Goal: Task Accomplishment & Management: Use online tool/utility

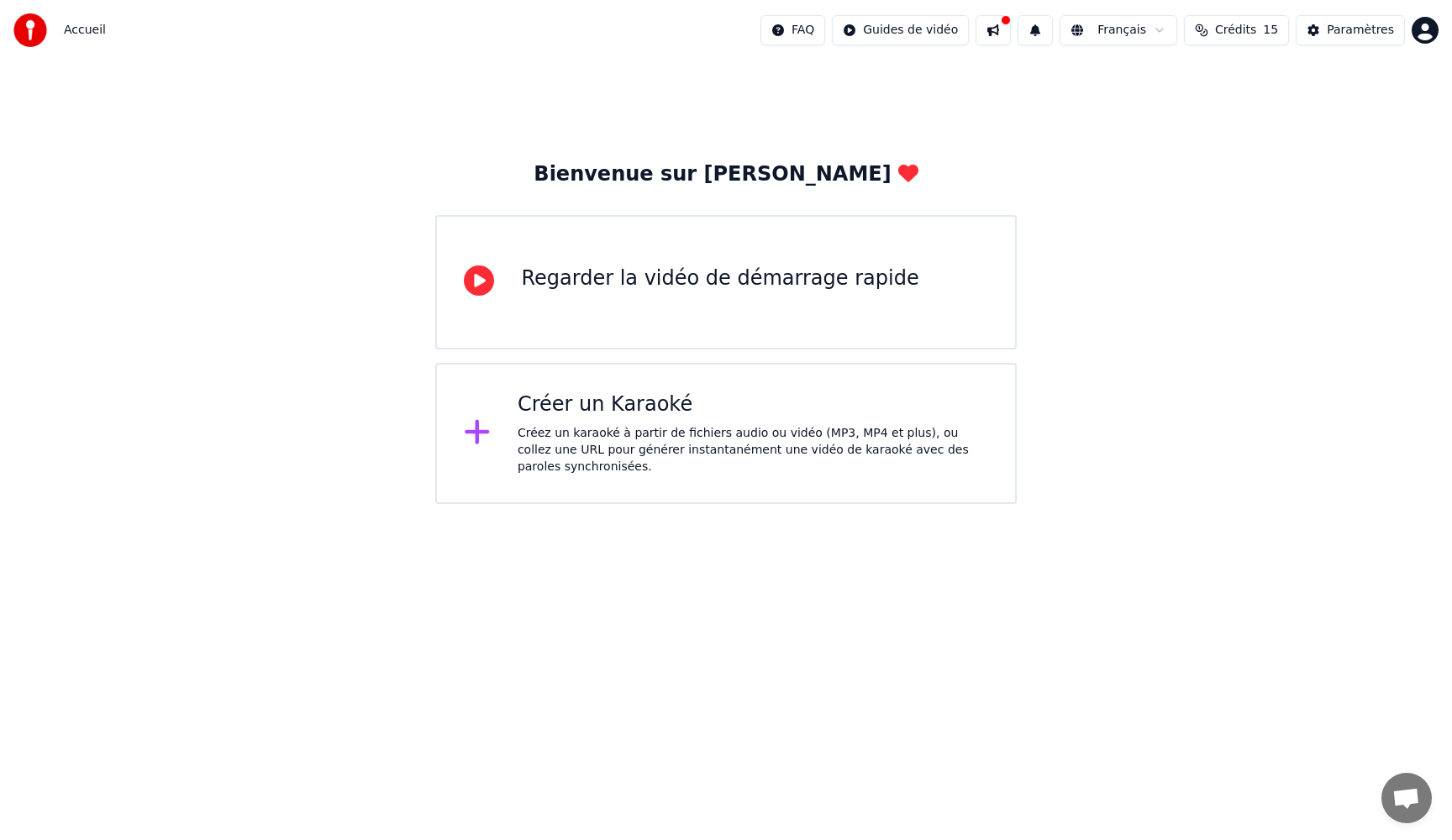
click at [474, 437] on icon at bounding box center [477, 431] width 27 height 31
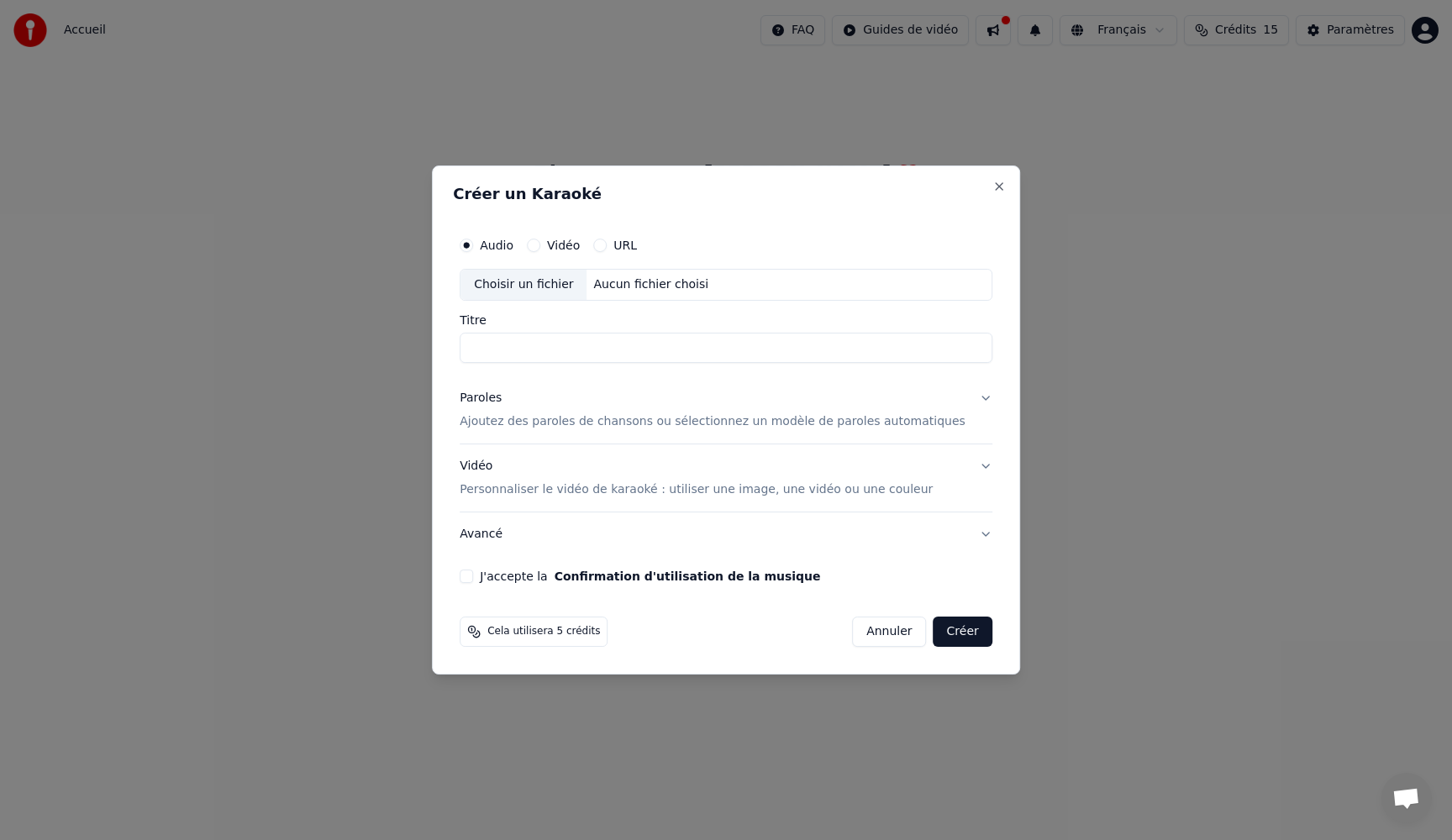
click at [607, 248] on button "URL" at bounding box center [599, 244] width 13 height 13
click at [584, 286] on input "text" at bounding box center [726, 285] width 533 height 33
paste input "**********"
type input "**********"
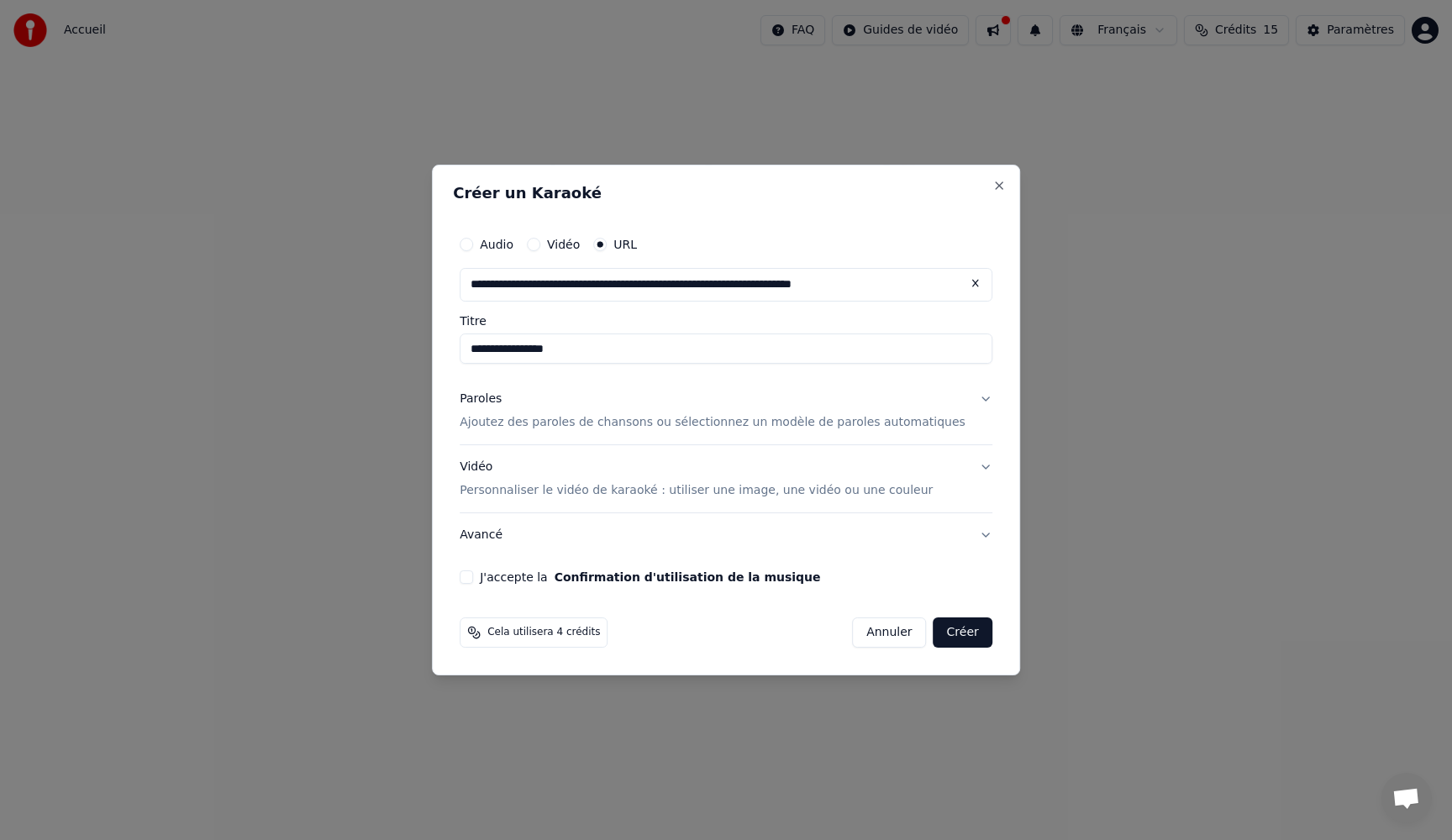
type input "**********"
click at [531, 349] on input "**********" at bounding box center [726, 348] width 533 height 31
click at [558, 287] on input "text" at bounding box center [726, 285] width 533 height 33
paste input "**********"
type input "**********"
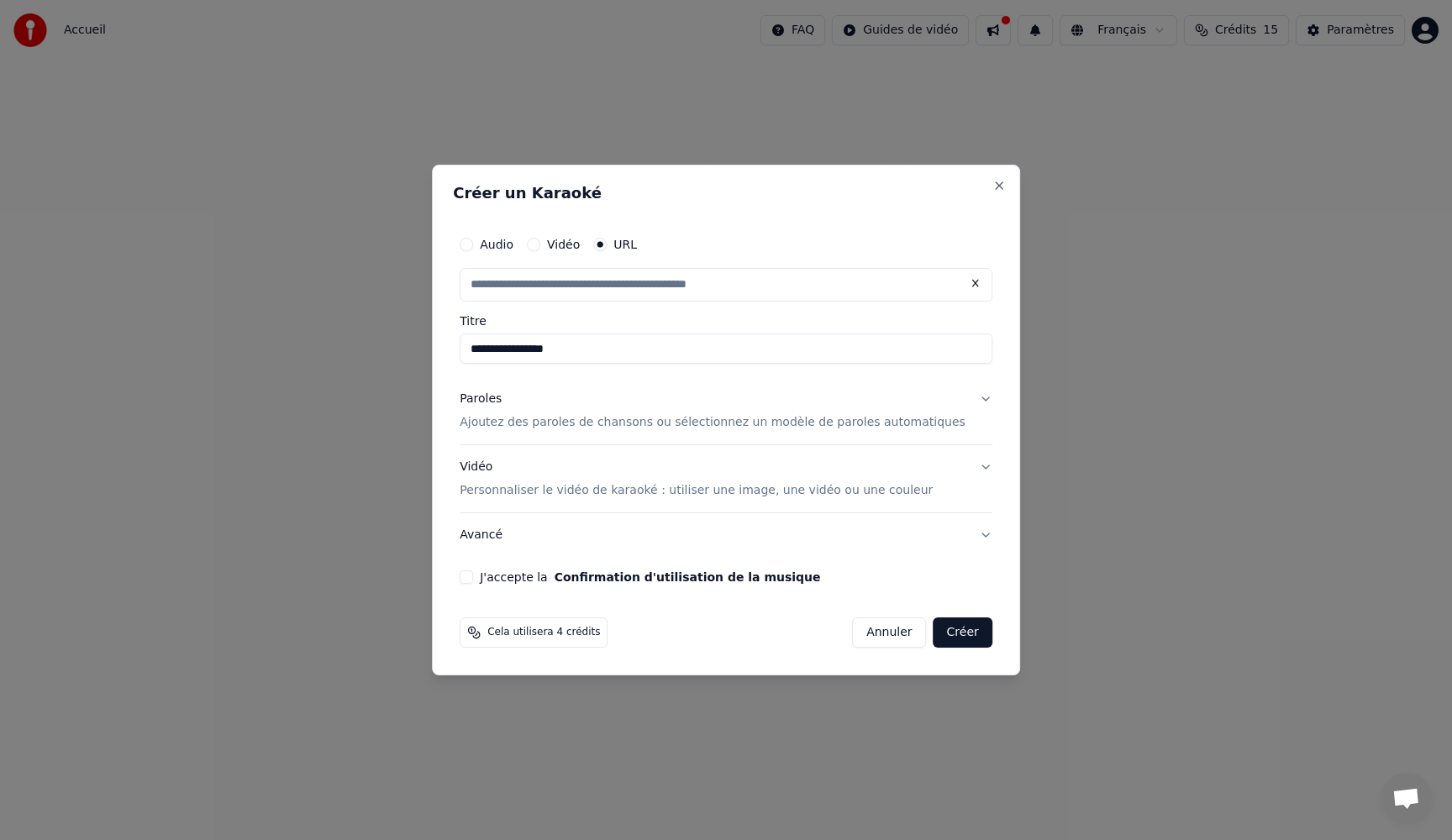
click at [927, 421] on p "Ajoutez des paroles de chansons ou sélectionnez un modèle de paroles automatiqu…" at bounding box center [712, 422] width 506 height 17
type input "**********"
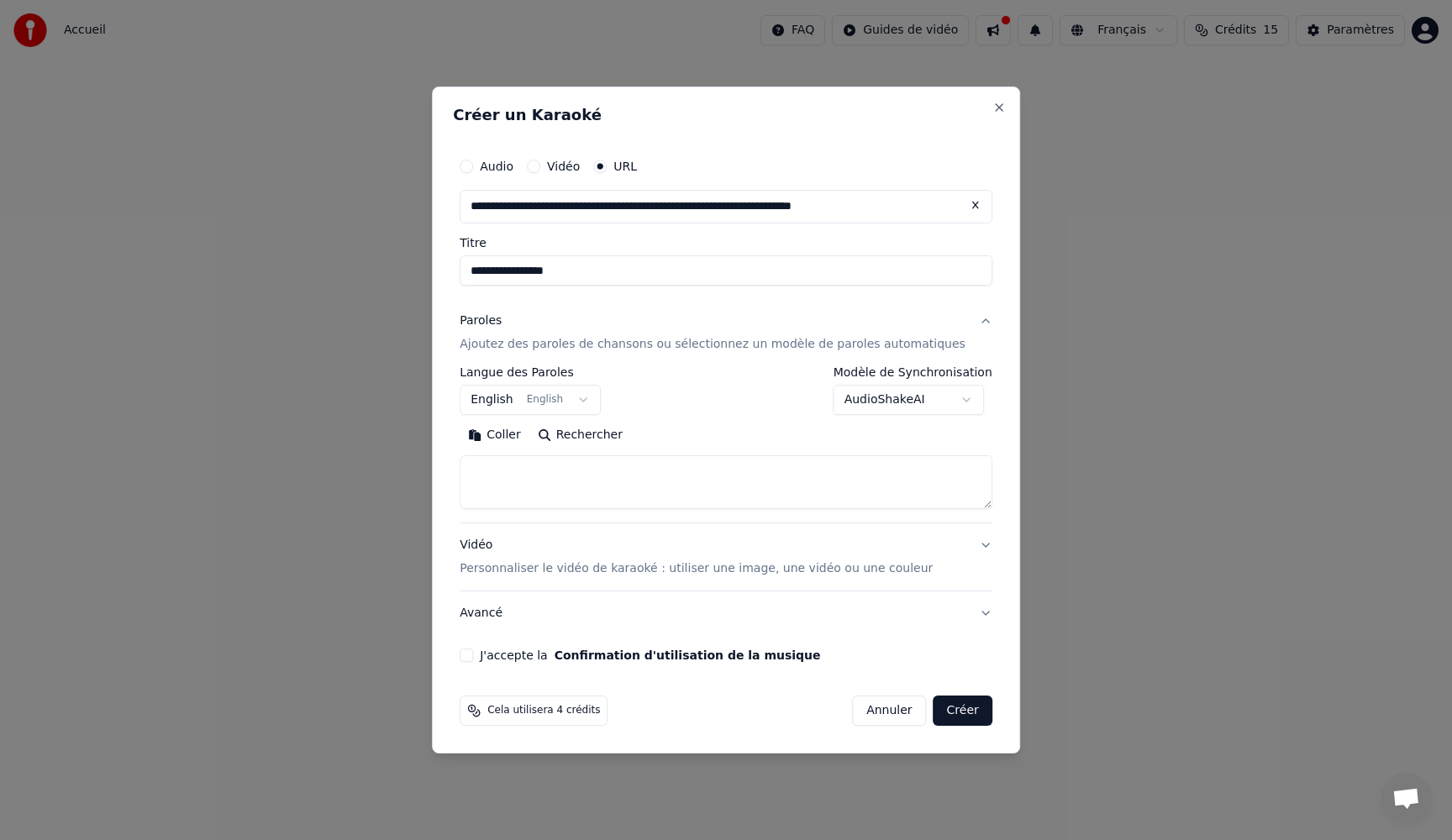
click at [914, 402] on body "**********" at bounding box center [726, 251] width 1452 height 504
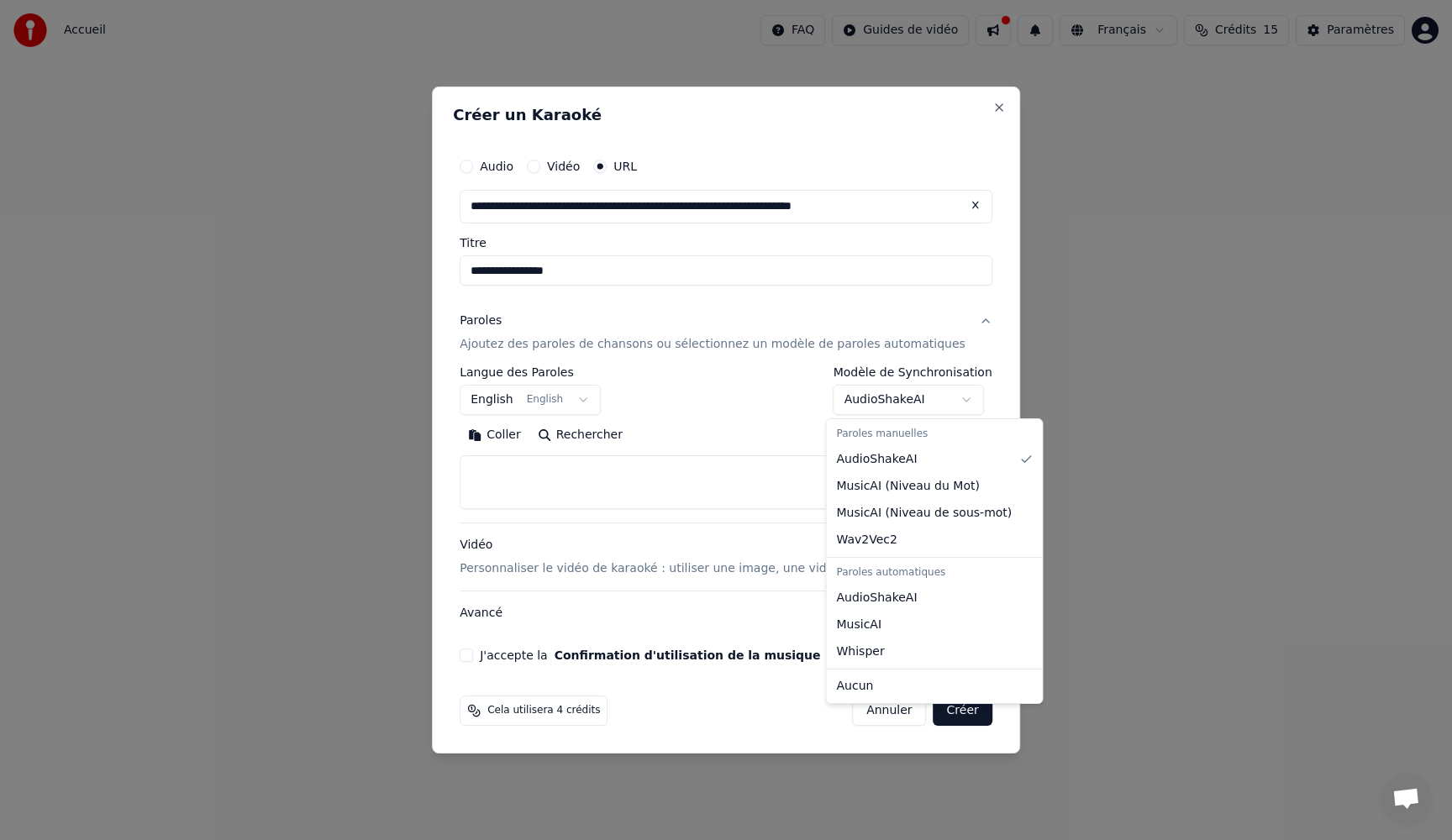
select select "**********"
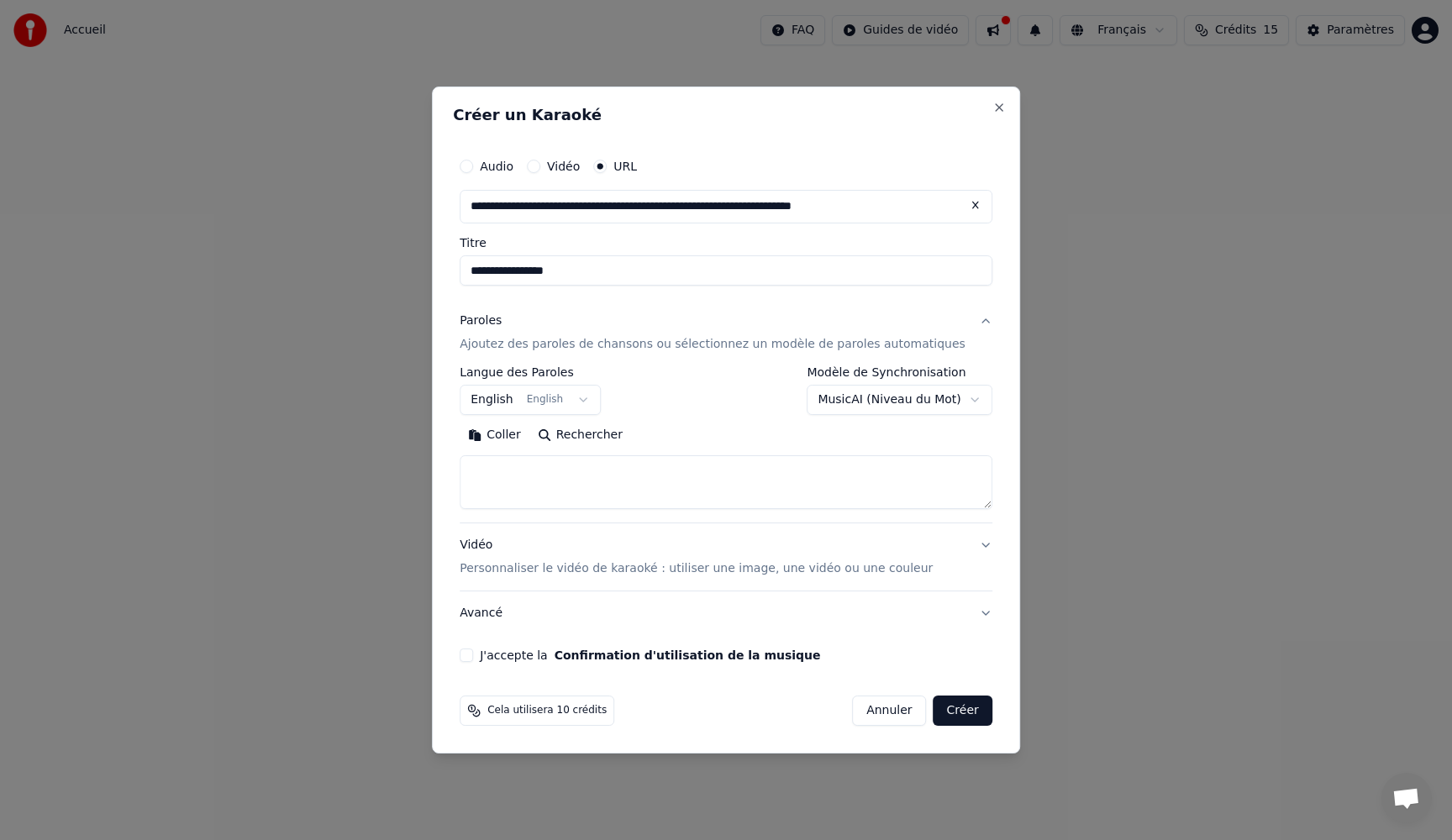
click at [518, 401] on body "**********" at bounding box center [726, 251] width 1452 height 504
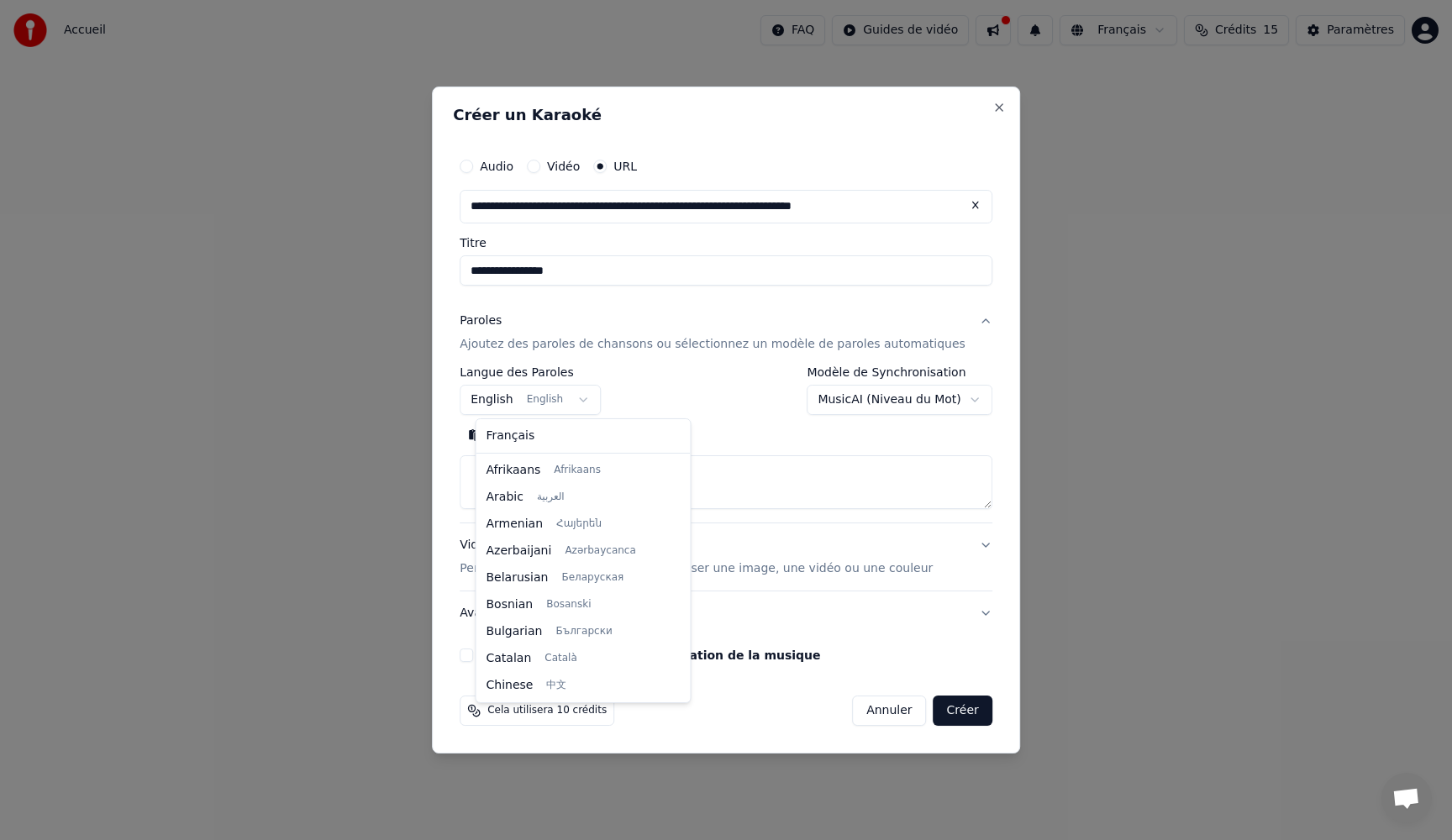
scroll to position [134, 0]
select select "**"
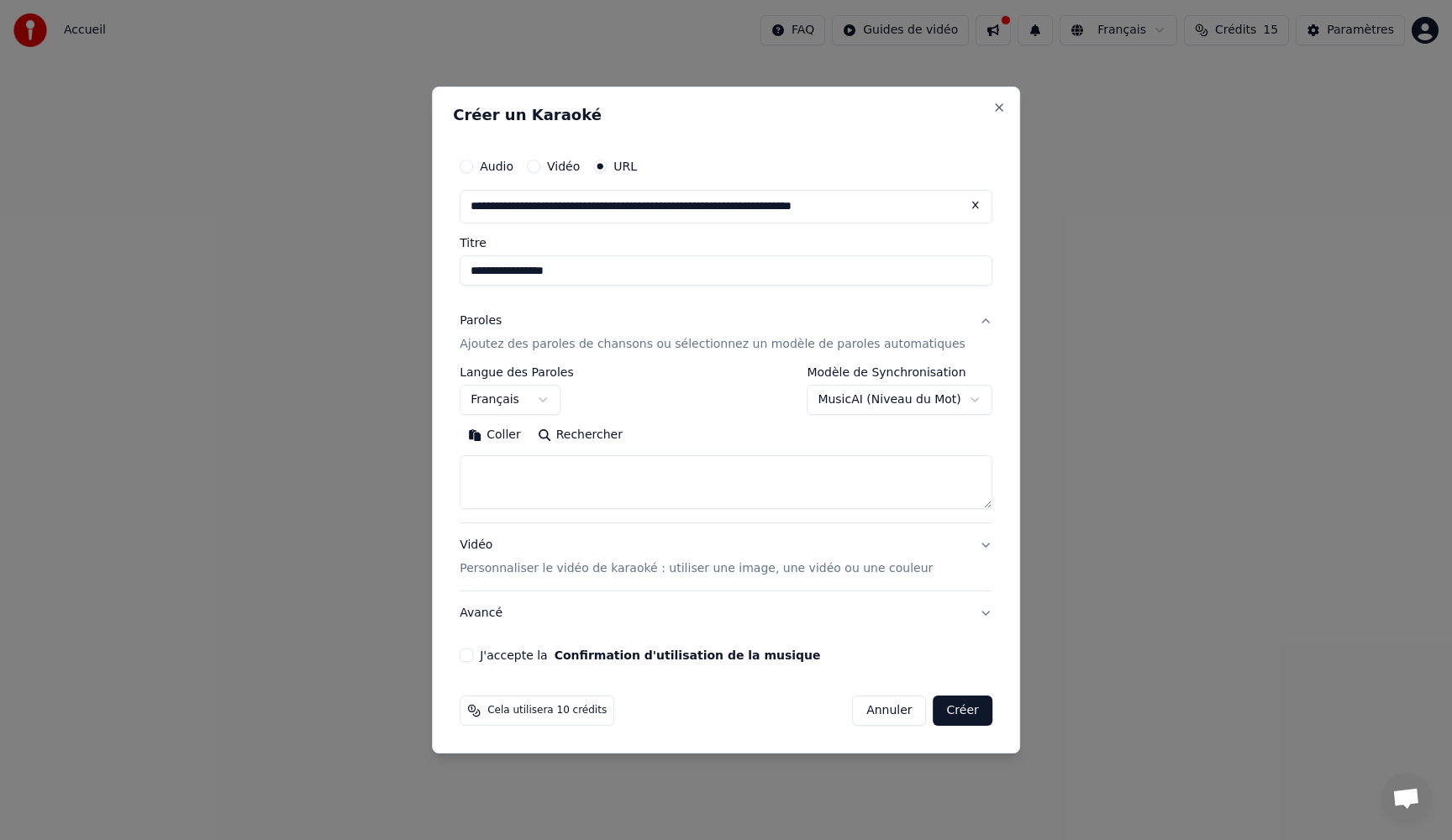
click at [513, 471] on textarea at bounding box center [726, 482] width 533 height 54
paste textarea "**********"
type textarea "**********"
click at [563, 570] on p "Personnaliser le vidéo de karaoké : utiliser une image, une vidéo ou une couleur" at bounding box center [696, 568] width 474 height 17
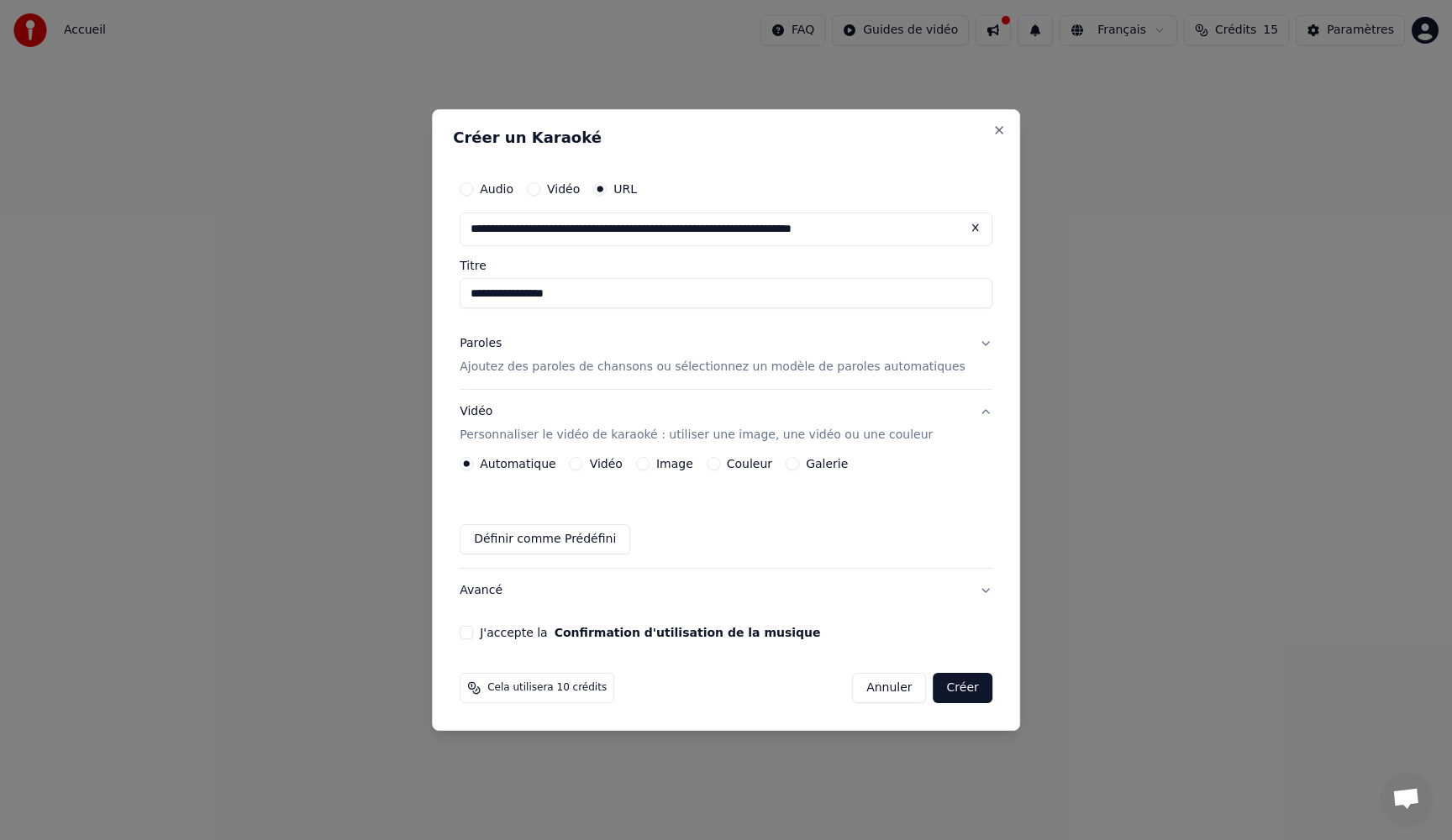
click at [650, 458] on button "Image" at bounding box center [642, 463] width 13 height 13
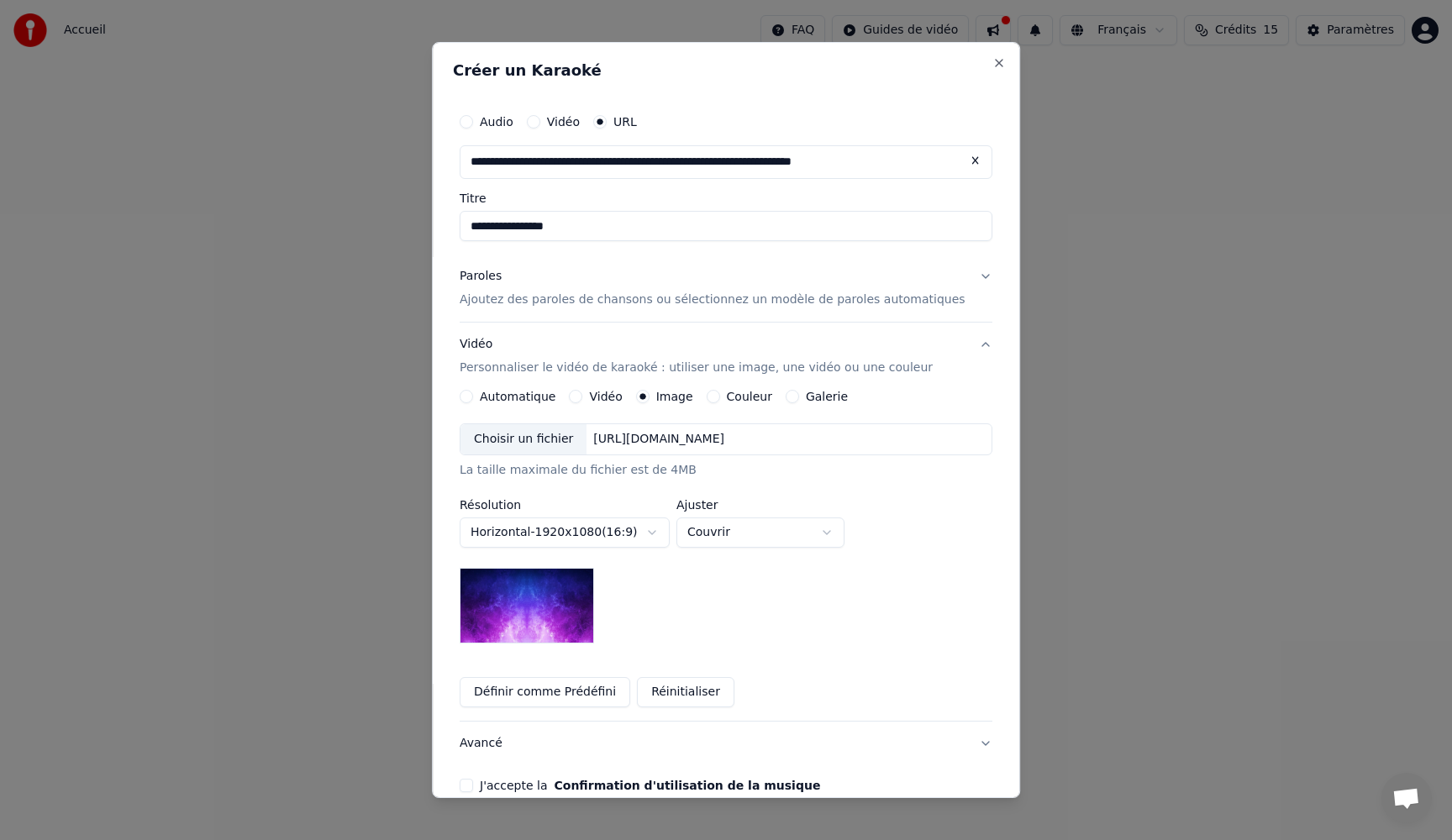
click at [487, 449] on div "Choisir un fichier" at bounding box center [523, 439] width 126 height 31
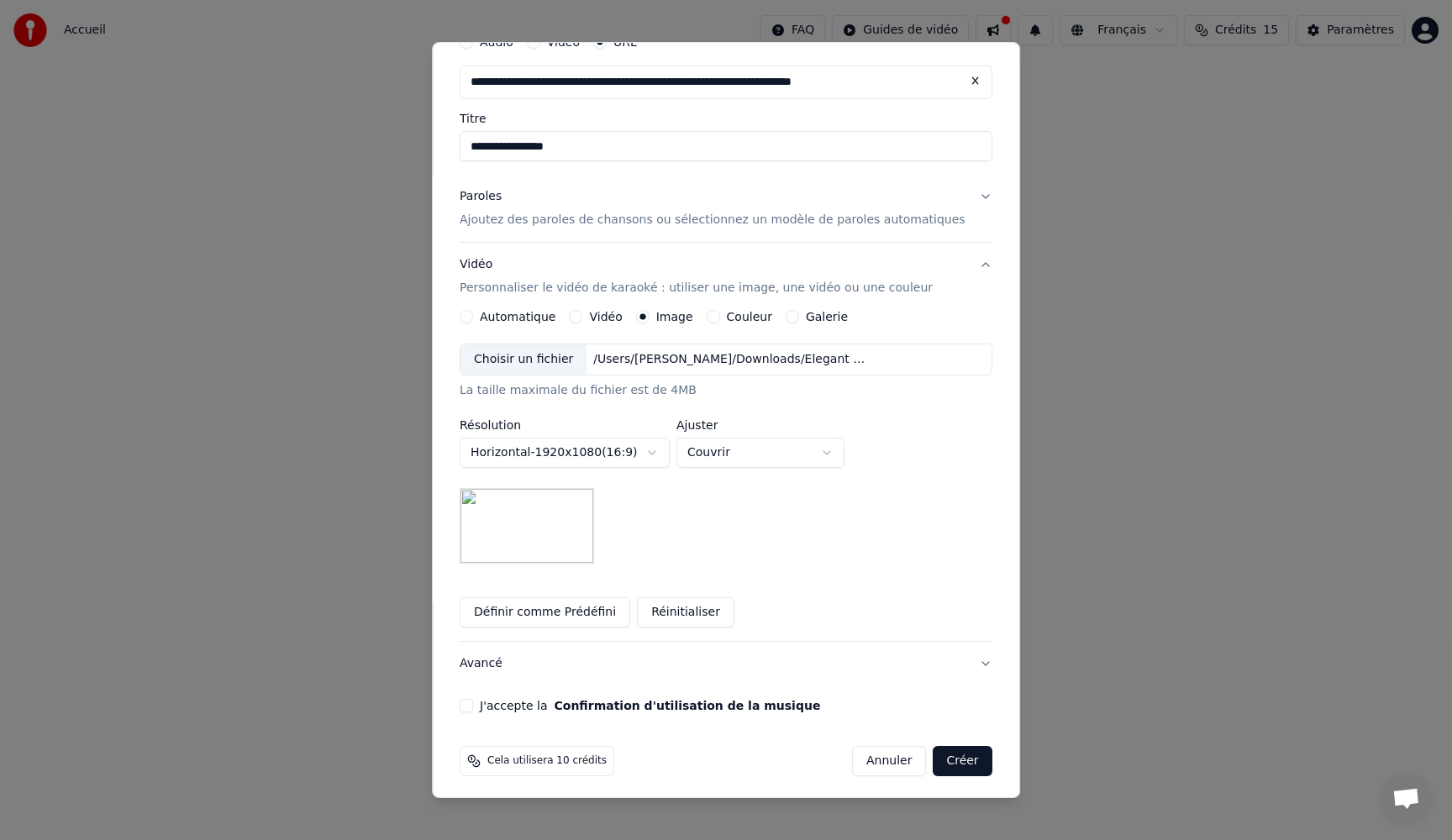
scroll to position [86, 0]
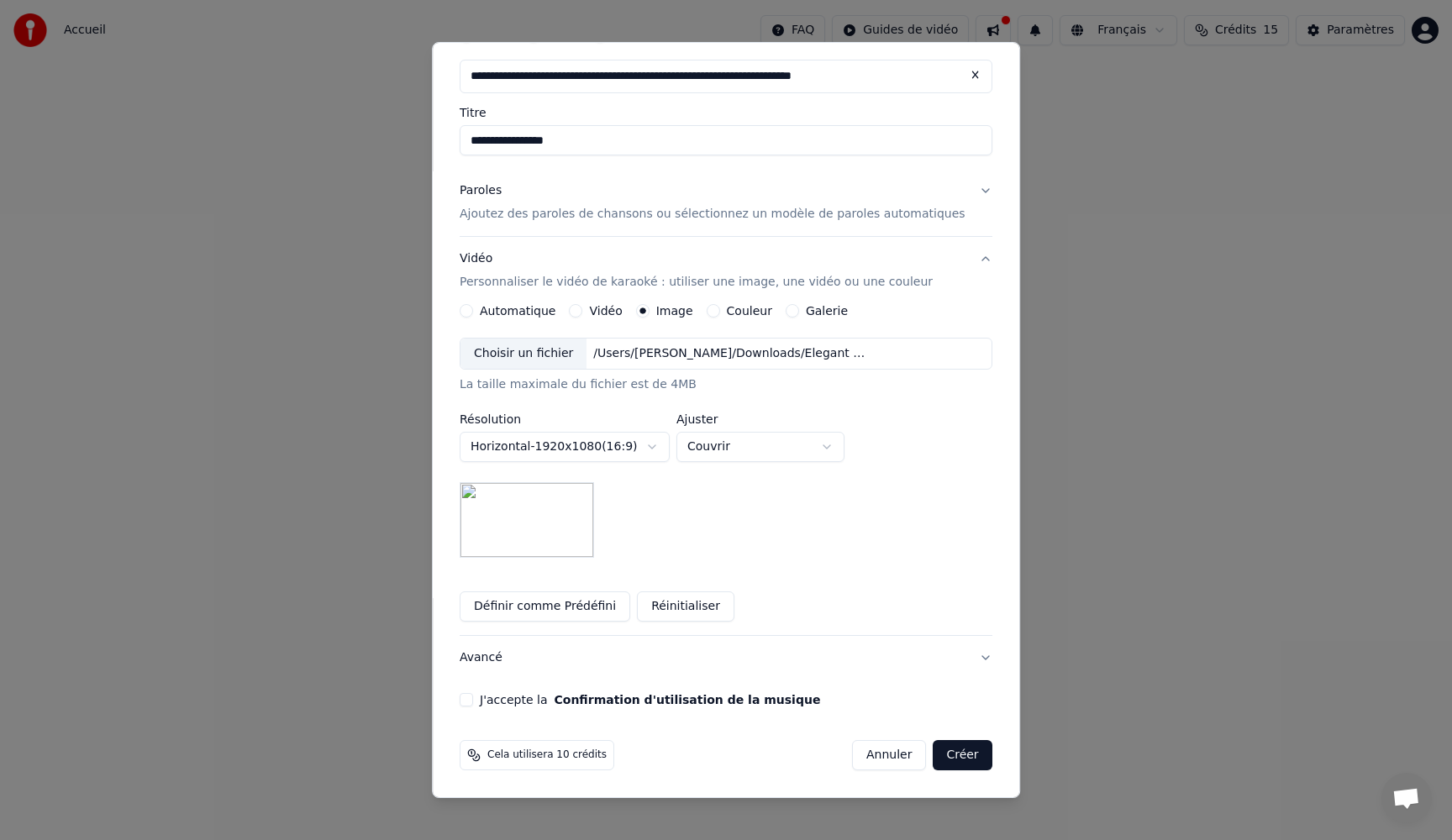
click at [474, 699] on button "J'accepte la Confirmation d'utilisation de la musique" at bounding box center [466, 699] width 13 height 13
click at [950, 759] on button "Créer" at bounding box center [963, 754] width 59 height 31
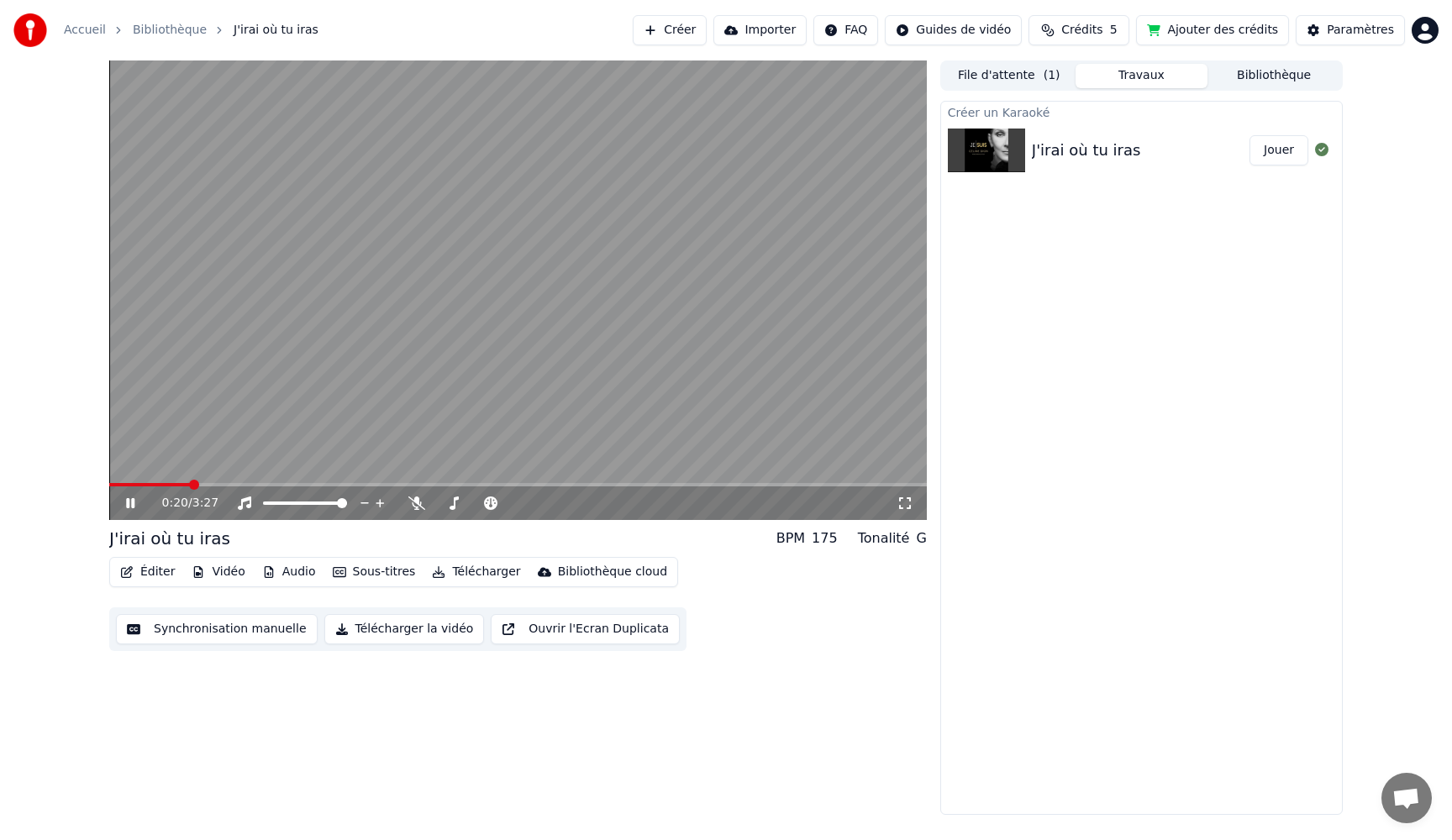
click at [132, 511] on div "0:20 / 3:27" at bounding box center [518, 503] width 818 height 33
click at [121, 503] on div "0:20 / 3:27" at bounding box center [518, 503] width 805 height 17
click at [142, 575] on button "Éditer" at bounding box center [148, 572] width 68 height 24
click at [144, 572] on button "Éditer" at bounding box center [148, 572] width 68 height 24
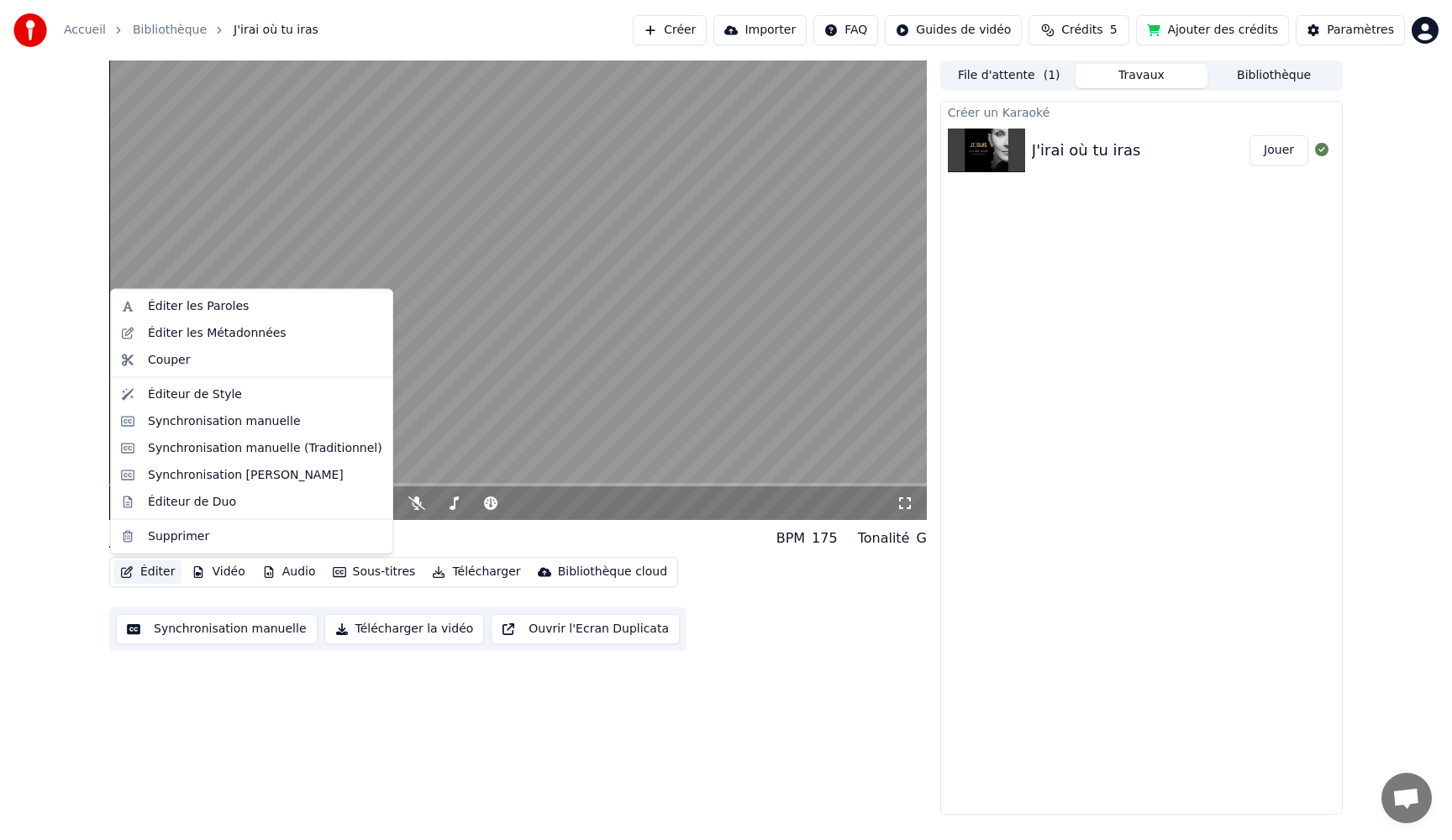
click at [144, 572] on button "Éditer" at bounding box center [148, 572] width 68 height 24
click at [193, 311] on div "Éditer les Paroles" at bounding box center [197, 306] width 100 height 17
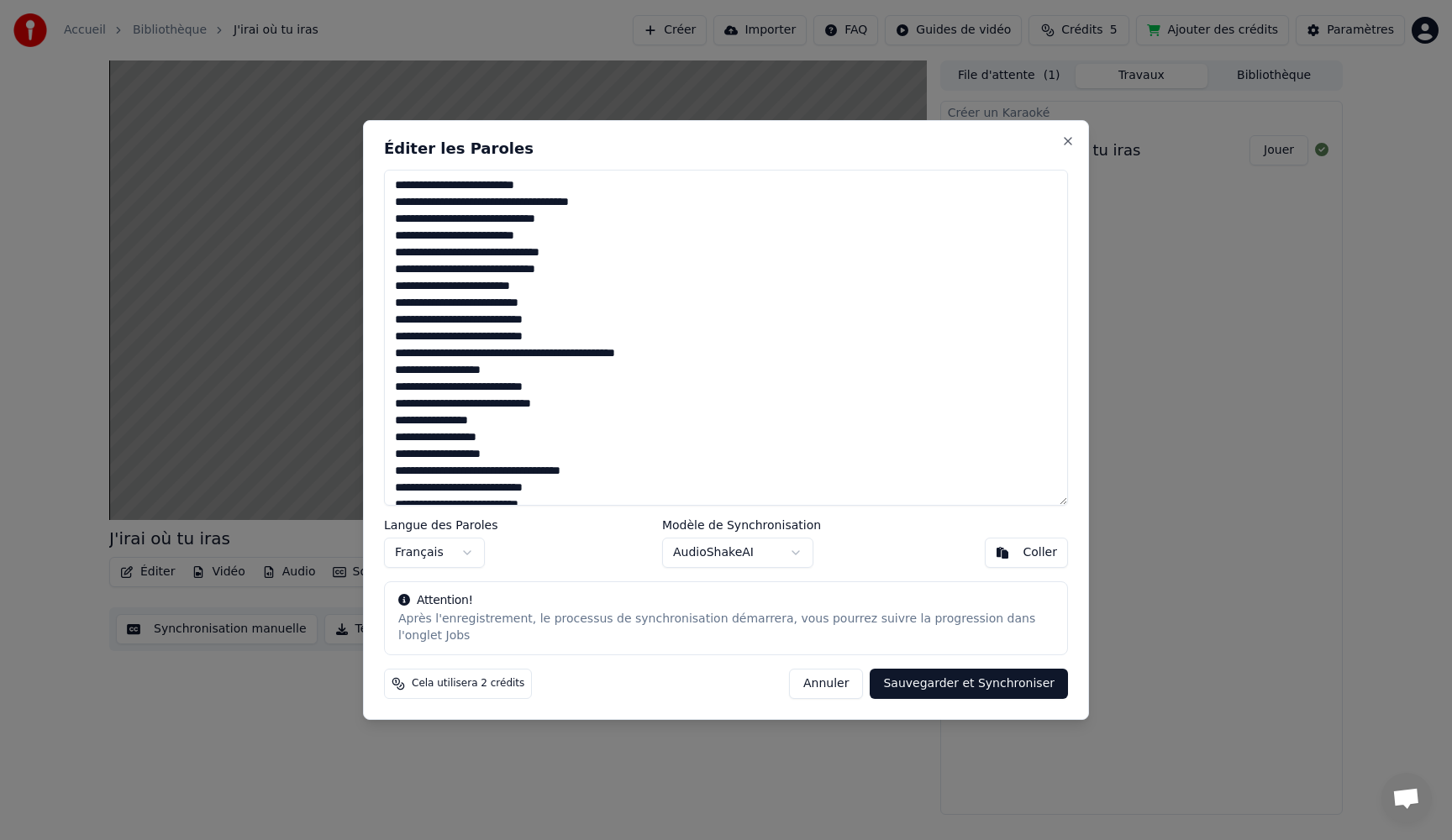
click at [831, 684] on button "Annuler" at bounding box center [826, 684] width 74 height 31
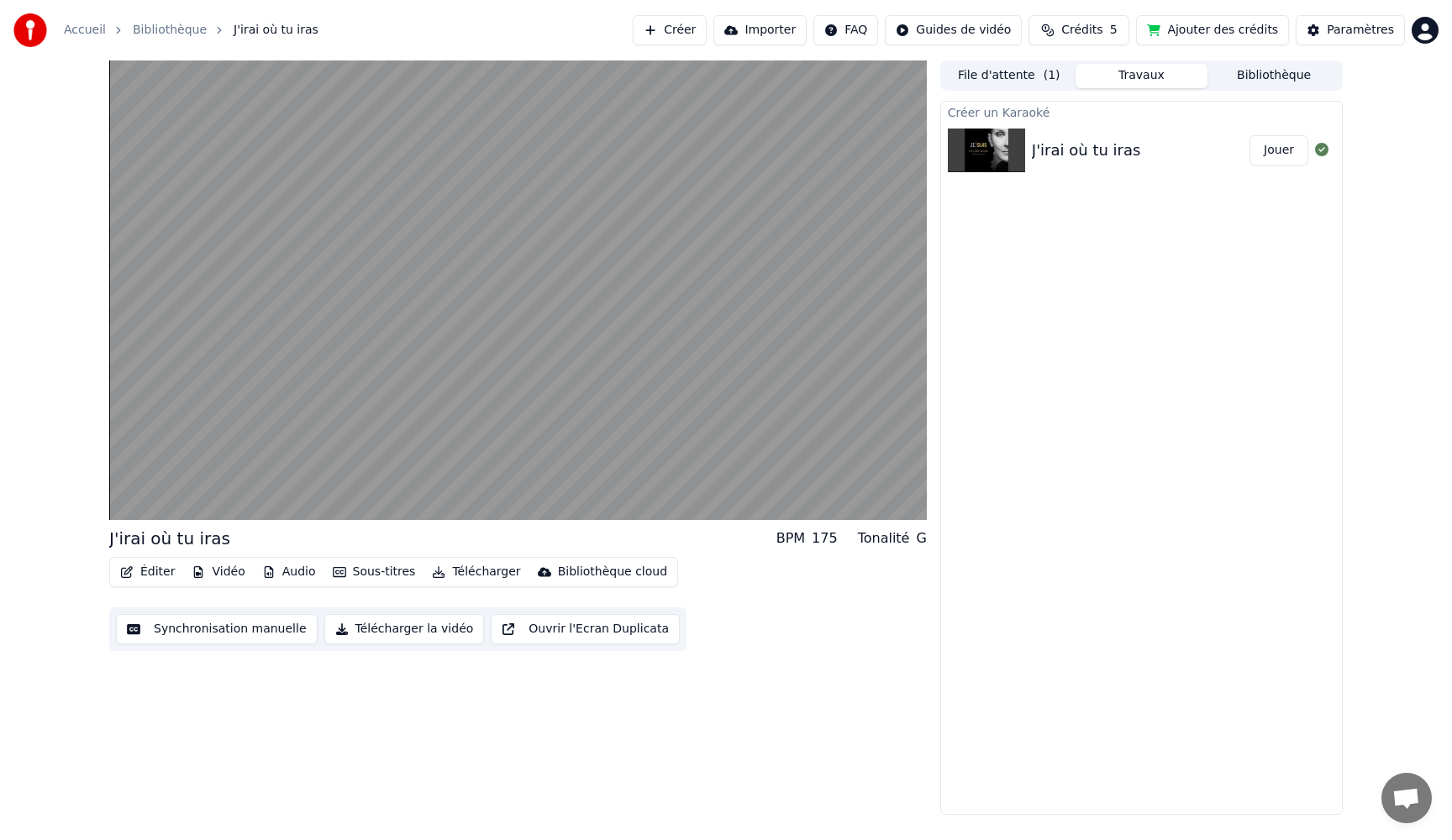
click at [272, 636] on button "Synchronisation manuelle" at bounding box center [217, 629] width 202 height 31
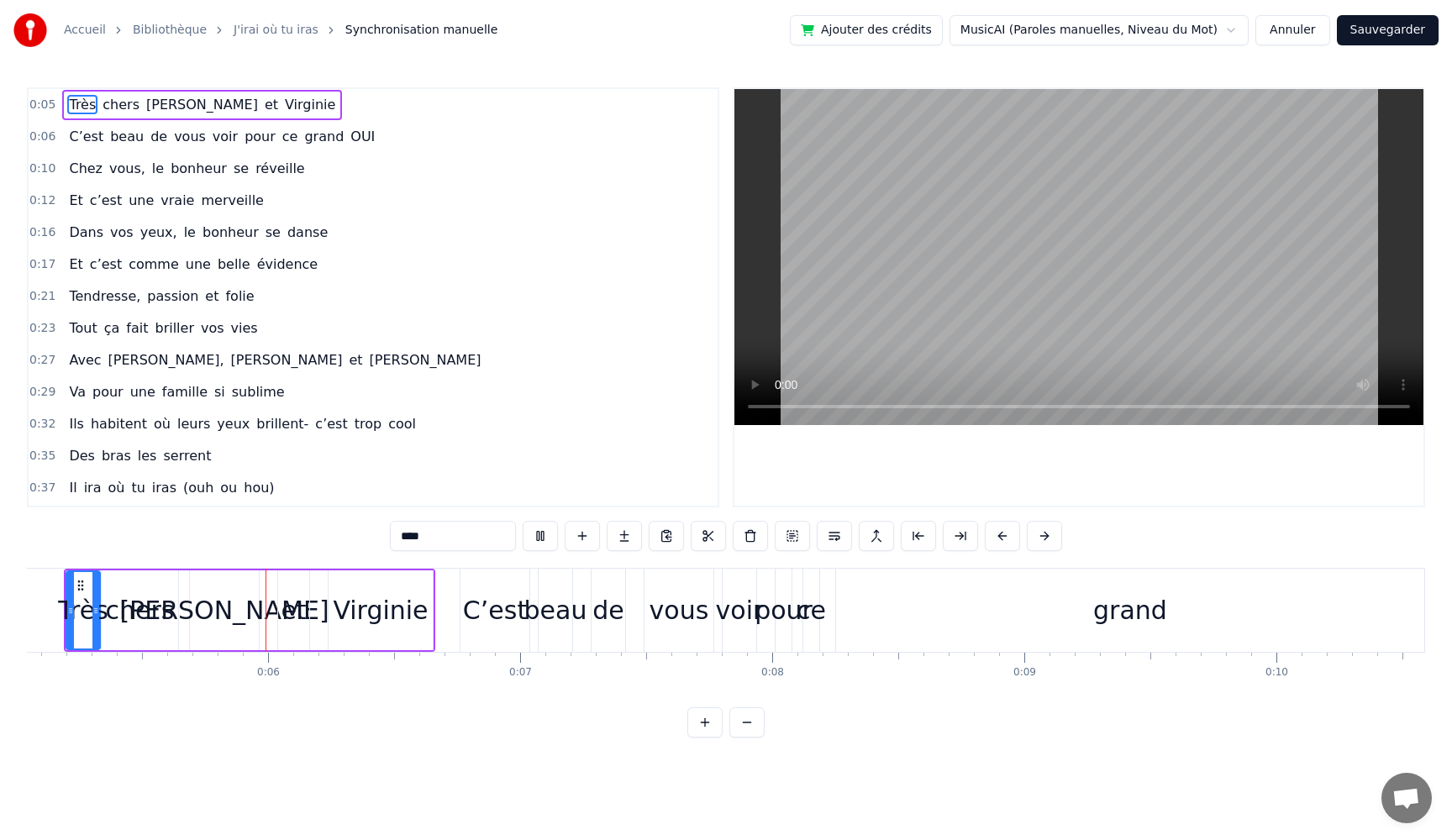
scroll to position [0, 1277]
drag, startPoint x: 1140, startPoint y: 618, endPoint x: 1192, endPoint y: 620, distance: 52.0
click at [1192, 620] on div "grand" at bounding box center [1124, 609] width 588 height 83
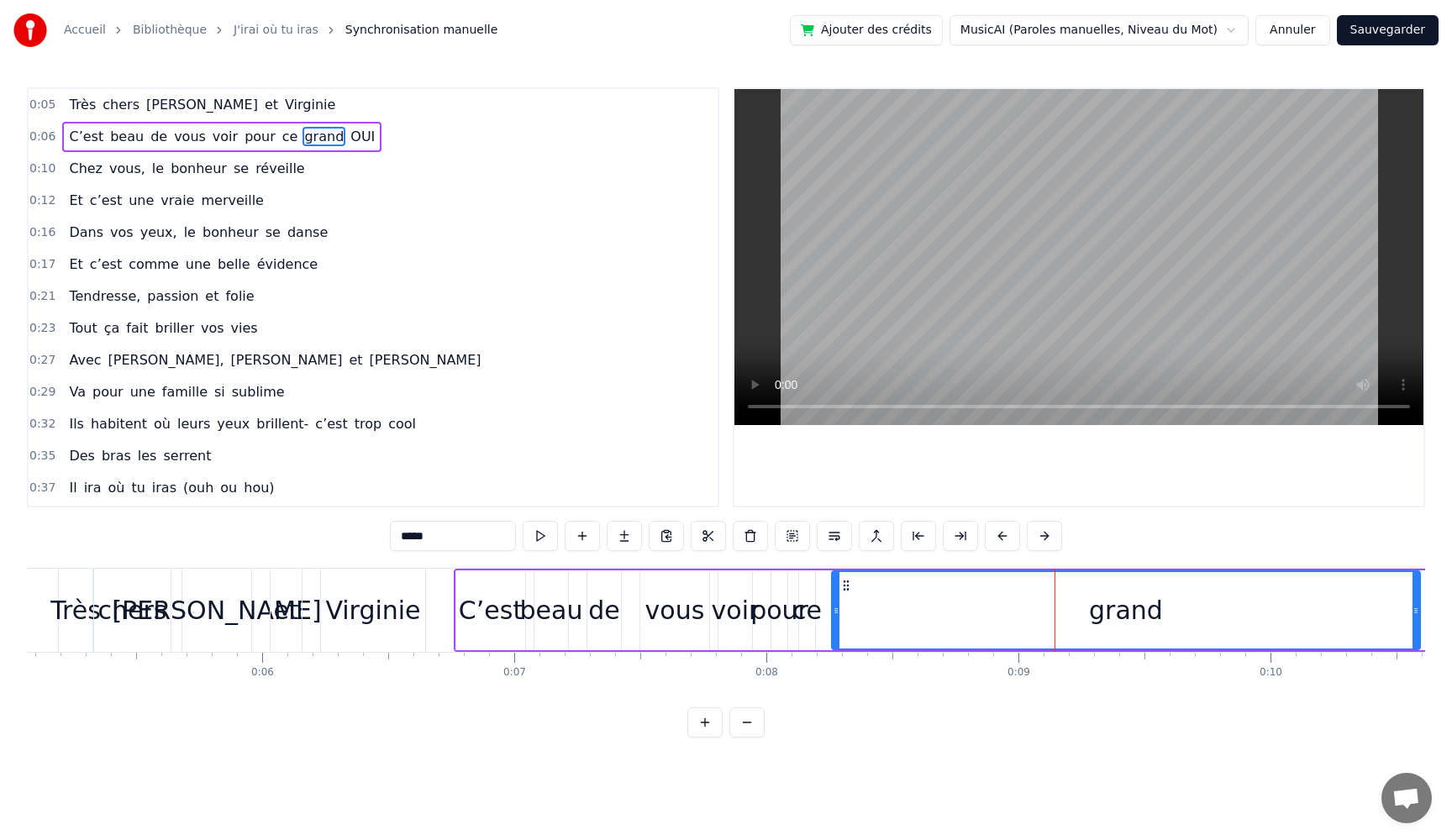
click at [466, 612] on div "C’est" at bounding box center [490, 609] width 64 height 38
type input "*****"
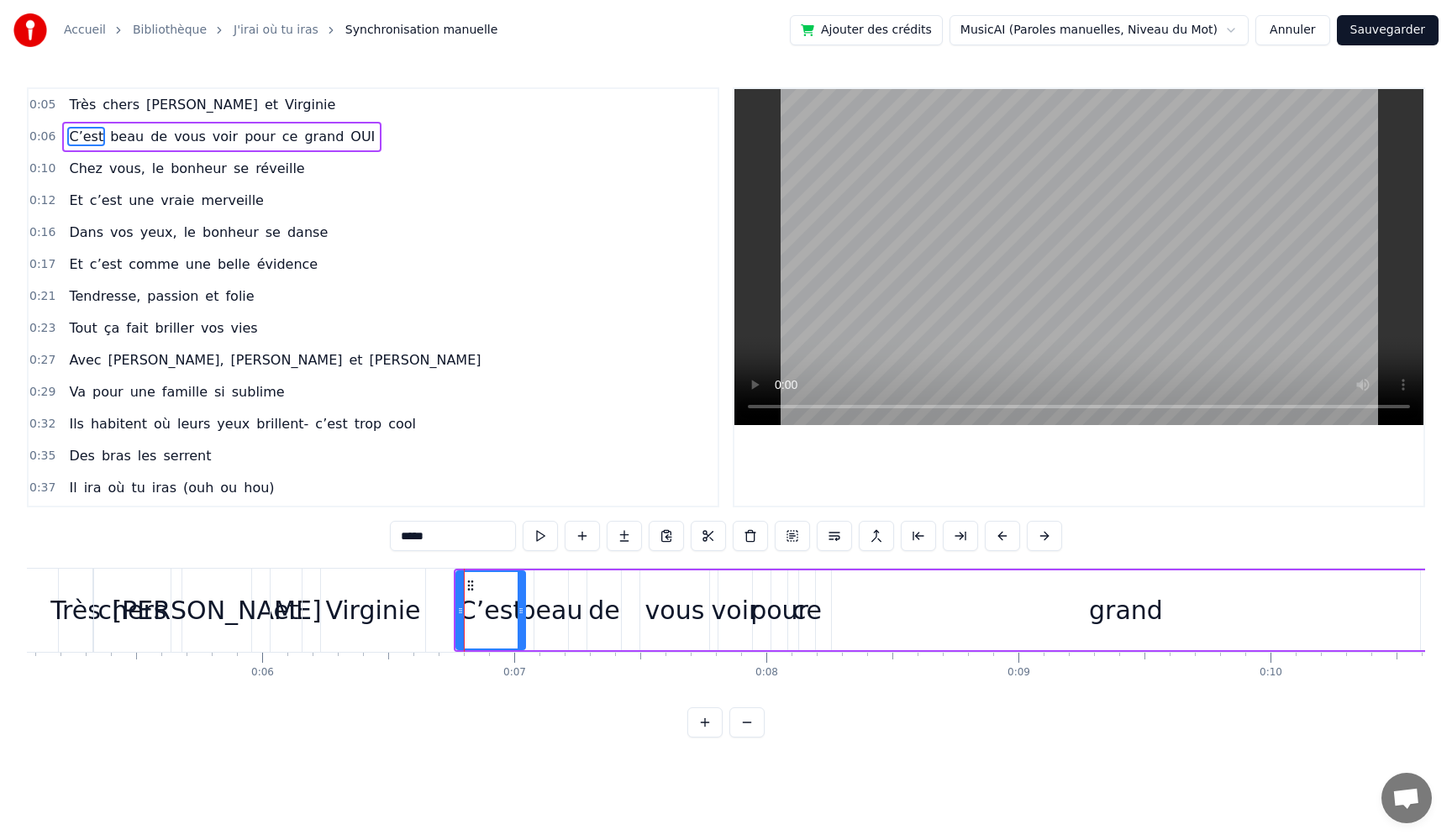
drag, startPoint x: 466, startPoint y: 612, endPoint x: 534, endPoint y: 615, distance: 68.1
click at [537, 616] on div "C’est beau de vous voir pour ce grand OUI" at bounding box center [959, 609] width 1012 height 83
click at [464, 608] on div at bounding box center [464, 609] width 1 height 83
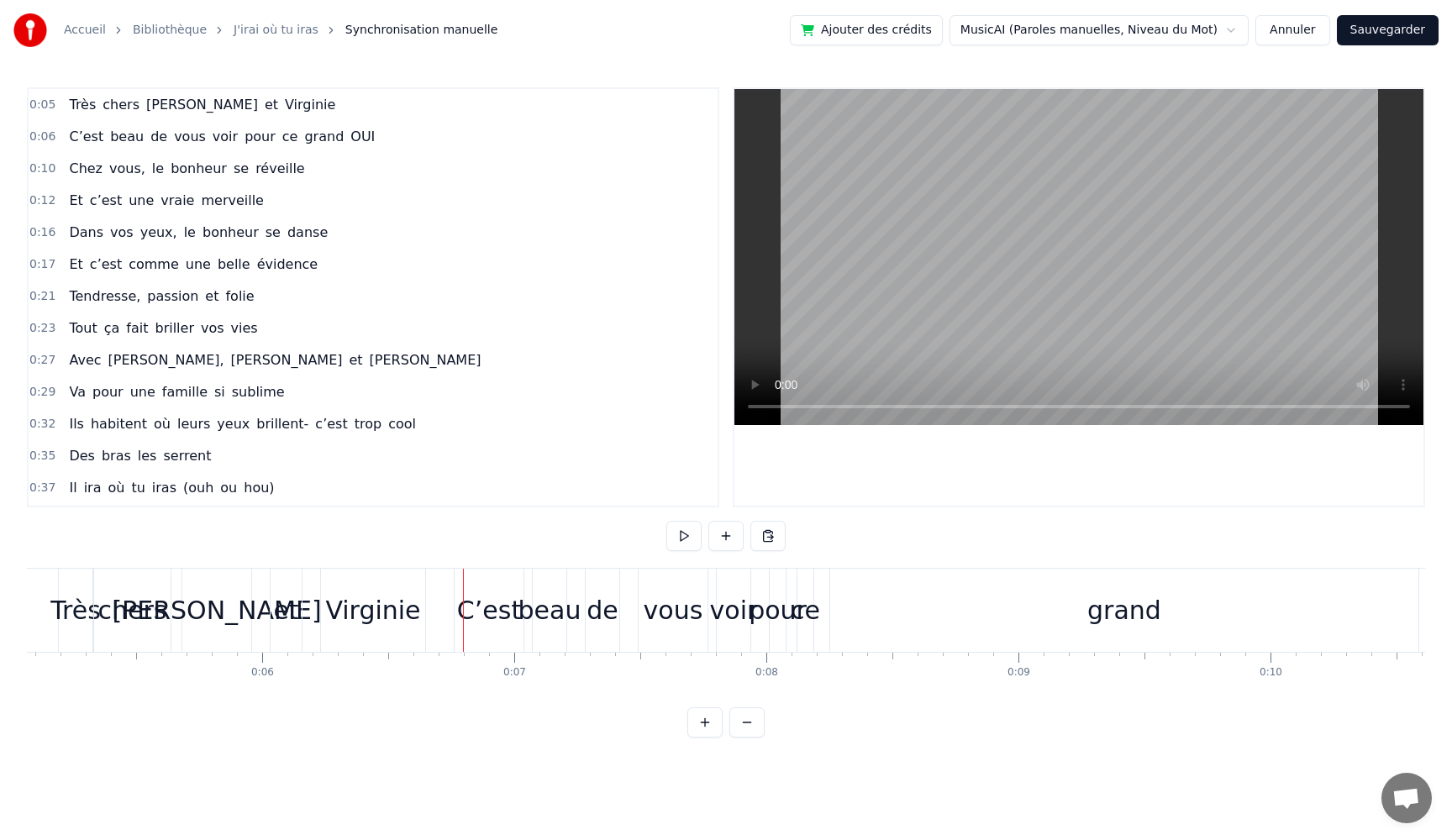
drag, startPoint x: 455, startPoint y: 602, endPoint x: 527, endPoint y: 606, distance: 72.1
click at [527, 606] on div "C’est beau de vous voir pour ce grand OUI" at bounding box center [959, 609] width 1012 height 83
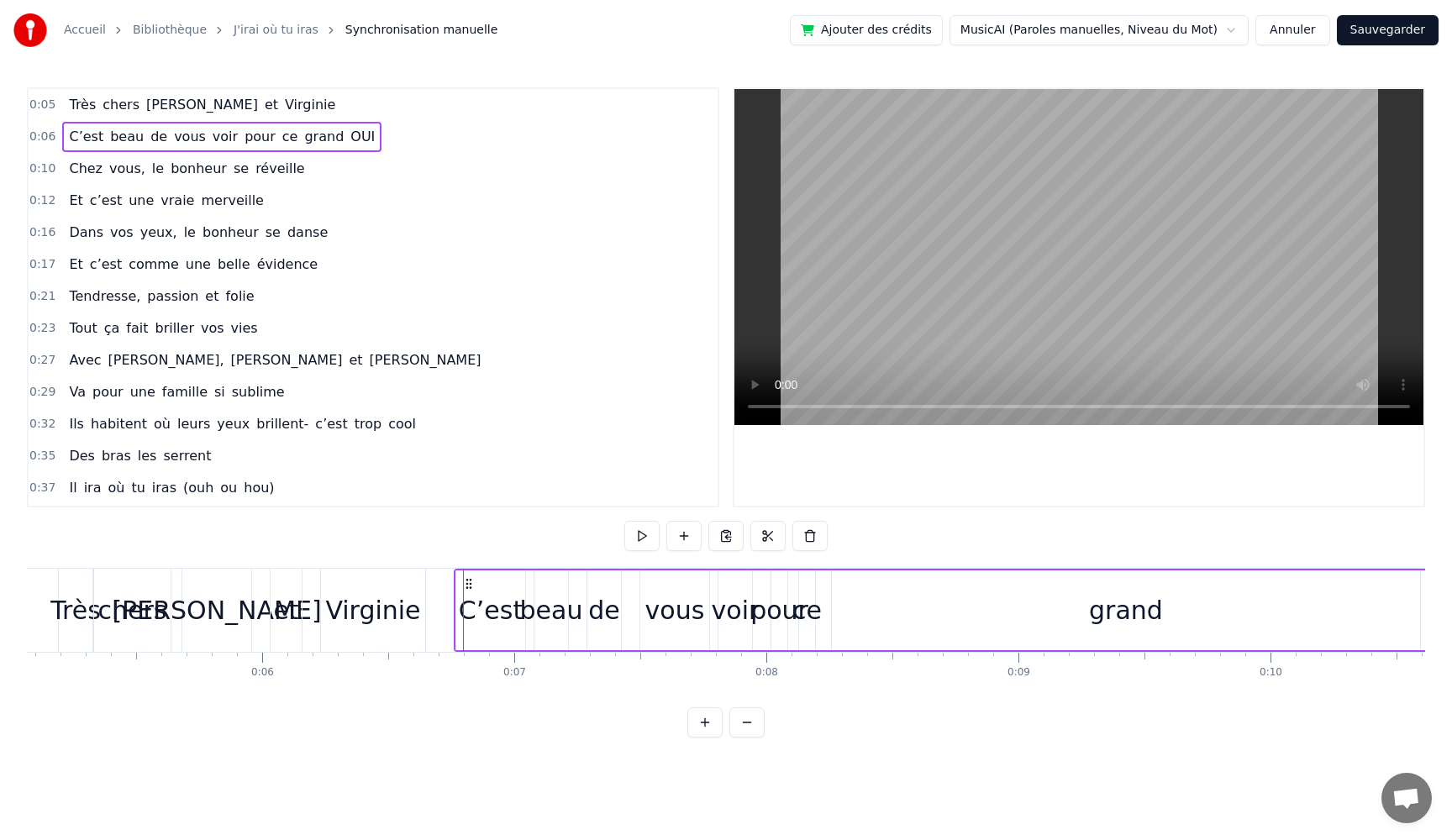
click at [1361, 626] on div "grand" at bounding box center [1125, 609] width 588 height 79
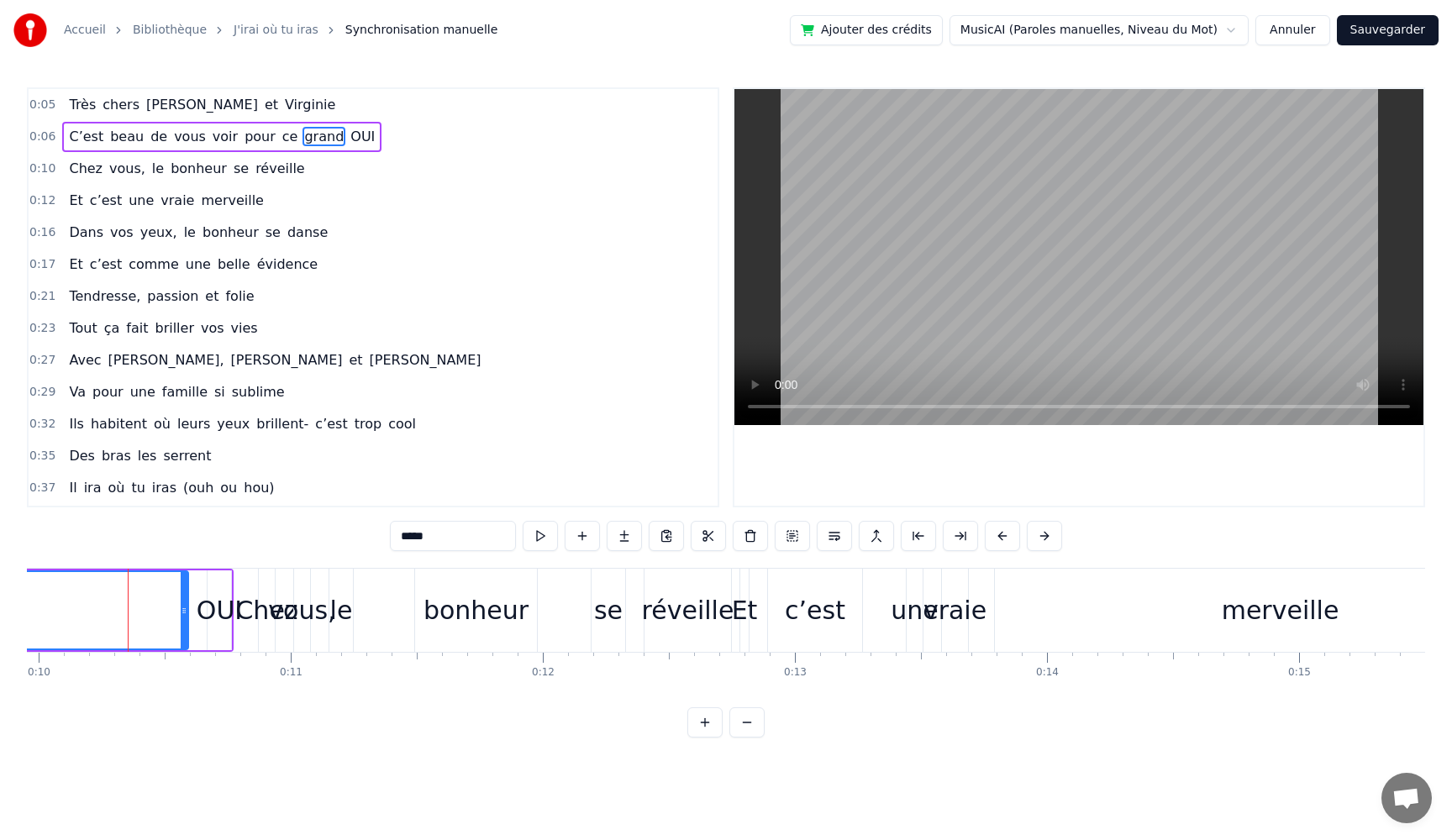
scroll to position [0, 2527]
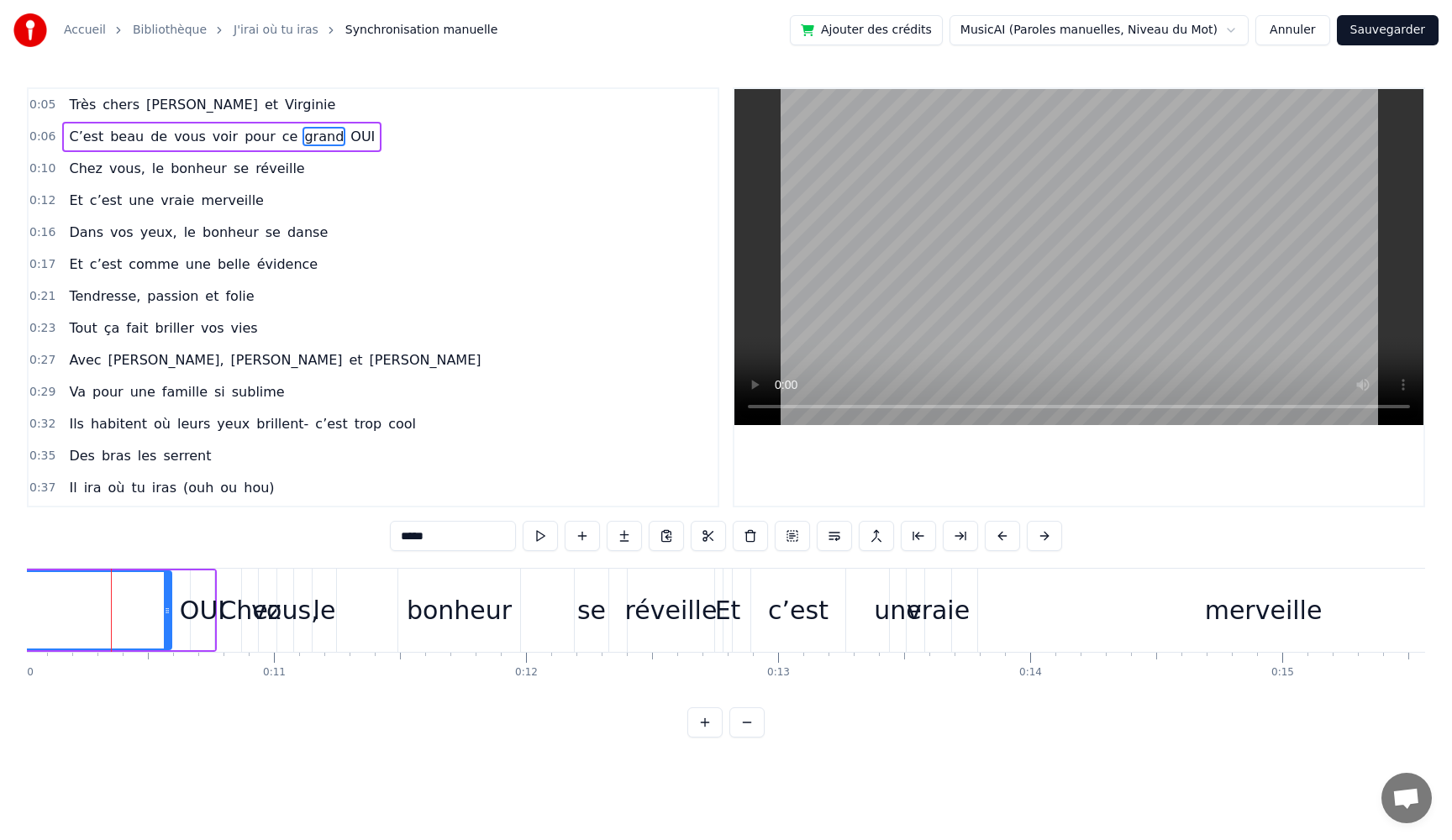
click at [187, 608] on div "OUI" at bounding box center [203, 609] width 45 height 38
type input "***"
drag, startPoint x: 212, startPoint y: 609, endPoint x: 0, endPoint y: 592, distance: 212.7
click at [0, 592] on div "Accueil Bibliothèque J'irai où tu iras Synchronisation manuelle Ajouter des cré…" at bounding box center [726, 368] width 1452 height 738
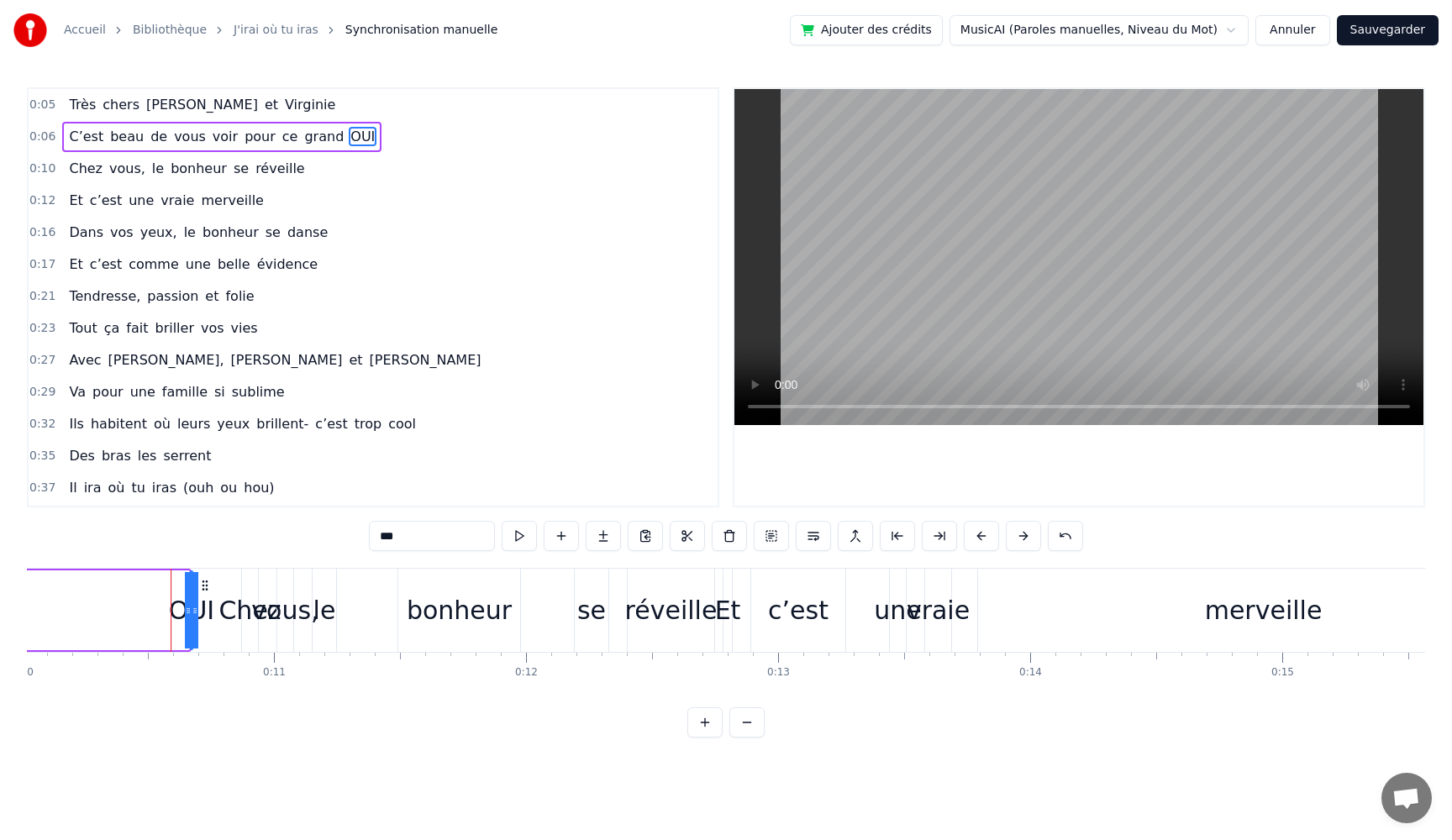
drag, startPoint x: 184, startPoint y: 607, endPoint x: 65, endPoint y: 595, distance: 119.6
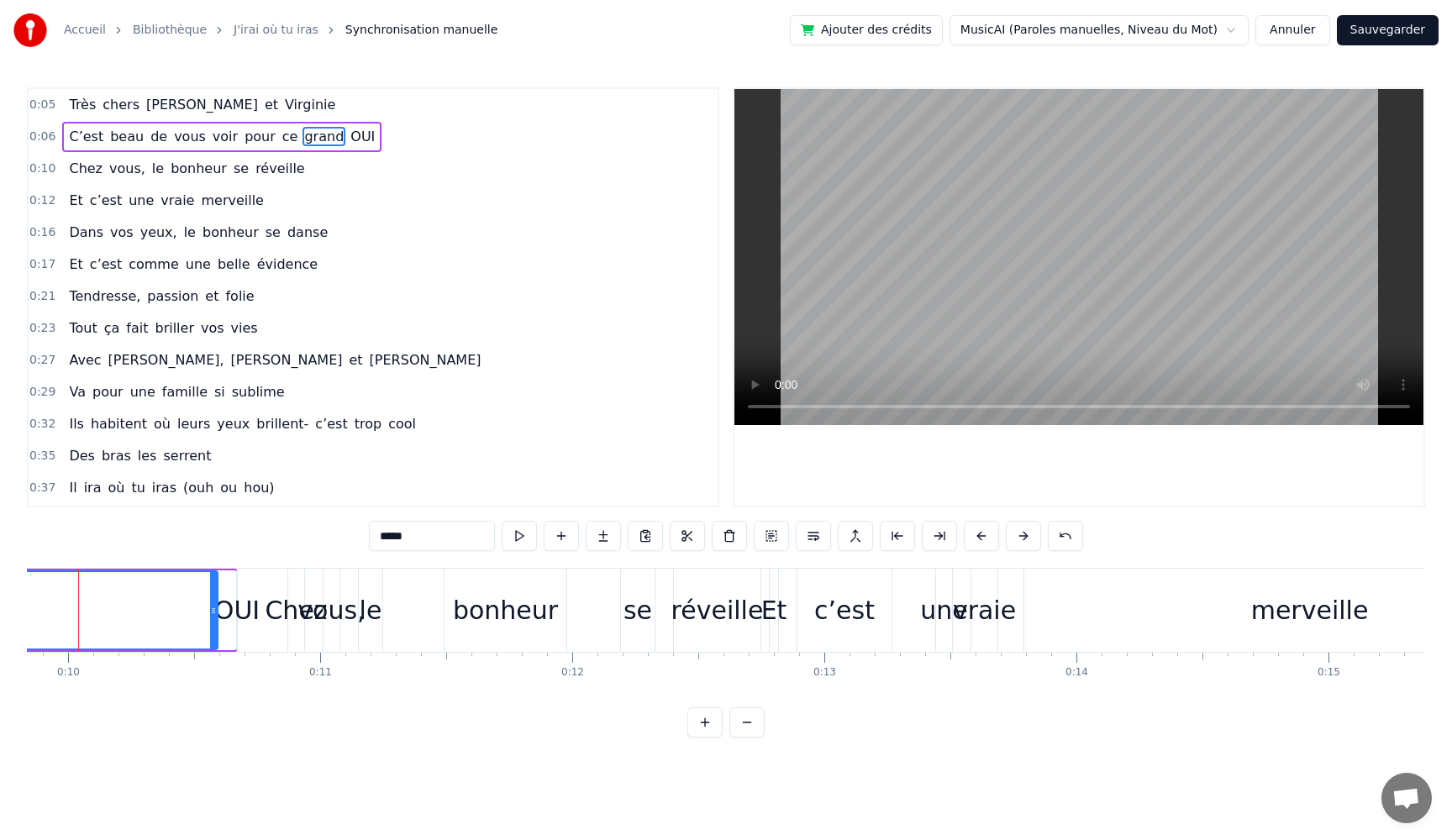
scroll to position [0, 2447]
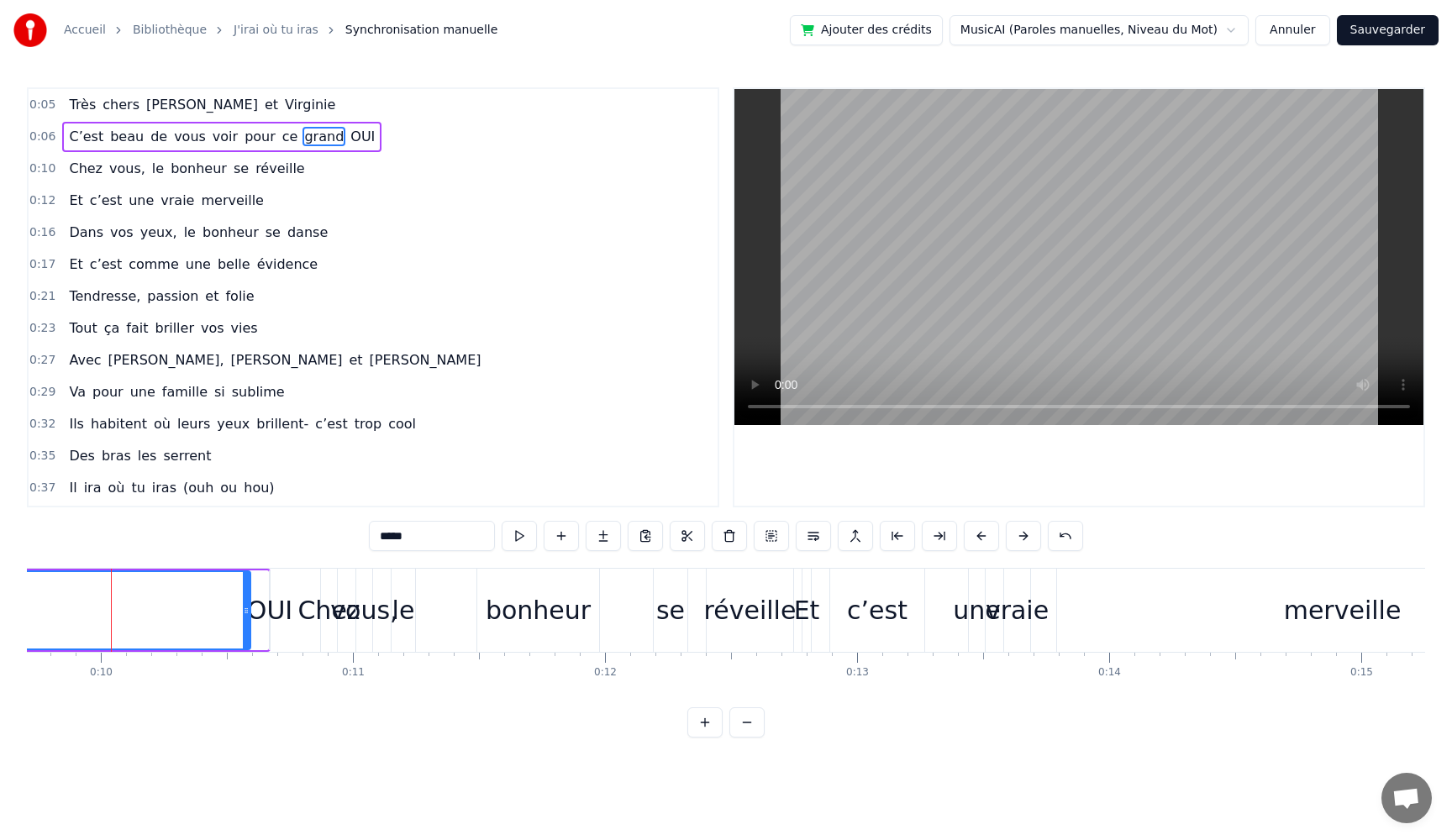
drag, startPoint x: 80, startPoint y: 618, endPoint x: 522, endPoint y: 624, distance: 442.0
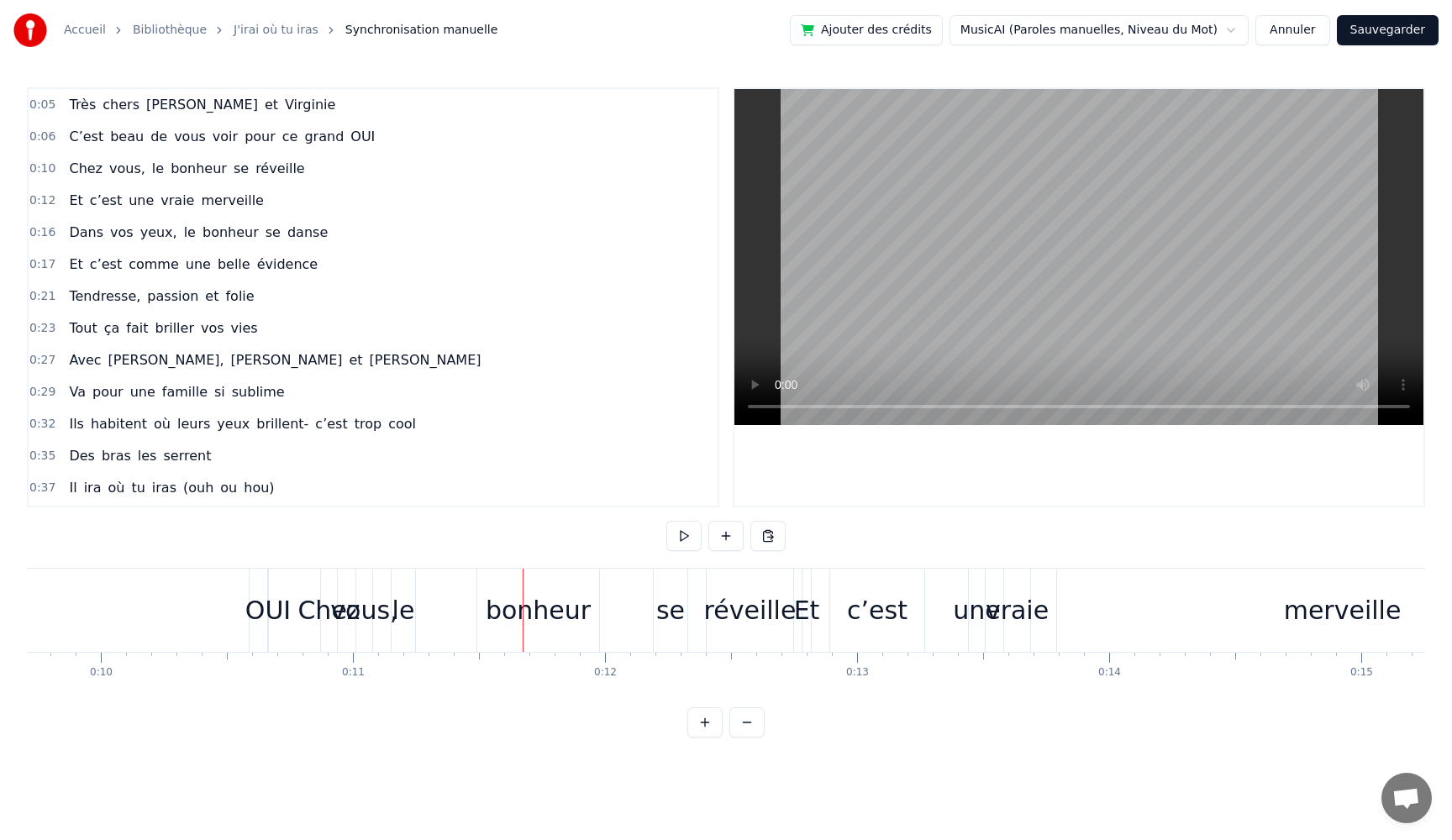
scroll to position [1849, 0]
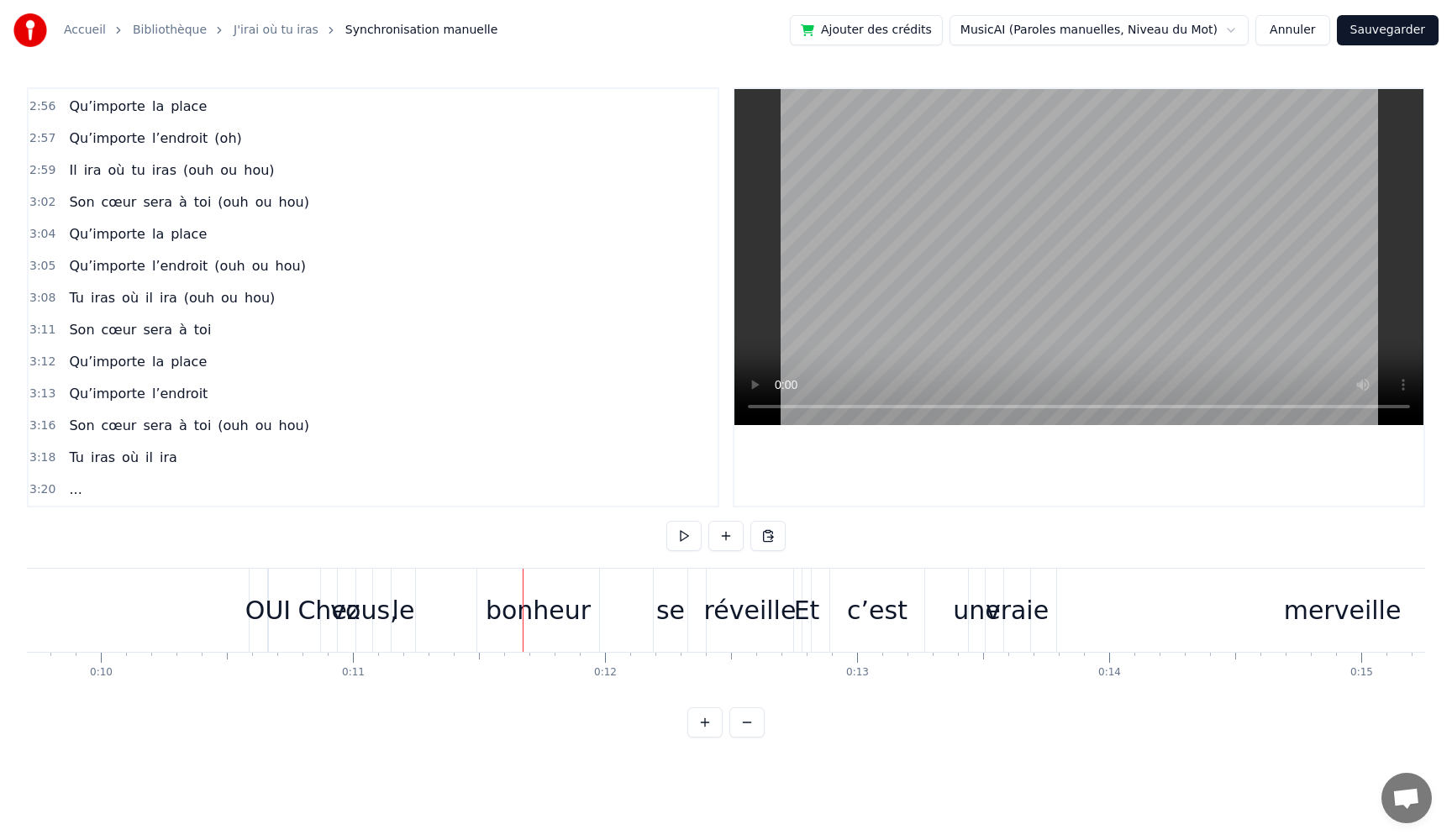
click at [82, 484] on div "..." at bounding box center [75, 490] width 26 height 31
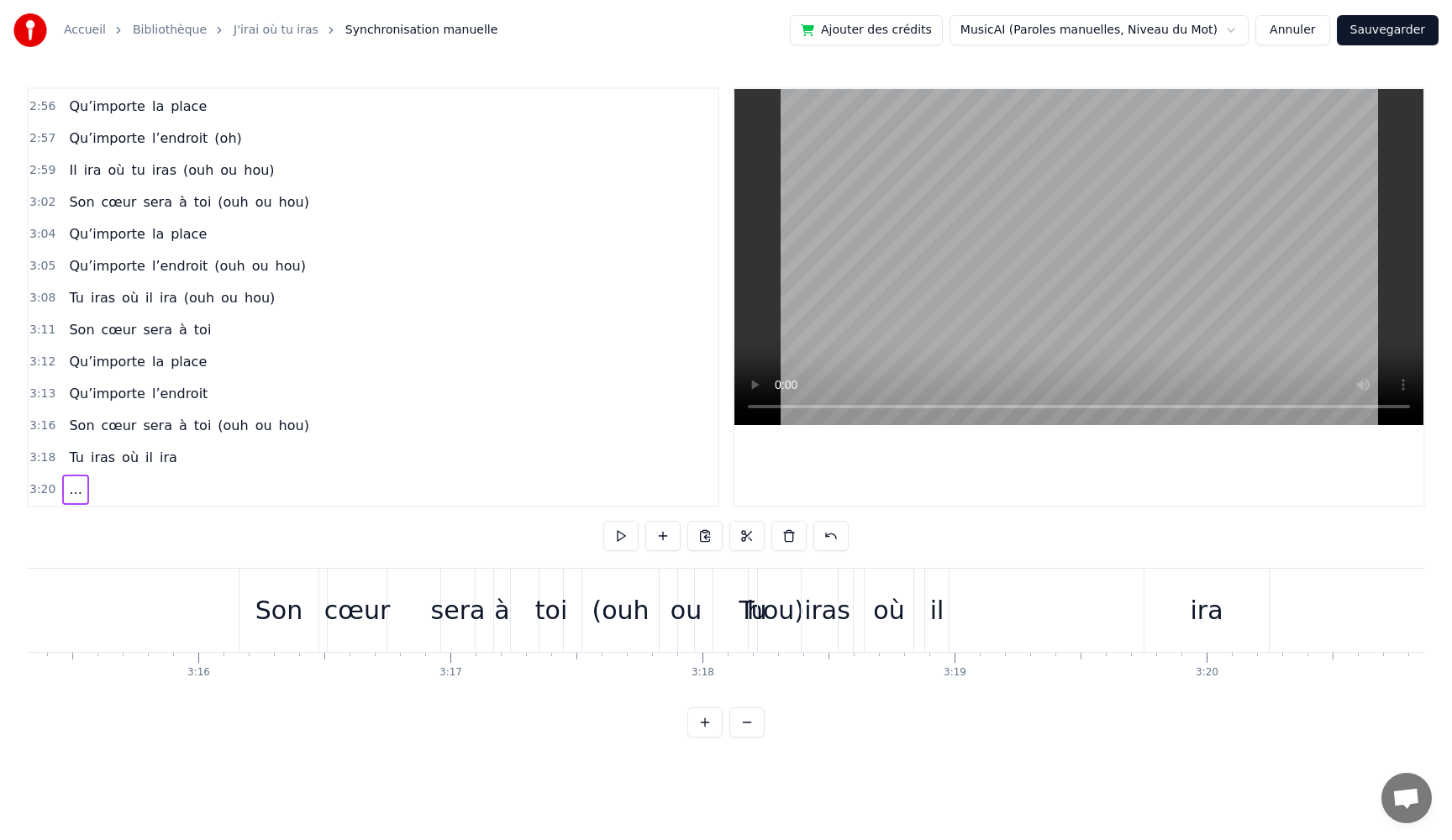
click at [73, 485] on span "..." at bounding box center [75, 489] width 16 height 19
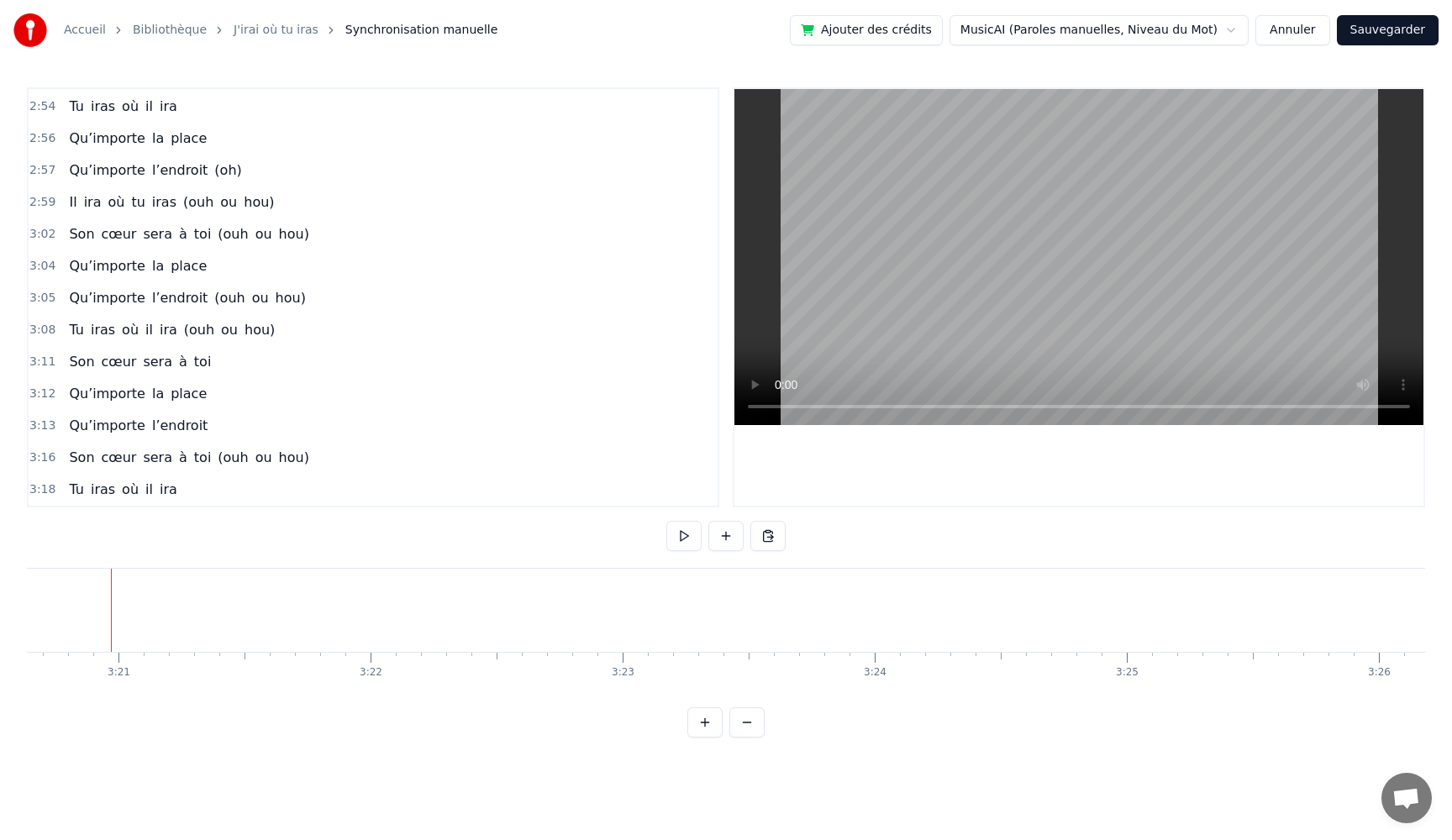
scroll to position [1818, 0]
click at [112, 483] on div "Tu iras où il ira" at bounding box center [122, 490] width 121 height 31
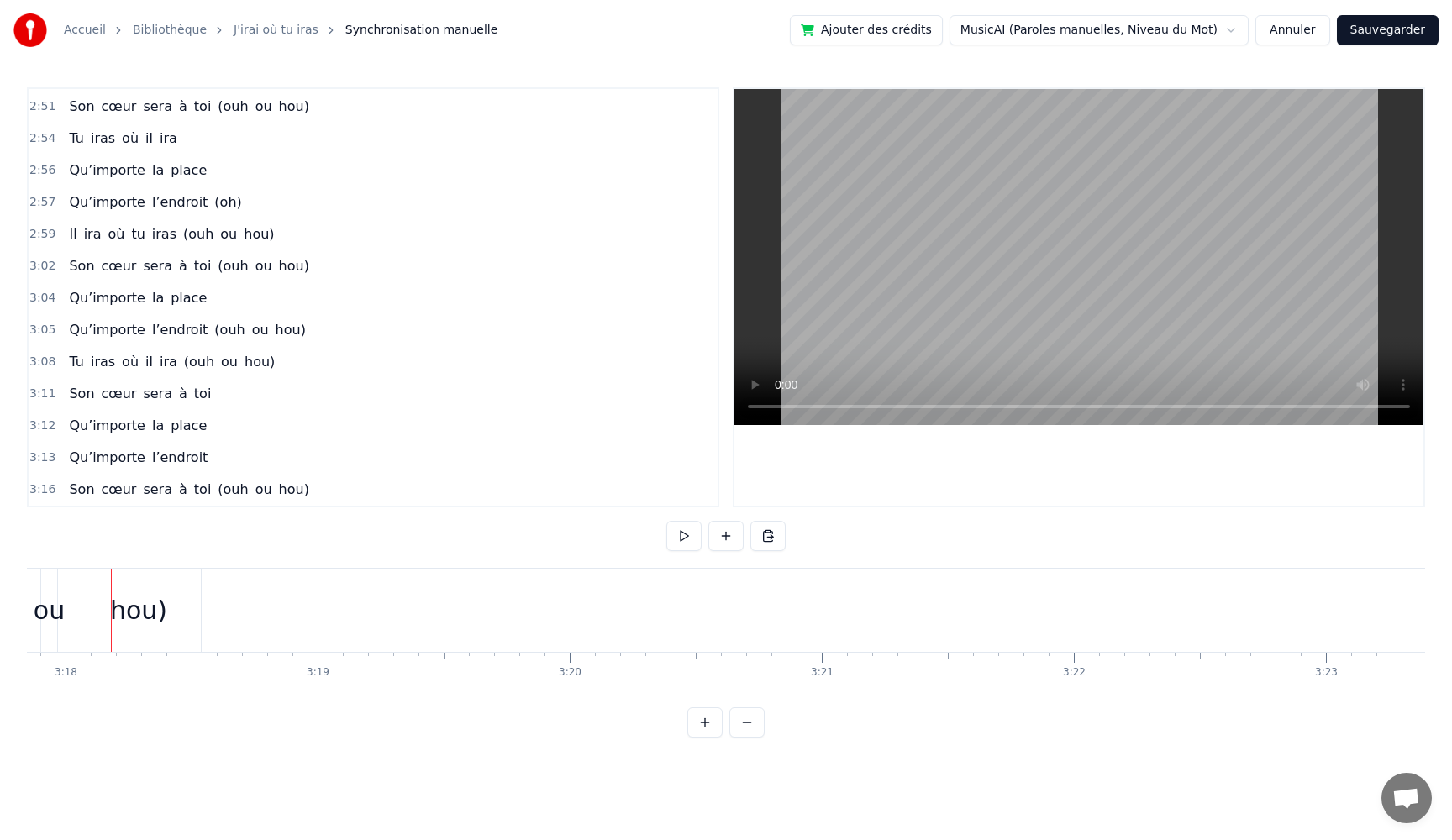
click at [113, 480] on span "cœur" at bounding box center [119, 489] width 38 height 19
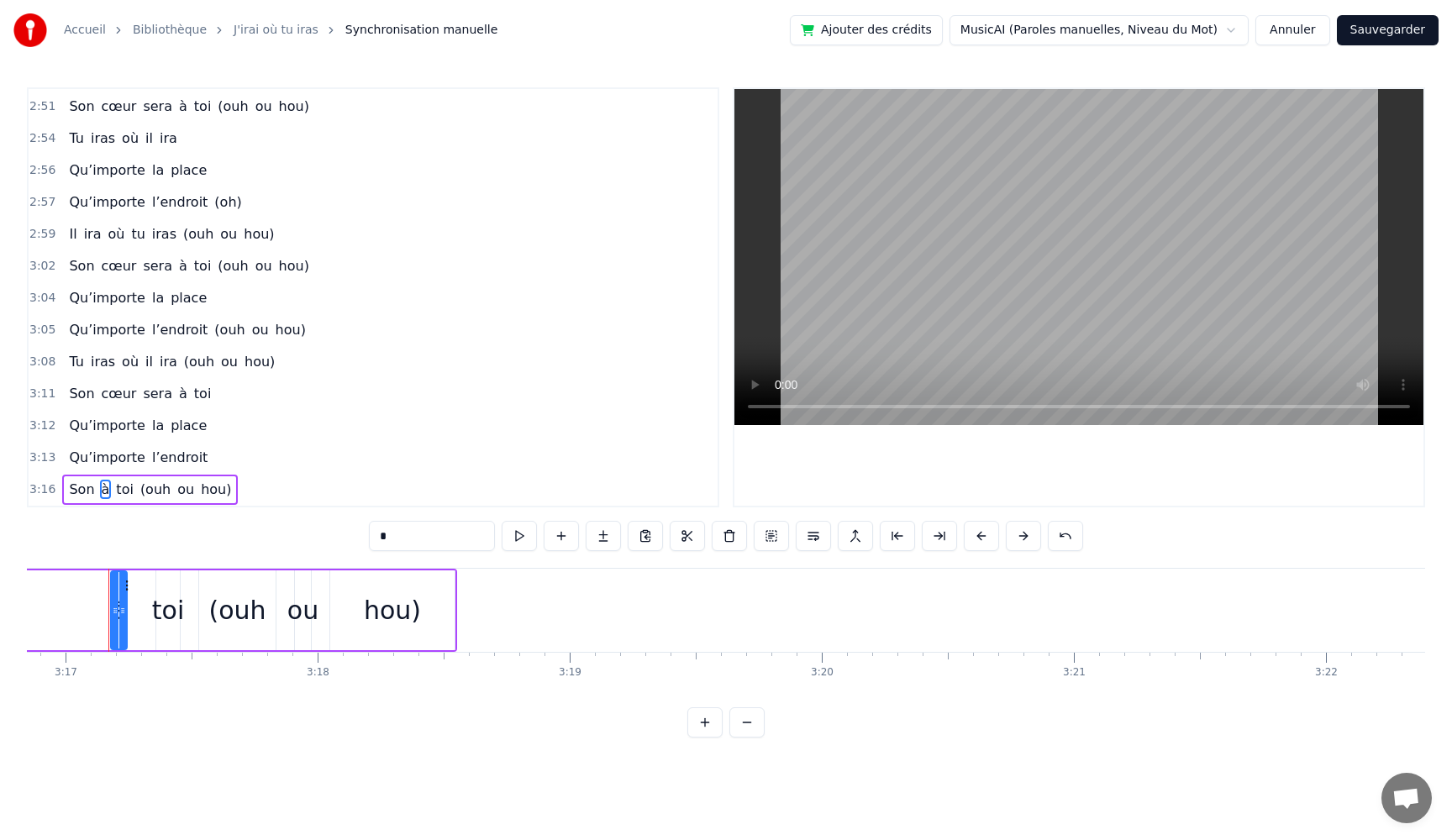
type input "***"
click at [115, 485] on div "Son toi (ouh ou hou)" at bounding box center [142, 490] width 161 height 31
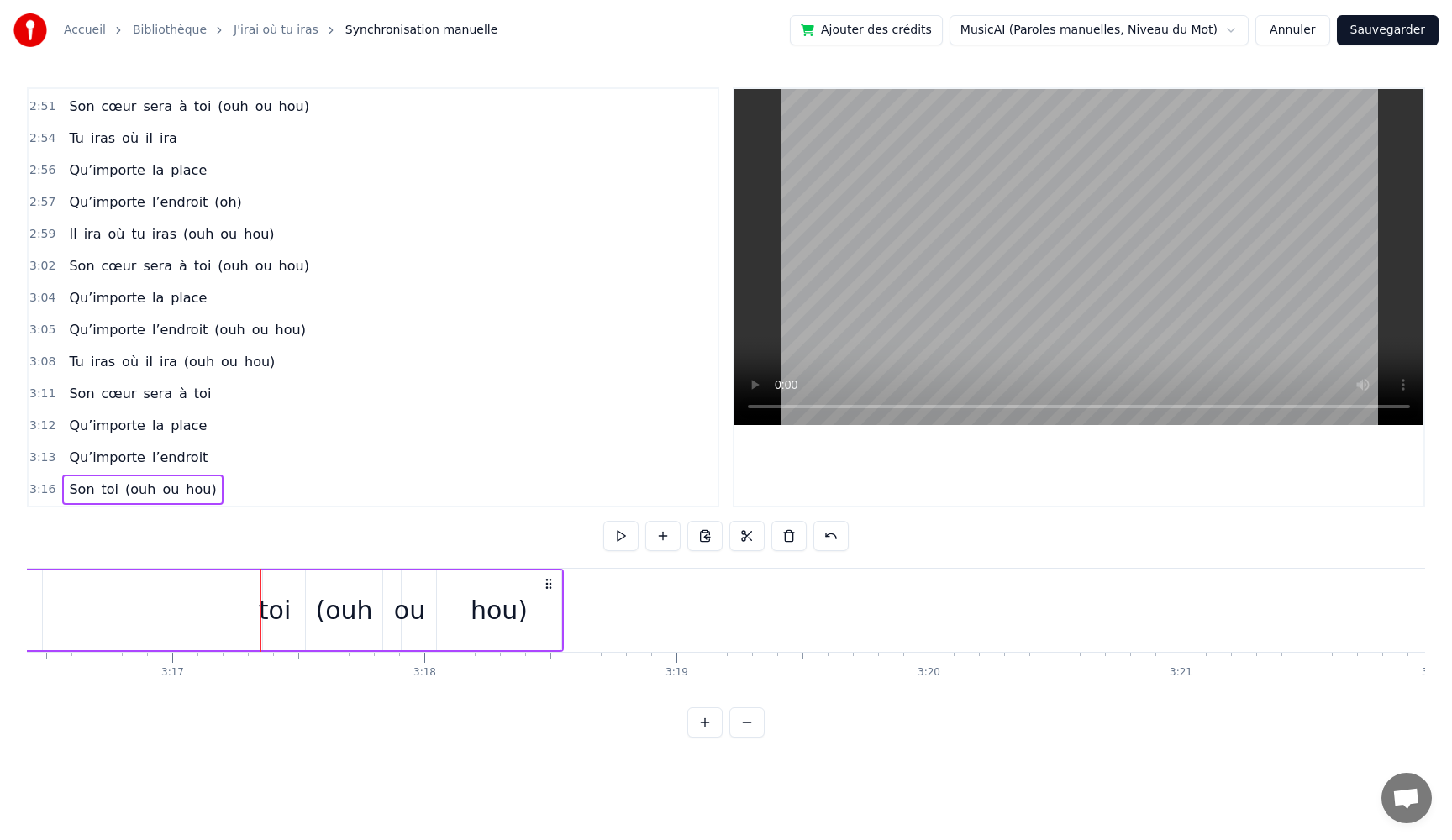
scroll to position [1754, 0]
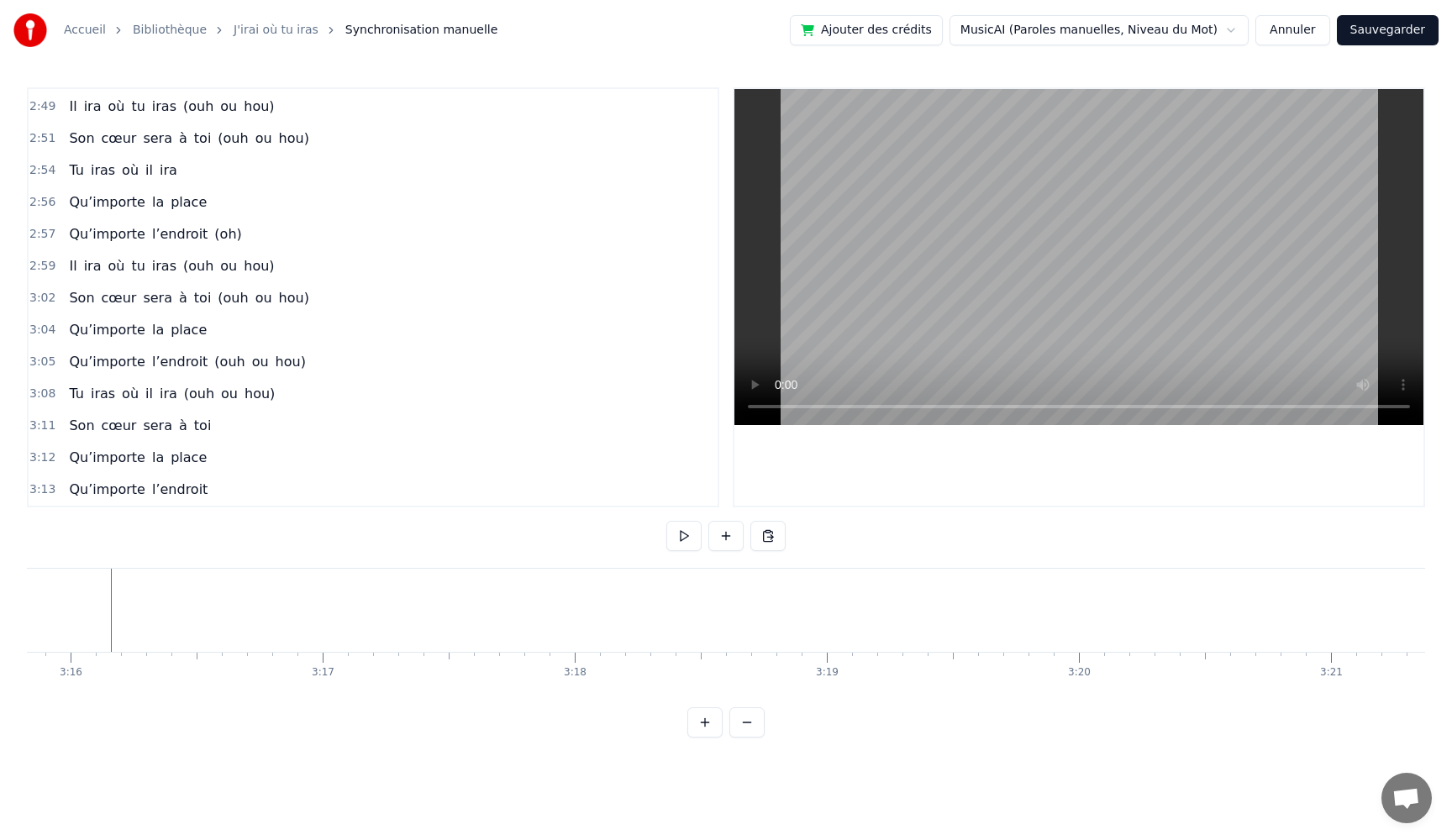
click at [115, 484] on span "Qu’importe" at bounding box center [107, 489] width 80 height 19
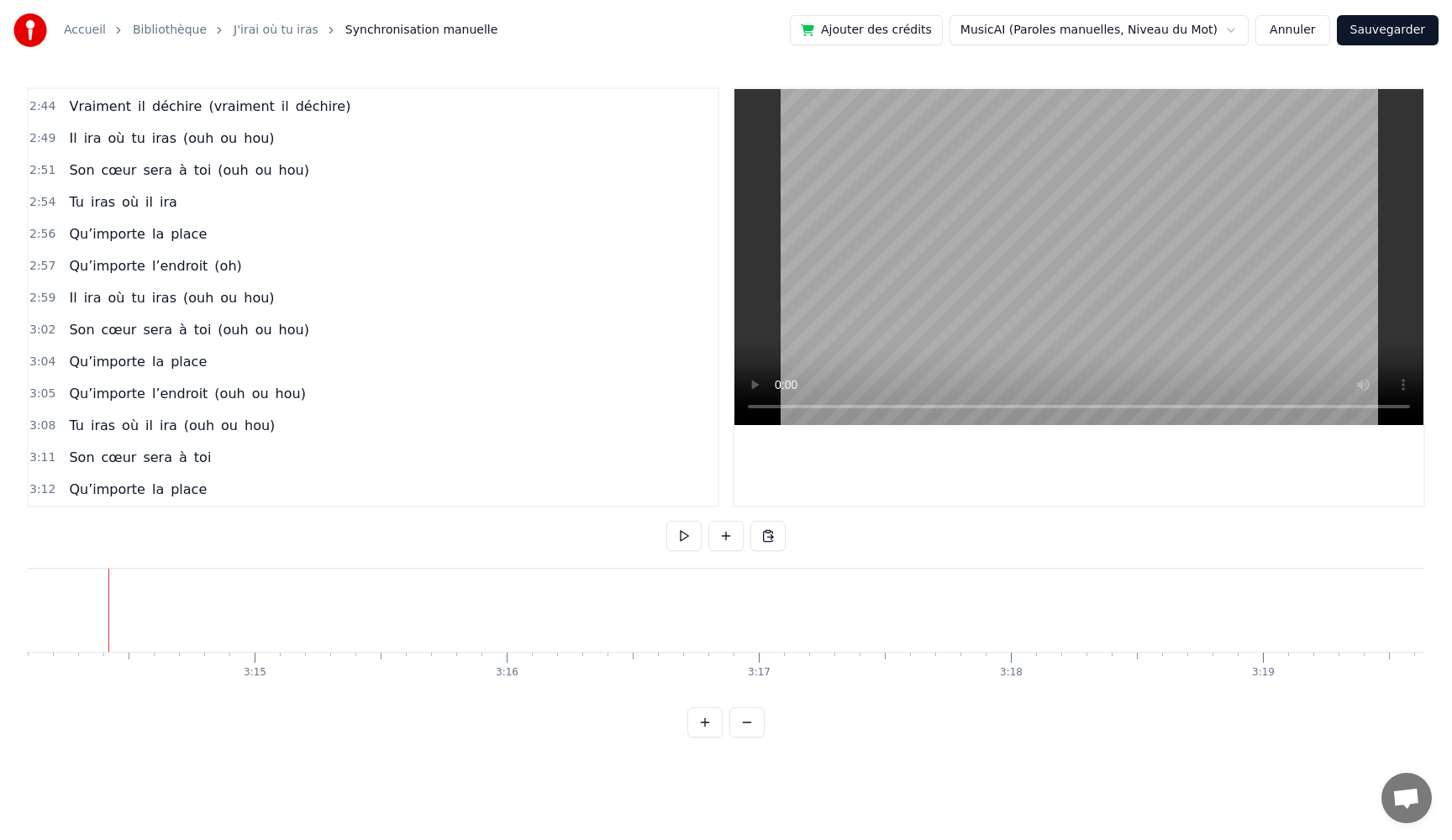
scroll to position [0, 48934]
click at [153, 464] on span "sera" at bounding box center [158, 458] width 33 height 19
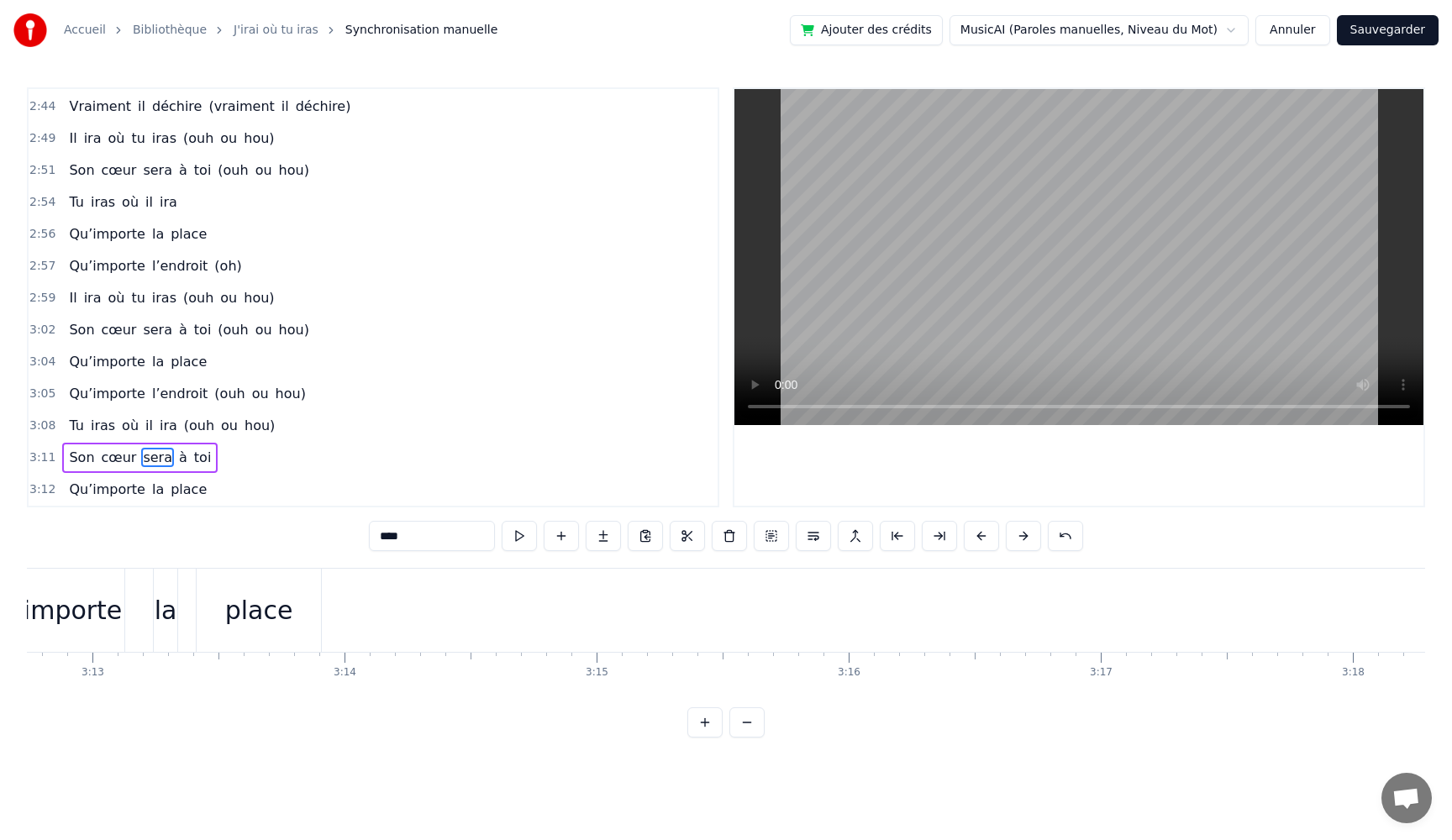
click at [150, 483] on span "la" at bounding box center [157, 489] width 15 height 19
type input "**"
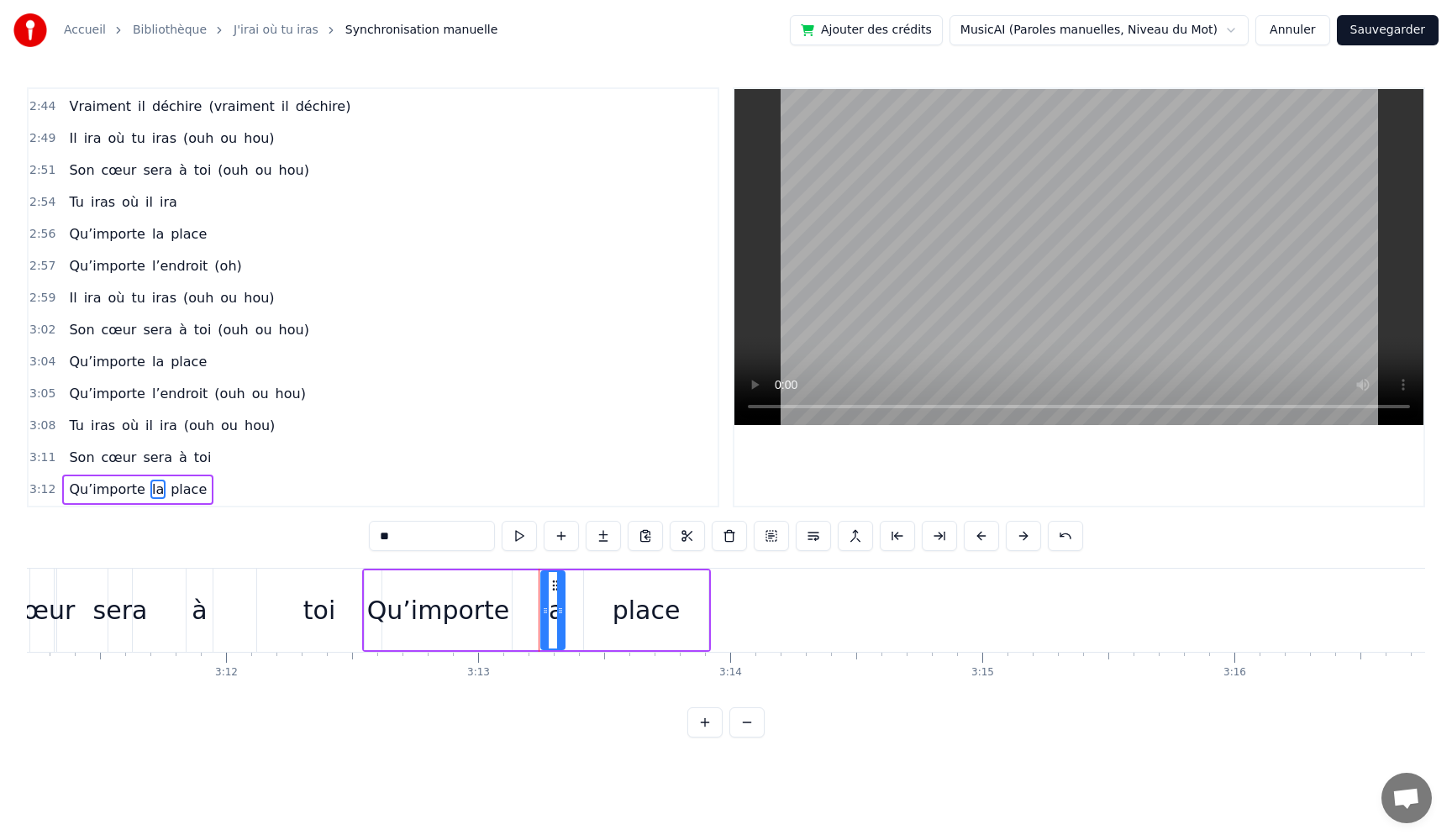
scroll to position [0, 48205]
click at [730, 540] on button at bounding box center [729, 535] width 35 height 31
click at [192, 459] on span "toi" at bounding box center [203, 458] width 21 height 19
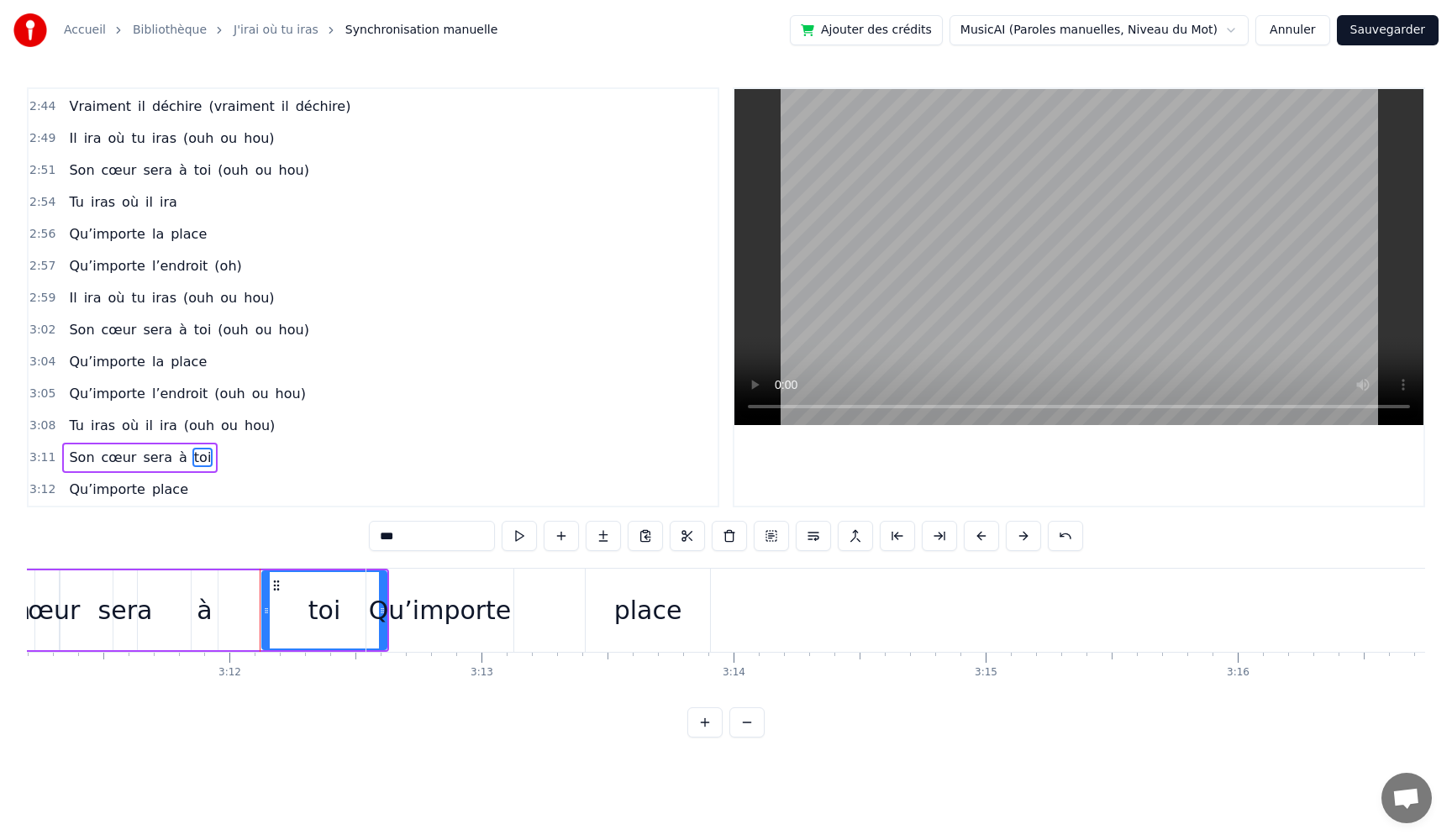
click at [286, 467] on div "3:11 Son cœur sera à toi" at bounding box center [373, 458] width 689 height 32
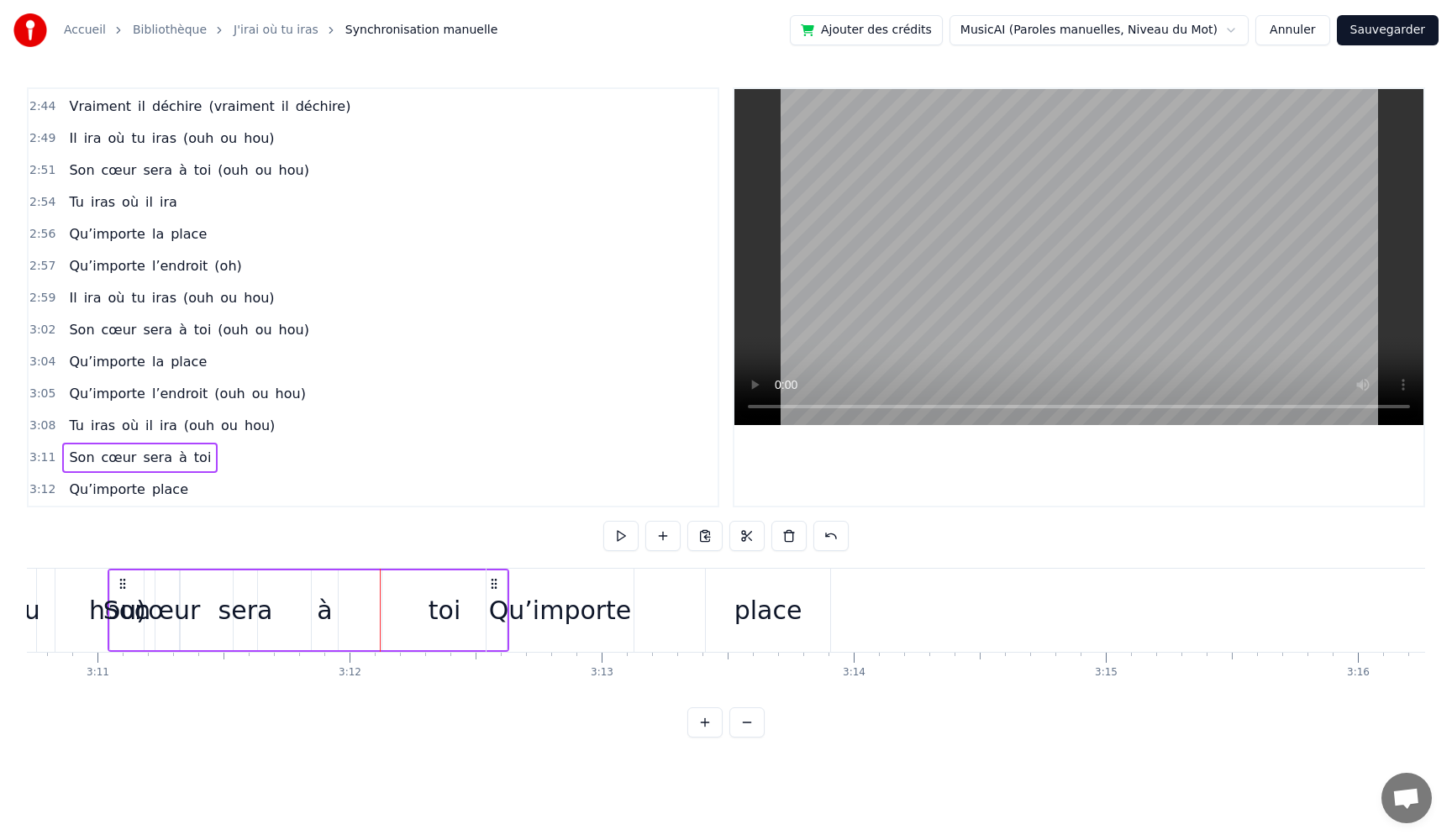
scroll to position [0, 48082]
drag, startPoint x: 420, startPoint y: 141, endPoint x: 68, endPoint y: 410, distance: 443.0
click at [69, 410] on div "0:05 Très chers [PERSON_NAME] et [PERSON_NAME] 0:06 C’est beau de vous voir pou…" at bounding box center [373, 297] width 693 height 420
click at [785, 538] on button at bounding box center [789, 535] width 35 height 31
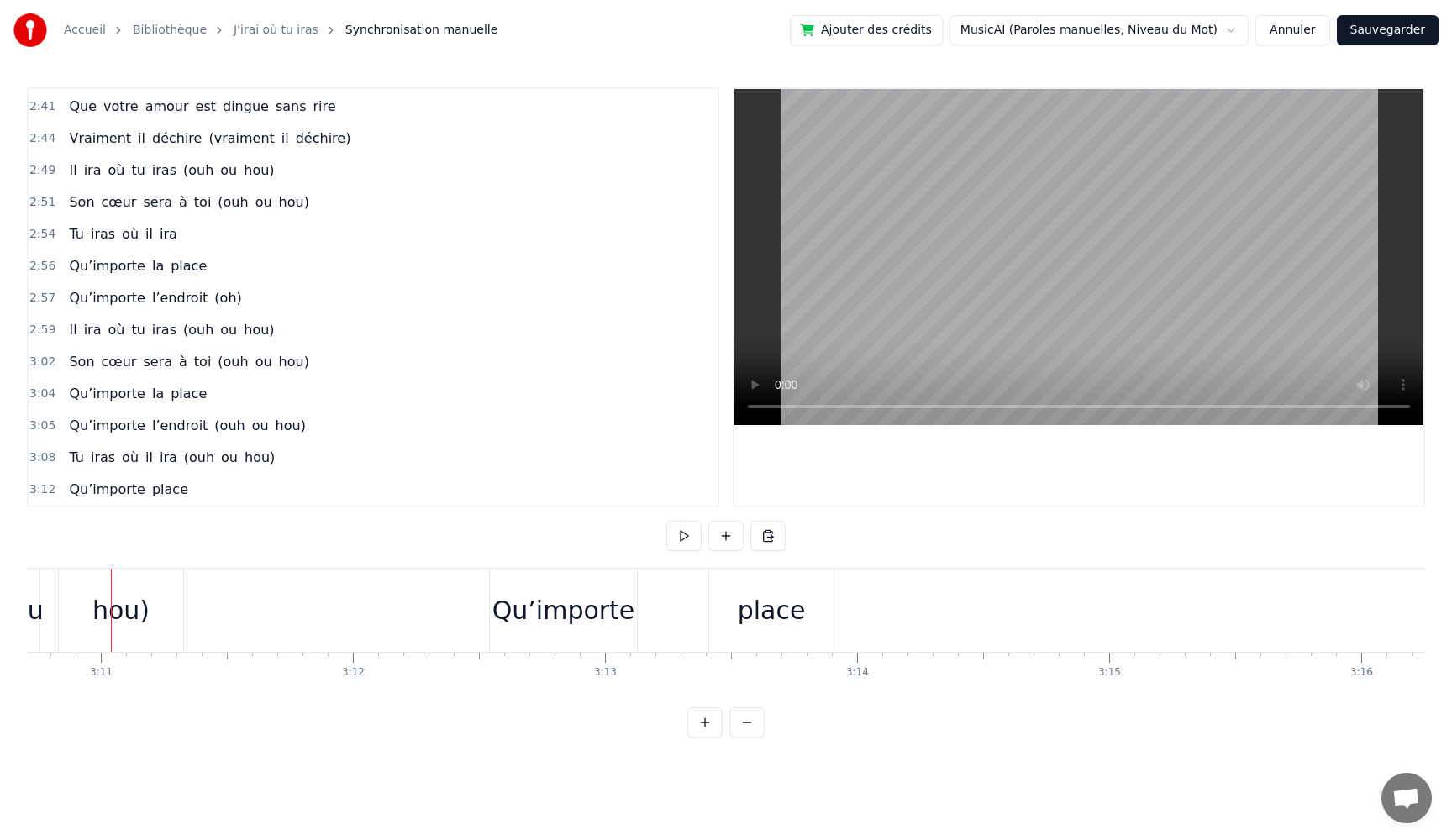
click at [785, 538] on button at bounding box center [768, 535] width 35 height 31
click at [155, 479] on div "Qu’importe place" at bounding box center [128, 490] width 133 height 31
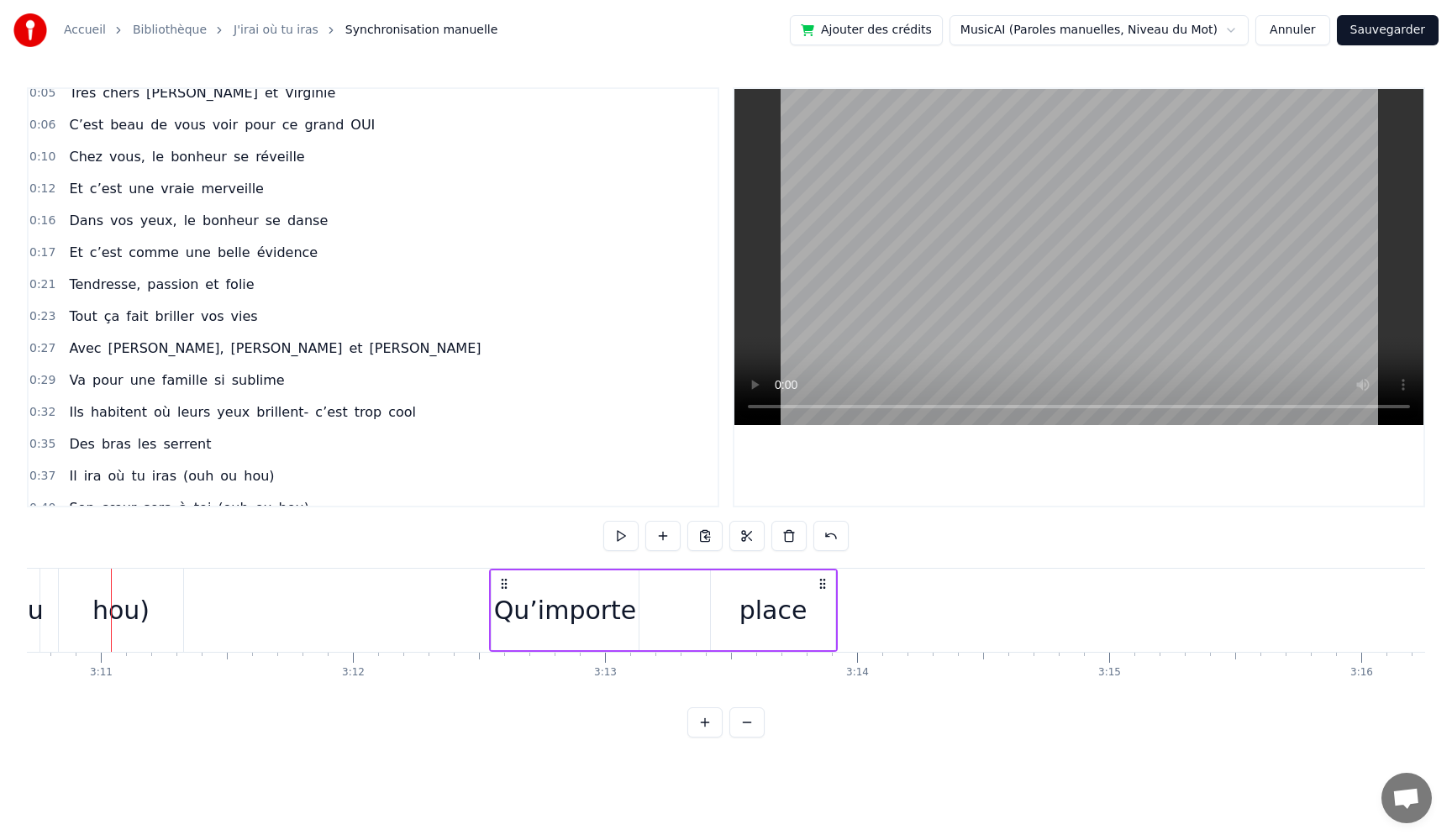
scroll to position [0, 0]
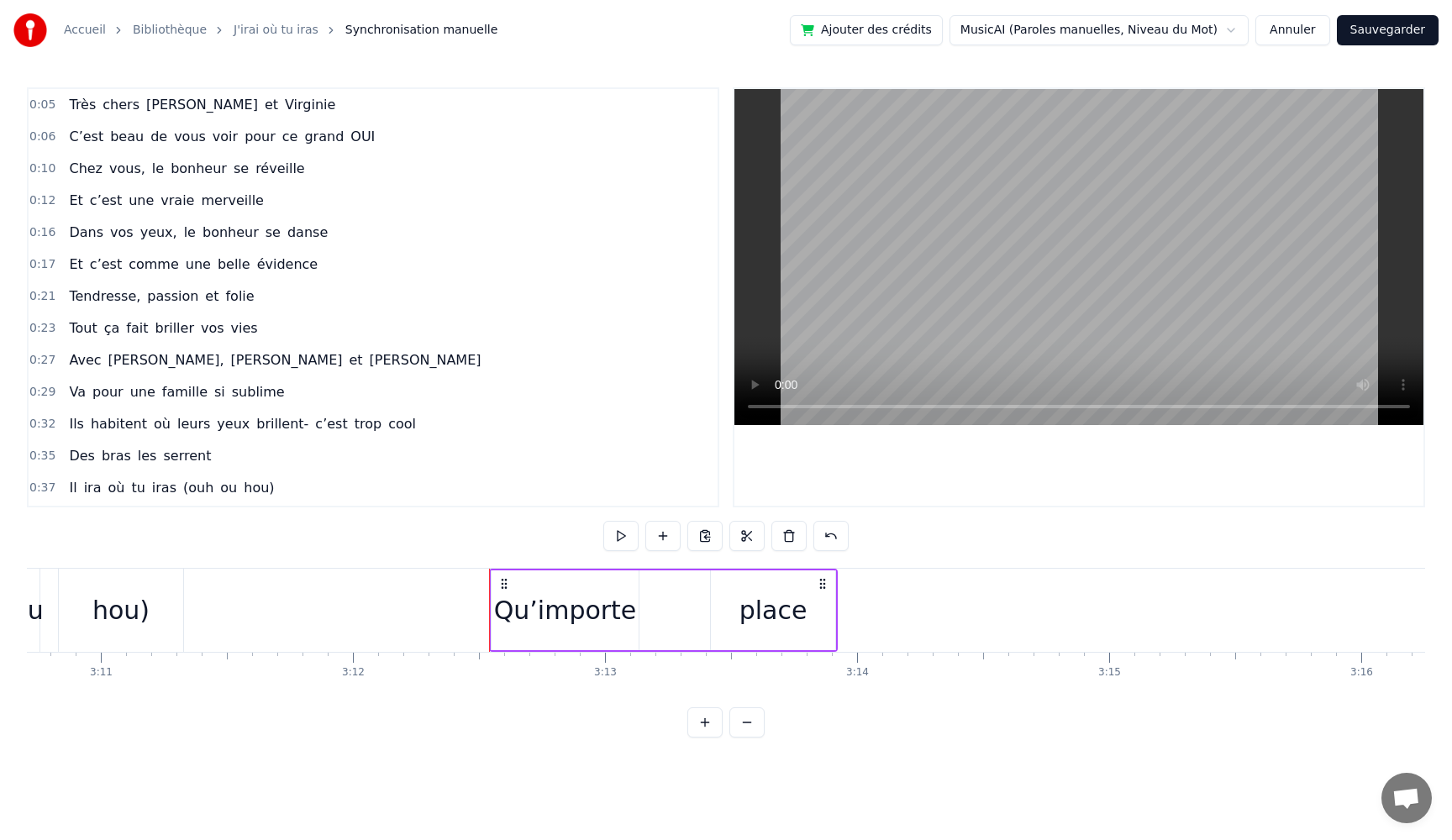
click at [183, 141] on span "vous" at bounding box center [190, 136] width 35 height 19
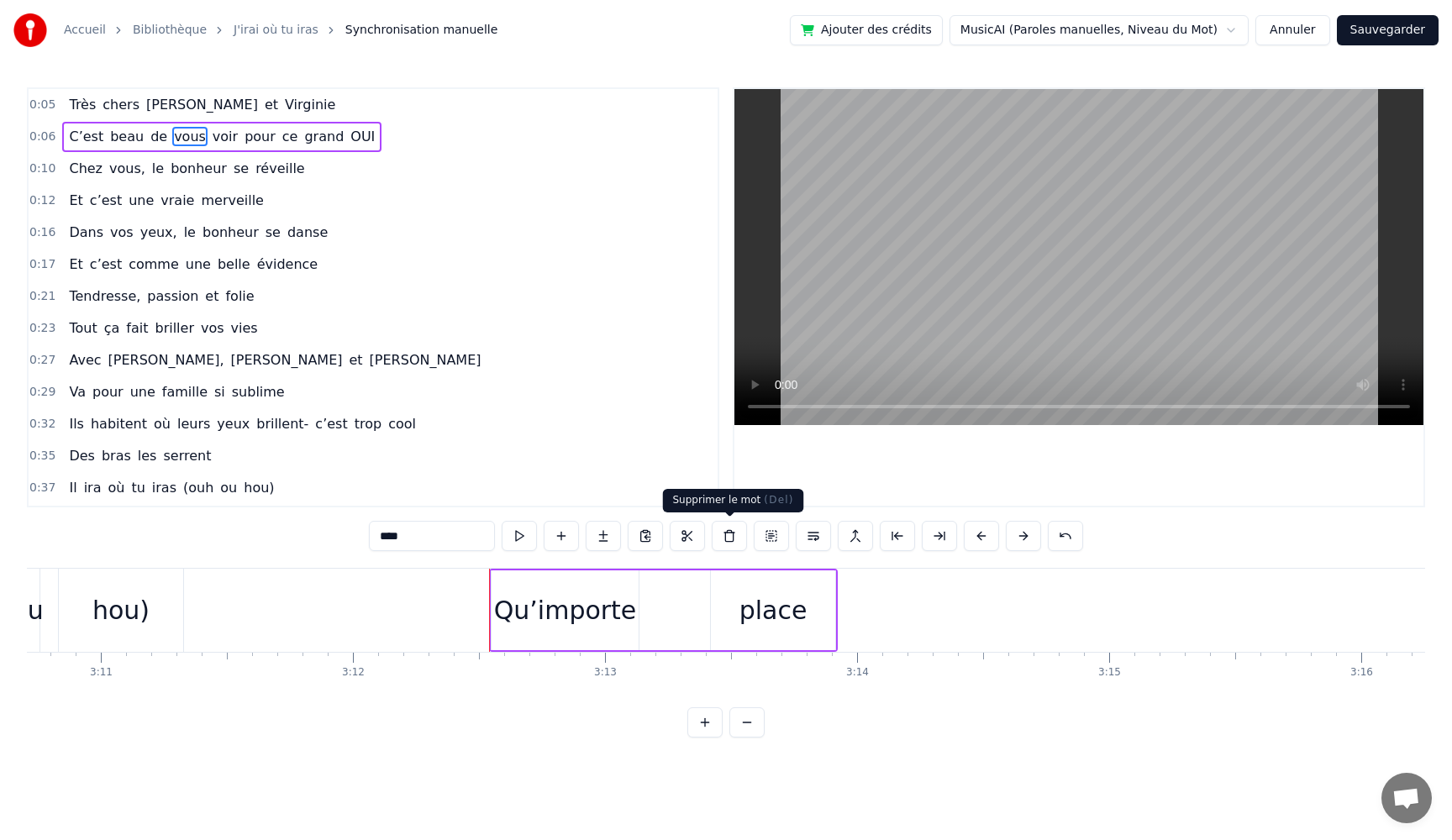
click at [725, 544] on button at bounding box center [729, 535] width 35 height 31
click at [725, 544] on div at bounding box center [726, 535] width 245 height 31
click at [1306, 31] on button "Annuler" at bounding box center [1292, 30] width 74 height 31
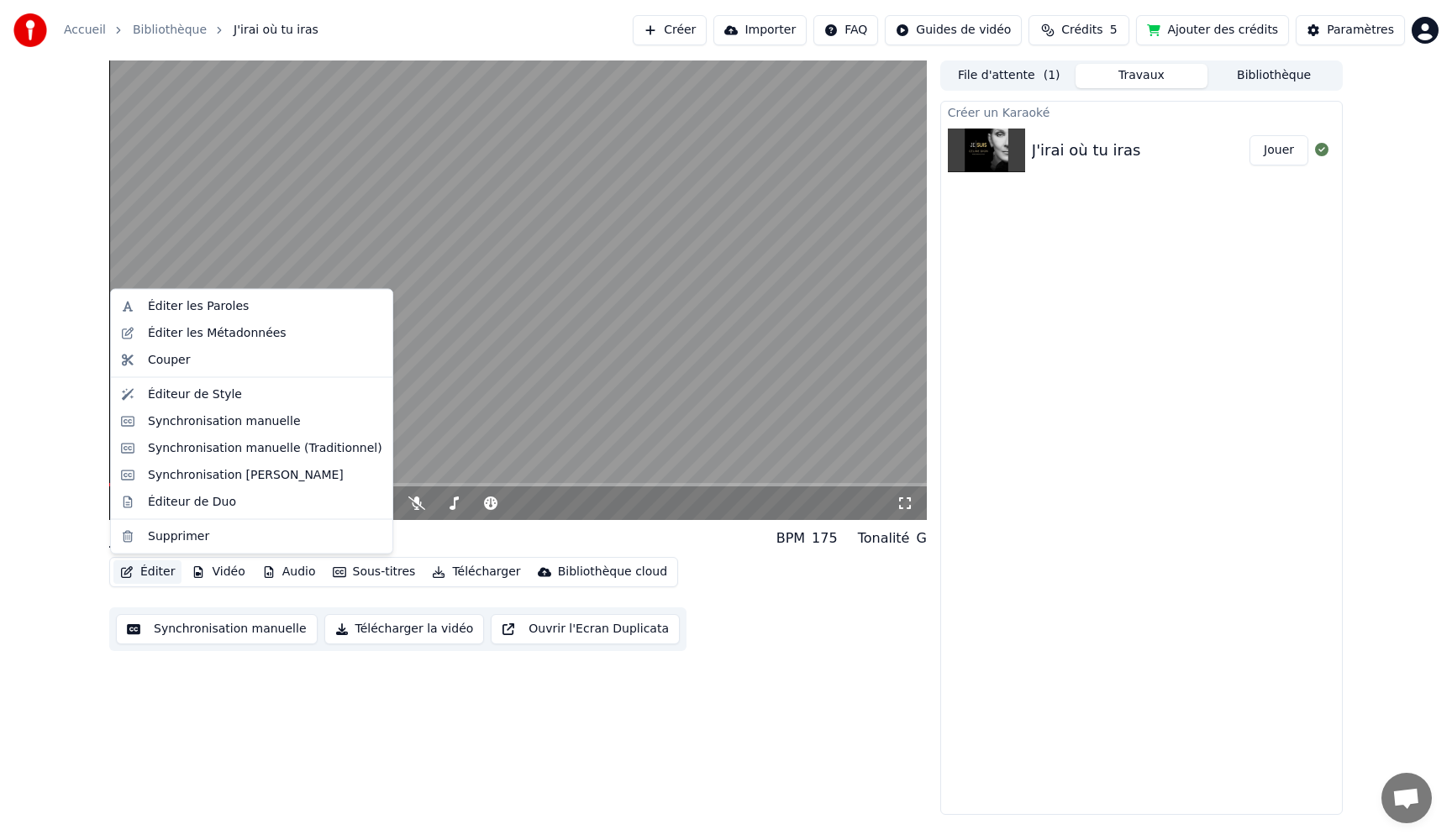
click at [149, 575] on button "Éditer" at bounding box center [148, 572] width 68 height 24
click at [206, 477] on div "Synchronisation [PERSON_NAME]" at bounding box center [245, 474] width 196 height 17
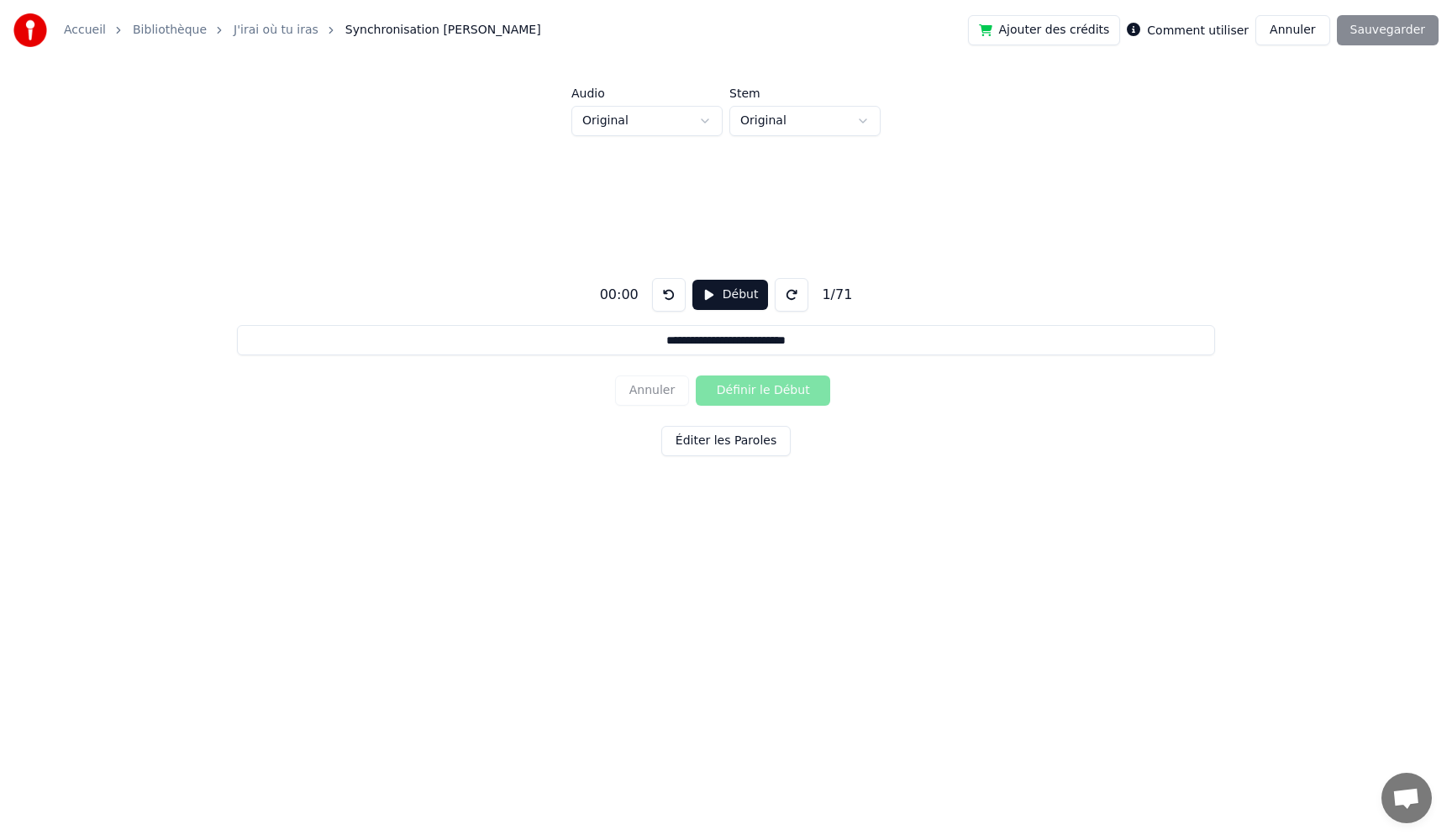
click at [710, 288] on button "Début" at bounding box center [731, 294] width 77 height 31
click at [709, 293] on button "Pause" at bounding box center [730, 294] width 75 height 31
click at [722, 438] on button "Éditer les Paroles" at bounding box center [726, 441] width 129 height 31
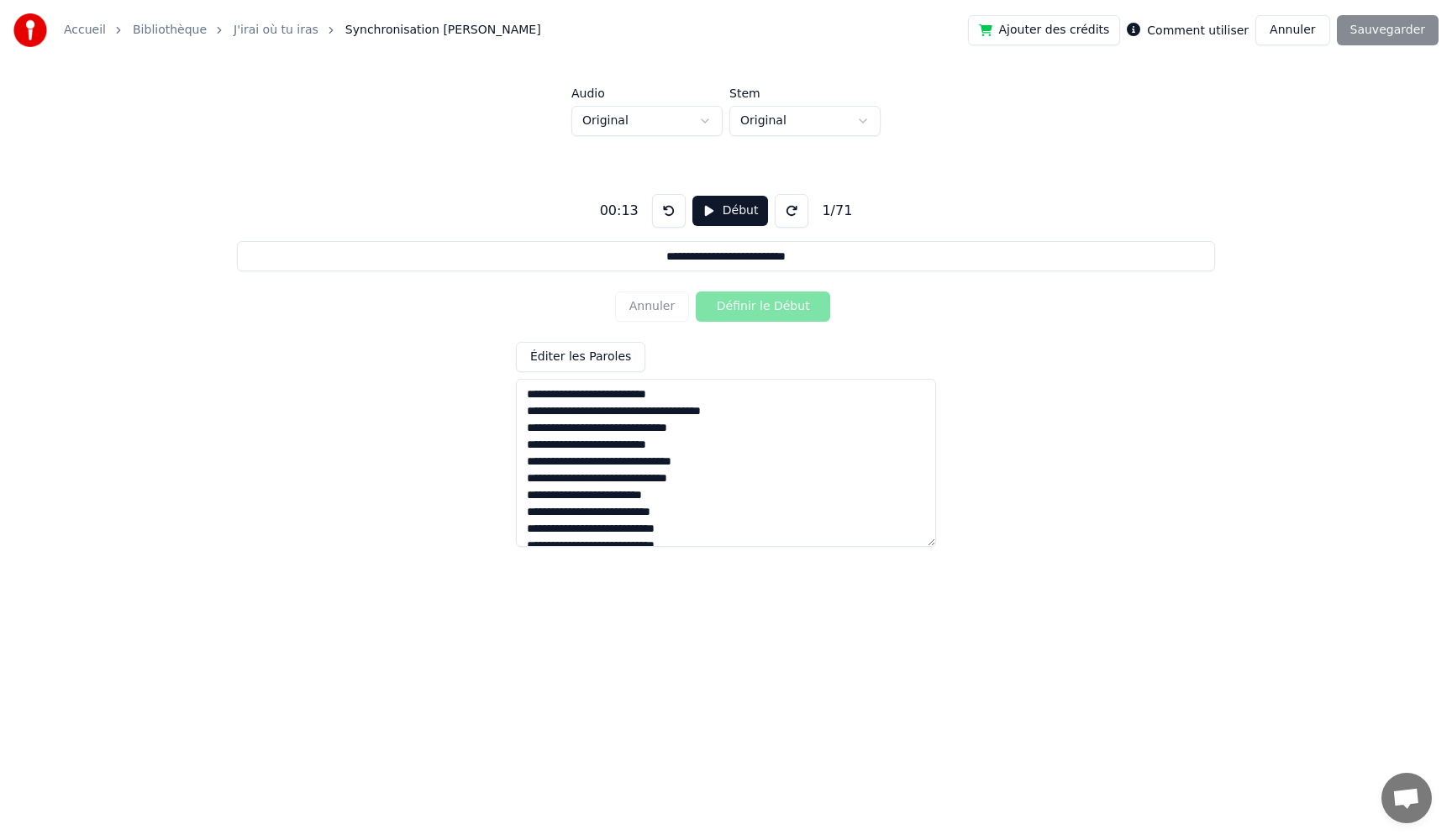
click at [761, 413] on textarea at bounding box center [726, 463] width 420 height 168
click at [713, 456] on textarea at bounding box center [726, 463] width 420 height 168
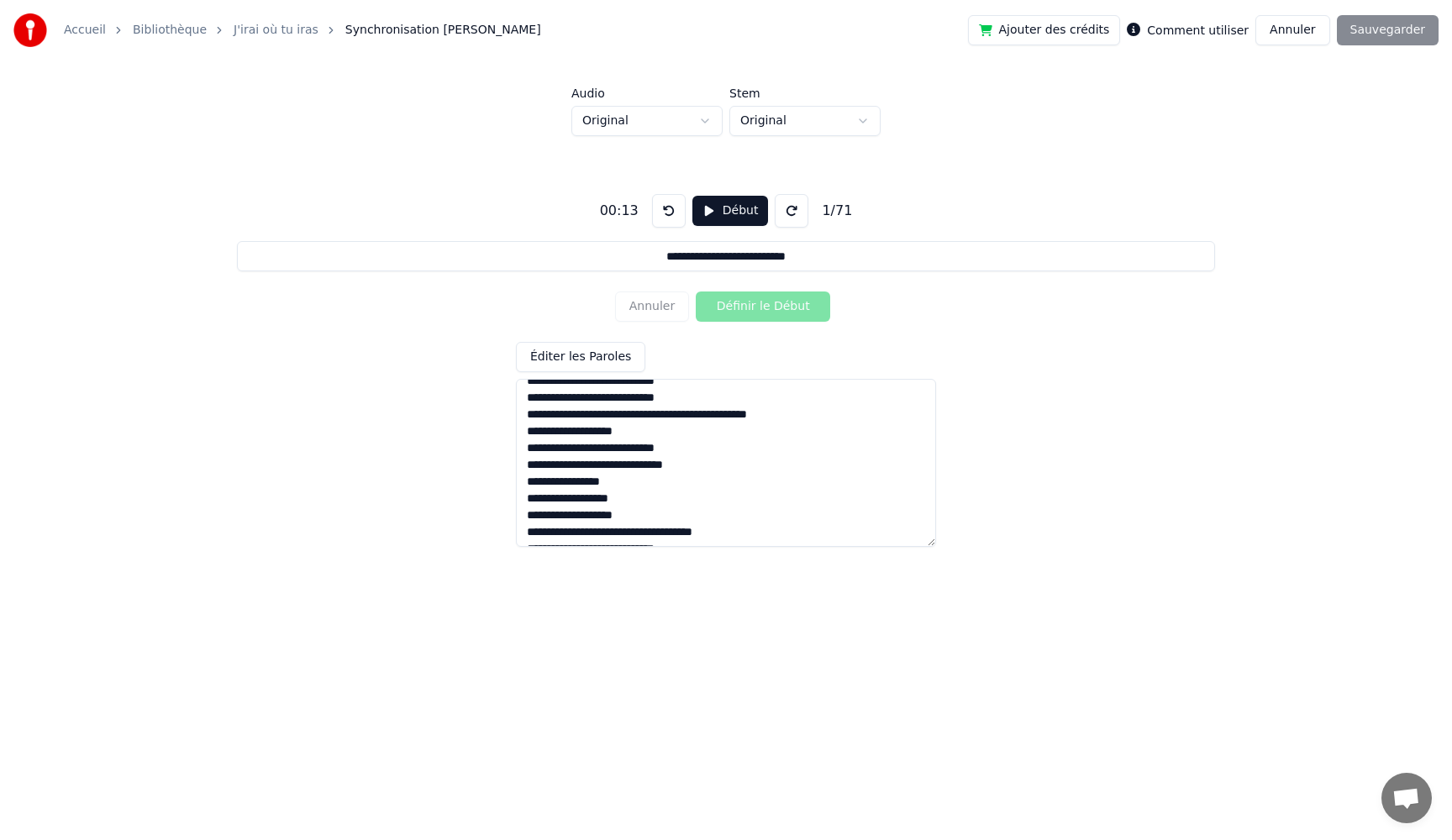
scroll to position [178, 0]
type textarea "**********"
click at [590, 361] on button "Éditer les Paroles" at bounding box center [581, 357] width 129 height 31
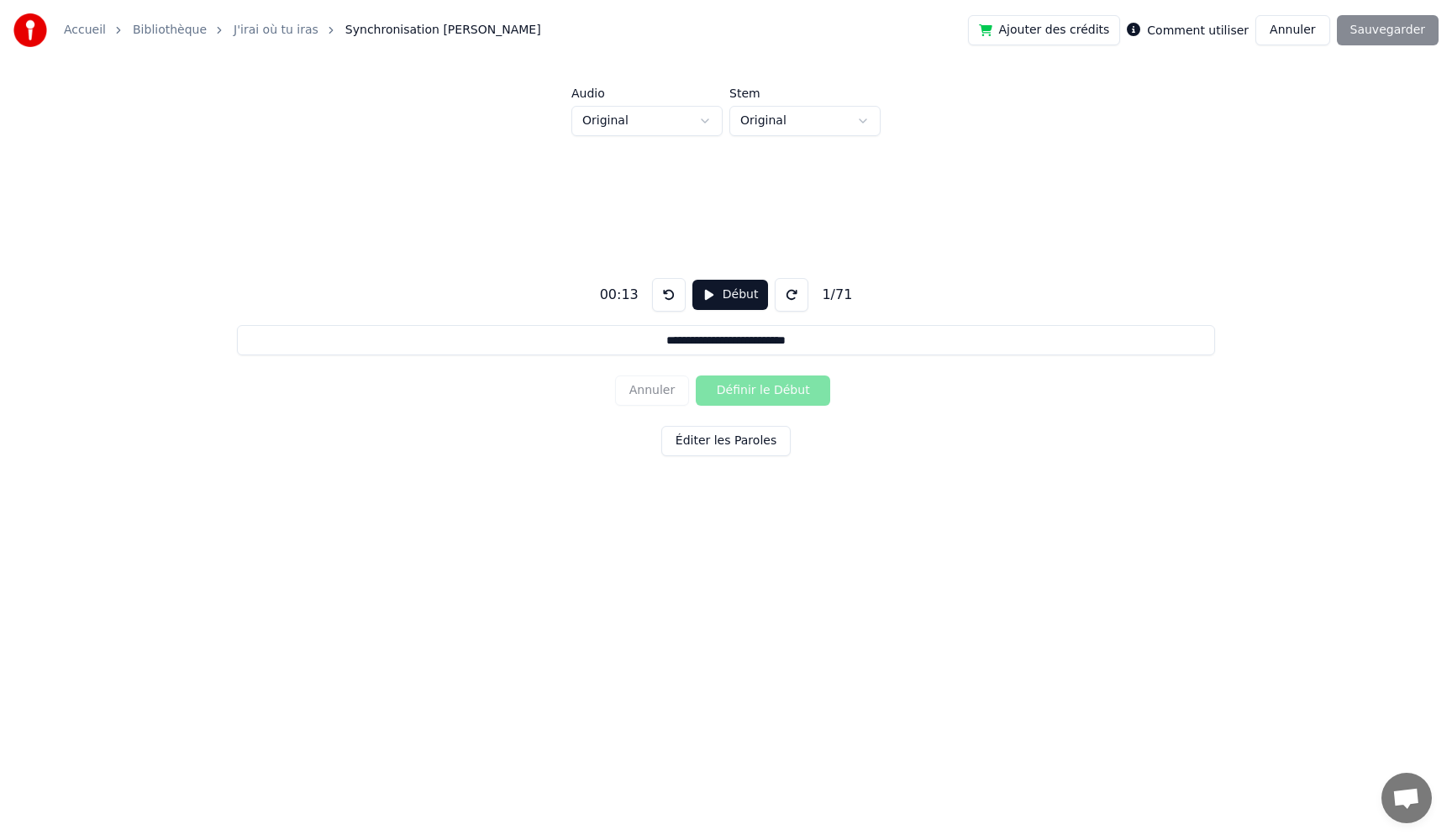
drag, startPoint x: 853, startPoint y: 341, endPoint x: 481, endPoint y: 322, distance: 372.5
click at [481, 322] on div "**********" at bounding box center [726, 363] width 1399 height 455
click at [829, 298] on div "1 / 71" at bounding box center [837, 294] width 44 height 20
click at [260, 31] on link "J'irai où tu iras" at bounding box center [275, 30] width 85 height 17
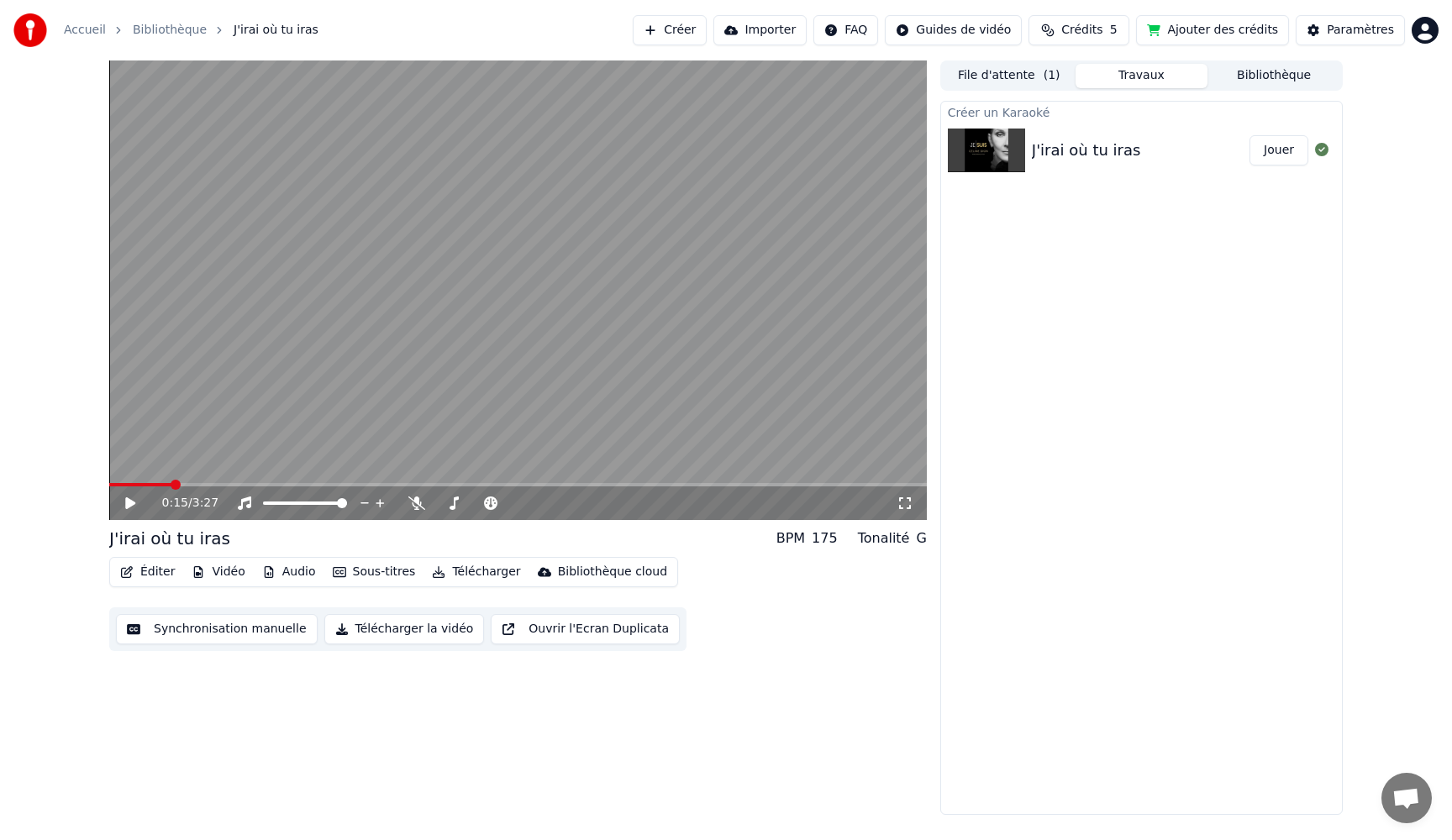
click at [149, 570] on button "Éditer" at bounding box center [148, 572] width 68 height 24
click at [173, 630] on button "Synchronisation manuelle" at bounding box center [217, 629] width 202 height 31
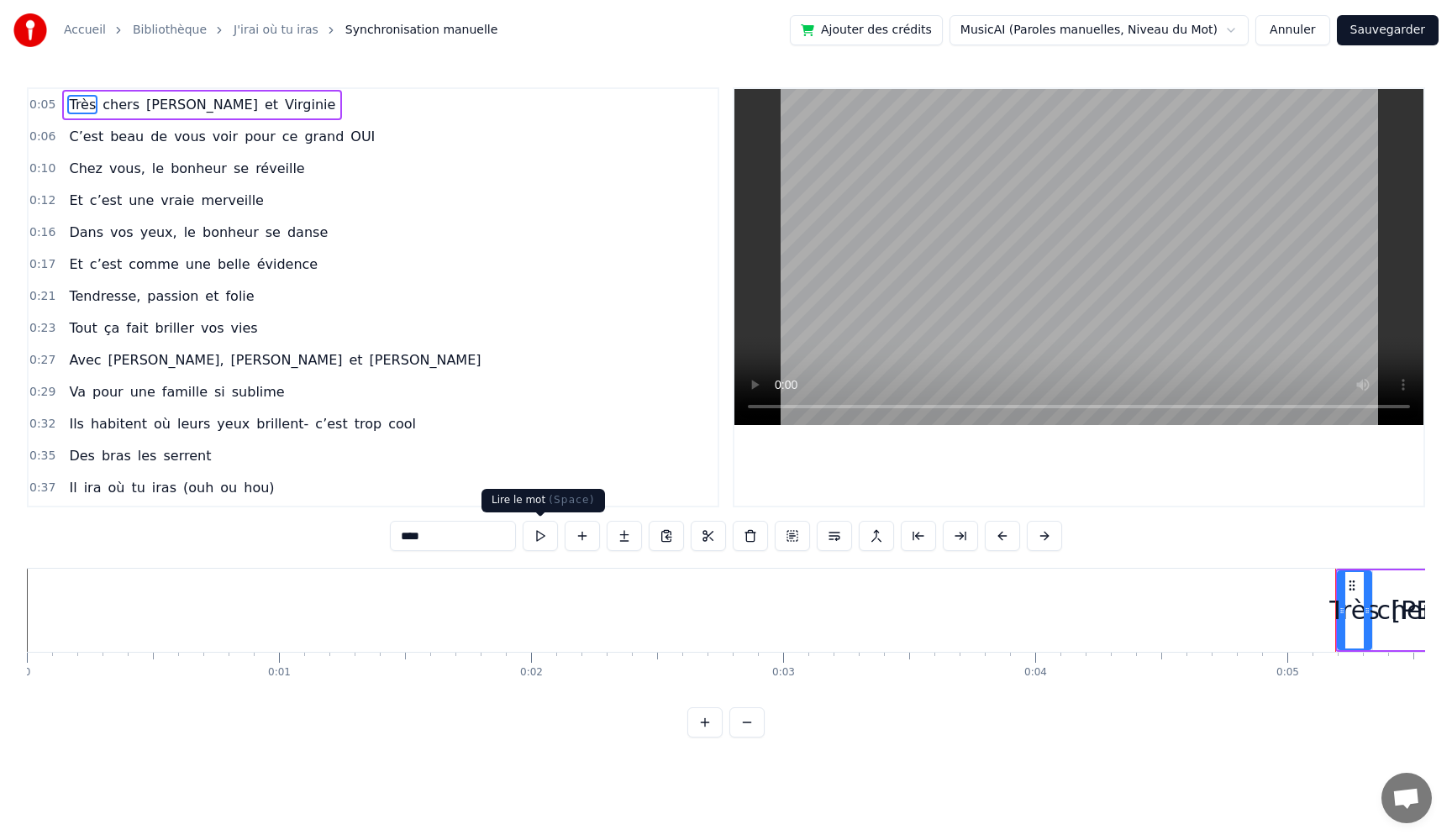
click at [539, 539] on button at bounding box center [540, 535] width 35 height 31
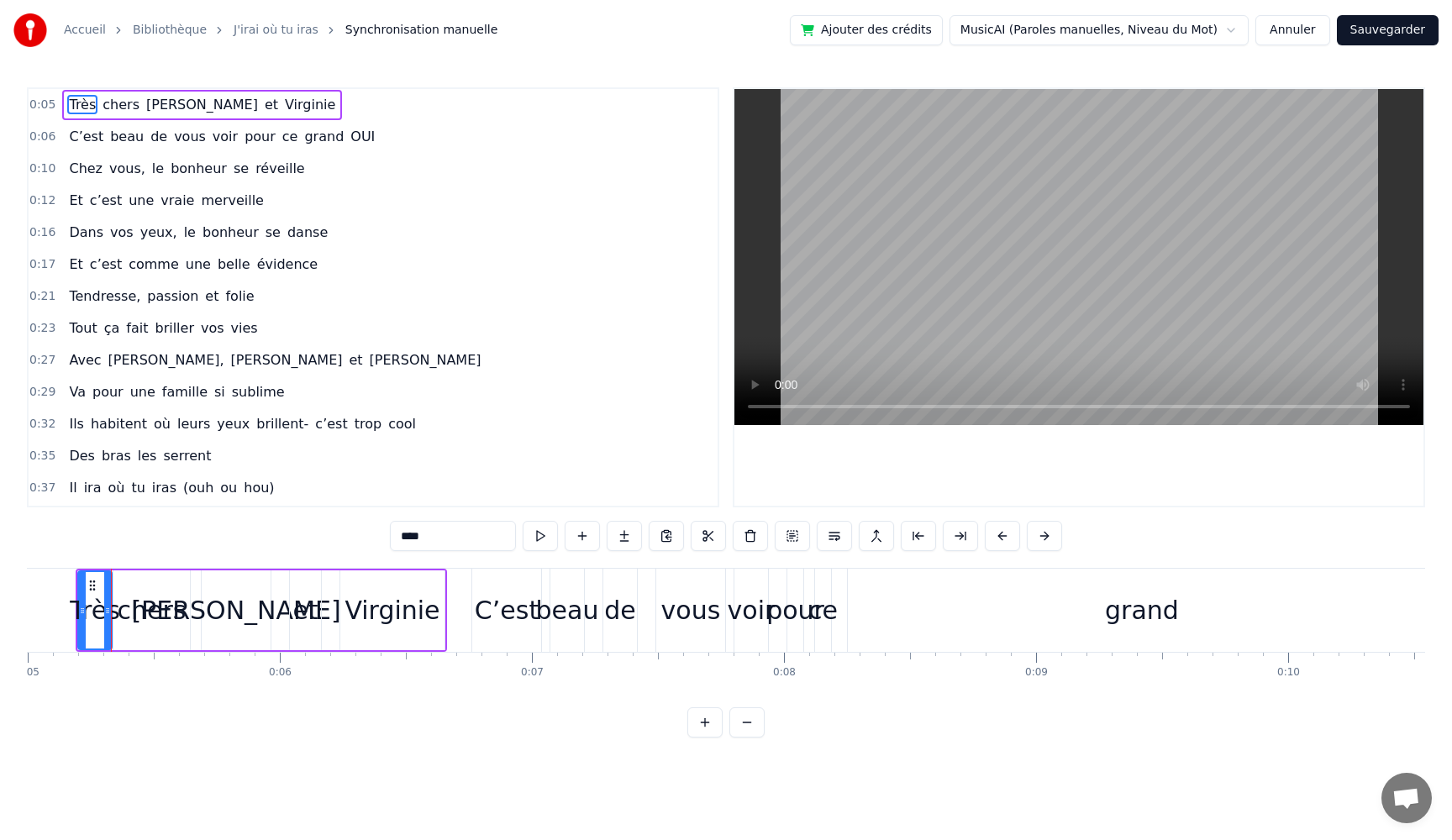
click at [539, 539] on button at bounding box center [540, 535] width 35 height 31
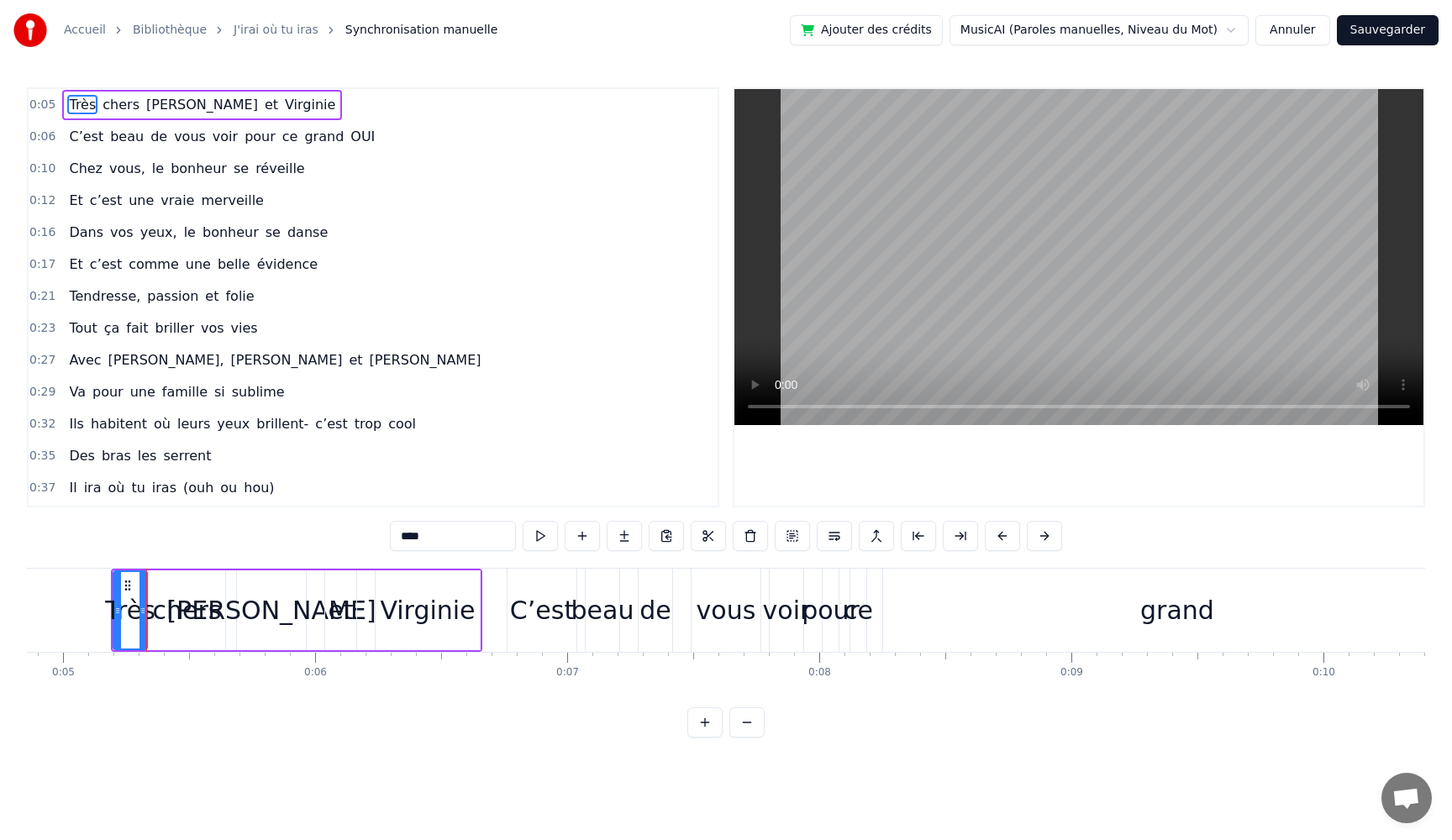
click at [539, 539] on button at bounding box center [540, 535] width 35 height 31
click at [211, 127] on span "voir" at bounding box center [225, 136] width 29 height 19
type input "****"
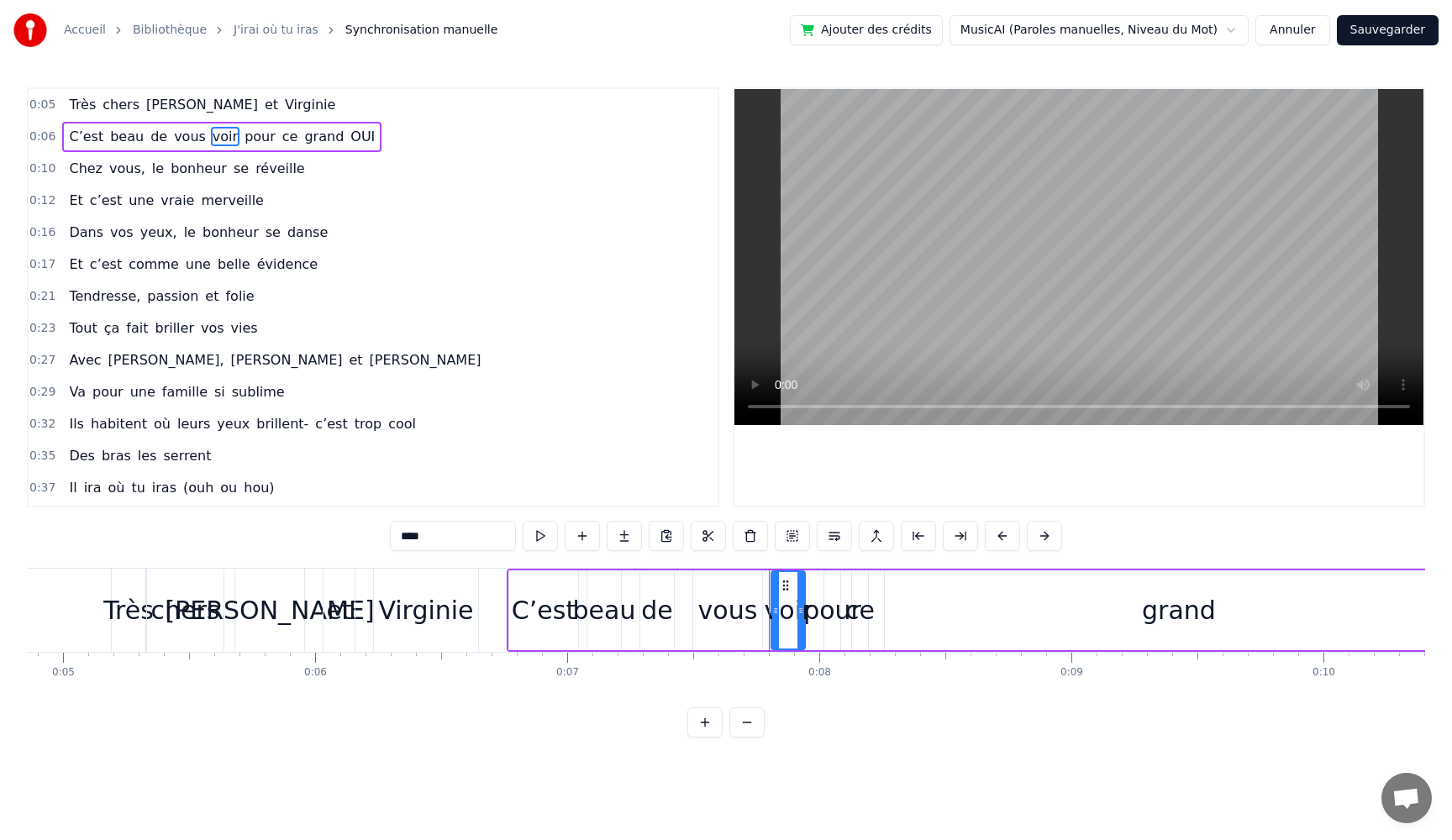
click at [322, 210] on div "0:12 Et c’est une vraie merveille" at bounding box center [373, 201] width 689 height 32
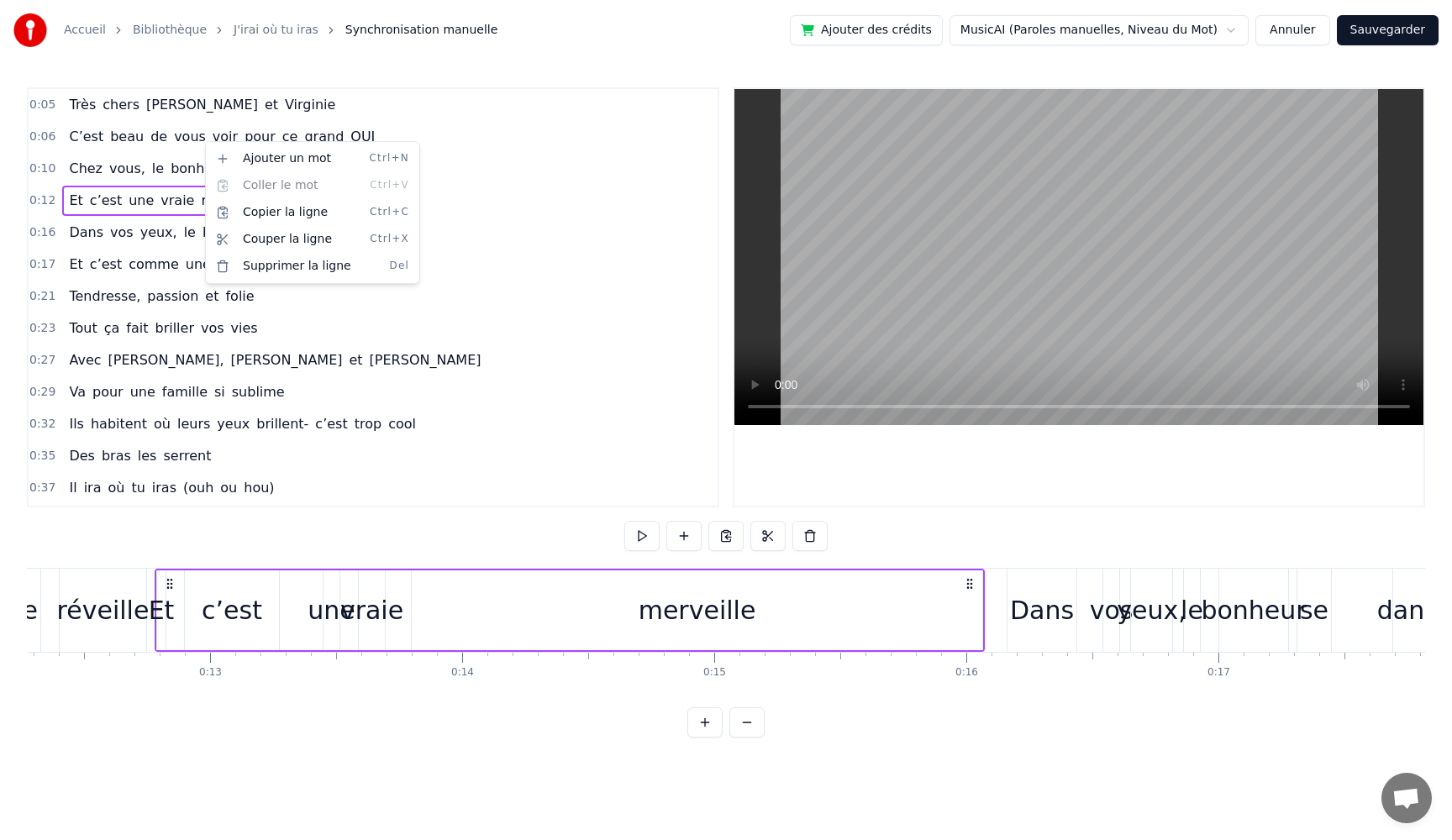
scroll to position [0, 3138]
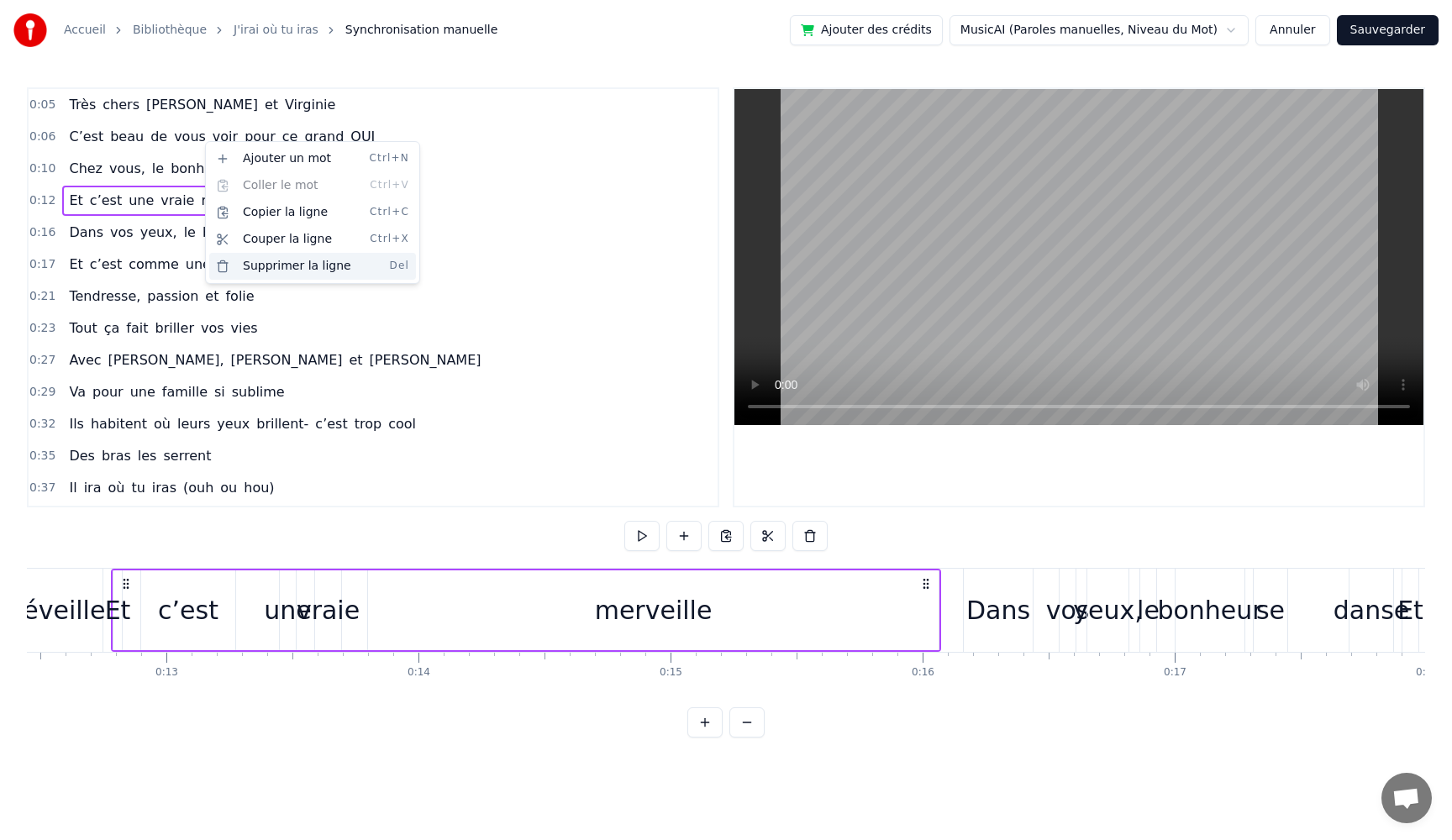
click at [271, 265] on div "Supprimer la ligne Del" at bounding box center [313, 266] width 207 height 27
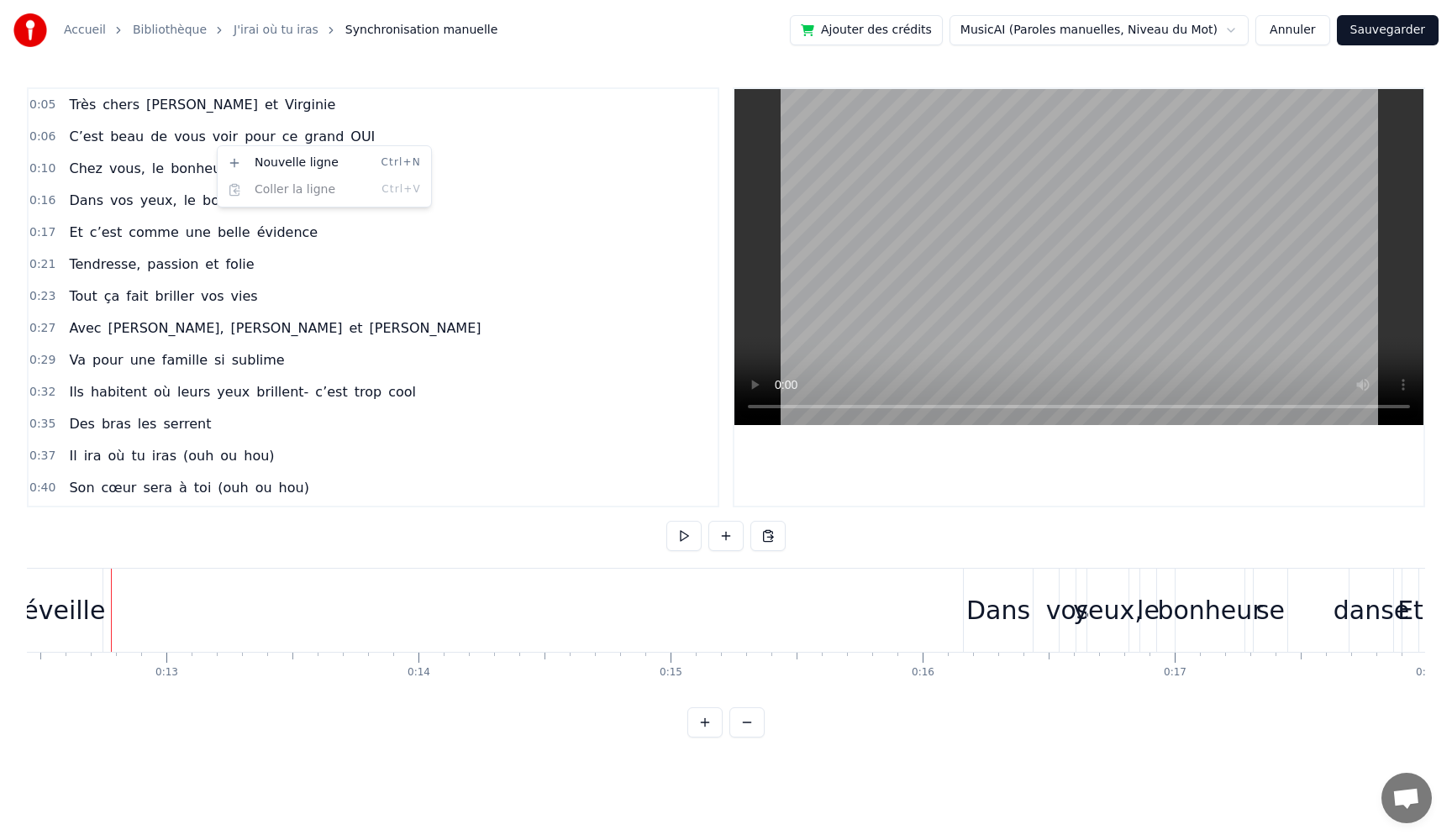
click at [140, 139] on div "C’est beau de vous voir pour ce grand OUI" at bounding box center [222, 136] width 320 height 31
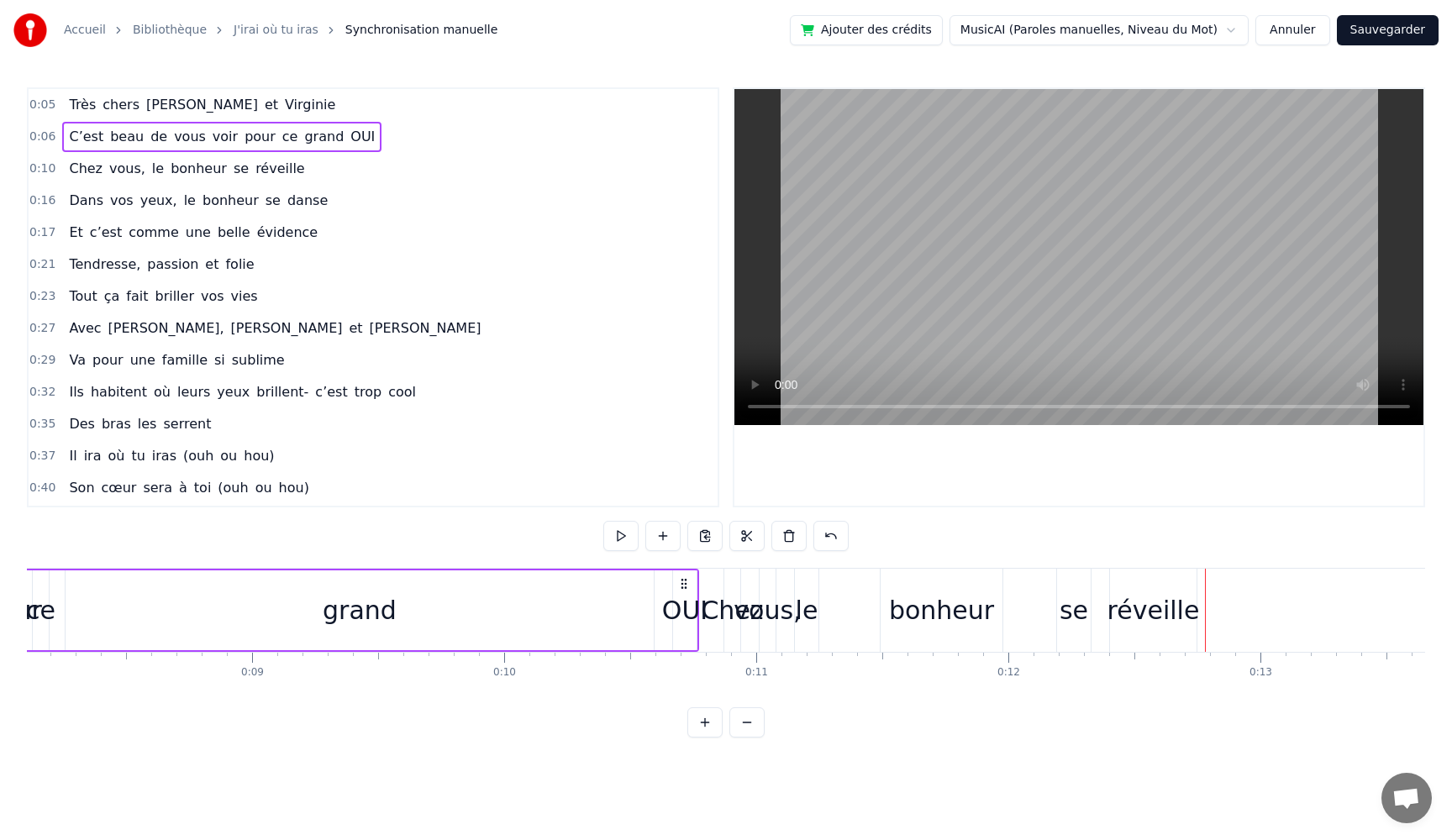
click at [133, 166] on span "vous," at bounding box center [127, 169] width 39 height 19
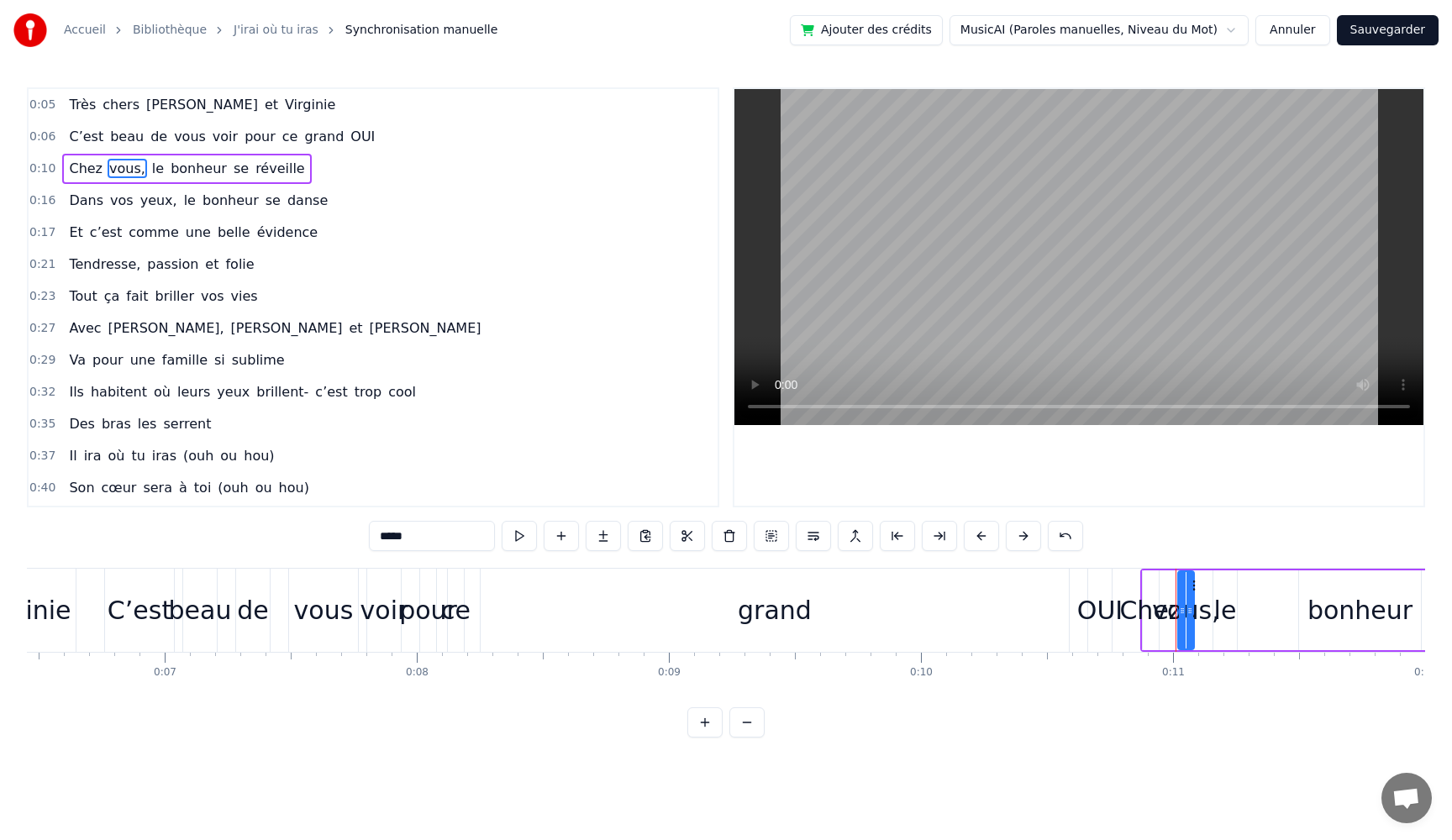
scroll to position [0, 1621]
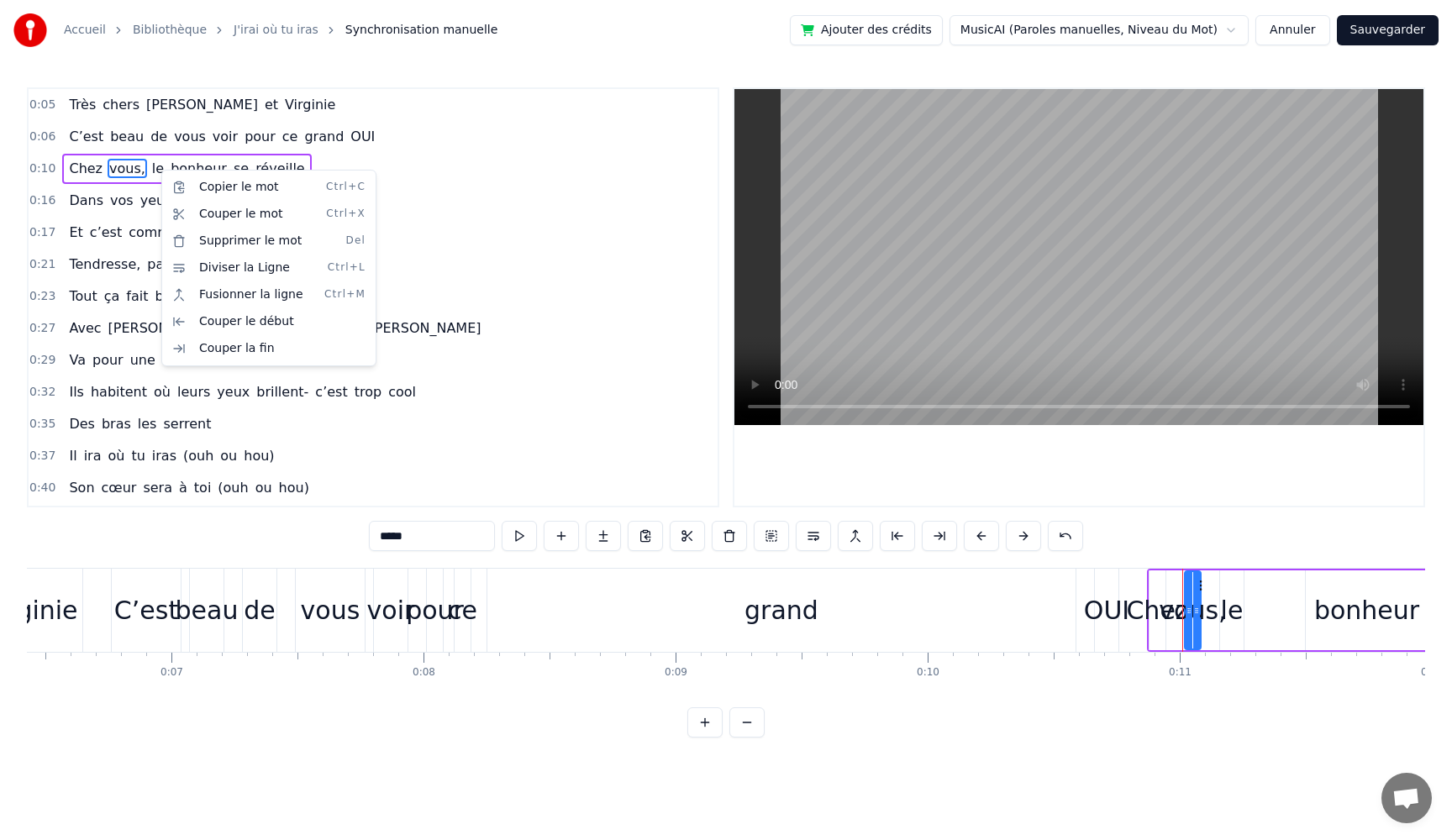
click at [522, 209] on html "Accueil Bibliothèque J'irai où tu iras Synchronisation manuelle Ajouter des cré…" at bounding box center [726, 382] width 1452 height 764
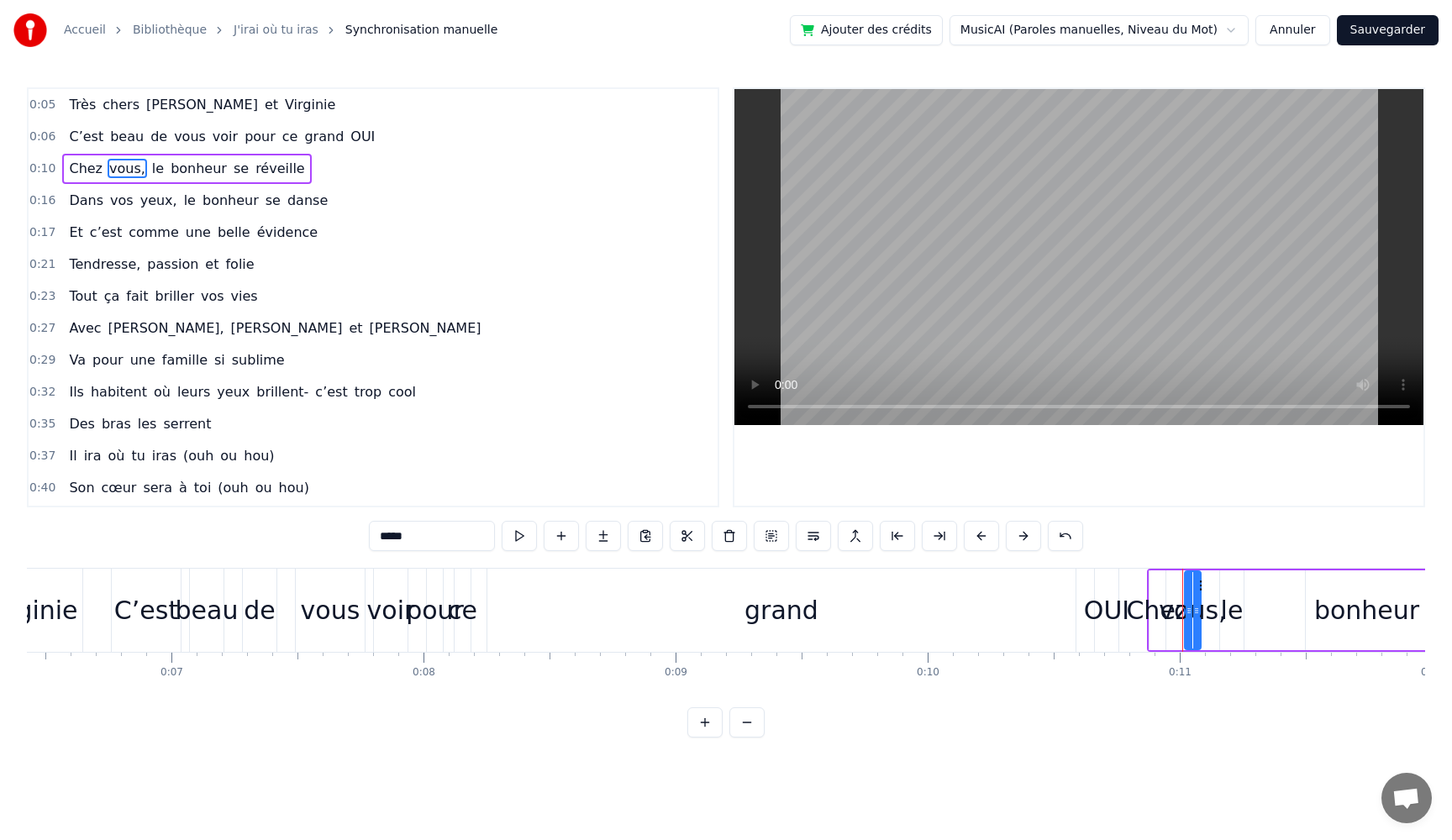
click at [212, 163] on span "bonheur" at bounding box center [198, 169] width 59 height 19
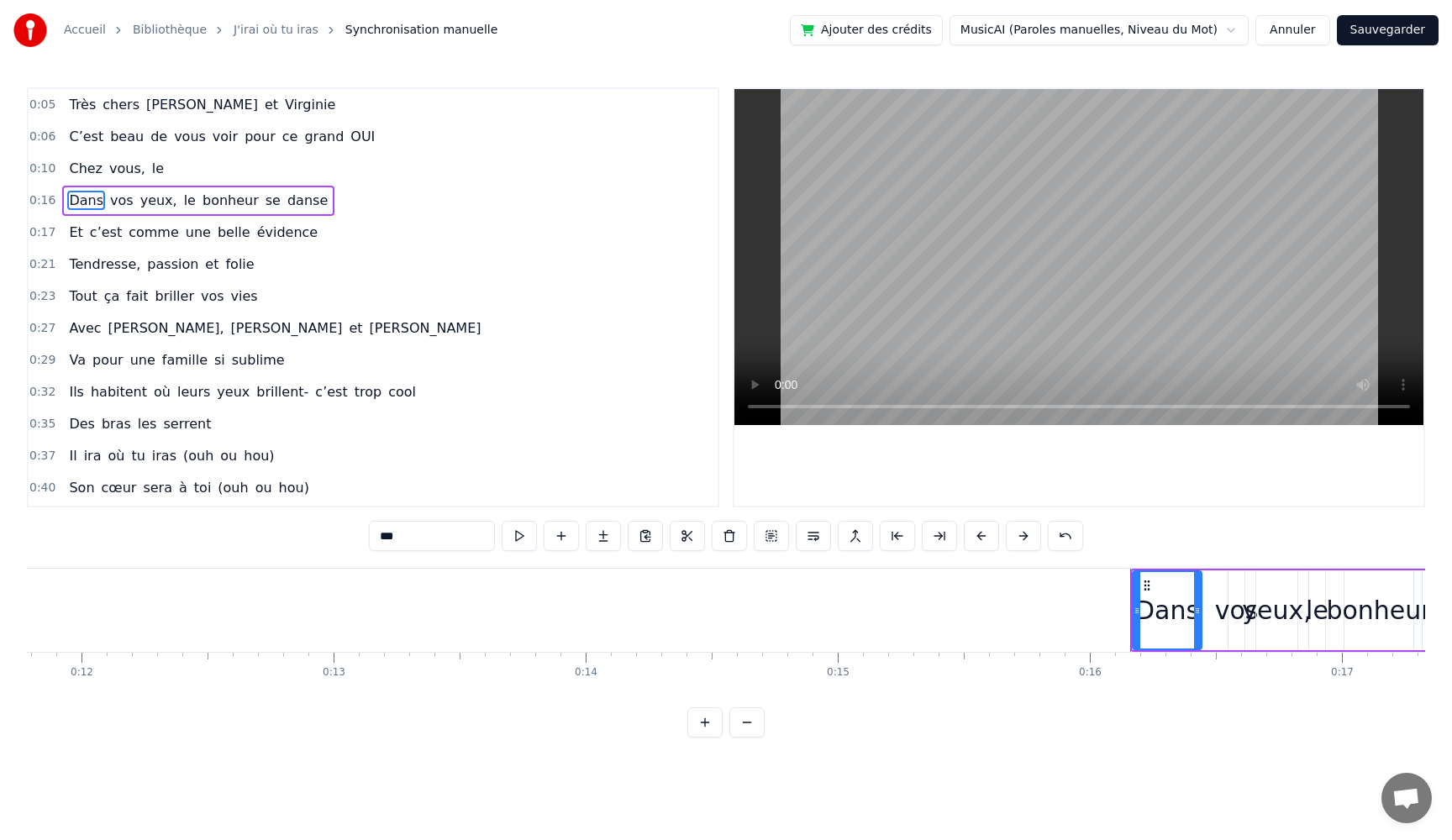
scroll to position [0, 2990]
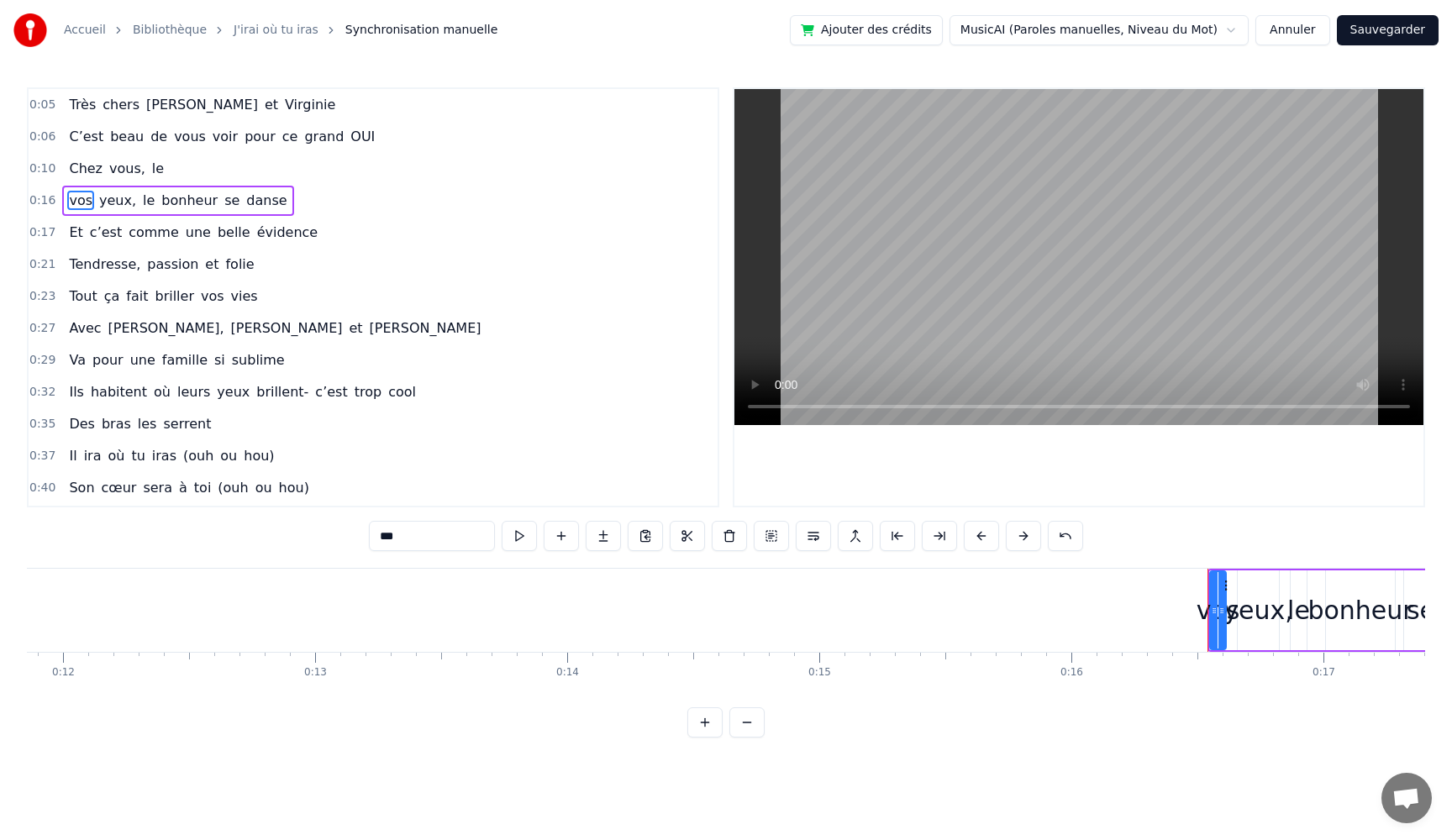
click at [245, 200] on span "danse" at bounding box center [266, 200] width 44 height 19
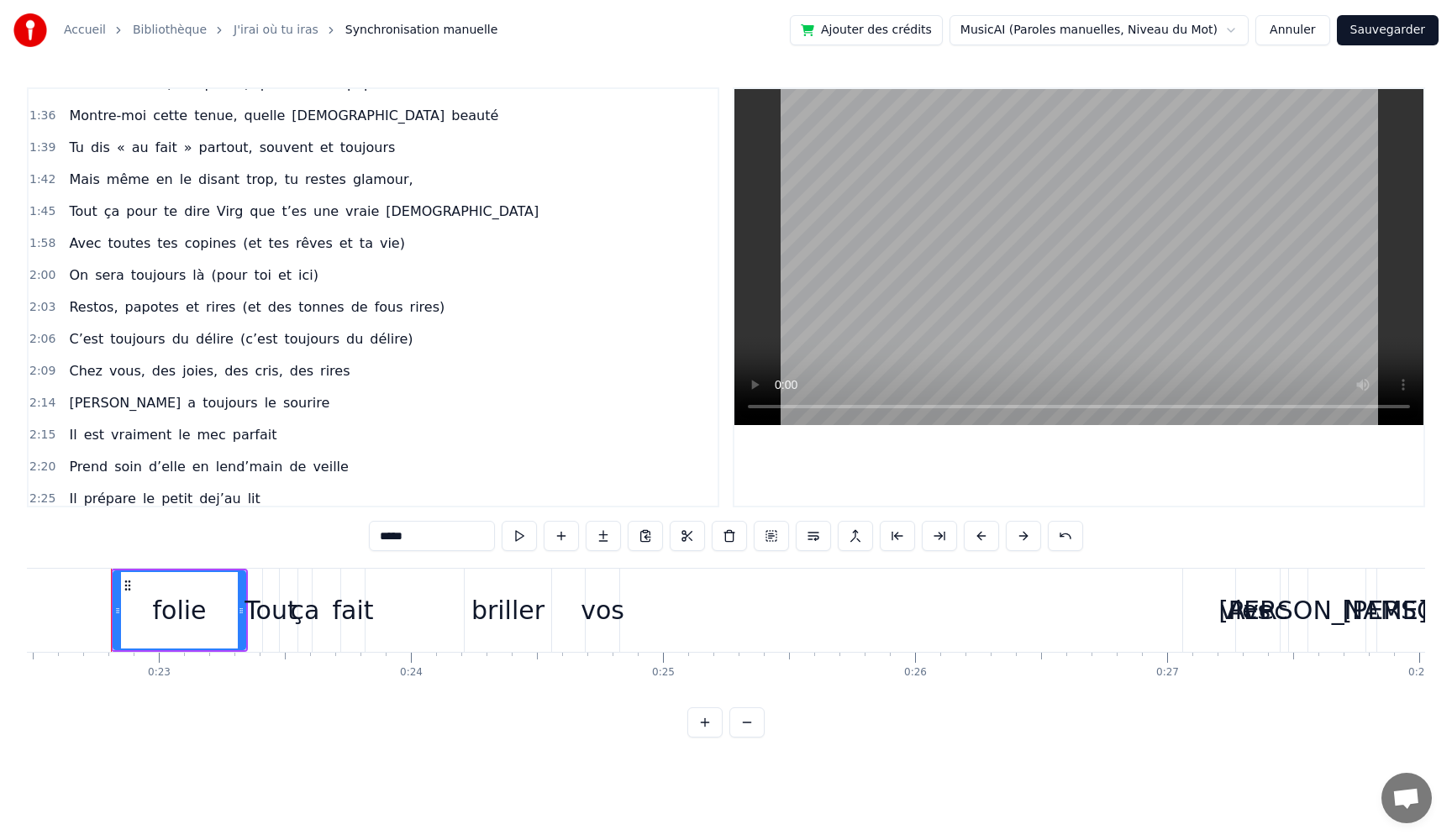
scroll to position [0, 0]
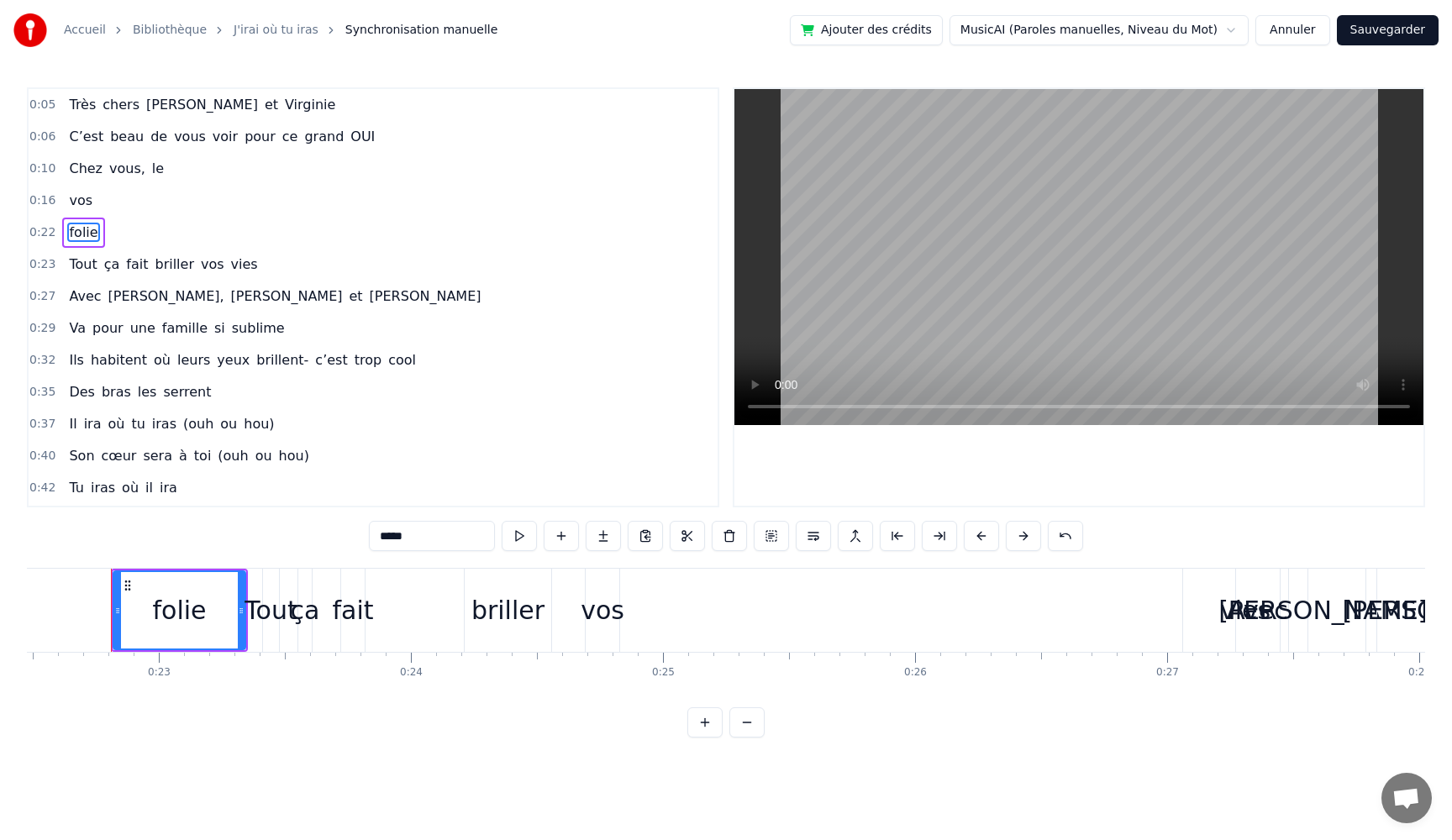
click at [157, 140] on span "de" at bounding box center [158, 136] width 20 height 19
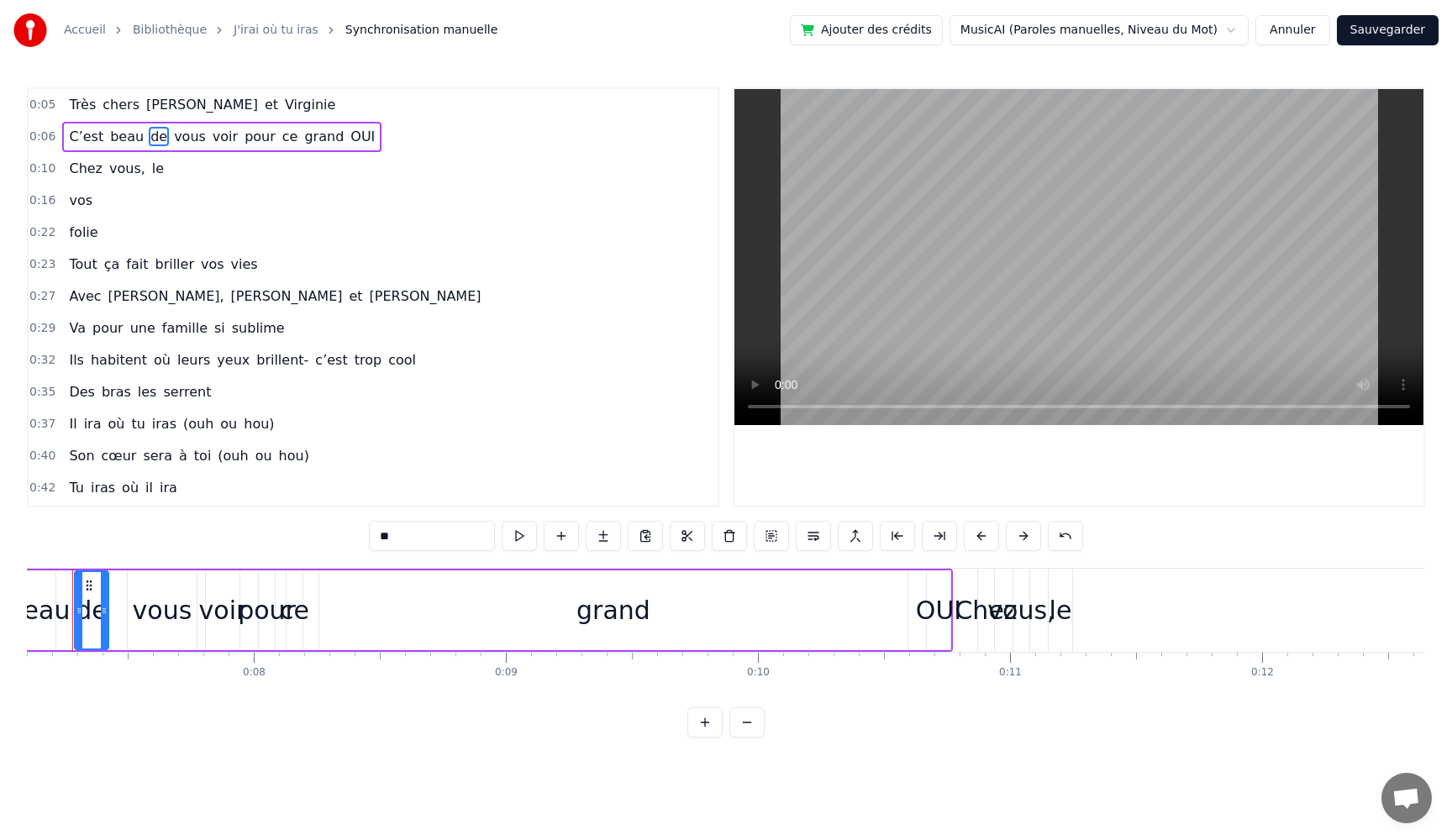
scroll to position [0, 1752]
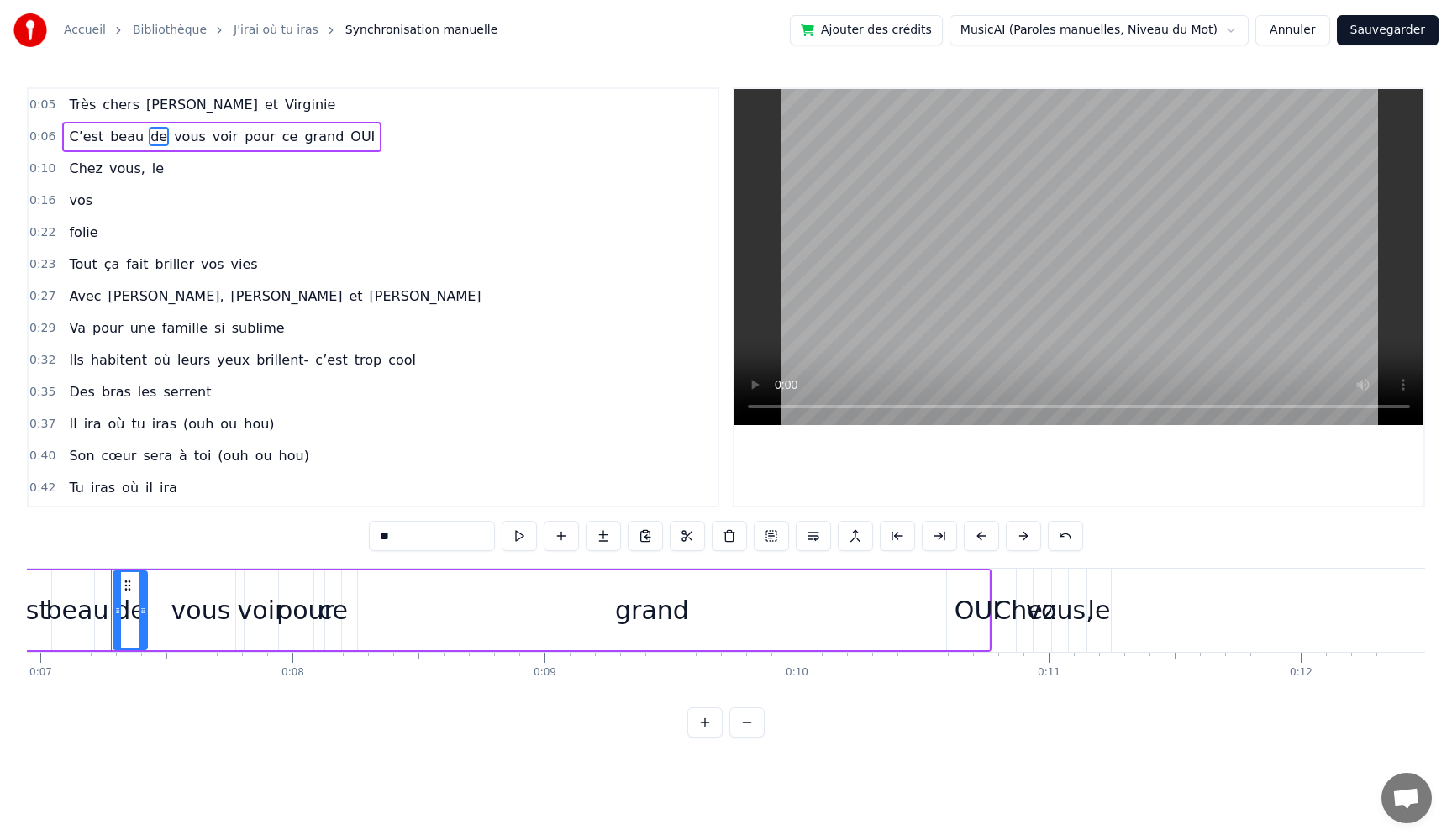
click at [132, 174] on span "vous," at bounding box center [127, 169] width 39 height 19
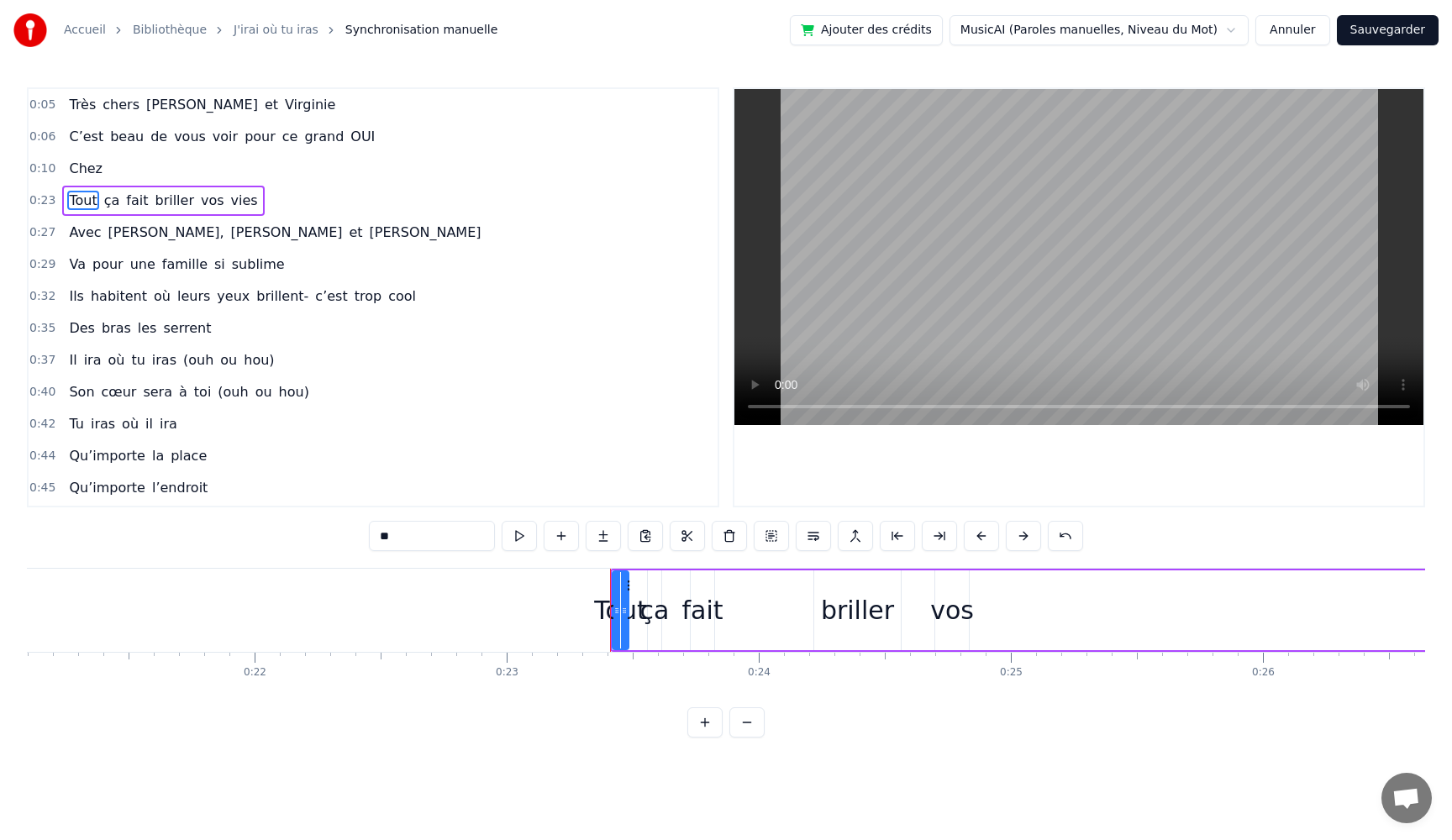
scroll to position [0, 5667]
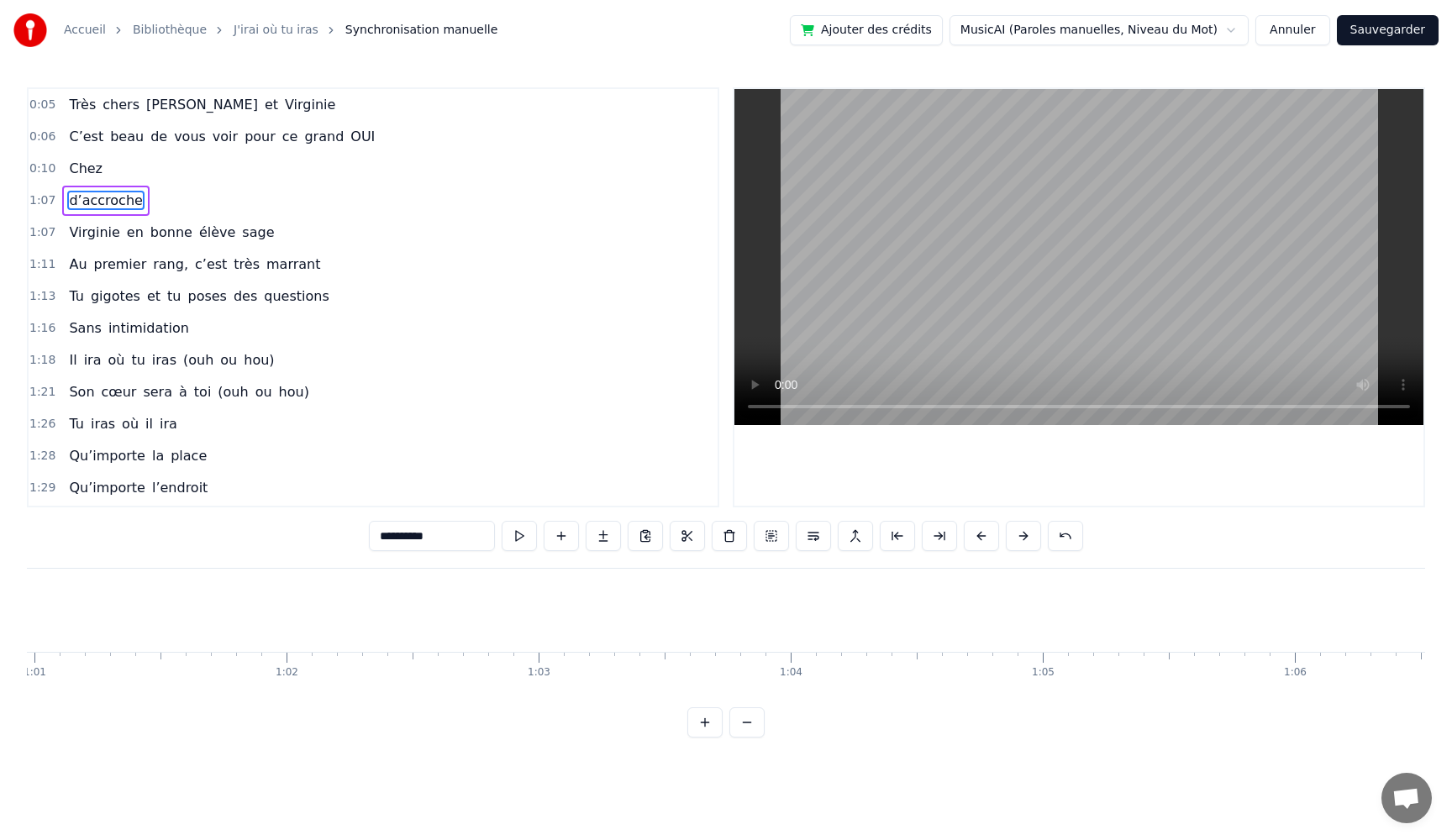
click at [89, 166] on span "Chez" at bounding box center [86, 169] width 37 height 19
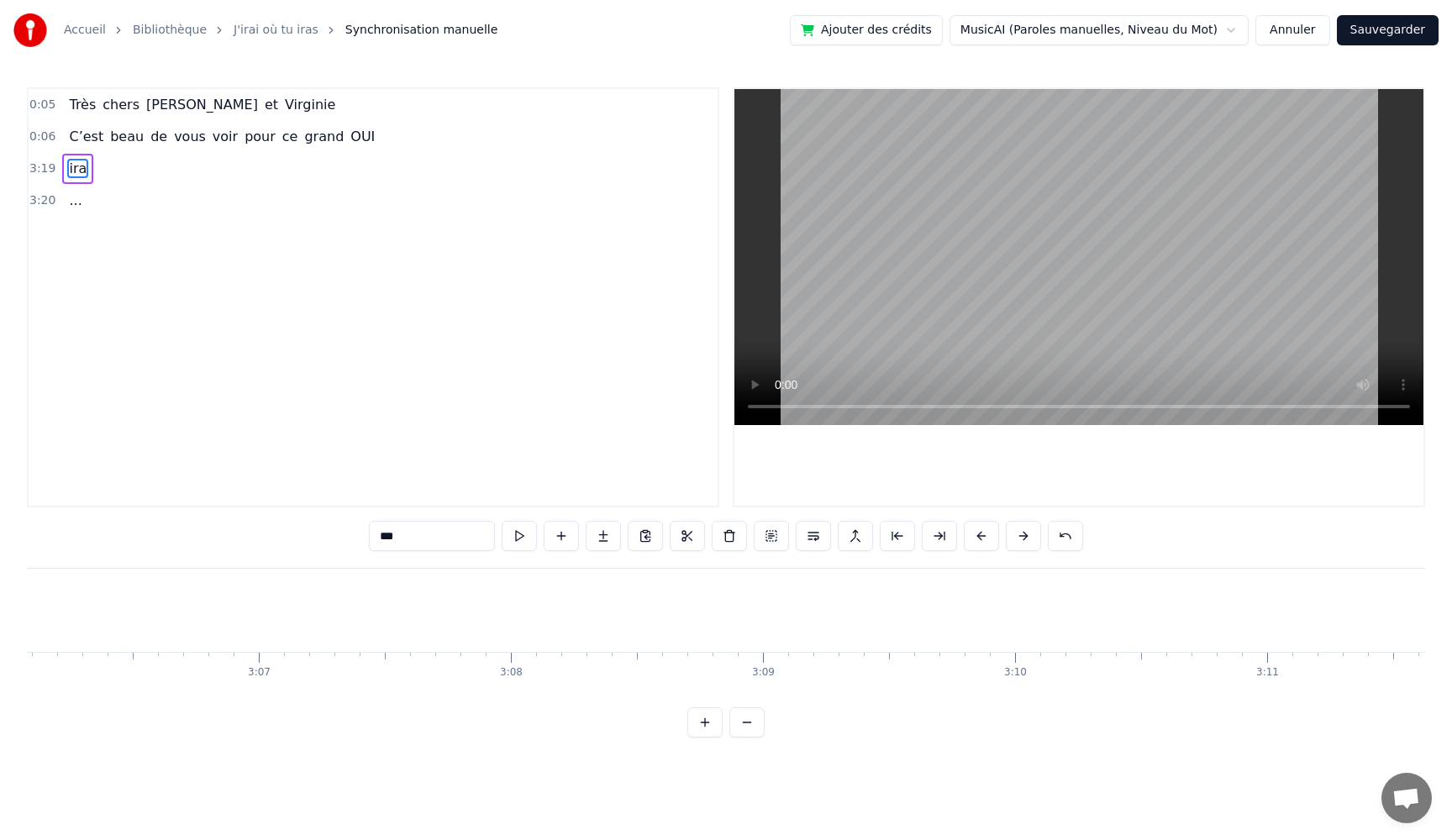
type input "***"
click at [79, 134] on span "C’est" at bounding box center [86, 136] width 38 height 19
type input "***"
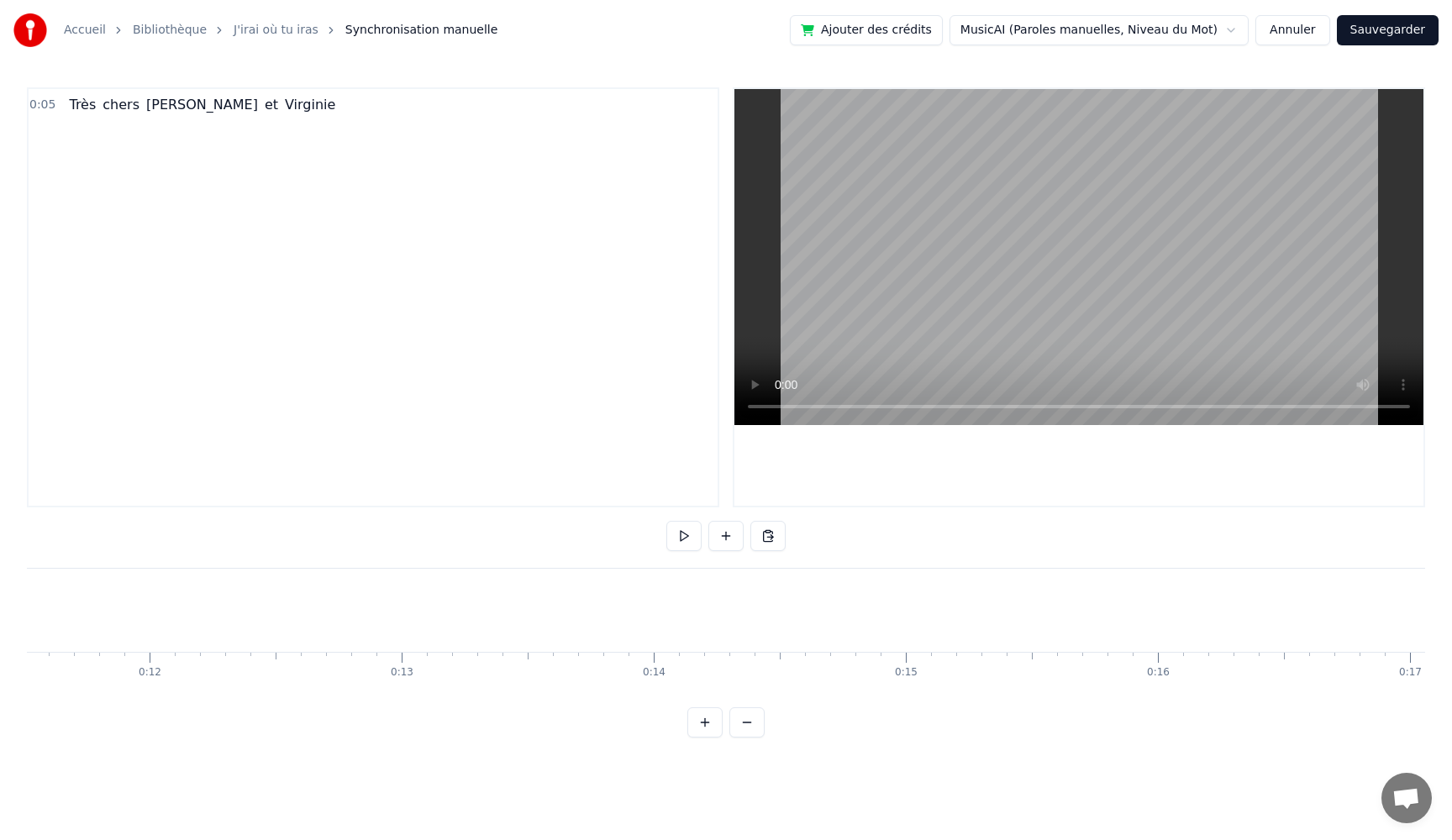
scroll to position [0, 2603]
click at [69, 104] on span "Très" at bounding box center [82, 105] width 31 height 19
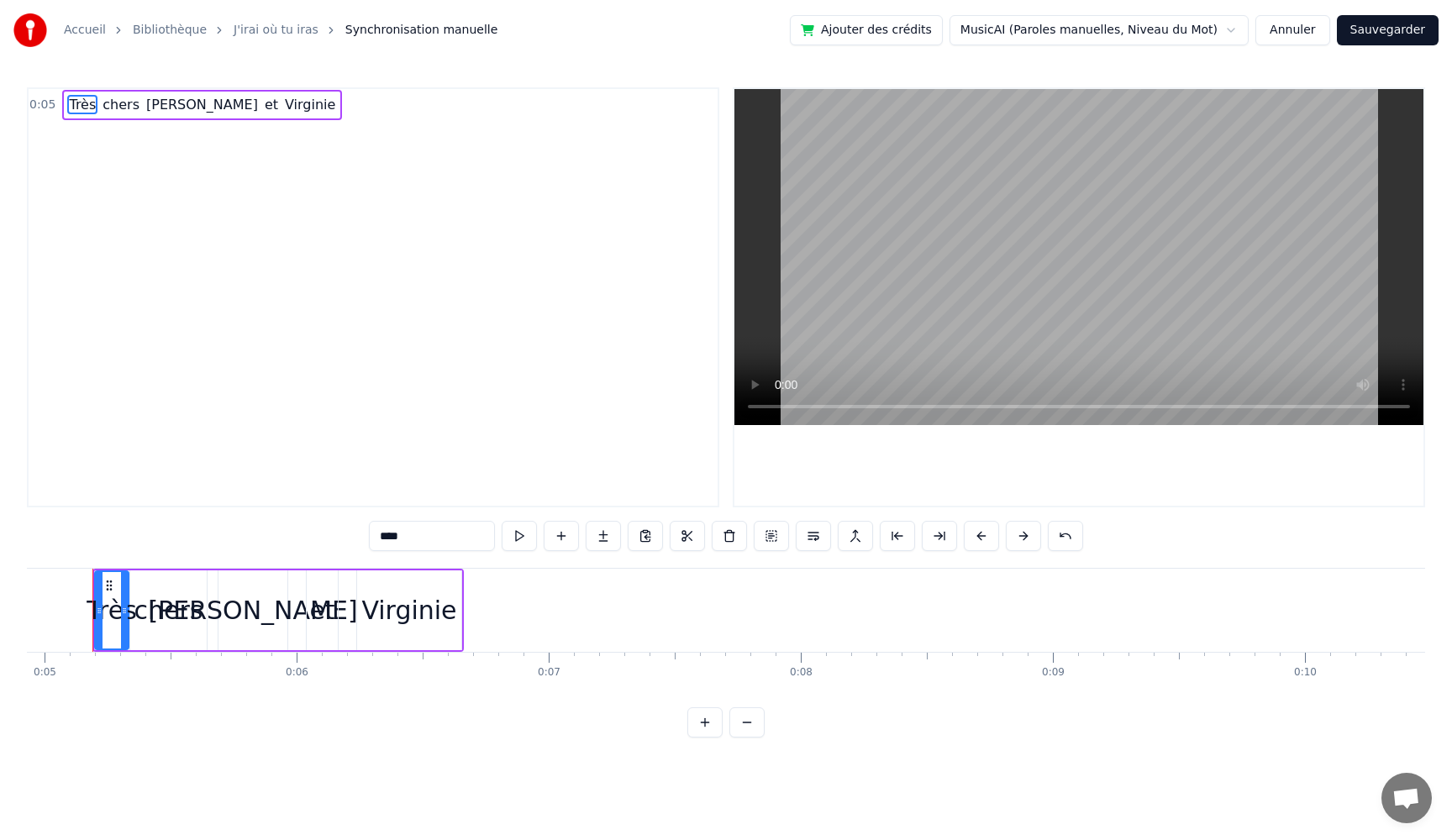
scroll to position [0, 1225]
click at [80, 107] on span "Très" at bounding box center [82, 105] width 31 height 19
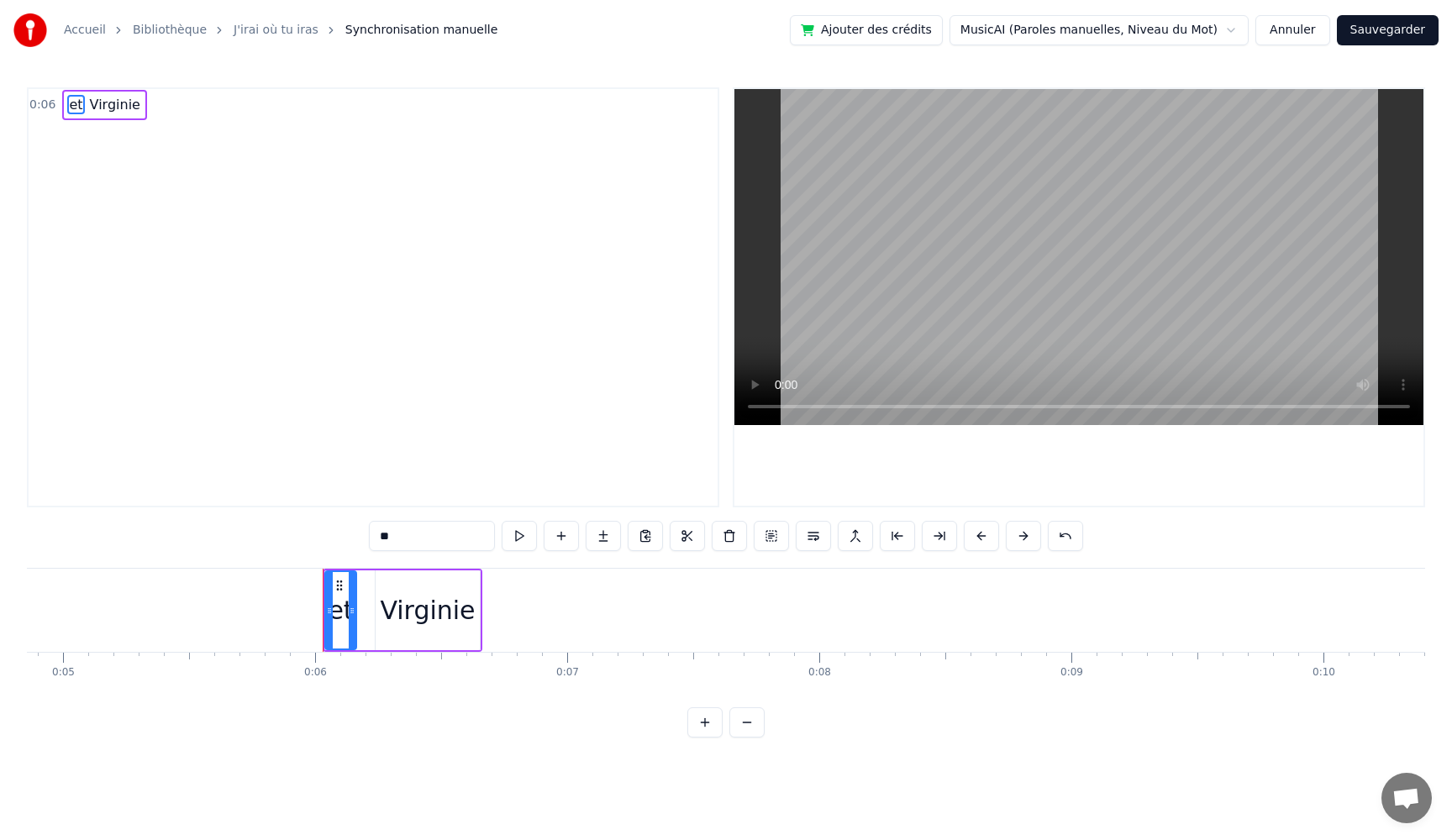
type input "********"
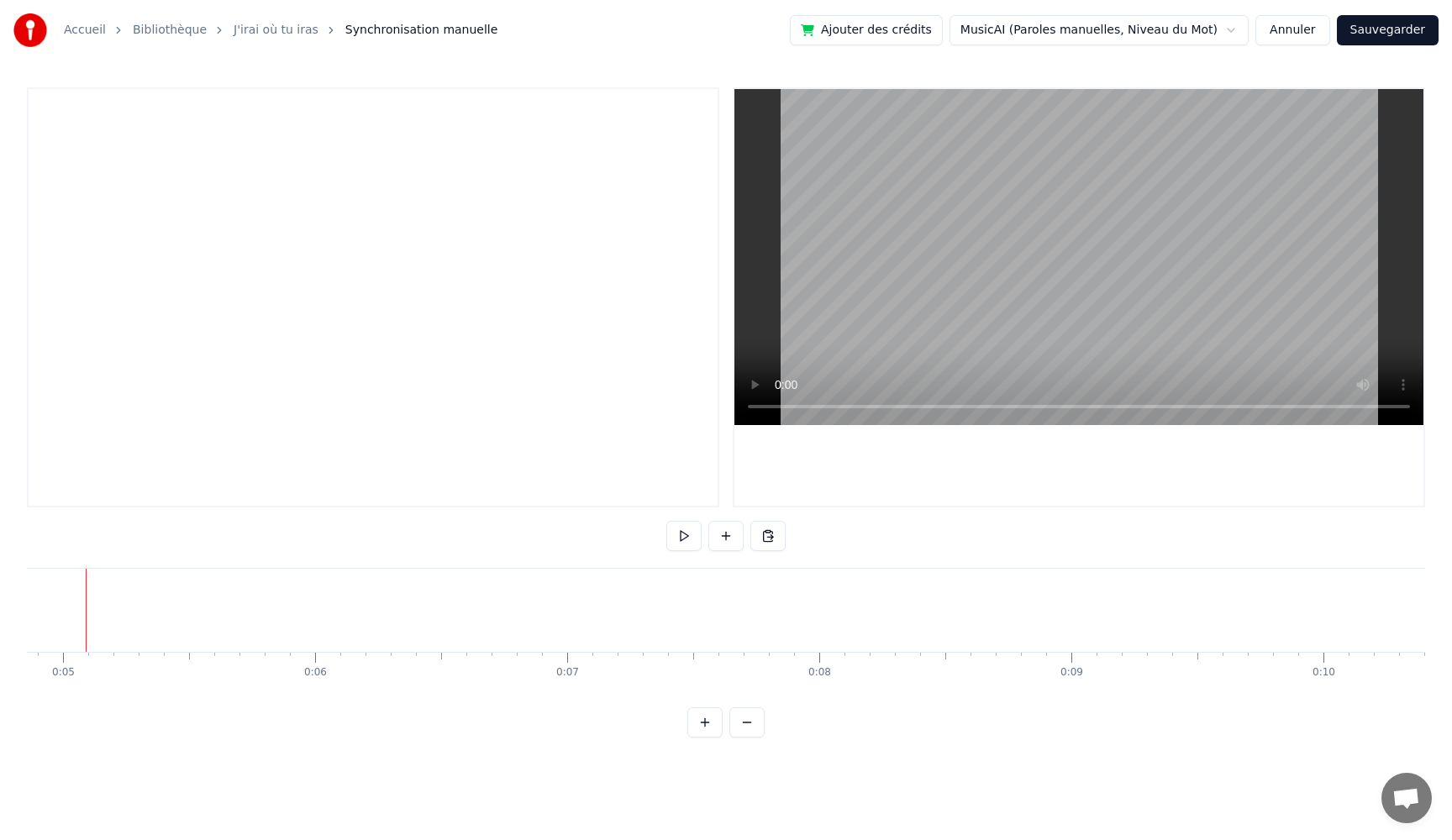
scroll to position [0, 1200]
click at [1096, 331] on video at bounding box center [1079, 257] width 689 height 336
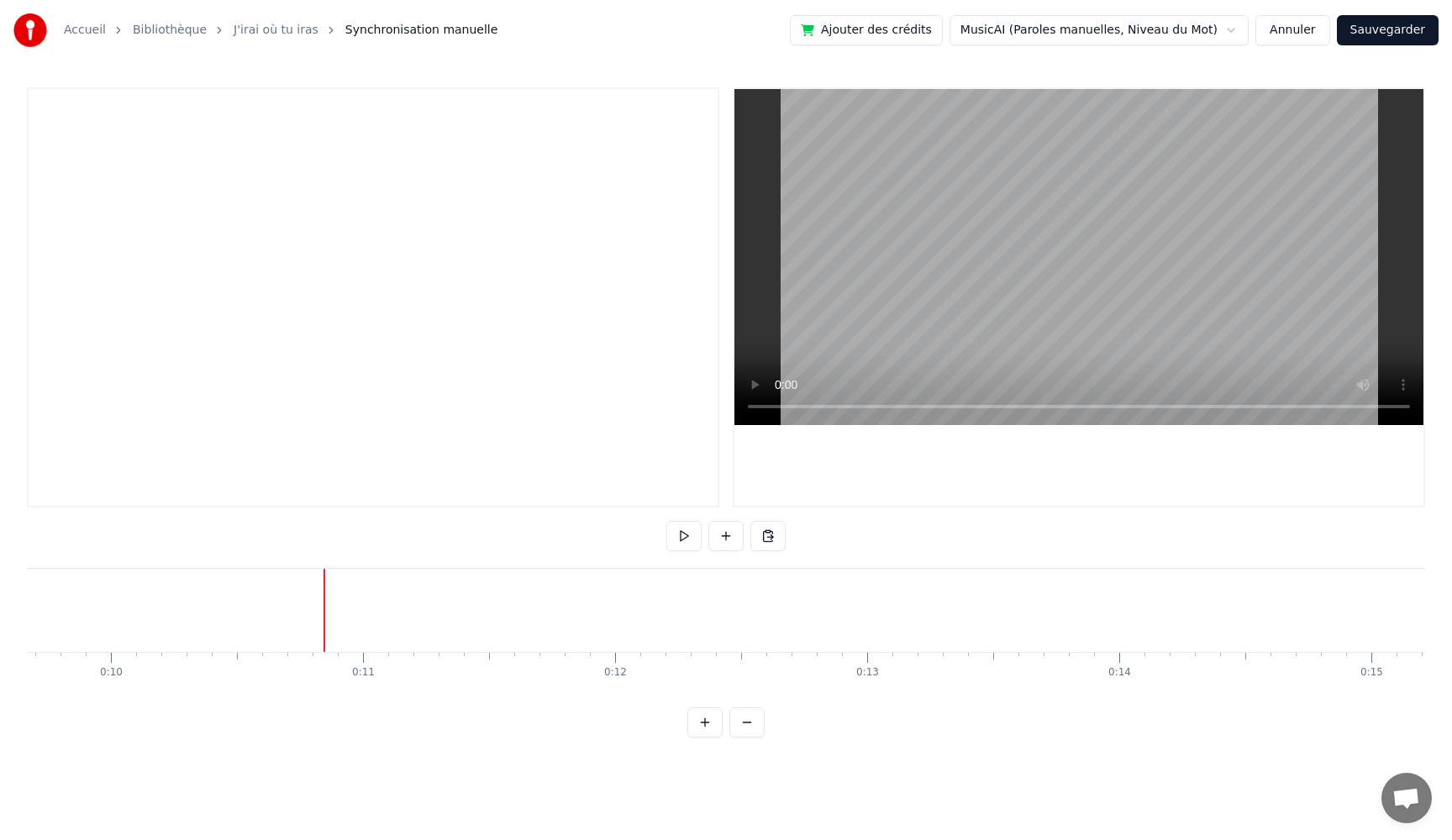
drag, startPoint x: 241, startPoint y: 595, endPoint x: 0, endPoint y: 580, distance: 241.5
click at [0, 580] on div "Accueil Bibliothèque J'irai où tu iras Synchronisation manuelle Ajouter des cré…" at bounding box center [726, 368] width 1452 height 738
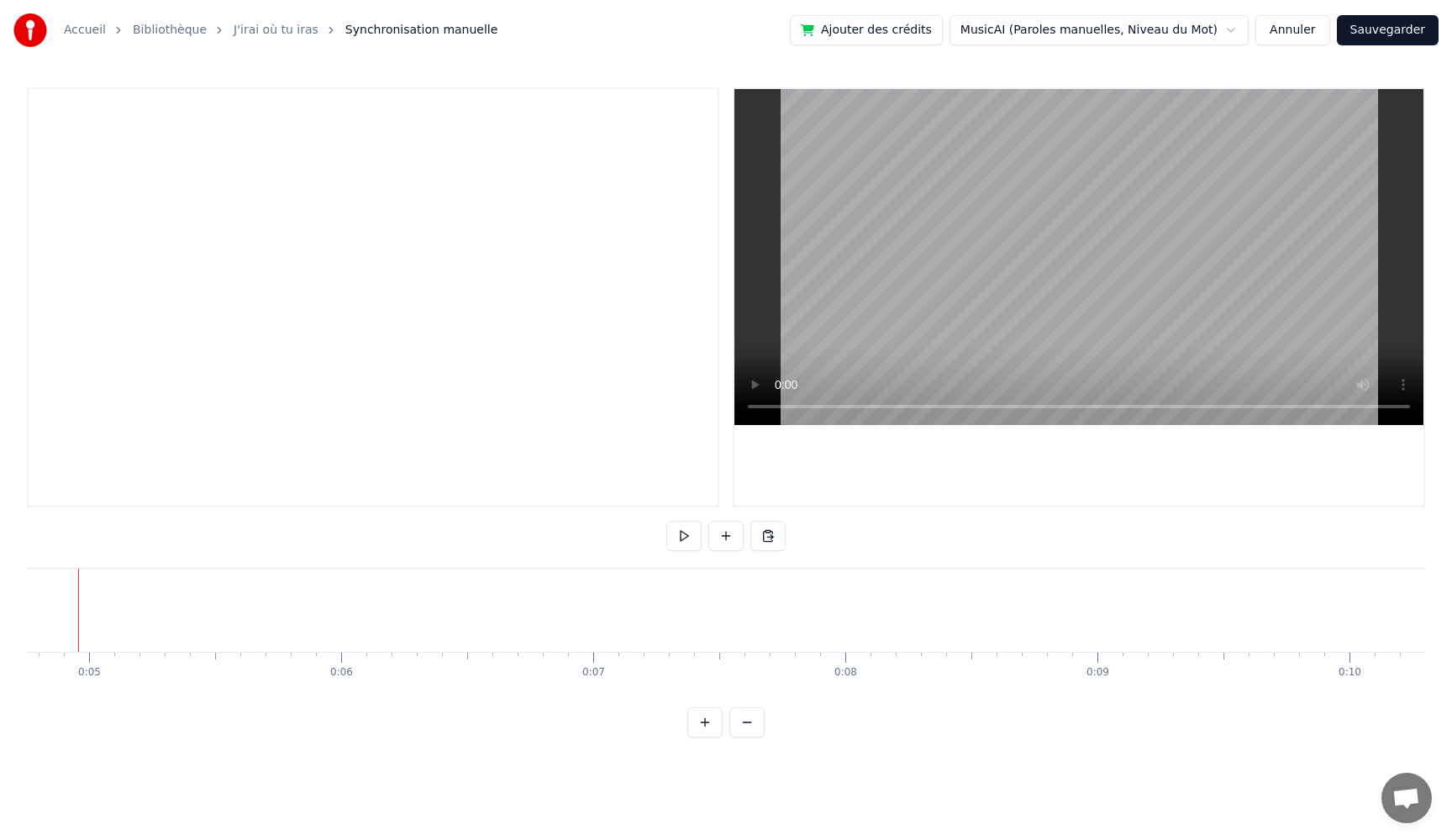
click at [733, 537] on button at bounding box center [726, 535] width 35 height 31
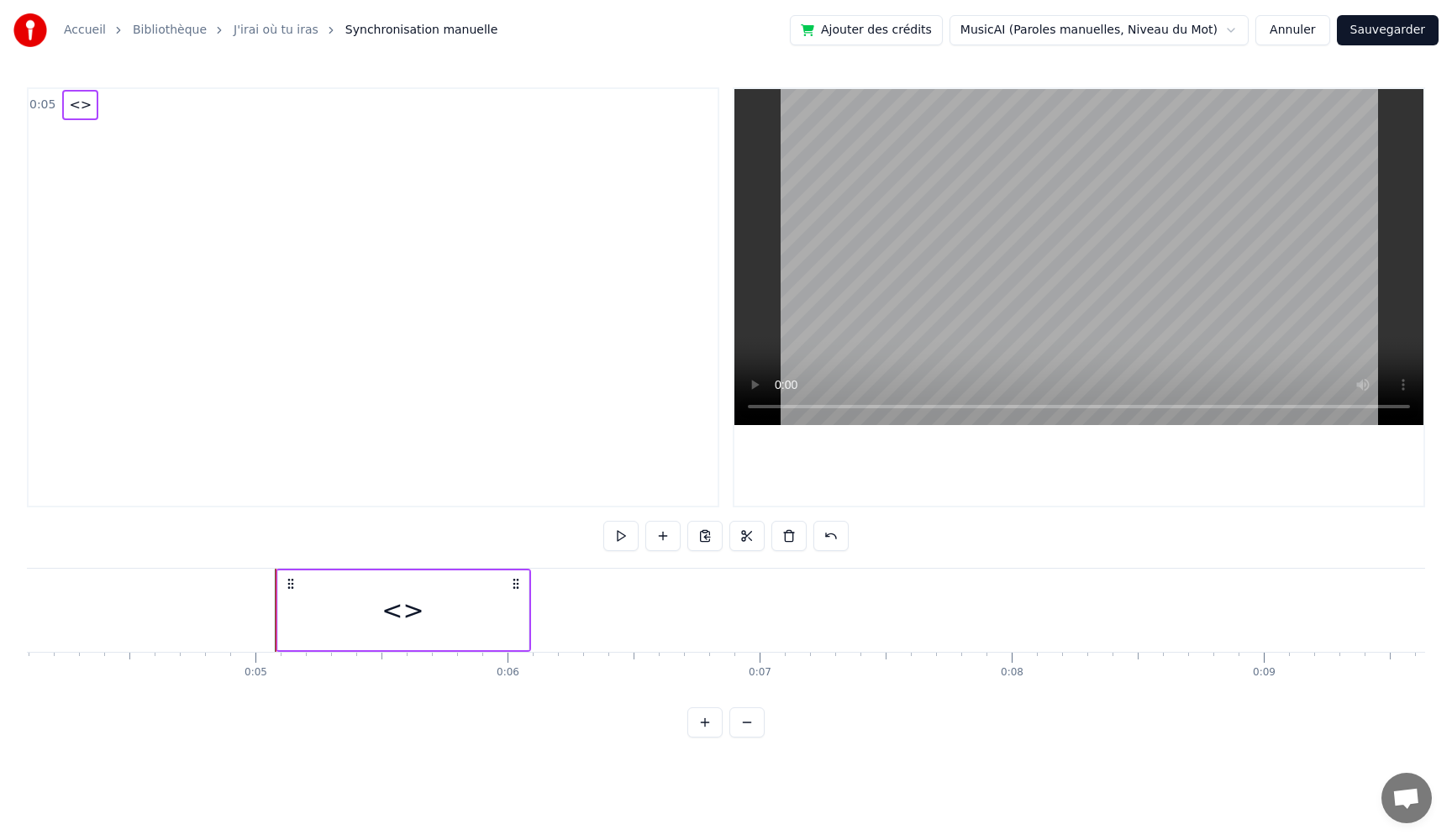
click at [339, 607] on div "<>" at bounding box center [401, 609] width 251 height 83
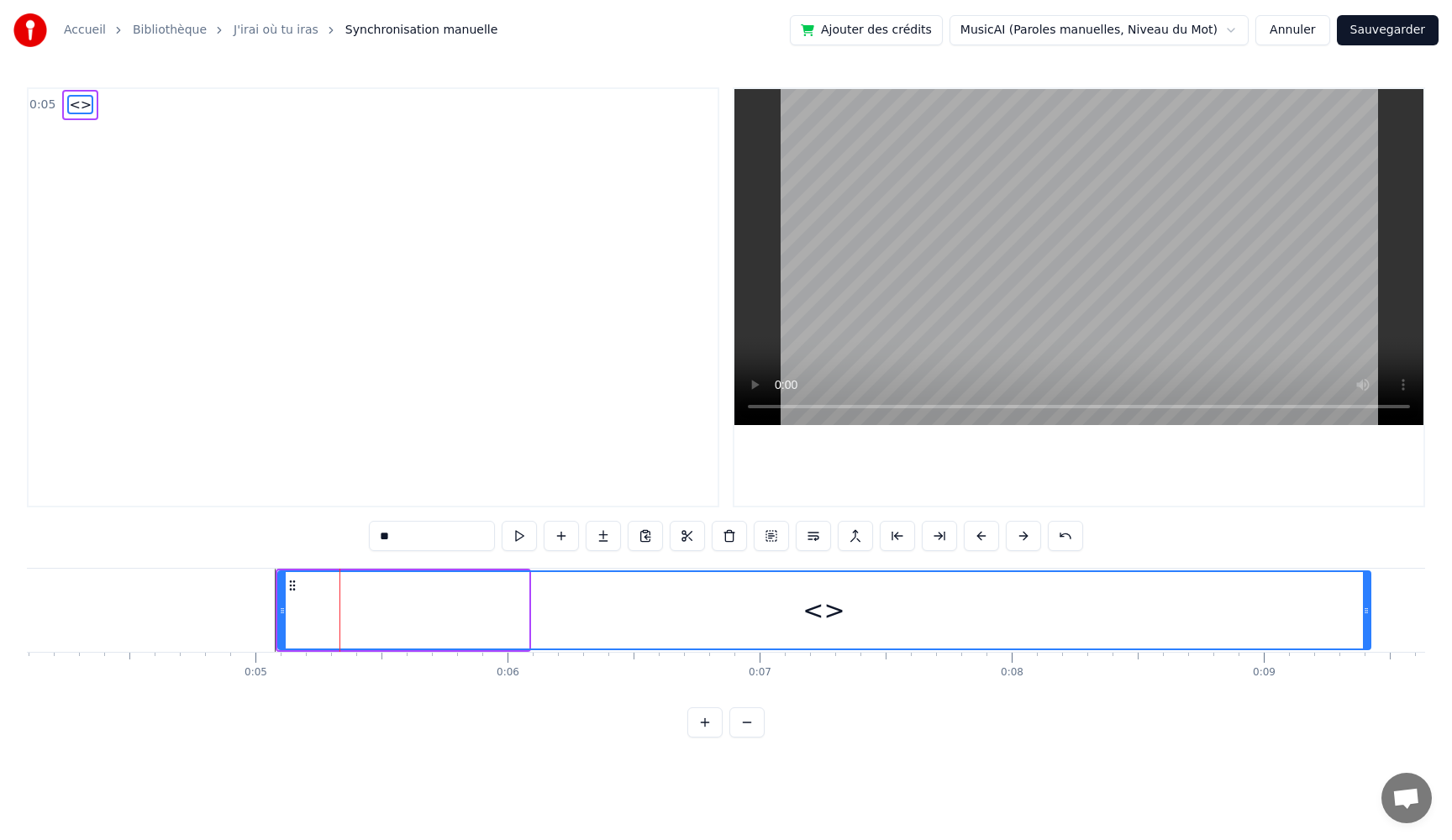
drag, startPoint x: 522, startPoint y: 614, endPoint x: 1364, endPoint y: 623, distance: 842.0
click at [1364, 623] on div at bounding box center [1366, 610] width 7 height 77
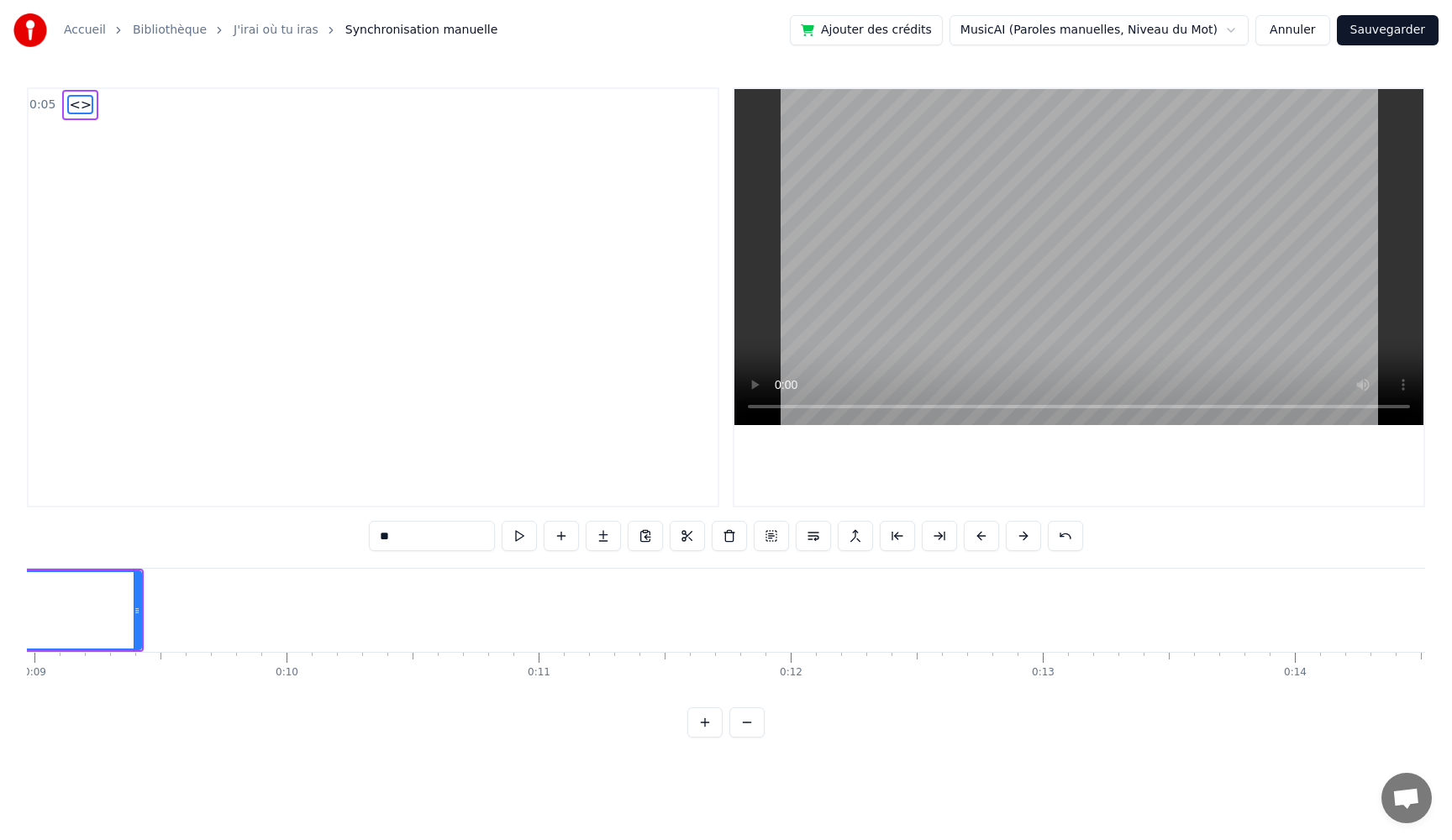
scroll to position [0, 2284]
click at [75, 106] on span "<>" at bounding box center [80, 105] width 26 height 19
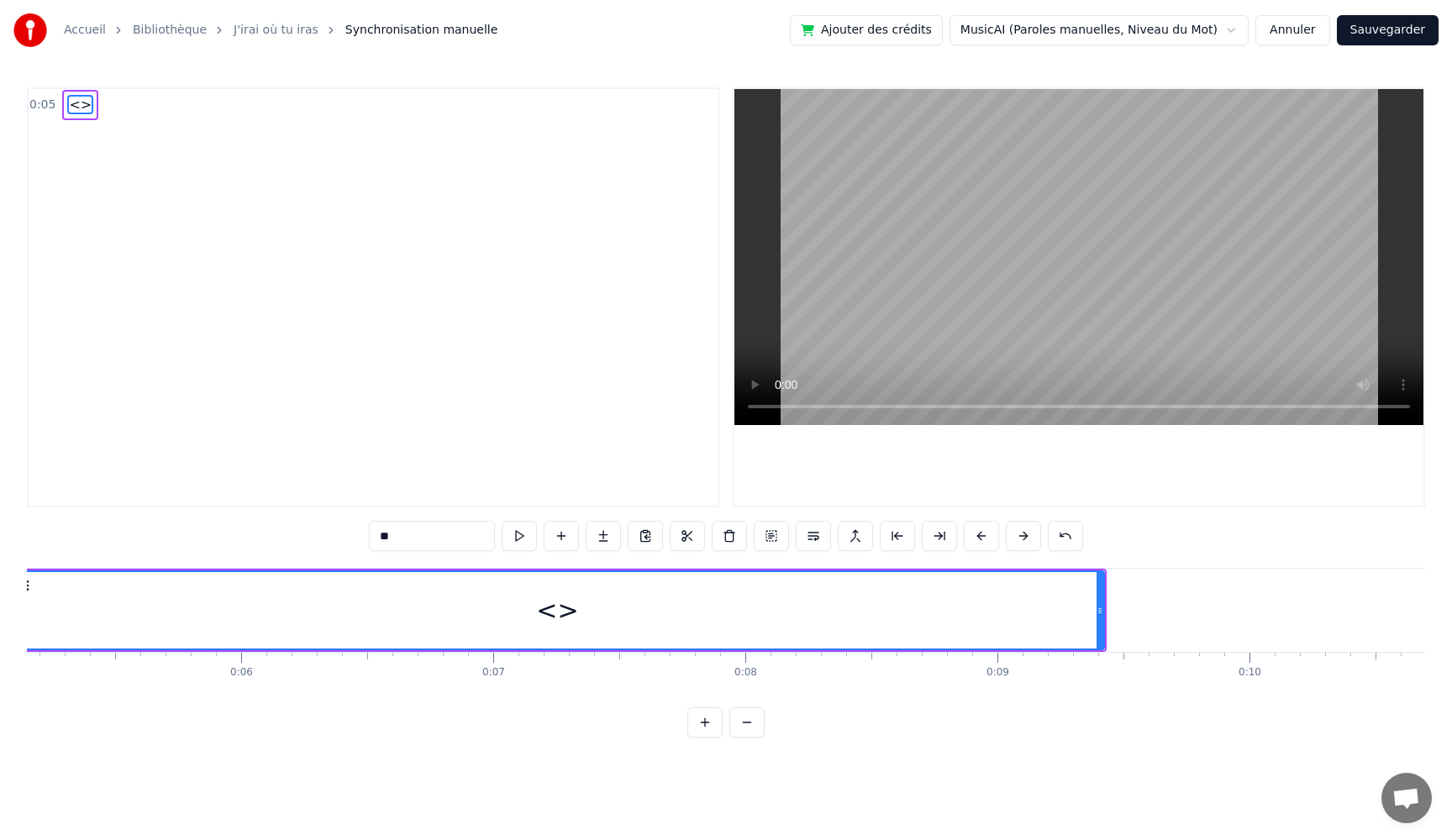
scroll to position [0, 1196]
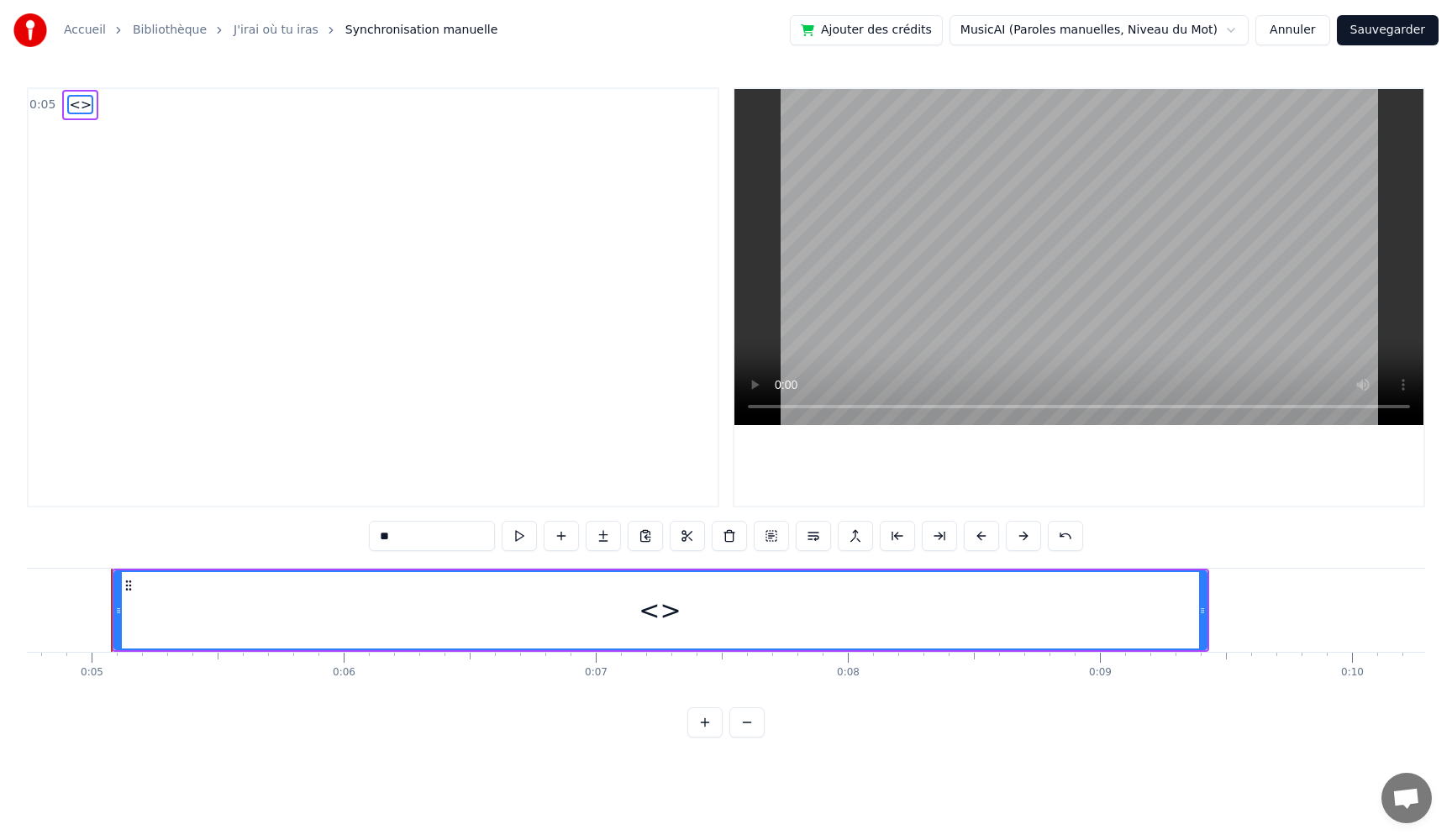
click at [75, 106] on span "<>" at bounding box center [80, 105] width 26 height 19
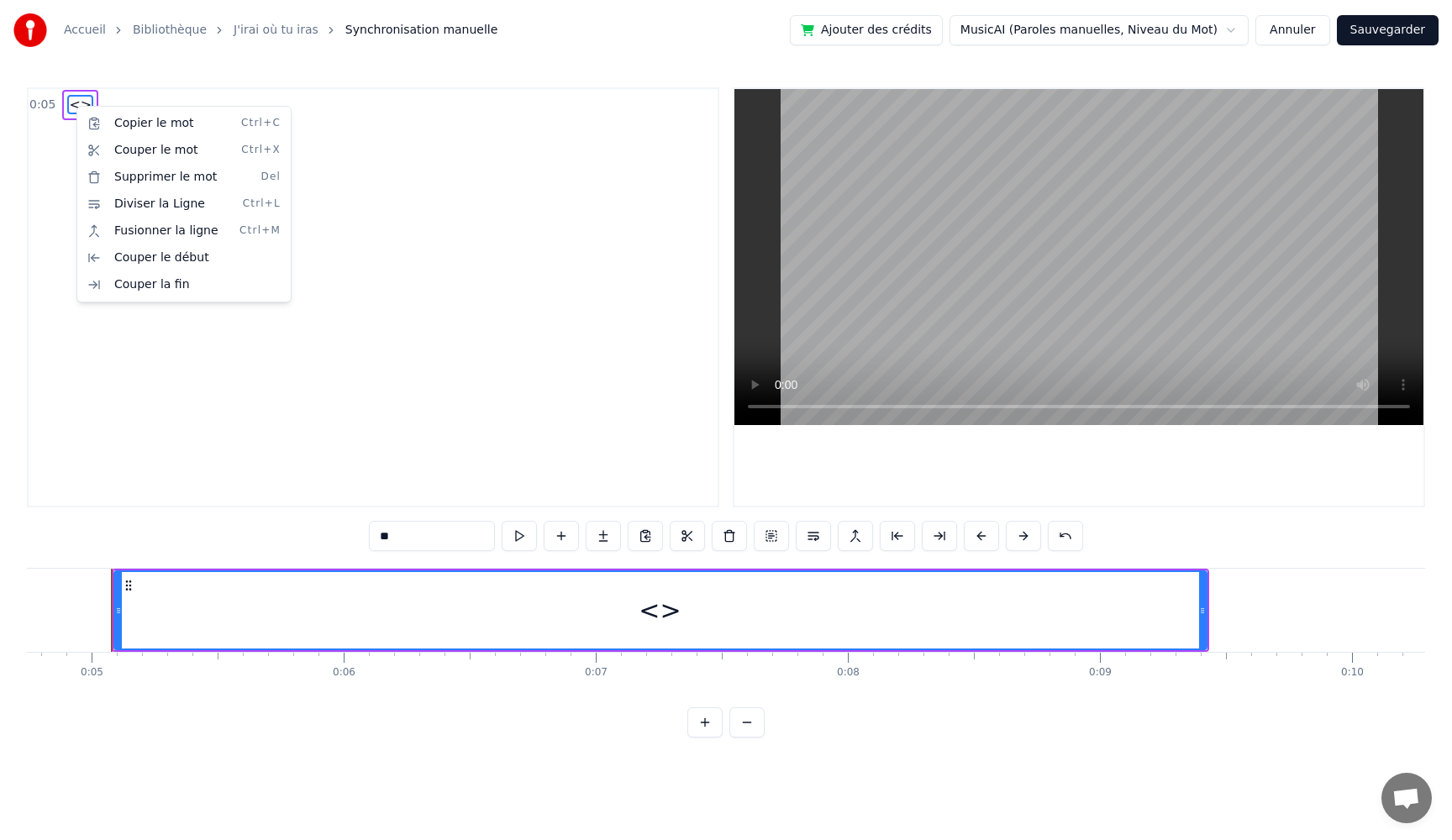
click at [411, 537] on html "Accueil Bibliothèque J'irai où tu iras Synchronisation manuelle Ajouter des cré…" at bounding box center [726, 382] width 1452 height 764
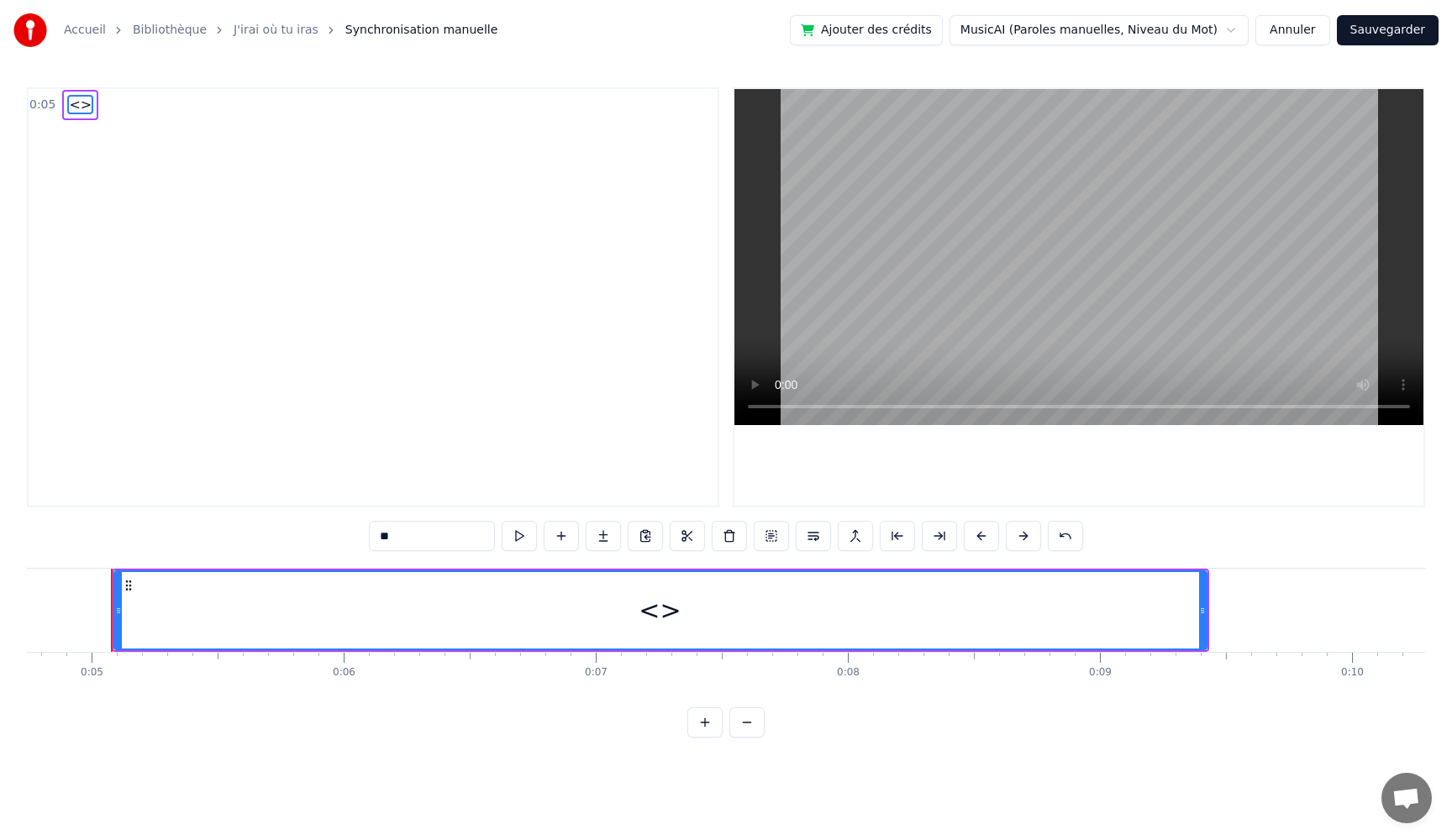
drag, startPoint x: 317, startPoint y: 530, endPoint x: 275, endPoint y: 527, distance: 42.1
click at [275, 527] on div "0:05 <> ** <> To pick up a draggable item, press the space bar. While dragging,…" at bounding box center [726, 412] width 1399 height 651
paste input "**********"
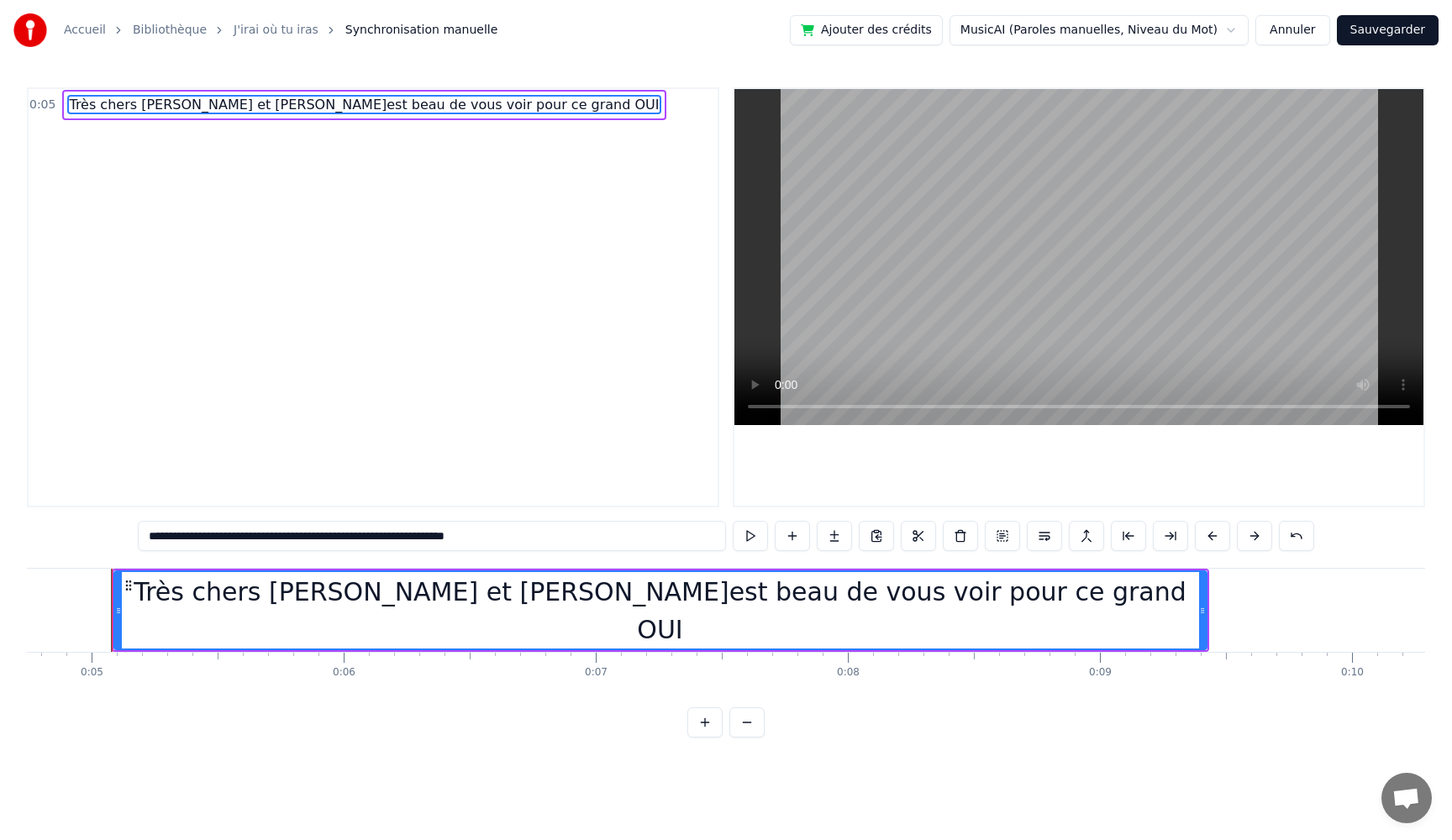
type input "**********"
drag, startPoint x: 113, startPoint y: 607, endPoint x: 98, endPoint y: 607, distance: 15.0
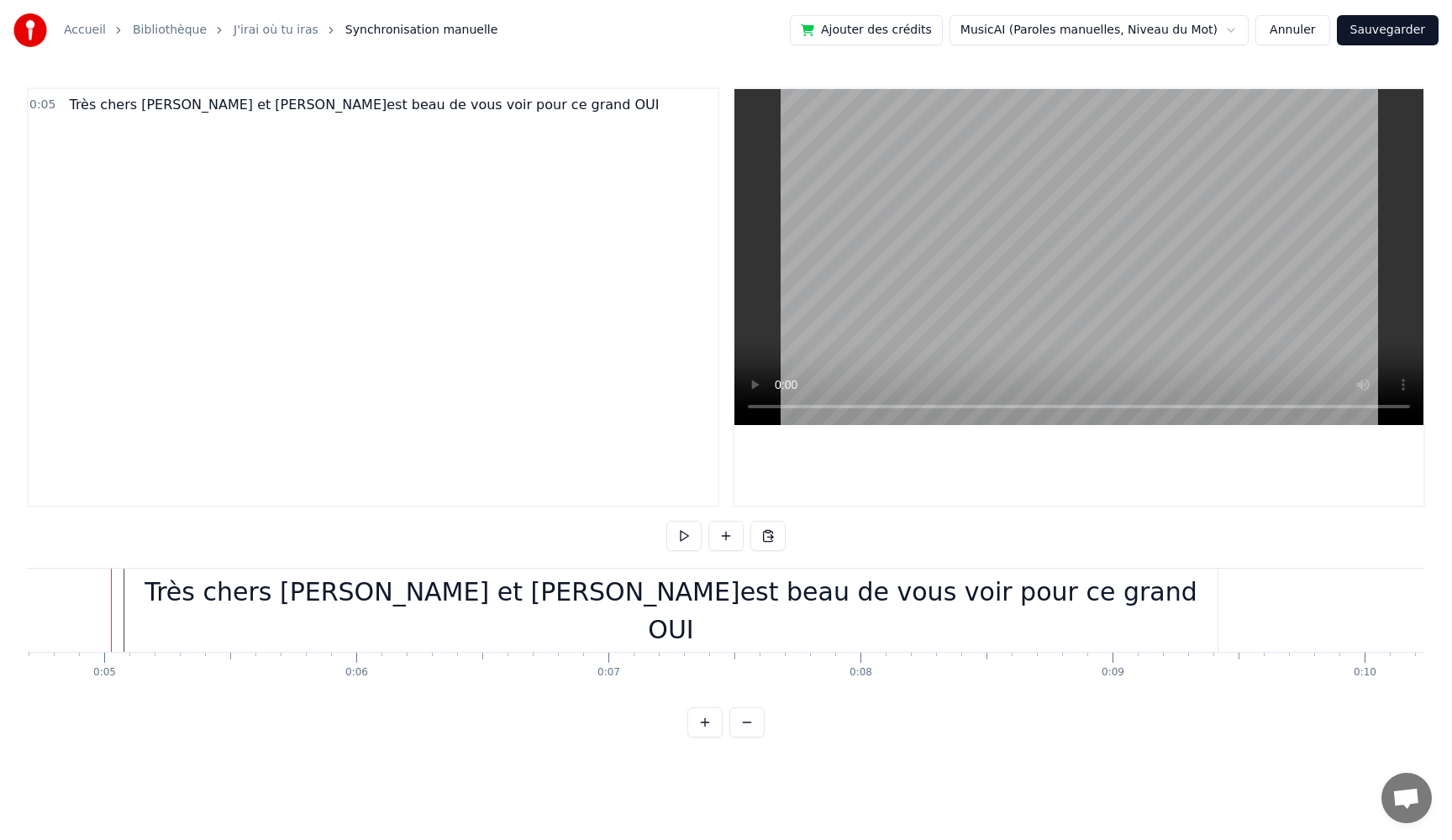
scroll to position [0, 1182]
click at [228, 608] on div "Très chers [PERSON_NAME] et [PERSON_NAME]est beau de vous voir pour ce grand OUI" at bounding box center [672, 609] width 1093 height 83
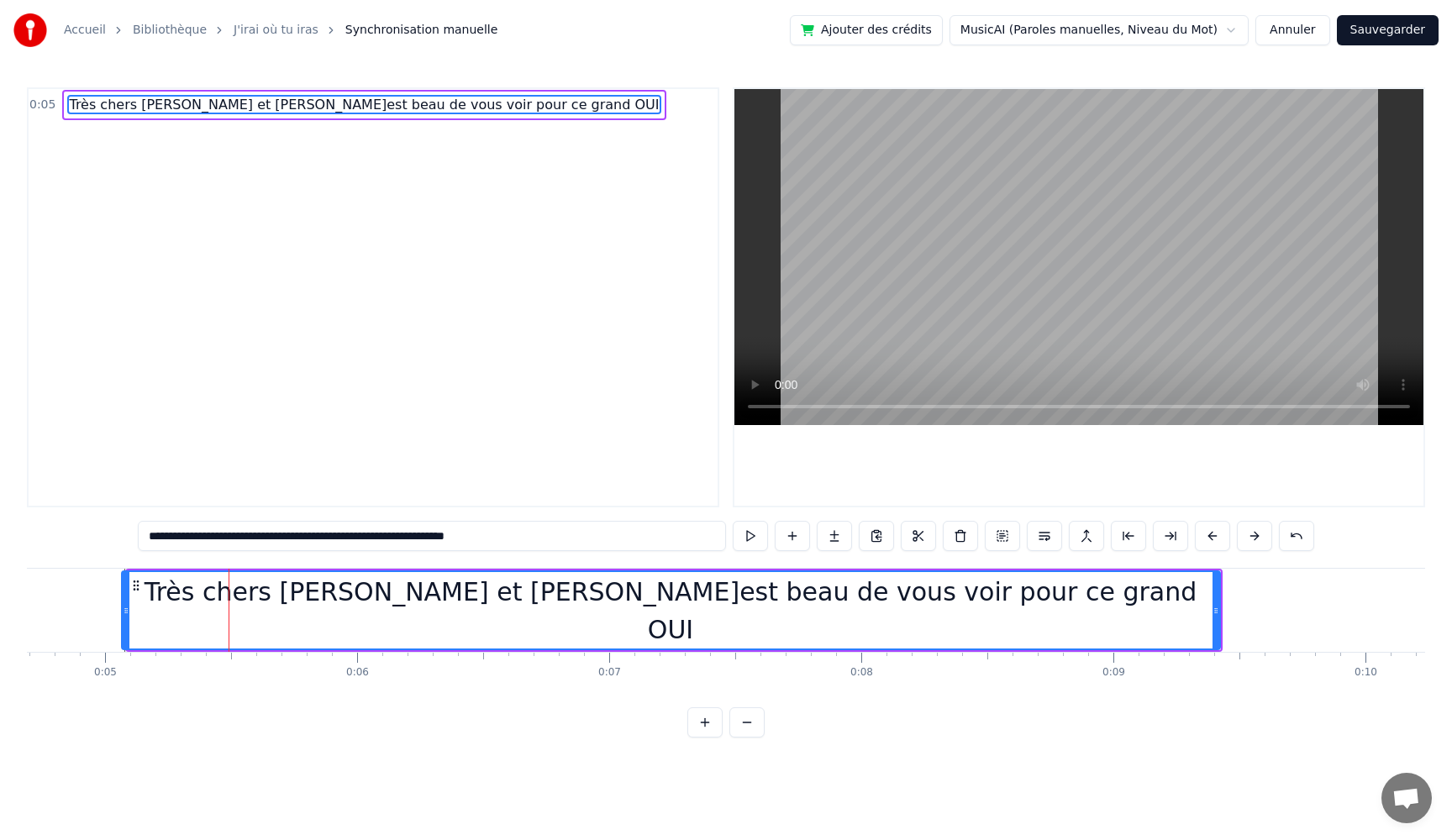
click at [123, 612] on icon at bounding box center [126, 610] width 7 height 13
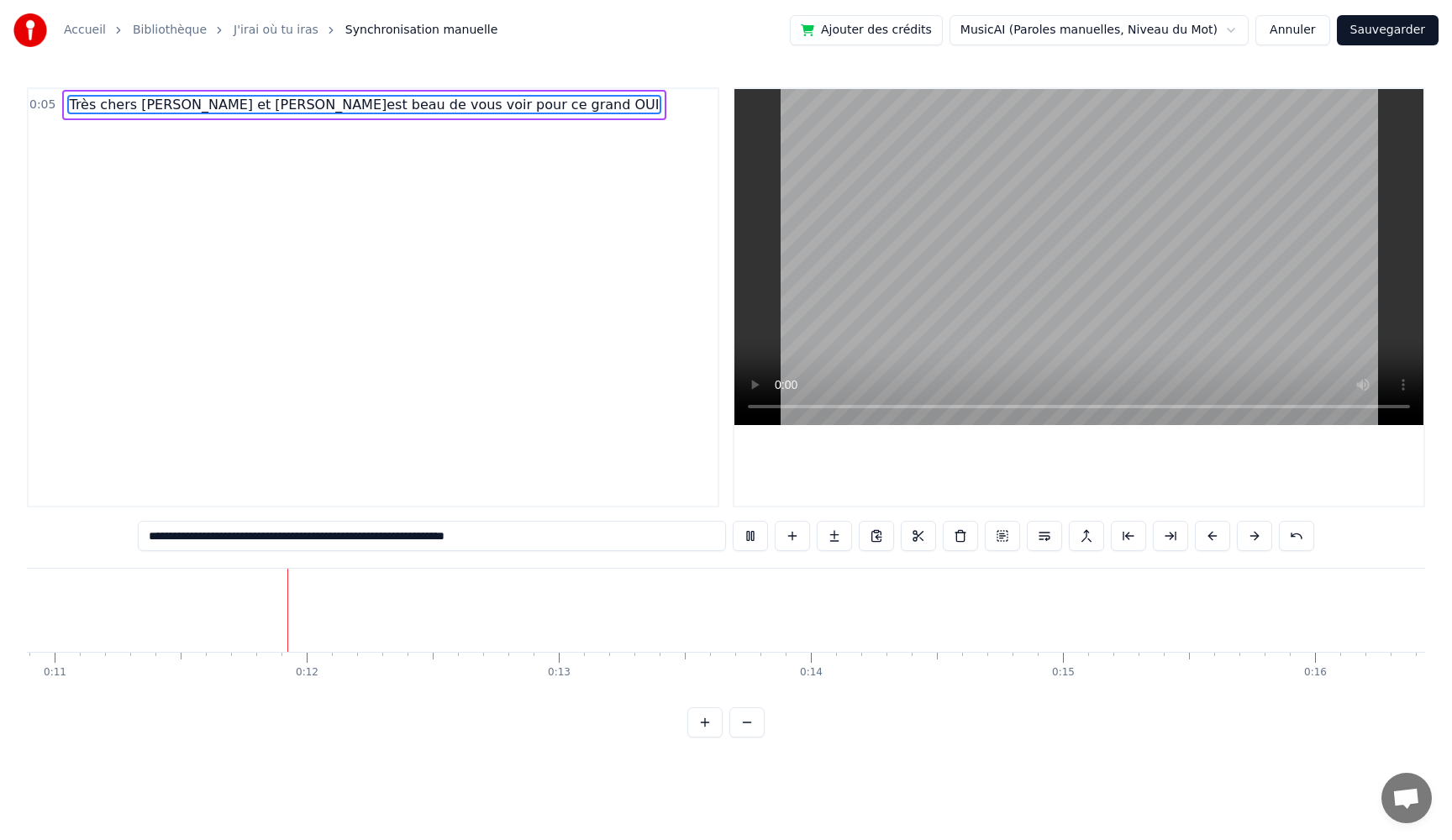
scroll to position [0, 2755]
drag, startPoint x: 301, startPoint y: 538, endPoint x: 653, endPoint y: 543, distance: 352.0
click at [653, 543] on input "**********" at bounding box center [432, 535] width 588 height 31
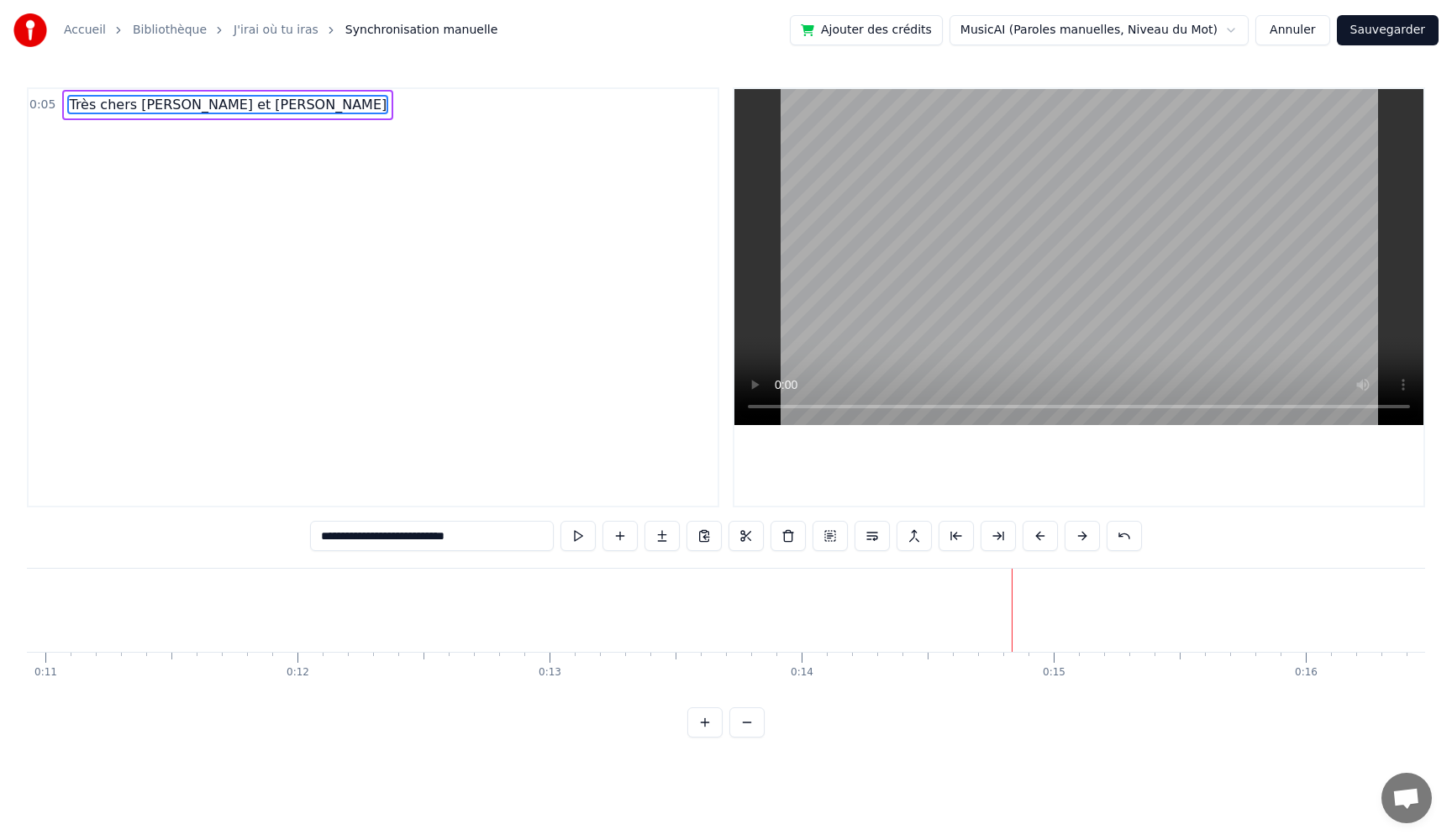
type input "**********"
click at [156, 102] on span "Très chers [PERSON_NAME] et [PERSON_NAME]" at bounding box center [227, 105] width 321 height 19
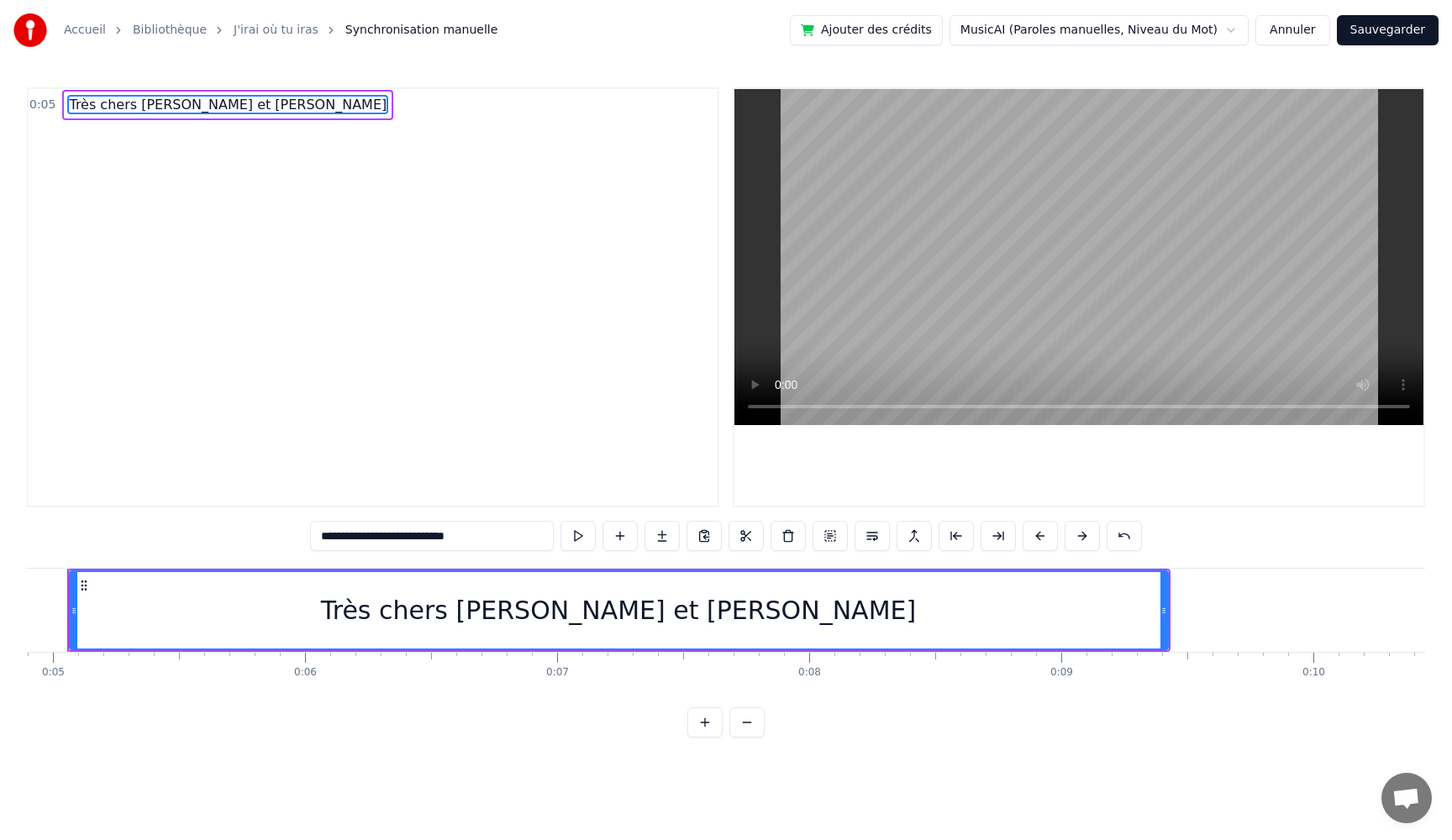
scroll to position [0, 1190]
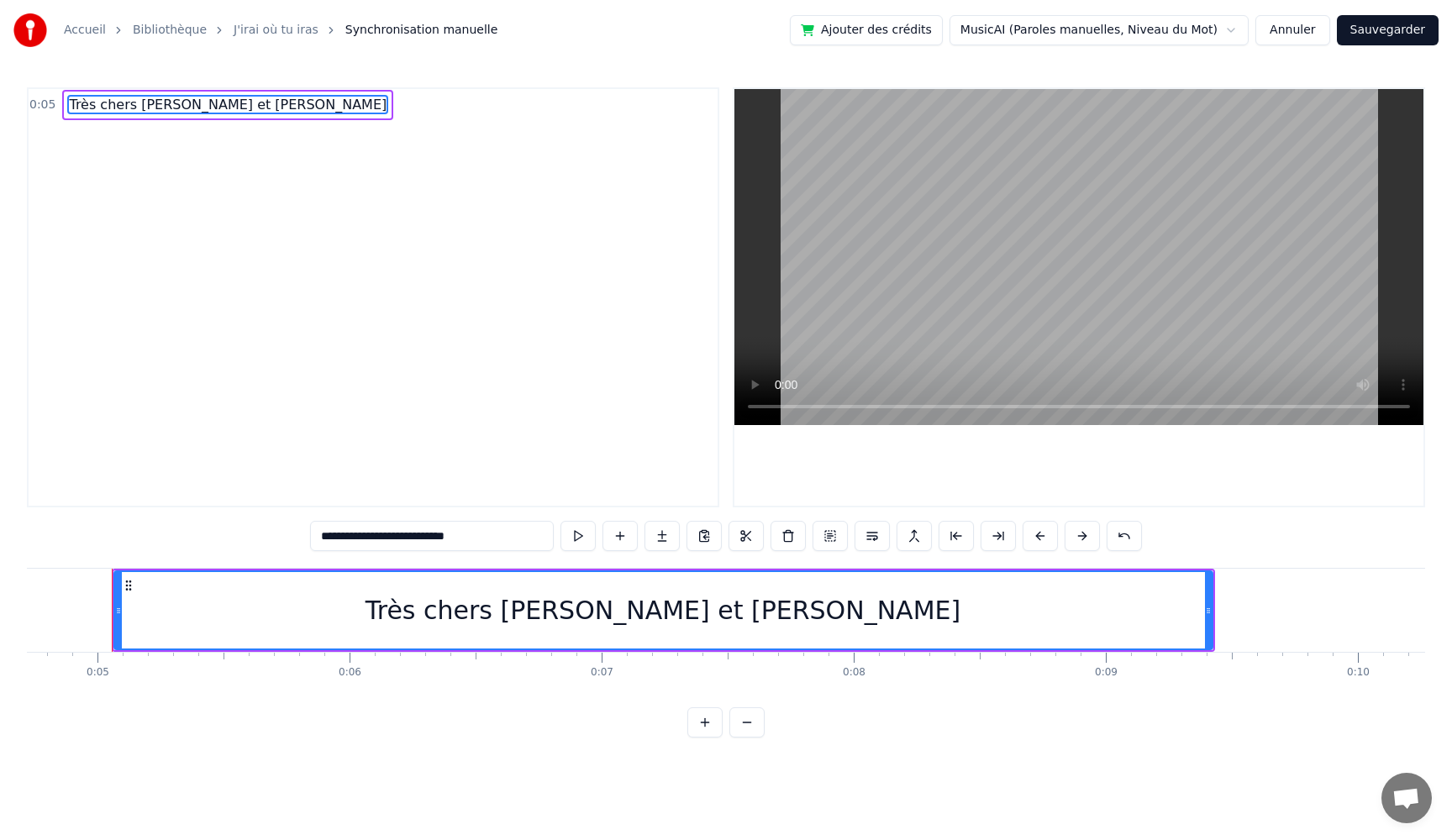
click at [641, 396] on div "0:05 Très chers [PERSON_NAME] et [PERSON_NAME]" at bounding box center [726, 297] width 1399 height 420
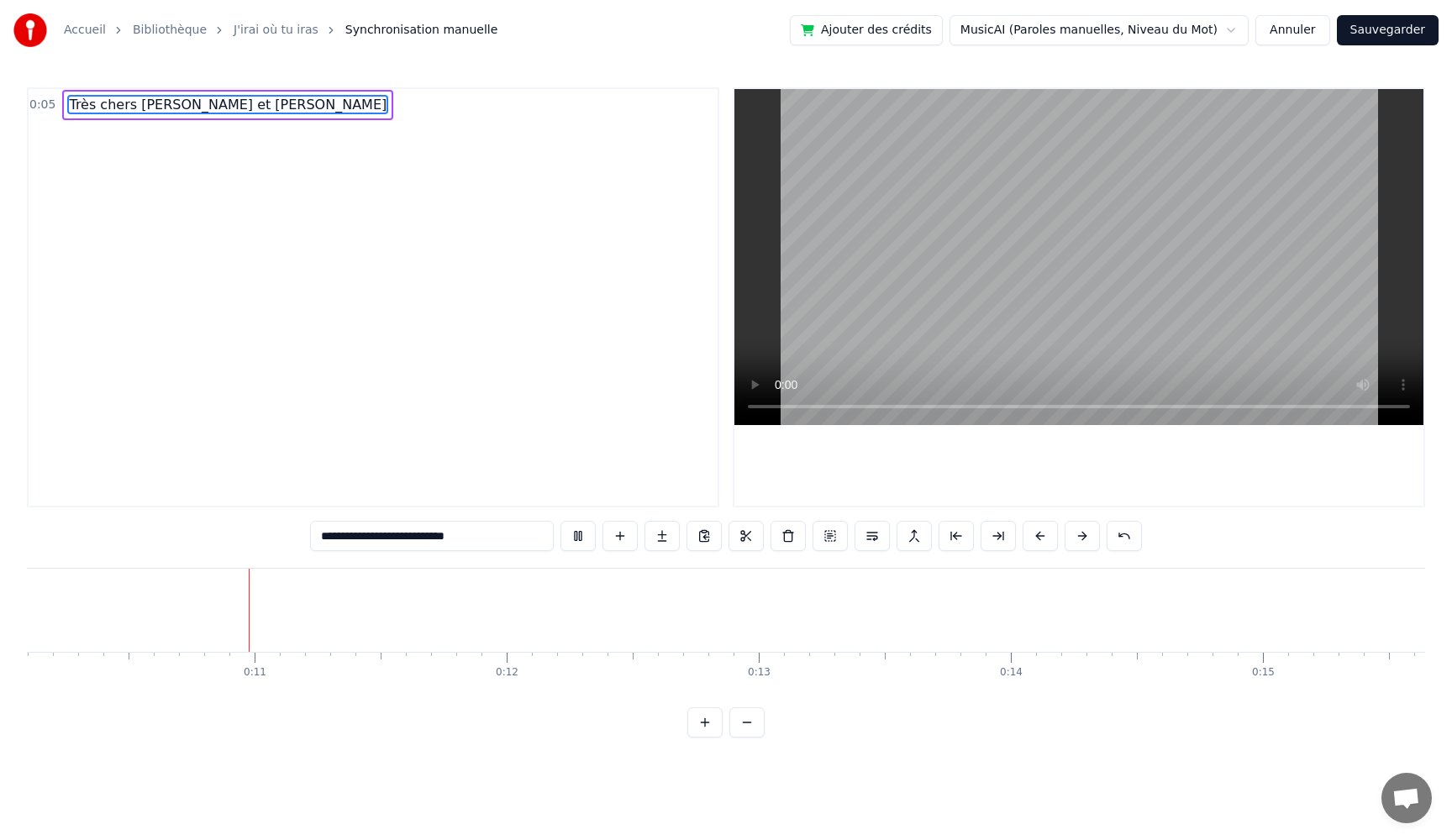
scroll to position [0, 2555]
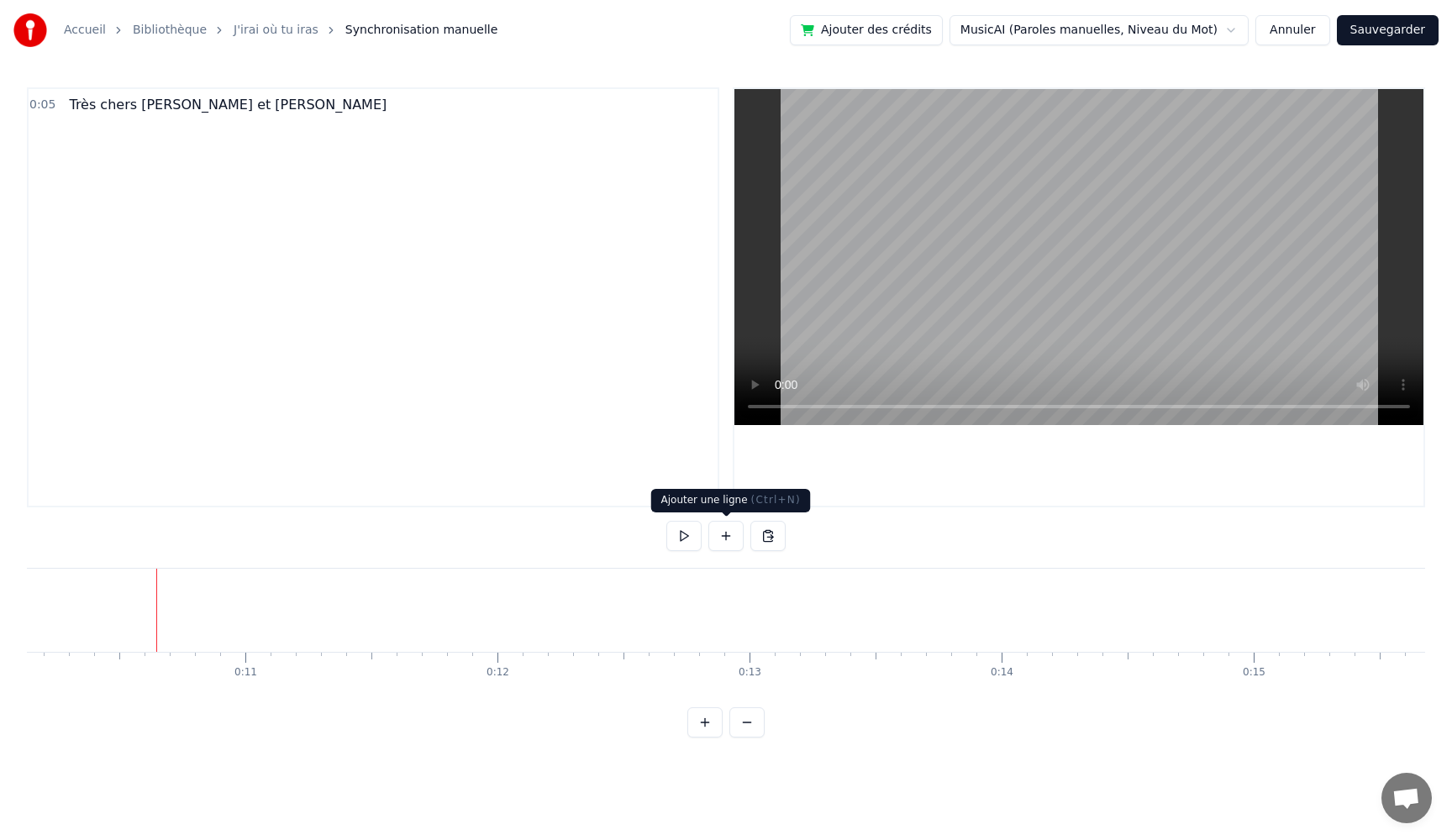
click at [722, 542] on button at bounding box center [726, 535] width 35 height 31
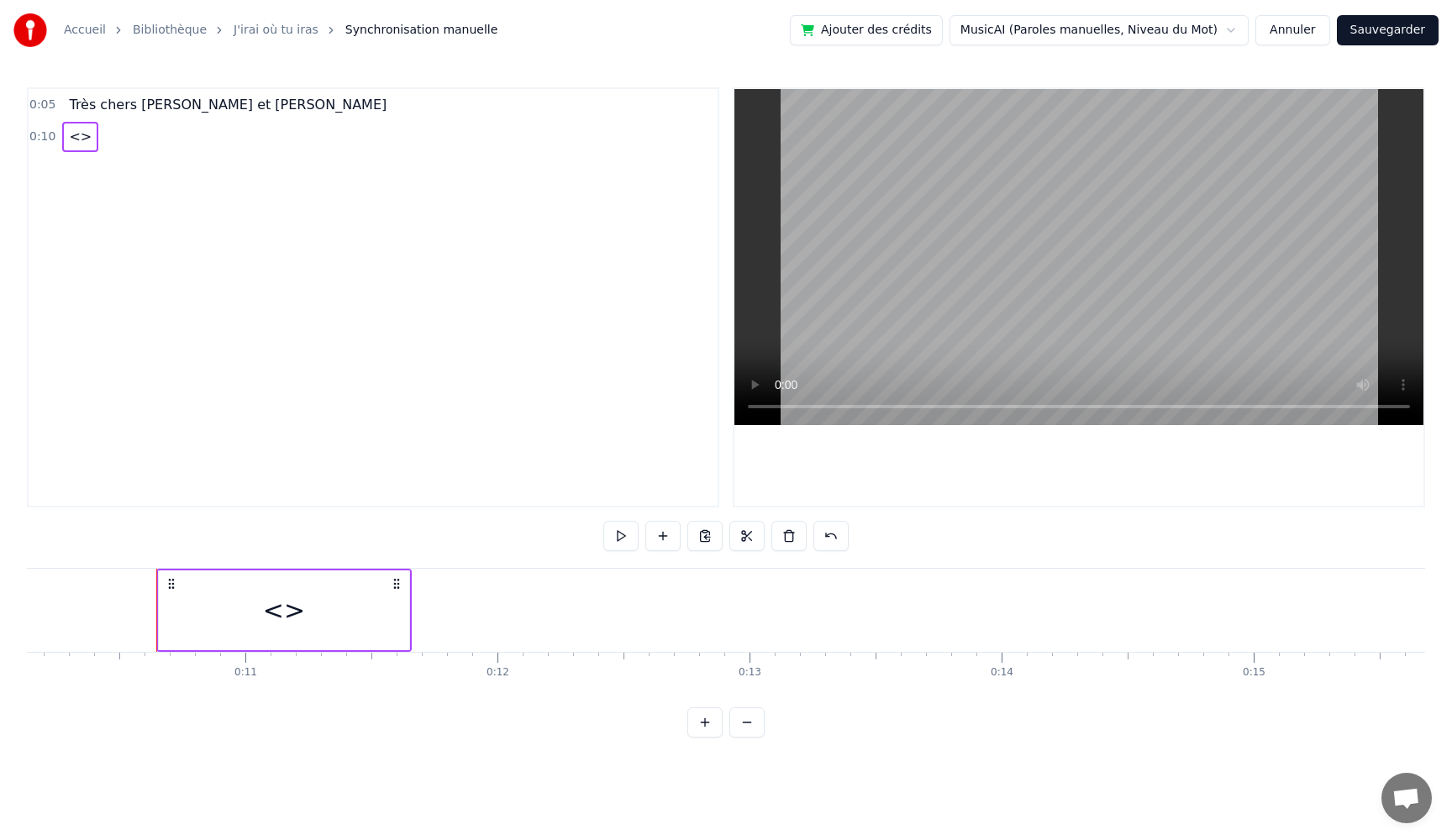
click at [397, 609] on div "<>" at bounding box center [284, 609] width 251 height 79
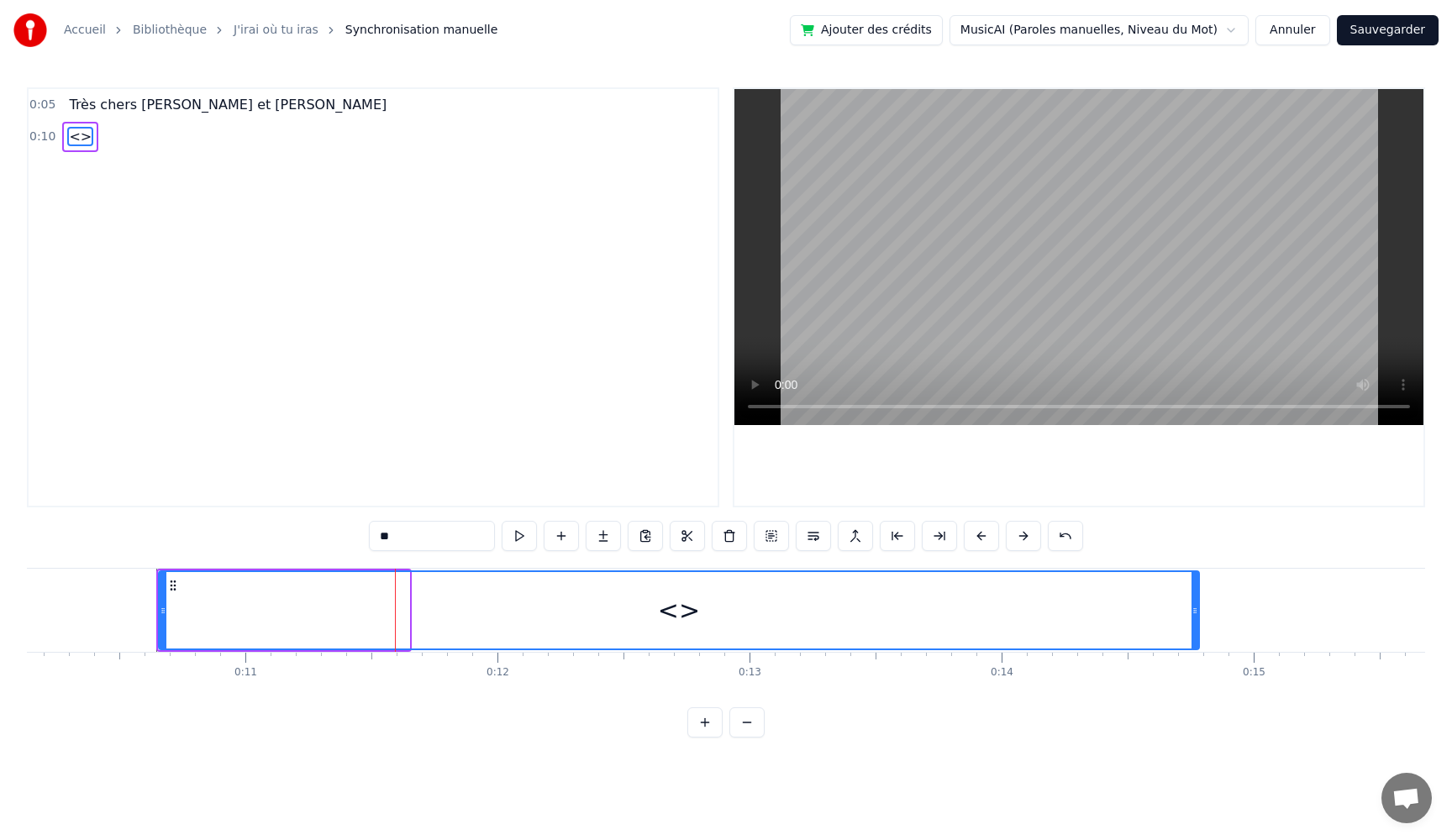
drag, startPoint x: 407, startPoint y: 615, endPoint x: 1197, endPoint y: 634, distance: 790.2
click at [1197, 634] on div at bounding box center [1195, 610] width 7 height 77
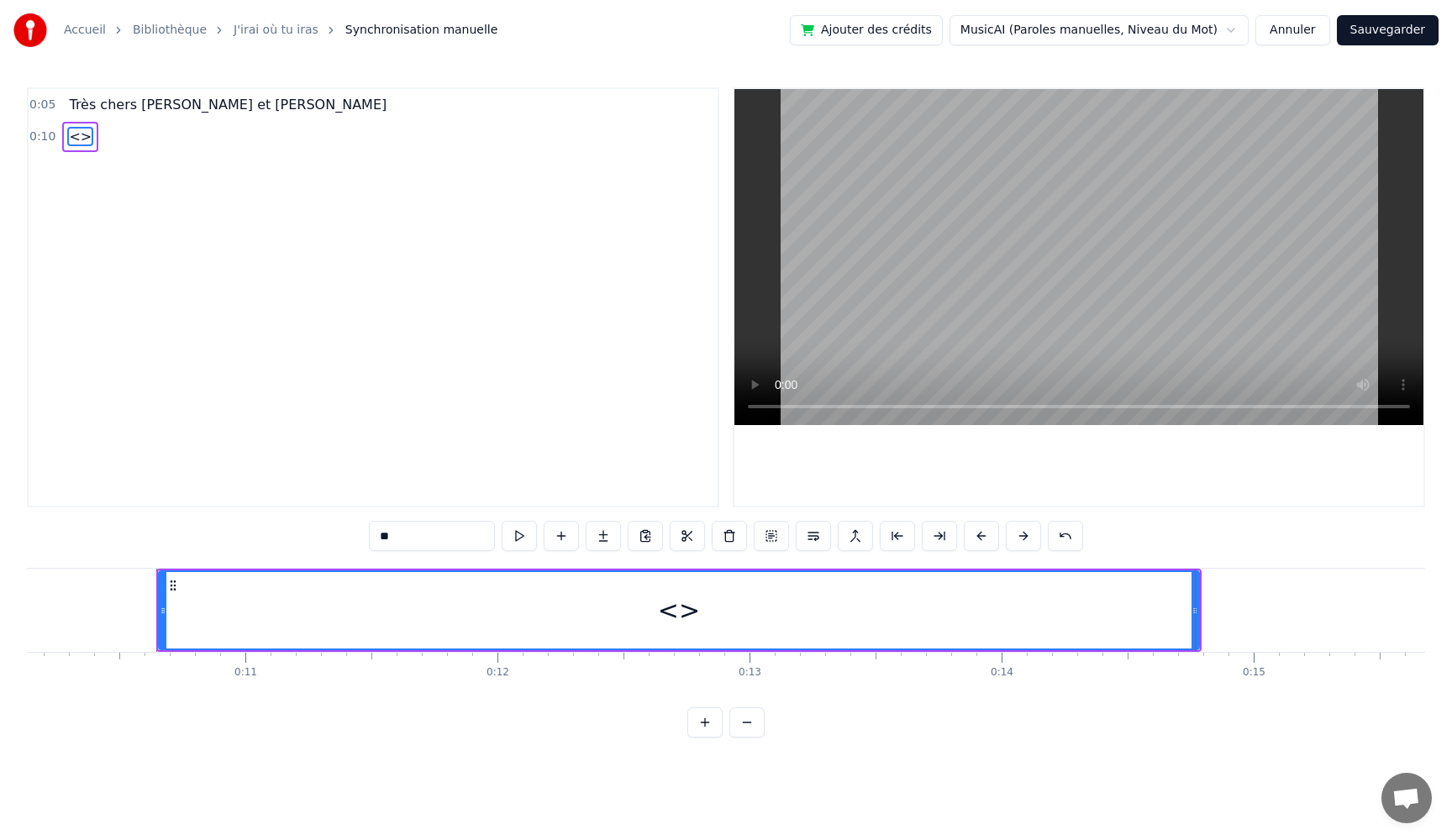
click at [157, 109] on span "Très chers [PERSON_NAME] et [PERSON_NAME]" at bounding box center [227, 105] width 321 height 19
type input "**********"
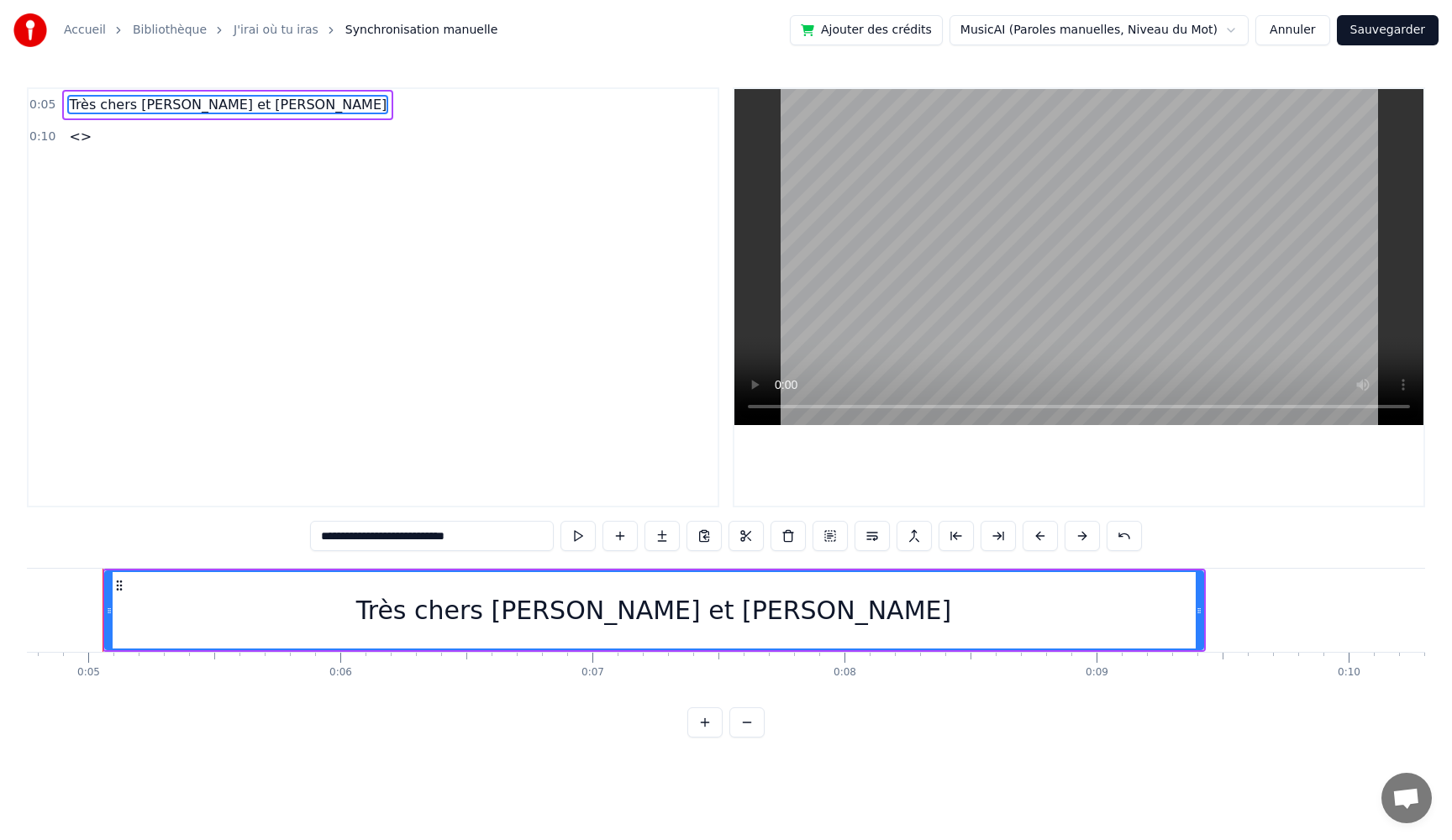
scroll to position [0, 1190]
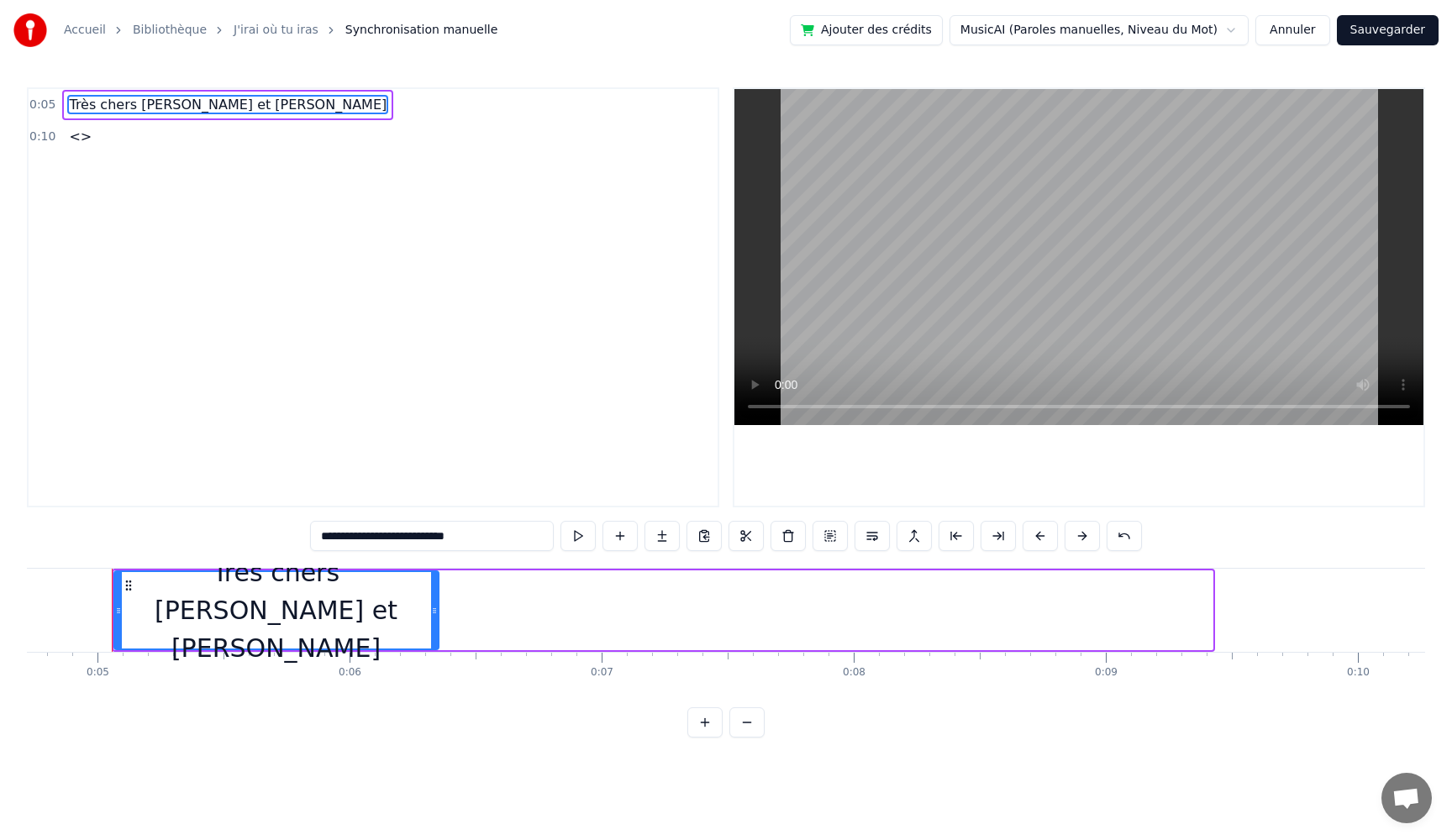
drag, startPoint x: 1209, startPoint y: 612, endPoint x: 435, endPoint y: 629, distance: 774.2
click at [435, 629] on div at bounding box center [434, 610] width 7 height 77
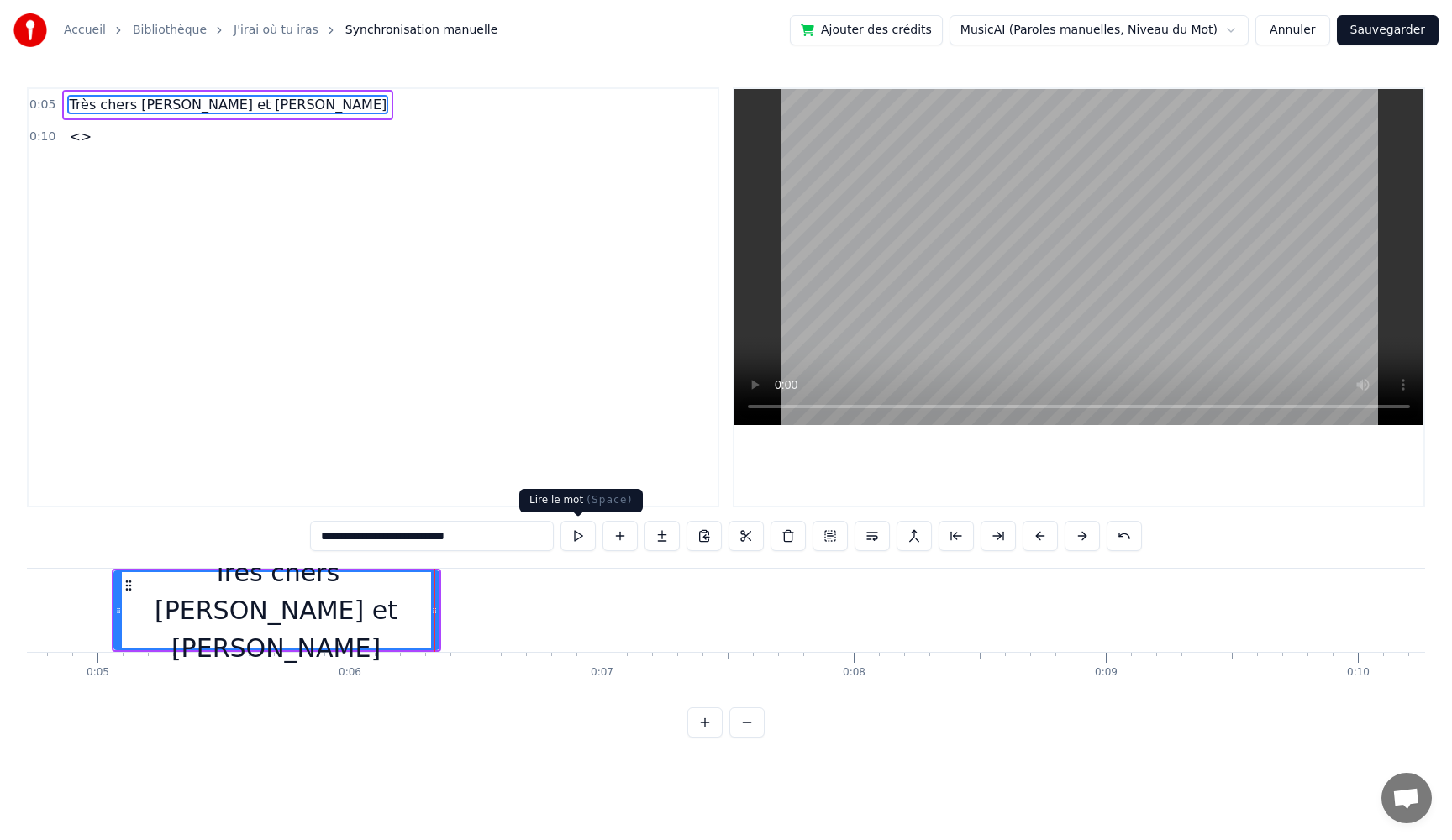
click at [580, 538] on button at bounding box center [578, 535] width 35 height 31
click at [438, 609] on div at bounding box center [438, 609] width 1 height 83
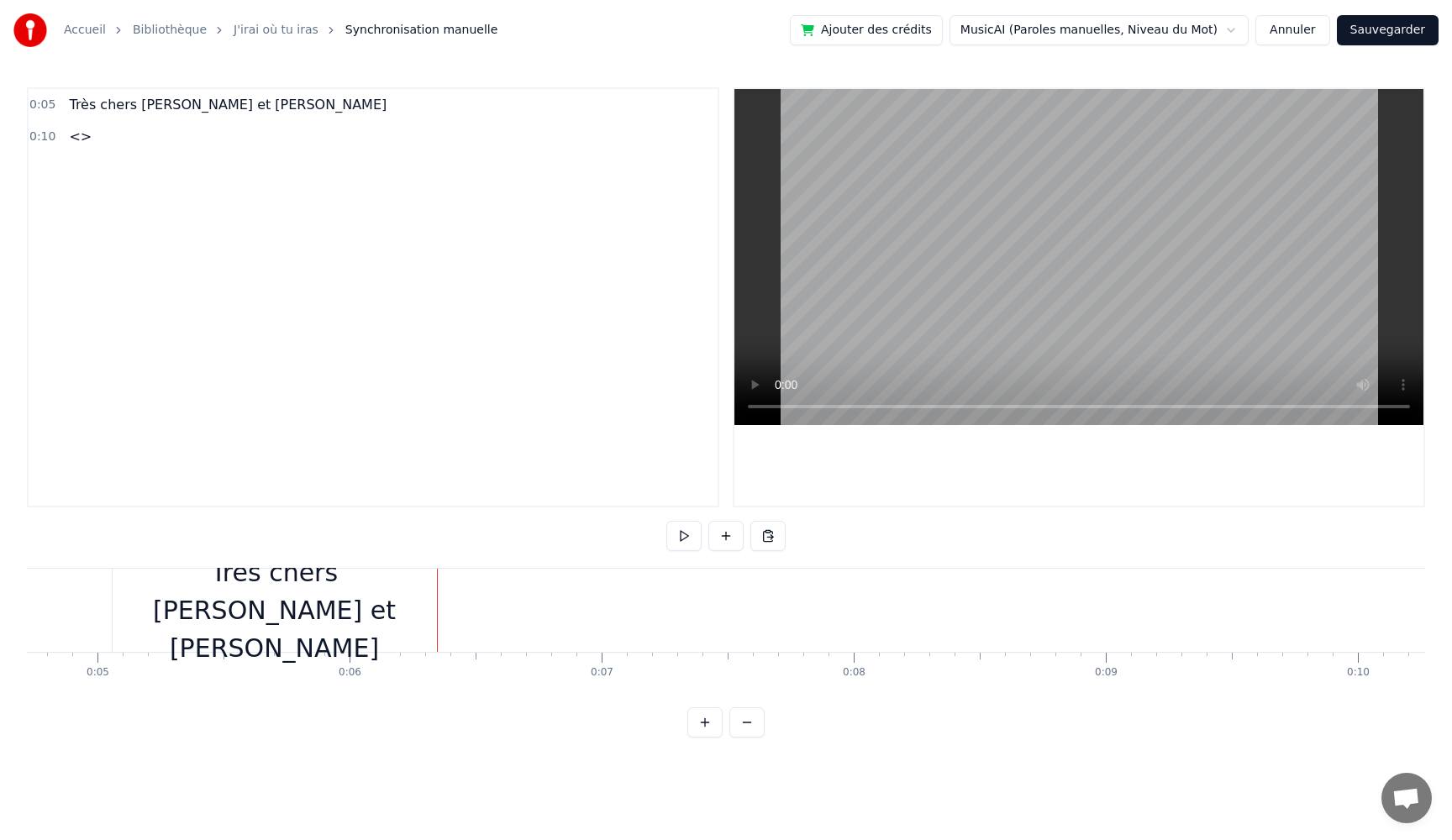
click at [347, 615] on div "Très chers [PERSON_NAME] et [PERSON_NAME]" at bounding box center [274, 610] width 324 height 114
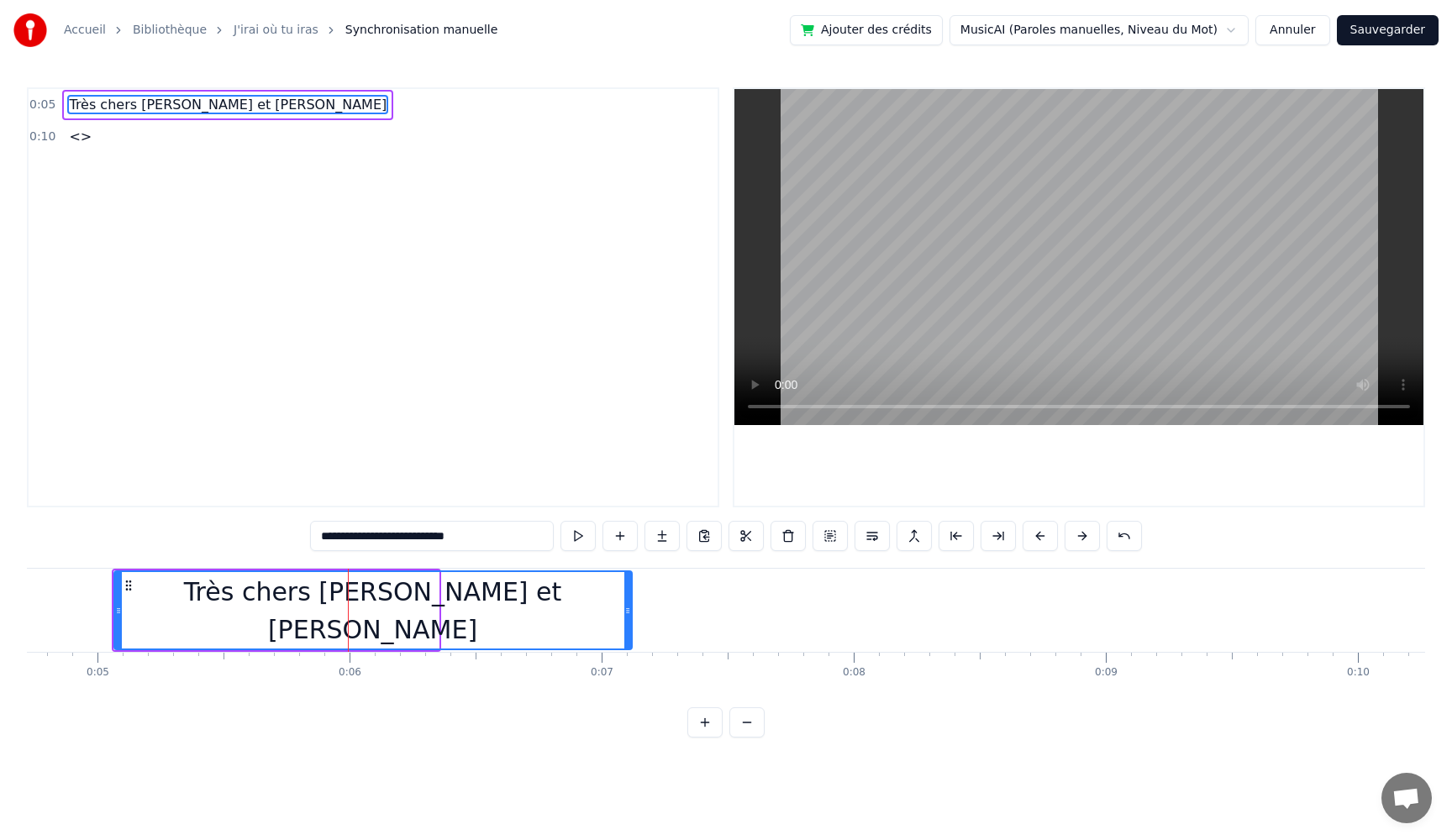
drag, startPoint x: 436, startPoint y: 609, endPoint x: 630, endPoint y: 625, distance: 194.7
click at [630, 625] on div at bounding box center [628, 610] width 7 height 77
click at [577, 540] on button at bounding box center [578, 535] width 35 height 31
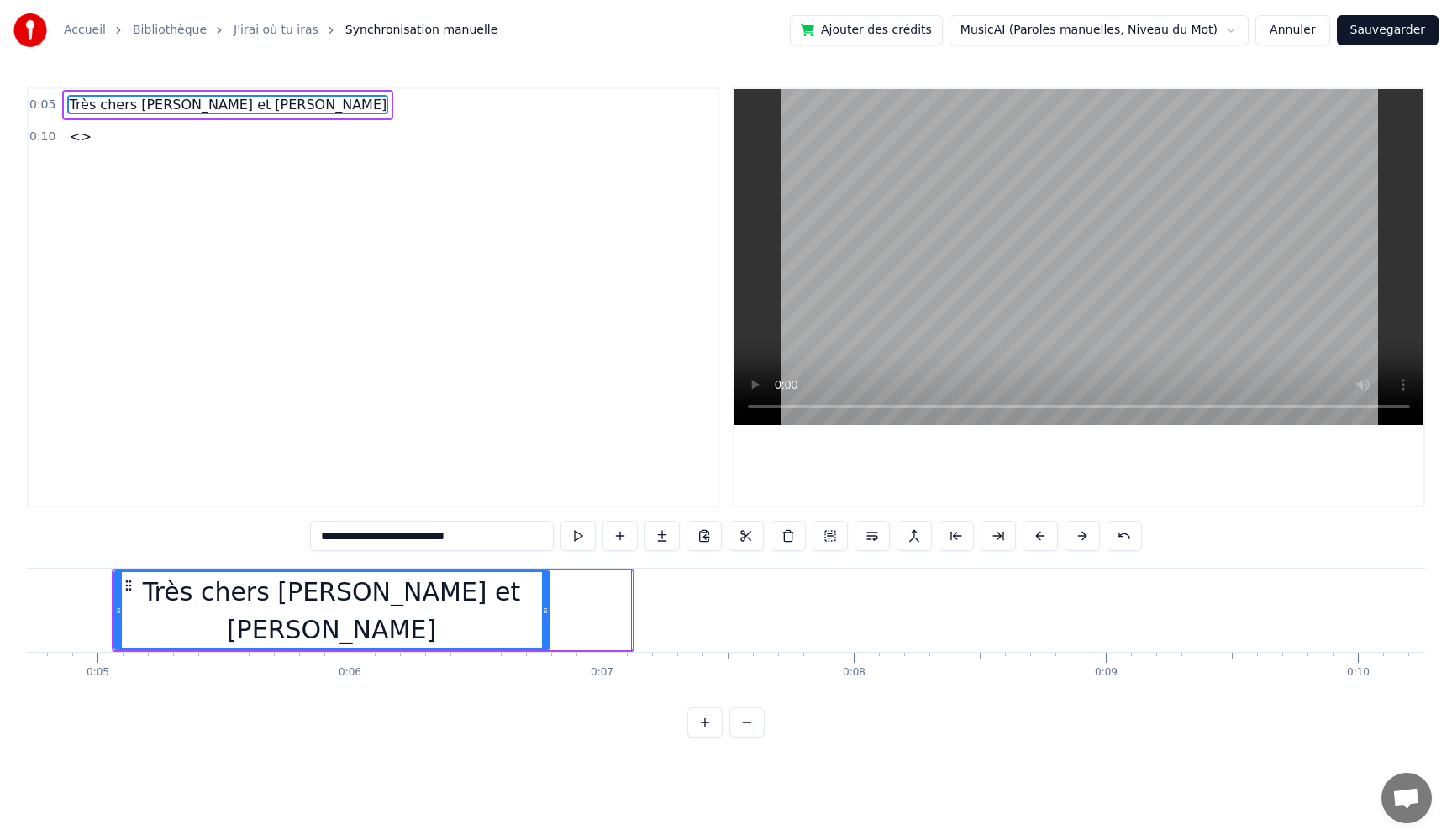
drag, startPoint x: 628, startPoint y: 607, endPoint x: 545, endPoint y: 613, distance: 83.2
click at [545, 613] on icon at bounding box center [545, 610] width 7 height 13
click at [547, 612] on icon at bounding box center [545, 610] width 7 height 13
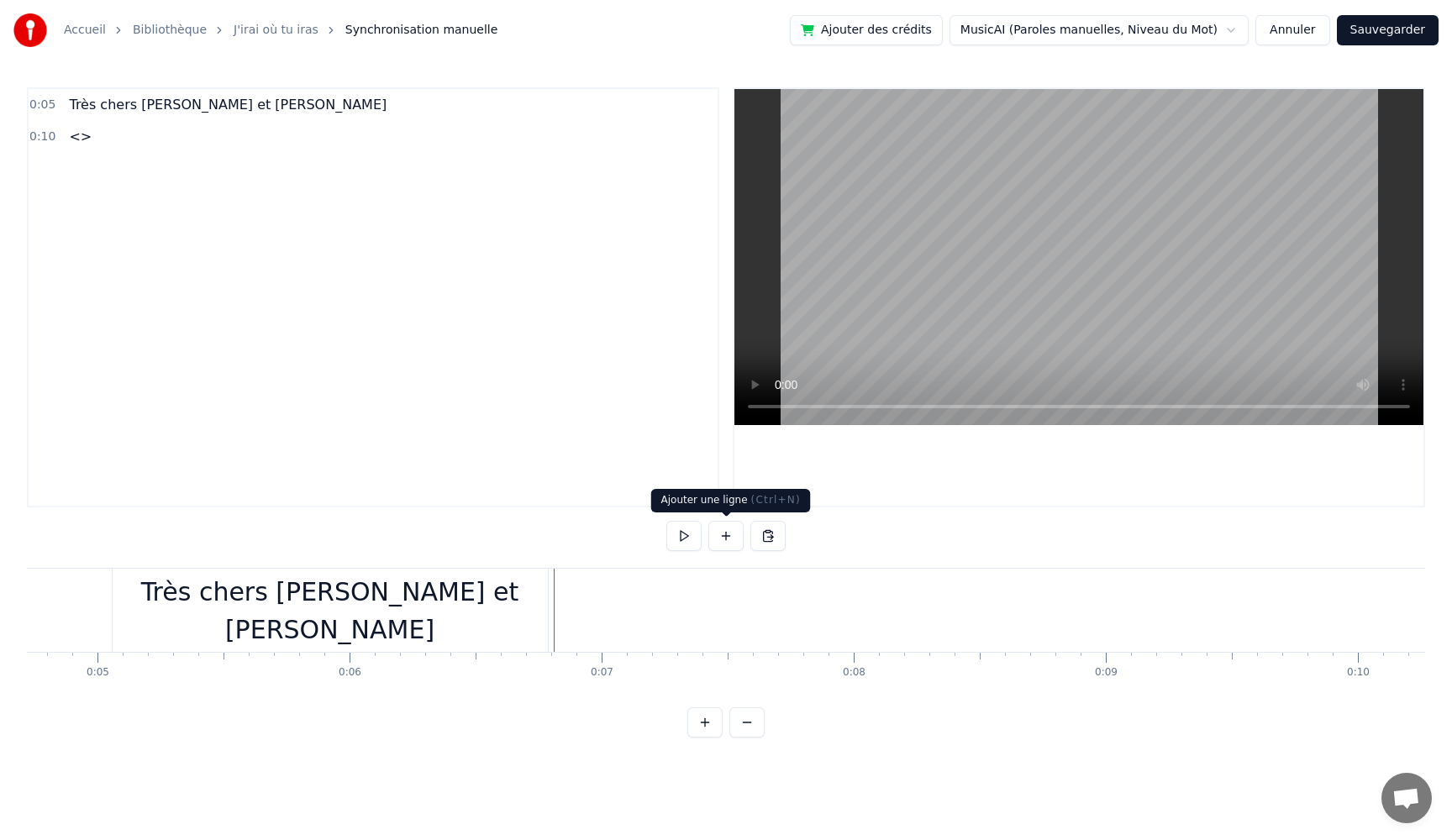
click at [728, 545] on button at bounding box center [726, 535] width 35 height 31
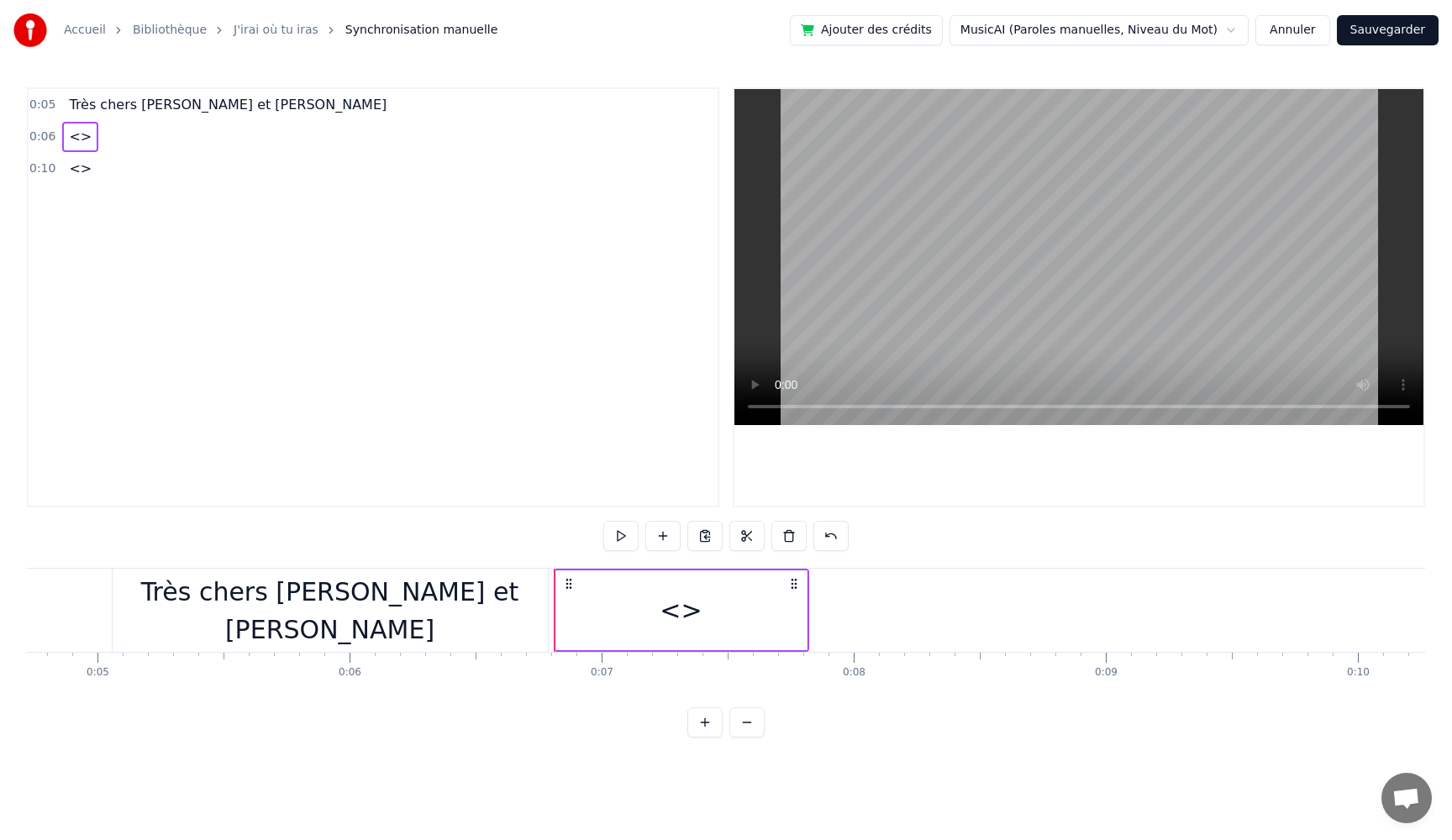
click at [747, 617] on div "<>" at bounding box center [681, 609] width 251 height 79
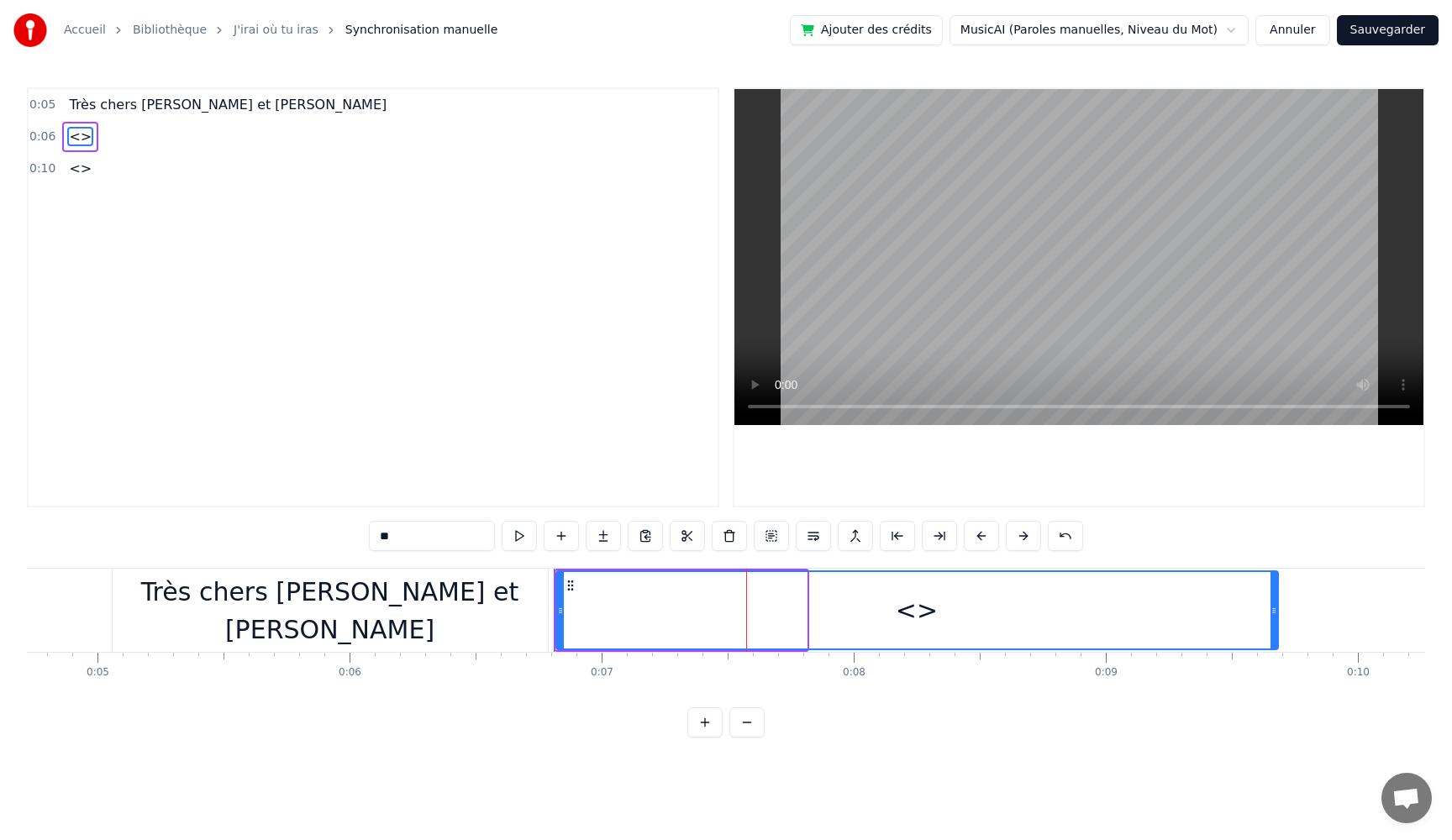
drag, startPoint x: 805, startPoint y: 618, endPoint x: 1276, endPoint y: 632, distance: 471.2
click at [1276, 632] on div at bounding box center [1274, 610] width 7 height 77
drag, startPoint x: 416, startPoint y: 541, endPoint x: 309, endPoint y: 533, distance: 107.3
click at [309, 533] on div "0:05 Très chers [PERSON_NAME] et [PERSON_NAME] 0:06 <> 0:10 <> ** Très chers [P…" at bounding box center [726, 412] width 1399 height 651
paste input "**********"
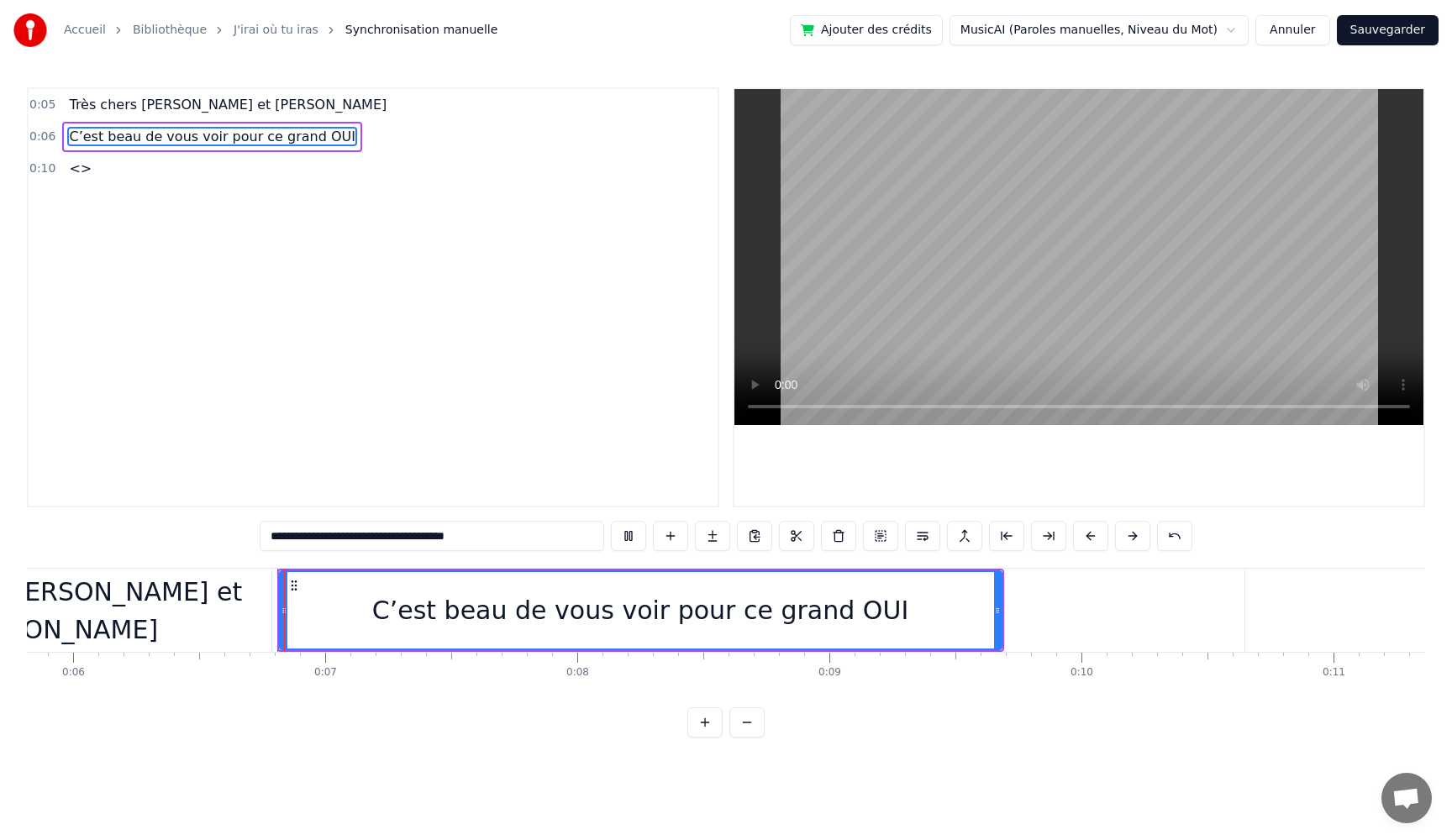
scroll to position [0, 1479]
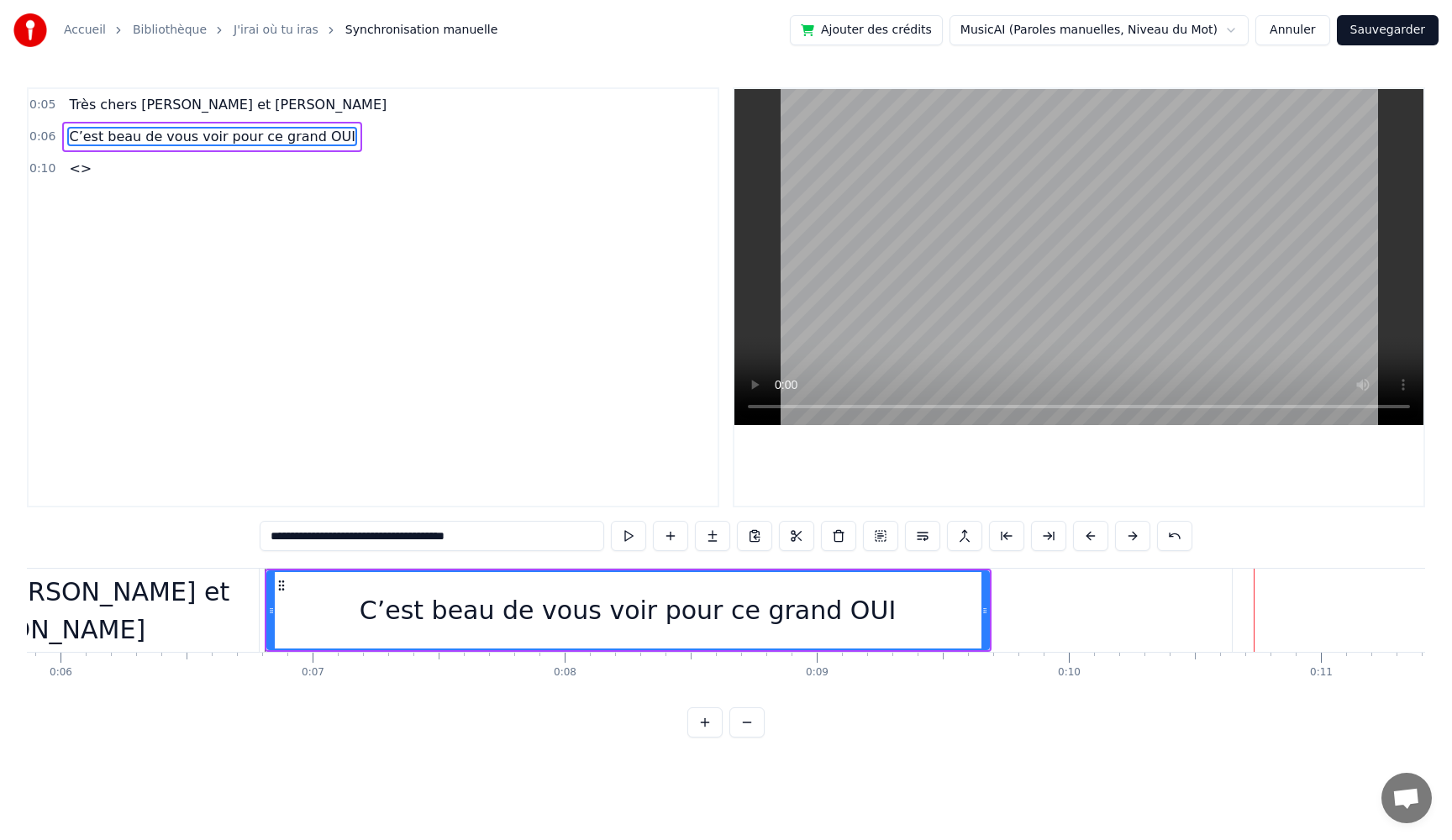
click at [983, 611] on div "C’est beau de vous voir pour ce grand OUI" at bounding box center [628, 609] width 723 height 79
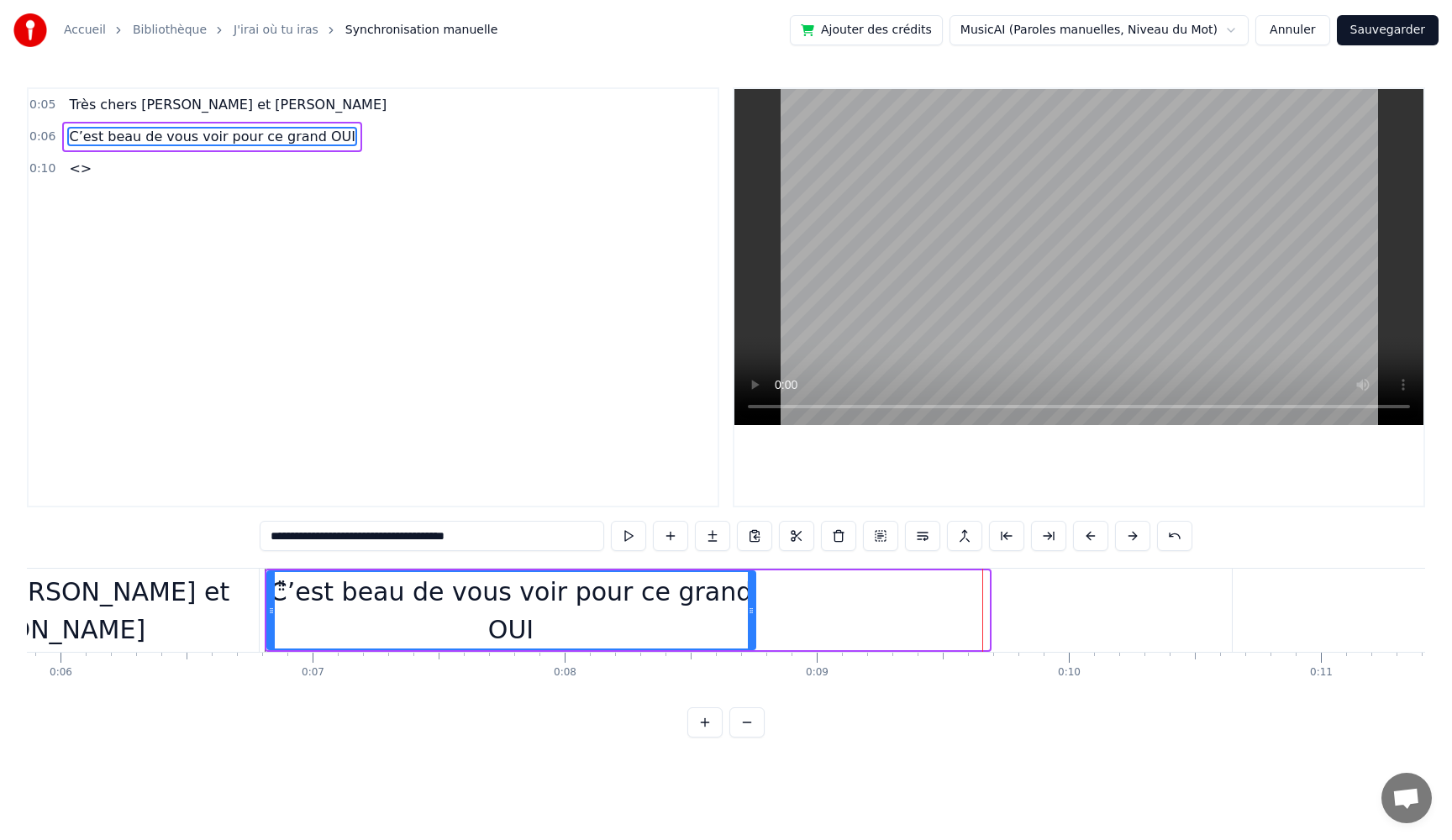
drag, startPoint x: 985, startPoint y: 611, endPoint x: 751, endPoint y: 629, distance: 234.7
click at [751, 629] on div at bounding box center [751, 610] width 7 height 77
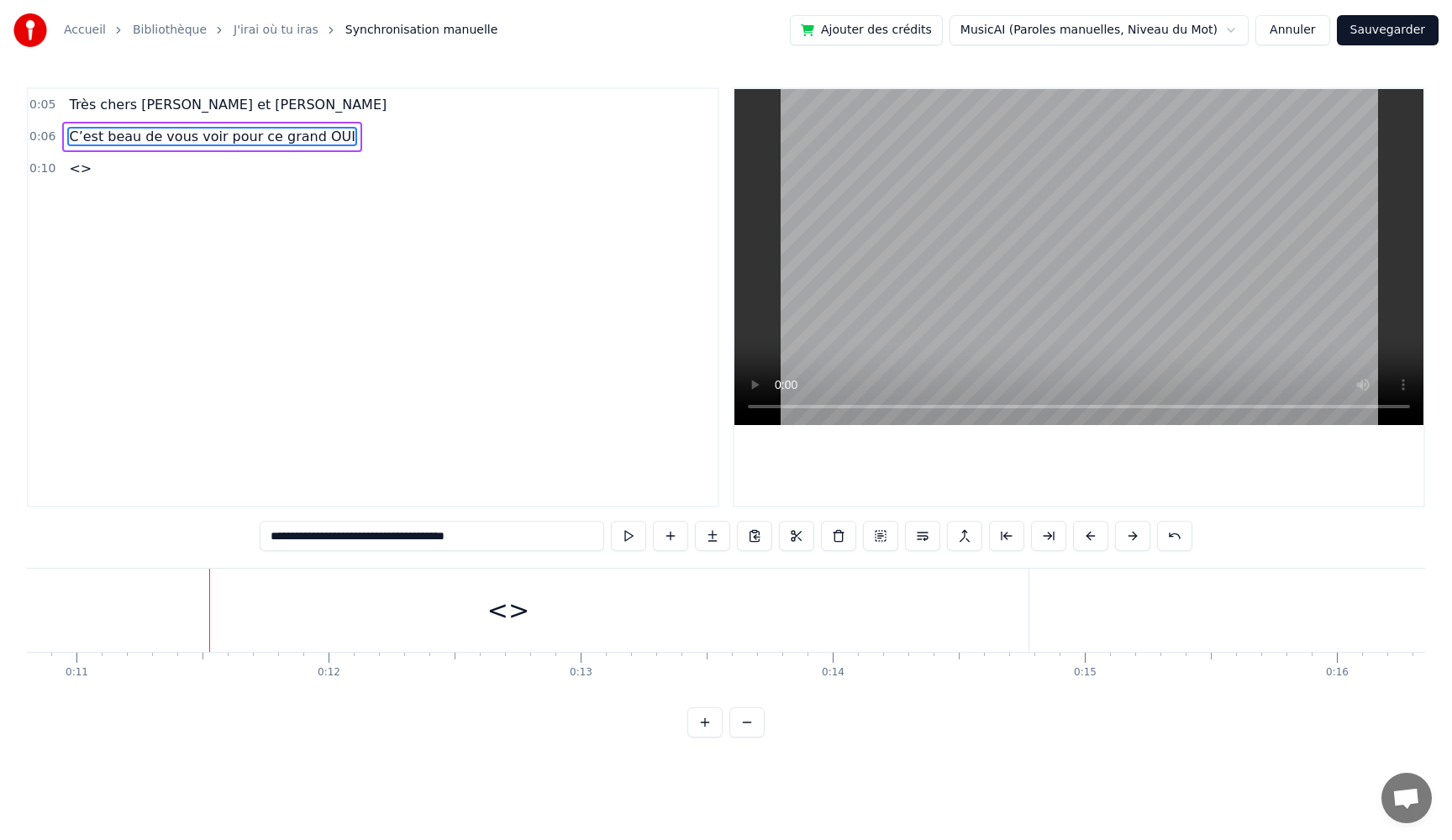
scroll to position [0, 2741]
click at [590, 644] on div "<>" at bounding box center [491, 609] width 1041 height 83
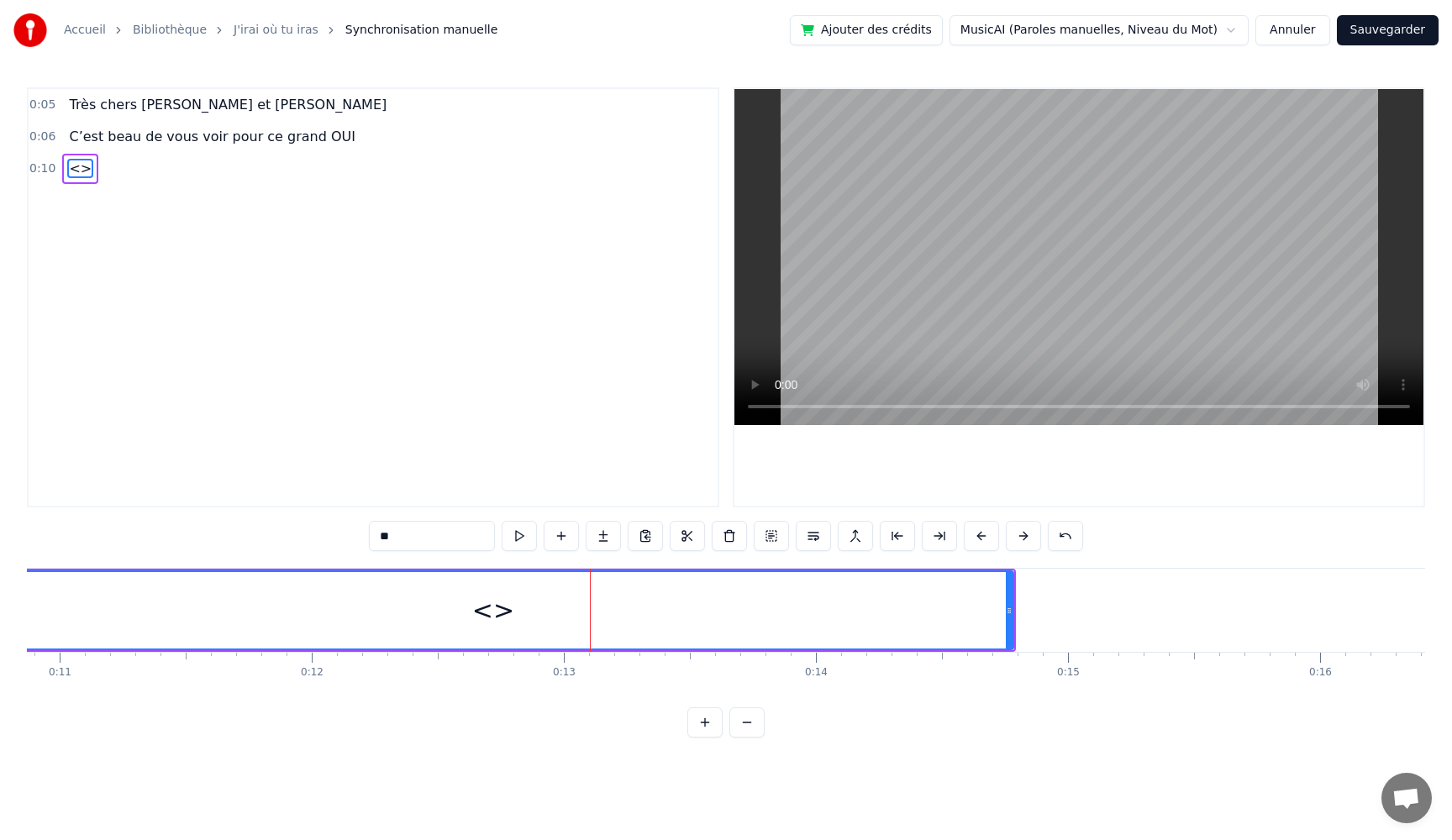
drag, startPoint x: 408, startPoint y: 537, endPoint x: 280, endPoint y: 519, distance: 129.3
click at [280, 519] on div "0:05 Très chers [PERSON_NAME] et [PERSON_NAME] 0:06 C’est beau de vous voir pou…" at bounding box center [726, 412] width 1399 height 651
paste input "**********"
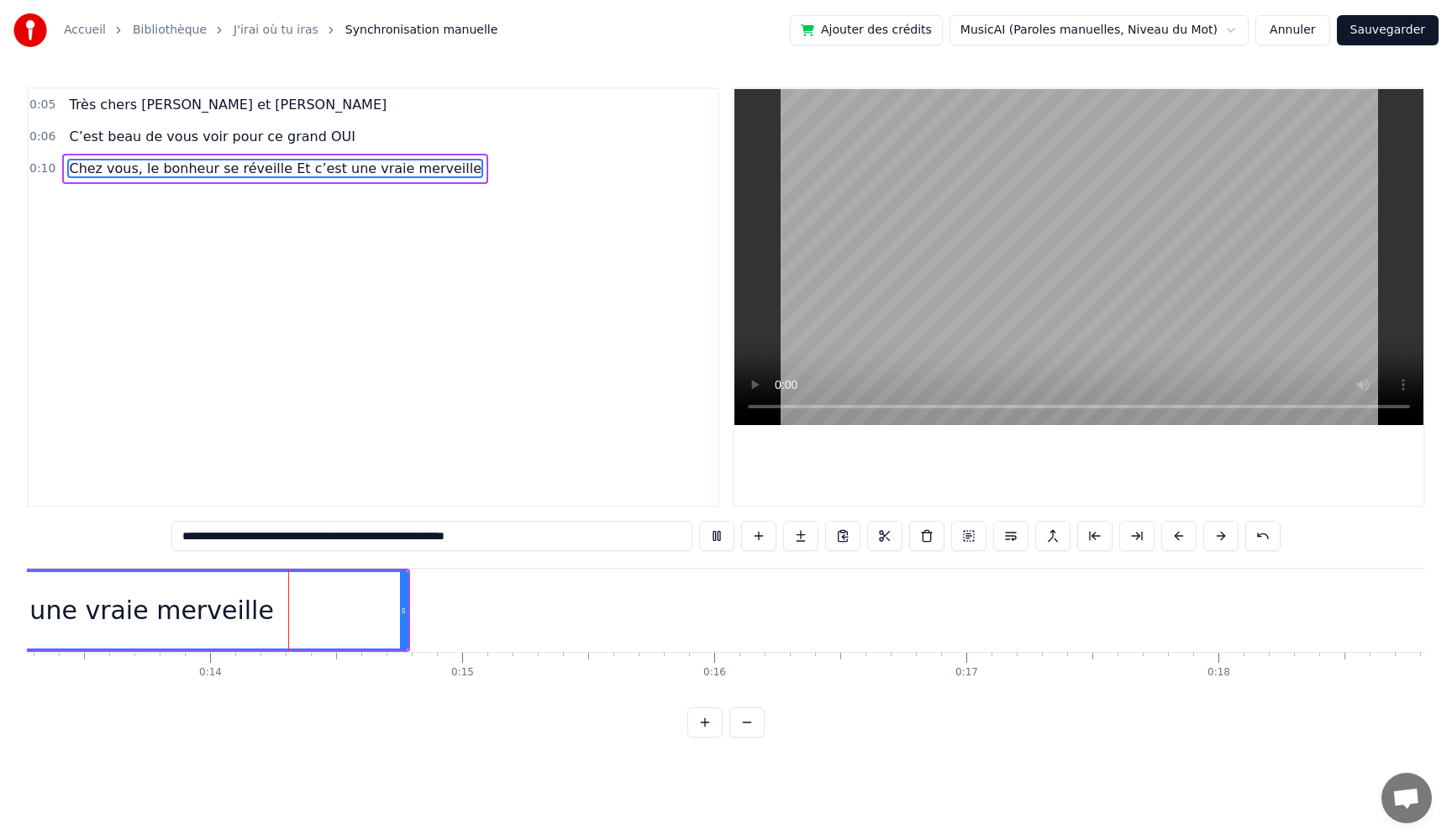
scroll to position [0, 3356]
drag, startPoint x: 363, startPoint y: 537, endPoint x: 616, endPoint y: 551, distance: 253.4
click at [622, 546] on input "**********" at bounding box center [432, 535] width 521 height 31
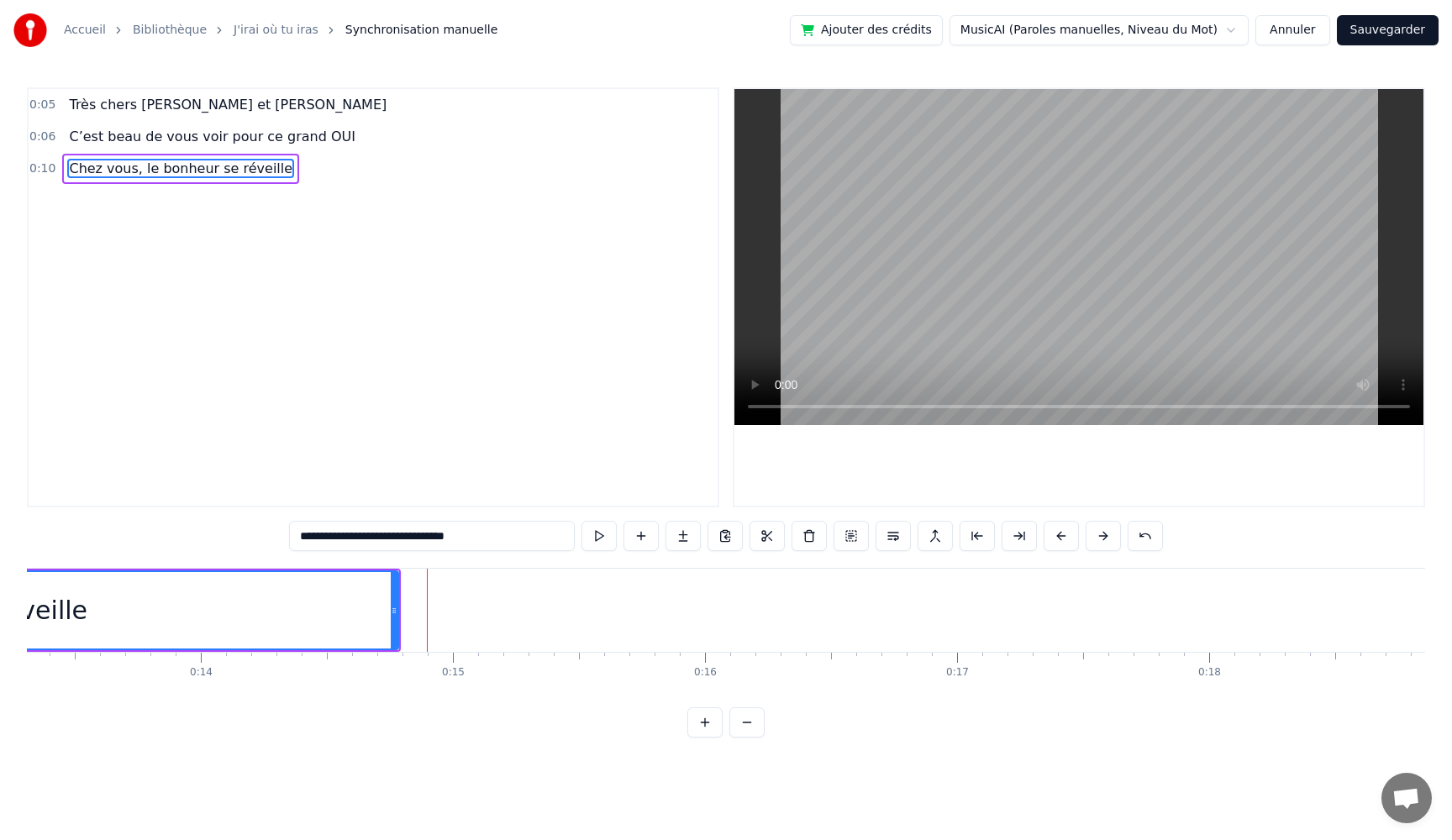
type input "**********"
click at [83, 170] on span "Chez vous, le bonheur se réveille" at bounding box center [181, 169] width 227 height 19
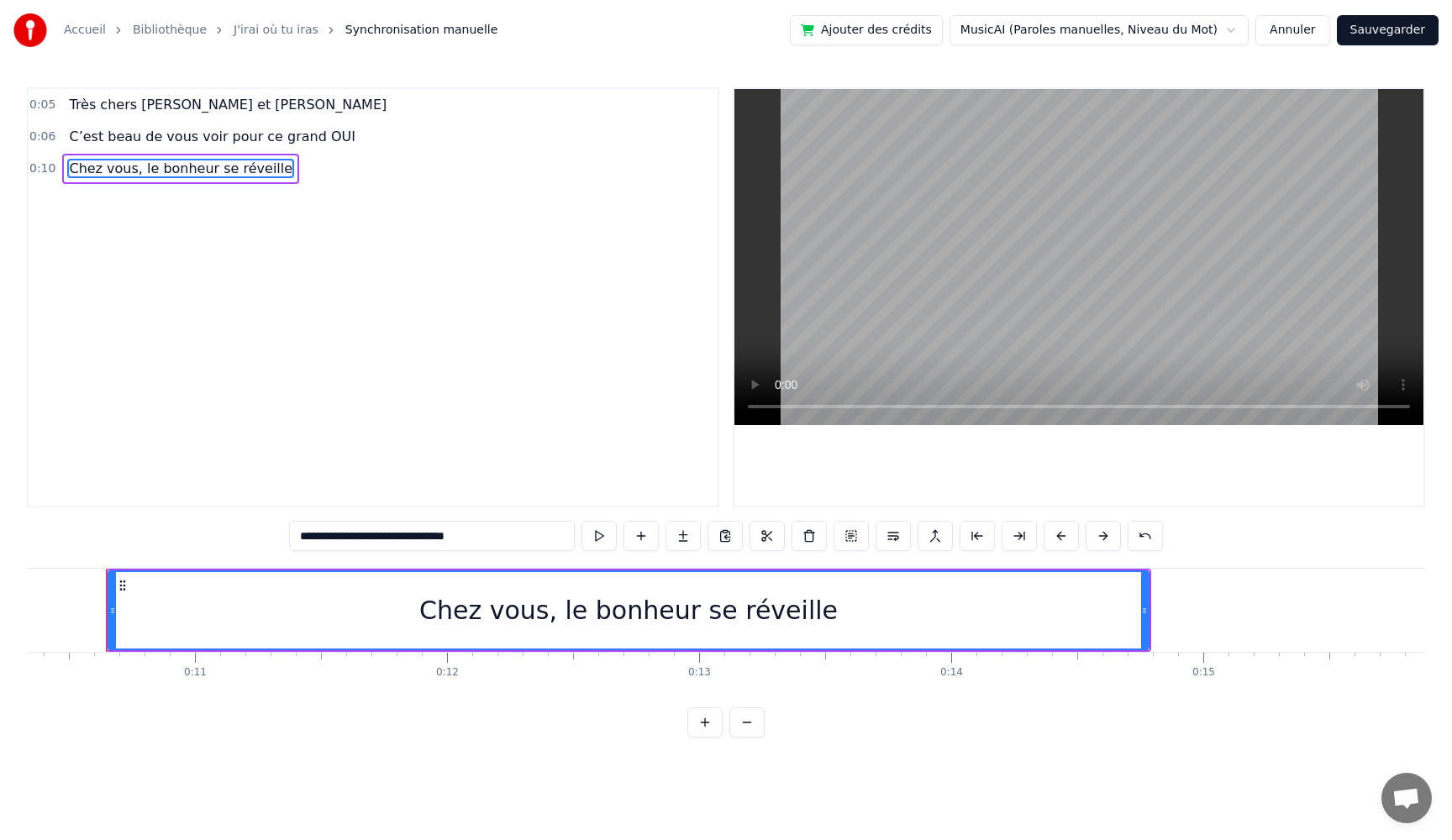
scroll to position [0, 2600]
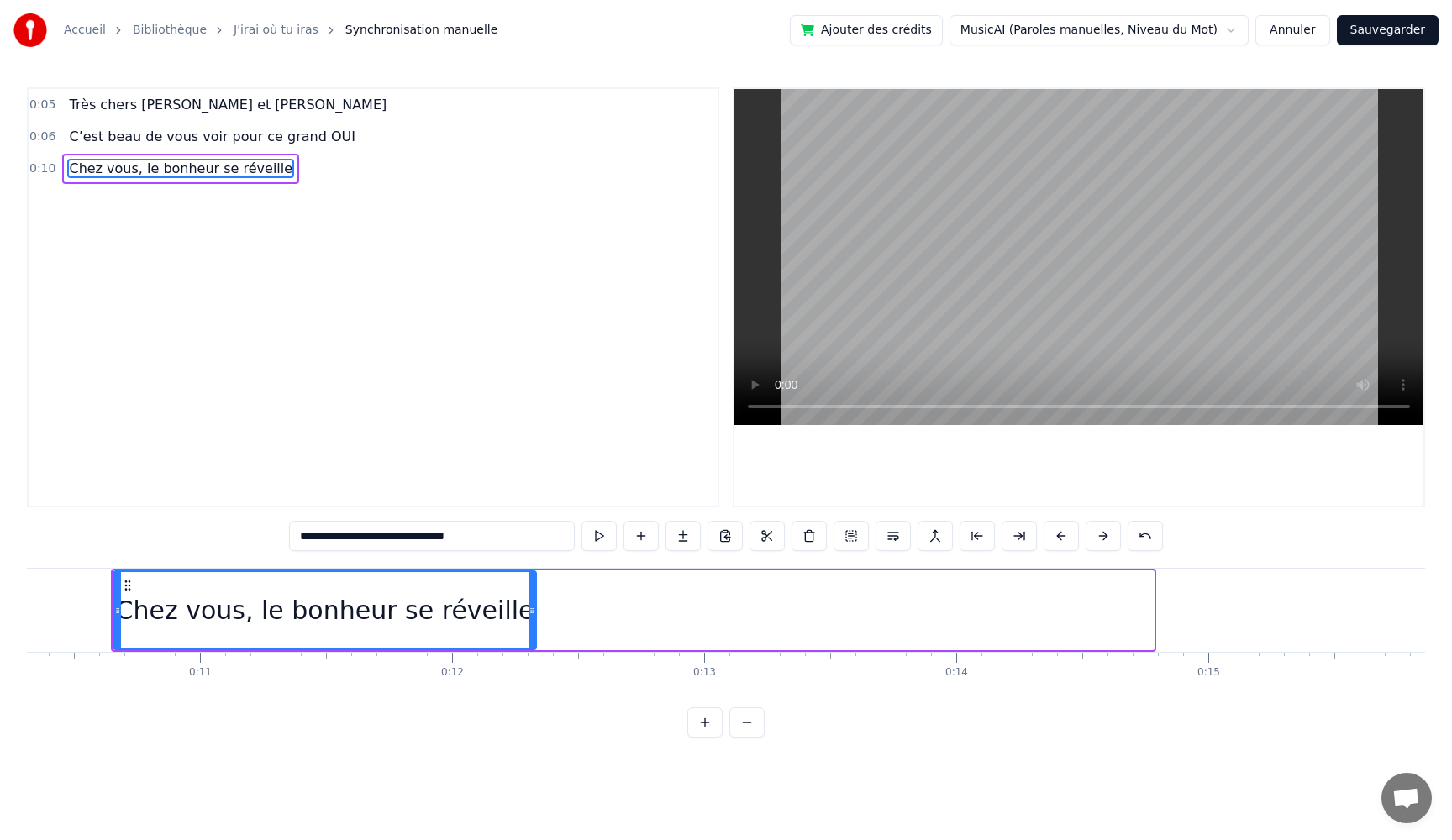
drag, startPoint x: 1151, startPoint y: 612, endPoint x: 534, endPoint y: 618, distance: 617.0
click at [534, 618] on div at bounding box center [532, 610] width 7 height 77
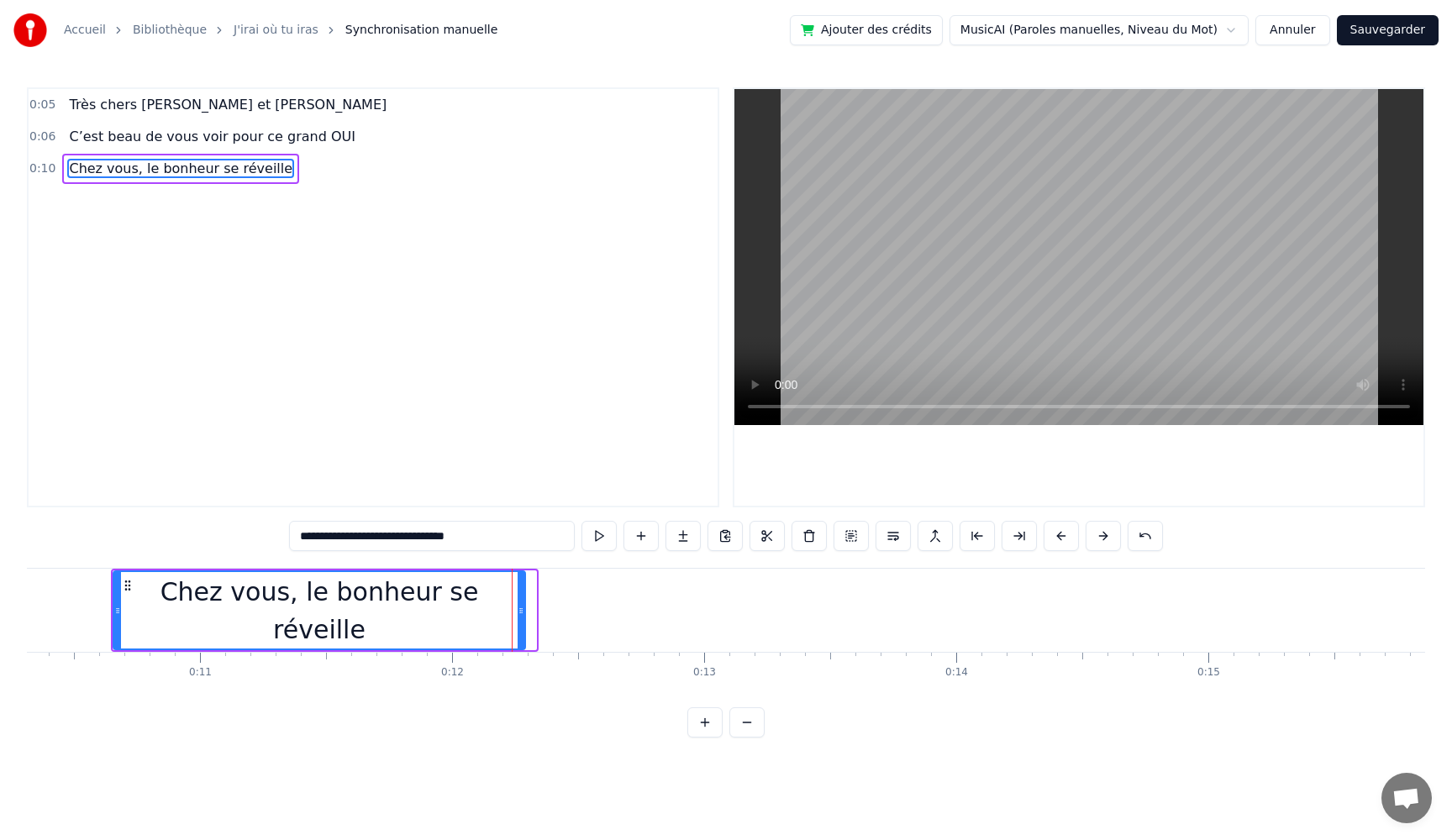
drag, startPoint x: 534, startPoint y: 613, endPoint x: 522, endPoint y: 616, distance: 12.4
click at [522, 616] on div at bounding box center [522, 610] width 7 height 77
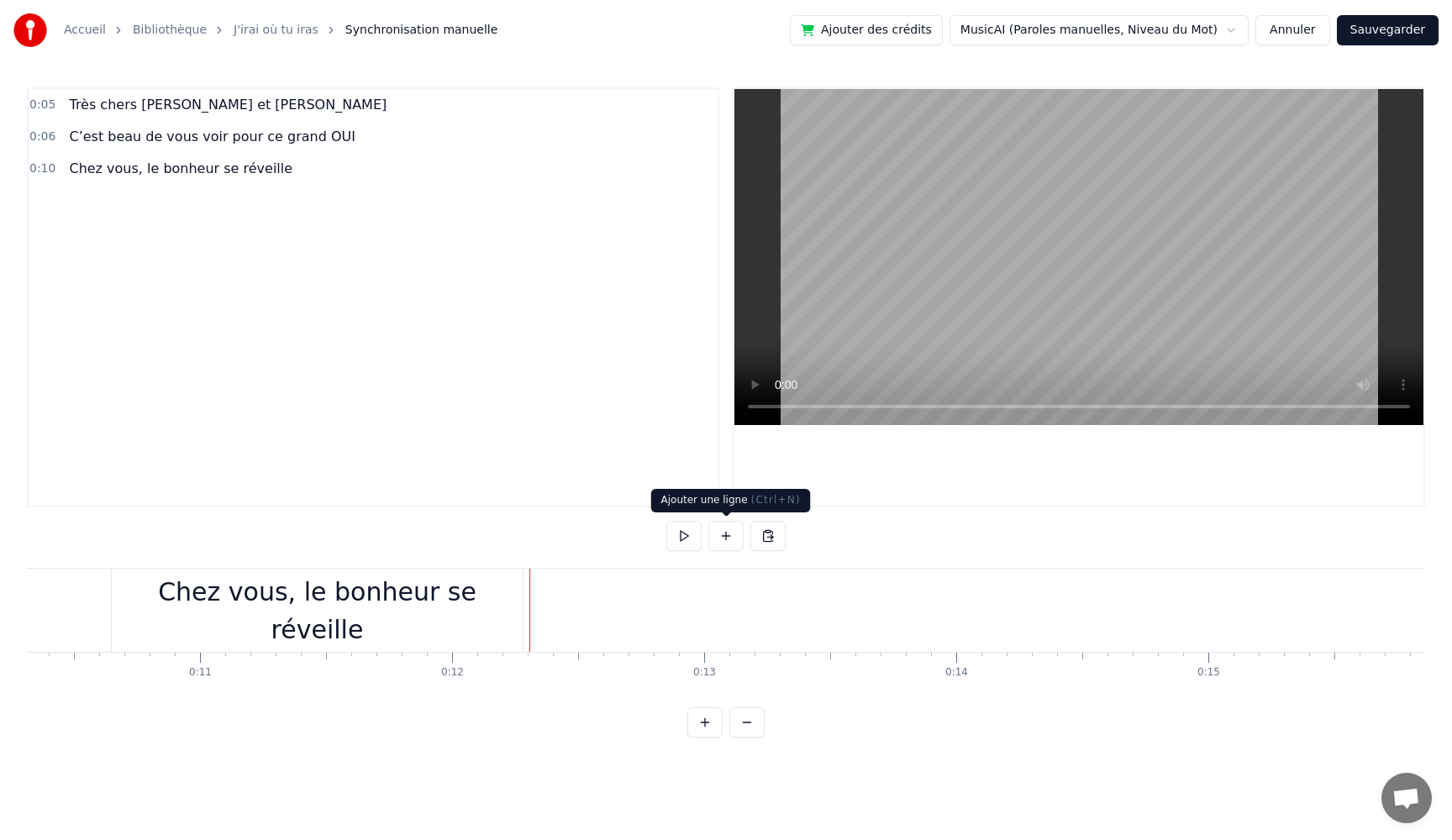
click at [718, 539] on button at bounding box center [726, 535] width 35 height 31
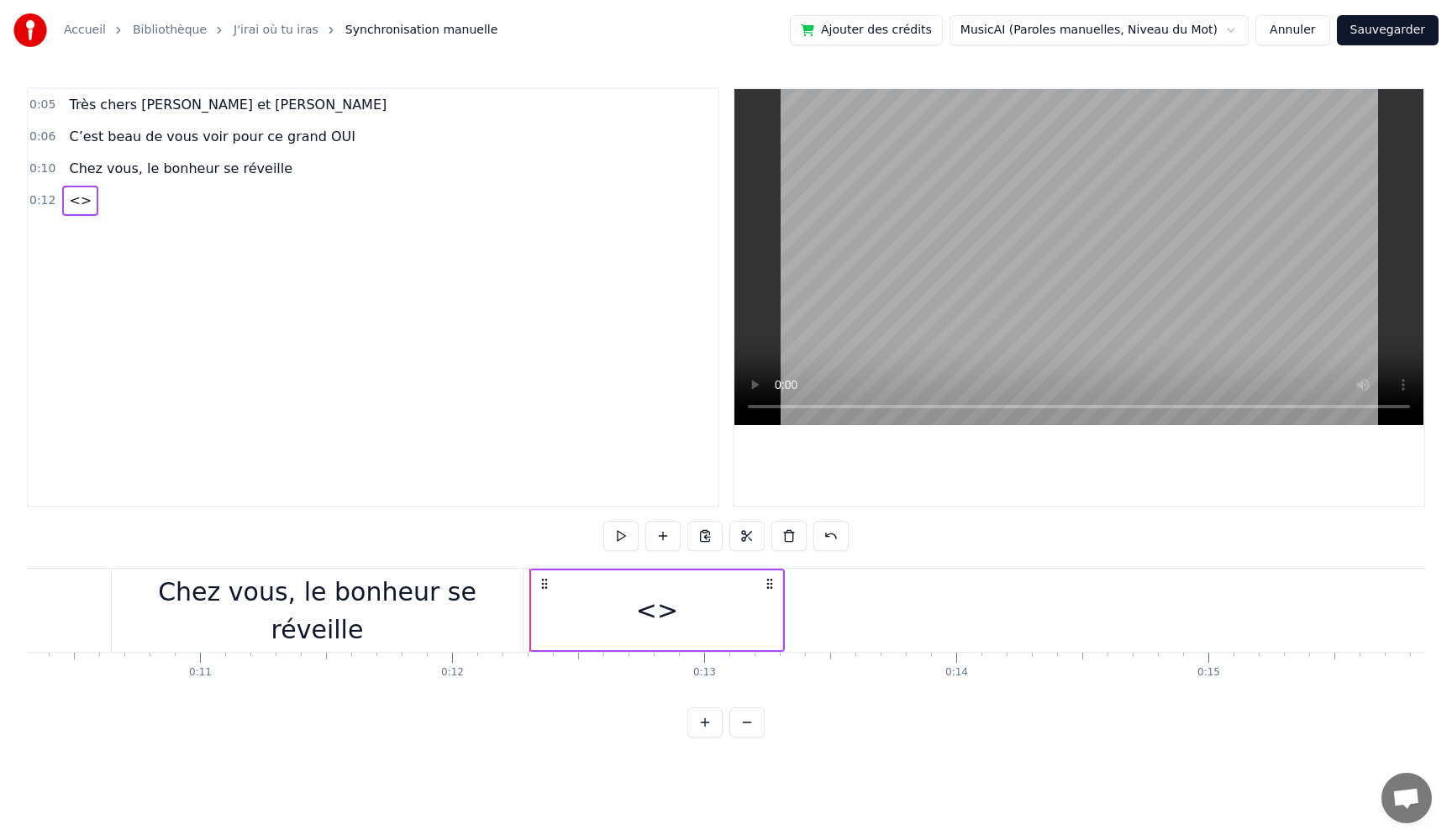
click at [722, 614] on div "<>" at bounding box center [657, 609] width 251 height 79
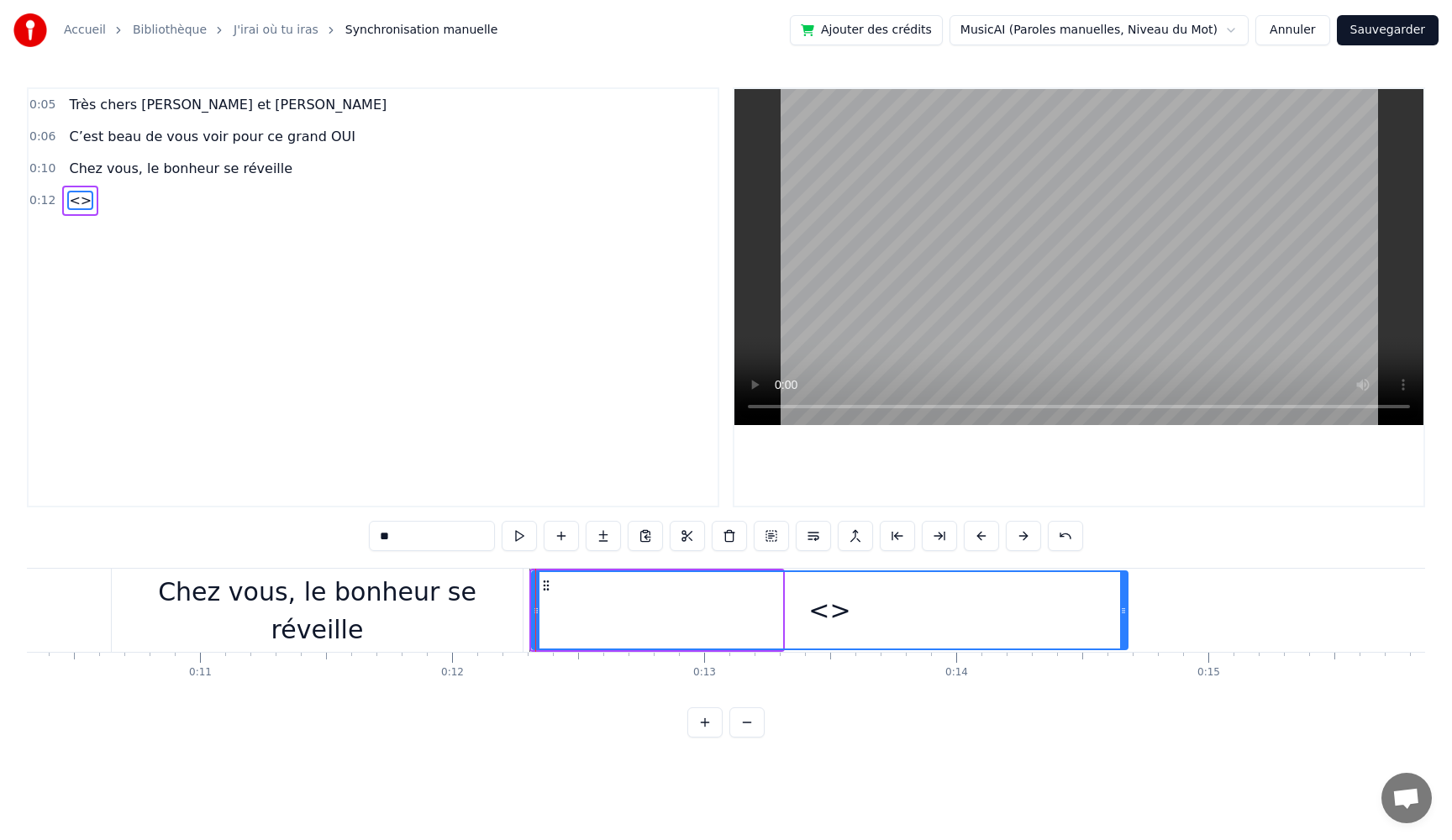
drag, startPoint x: 778, startPoint y: 618, endPoint x: 1124, endPoint y: 633, distance: 346.3
click at [1124, 633] on div at bounding box center [1124, 610] width 7 height 77
click at [80, 202] on span "<>" at bounding box center [80, 200] width 26 height 19
drag, startPoint x: 413, startPoint y: 540, endPoint x: 252, endPoint y: 516, distance: 162.8
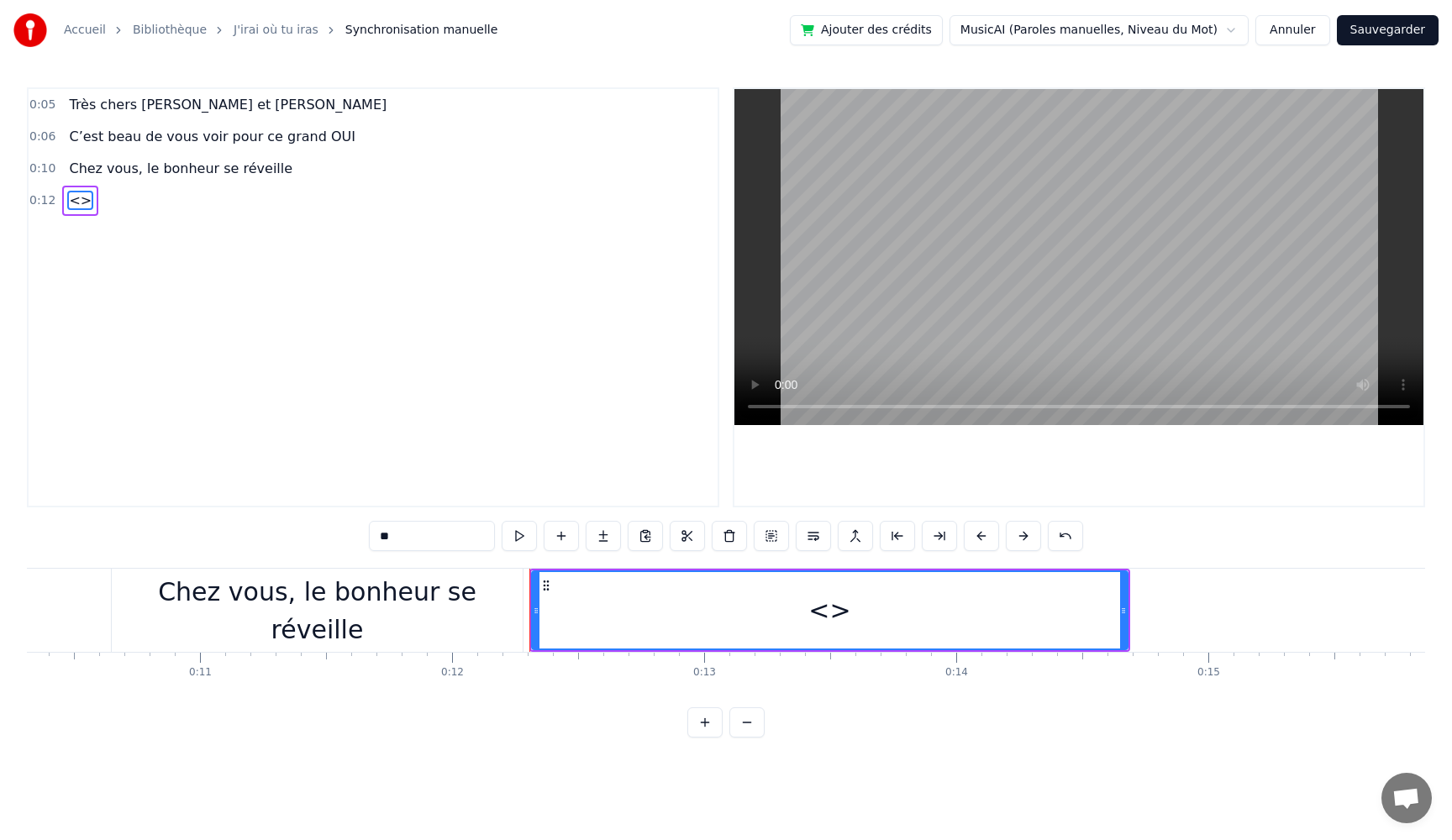
click at [254, 516] on div "0:05 Très chers [PERSON_NAME] et [PERSON_NAME] 0:06 C’est beau de vous voir pou…" at bounding box center [726, 412] width 1399 height 651
paste input "**********"
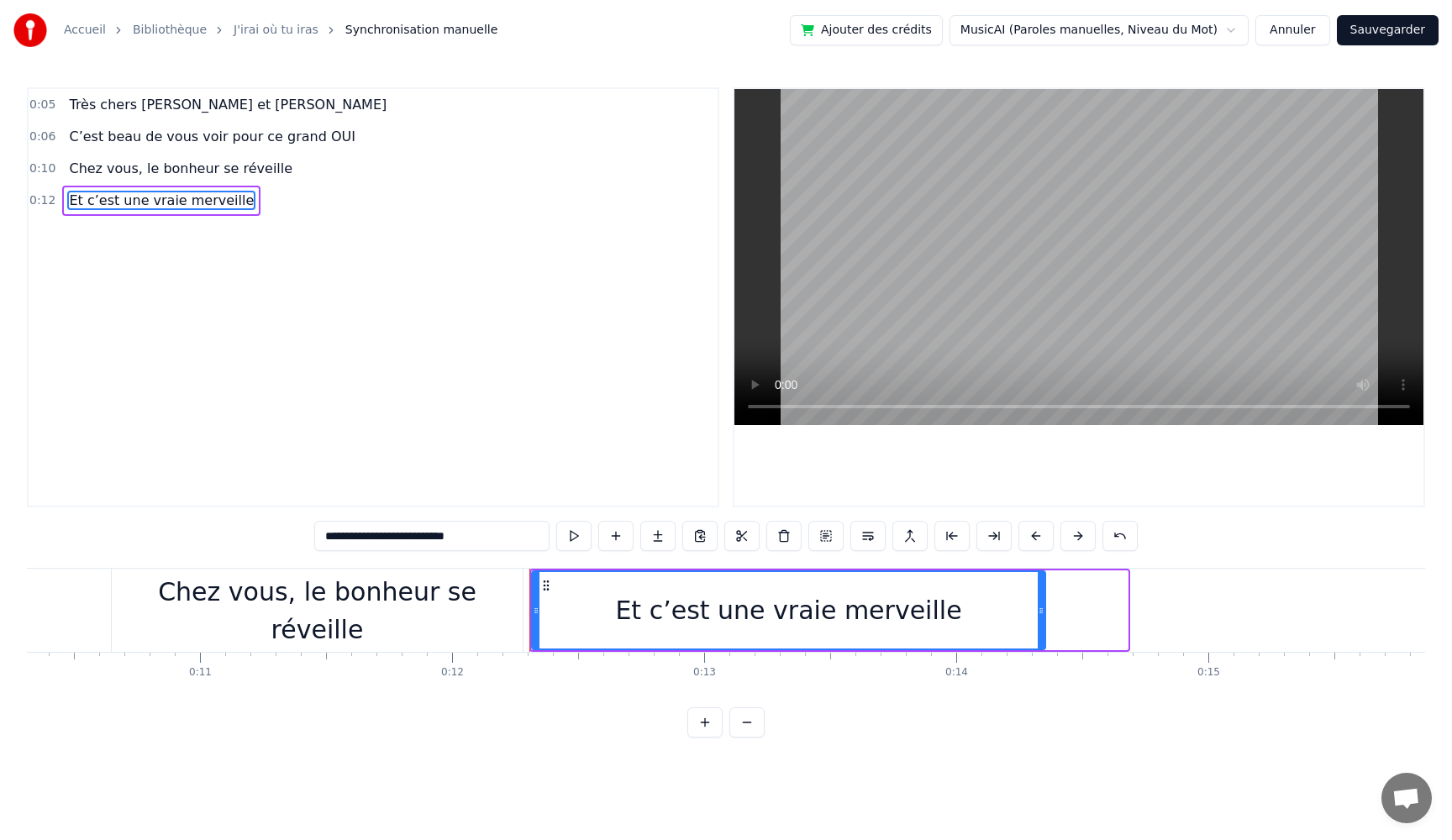
drag, startPoint x: 1124, startPoint y: 611, endPoint x: 1042, endPoint y: 617, distance: 82.2
click at [1042, 617] on div at bounding box center [1041, 610] width 7 height 77
type input "**********"
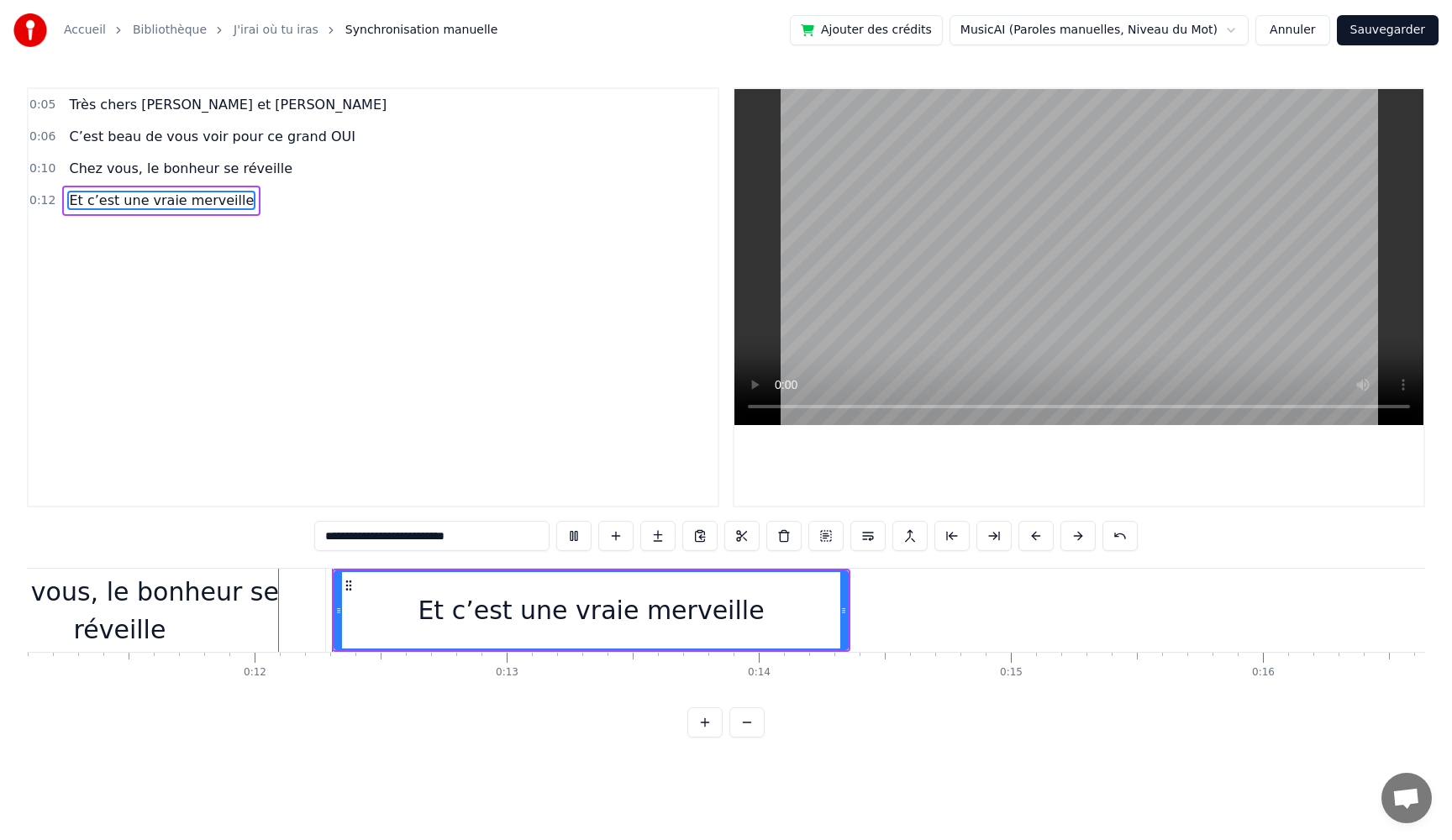
scroll to position [0, 2820]
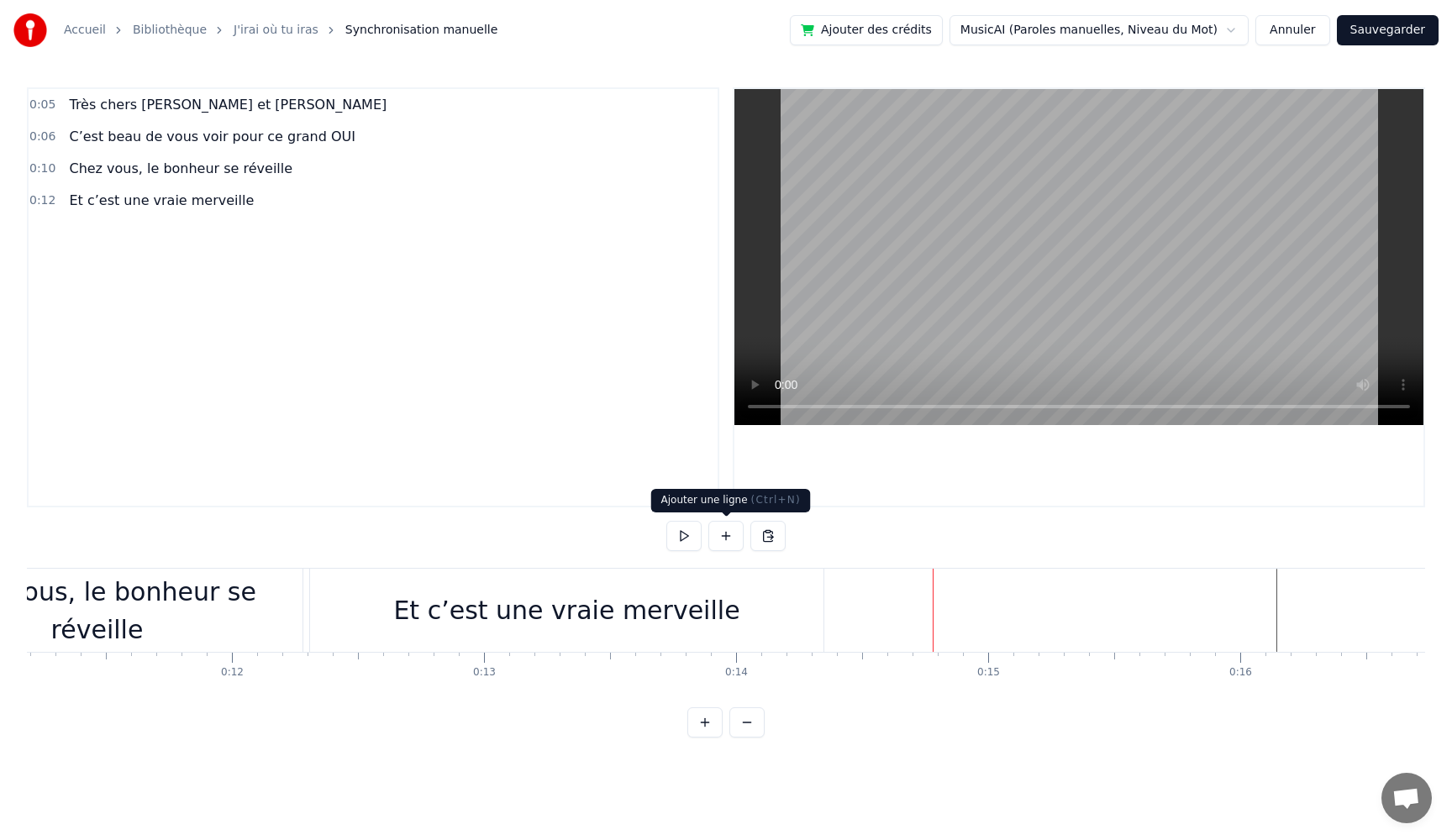
click at [728, 537] on button at bounding box center [726, 535] width 35 height 31
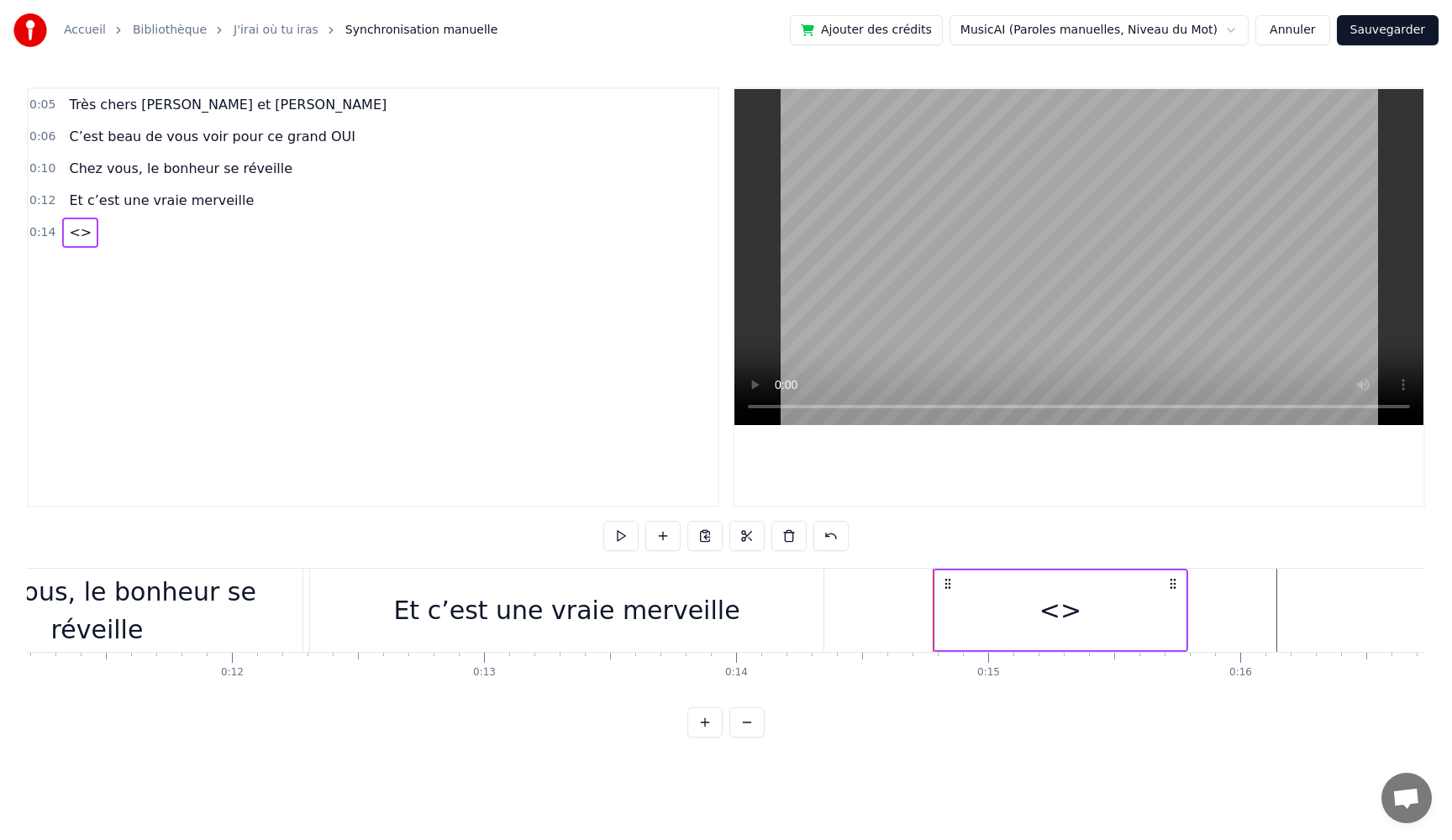
drag, startPoint x: 1048, startPoint y: 600, endPoint x: 1221, endPoint y: 612, distance: 173.4
click at [1082, 599] on div "<>" at bounding box center [1059, 609] width 251 height 83
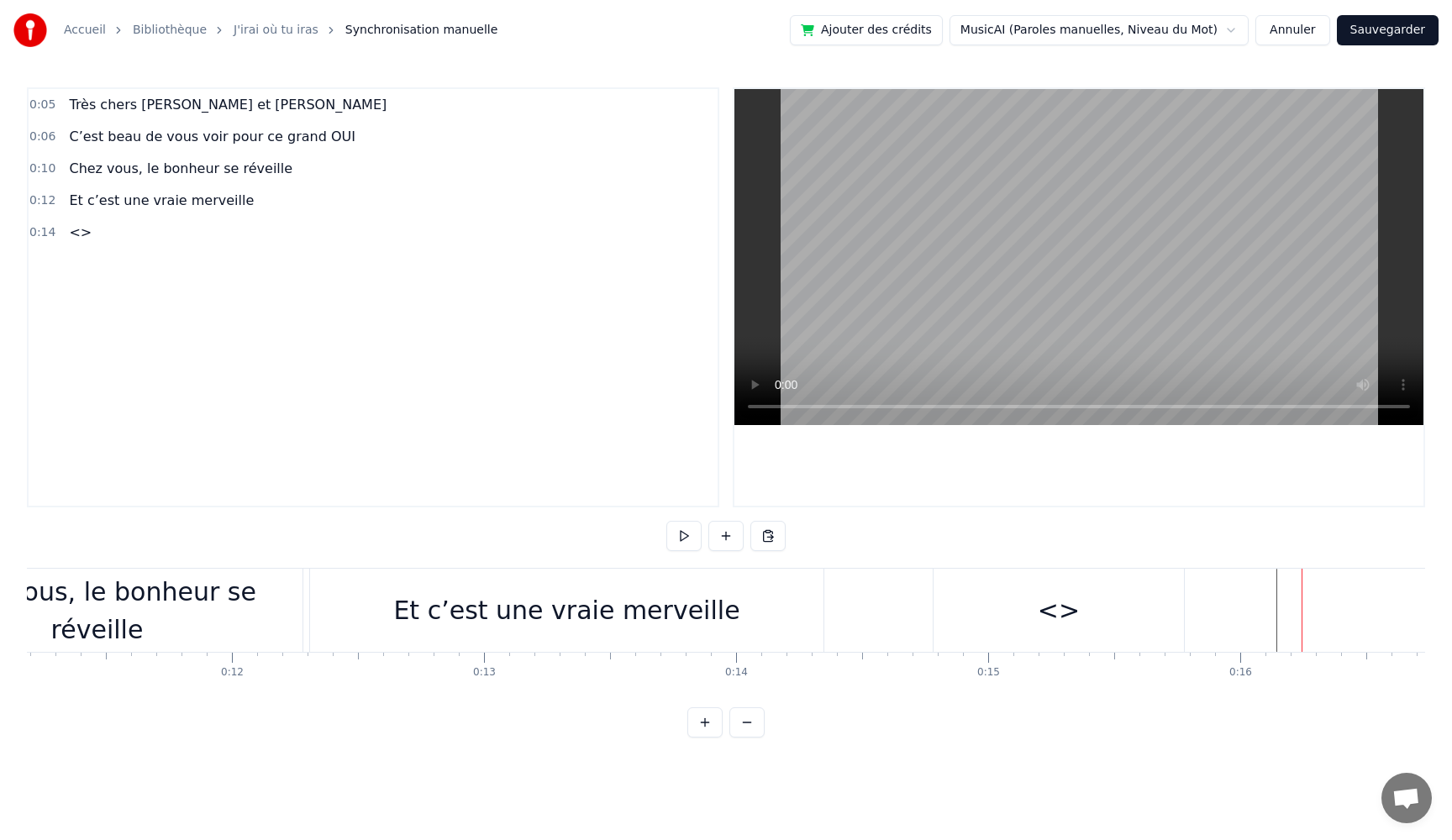
click at [1126, 607] on div "<>" at bounding box center [1059, 609] width 251 height 83
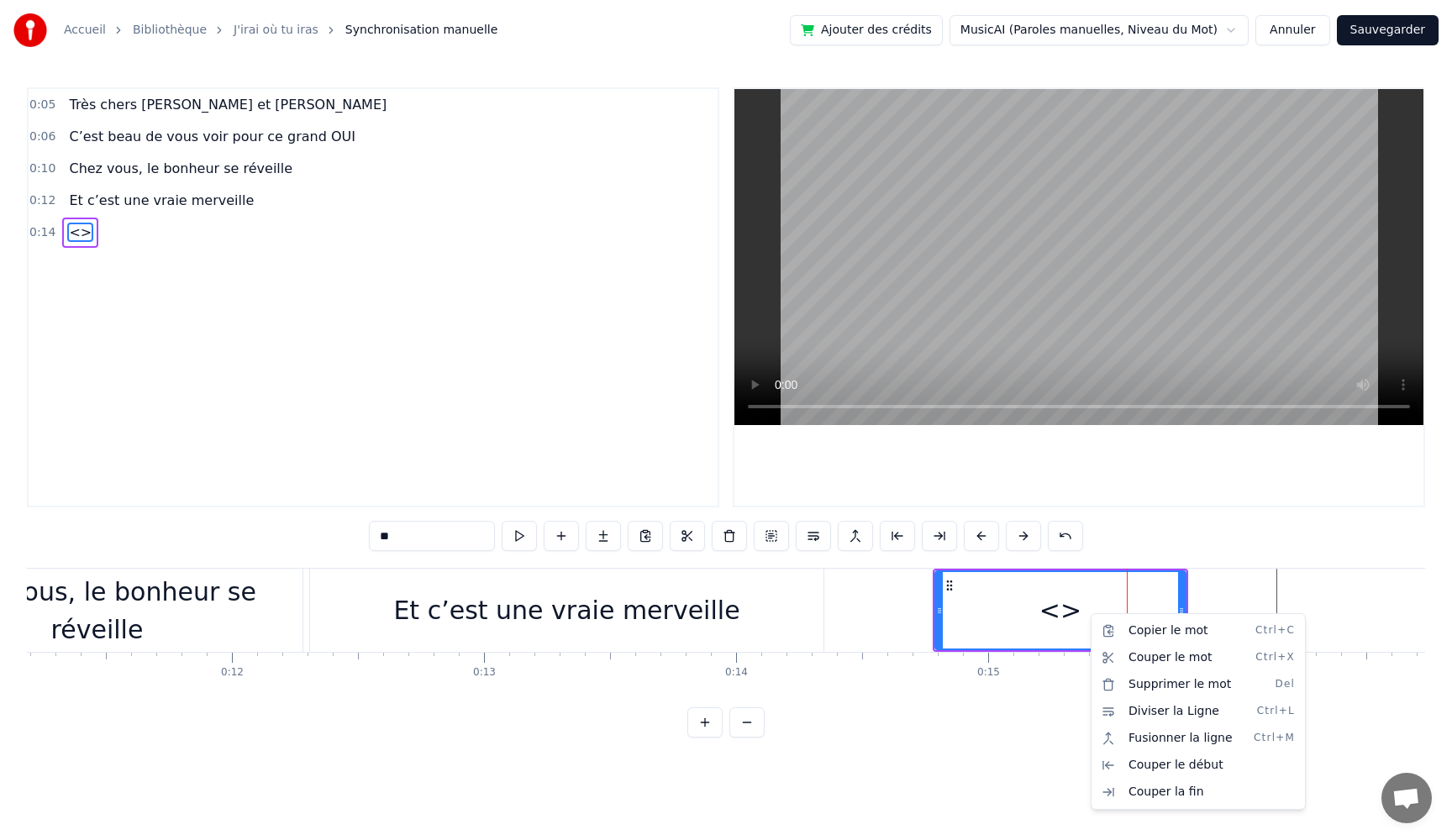
click at [727, 535] on html "Accueil Bibliothèque J'irai où tu iras Synchronisation manuelle Ajouter des cré…" at bounding box center [726, 382] width 1452 height 764
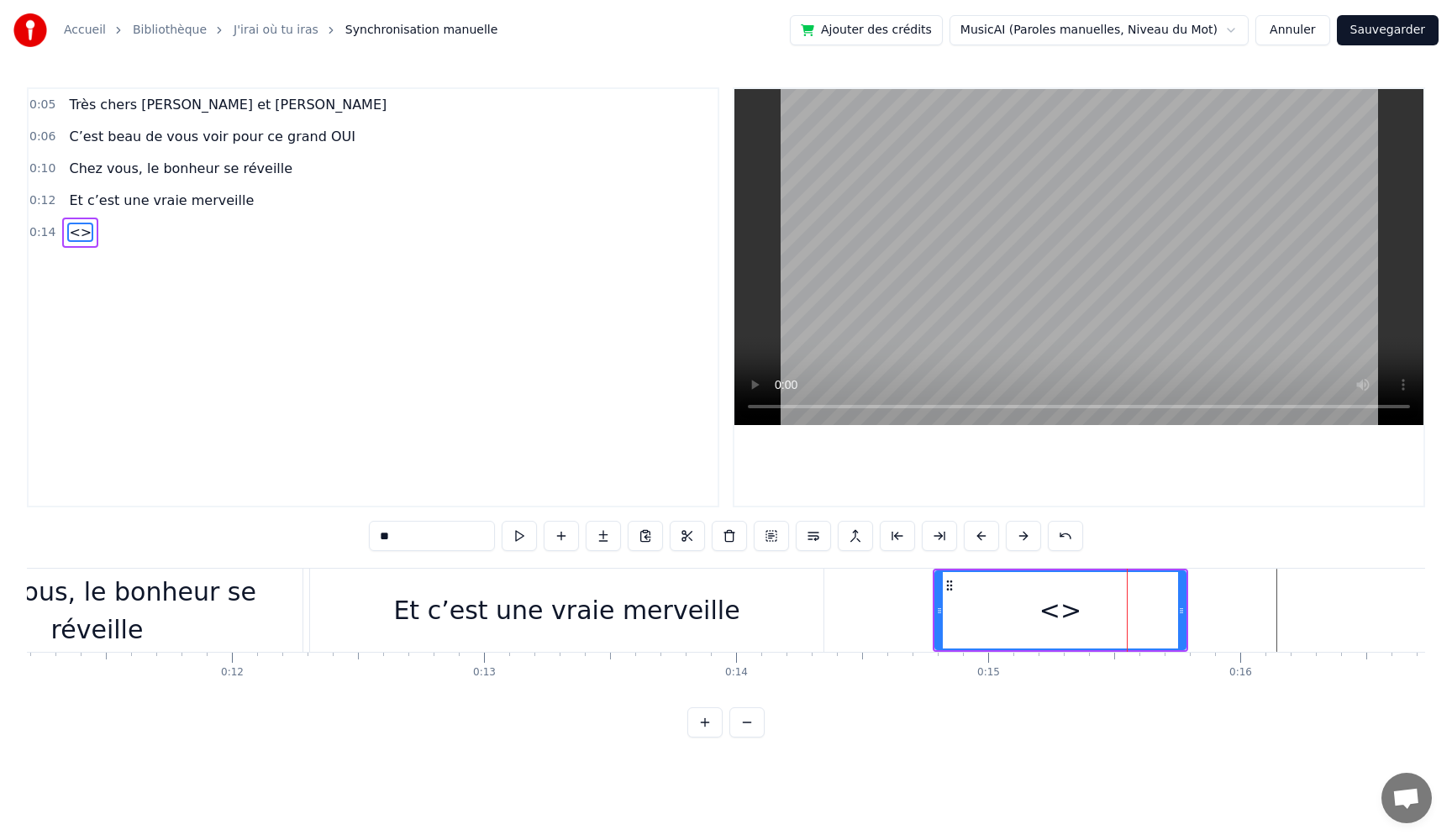
click at [727, 535] on button at bounding box center [729, 535] width 35 height 31
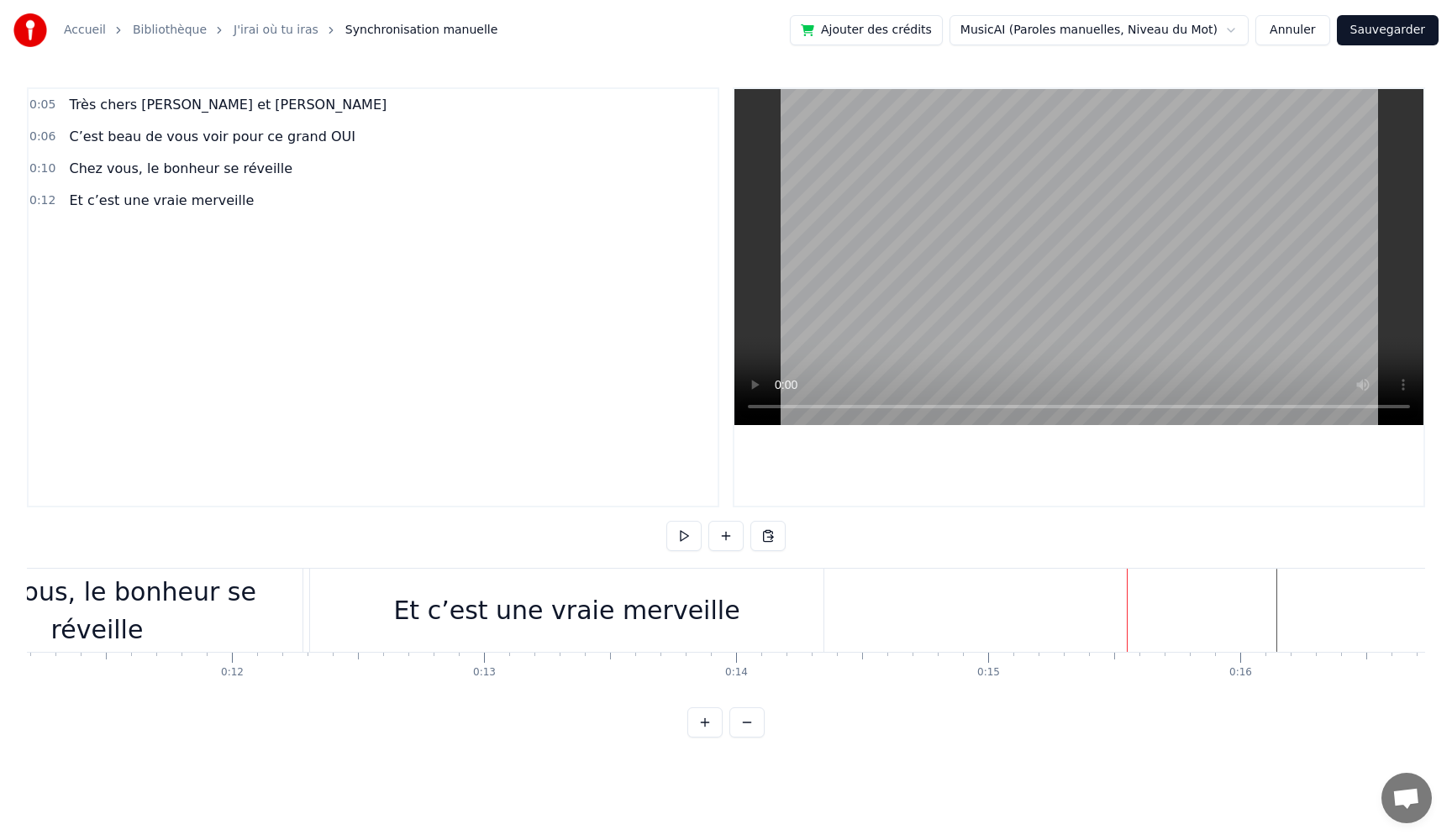
click at [725, 539] on button at bounding box center [726, 535] width 35 height 31
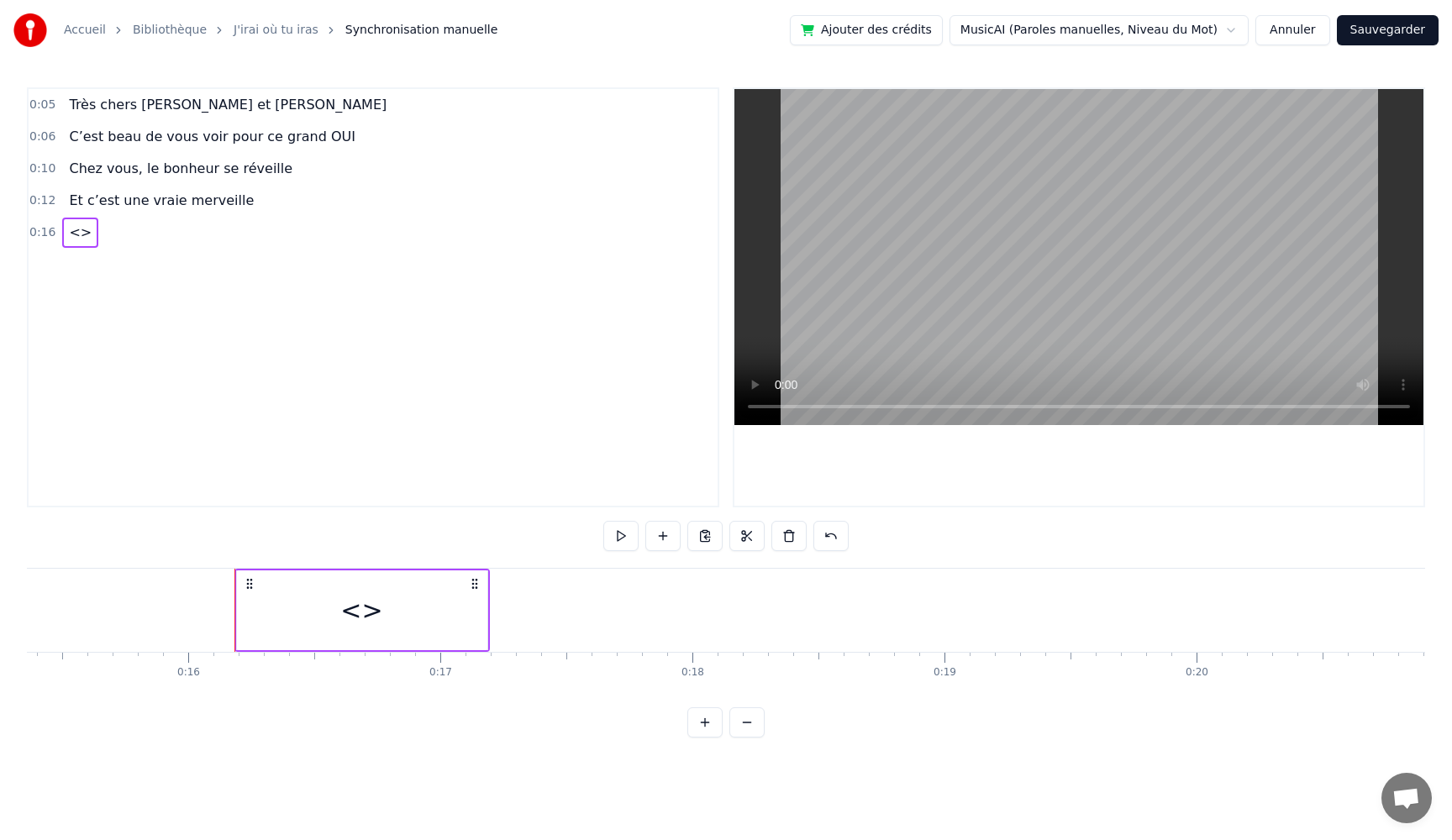
scroll to position [0, 3856]
click at [628, 540] on button at bounding box center [621, 535] width 35 height 31
click at [497, 620] on div "<>" at bounding box center [378, 609] width 251 height 79
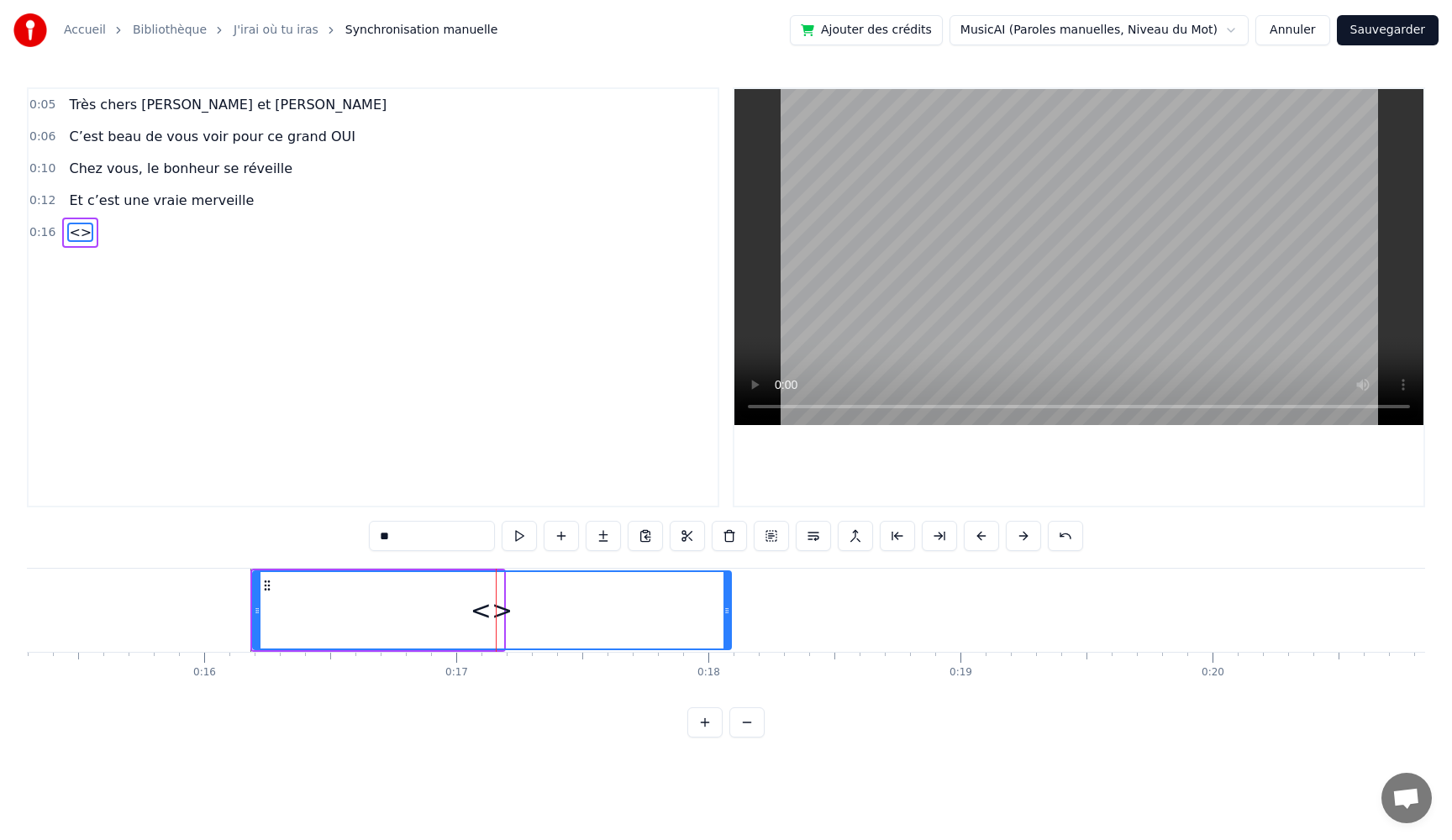
drag, startPoint x: 498, startPoint y: 621, endPoint x: 726, endPoint y: 630, distance: 228.2
click at [726, 630] on div at bounding box center [727, 610] width 7 height 77
drag, startPoint x: 423, startPoint y: 540, endPoint x: 303, endPoint y: 536, distance: 120.1
click at [304, 536] on div "0:05 Très chers [PERSON_NAME] et [PERSON_NAME] 0:06 C’est beau de vous voir pou…" at bounding box center [726, 412] width 1399 height 651
paste input "**********"
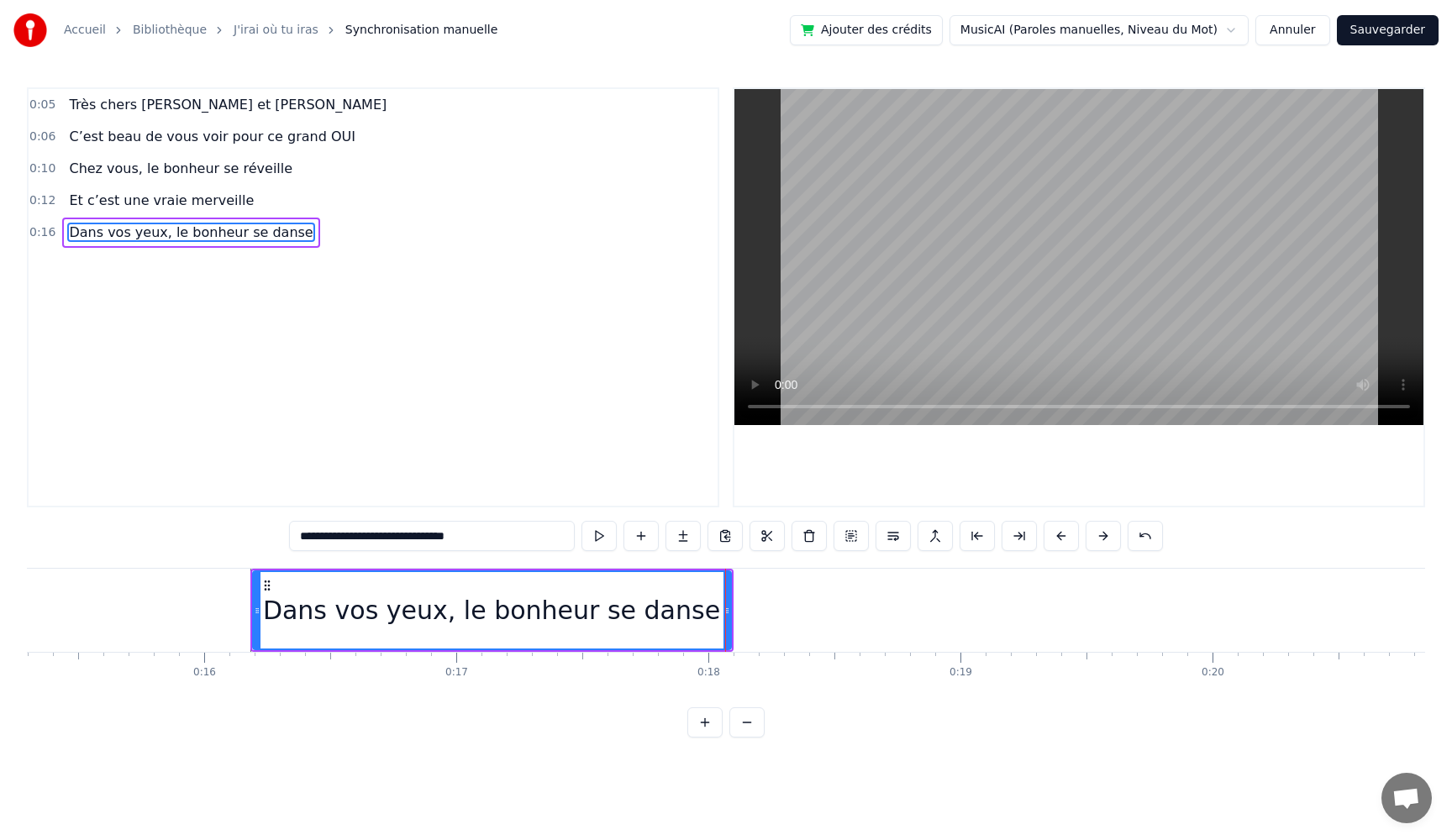
type input "**********"
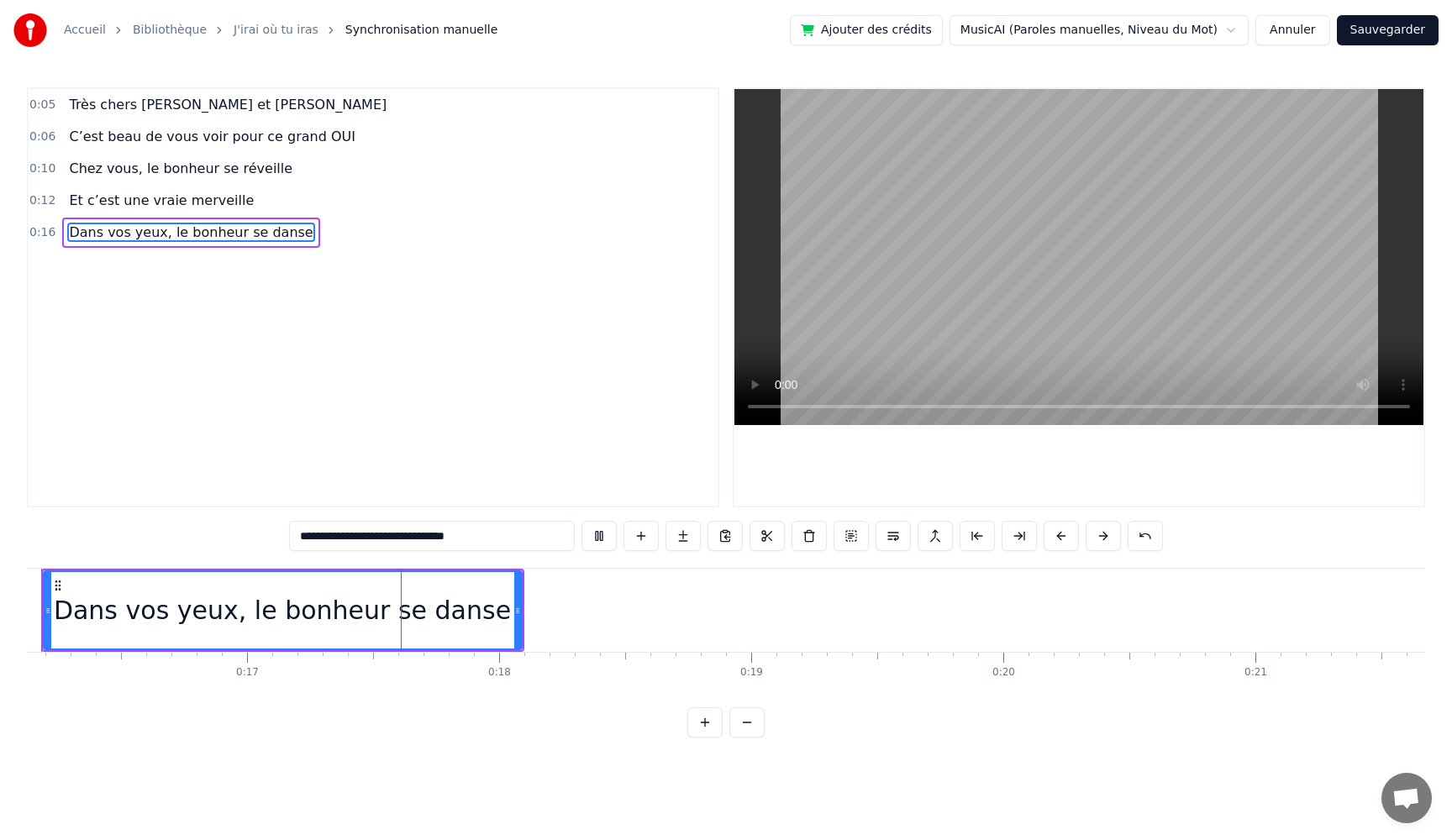
scroll to position [0, 4197]
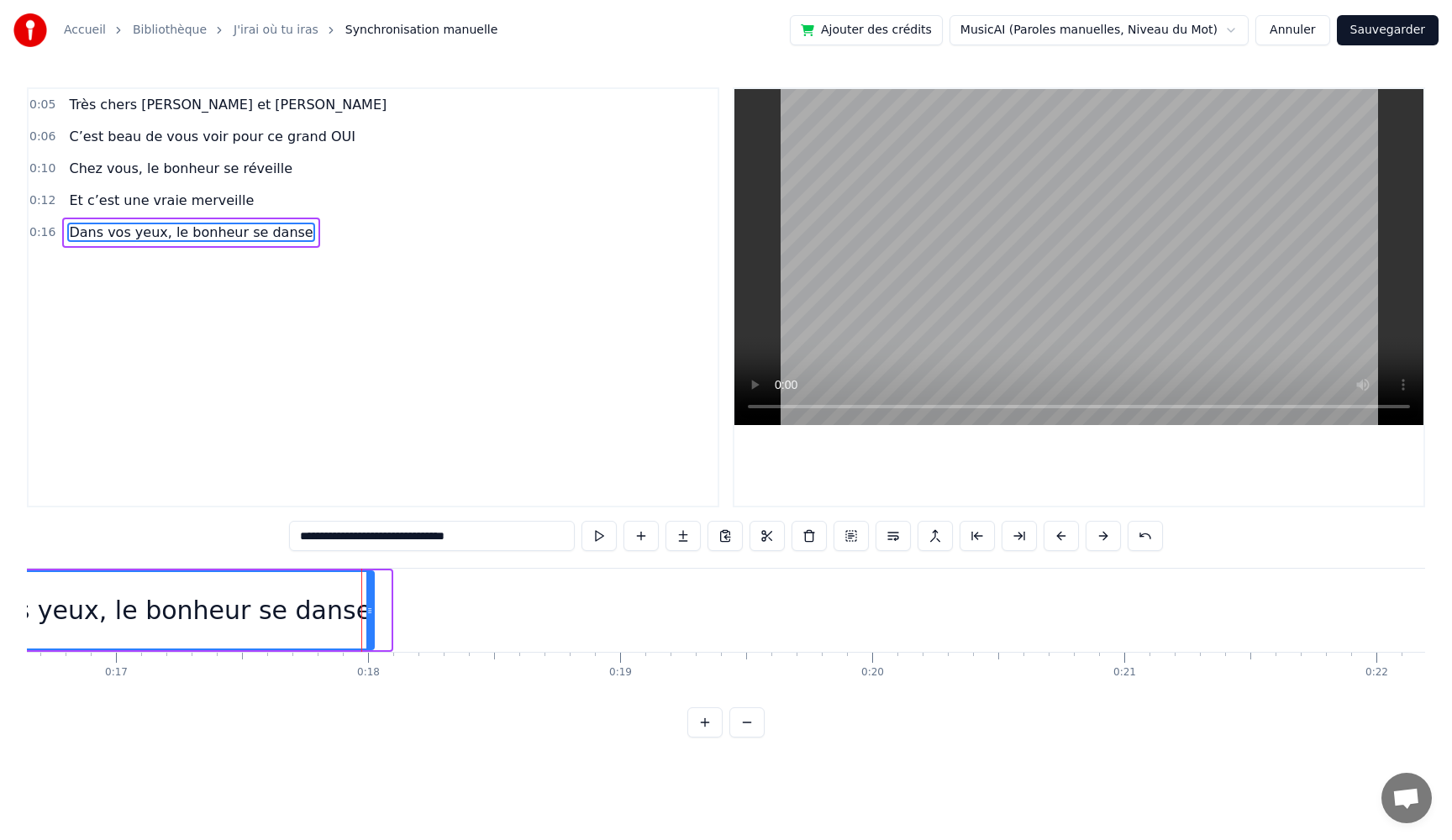
drag, startPoint x: 385, startPoint y: 614, endPoint x: 368, endPoint y: 613, distance: 17.0
click at [368, 613] on icon at bounding box center [370, 610] width 7 height 13
click at [374, 624] on div "Dans vos yeux, le bonheur se danse" at bounding box center [143, 609] width 467 height 83
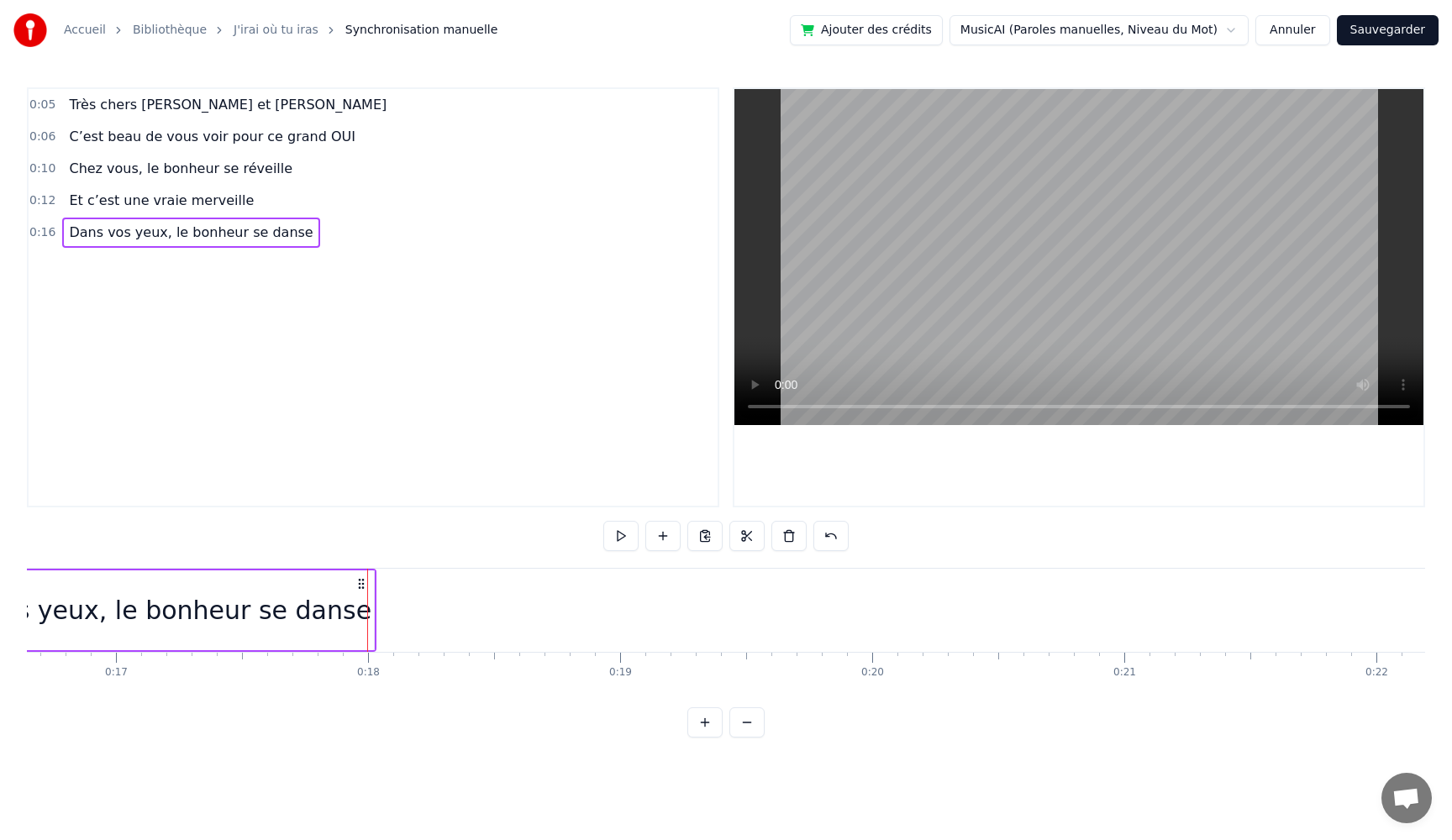
click at [356, 619] on div "Dans vos yeux, le bonheur se danse" at bounding box center [143, 609] width 461 height 79
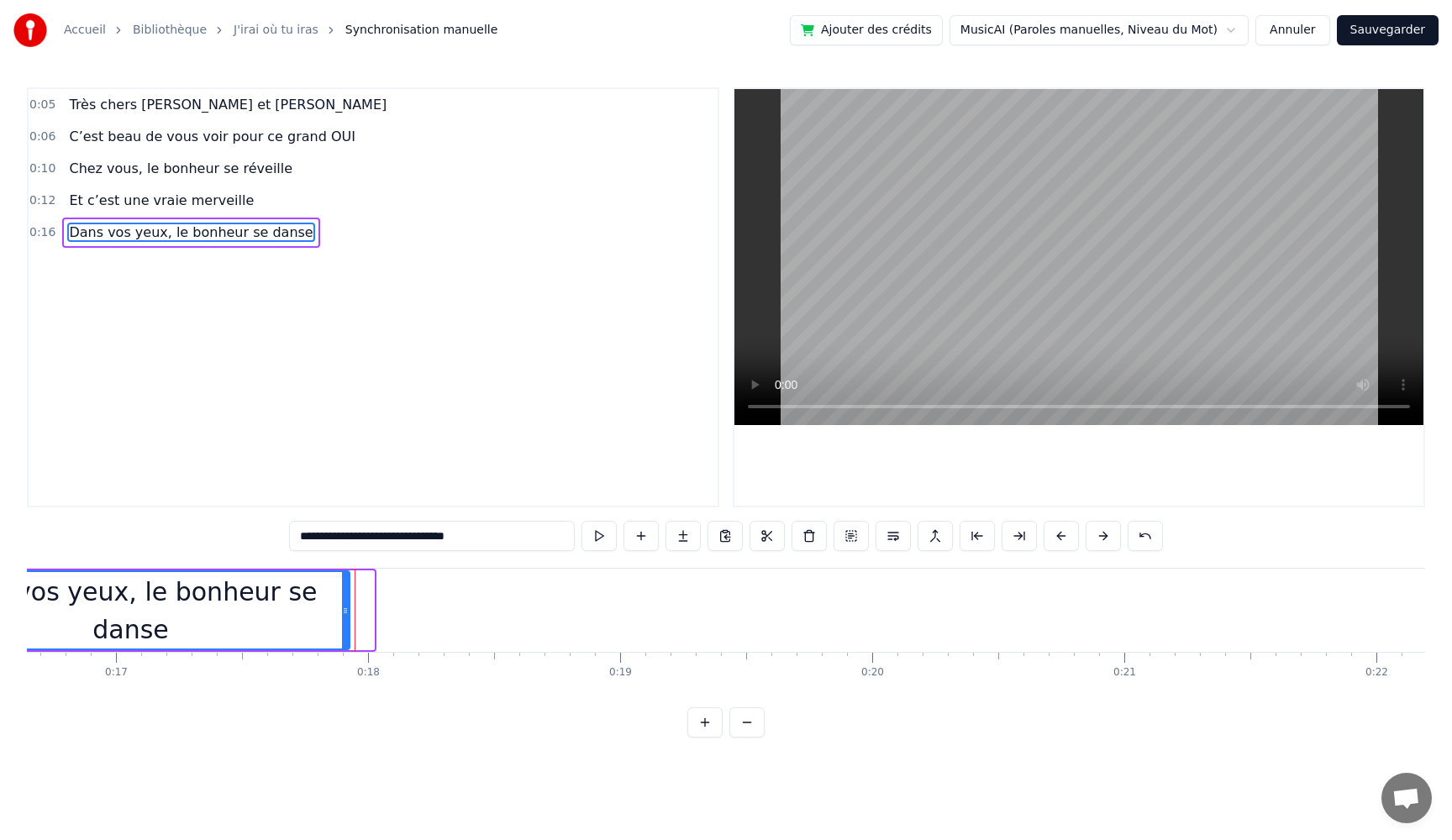
drag, startPoint x: 371, startPoint y: 616, endPoint x: 347, endPoint y: 617, distance: 24.0
click at [347, 617] on div at bounding box center [346, 610] width 7 height 77
click at [640, 540] on button at bounding box center [641, 535] width 35 height 31
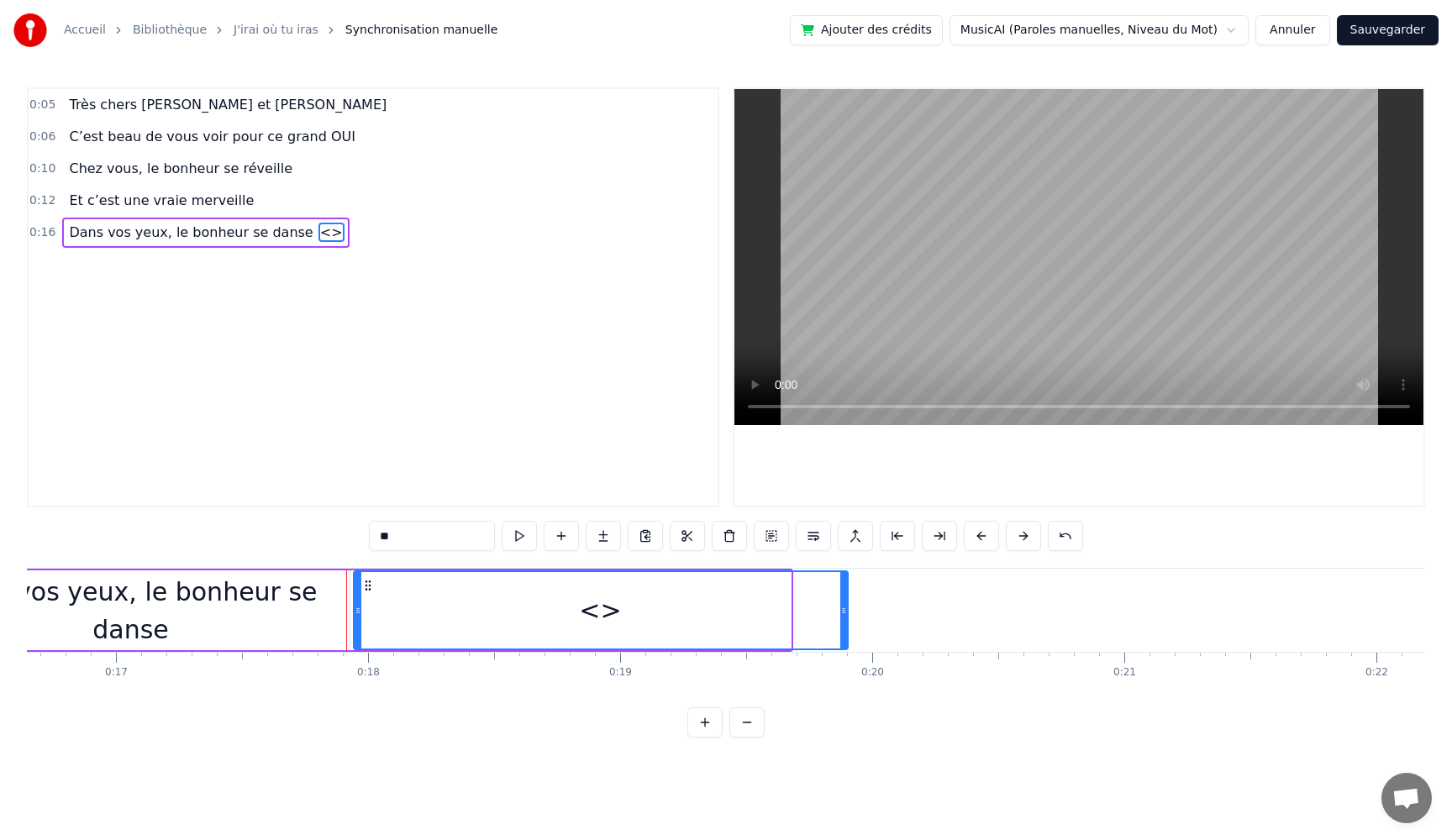
drag, startPoint x: 785, startPoint y: 614, endPoint x: 847, endPoint y: 620, distance: 62.3
click at [847, 620] on div at bounding box center [844, 610] width 7 height 77
drag, startPoint x: 362, startPoint y: 538, endPoint x: 255, endPoint y: 526, distance: 107.7
click at [255, 526] on div "0:05 Très chers [PERSON_NAME] et [PERSON_NAME] 0:06 C’est beau de vous voir pou…" at bounding box center [726, 412] width 1399 height 651
paste input "**********"
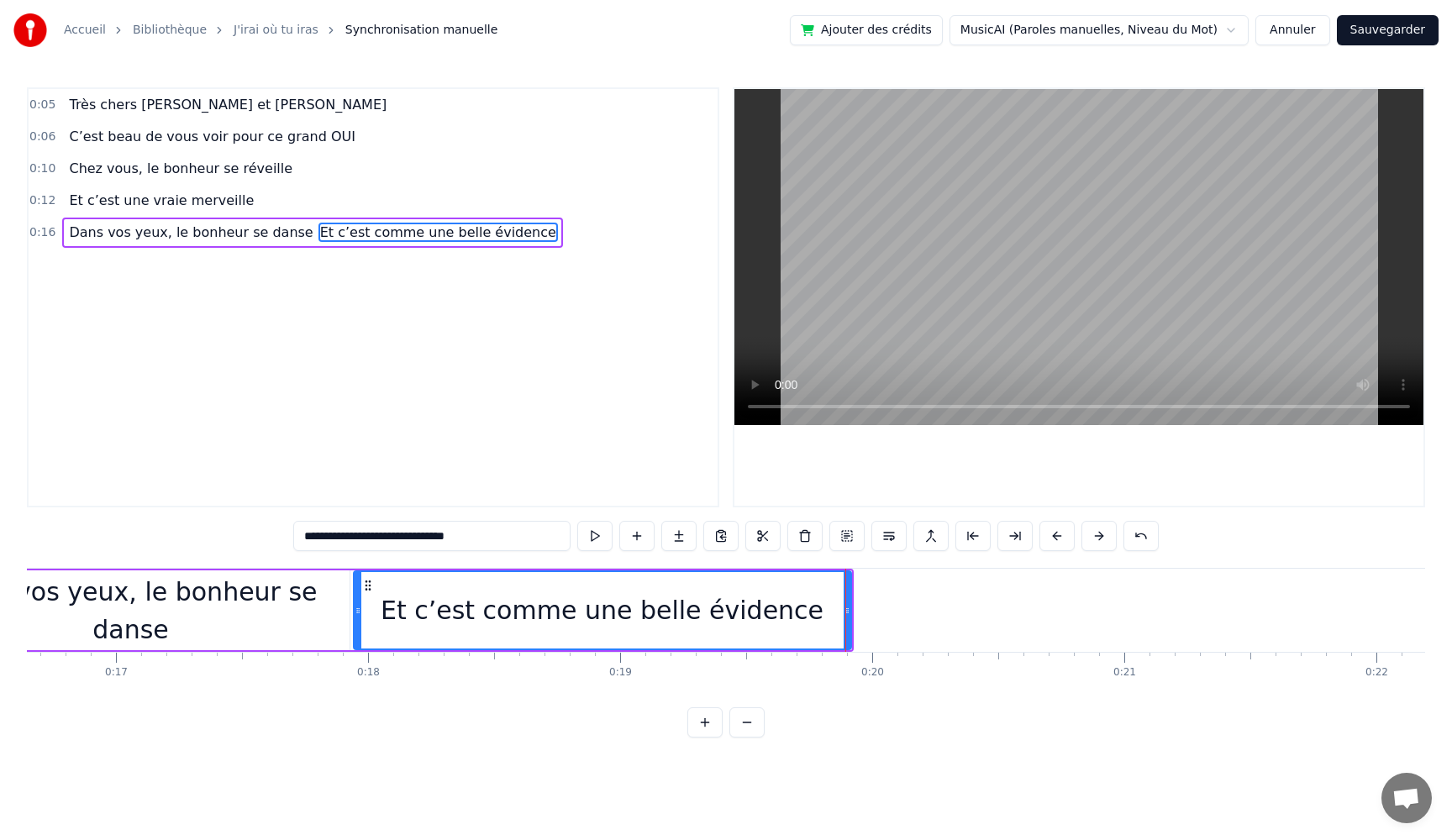
type input "**********"
click at [847, 713] on div "**********" at bounding box center [726, 412] width 1399 height 651
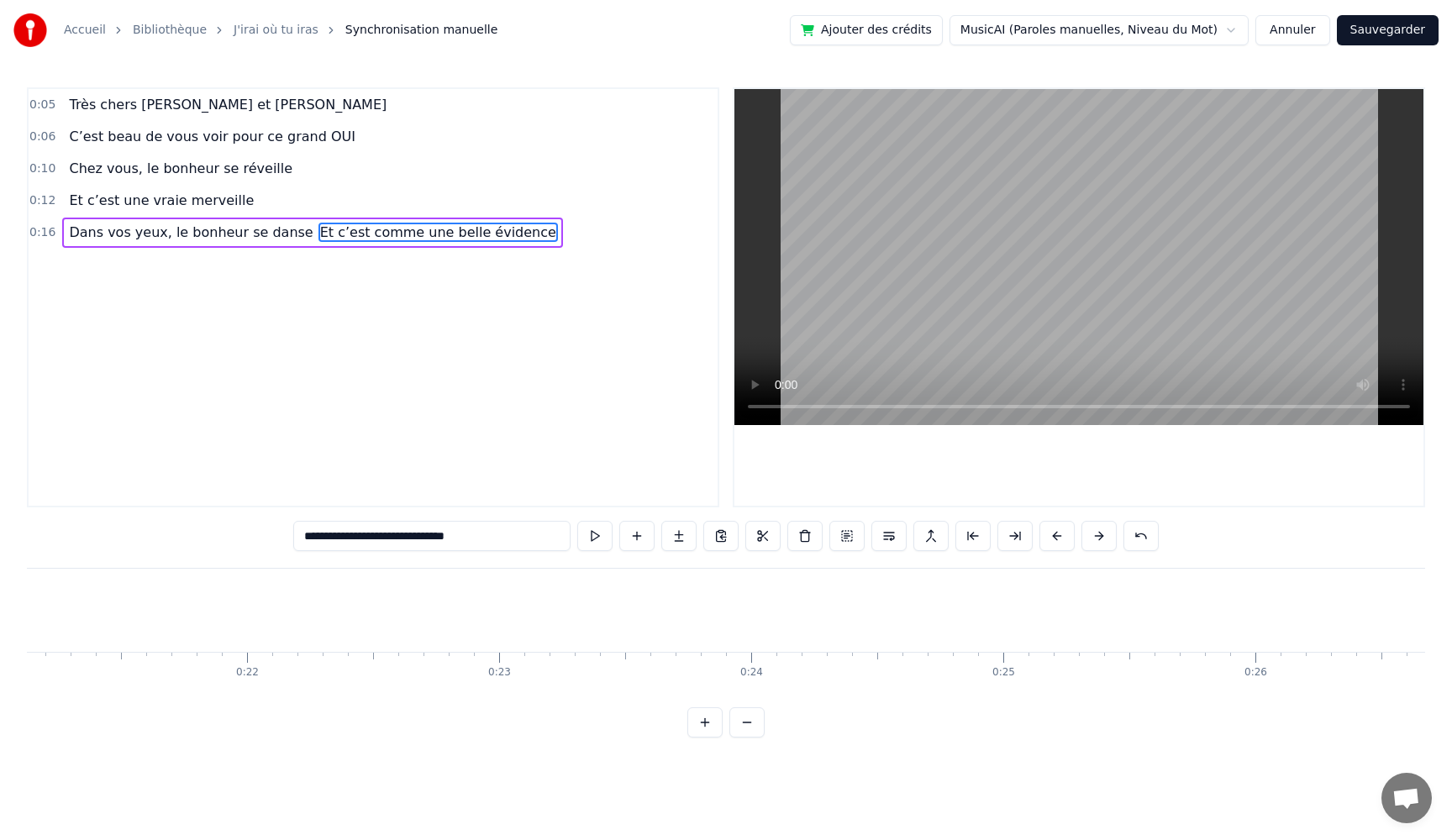
scroll to position [0, 5155]
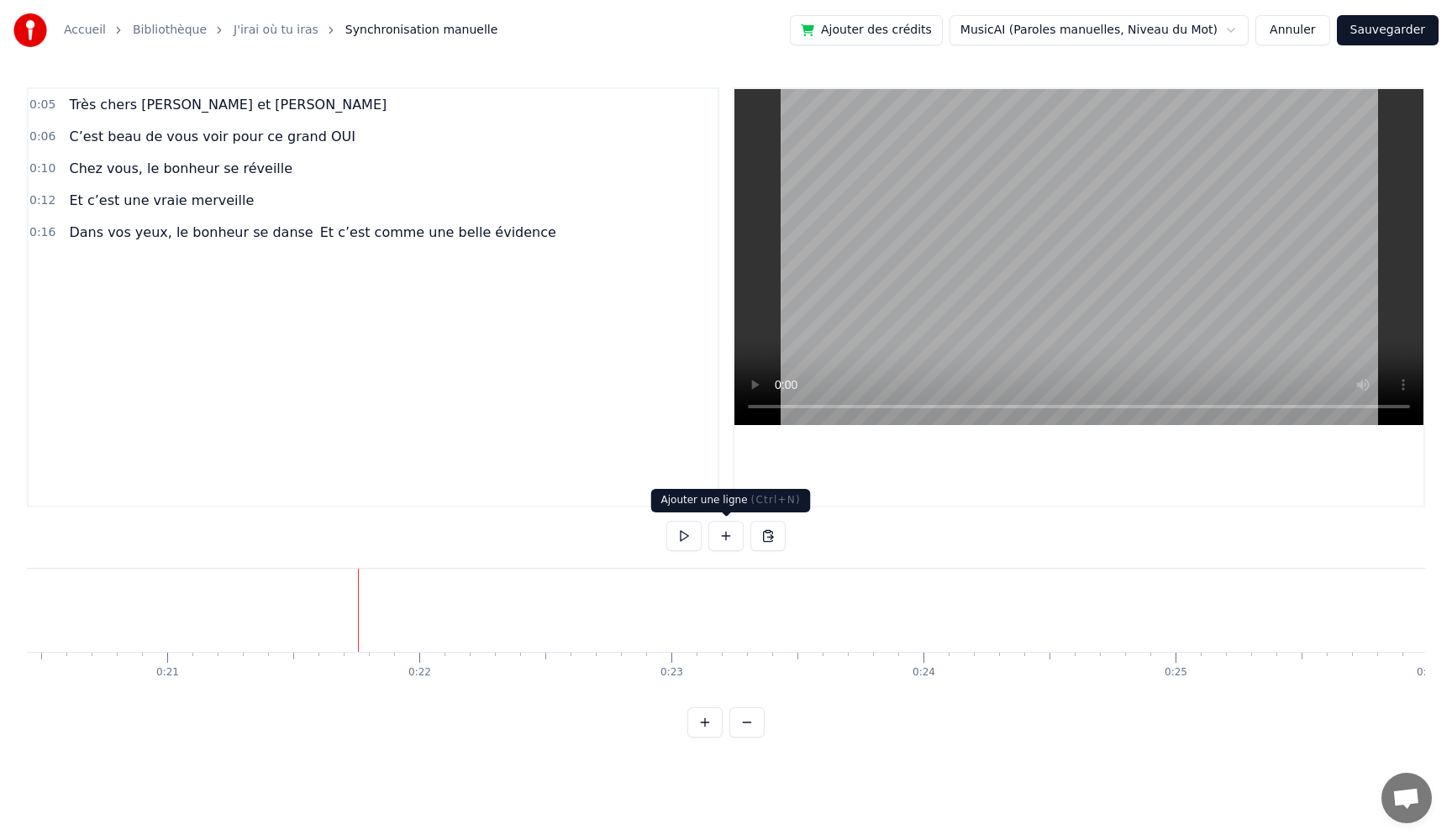
click at [731, 538] on button at bounding box center [726, 535] width 35 height 31
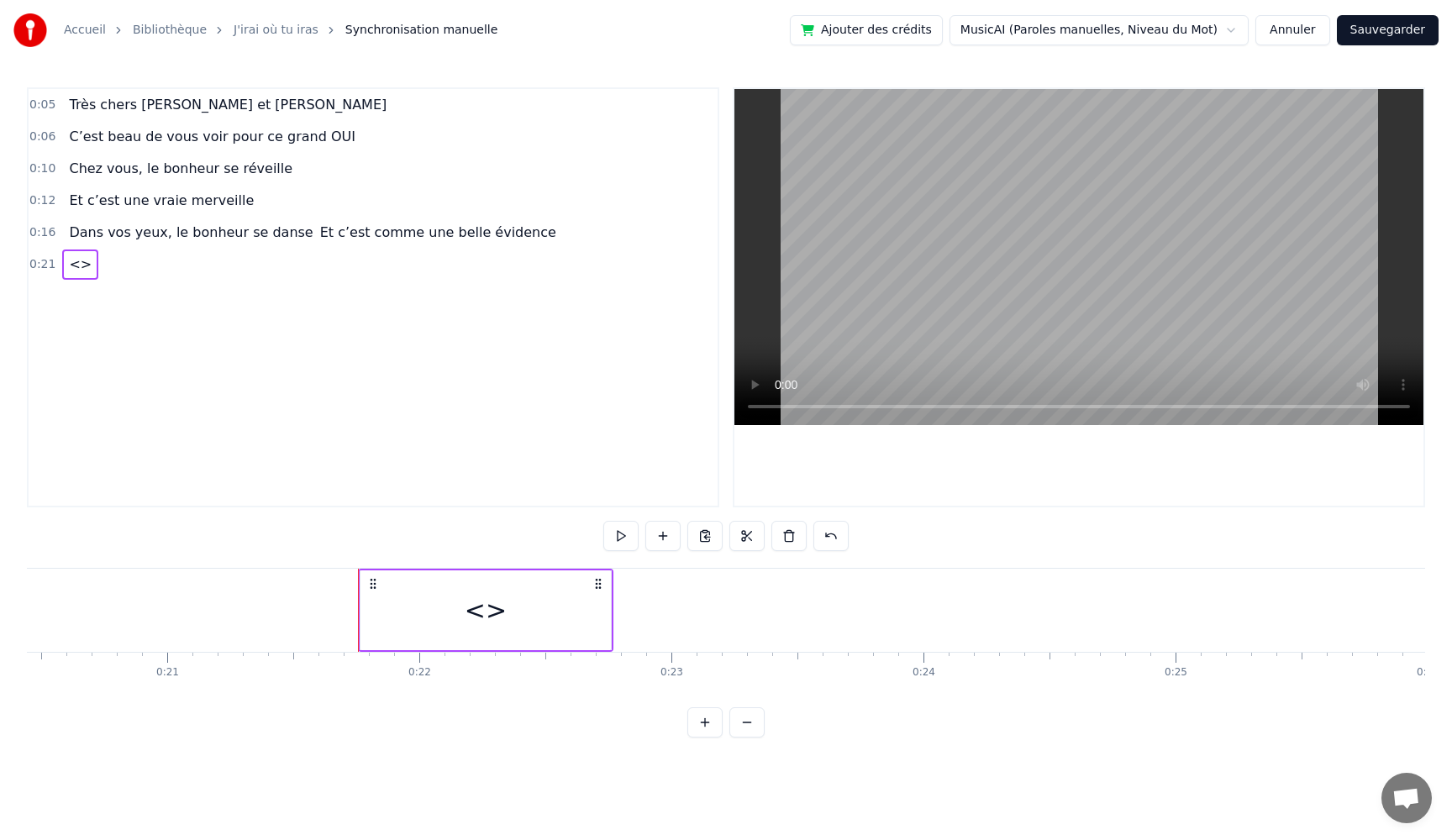
click at [520, 605] on div "<>" at bounding box center [486, 609] width 251 height 79
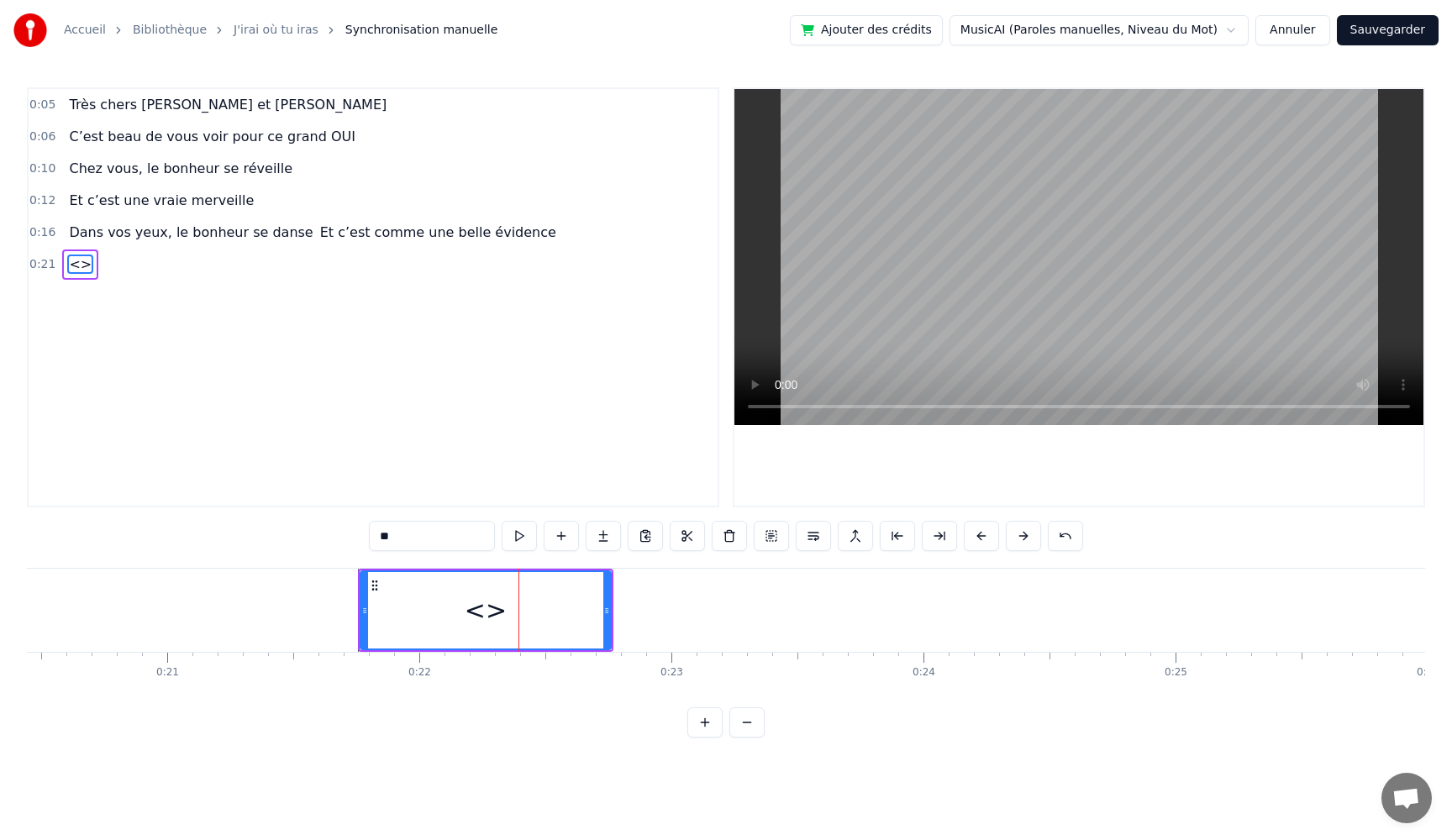
drag, startPoint x: 439, startPoint y: 542, endPoint x: 277, endPoint y: 520, distance: 163.5
click at [278, 520] on div "0:05 Très chers [PERSON_NAME] et [PERSON_NAME] 0:06 C’est beau de vous voir pou…" at bounding box center [726, 412] width 1399 height 651
paste input "**********"
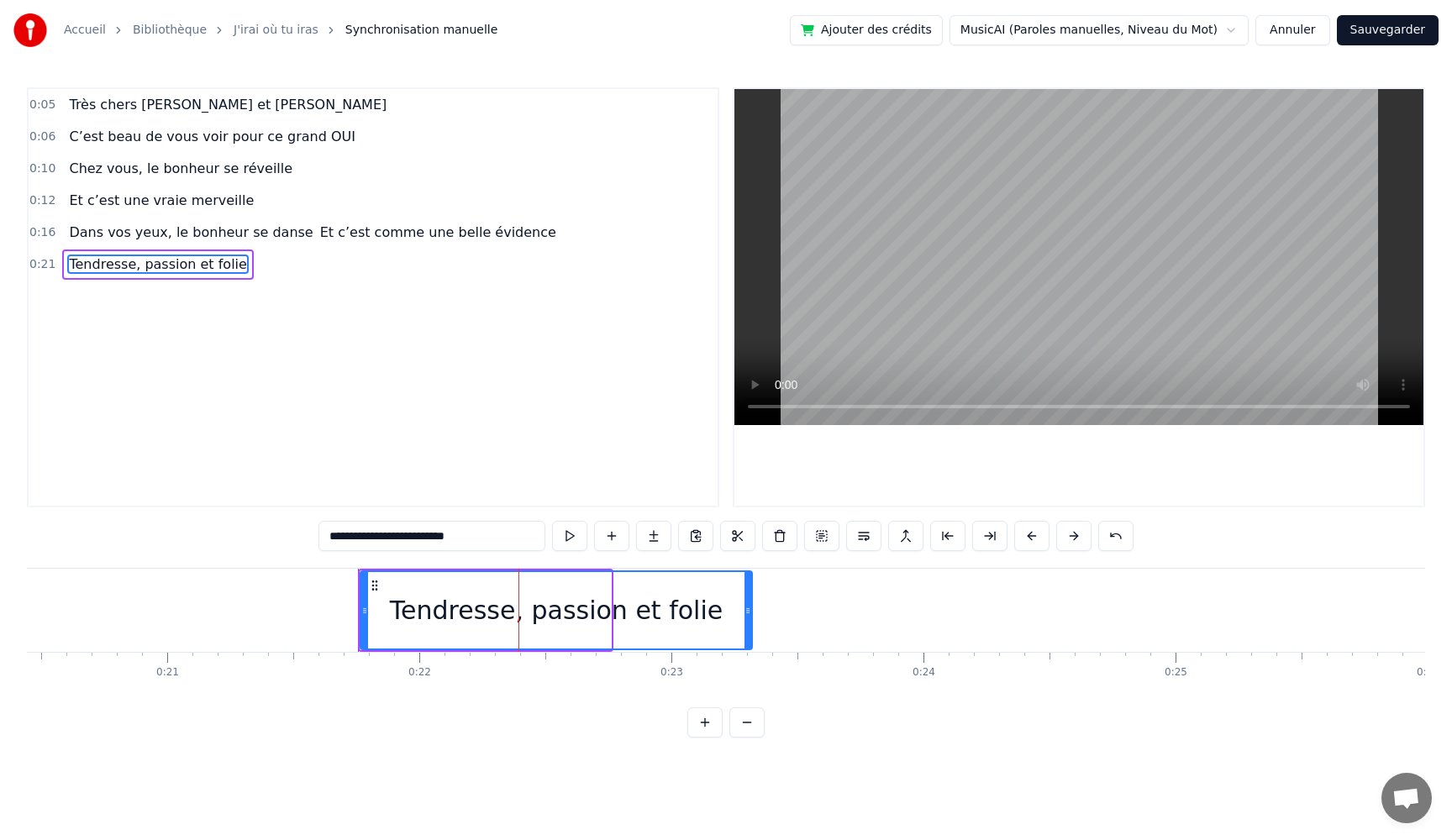
drag, startPoint x: 608, startPoint y: 617, endPoint x: 750, endPoint y: 626, distance: 142.3
click at [750, 626] on div at bounding box center [748, 610] width 7 height 77
type input "**********"
click at [568, 542] on button at bounding box center [570, 535] width 35 height 31
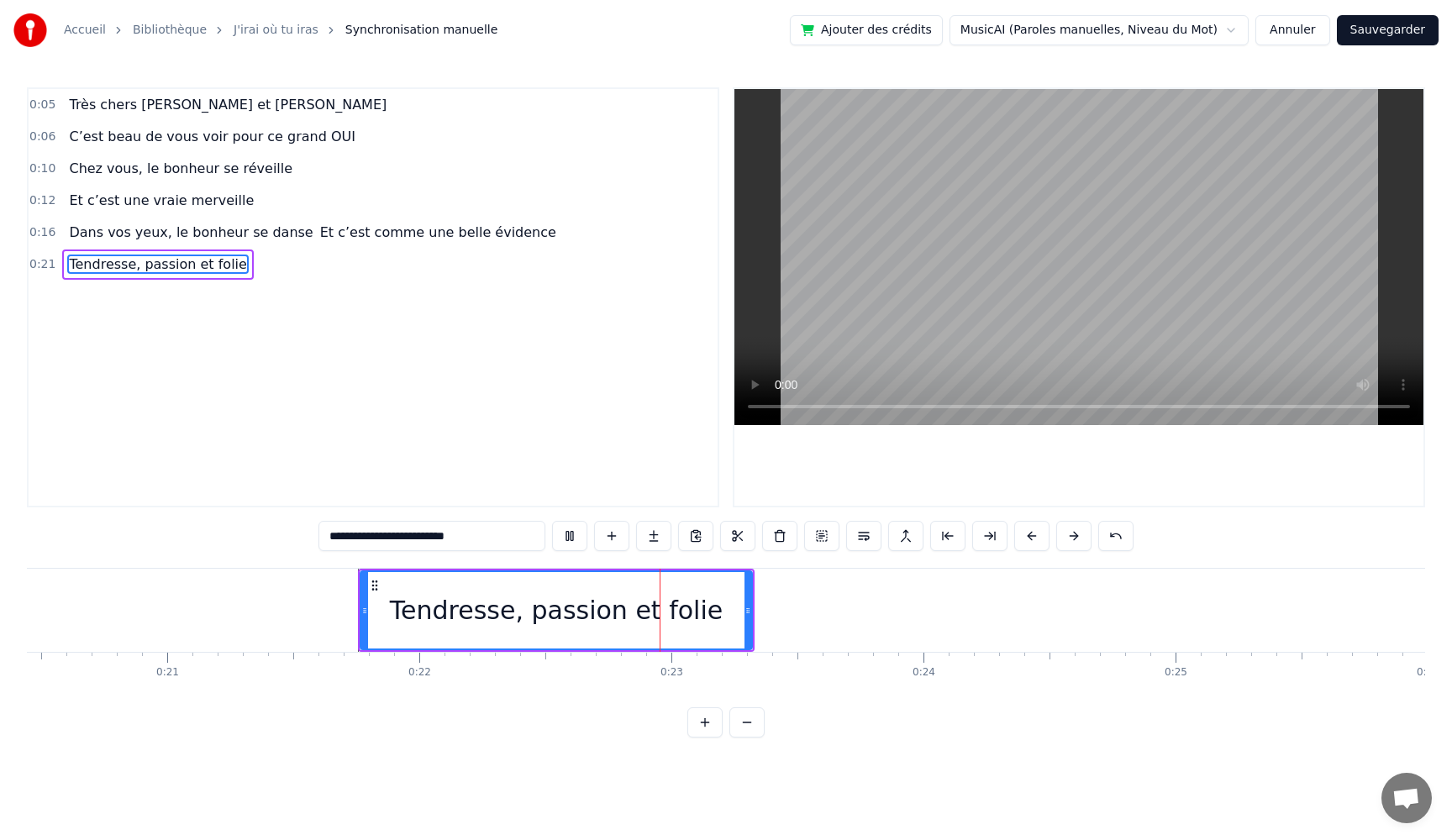
click at [552, 520] on button at bounding box center [570, 535] width 35 height 31
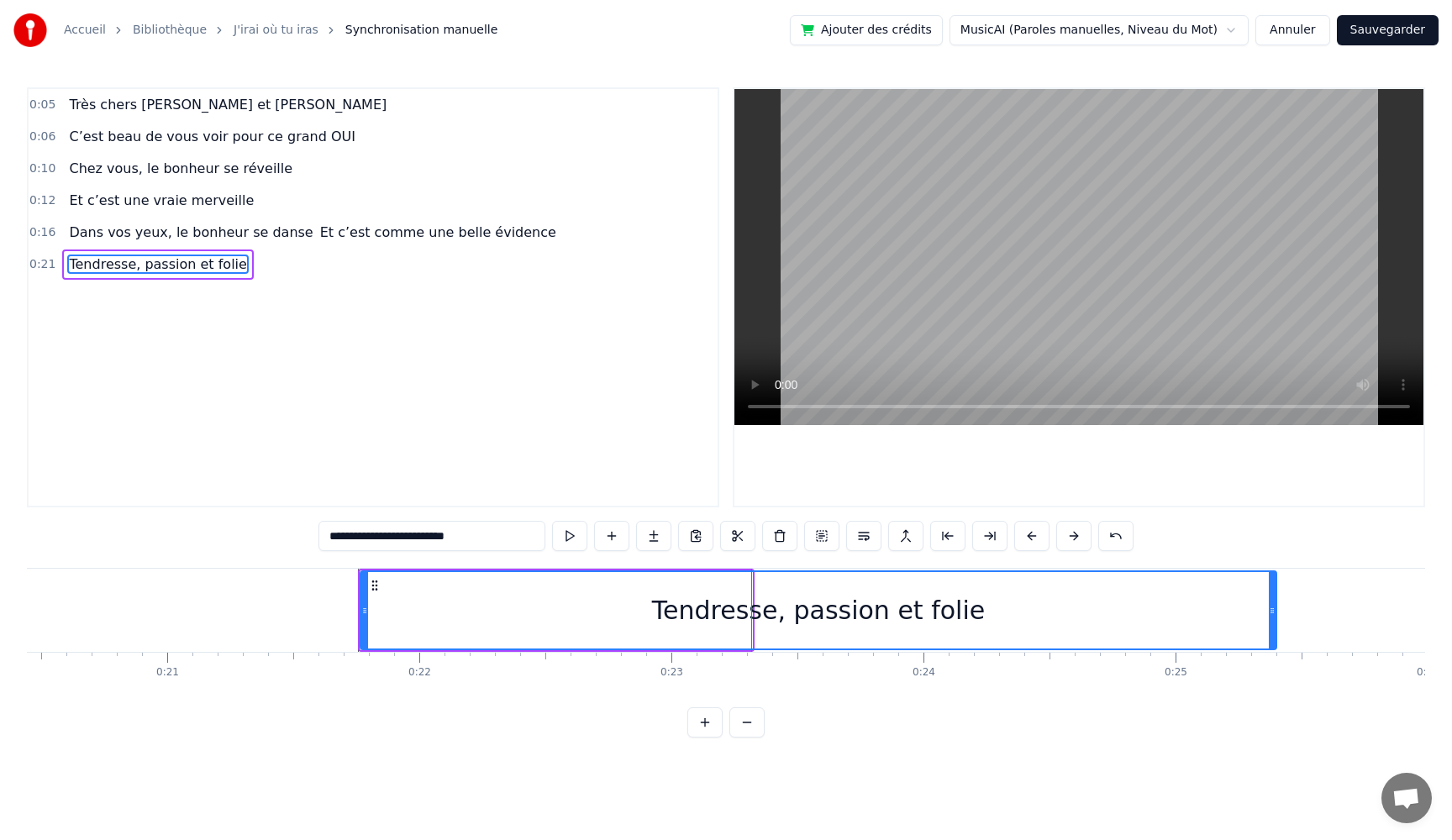
drag, startPoint x: 750, startPoint y: 612, endPoint x: 1275, endPoint y: 627, distance: 525.2
click at [1275, 627] on div at bounding box center [1273, 610] width 7 height 77
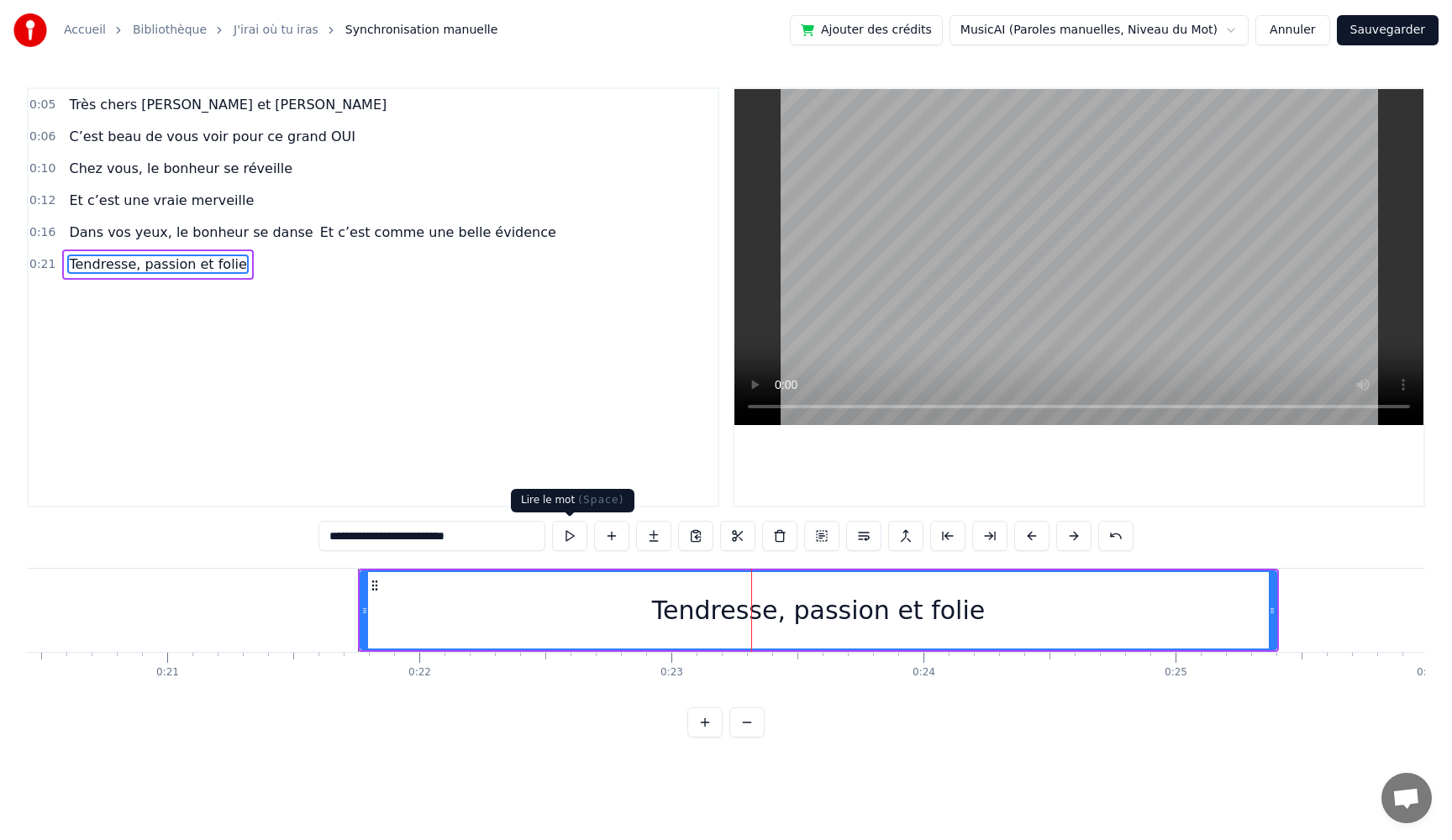
click at [480, 536] on input "**********" at bounding box center [432, 535] width 227 height 31
paste input "**********"
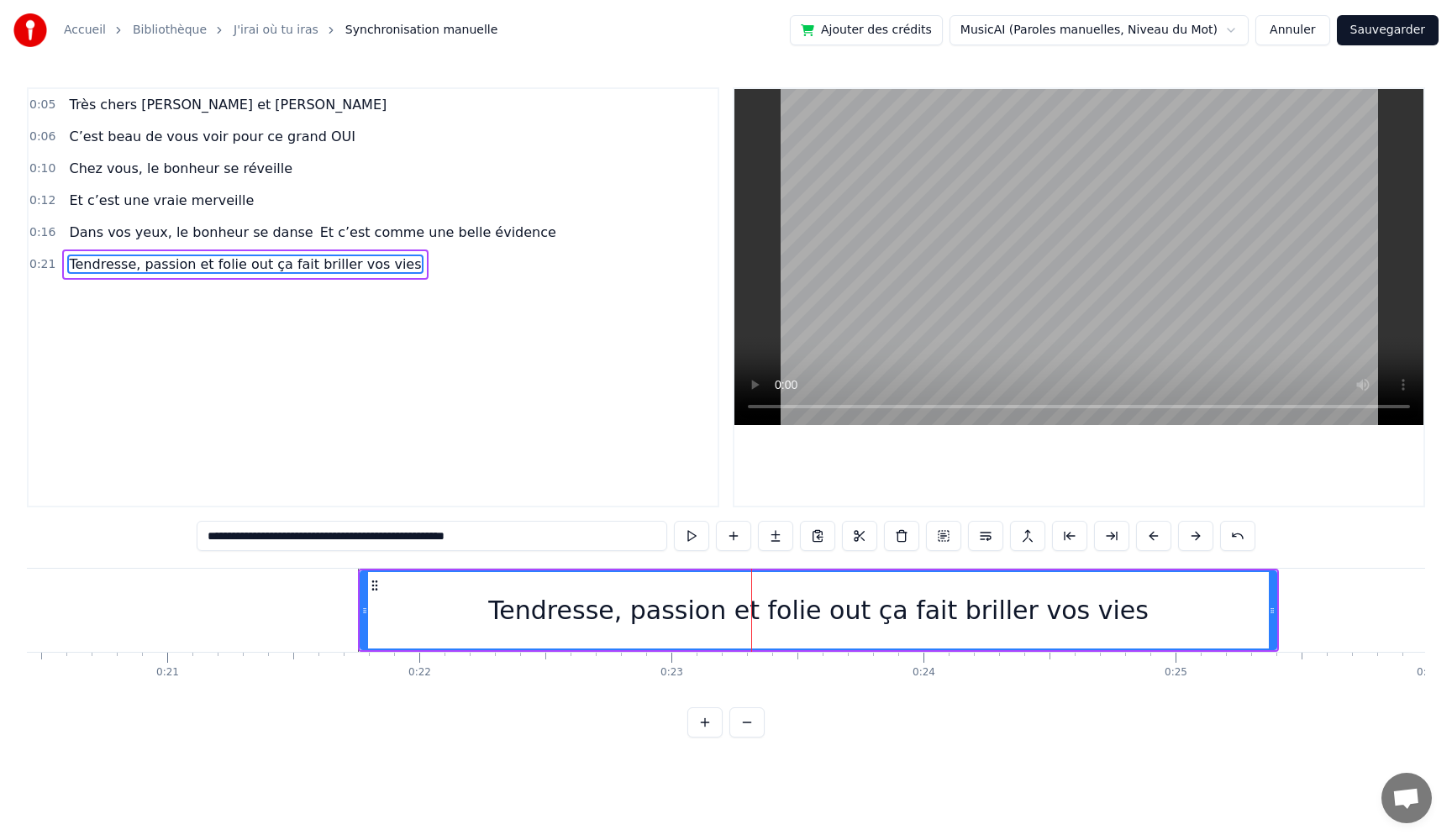
click at [691, 538] on button at bounding box center [691, 535] width 35 height 31
click at [674, 520] on button at bounding box center [691, 535] width 35 height 31
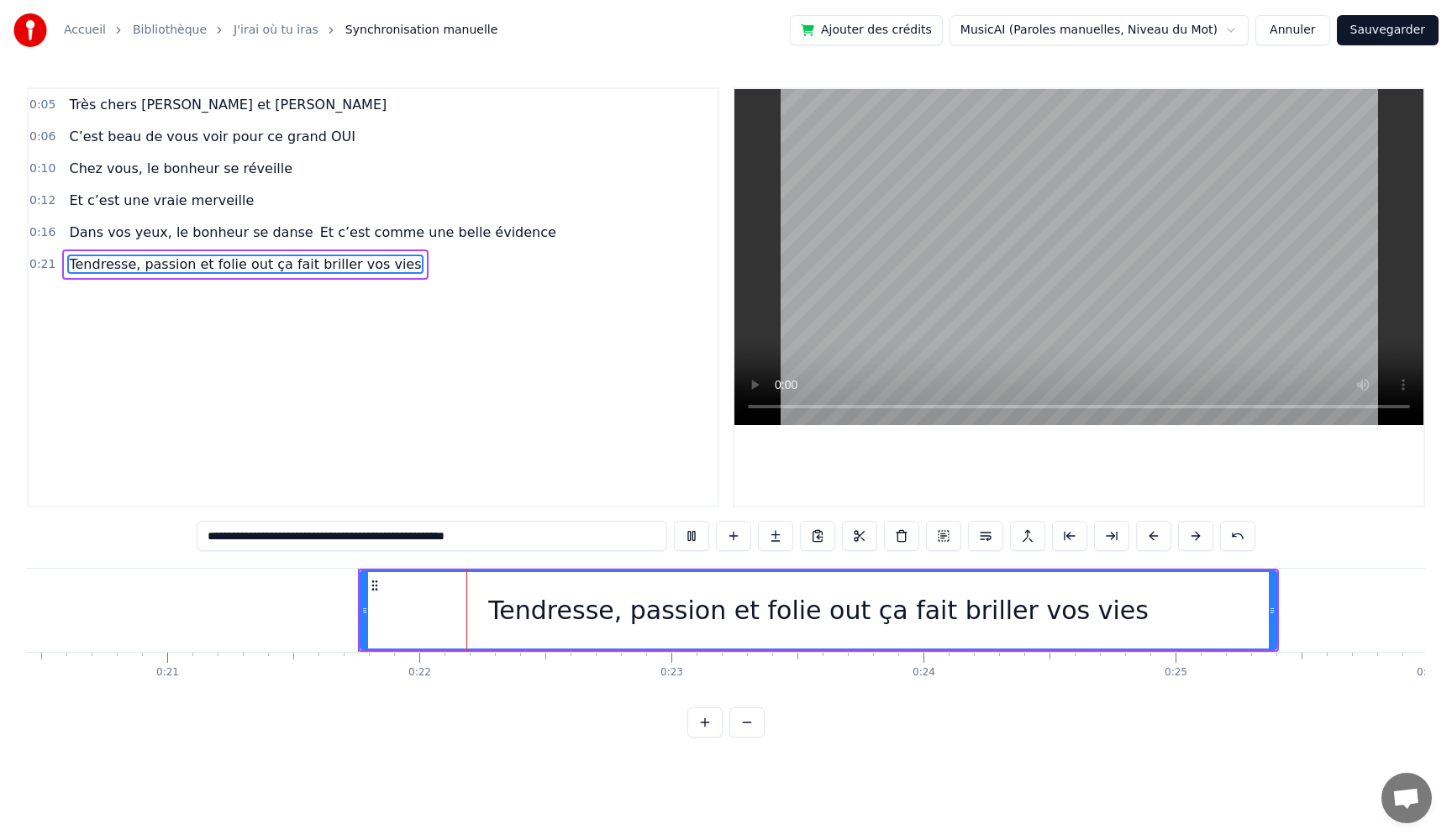
click at [674, 520] on button at bounding box center [691, 535] width 35 height 31
type input "**********"
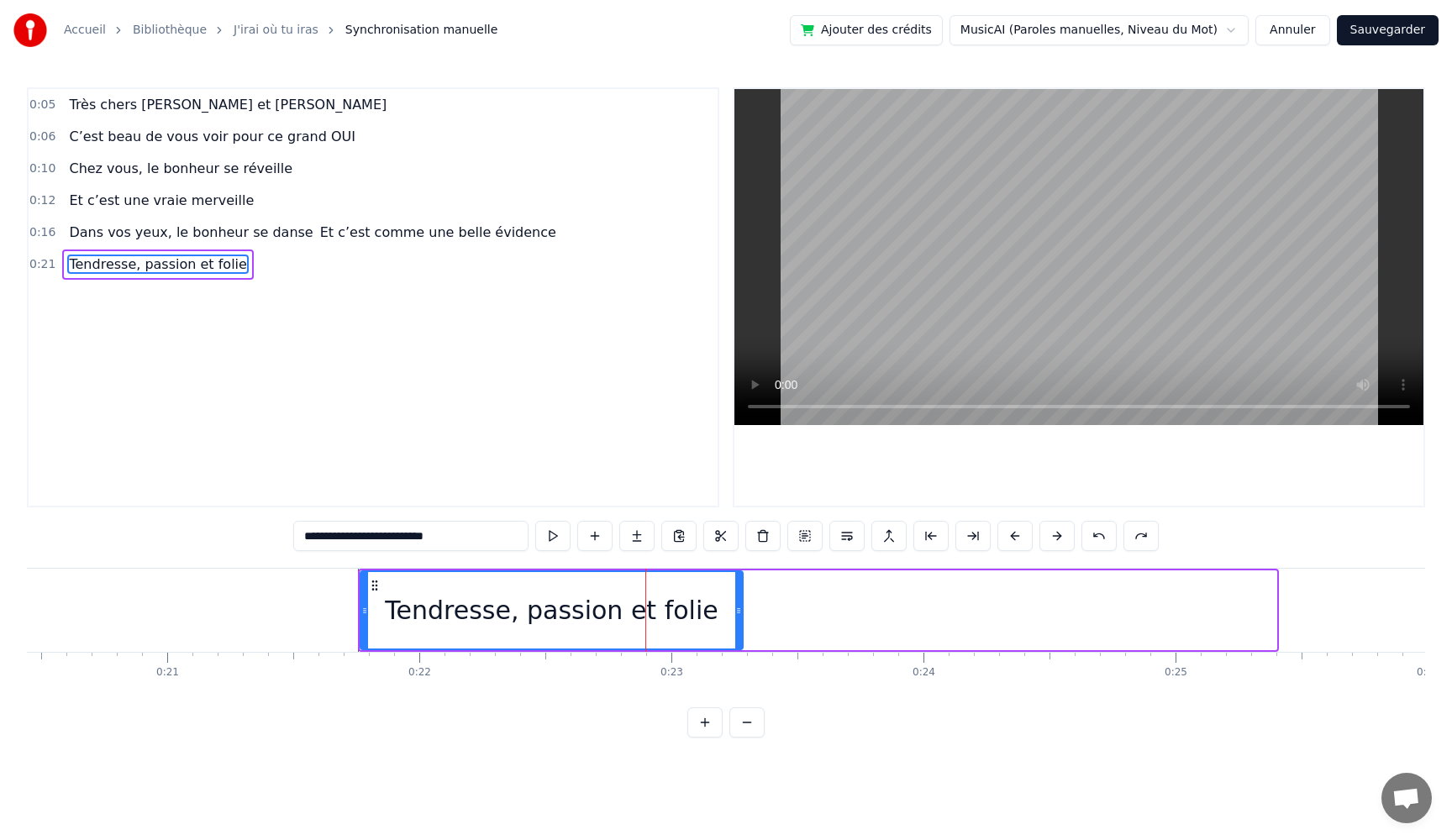
drag, startPoint x: 1274, startPoint y: 616, endPoint x: 740, endPoint y: 633, distance: 534.3
click at [740, 633] on div at bounding box center [739, 610] width 7 height 77
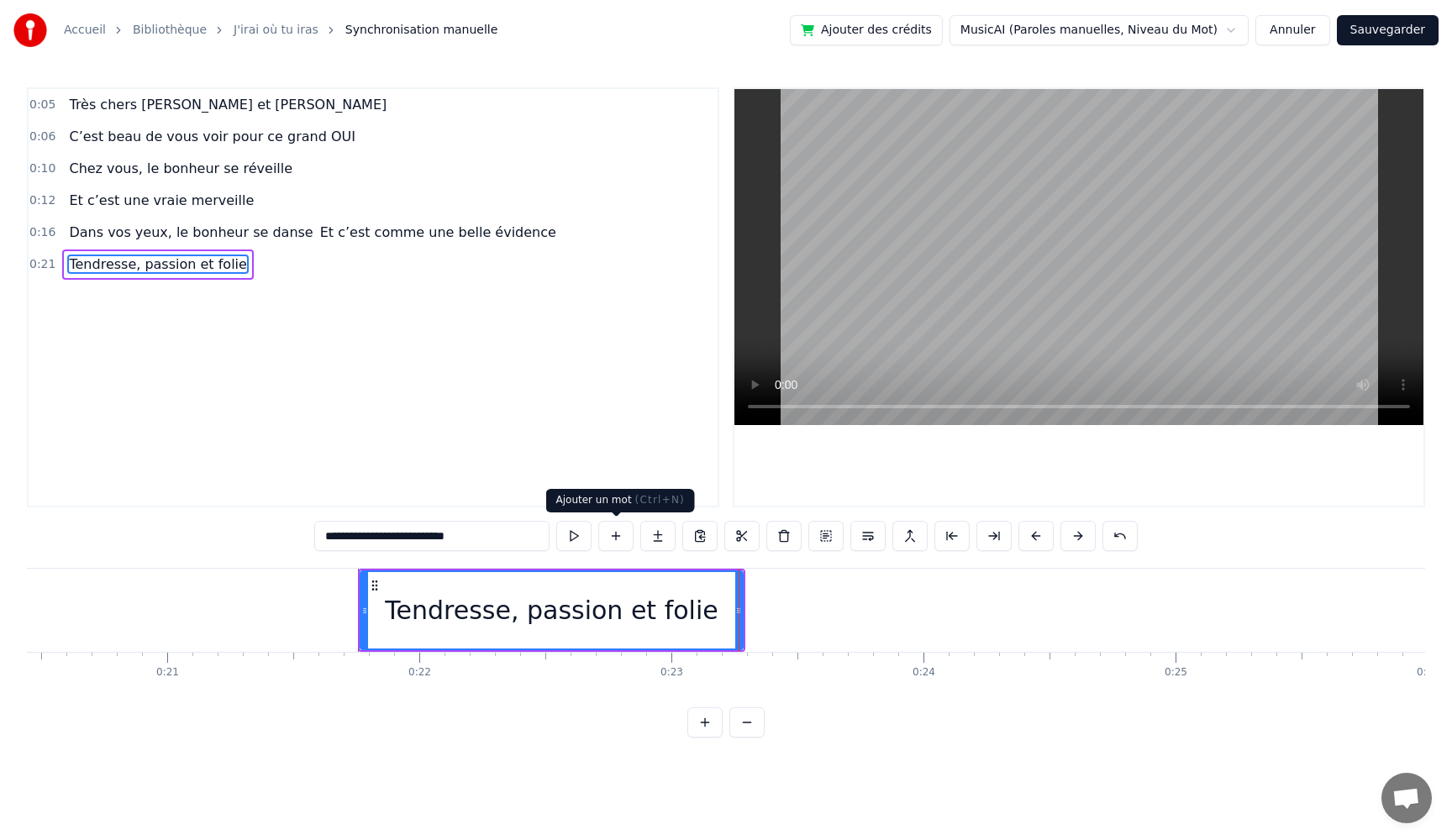
click at [617, 540] on button at bounding box center [616, 535] width 35 height 31
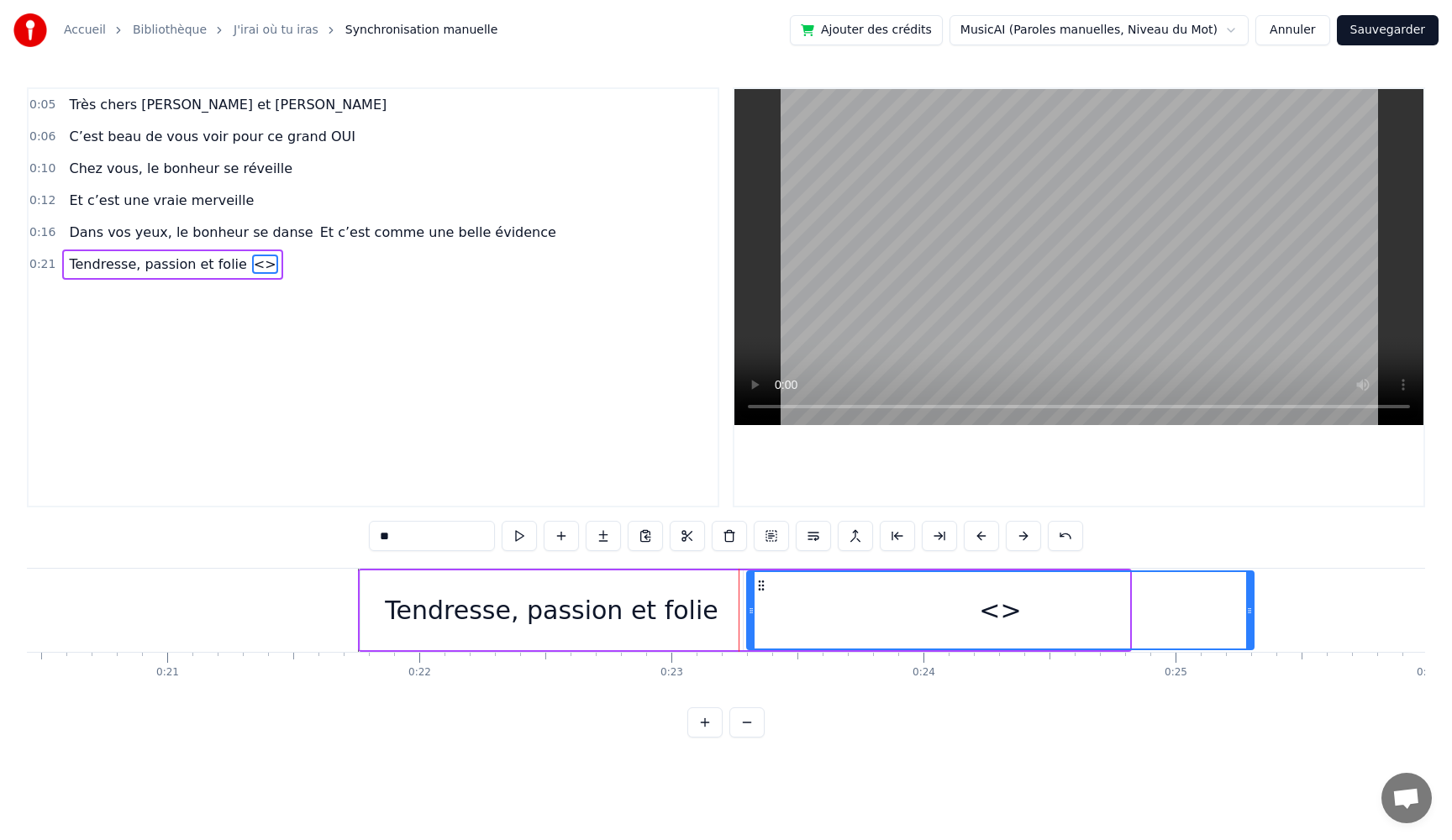
drag, startPoint x: 1128, startPoint y: 613, endPoint x: 1252, endPoint y: 617, distance: 124.1
click at [1252, 617] on div at bounding box center [1250, 610] width 7 height 77
drag, startPoint x: 432, startPoint y: 539, endPoint x: 312, endPoint y: 541, distance: 120.0
click at [313, 541] on div "0:05 Très chers [PERSON_NAME] et [PERSON_NAME] 0:06 C’est beau de vous voir pou…" at bounding box center [726, 412] width 1399 height 651
paste input "**********"
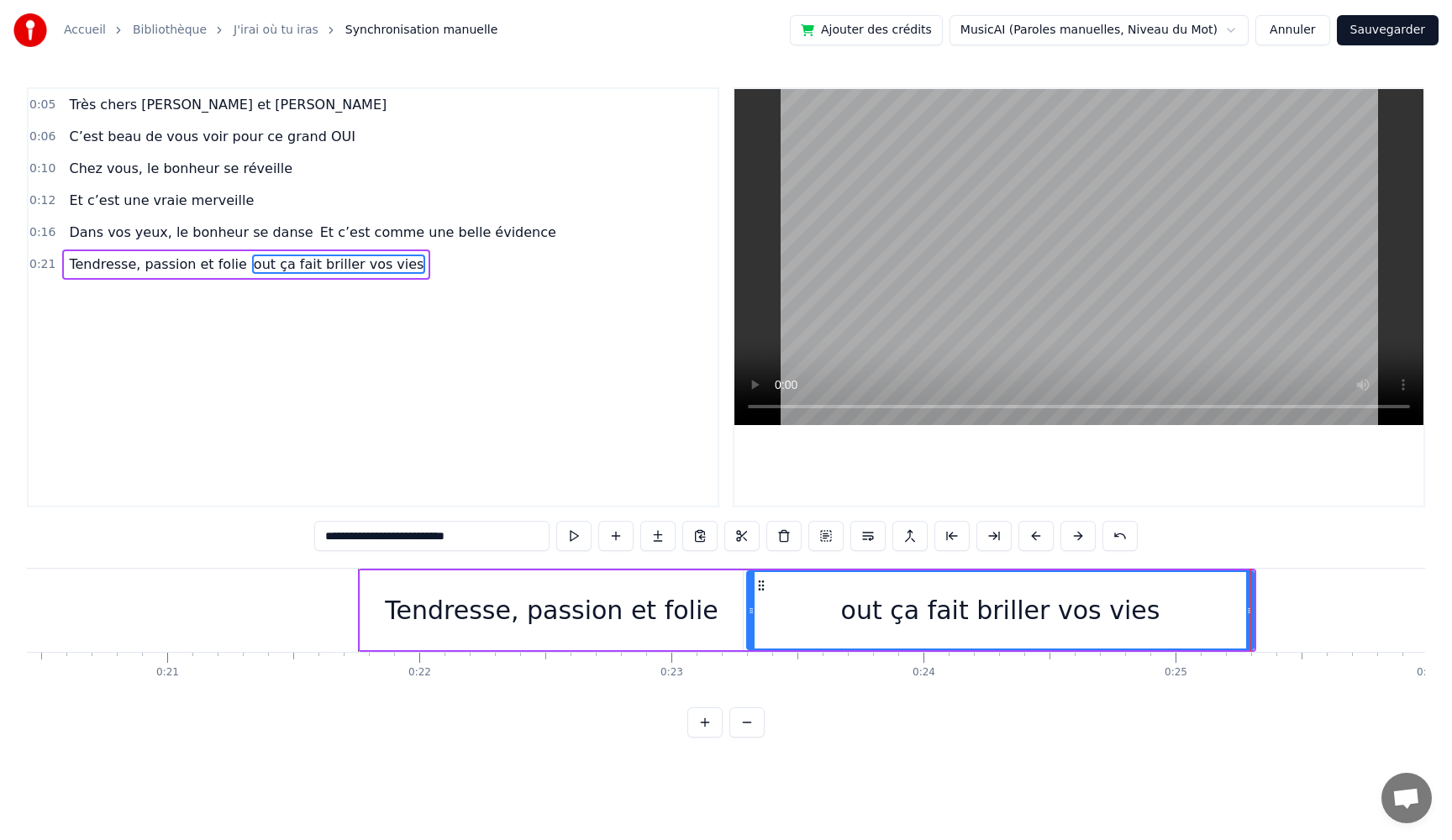
drag, startPoint x: 387, startPoint y: 537, endPoint x: 107, endPoint y: 525, distance: 280.3
click at [107, 525] on div "**********" at bounding box center [726, 412] width 1399 height 651
paste input "*"
type input "**********"
click at [575, 539] on button at bounding box center [578, 535] width 35 height 31
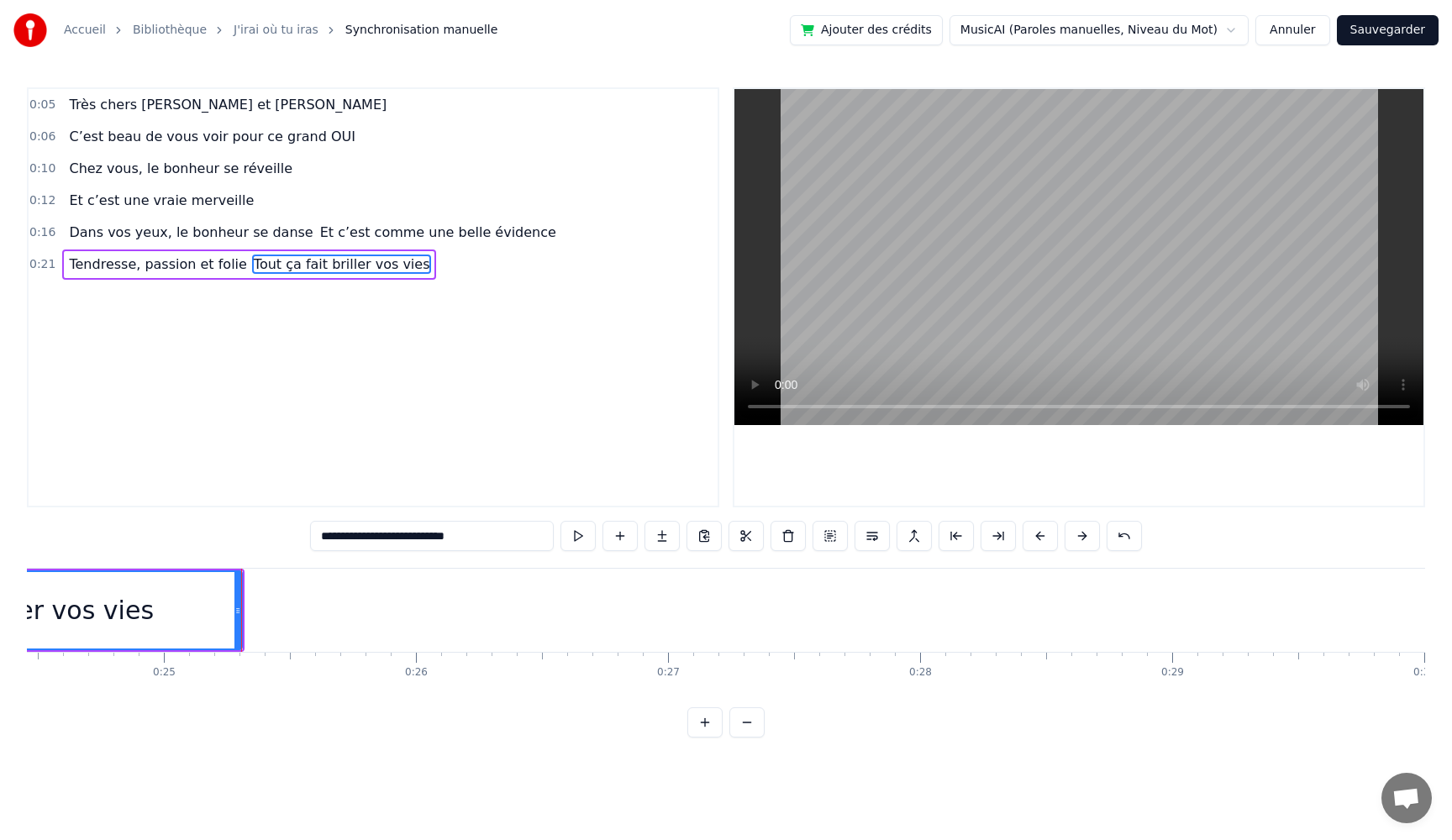
scroll to position [0, 6228]
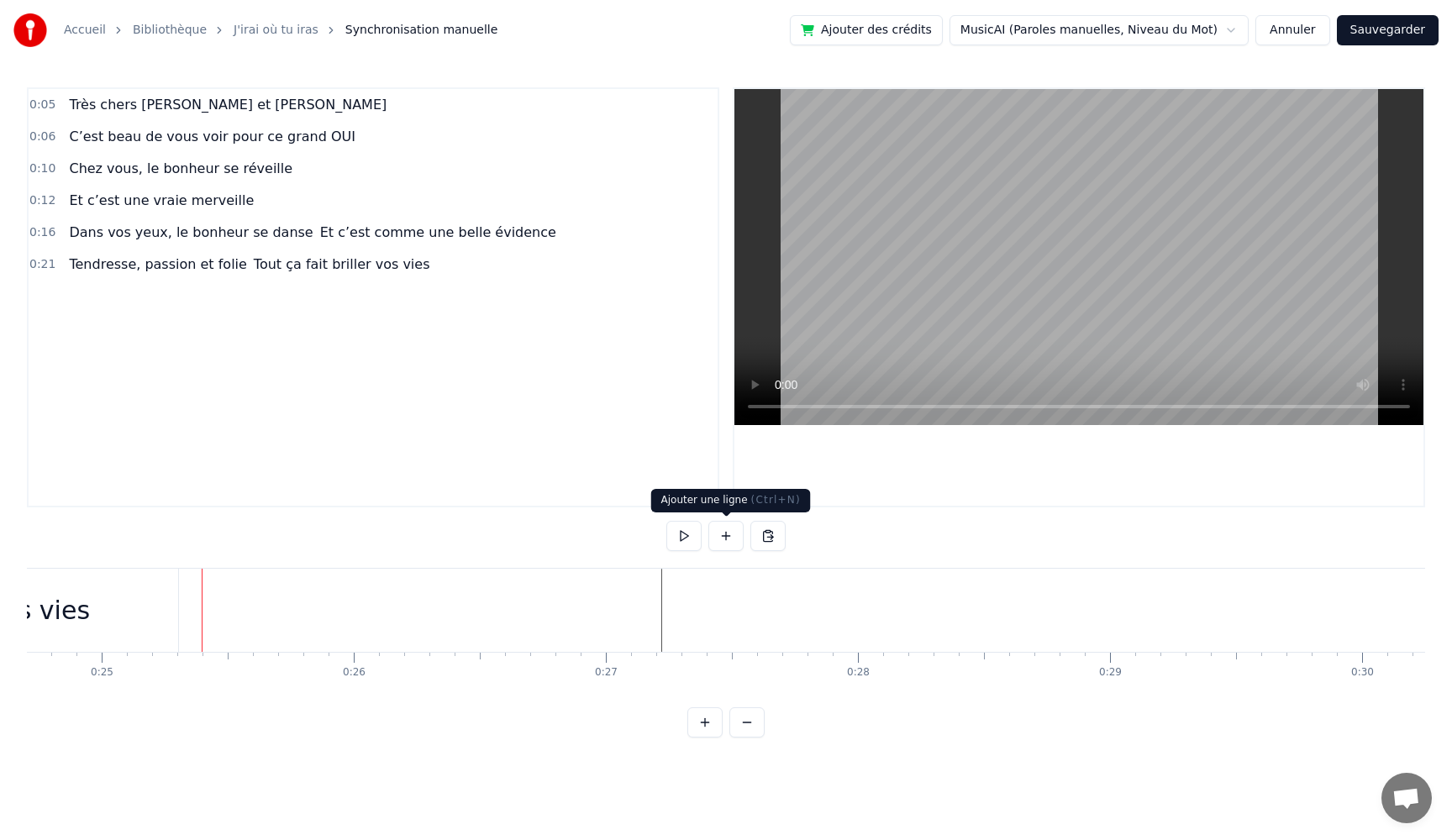
click at [719, 540] on button at bounding box center [726, 535] width 35 height 31
click at [720, 540] on button at bounding box center [726, 535] width 35 height 31
click at [669, 541] on button at bounding box center [684, 535] width 35 height 31
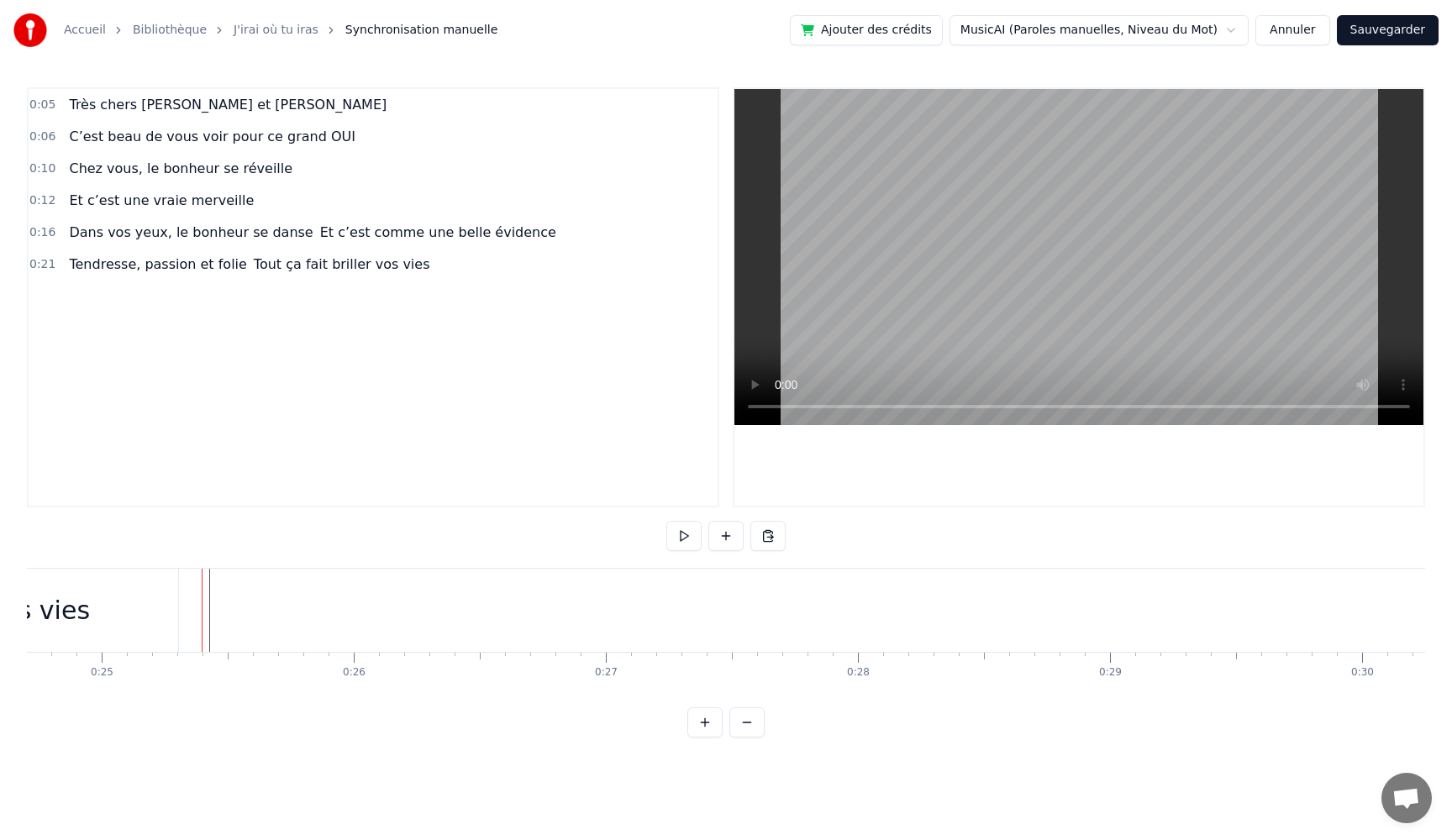
click at [677, 539] on button at bounding box center [684, 535] width 35 height 31
click at [724, 539] on button at bounding box center [726, 535] width 35 height 31
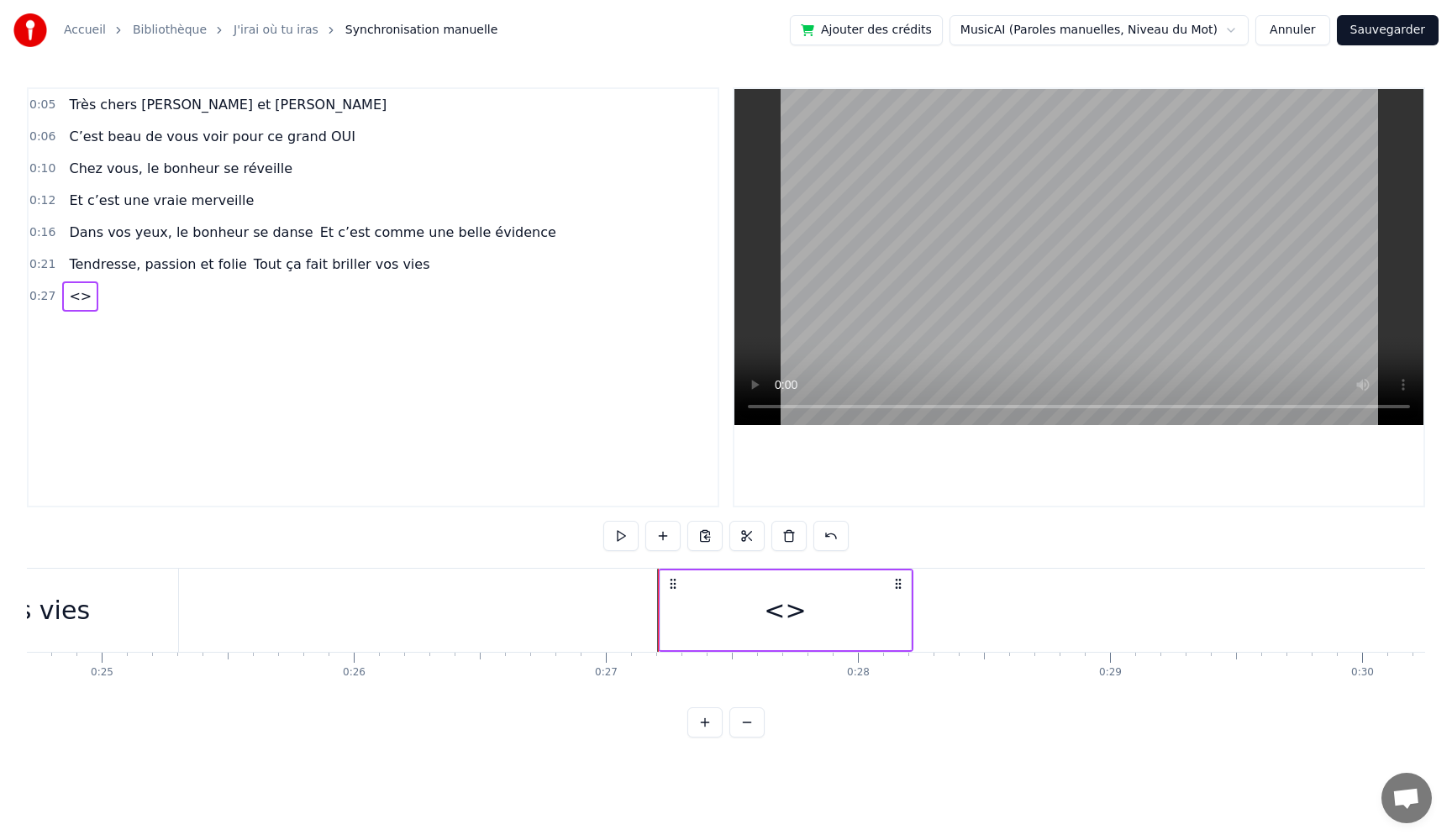
click at [909, 613] on div "<>" at bounding box center [785, 609] width 251 height 79
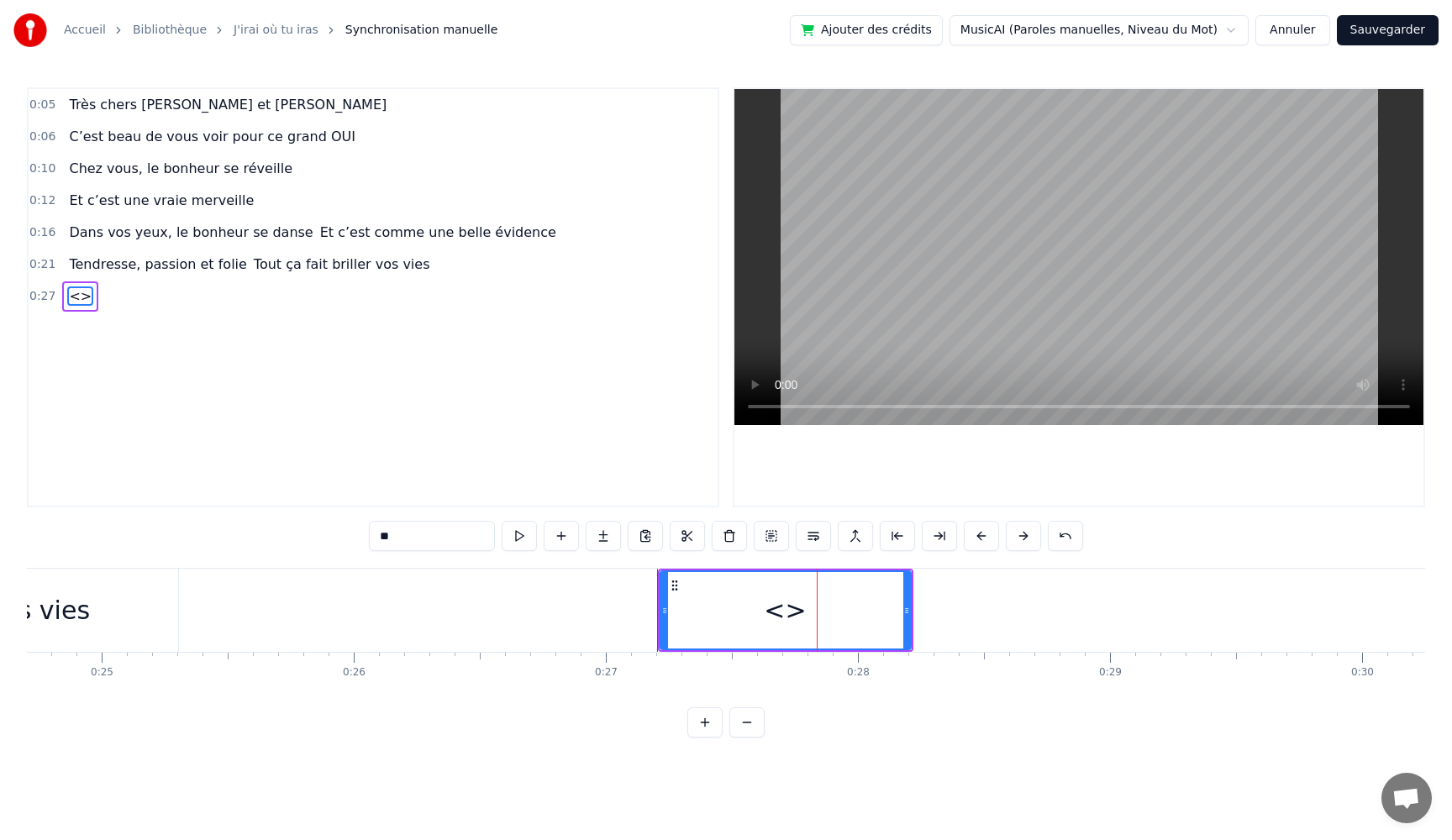
paste input "**********"
drag, startPoint x: 404, startPoint y: 539, endPoint x: 176, endPoint y: 511, distance: 229.7
click at [176, 511] on div "0:05 Très chers [PERSON_NAME] et [PERSON_NAME] 0:06 C’est beau de vous voir pou…" at bounding box center [726, 412] width 1399 height 651
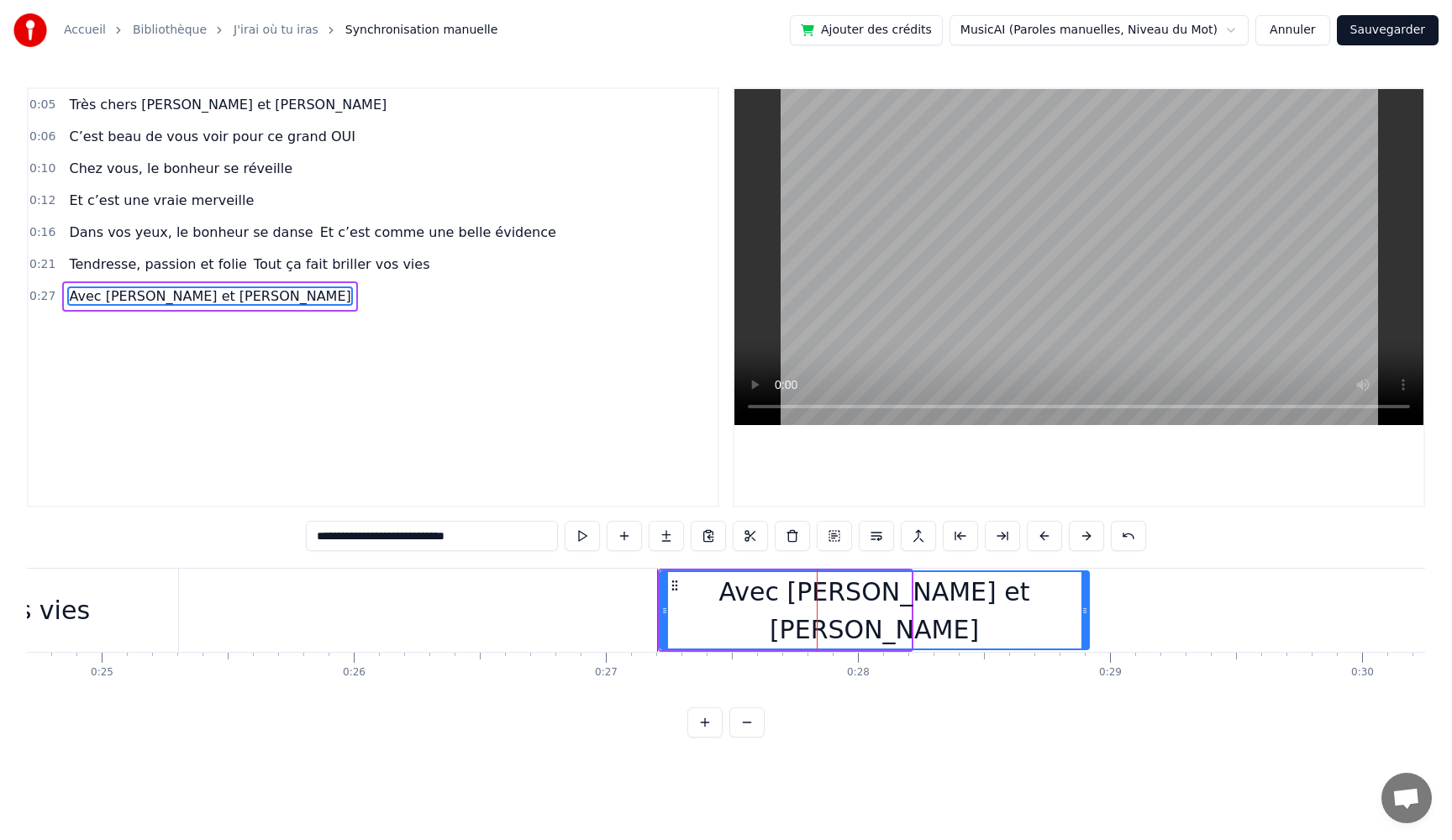
drag, startPoint x: 908, startPoint y: 607, endPoint x: 1075, endPoint y: 606, distance: 167.0
click at [1089, 607] on icon at bounding box center [1085, 610] width 7 height 13
type input "**********"
click at [585, 534] on button at bounding box center [582, 535] width 35 height 31
click at [1091, 616] on icon at bounding box center [1090, 610] width 7 height 13
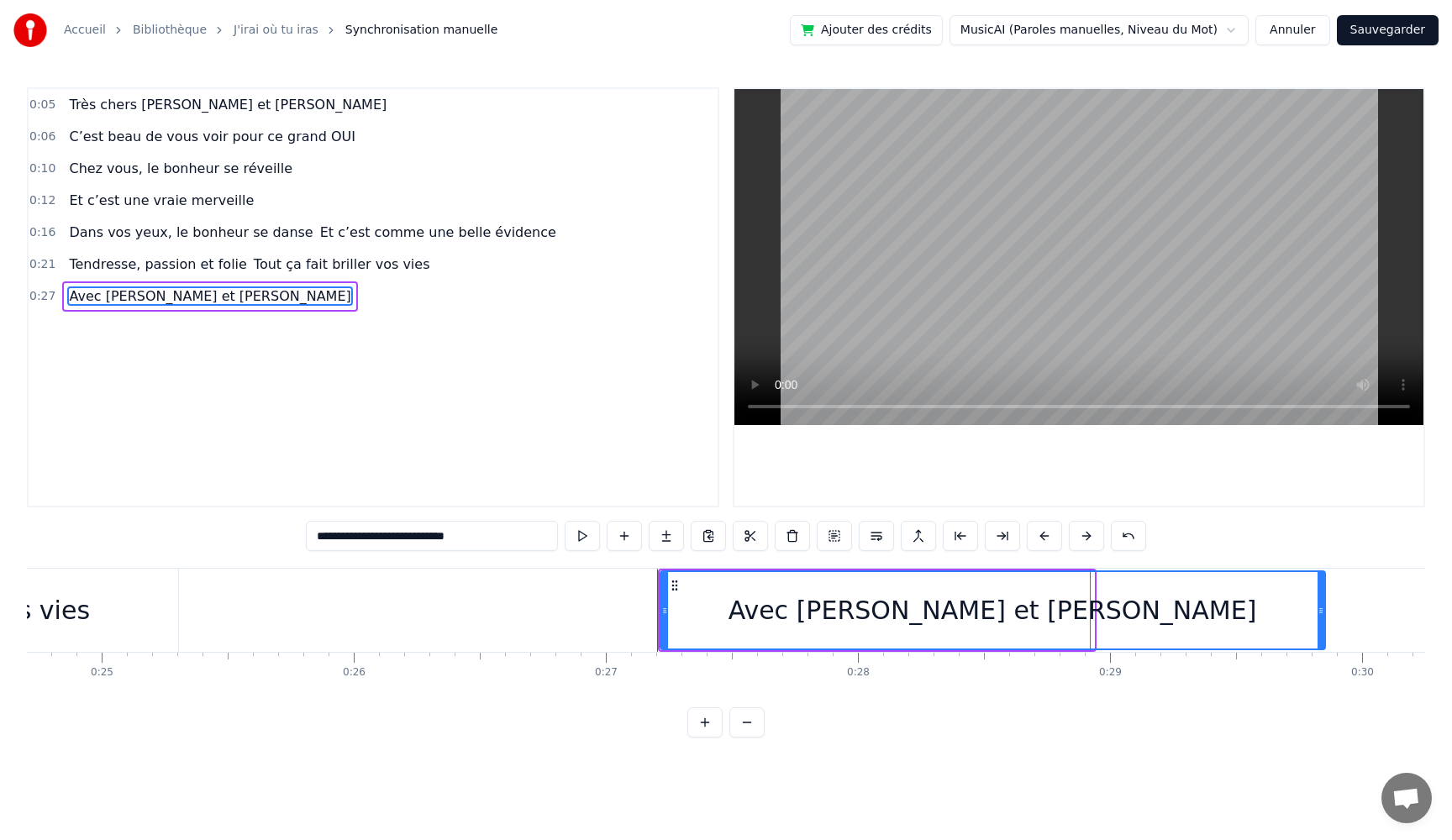
drag, startPoint x: 1128, startPoint y: 616, endPoint x: 1321, endPoint y: 618, distance: 193.0
click at [1321, 618] on div at bounding box center [1321, 610] width 7 height 77
click at [578, 539] on button at bounding box center [582, 535] width 35 height 31
click at [564, 520] on button at bounding box center [582, 535] width 35 height 31
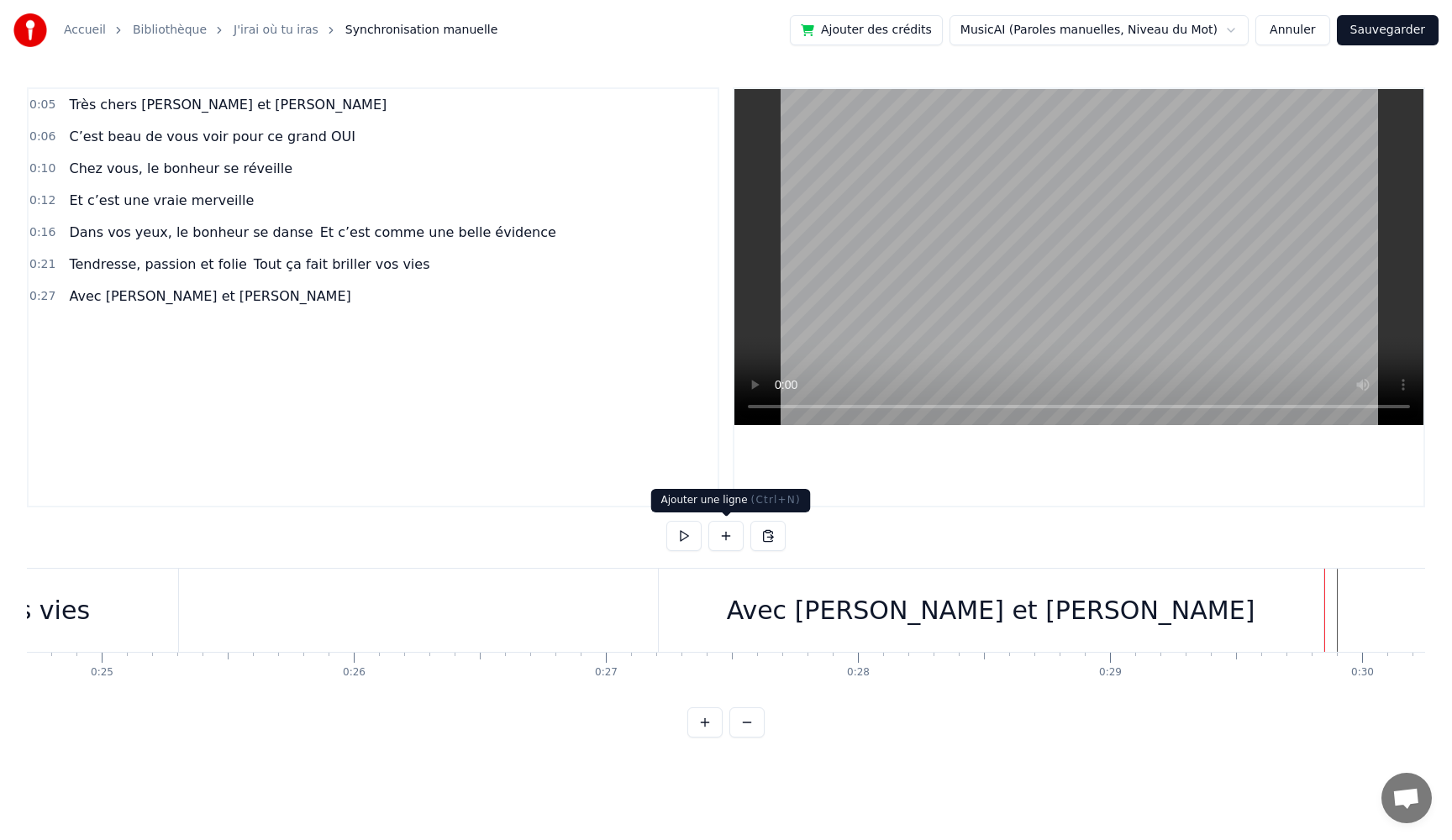
click at [732, 535] on button at bounding box center [726, 535] width 35 height 31
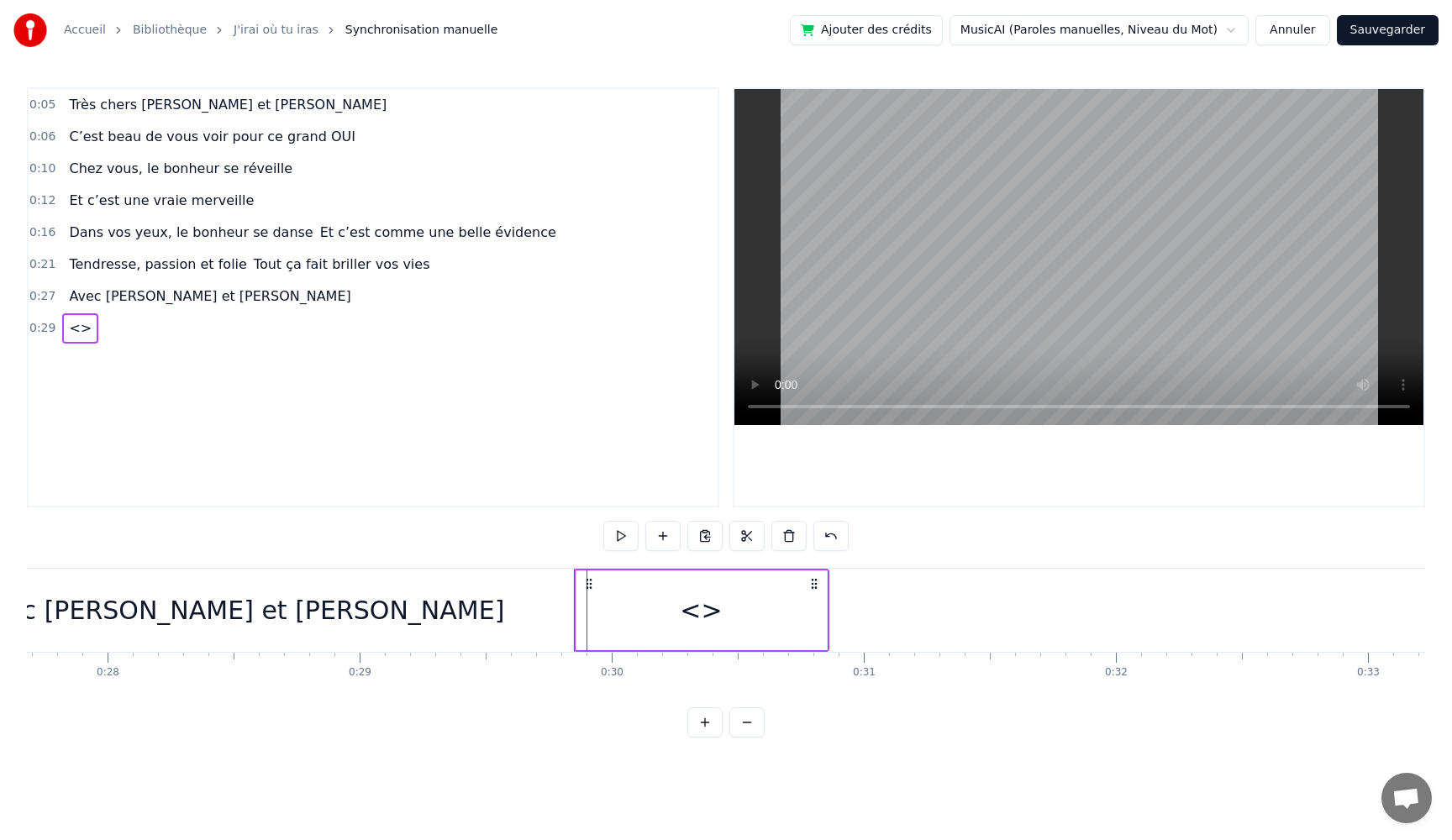
scroll to position [0, 7214]
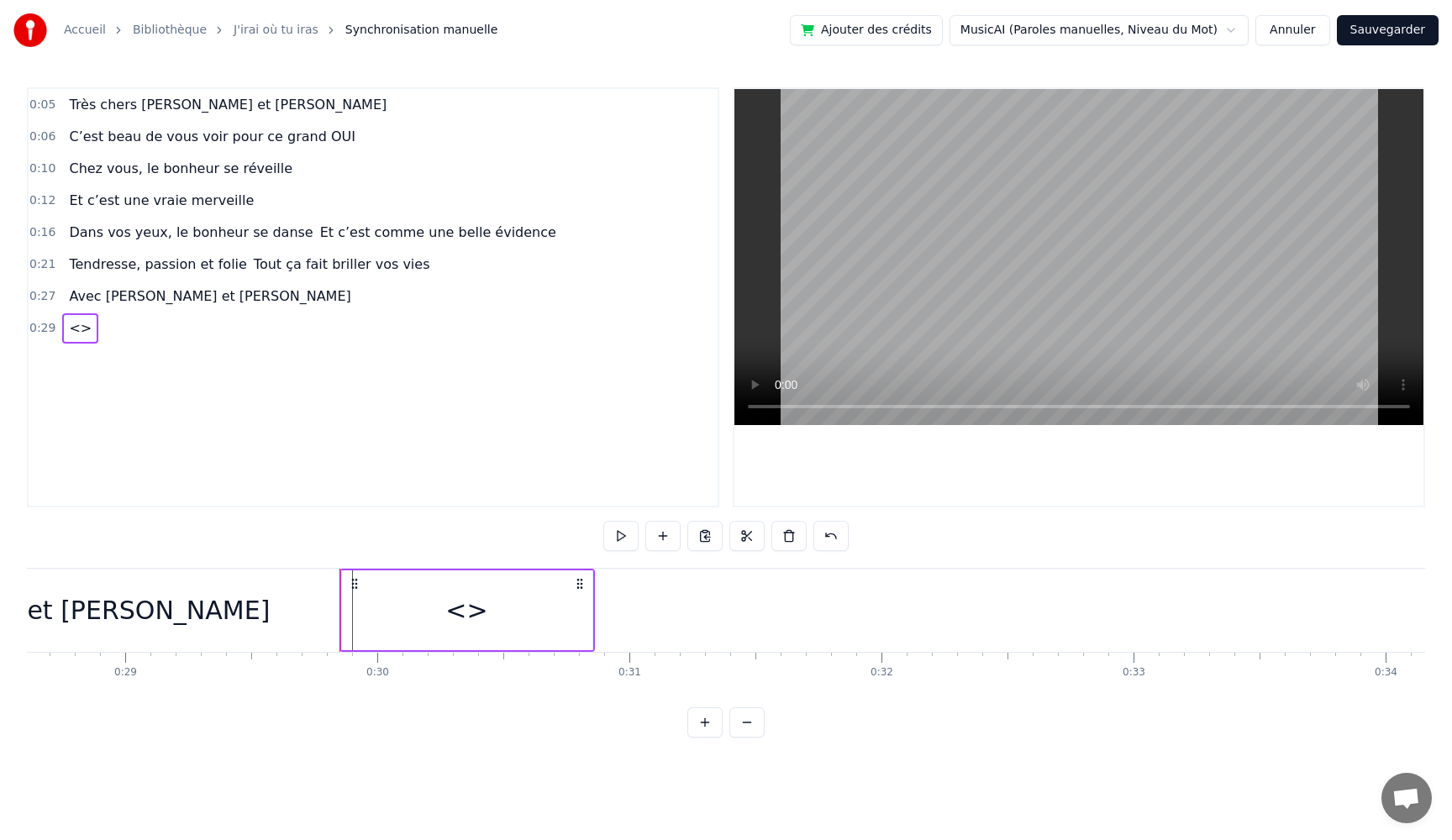
click at [571, 608] on div "<>" at bounding box center [467, 609] width 251 height 79
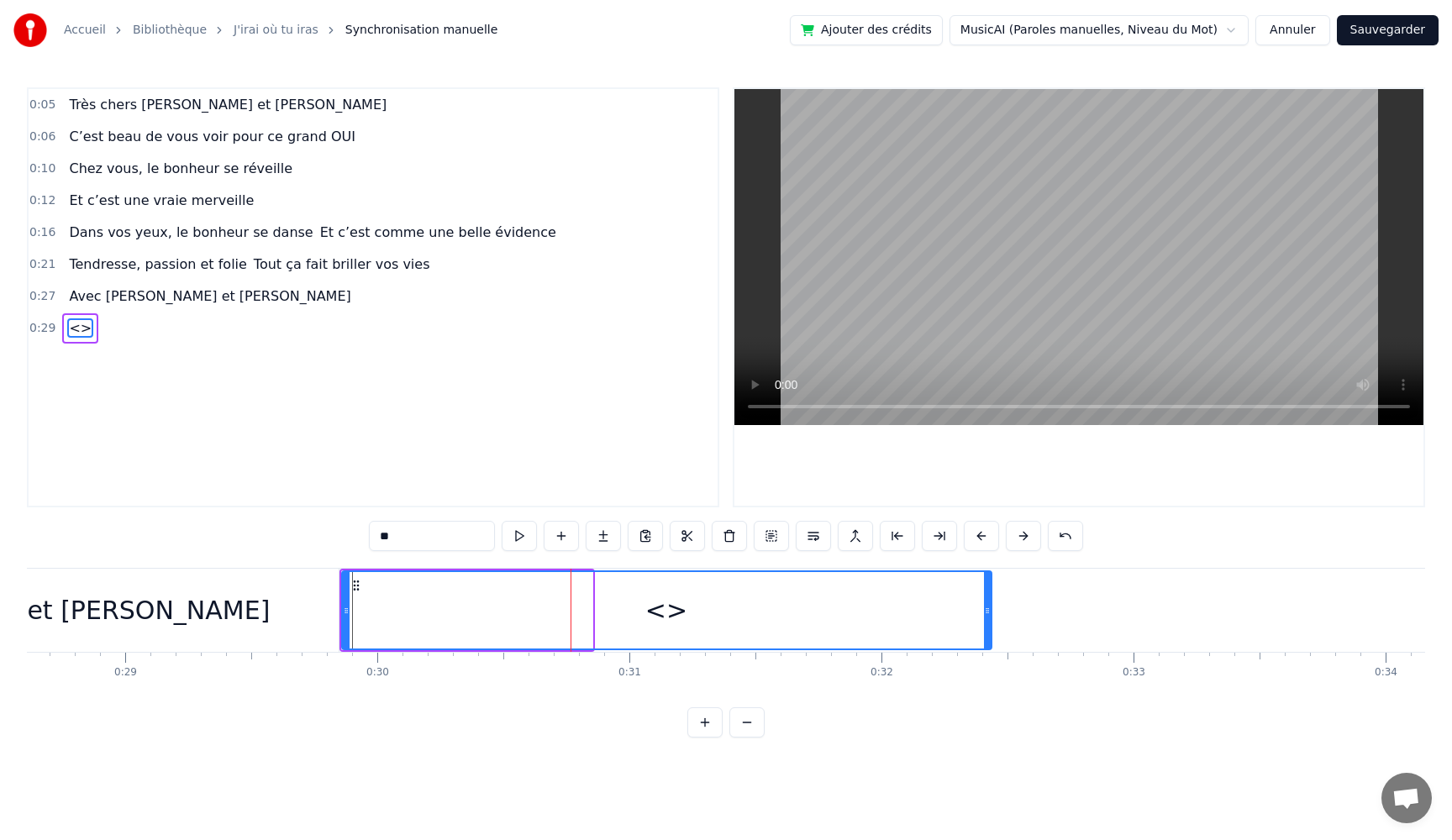
drag, startPoint x: 588, startPoint y: 609, endPoint x: 987, endPoint y: 630, distance: 399.6
click at [987, 630] on div at bounding box center [987, 610] width 7 height 77
drag, startPoint x: 392, startPoint y: 540, endPoint x: 251, endPoint y: 533, distance: 141.2
click at [252, 533] on div "0:05 Très chers [PERSON_NAME] et [PERSON_NAME] 0:06 C’est beau de vous voir pou…" at bounding box center [726, 412] width 1399 height 651
paste input "**********"
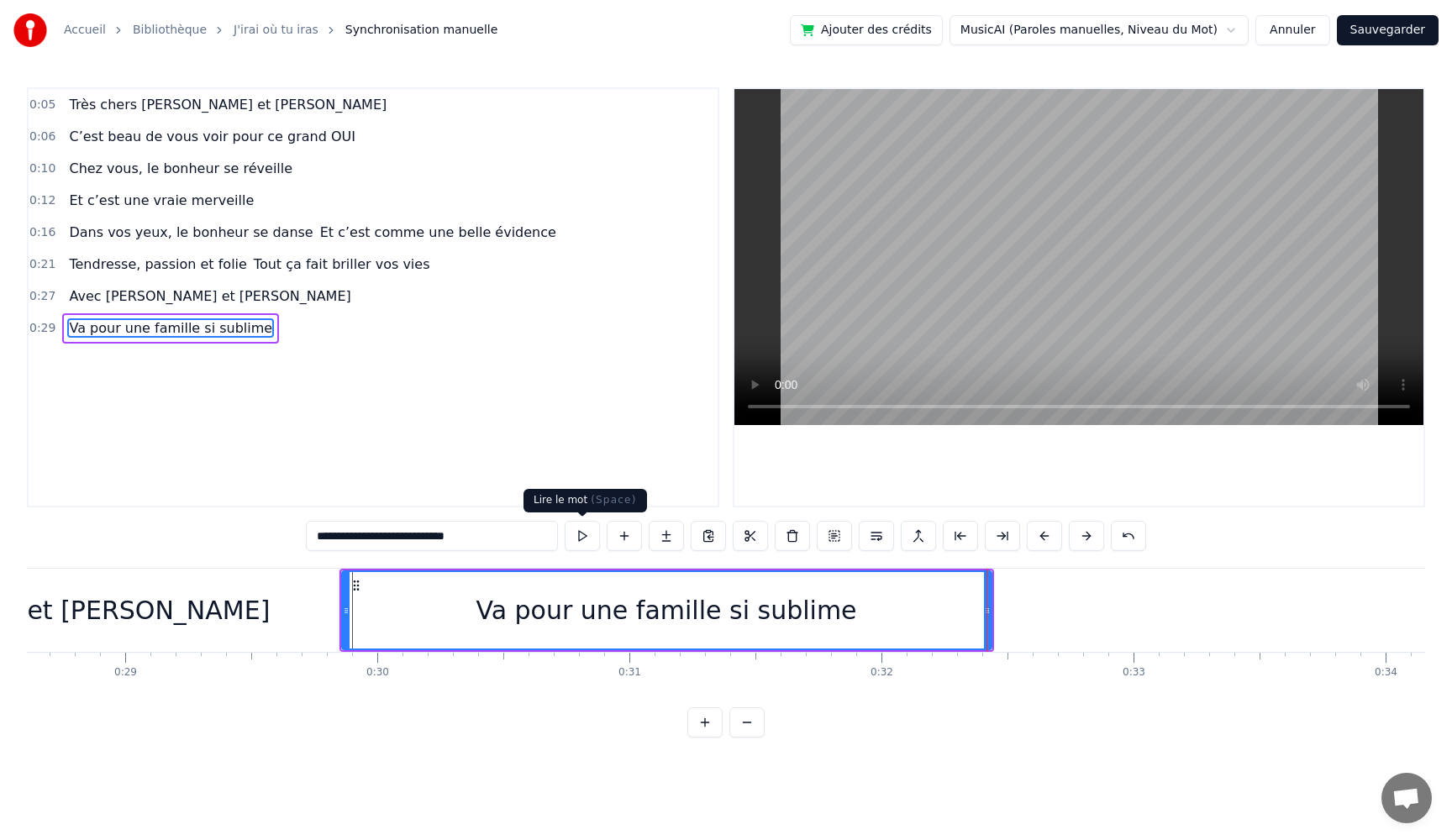
type input "**********"
click at [577, 535] on button at bounding box center [582, 535] width 35 height 31
click at [577, 534] on button at bounding box center [582, 535] width 35 height 31
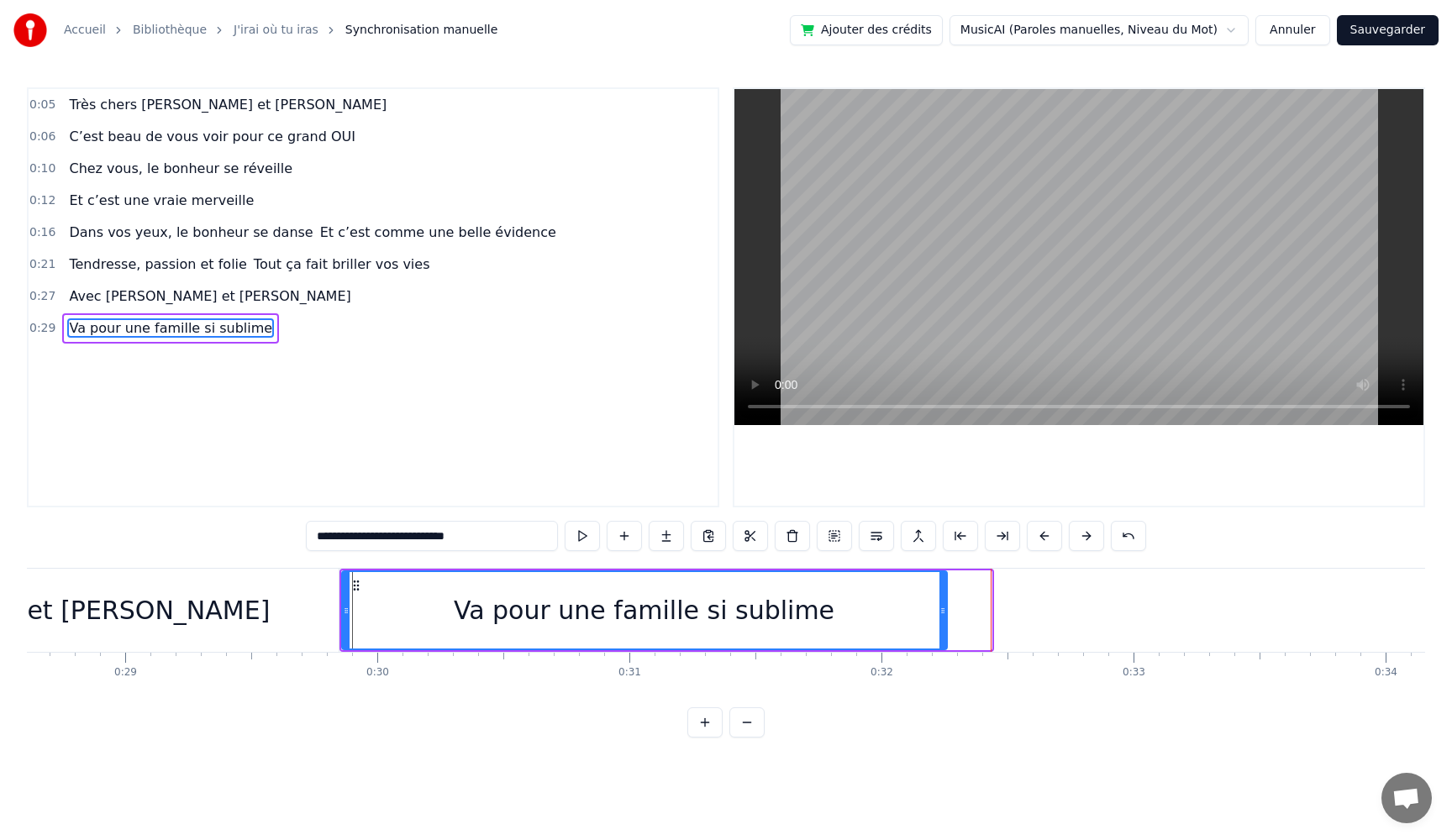
drag, startPoint x: 986, startPoint y: 612, endPoint x: 942, endPoint y: 613, distance: 44.0
click at [942, 613] on icon at bounding box center [943, 610] width 7 height 13
click at [578, 537] on button at bounding box center [582, 535] width 35 height 31
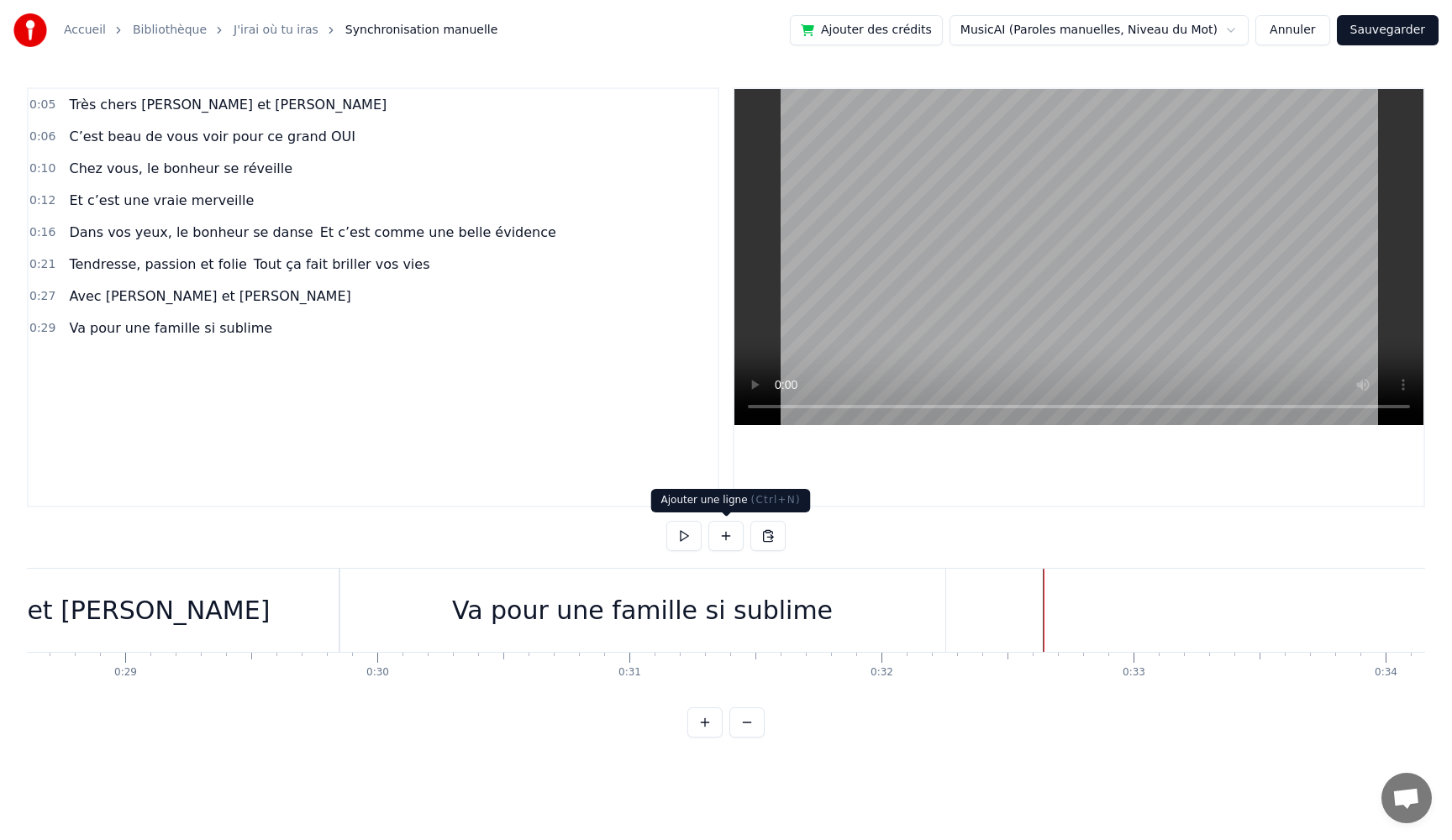
click at [722, 540] on button at bounding box center [726, 535] width 35 height 31
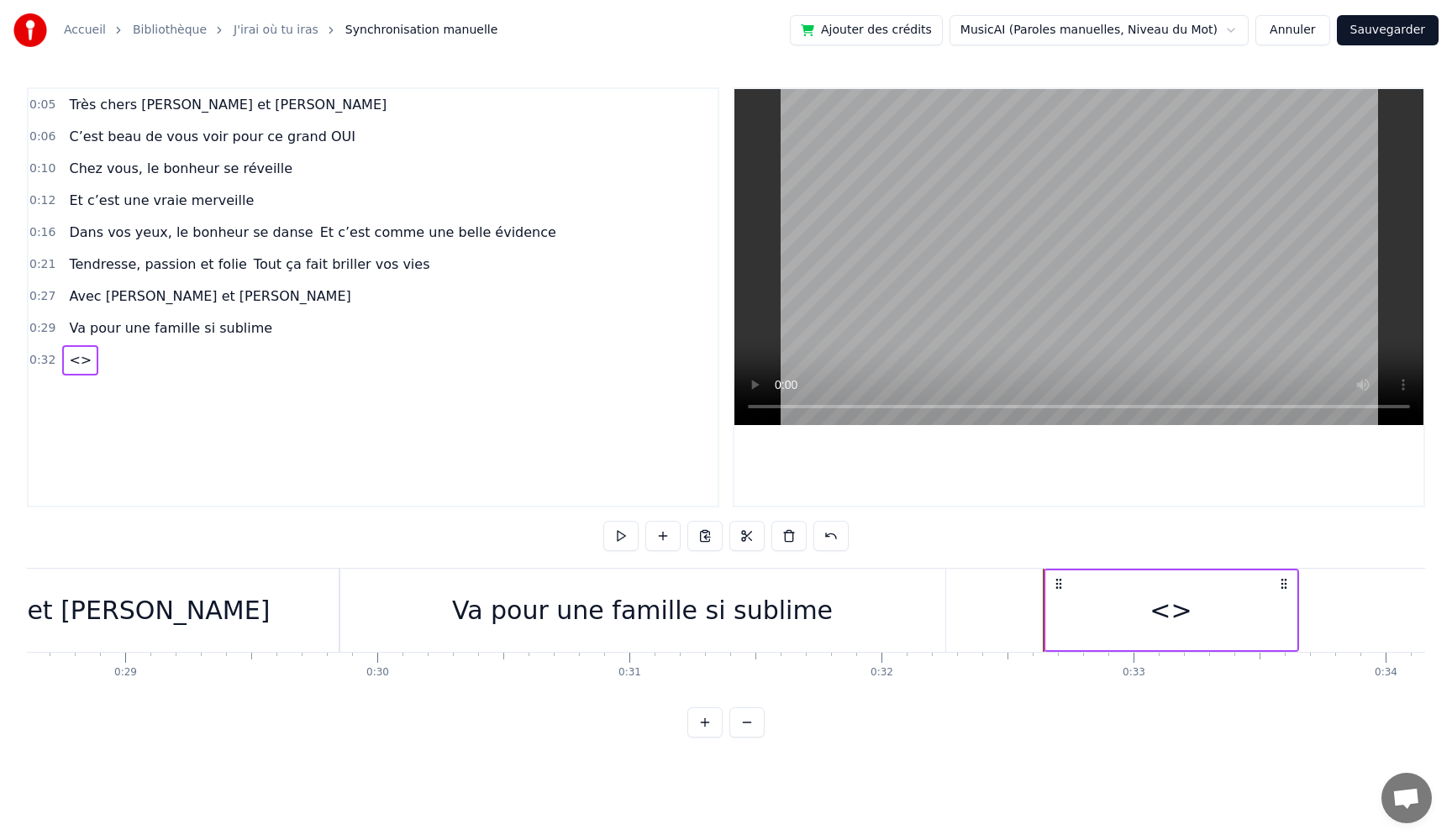
click at [1197, 627] on div "<>" at bounding box center [1172, 609] width 251 height 79
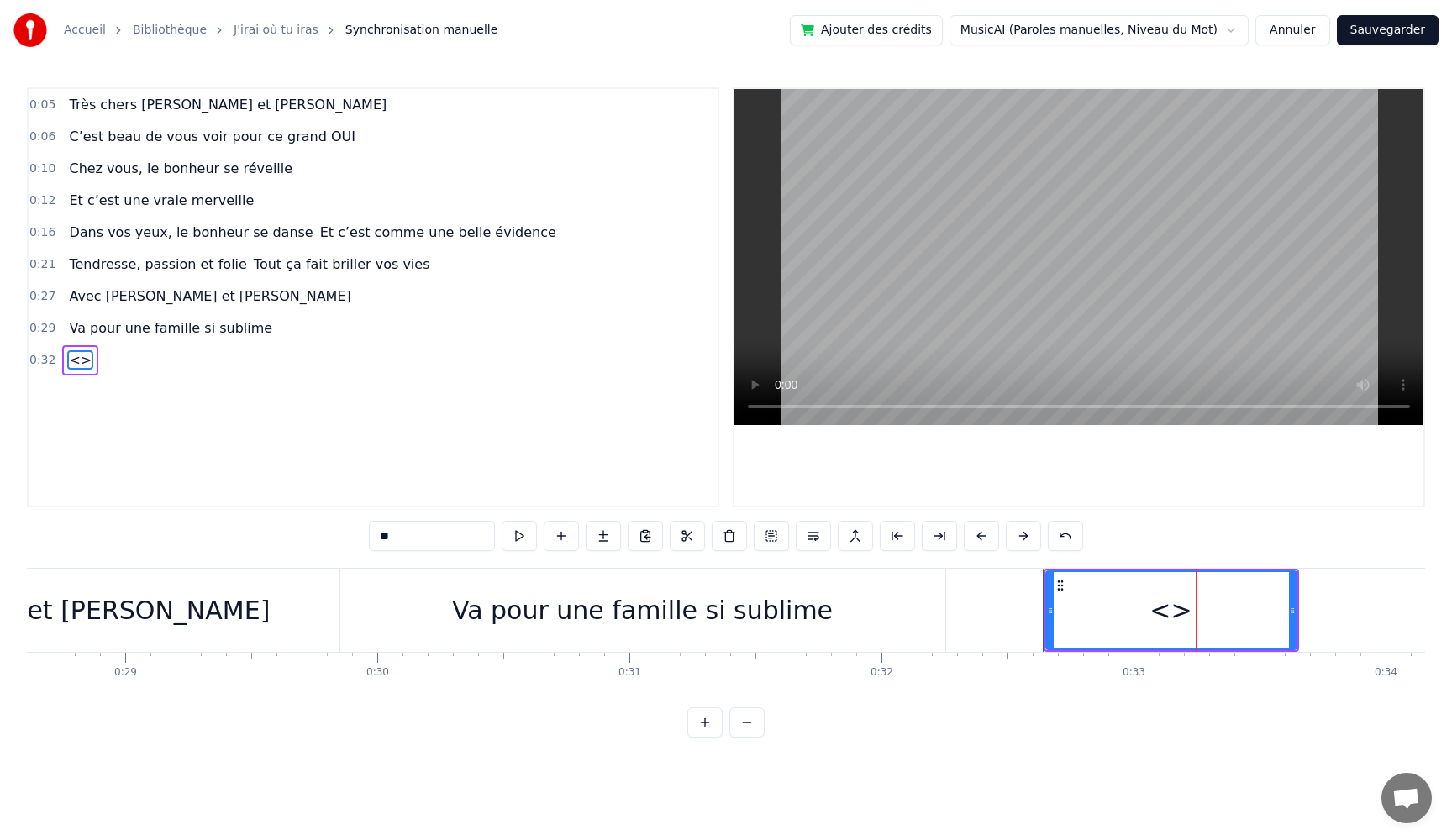
drag, startPoint x: 432, startPoint y: 540, endPoint x: 260, endPoint y: 534, distance: 172.1
click at [260, 534] on div "0:05 Très chers [PERSON_NAME] et [PERSON_NAME] 0:06 C’est beau de vous voir pou…" at bounding box center [726, 412] width 1399 height 651
paste input "**********"
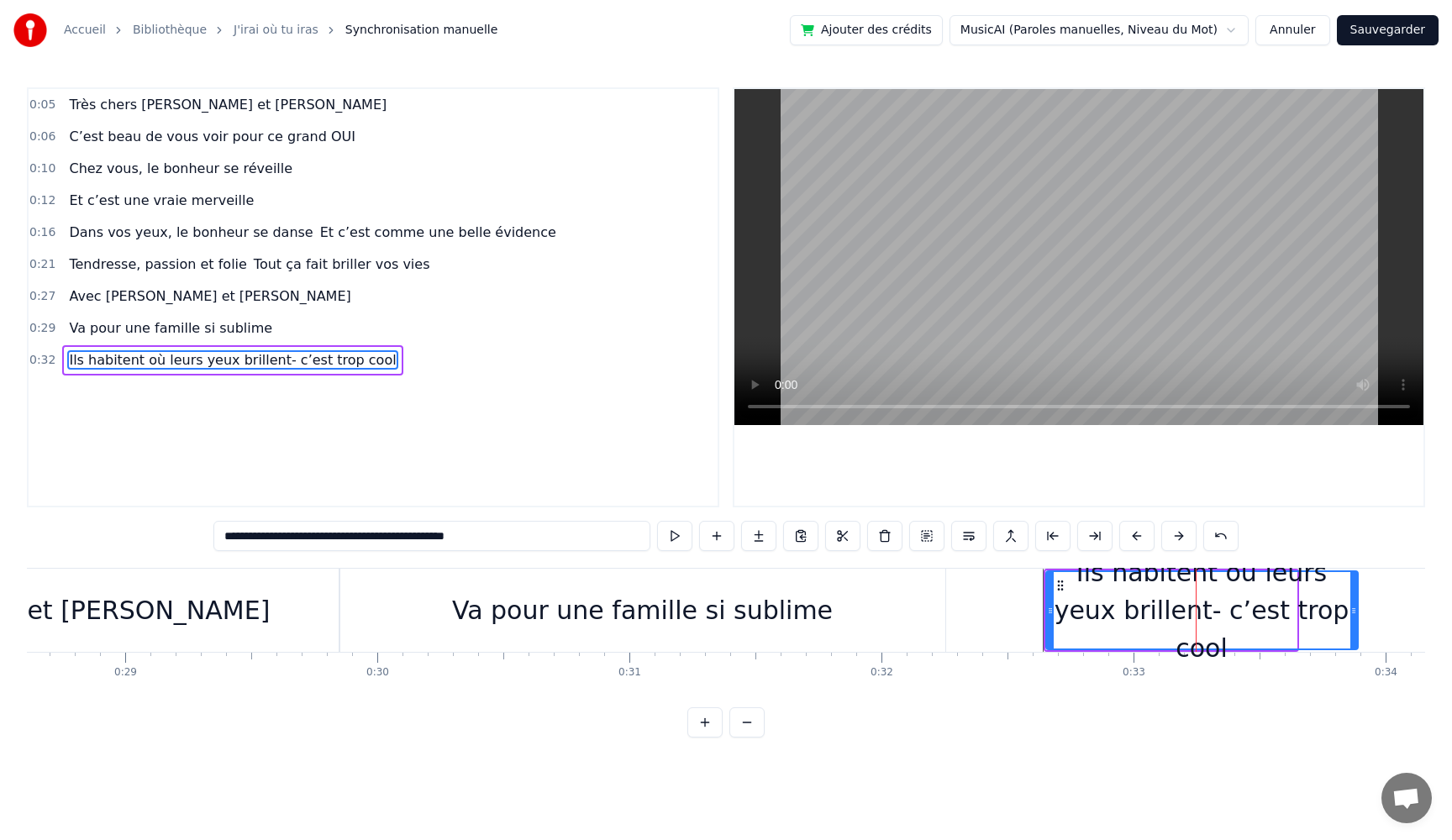
drag, startPoint x: 1293, startPoint y: 609, endPoint x: 1242, endPoint y: 650, distance: 65.4
click at [1355, 622] on div at bounding box center [1354, 610] width 7 height 77
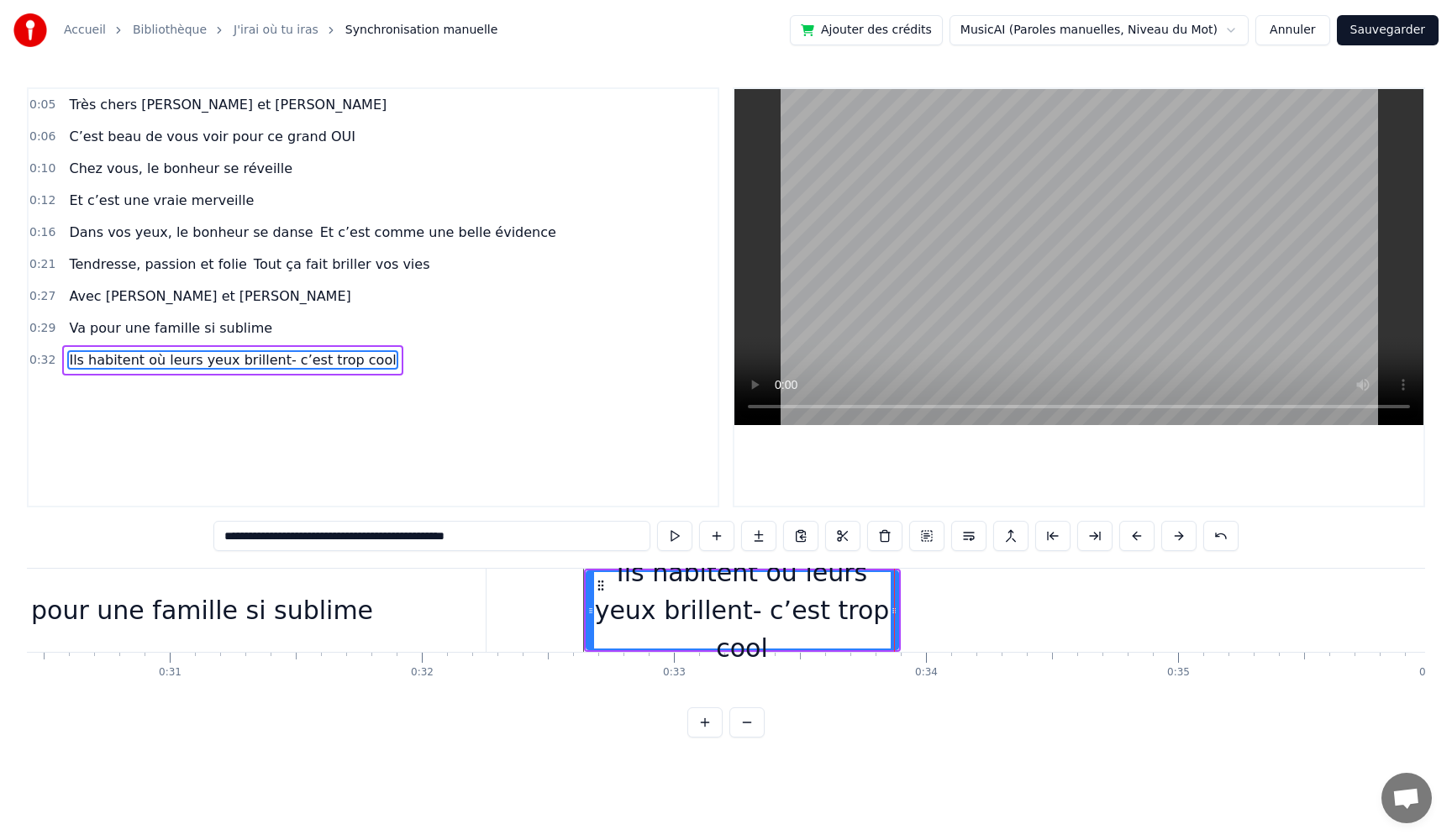
scroll to position [0, 7783]
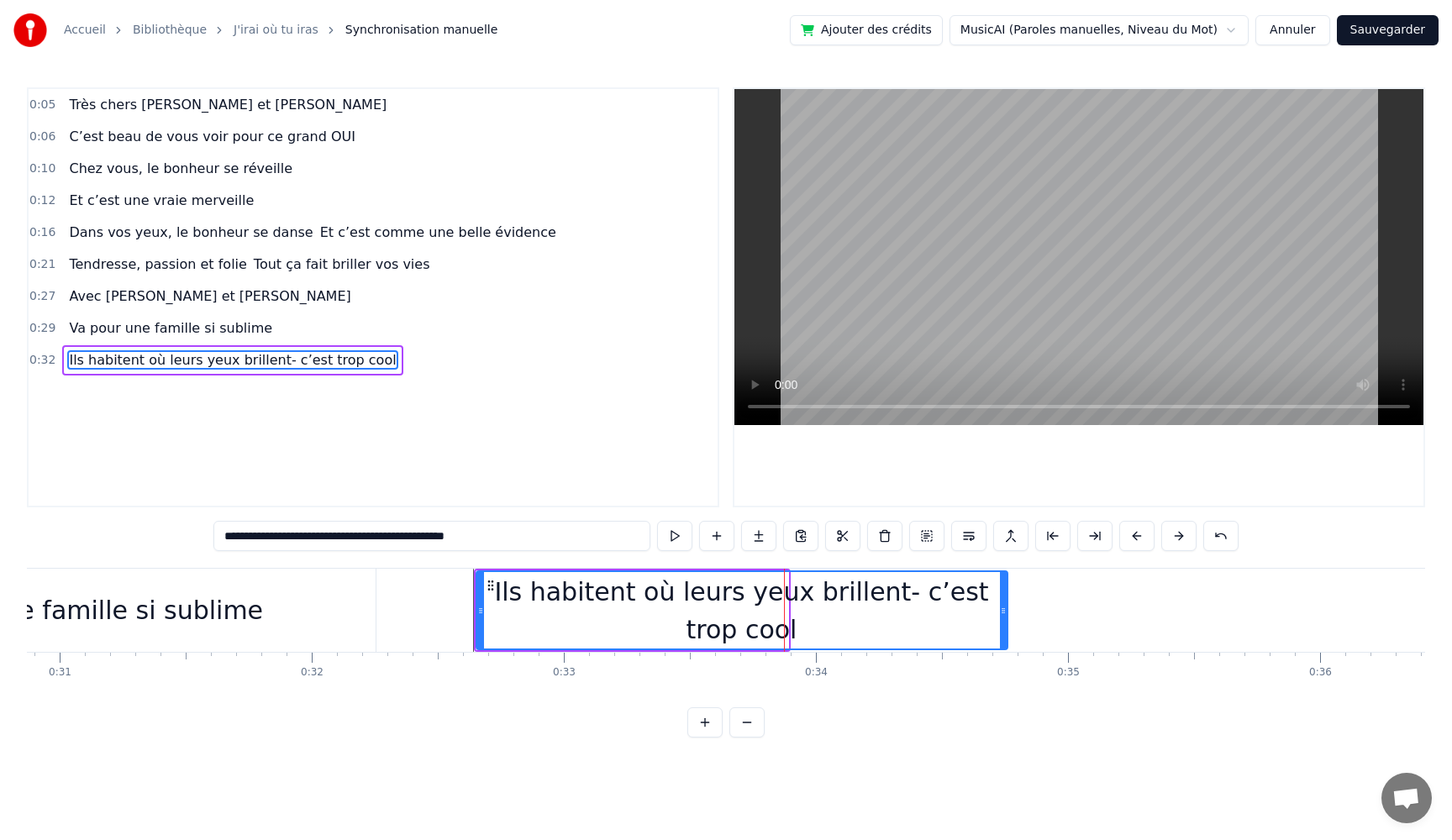
drag, startPoint x: 785, startPoint y: 611, endPoint x: 1005, endPoint y: 623, distance: 220.3
click at [1005, 623] on div at bounding box center [1004, 610] width 7 height 77
type input "**********"
click at [721, 540] on button at bounding box center [716, 535] width 35 height 31
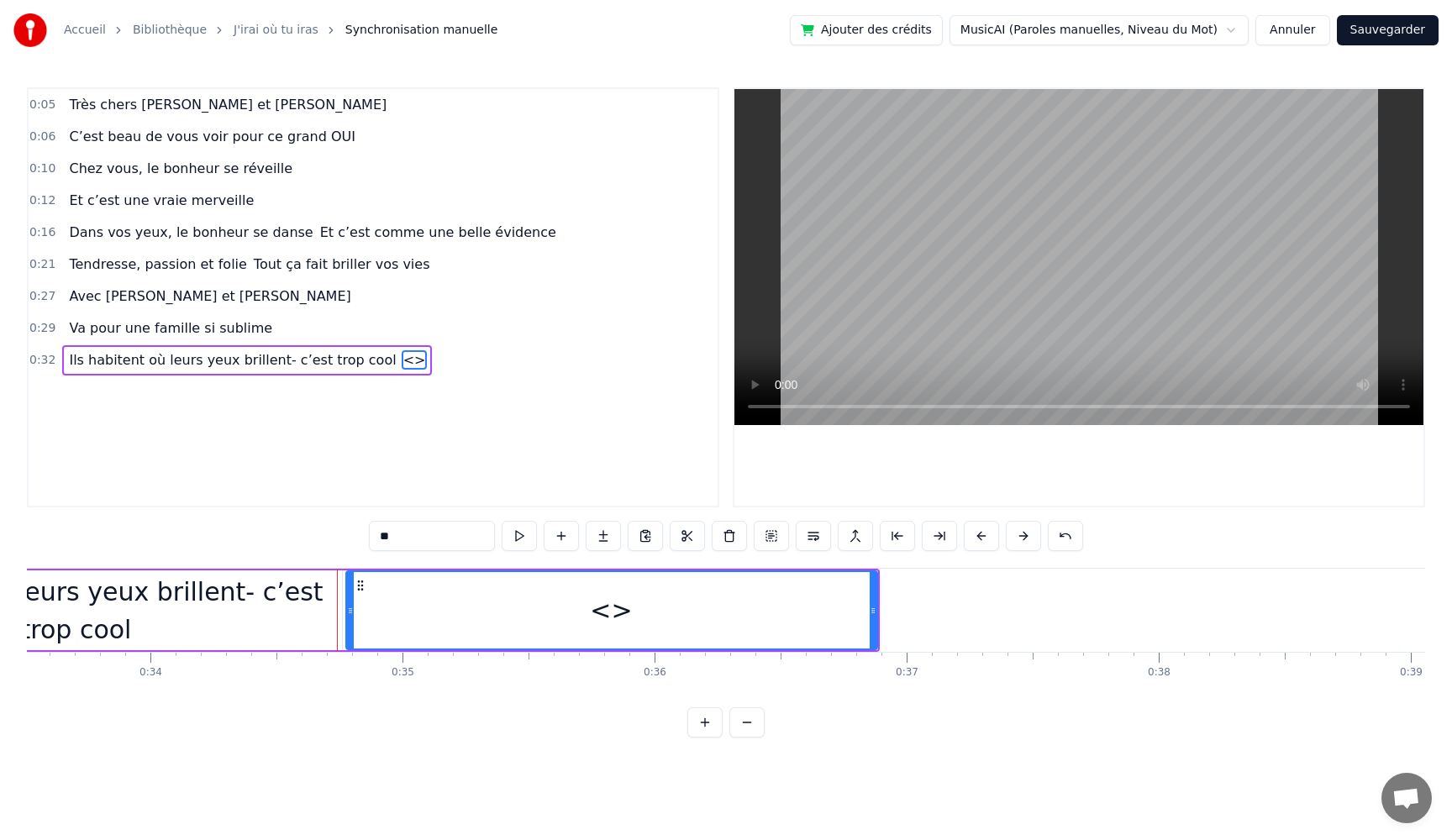
scroll to position [0, 8432]
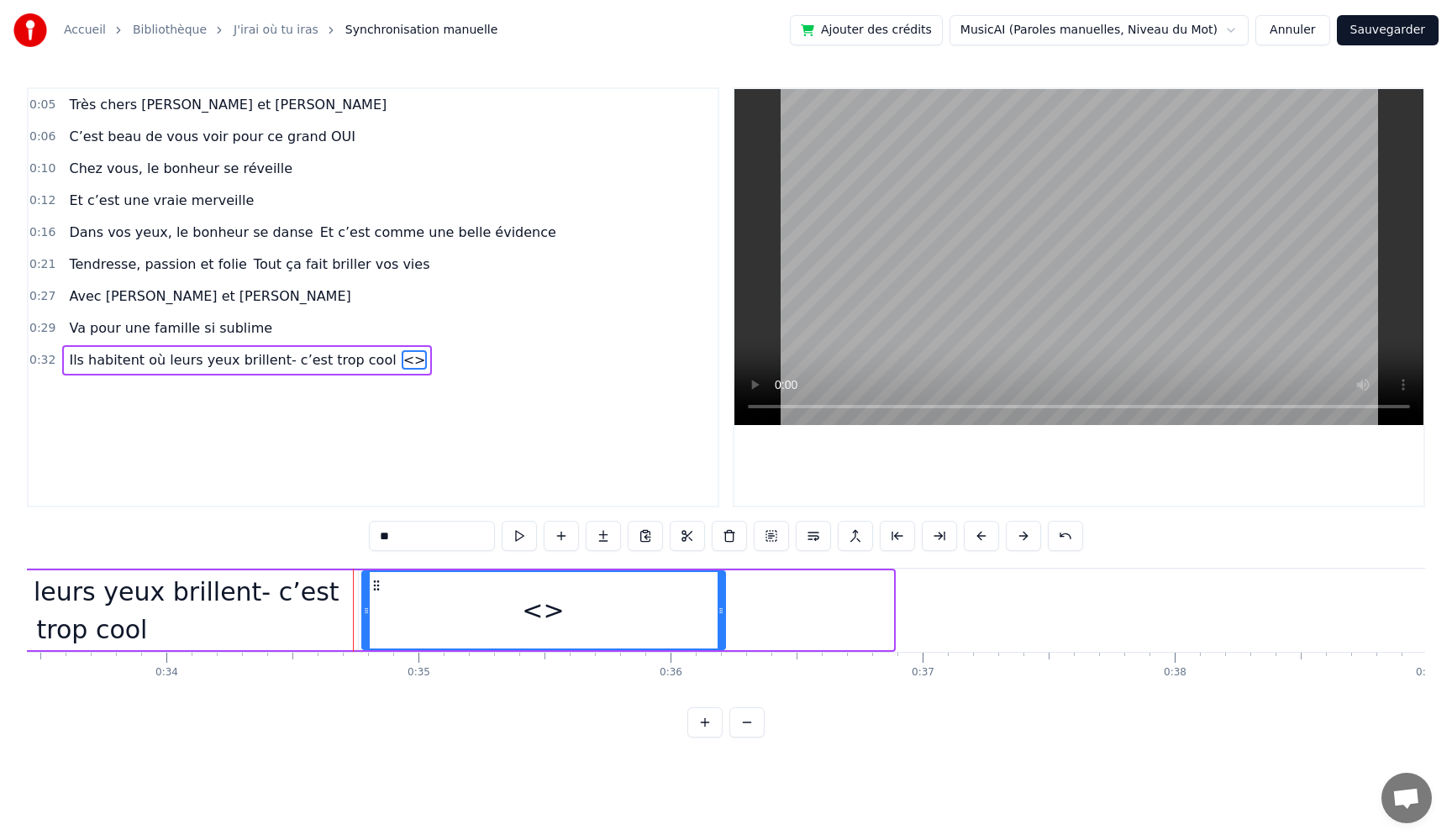
drag, startPoint x: 891, startPoint y: 614, endPoint x: 723, endPoint y: 616, distance: 168.0
click at [723, 616] on icon at bounding box center [722, 610] width 7 height 13
drag, startPoint x: 409, startPoint y: 540, endPoint x: 234, endPoint y: 518, distance: 176.4
click at [234, 518] on div "0:05 Très chers [PERSON_NAME] et [PERSON_NAME] 0:06 C’est beau de vous voir pou…" at bounding box center [726, 412] width 1399 height 651
paste input "**********"
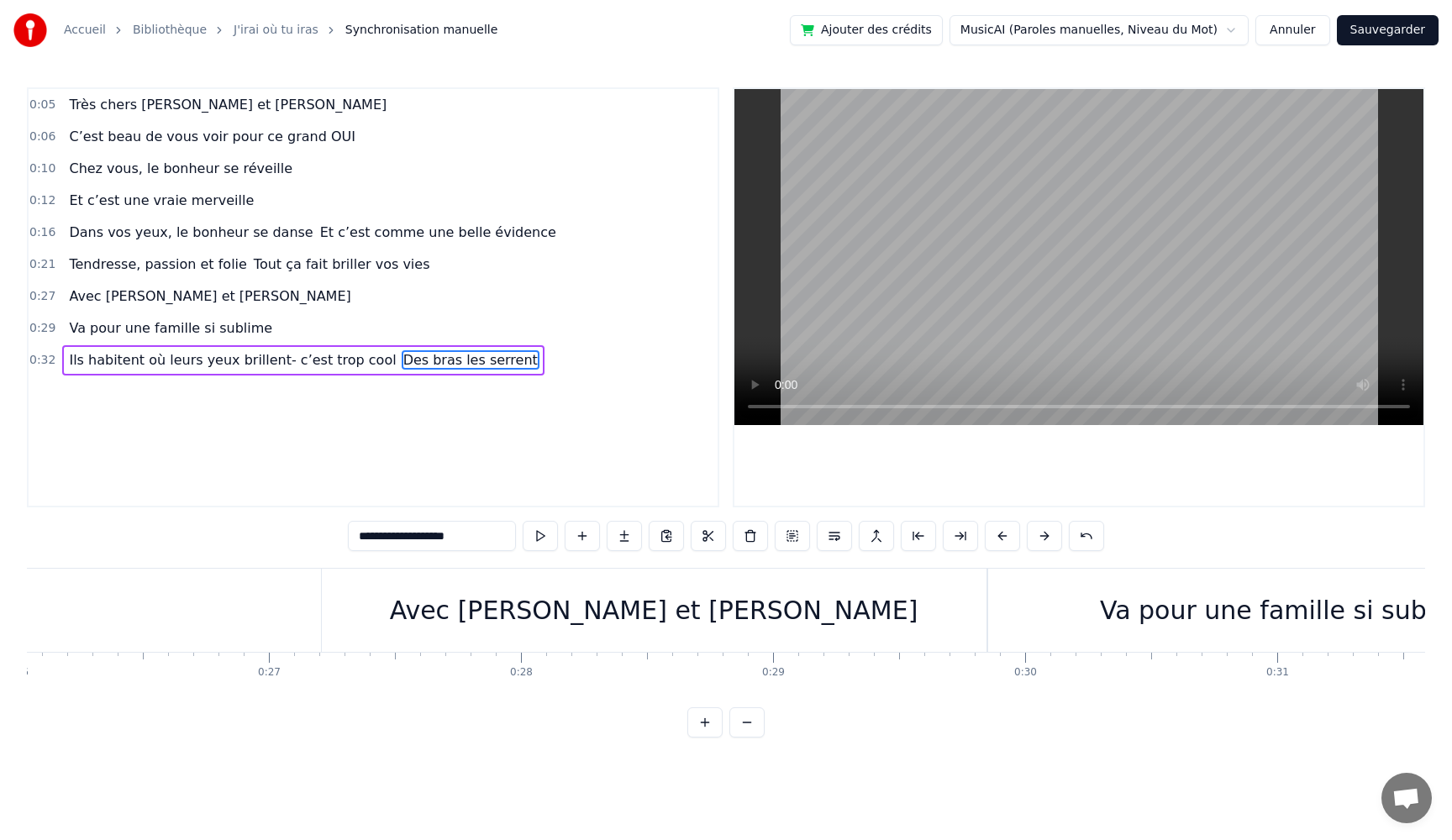
scroll to position [0, 6550]
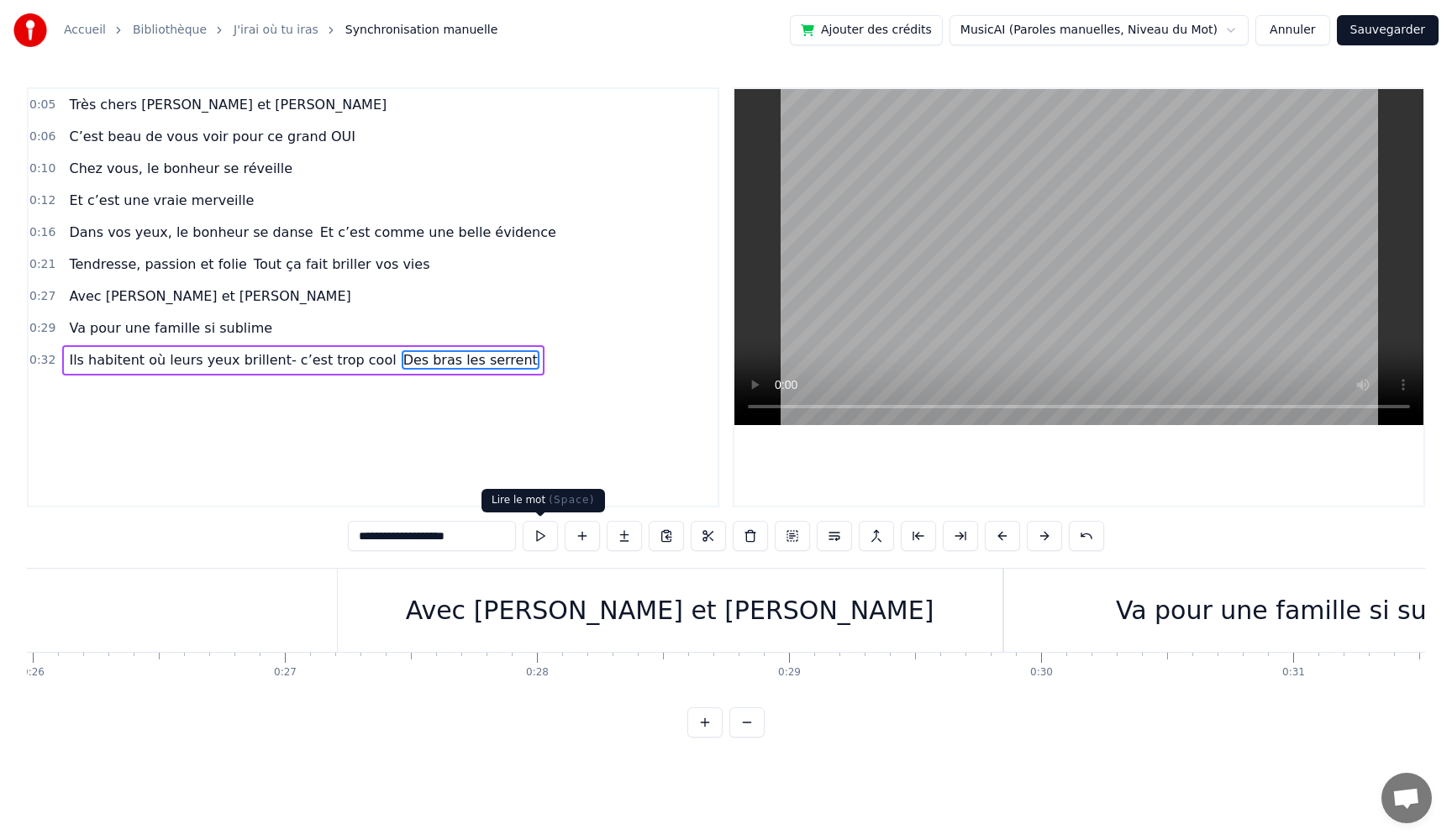
type input "**********"
click at [533, 539] on button at bounding box center [540, 535] width 35 height 31
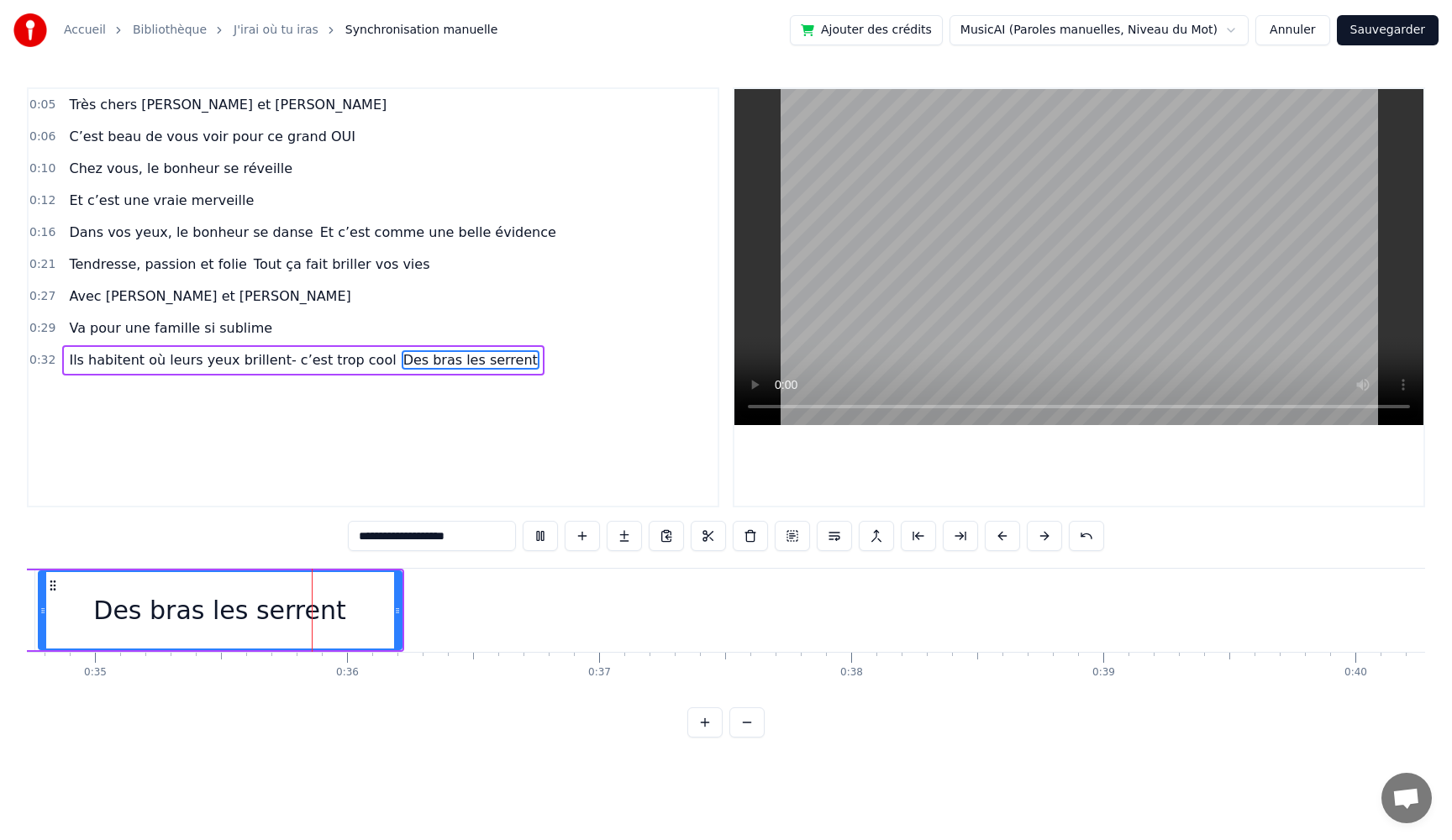
scroll to position [0, 8773]
click at [533, 539] on button at bounding box center [540, 535] width 35 height 31
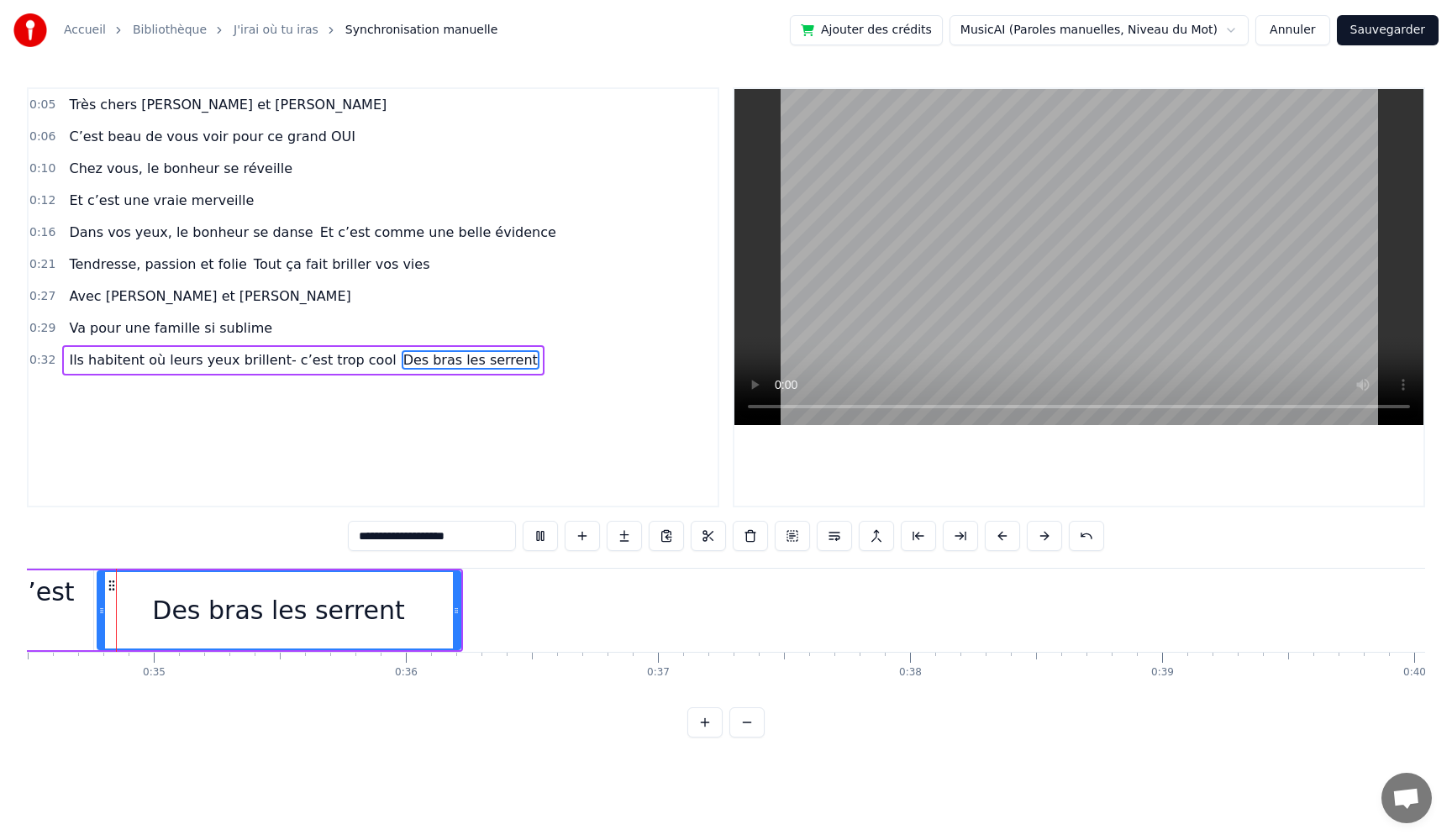
scroll to position [0, 8681]
click at [533, 539] on button at bounding box center [540, 535] width 35 height 31
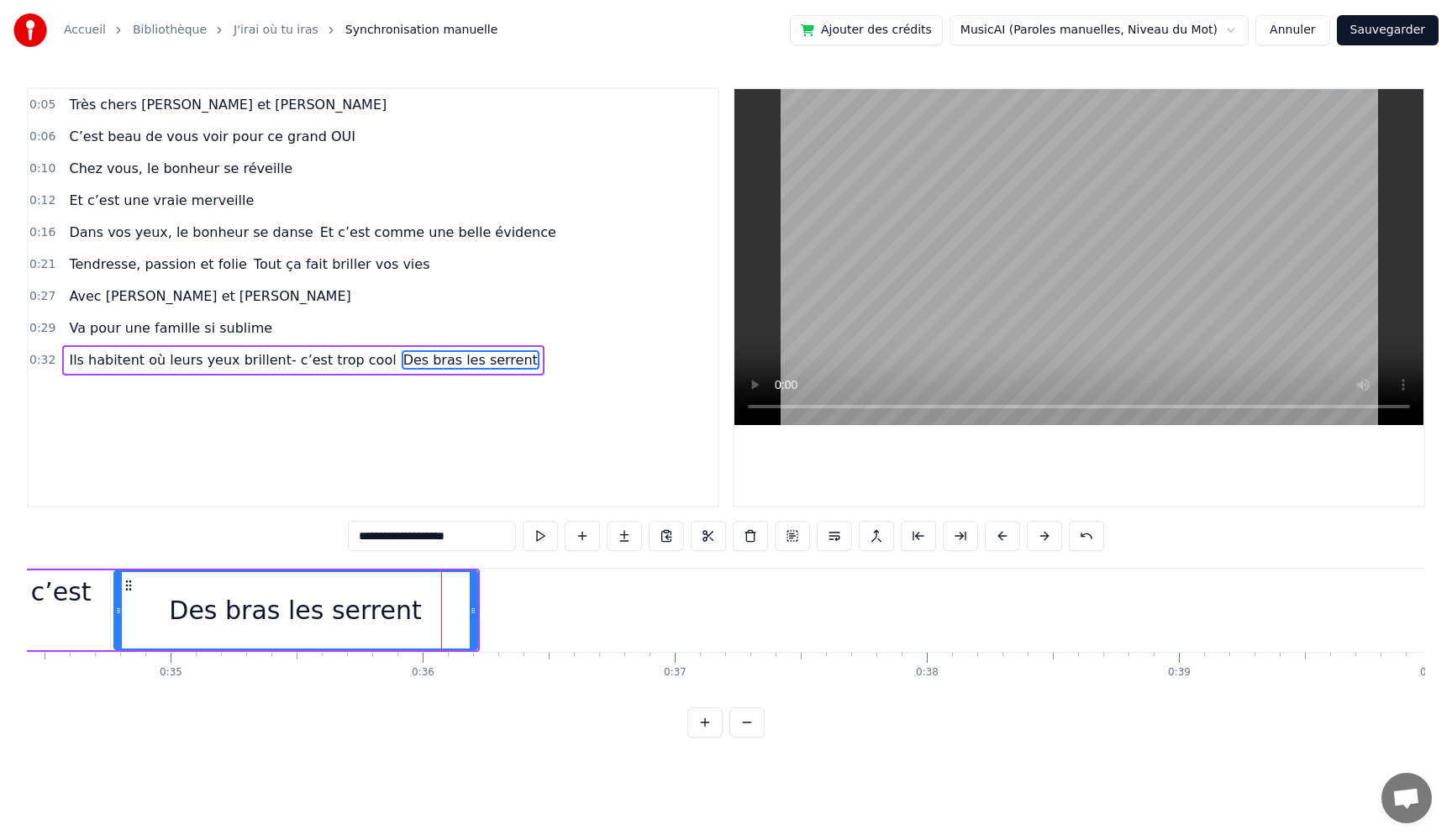
click at [533, 539] on button at bounding box center [540, 535] width 35 height 31
drag, startPoint x: 117, startPoint y: 619, endPoint x: 133, endPoint y: 618, distance: 16.0
click at [133, 618] on div at bounding box center [135, 610] width 7 height 77
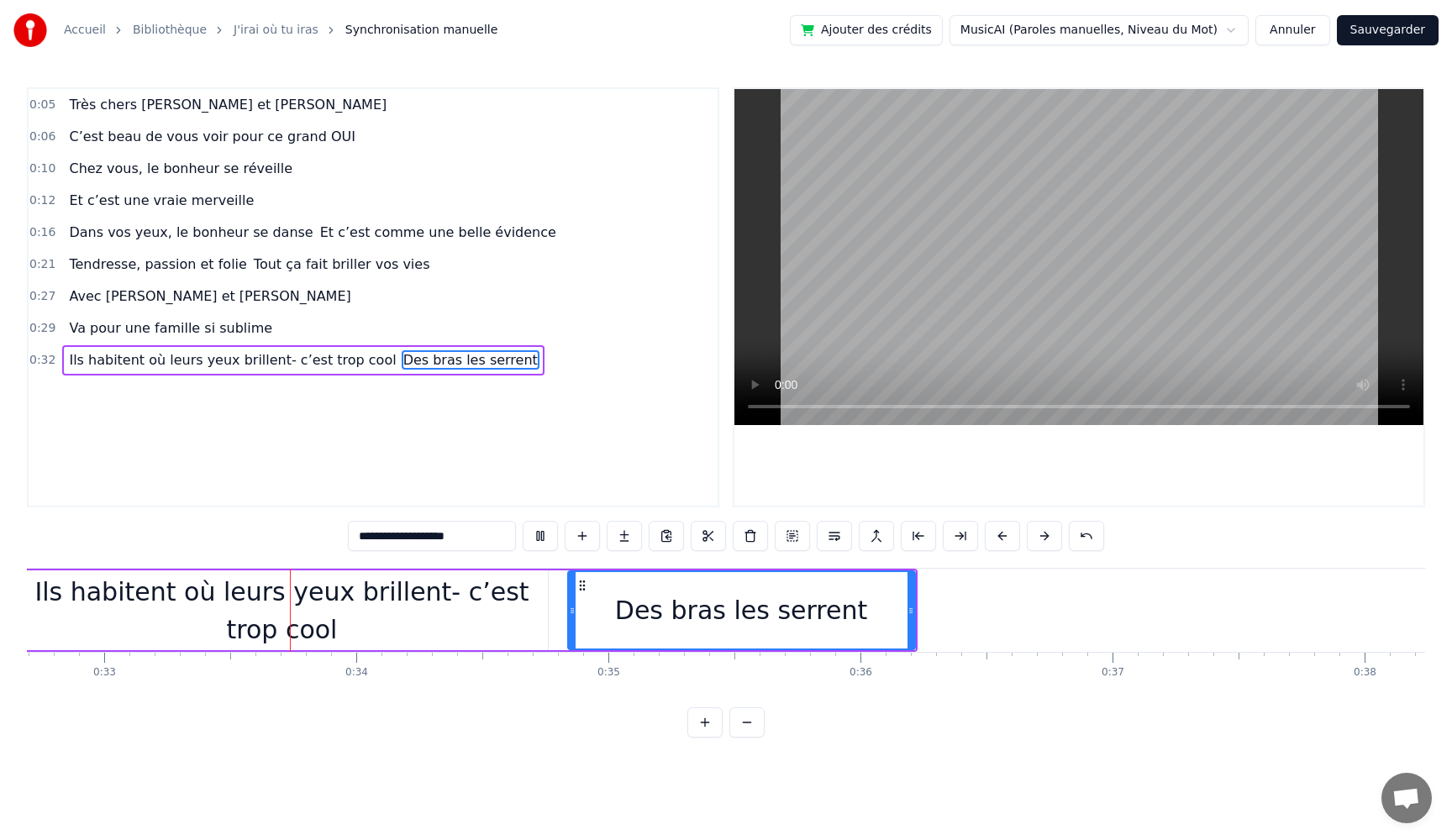
scroll to position [0, 8252]
click at [362, 359] on div "Ils habitent où leurs yeux brillent- c’est trop cool Des bras les serrent" at bounding box center [302, 360] width 481 height 31
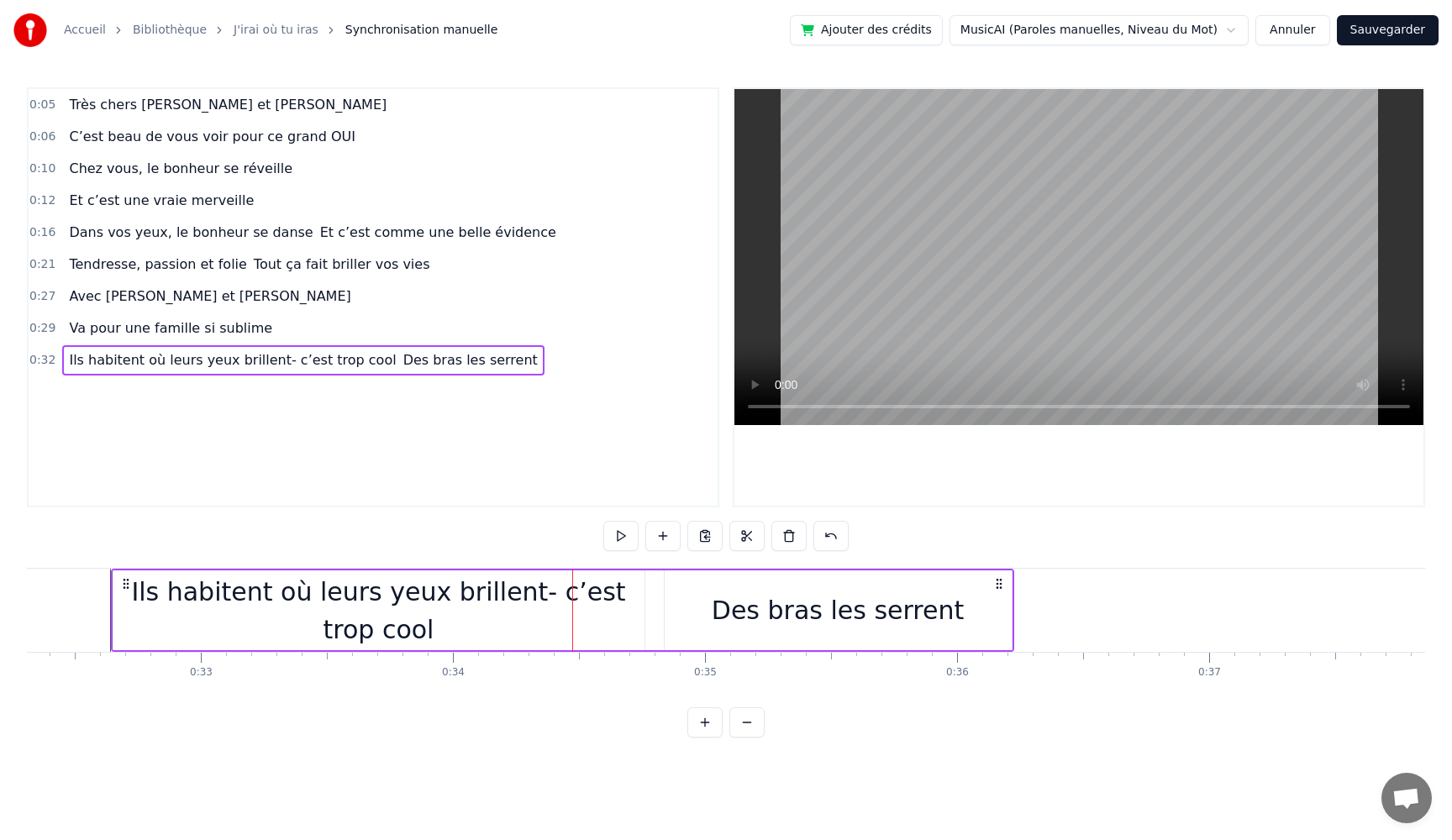
scroll to position [0, 8145]
click at [361, 368] on span "Ils habitent où leurs yeux brillent- c’est trop cool" at bounding box center [232, 360] width 330 height 20
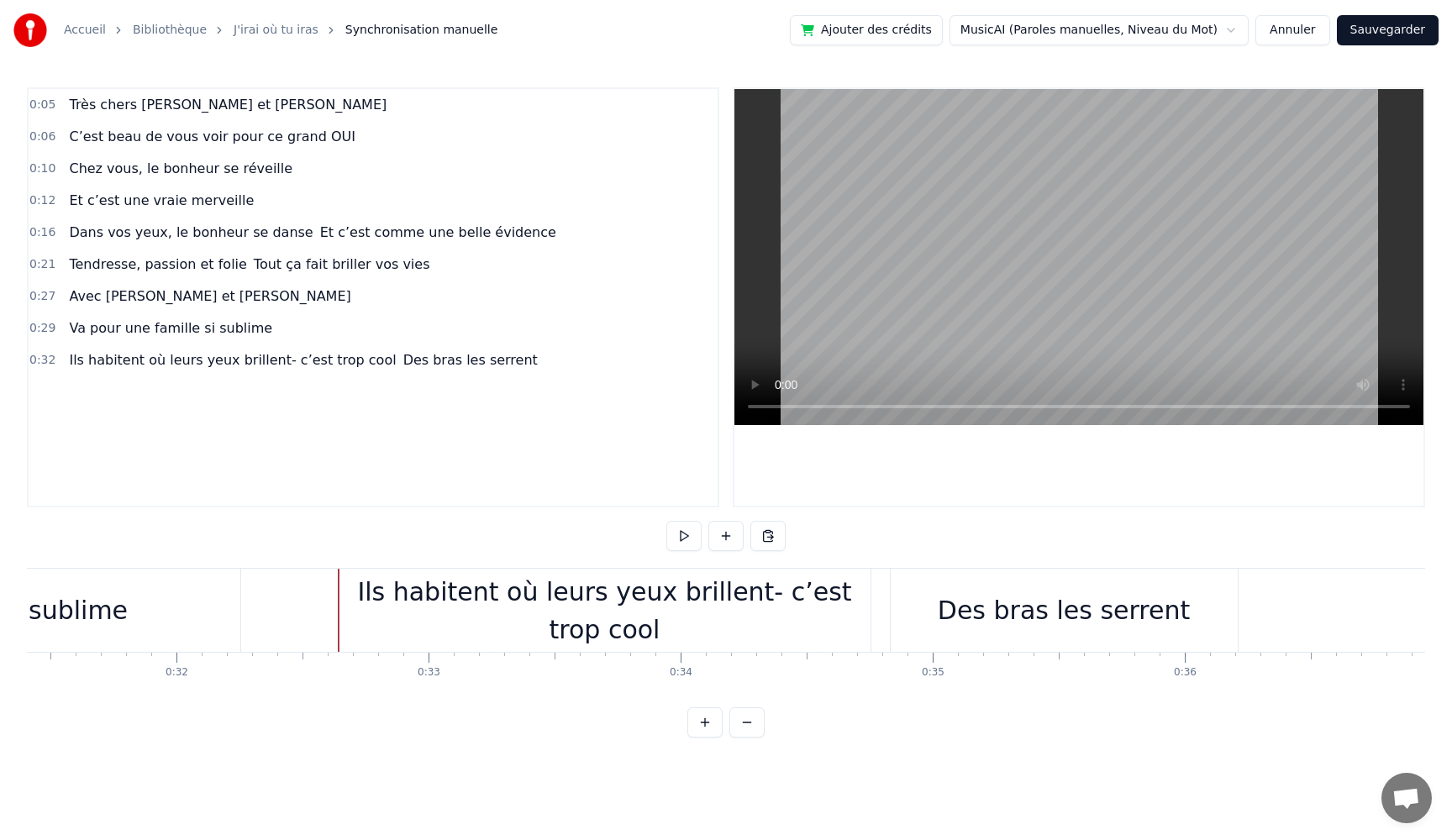
scroll to position [0, 7934]
click at [900, 633] on div "Des bras les serrent" at bounding box center [1048, 609] width 347 height 83
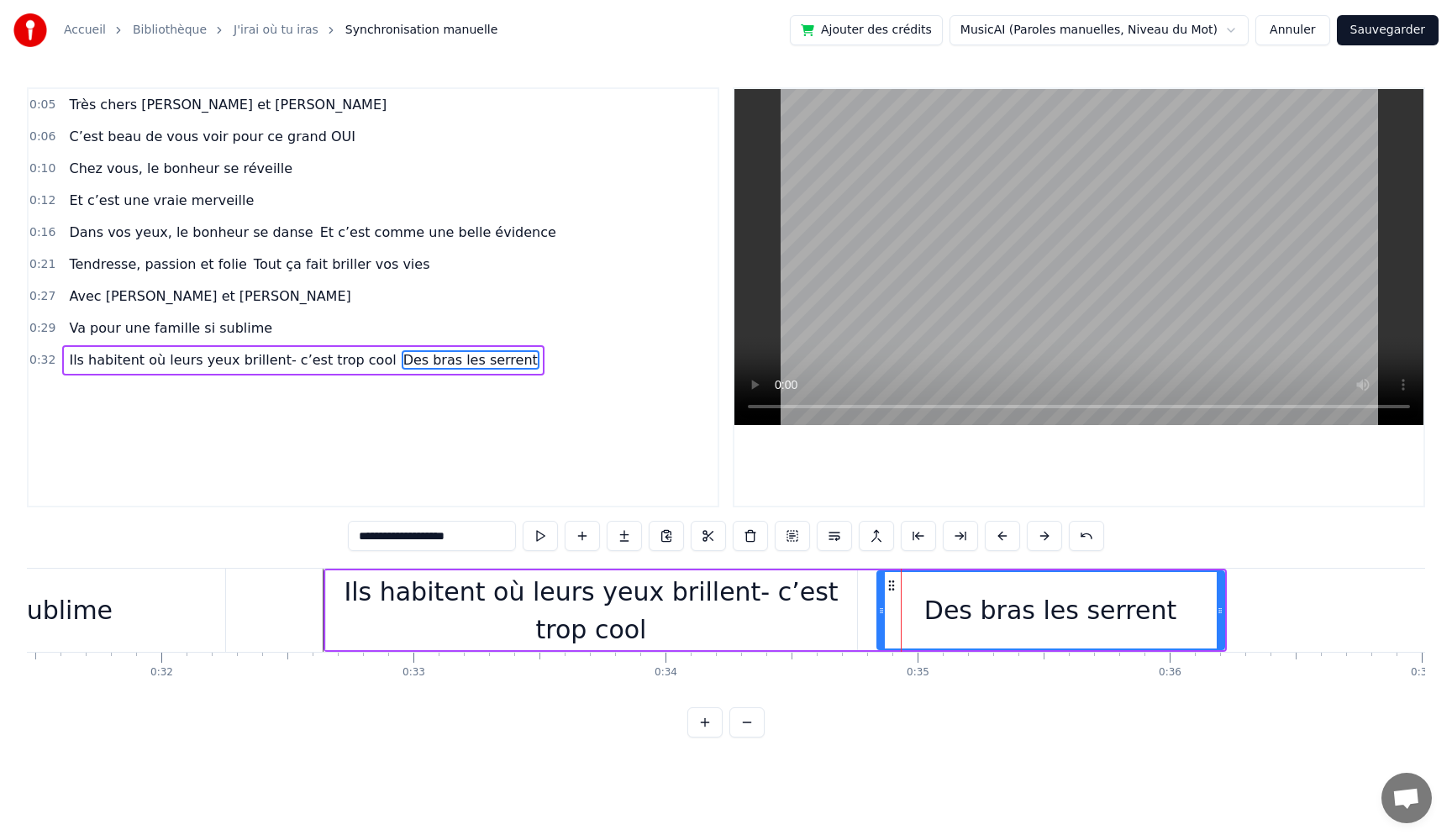
drag, startPoint x: 399, startPoint y: 364, endPoint x: 346, endPoint y: 392, distance: 59.9
click at [294, 414] on div "0:05 Très chers [PERSON_NAME] et [PERSON_NAME] 0:06 C’est beau de vous voir pou…" at bounding box center [373, 297] width 693 height 420
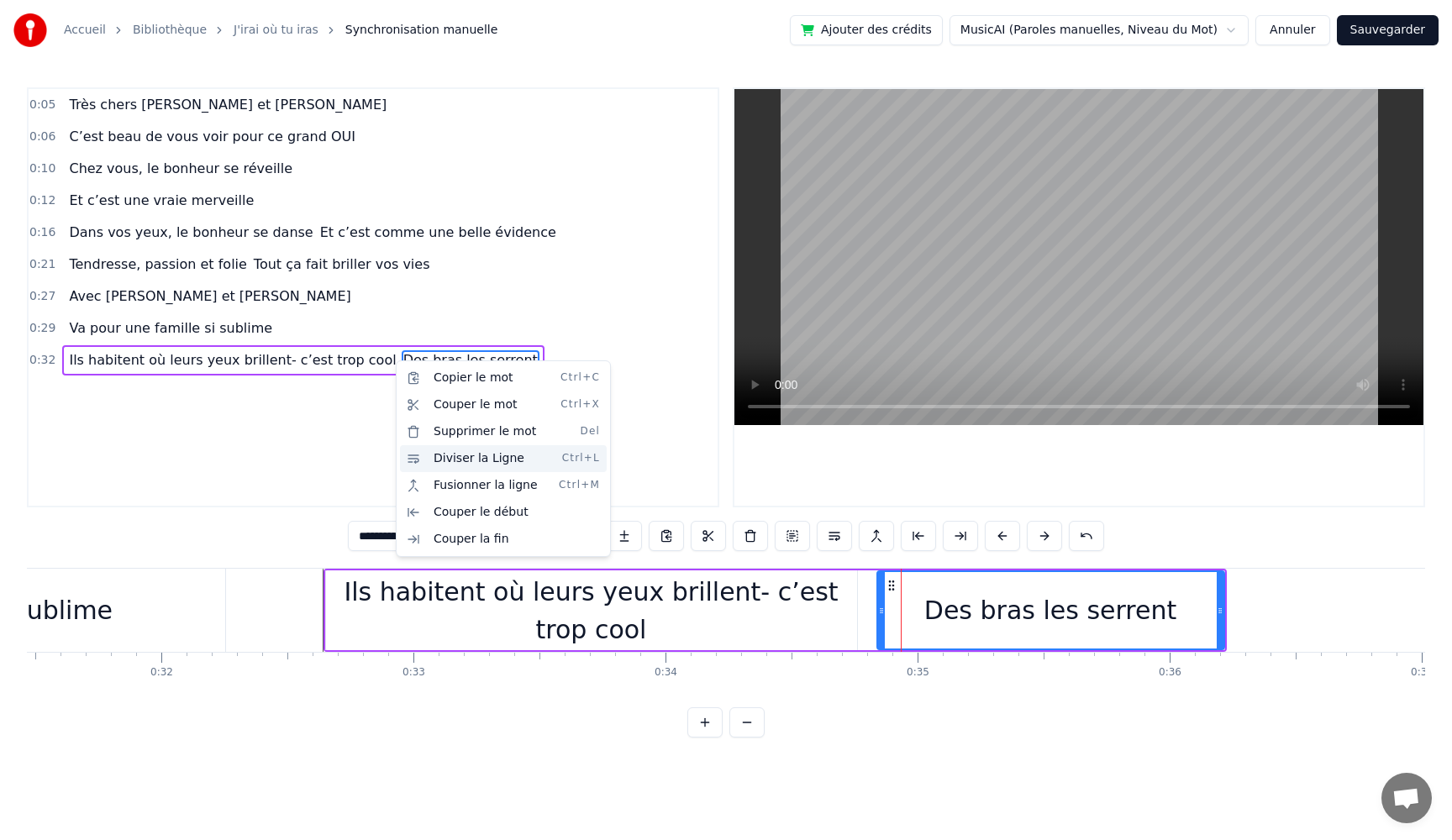
click at [444, 458] on div "Diviser la Ligne Ctrl+L" at bounding box center [503, 458] width 207 height 27
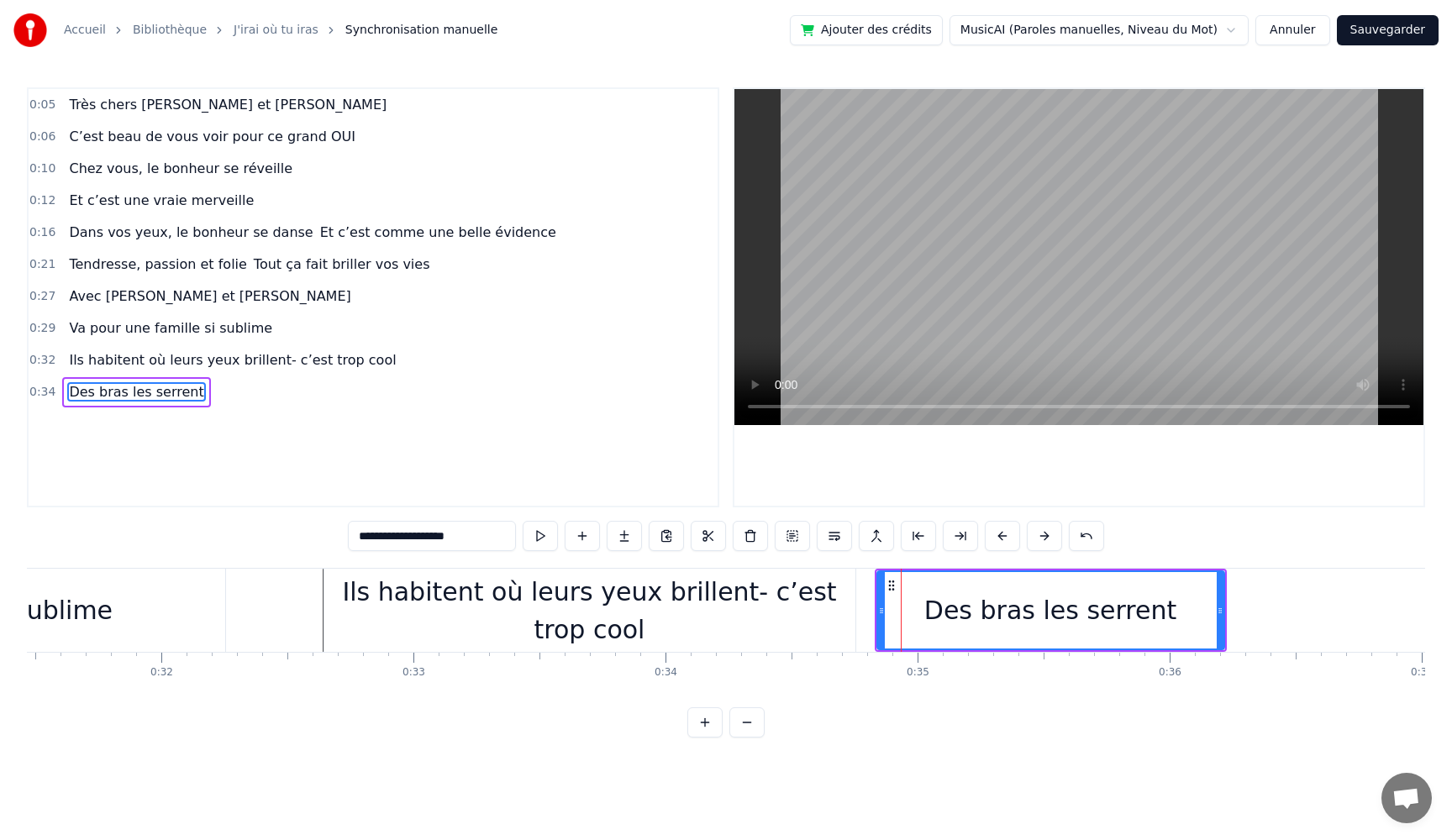
click at [539, 541] on button at bounding box center [540, 535] width 35 height 31
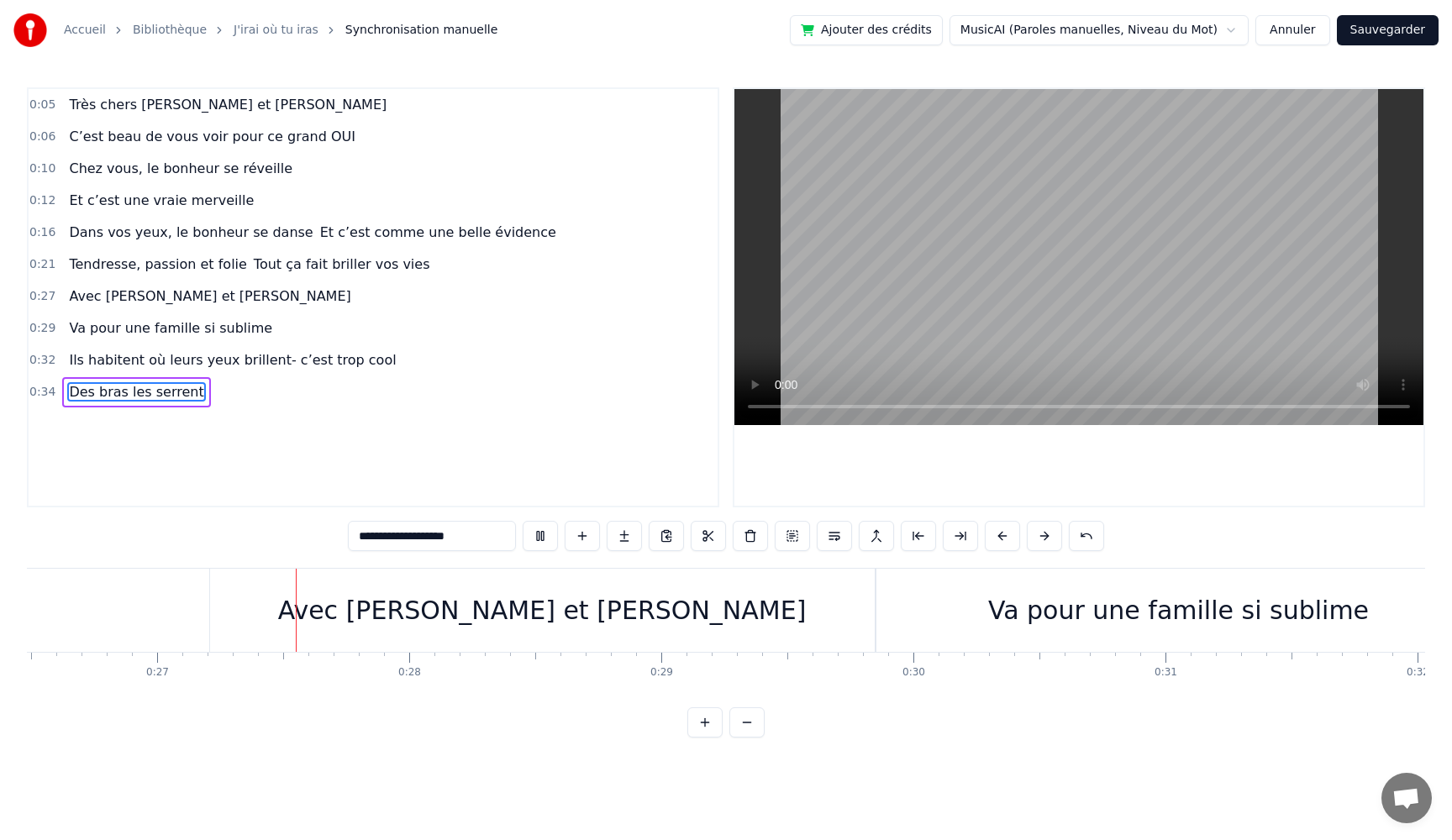
scroll to position [0, 6685]
click at [1027, 614] on div "Va pour une famille si sublime" at bounding box center [1171, 609] width 381 height 38
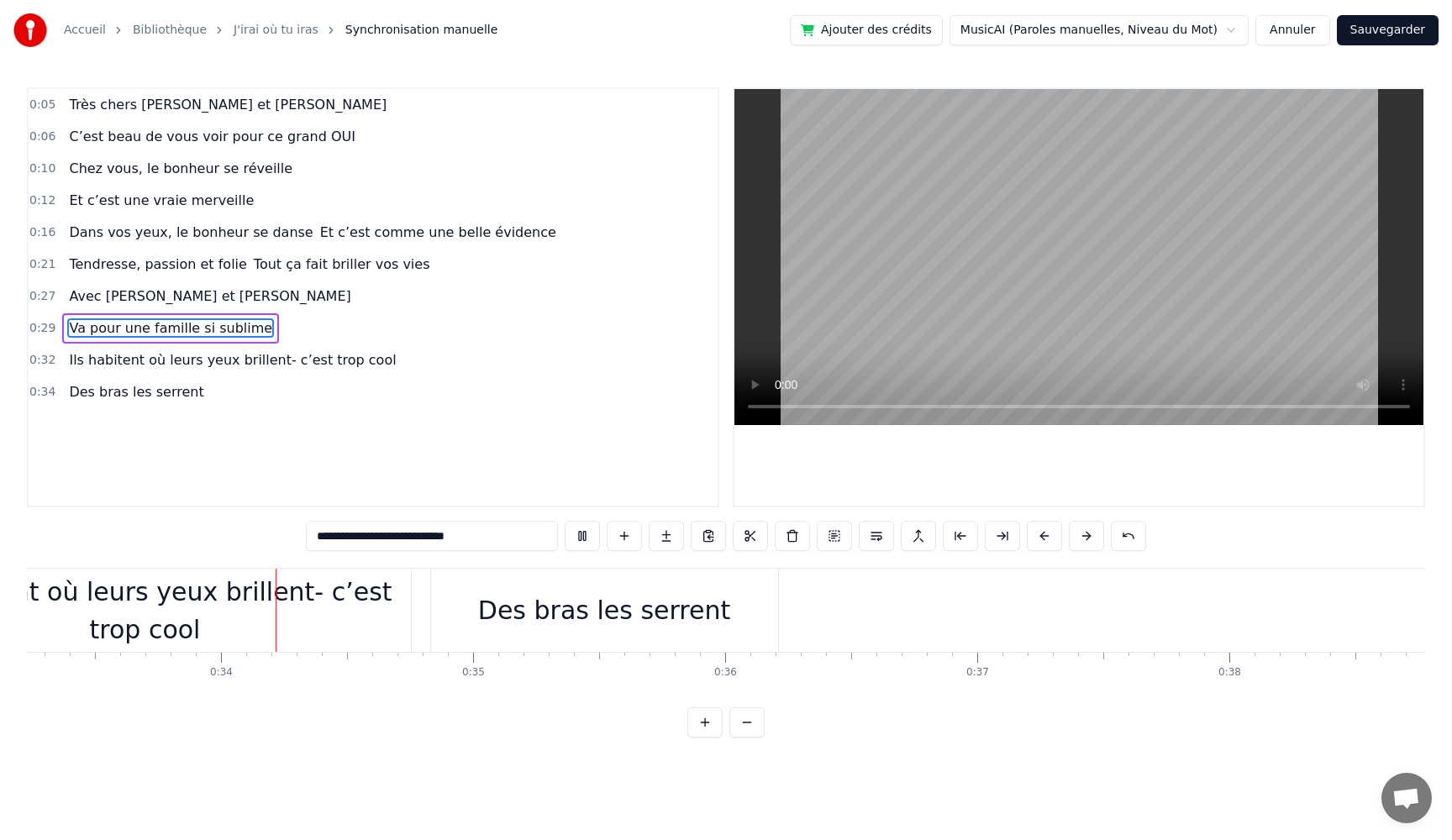
scroll to position [0, 8390]
click at [187, 361] on span "Ils habitent où leurs yeux brillent- c’est trop cool" at bounding box center [232, 360] width 330 height 19
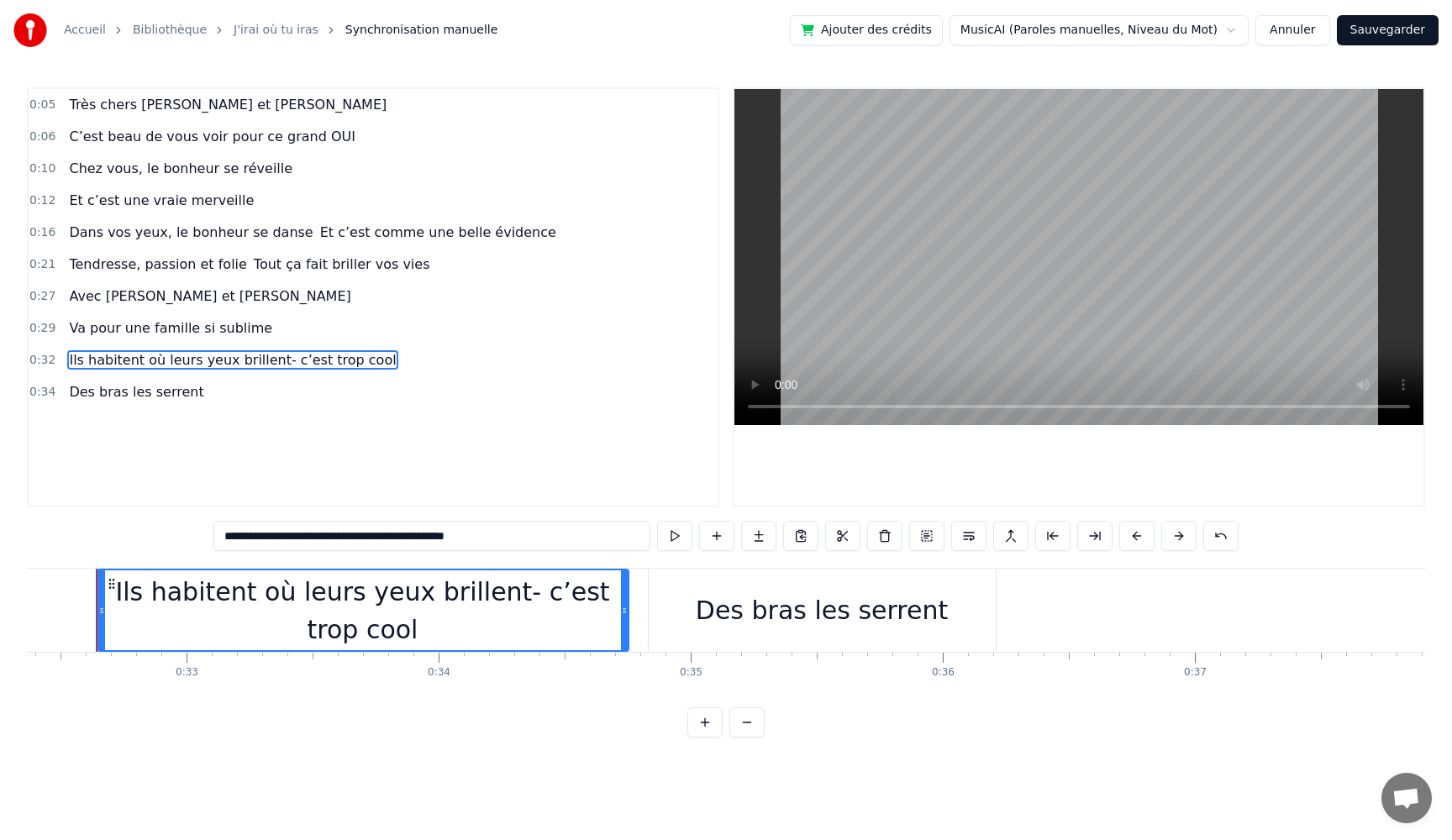
click at [134, 397] on span "Des bras les serrent" at bounding box center [136, 392] width 138 height 19
type input "**********"
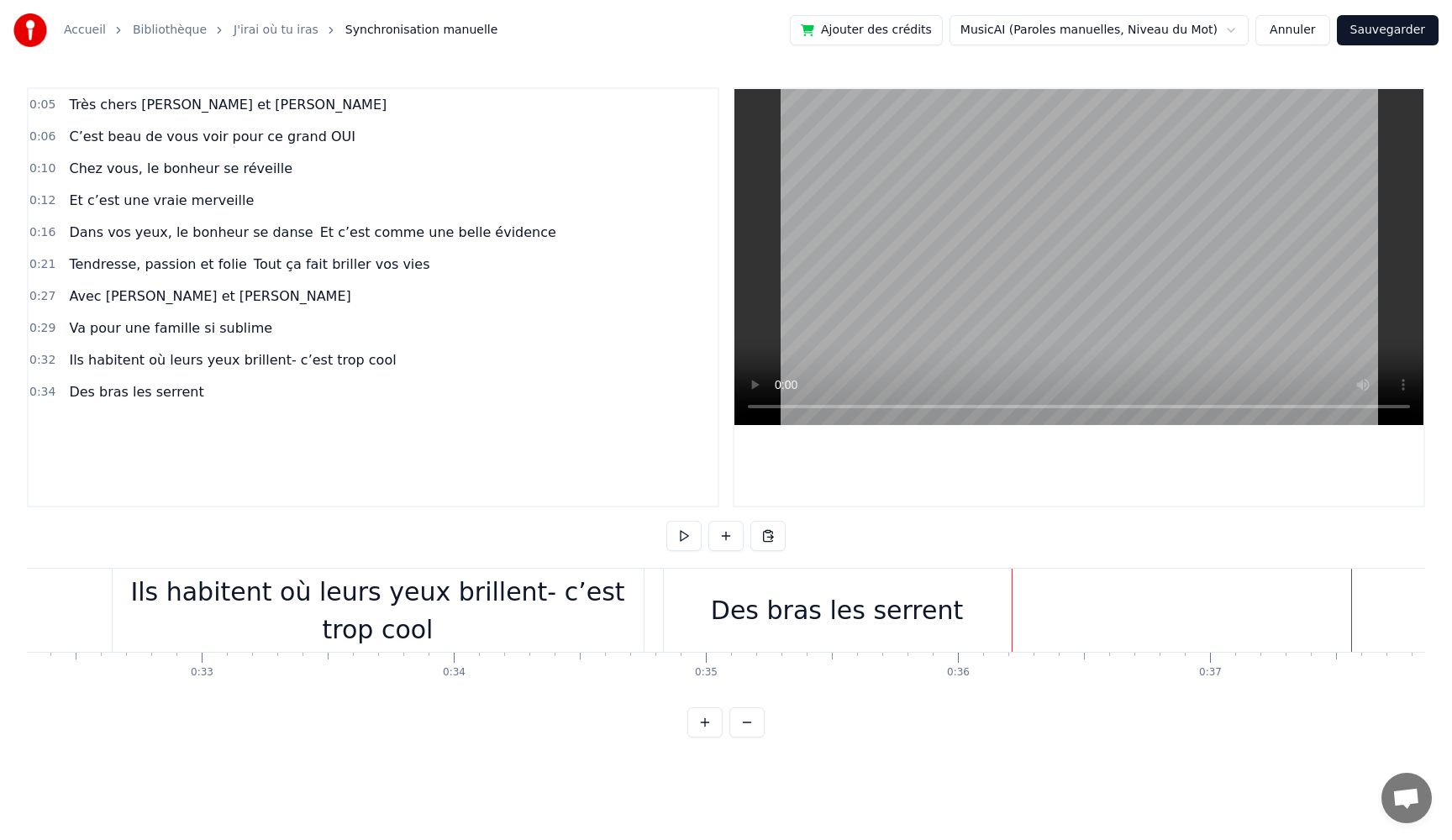
click at [1013, 617] on div at bounding box center [1012, 609] width 1 height 83
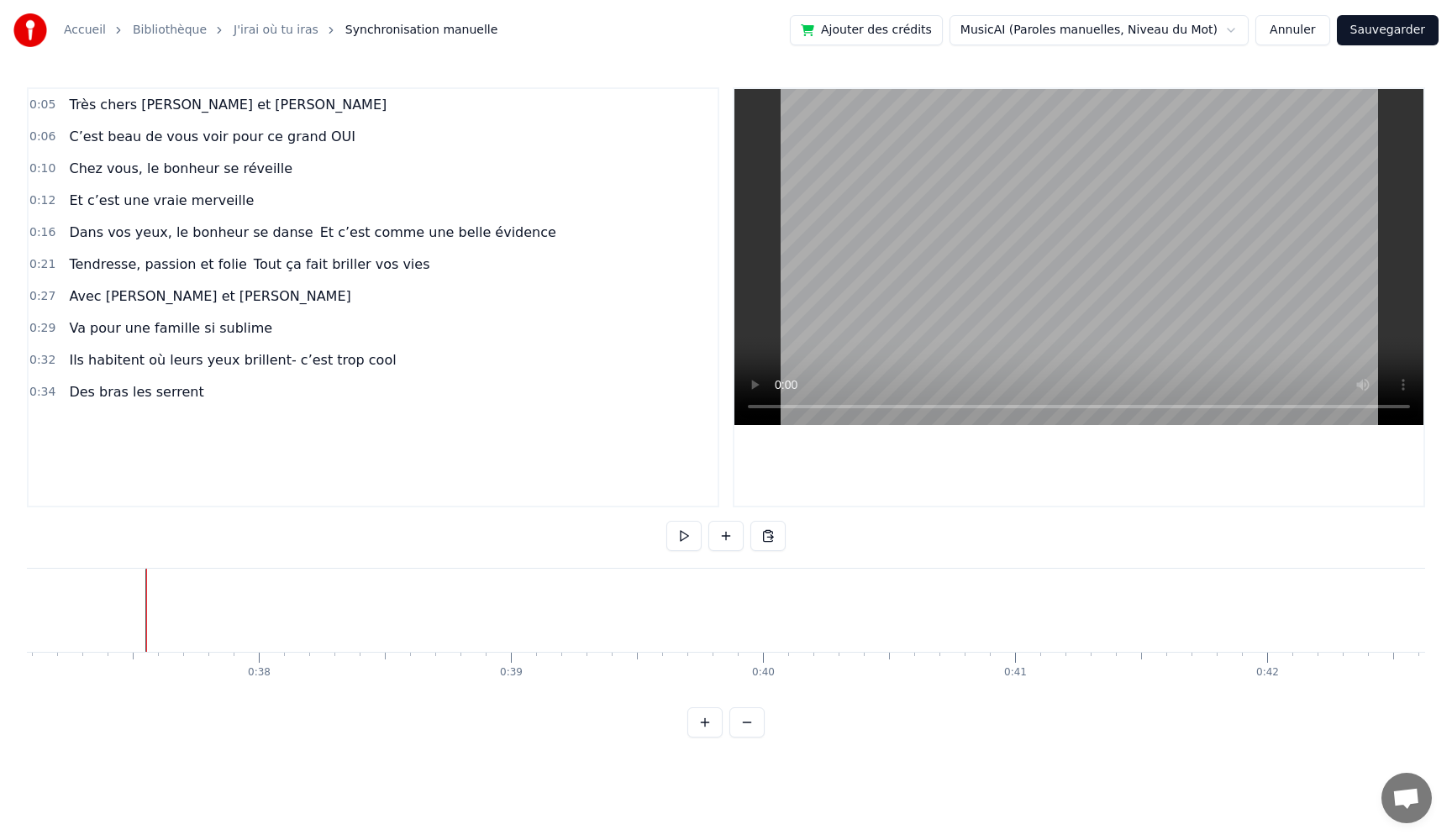
scroll to position [0, 9383]
click at [729, 534] on button at bounding box center [726, 535] width 35 height 31
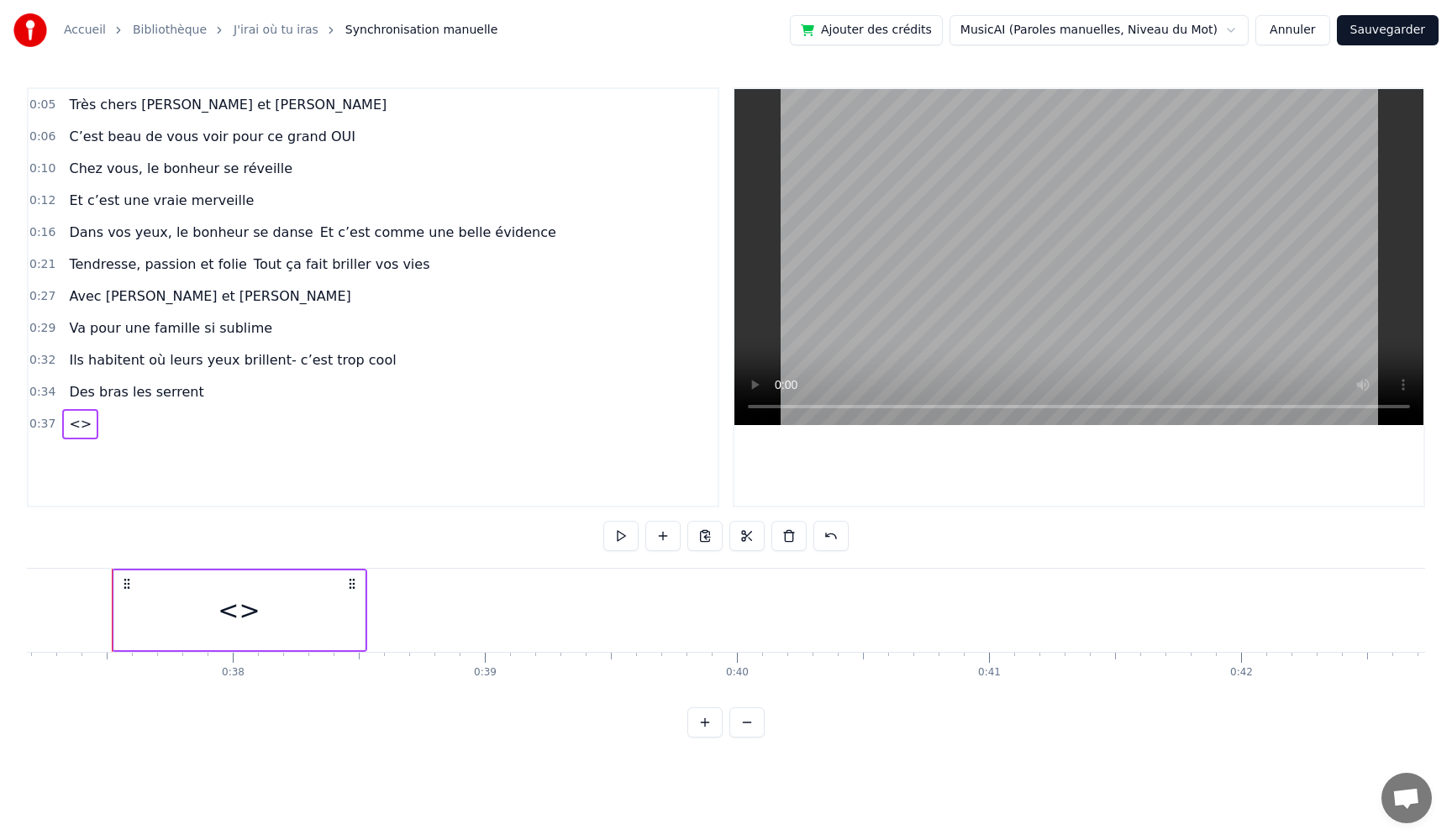
click at [332, 611] on div "<>" at bounding box center [239, 609] width 251 height 79
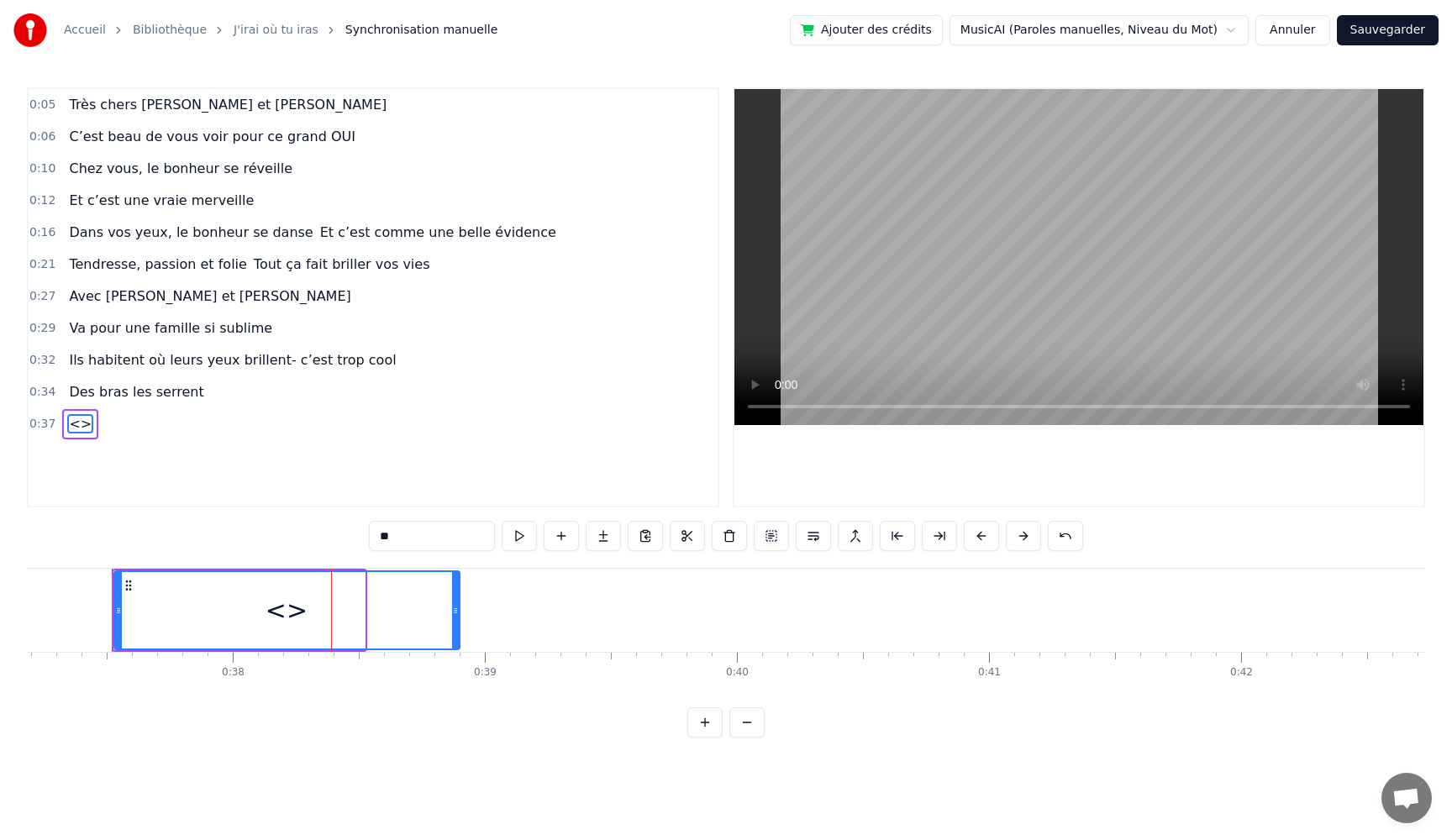
drag, startPoint x: 361, startPoint y: 609, endPoint x: 460, endPoint y: 622, distance: 99.8
click at [459, 622] on div at bounding box center [456, 610] width 7 height 77
drag, startPoint x: 346, startPoint y: 534, endPoint x: 215, endPoint y: 520, distance: 131.7
click at [215, 520] on div "0:05 Très chers [PERSON_NAME] et [PERSON_NAME] 0:06 C’est beau de vous voir pou…" at bounding box center [726, 412] width 1399 height 651
paste input "**********"
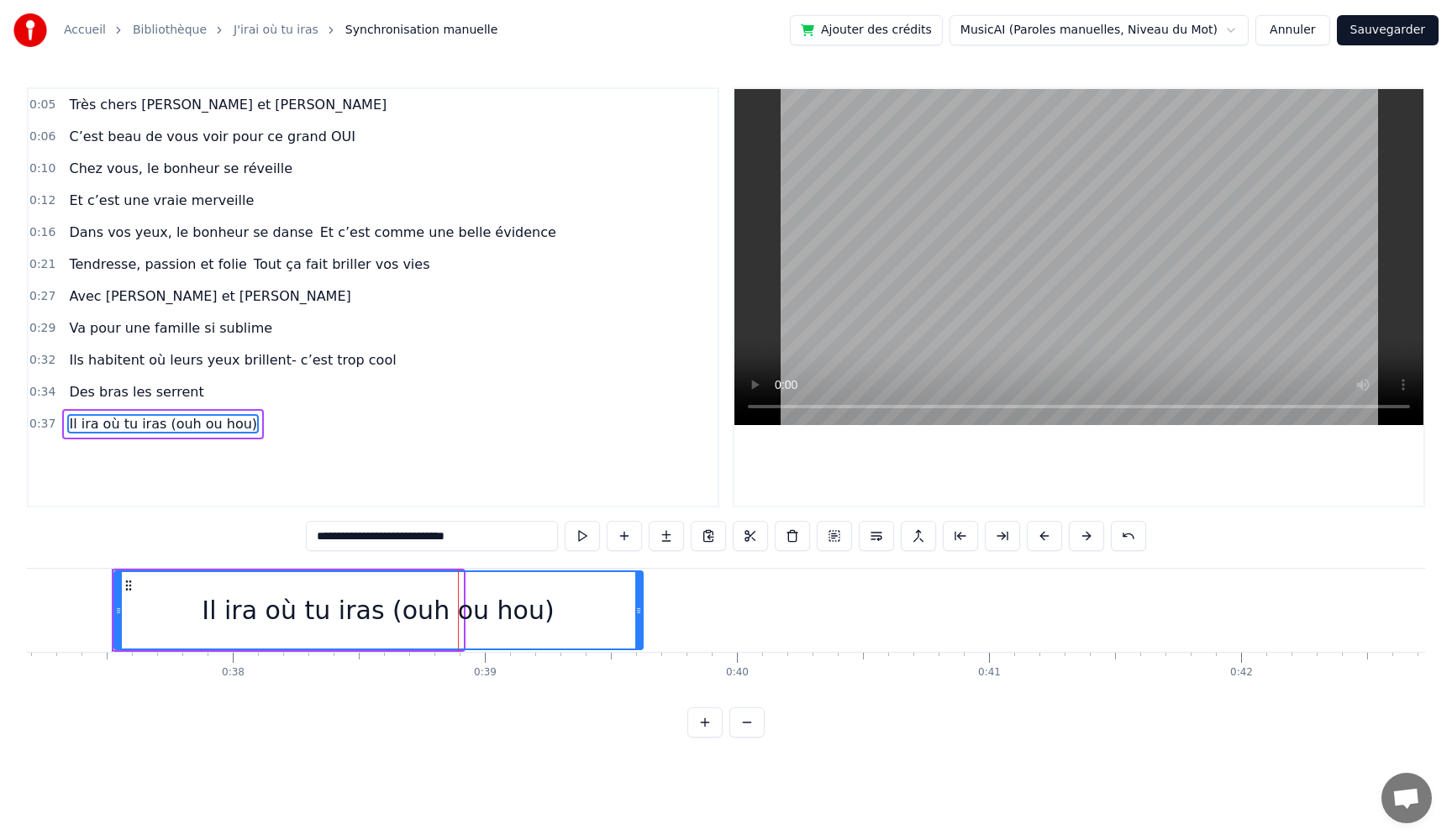
drag, startPoint x: 460, startPoint y: 607, endPoint x: 640, endPoint y: 620, distance: 180.5
click at [640, 620] on div at bounding box center [639, 610] width 7 height 77
type input "**********"
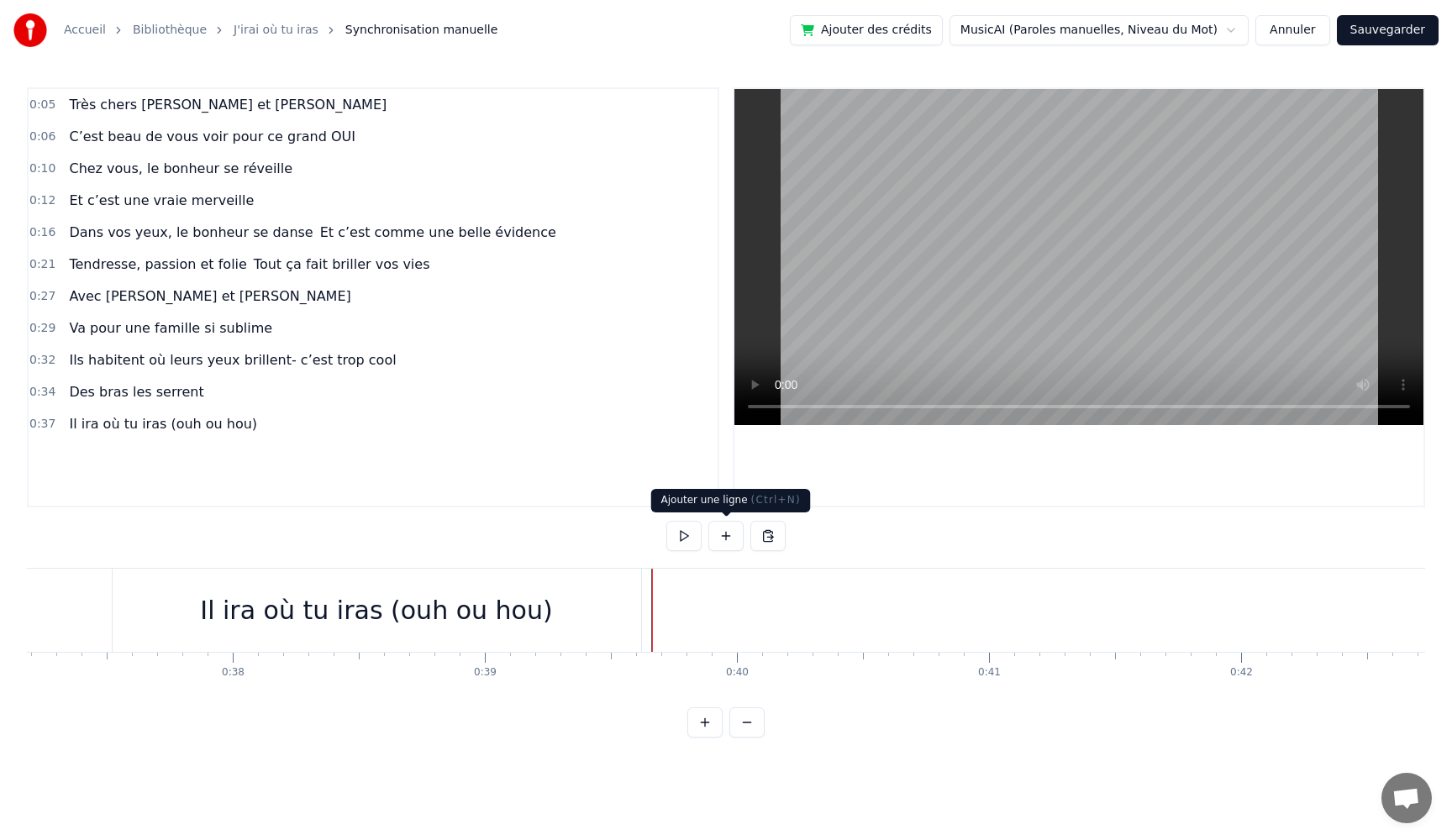
click at [718, 540] on button at bounding box center [726, 535] width 35 height 31
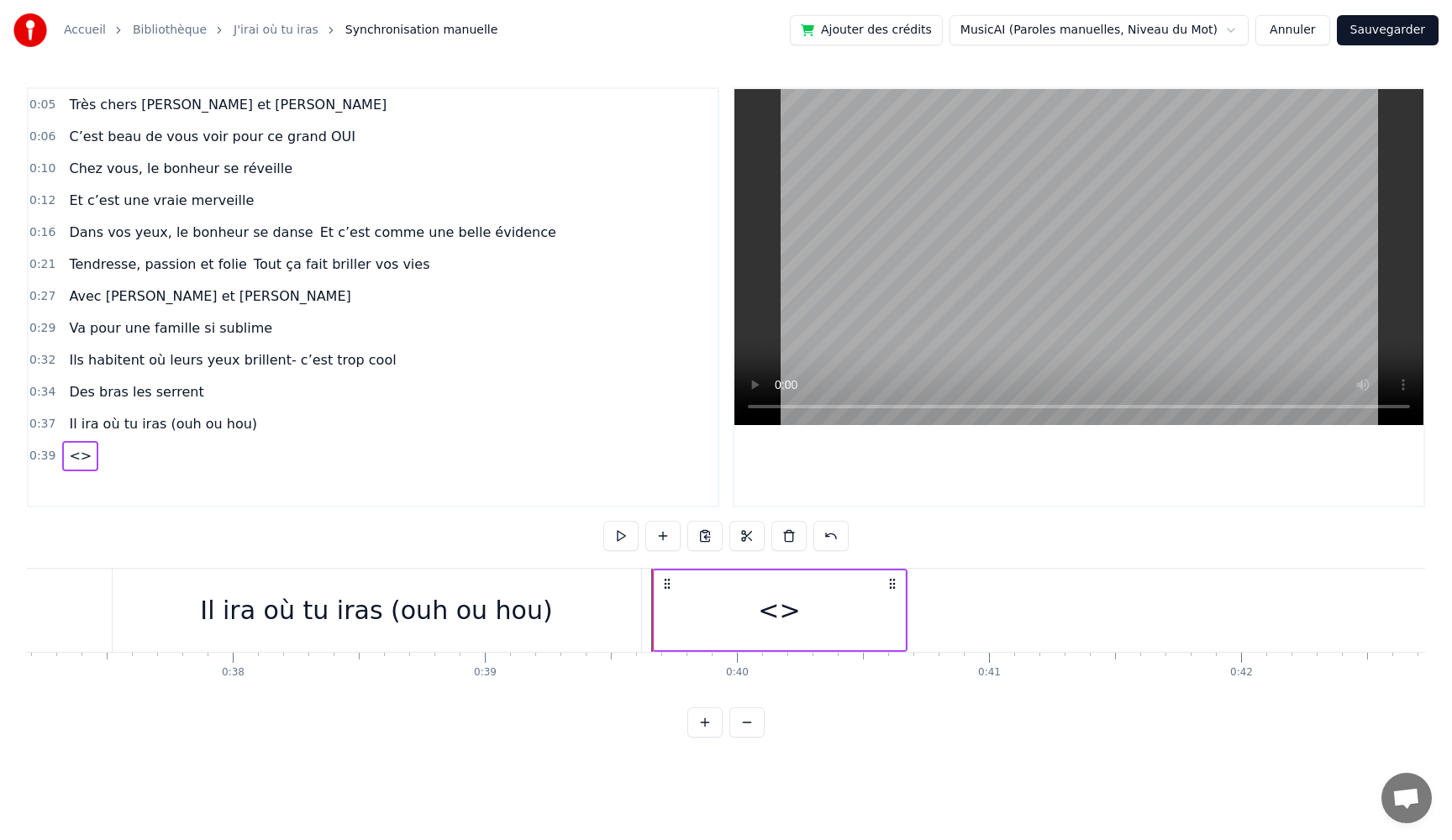
drag, startPoint x: 844, startPoint y: 615, endPoint x: 903, endPoint y: 620, distance: 59.2
click at [844, 615] on div "<>" at bounding box center [779, 609] width 251 height 79
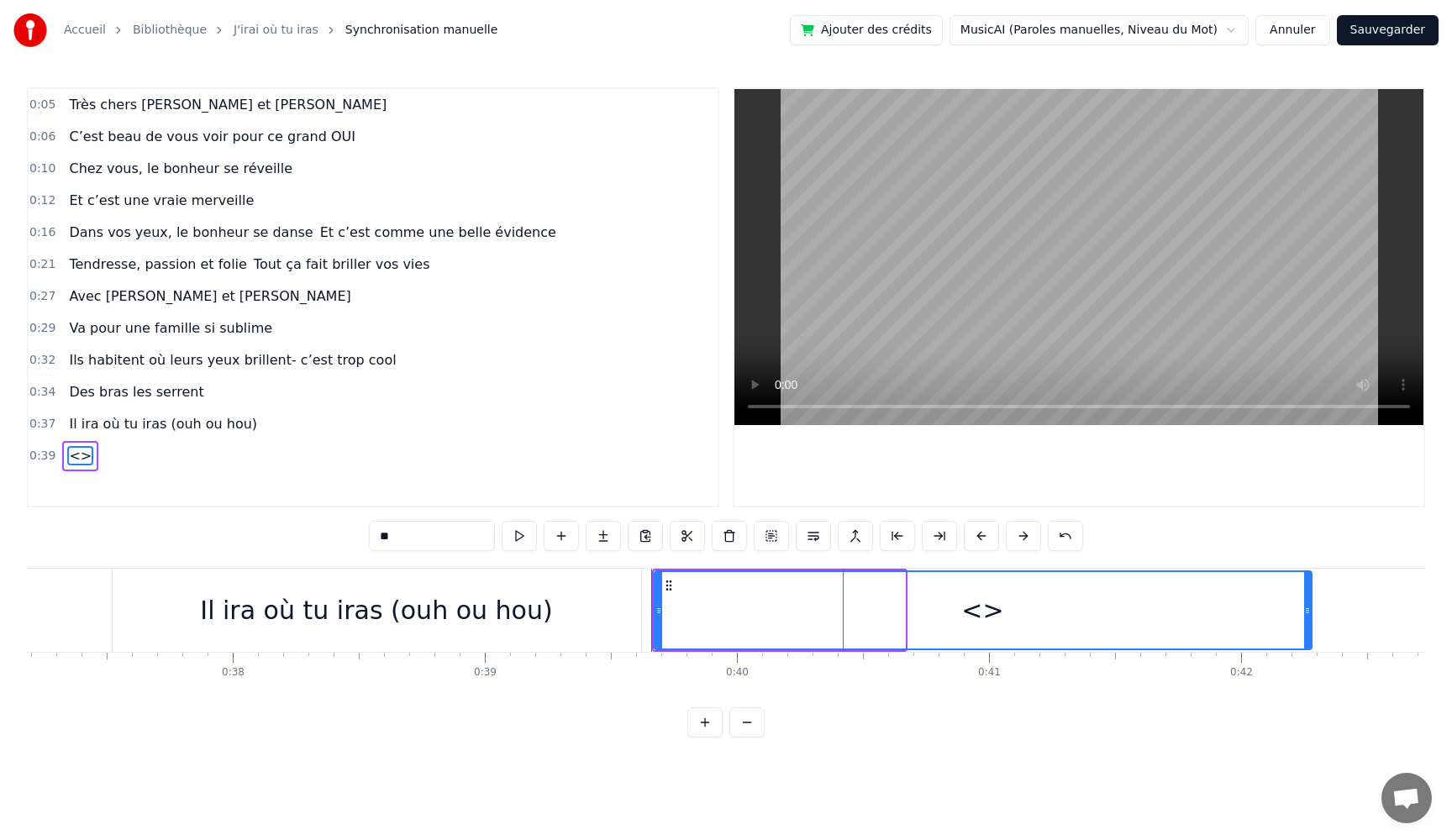
drag, startPoint x: 902, startPoint y: 615, endPoint x: 1305, endPoint y: 625, distance: 403.1
click at [1305, 625] on div at bounding box center [1308, 610] width 7 height 77
drag, startPoint x: 364, startPoint y: 534, endPoint x: 238, endPoint y: 527, distance: 126.2
click at [238, 527] on div "0:05 Très chers [PERSON_NAME] et [PERSON_NAME] 0:06 C’est beau de vous voir pou…" at bounding box center [726, 412] width 1399 height 651
paste input "**********"
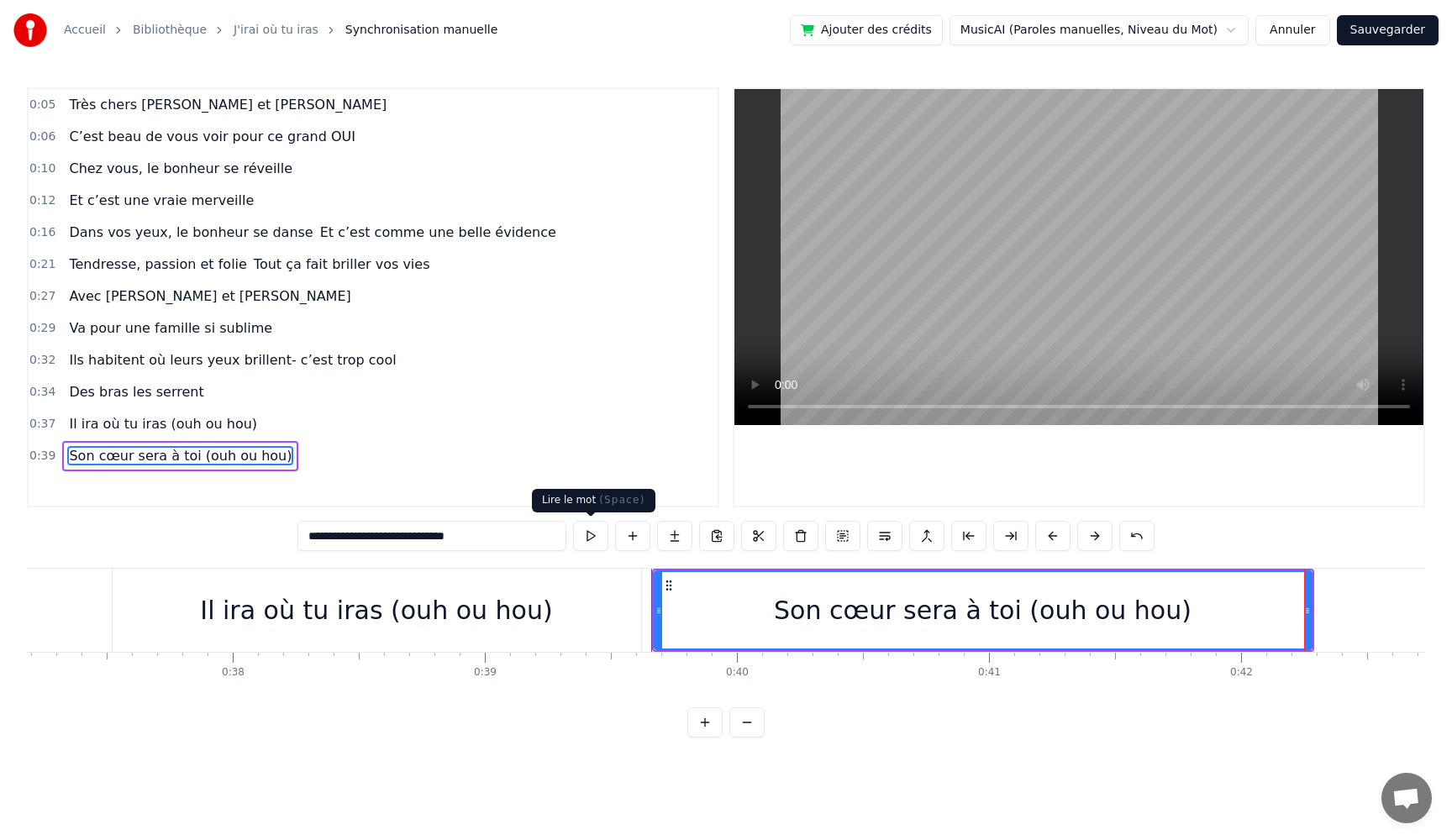
type input "**********"
click at [580, 538] on button at bounding box center [591, 535] width 35 height 31
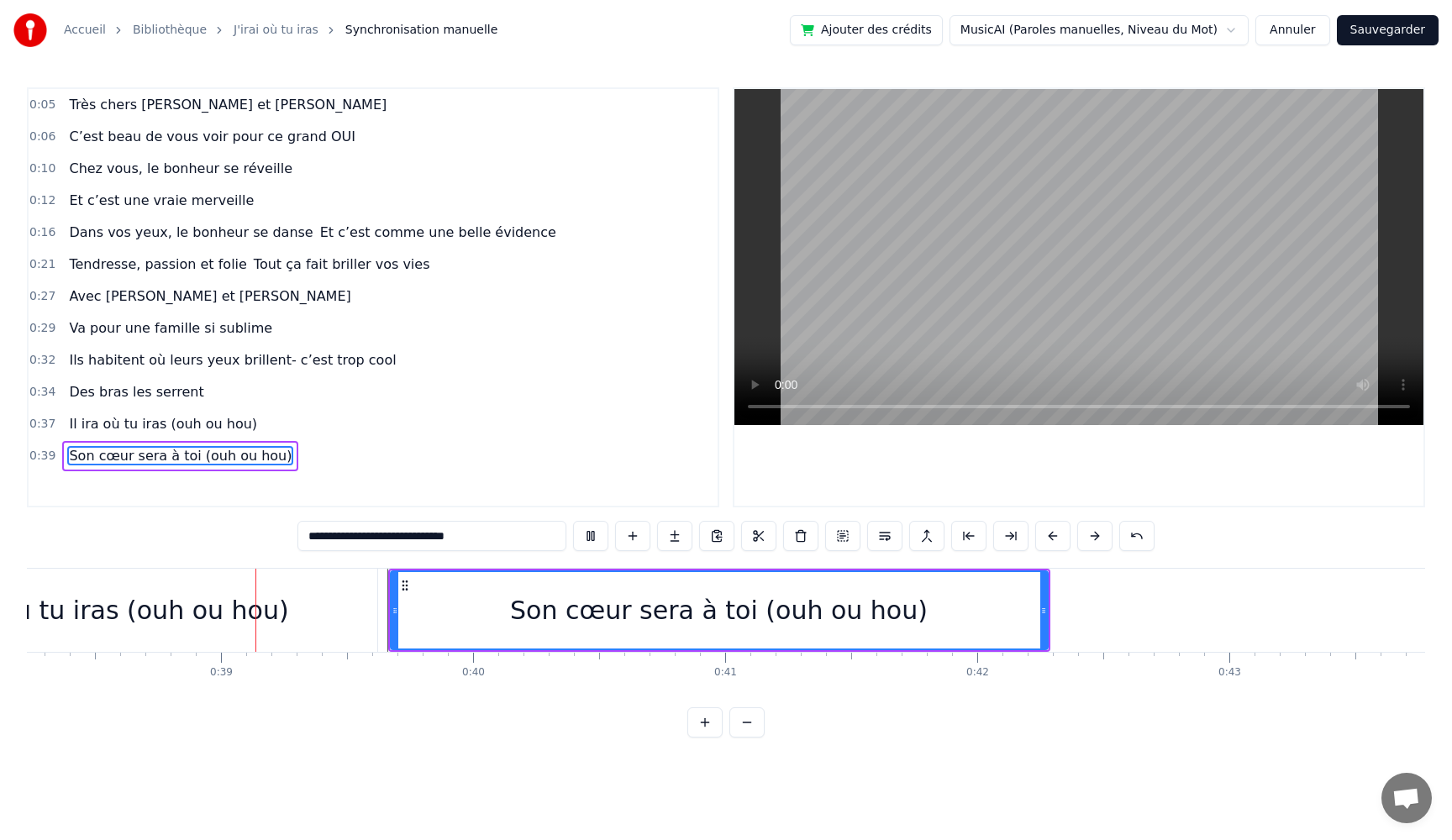
scroll to position [0, 9648]
drag, startPoint x: 1036, startPoint y: 614, endPoint x: 1064, endPoint y: 614, distance: 28.0
click at [1064, 614] on icon at bounding box center [1062, 610] width 7 height 13
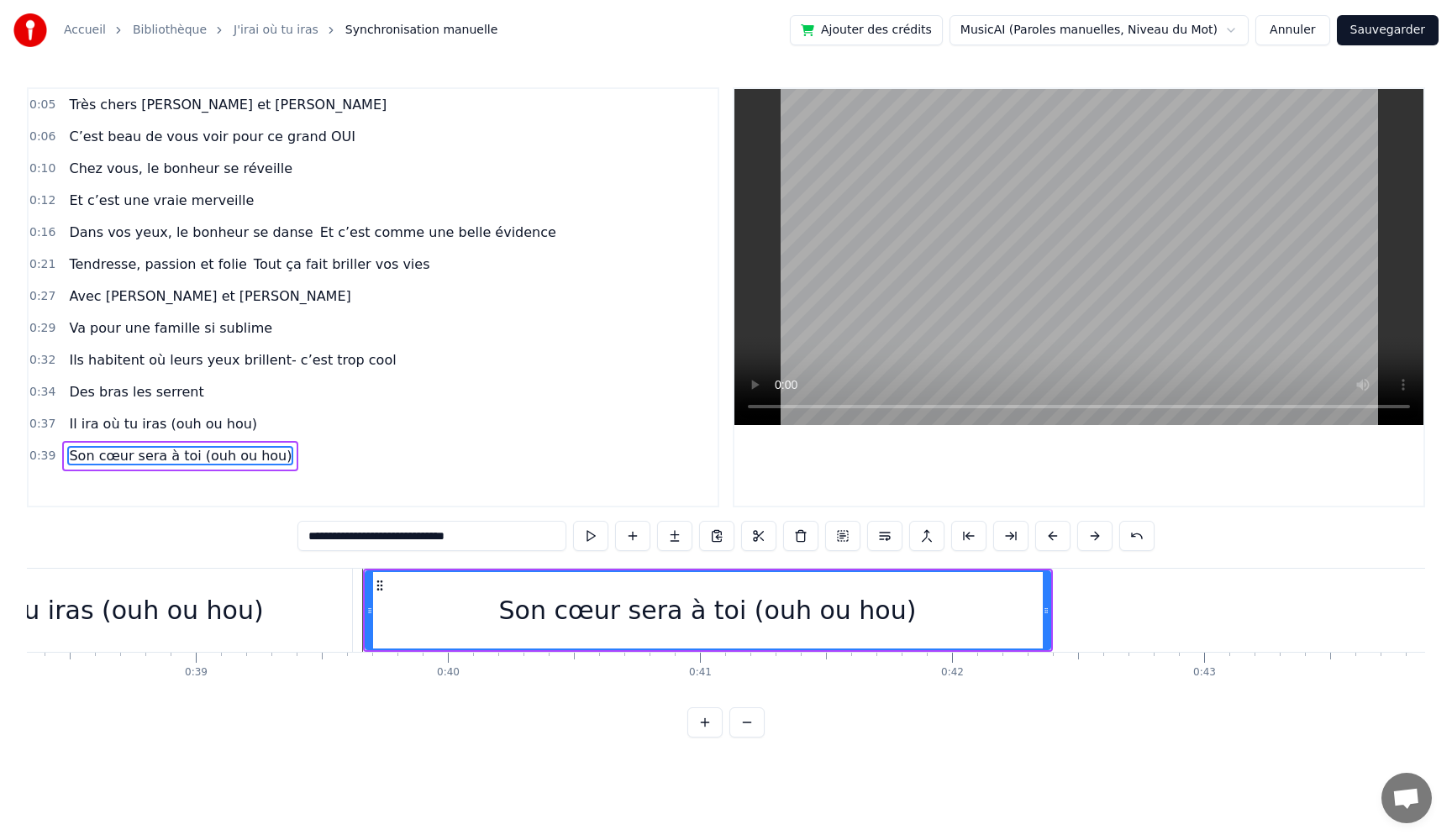
scroll to position [0, 10071]
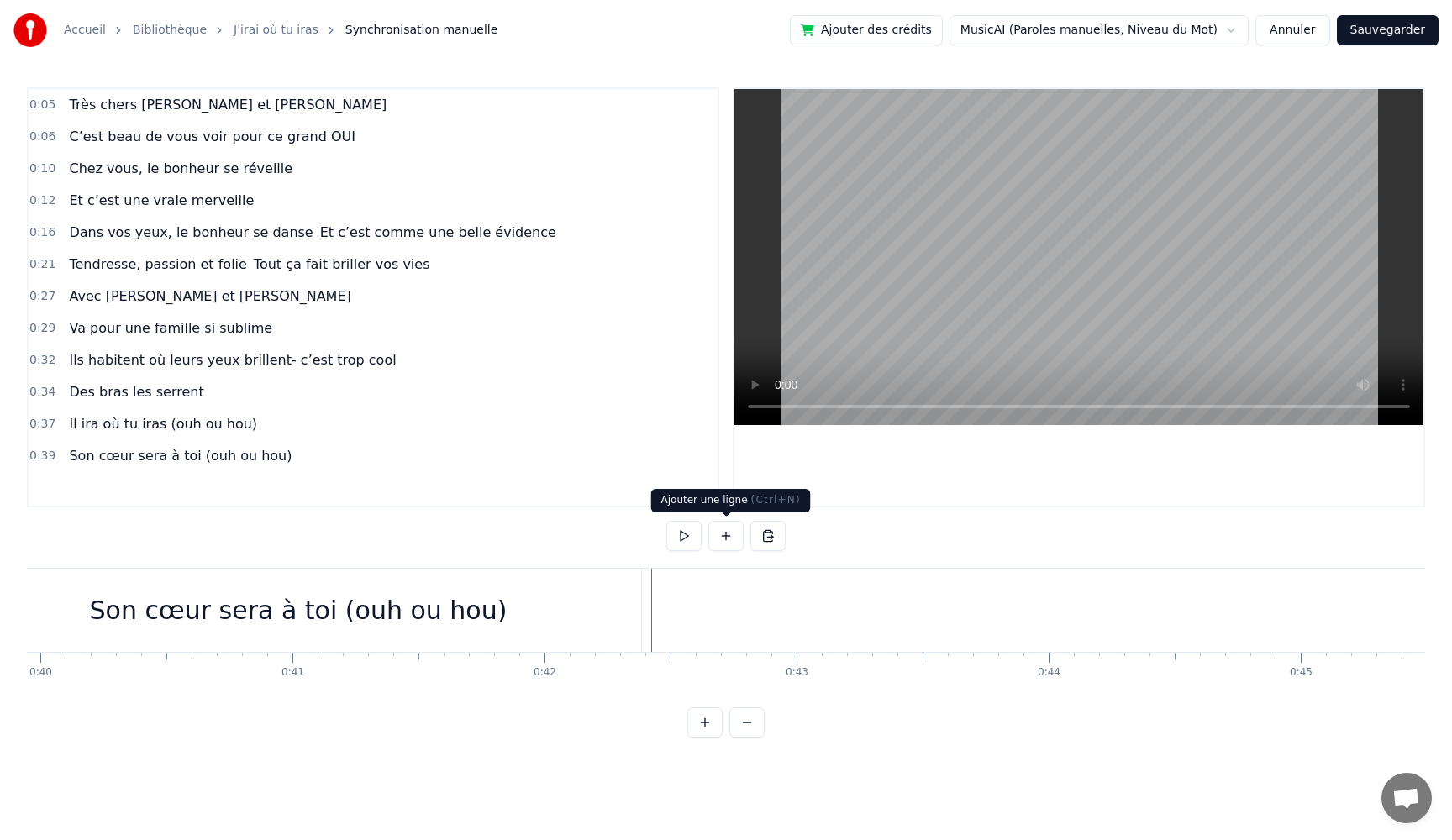
click at [718, 535] on button at bounding box center [726, 535] width 35 height 31
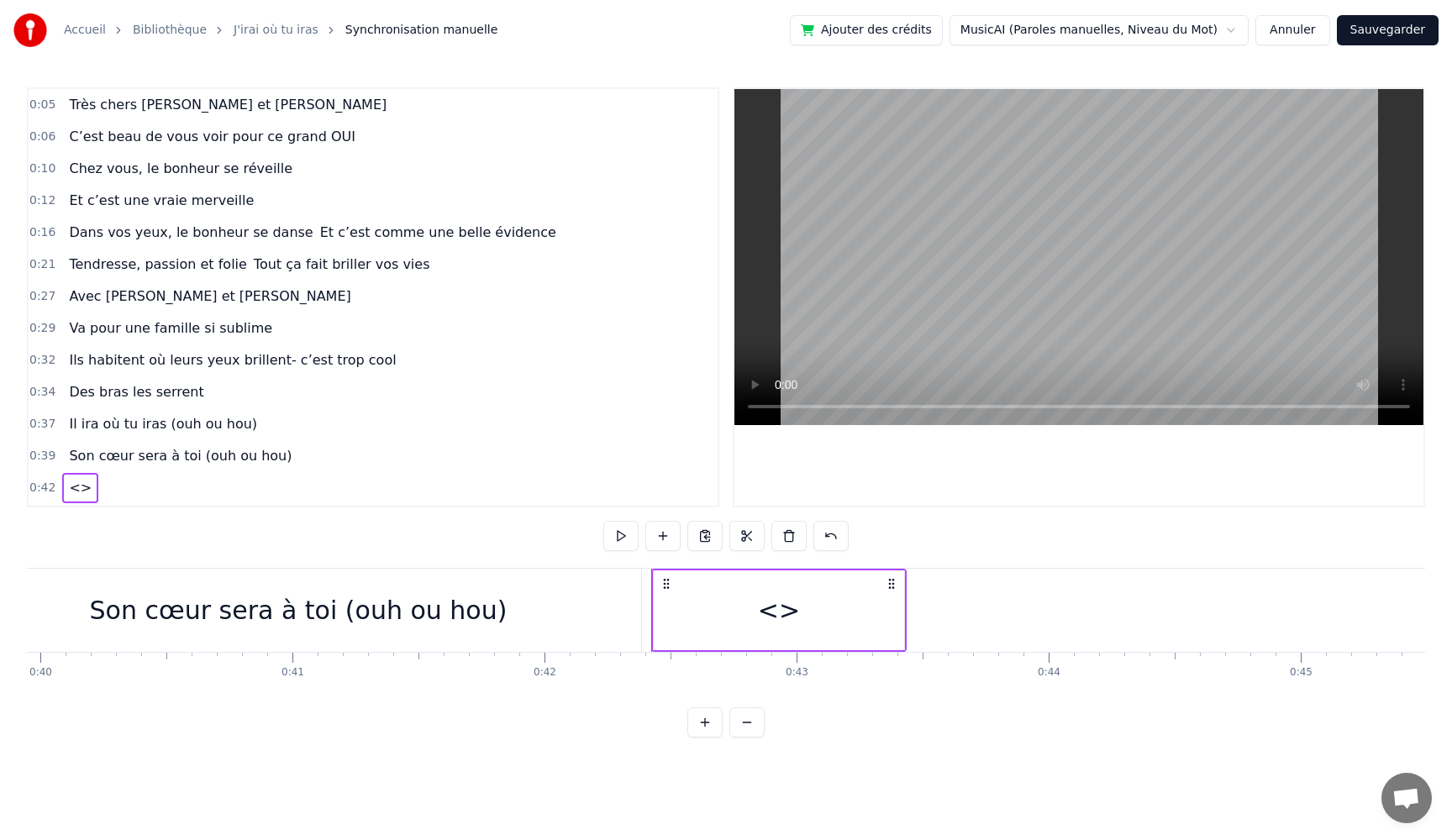
click at [882, 612] on div "<>" at bounding box center [778, 609] width 251 height 79
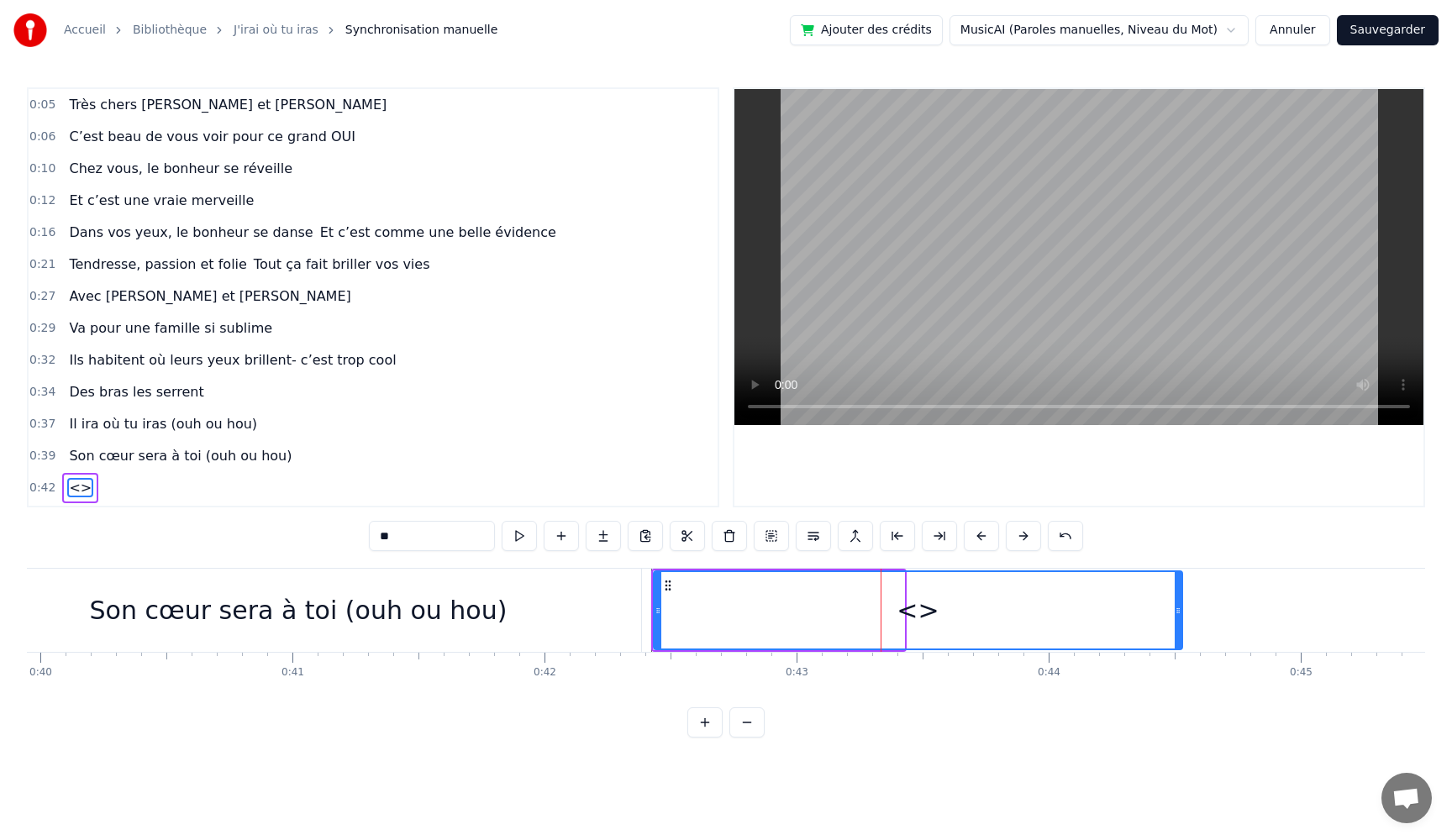
drag, startPoint x: 942, startPoint y: 614, endPoint x: 1182, endPoint y: 624, distance: 240.2
click at [1181, 625] on div at bounding box center [1179, 610] width 7 height 77
drag, startPoint x: 418, startPoint y: 538, endPoint x: 200, endPoint y: 519, distance: 218.8
click at [200, 519] on div "0:05 Très chers [PERSON_NAME] et [PERSON_NAME] 0:06 C’est beau de vous voir pou…" at bounding box center [726, 412] width 1399 height 651
paste input "**********"
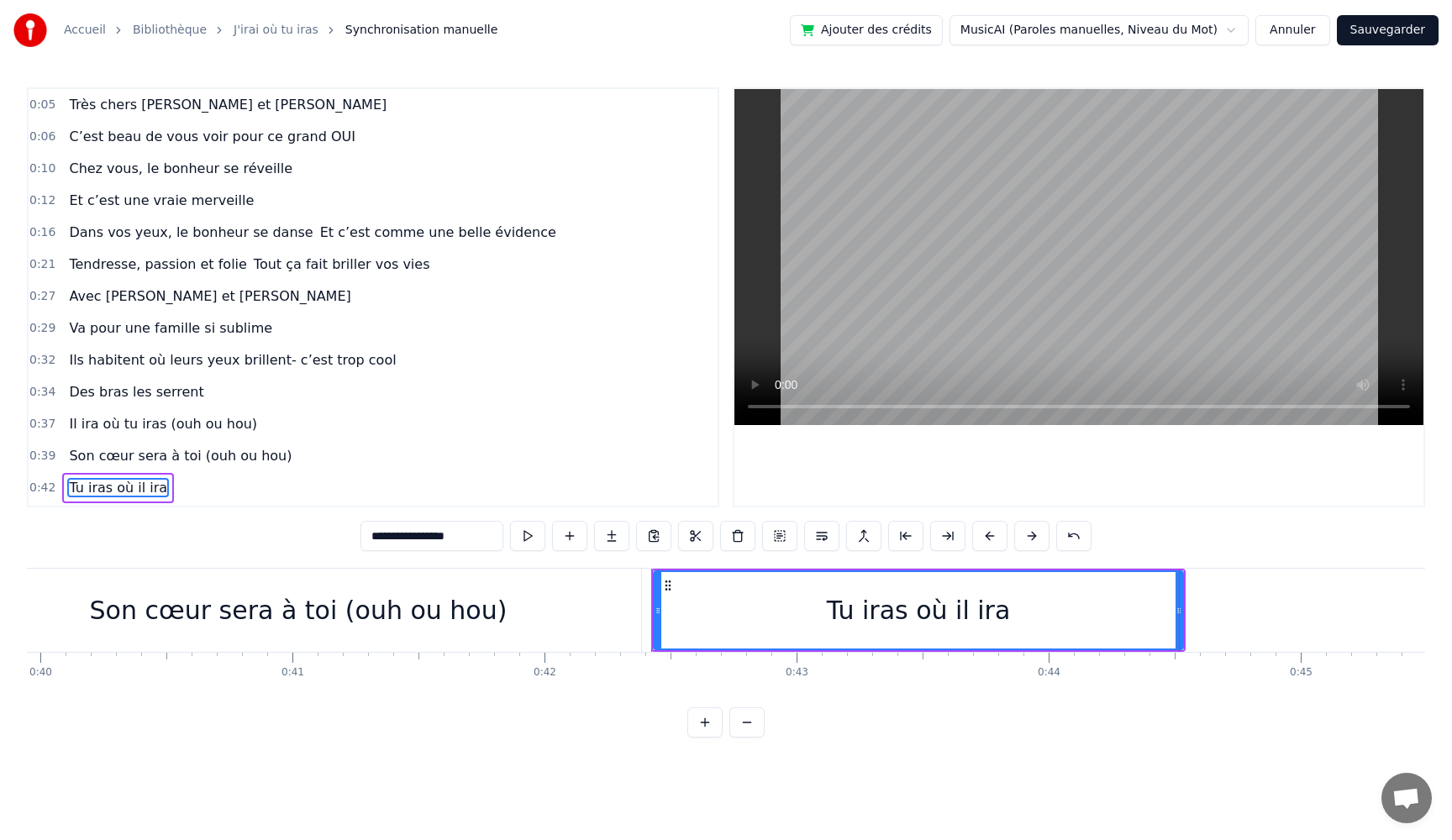
type input "**********"
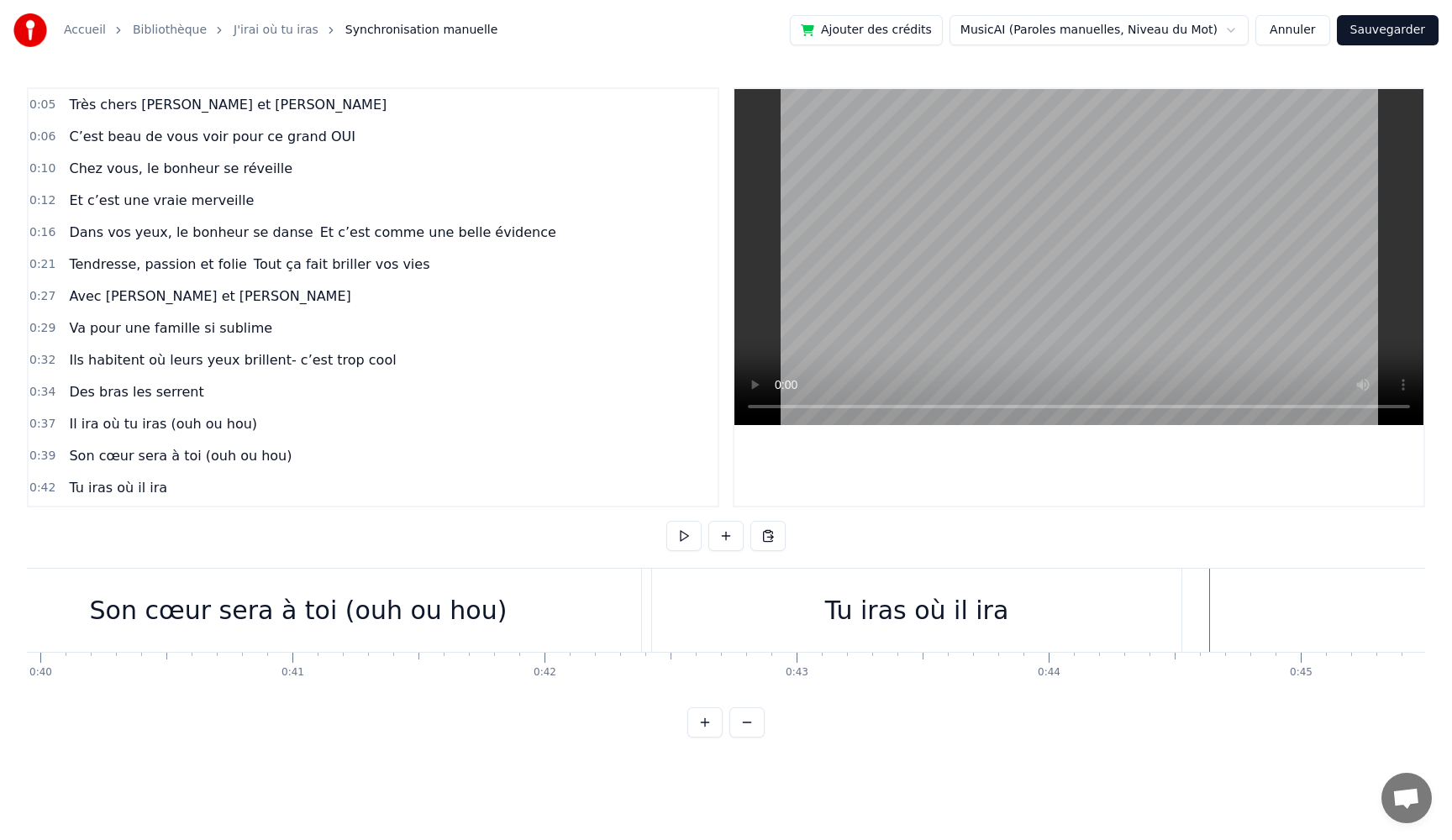
click at [725, 539] on button at bounding box center [726, 535] width 35 height 31
click at [1336, 615] on div "<>" at bounding box center [1331, 609] width 42 height 38
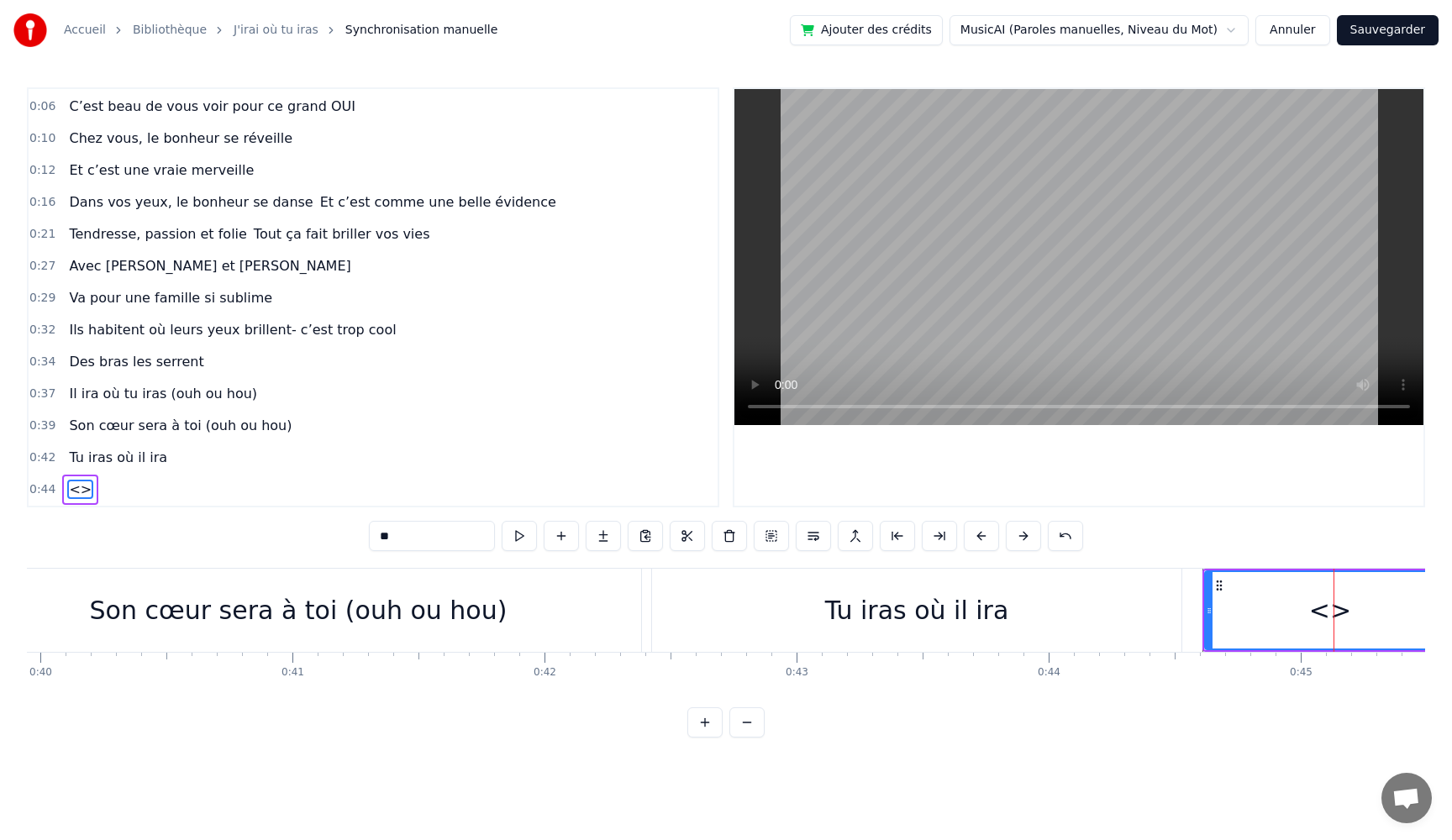
drag, startPoint x: 329, startPoint y: 534, endPoint x: 200, endPoint y: 523, distance: 129.5
click at [200, 523] on div "0:05 Très chers [PERSON_NAME] et [PERSON_NAME] 0:06 C’est beau de vous voir pou…" at bounding box center [726, 412] width 1399 height 651
paste input "**********"
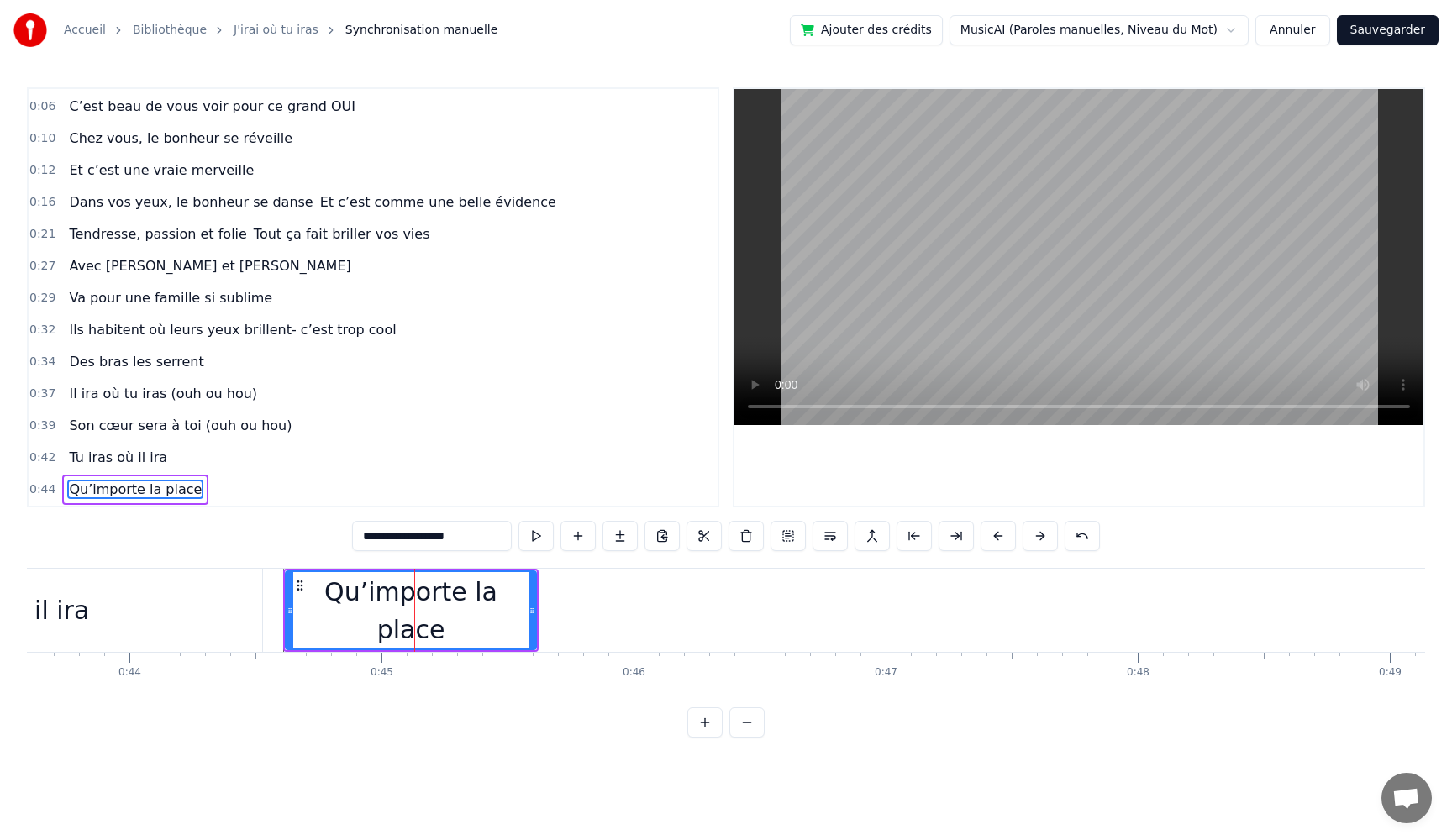
scroll to position [0, 11023]
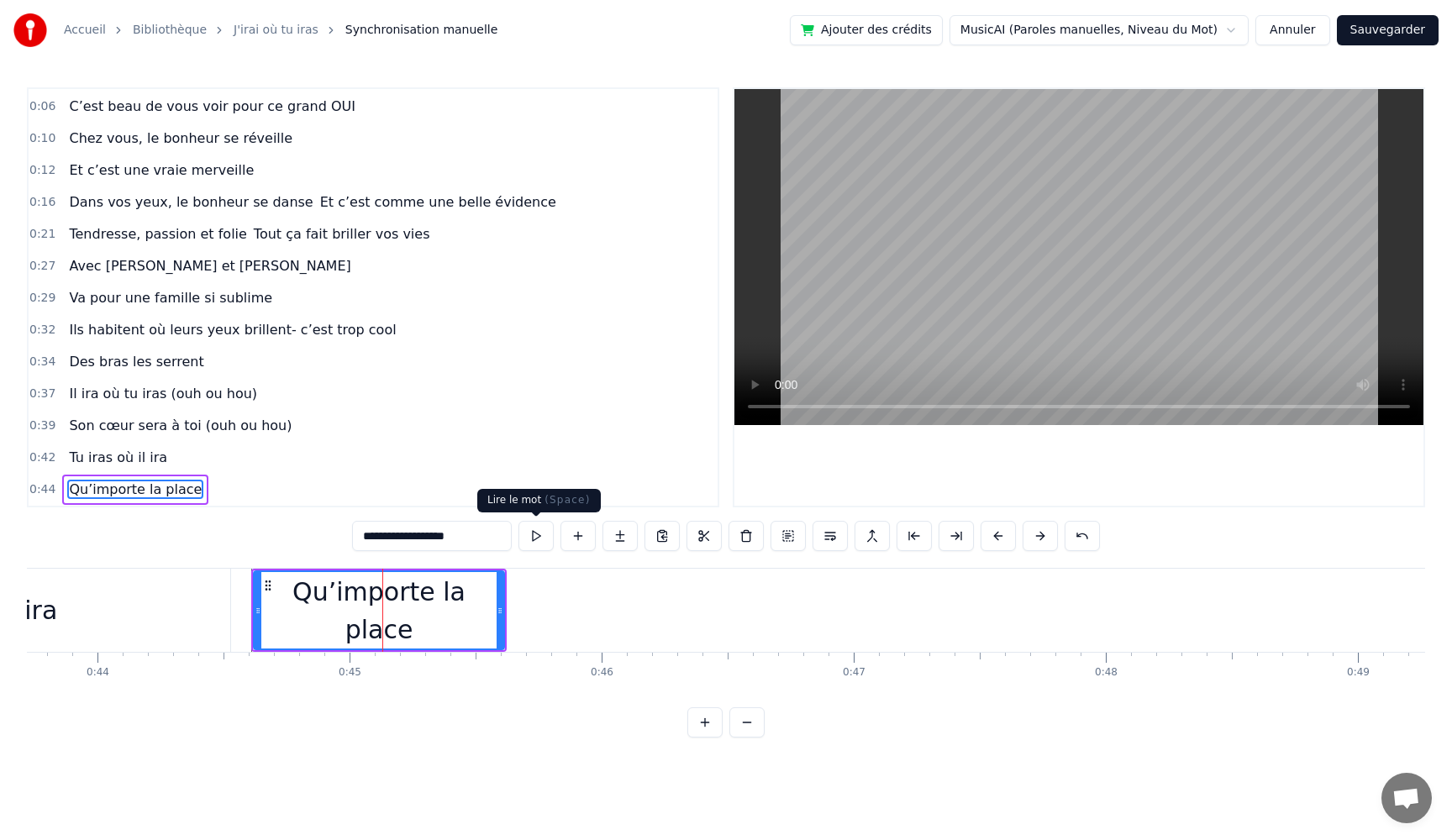
type input "**********"
click at [530, 540] on button at bounding box center [536, 535] width 35 height 31
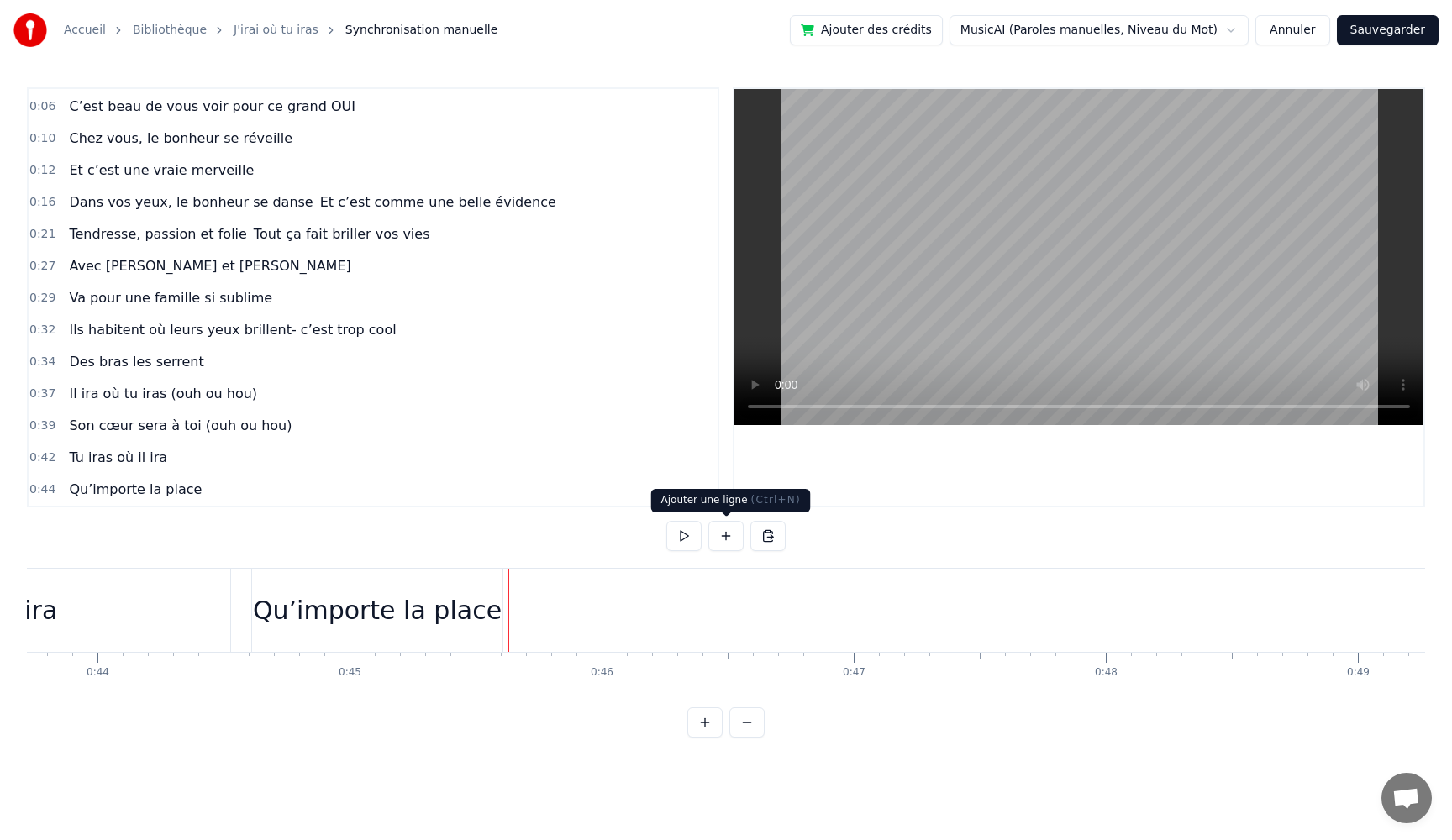
click at [718, 540] on button at bounding box center [726, 535] width 35 height 31
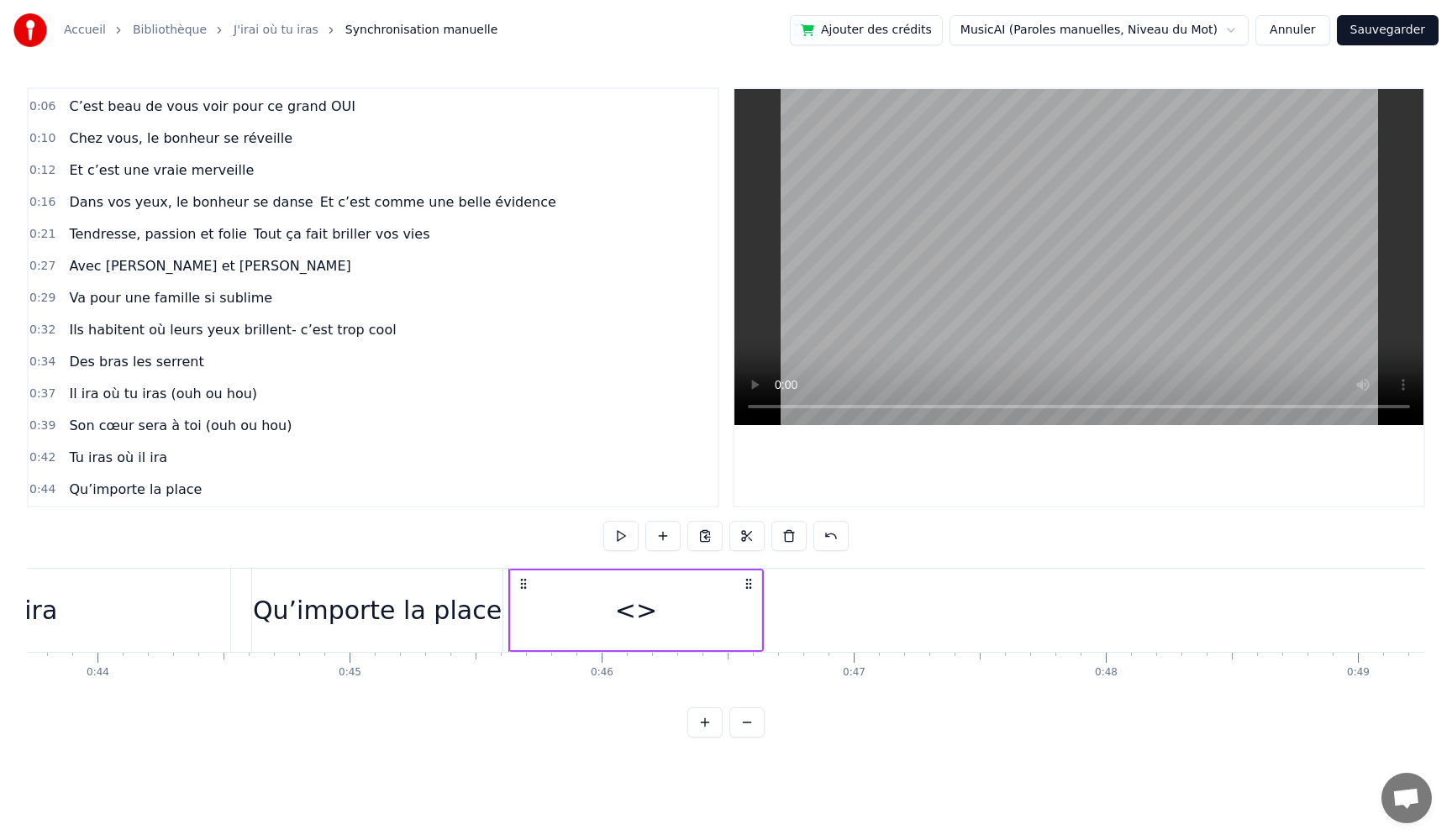
click at [722, 613] on div "<>" at bounding box center [636, 609] width 251 height 79
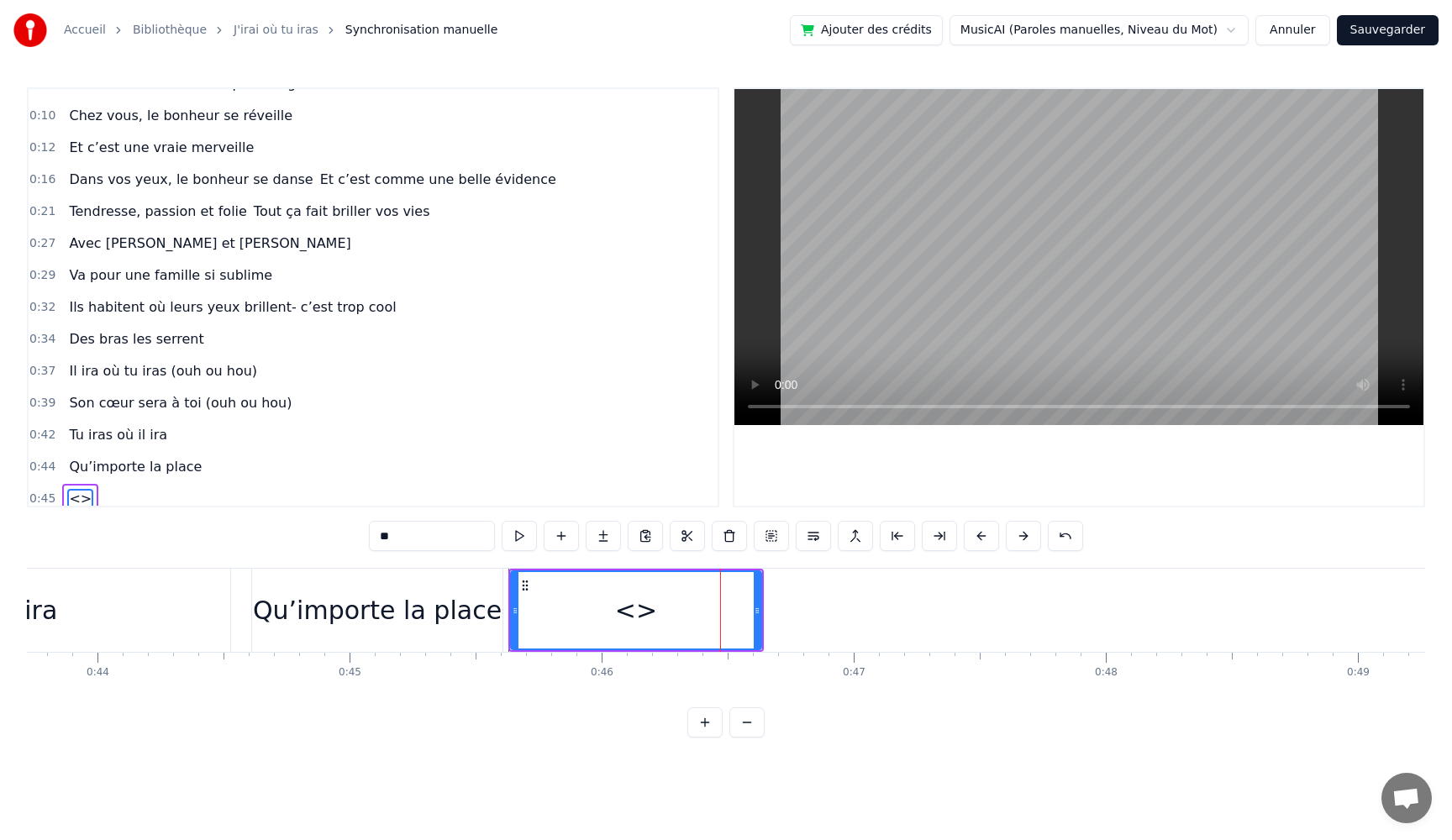
scroll to position [62, 0]
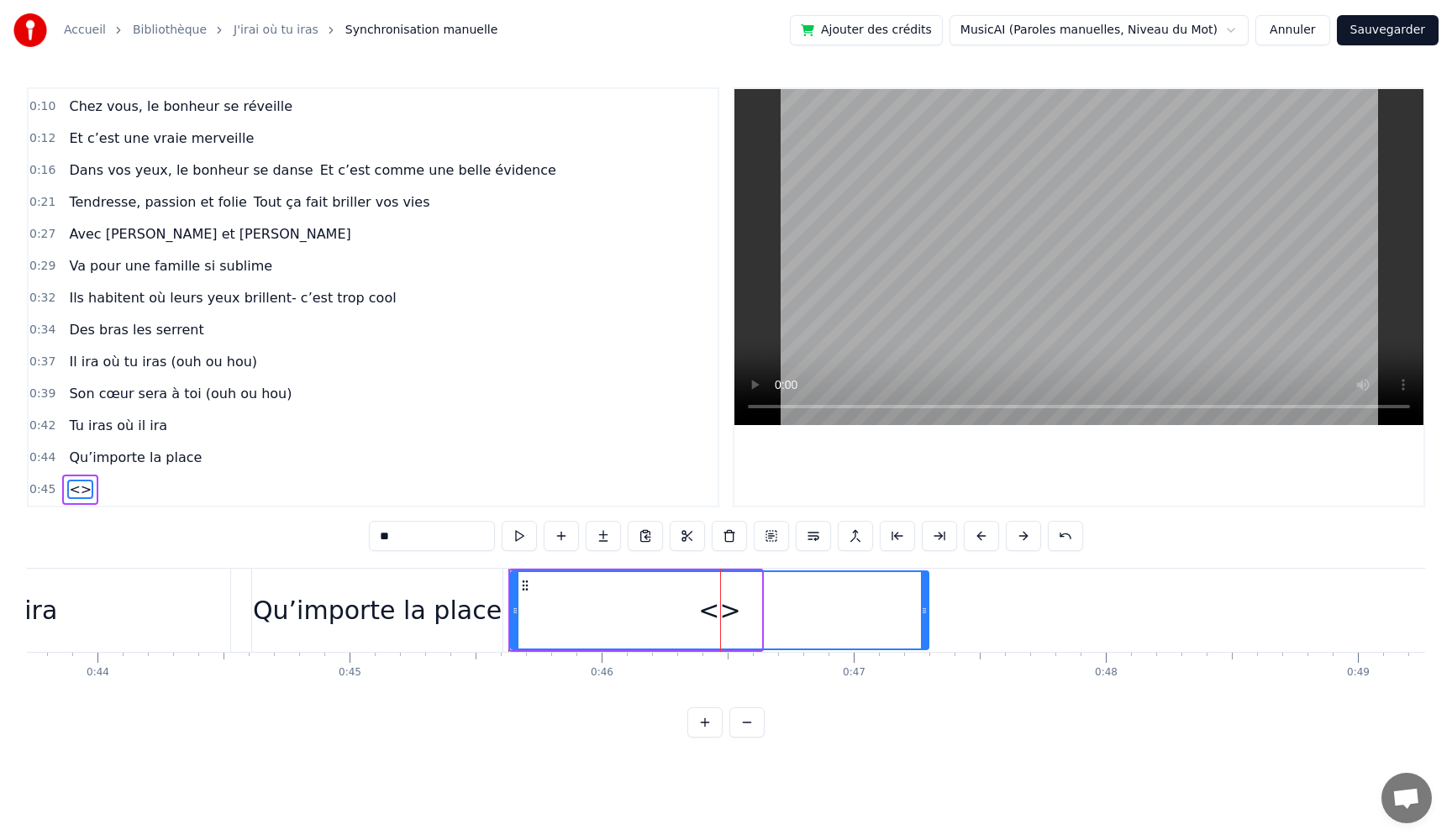
drag, startPoint x: 759, startPoint y: 609, endPoint x: 926, endPoint y: 623, distance: 167.6
click at [926, 623] on div at bounding box center [924, 610] width 7 height 77
drag, startPoint x: 407, startPoint y: 541, endPoint x: 213, endPoint y: 520, distance: 195.1
click at [215, 519] on div "0:05 Très chers [PERSON_NAME] et [PERSON_NAME] 0:06 C’est beau de vous voir pou…" at bounding box center [726, 412] width 1399 height 651
paste input "**********"
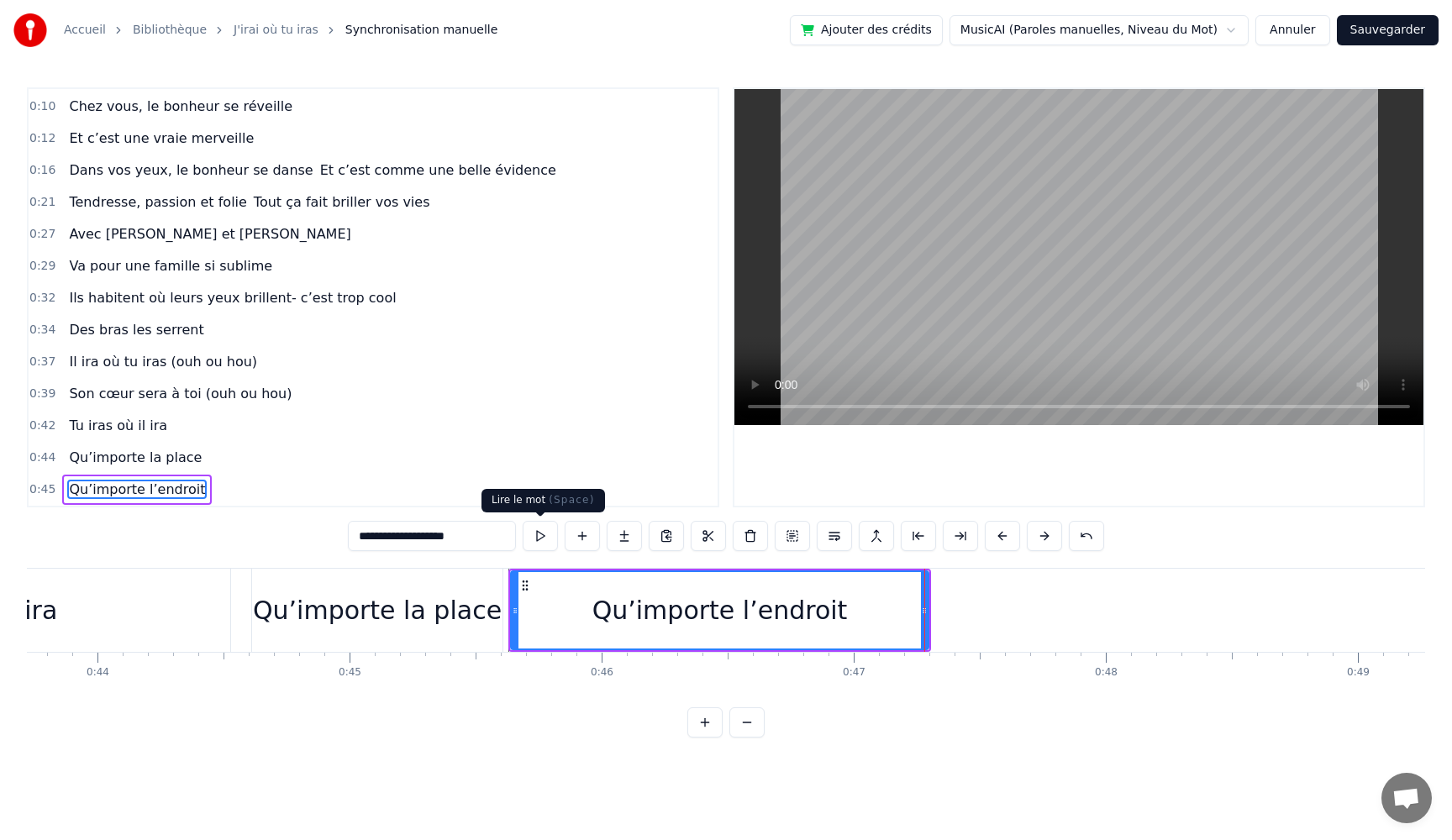
type input "**********"
click at [529, 540] on button at bounding box center [540, 535] width 35 height 31
click at [530, 541] on button at bounding box center [540, 535] width 35 height 31
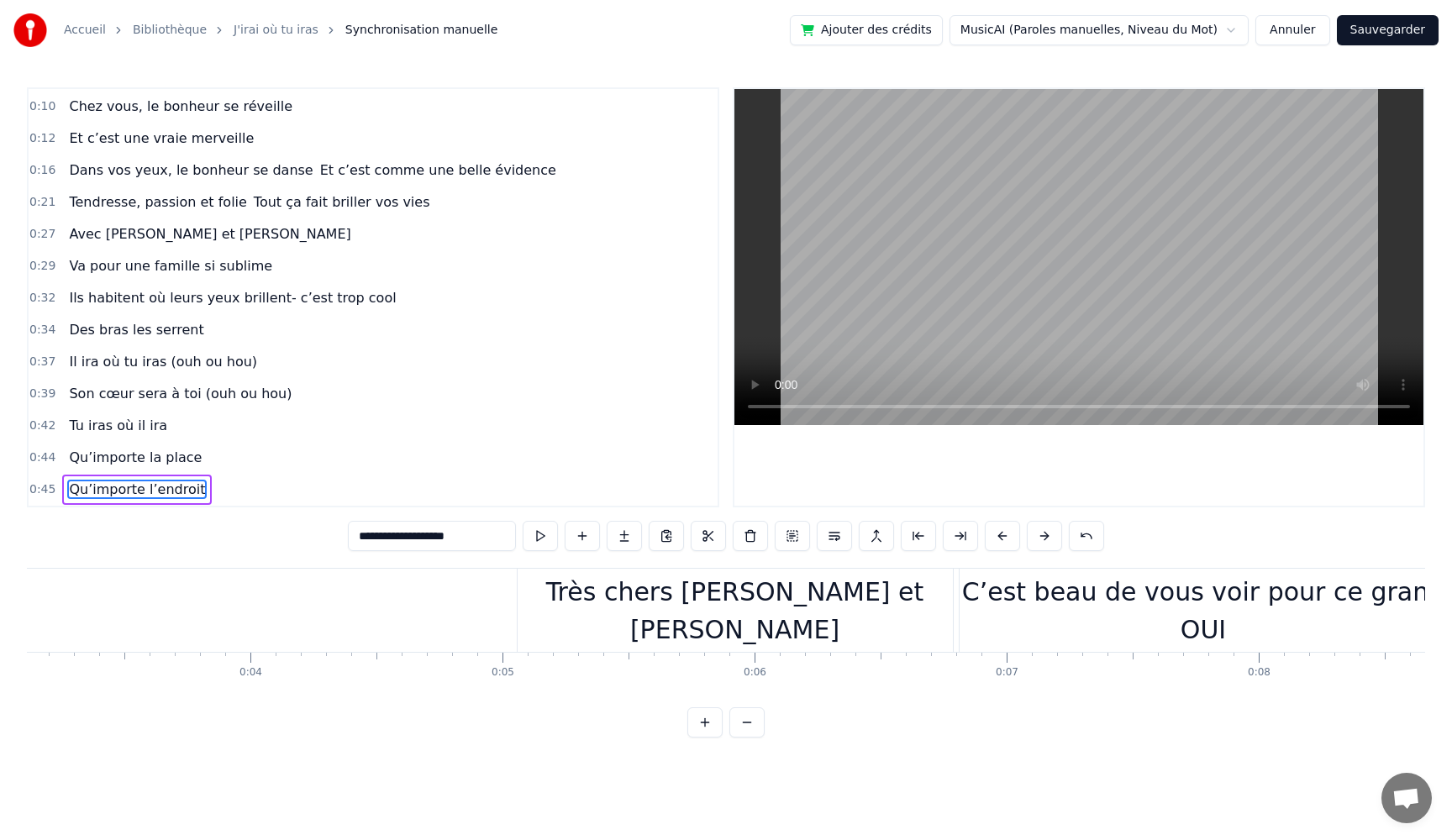
scroll to position [0, 0]
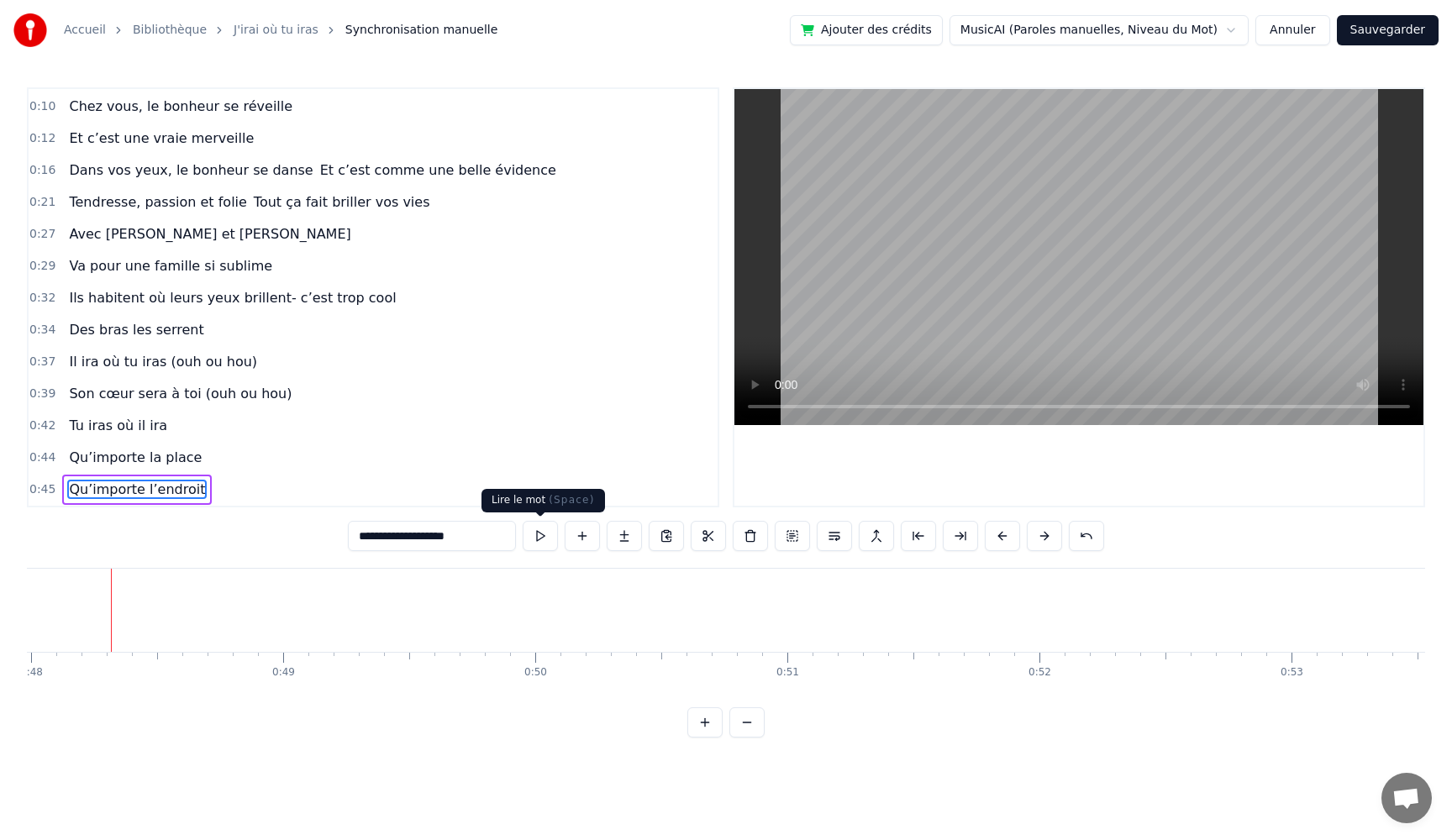
click at [536, 533] on button at bounding box center [540, 535] width 35 height 31
click at [536, 534] on button at bounding box center [540, 535] width 35 height 31
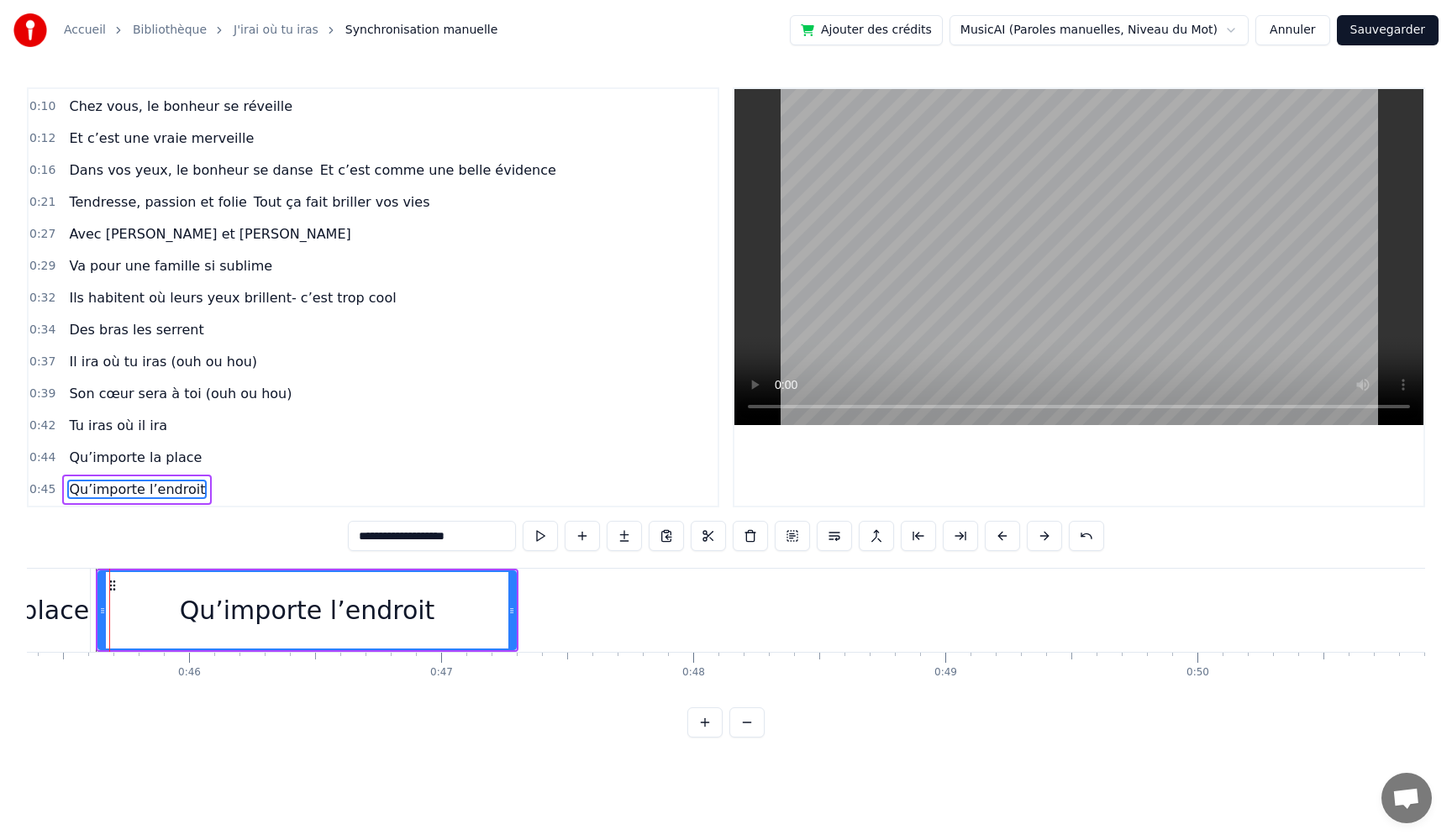
click at [536, 534] on button at bounding box center [540, 535] width 35 height 31
click at [533, 534] on button at bounding box center [540, 535] width 35 height 31
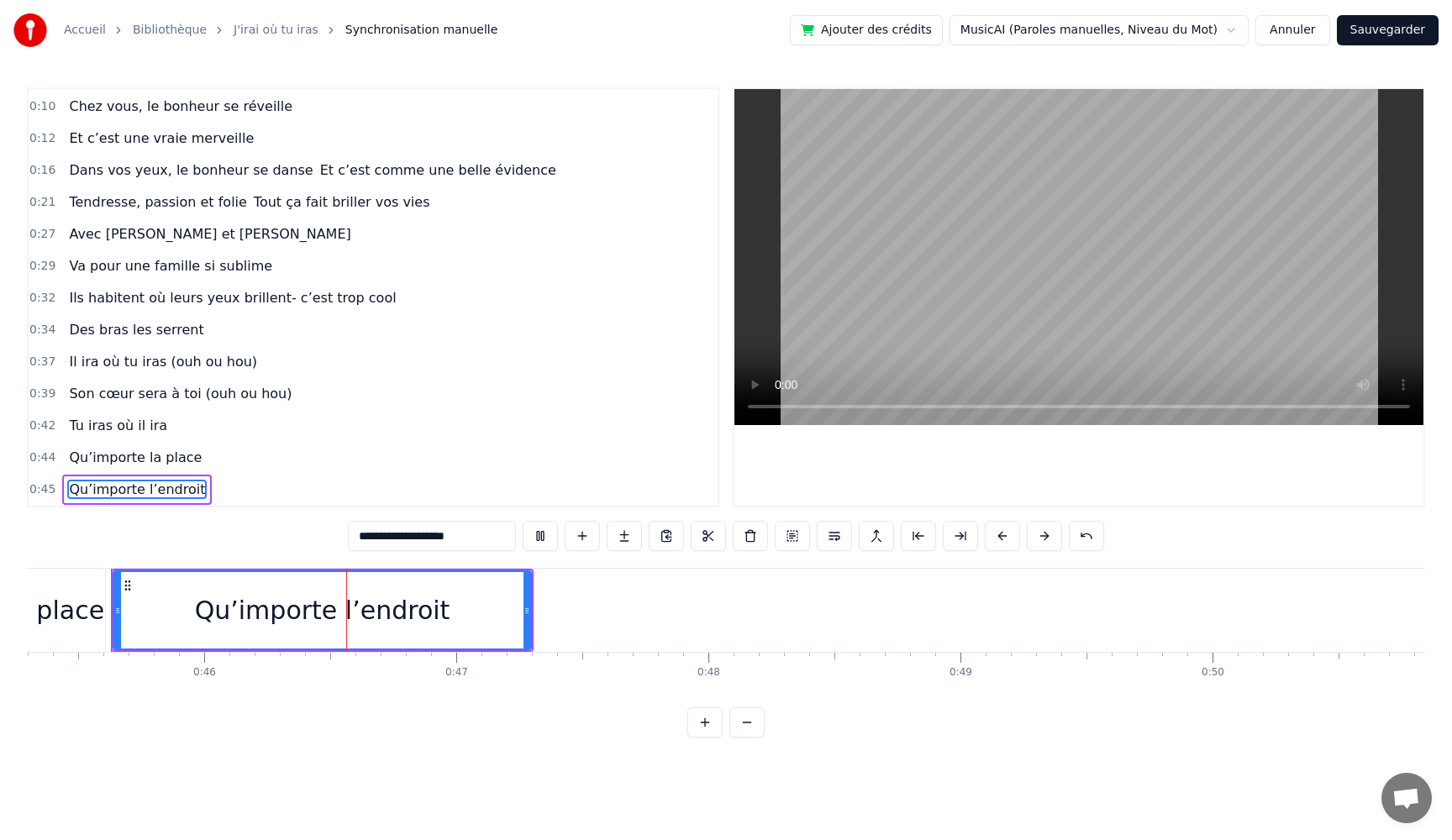
drag, startPoint x: 454, startPoint y: 622, endPoint x: 469, endPoint y: 621, distance: 15.0
click at [457, 623] on div "Qu’importe l’endroit" at bounding box center [322, 610] width 416 height 77
drag, startPoint x: 524, startPoint y: 616, endPoint x: 488, endPoint y: 618, distance: 36.1
click at [492, 618] on div at bounding box center [495, 610] width 7 height 77
click at [544, 531] on button at bounding box center [540, 535] width 35 height 31
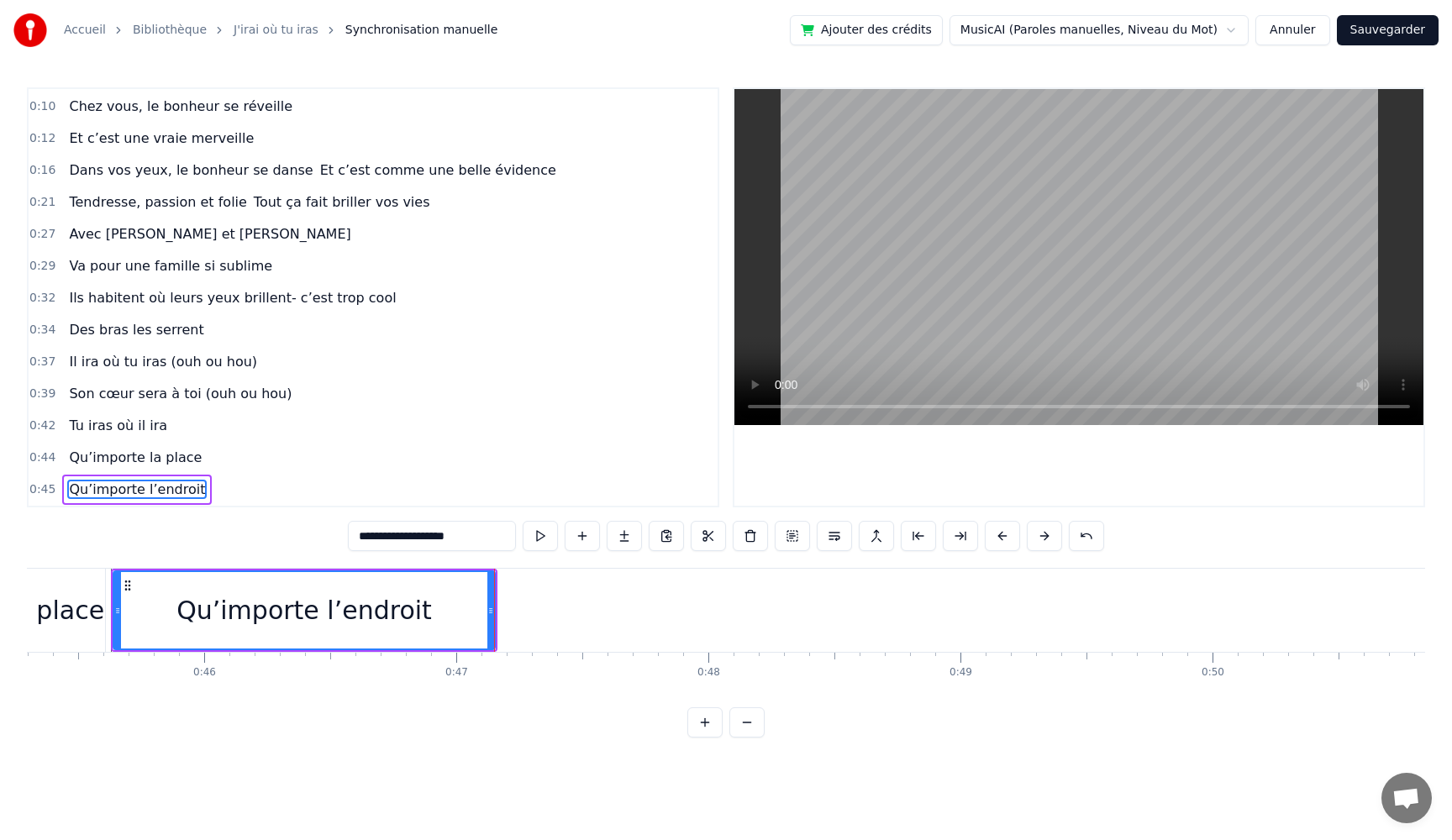
click at [544, 531] on button at bounding box center [540, 535] width 35 height 31
click at [544, 532] on button at bounding box center [540, 535] width 35 height 31
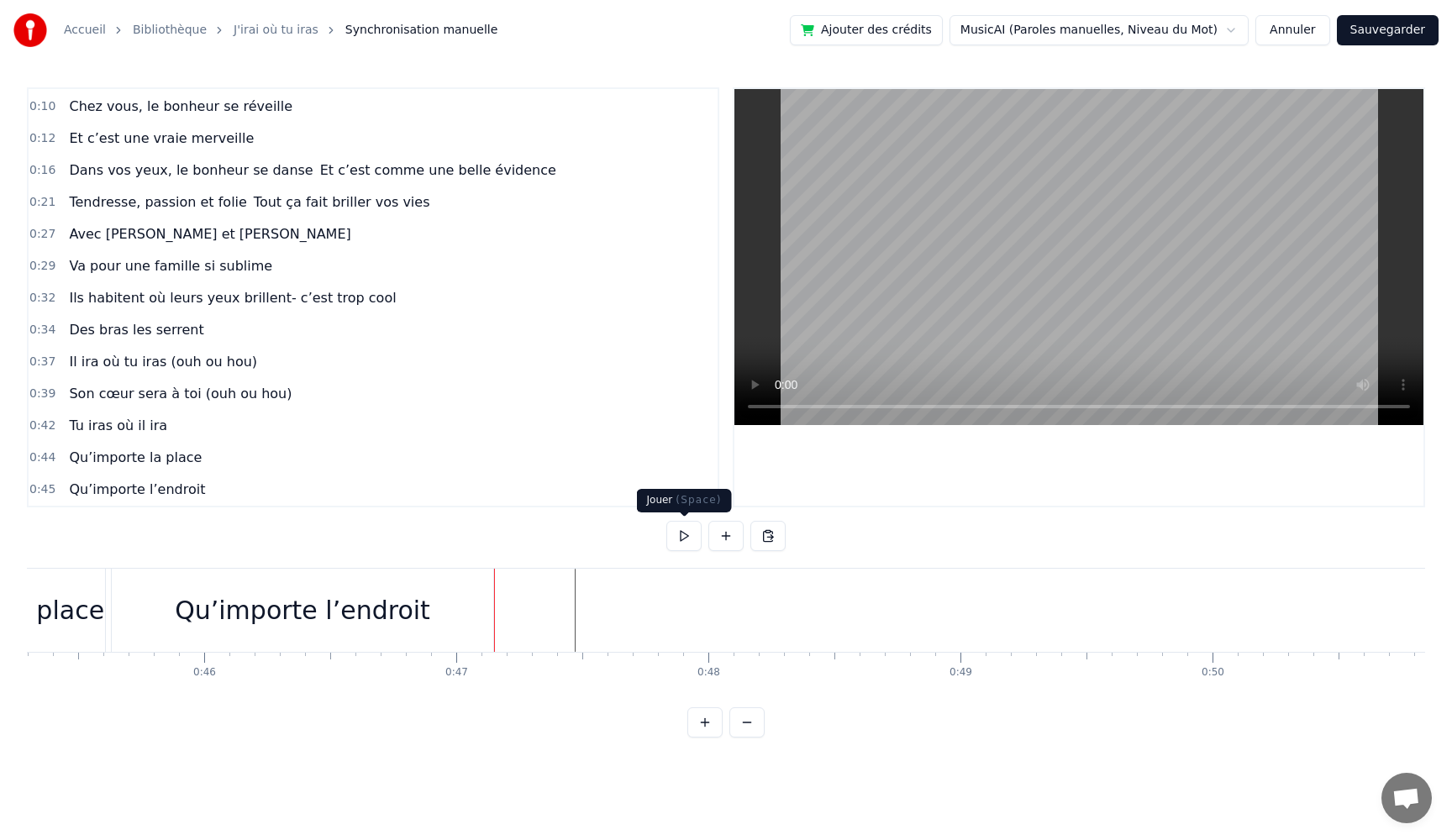
click at [680, 535] on button at bounding box center [684, 535] width 35 height 31
click at [680, 536] on button at bounding box center [684, 535] width 35 height 31
click at [716, 532] on button at bounding box center [726, 535] width 35 height 31
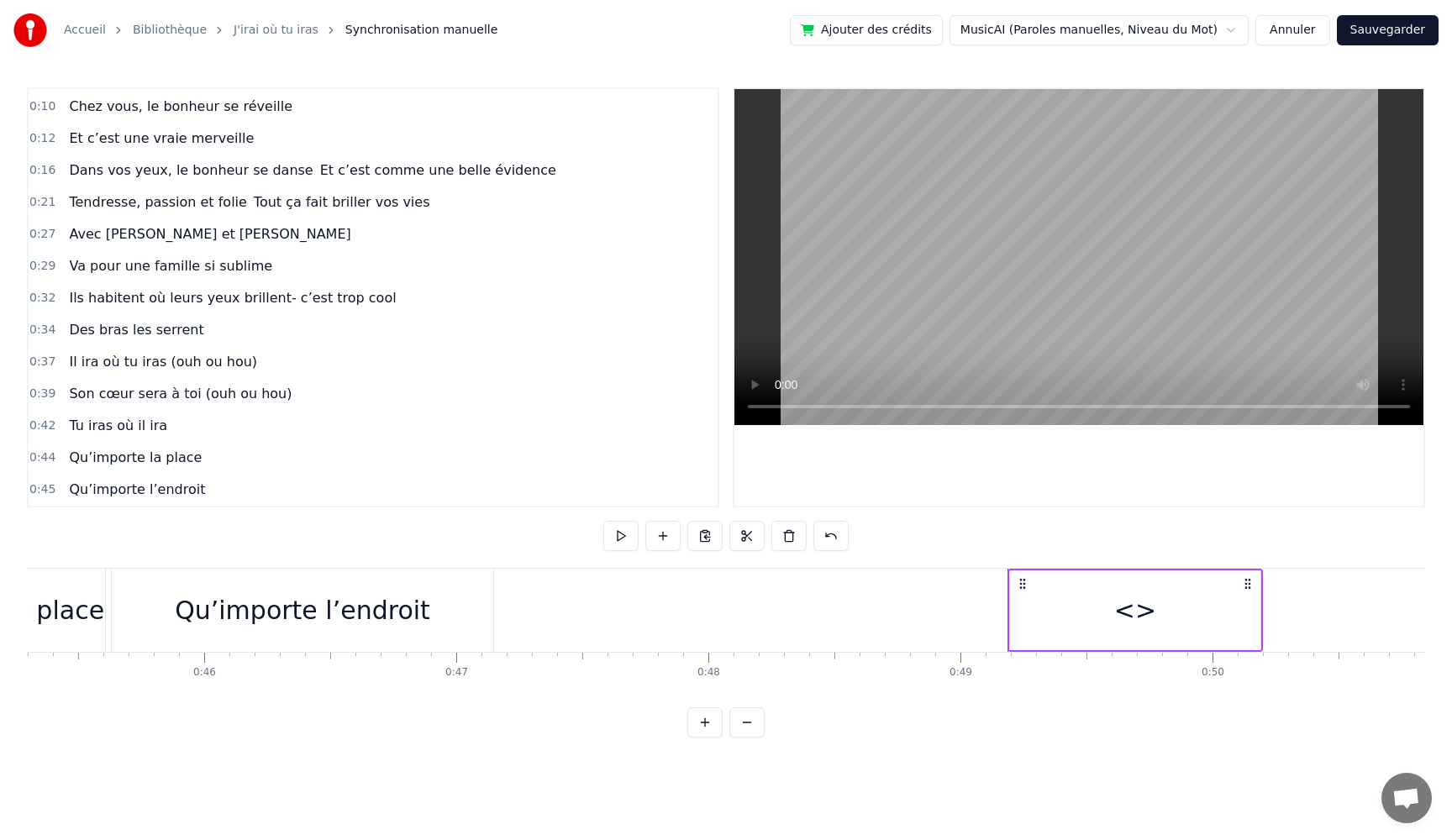
drag, startPoint x: 1156, startPoint y: 615, endPoint x: 1174, endPoint y: 613, distance: 18.1
click at [1156, 616] on div "<>" at bounding box center [1135, 609] width 251 height 79
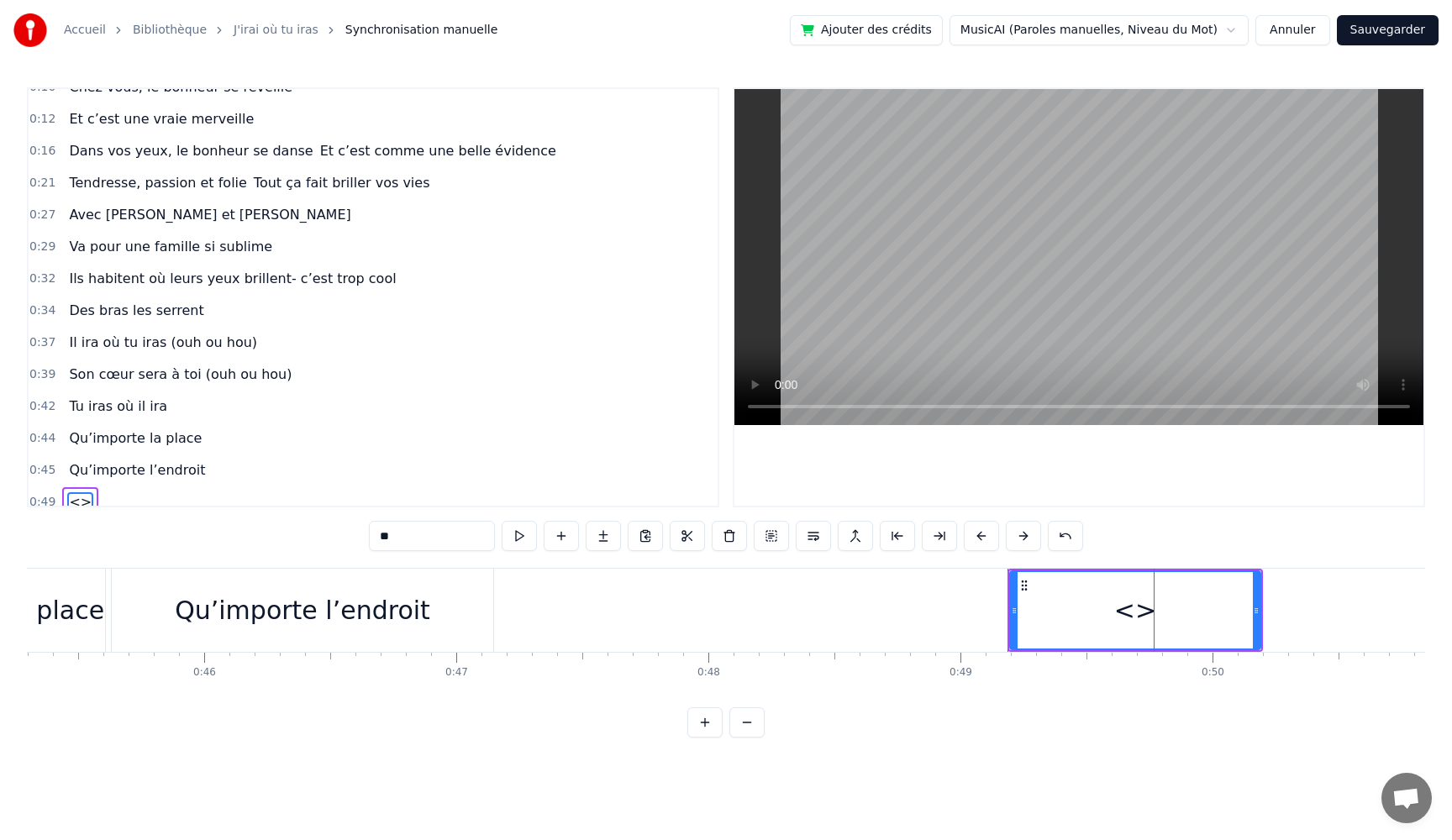
scroll to position [94, 0]
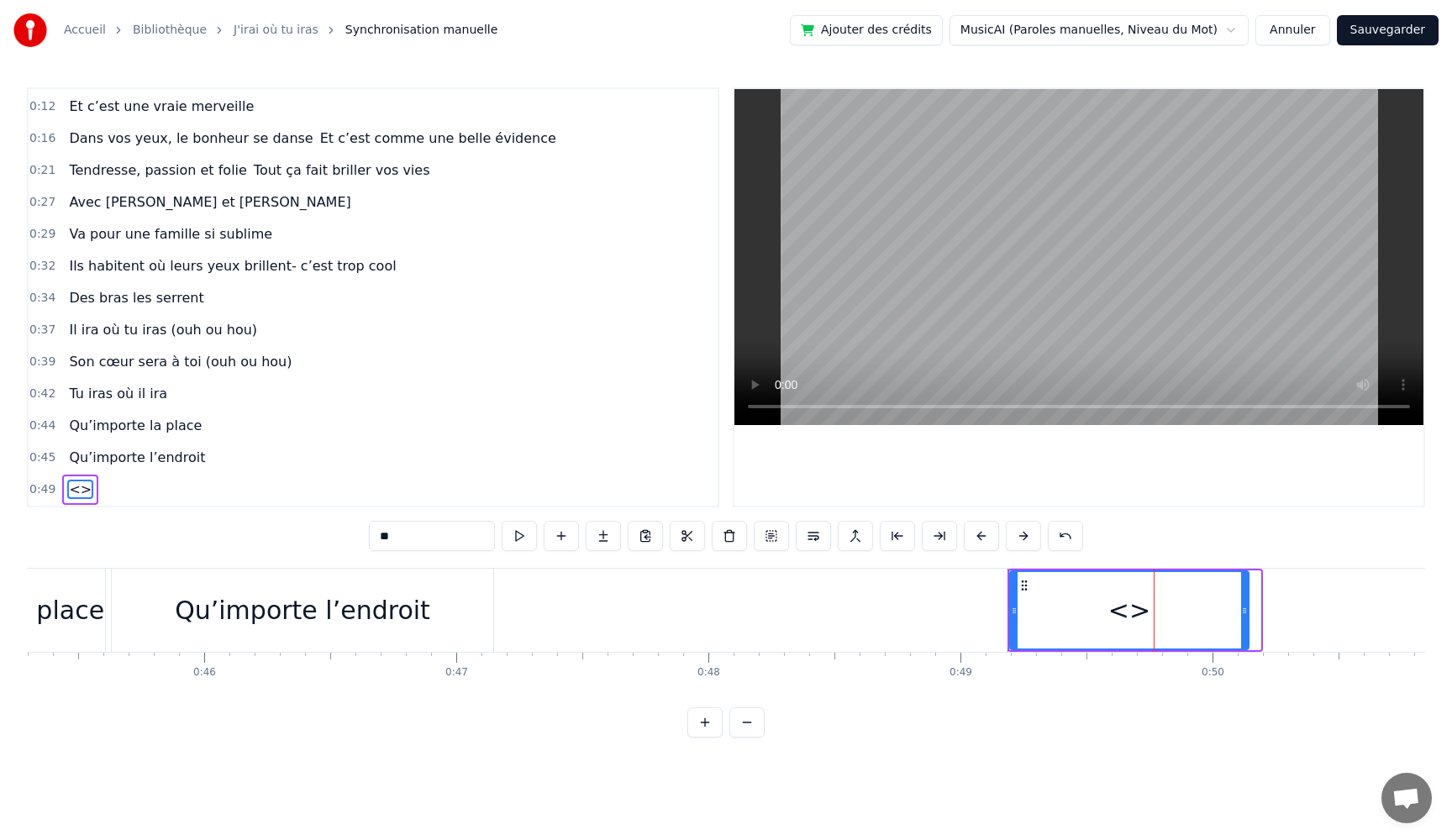
drag, startPoint x: 1263, startPoint y: 607, endPoint x: 1248, endPoint y: 612, distance: 15.8
click at [1248, 610] on icon at bounding box center [1245, 610] width 7 height 13
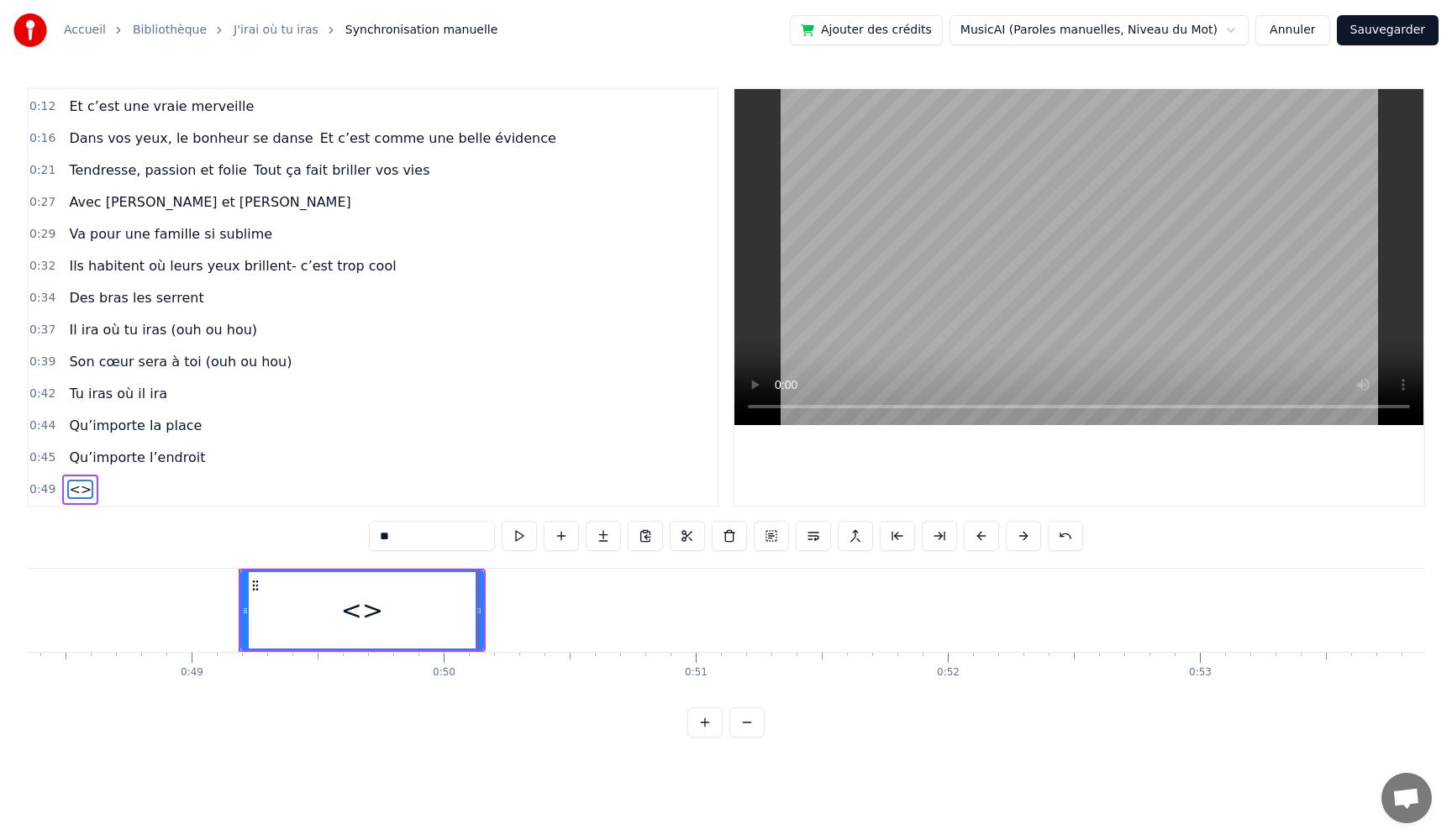
scroll to position [0, 12127]
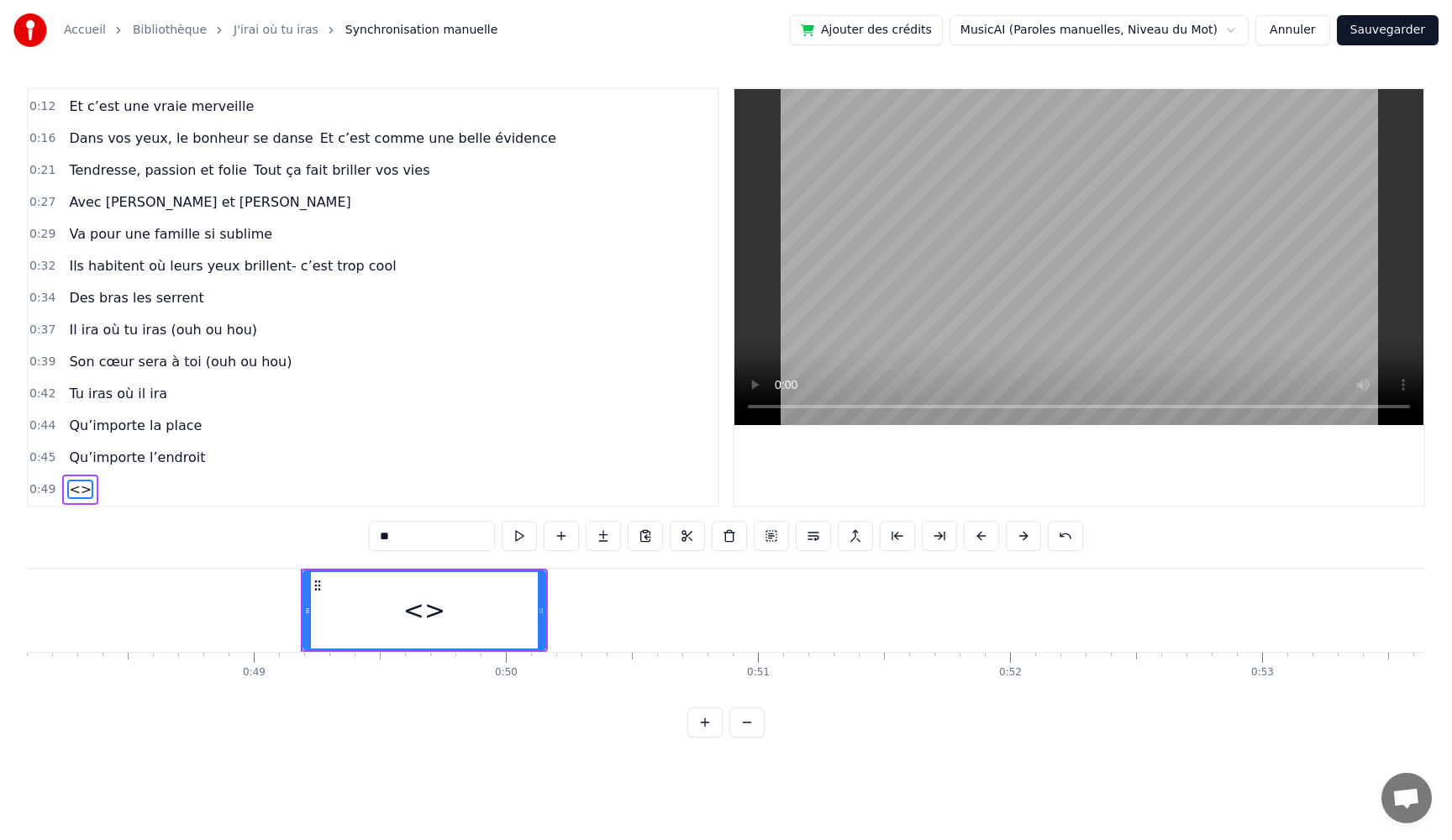
click at [494, 615] on div "<>" at bounding box center [424, 610] width 240 height 77
drag, startPoint x: 542, startPoint y: 609, endPoint x: 714, endPoint y: 626, distance: 172.8
click at [689, 620] on div at bounding box center [686, 610] width 7 height 77
drag, startPoint x: 388, startPoint y: 538, endPoint x: 234, endPoint y: 529, distance: 154.3
click at [234, 529] on div "0:05 Très chers [PERSON_NAME] et [PERSON_NAME] 0:06 C’est beau de vous voir pou…" at bounding box center [726, 412] width 1399 height 651
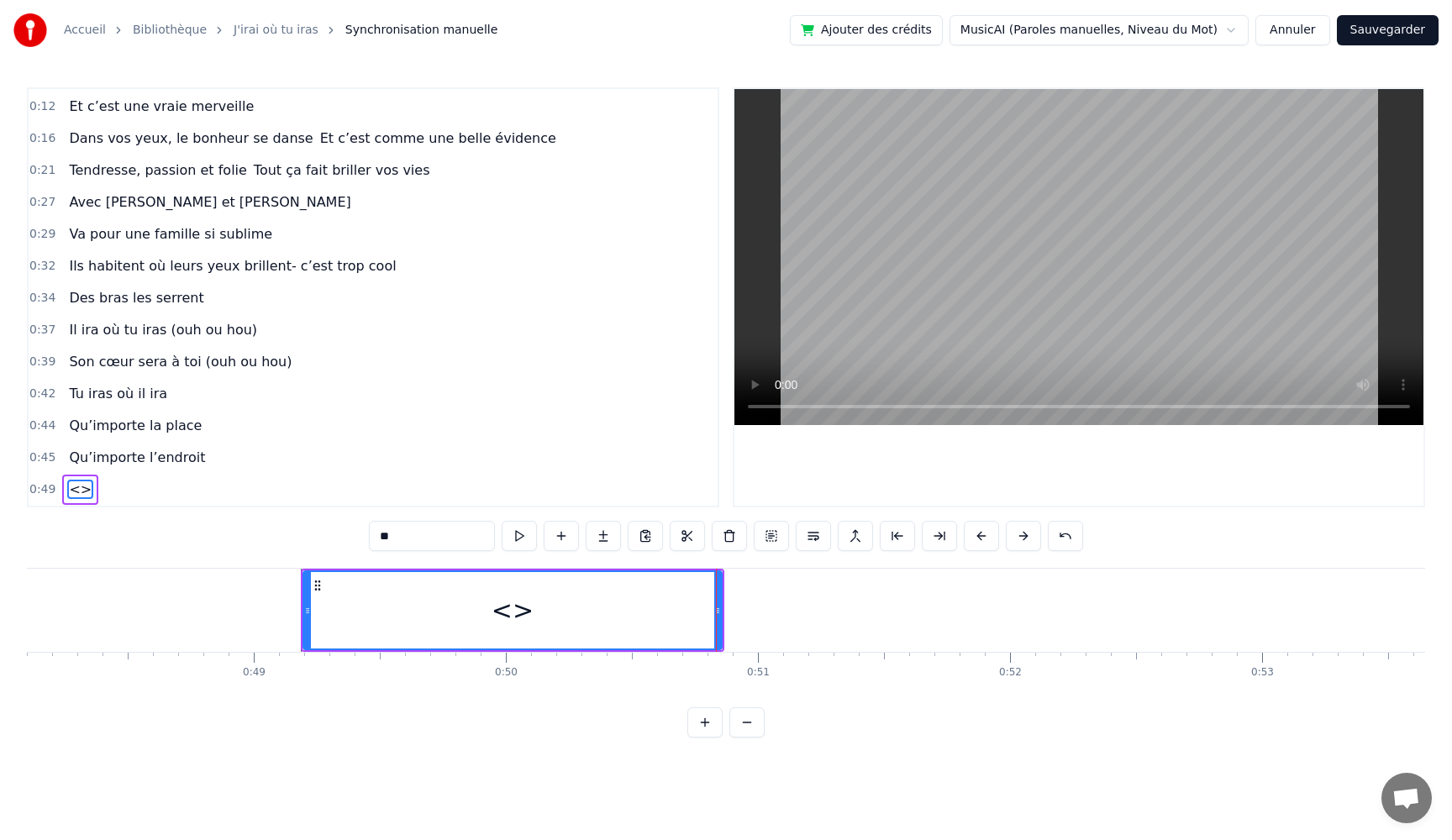
paste input "**********"
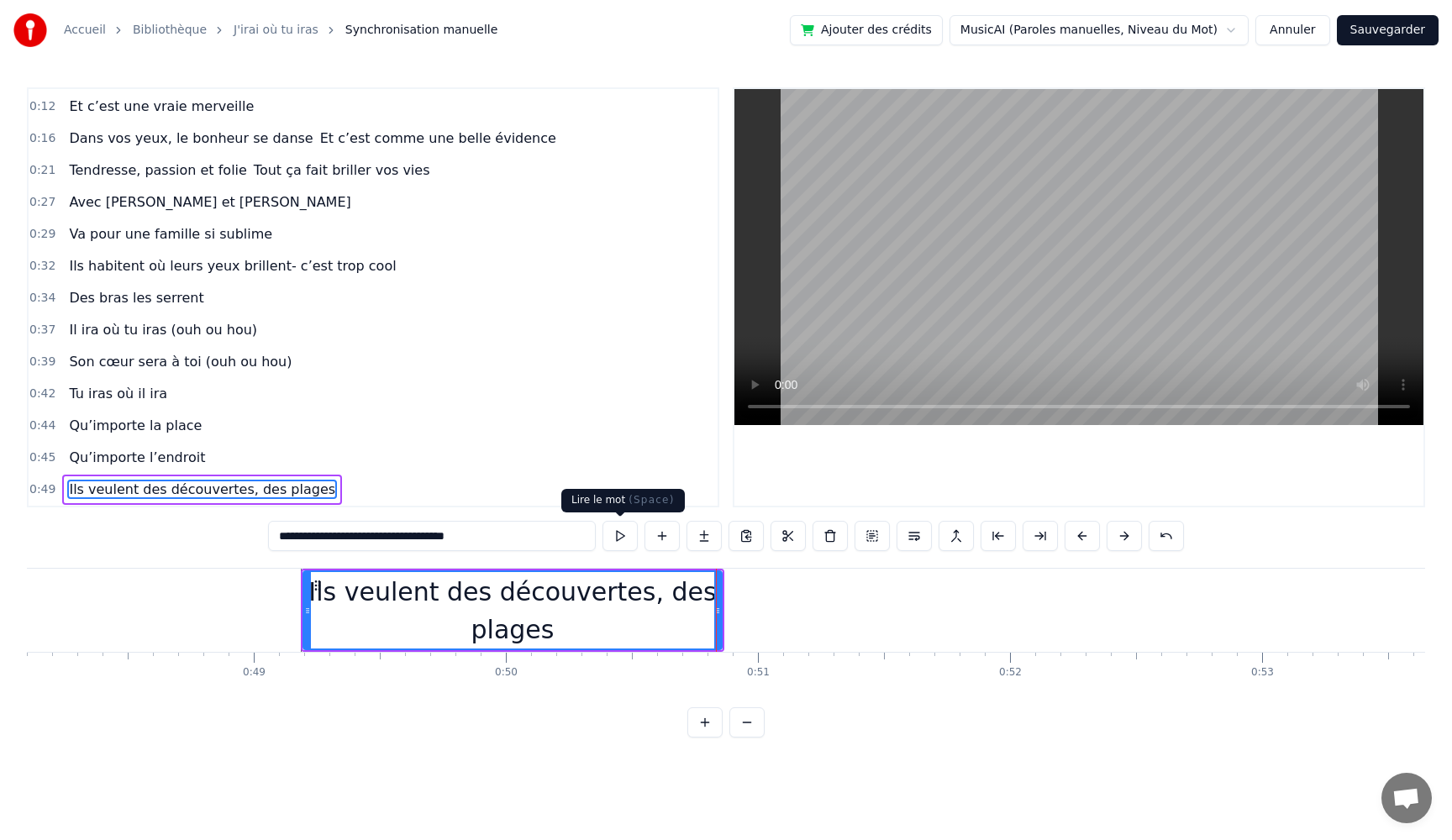
type input "**********"
click at [613, 539] on button at bounding box center [620, 535] width 35 height 31
click at [603, 520] on button at bounding box center [620, 535] width 35 height 31
click at [613, 540] on button at bounding box center [620, 535] width 35 height 31
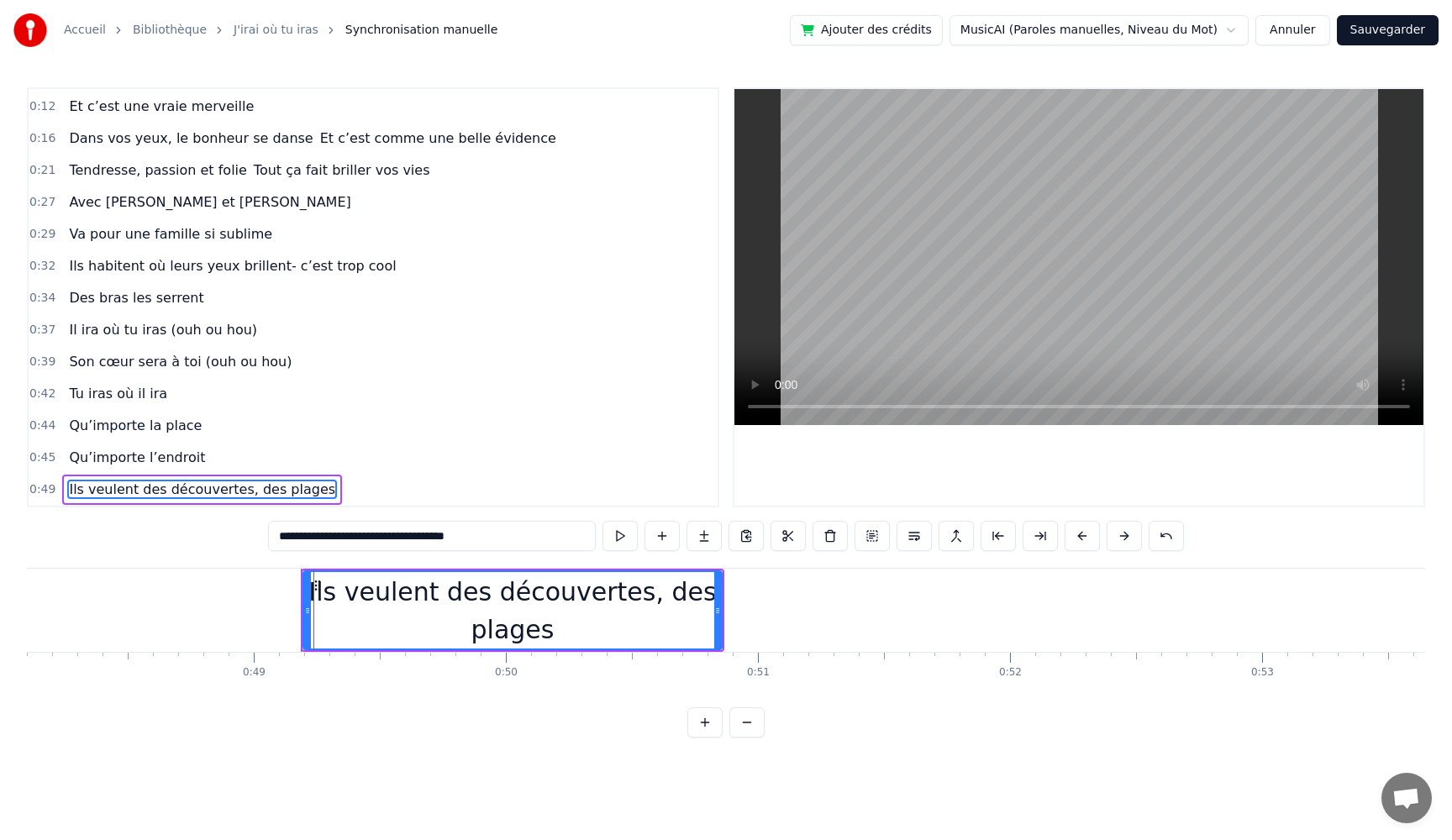
click at [613, 540] on button at bounding box center [620, 535] width 35 height 31
click at [603, 520] on button at bounding box center [620, 535] width 35 height 31
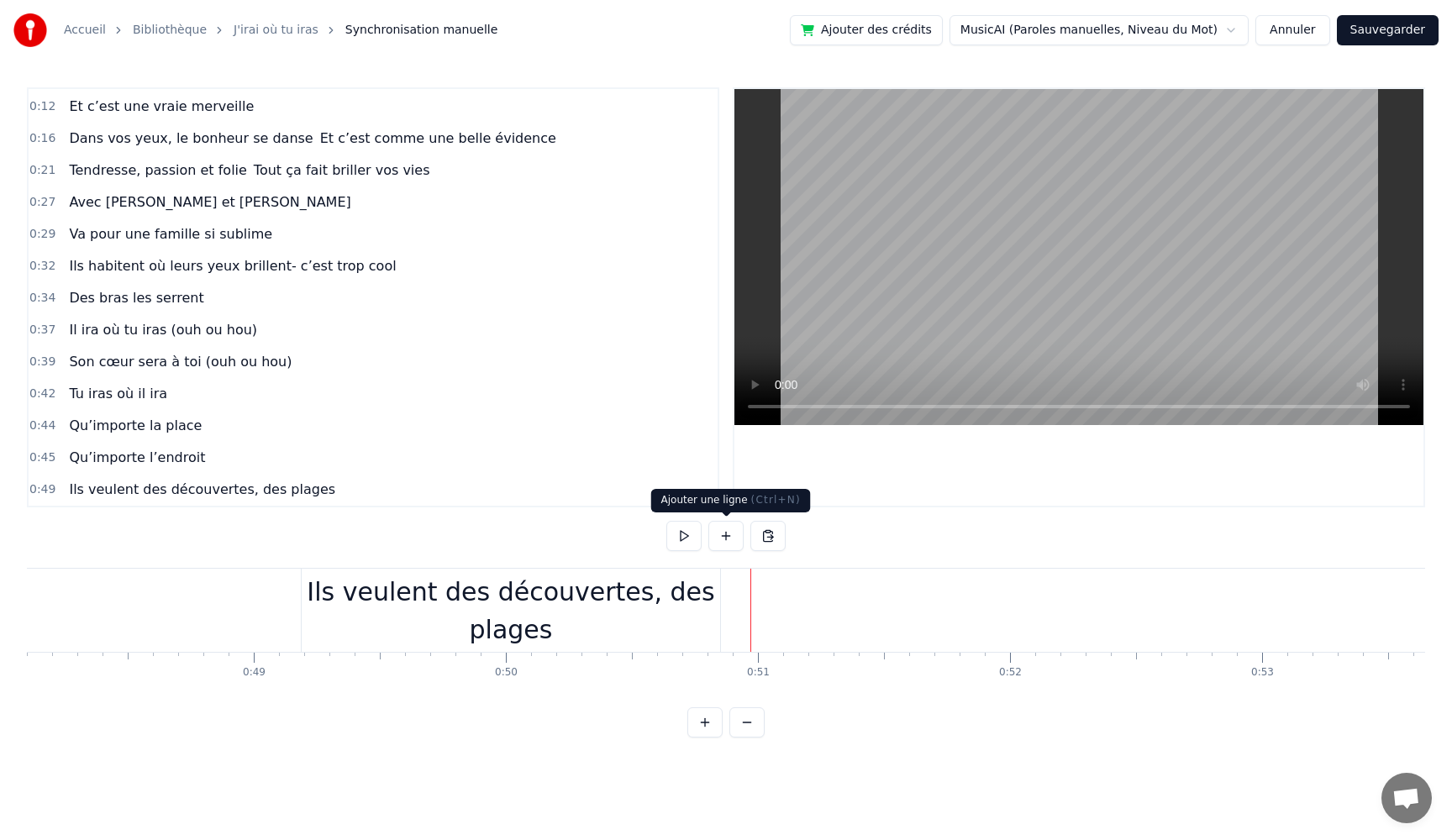
click at [719, 541] on button at bounding box center [726, 535] width 35 height 31
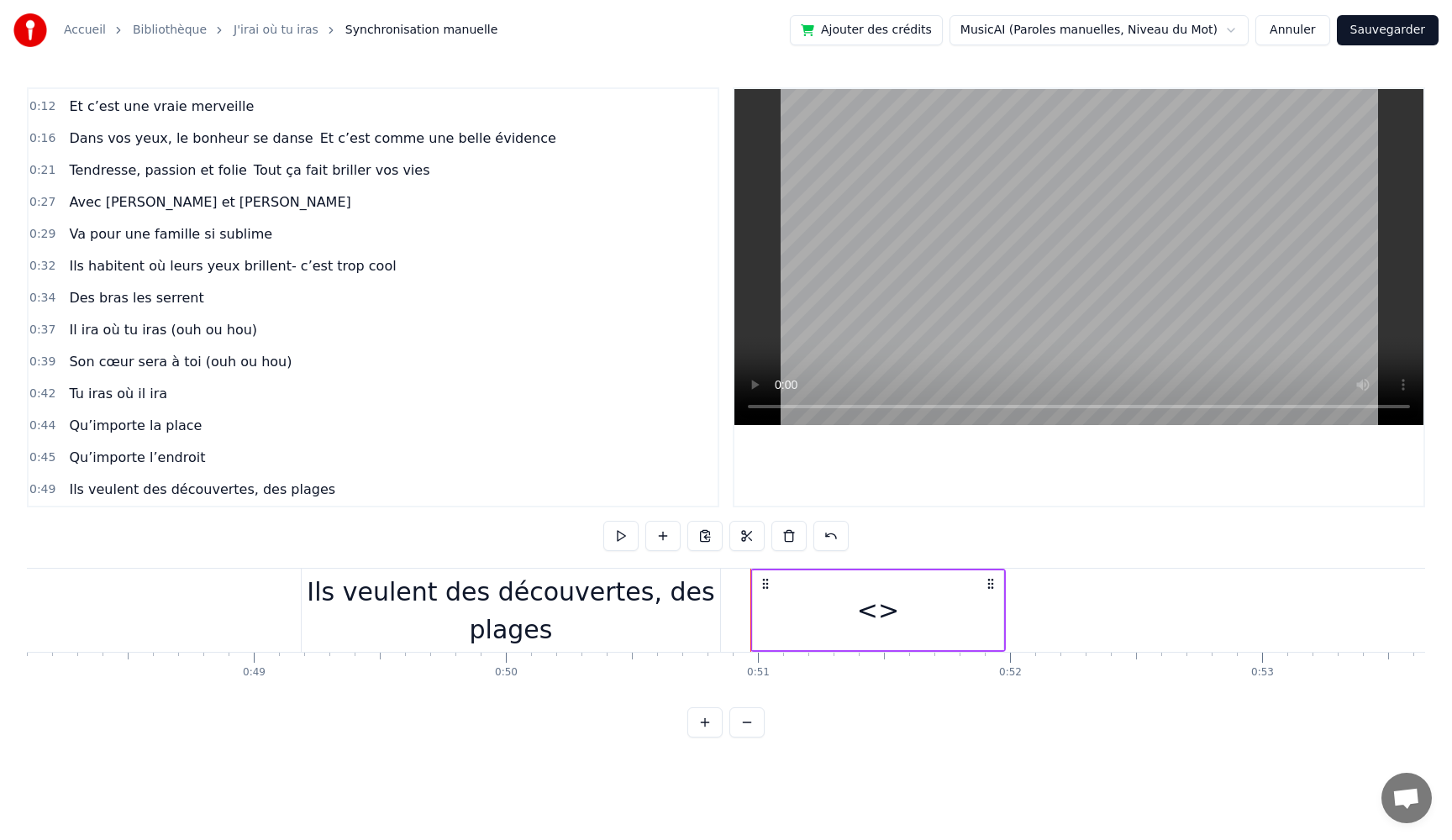
click at [955, 602] on div "<>" at bounding box center [878, 609] width 251 height 79
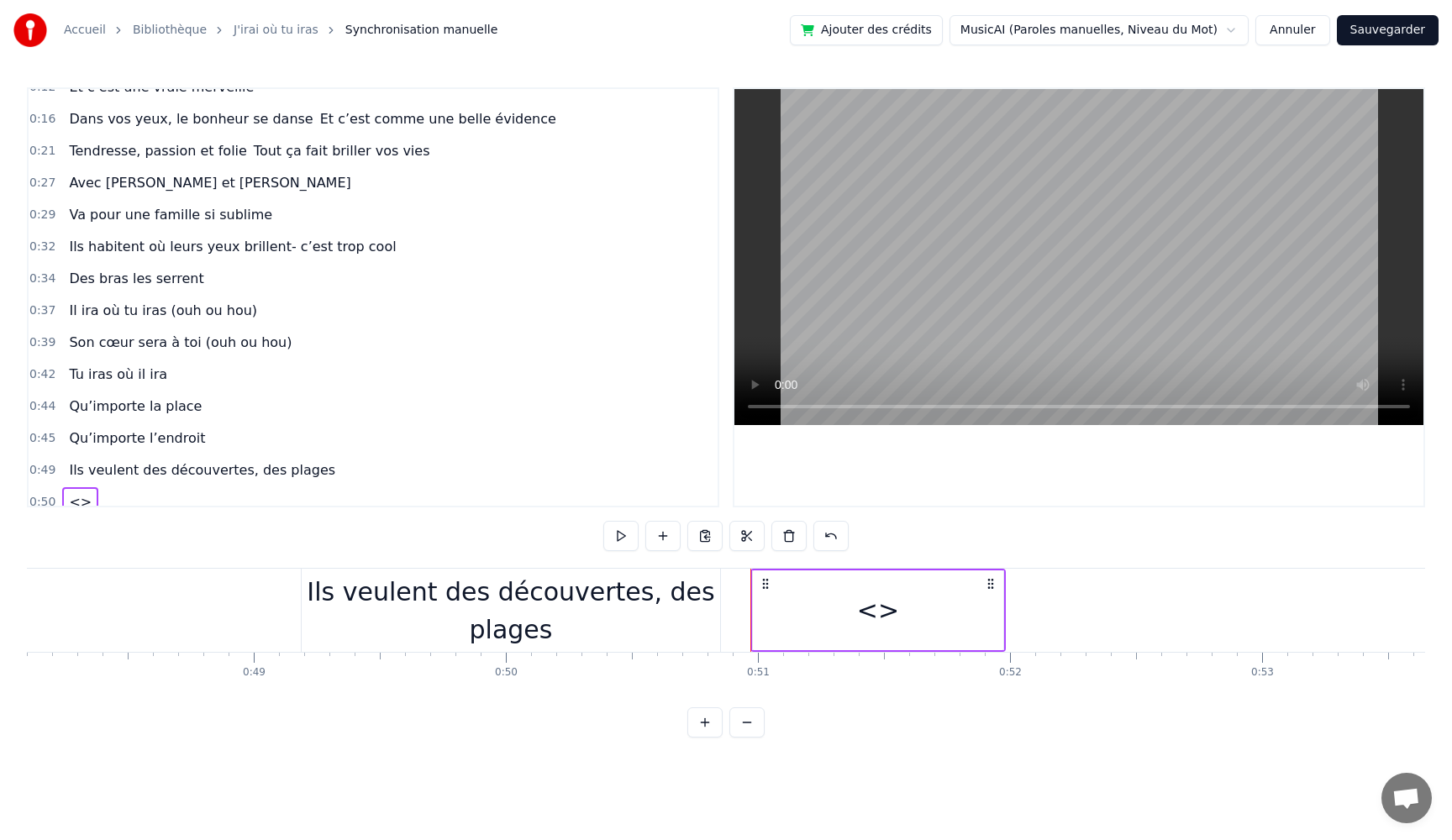
scroll to position [126, 0]
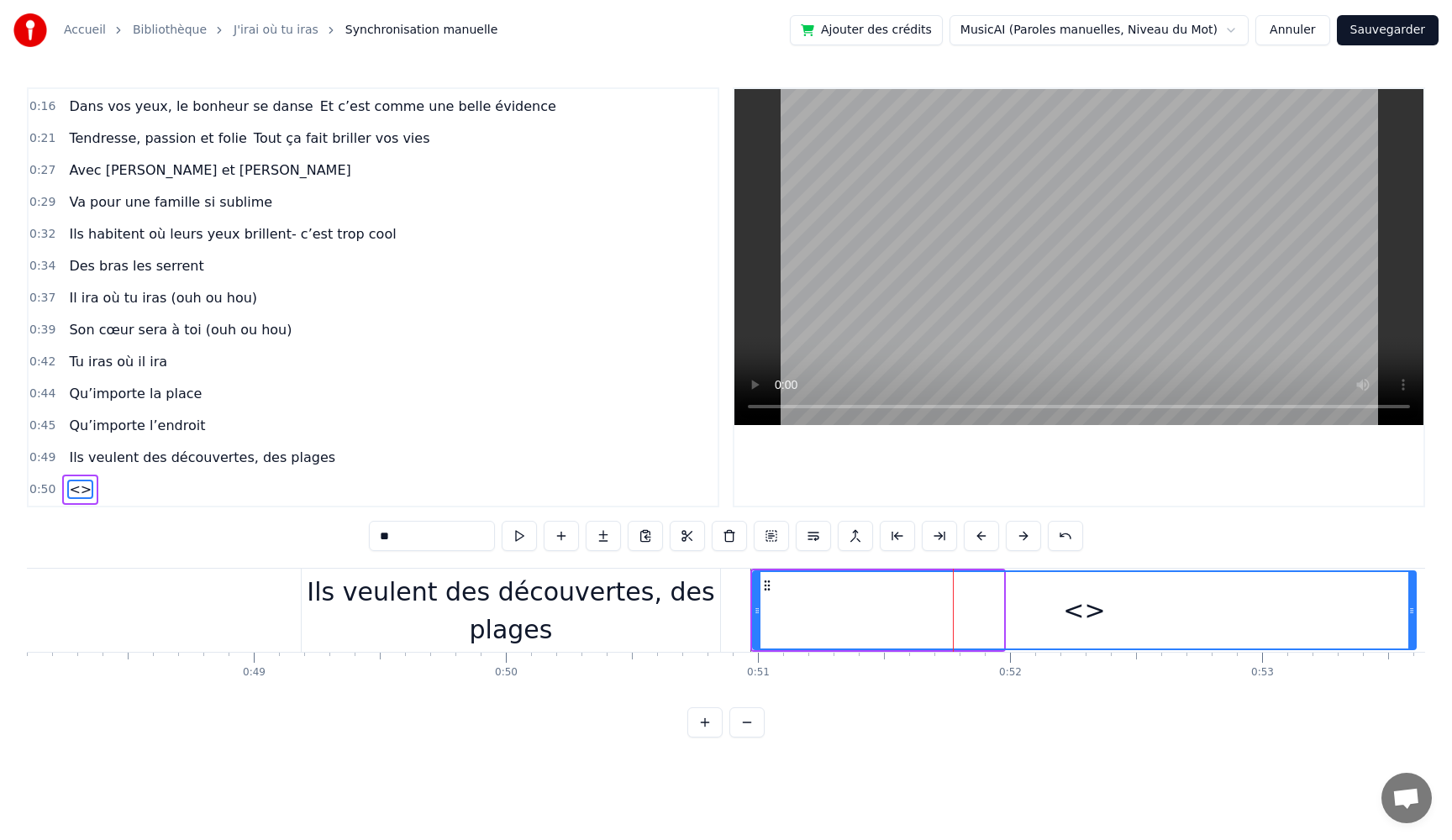
drag, startPoint x: 1000, startPoint y: 609, endPoint x: 1413, endPoint y: 618, distance: 413.1
click at [1413, 618] on div at bounding box center [1412, 610] width 7 height 77
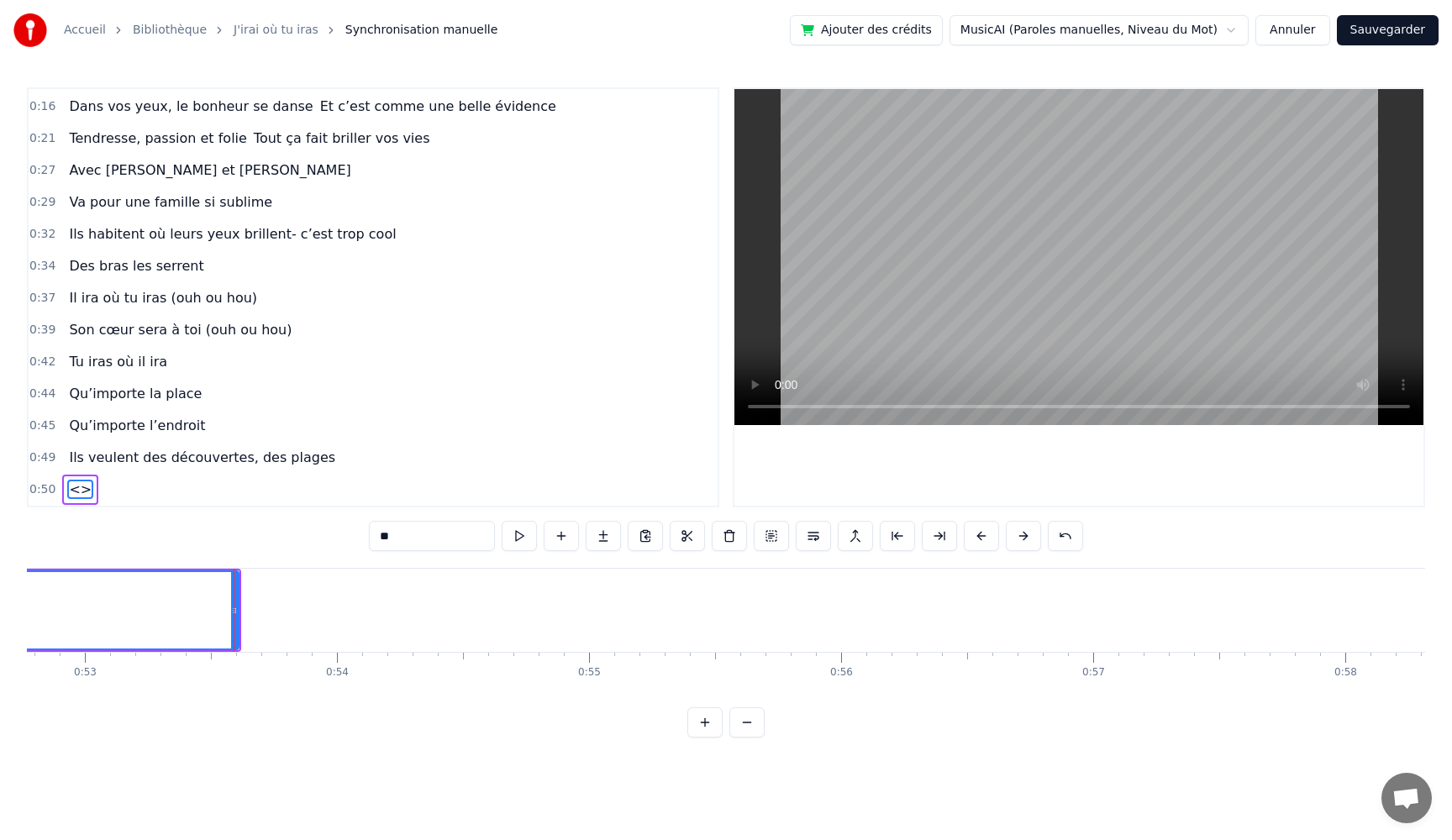
scroll to position [0, 13427]
drag, startPoint x: 378, startPoint y: 534, endPoint x: 217, endPoint y: 510, distance: 162.8
click at [217, 510] on div "0:05 Très chers [PERSON_NAME] et [PERSON_NAME] 0:06 C’est beau de vous voir pou…" at bounding box center [726, 412] width 1399 height 651
paste input "**********"
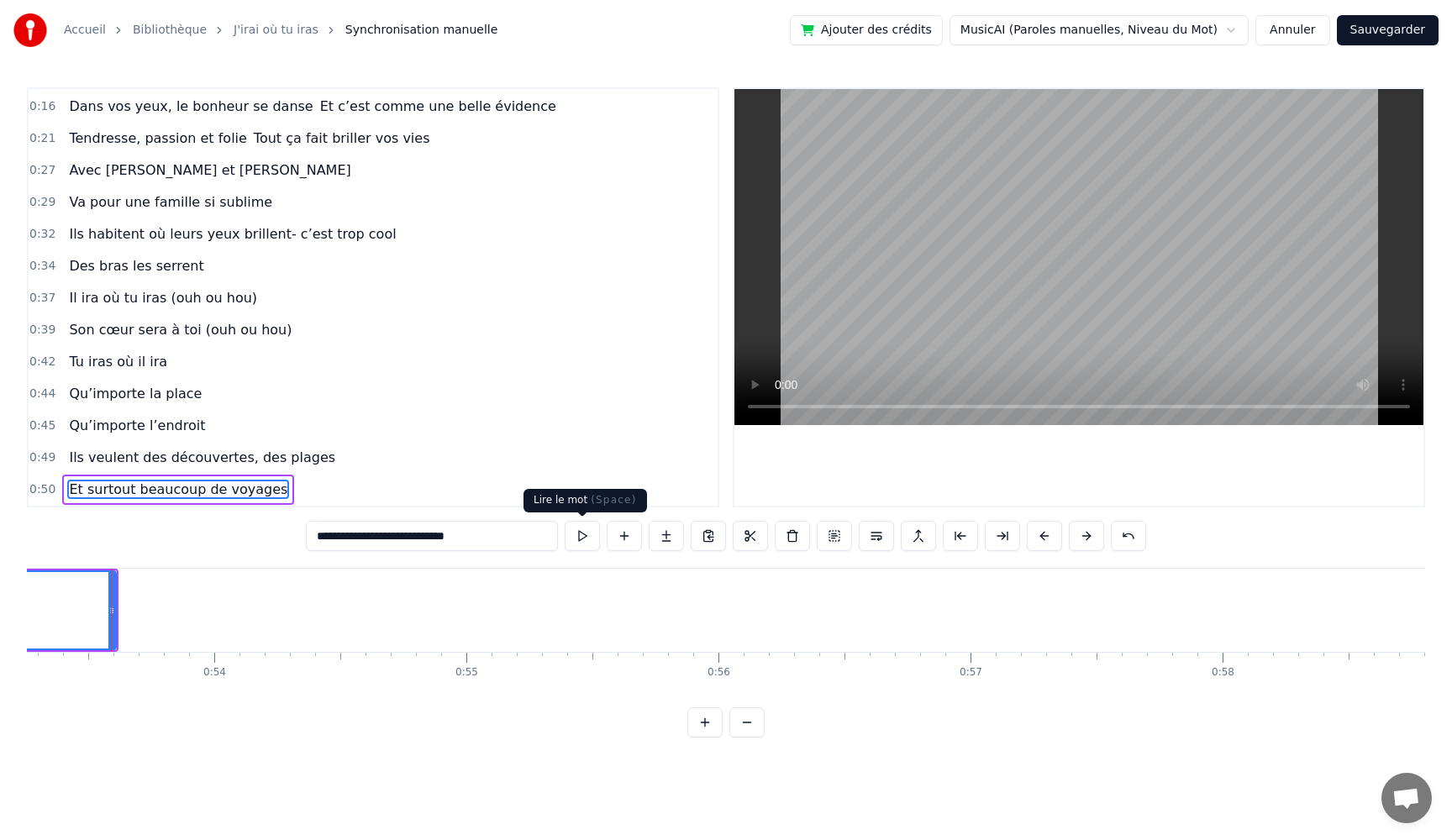
type input "**********"
click at [580, 539] on button at bounding box center [582, 535] width 35 height 31
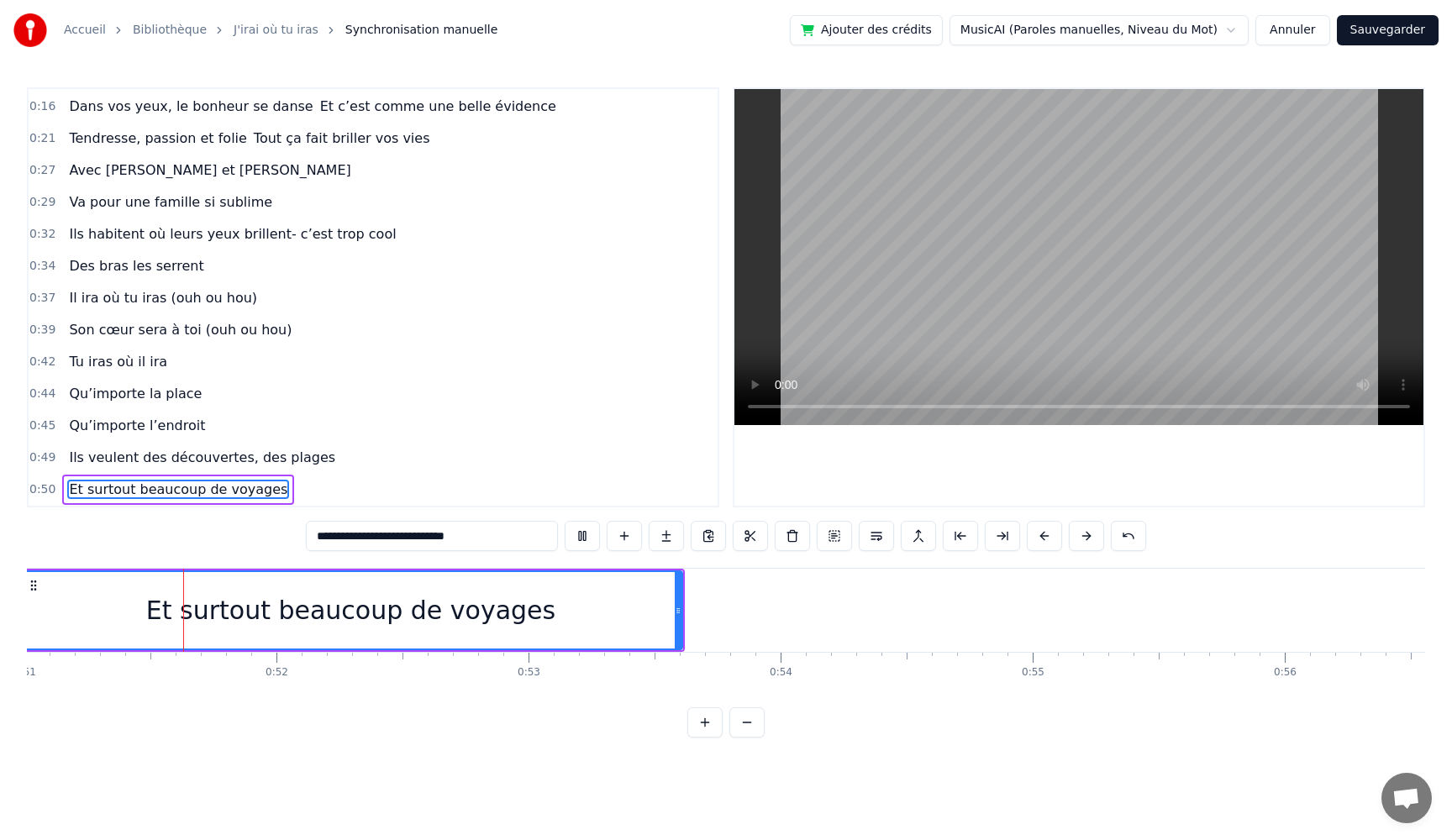
scroll to position [0, 12860]
click at [564, 520] on button at bounding box center [582, 535] width 35 height 31
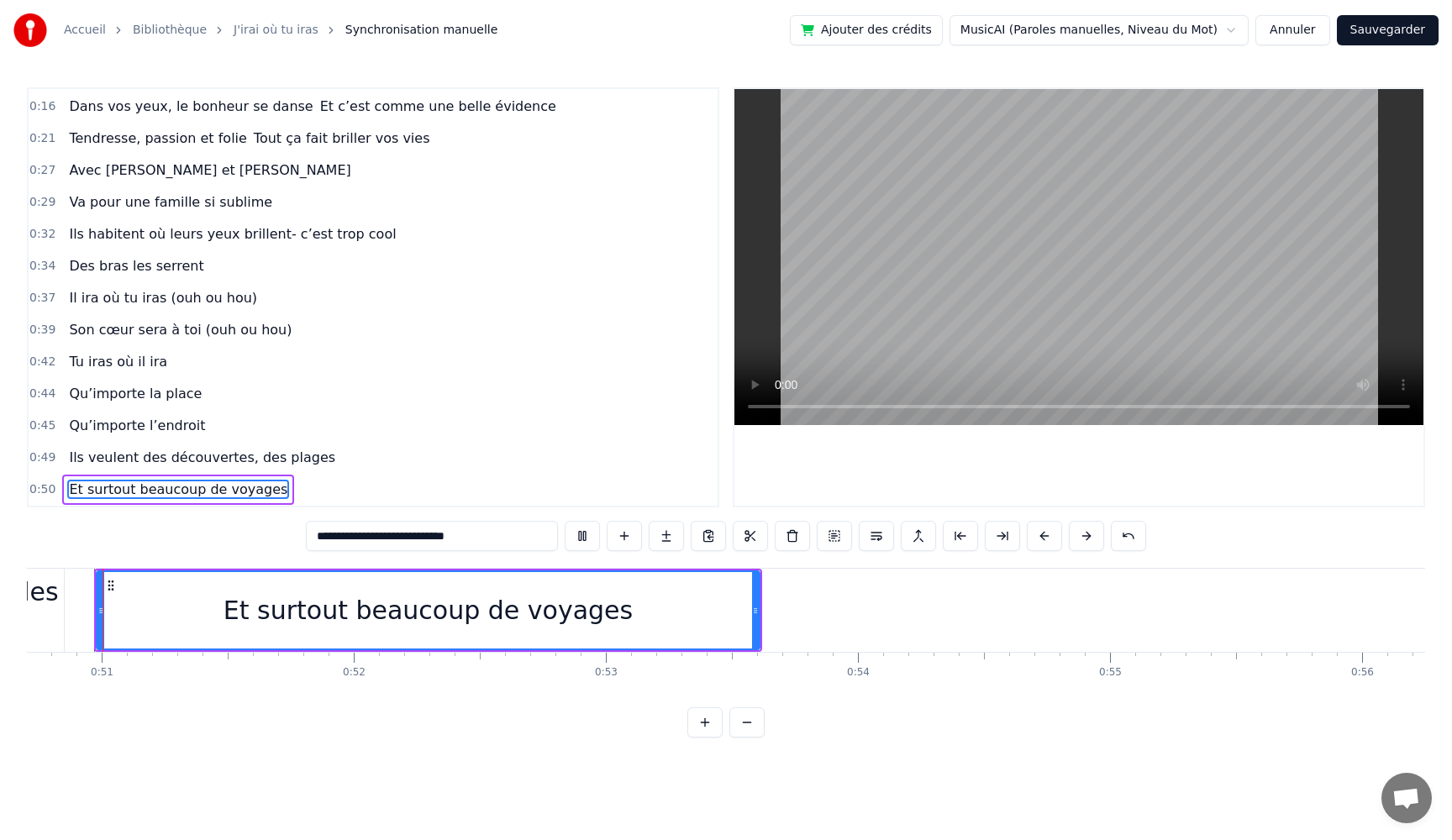
scroll to position [0, 12767]
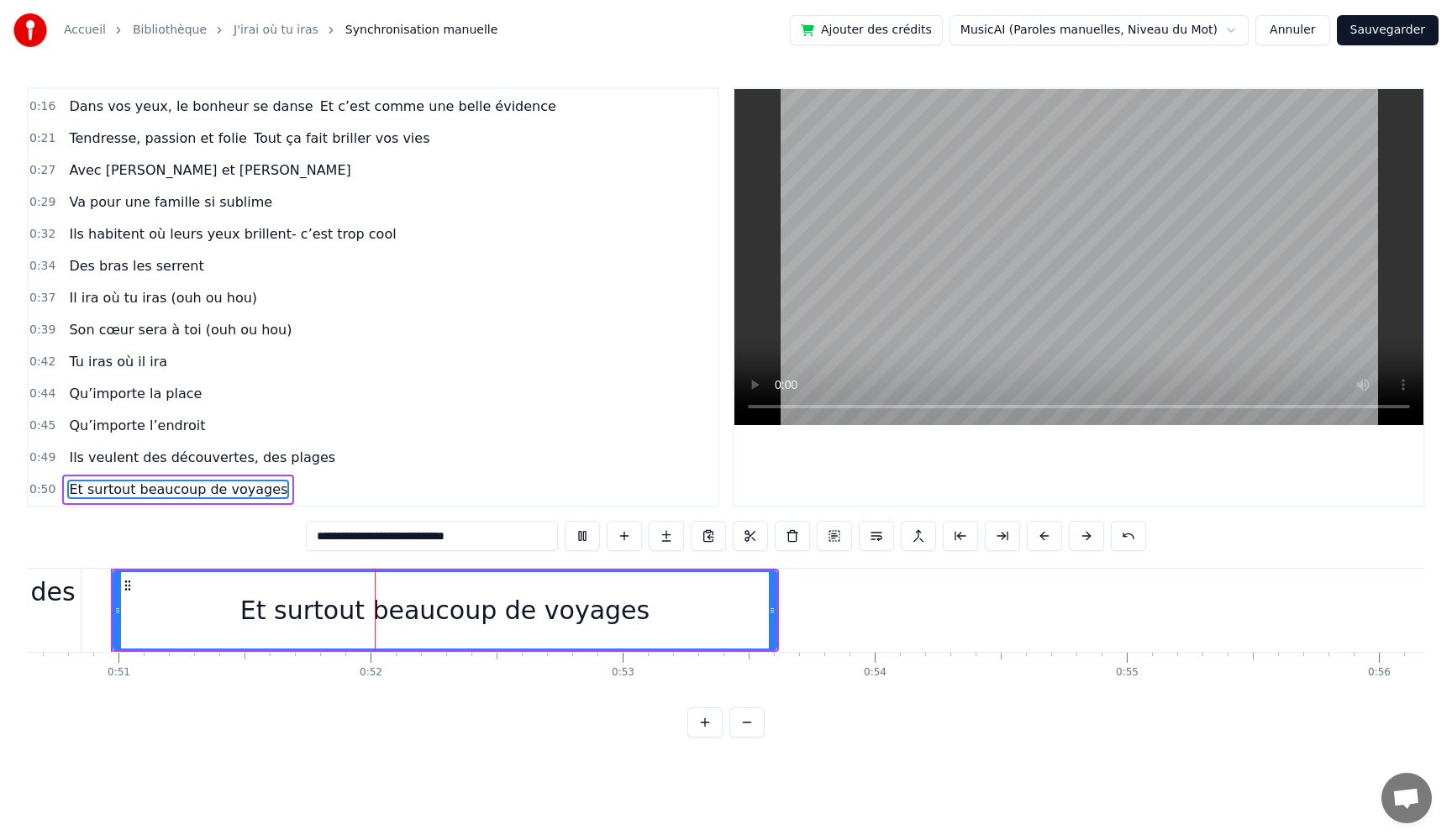
click at [564, 520] on button at bounding box center [582, 535] width 35 height 31
click at [585, 539] on button at bounding box center [582, 535] width 35 height 31
click at [564, 520] on button at bounding box center [582, 535] width 35 height 31
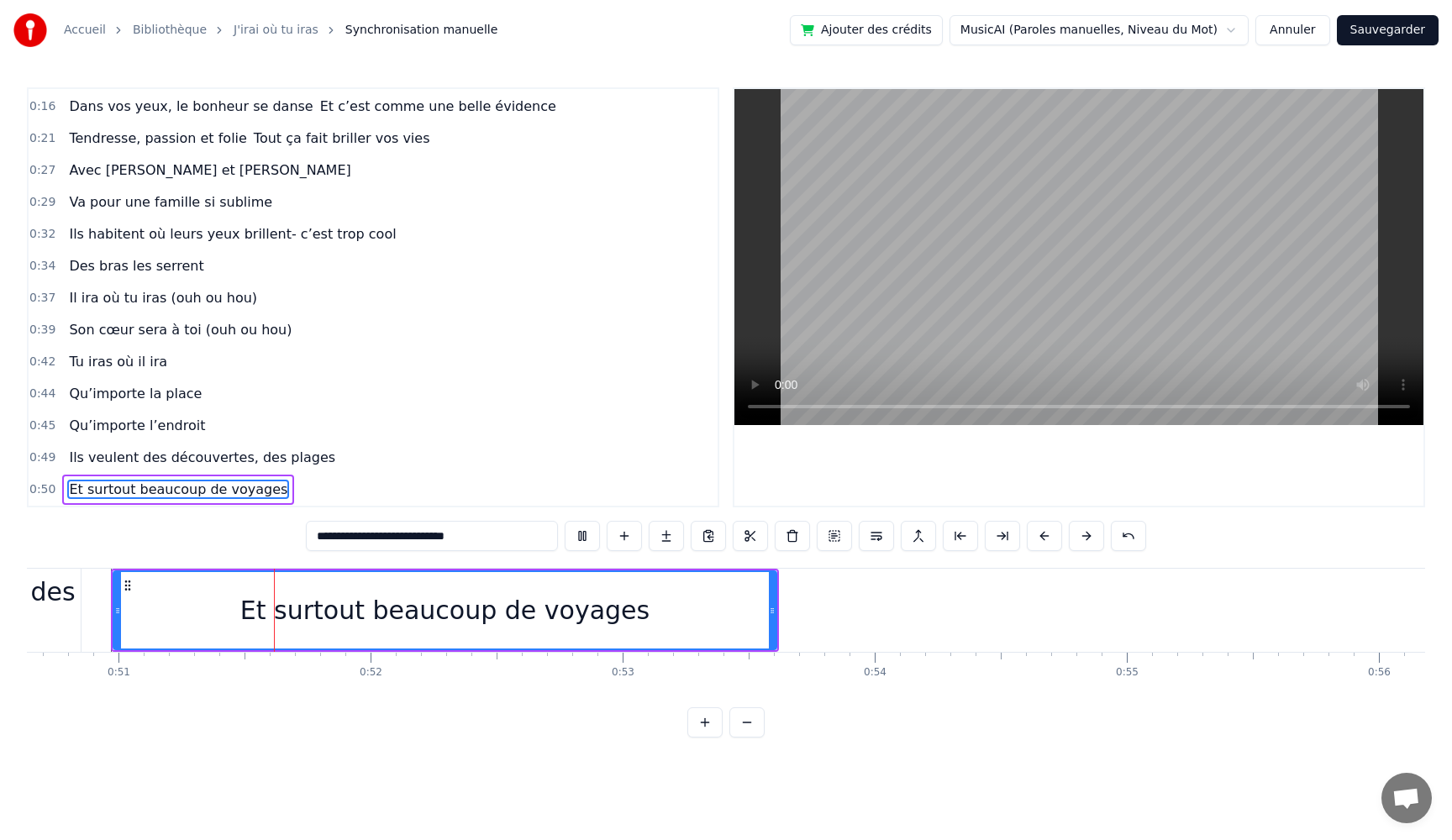
click at [431, 609] on div "Et surtout beaucoup de voyages" at bounding box center [445, 609] width 409 height 38
click at [743, 611] on div "Et surtout beaucoup de voyages" at bounding box center [445, 610] width 661 height 77
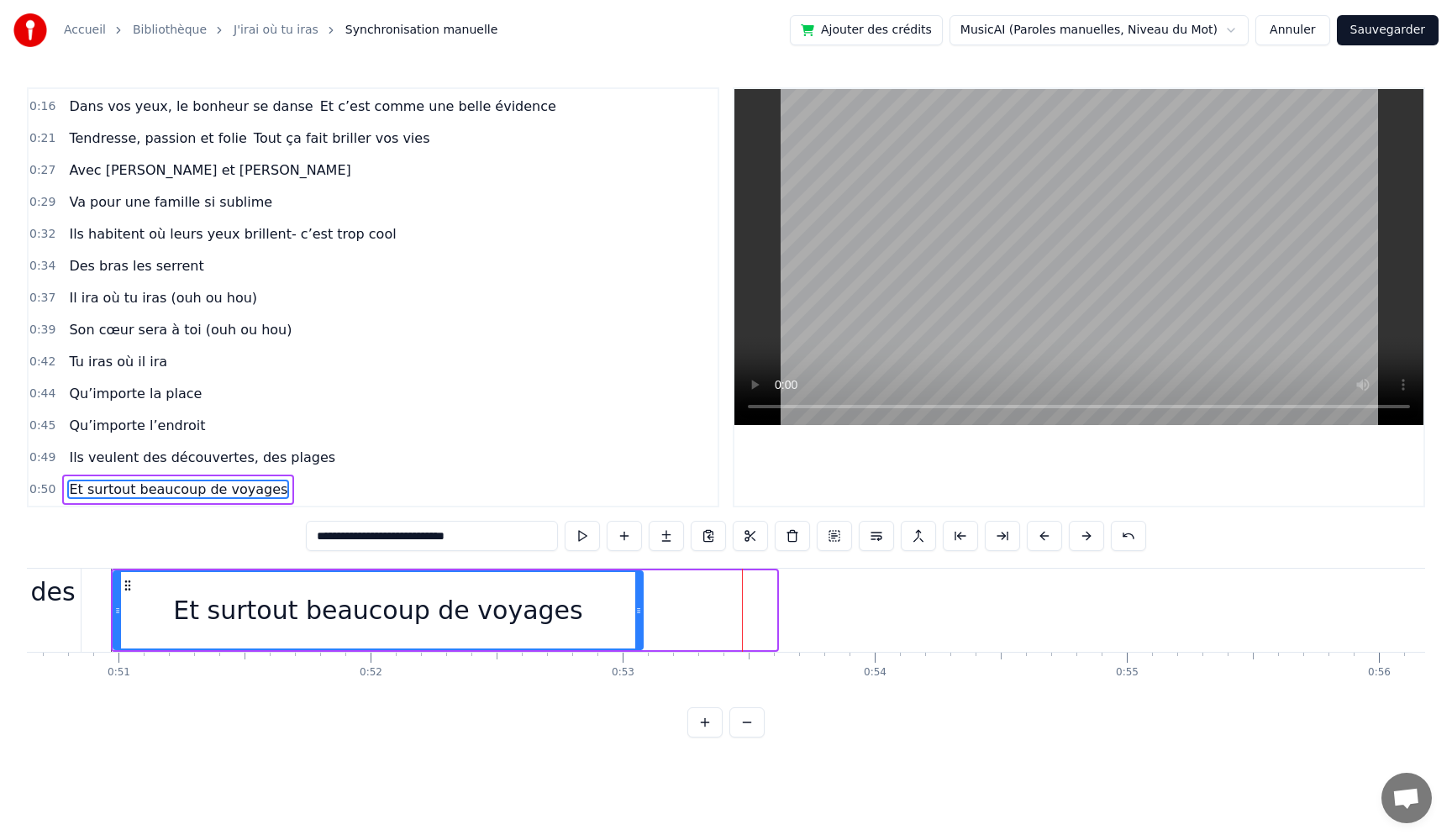
drag, startPoint x: 772, startPoint y: 610, endPoint x: 639, endPoint y: 608, distance: 133.0
click at [639, 608] on icon at bounding box center [639, 610] width 7 height 13
click at [585, 538] on button at bounding box center [582, 535] width 35 height 31
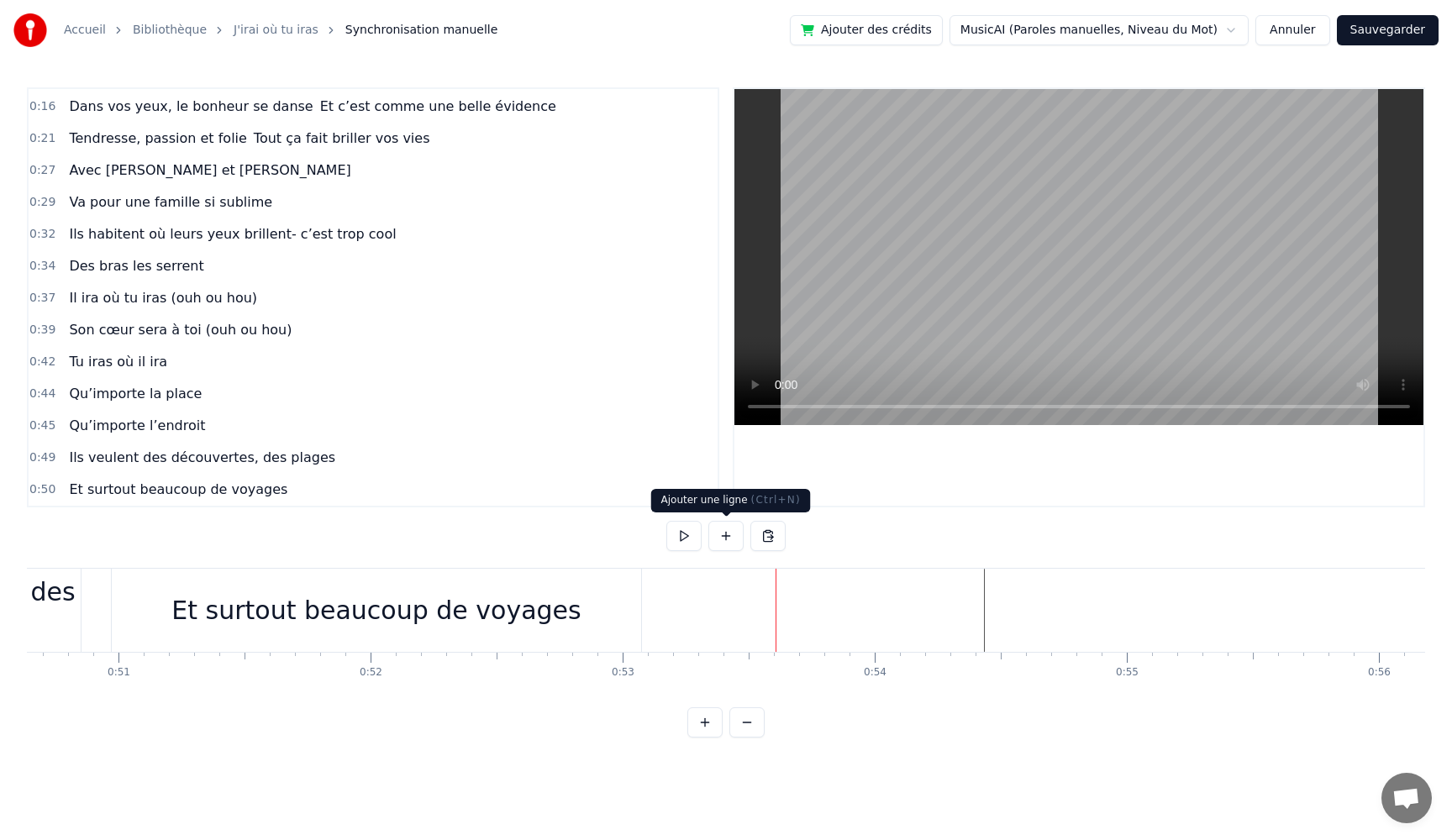
click at [722, 541] on button at bounding box center [726, 535] width 35 height 31
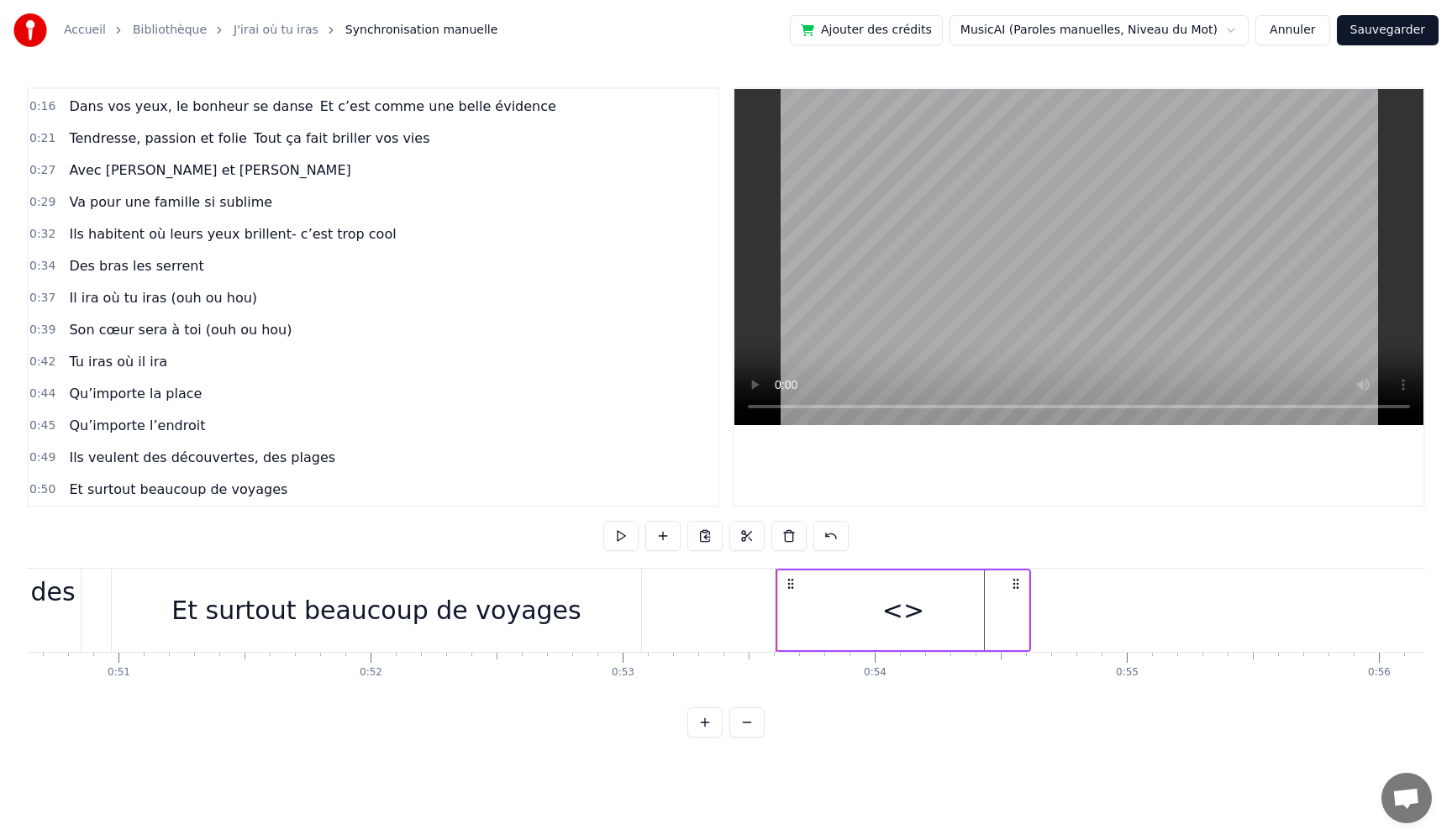
drag, startPoint x: 885, startPoint y: 606, endPoint x: 873, endPoint y: 602, distance: 12.6
click at [885, 605] on div "<>" at bounding box center [903, 609] width 251 height 79
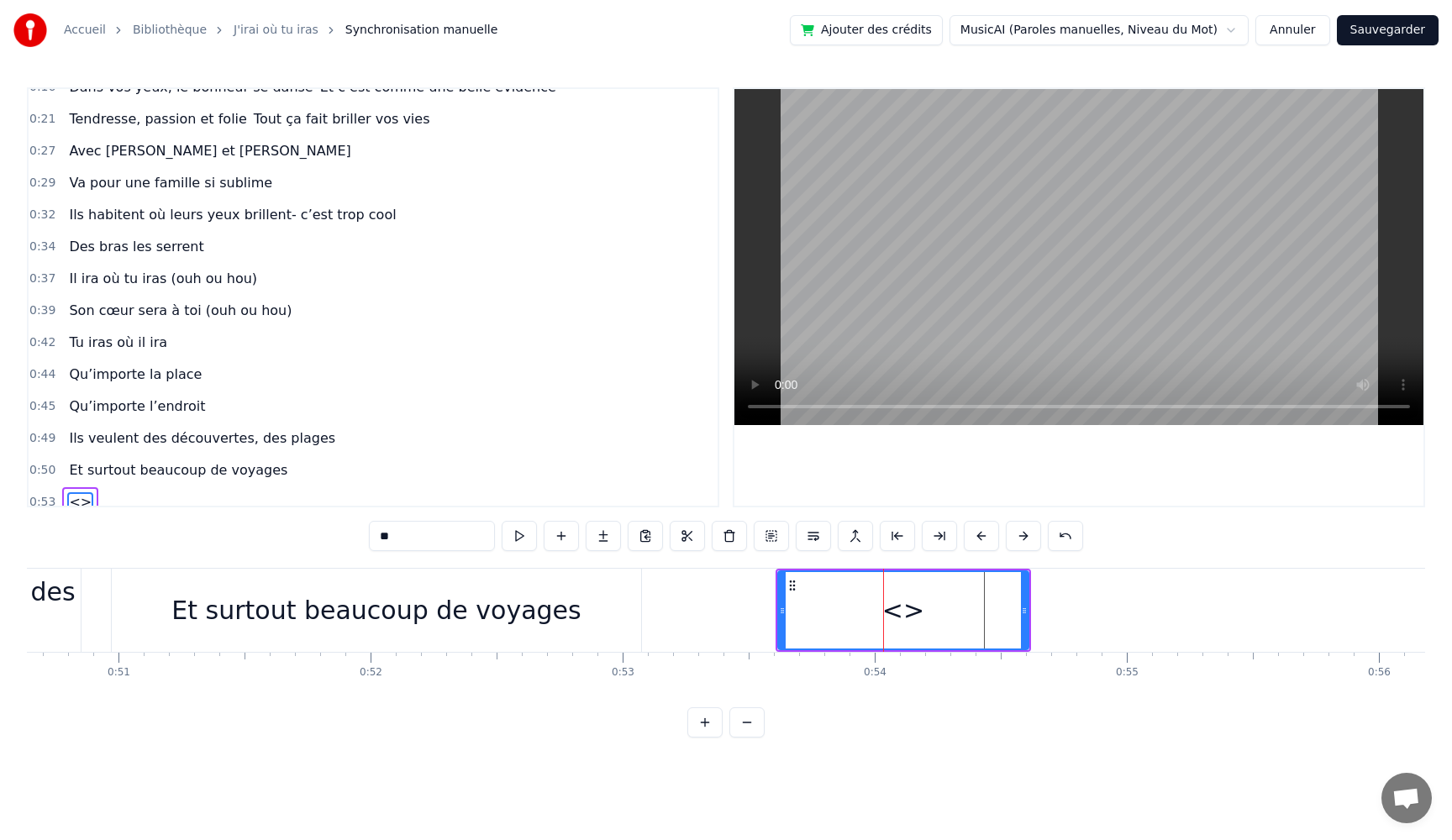
scroll to position [158, 0]
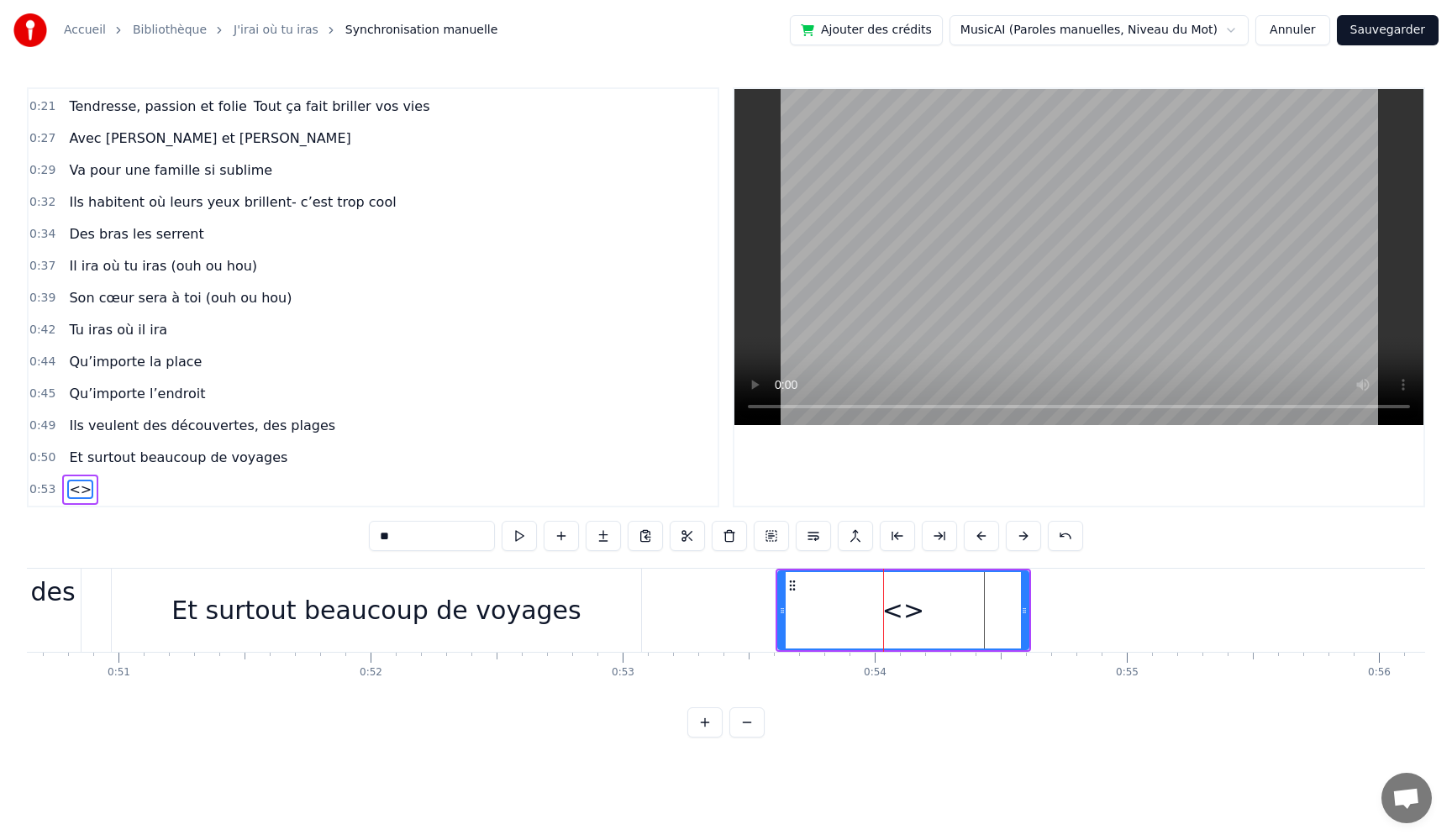
drag, startPoint x: 847, startPoint y: 602, endPoint x: 948, endPoint y: 607, distance: 101.1
click at [948, 607] on div "<>" at bounding box center [903, 610] width 249 height 77
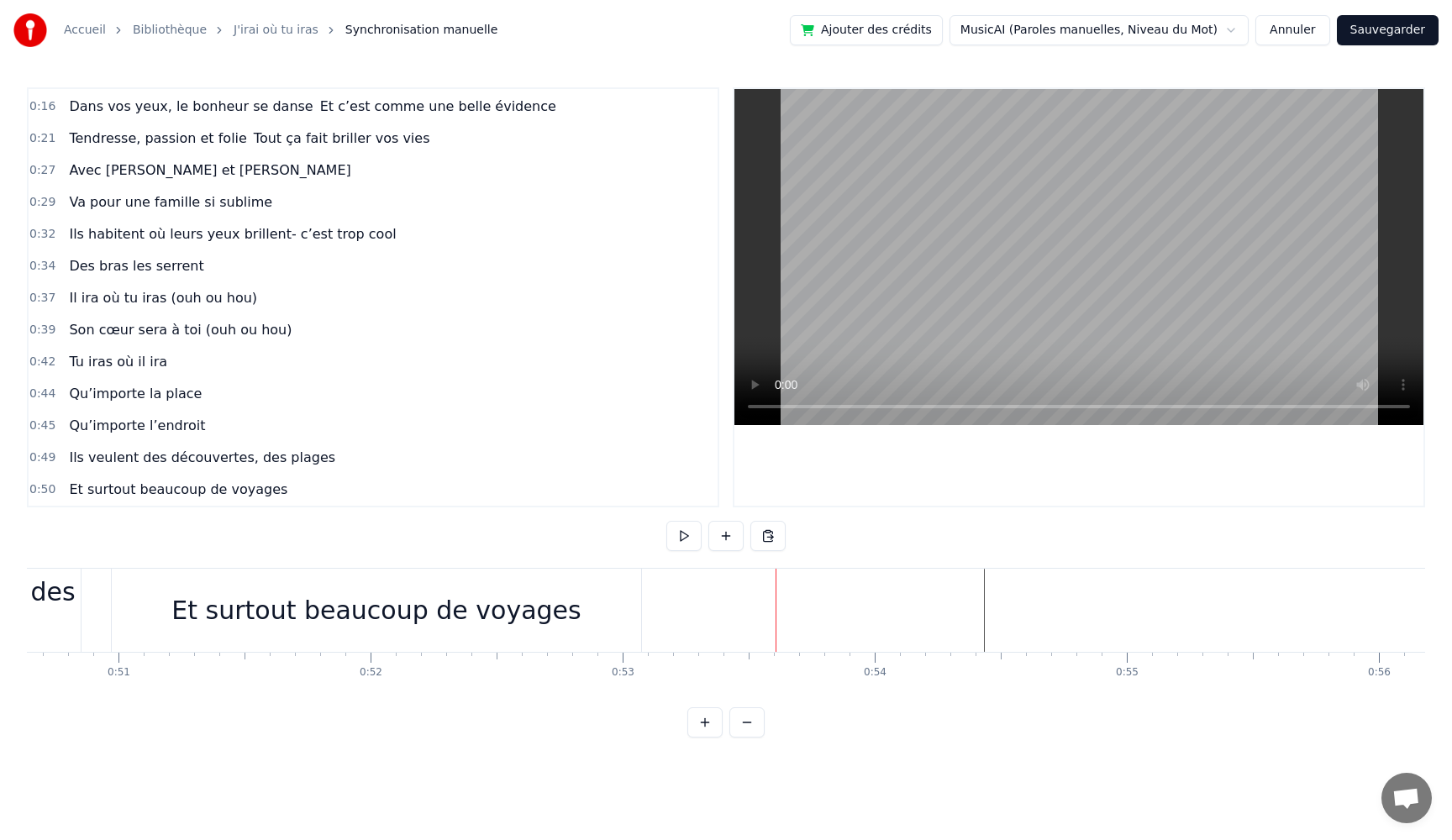
click at [682, 538] on button at bounding box center [684, 535] width 35 height 31
click at [681, 538] on button at bounding box center [684, 535] width 35 height 31
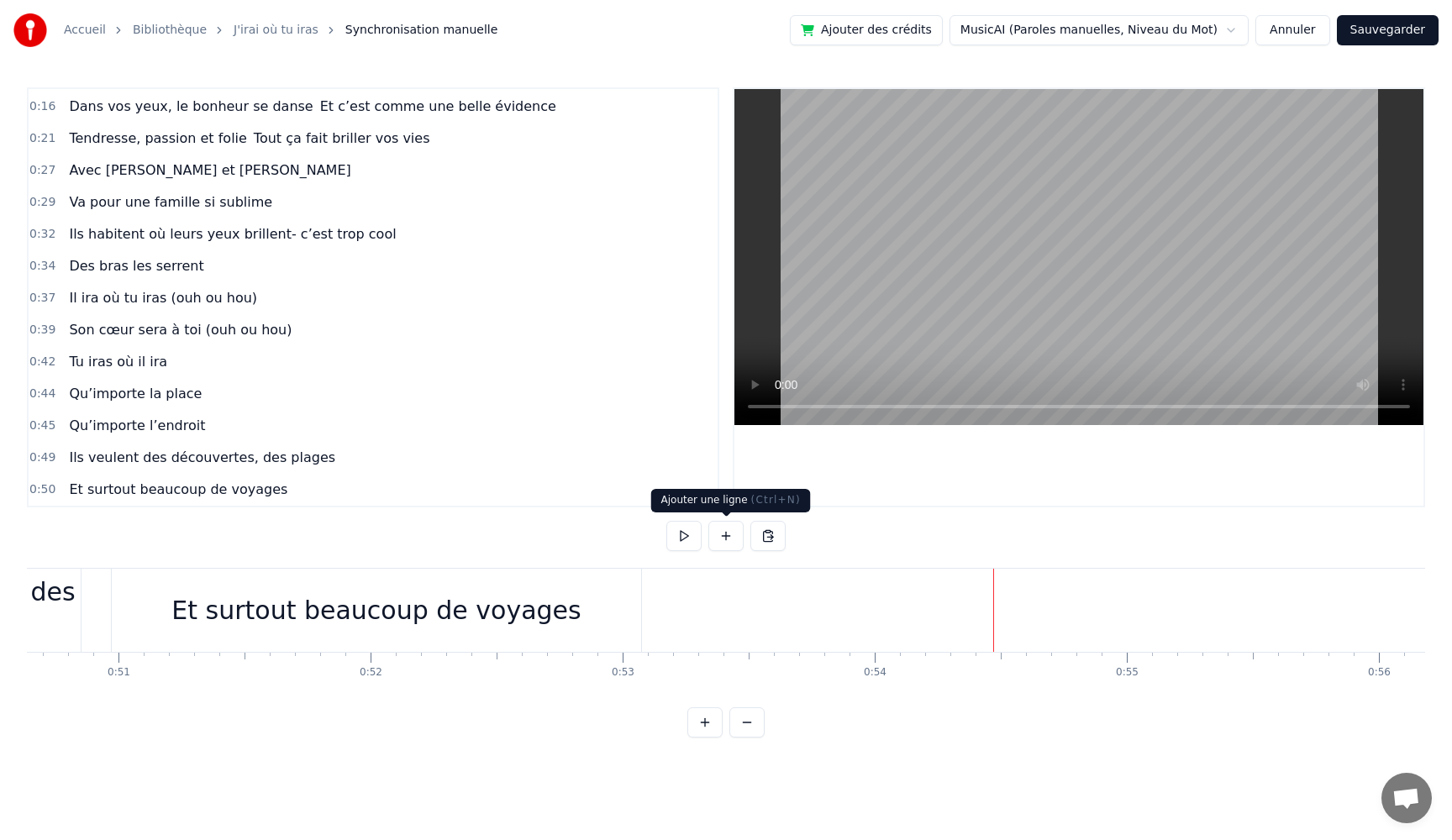
click at [730, 541] on button at bounding box center [726, 535] width 35 height 31
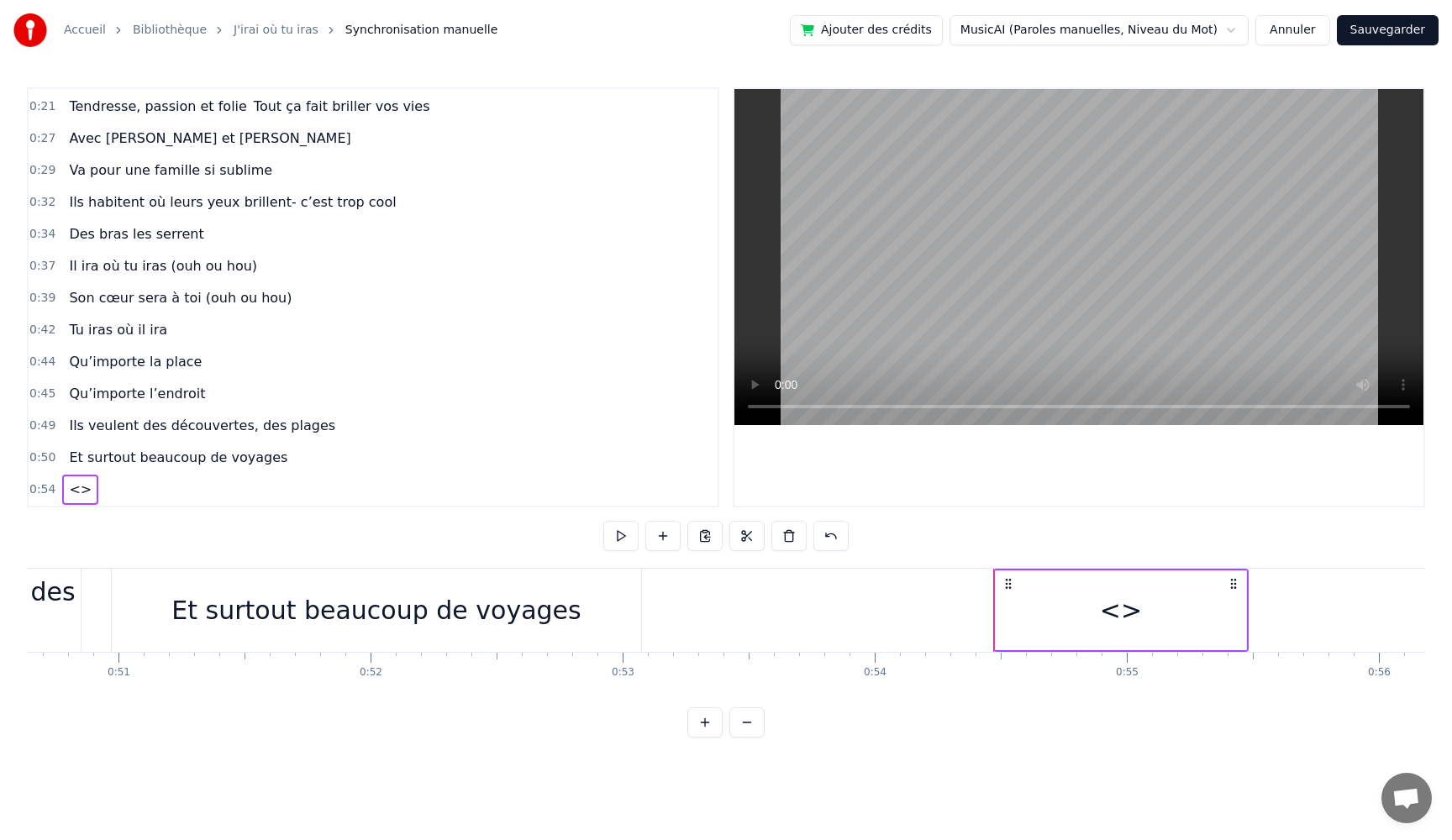
click at [1165, 603] on div "<>" at bounding box center [1121, 609] width 251 height 79
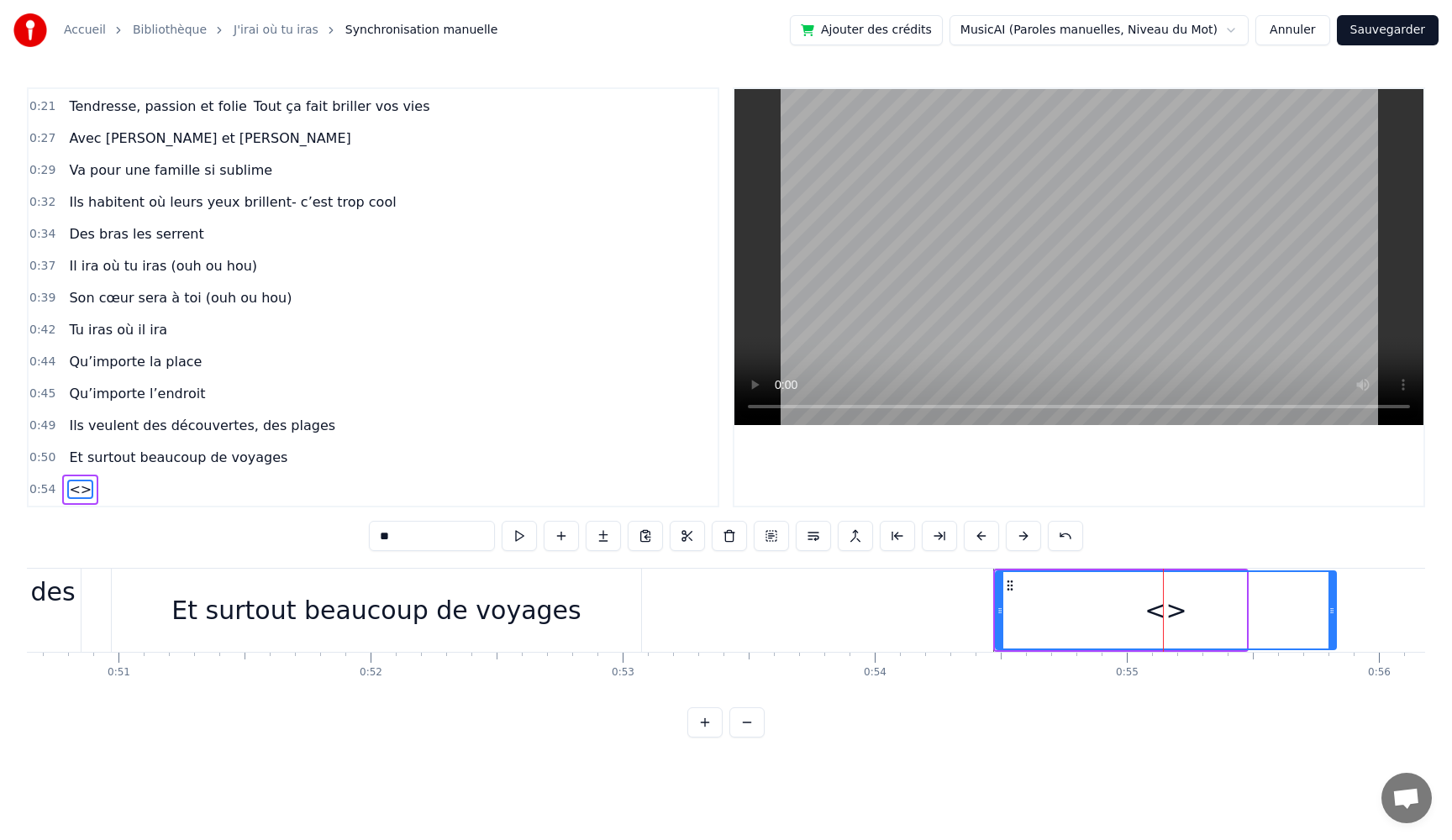
drag, startPoint x: 1324, startPoint y: 610, endPoint x: 1331, endPoint y: 618, distance: 10.6
click at [1331, 618] on div at bounding box center [1332, 610] width 7 height 77
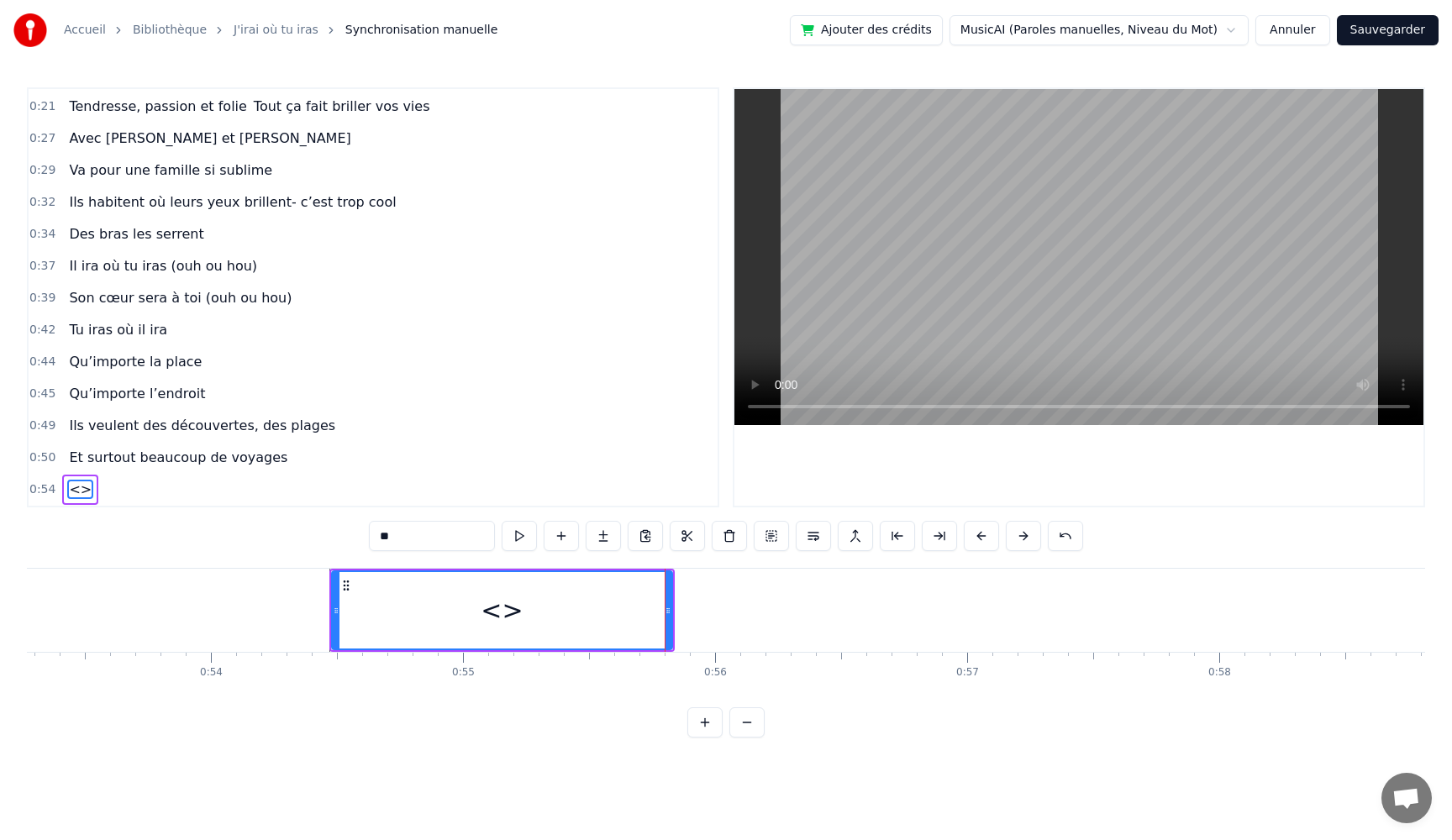
scroll to position [0, 13446]
drag, startPoint x: 421, startPoint y: 539, endPoint x: 330, endPoint y: 536, distance: 91.0
click at [330, 536] on div "0:05 Très chers [PERSON_NAME] et [PERSON_NAME] 0:06 C’est beau de vous voir pou…" at bounding box center [726, 412] width 1399 height 651
paste input "**********"
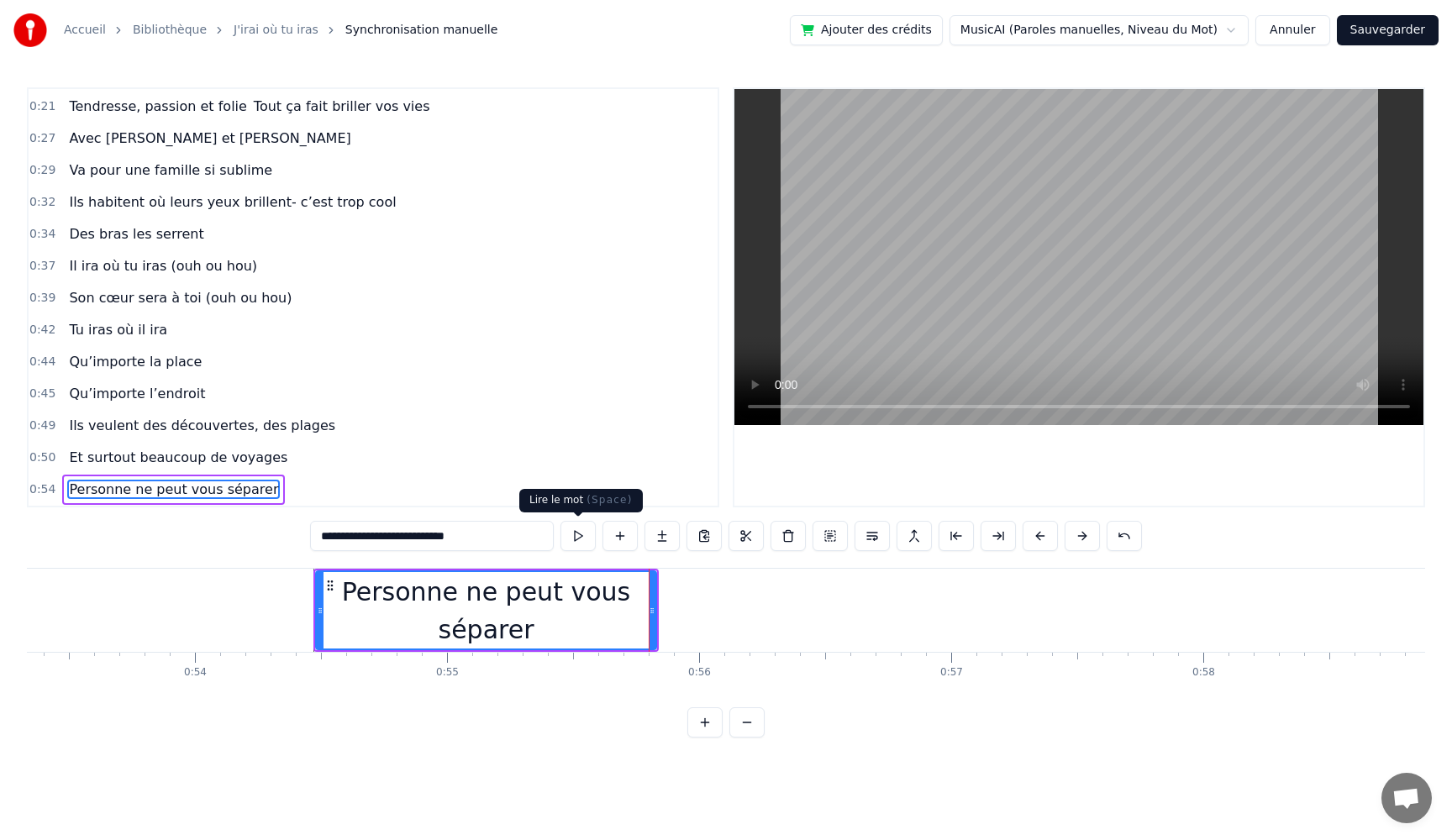
type input "**********"
click at [577, 531] on button at bounding box center [578, 535] width 35 height 31
click at [630, 596] on div "Personne ne peut vous séparer" at bounding box center [487, 610] width 339 height 76
drag, startPoint x: 654, startPoint y: 603, endPoint x: 670, endPoint y: 605, distance: 16.1
click at [670, 605] on icon at bounding box center [669, 610] width 7 height 13
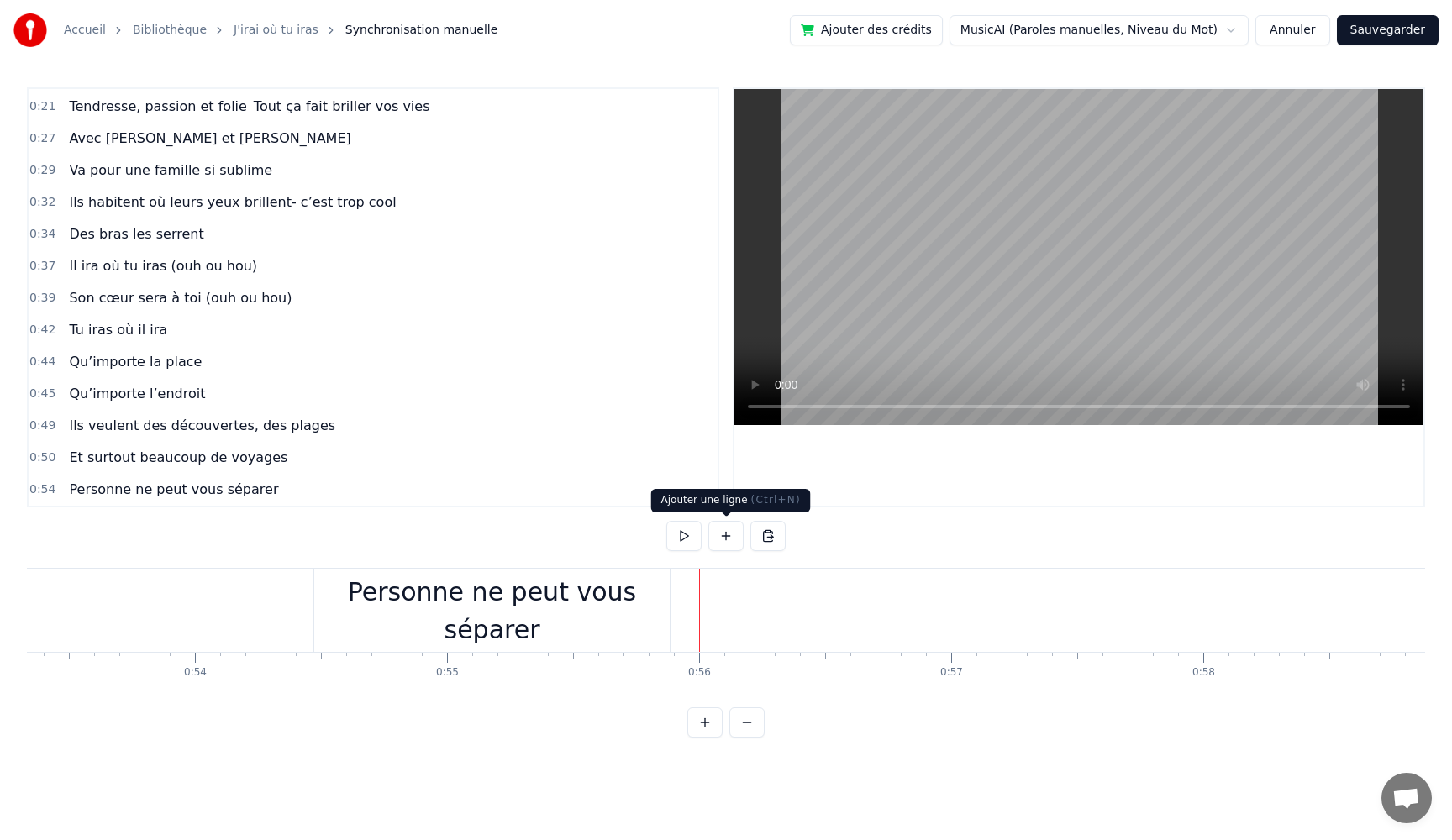
click at [718, 539] on button at bounding box center [726, 535] width 35 height 31
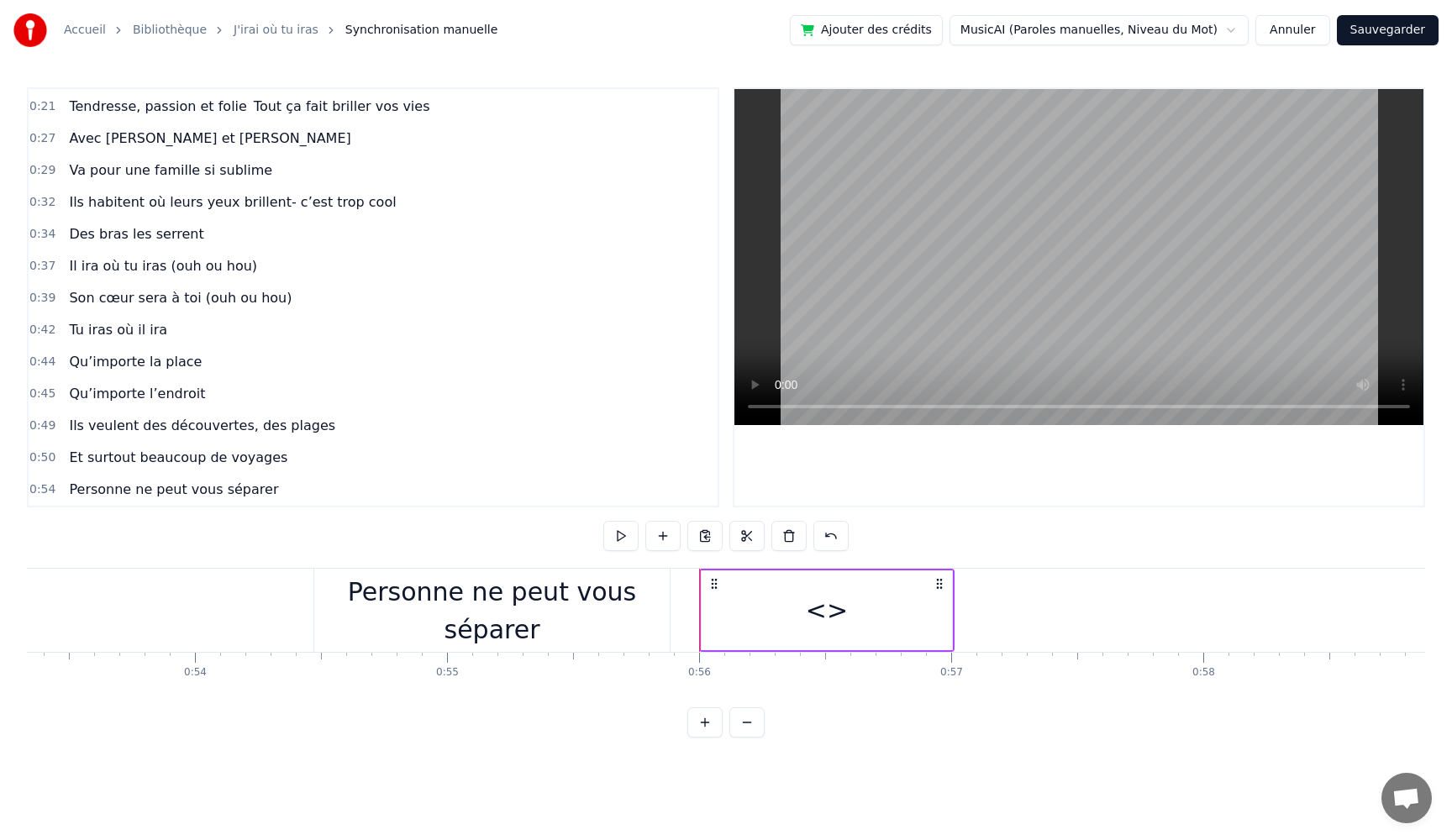
click at [861, 616] on div "<>" at bounding box center [826, 609] width 251 height 79
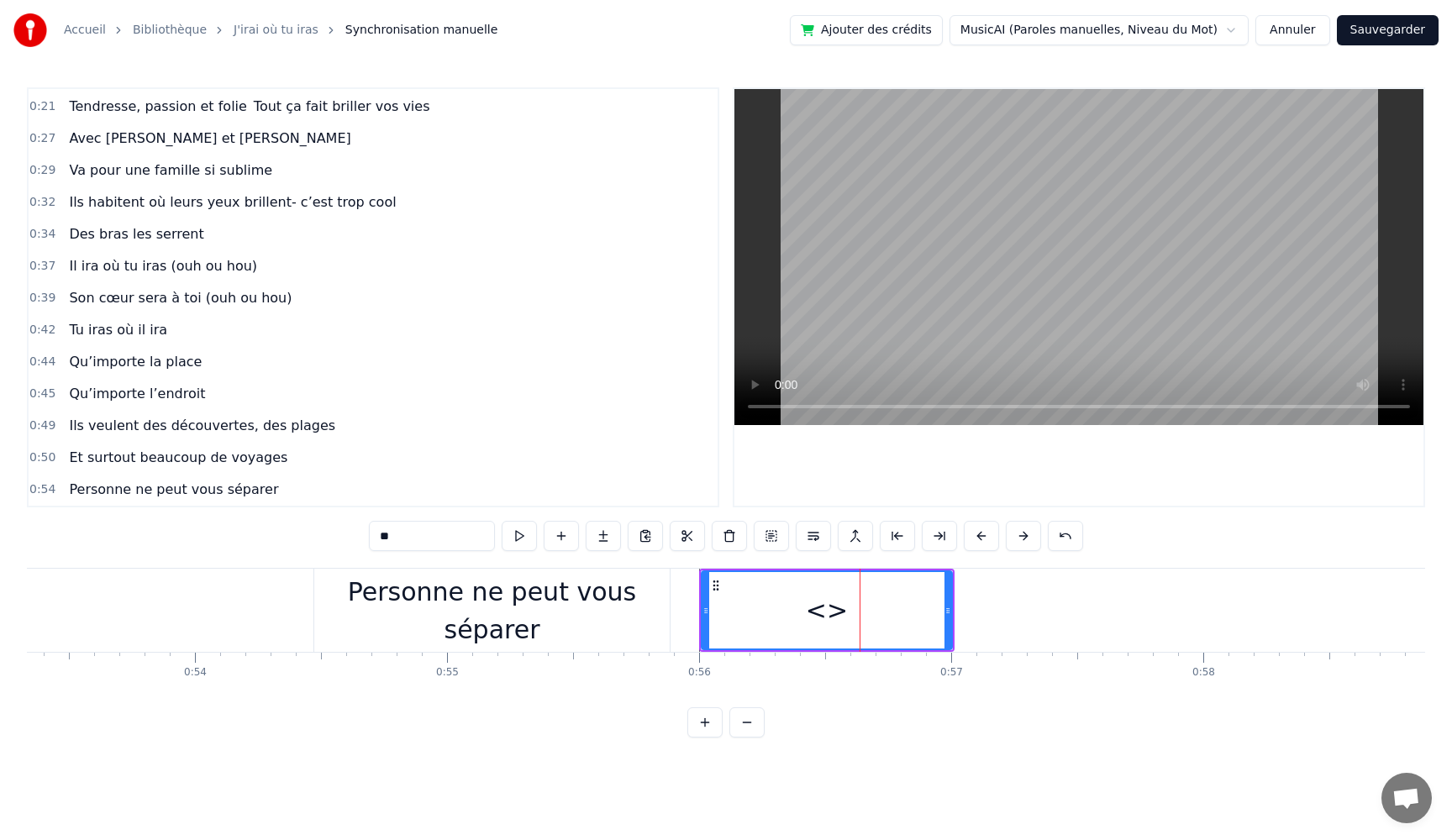
scroll to position [189, 0]
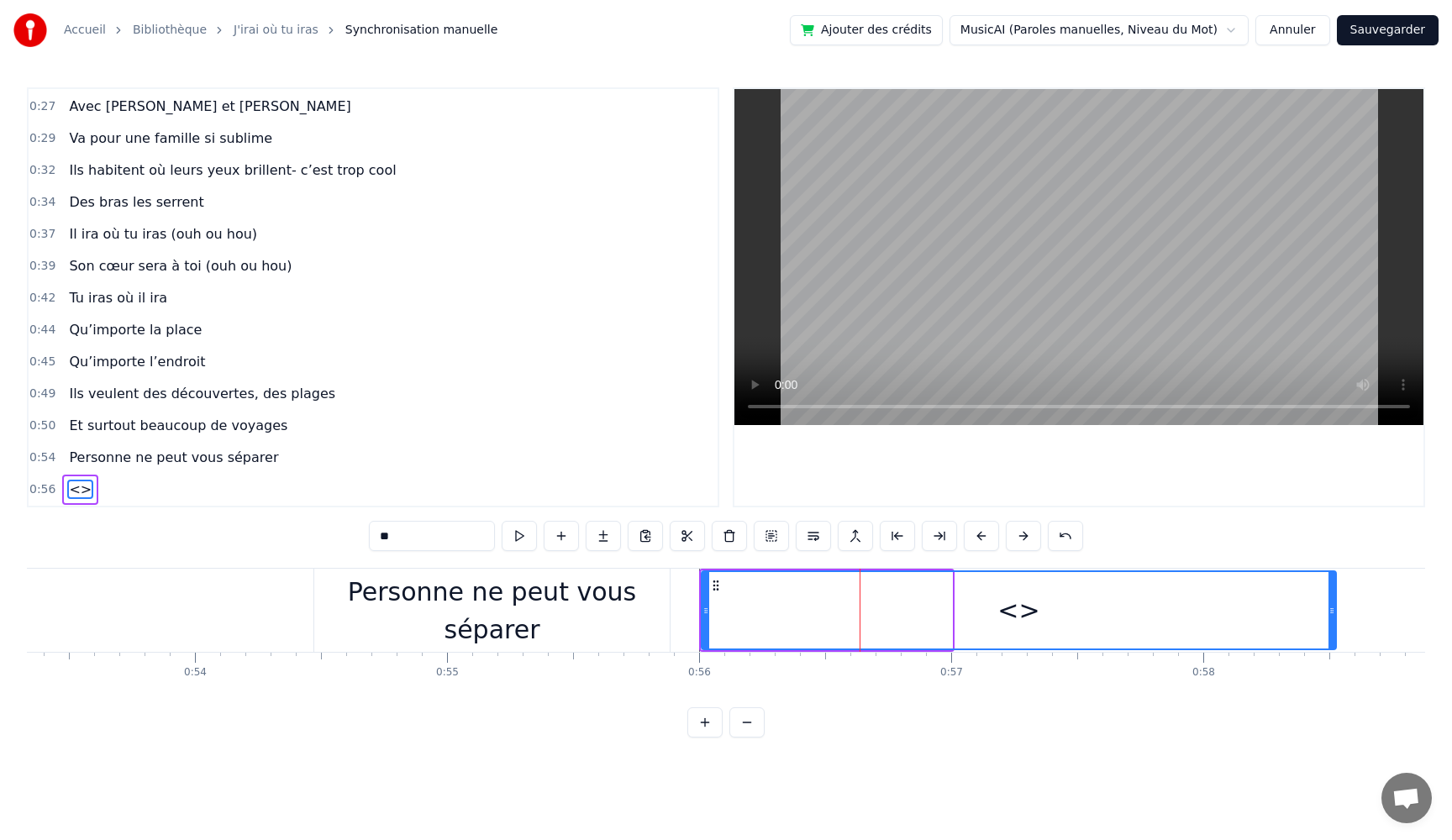
drag, startPoint x: 953, startPoint y: 615, endPoint x: 1333, endPoint y: 626, distance: 380.2
click at [1333, 626] on div at bounding box center [1332, 610] width 7 height 77
drag, startPoint x: 405, startPoint y: 534, endPoint x: 206, endPoint y: 528, distance: 199.1
click at [206, 528] on div "0:05 Très chers [PERSON_NAME] et [PERSON_NAME] 0:06 C’est beau de vous voir pou…" at bounding box center [726, 412] width 1399 height 651
paste input "**********"
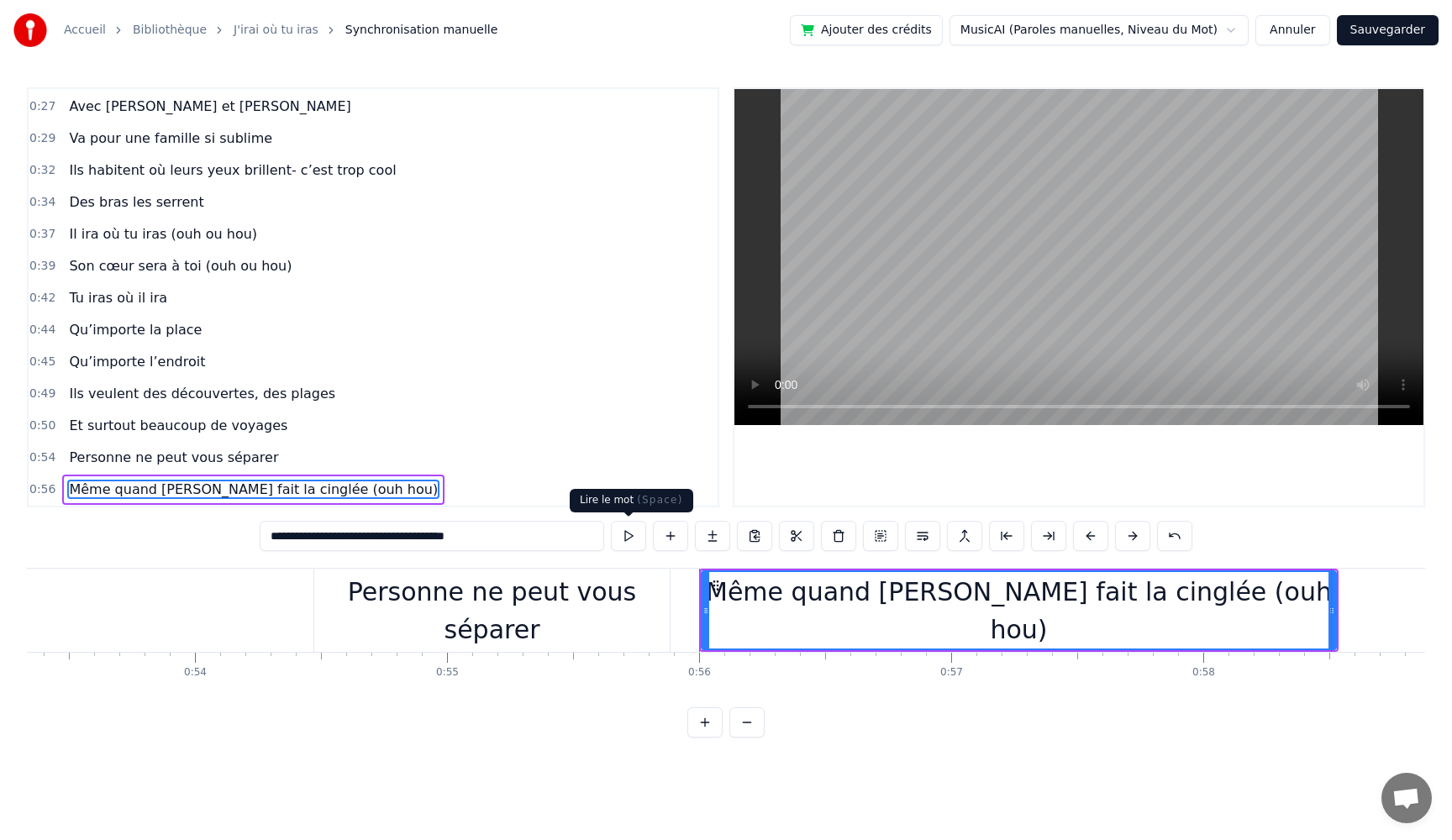
type input "**********"
click at [621, 539] on button at bounding box center [628, 535] width 35 height 31
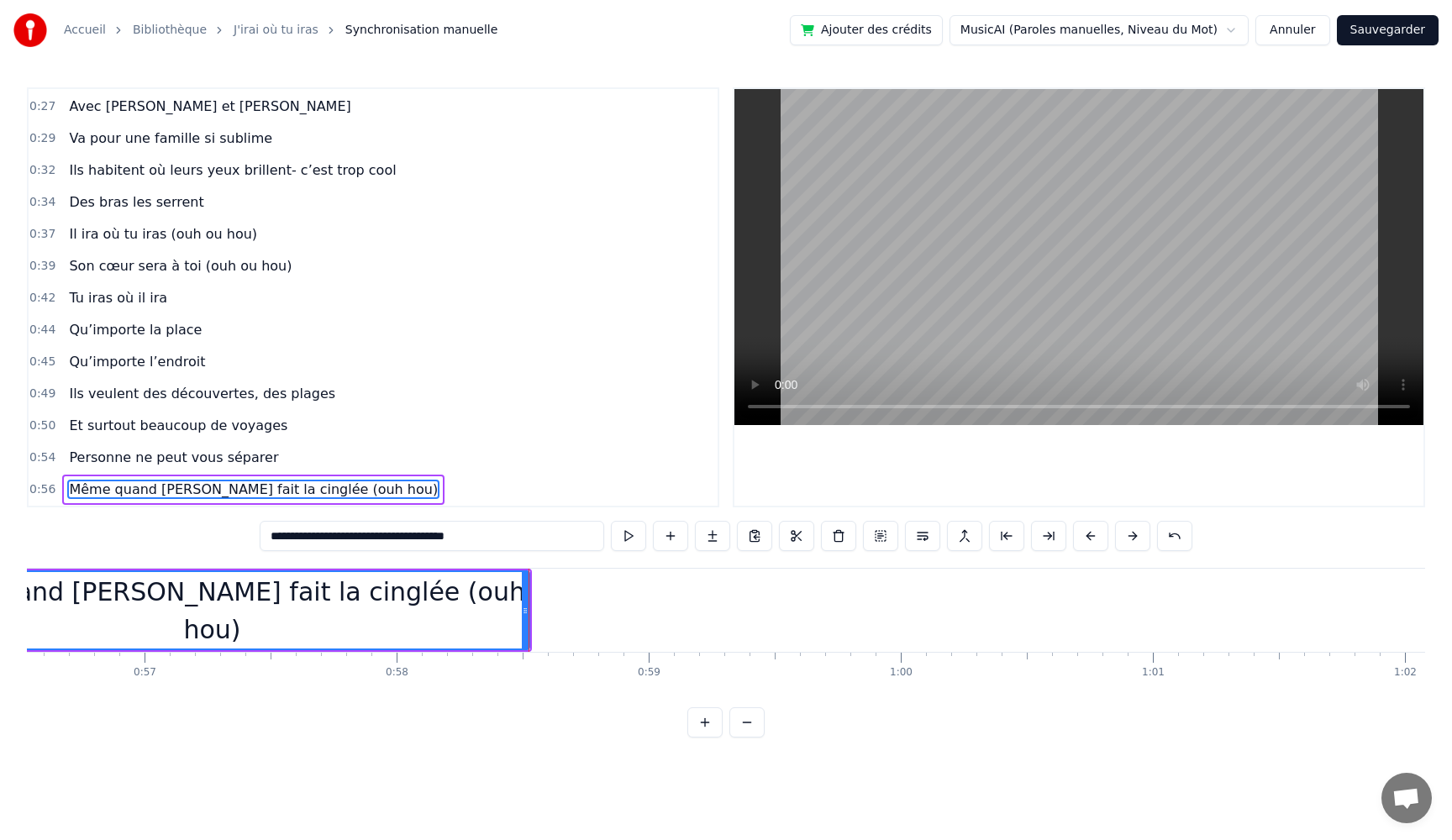
scroll to position [0, 14301]
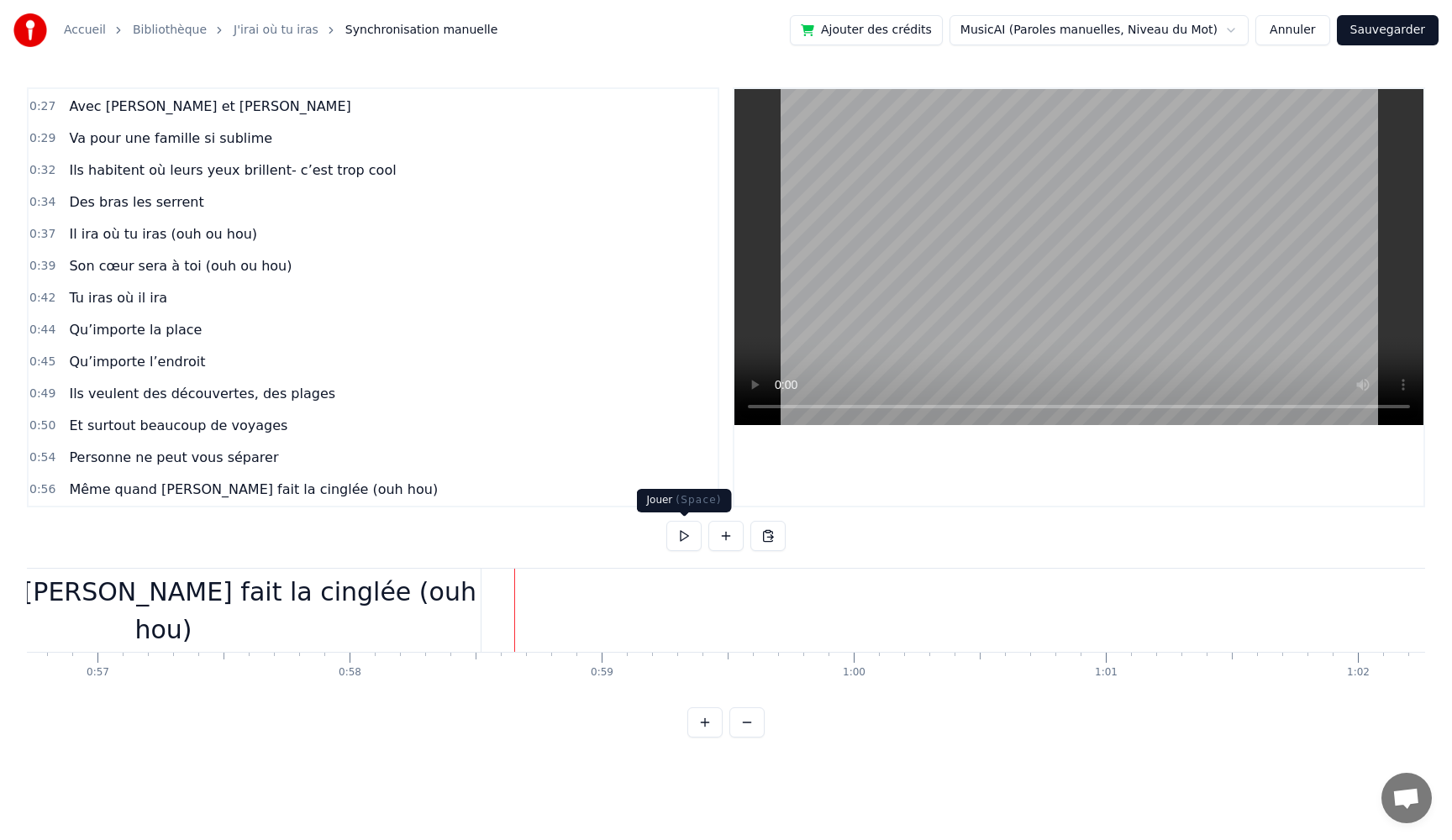
click at [683, 540] on button at bounding box center [684, 535] width 35 height 31
click at [678, 542] on button at bounding box center [684, 535] width 35 height 31
click at [729, 540] on button at bounding box center [726, 535] width 35 height 31
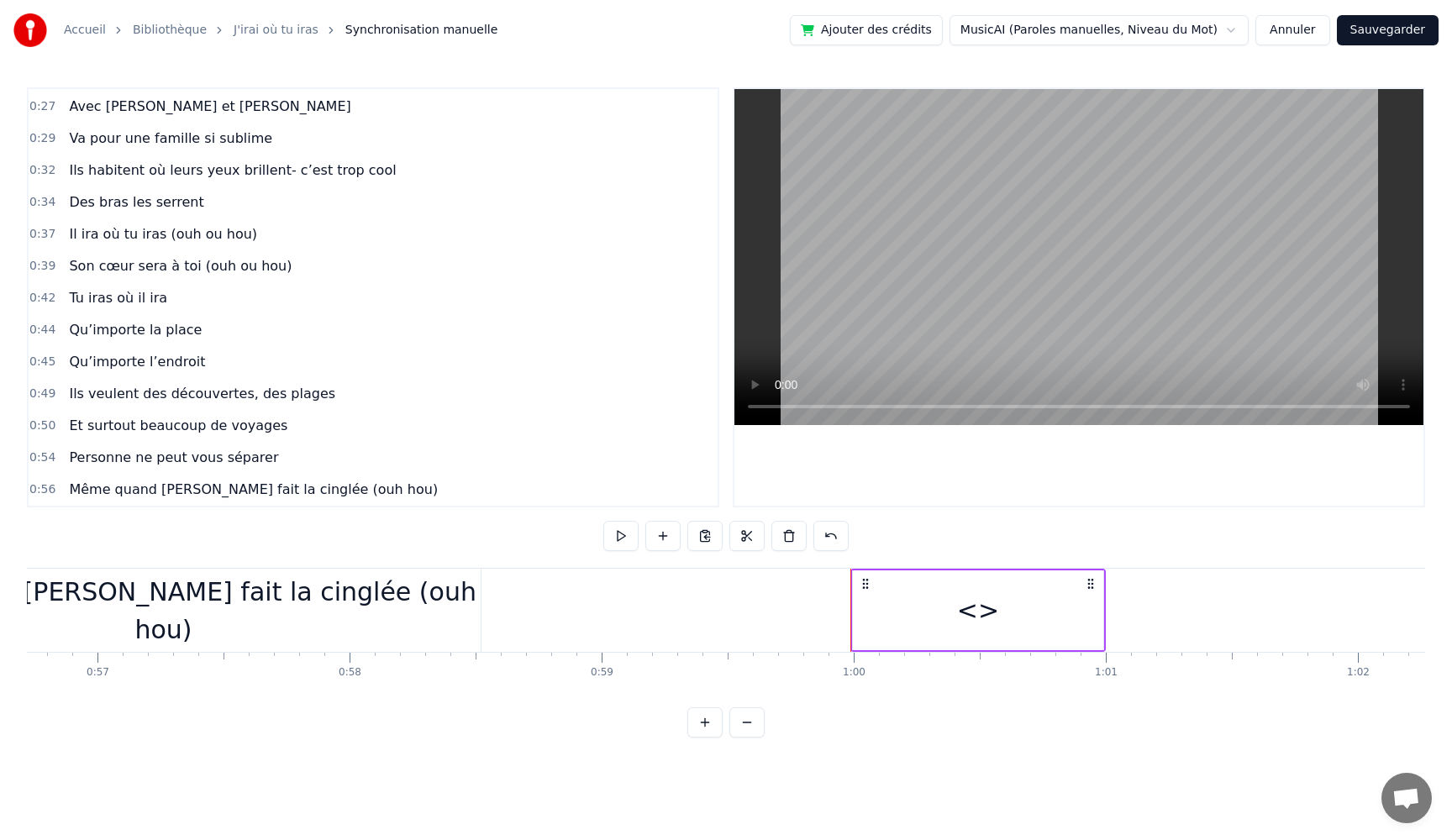
click at [1011, 635] on div "<>" at bounding box center [978, 609] width 251 height 79
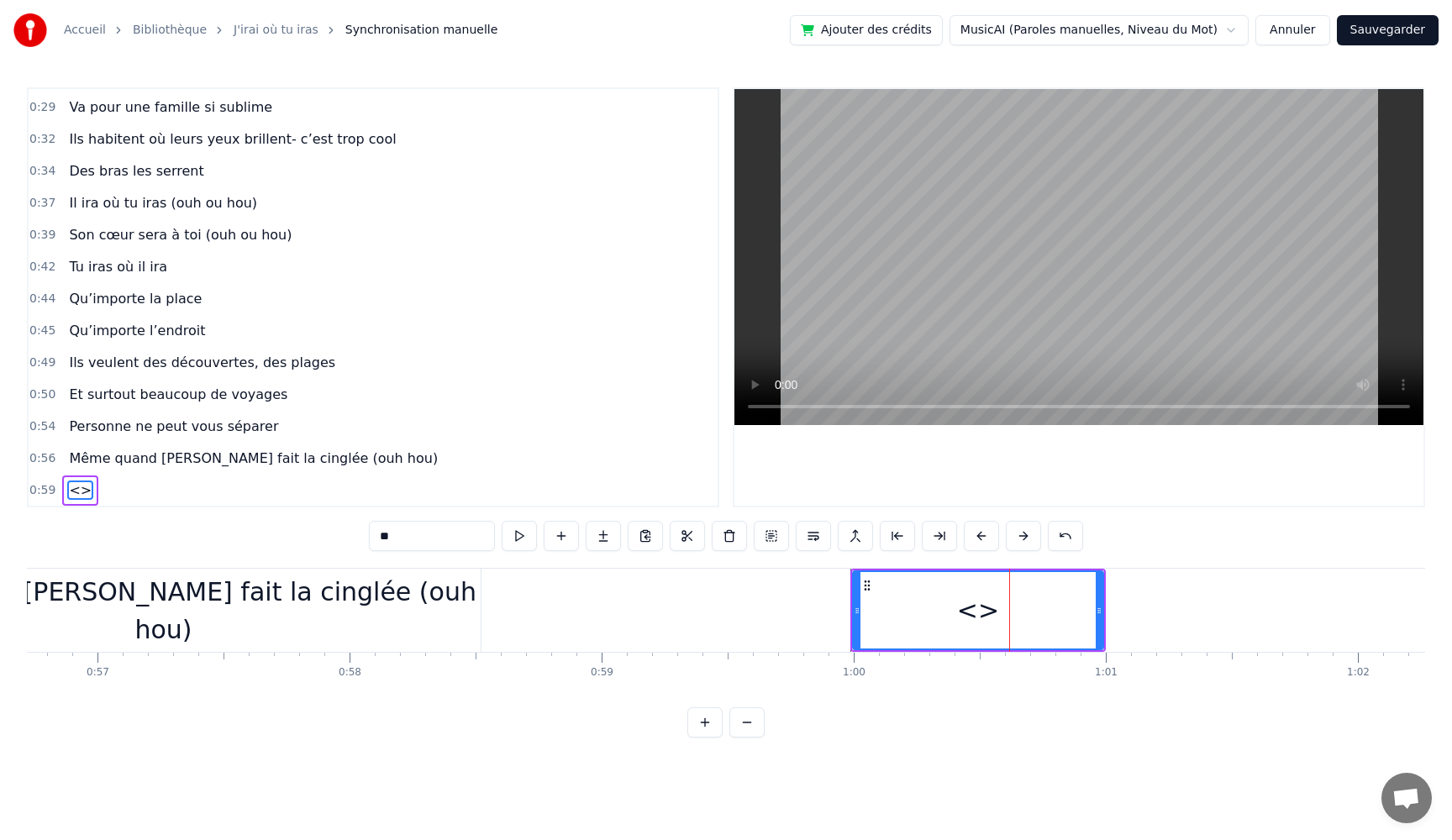
scroll to position [222, 0]
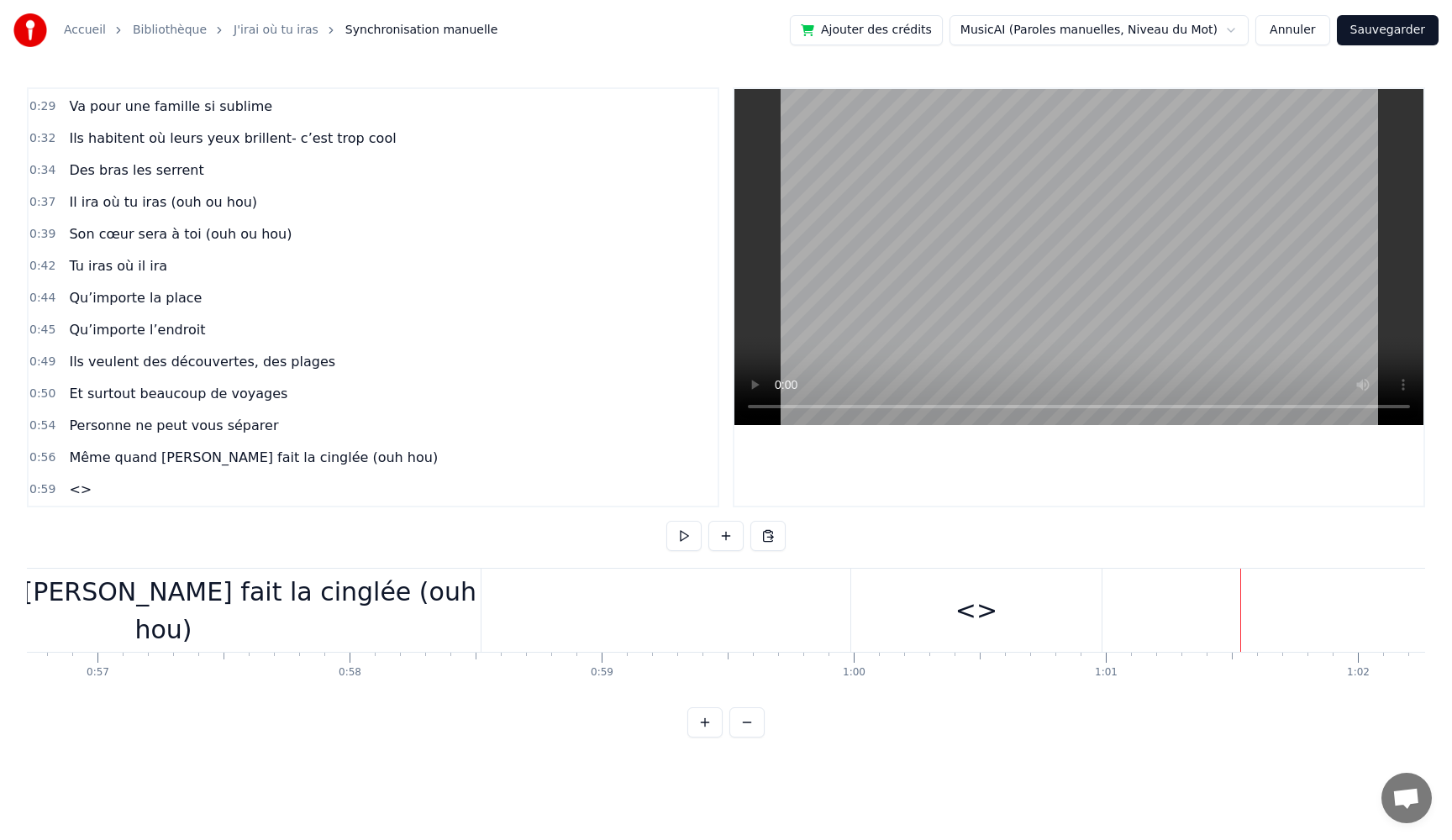
click at [888, 628] on div "<>" at bounding box center [976, 609] width 251 height 83
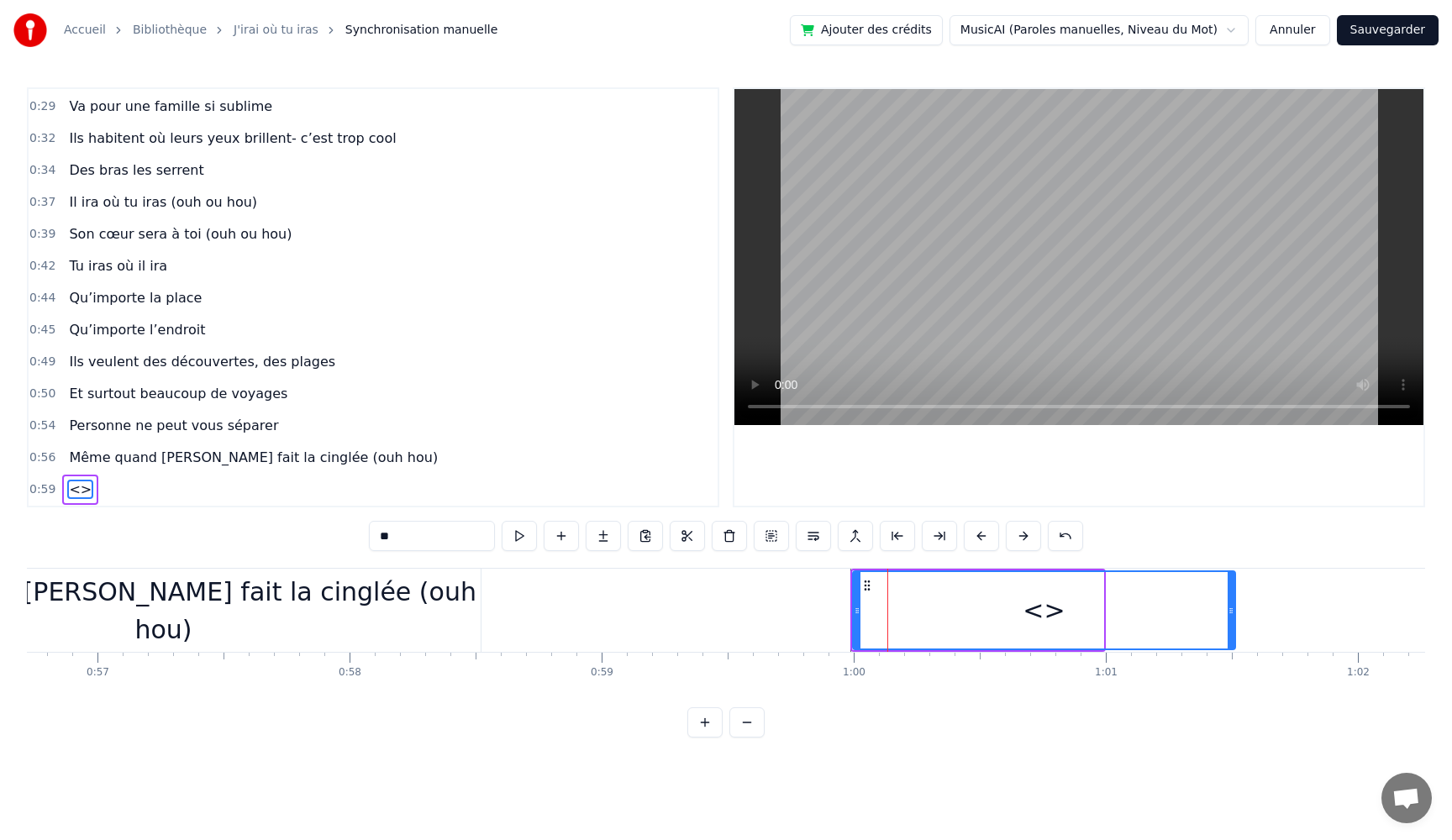
drag, startPoint x: 1100, startPoint y: 609, endPoint x: 1232, endPoint y: 609, distance: 132.0
click at [1232, 609] on icon at bounding box center [1231, 610] width 7 height 13
drag, startPoint x: 423, startPoint y: 540, endPoint x: 239, endPoint y: 523, distance: 184.8
click at [239, 523] on div "0:05 Très chers [PERSON_NAME] et [PERSON_NAME] 0:06 C’est beau de vous voir pou…" at bounding box center [726, 412] width 1399 height 651
paste input "**********"
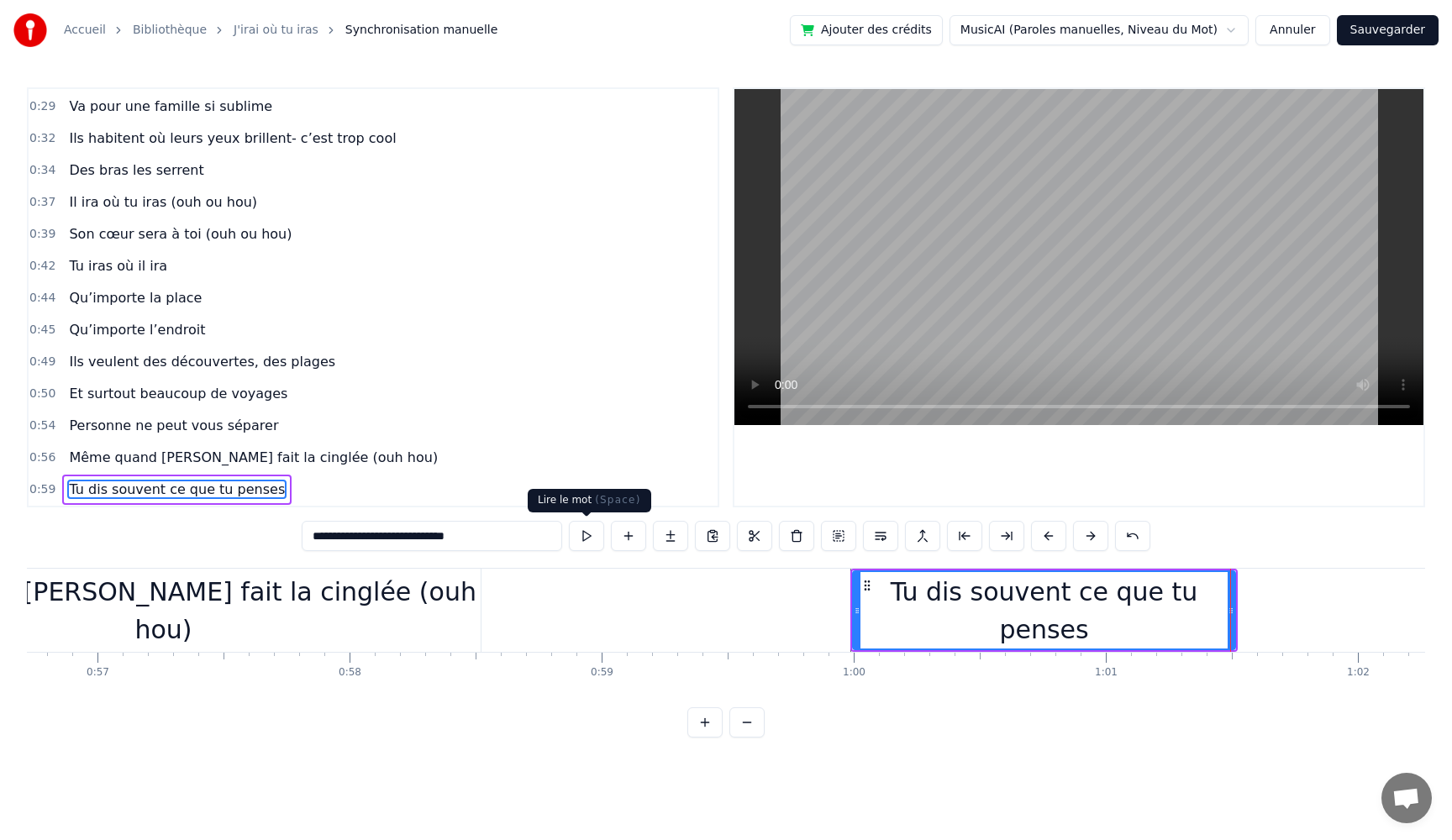
type input "**********"
click at [585, 542] on button at bounding box center [586, 535] width 35 height 31
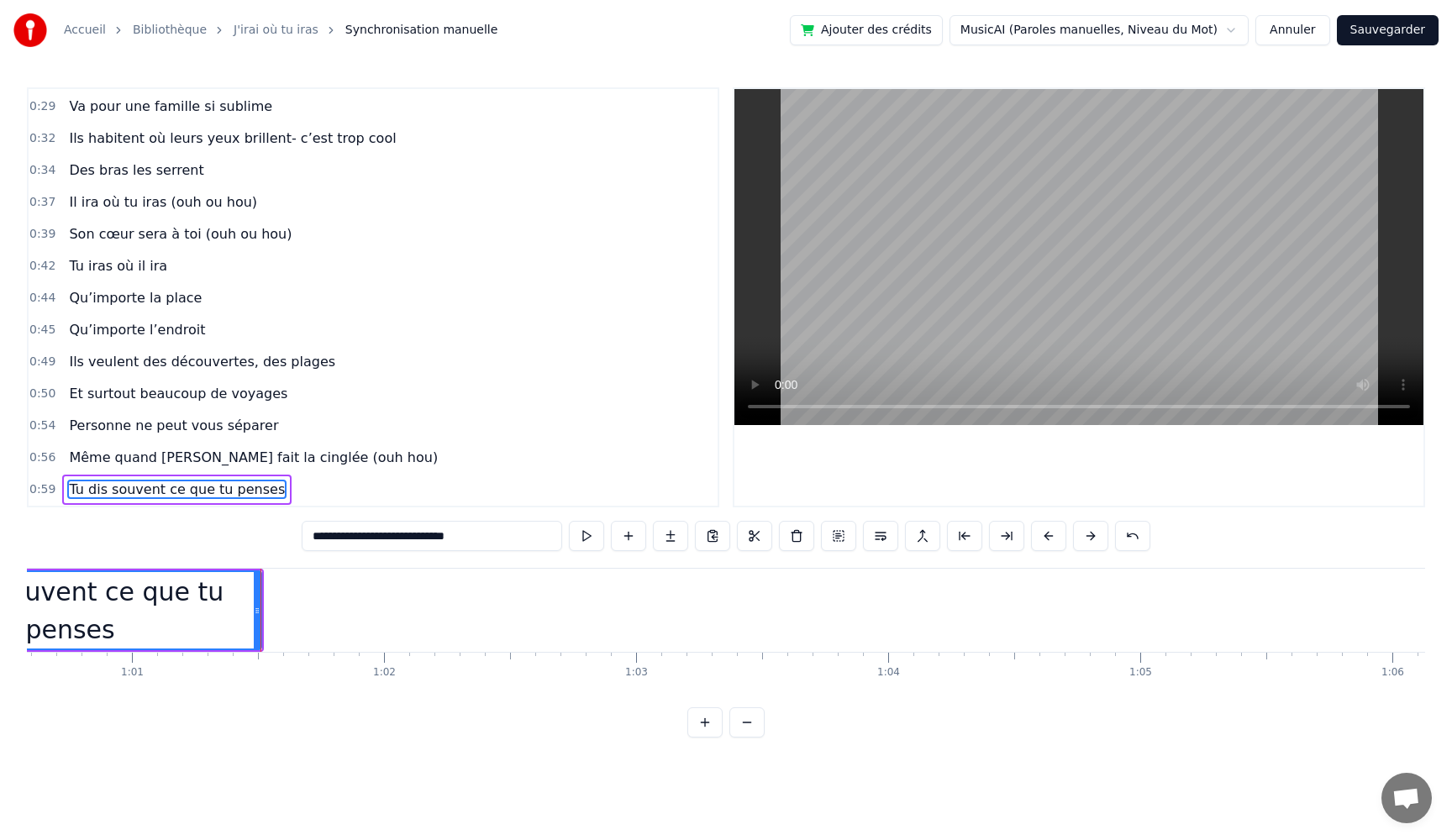
scroll to position [0, 15258]
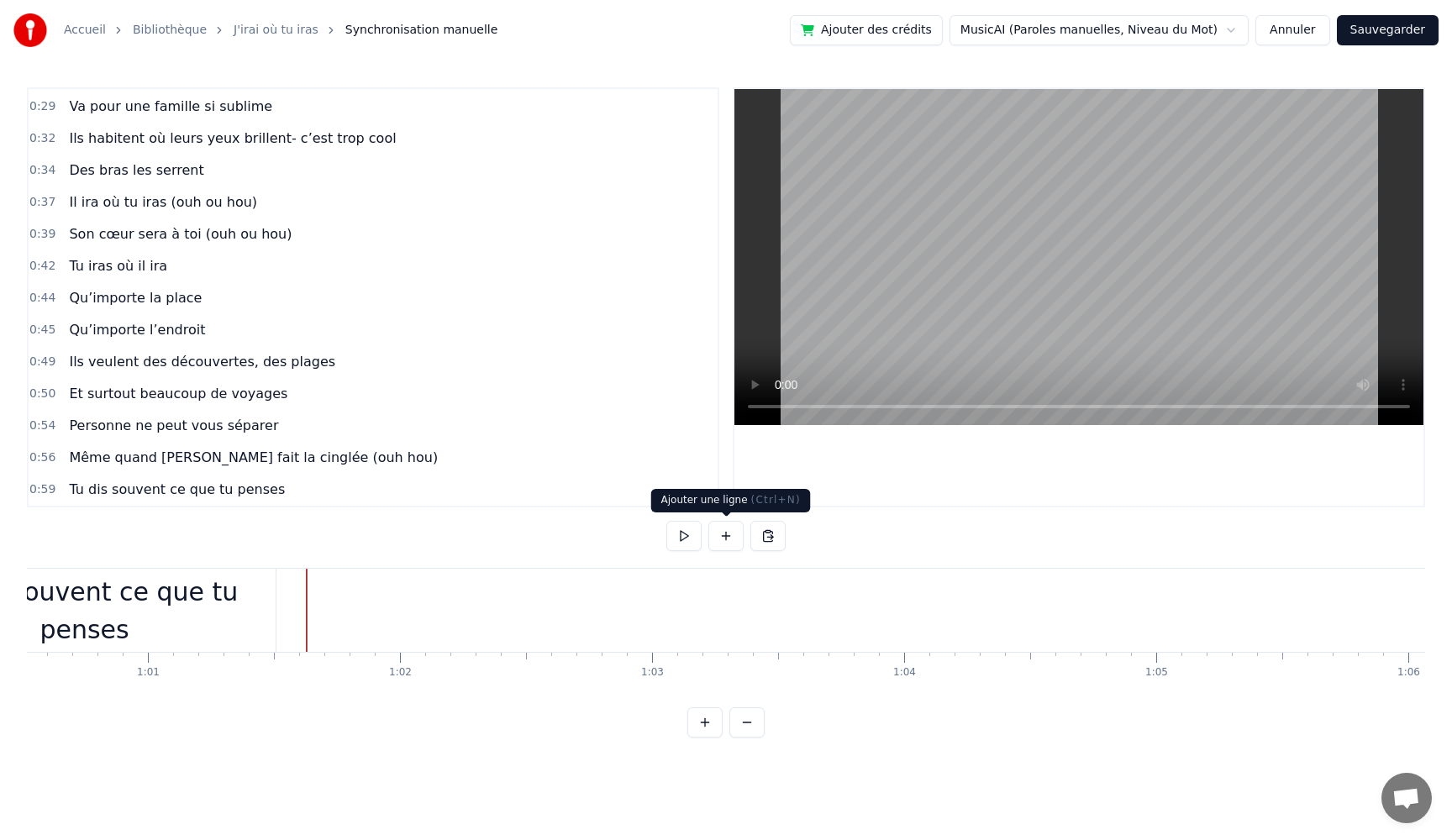
click at [732, 541] on button at bounding box center [726, 535] width 35 height 31
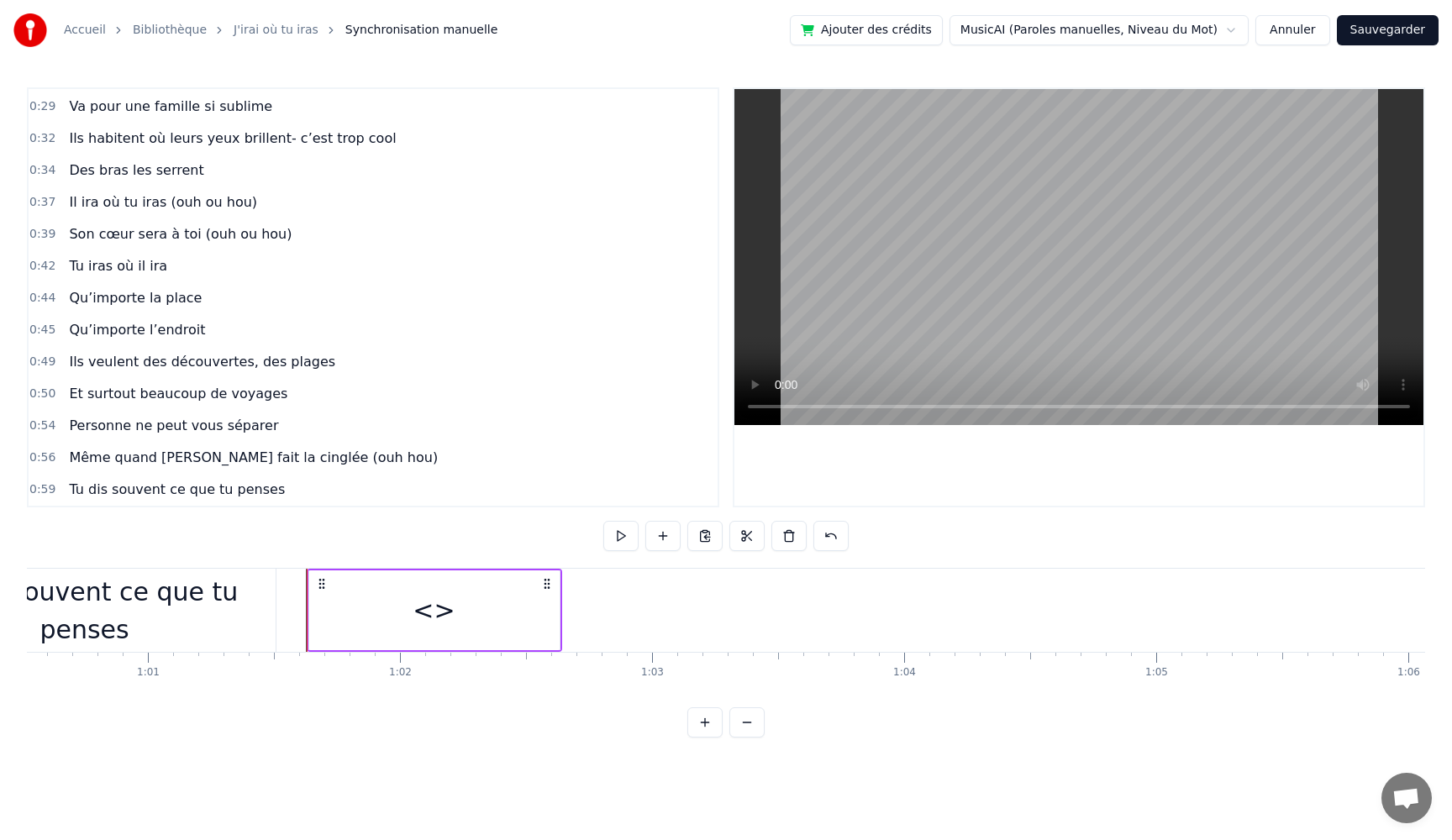
click at [503, 602] on div "<>" at bounding box center [434, 609] width 251 height 79
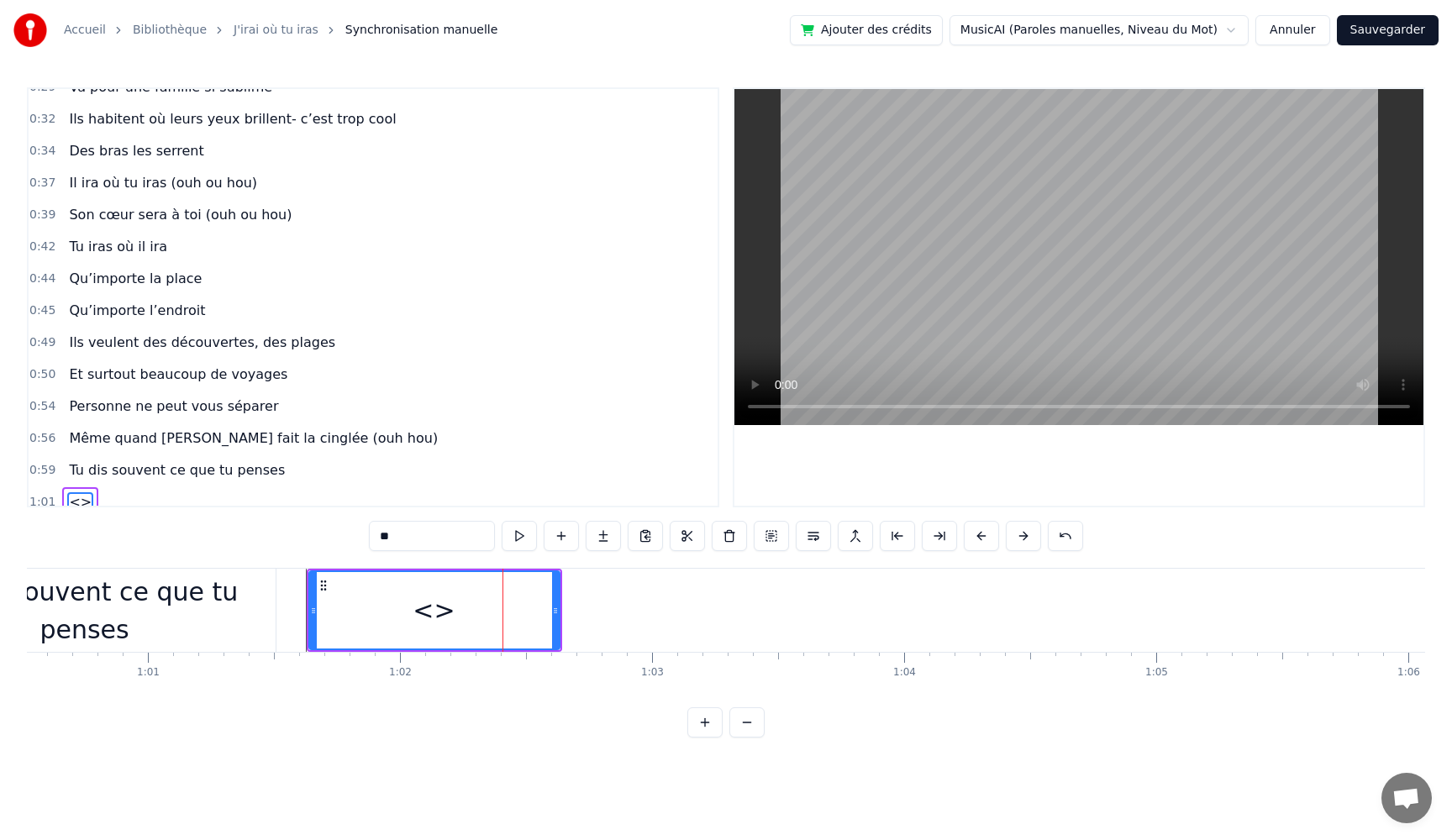
scroll to position [254, 0]
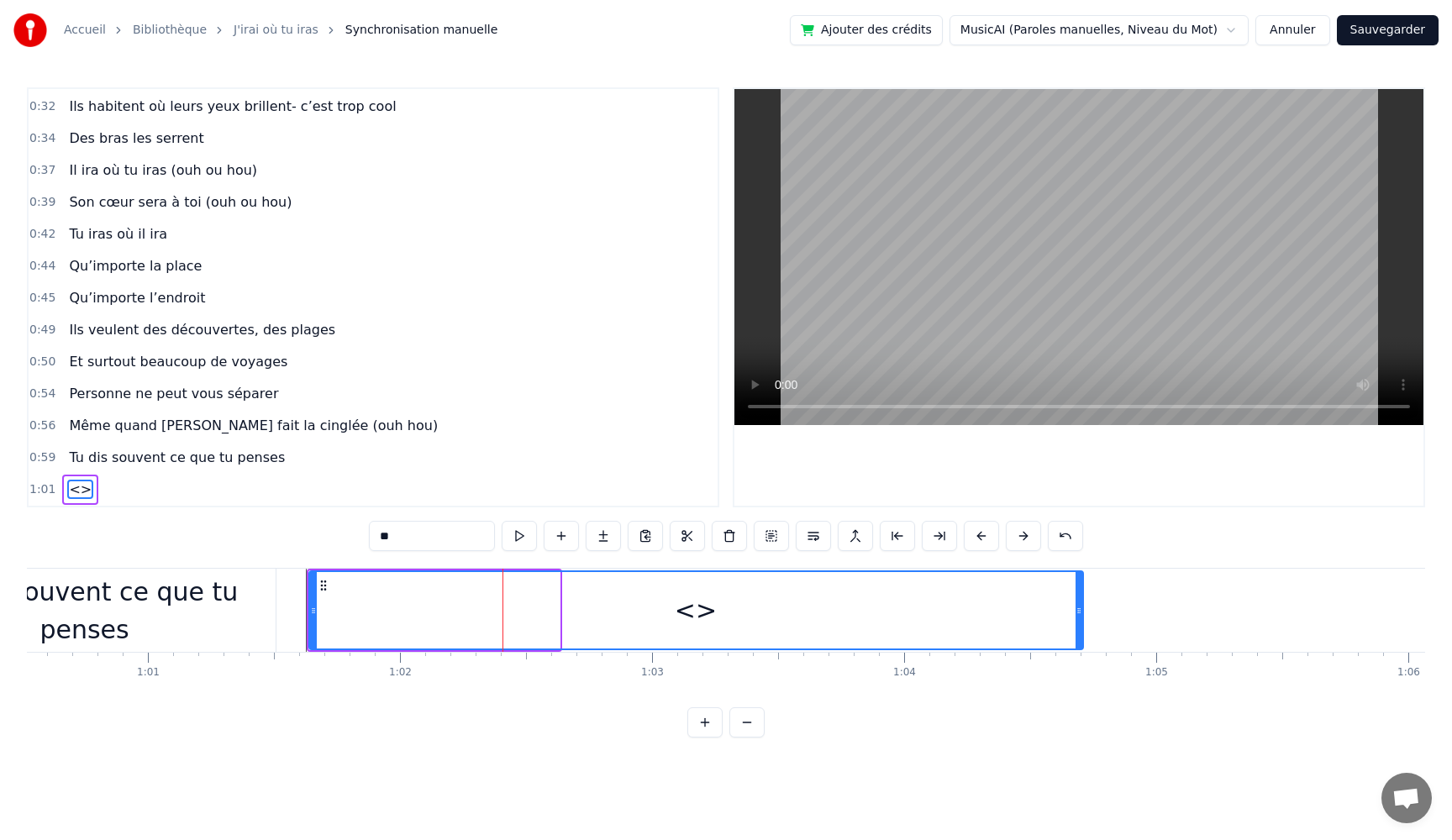
drag, startPoint x: 556, startPoint y: 613, endPoint x: 1083, endPoint y: 644, distance: 527.9
click at [1082, 644] on div at bounding box center [1079, 610] width 7 height 77
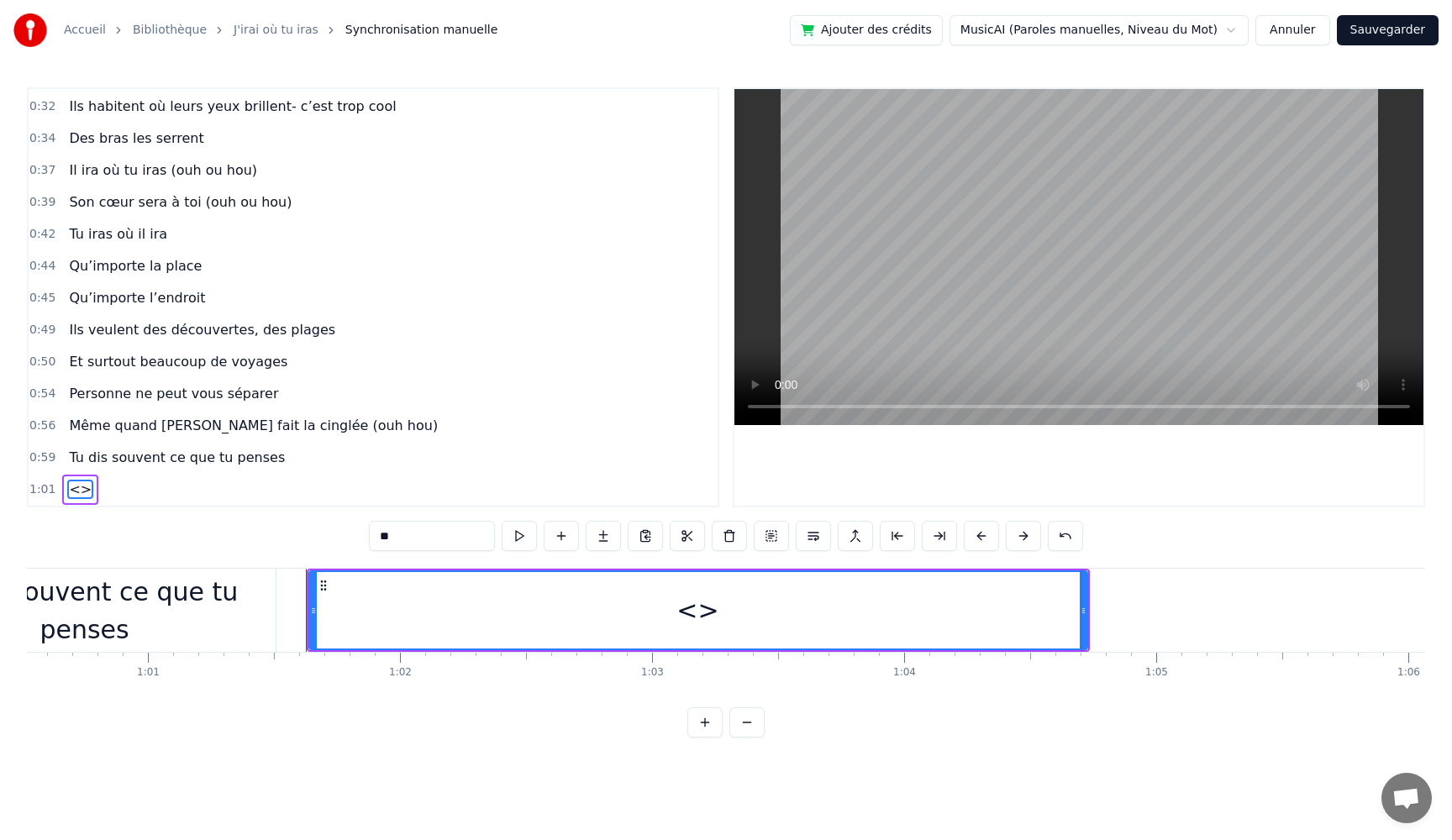
drag, startPoint x: 420, startPoint y: 540, endPoint x: 296, endPoint y: 525, distance: 124.9
click at [296, 525] on div "0:05 Très chers [PERSON_NAME] et [PERSON_NAME] 0:06 C’est beau de vous voir pou…" at bounding box center [726, 412] width 1399 height 651
paste input "**********"
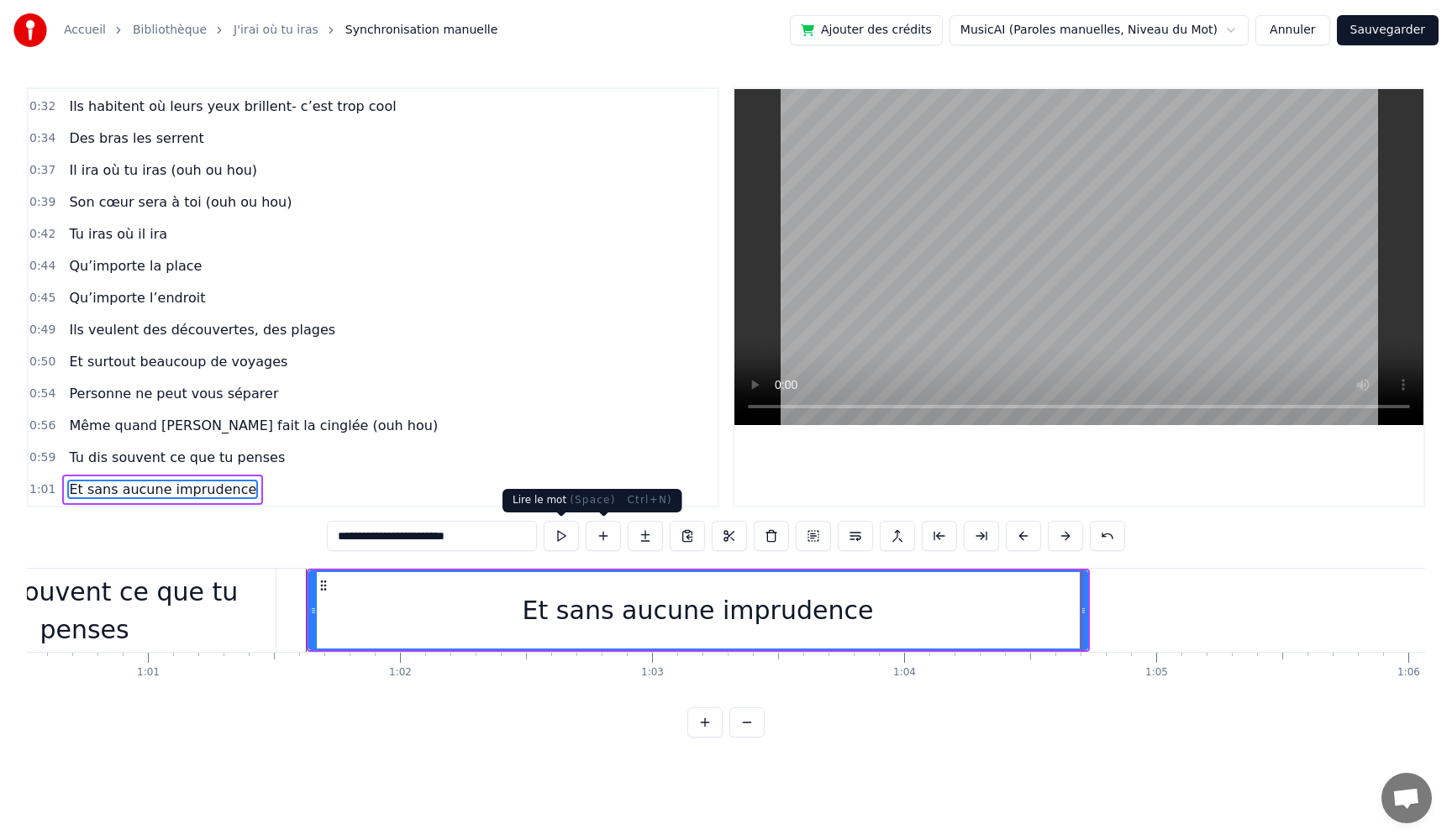
type input "**********"
click at [560, 537] on button at bounding box center [561, 535] width 35 height 31
click at [560, 536] on button at bounding box center [561, 535] width 35 height 31
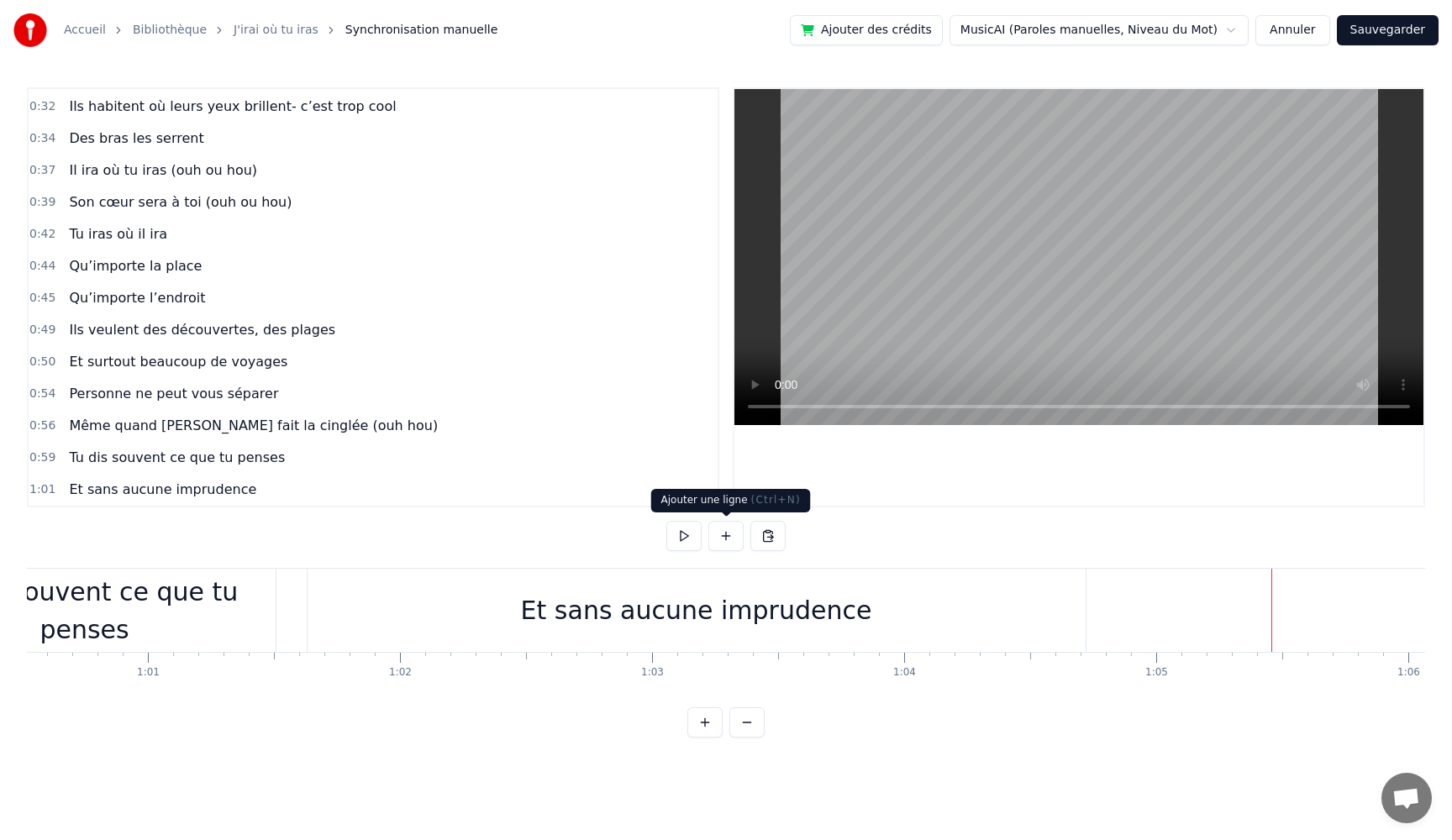
click at [729, 531] on button at bounding box center [726, 535] width 35 height 31
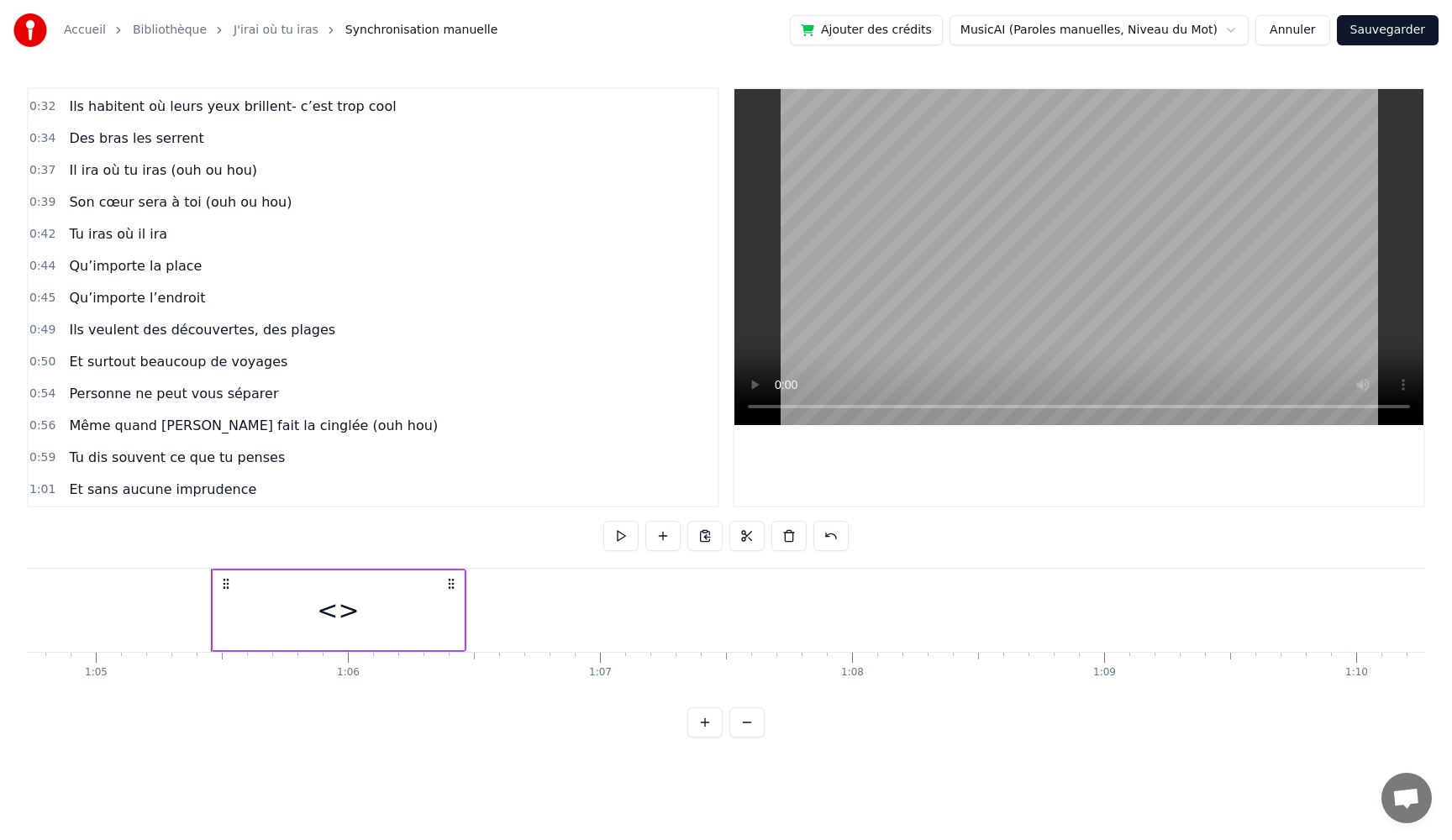
scroll to position [0, 16303]
click at [442, 611] on div "<>" at bounding box center [355, 609] width 251 height 79
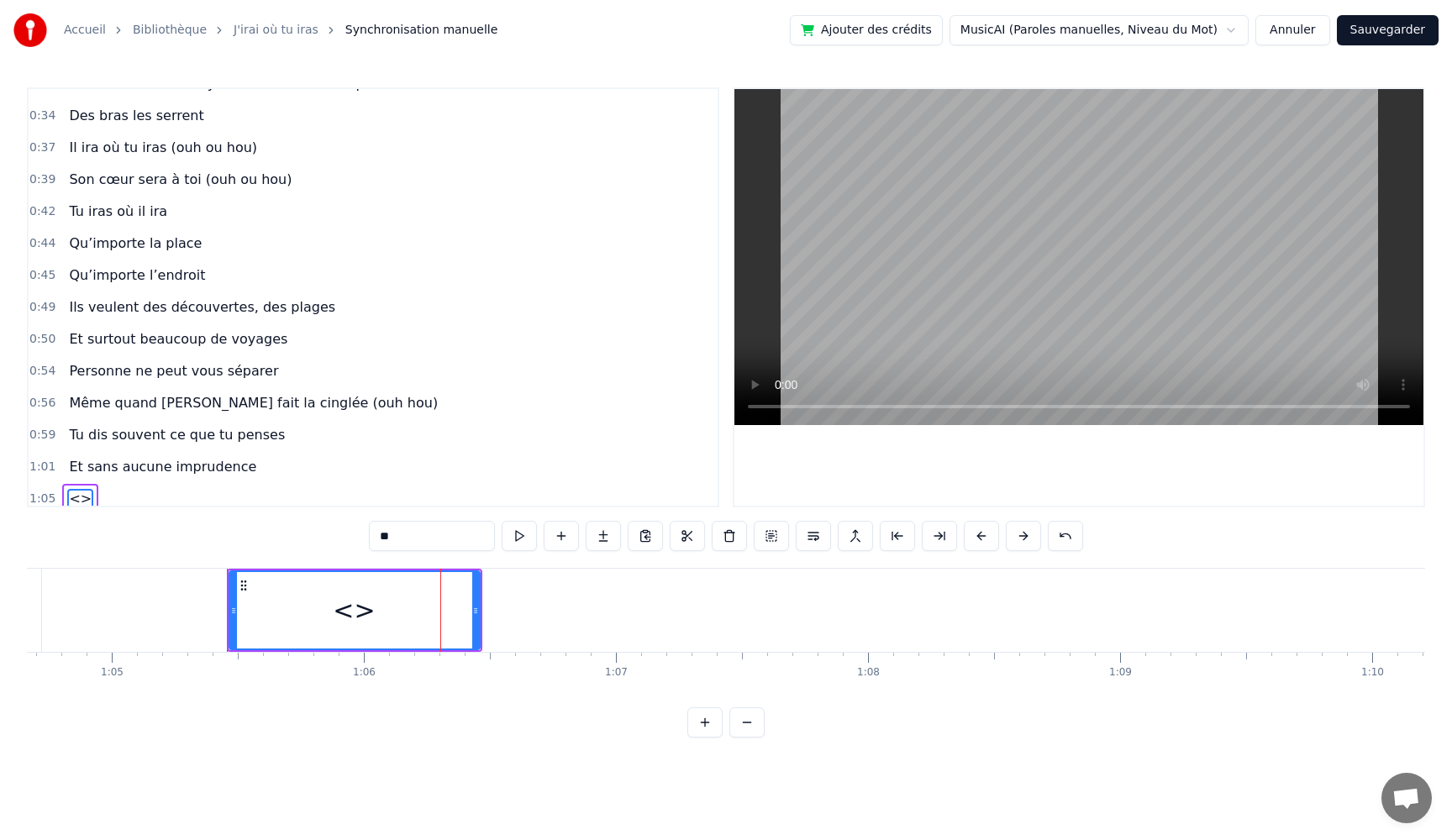
scroll to position [286, 0]
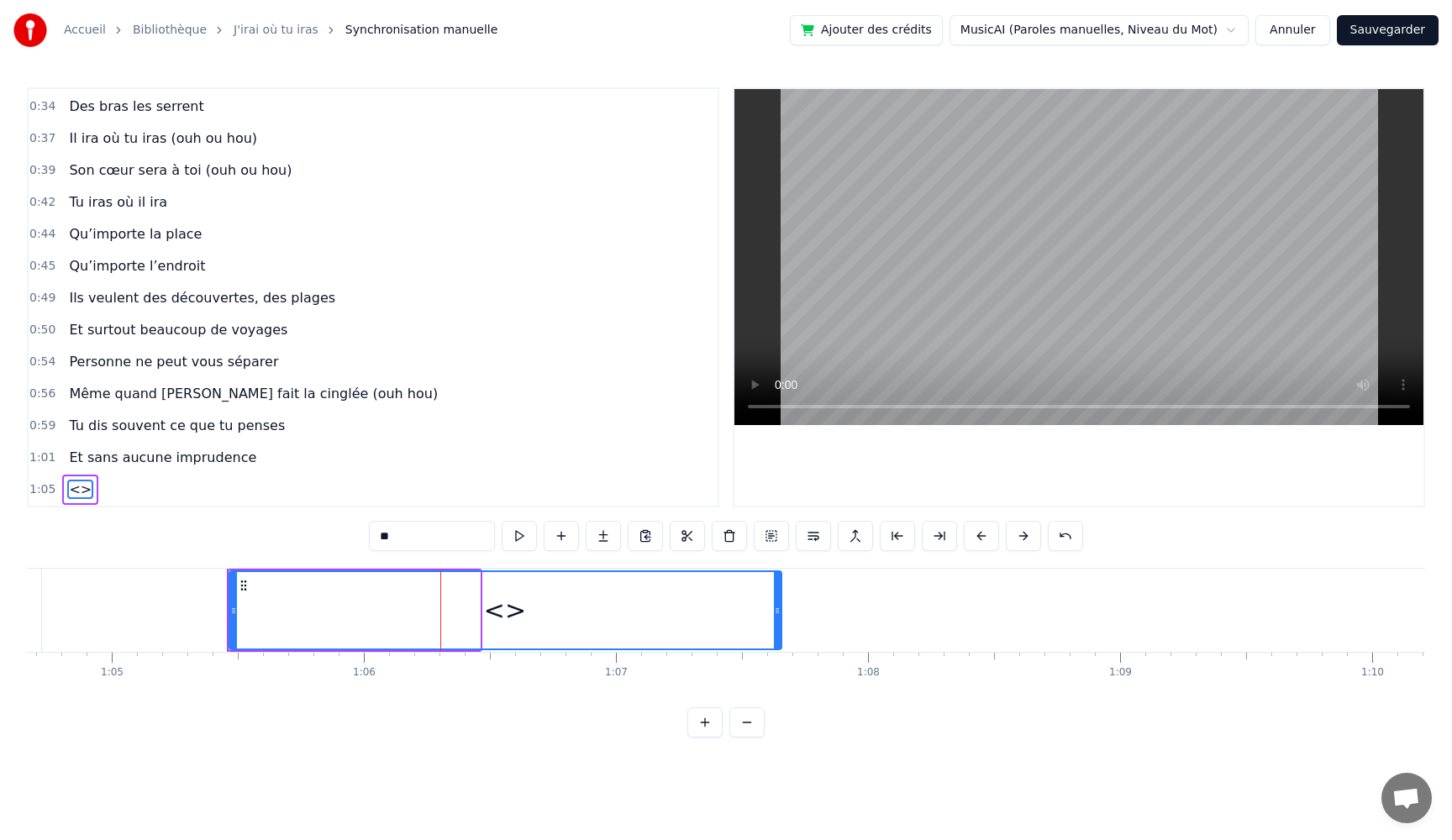
drag, startPoint x: 476, startPoint y: 614, endPoint x: 767, endPoint y: 636, distance: 291.8
click at [774, 636] on div at bounding box center [778, 610] width 7 height 77
drag, startPoint x: 411, startPoint y: 536, endPoint x: 244, endPoint y: 530, distance: 167.1
click at [244, 530] on div "0:05 Très chers [PERSON_NAME] et [PERSON_NAME] 0:06 C’est beau de vous voir pou…" at bounding box center [726, 412] width 1399 height 651
paste input "**********"
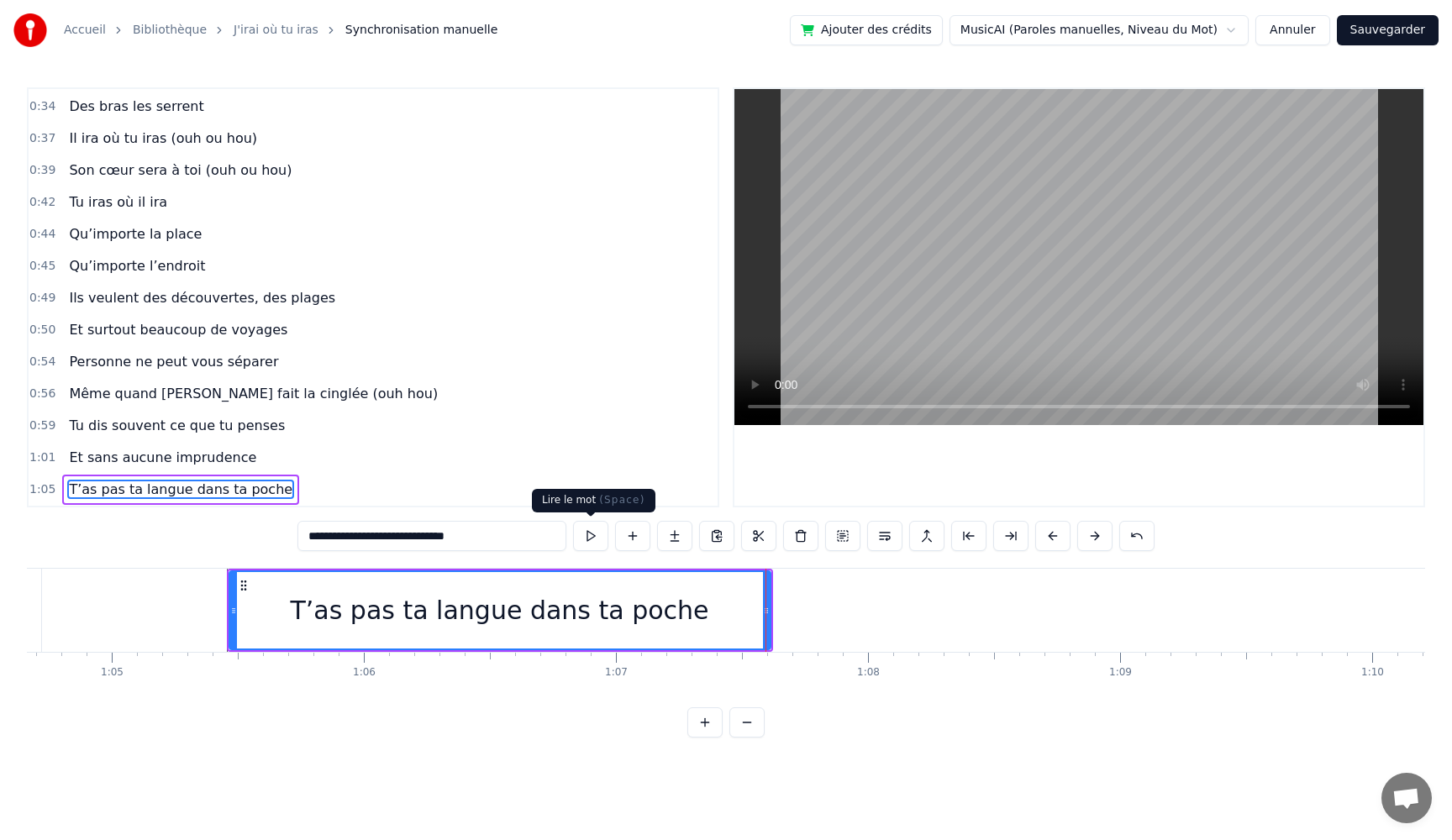
type input "**********"
click at [585, 539] on button at bounding box center [591, 535] width 35 height 31
drag, startPoint x: 764, startPoint y: 621, endPoint x: 743, endPoint y: 621, distance: 21.0
click at [743, 621] on div at bounding box center [743, 610] width 7 height 77
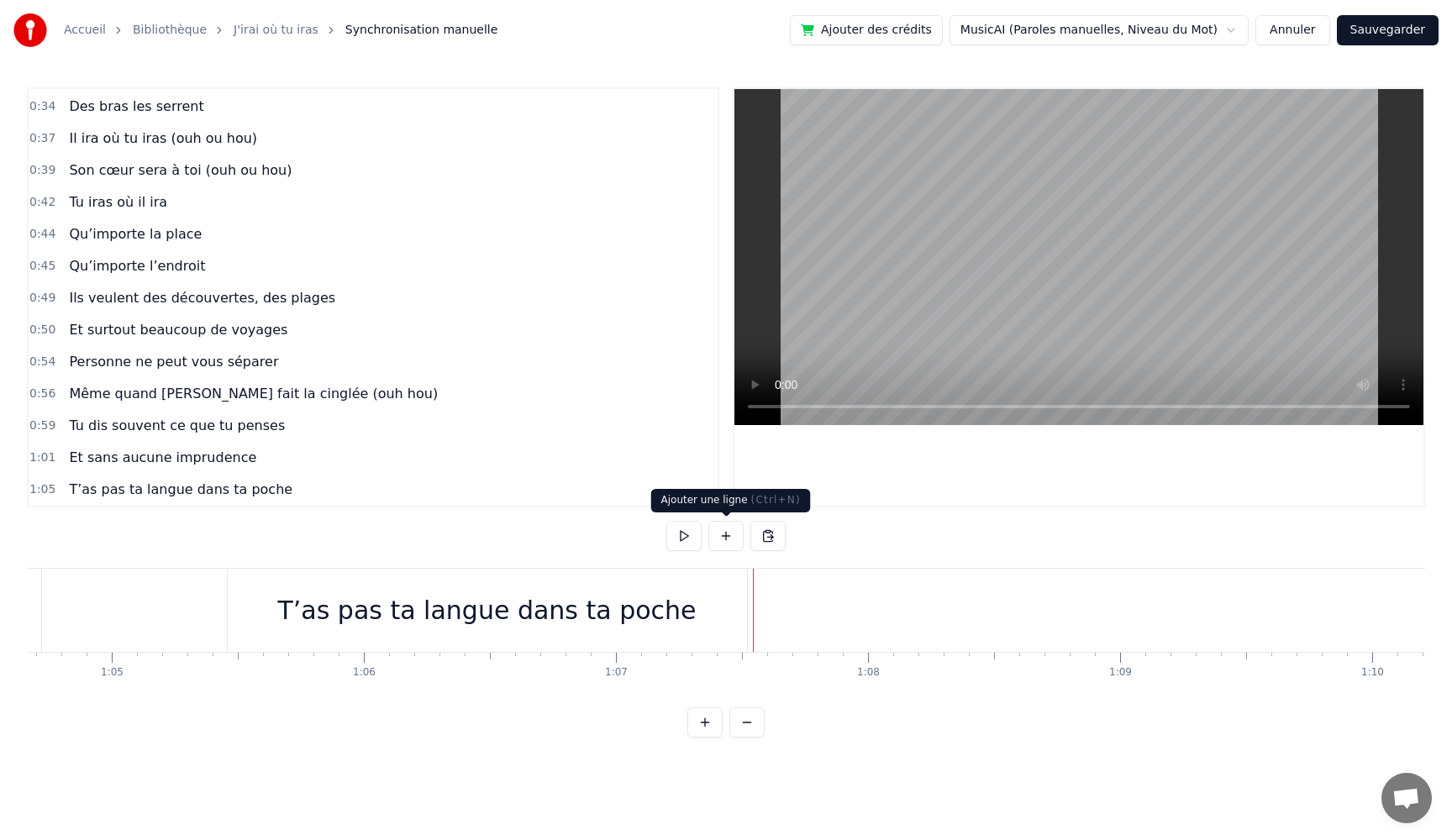
click at [728, 547] on button at bounding box center [726, 535] width 35 height 31
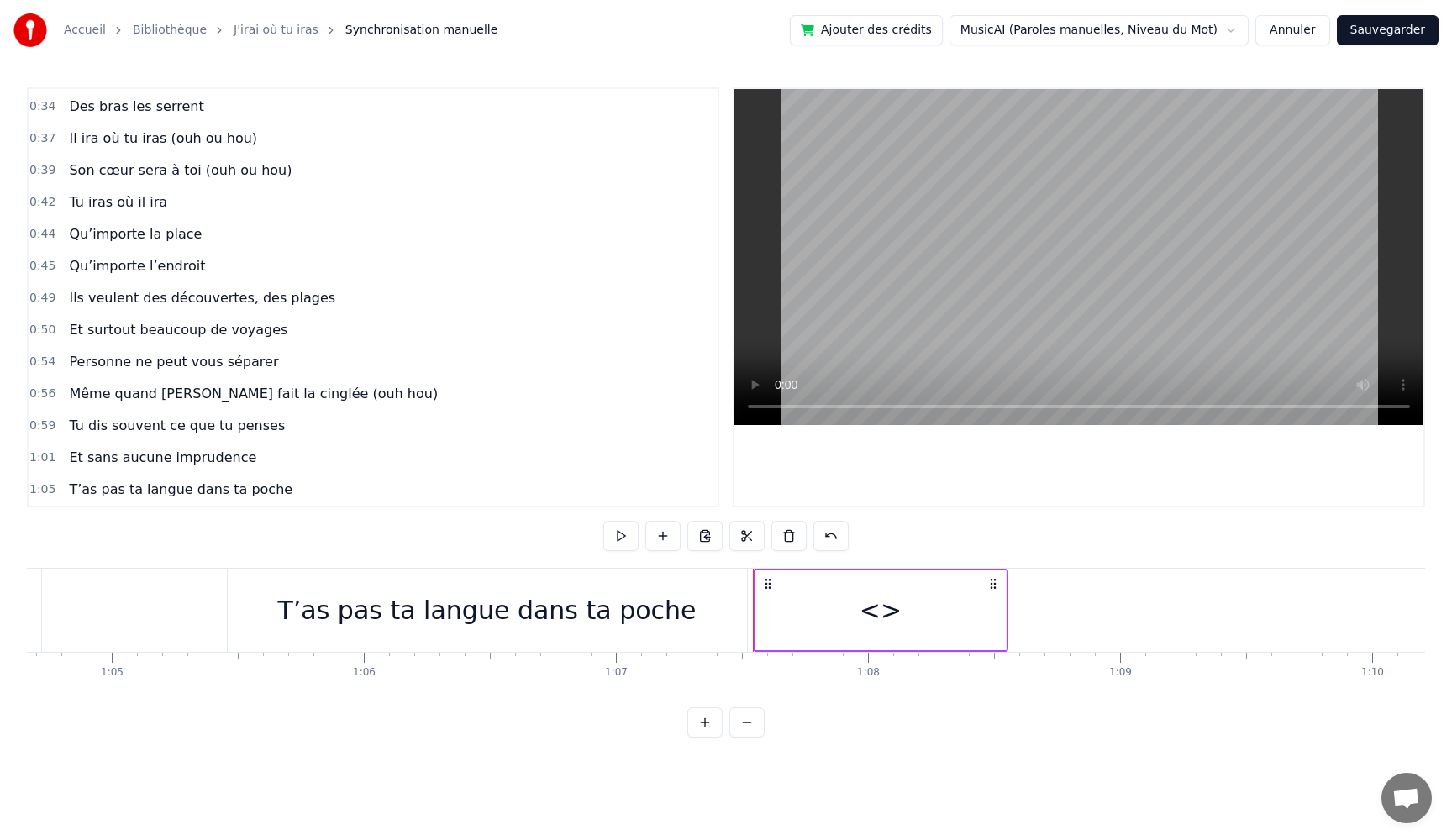
click at [866, 588] on div "<>" at bounding box center [881, 609] width 251 height 79
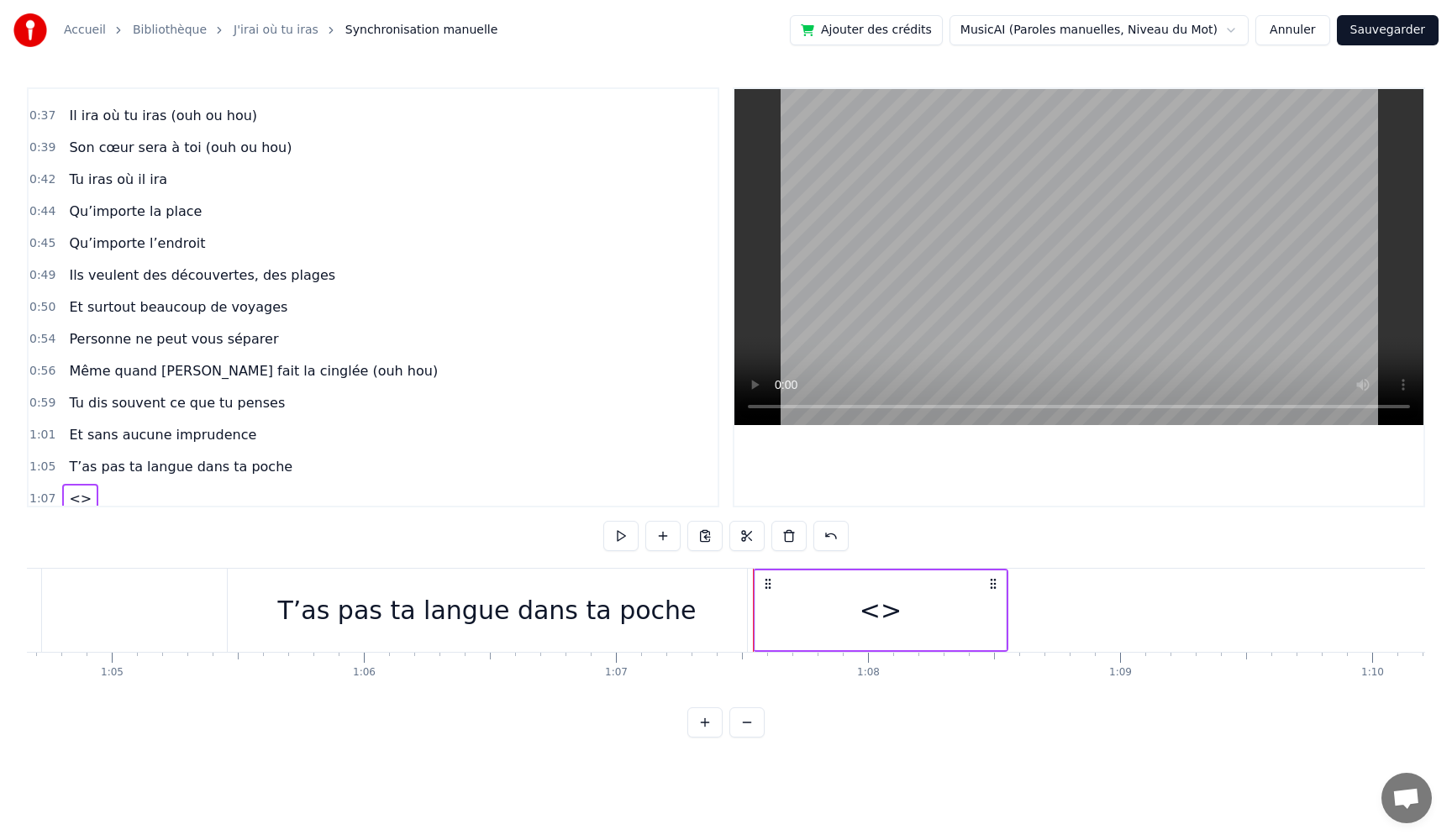
scroll to position [318, 0]
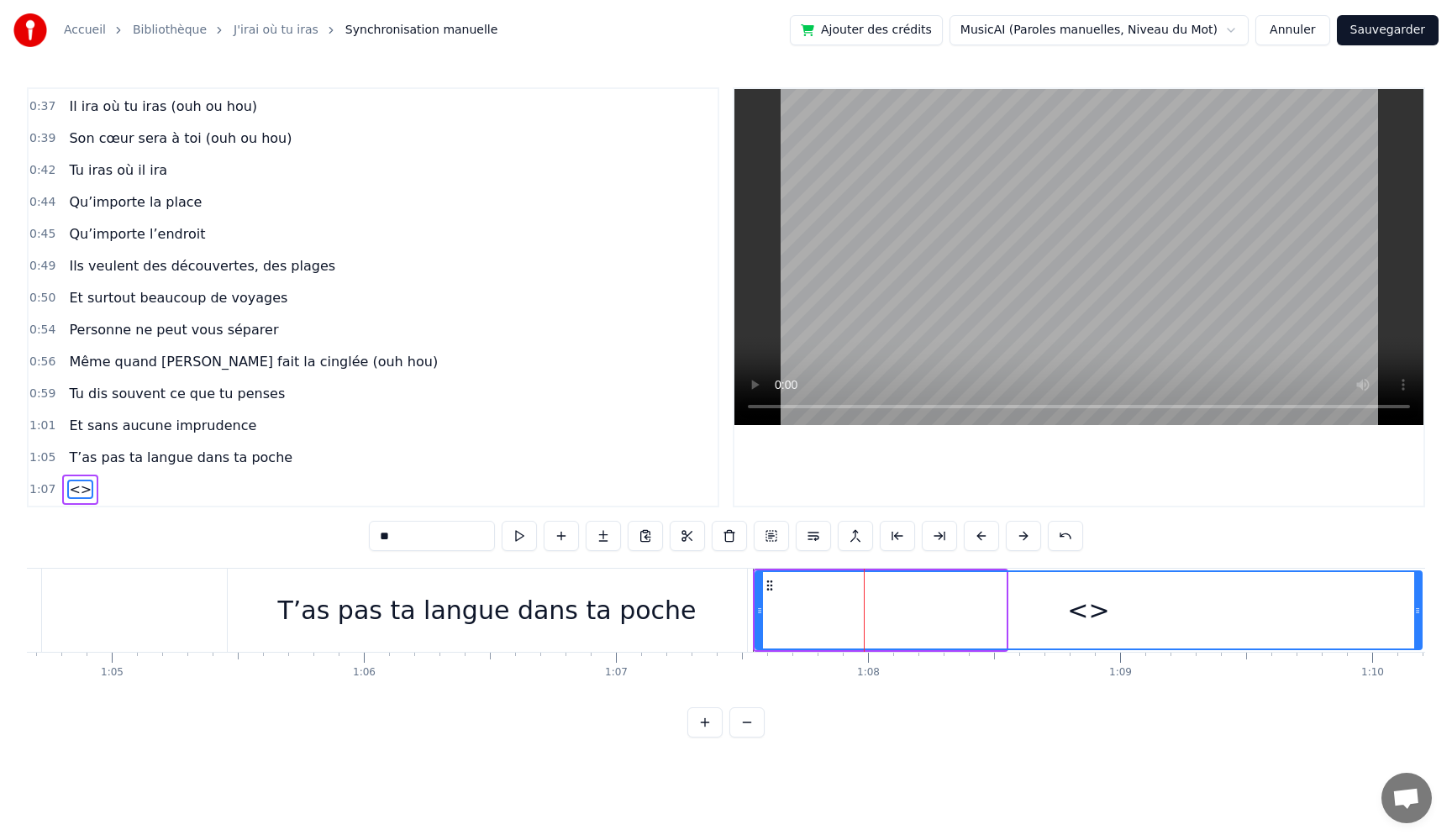
drag, startPoint x: 1005, startPoint y: 607, endPoint x: 1427, endPoint y: 630, distance: 422.6
click at [1427, 630] on div "Accueil Bibliothèque J'irai où tu iras Synchronisation manuelle Ajouter des cré…" at bounding box center [726, 368] width 1452 height 738
drag, startPoint x: 408, startPoint y: 540, endPoint x: 301, endPoint y: 526, distance: 107.9
click at [301, 526] on div "0:05 Très chers [PERSON_NAME] et [PERSON_NAME] 0:06 C’est beau de vous voir pou…" at bounding box center [726, 412] width 1399 height 651
paste input "**********"
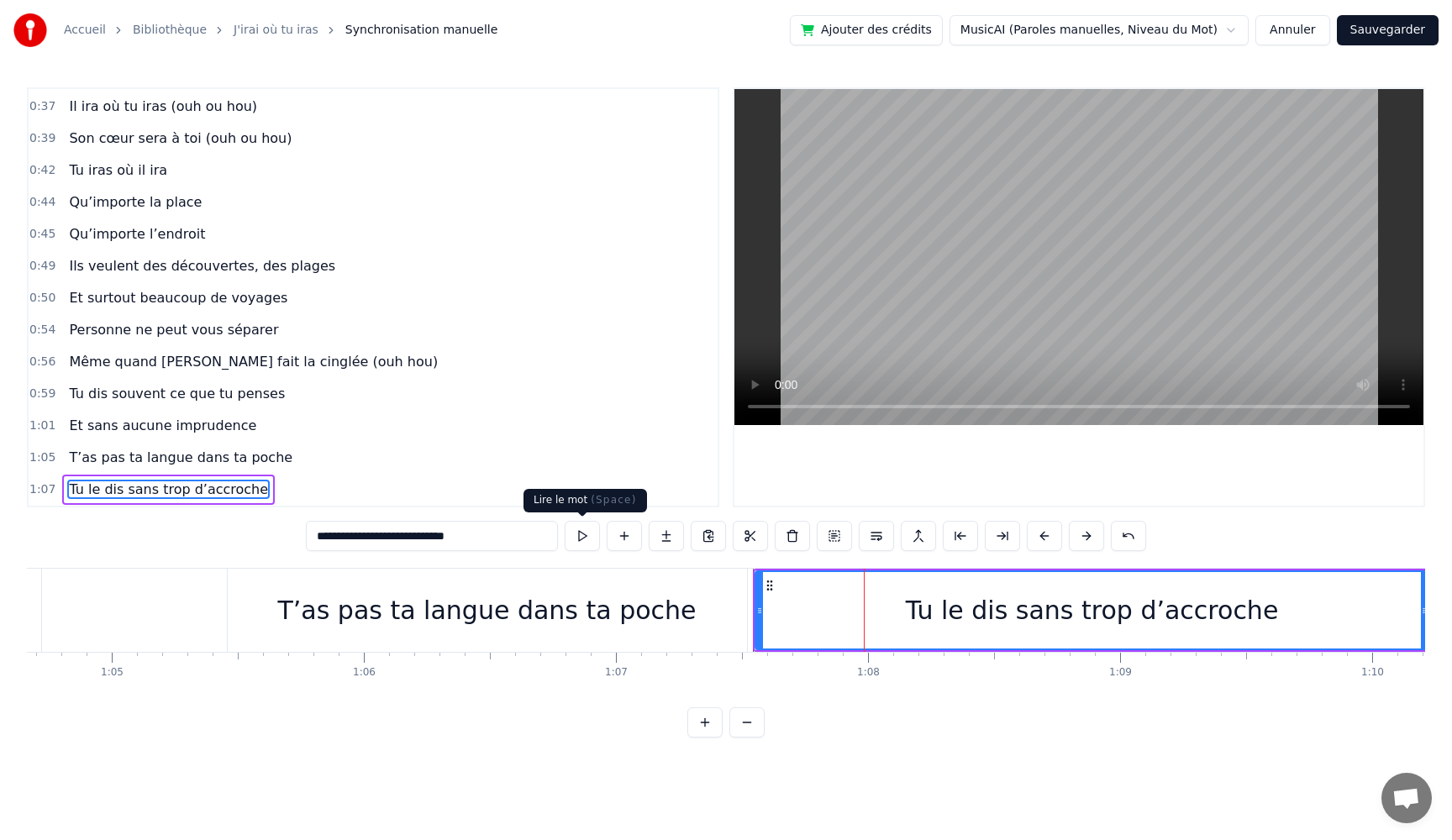
type input "**********"
click at [585, 533] on button at bounding box center [582, 535] width 35 height 31
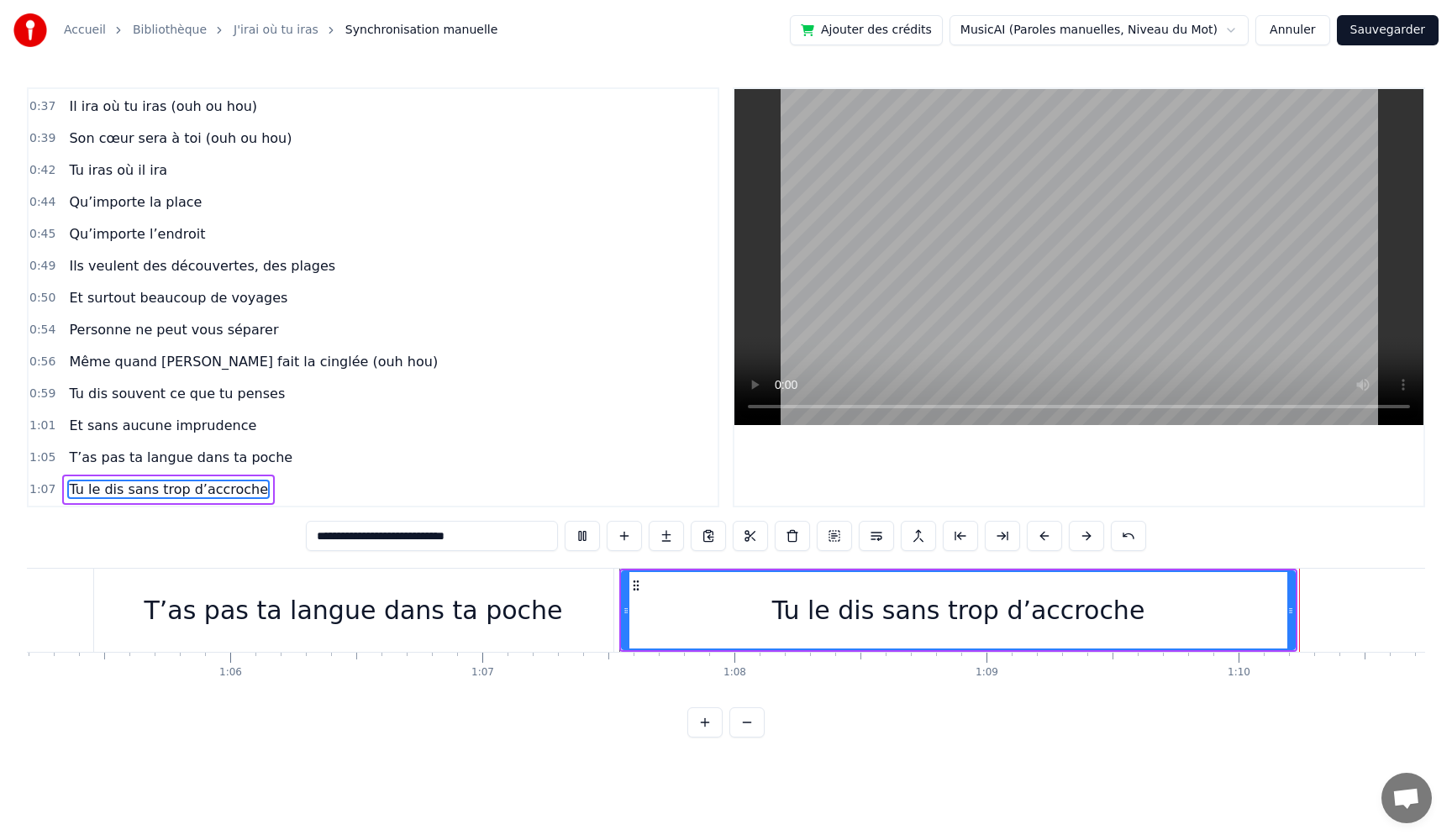
click at [564, 520] on button at bounding box center [582, 535] width 35 height 31
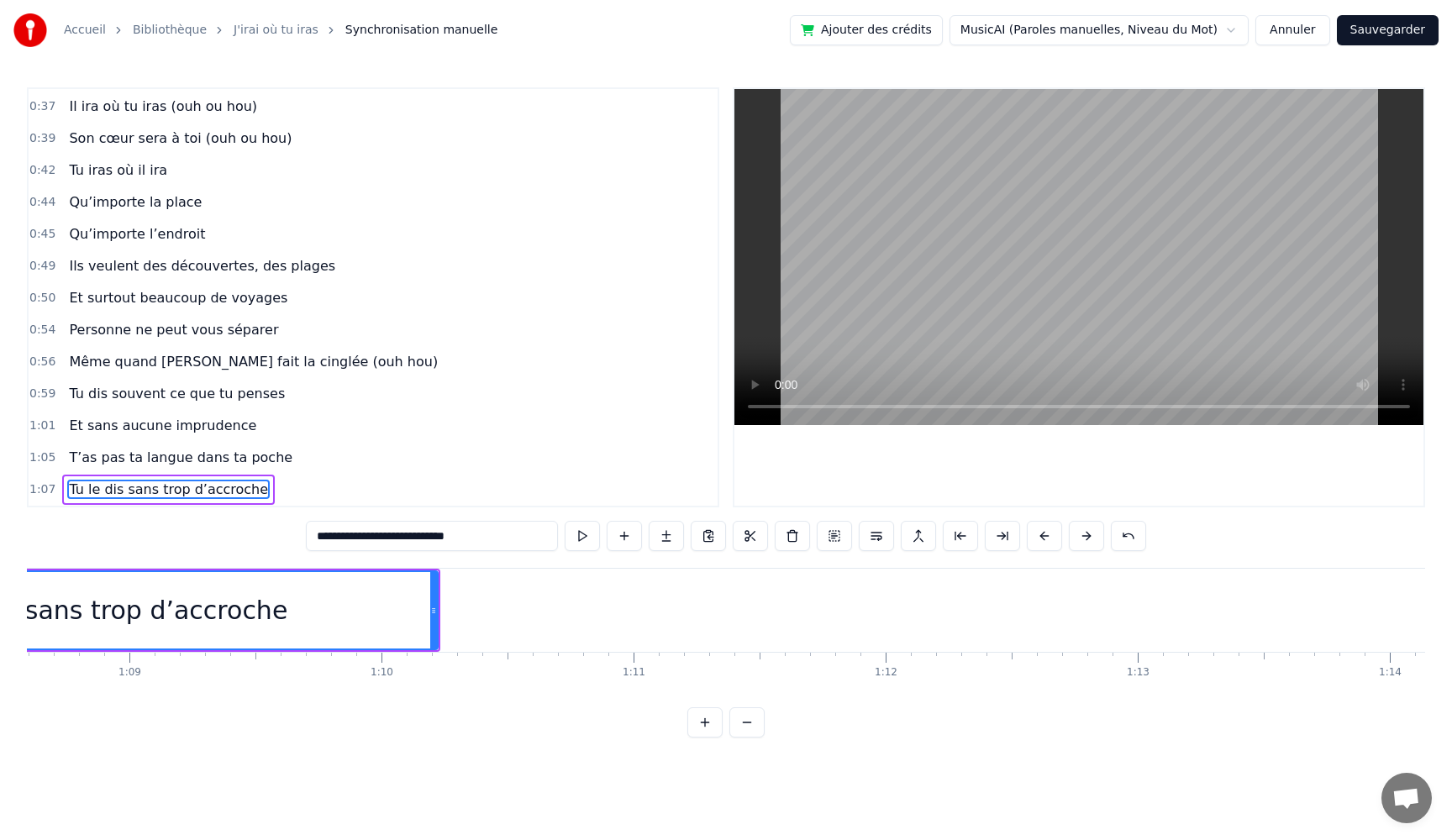
click at [564, 520] on button at bounding box center [582, 535] width 35 height 31
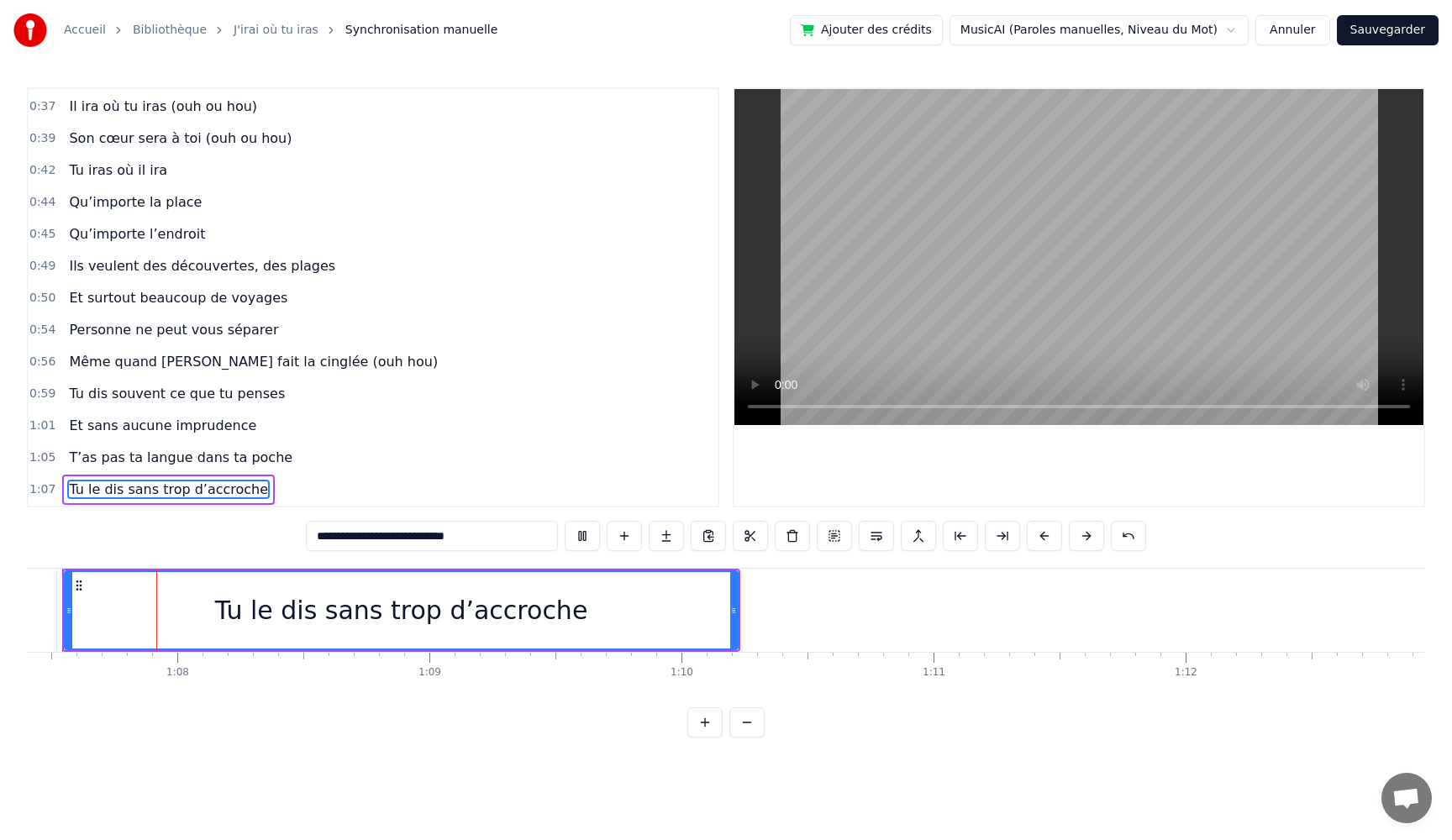
drag, startPoint x: 400, startPoint y: 617, endPoint x: 412, endPoint y: 621, distance: 12.6
click at [401, 619] on div "Tu le dis sans trop d’accroche" at bounding box center [401, 609] width 373 height 38
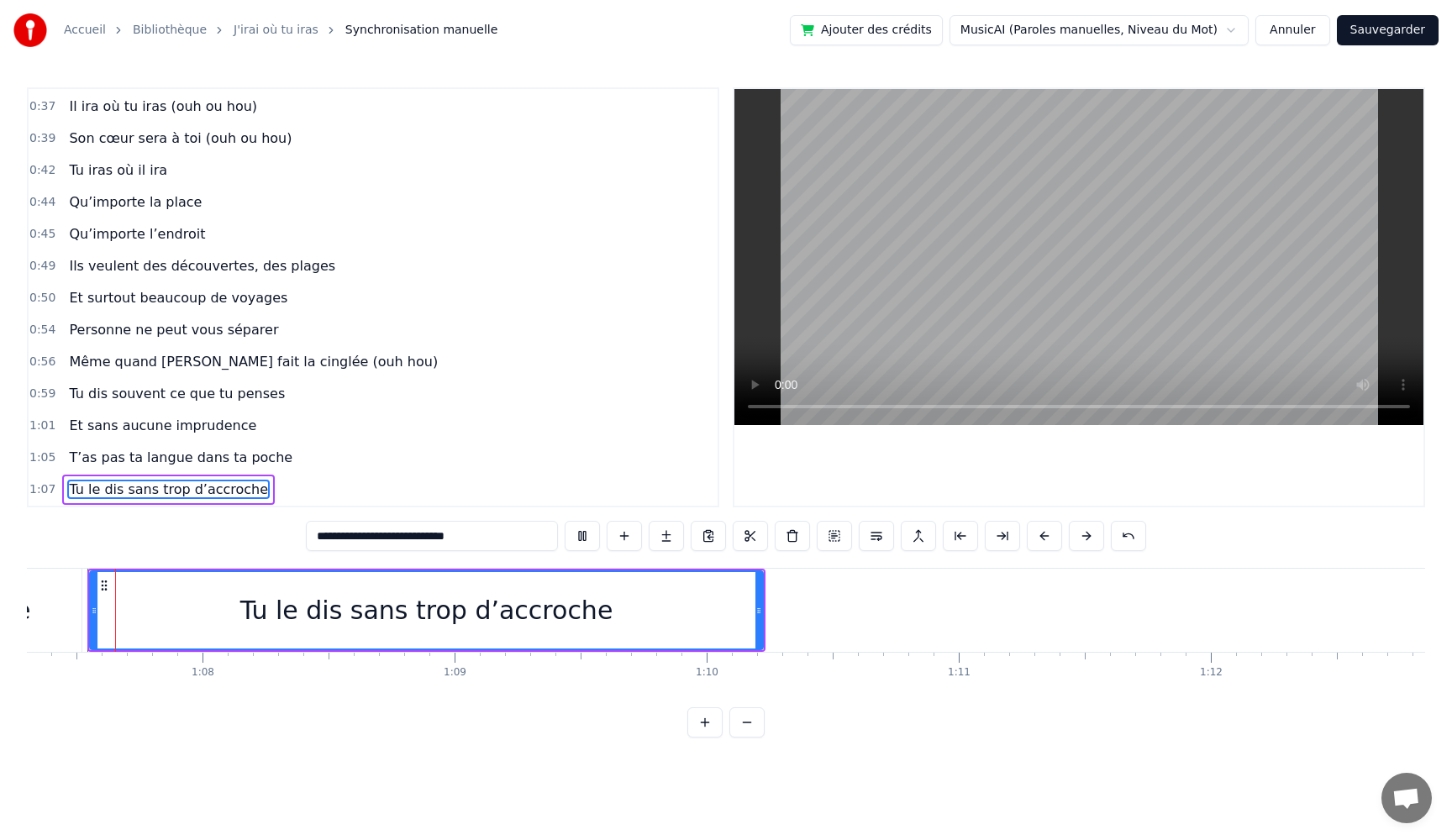
scroll to position [0, 16945]
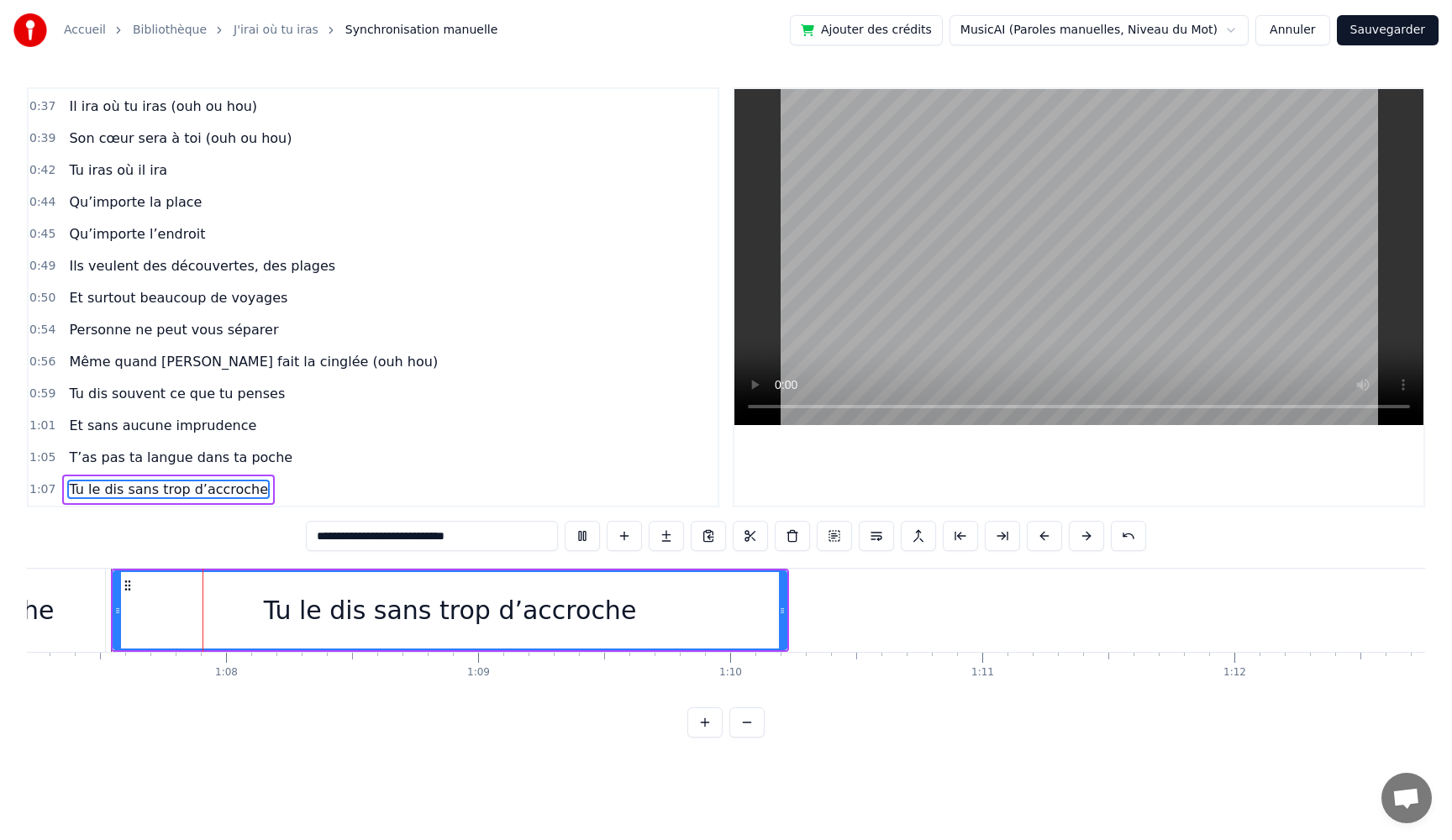
click at [415, 618] on div "Tu le dis sans trop d’accroche" at bounding box center [450, 609] width 373 height 38
click at [782, 614] on icon at bounding box center [783, 610] width 7 height 13
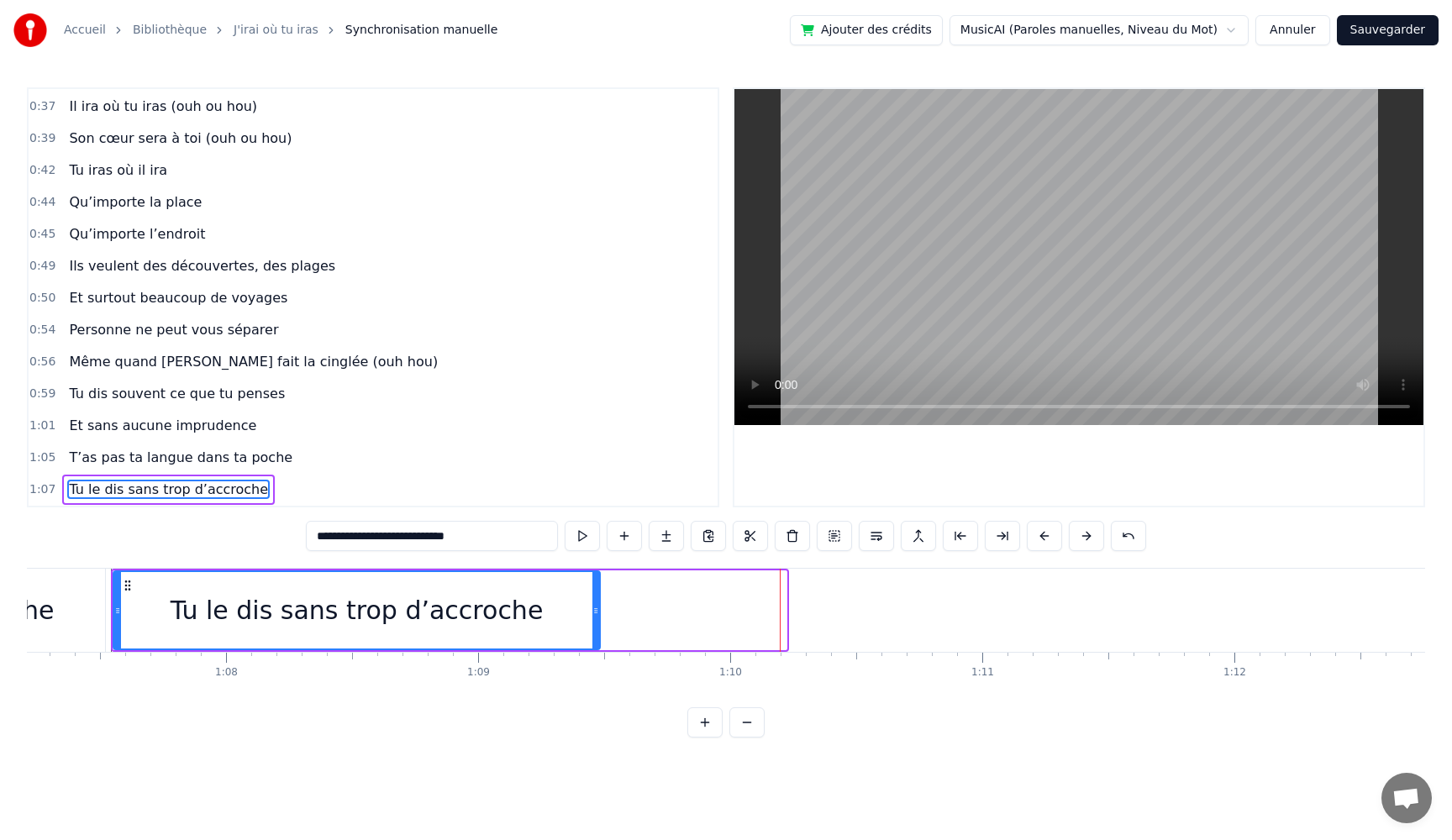
drag, startPoint x: 782, startPoint y: 614, endPoint x: 594, endPoint y: 621, distance: 188.1
click at [594, 621] on div at bounding box center [596, 610] width 7 height 77
click at [581, 536] on button at bounding box center [582, 535] width 35 height 31
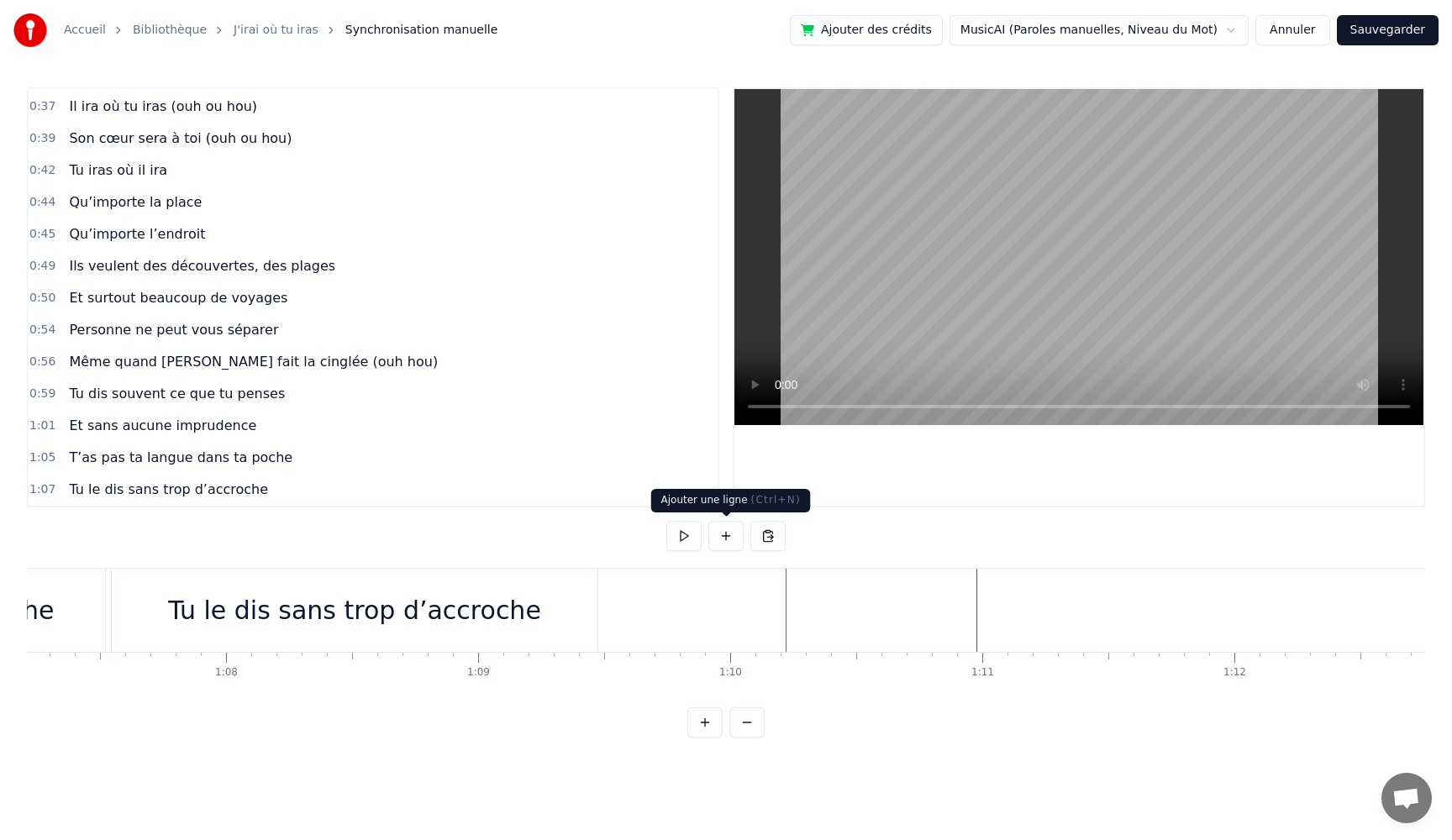
click at [724, 531] on button at bounding box center [726, 535] width 35 height 31
click at [723, 536] on button at bounding box center [726, 535] width 35 height 31
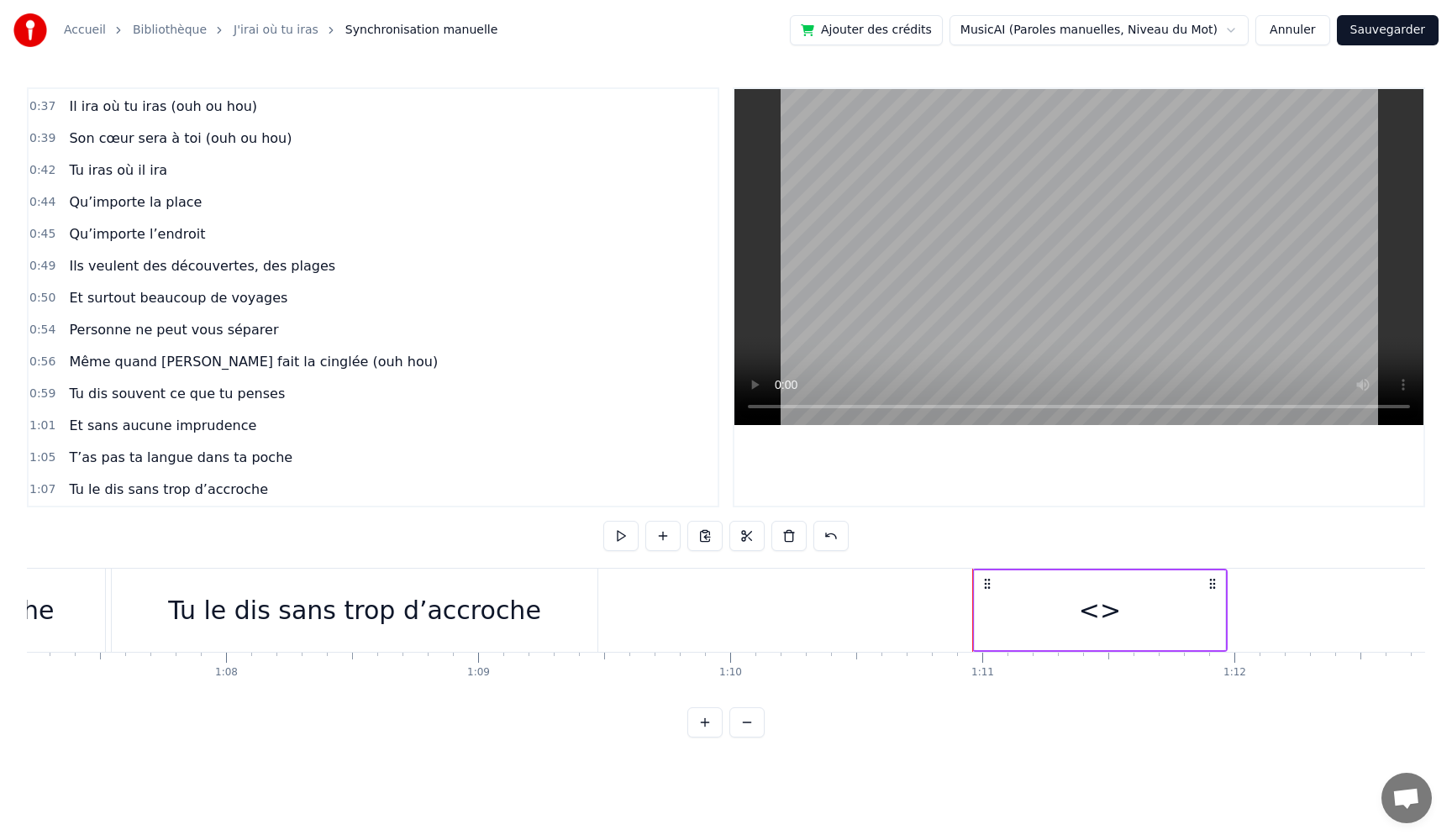
click at [1118, 599] on div "<>" at bounding box center [1100, 609] width 251 height 79
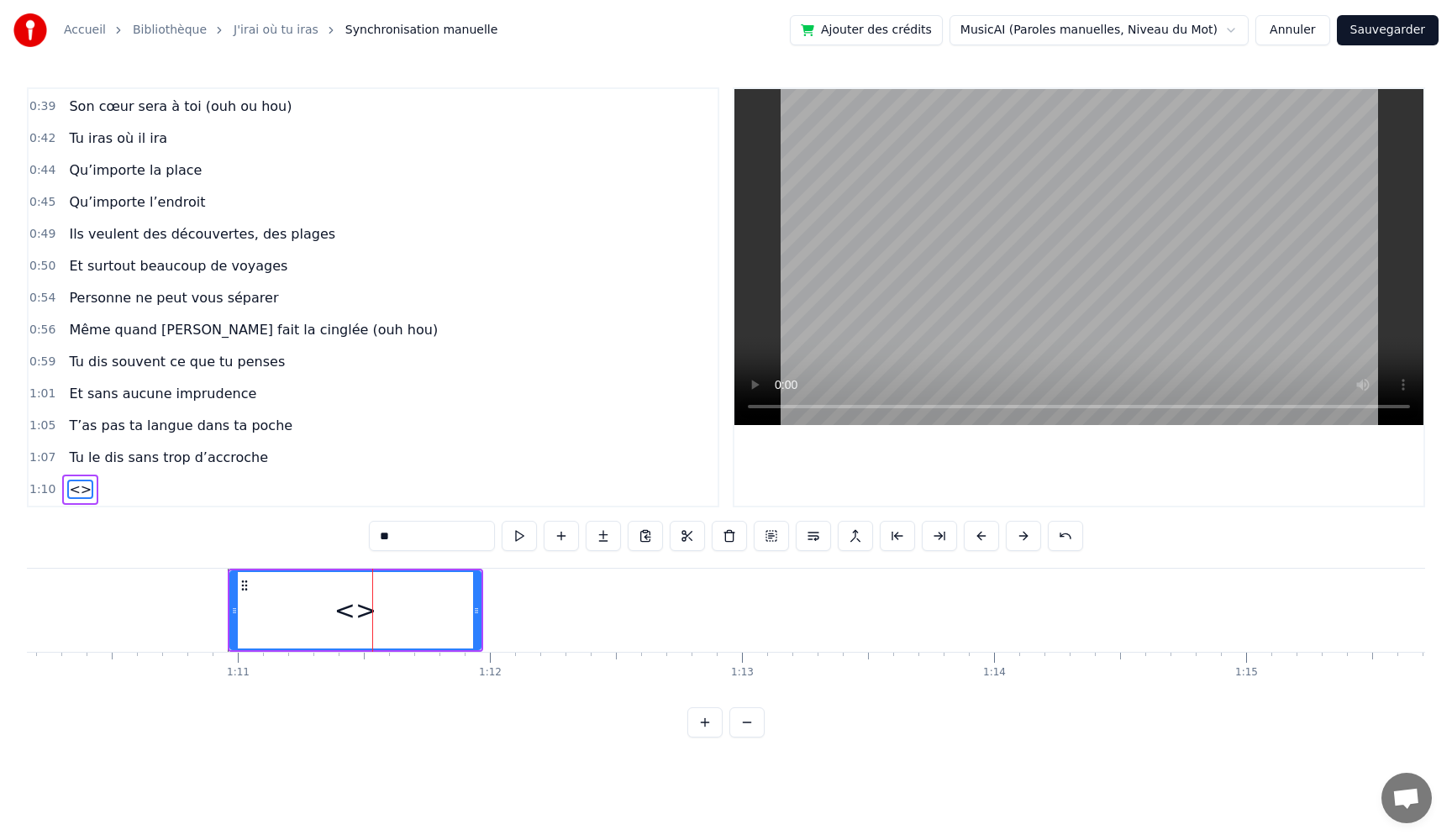
scroll to position [0, 17706]
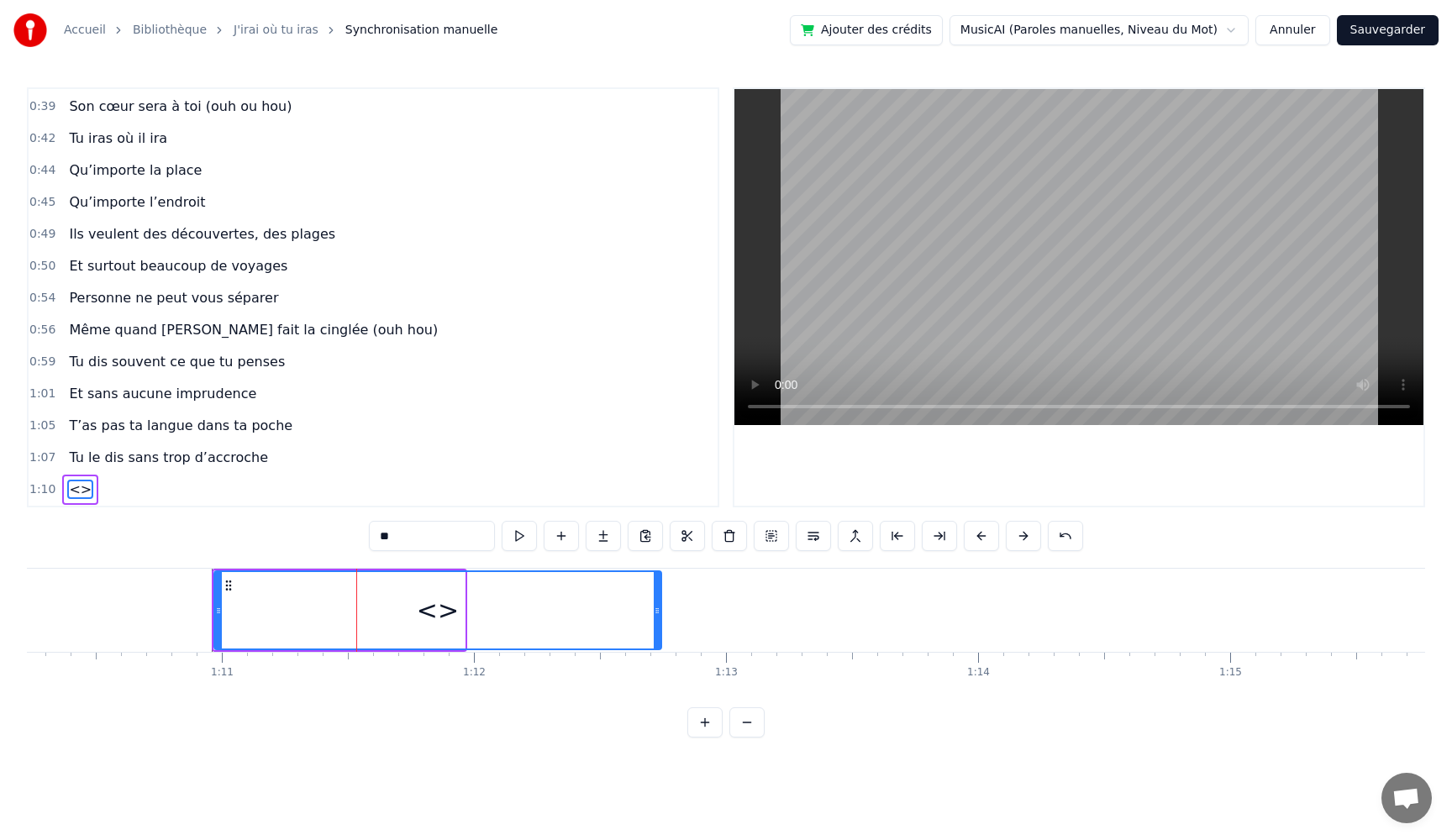
drag, startPoint x: 462, startPoint y: 614, endPoint x: 658, endPoint y: 614, distance: 196.0
click at [657, 611] on icon at bounding box center [657, 610] width 7 height 13
drag, startPoint x: 408, startPoint y: 538, endPoint x: 279, endPoint y: 527, distance: 129.5
click at [279, 527] on div "0:05 Très chers [PERSON_NAME] et [PERSON_NAME] 0:06 C’est beau de vous voir pou…" at bounding box center [726, 412] width 1399 height 651
paste input "**********"
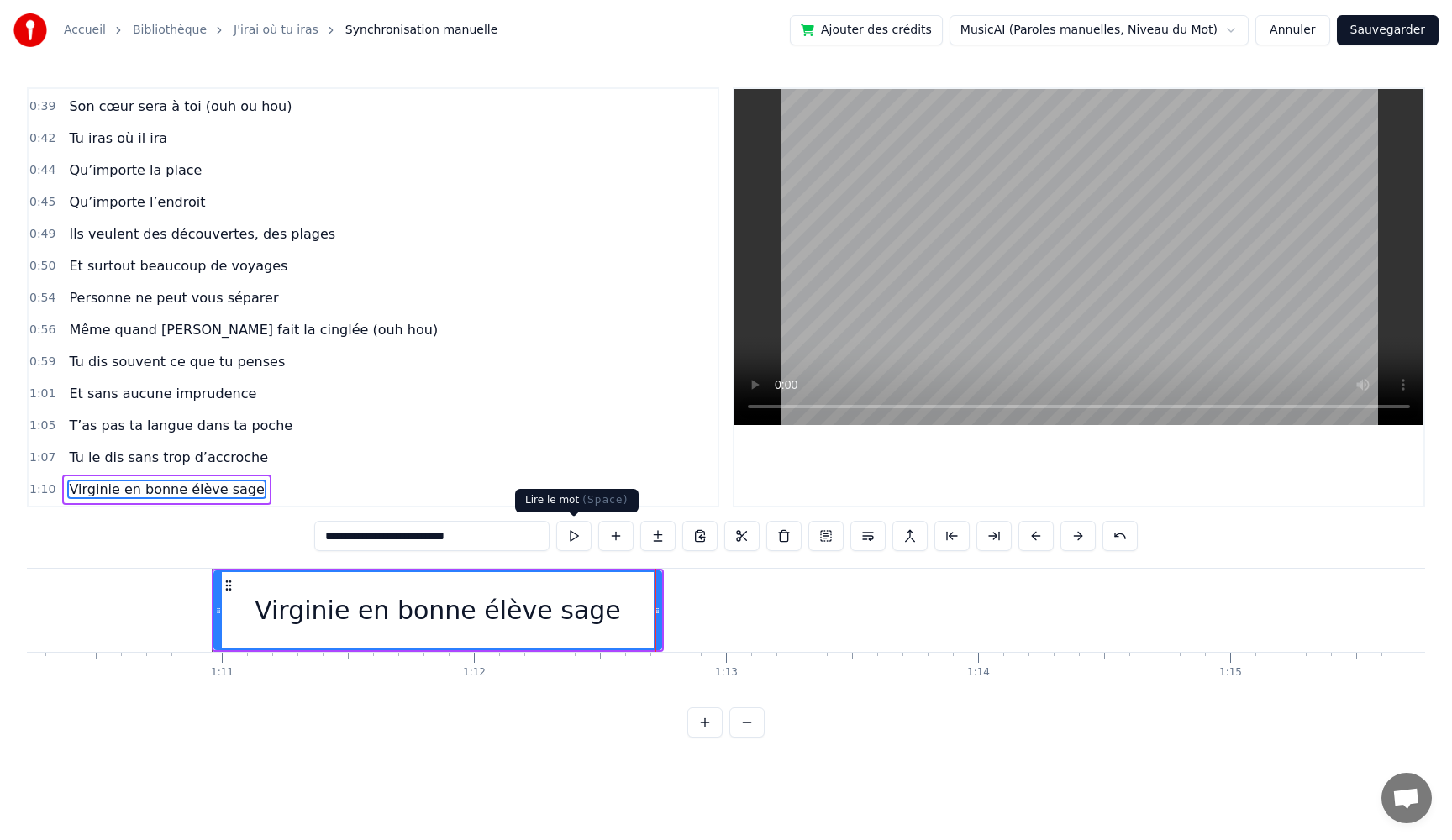
type input "**********"
click at [577, 536] on button at bounding box center [574, 535] width 35 height 31
click at [631, 624] on div "Virginie en bonne élève sage" at bounding box center [438, 610] width 446 height 77
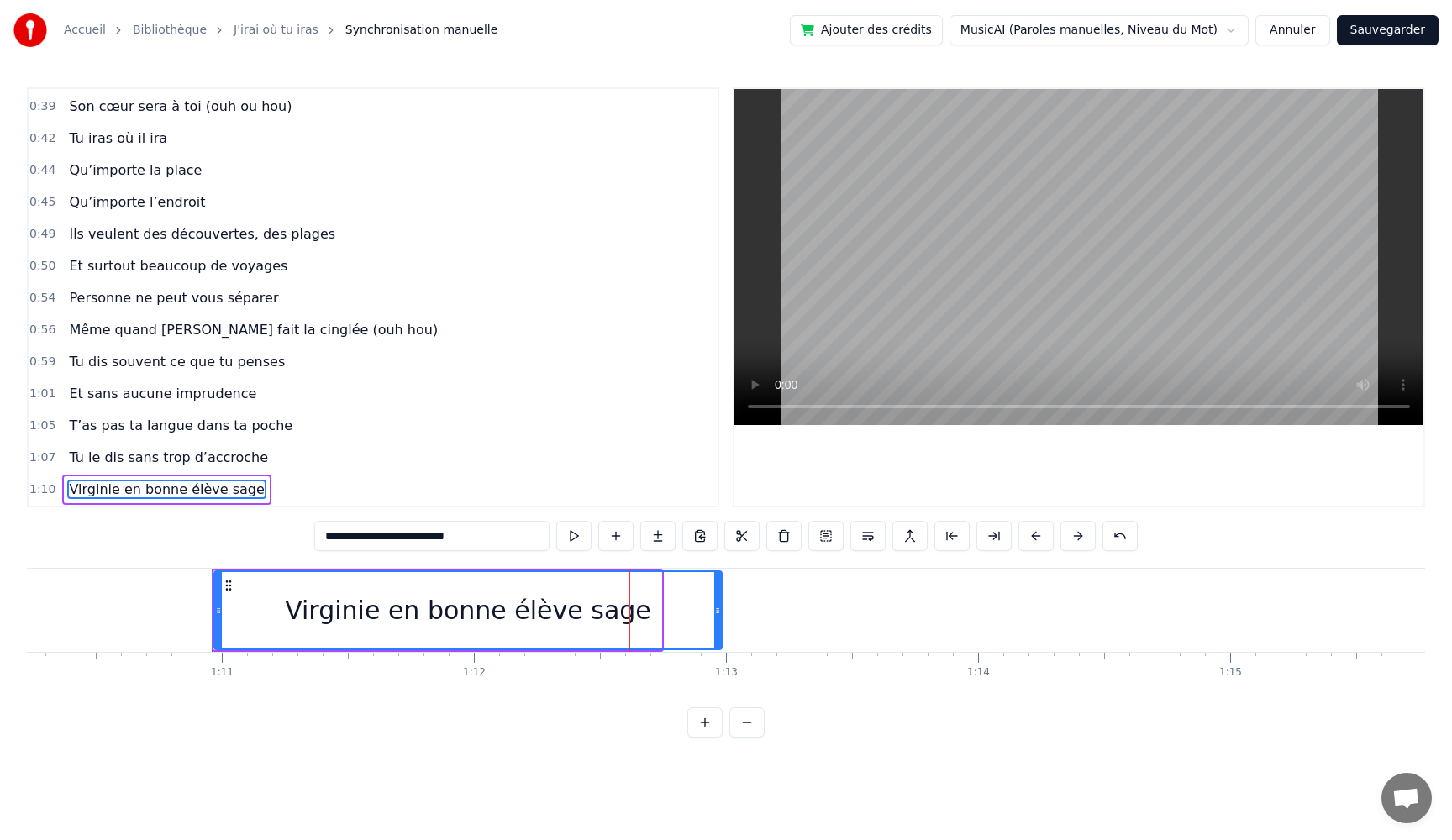
drag, startPoint x: 658, startPoint y: 618, endPoint x: 719, endPoint y: 620, distance: 61.0
click at [719, 620] on div at bounding box center [718, 610] width 7 height 77
click at [579, 539] on button at bounding box center [574, 535] width 35 height 31
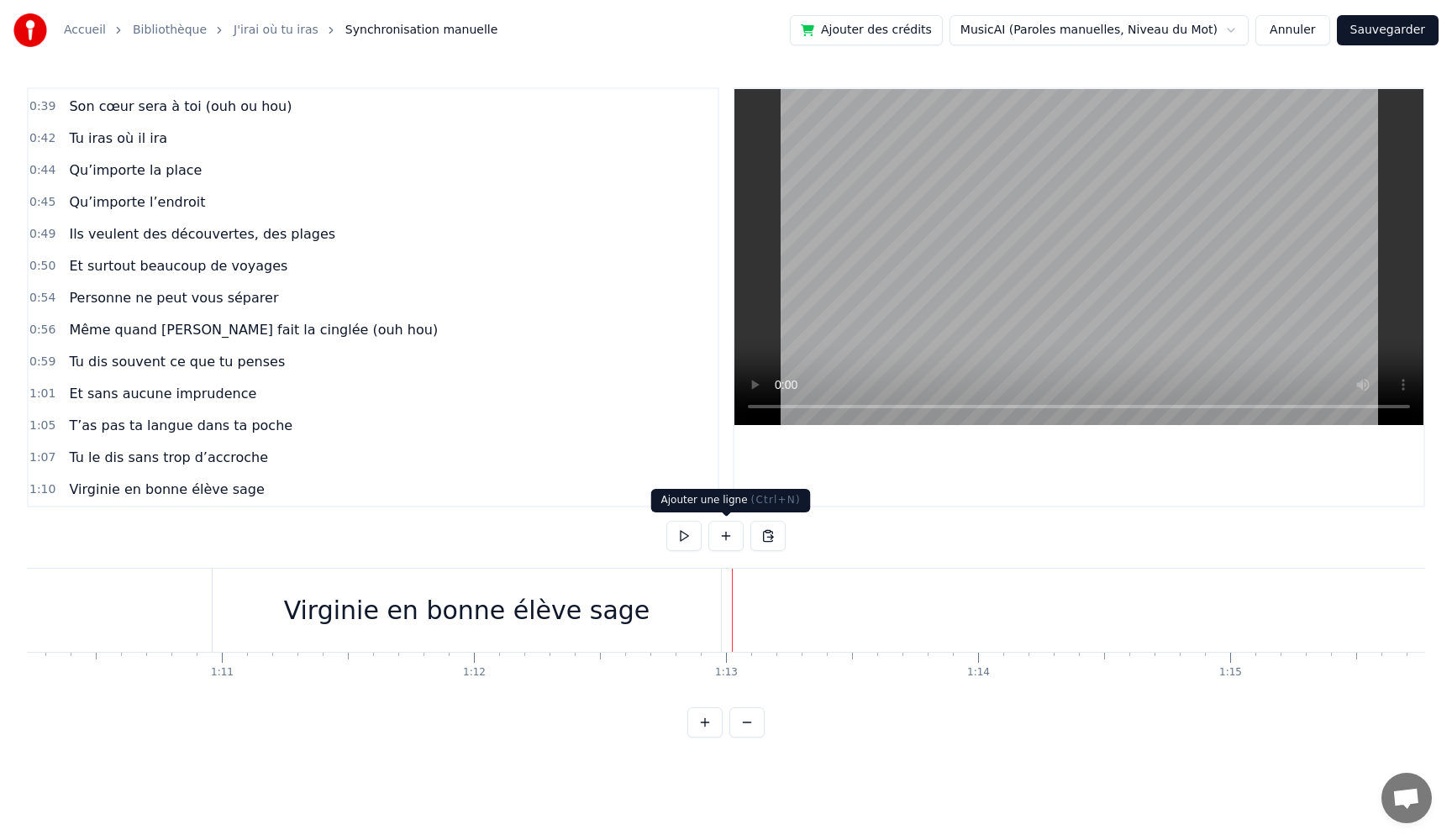
click at [726, 534] on button at bounding box center [726, 535] width 35 height 31
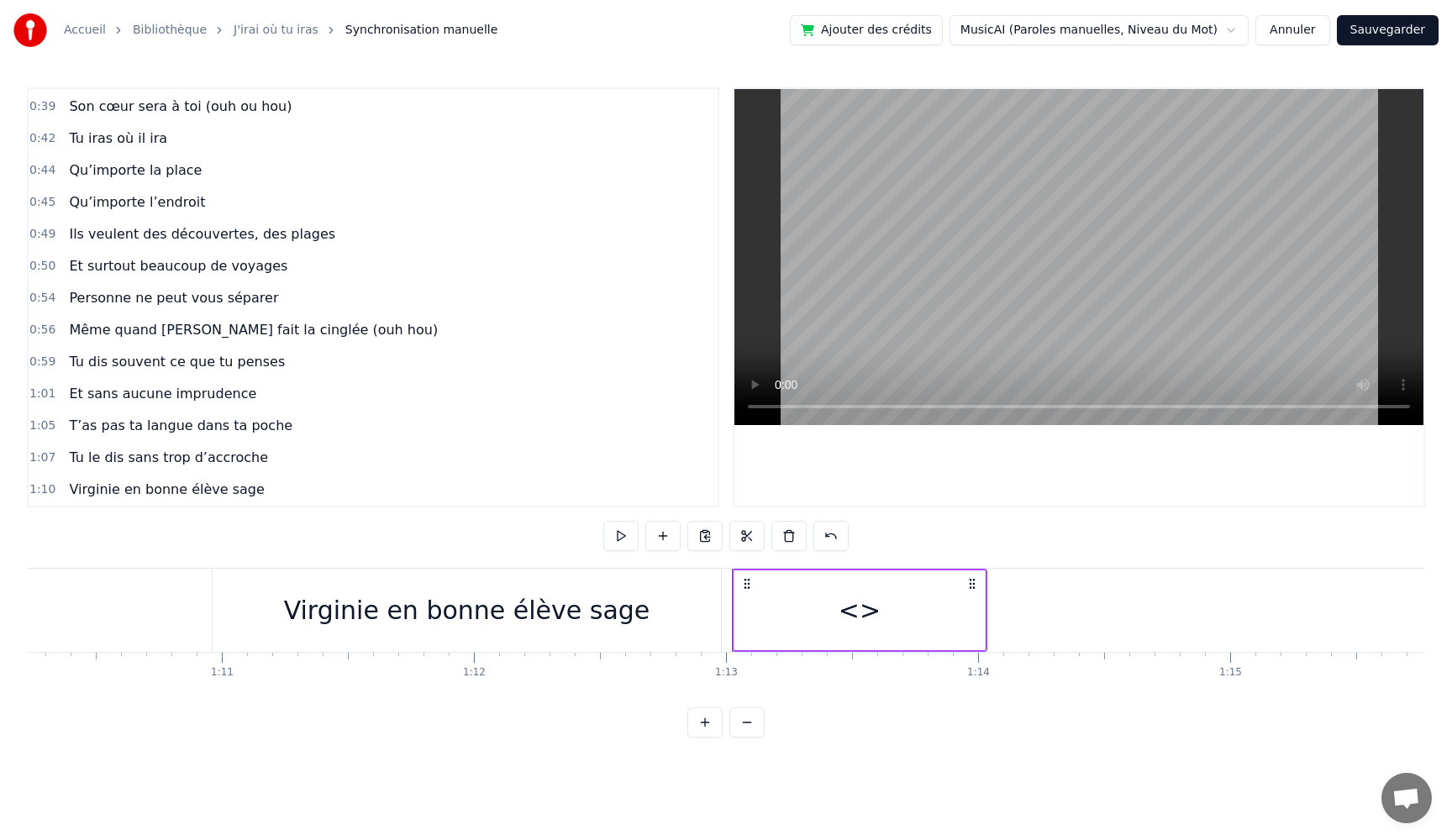
click at [793, 598] on div "<>" at bounding box center [860, 609] width 251 height 79
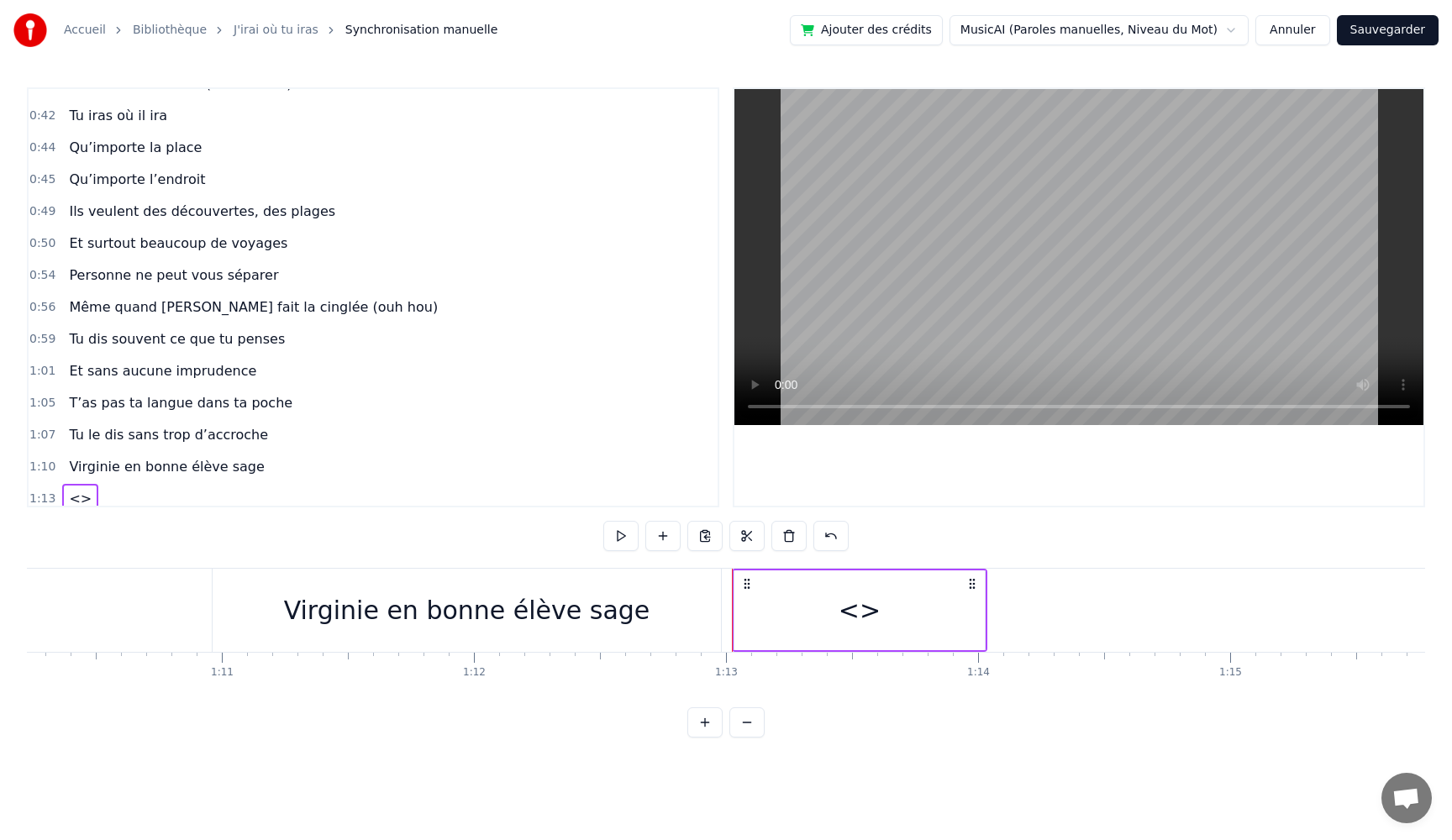
scroll to position [382, 0]
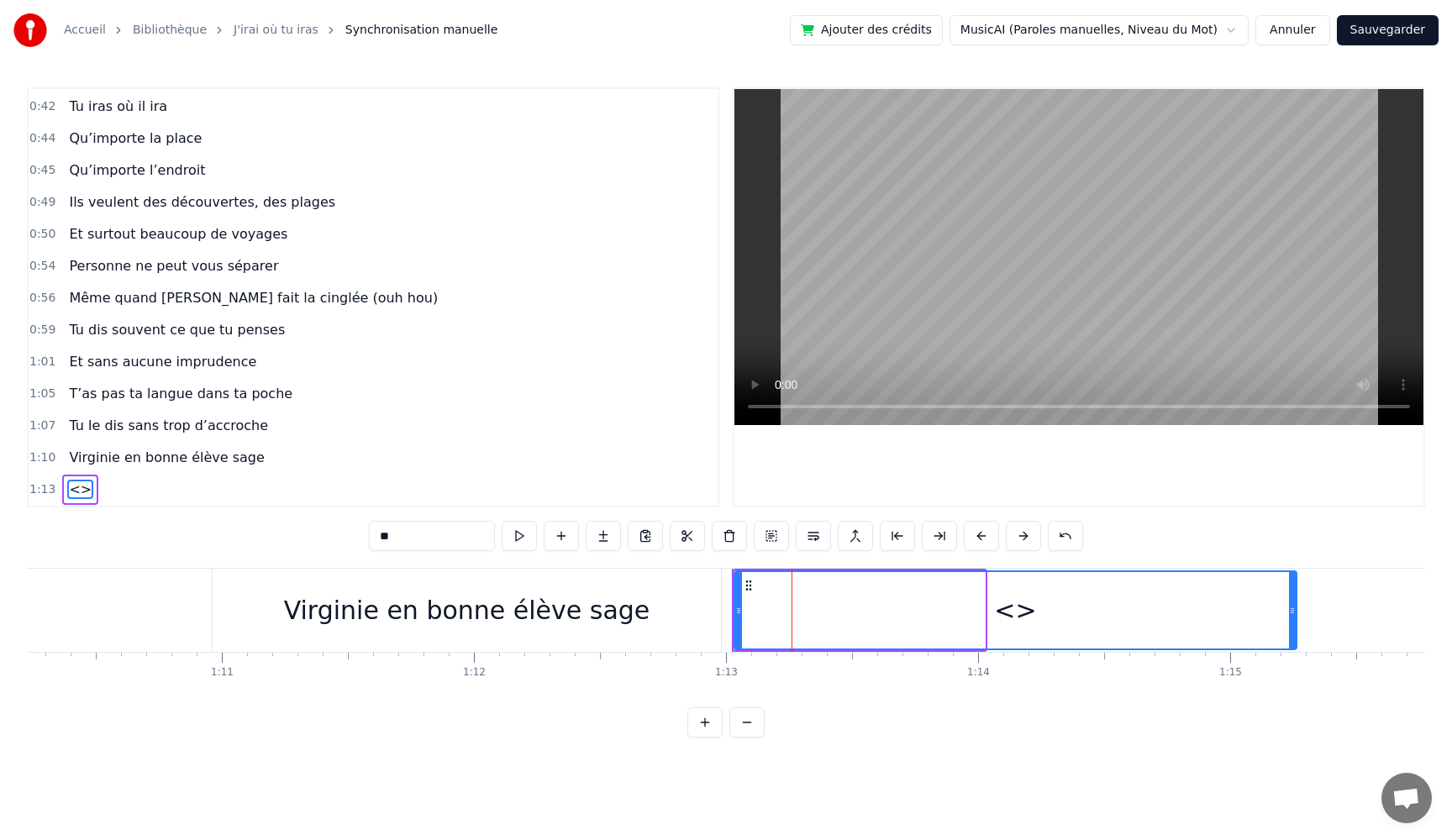
drag, startPoint x: 983, startPoint y: 609, endPoint x: 1294, endPoint y: 616, distance: 311.1
click at [1294, 616] on icon at bounding box center [1293, 610] width 7 height 13
drag, startPoint x: 407, startPoint y: 540, endPoint x: 281, endPoint y: 524, distance: 127.0
click at [281, 524] on div "0:05 Très chers [PERSON_NAME] et [PERSON_NAME] 0:06 C’est beau de vous voir pou…" at bounding box center [726, 412] width 1399 height 651
paste input "**********"
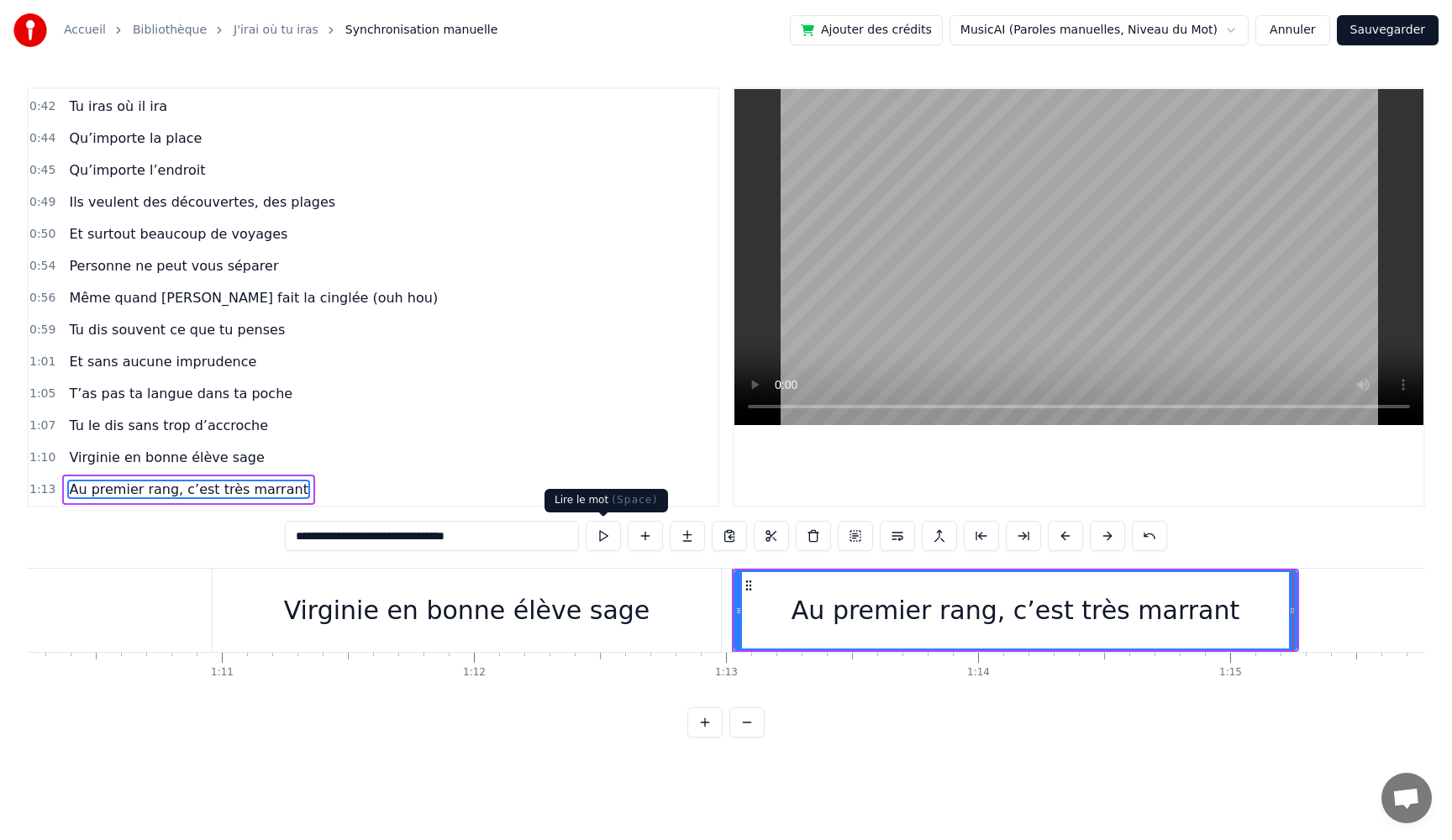
type input "**********"
click at [598, 540] on button at bounding box center [603, 535] width 35 height 31
click at [1263, 620] on div "Au premier rang, c’est très marrant" at bounding box center [1016, 610] width 561 height 77
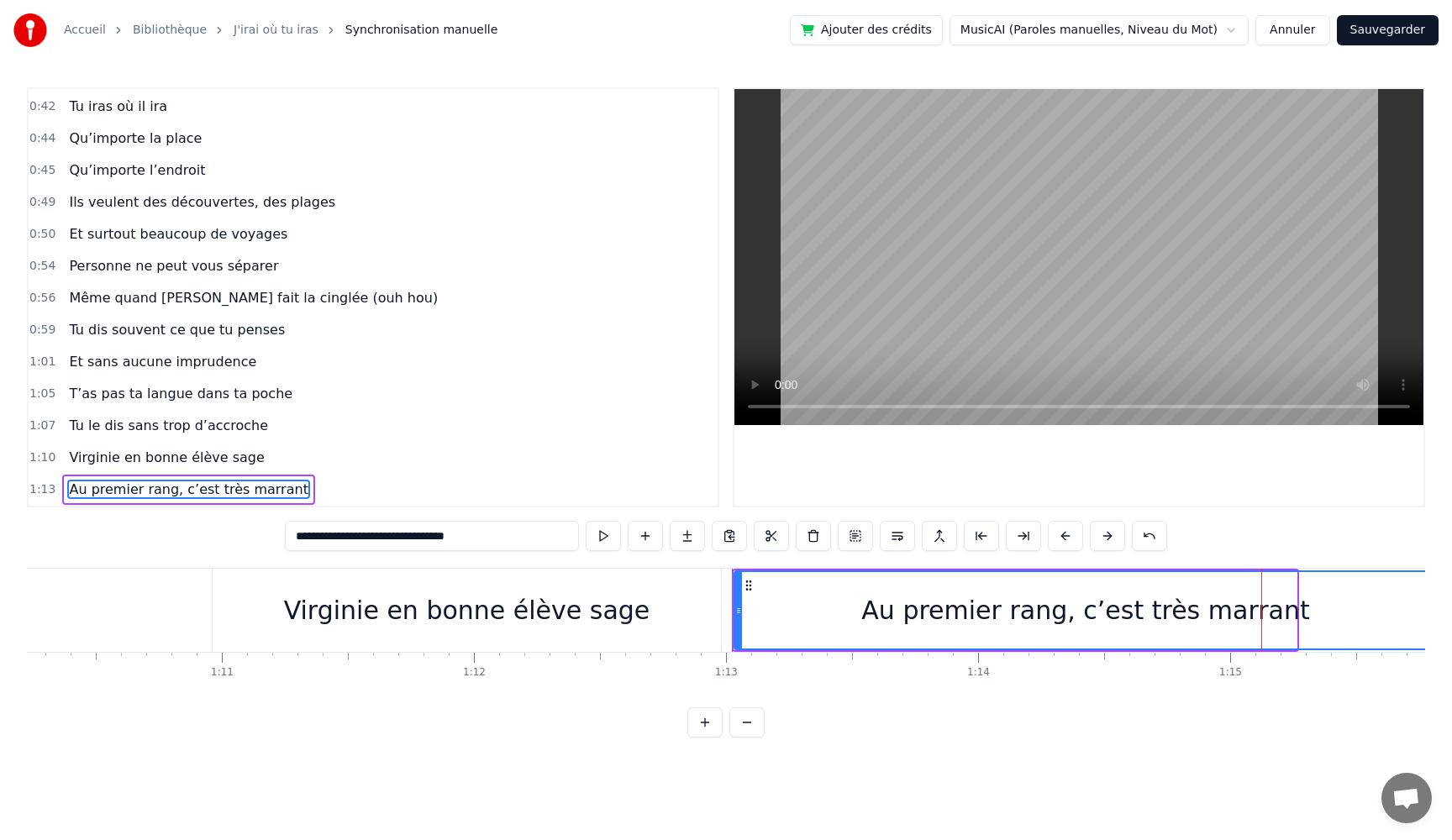
drag, startPoint x: 1294, startPoint y: 615, endPoint x: 1318, endPoint y: 590, distance: 34.7
click at [1435, 620] on div "Accueil Bibliothèque J'irai où tu iras Synchronisation manuelle Ajouter des cré…" at bounding box center [726, 368] width 1452 height 738
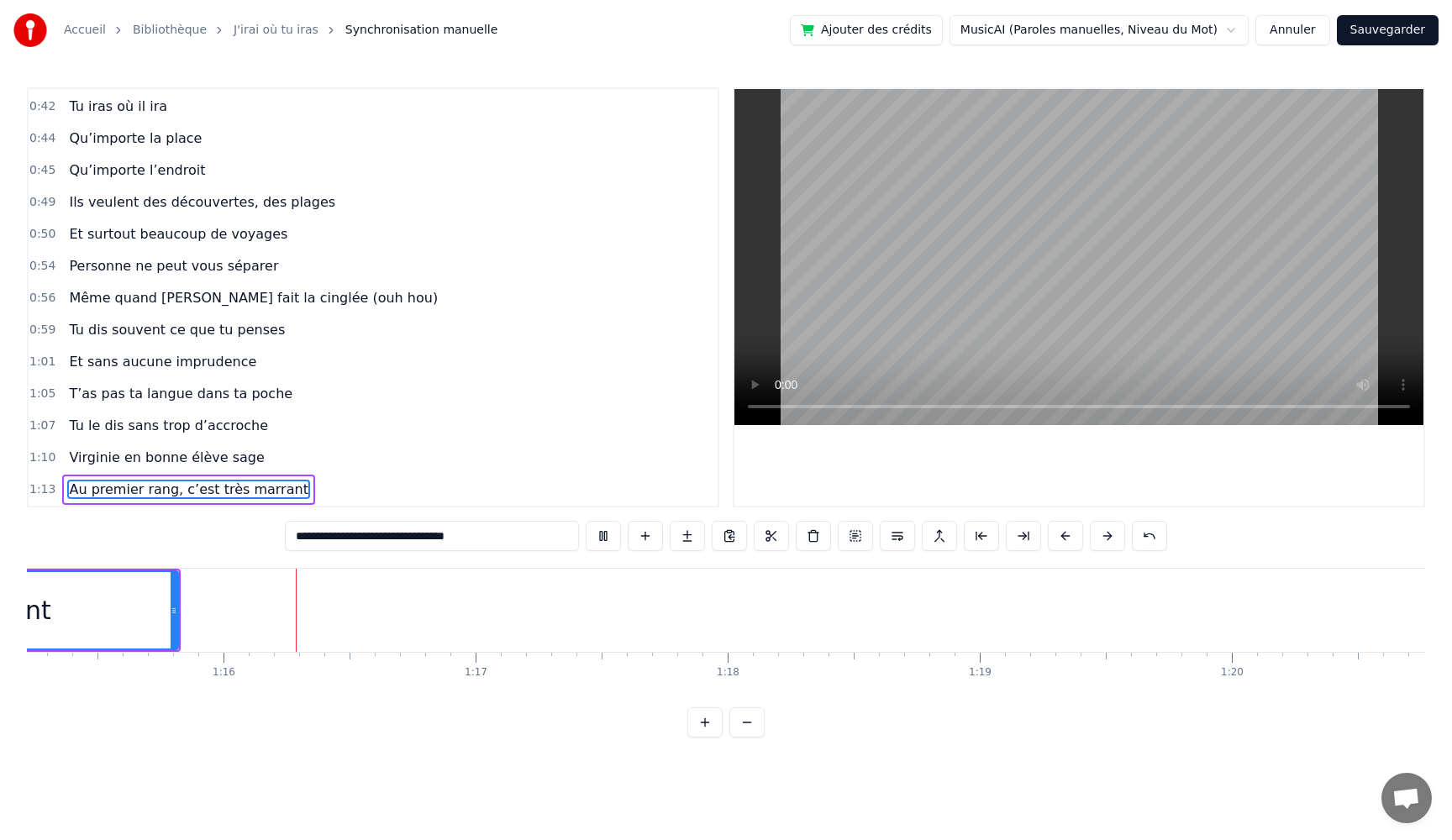
scroll to position [0, 18970]
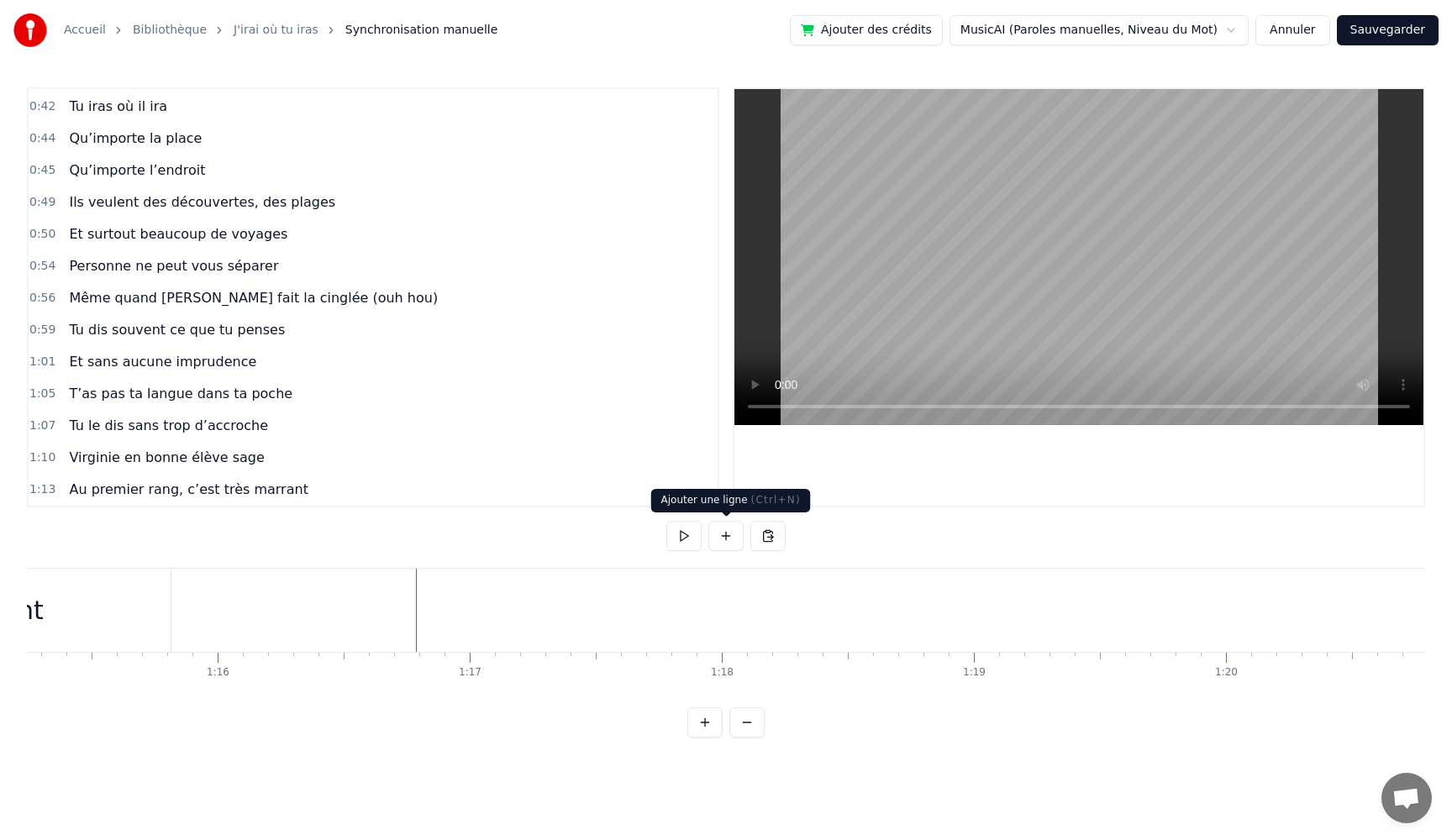
click at [729, 536] on button at bounding box center [726, 535] width 35 height 31
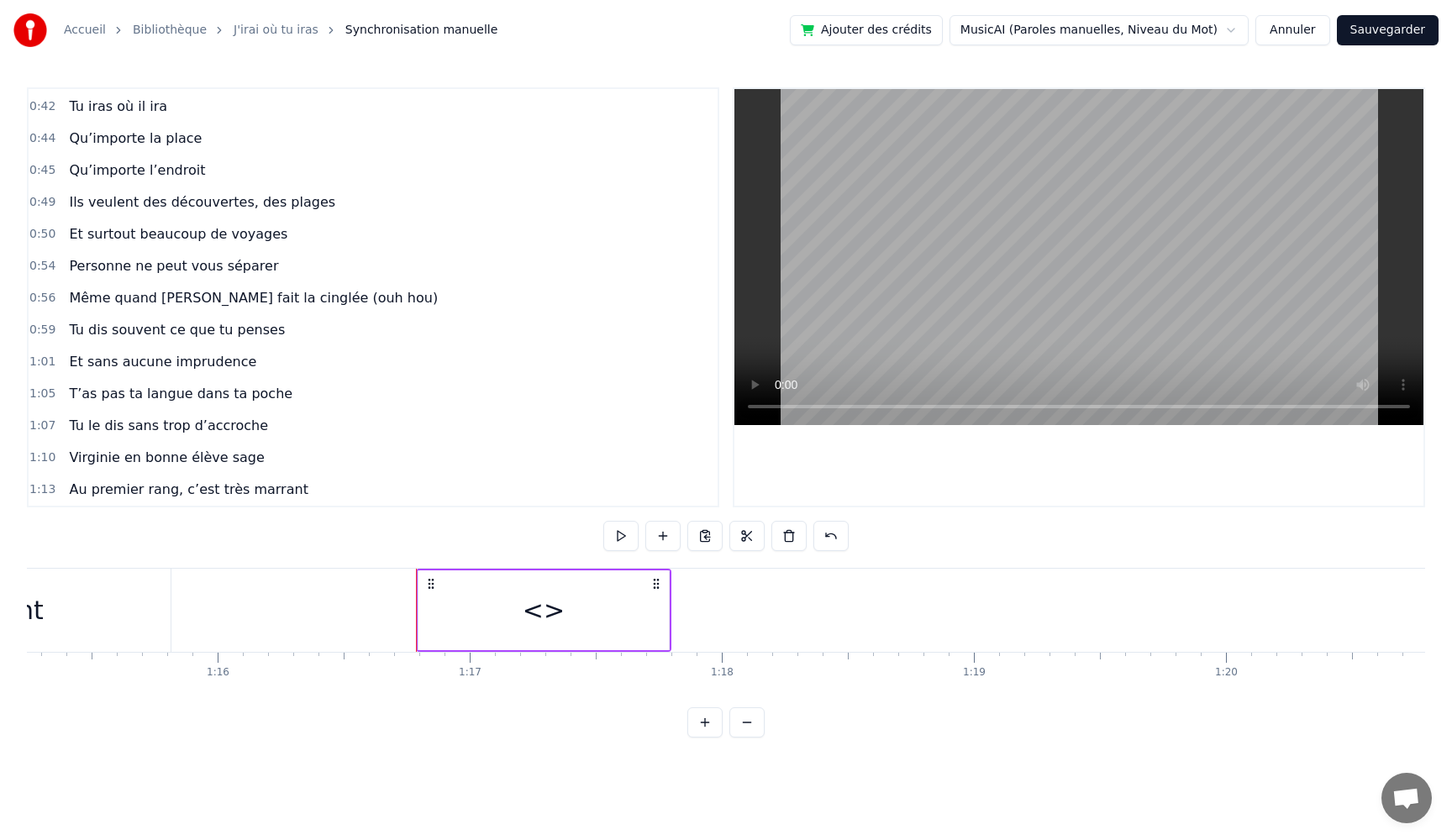
click at [595, 602] on div "<>" at bounding box center [543, 609] width 251 height 79
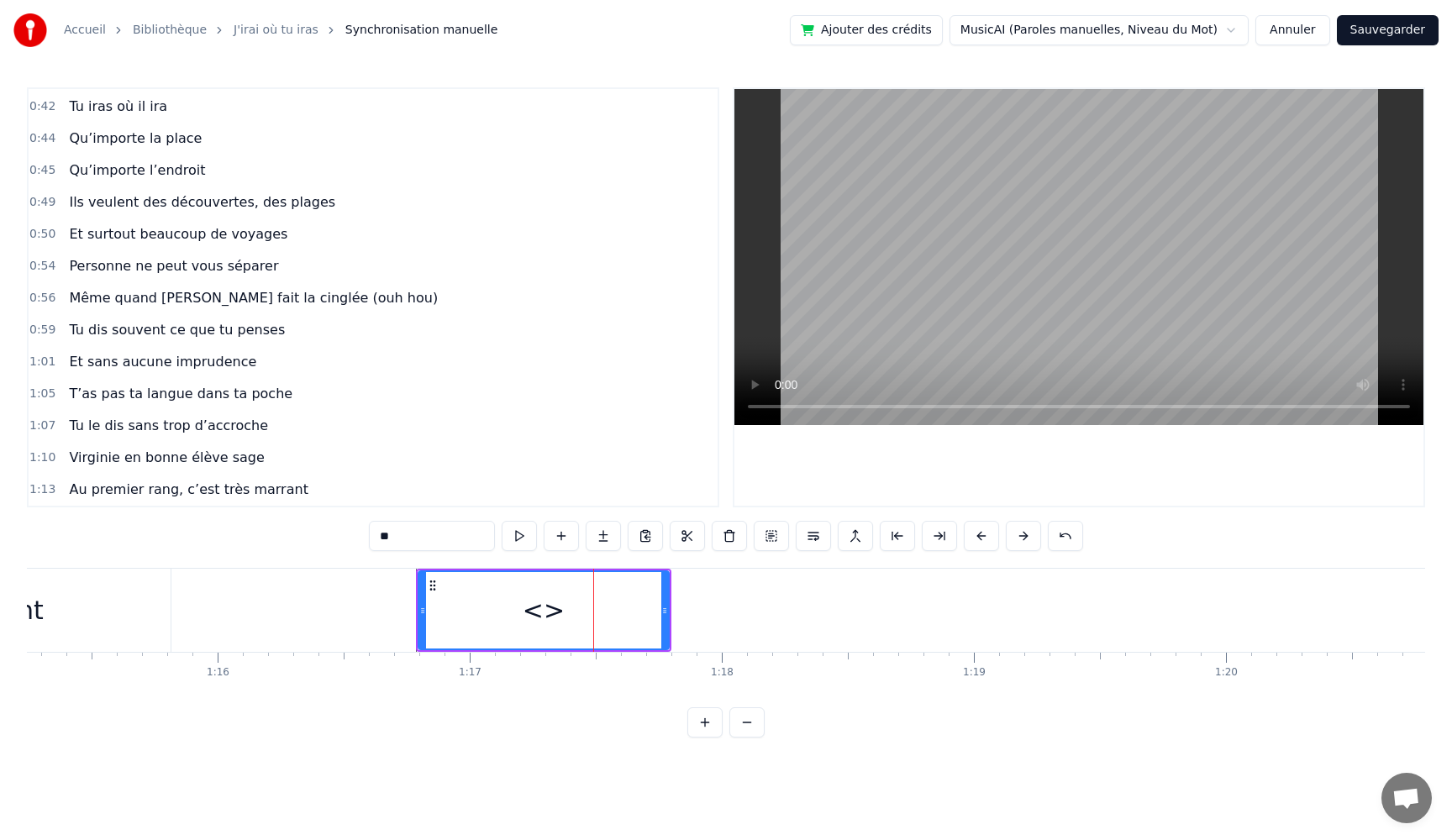
scroll to position [413, 0]
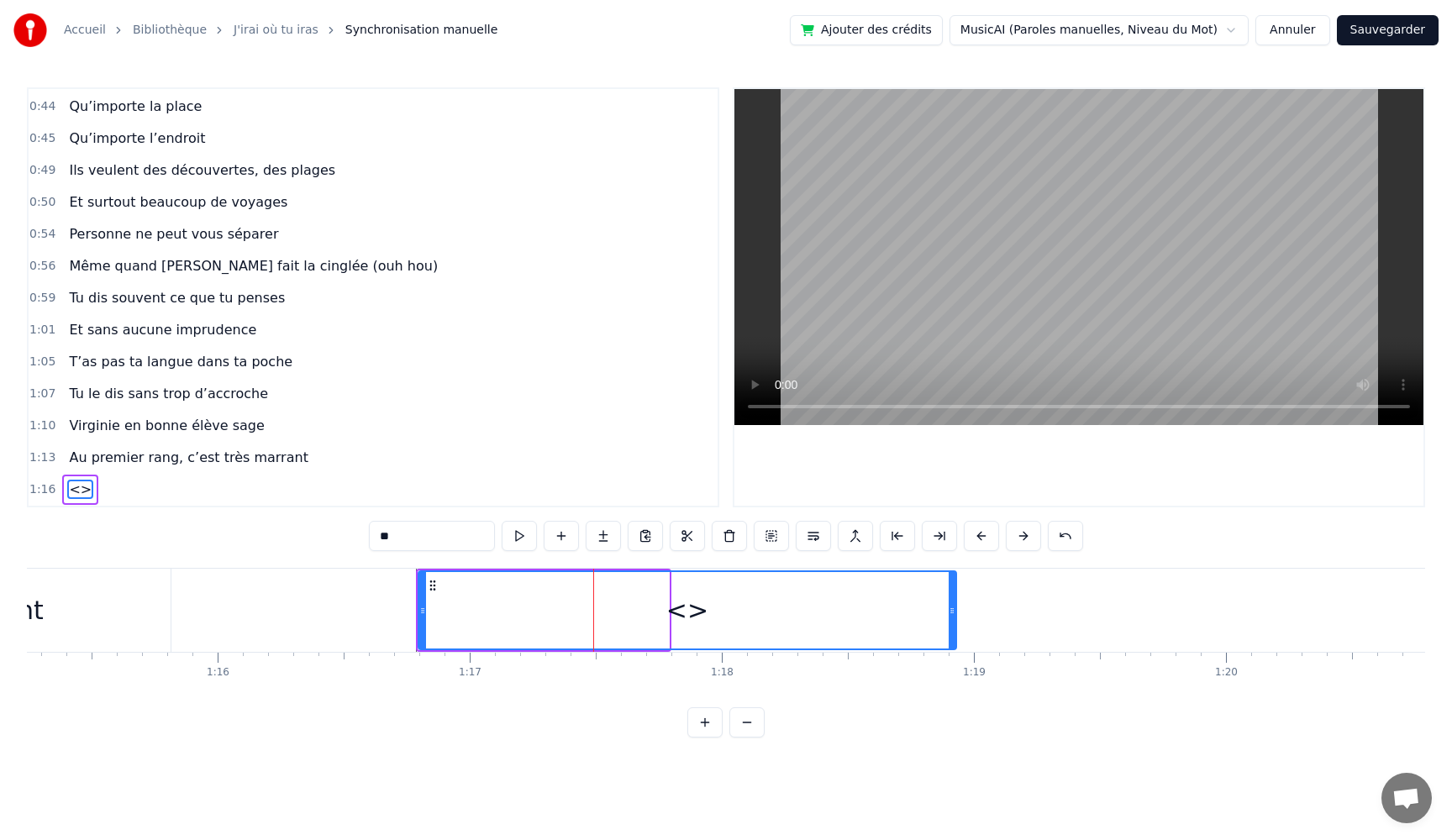
drag, startPoint x: 667, startPoint y: 607, endPoint x: 955, endPoint y: 622, distance: 288.4
click at [955, 622] on div at bounding box center [952, 610] width 7 height 77
drag, startPoint x: 402, startPoint y: 534, endPoint x: 246, endPoint y: 513, distance: 157.4
click at [246, 513] on div "0:05 Très chers [PERSON_NAME] et [PERSON_NAME] 0:06 C’est beau de vous voir pou…" at bounding box center [726, 412] width 1399 height 651
paste input "**********"
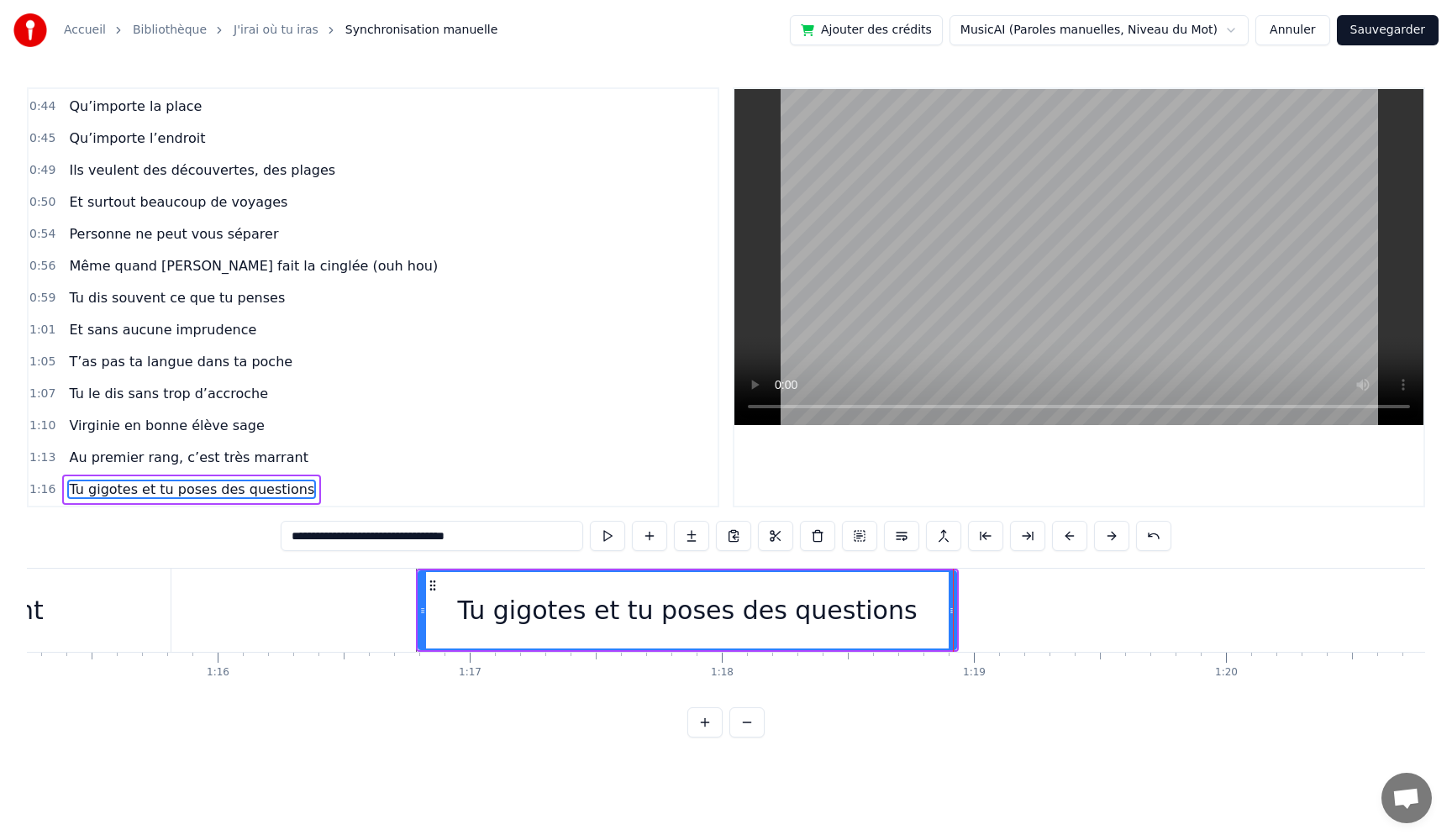
type input "**********"
click at [608, 540] on button at bounding box center [607, 535] width 35 height 31
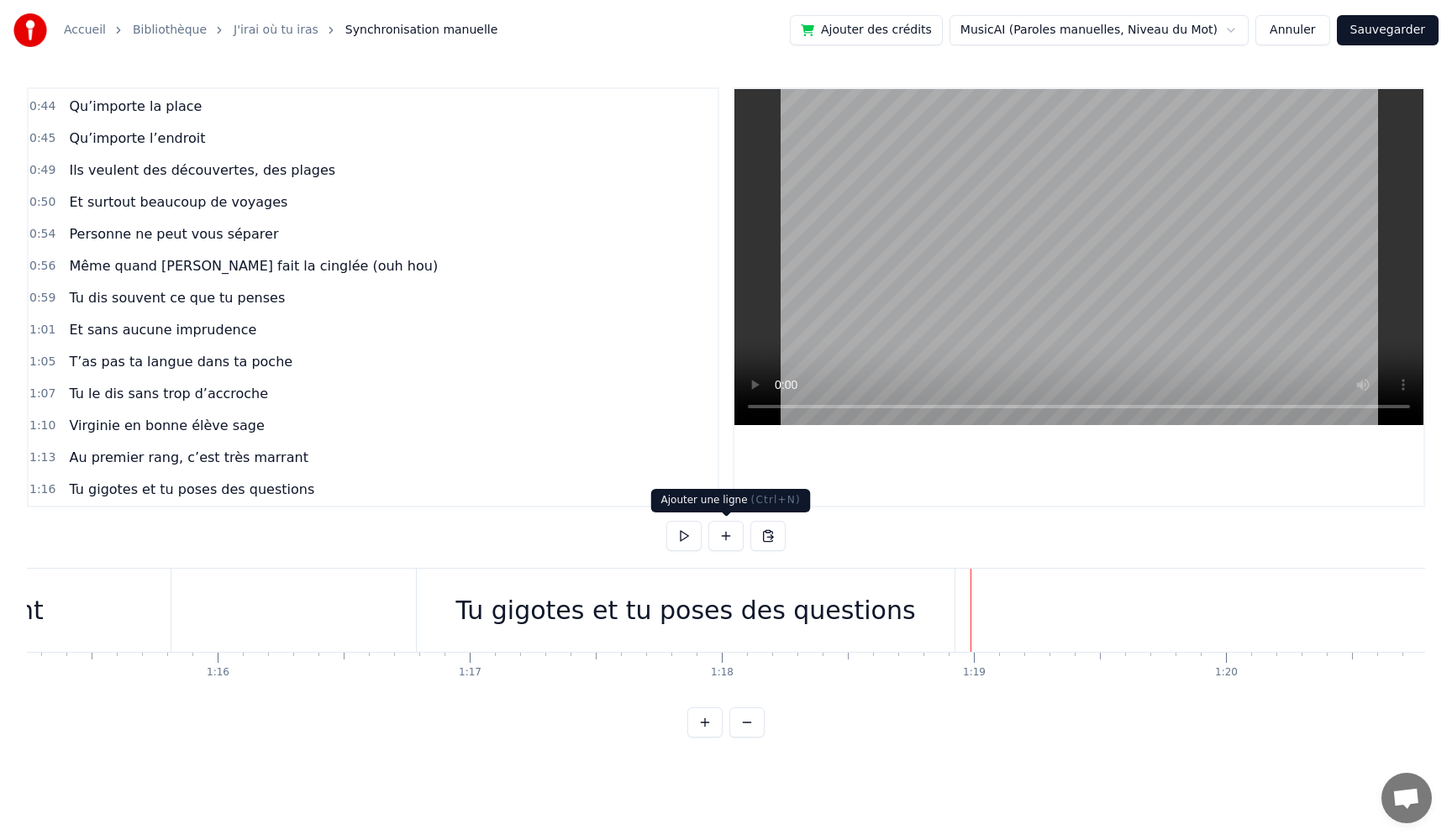
click at [736, 539] on button at bounding box center [726, 535] width 35 height 31
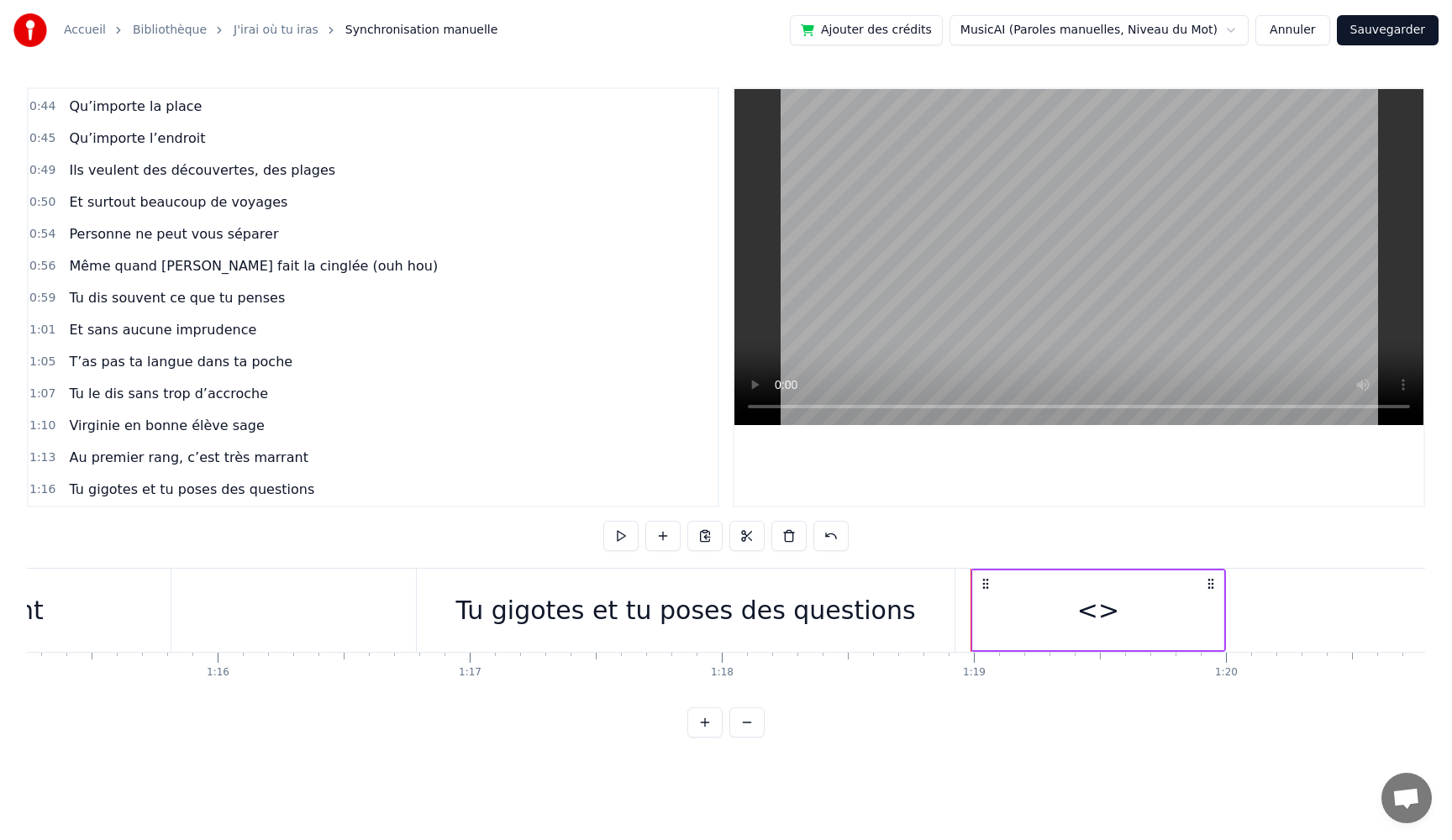
click at [1094, 590] on div "<>" at bounding box center [1098, 609] width 251 height 79
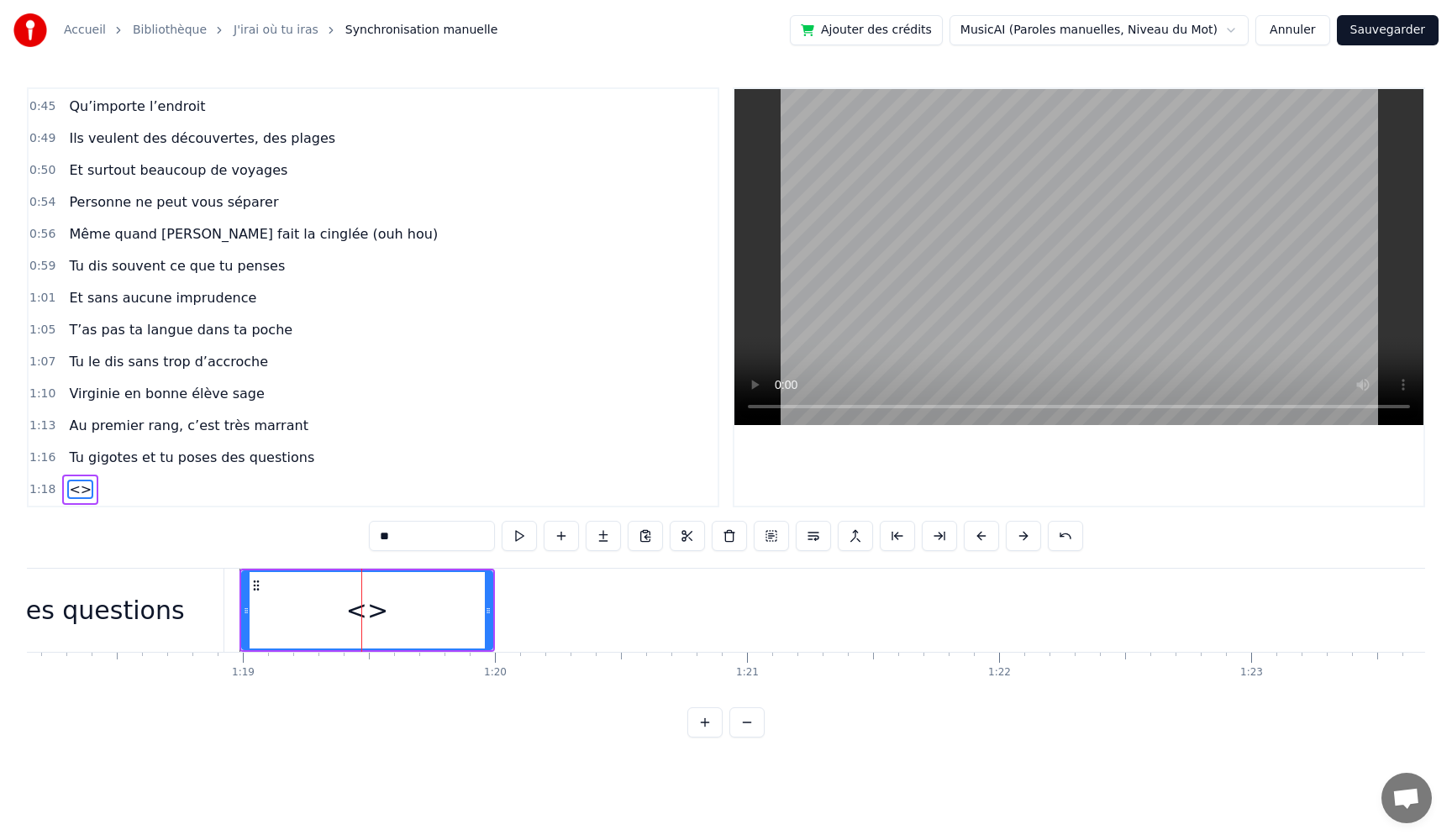
scroll to position [0, 19718]
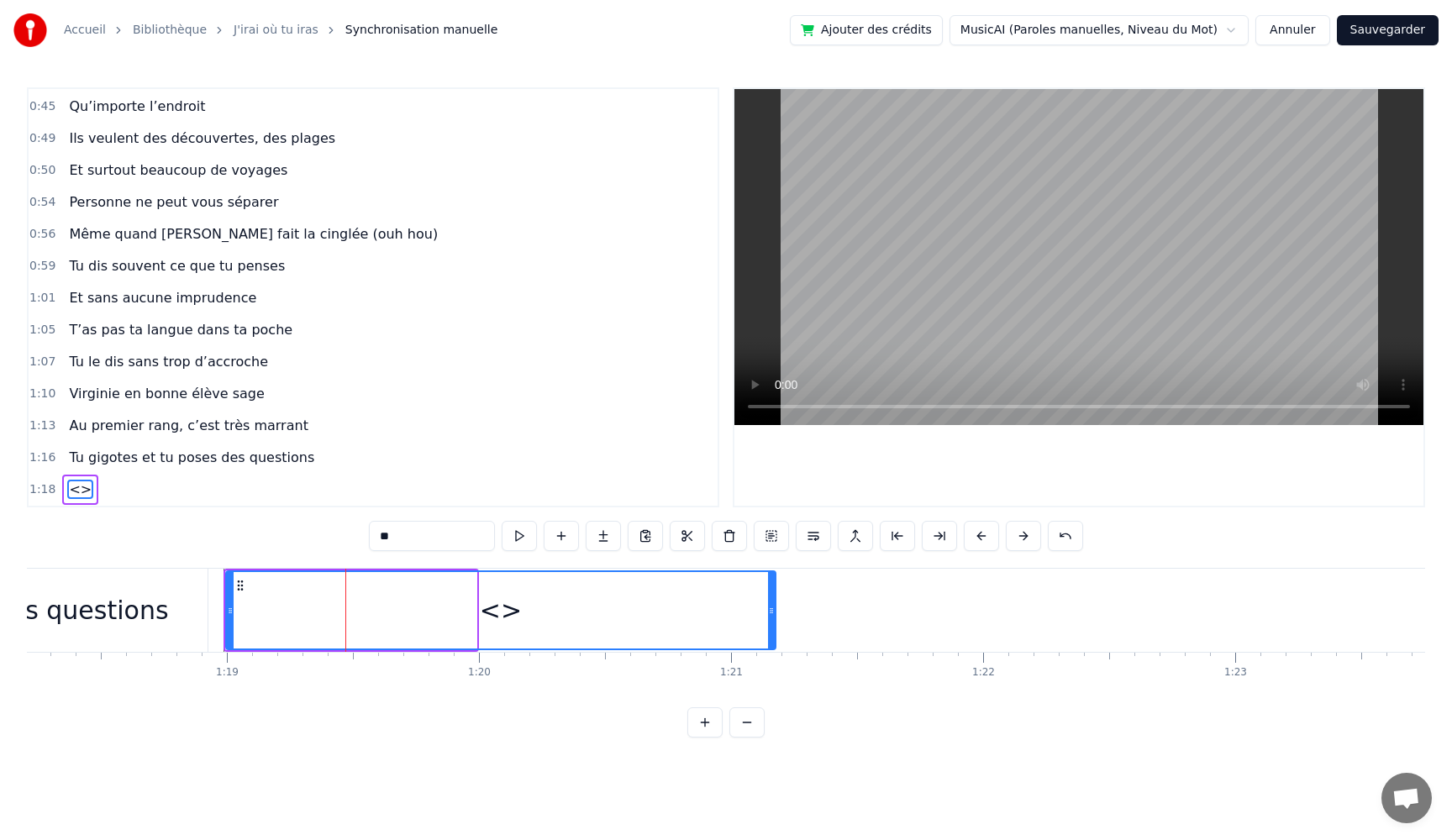
drag, startPoint x: 474, startPoint y: 618, endPoint x: 773, endPoint y: 628, distance: 299.2
click at [773, 628] on div at bounding box center [771, 610] width 7 height 77
drag, startPoint x: 395, startPoint y: 537, endPoint x: 303, endPoint y: 529, distance: 92.3
click at [303, 529] on div "0:05 Très chers [PERSON_NAME] et [PERSON_NAME] 0:06 C’est beau de vous voir pou…" at bounding box center [726, 412] width 1399 height 651
paste input "**********"
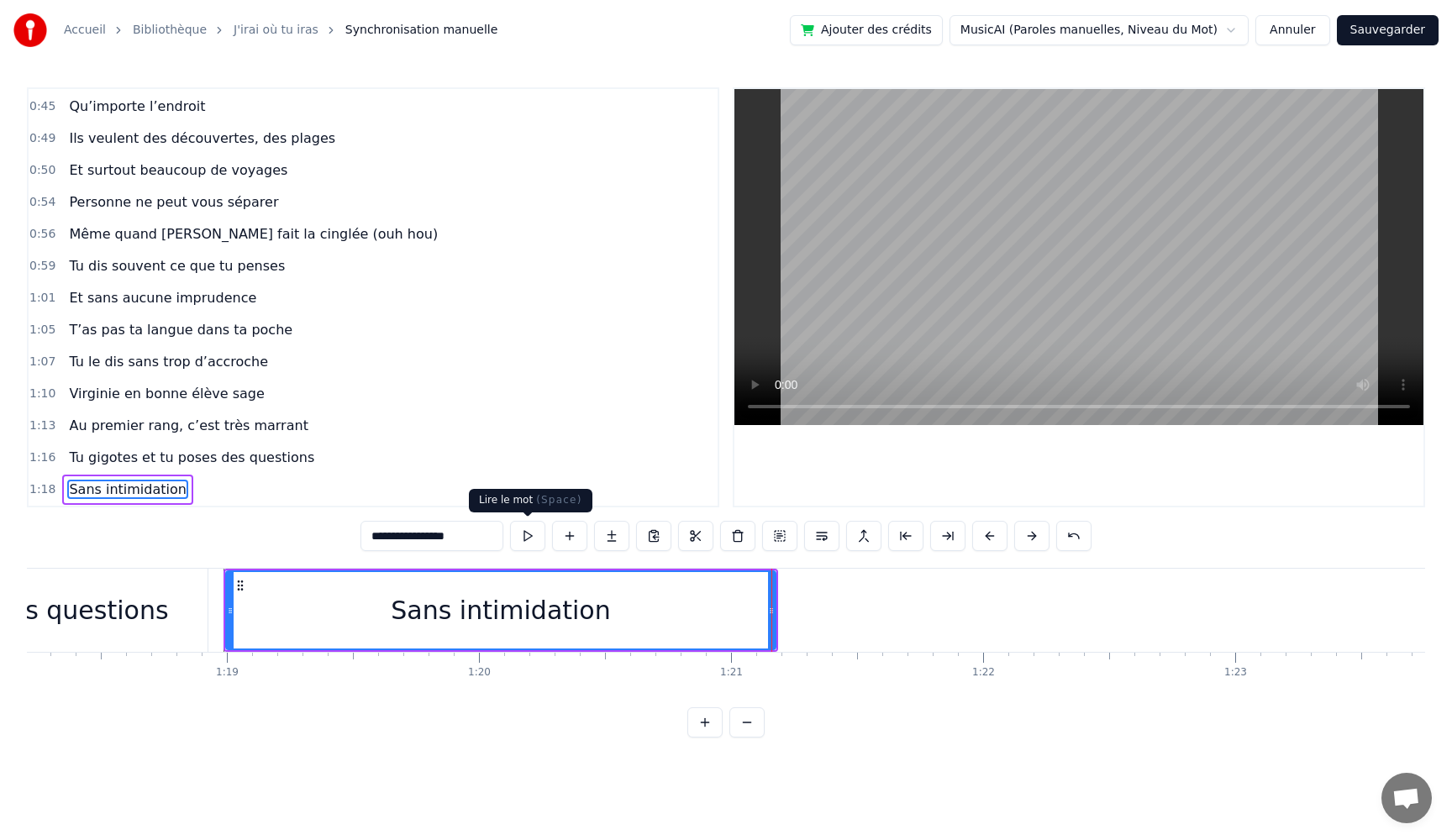
type input "**********"
click at [527, 538] on button at bounding box center [528, 535] width 35 height 31
click at [516, 537] on button at bounding box center [528, 535] width 35 height 31
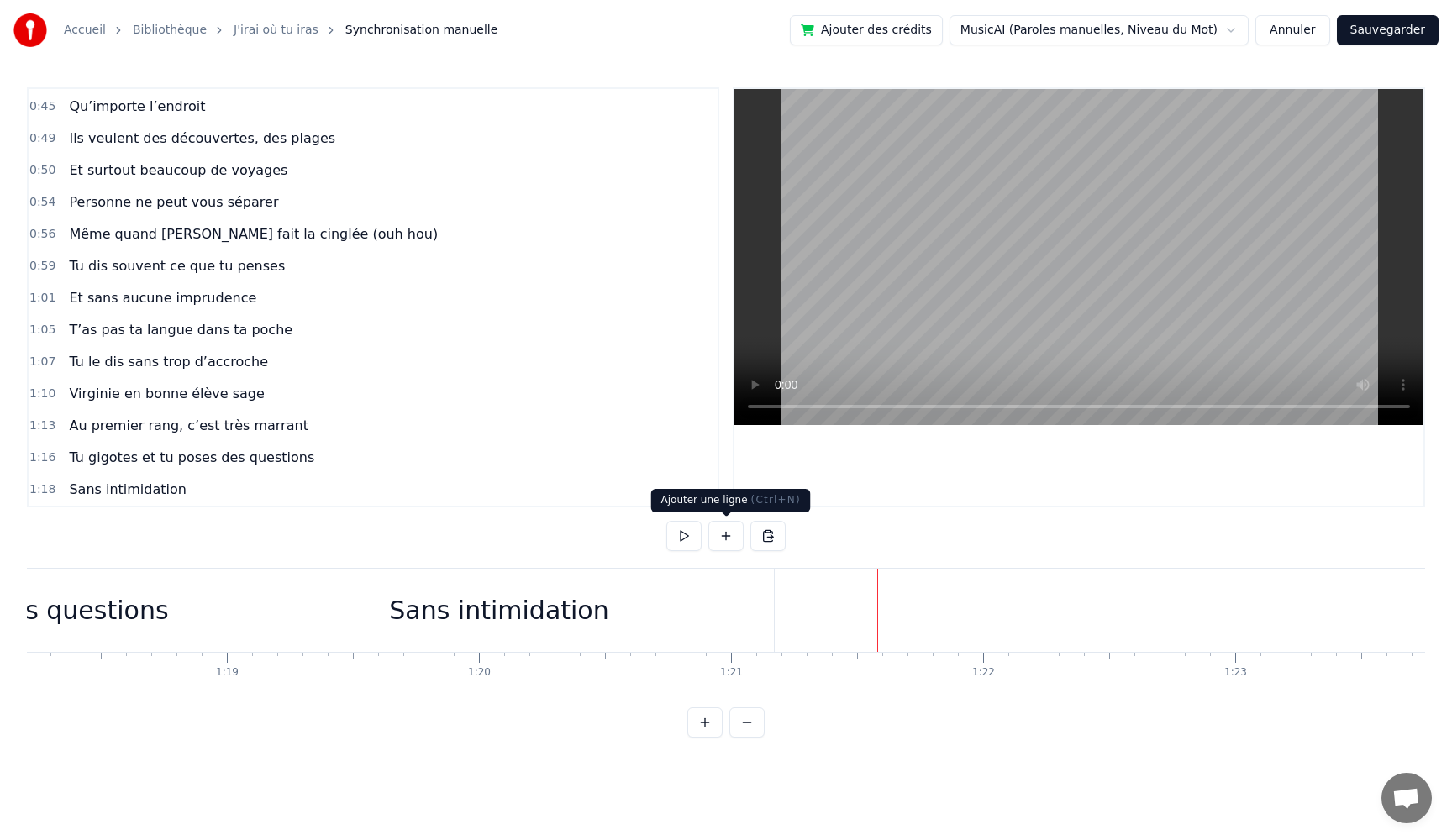
click at [728, 533] on button at bounding box center [726, 535] width 35 height 31
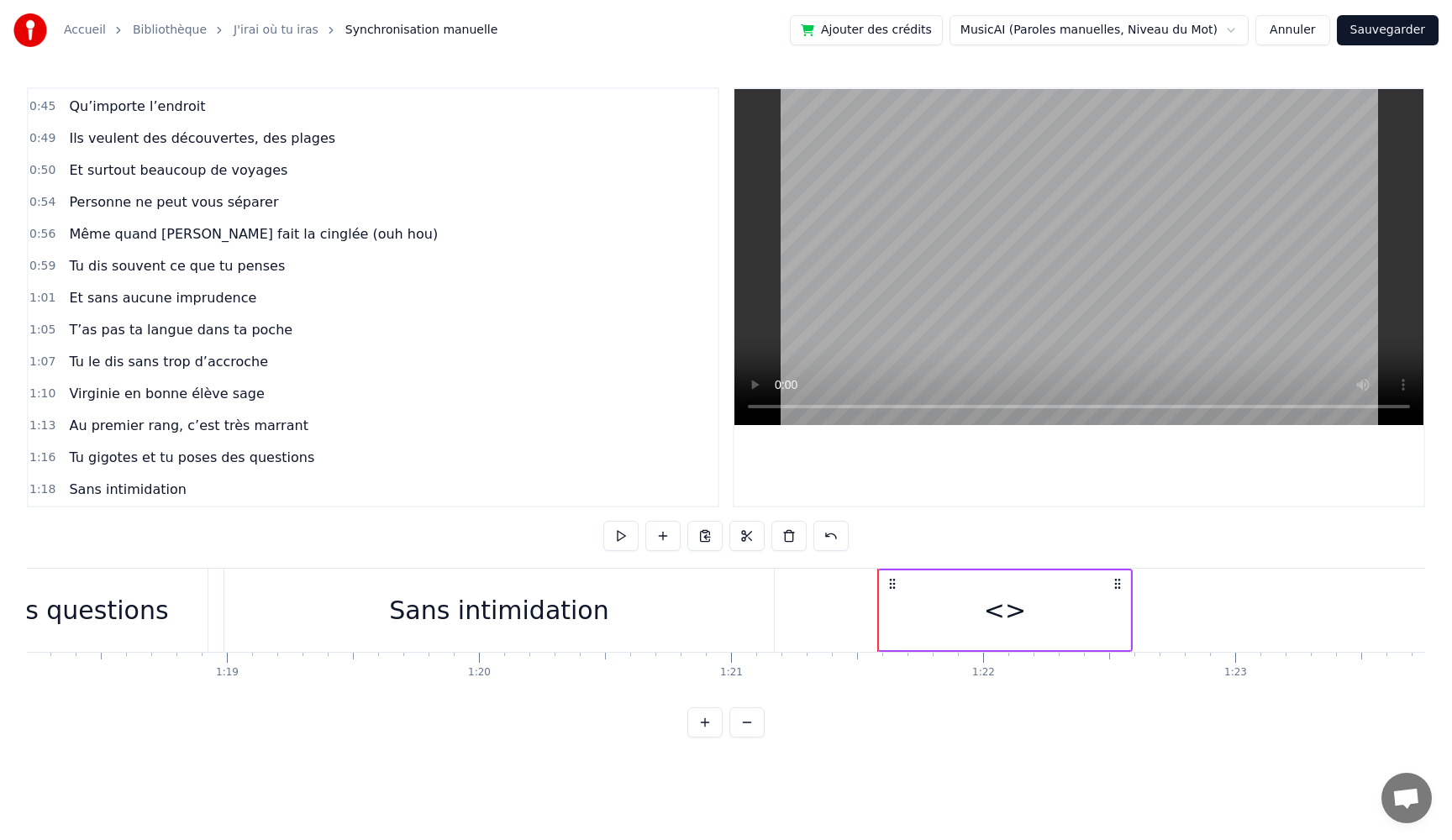
click at [1032, 616] on div "<>" at bounding box center [1005, 609] width 251 height 79
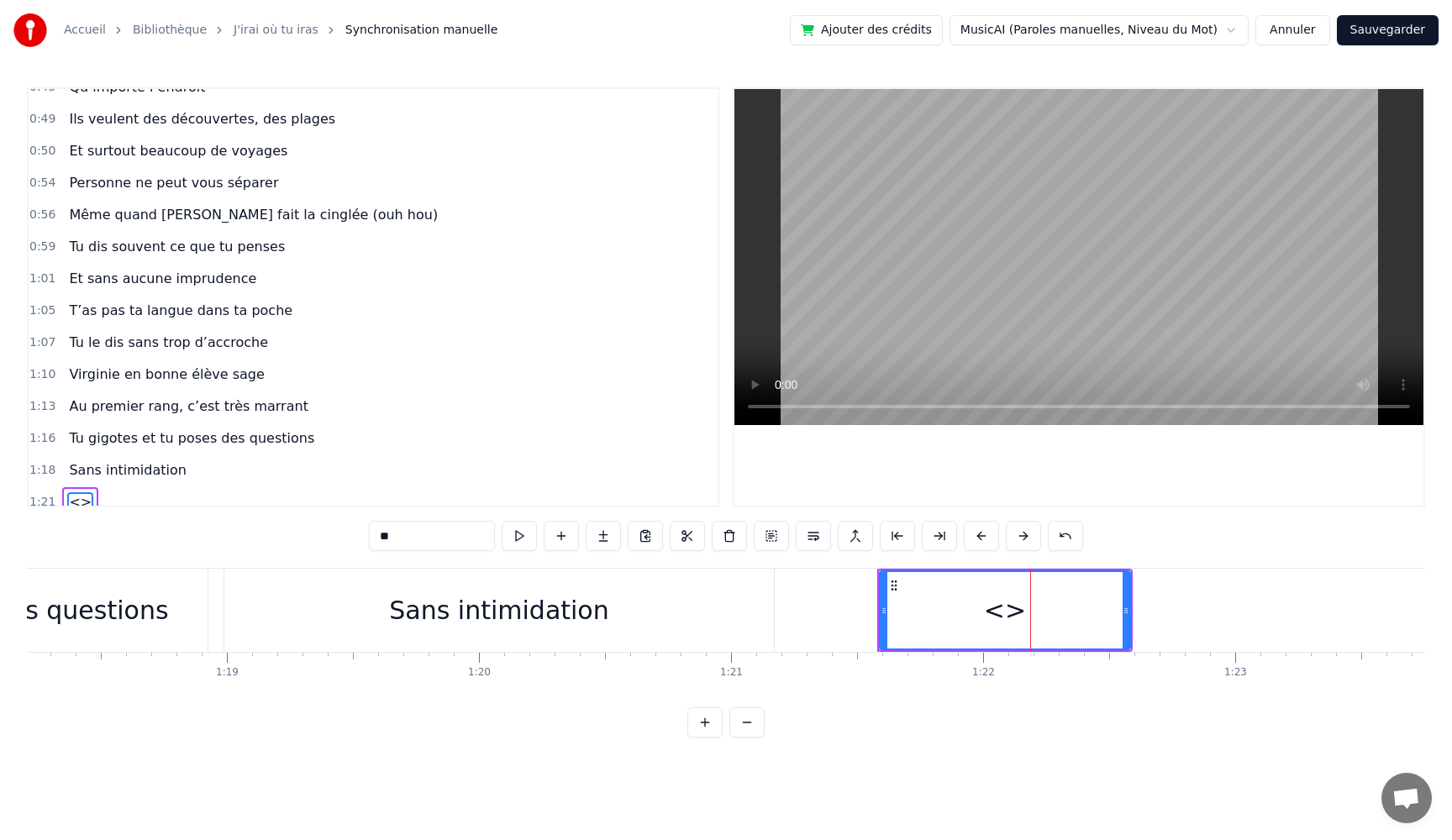
scroll to position [477, 0]
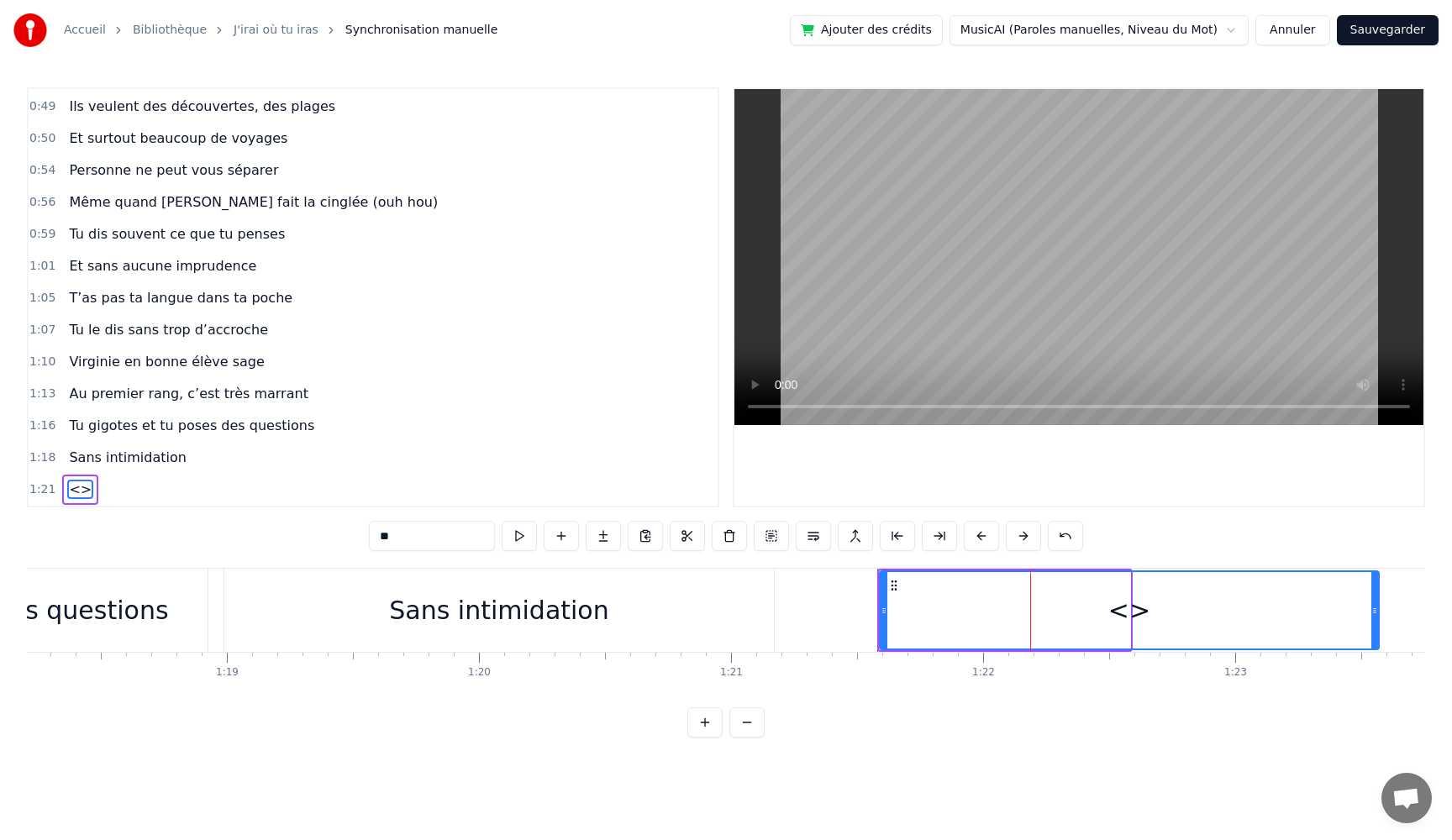
drag, startPoint x: 1130, startPoint y: 609, endPoint x: 1379, endPoint y: 619, distance: 249.2
click at [1379, 616] on icon at bounding box center [1375, 610] width 7 height 13
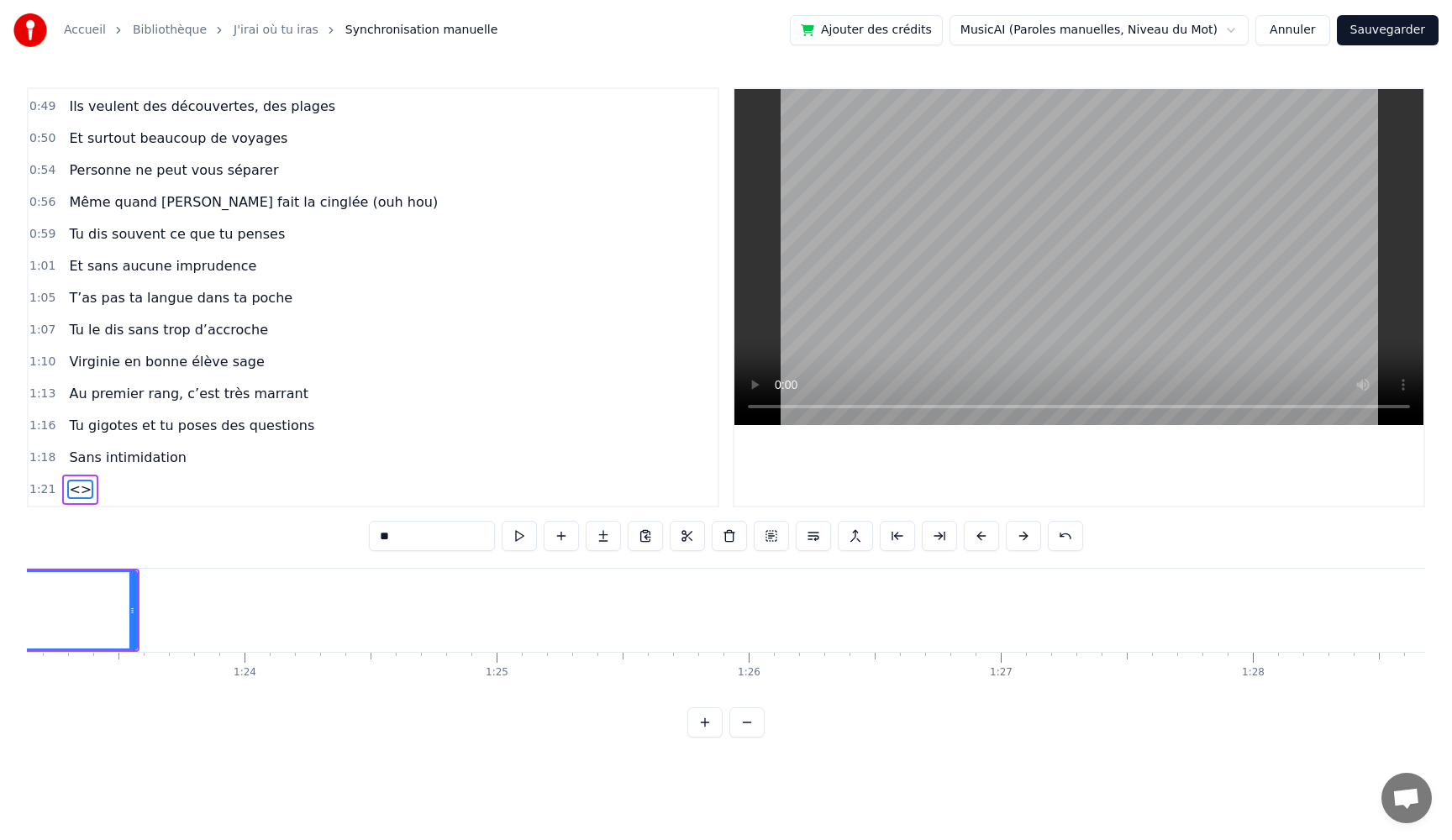
scroll to position [0, 20983]
drag, startPoint x: 409, startPoint y: 537, endPoint x: 262, endPoint y: 530, distance: 147.2
click at [262, 530] on div "0:05 Très chers [PERSON_NAME] et [PERSON_NAME] 0:06 C’est beau de vous voir pou…" at bounding box center [726, 412] width 1399 height 651
paste input "**********"
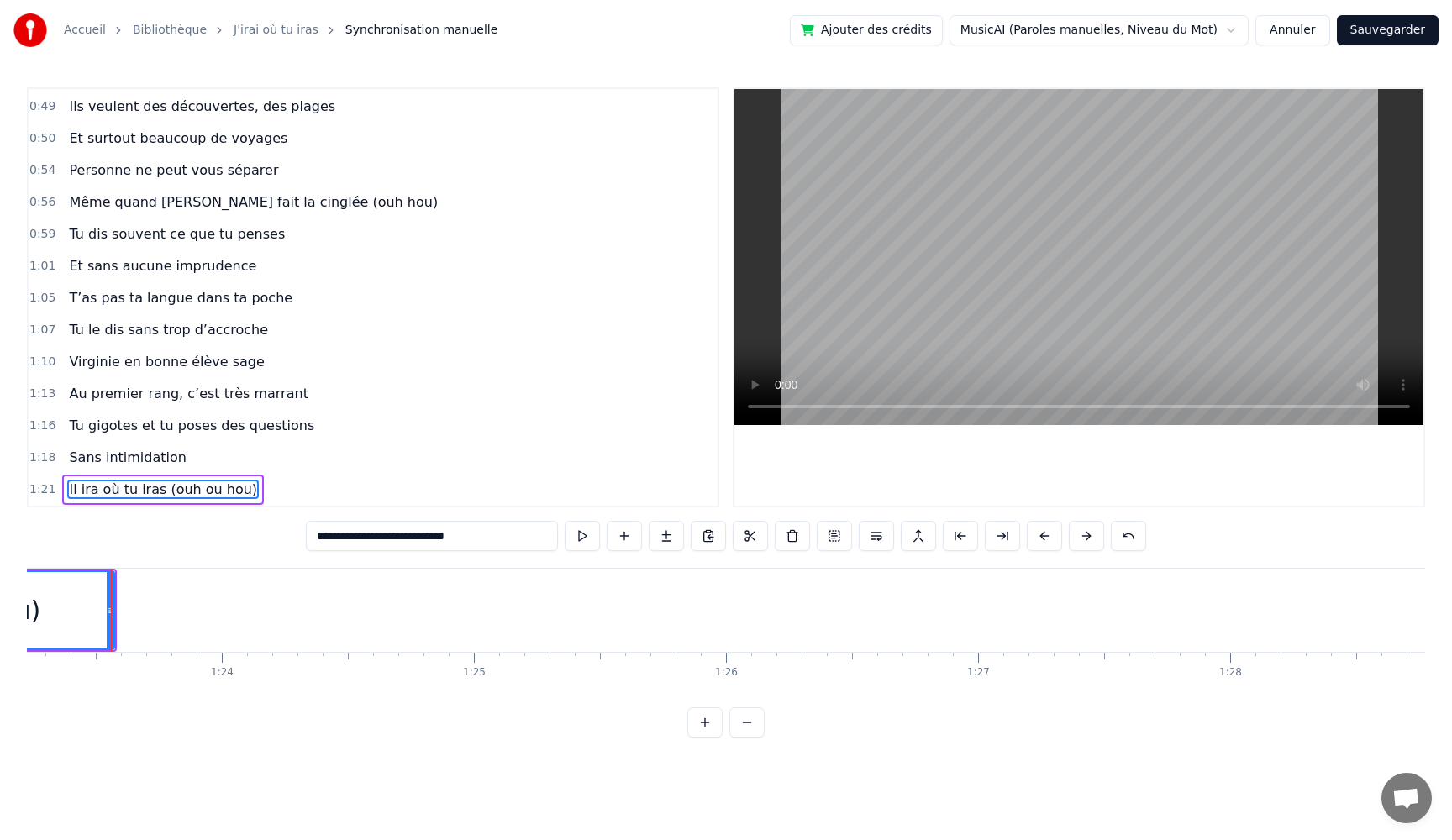
type input "**********"
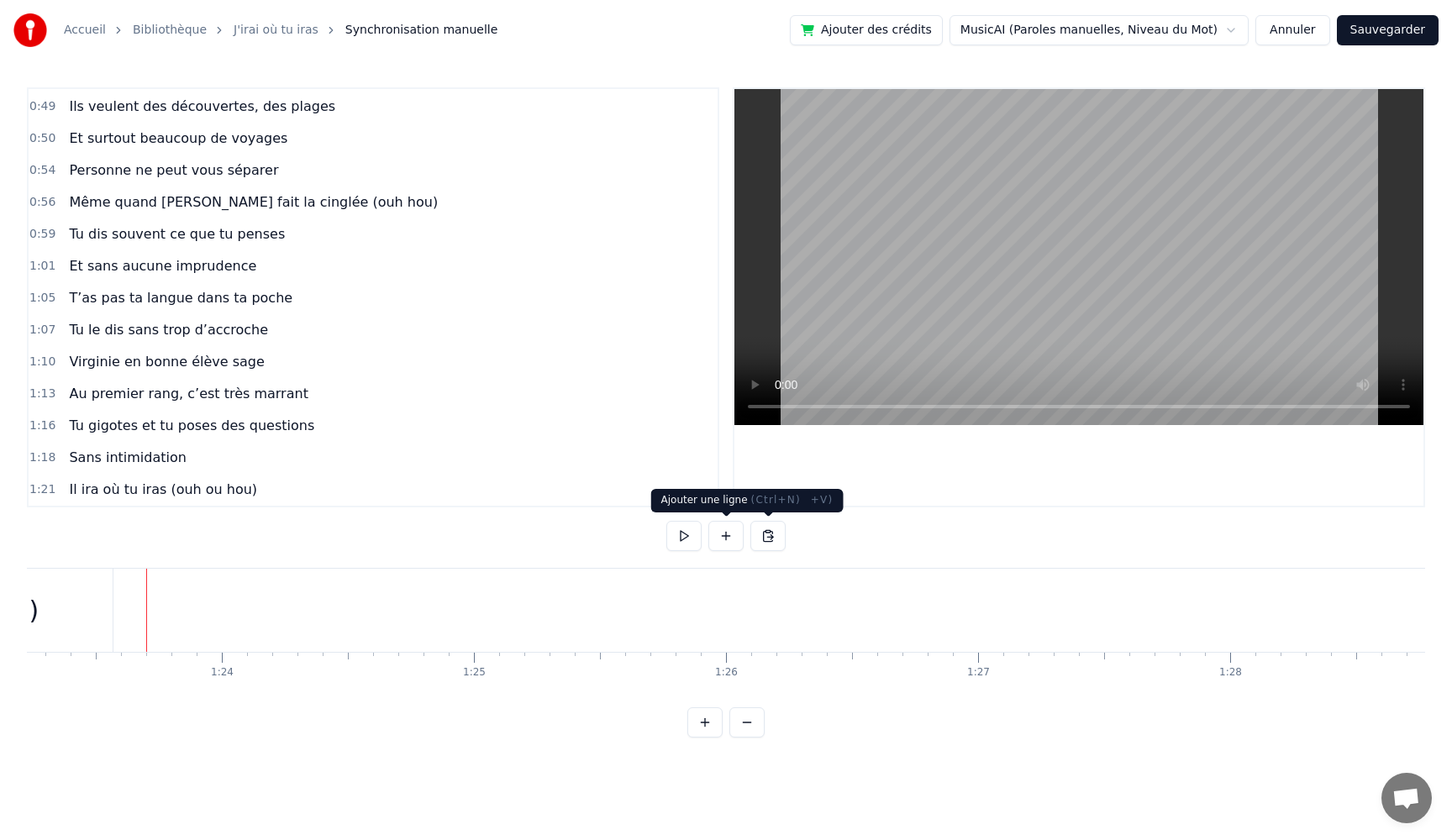
click at [727, 540] on button at bounding box center [726, 535] width 35 height 31
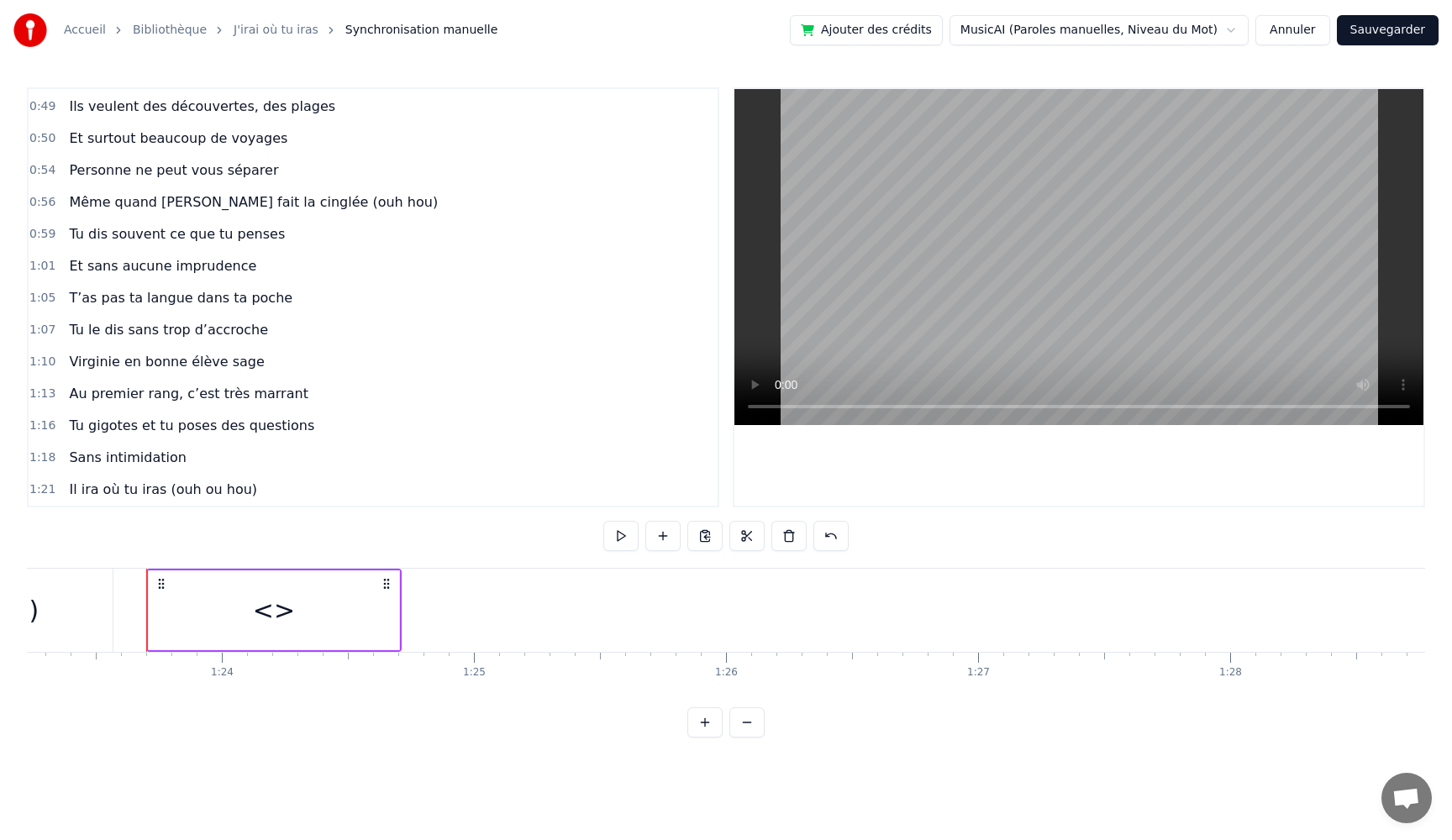
click at [339, 605] on div "<>" at bounding box center [273, 609] width 251 height 79
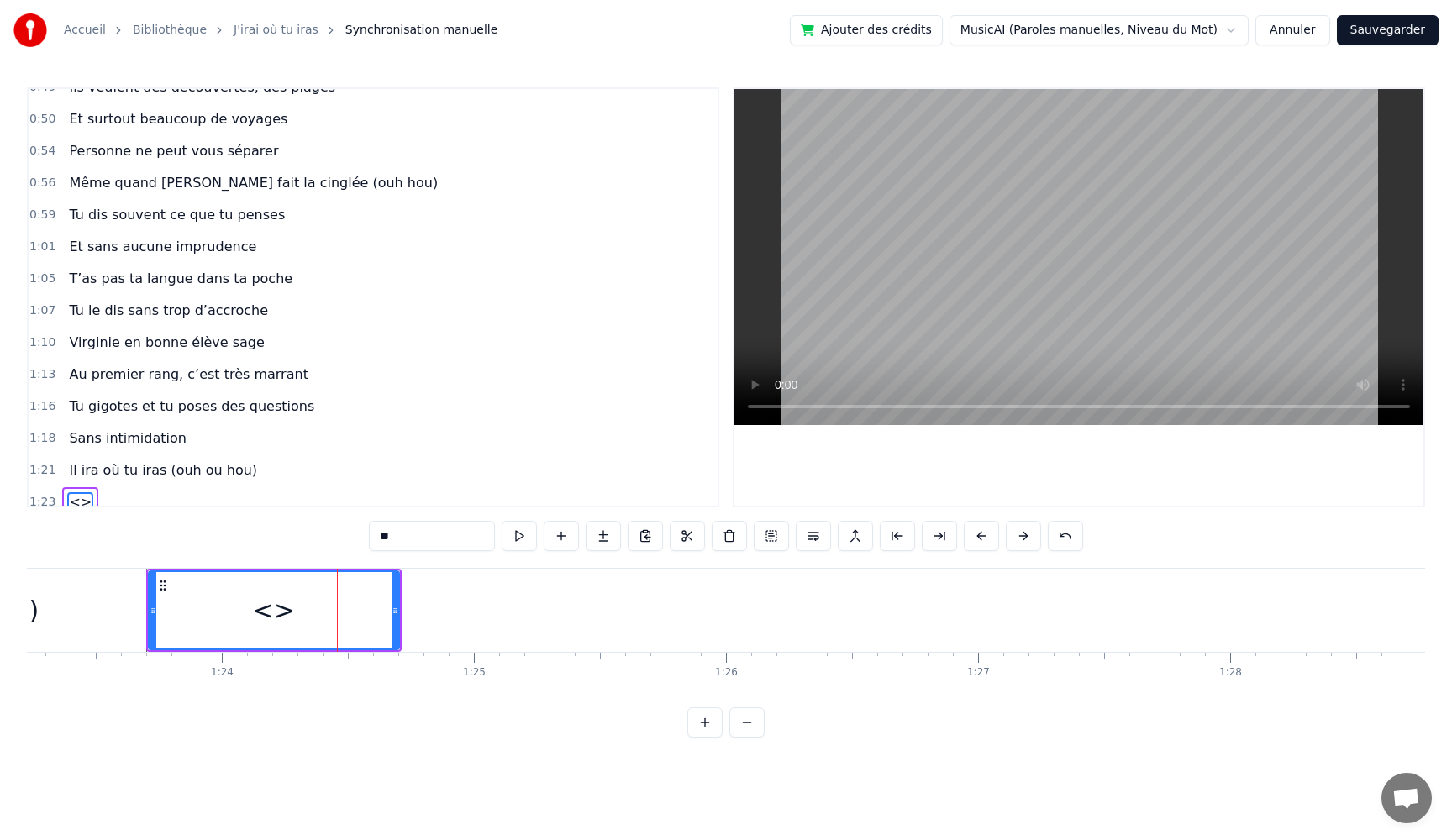
scroll to position [509, 0]
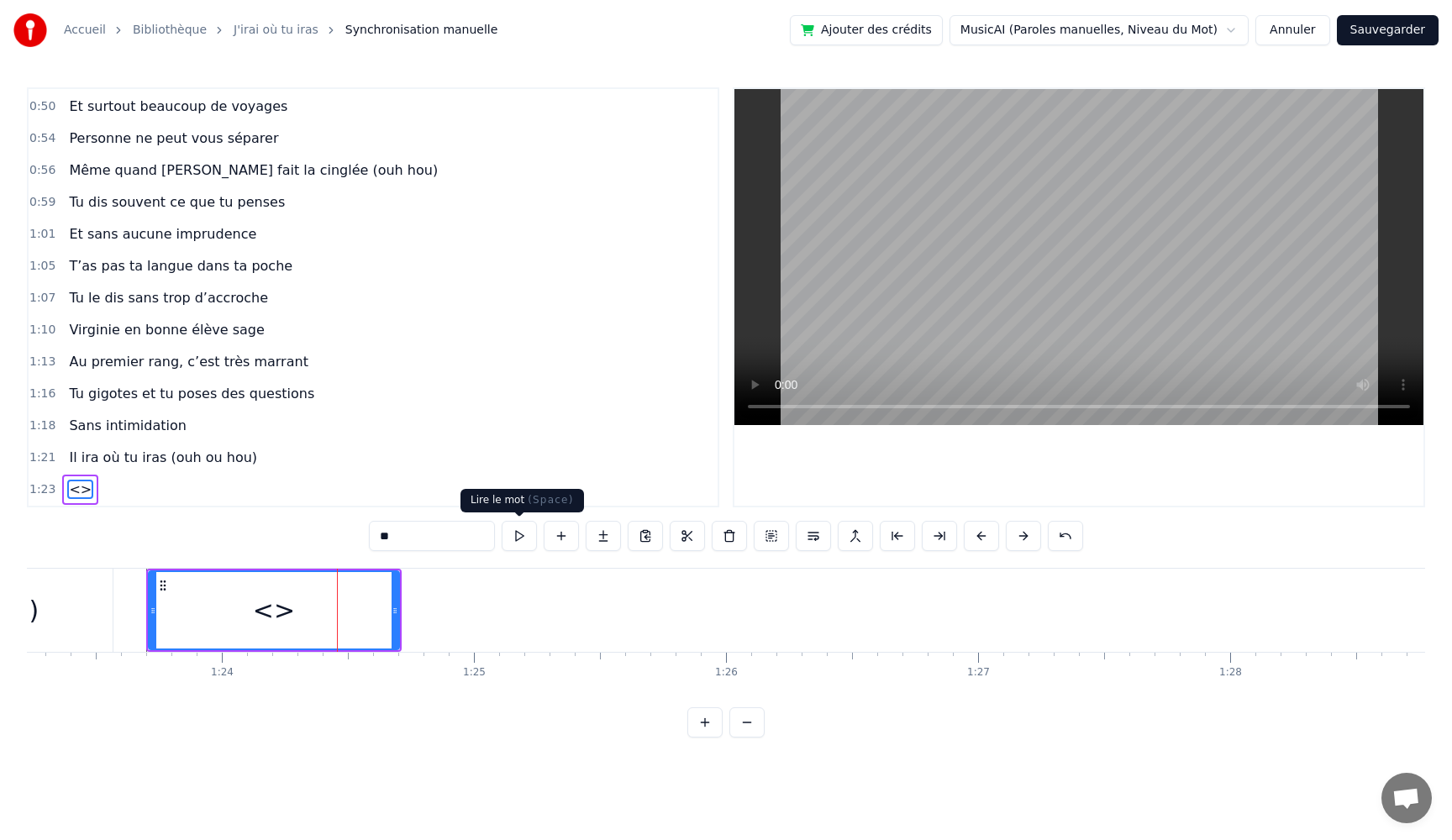
click at [515, 542] on button at bounding box center [519, 535] width 35 height 31
click at [501, 520] on button at bounding box center [519, 535] width 35 height 31
drag, startPoint x: 242, startPoint y: 602, endPoint x: 336, endPoint y: 604, distance: 94.0
click at [336, 604] on div "<>" at bounding box center [273, 610] width 249 height 77
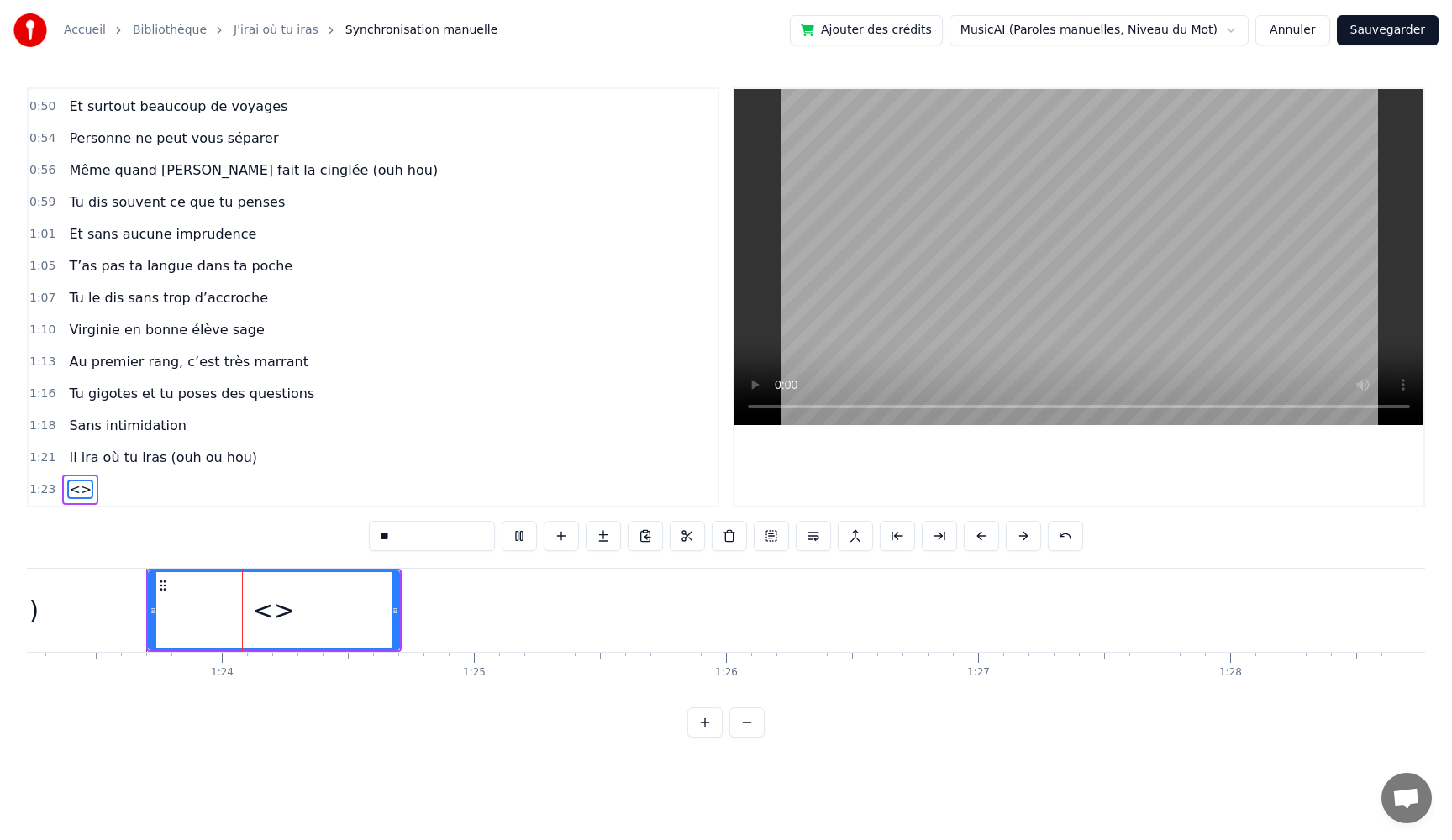
click at [327, 601] on div "<>" at bounding box center [273, 610] width 249 height 77
click at [275, 599] on div "<>" at bounding box center [274, 609] width 42 height 38
drag, startPoint x: 252, startPoint y: 598, endPoint x: 274, endPoint y: 596, distance: 22.1
click at [366, 602] on div "<>" at bounding box center [273, 610] width 249 height 77
drag, startPoint x: 151, startPoint y: 601, endPoint x: 320, endPoint y: 609, distance: 169.2
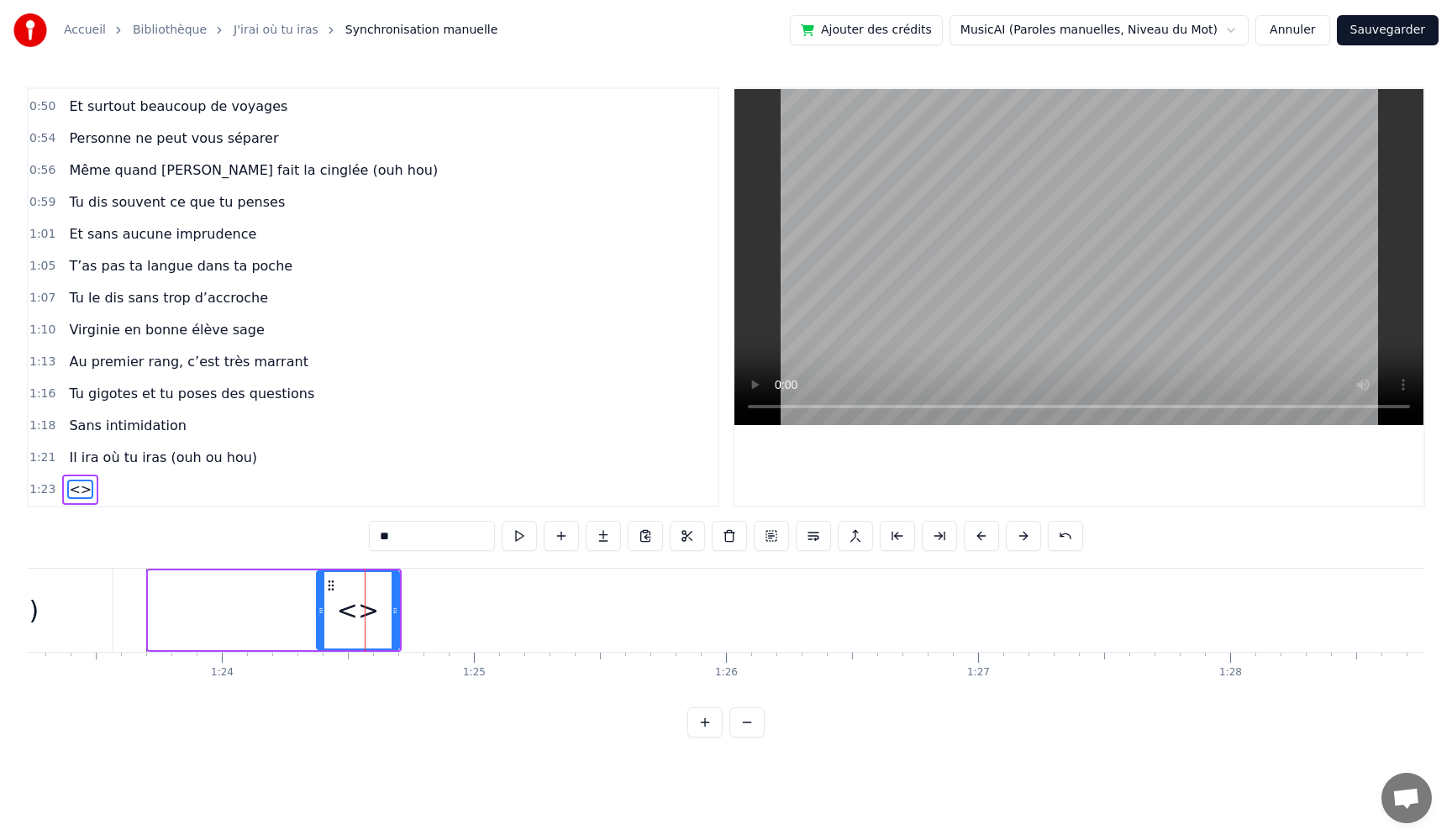
click at [320, 609] on div at bounding box center [322, 610] width 7 height 77
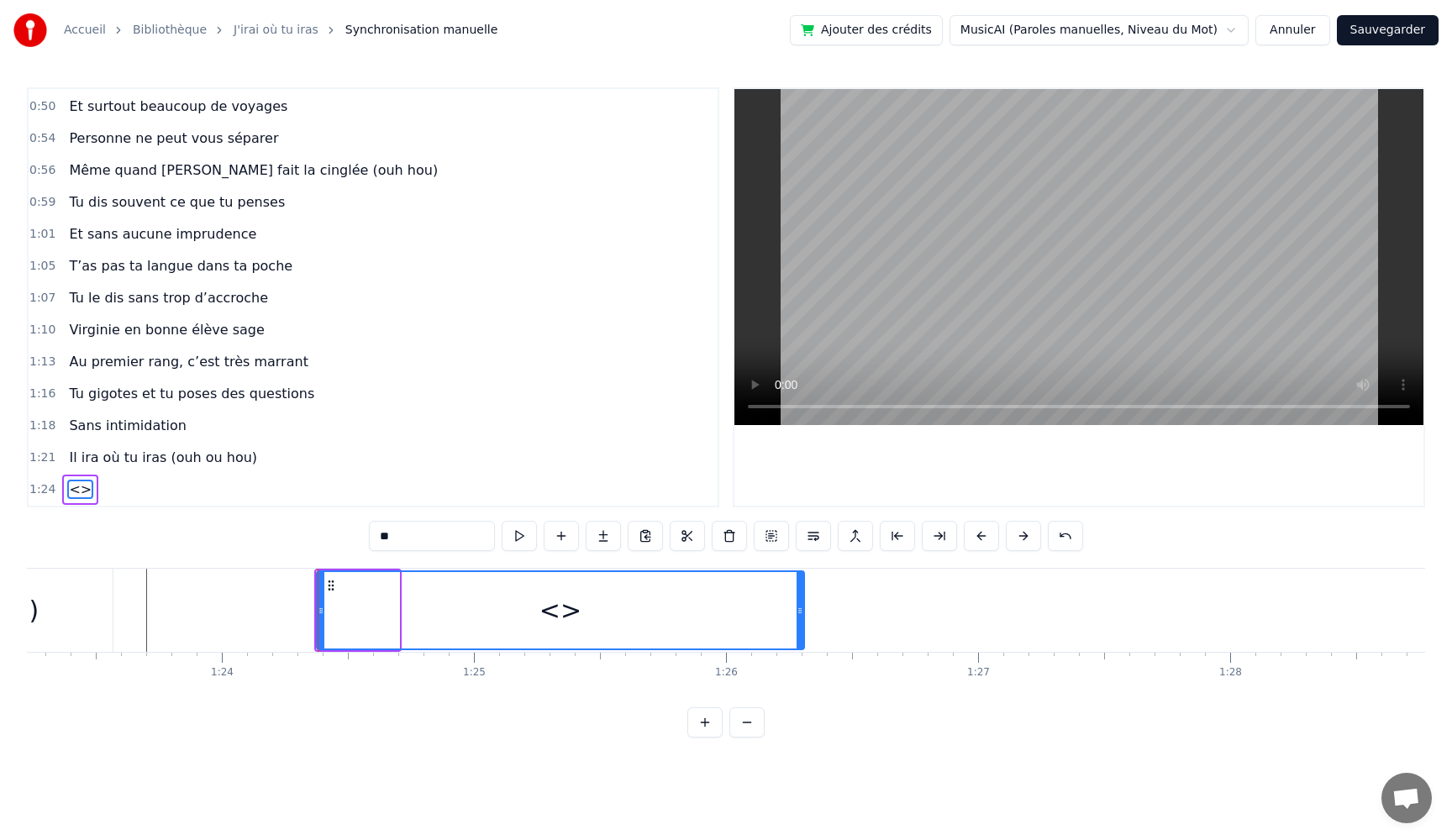
drag, startPoint x: 397, startPoint y: 607, endPoint x: 806, endPoint y: 635, distance: 410.0
click at [804, 632] on div at bounding box center [800, 610] width 7 height 77
drag, startPoint x: 334, startPoint y: 534, endPoint x: 310, endPoint y: 532, distance: 24.1
click at [310, 532] on div "0:05 Très chers [PERSON_NAME] et [PERSON_NAME] 0:06 C’est beau de vous voir pou…" at bounding box center [726, 412] width 1399 height 651
paste input "**********"
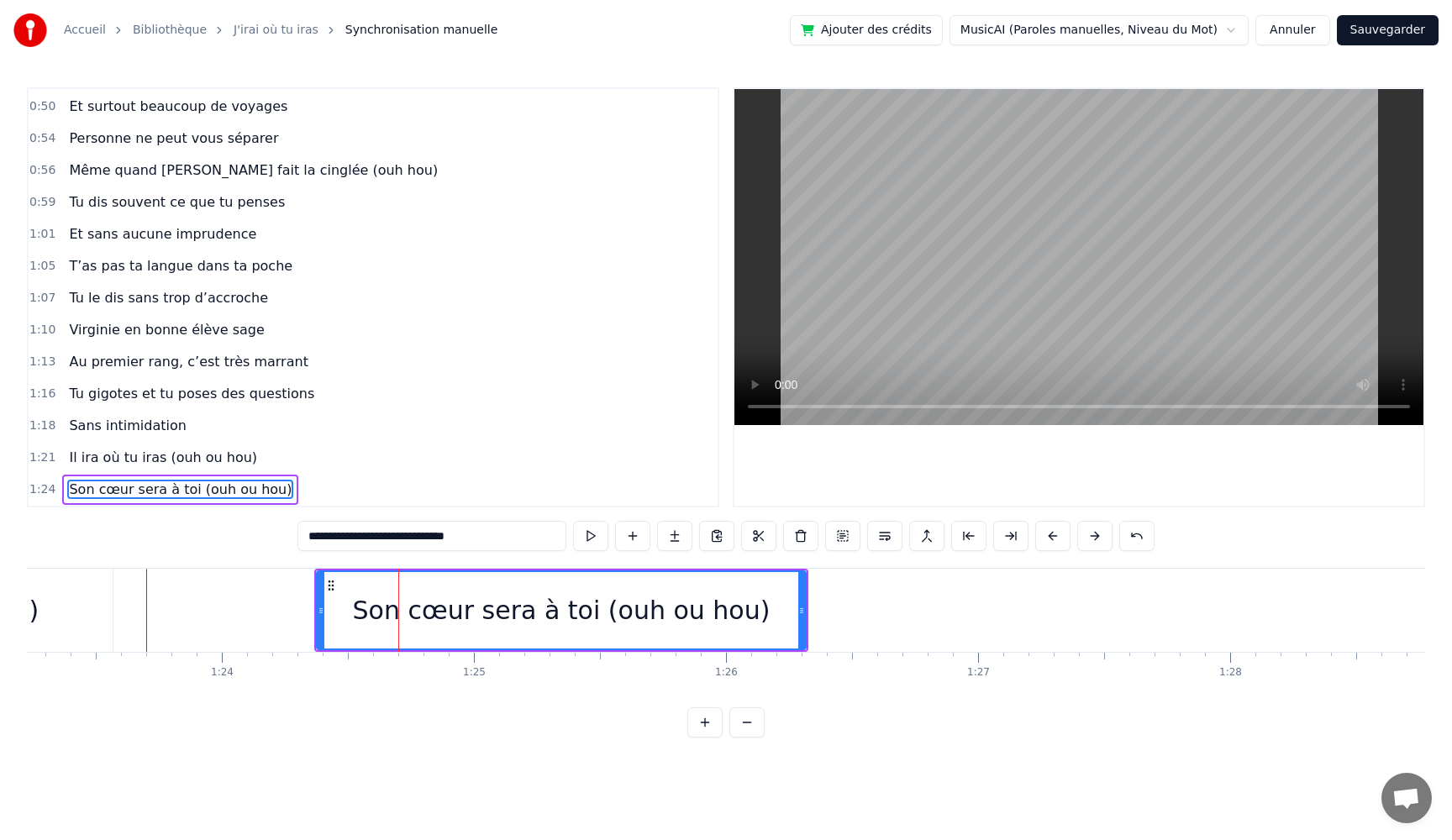
type input "**********"
click at [584, 537] on button at bounding box center [591, 535] width 35 height 31
click at [573, 520] on button at bounding box center [591, 535] width 35 height 31
click at [613, 617] on div "Son cœur sera à toi (ouh ou hou)" at bounding box center [562, 609] width 418 height 38
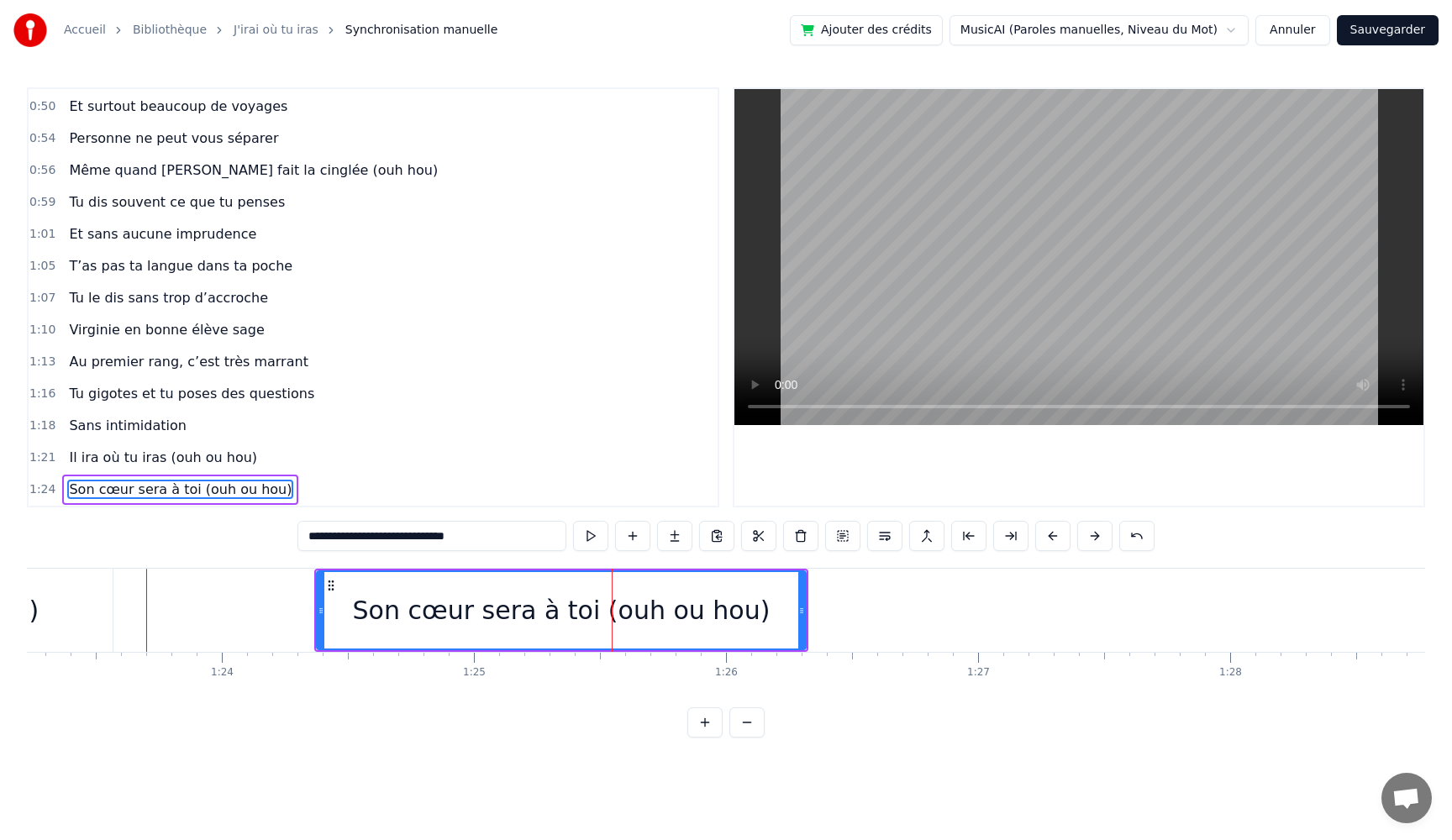
click at [537, 597] on div "Son cœur sera à toi (ouh ou hou)" at bounding box center [562, 609] width 418 height 38
drag, startPoint x: 572, startPoint y: 593, endPoint x: 538, endPoint y: 596, distance: 34.1
click at [543, 596] on div "Son cœur sera à toi (ouh ou hou)" at bounding box center [562, 609] width 418 height 38
click at [538, 595] on div "Son cœur sera à toi (ouh ou hou)" at bounding box center [562, 609] width 418 height 38
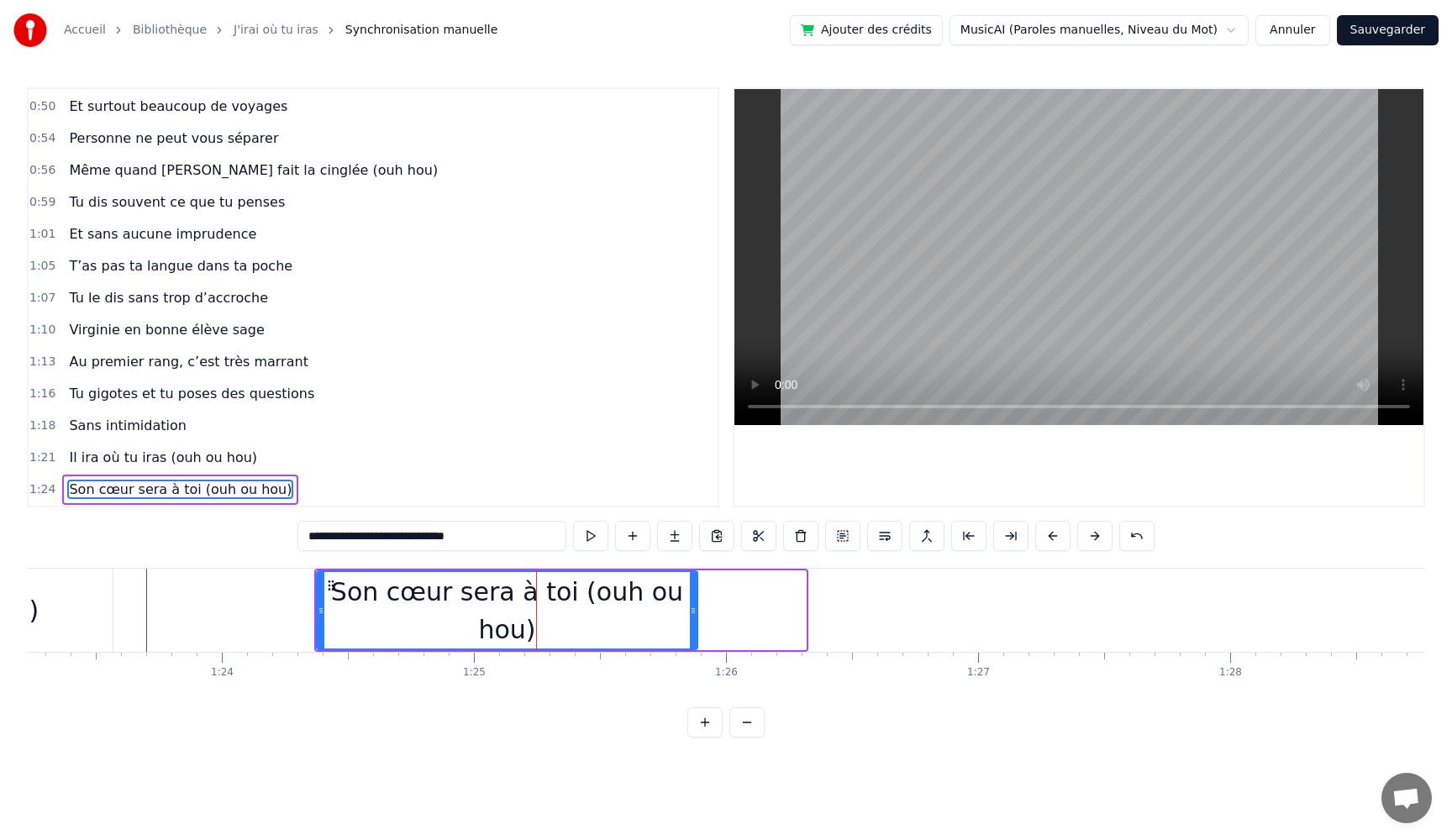
drag, startPoint x: 805, startPoint y: 611, endPoint x: 696, endPoint y: 612, distance: 109.0
click at [696, 612] on icon at bounding box center [694, 610] width 7 height 13
click at [590, 540] on button at bounding box center [591, 535] width 35 height 31
click at [316, 603] on div "Son cœur sera à toi (ouh ou hou)" at bounding box center [508, 609] width 383 height 79
drag, startPoint x: 321, startPoint y: 605, endPoint x: 279, endPoint y: 602, distance: 42.1
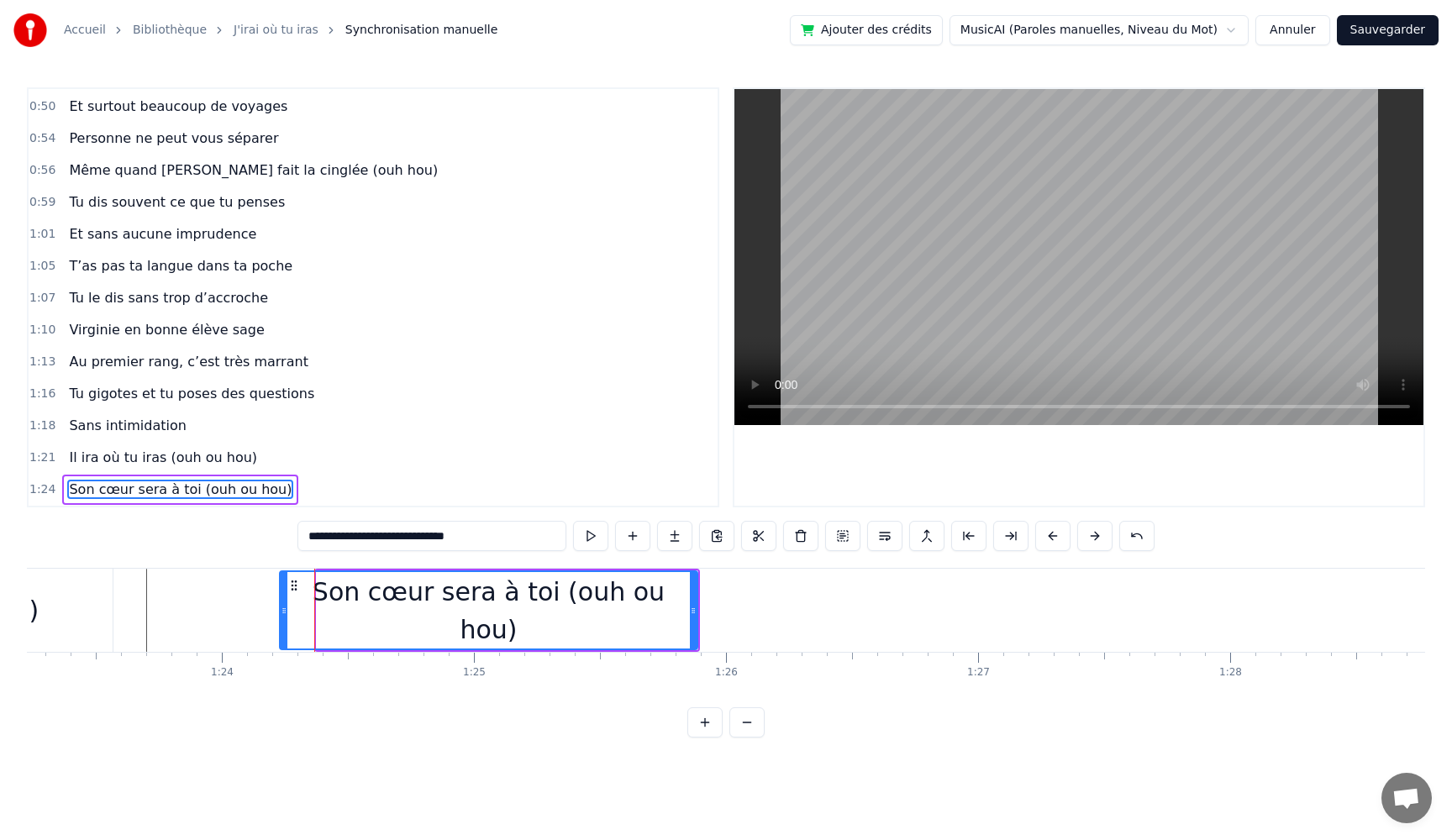
click at [280, 602] on div at bounding box center [284, 610] width 7 height 77
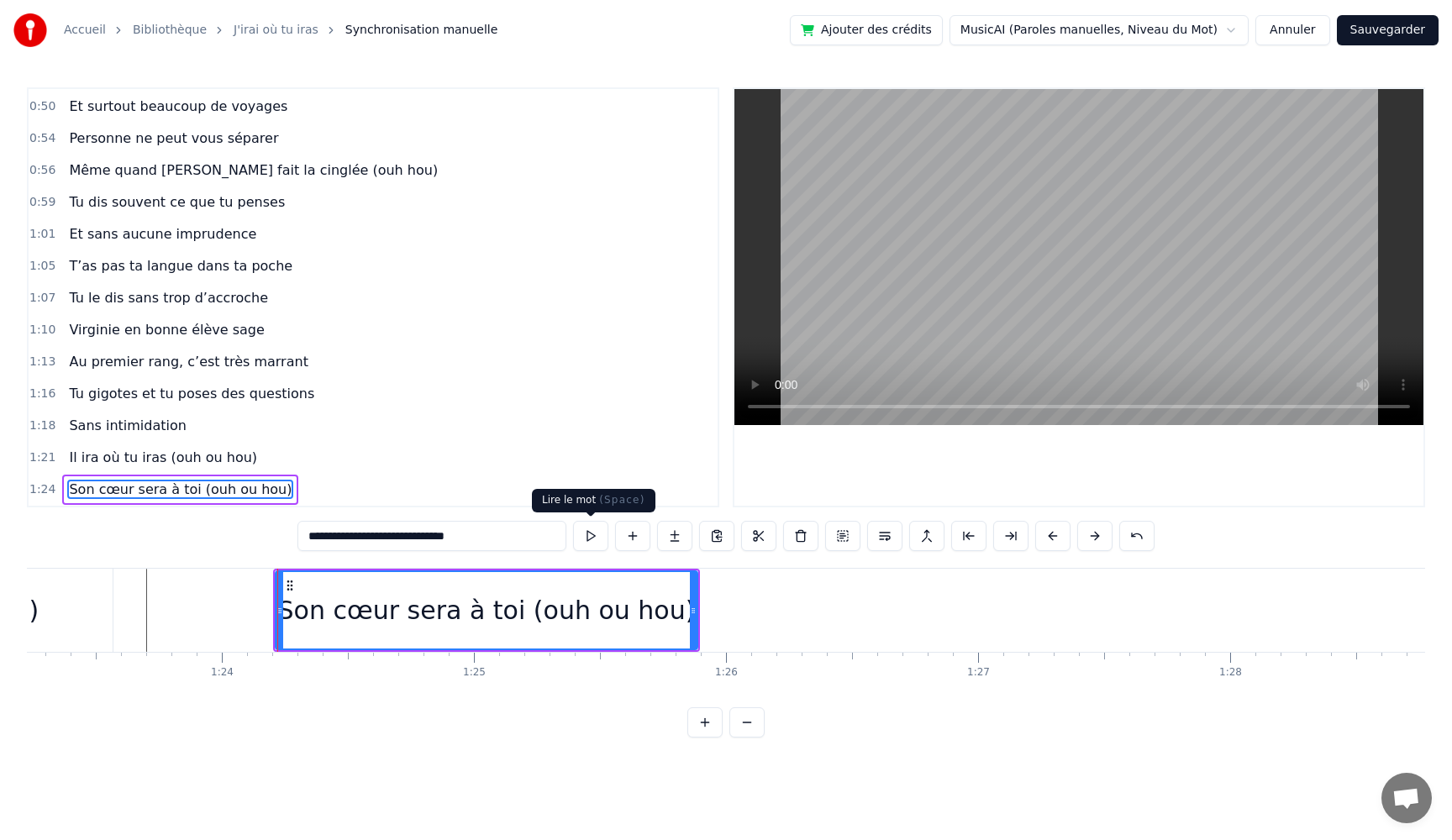
click at [592, 534] on button at bounding box center [591, 535] width 35 height 31
click at [697, 615] on div "Son cœur sera à toi (ouh ou hou)" at bounding box center [487, 609] width 424 height 79
click at [696, 610] on div at bounding box center [696, 609] width 1 height 83
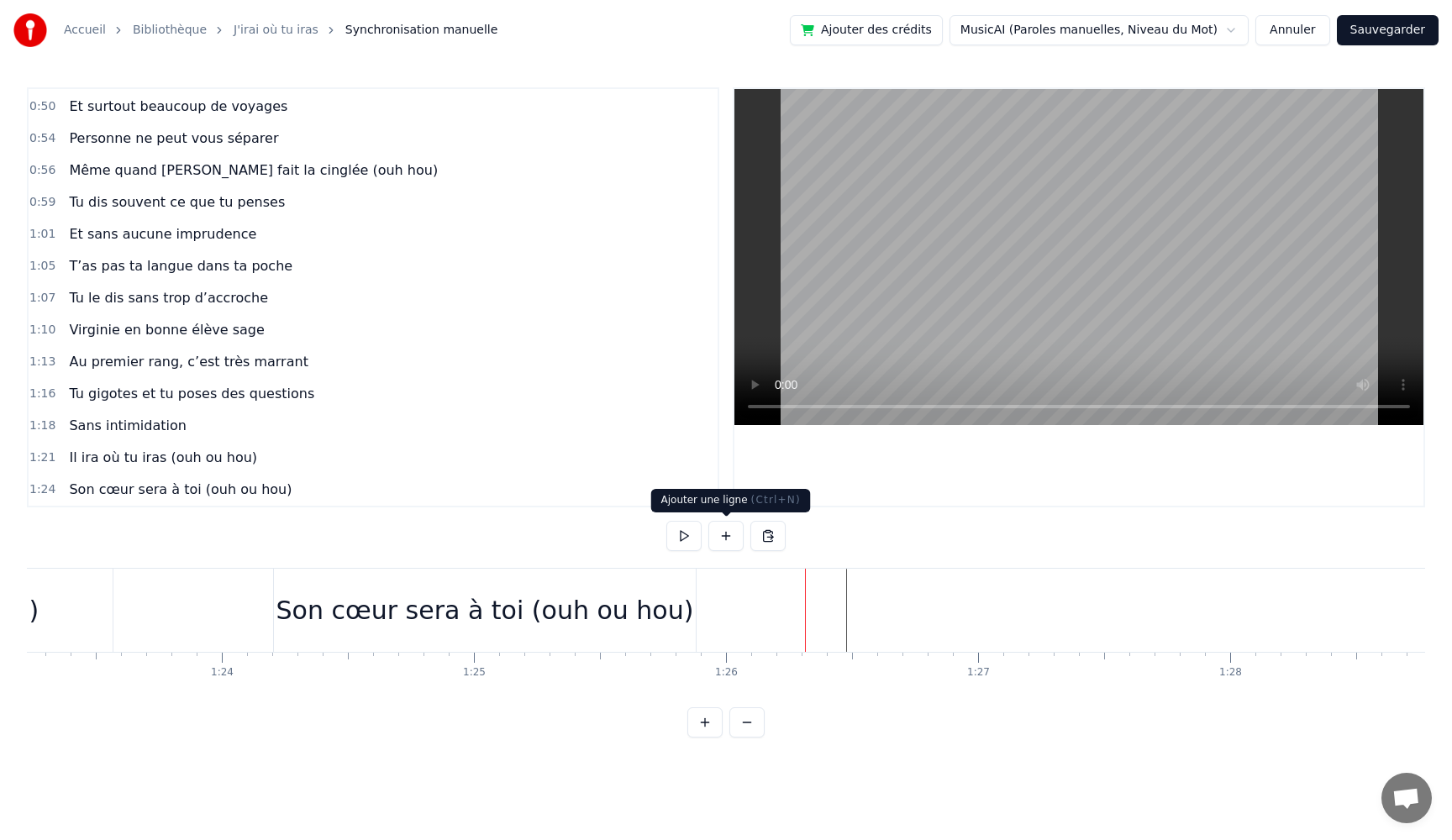
click at [724, 540] on button at bounding box center [726, 535] width 35 height 31
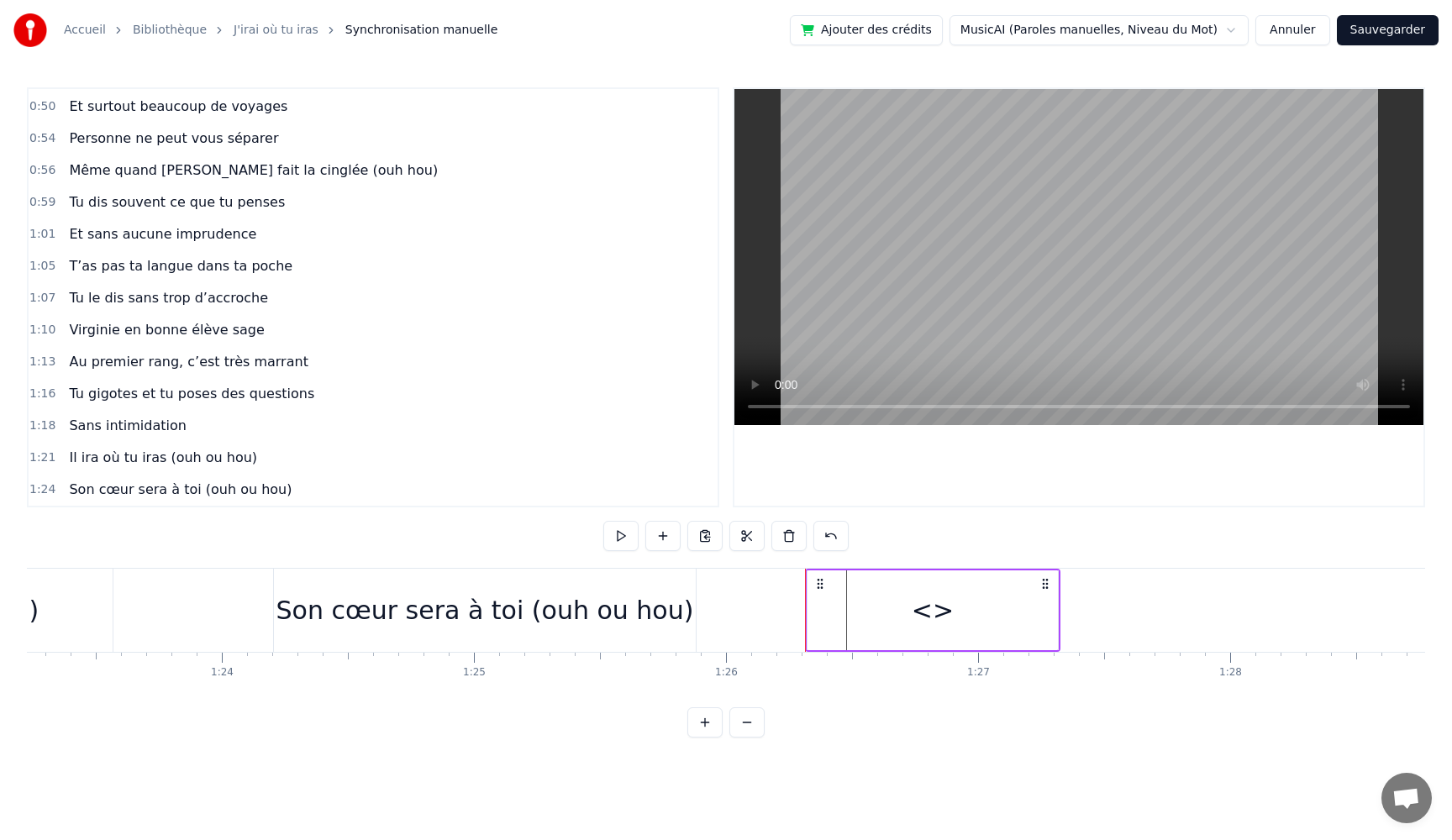
click at [974, 609] on div "<>" at bounding box center [932, 609] width 251 height 79
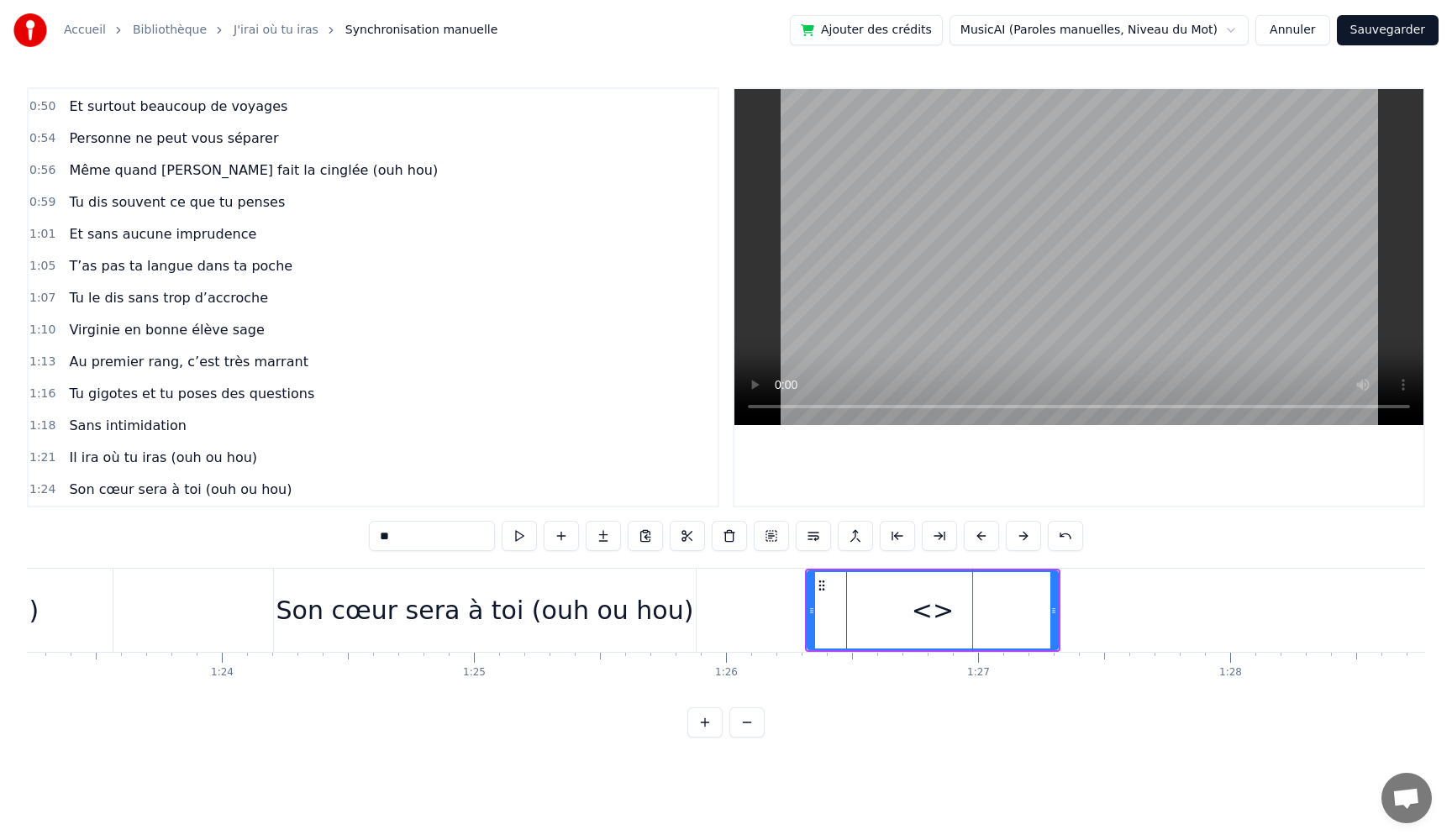
scroll to position [541, 0]
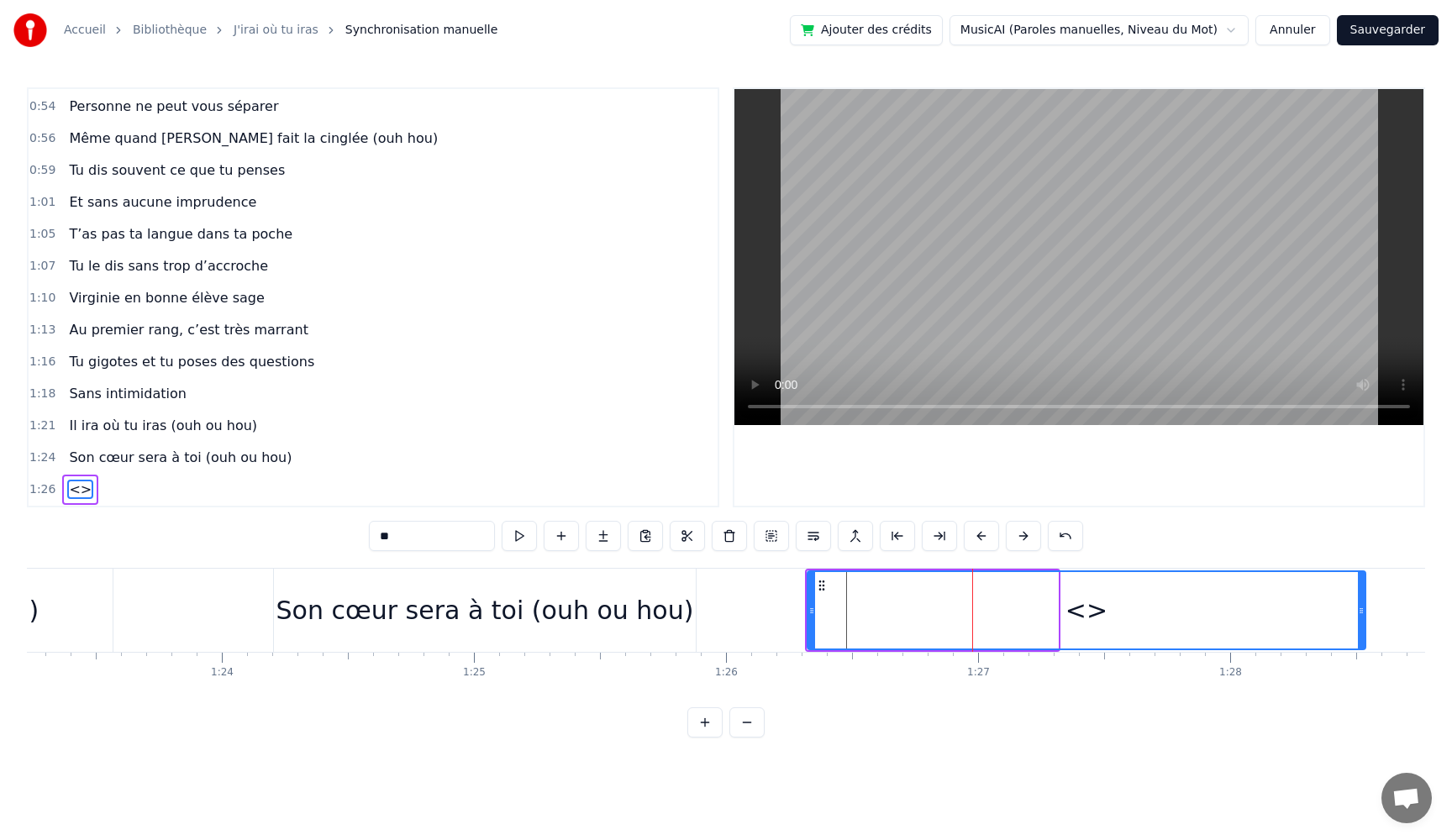
drag, startPoint x: 1054, startPoint y: 618, endPoint x: 1355, endPoint y: 635, distance: 301.5
click at [1363, 630] on div at bounding box center [1362, 610] width 7 height 77
drag, startPoint x: 414, startPoint y: 540, endPoint x: 270, endPoint y: 530, distance: 144.3
click at [270, 530] on div "0:05 Très chers [PERSON_NAME] et [PERSON_NAME] 0:06 C’est beau de vous voir pou…" at bounding box center [726, 412] width 1399 height 651
paste input "**********"
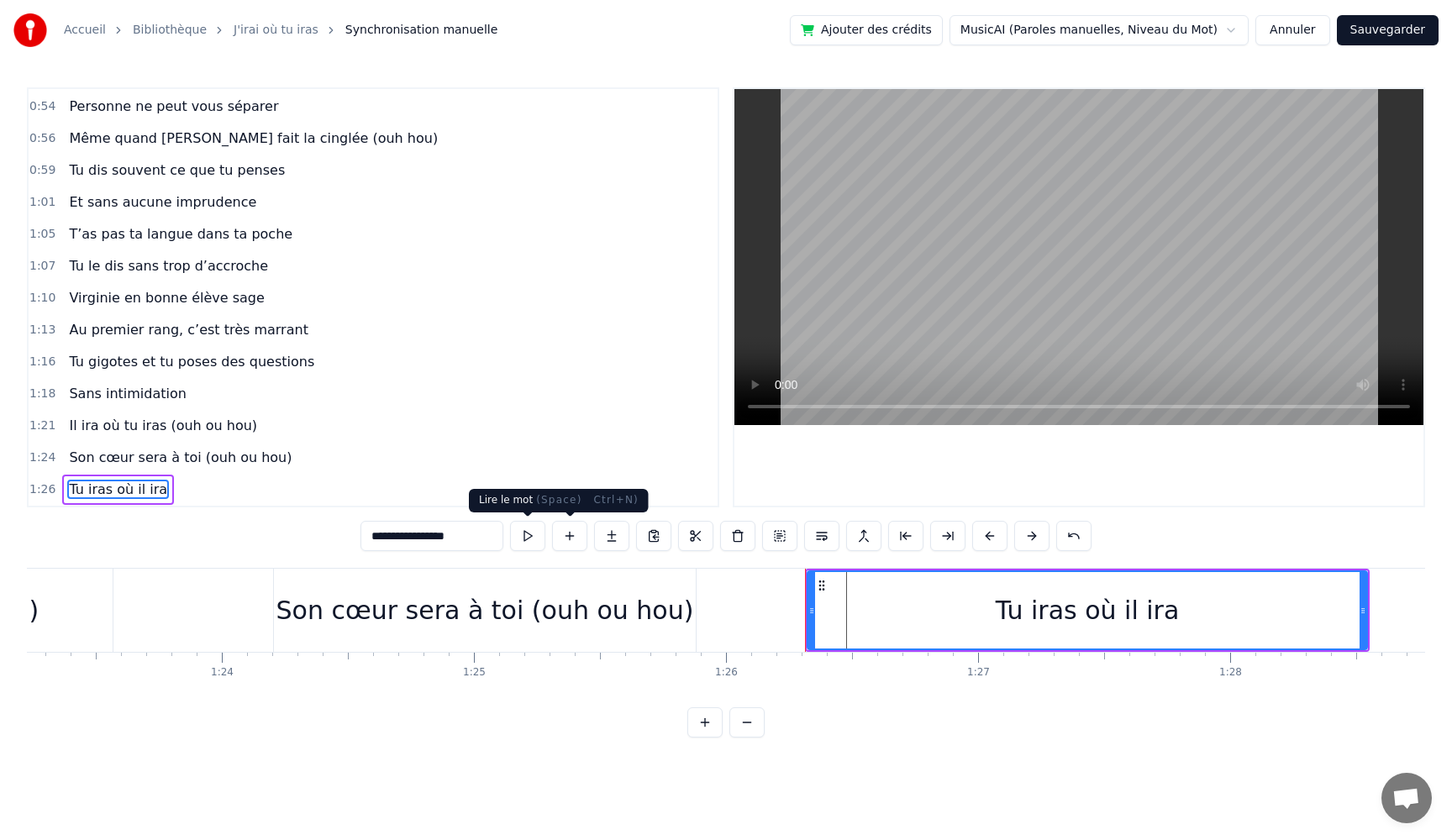
type input "**********"
click at [527, 536] on button at bounding box center [528, 535] width 35 height 31
click at [510, 520] on button at bounding box center [528, 535] width 35 height 31
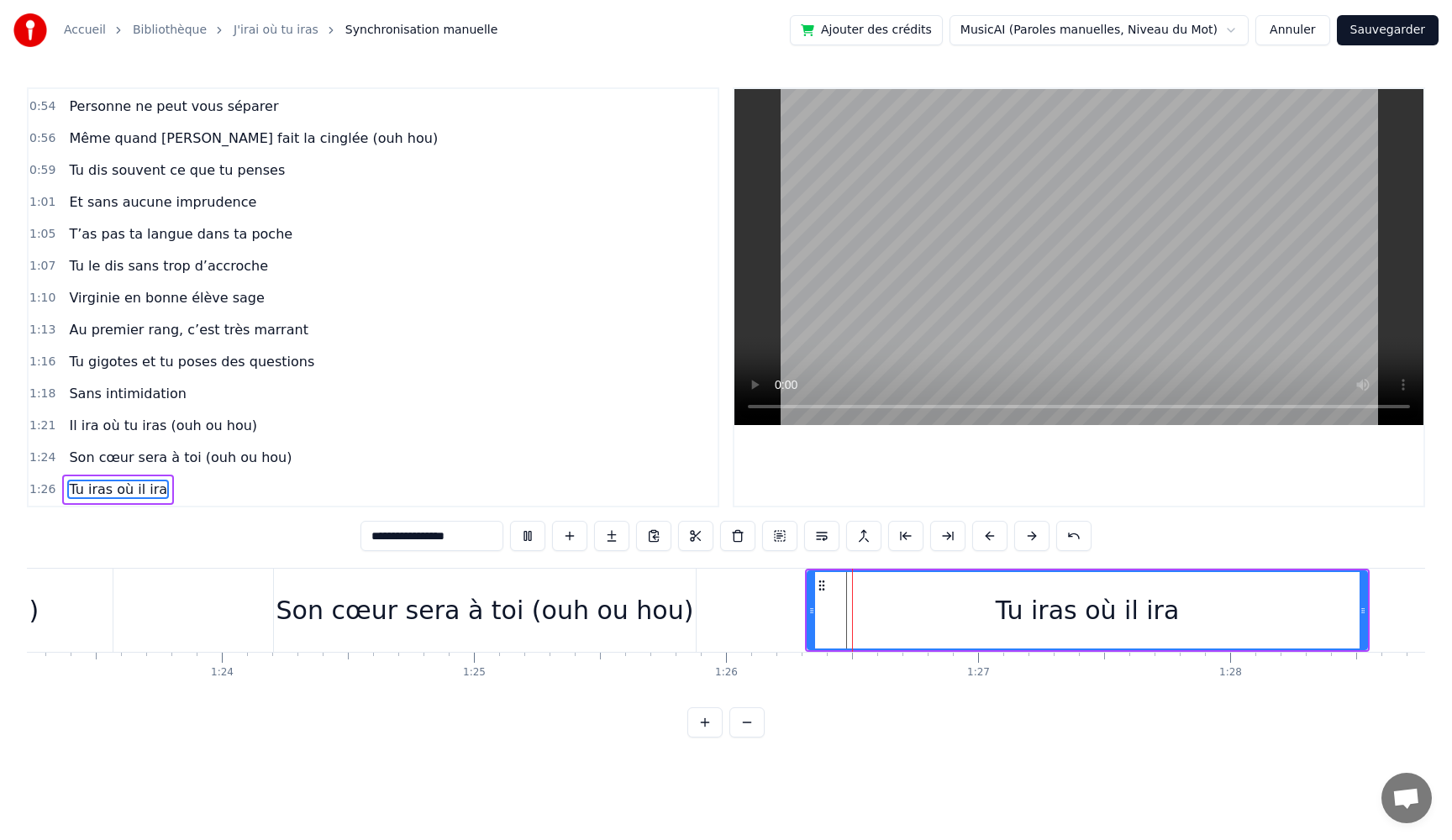
click at [510, 520] on button at bounding box center [528, 535] width 35 height 31
drag, startPoint x: 812, startPoint y: 609, endPoint x: 924, endPoint y: 614, distance: 112.1
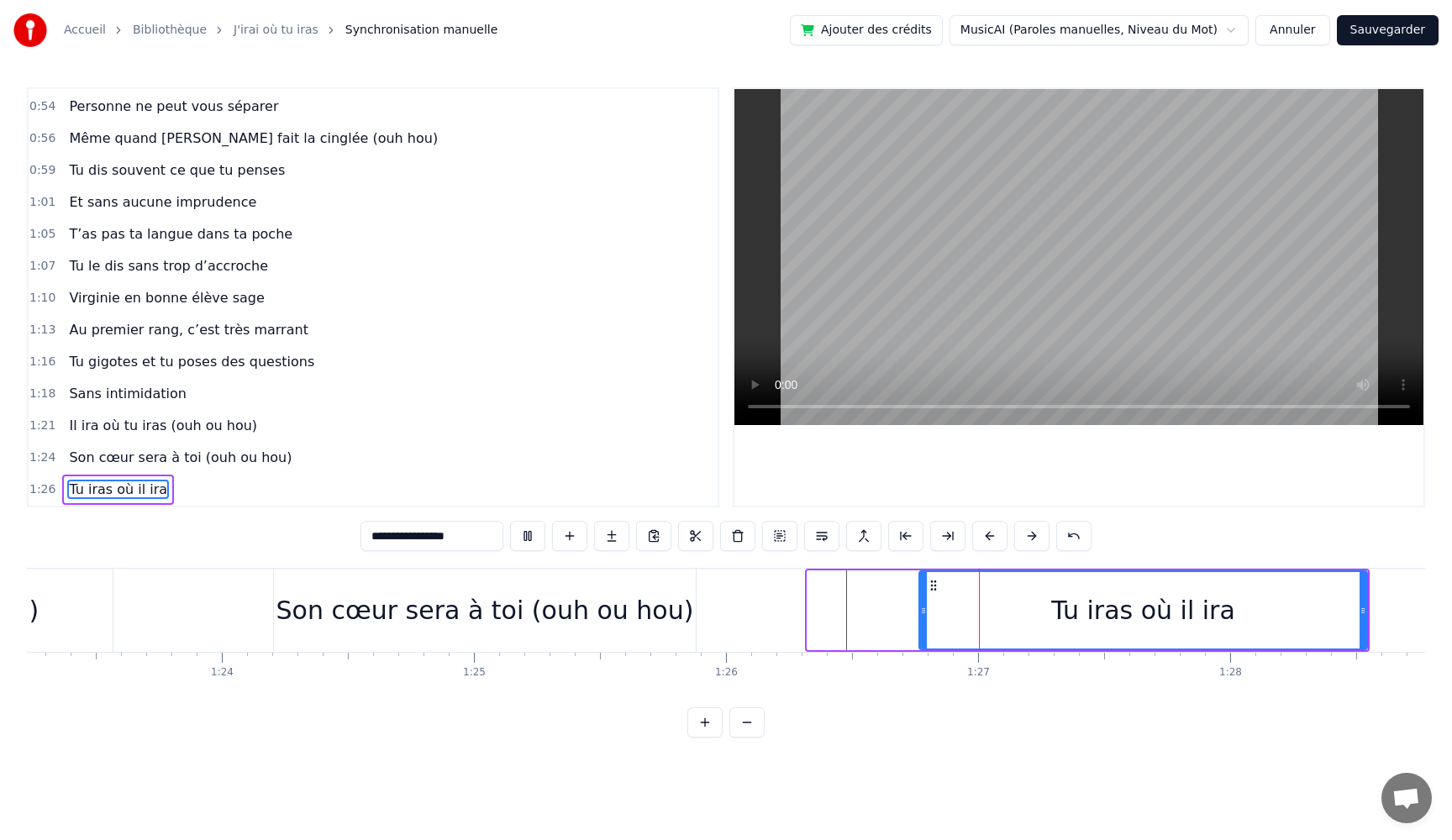
click at [924, 614] on icon at bounding box center [923, 610] width 7 height 13
click at [510, 520] on button at bounding box center [528, 535] width 35 height 31
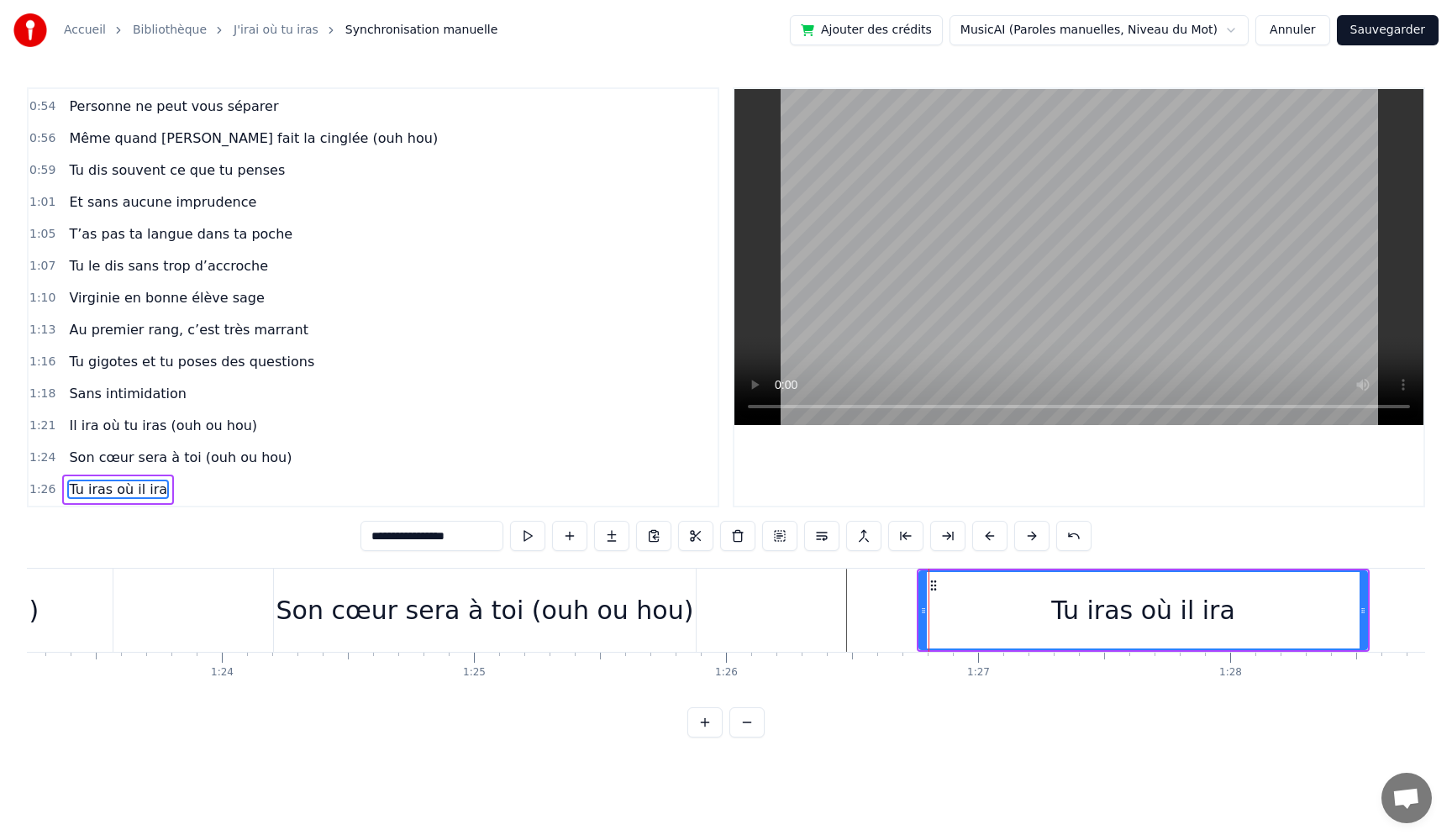
click at [510, 520] on button at bounding box center [528, 535] width 35 height 31
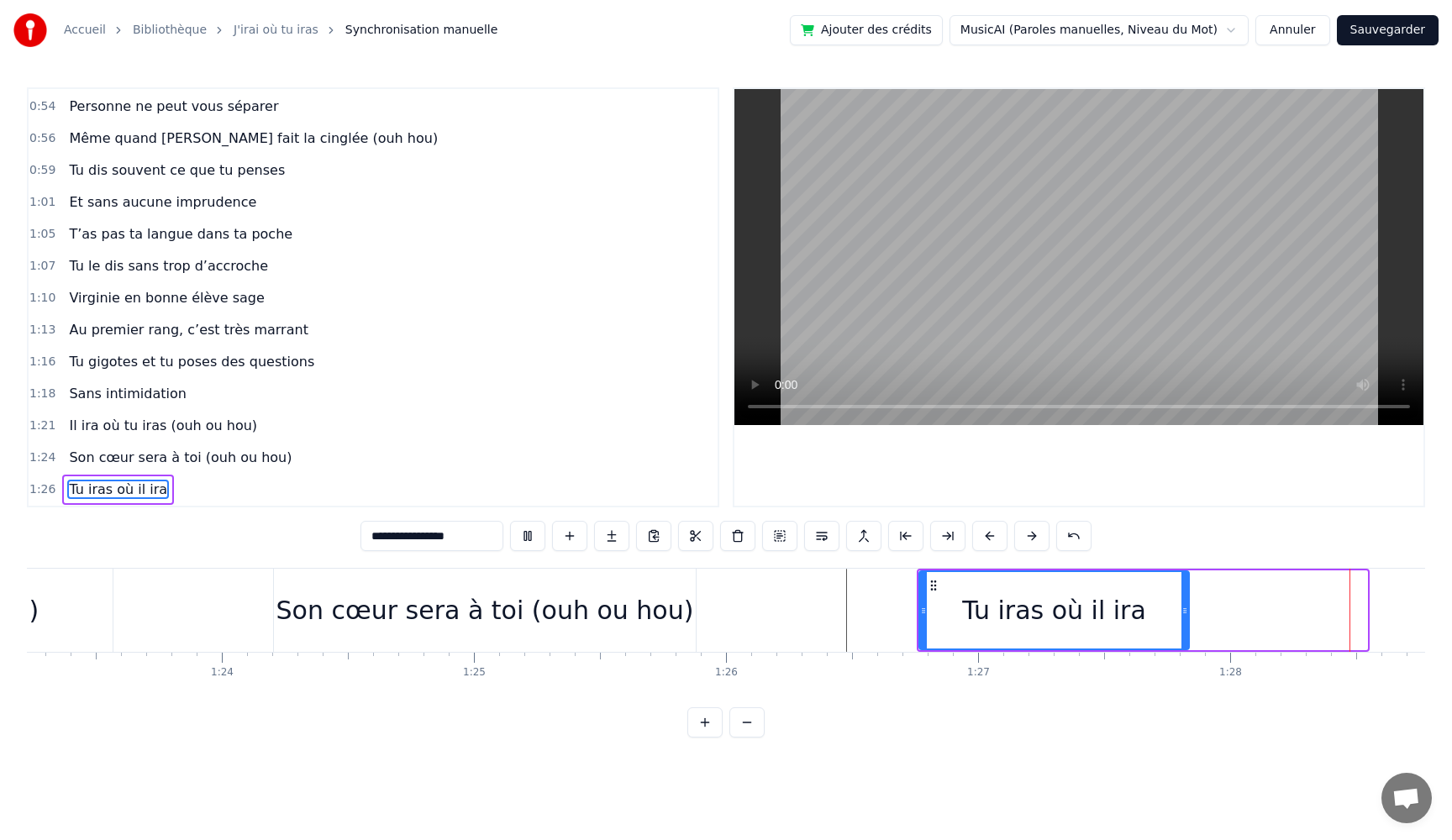
drag, startPoint x: 1366, startPoint y: 615, endPoint x: 1187, endPoint y: 621, distance: 179.1
click at [1187, 622] on div at bounding box center [1186, 610] width 7 height 77
click at [510, 520] on button at bounding box center [528, 535] width 35 height 31
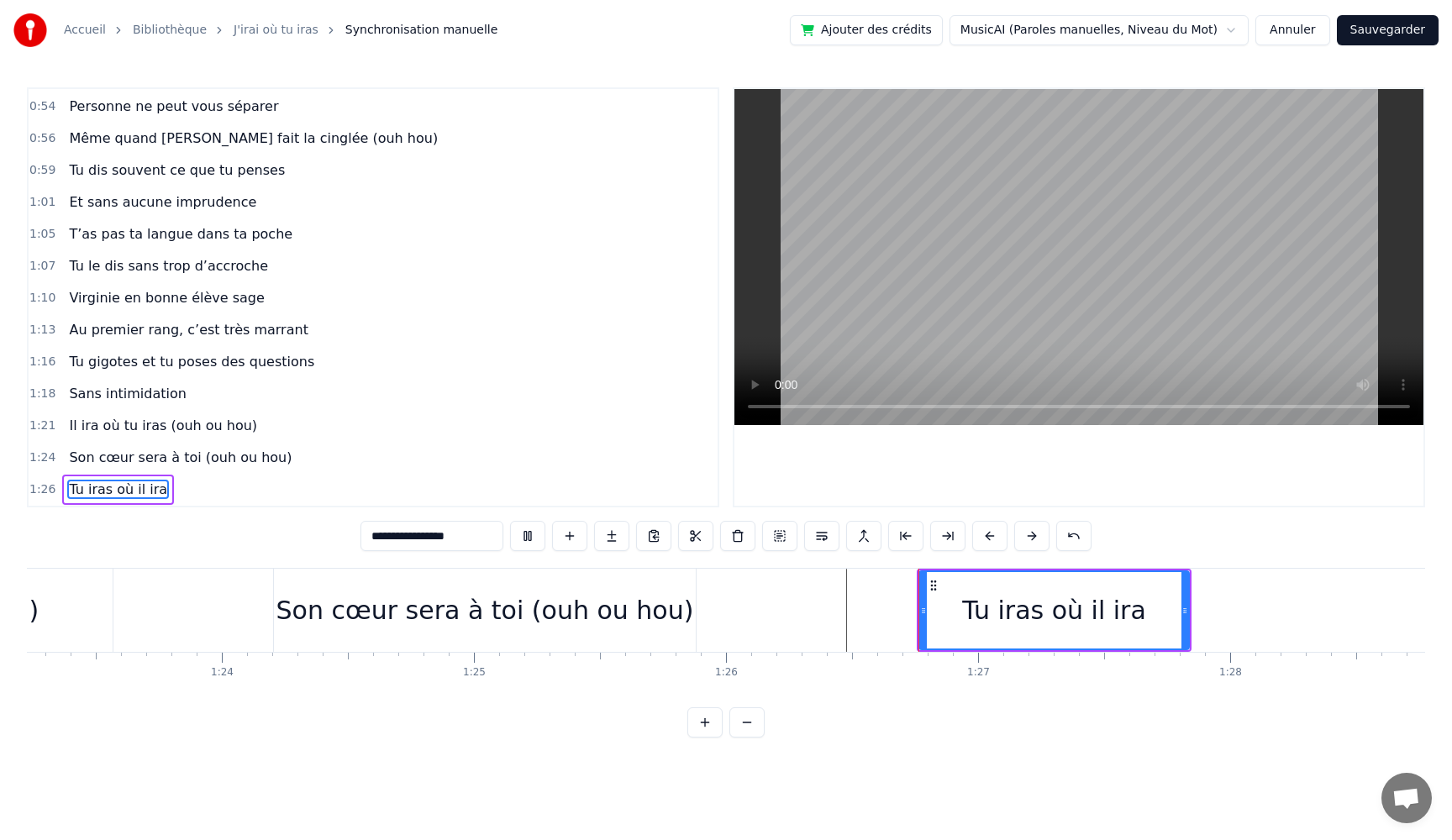
click at [510, 520] on button at bounding box center [528, 535] width 35 height 31
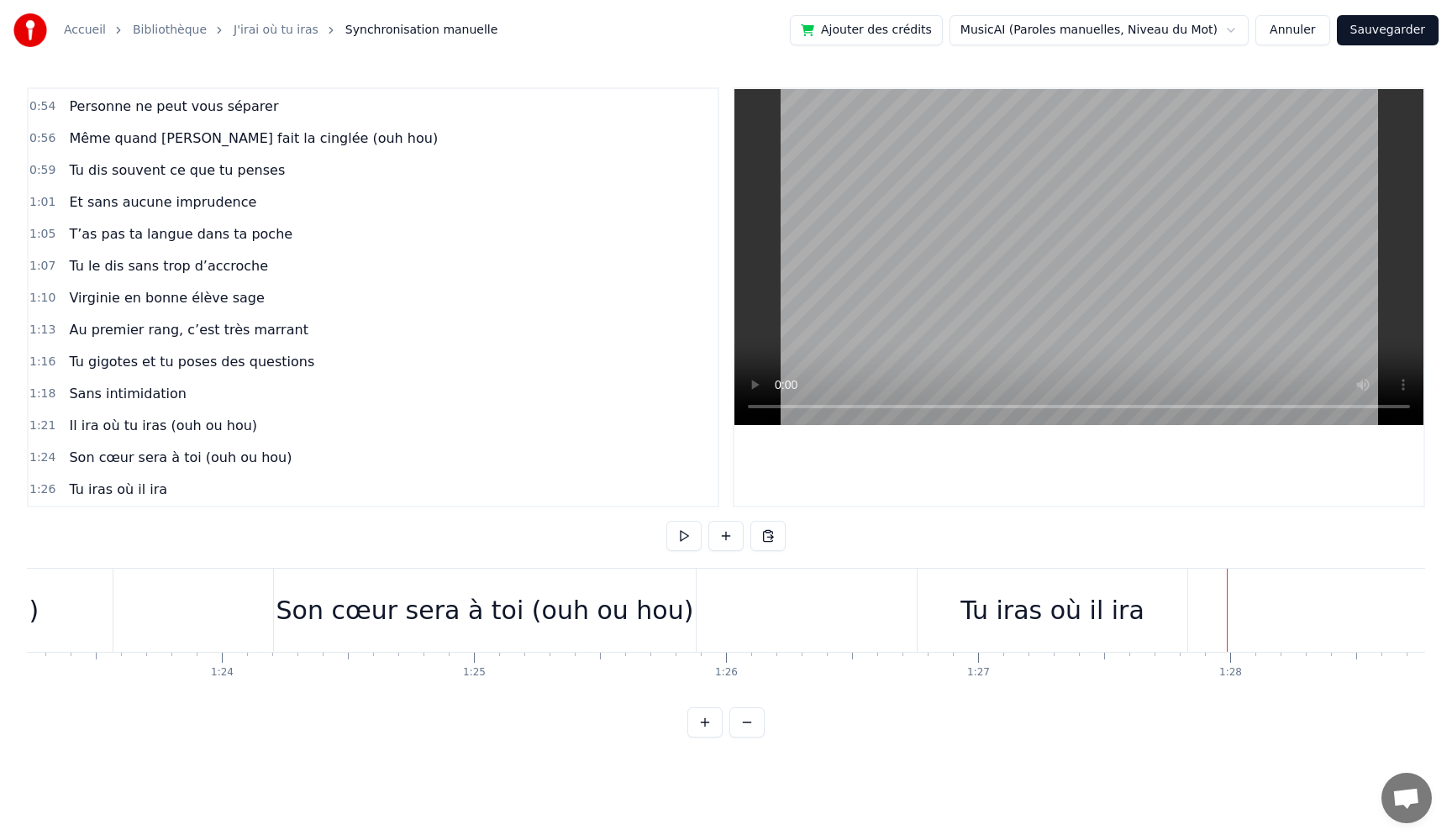
click at [720, 539] on button at bounding box center [726, 535] width 35 height 31
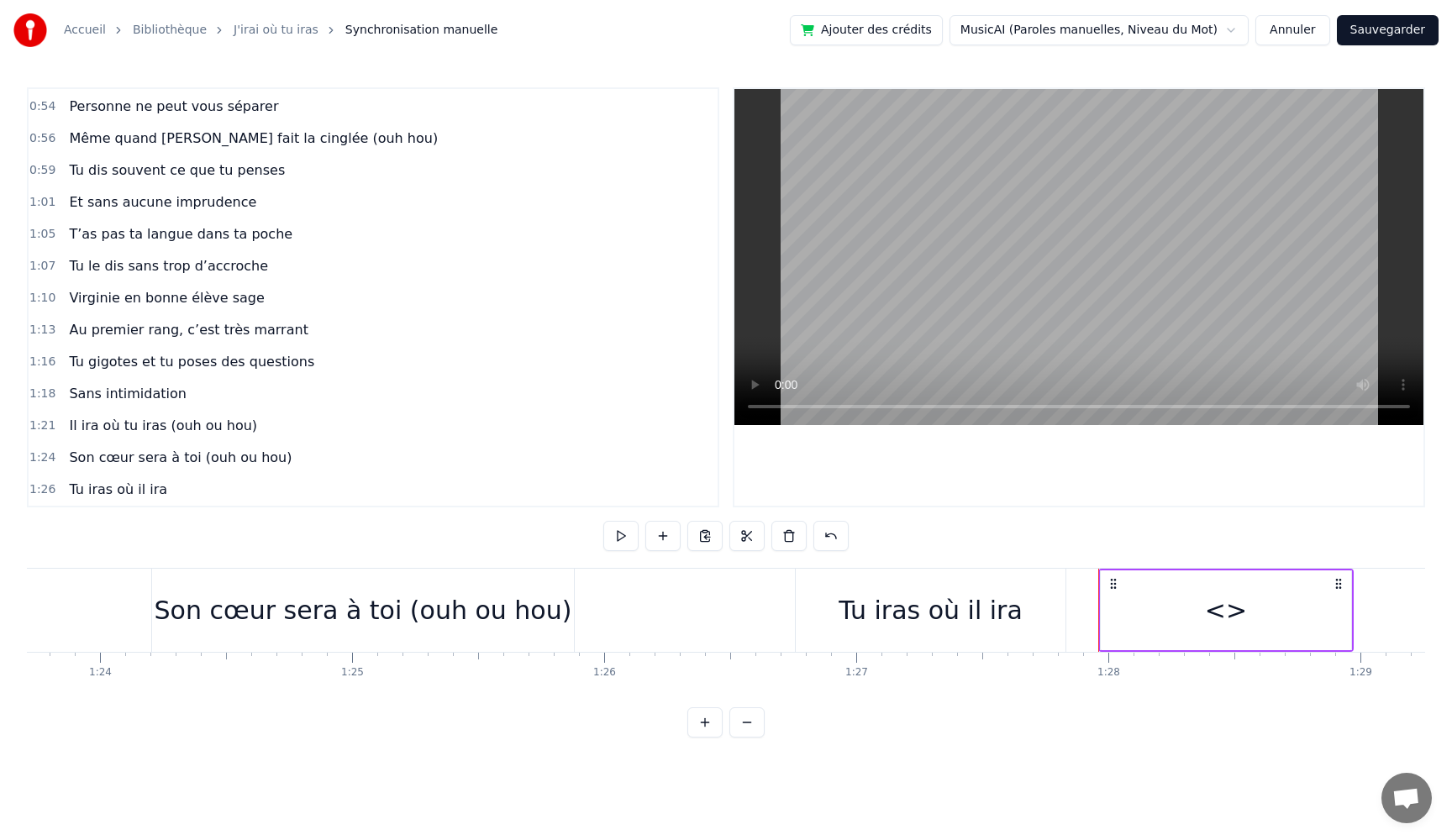
scroll to position [0, 21120]
click at [1178, 610] on div "<>" at bounding box center [1211, 609] width 251 height 79
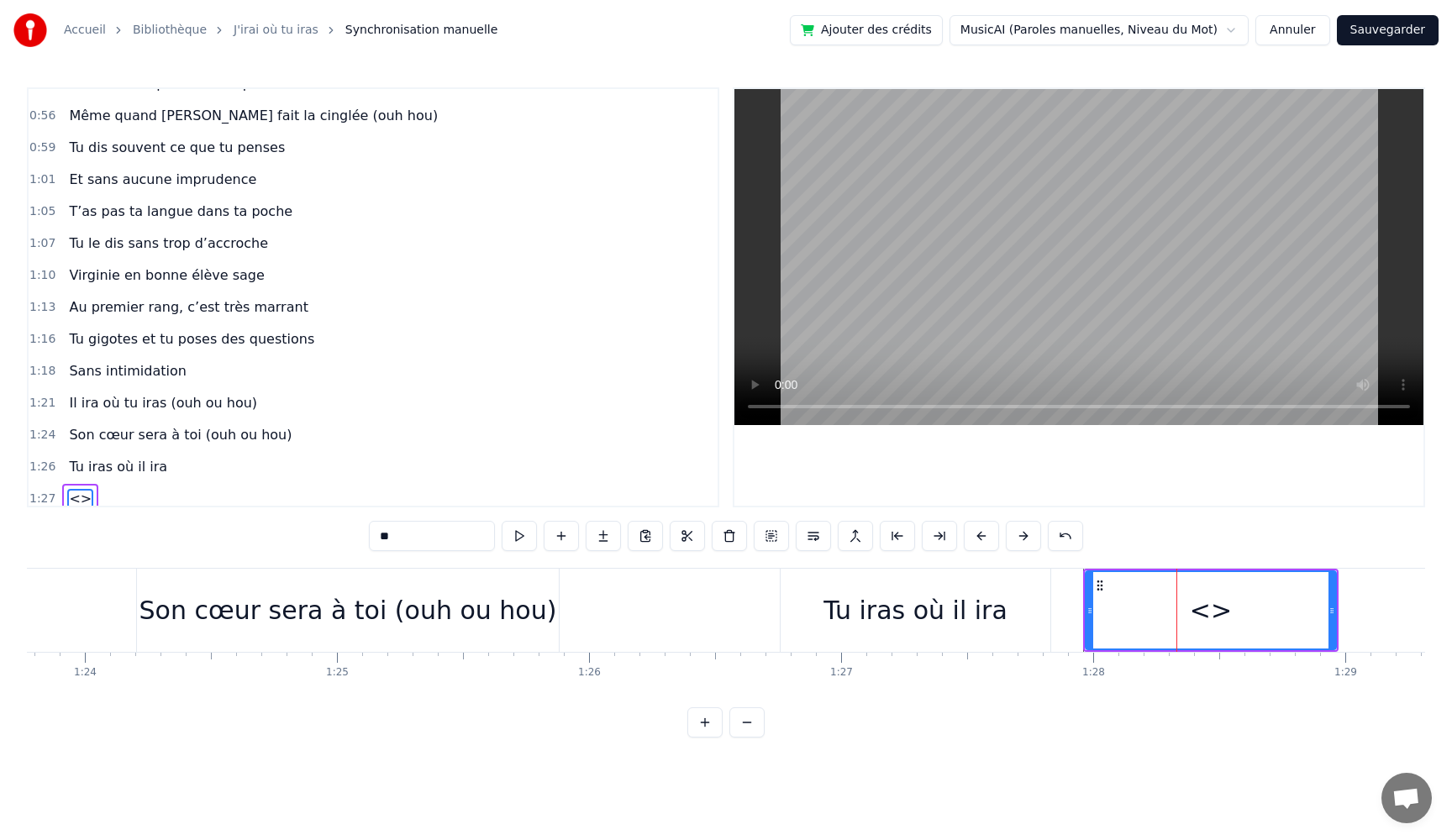
scroll to position [573, 0]
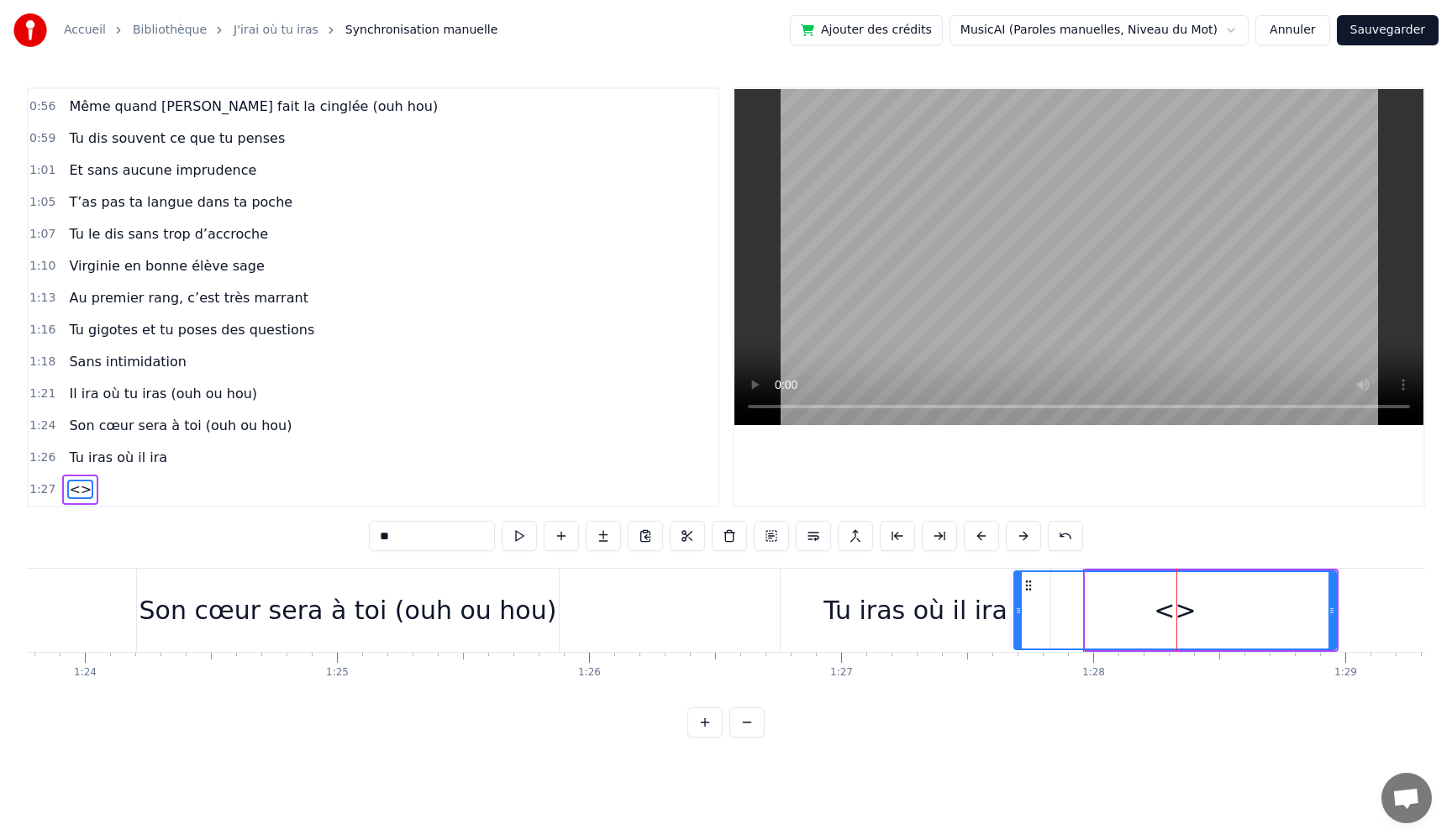
drag, startPoint x: 1089, startPoint y: 613, endPoint x: 1018, endPoint y: 628, distance: 72.6
click at [1018, 628] on div at bounding box center [1019, 610] width 7 height 77
drag, startPoint x: 345, startPoint y: 530, endPoint x: 287, endPoint y: 521, distance: 58.7
click at [287, 521] on div "0:05 Très chers [PERSON_NAME] et [PERSON_NAME] 0:06 C’est beau de vous voir pou…" at bounding box center [726, 412] width 1399 height 651
paste input "**********"
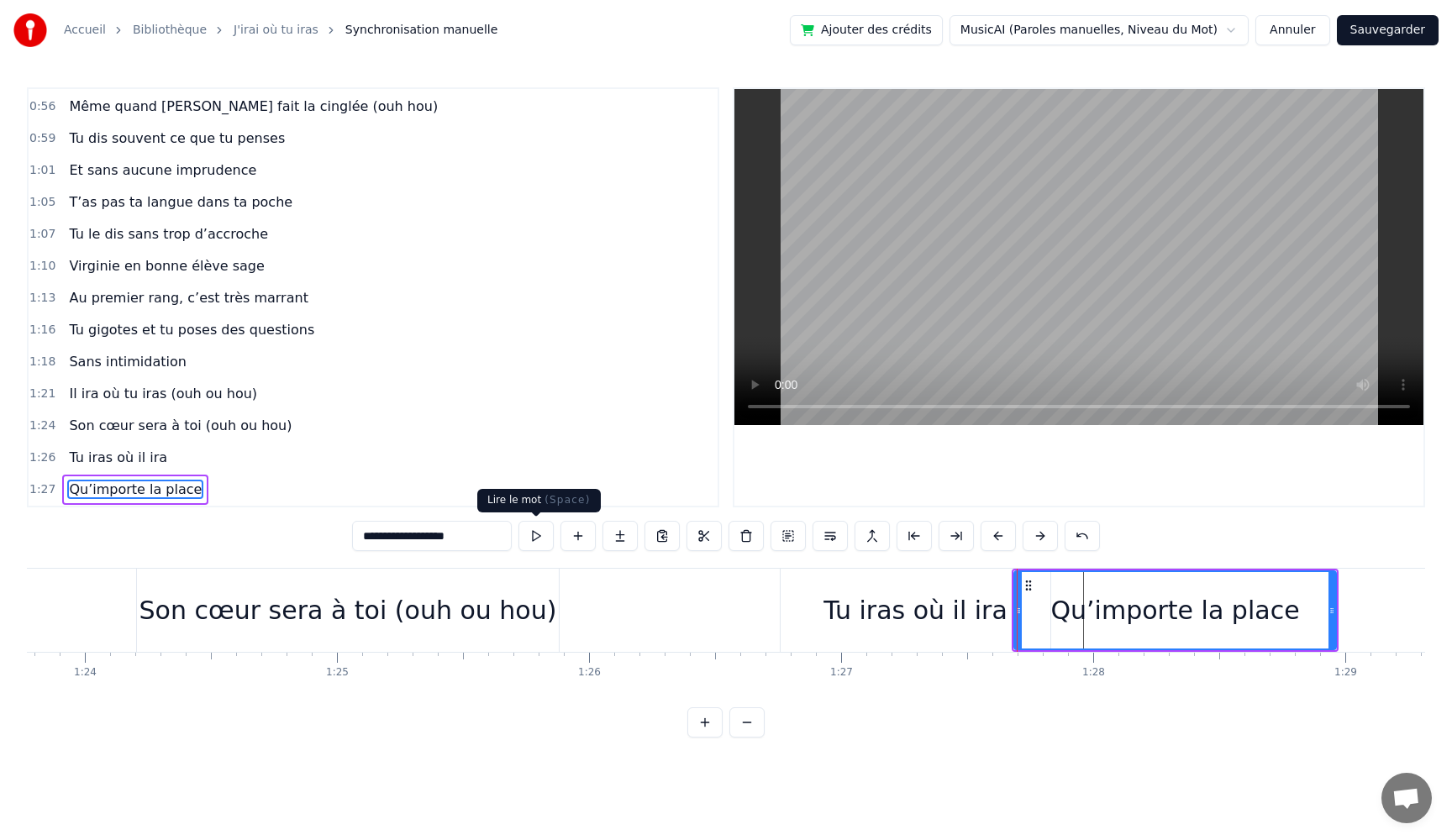
type input "**********"
click at [531, 538] on button at bounding box center [536, 535] width 35 height 31
click at [525, 538] on button at bounding box center [536, 535] width 35 height 31
click at [519, 520] on button at bounding box center [536, 535] width 35 height 31
click at [1116, 622] on div "Qu’importe la place" at bounding box center [1174, 609] width 249 height 38
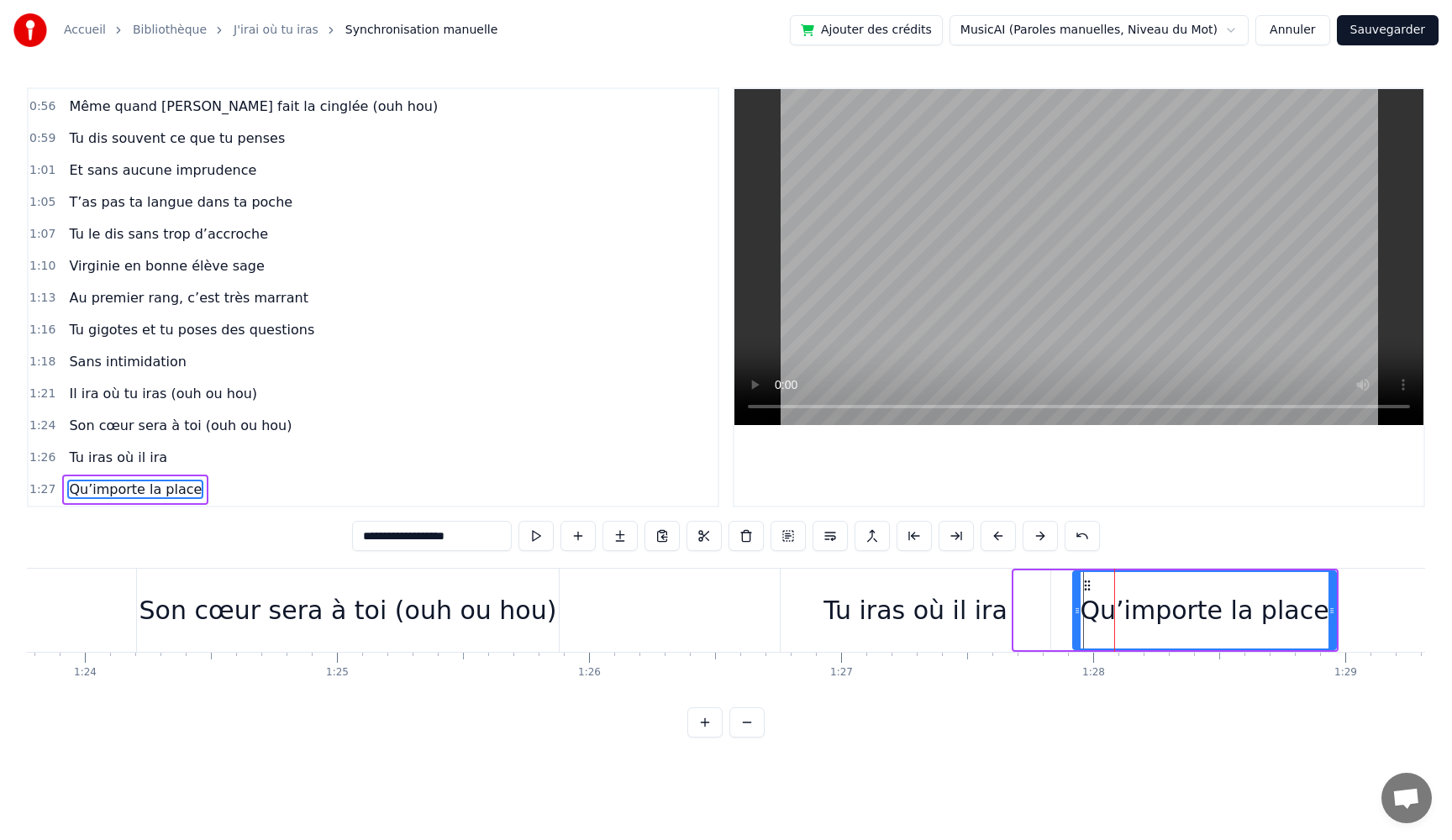
drag, startPoint x: 1017, startPoint y: 607, endPoint x: 1075, endPoint y: 613, distance: 58.3
click at [1075, 613] on icon at bounding box center [1077, 610] width 7 height 13
click at [534, 535] on button at bounding box center [536, 535] width 35 height 31
click at [536, 537] on button at bounding box center [536, 535] width 35 height 31
click at [1313, 613] on div "Qu’importe la place" at bounding box center [1204, 610] width 261 height 77
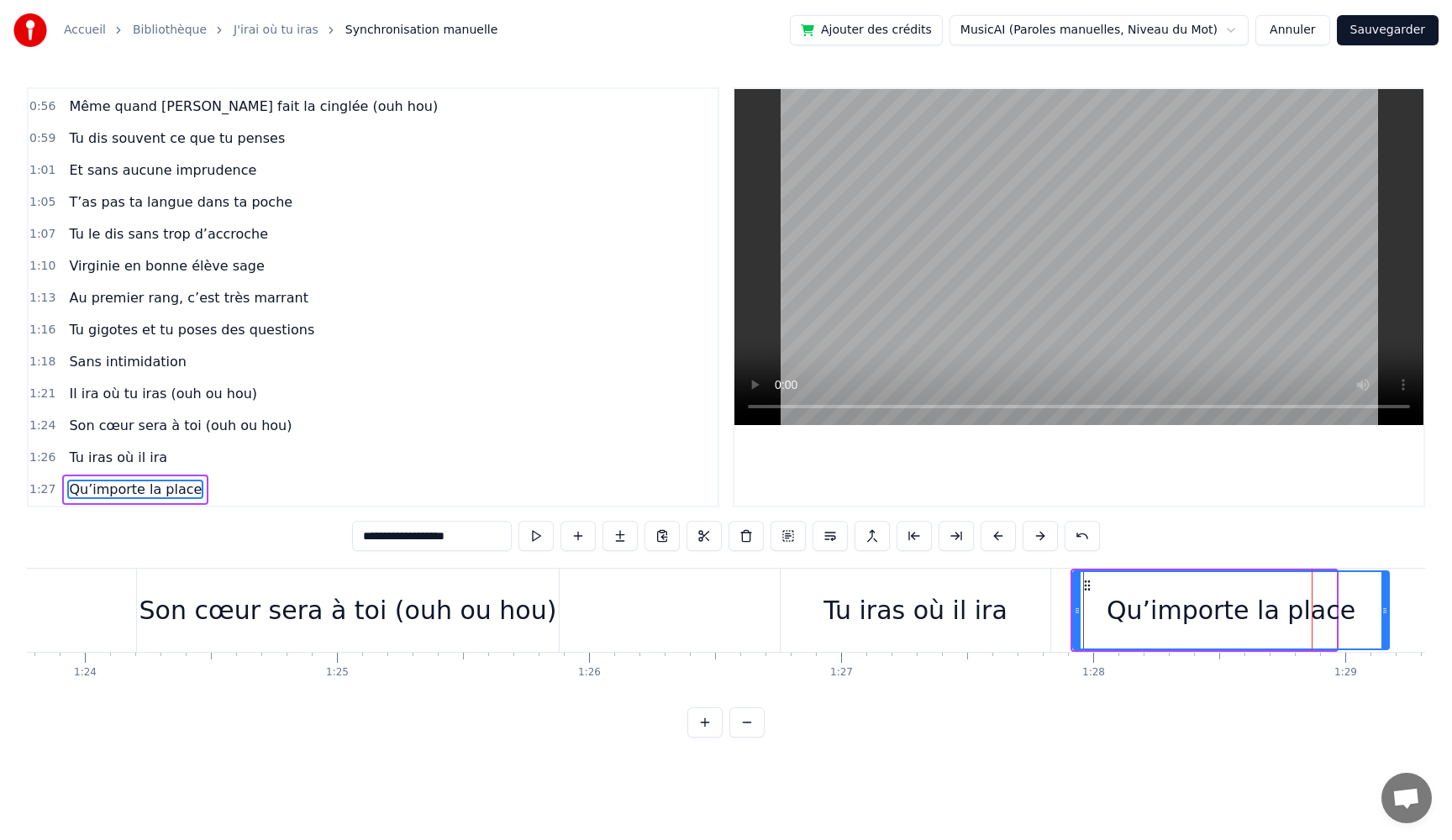
drag, startPoint x: 1341, startPoint y: 609, endPoint x: 973, endPoint y: 658, distance: 371.2
click at [1387, 619] on div at bounding box center [1385, 610] width 7 height 77
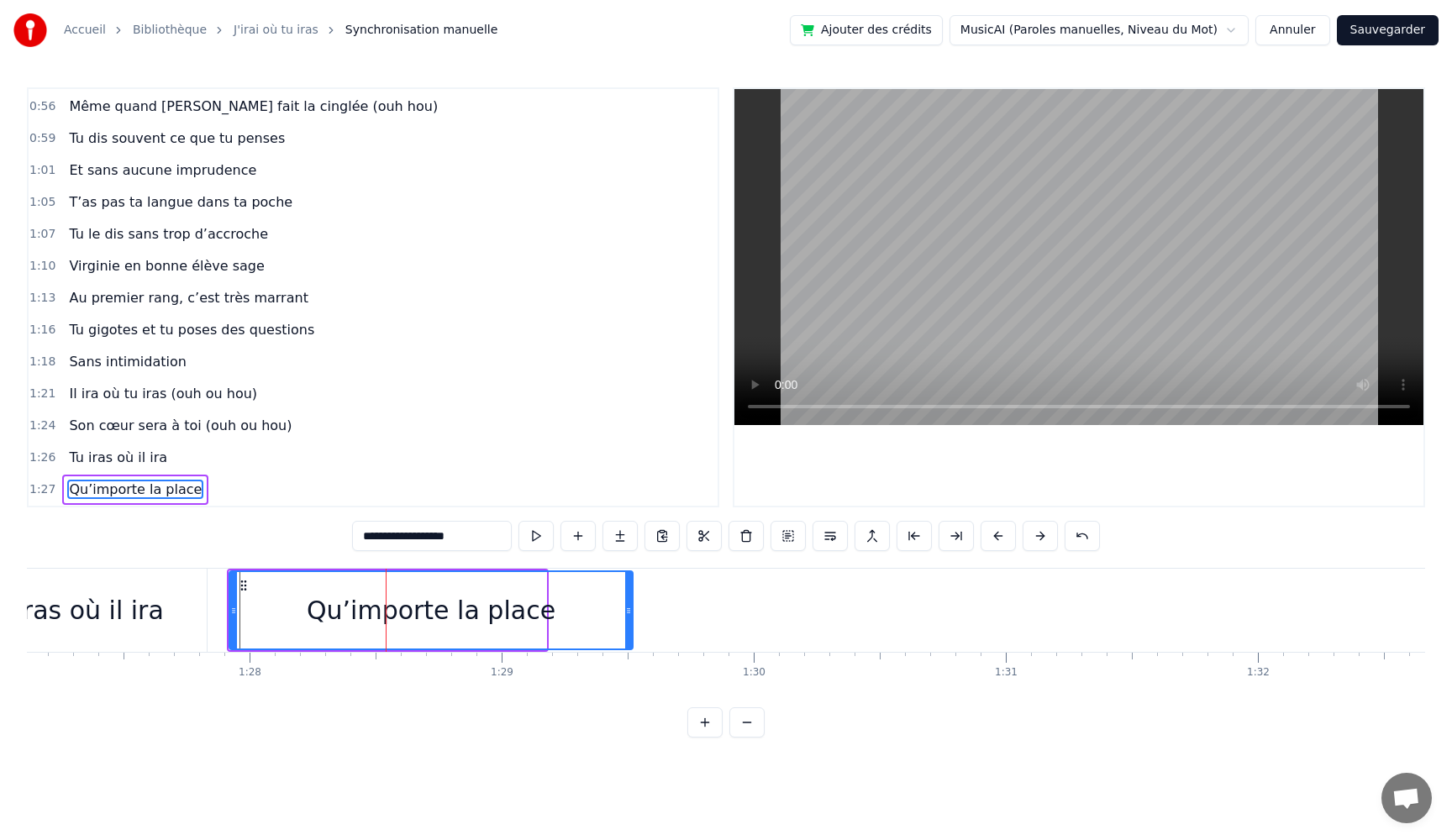
drag, startPoint x: 544, startPoint y: 613, endPoint x: 634, endPoint y: 622, distance: 90.4
click at [632, 622] on div at bounding box center [629, 610] width 7 height 77
click at [536, 539] on button at bounding box center [536, 535] width 35 height 31
click at [536, 540] on button at bounding box center [536, 535] width 35 height 31
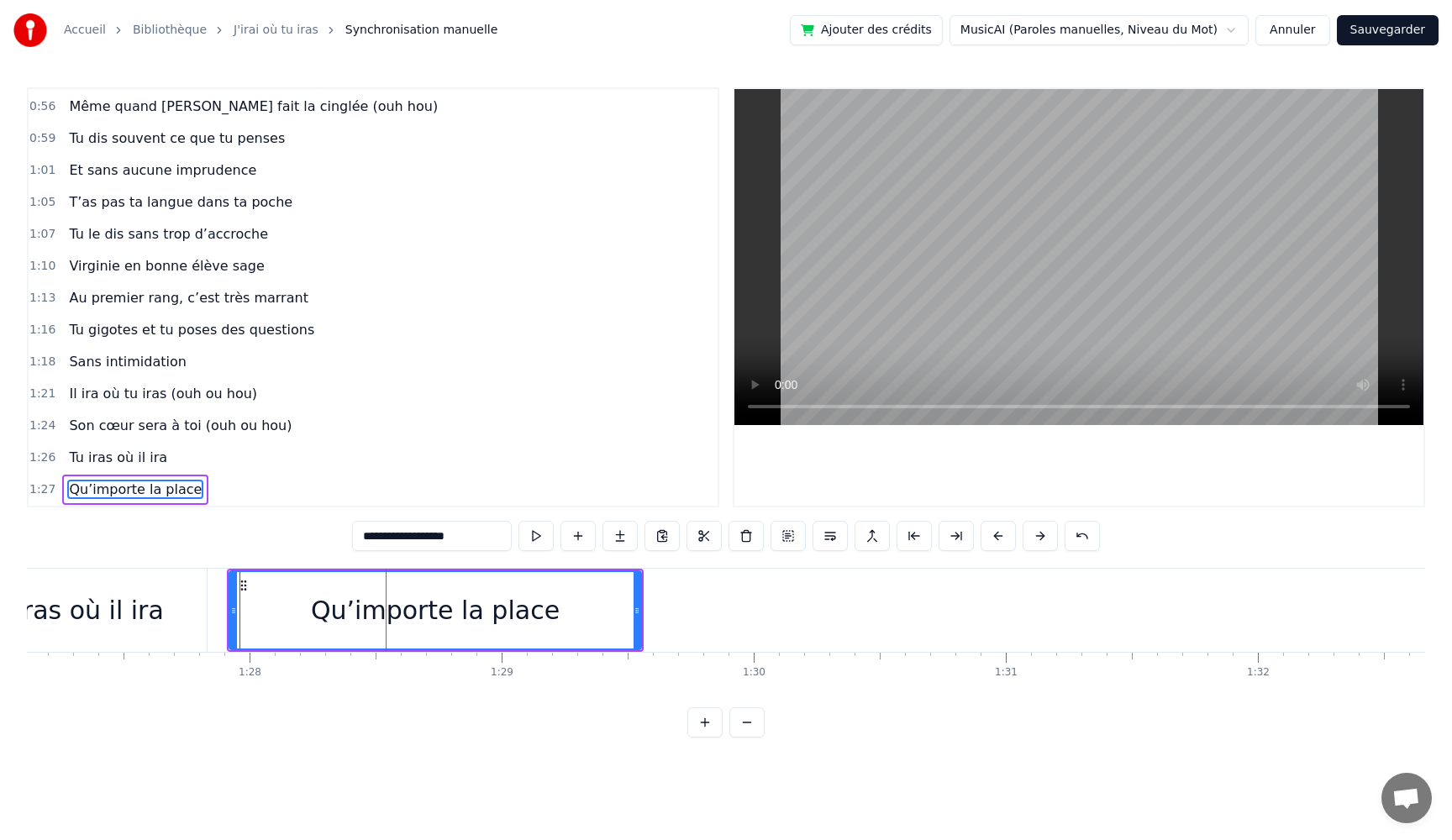
click at [536, 540] on button at bounding box center [536, 535] width 35 height 31
click at [536, 541] on button at bounding box center [536, 535] width 35 height 31
click at [164, 620] on div "Tu iras où il ira" at bounding box center [72, 609] width 270 height 83
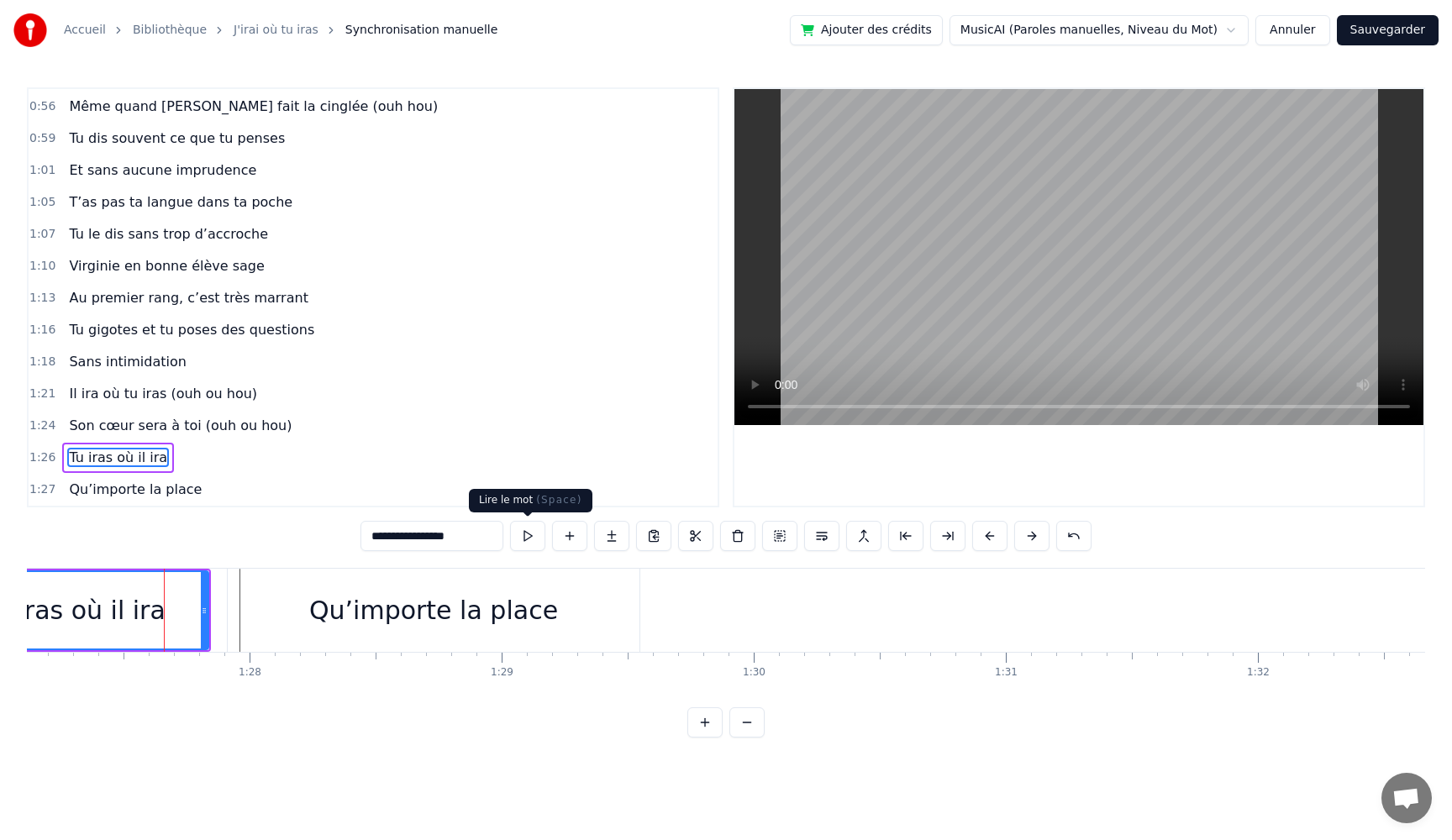
click at [529, 541] on button at bounding box center [528, 535] width 35 height 31
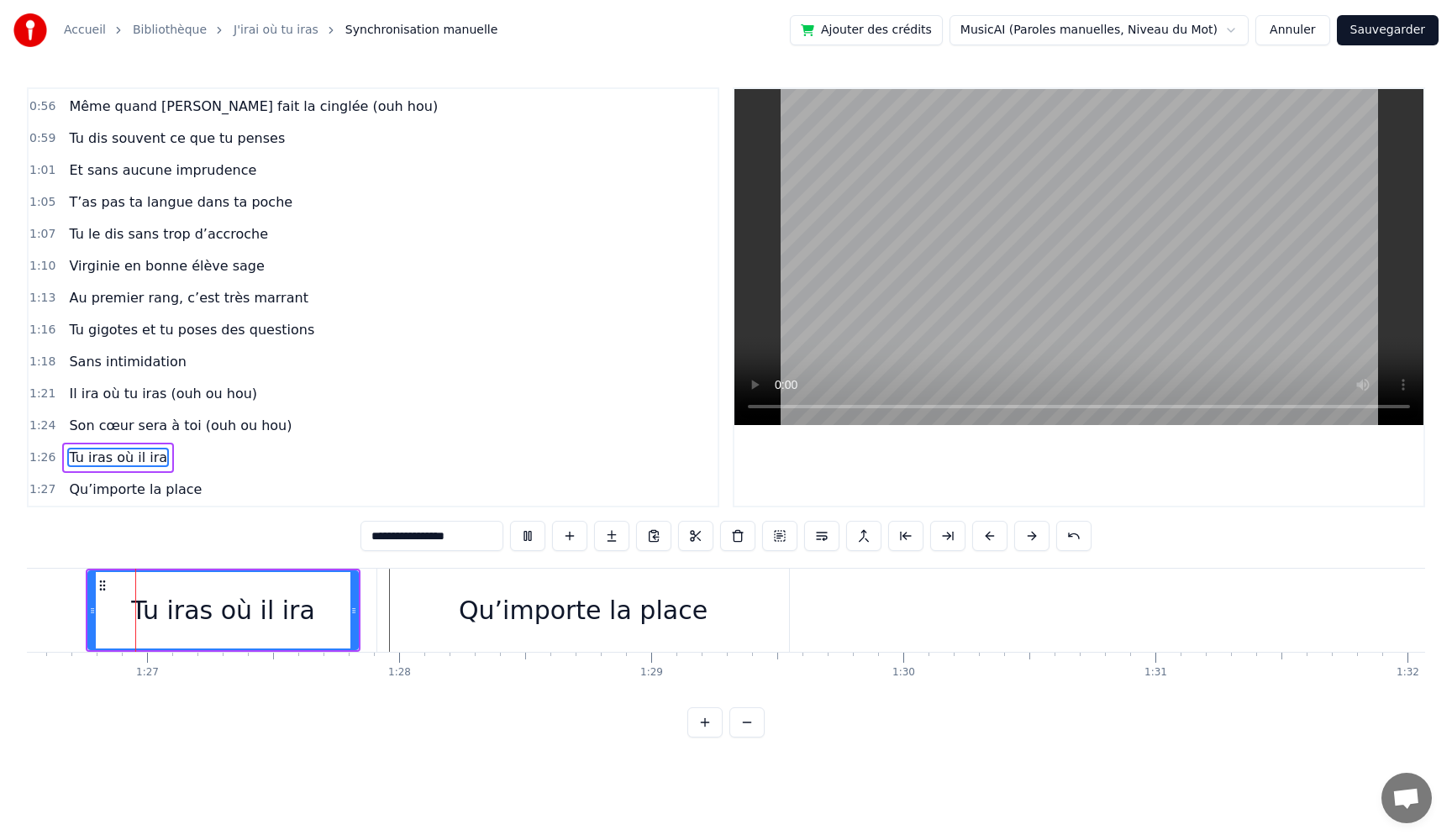
scroll to position [0, 21790]
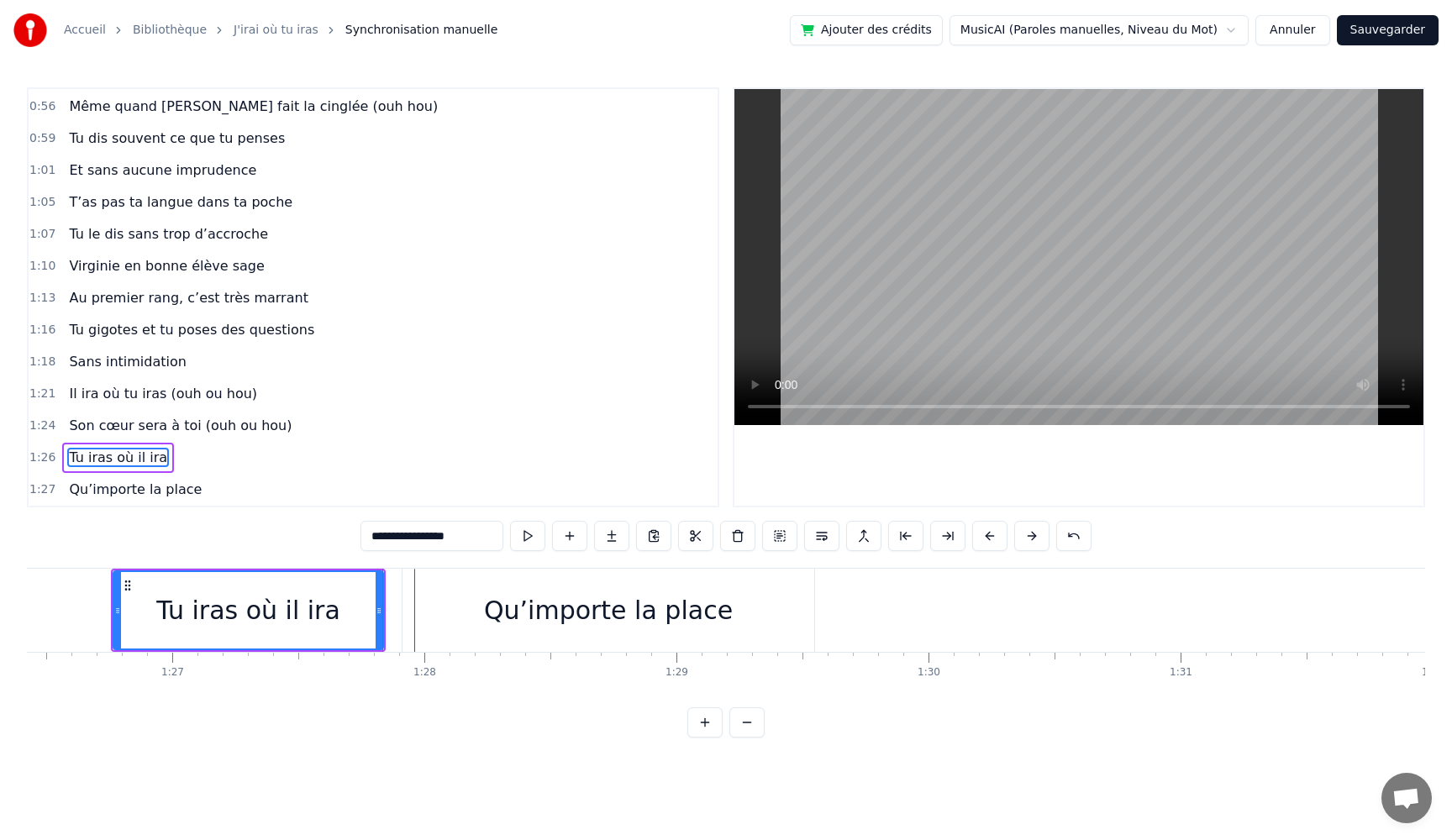
click at [524, 540] on button at bounding box center [528, 535] width 35 height 31
click at [424, 637] on div "Qu’importe la place" at bounding box center [608, 609] width 411 height 83
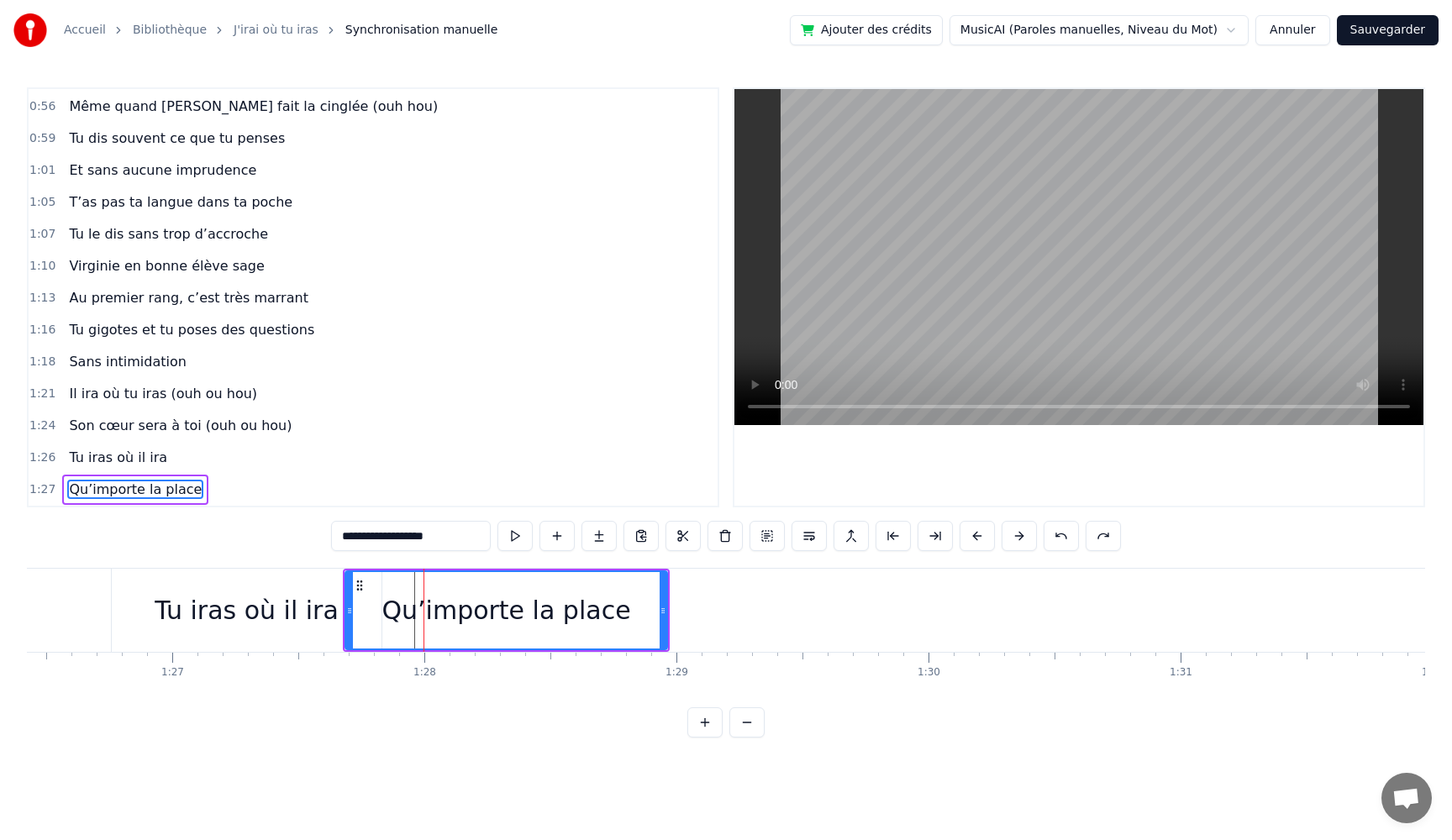
type input "**"
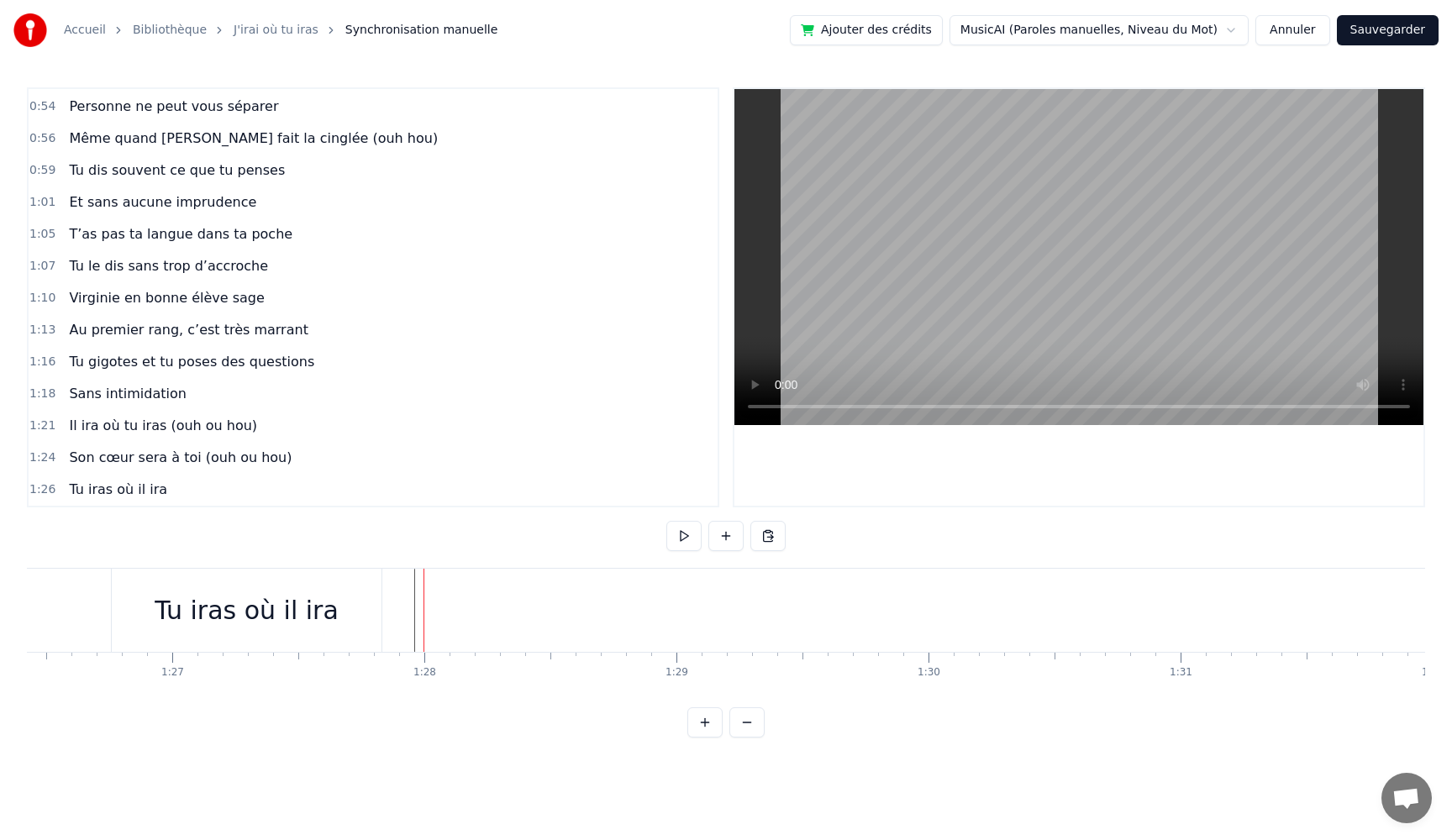
scroll to position [541, 0]
click at [214, 619] on div "Tu iras où il ira" at bounding box center [246, 609] width 184 height 38
click at [723, 540] on button at bounding box center [726, 535] width 35 height 31
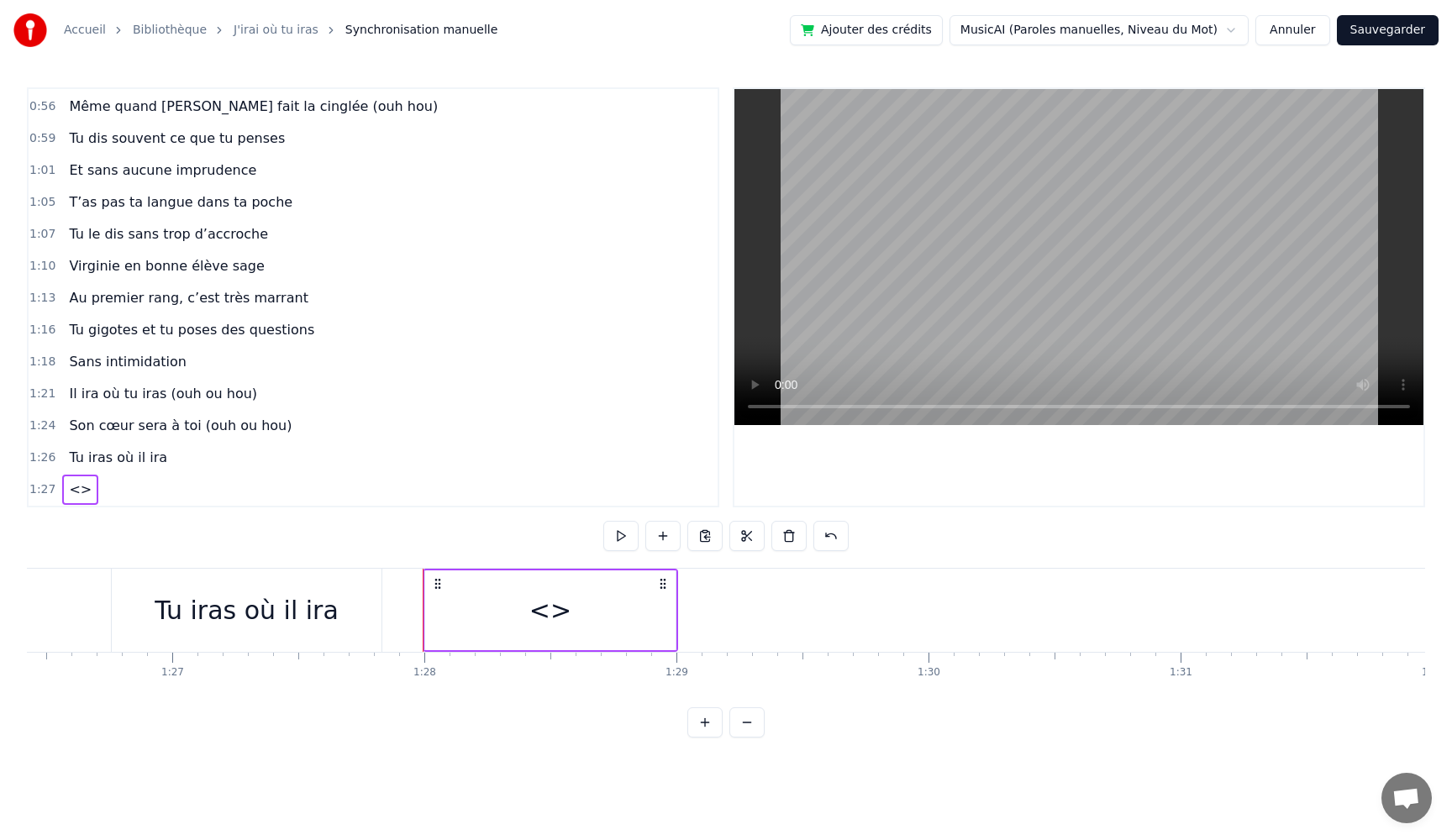
click at [480, 602] on div "<>" at bounding box center [550, 609] width 251 height 79
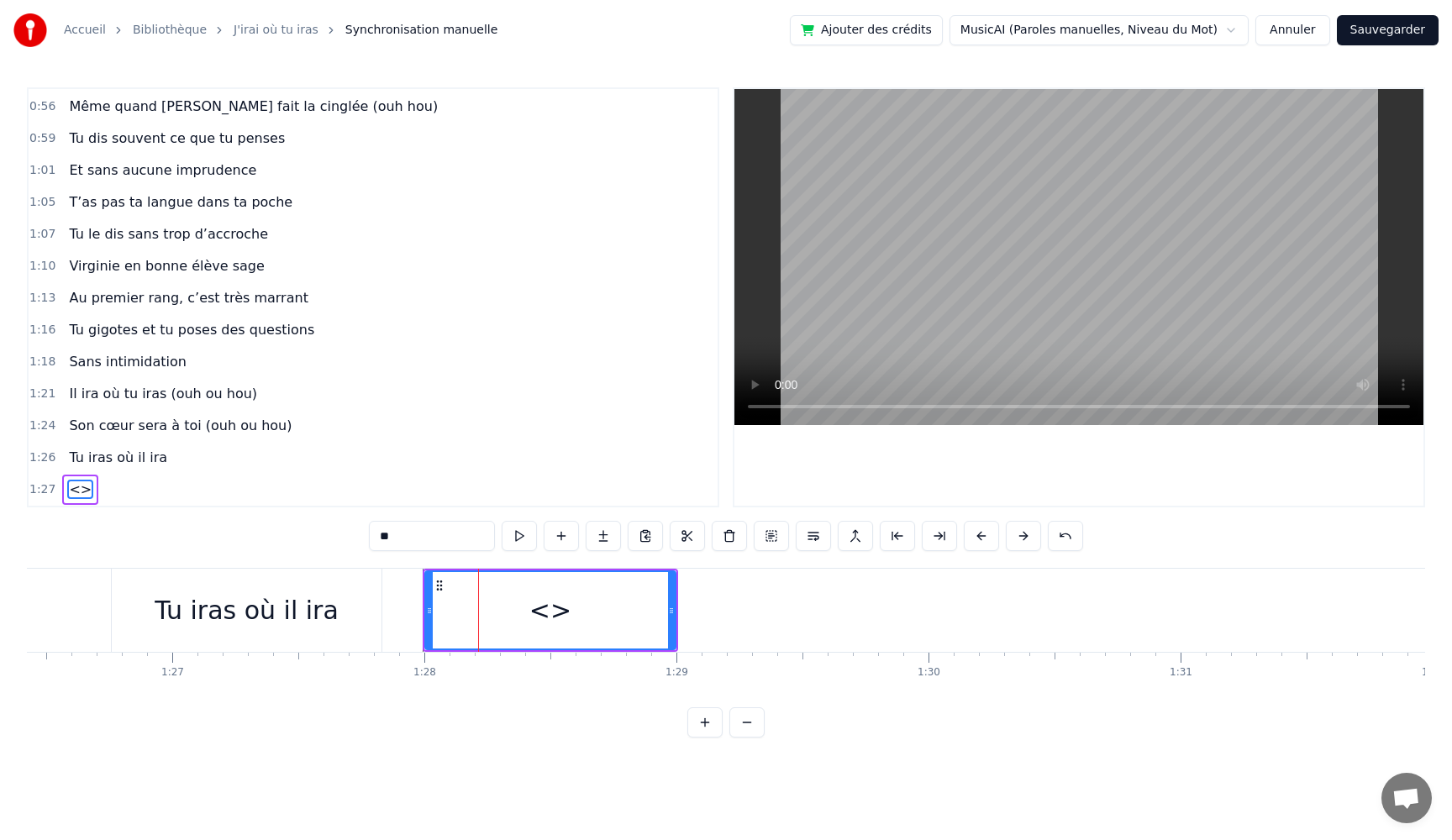
drag, startPoint x: 428, startPoint y: 538, endPoint x: 183, endPoint y: 526, distance: 245.3
click at [183, 526] on div "0:05 Très chers [PERSON_NAME] et [PERSON_NAME] 0:06 C’est beau de vous voir pou…" at bounding box center [726, 412] width 1399 height 651
paste input "**********"
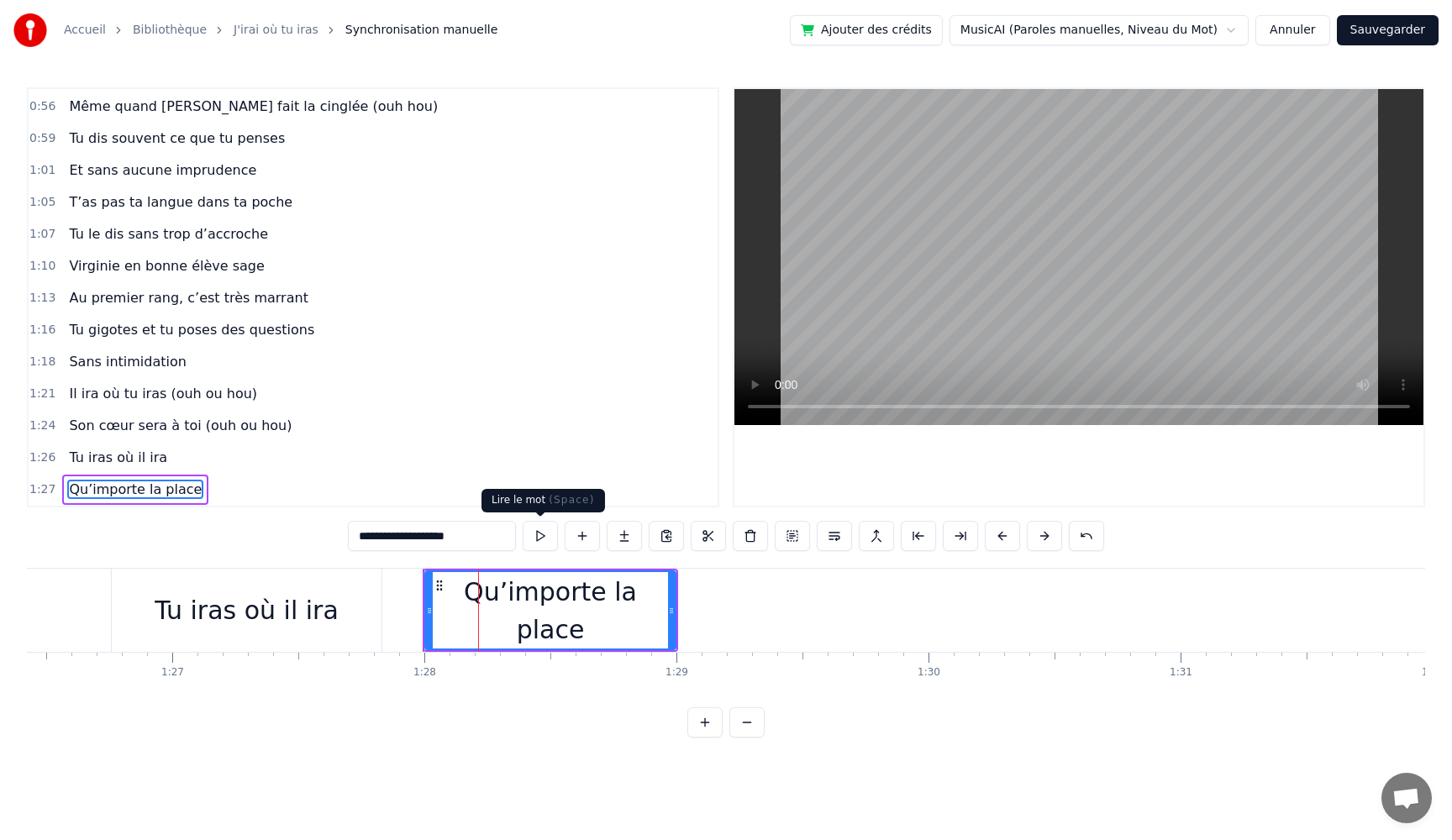
type input "**********"
click at [524, 540] on button at bounding box center [540, 535] width 35 height 31
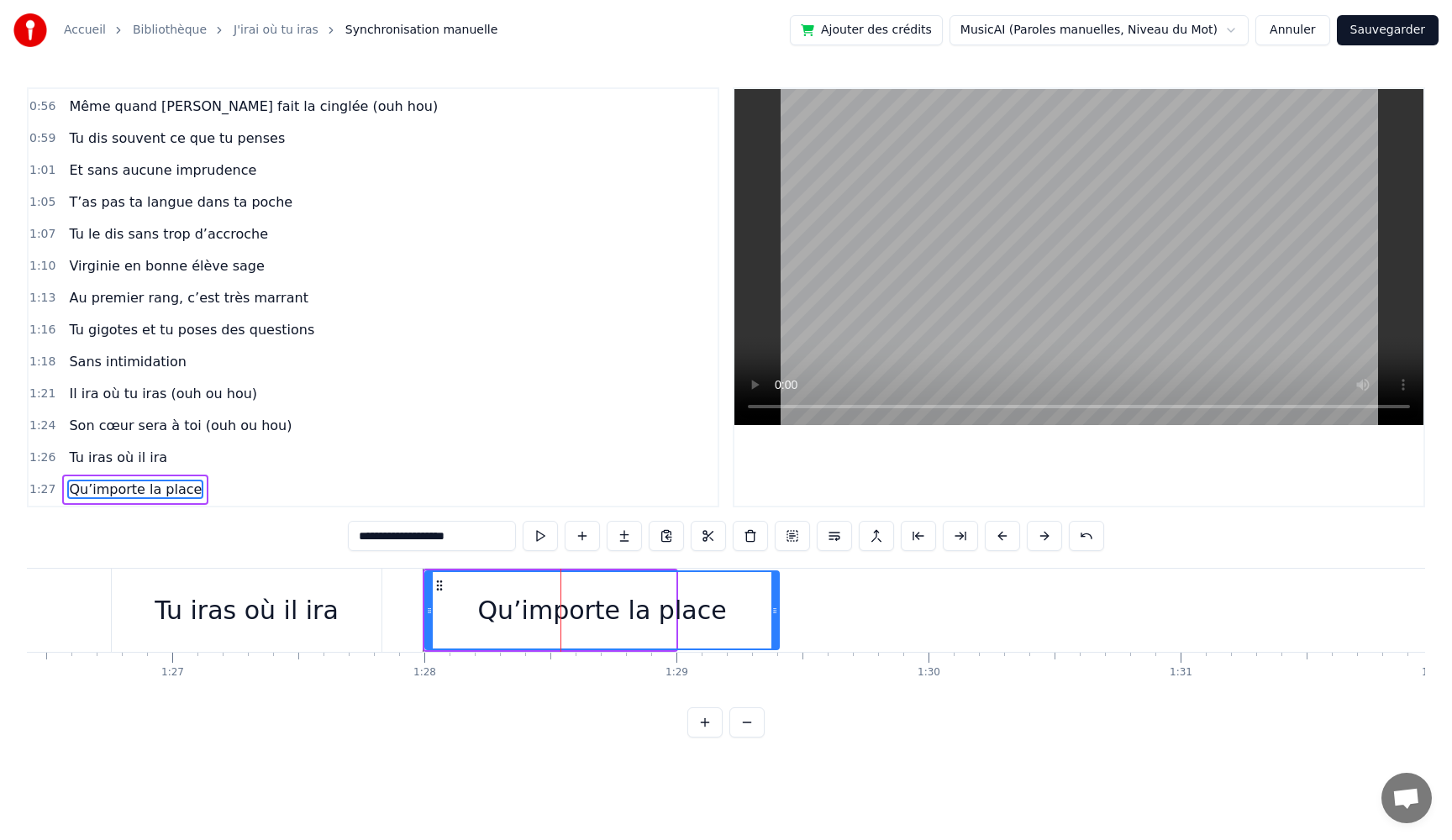
drag, startPoint x: 674, startPoint y: 617, endPoint x: 779, endPoint y: 629, distance: 105.7
click at [778, 629] on div at bounding box center [775, 610] width 7 height 77
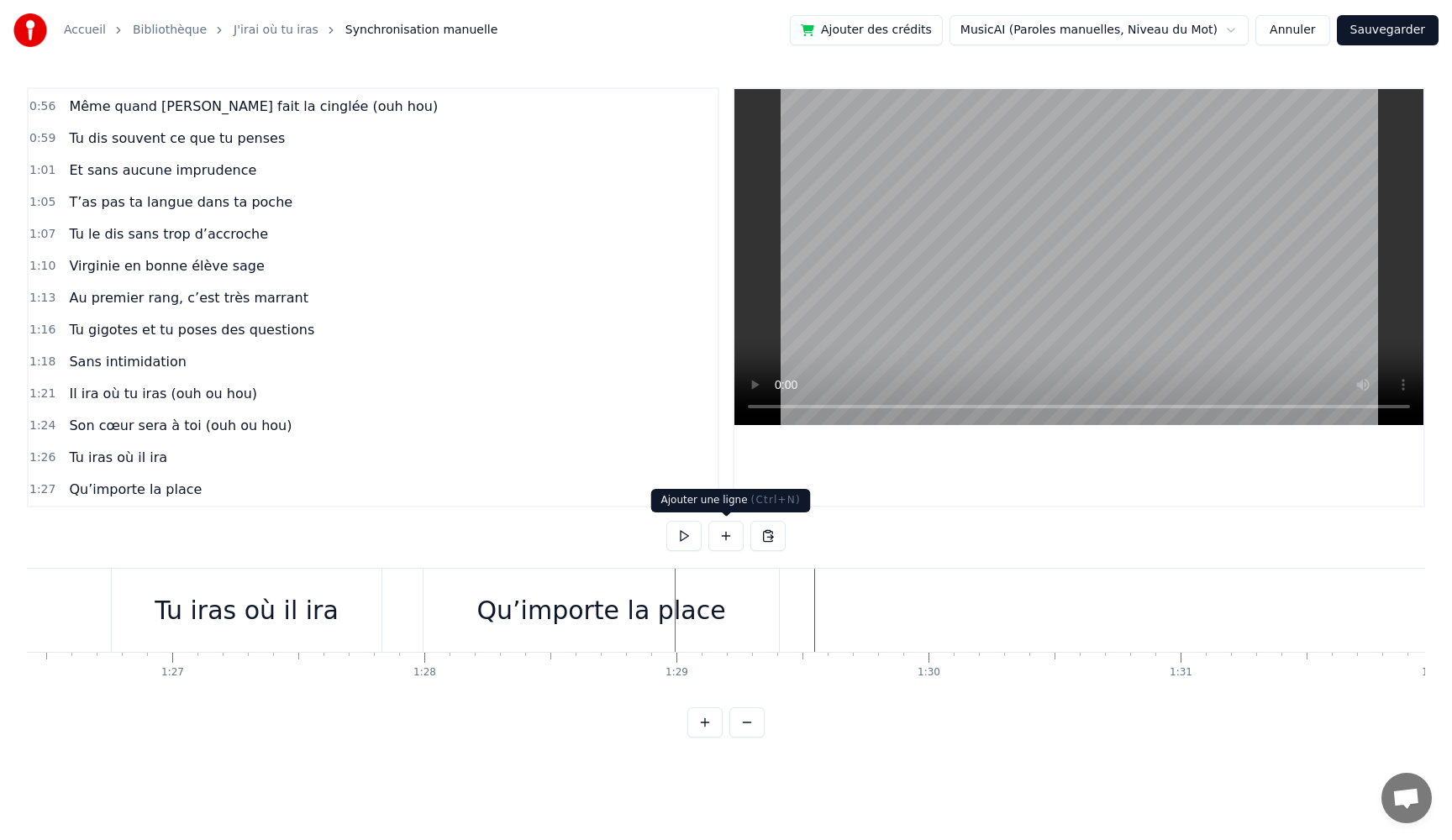
click at [724, 541] on button at bounding box center [726, 535] width 35 height 31
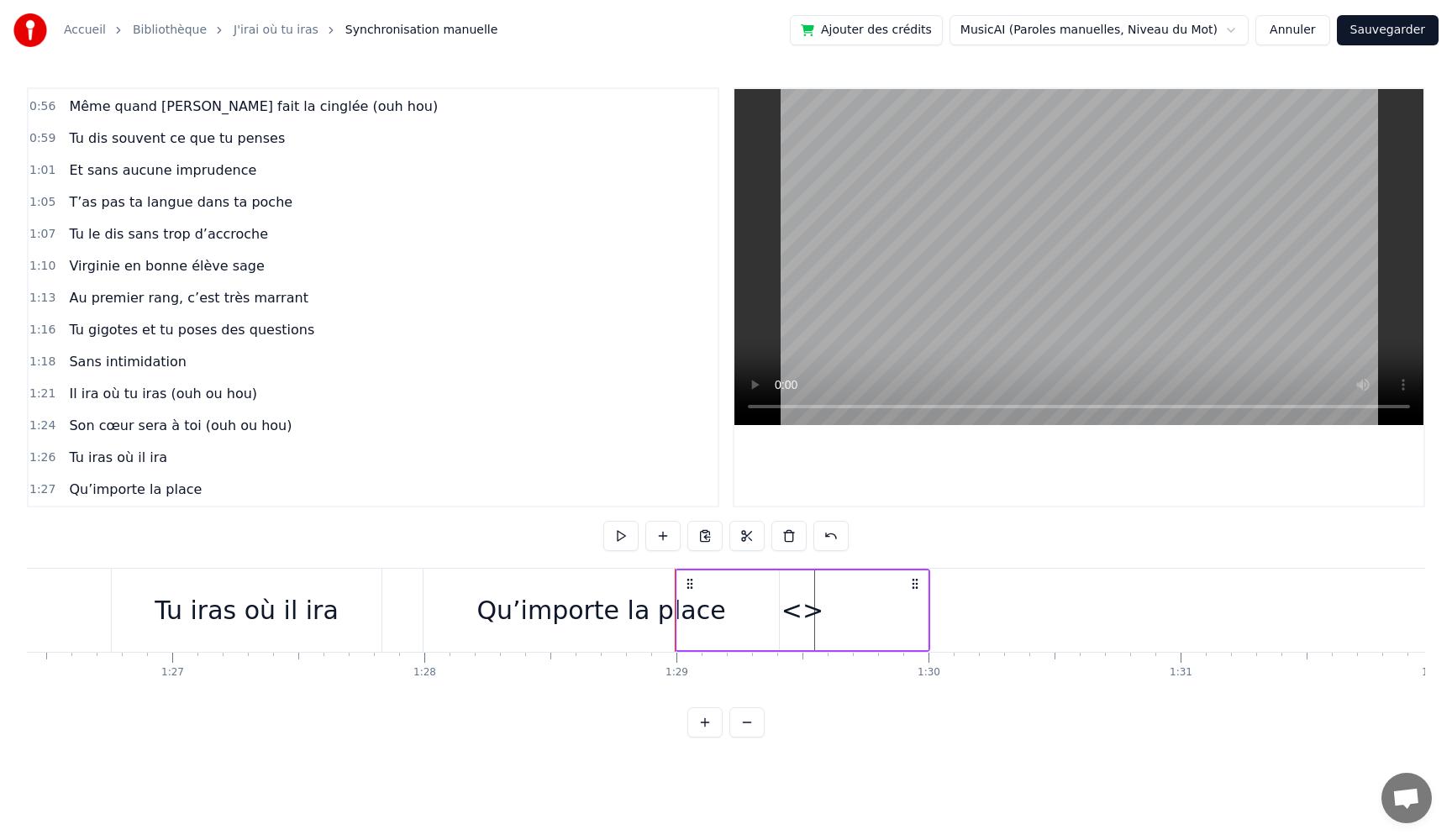
click at [757, 615] on div "<>" at bounding box center [802, 609] width 251 height 79
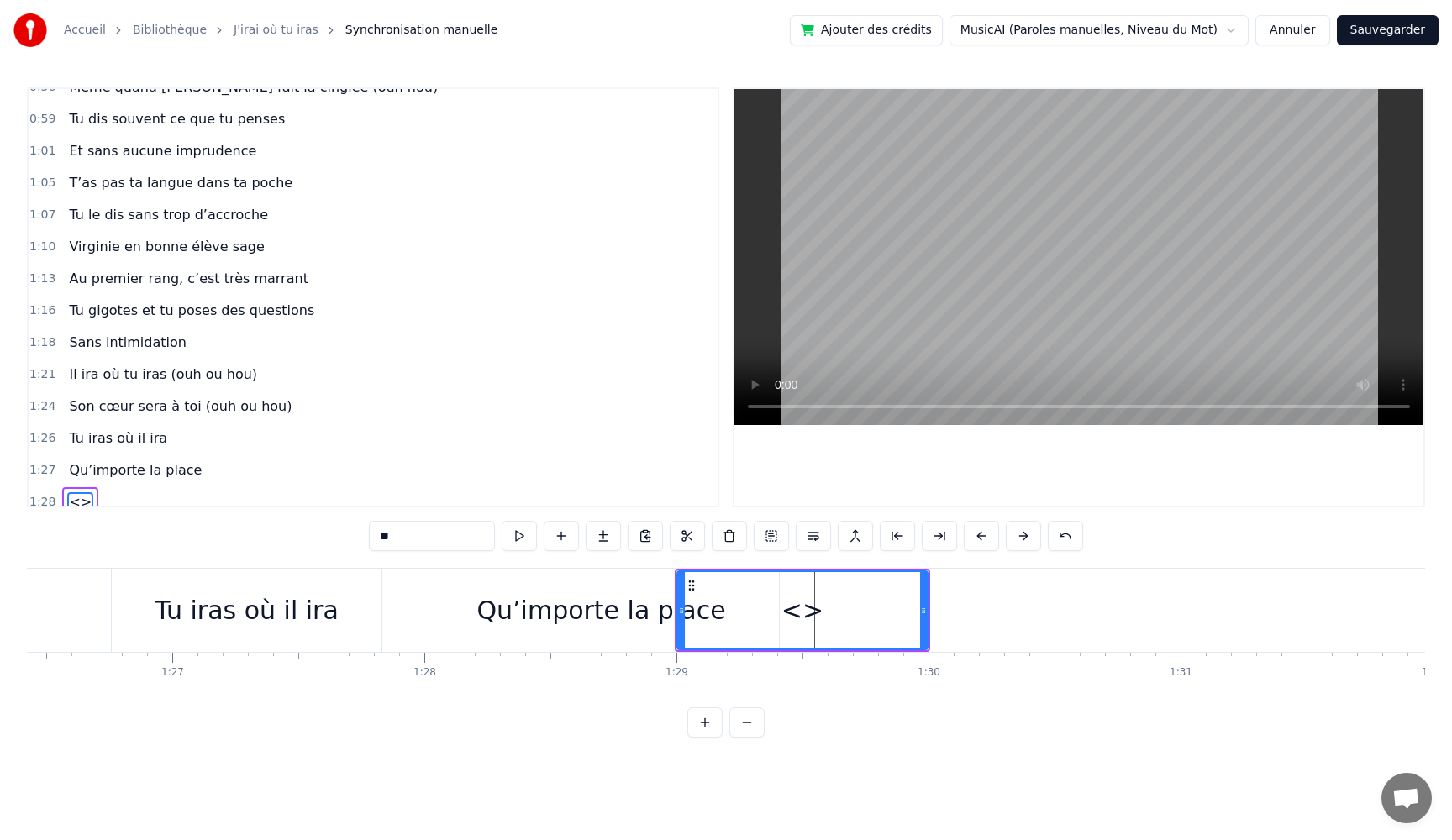
scroll to position [605, 0]
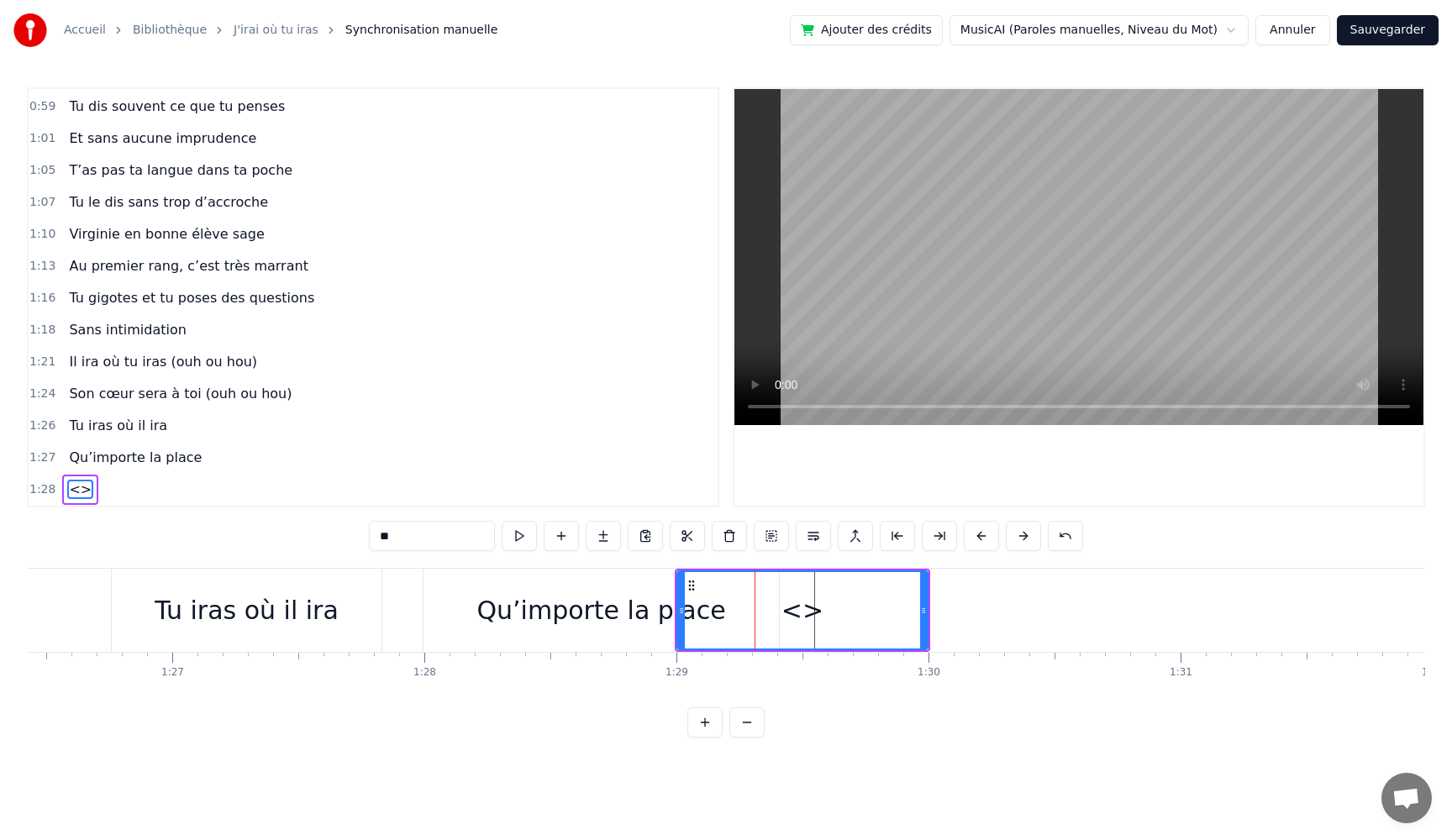
drag, startPoint x: 737, startPoint y: 615, endPoint x: 686, endPoint y: 599, distance: 53.5
click at [864, 624] on div "<>" at bounding box center [802, 610] width 249 height 77
drag, startPoint x: 678, startPoint y: 599, endPoint x: 806, endPoint y: 607, distance: 128.2
click at [806, 607] on div at bounding box center [809, 610] width 7 height 77
click at [914, 611] on div "<>" at bounding box center [866, 610] width 121 height 77
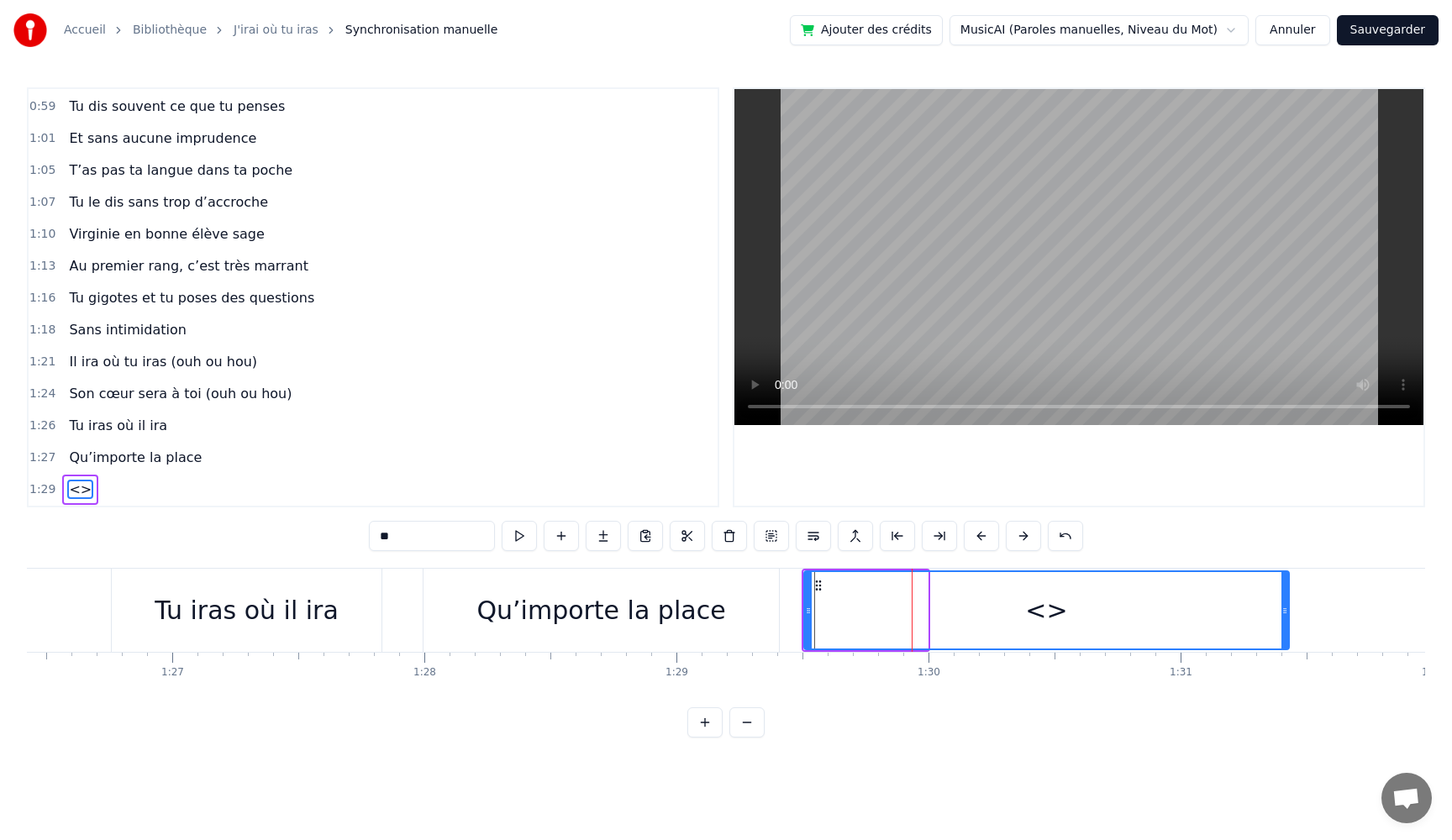
drag, startPoint x: 926, startPoint y: 616, endPoint x: 1290, endPoint y: 640, distance: 364.8
click at [1289, 640] on div at bounding box center [1285, 610] width 7 height 77
drag, startPoint x: 414, startPoint y: 543, endPoint x: 176, endPoint y: 525, distance: 238.7
click at [176, 525] on div "0:05 Très chers [PERSON_NAME] et [PERSON_NAME] 0:06 C’est beau de vous voir pou…" at bounding box center [726, 412] width 1399 height 651
paste input "**********"
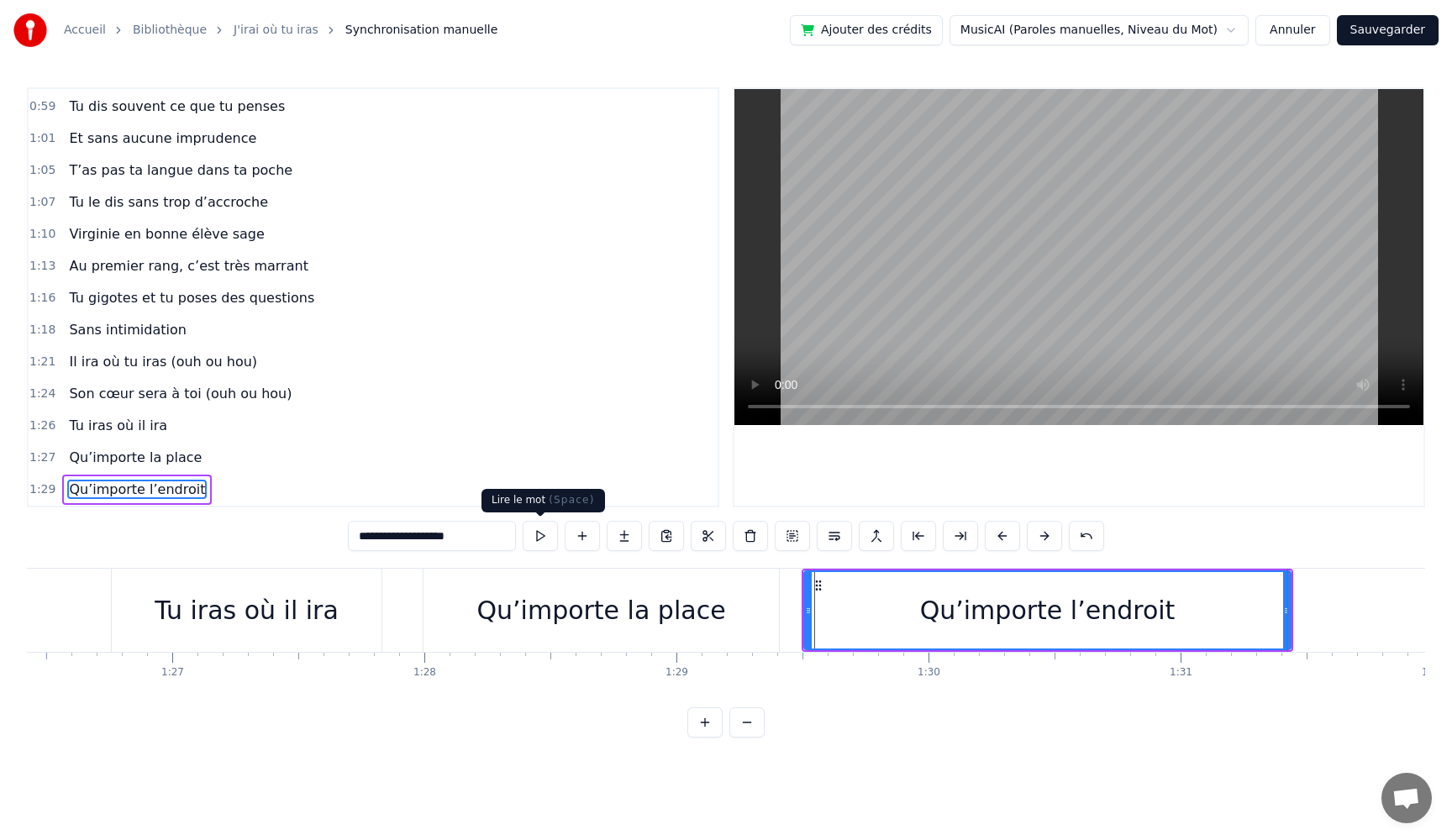
type input "**********"
drag, startPoint x: 598, startPoint y: 554, endPoint x: 560, endPoint y: 545, distance: 39.1
click at [575, 549] on div "**********" at bounding box center [726, 537] width 757 height 33
click at [543, 540] on button at bounding box center [540, 535] width 35 height 31
click at [522, 520] on button at bounding box center [540, 535] width 35 height 31
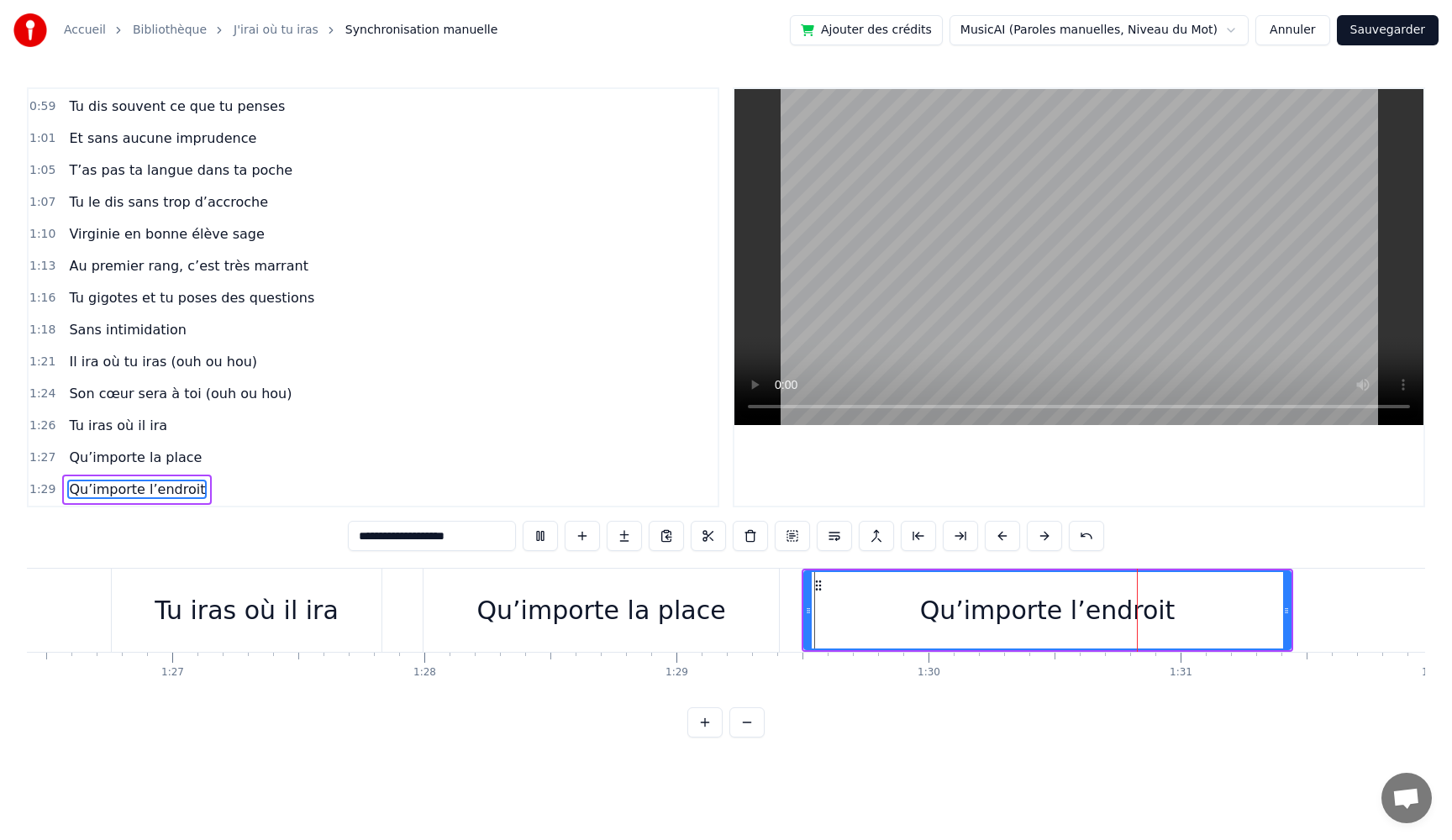
click at [522, 520] on button at bounding box center [540, 535] width 35 height 31
drag, startPoint x: 1289, startPoint y: 623, endPoint x: 1158, endPoint y: 629, distance: 131.1
click at [1153, 628] on div at bounding box center [1151, 610] width 7 height 77
click at [522, 520] on button at bounding box center [540, 535] width 35 height 31
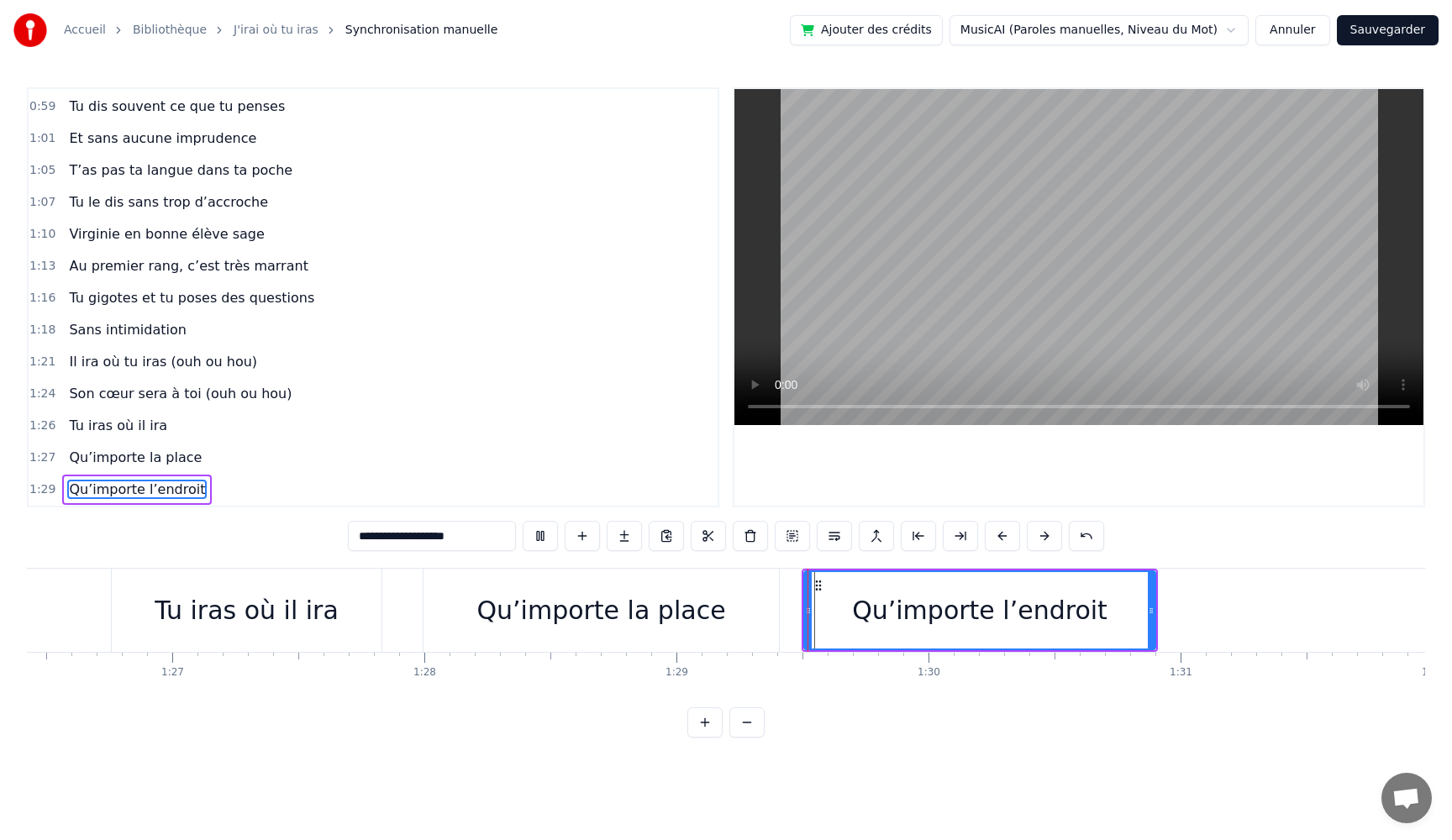
click at [522, 520] on button at bounding box center [540, 535] width 35 height 31
click at [1154, 620] on div "Qu’importe l’endroit" at bounding box center [980, 609] width 353 height 79
drag, startPoint x: 1154, startPoint y: 620, endPoint x: 1220, endPoint y: 621, distance: 66.0
click at [1195, 621] on div at bounding box center [1192, 610] width 7 height 77
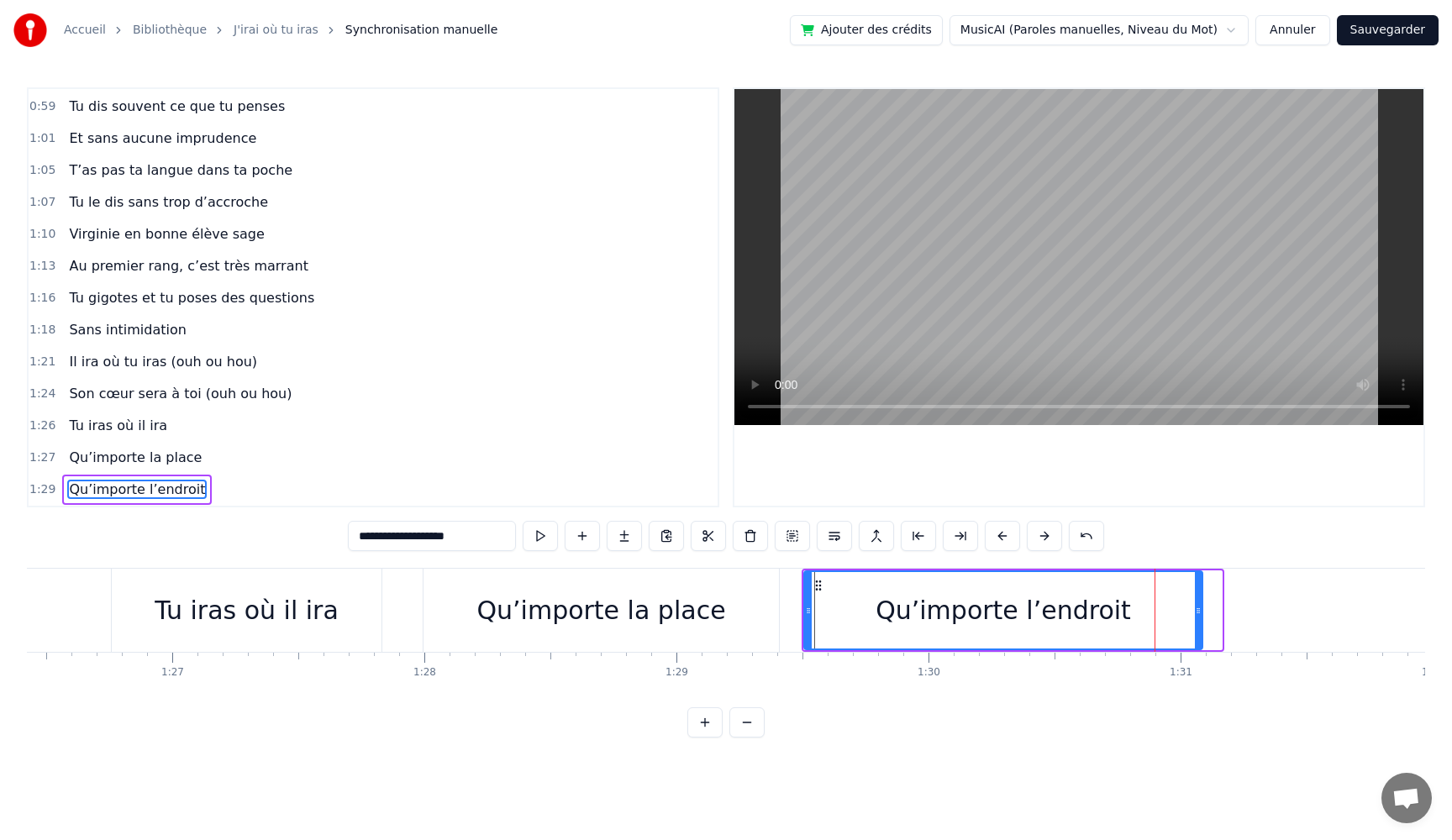
drag, startPoint x: 1220, startPoint y: 621, endPoint x: 1200, endPoint y: 621, distance: 20.0
click at [1200, 621] on div at bounding box center [1199, 610] width 7 height 77
drag, startPoint x: 1201, startPoint y: 622, endPoint x: 1115, endPoint y: 625, distance: 86.1
click at [1115, 625] on div at bounding box center [1116, 610] width 7 height 77
click at [583, 616] on div "Qu’importe la place" at bounding box center [600, 609] width 249 height 38
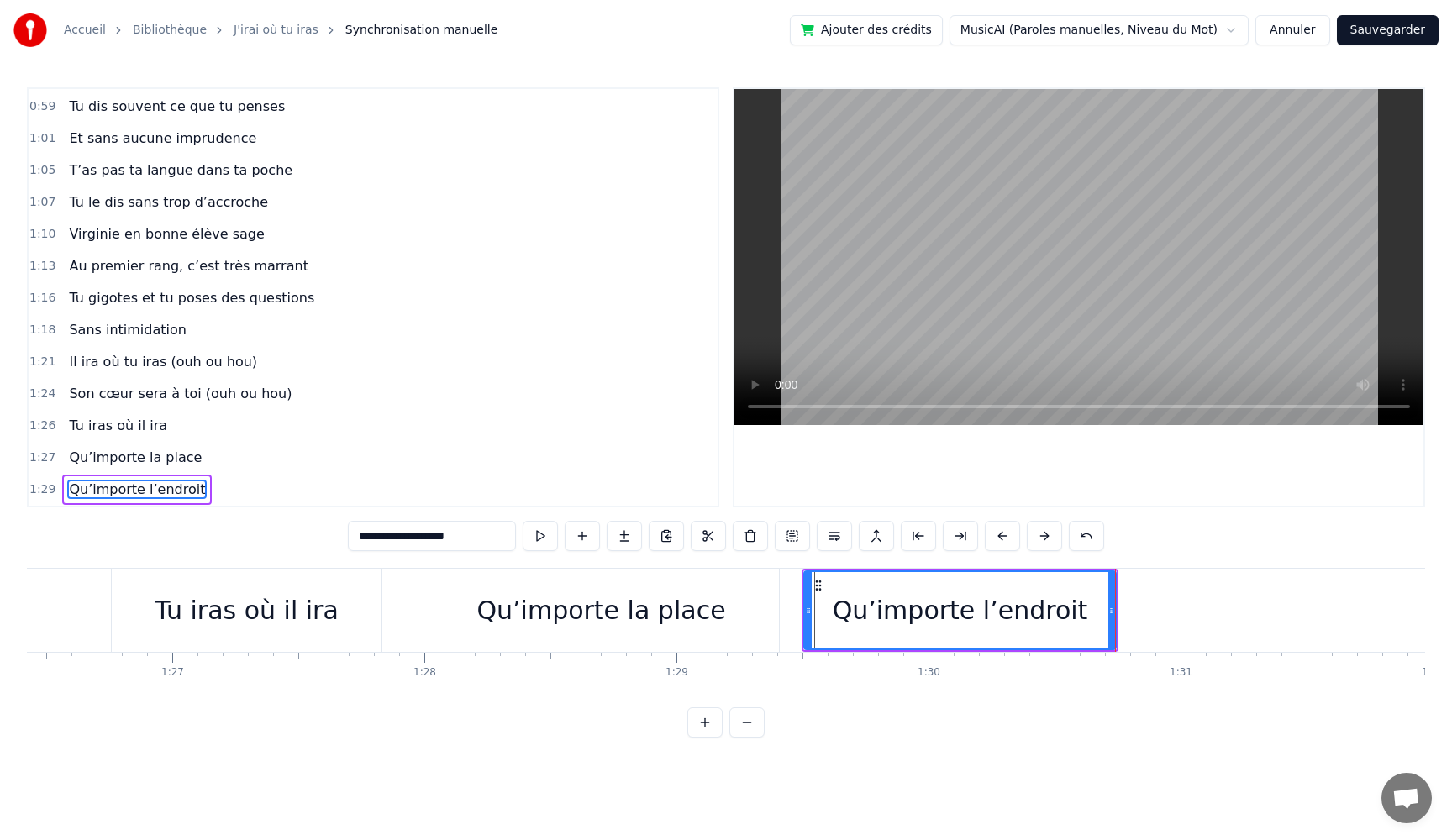
type input "**********"
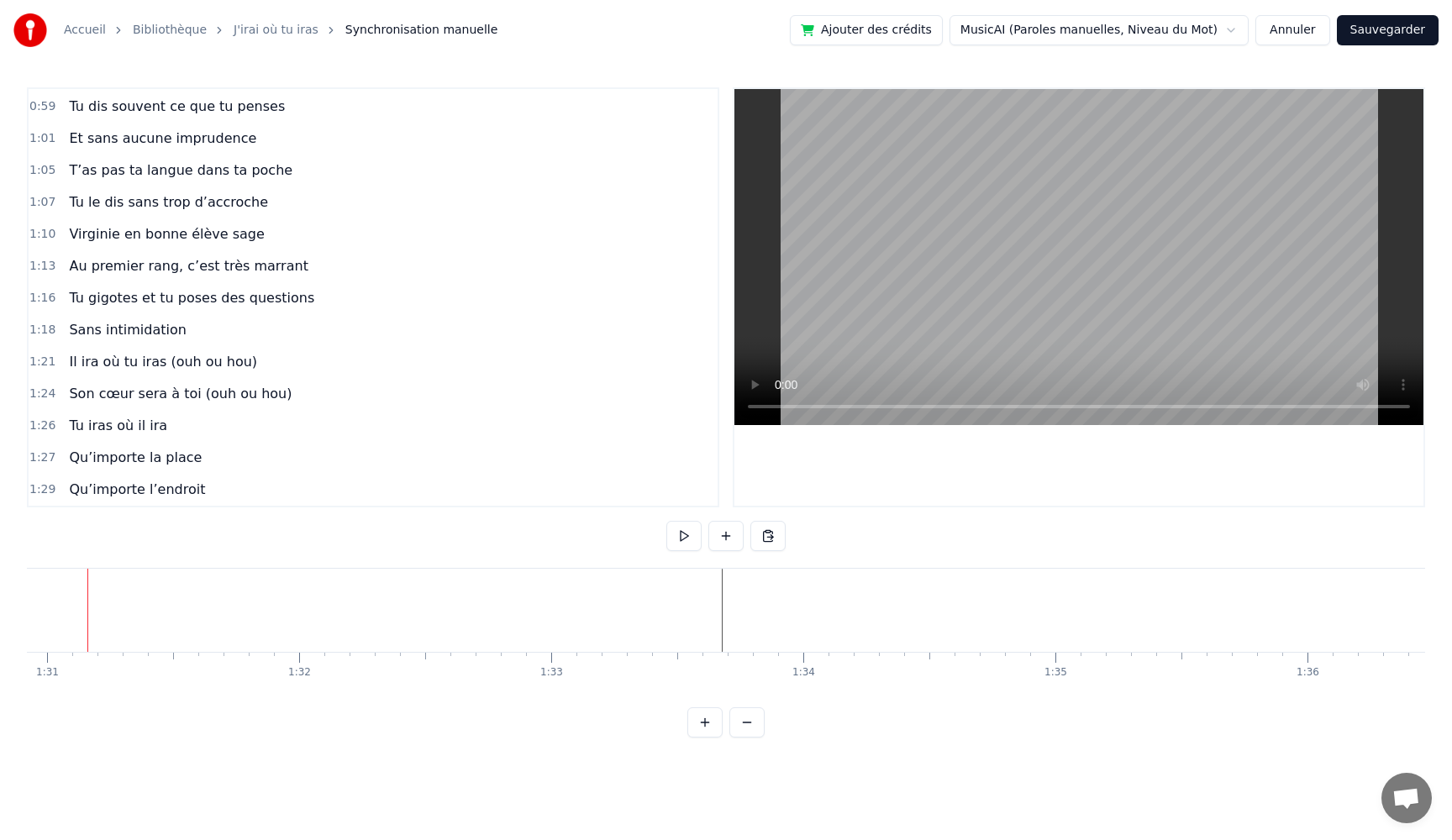
scroll to position [0, 22900]
click at [724, 534] on button at bounding box center [726, 535] width 35 height 31
click at [725, 541] on button at bounding box center [726, 535] width 35 height 31
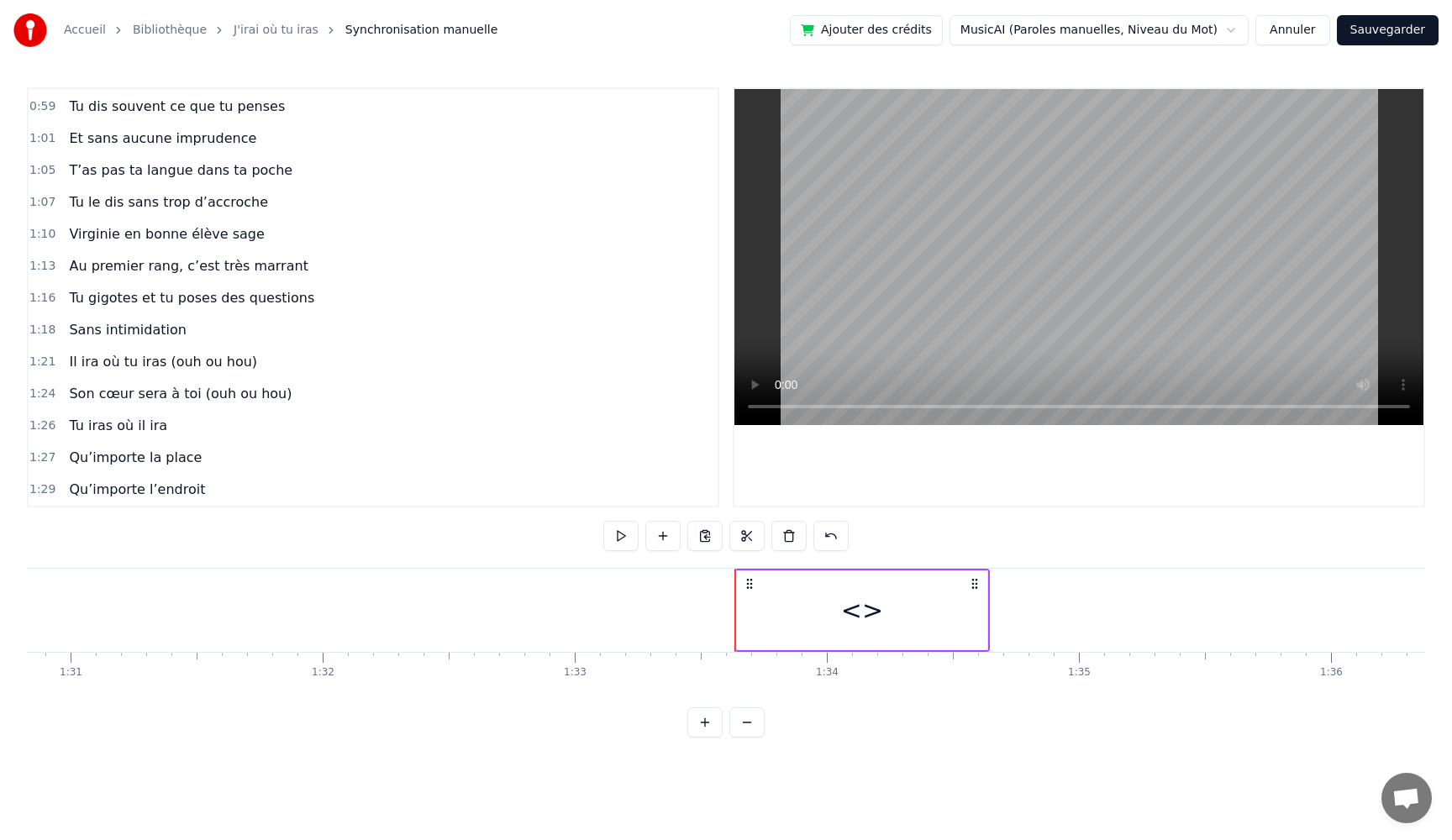
click at [916, 606] on div "<>" at bounding box center [862, 609] width 251 height 79
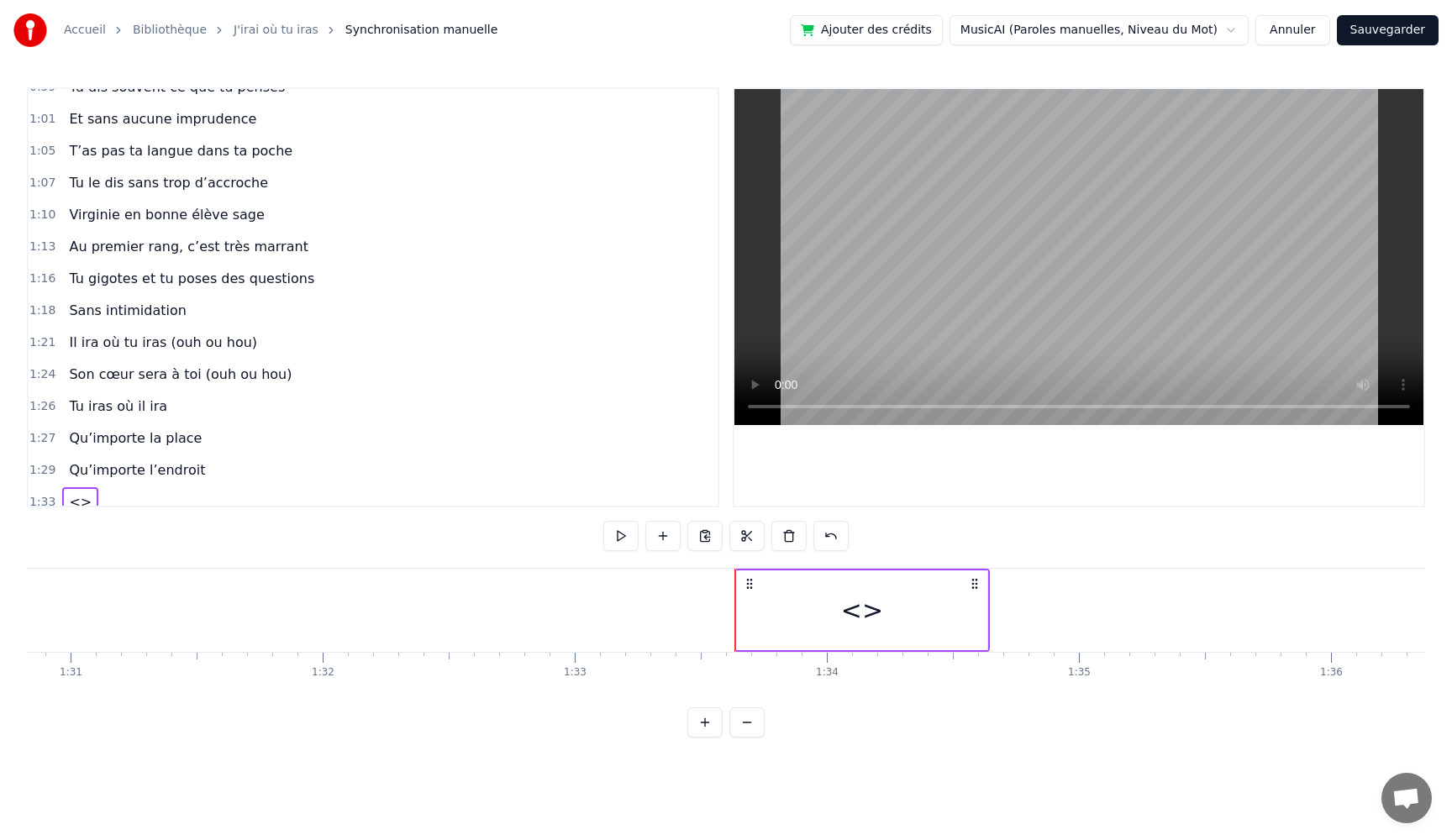
scroll to position [637, 0]
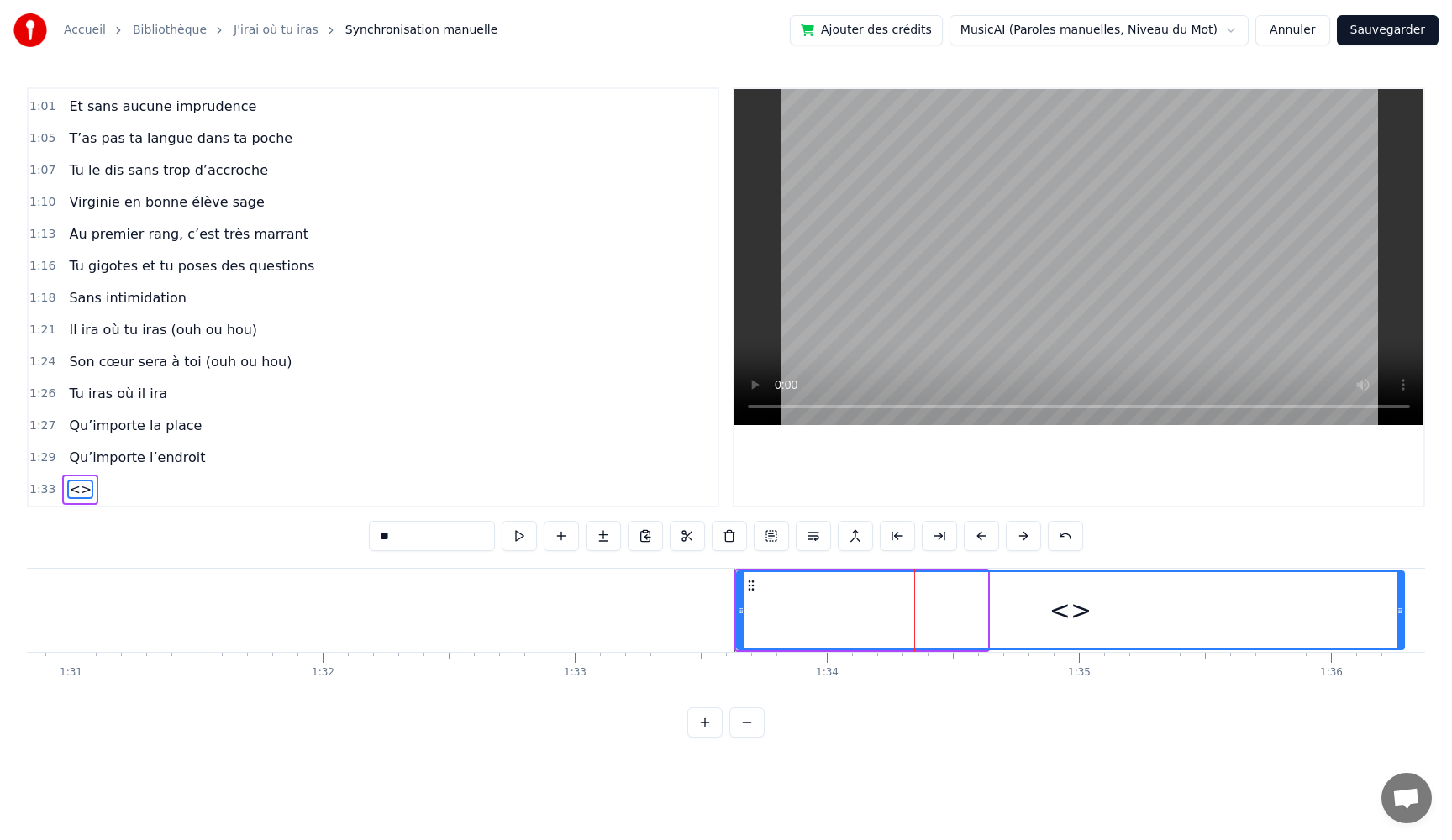
drag, startPoint x: 985, startPoint y: 614, endPoint x: 1402, endPoint y: 617, distance: 417.0
click at [1402, 617] on div at bounding box center [1400, 610] width 7 height 77
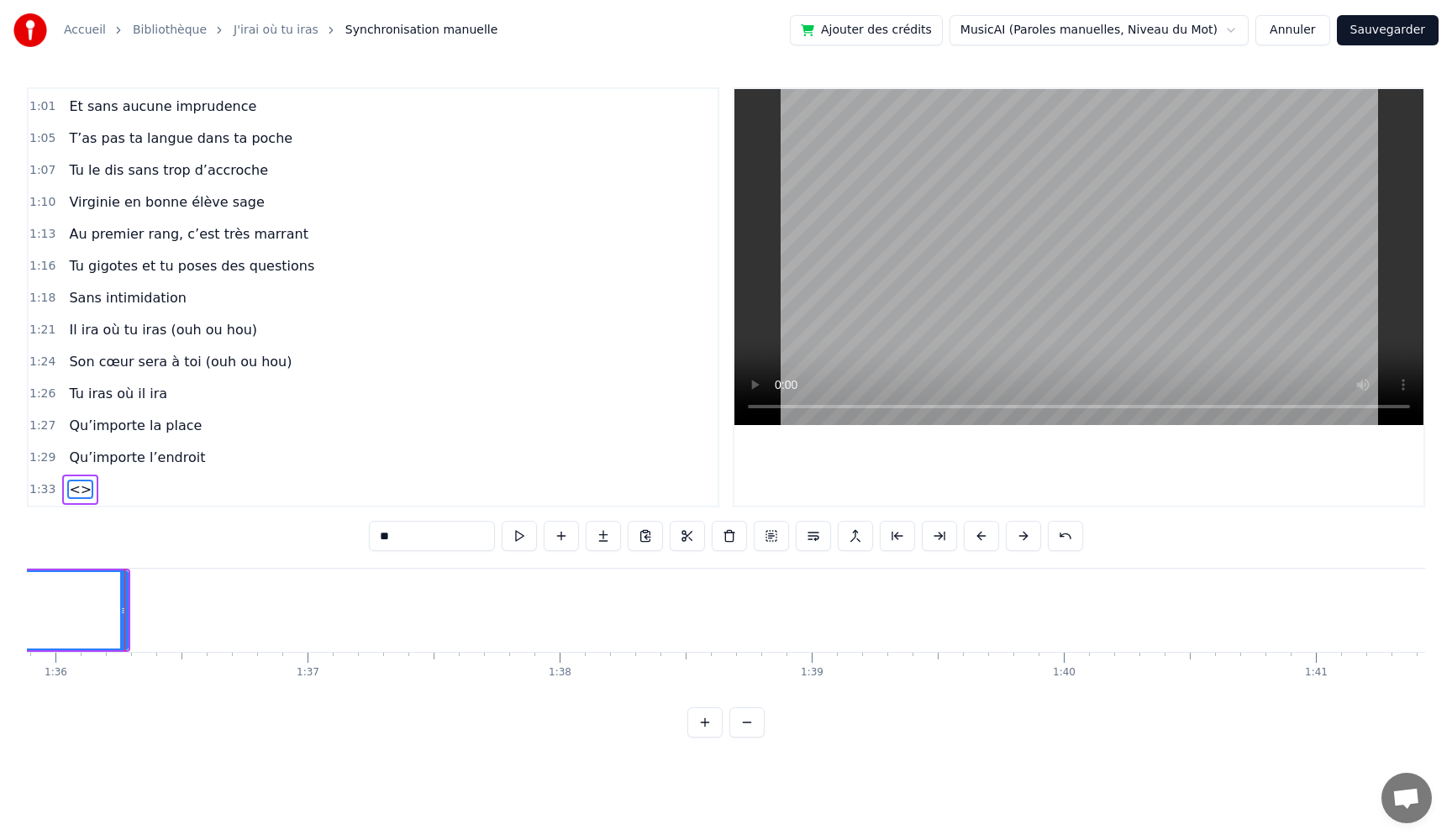
scroll to position [0, 24189]
drag, startPoint x: 413, startPoint y: 541, endPoint x: 233, endPoint y: 530, distance: 180.3
click at [233, 530] on div "0:05 Très chers [PERSON_NAME] et [PERSON_NAME] 0:06 C’est beau de vous voir pou…" at bounding box center [726, 412] width 1399 height 651
paste input "**********"
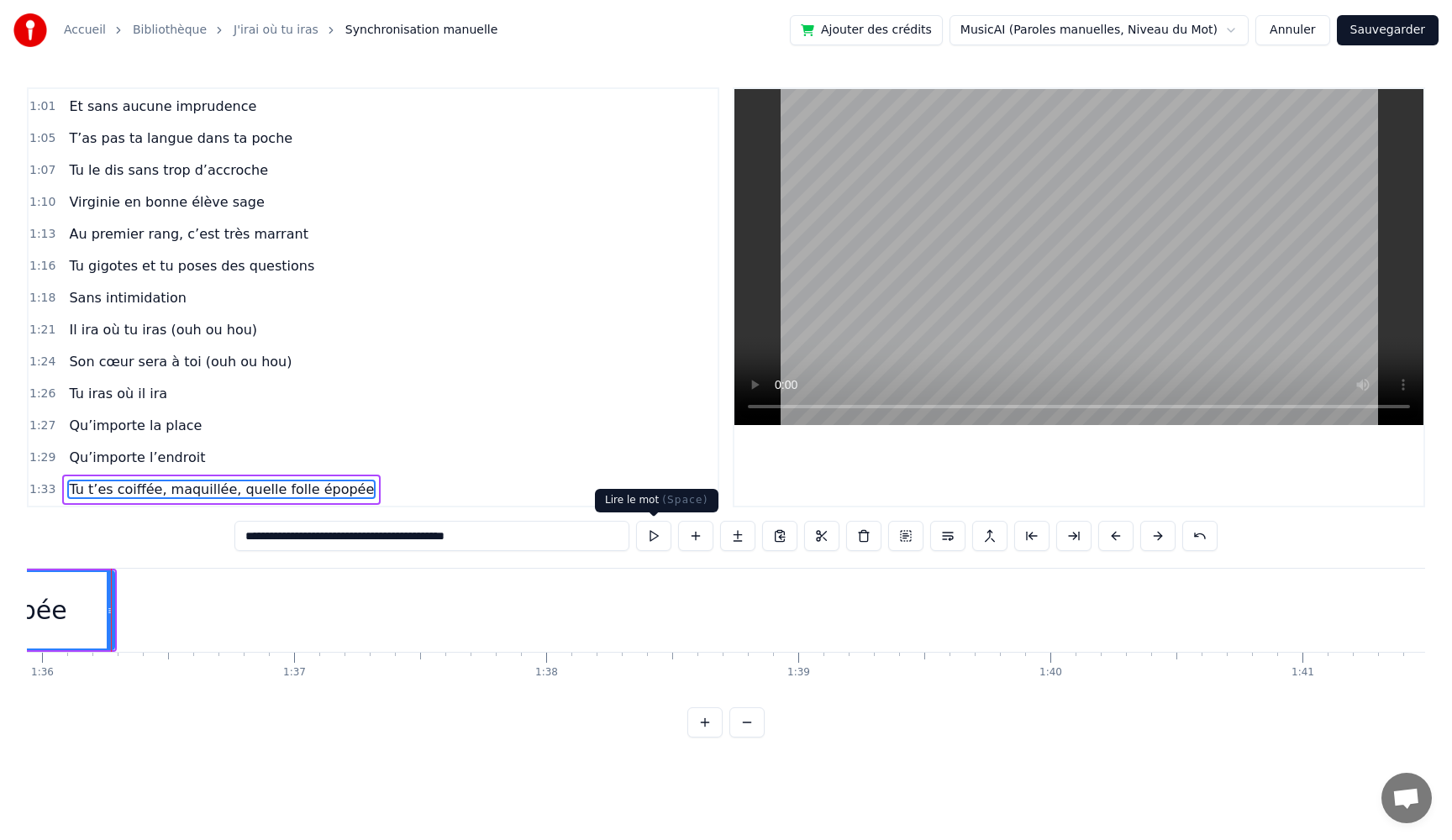
type input "**********"
click at [646, 537] on button at bounding box center [653, 535] width 35 height 31
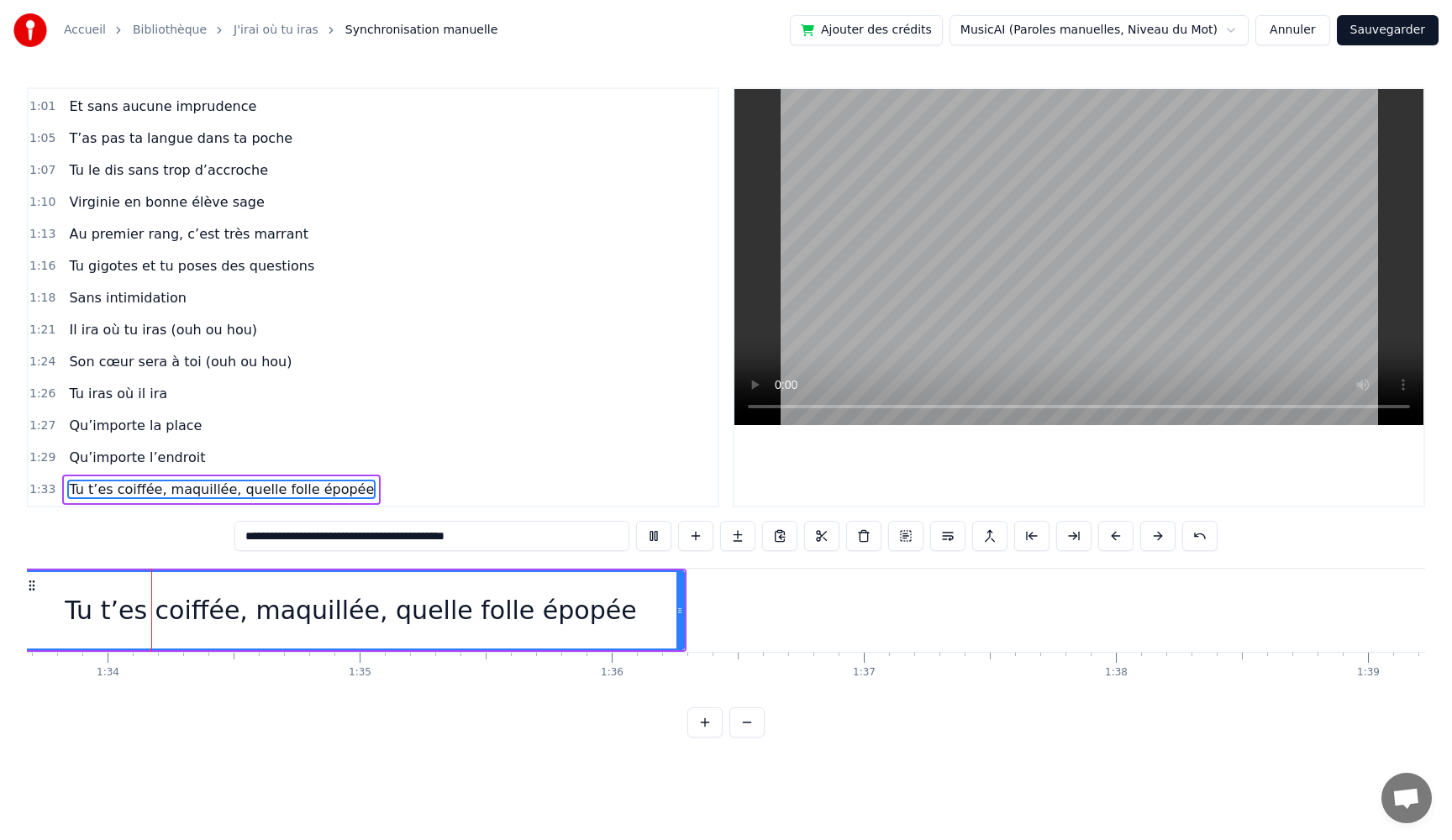
scroll to position [0, 23614]
click at [636, 520] on button at bounding box center [653, 535] width 35 height 31
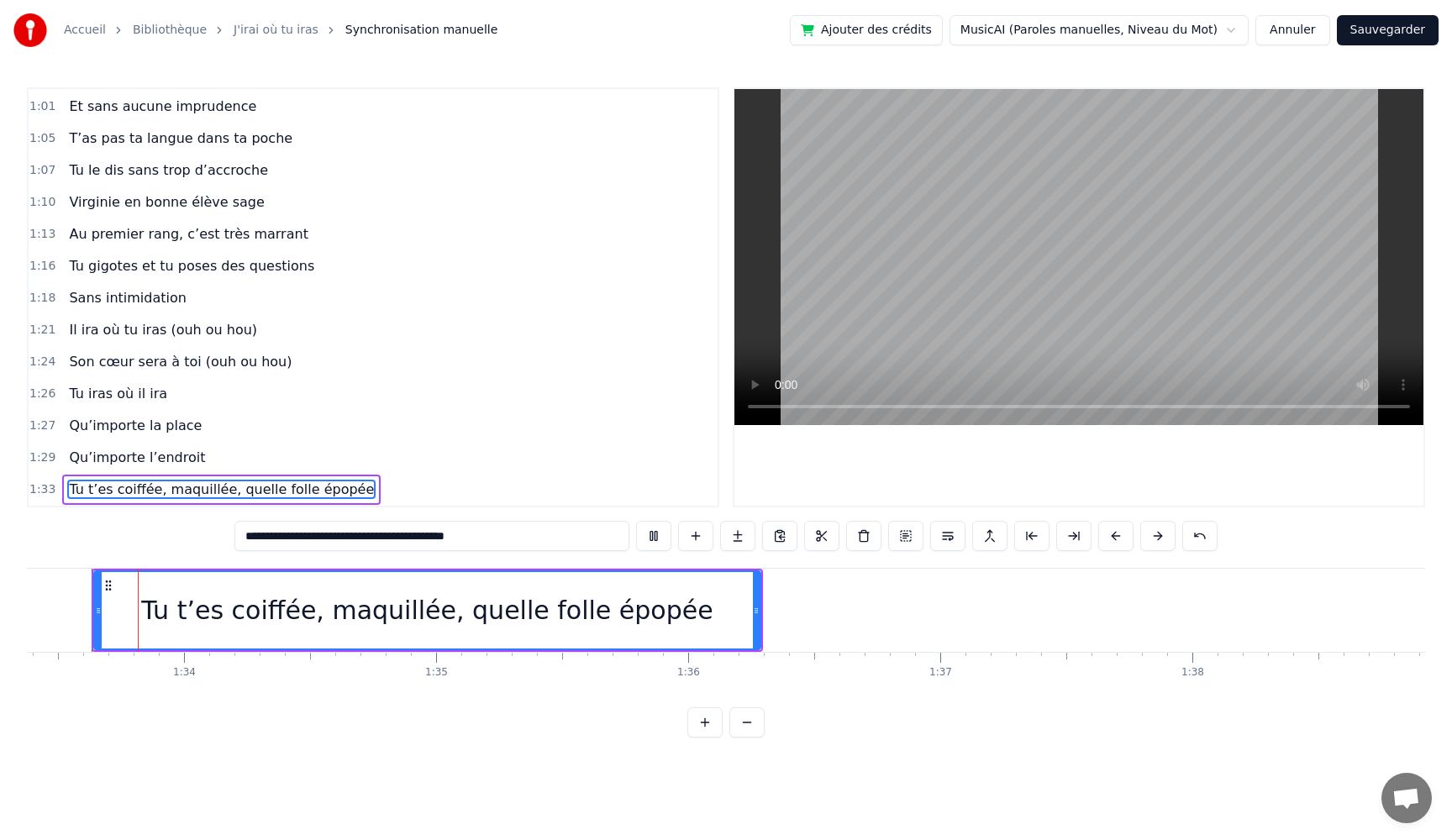
scroll to position [0, 23523]
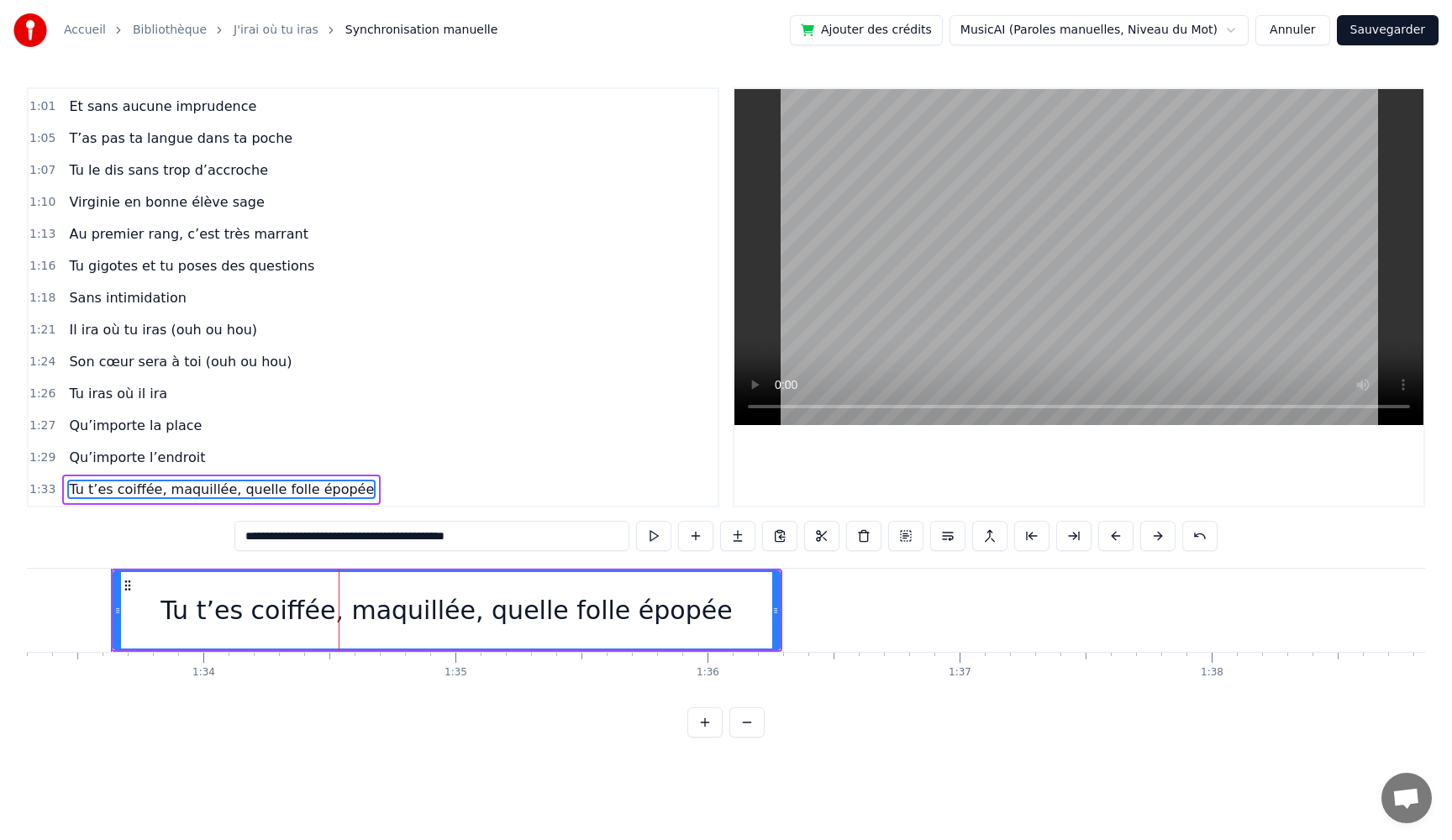
click at [636, 520] on button at bounding box center [653, 535] width 35 height 31
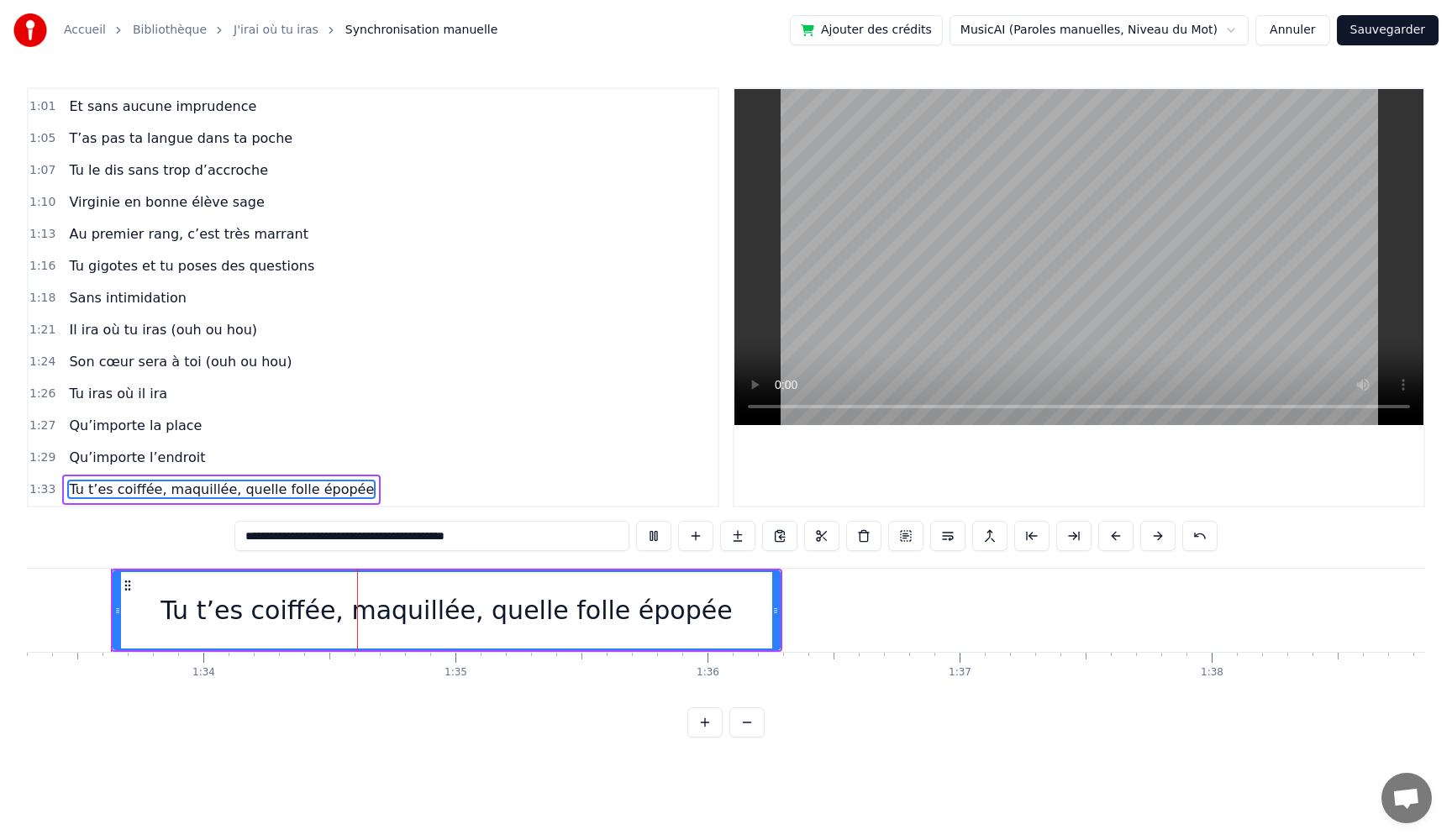
click at [775, 612] on icon at bounding box center [776, 610] width 7 height 13
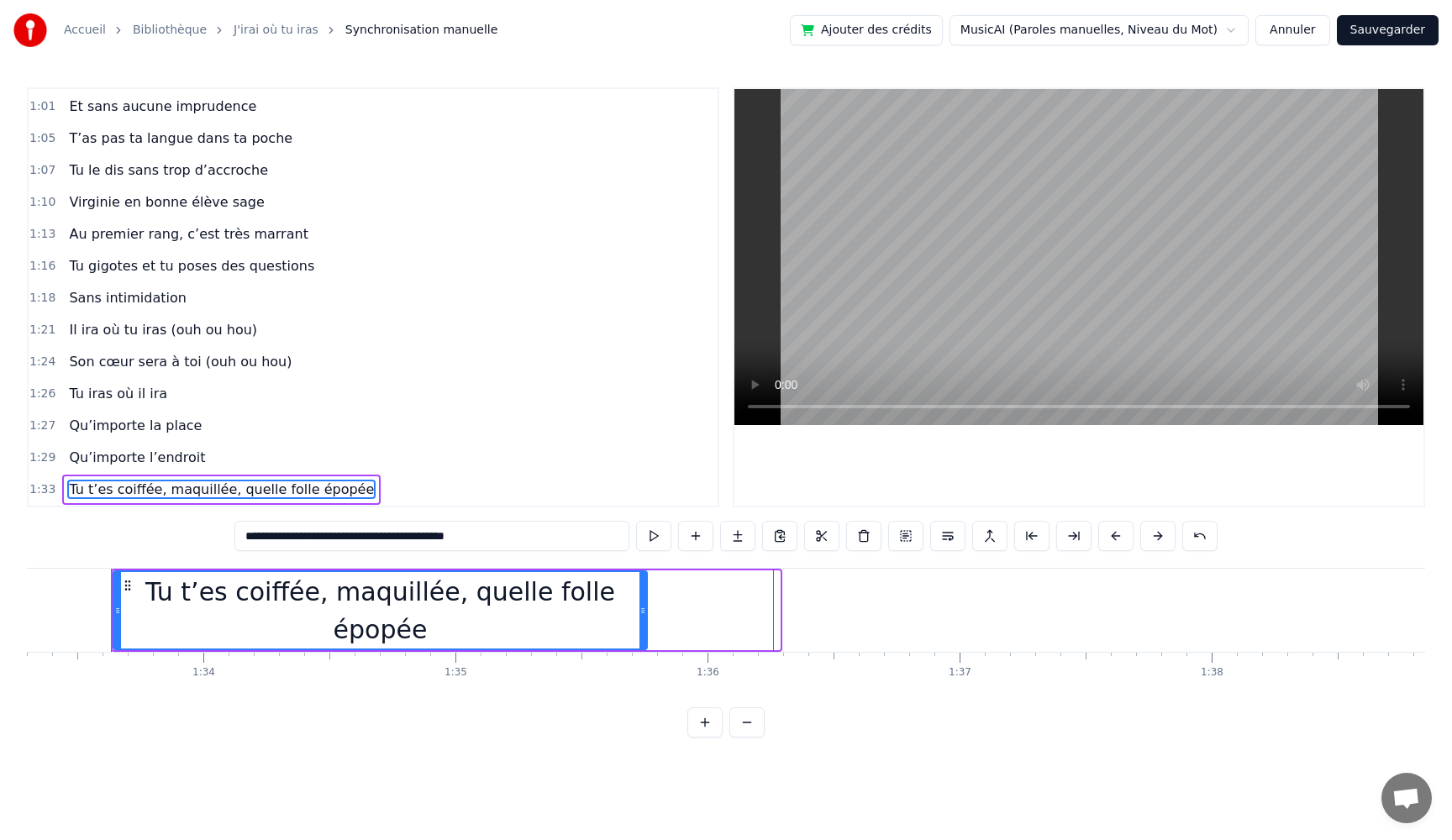
drag, startPoint x: 777, startPoint y: 612, endPoint x: 644, endPoint y: 621, distance: 133.3
click at [644, 621] on div at bounding box center [643, 610] width 7 height 77
click at [649, 626] on div "Tu t’es coiffée, maquillée, quelle folle épopée" at bounding box center [380, 609] width 539 height 83
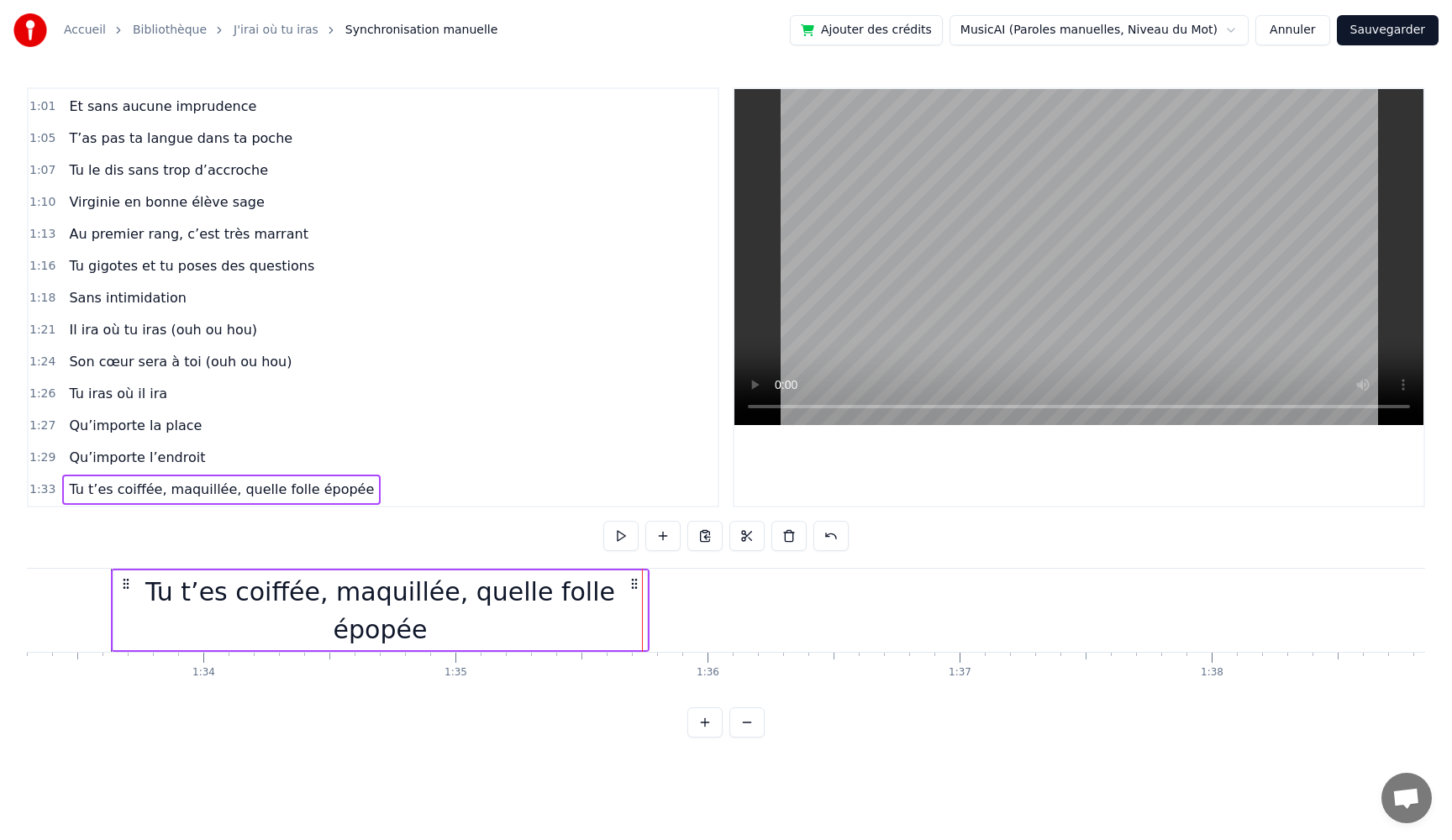
click at [619, 620] on div "Tu t’es coiffée, maquillée, quelle folle épopée" at bounding box center [380, 609] width 534 height 79
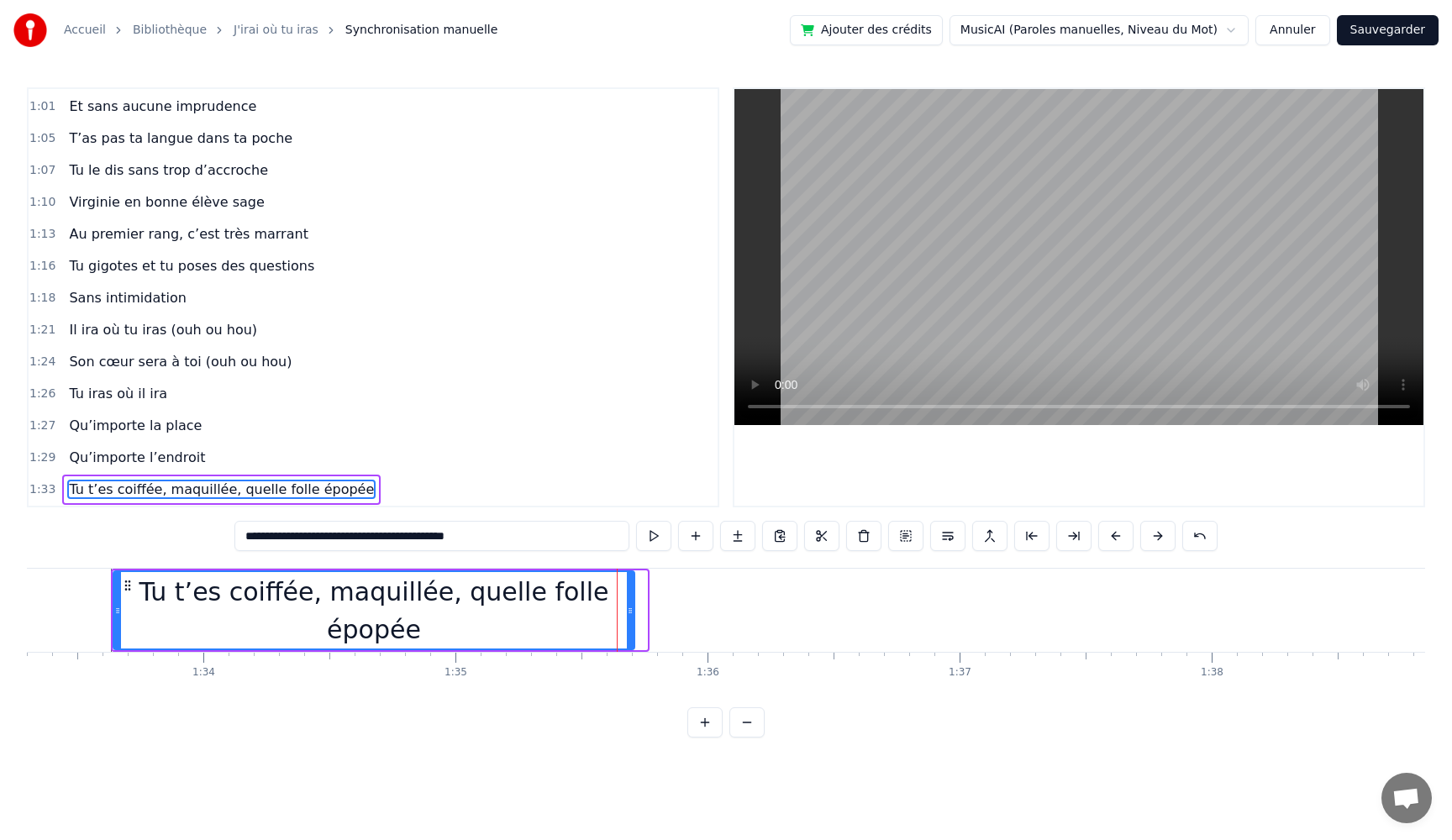
drag, startPoint x: 646, startPoint y: 616, endPoint x: 633, endPoint y: 617, distance: 13.0
click at [633, 617] on div at bounding box center [631, 610] width 7 height 77
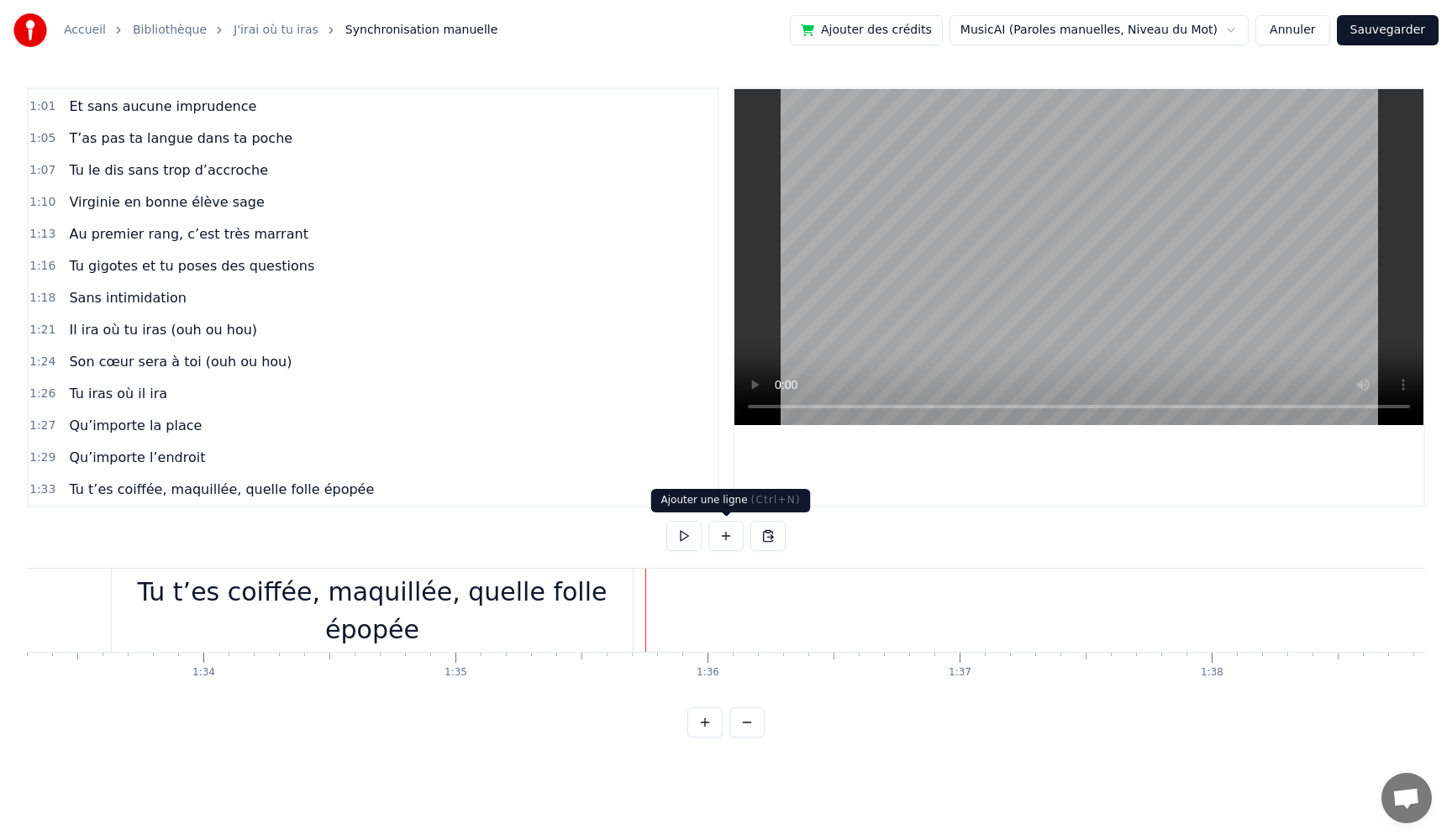
click at [717, 540] on button at bounding box center [726, 535] width 35 height 31
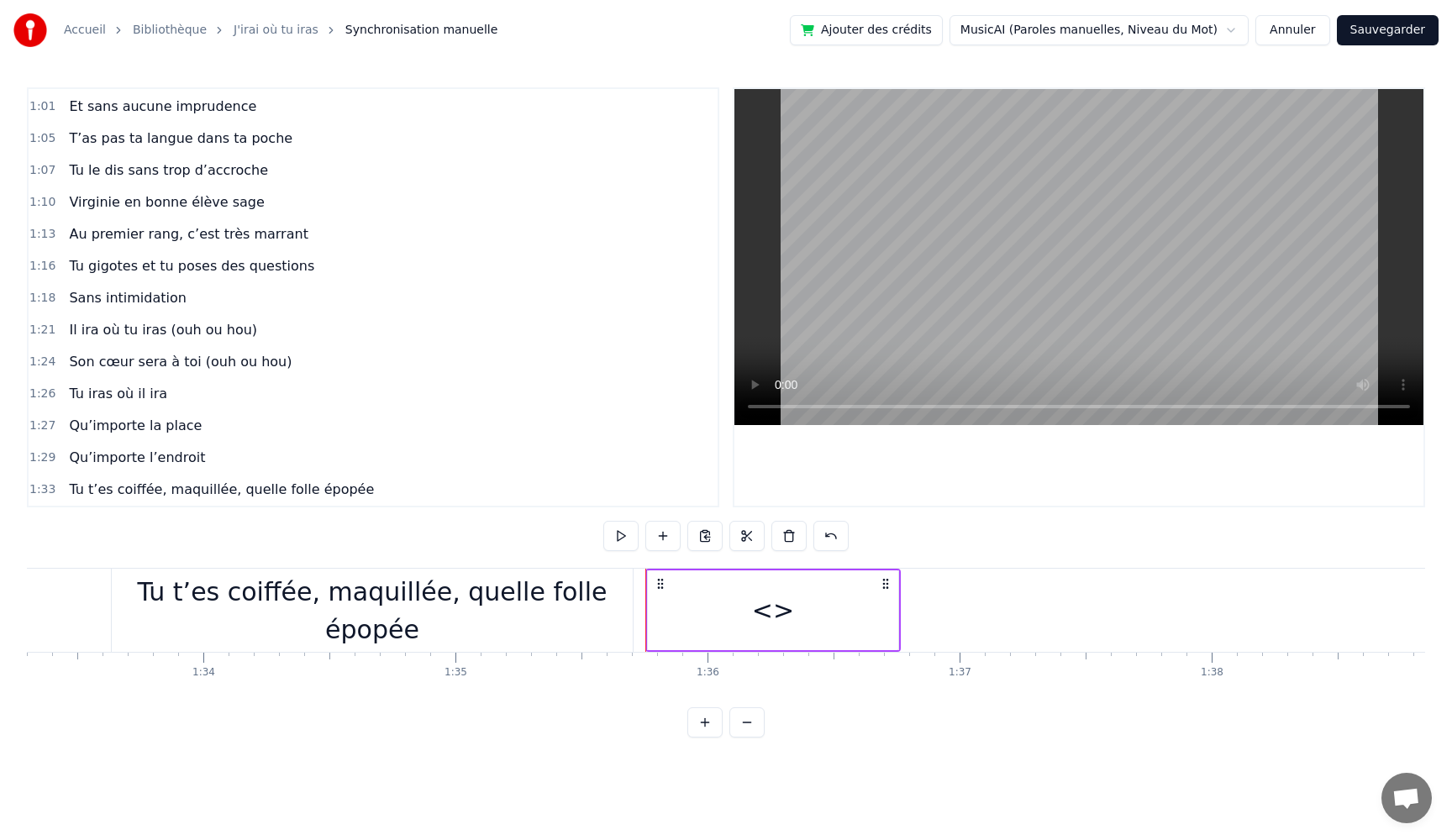
click at [718, 606] on div "<>" at bounding box center [773, 609] width 251 height 79
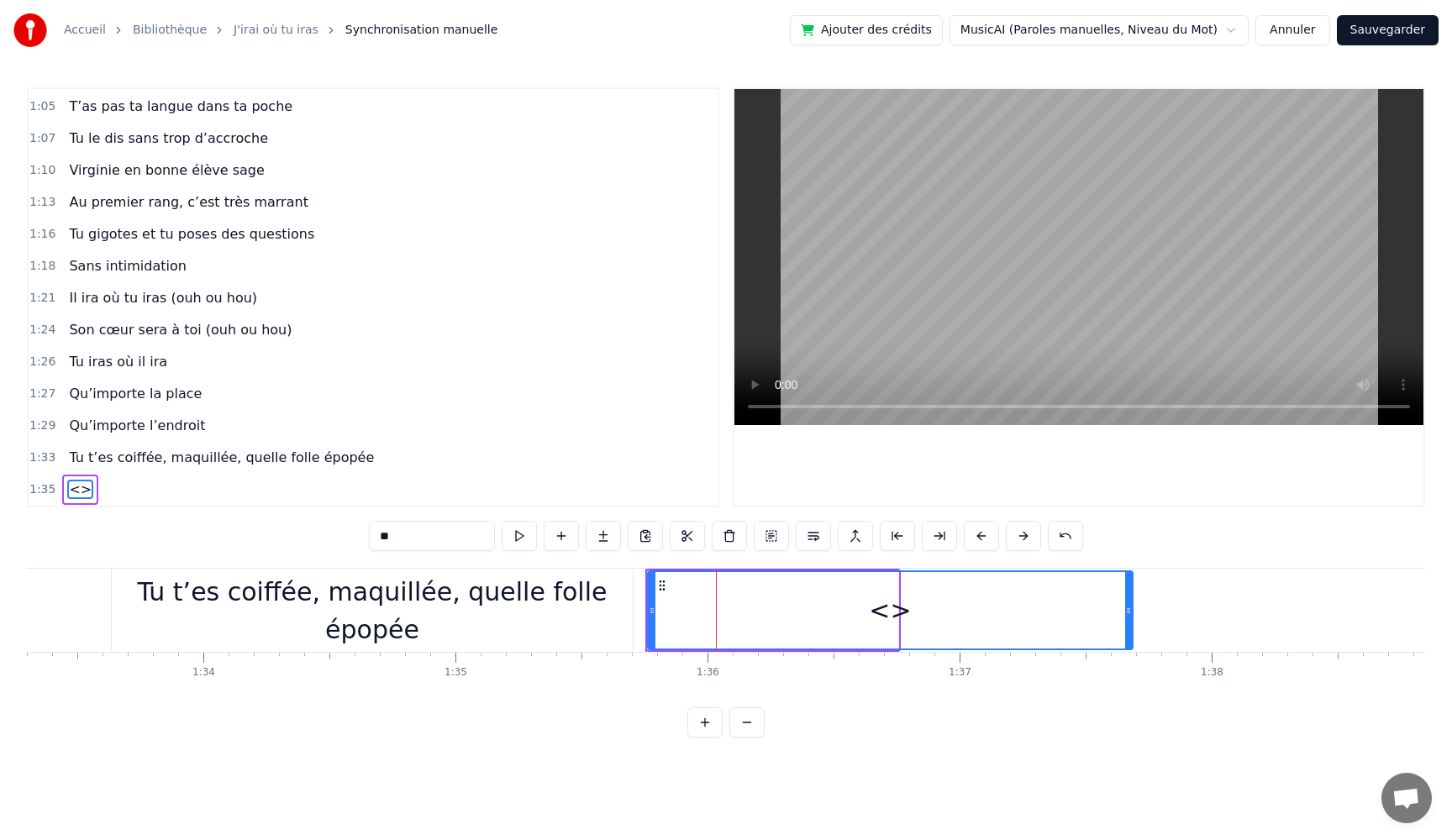
drag, startPoint x: 895, startPoint y: 608, endPoint x: 1129, endPoint y: 630, distance: 235.0
click at [1129, 630] on div at bounding box center [1129, 610] width 7 height 77
click at [521, 538] on button at bounding box center [519, 535] width 35 height 31
click at [1105, 616] on div "<>" at bounding box center [890, 610] width 483 height 77
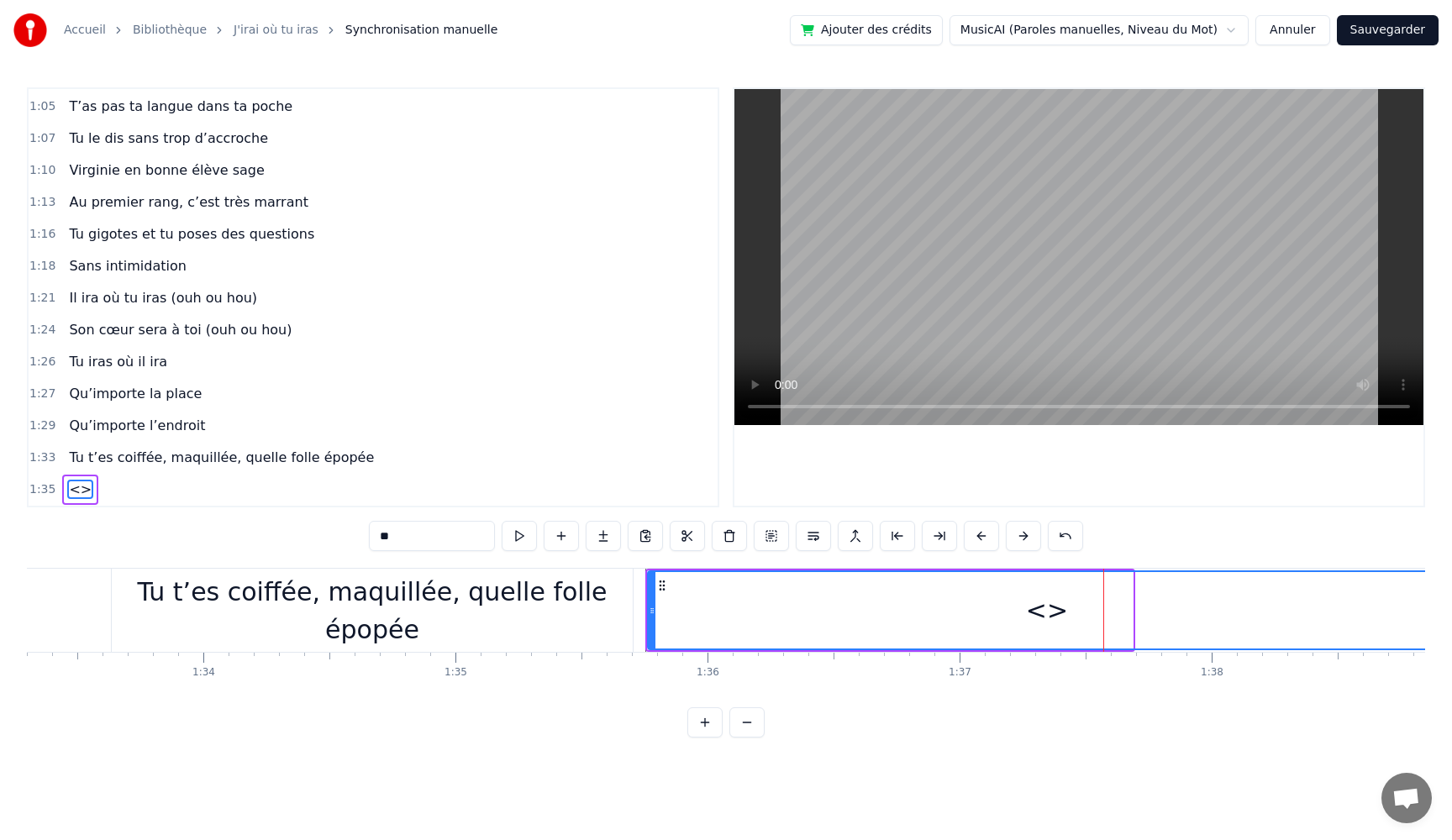
drag, startPoint x: 1130, startPoint y: 615, endPoint x: 1444, endPoint y: 628, distance: 314.3
click at [1444, 628] on div "Accueil Bibliothèque J'irai où tu iras Synchronisation manuelle Ajouter des cré…" at bounding box center [726, 368] width 1452 height 738
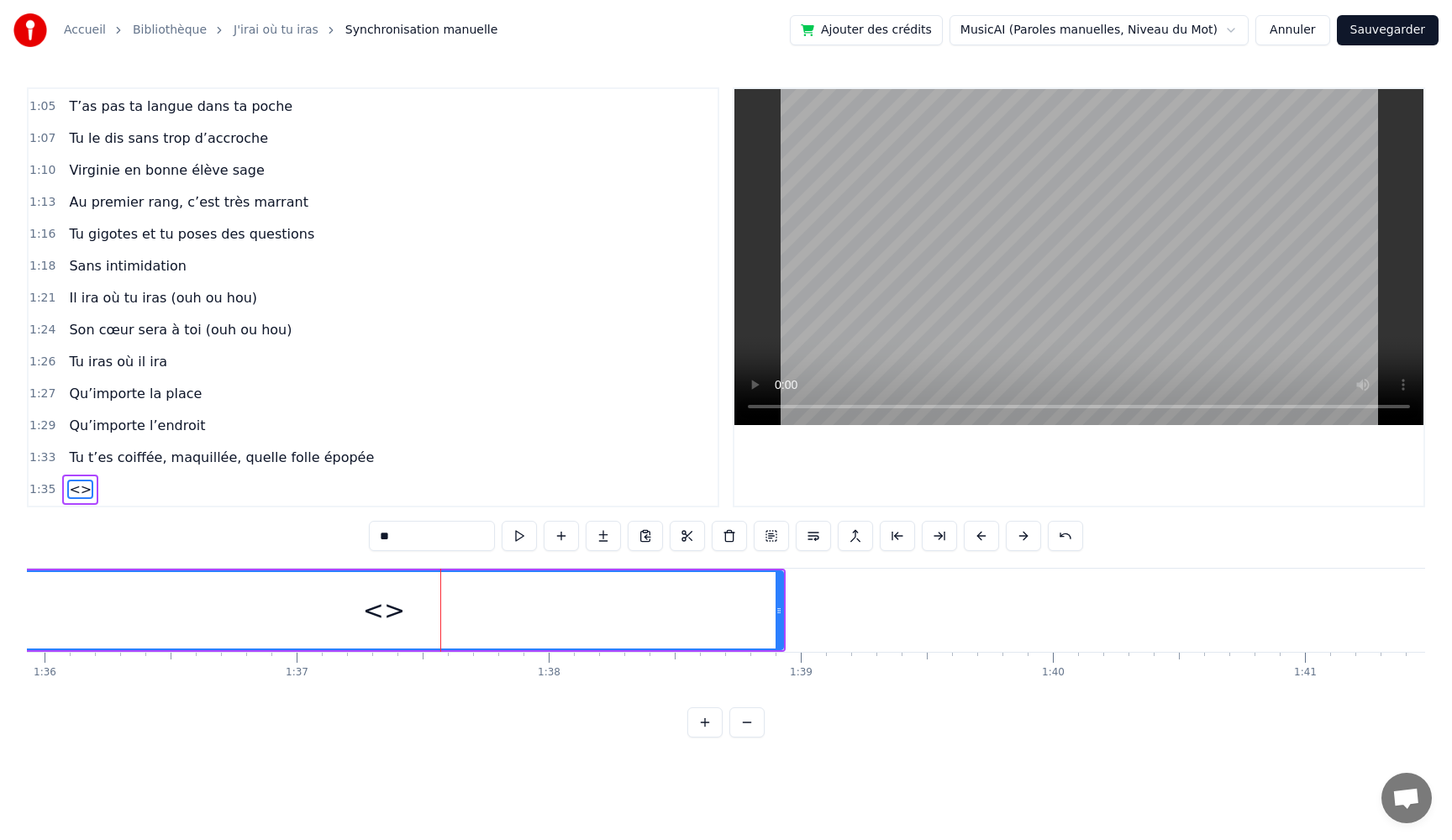
scroll to position [0, 24155]
drag, startPoint x: 411, startPoint y: 540, endPoint x: 239, endPoint y: 518, distance: 173.4
click at [239, 518] on div "0:05 Très chers [PERSON_NAME] et [PERSON_NAME] 0:06 C’est beau de vous voir pou…" at bounding box center [726, 412] width 1399 height 651
paste input "**********"
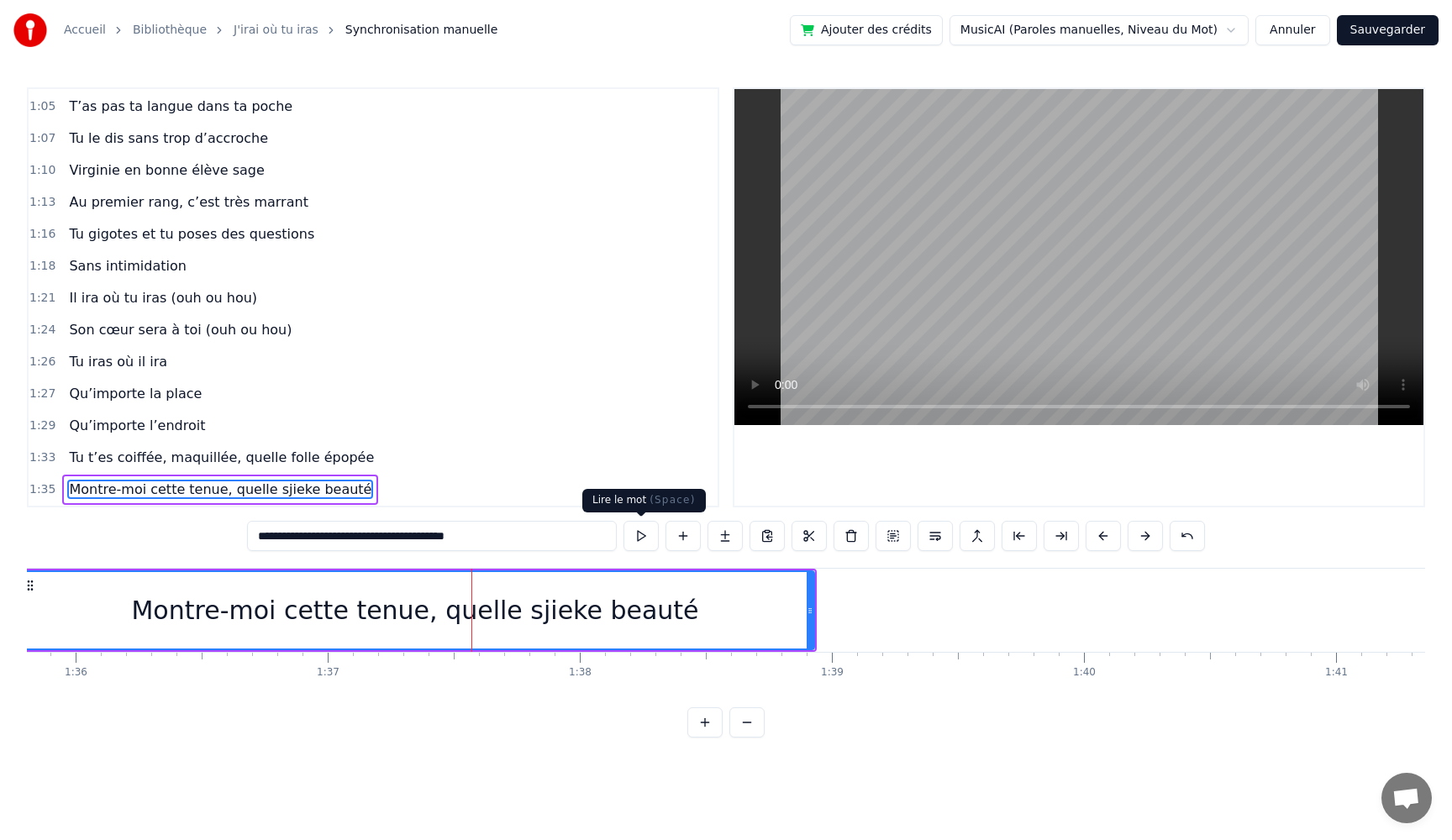
type input "**********"
click at [640, 541] on button at bounding box center [641, 535] width 35 height 31
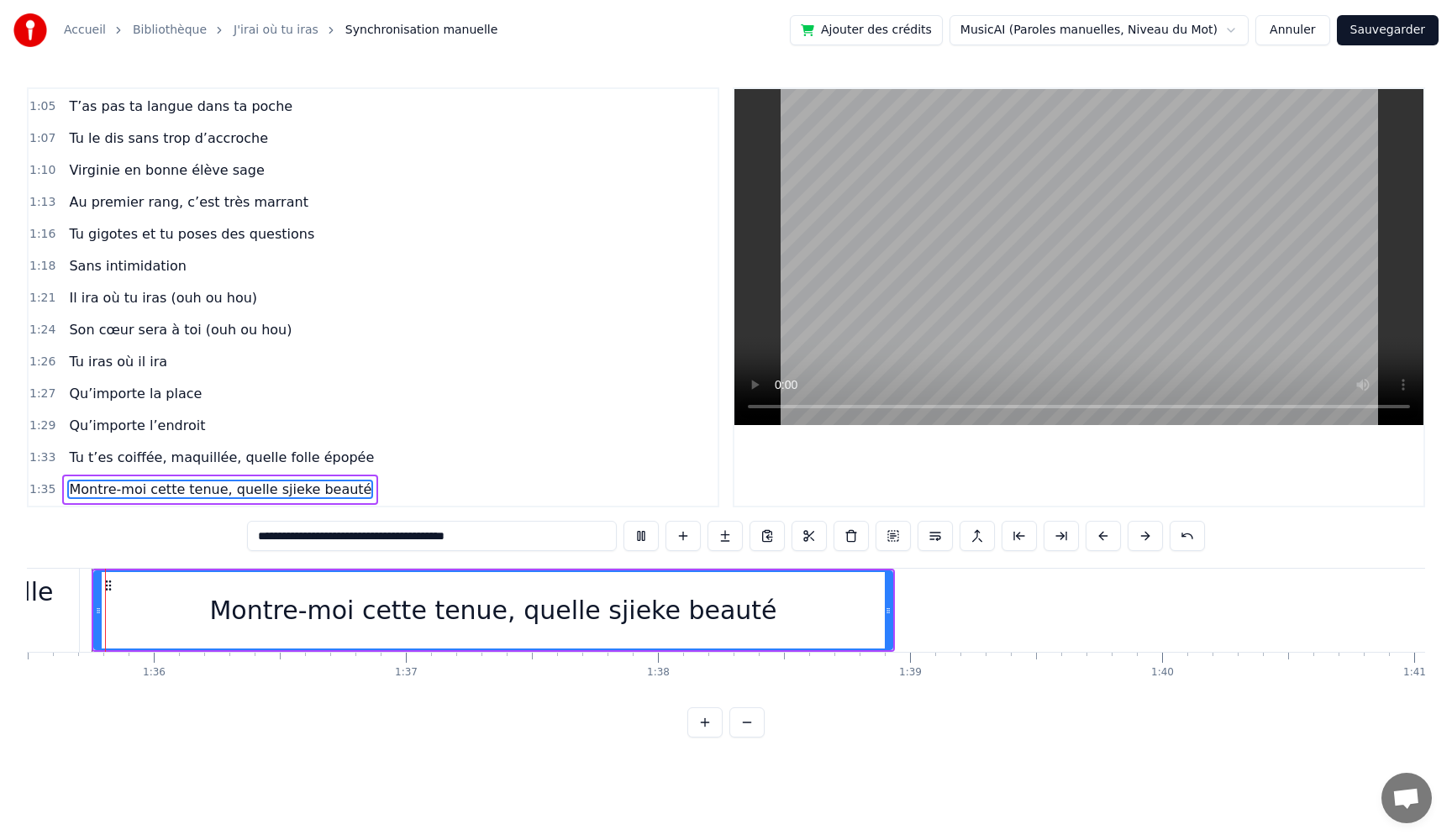
scroll to position [0, 24058]
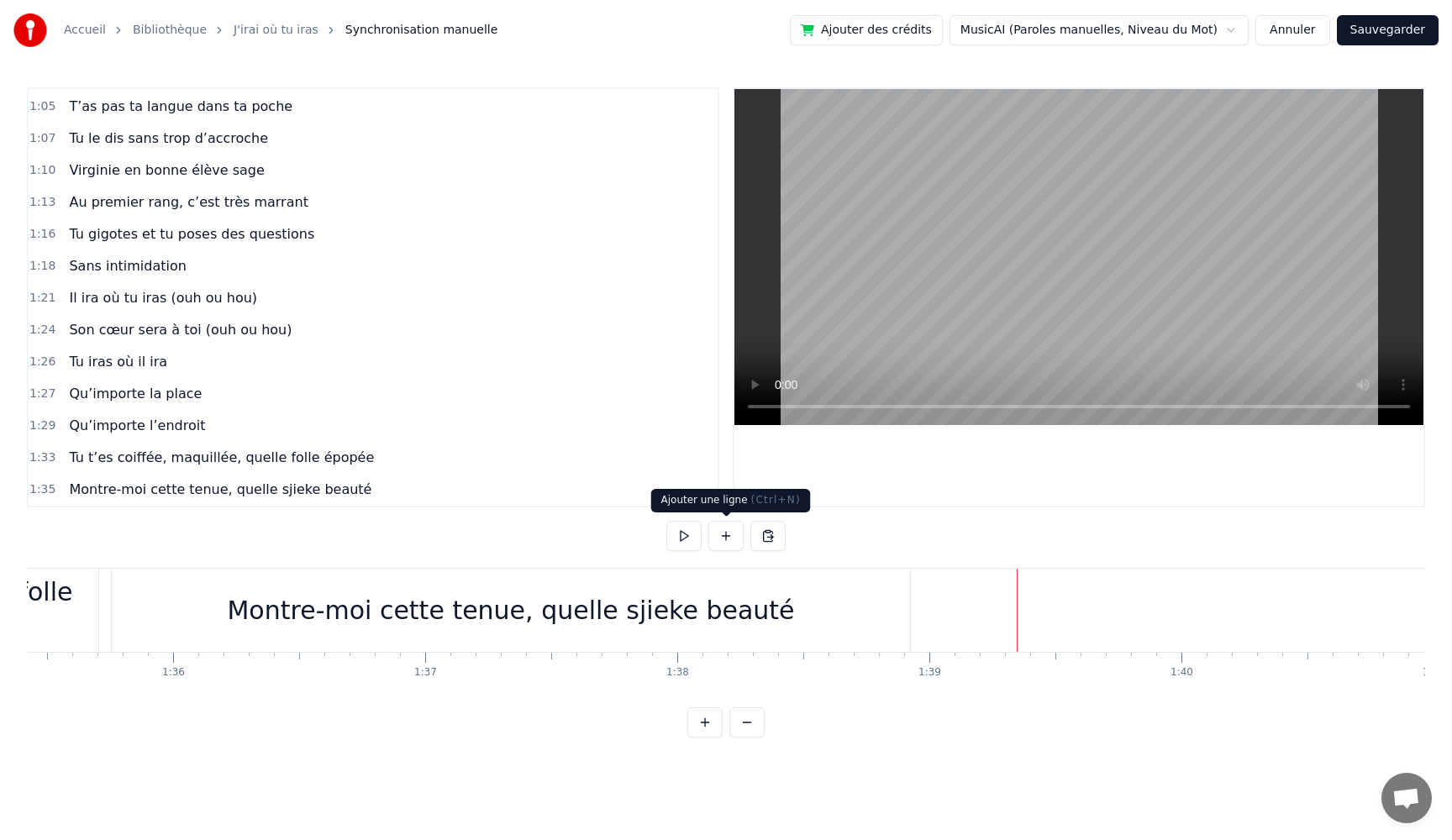
click at [725, 540] on button at bounding box center [726, 535] width 35 height 31
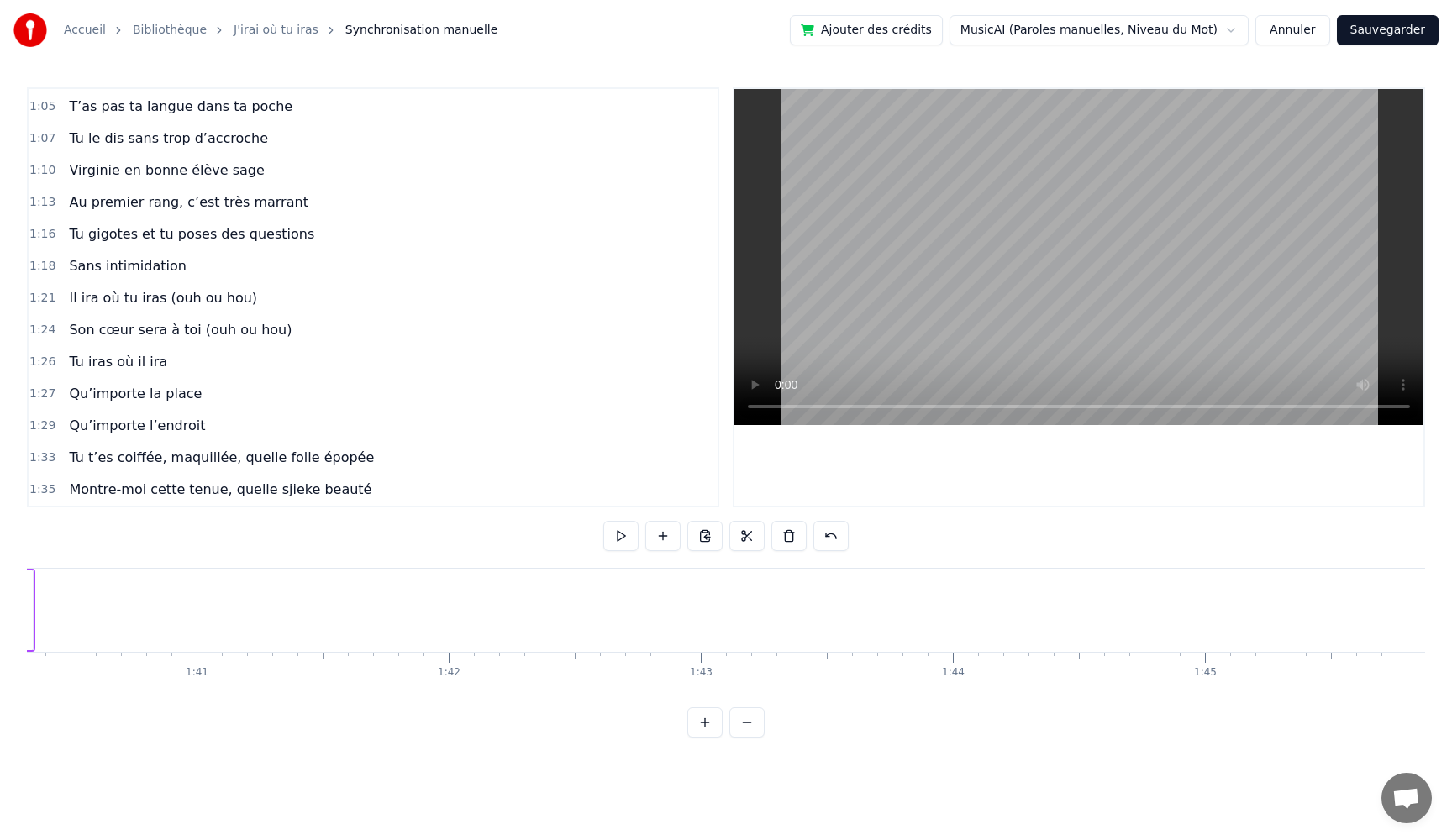
scroll to position [0, 24667]
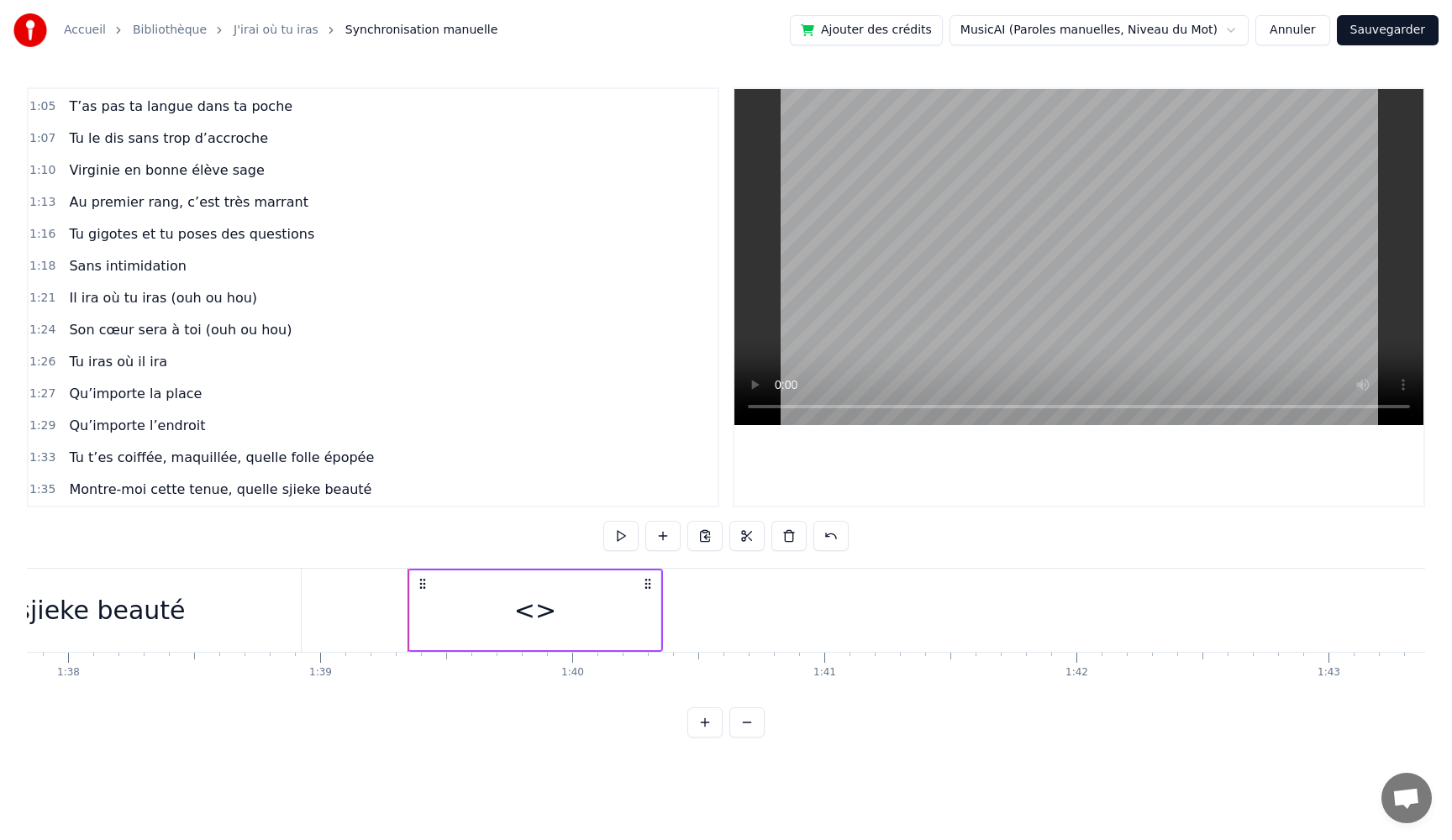
click at [607, 626] on div "<>" at bounding box center [535, 609] width 251 height 79
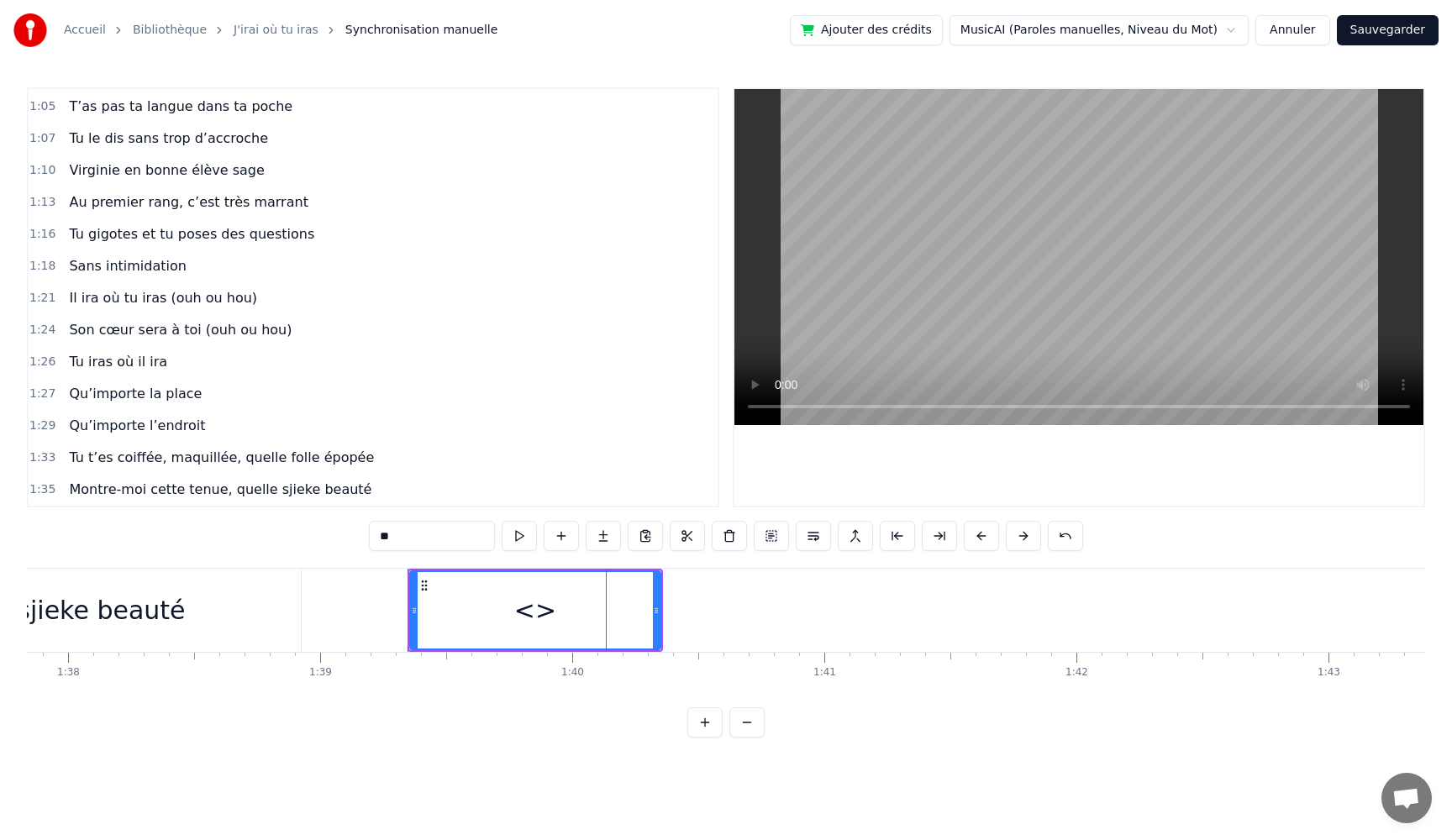
scroll to position [700, 0]
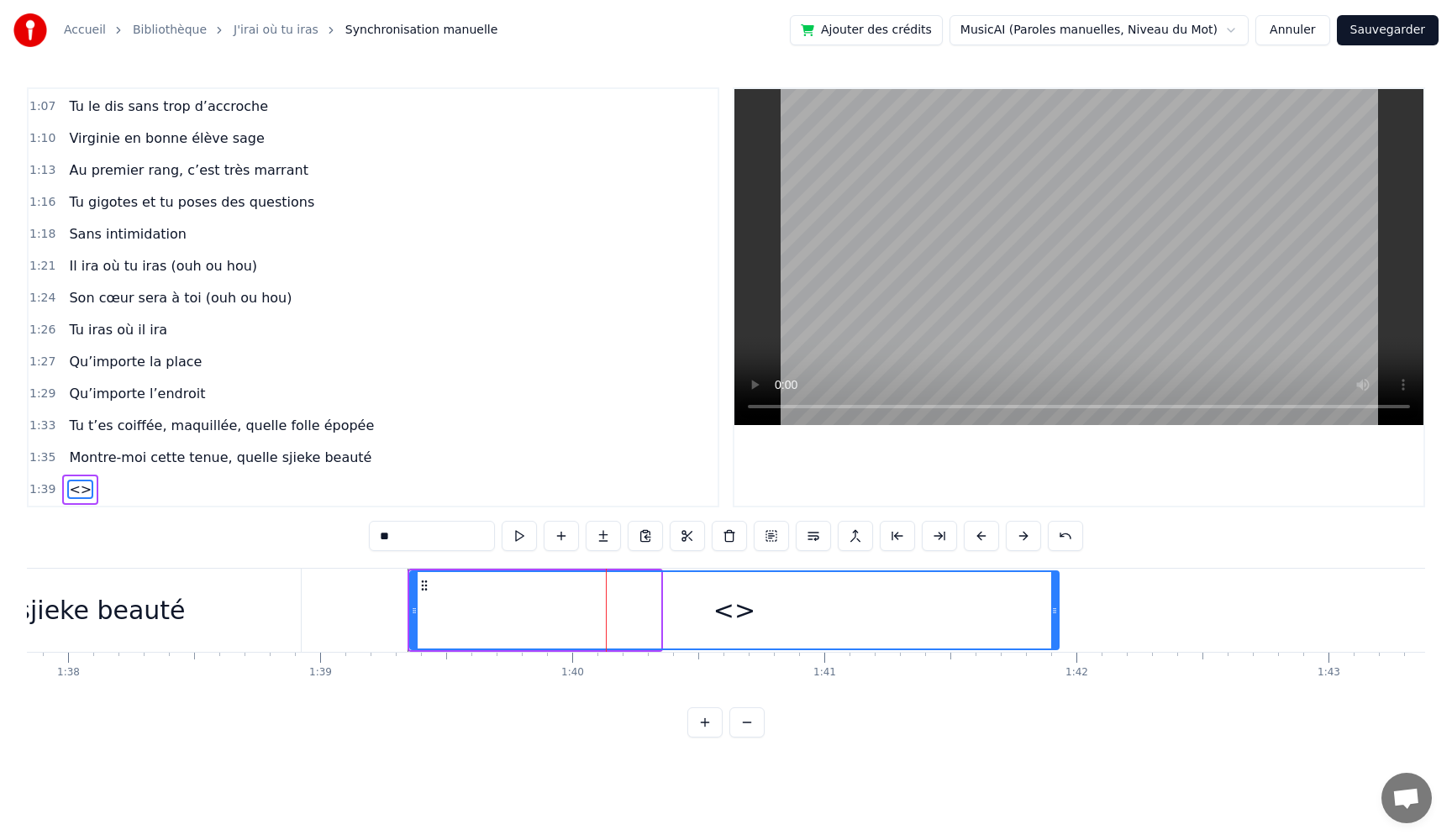
drag, startPoint x: 657, startPoint y: 618, endPoint x: 1059, endPoint y: 637, distance: 402.4
click at [1058, 637] on div at bounding box center [1054, 610] width 7 height 77
drag, startPoint x: 402, startPoint y: 541, endPoint x: 241, endPoint y: 518, distance: 162.6
click at [245, 519] on div "0:05 Très chers [PERSON_NAME] et [PERSON_NAME] 0:06 C’est beau de vous voir pou…" at bounding box center [726, 412] width 1399 height 651
paste input "**********"
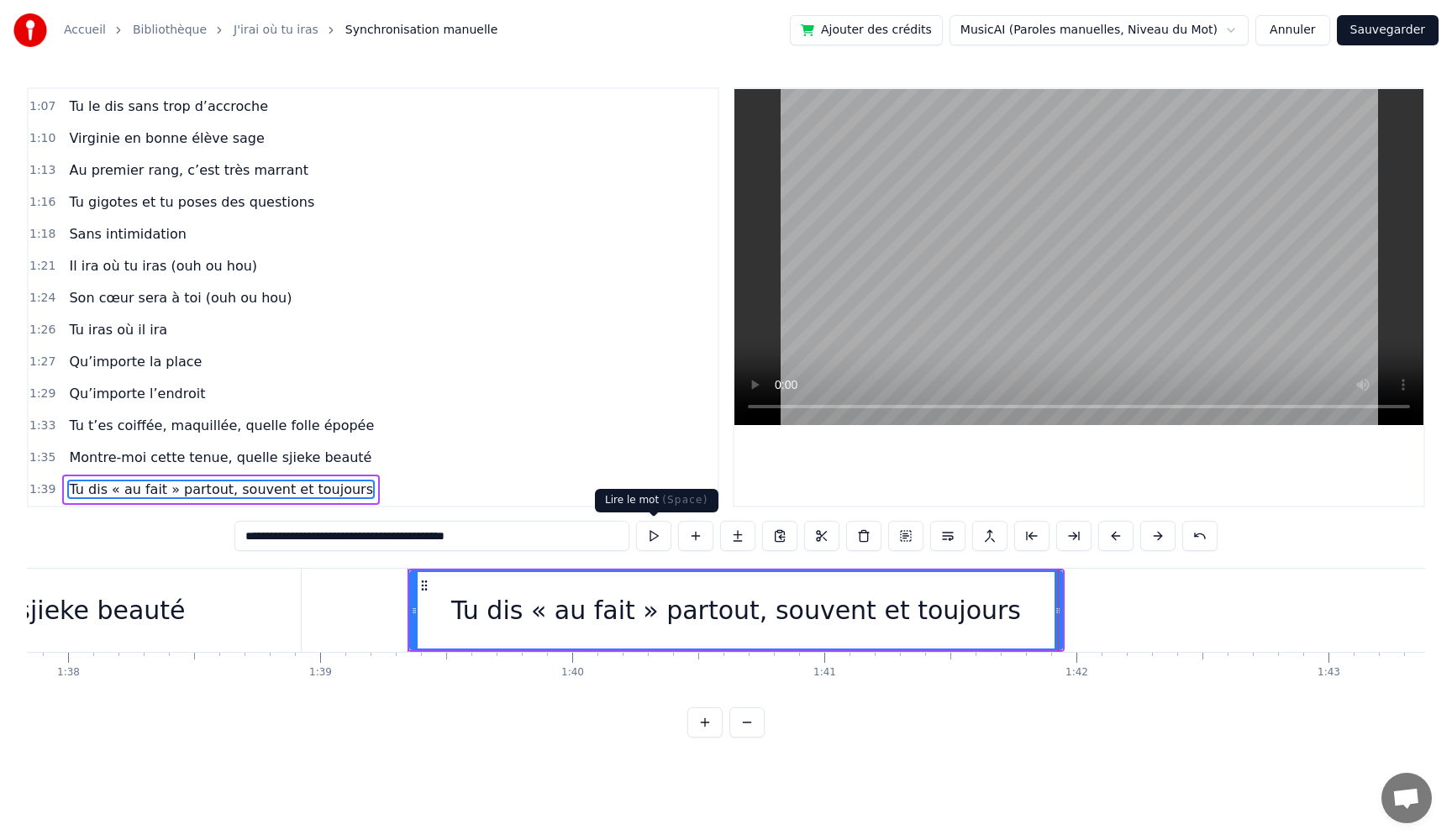
type input "**********"
click at [653, 534] on button at bounding box center [653, 535] width 35 height 31
click at [636, 520] on button at bounding box center [653, 535] width 35 height 31
click at [650, 541] on button at bounding box center [653, 535] width 35 height 31
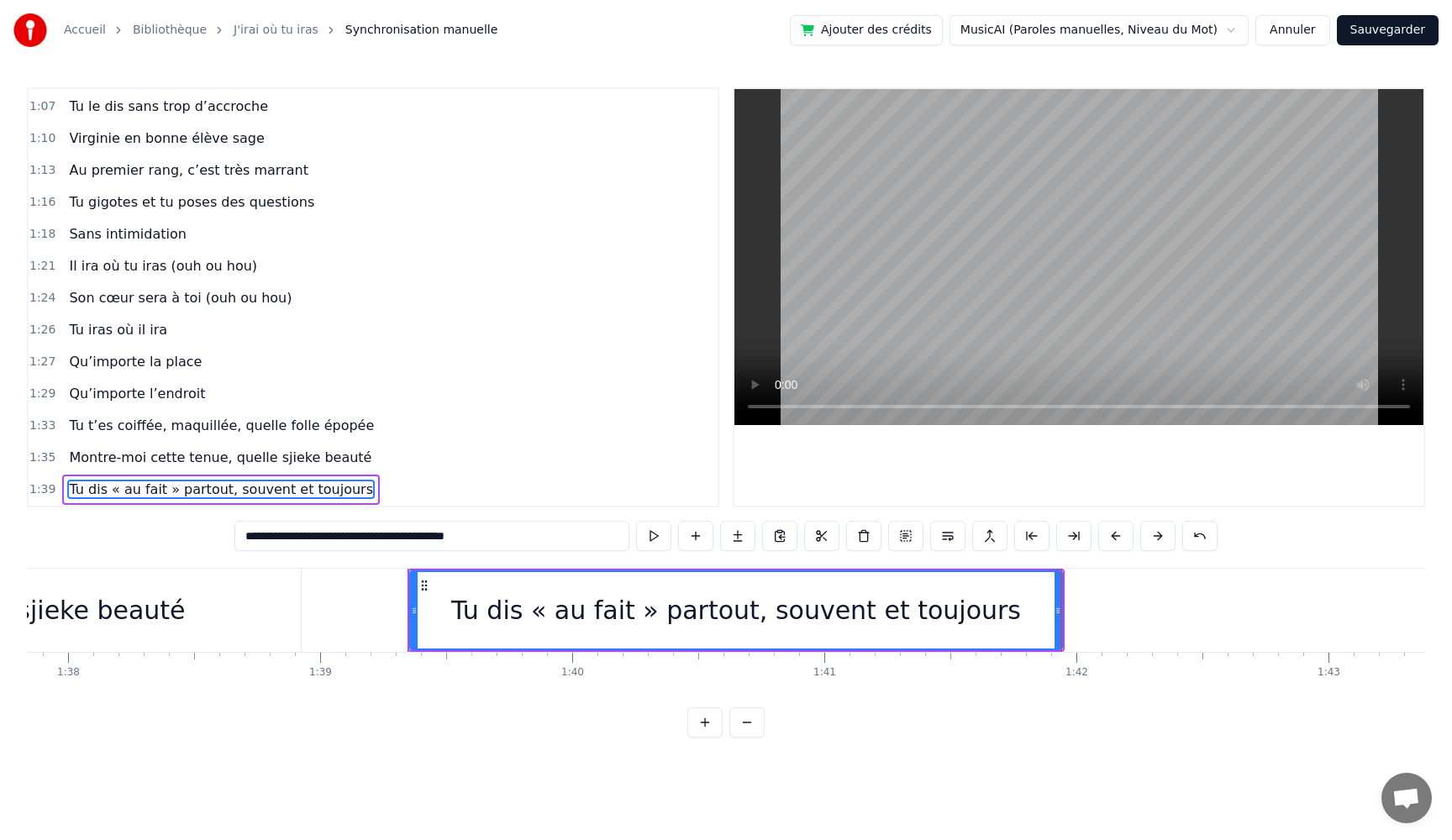
click at [650, 541] on button at bounding box center [653, 535] width 35 height 31
click at [636, 520] on button at bounding box center [653, 535] width 35 height 31
click at [651, 538] on button at bounding box center [653, 535] width 35 height 31
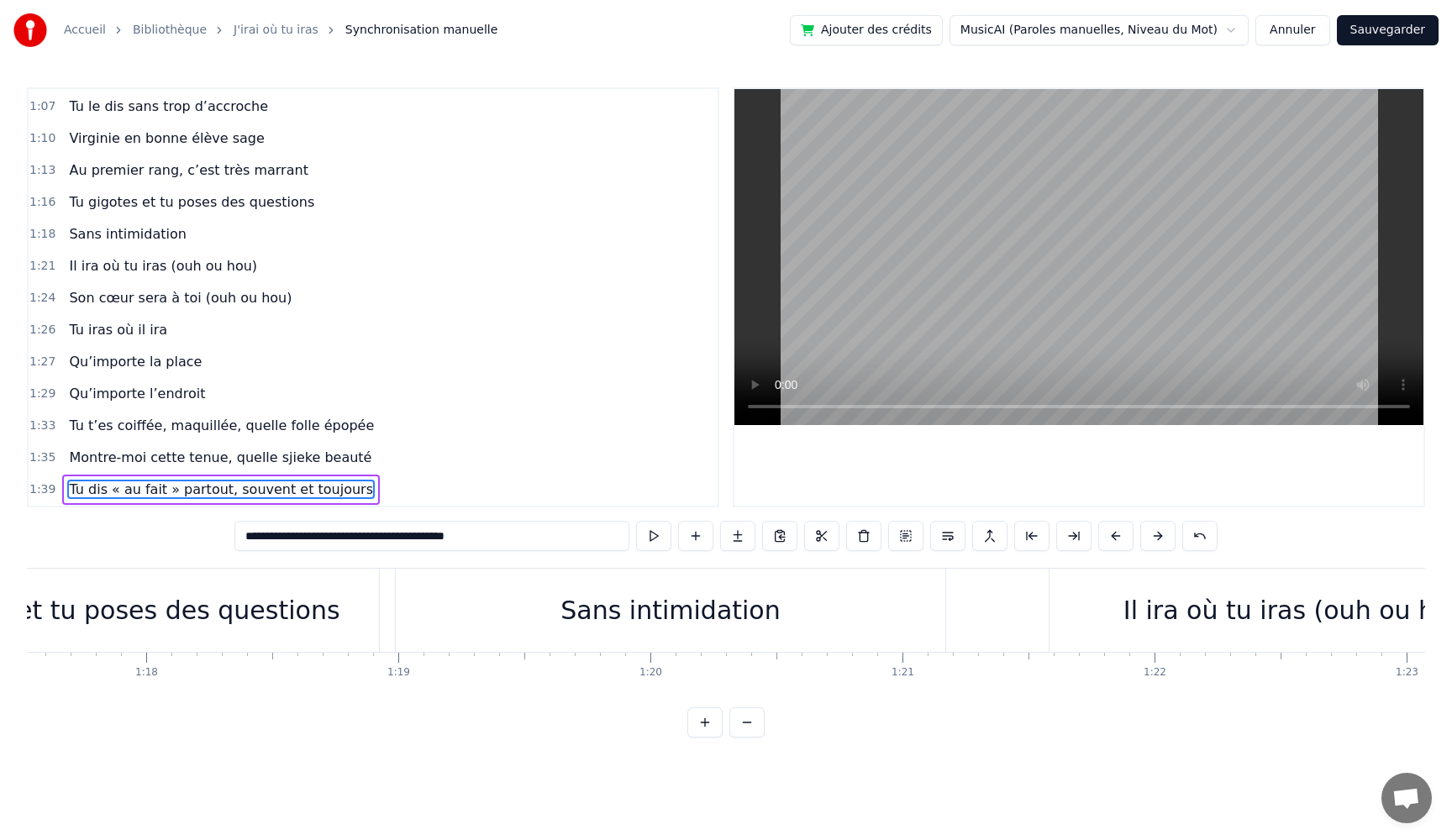
scroll to position [0, 19484]
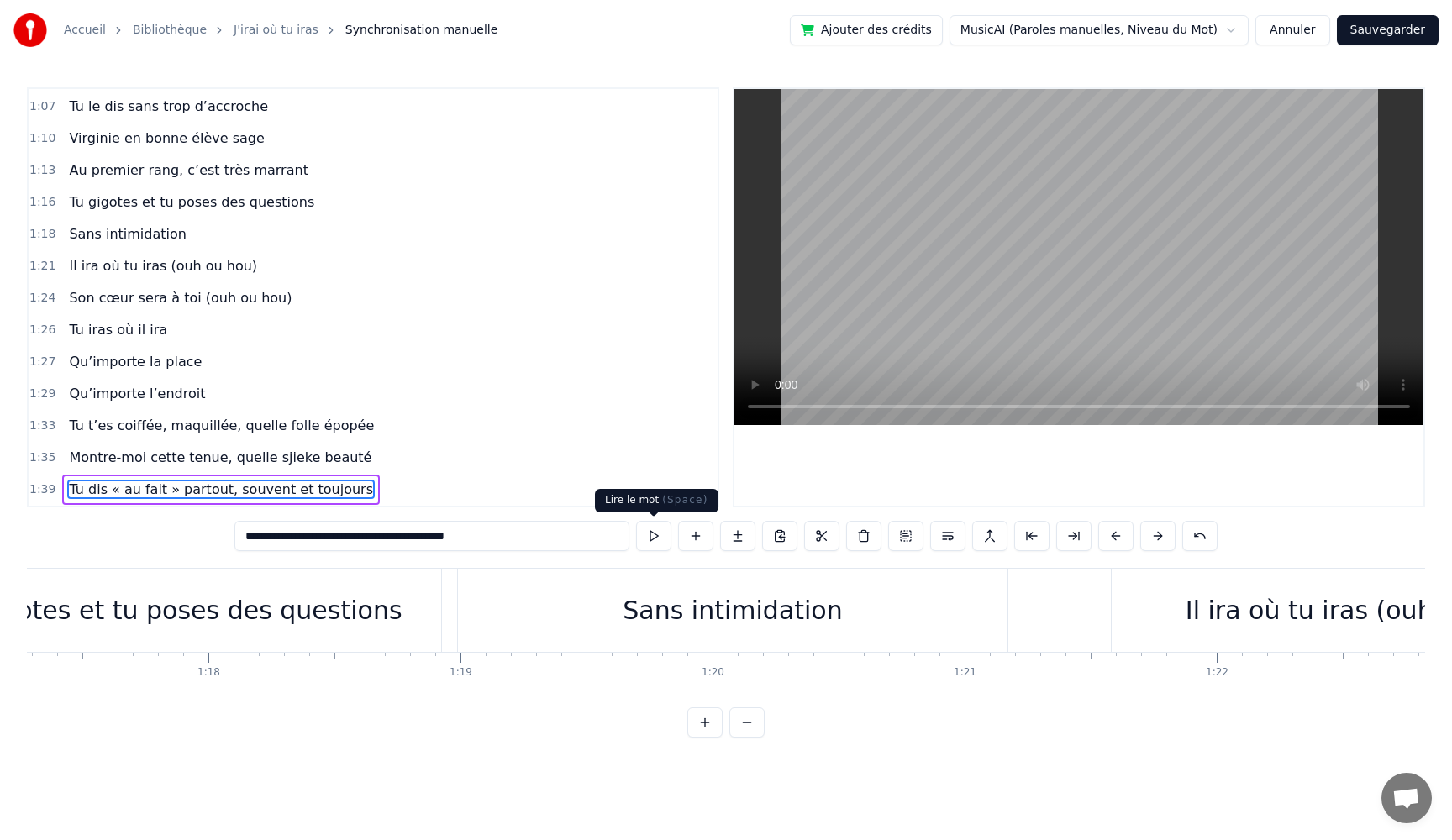
click at [640, 536] on button at bounding box center [653, 535] width 35 height 31
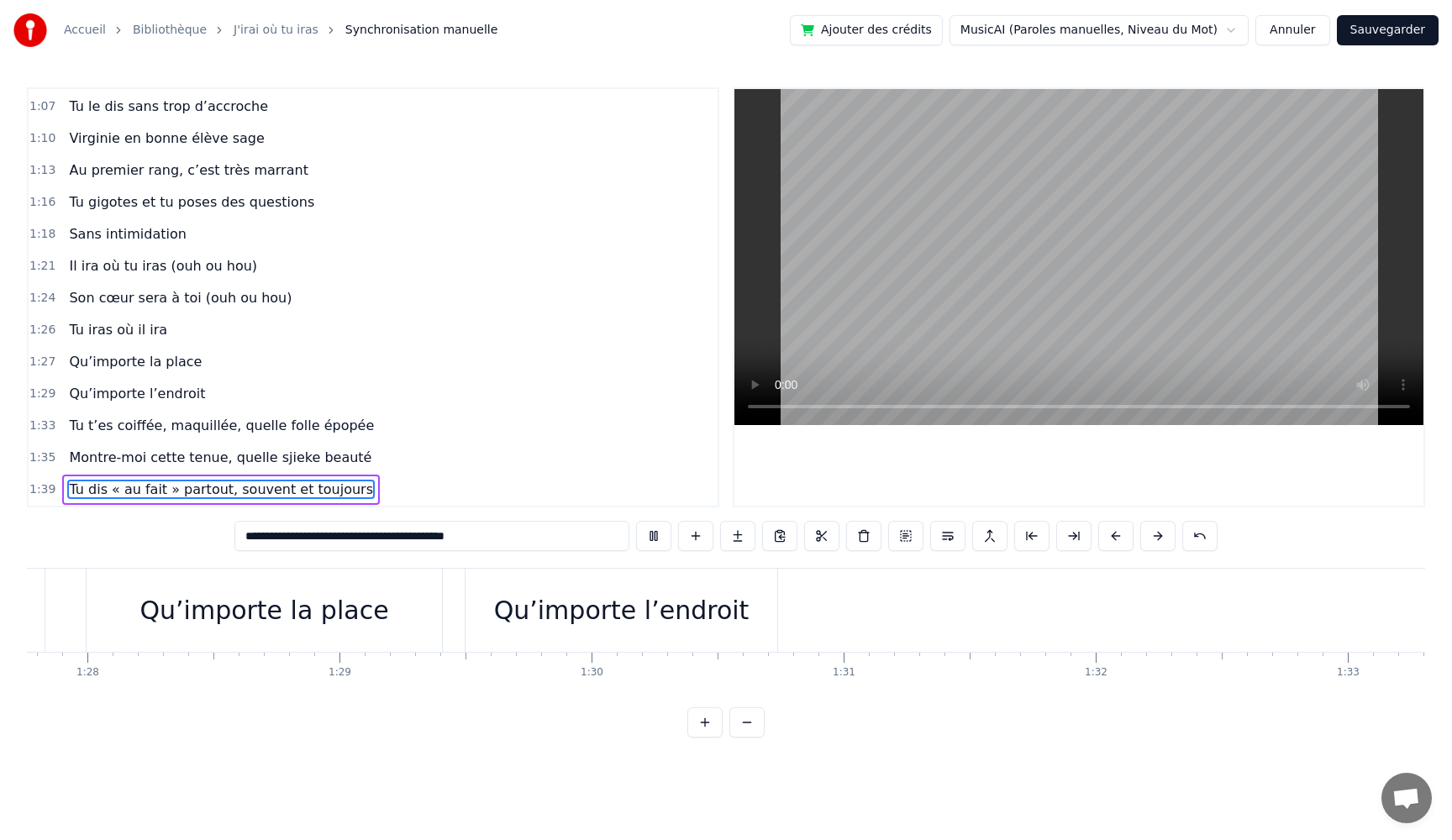
click at [644, 539] on button at bounding box center [653, 535] width 35 height 31
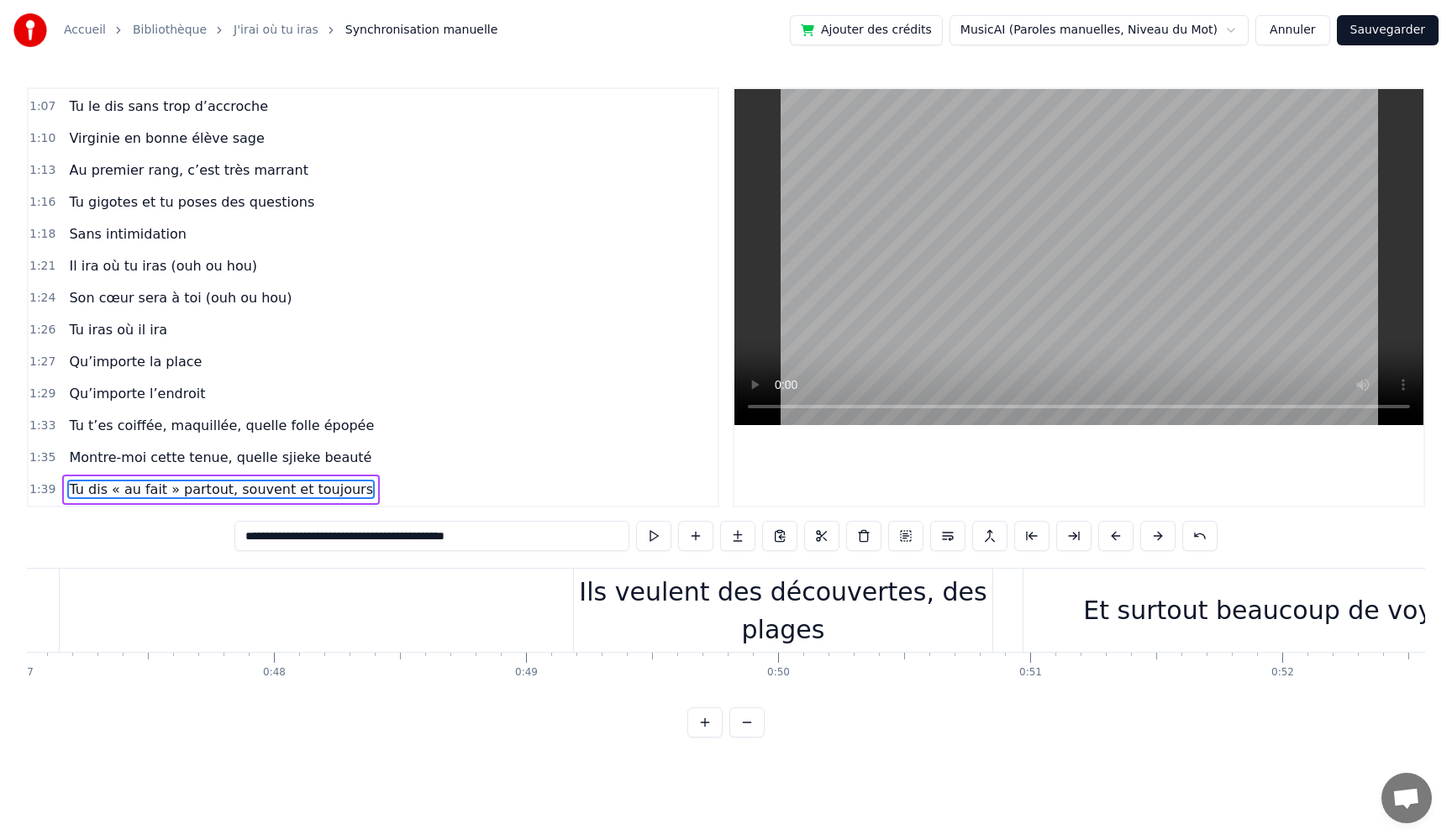
scroll to position [0, 11699]
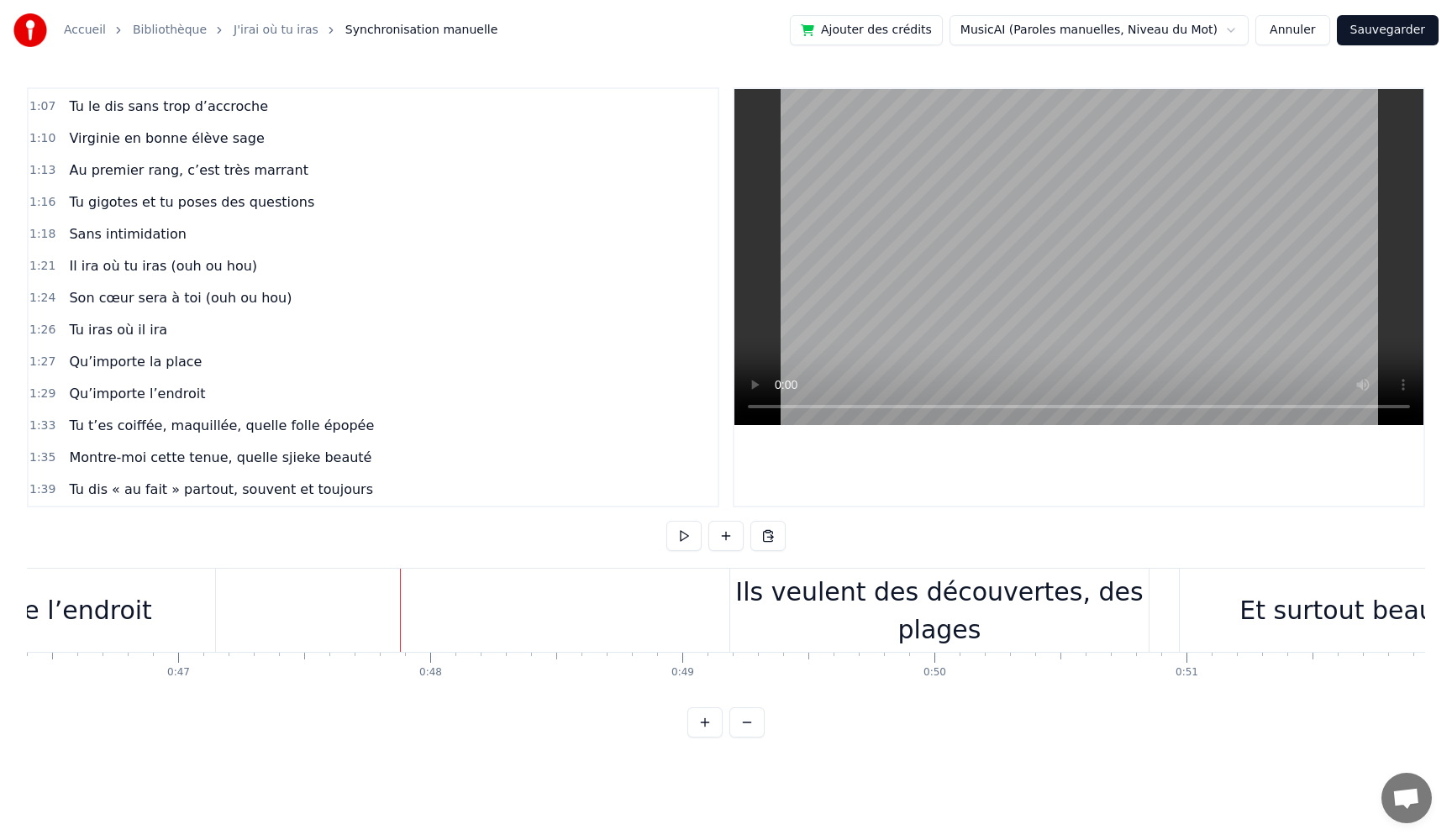
click at [680, 536] on button at bounding box center [684, 535] width 35 height 31
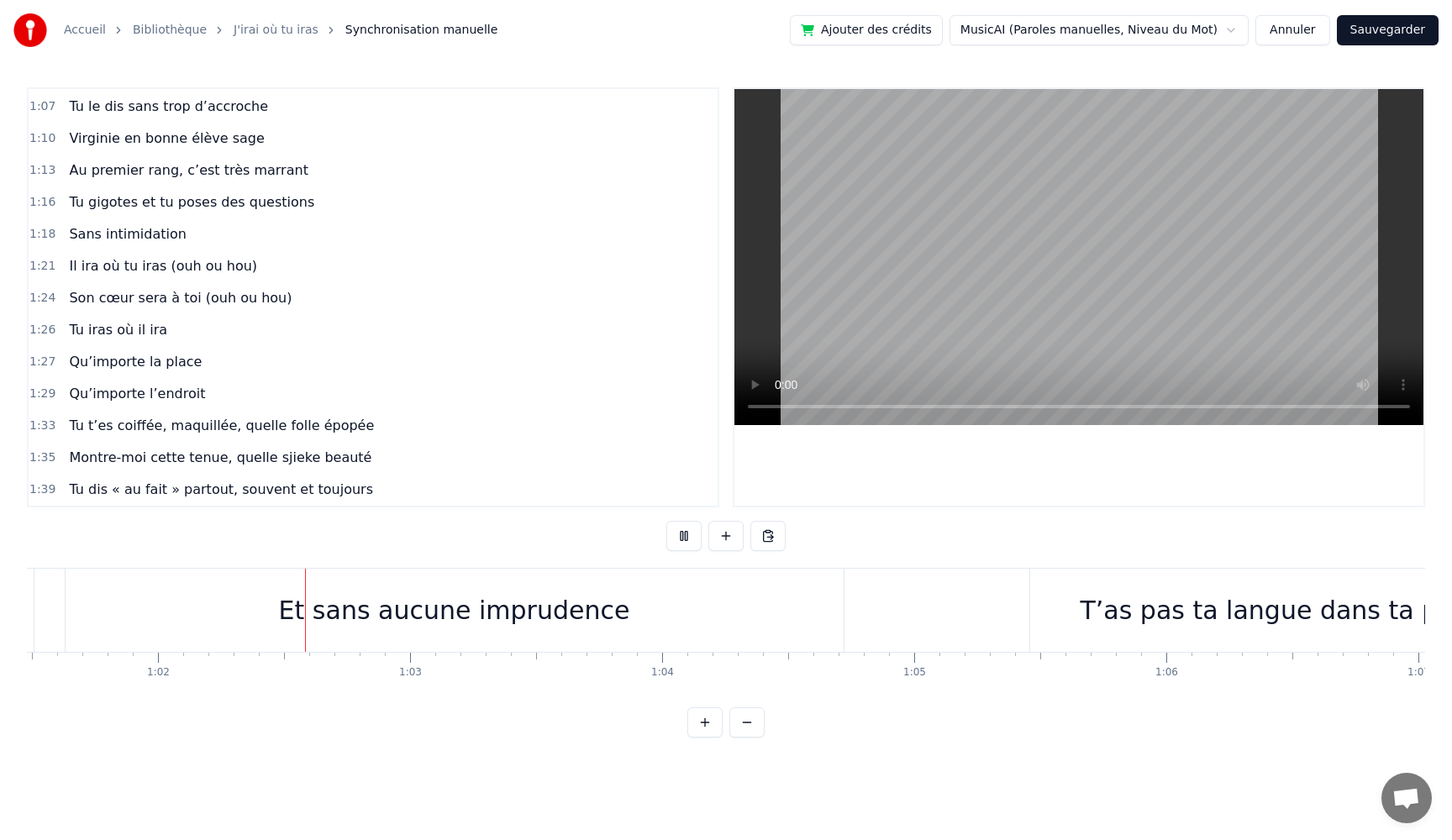
scroll to position [0, 15523]
click at [667, 520] on button at bounding box center [684, 535] width 35 height 31
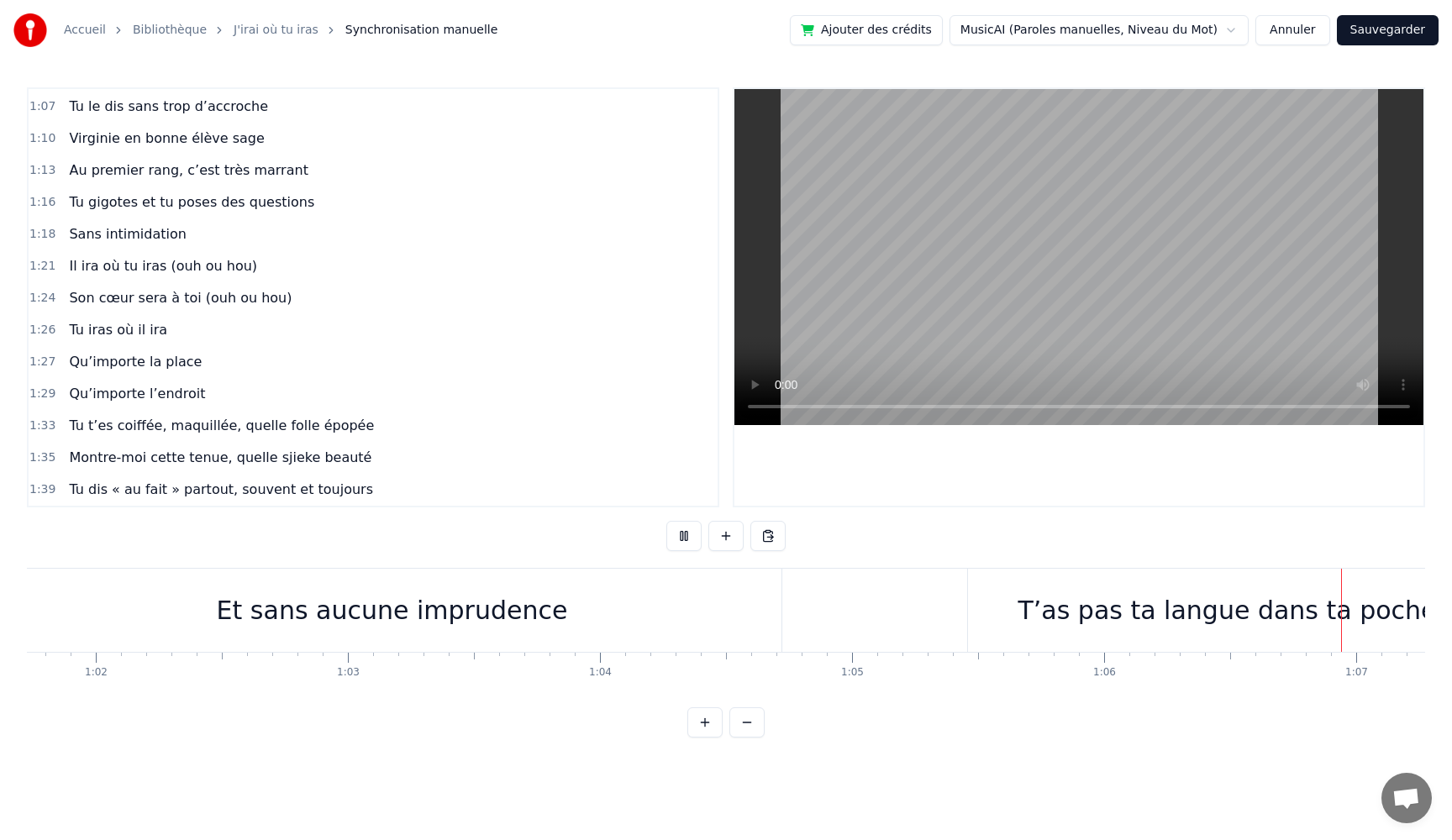
click at [667, 520] on button at bounding box center [684, 535] width 35 height 31
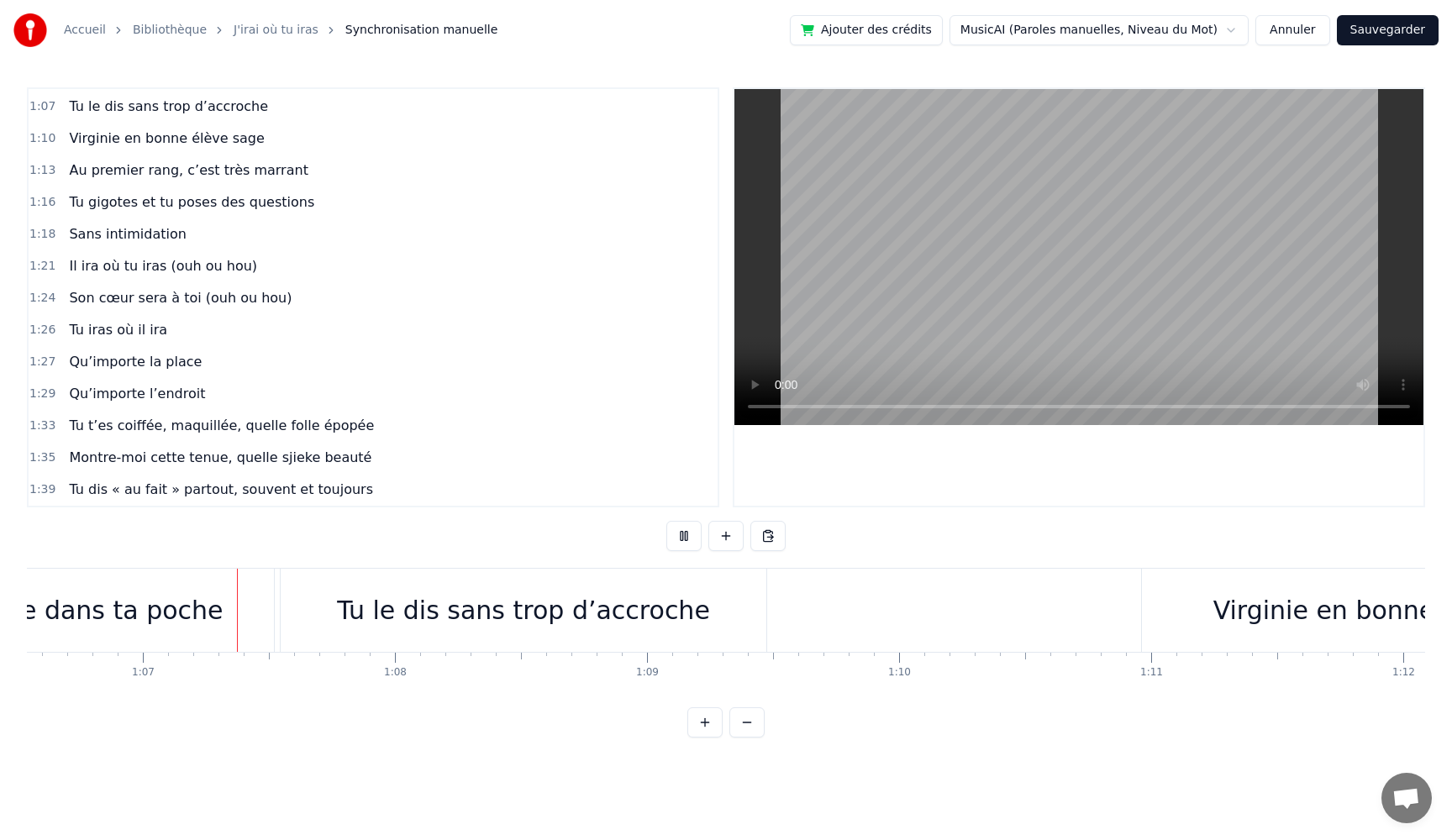
click at [667, 520] on button at bounding box center [684, 535] width 35 height 31
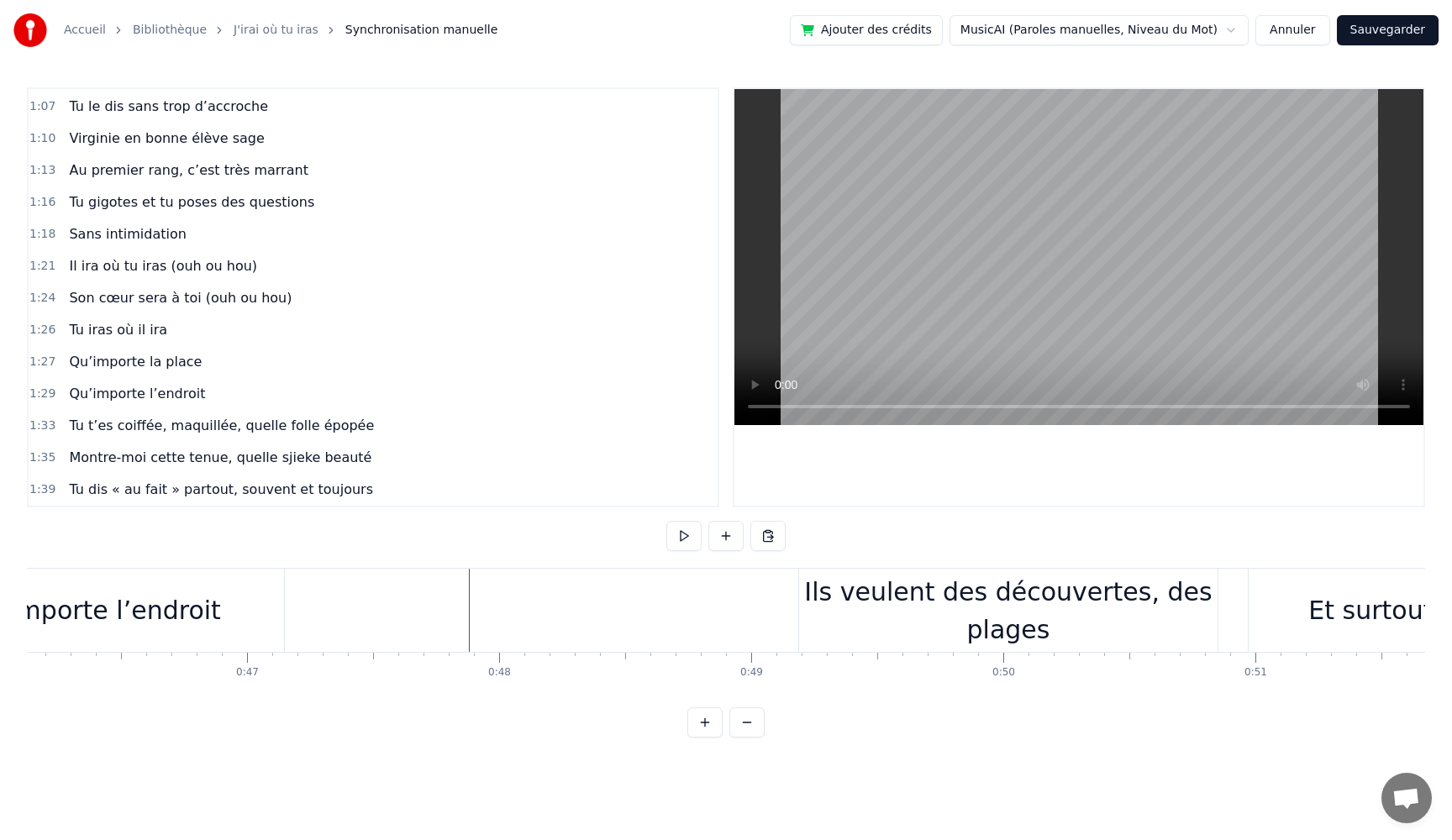
scroll to position [0, 11551]
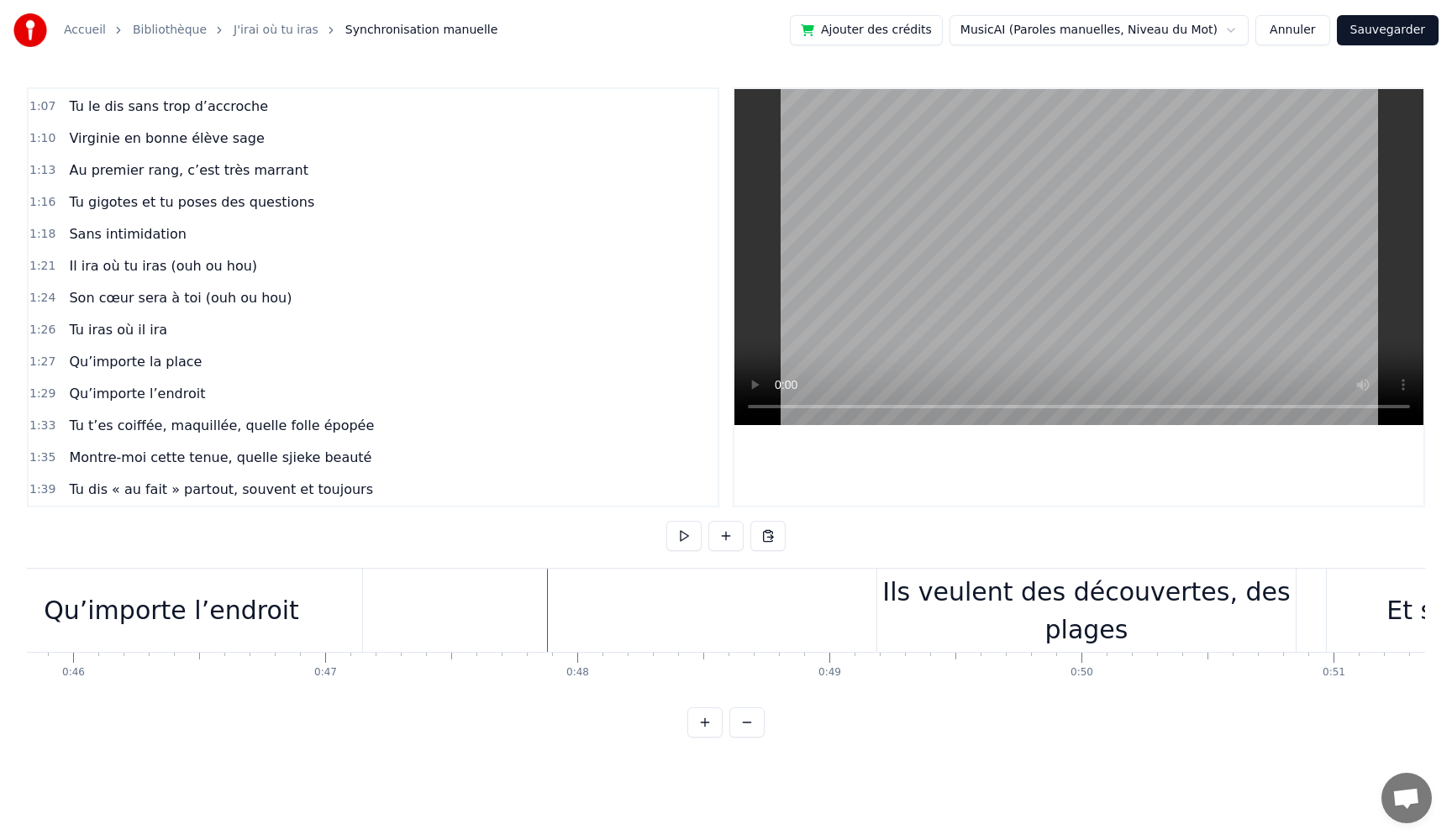
click at [1409, 34] on button "Sauvegarder" at bounding box center [1387, 30] width 101 height 31
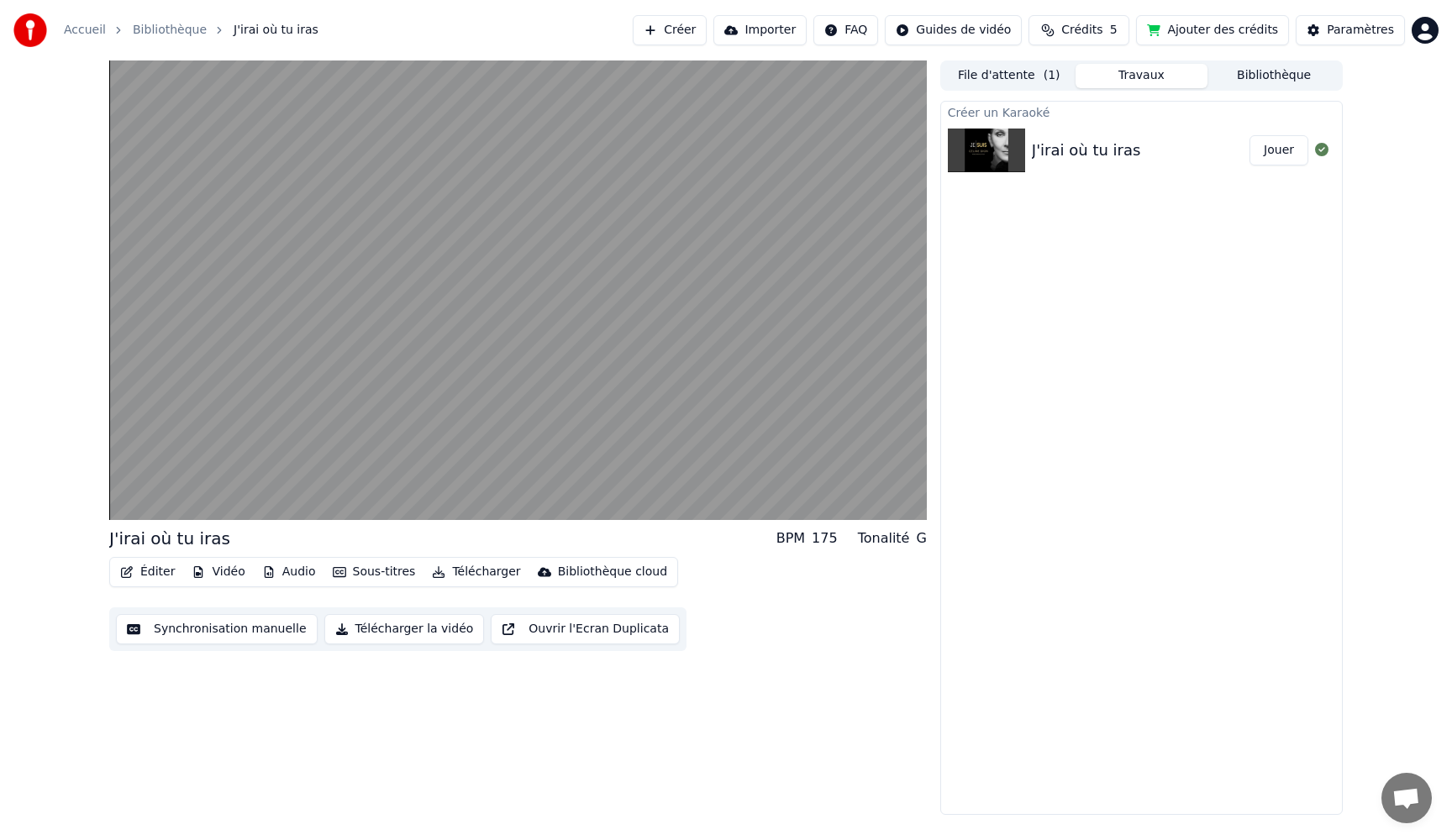
click at [147, 572] on button "Éditer" at bounding box center [148, 572] width 68 height 24
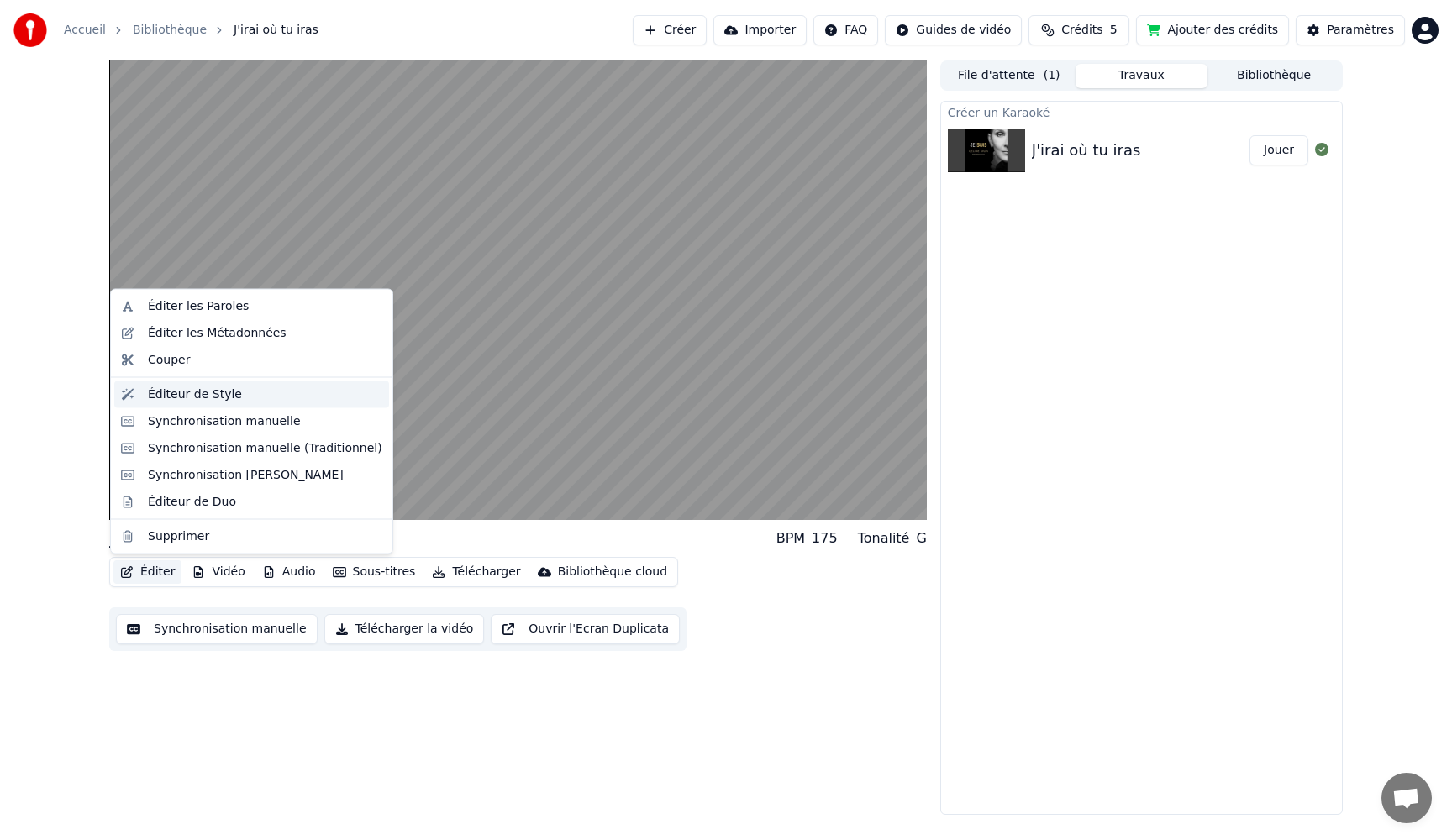
click at [186, 388] on div "Éditeur de Style" at bounding box center [195, 394] width 94 height 17
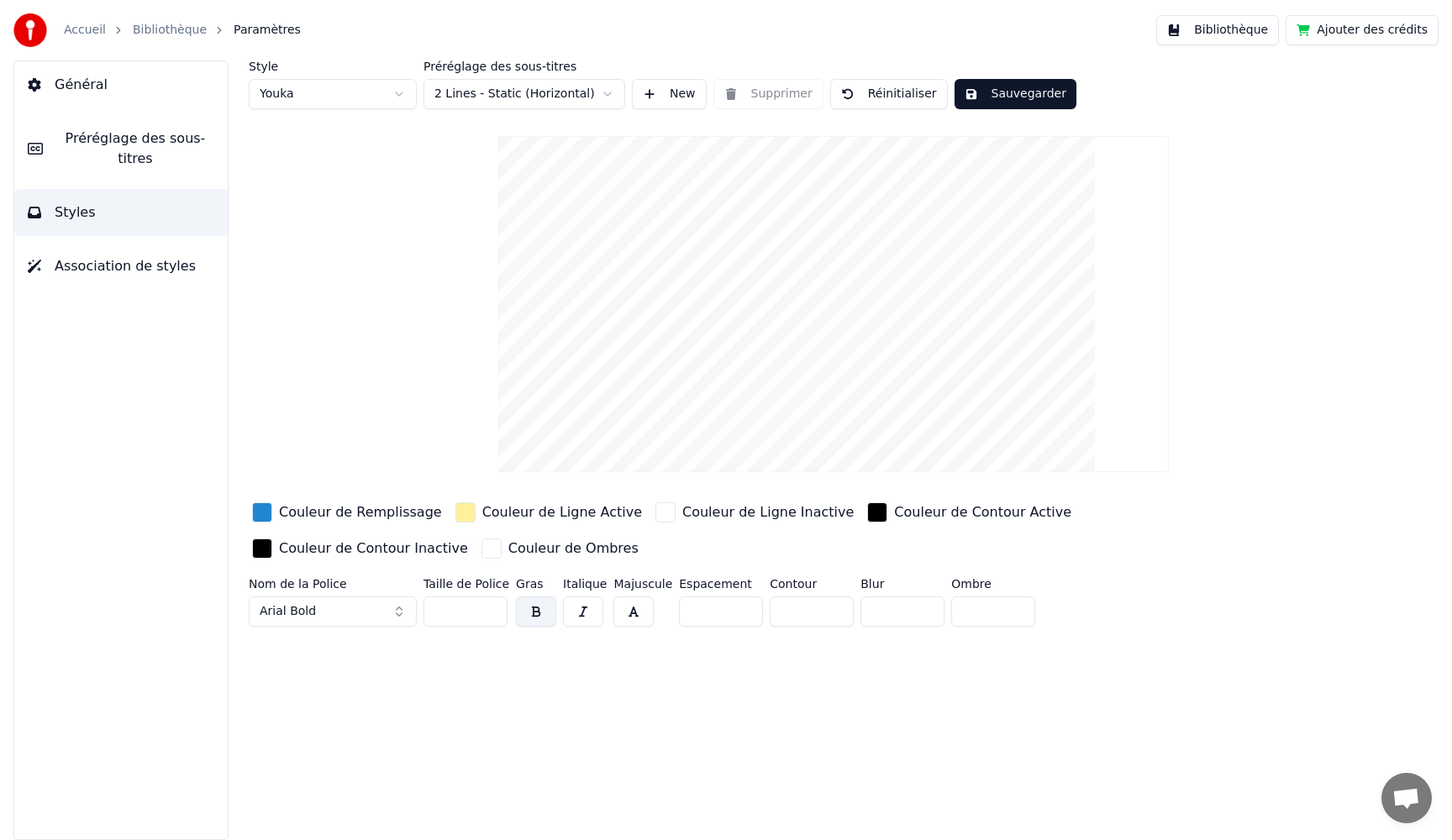
click at [395, 95] on html "Accueil Bibliothèque Paramètres Bibliothèque Ajouter des crédits Général Prérég…" at bounding box center [726, 420] width 1452 height 840
click at [542, 94] on html "Accueil Bibliothèque Paramètres Bibliothèque Ajouter des crédits Général Prérég…" at bounding box center [726, 420] width 1452 height 840
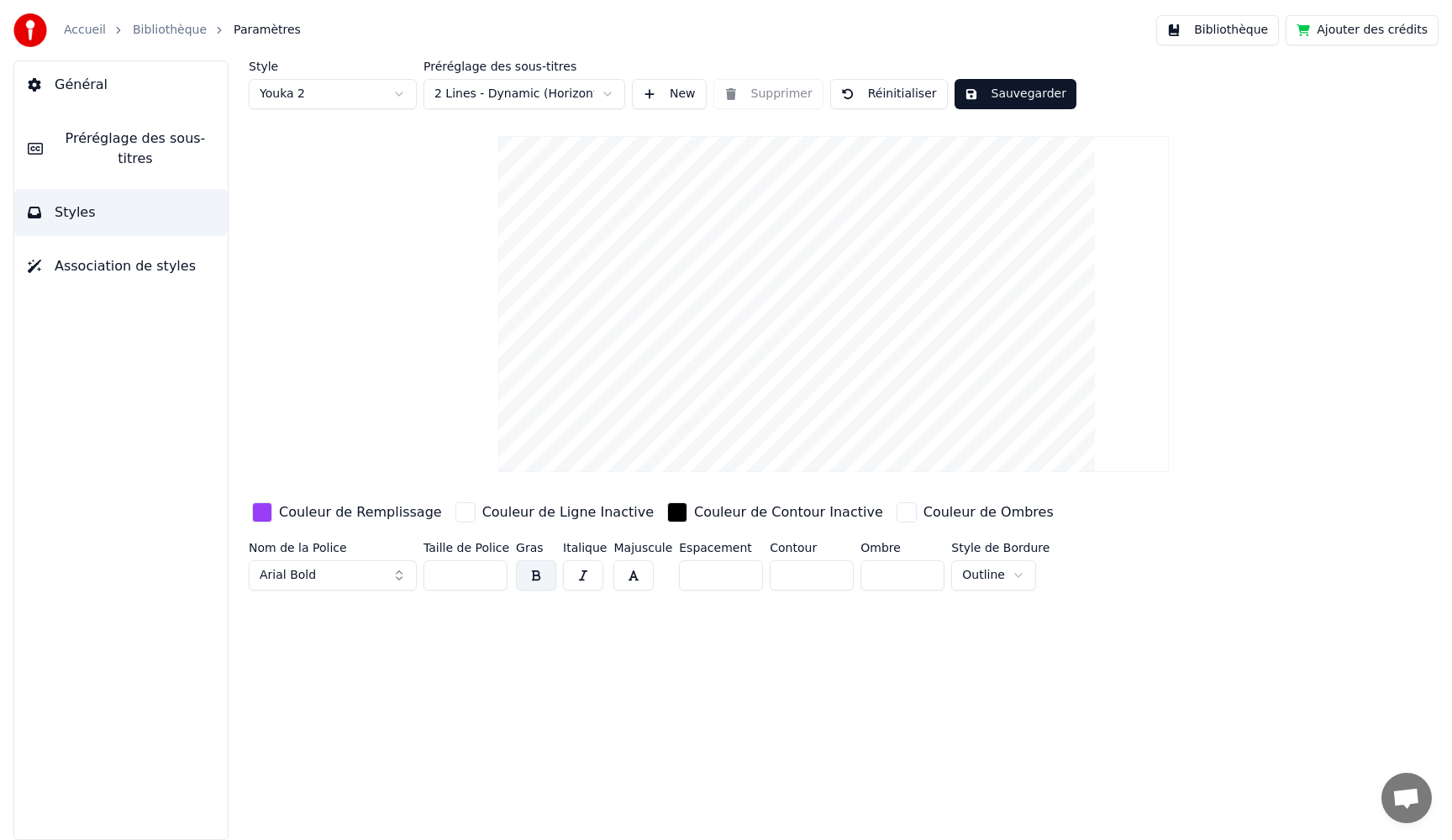
click at [1005, 93] on button "Sauvegarder" at bounding box center [1015, 93] width 121 height 31
click at [62, 81] on span "Général" at bounding box center [81, 85] width 53 height 20
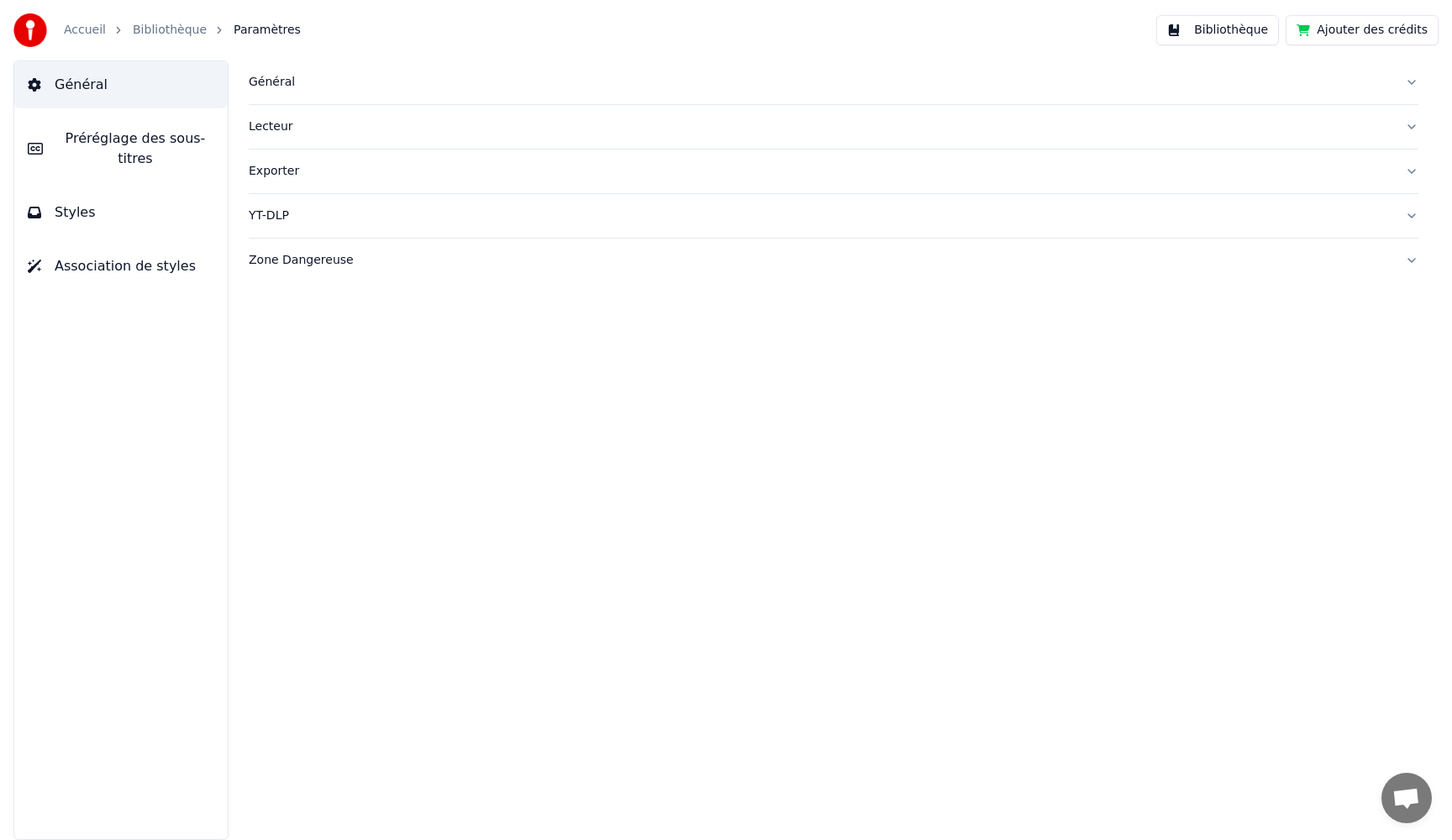
click at [62, 81] on span "Général" at bounding box center [81, 85] width 53 height 20
click at [180, 31] on link "Bibliothèque" at bounding box center [169, 30] width 74 height 17
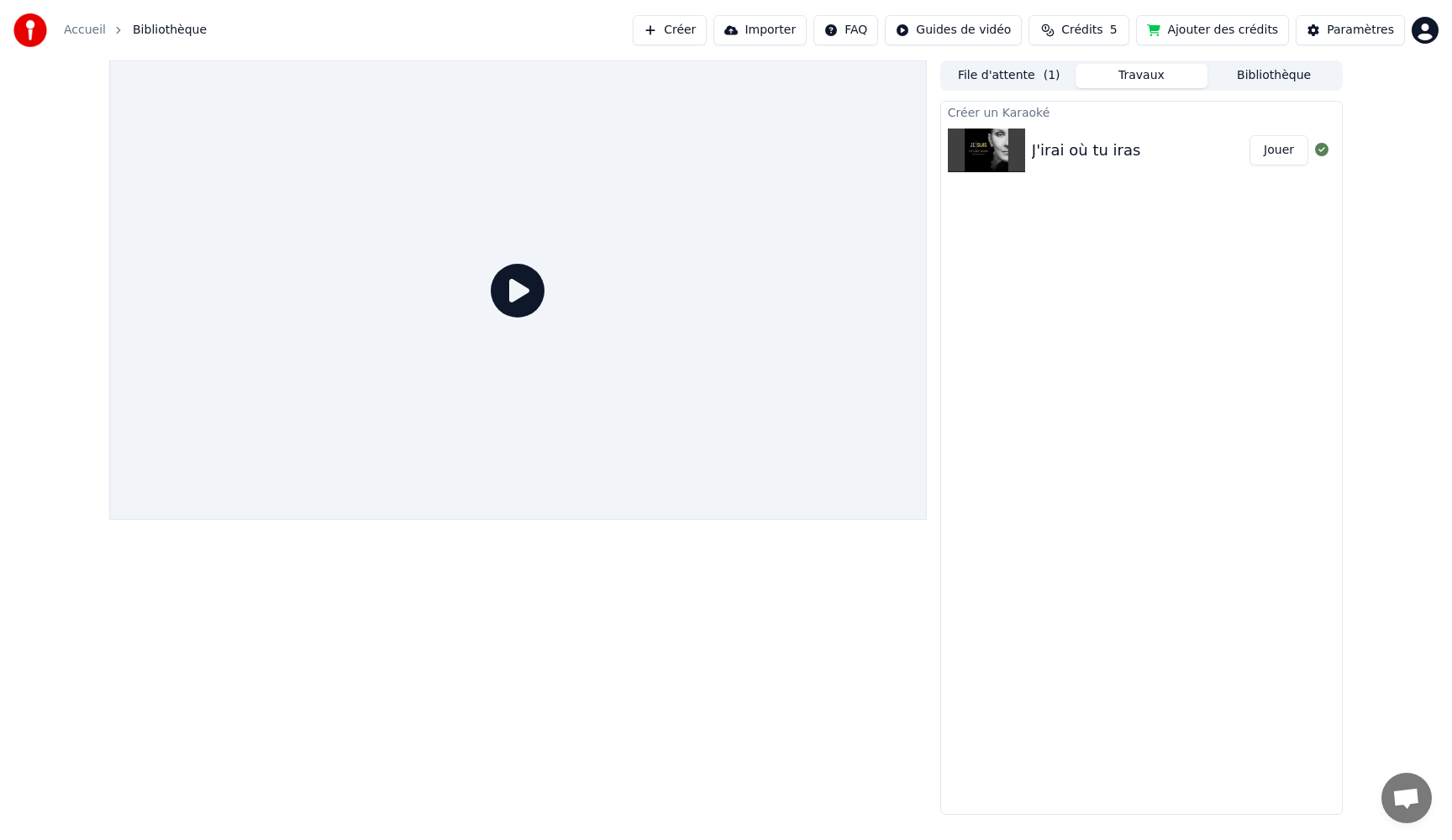
click at [518, 288] on icon at bounding box center [518, 291] width 54 height 54
click at [1033, 146] on div "J'irai où tu iras" at bounding box center [1086, 150] width 109 height 24
click at [1072, 155] on div "J'irai où tu iras" at bounding box center [1086, 150] width 109 height 24
click at [1072, 155] on div "J'irai où tu iras" at bounding box center [1086, 150] width 109 height 24
click at [1278, 156] on button "Jouer" at bounding box center [1278, 150] width 59 height 31
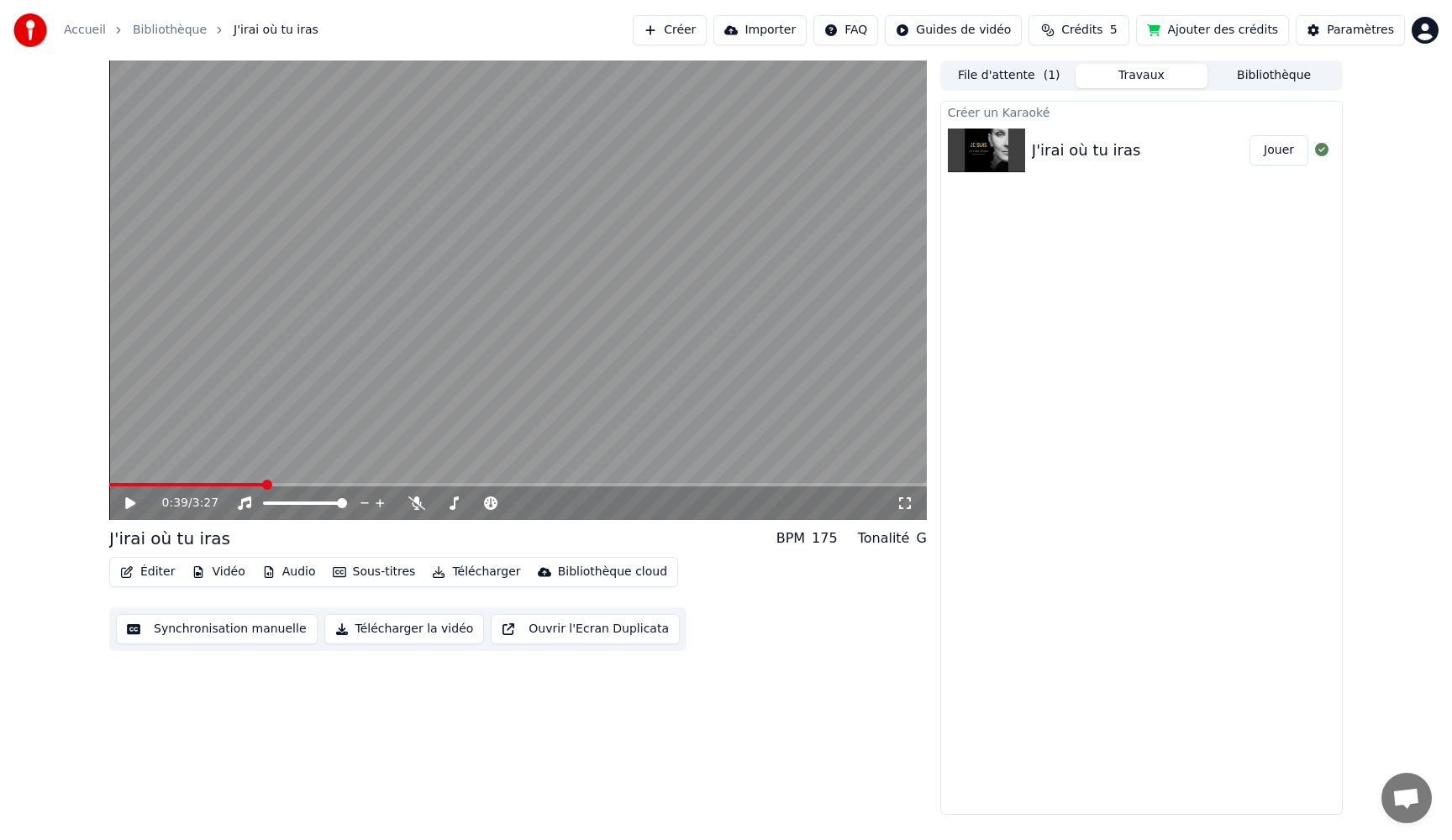
click at [1249, 135] on button "Jouer" at bounding box center [1278, 150] width 59 height 31
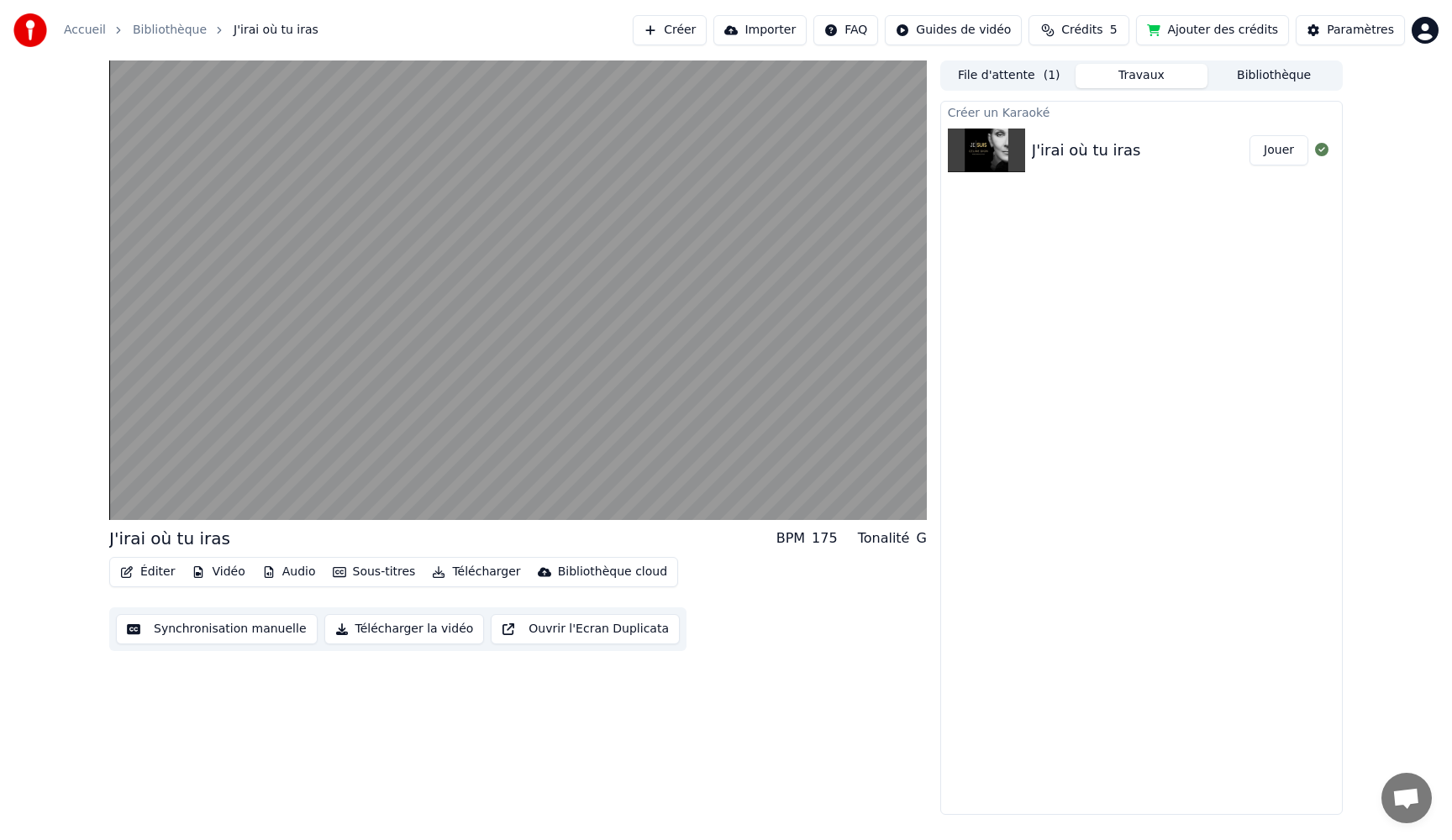
click at [1249, 135] on button "Jouer" at bounding box center [1278, 150] width 59 height 31
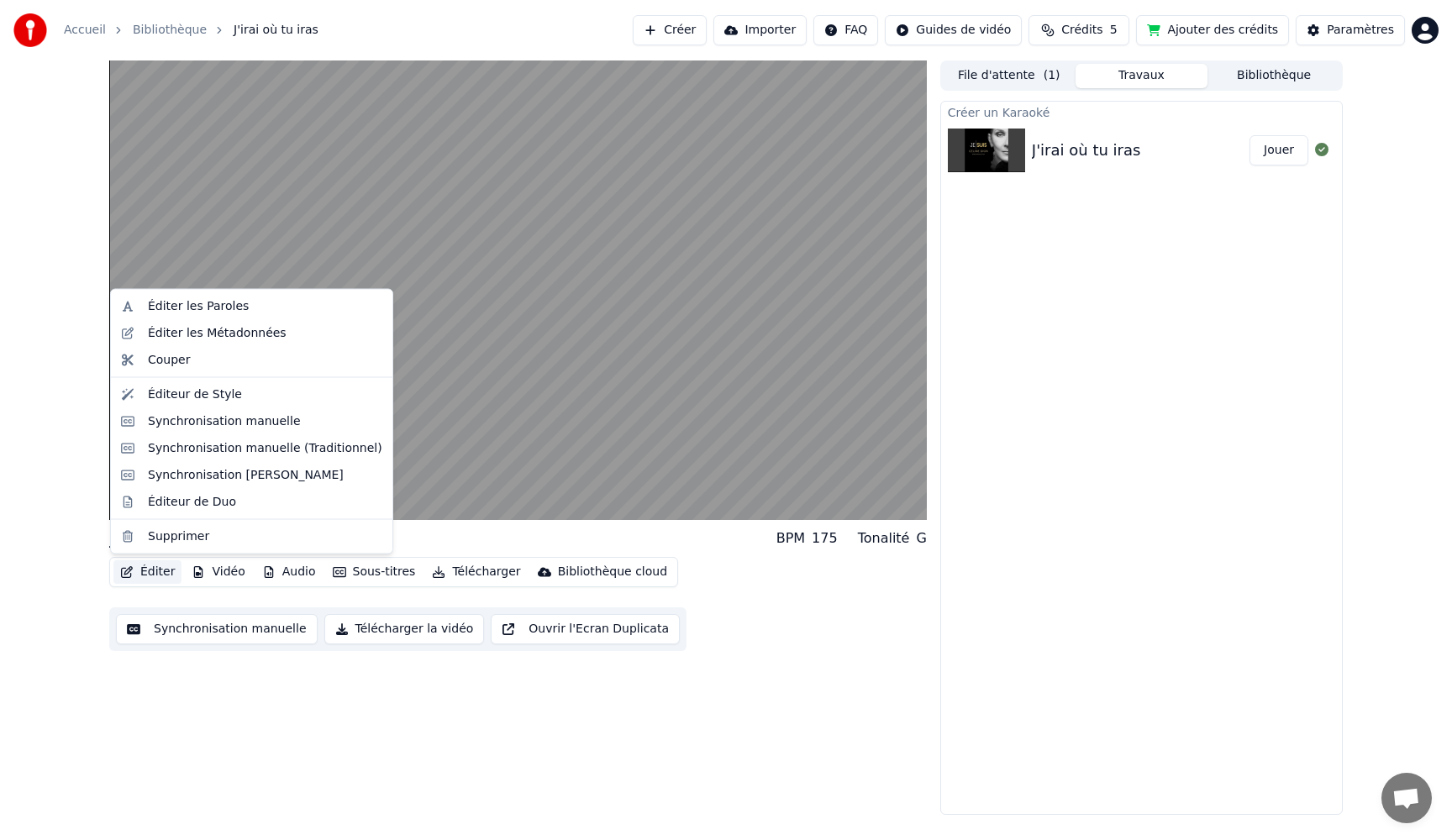
click at [164, 572] on button "Éditer" at bounding box center [148, 572] width 68 height 24
click at [207, 311] on div "Éditer les Paroles" at bounding box center [197, 306] width 100 height 17
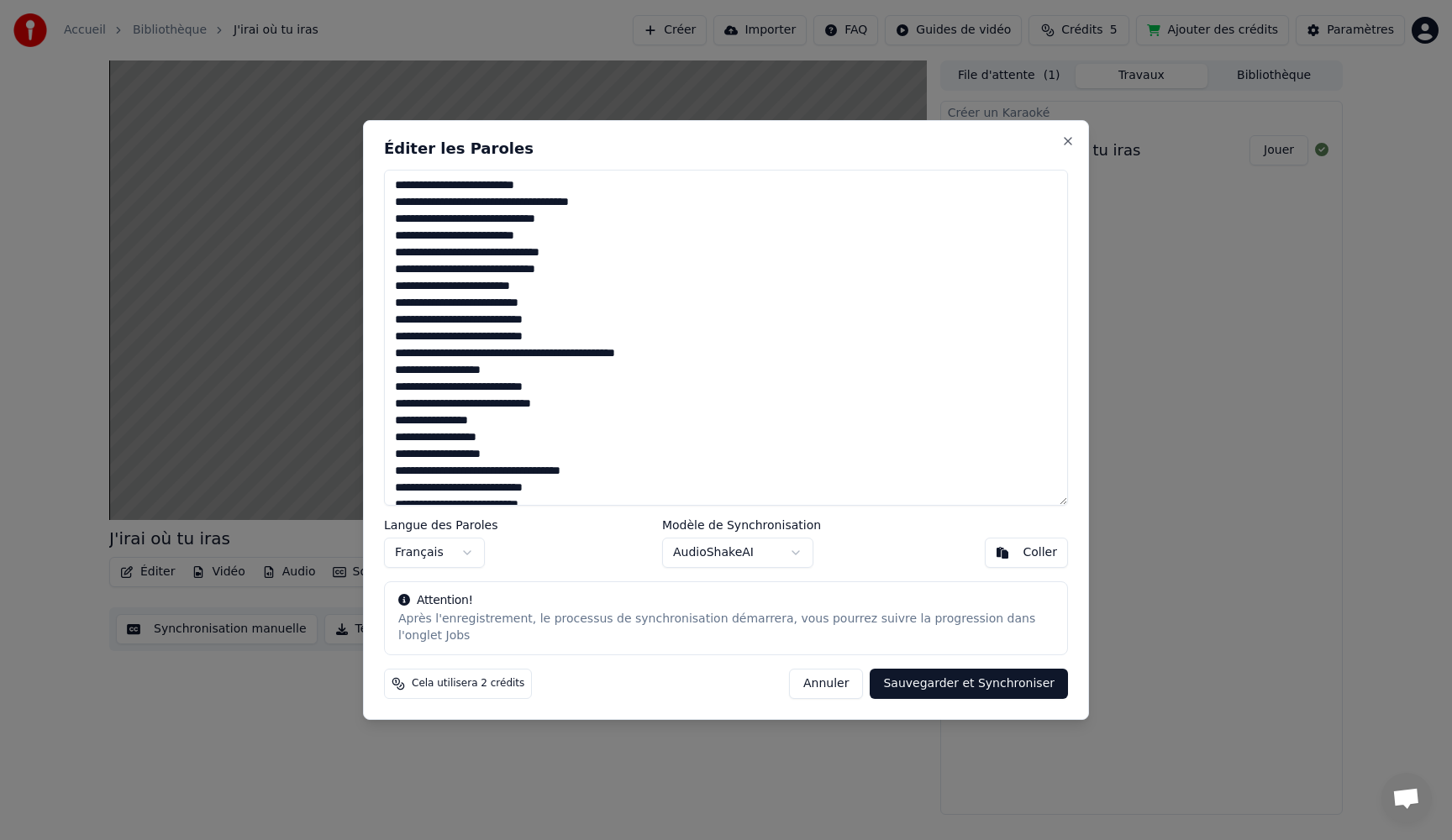
click at [825, 688] on button "Annuler" at bounding box center [826, 684] width 74 height 31
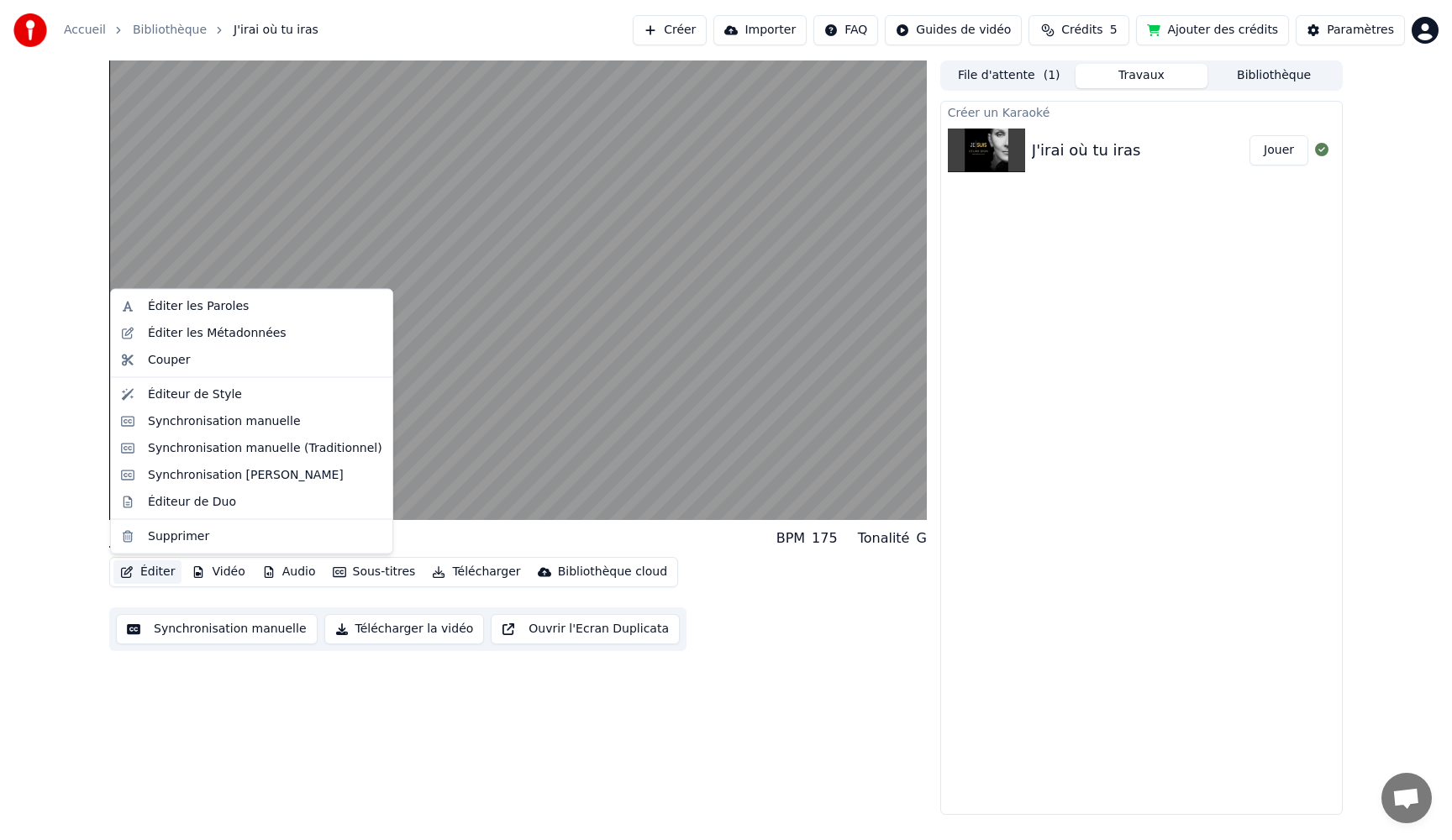
click at [151, 575] on button "Éditer" at bounding box center [148, 572] width 68 height 24
click at [187, 422] on div "Synchronisation manuelle" at bounding box center [224, 420] width 153 height 17
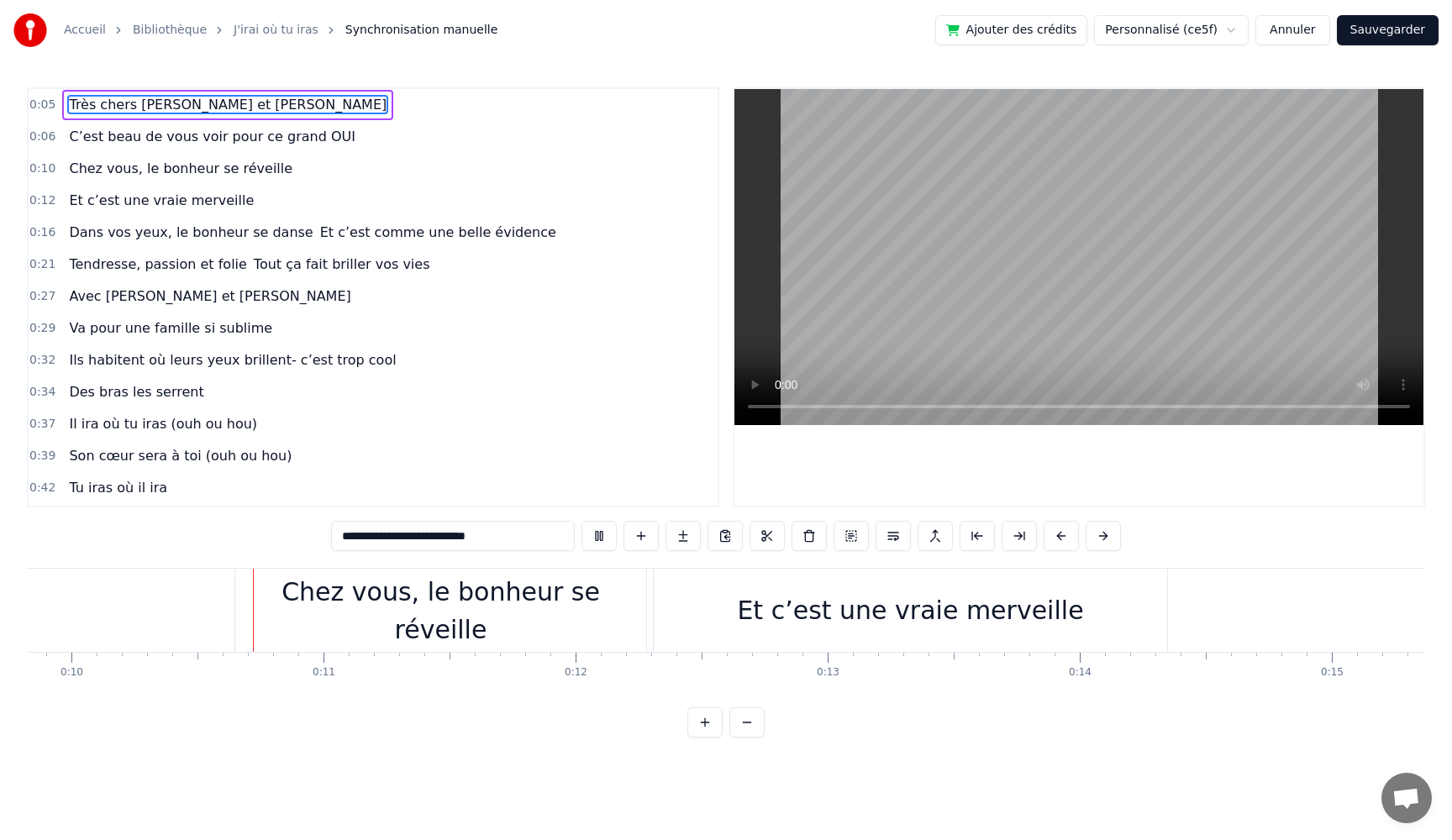
scroll to position [0, 2483]
click at [795, 610] on div "Et c’est une vraie merveille" at bounding box center [904, 609] width 346 height 38
type input "**********"
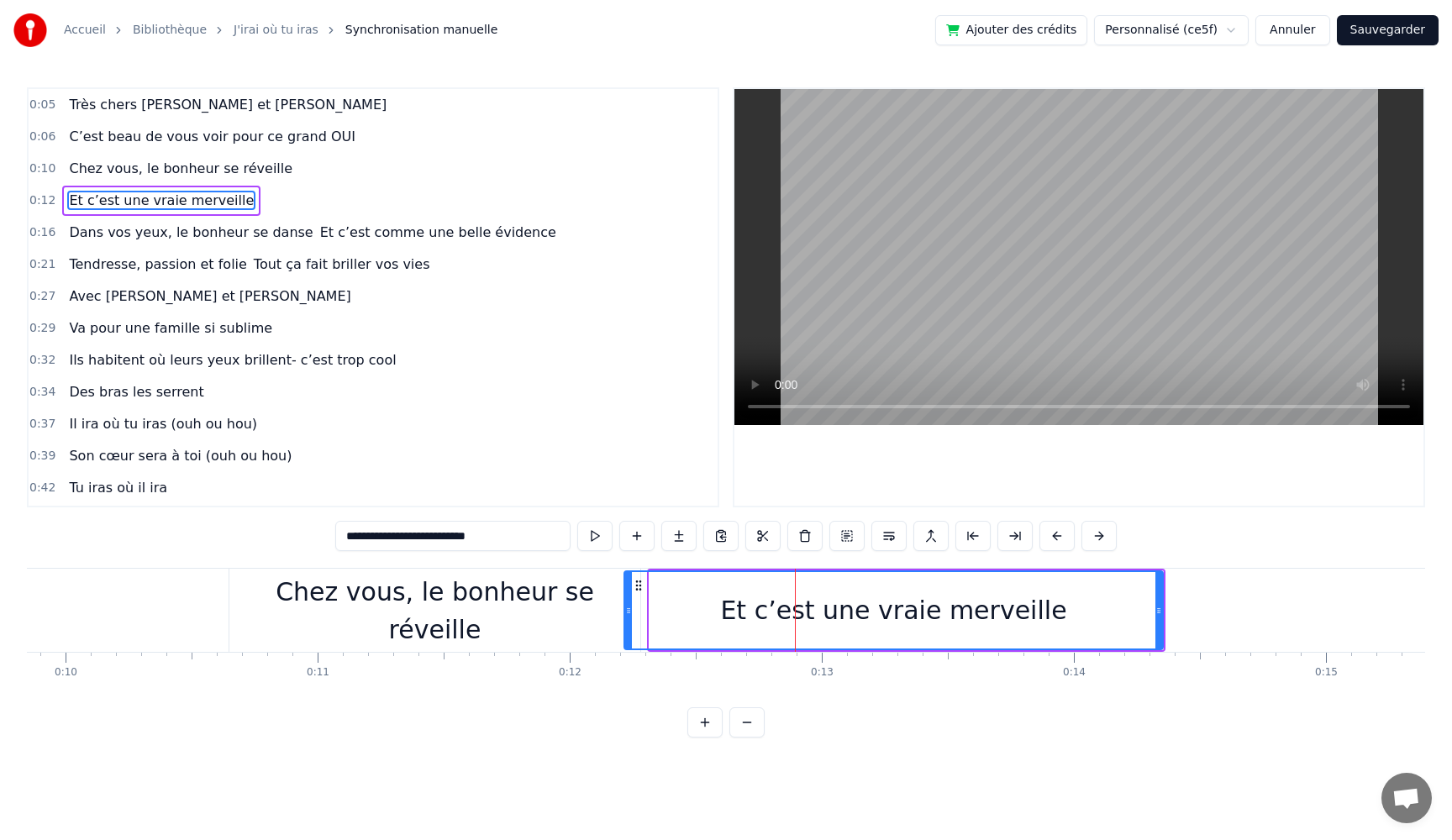
drag, startPoint x: 653, startPoint y: 609, endPoint x: 628, endPoint y: 609, distance: 25.0
click at [628, 609] on icon at bounding box center [629, 610] width 7 height 13
click at [570, 539] on button at bounding box center [574, 535] width 35 height 31
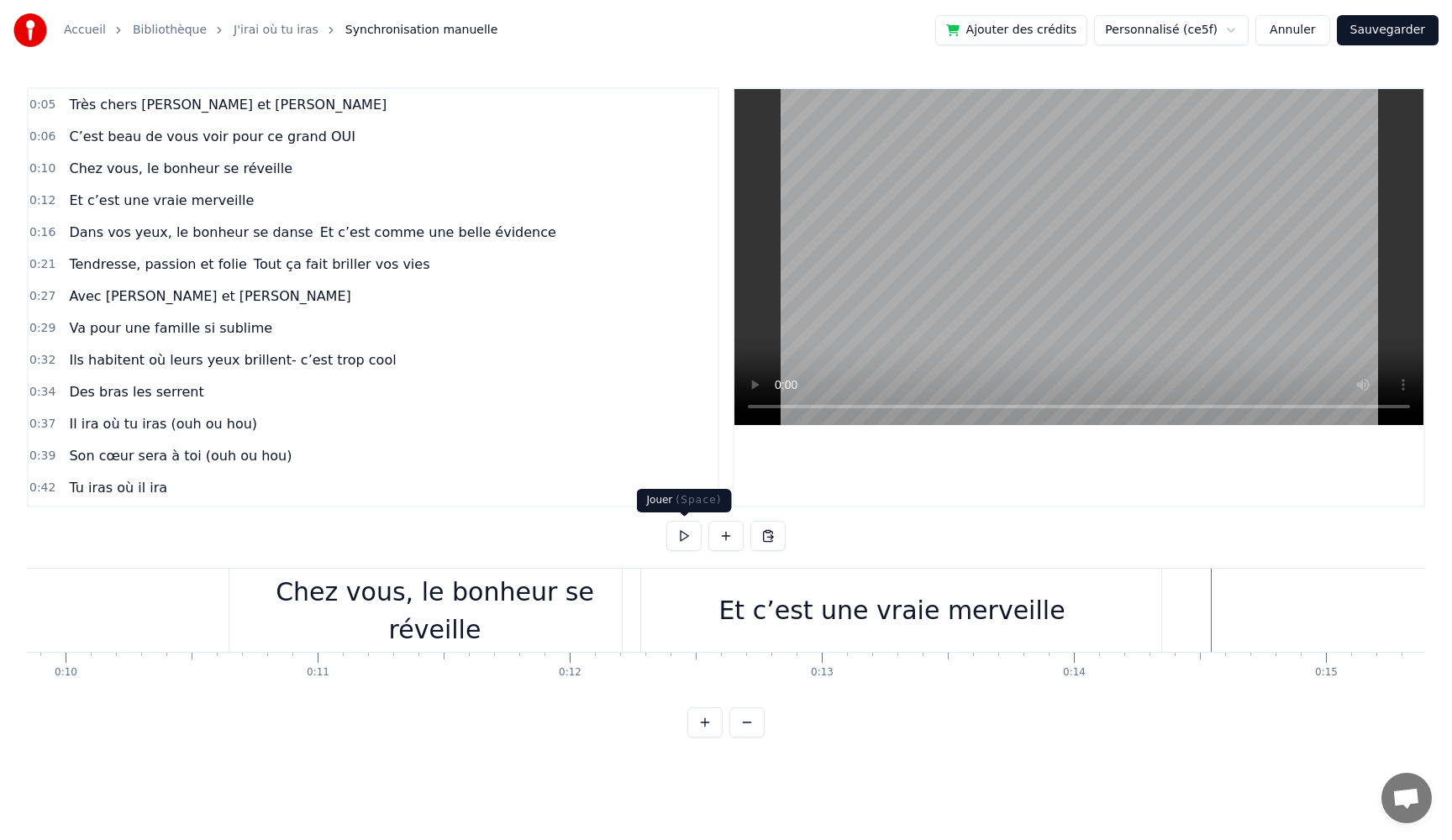
click at [669, 537] on button at bounding box center [684, 535] width 35 height 31
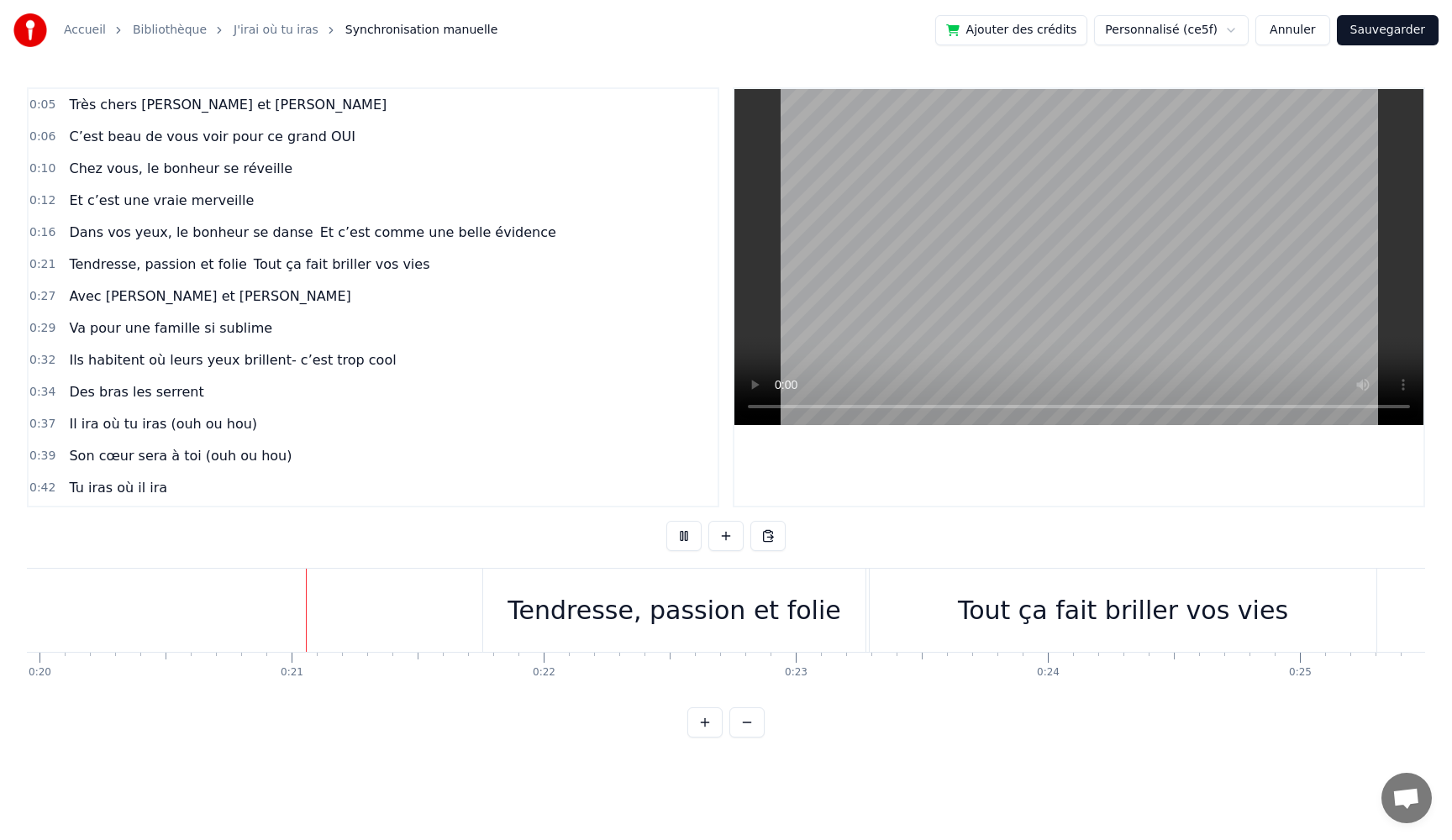
scroll to position [0, 5039]
click at [669, 537] on button at bounding box center [684, 535] width 35 height 31
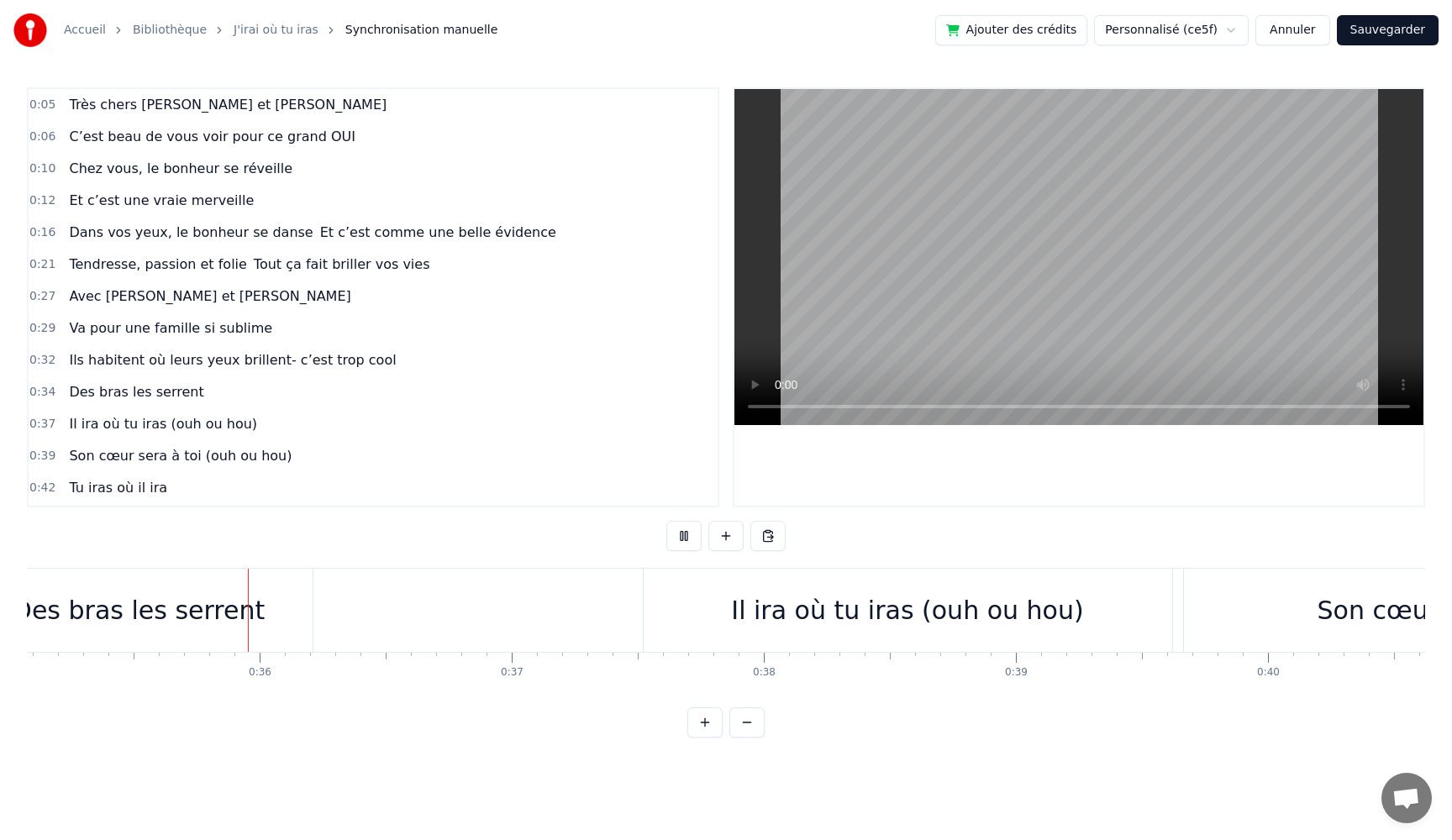
scroll to position [0, 8848]
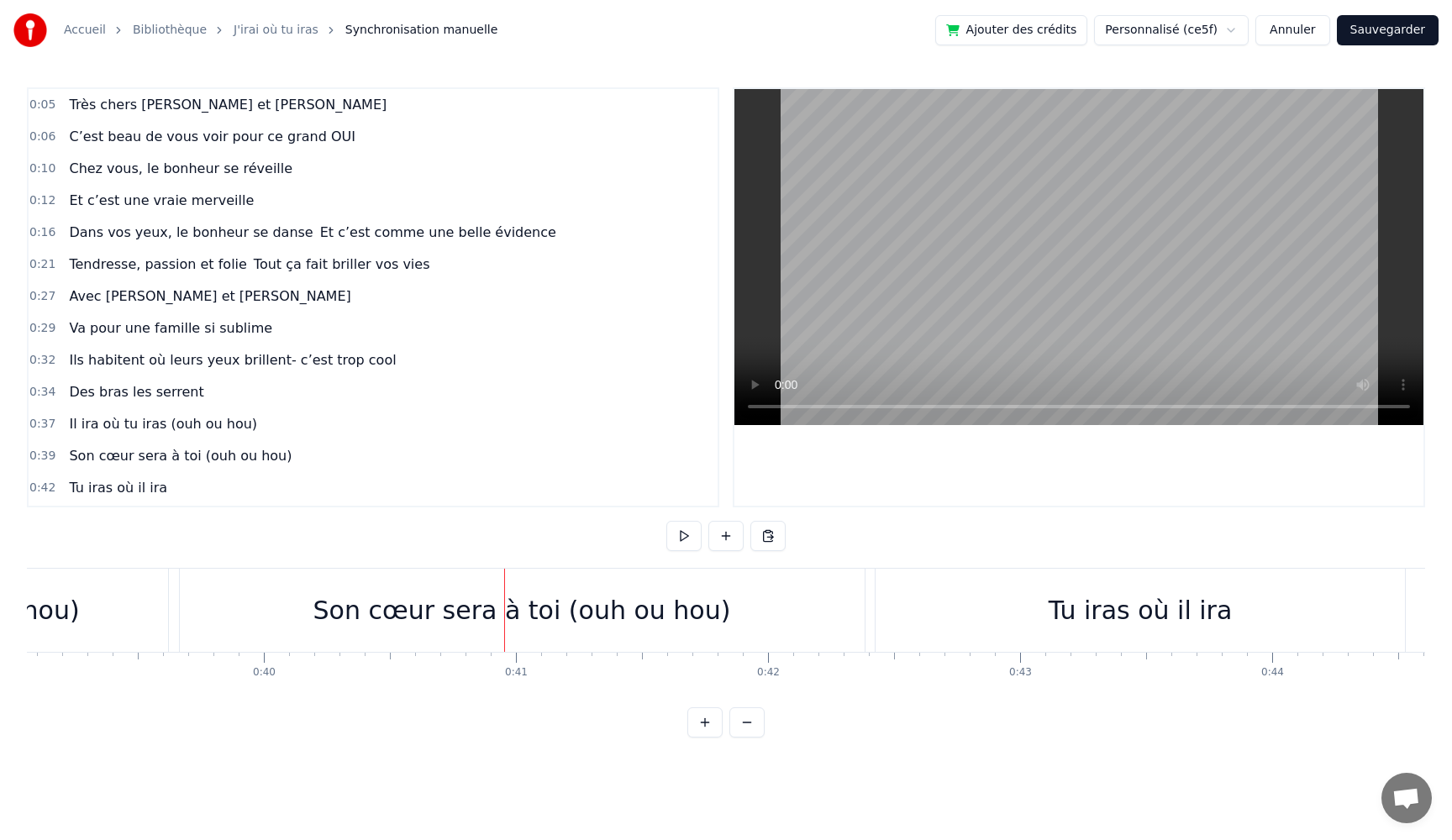
click at [667, 520] on button at bounding box center [684, 535] width 35 height 31
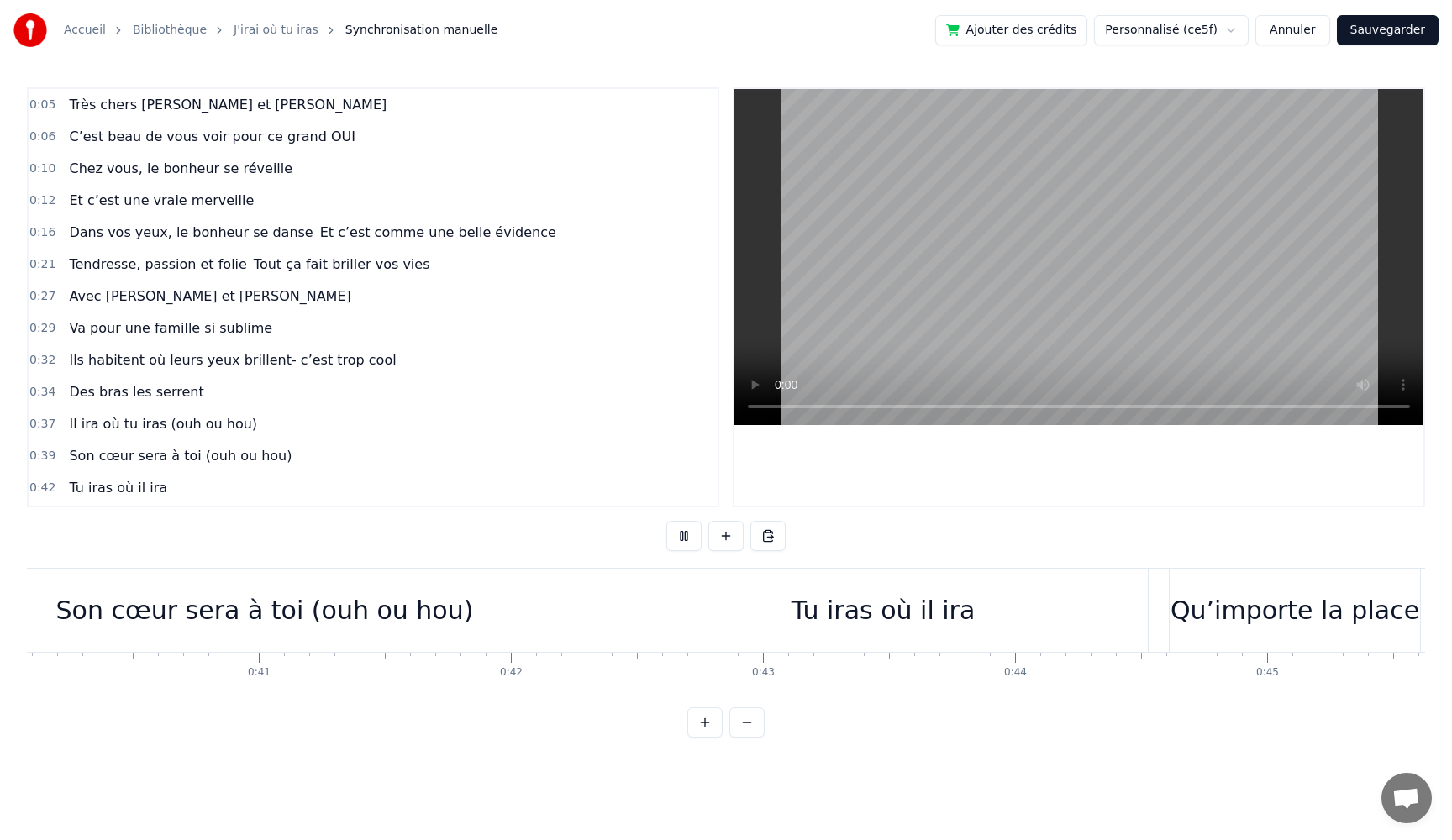
scroll to position [0, 10123]
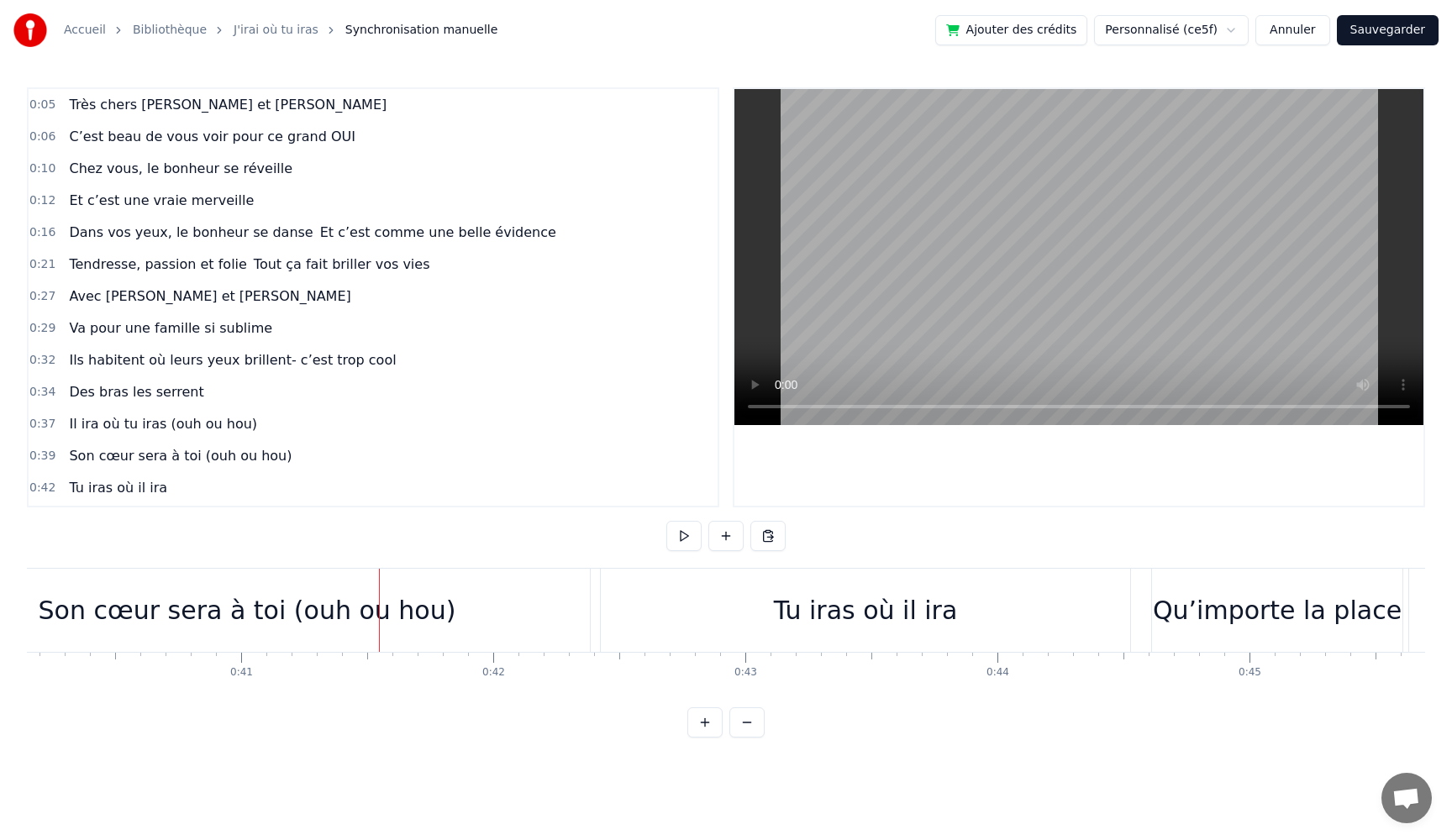
click at [667, 520] on button at bounding box center [684, 535] width 35 height 31
click at [141, 623] on div "Son cœur sera à toi (ouh ou hou)" at bounding box center [247, 609] width 418 height 38
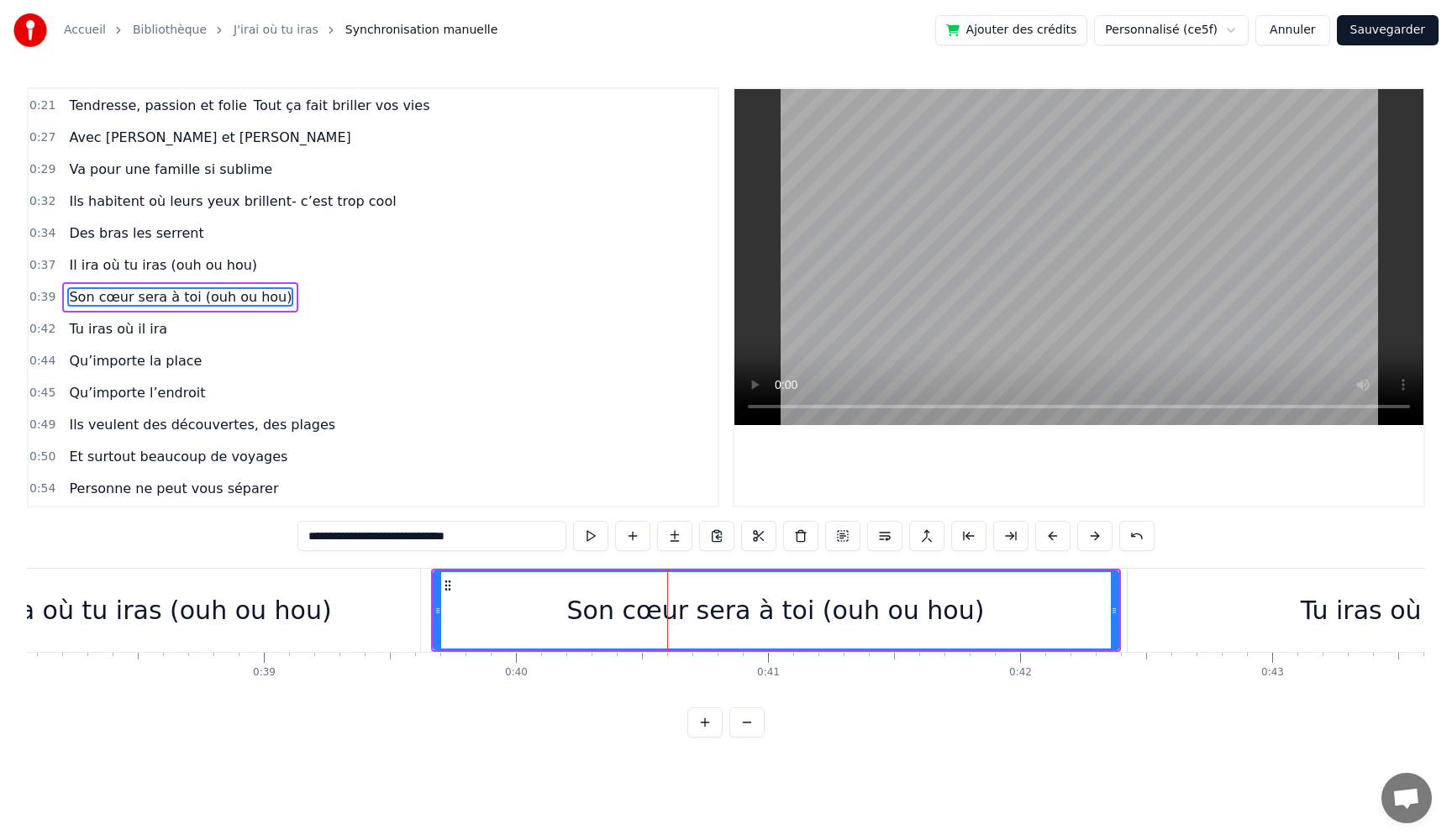
scroll to position [0, 9297]
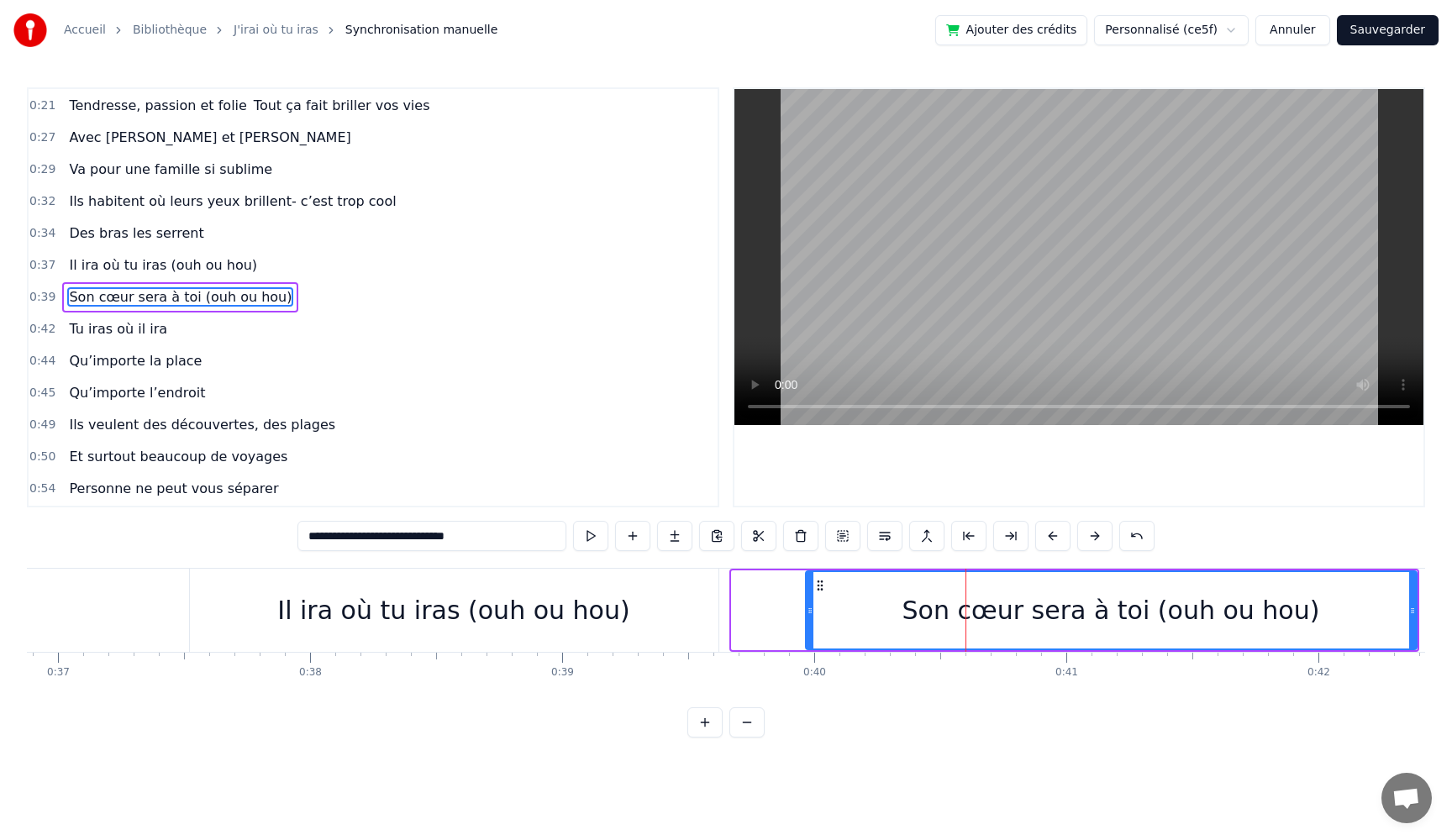
drag, startPoint x: 734, startPoint y: 610, endPoint x: 805, endPoint y: 620, distance: 71.7
click at [806, 620] on div at bounding box center [810, 610] width 7 height 77
click at [580, 538] on button at bounding box center [591, 535] width 35 height 31
click at [580, 540] on button at bounding box center [591, 535] width 35 height 31
drag, startPoint x: 804, startPoint y: 610, endPoint x: 723, endPoint y: 604, distance: 81.2
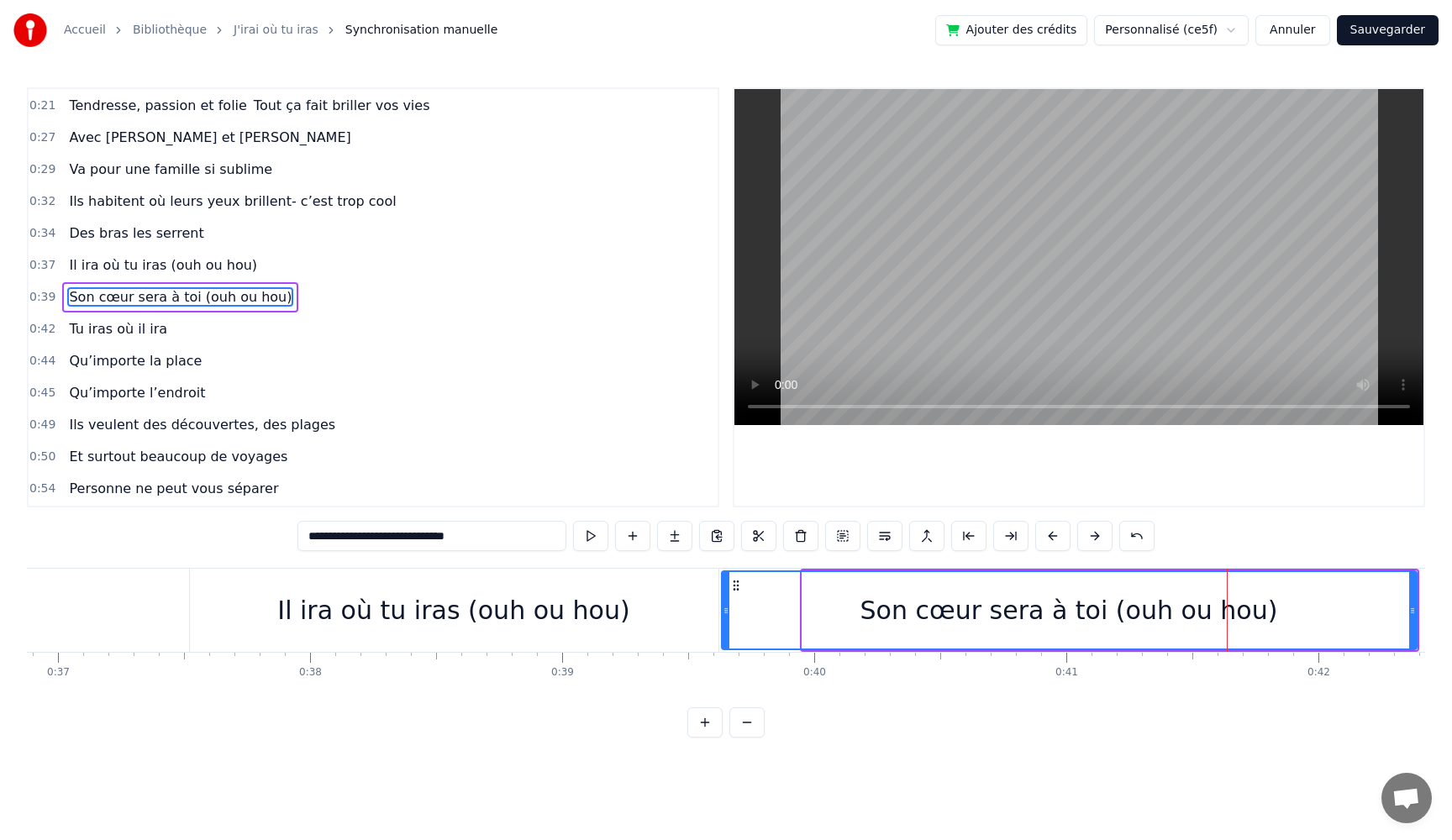
click at [723, 604] on icon at bounding box center [726, 610] width 7 height 13
click at [591, 540] on button at bounding box center [591, 535] width 35 height 31
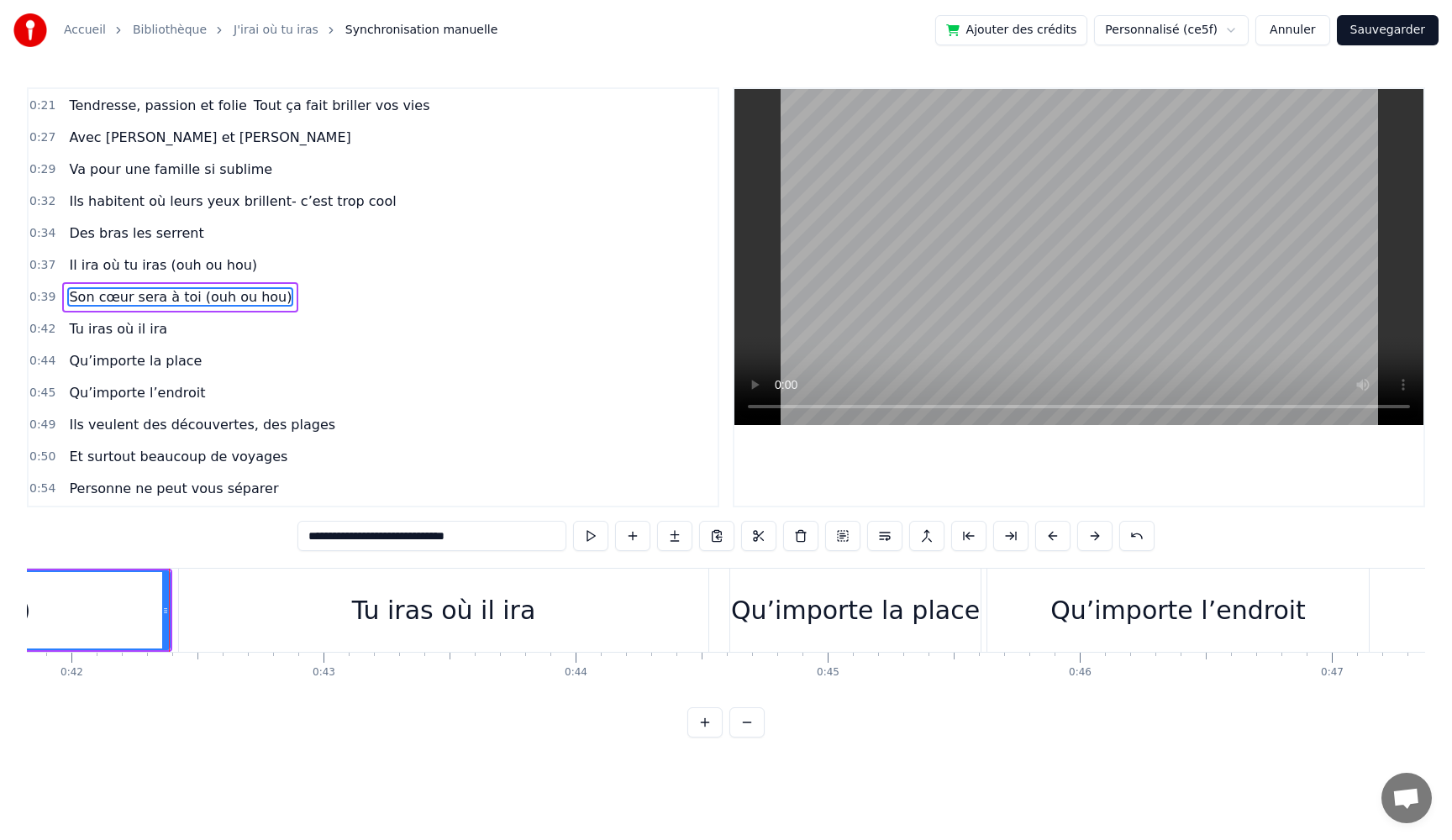
scroll to position [0, 10557]
click at [357, 615] on div "Tu iras où il ira" at bounding box center [432, 609] width 184 height 38
type input "**********"
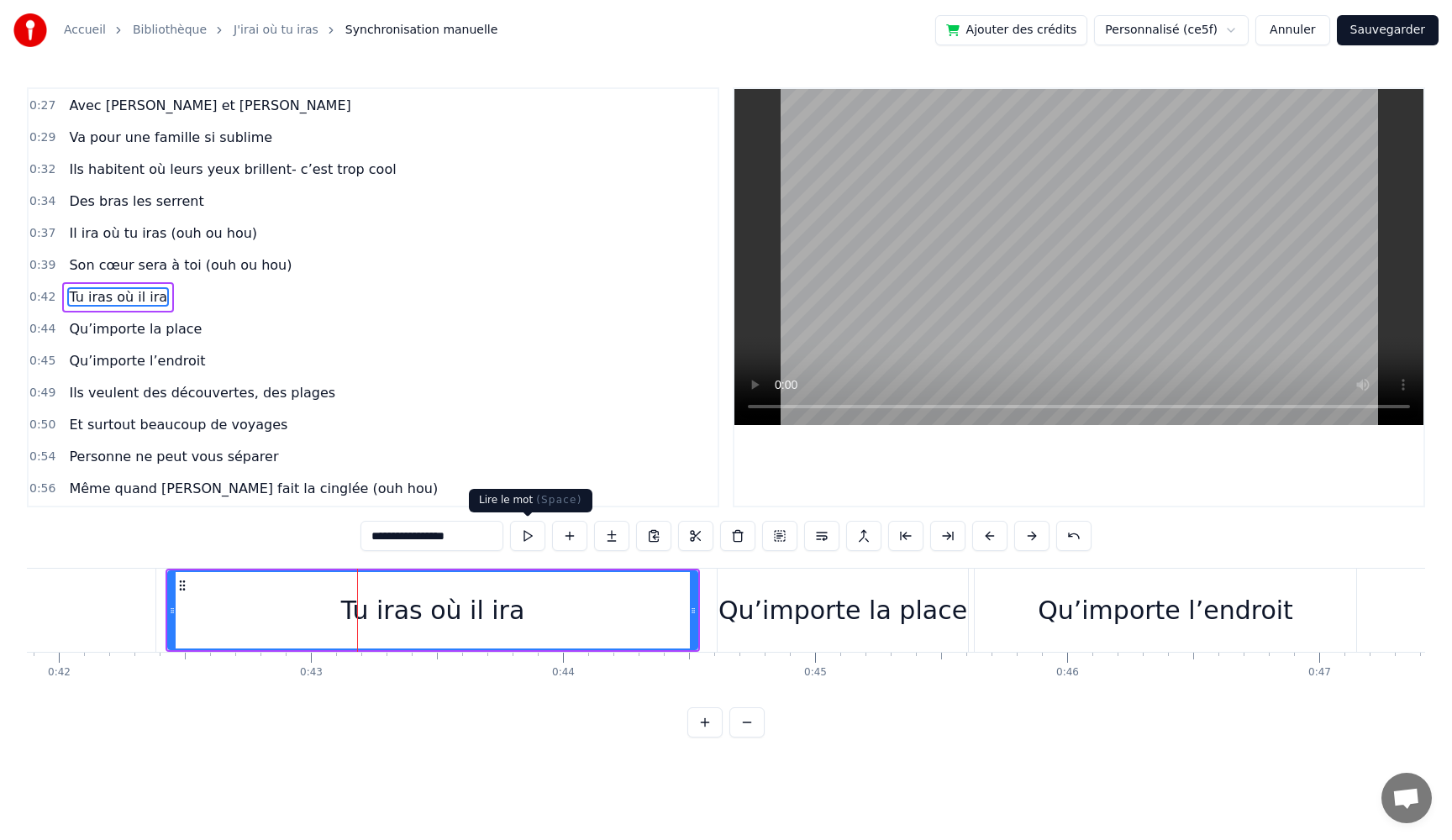
click at [528, 536] on button at bounding box center [528, 535] width 35 height 31
click at [527, 536] on button at bounding box center [528, 535] width 35 height 31
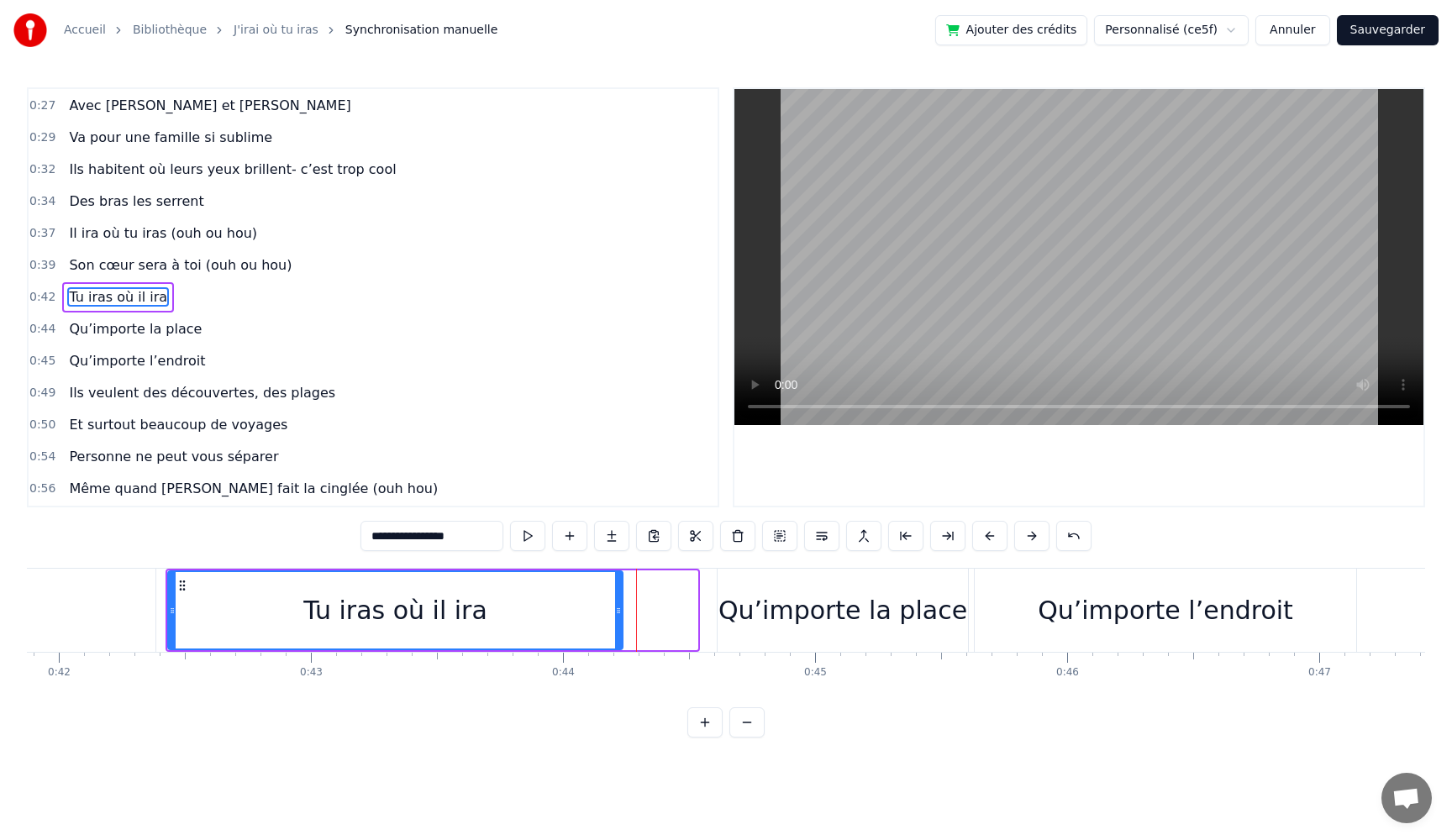
drag, startPoint x: 691, startPoint y: 609, endPoint x: 616, endPoint y: 602, distance: 75.3
click at [616, 602] on div at bounding box center [619, 610] width 7 height 77
click at [522, 539] on button at bounding box center [528, 535] width 35 height 31
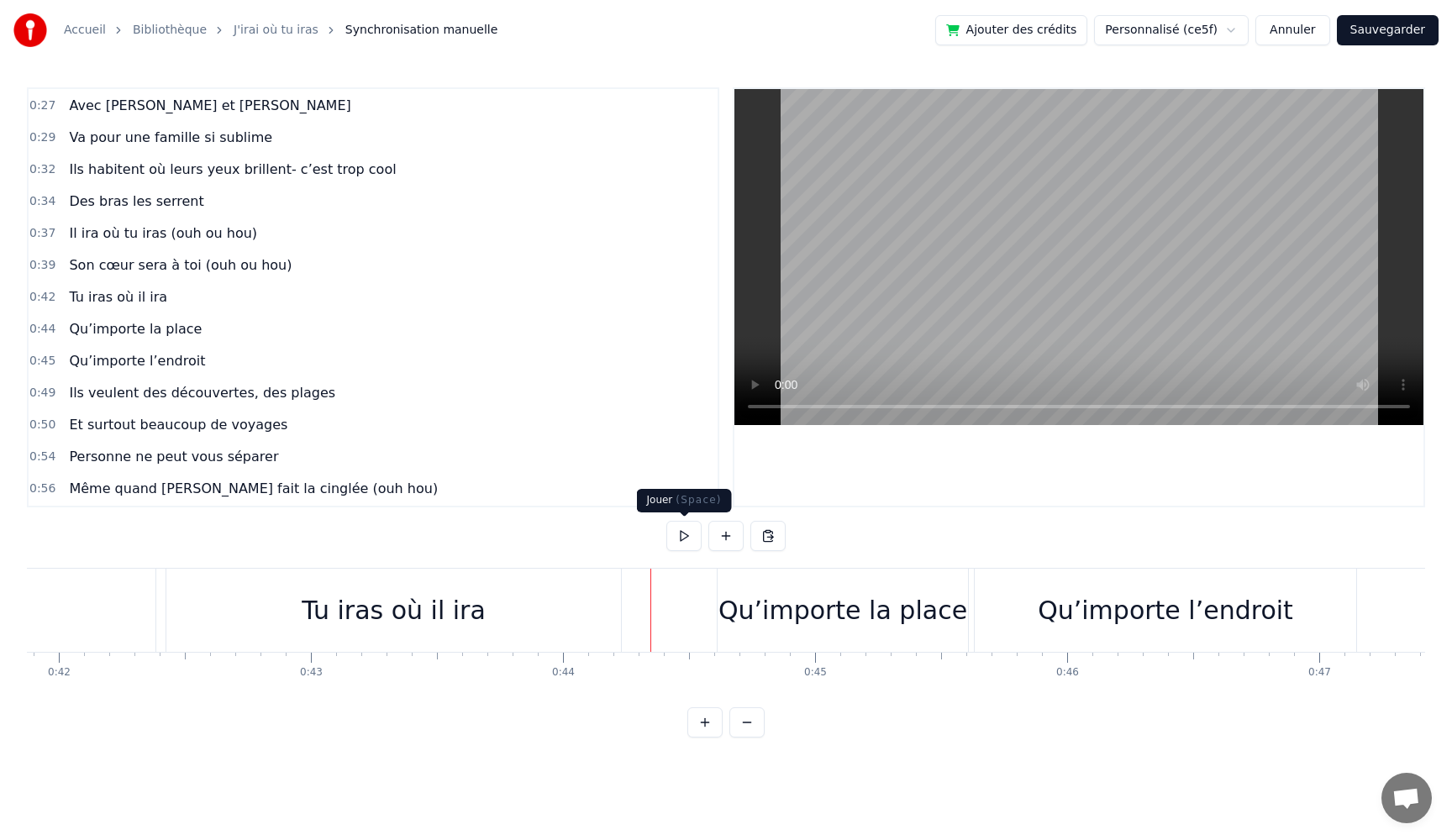
click at [682, 540] on button at bounding box center [684, 535] width 35 height 31
click at [780, 623] on div "Qu’importe la place" at bounding box center [842, 609] width 249 height 38
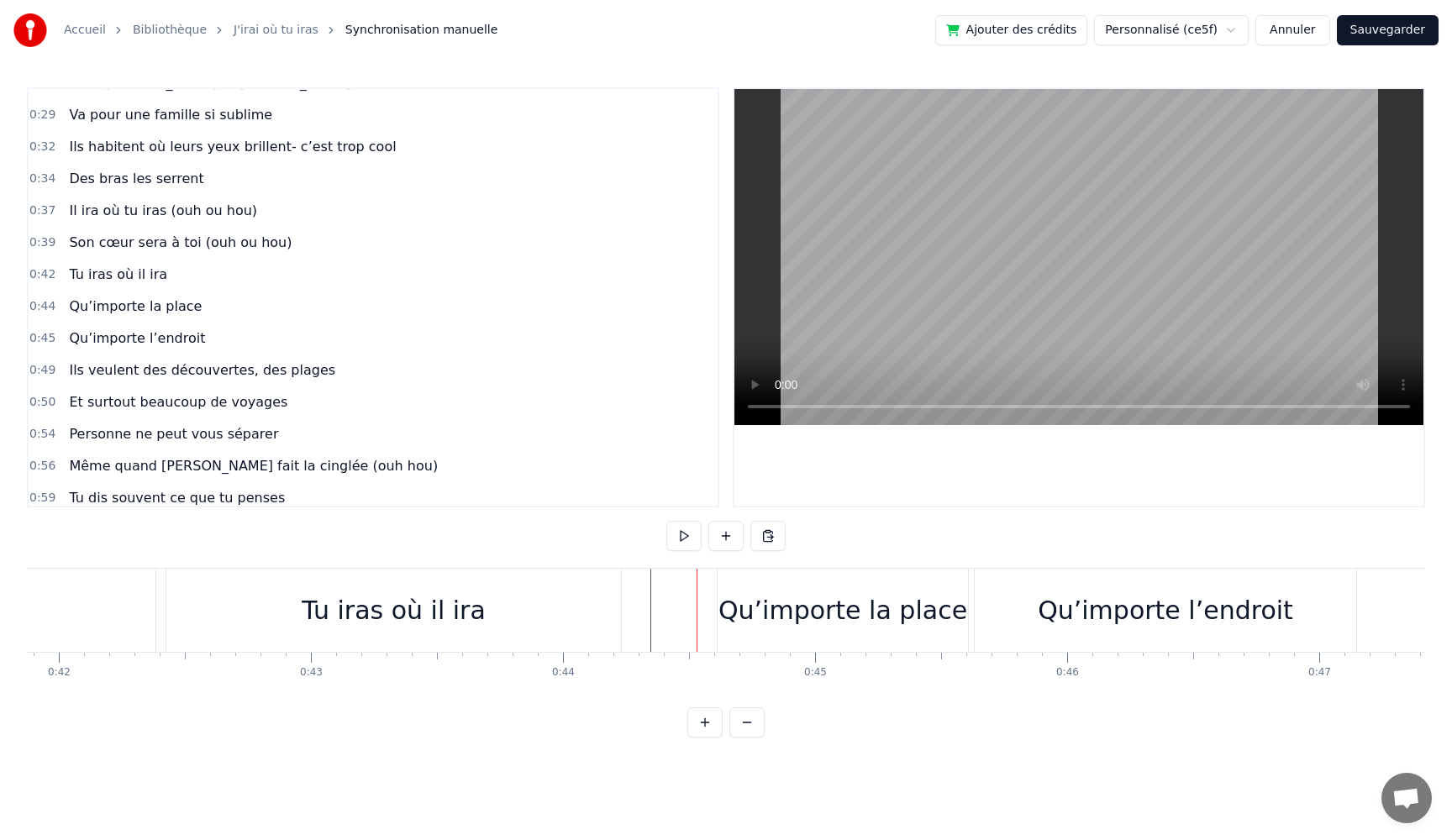
scroll to position [223, 0]
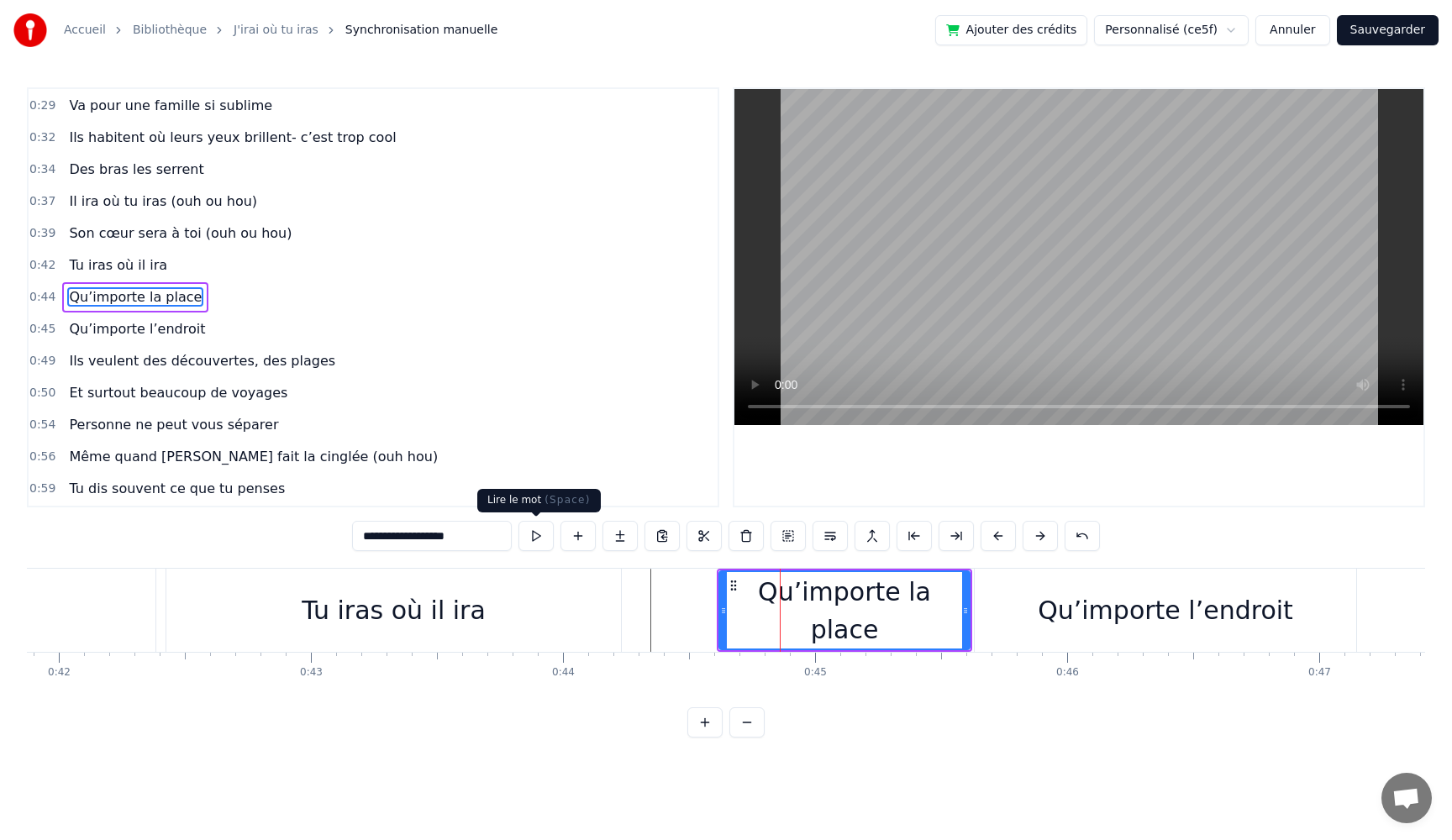
click at [534, 540] on button at bounding box center [536, 535] width 35 height 31
click at [533, 541] on button at bounding box center [536, 535] width 35 height 31
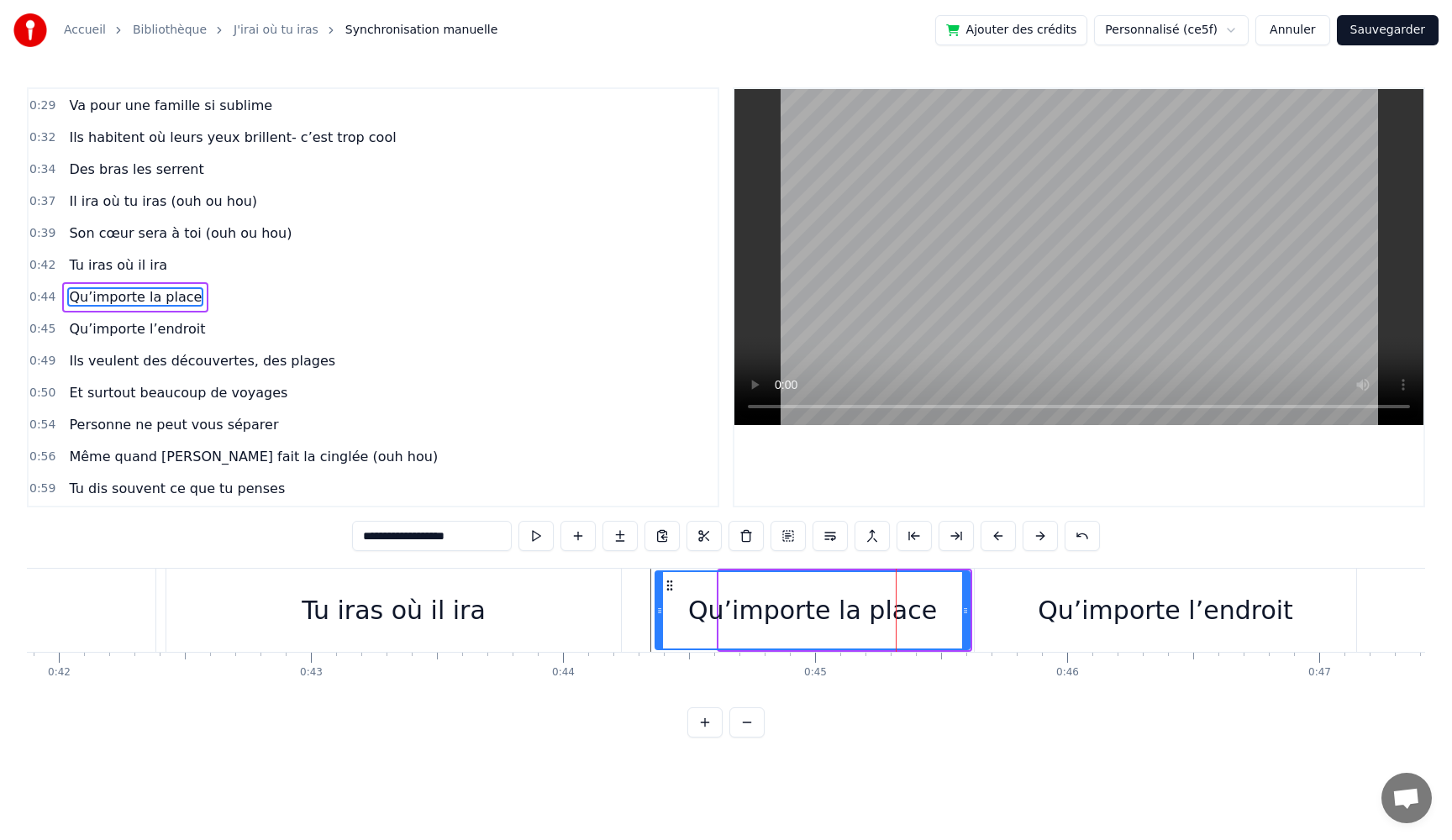
drag, startPoint x: 724, startPoint y: 613, endPoint x: 660, endPoint y: 607, distance: 64.3
click at [660, 607] on icon at bounding box center [660, 610] width 7 height 13
click at [542, 539] on button at bounding box center [536, 535] width 35 height 31
click at [1076, 620] on div "Qu’importe l’endroit" at bounding box center [1165, 609] width 255 height 38
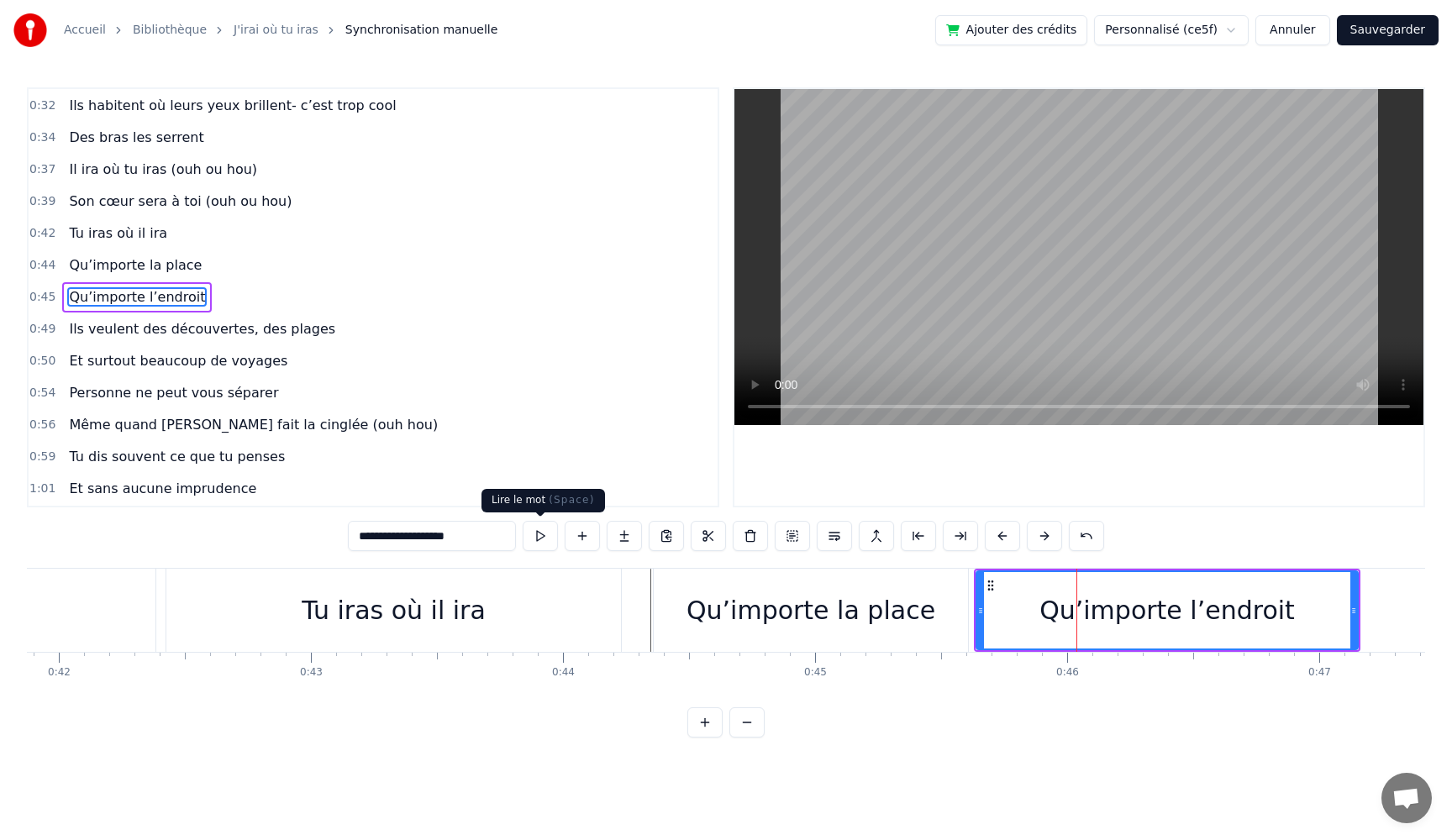
click at [543, 530] on button at bounding box center [540, 535] width 35 height 31
click at [542, 529] on button at bounding box center [540, 535] width 35 height 31
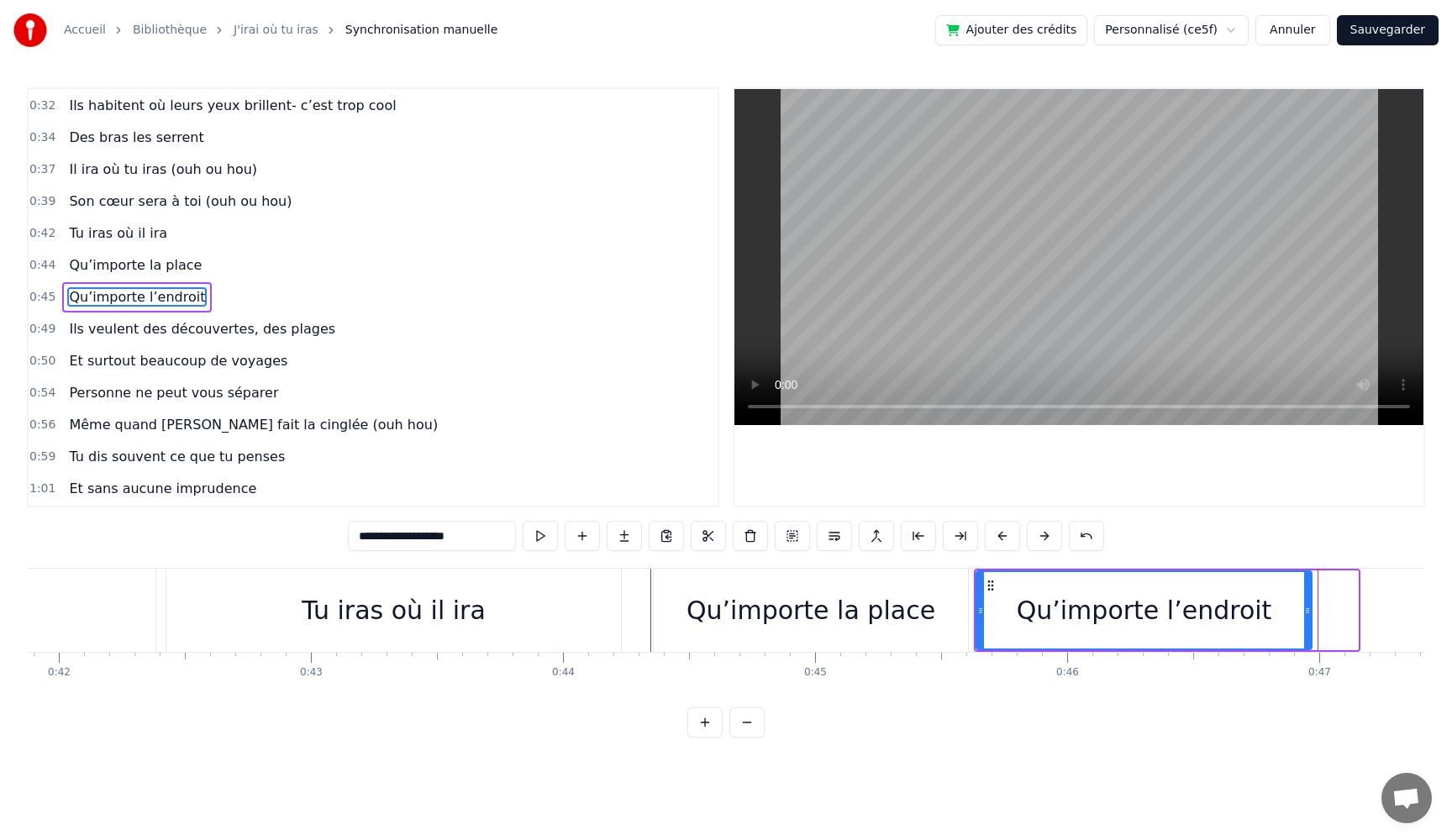
drag, startPoint x: 1357, startPoint y: 613, endPoint x: 1166, endPoint y: 609, distance: 191.0
click at [1310, 615] on icon at bounding box center [1308, 610] width 7 height 13
drag, startPoint x: 982, startPoint y: 607, endPoint x: 961, endPoint y: 607, distance: 21.0
click at [961, 607] on icon at bounding box center [960, 610] width 7 height 13
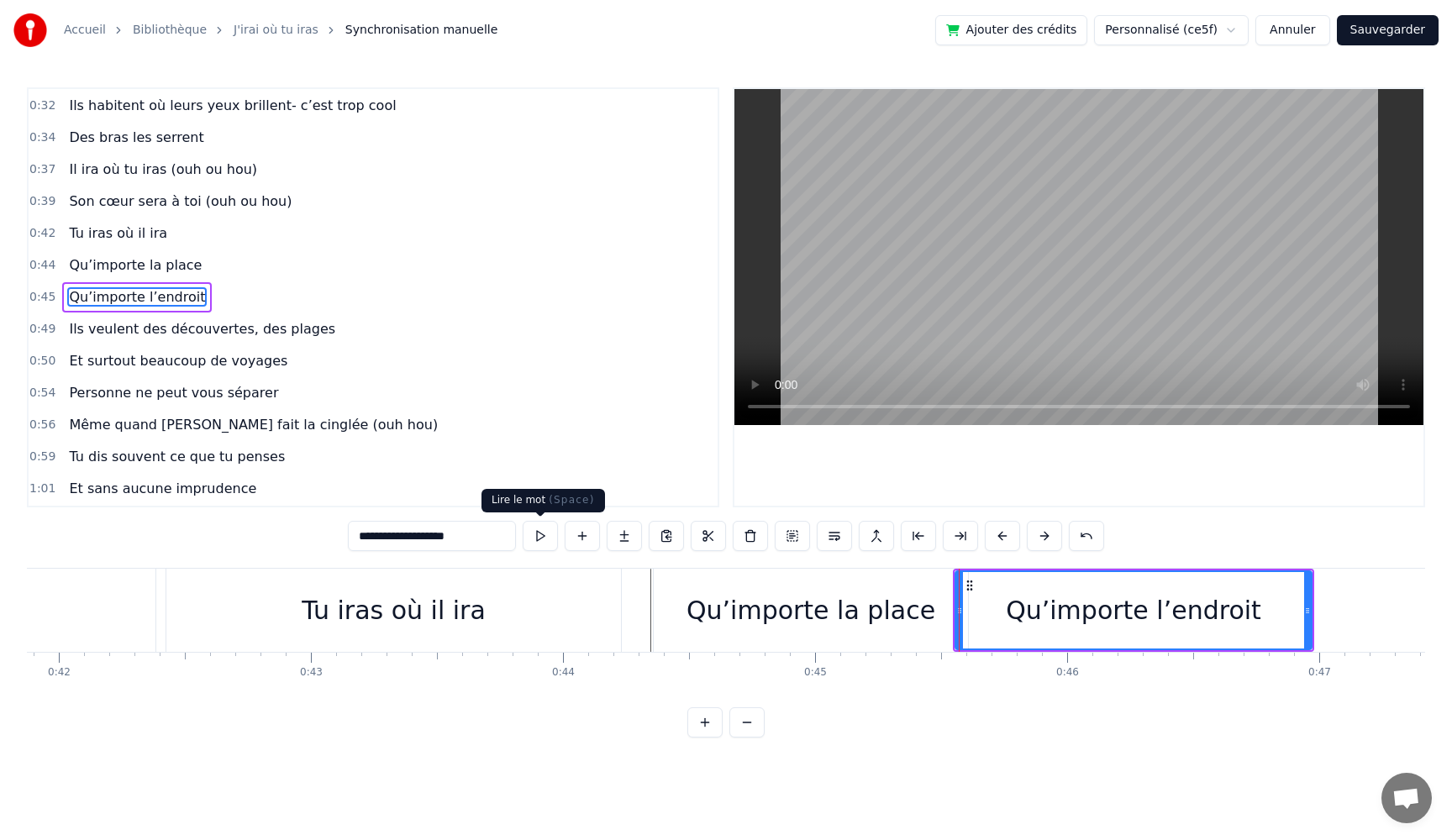
click at [540, 536] on button at bounding box center [540, 535] width 35 height 31
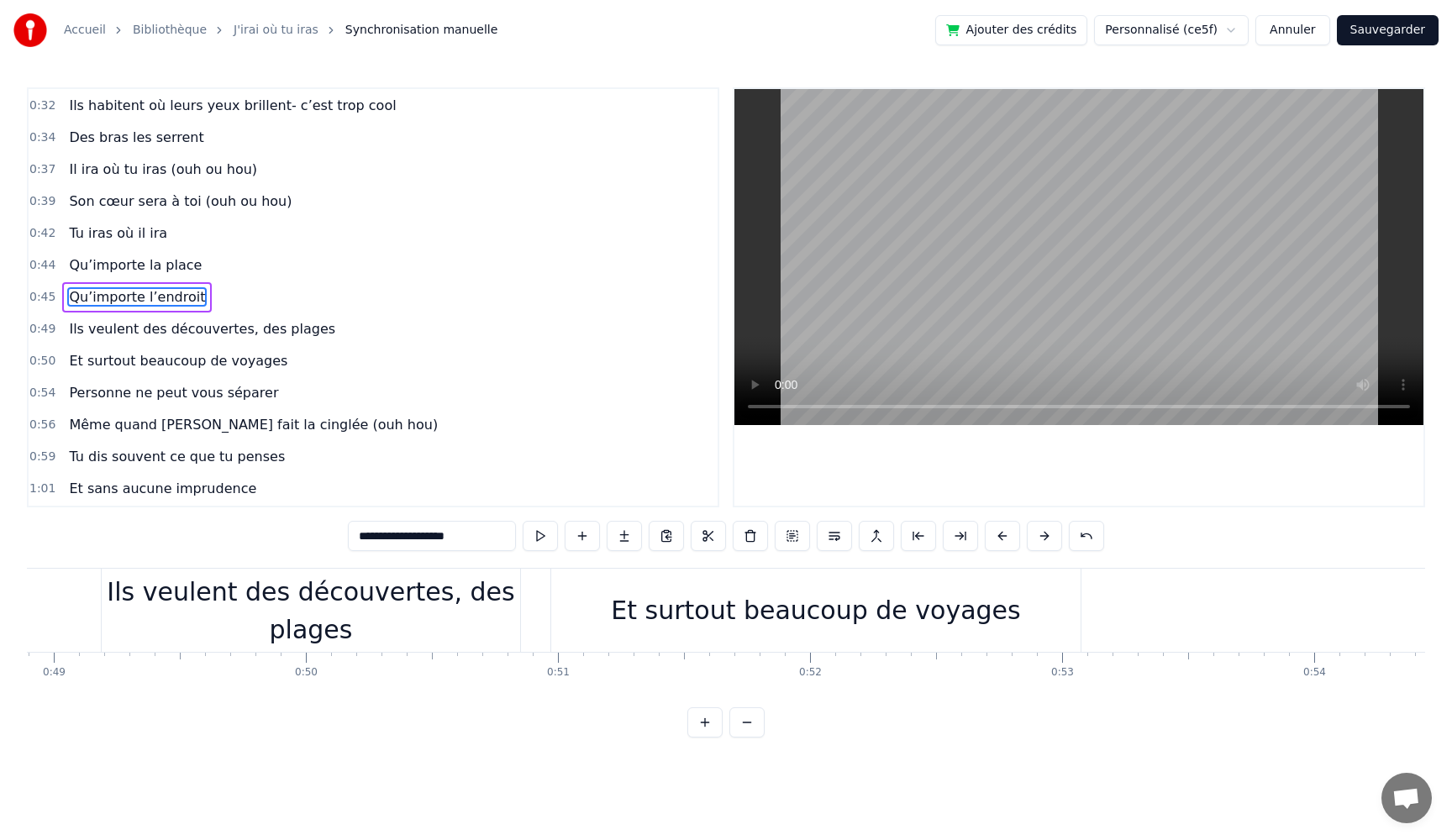
scroll to position [0, 12186]
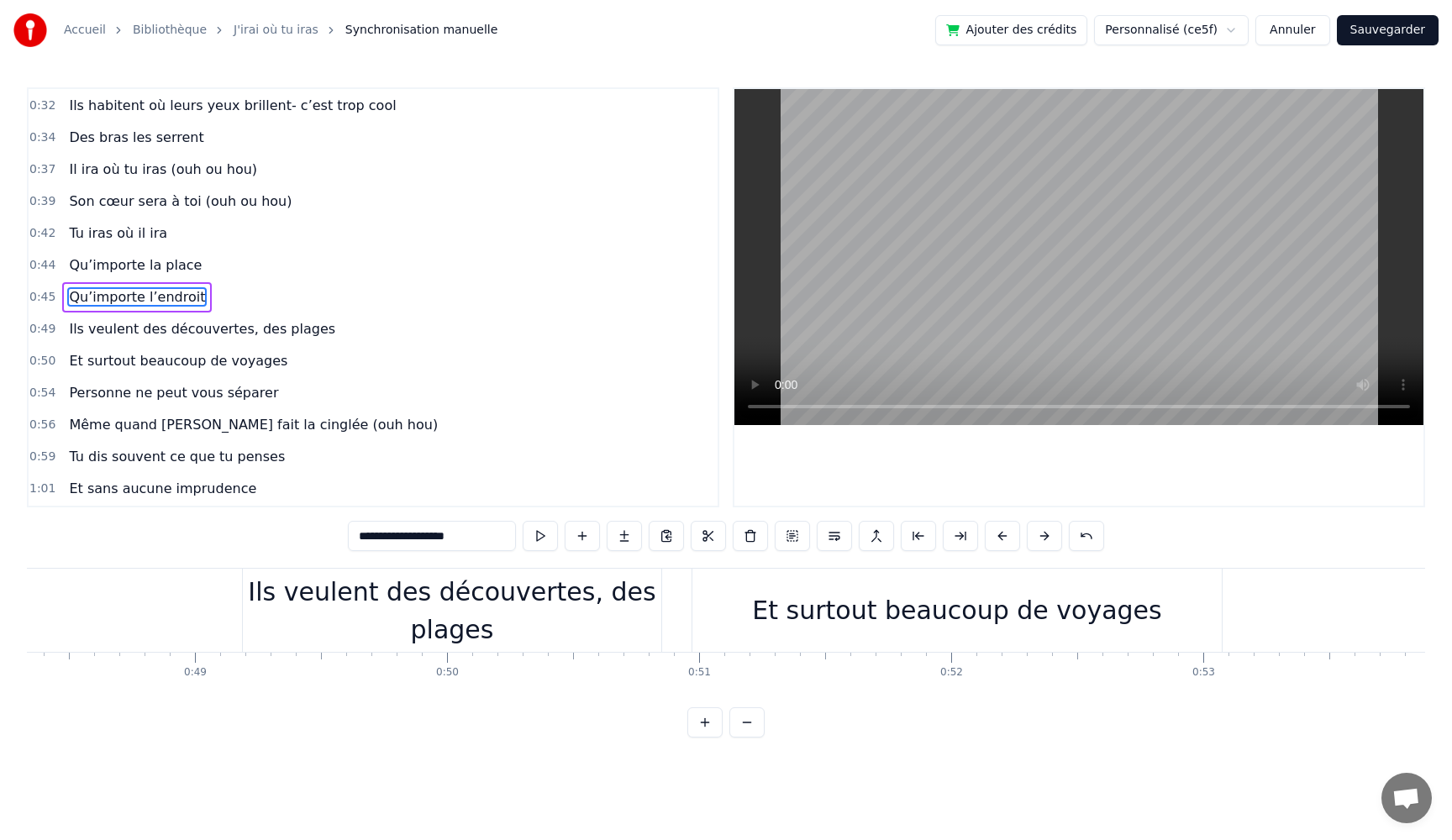
click at [391, 622] on div "Ils veulent des découvertes, des plages" at bounding box center [452, 610] width 418 height 76
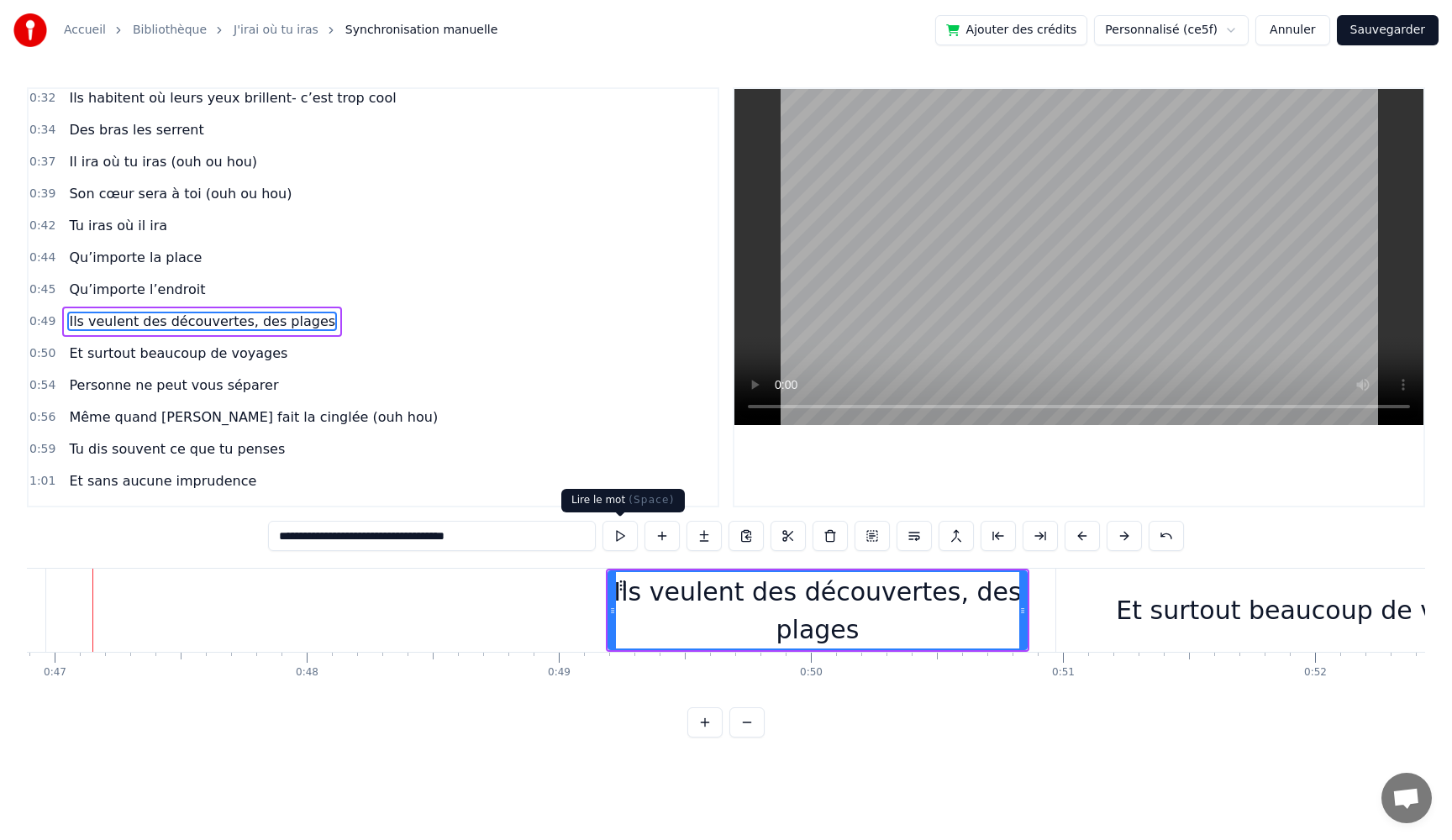
scroll to position [0, 11804]
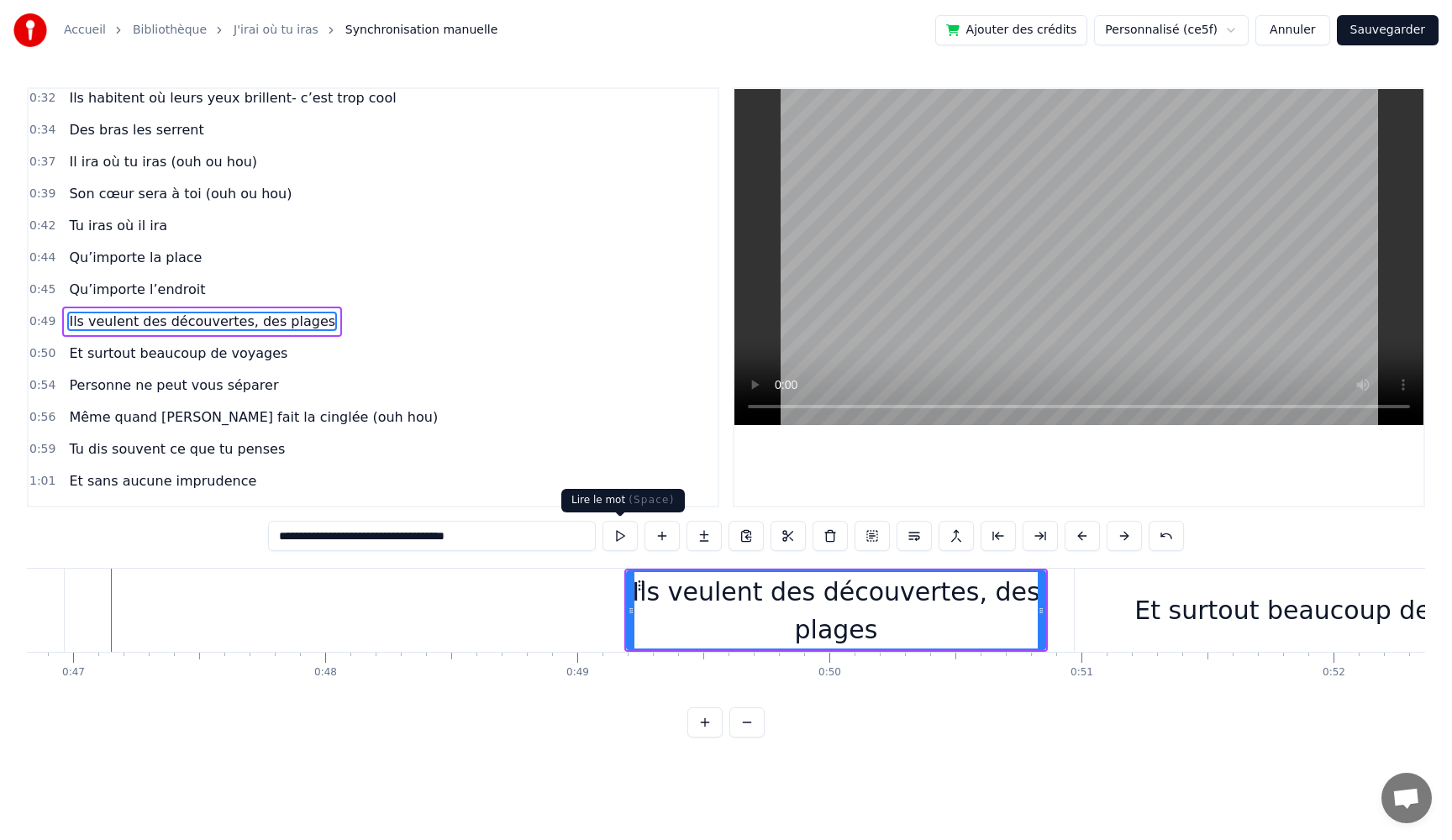
click at [616, 538] on button at bounding box center [620, 535] width 35 height 31
click at [614, 538] on button at bounding box center [620, 535] width 35 height 31
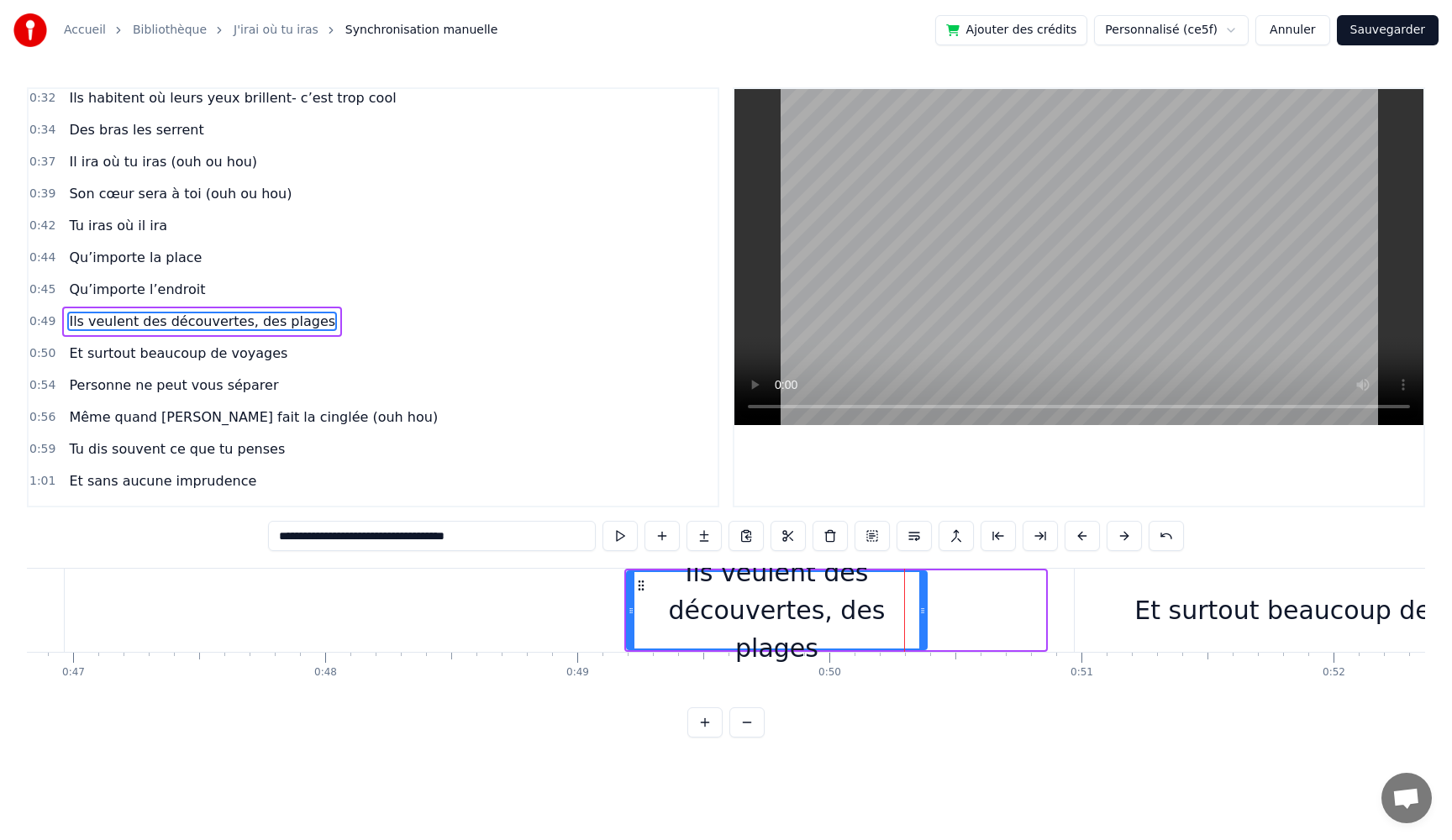
drag, startPoint x: 1043, startPoint y: 612, endPoint x: 924, endPoint y: 612, distance: 119.0
click at [924, 612] on icon at bounding box center [923, 610] width 7 height 13
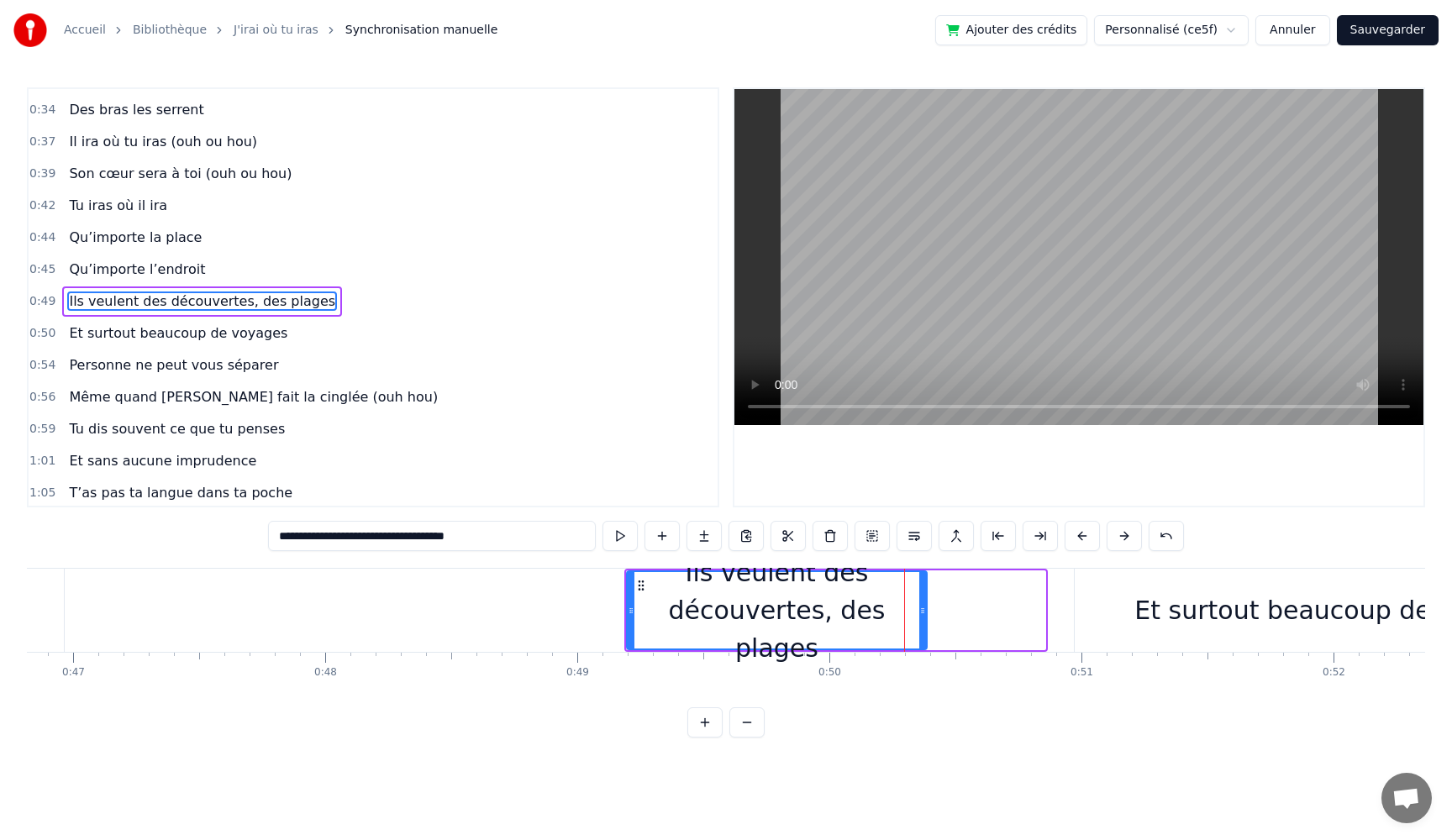
scroll to position [286, 0]
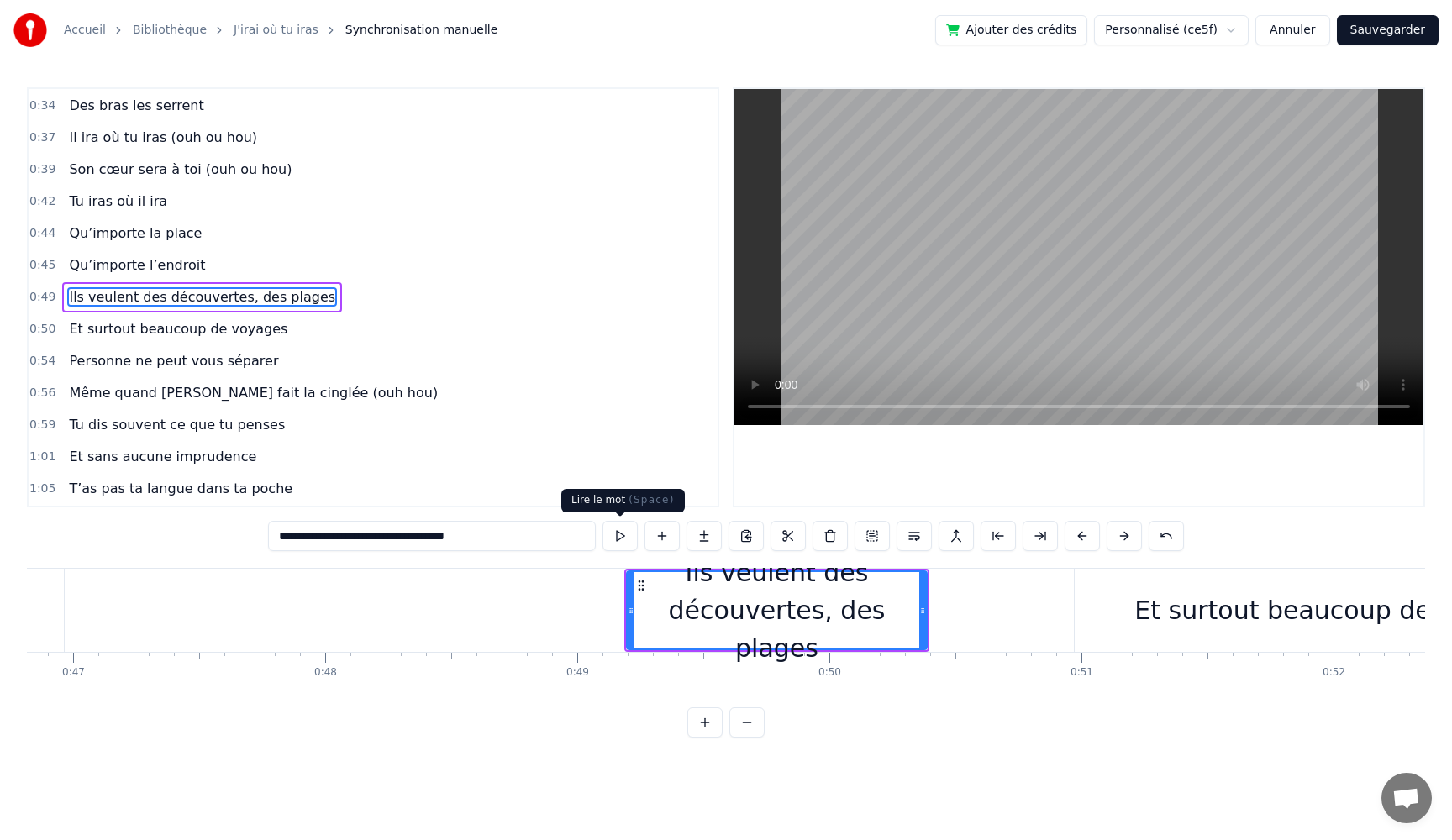
click at [618, 539] on button at bounding box center [620, 535] width 35 height 31
drag, startPoint x: 1233, startPoint y: 619, endPoint x: 1110, endPoint y: 617, distance: 123.0
click at [1110, 617] on div "Et surtout beaucoup de voyages" at bounding box center [1339, 609] width 529 height 83
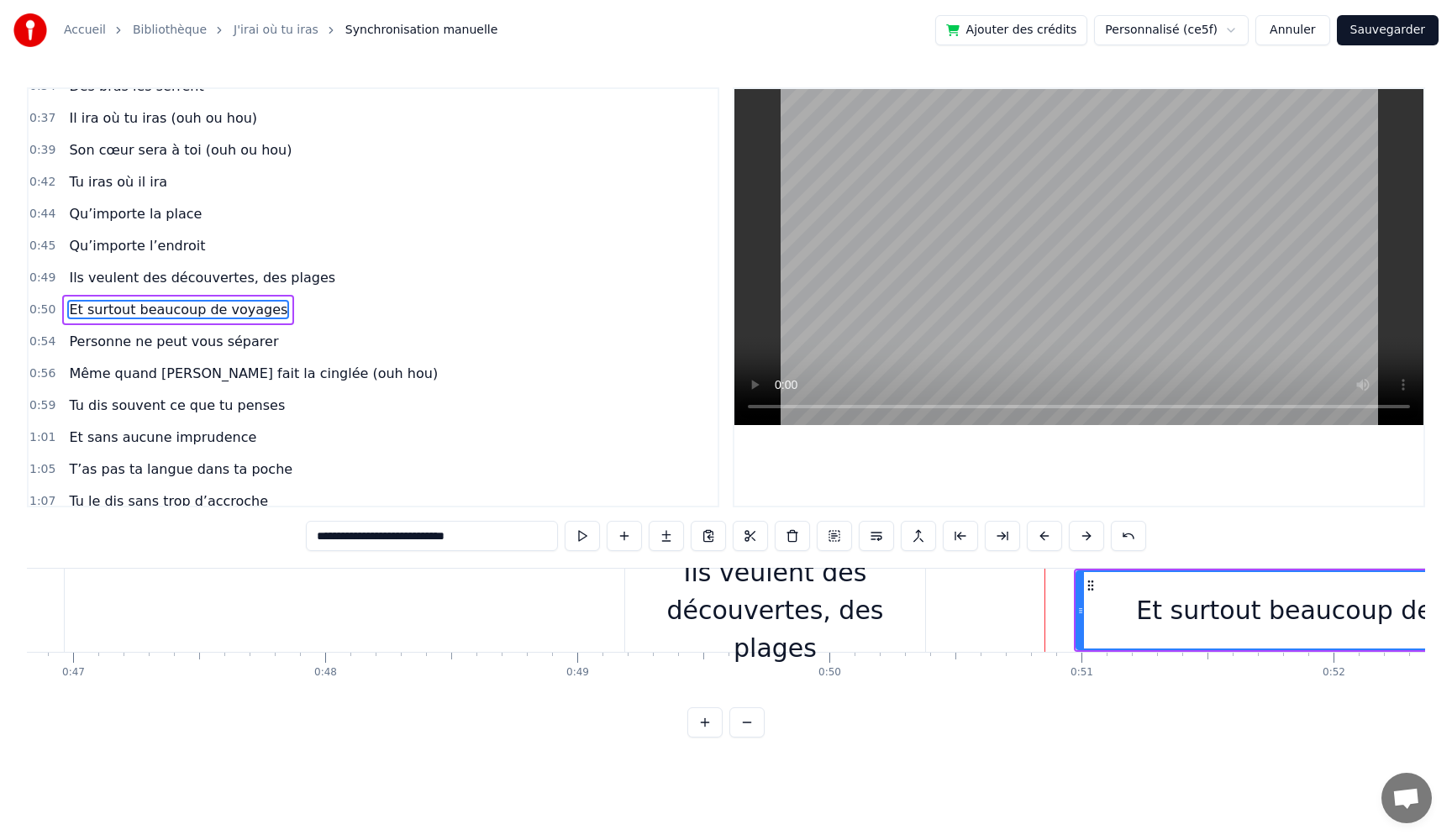
scroll to position [319, 0]
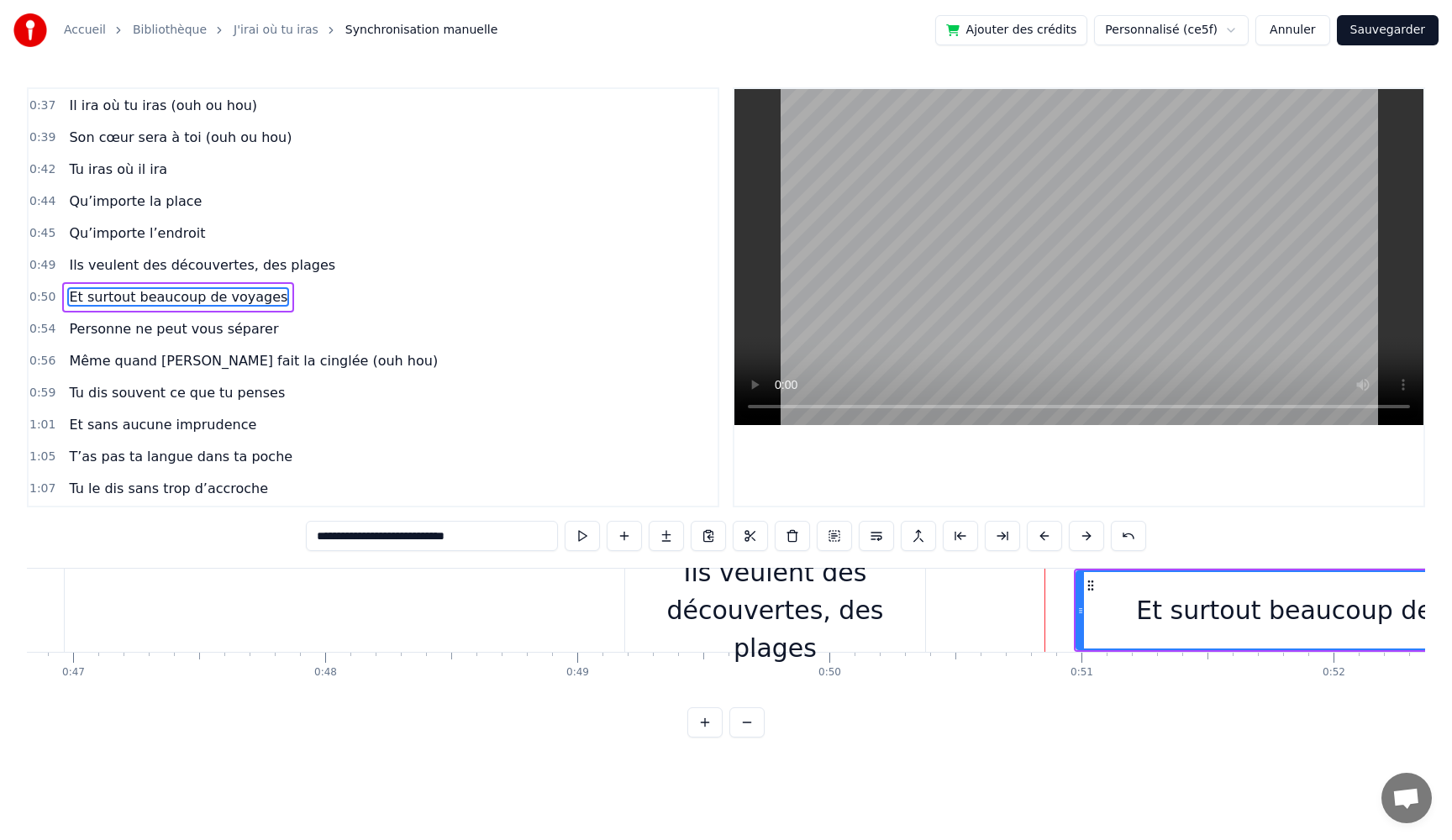
click at [1156, 614] on div "Et surtout beaucoup de voyages" at bounding box center [1341, 610] width 528 height 77
drag, startPoint x: 1078, startPoint y: 614, endPoint x: 946, endPoint y: 621, distance: 132.2
click at [947, 621] on div at bounding box center [951, 610] width 7 height 77
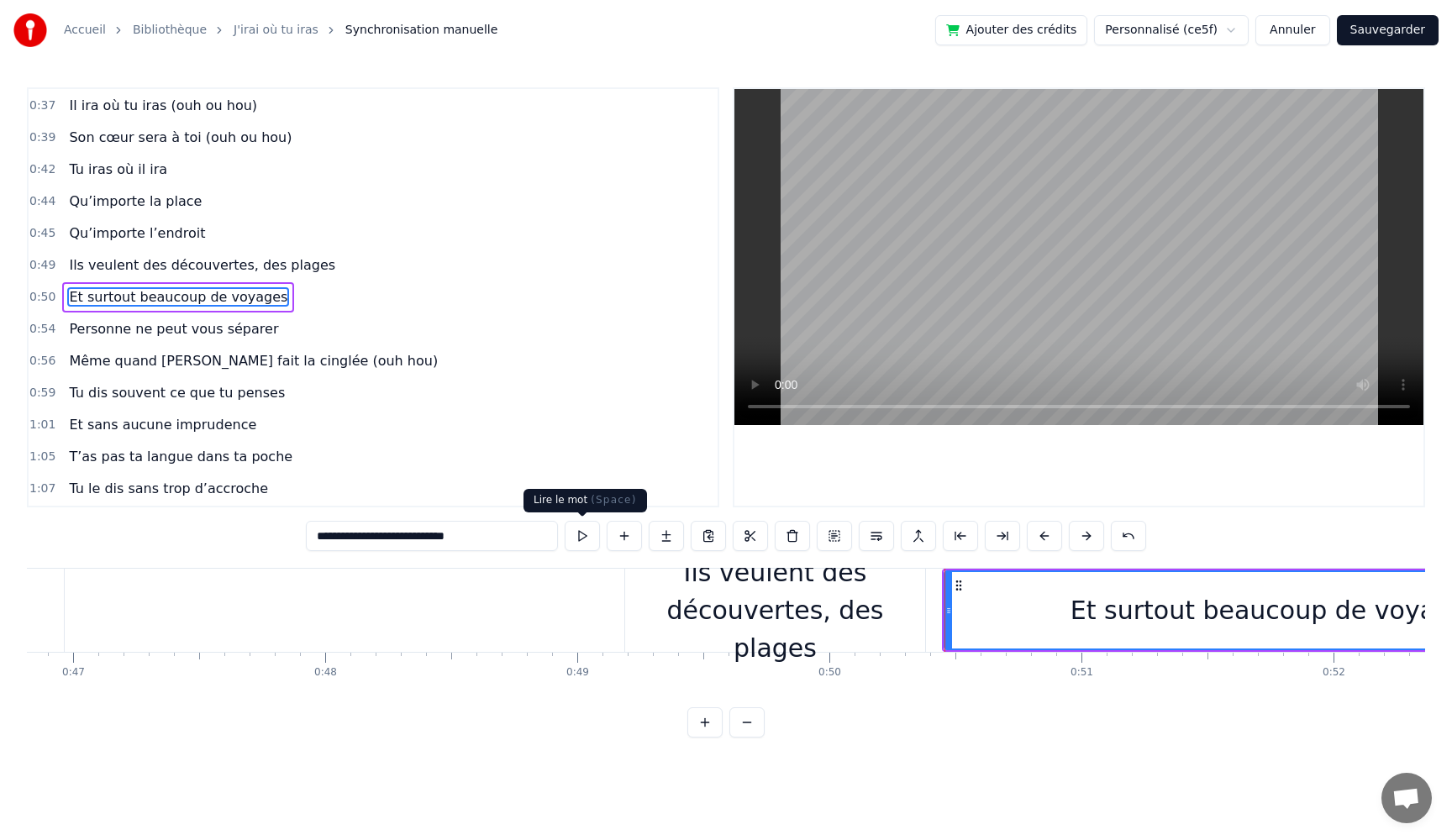
click at [577, 540] on button at bounding box center [582, 535] width 35 height 31
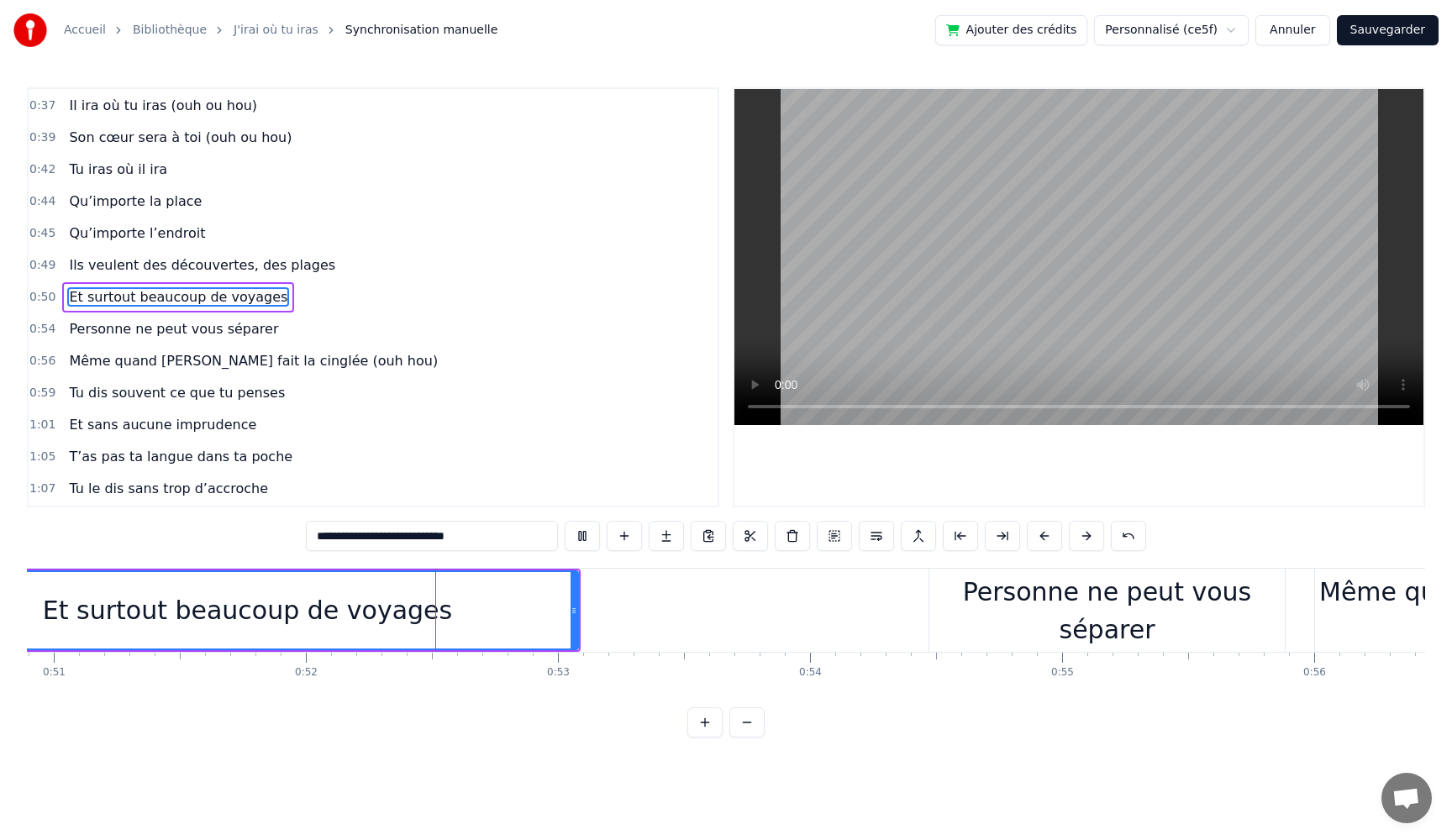
click at [577, 540] on button at bounding box center [582, 535] width 35 height 31
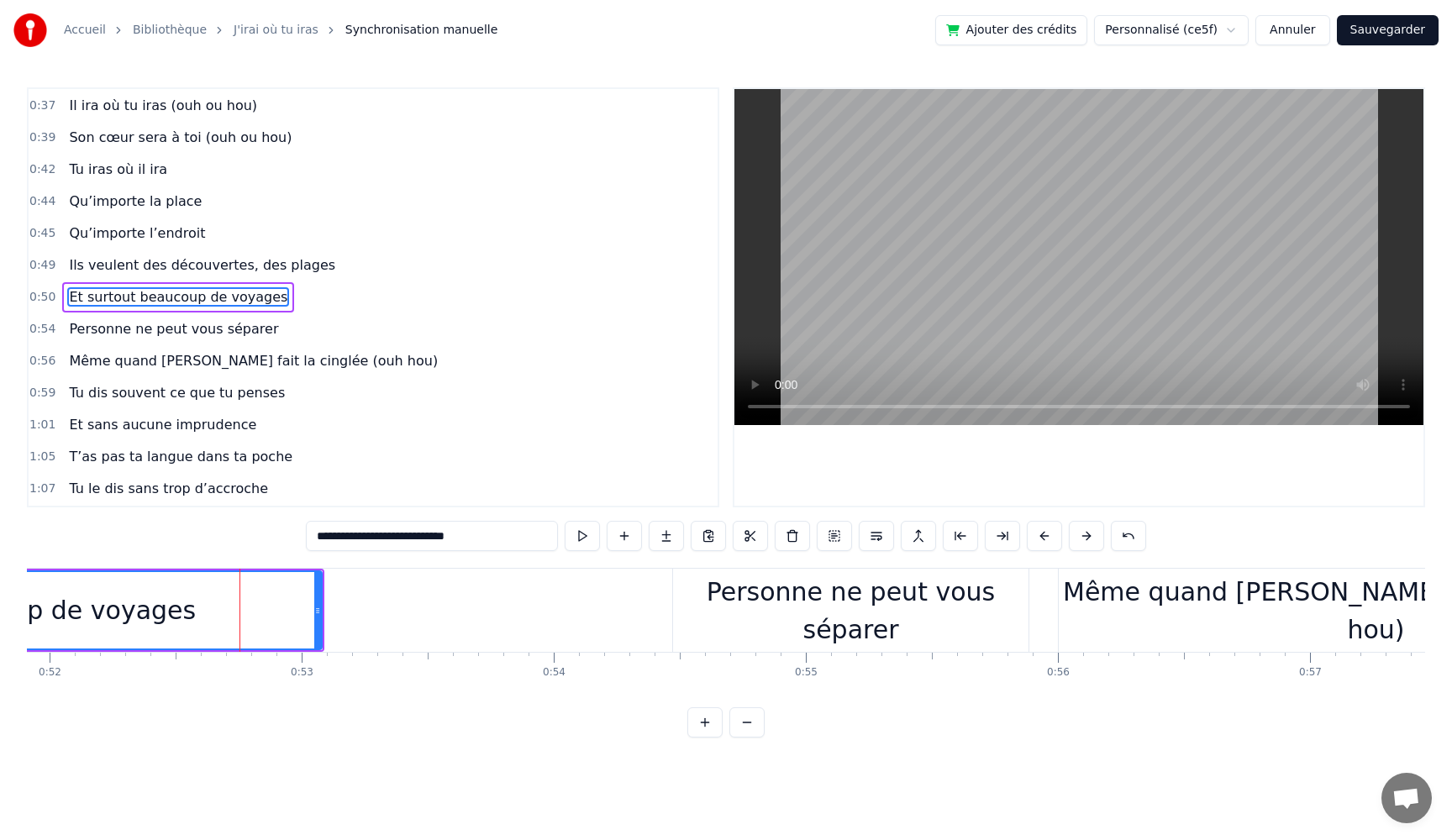
click at [577, 540] on button at bounding box center [582, 535] width 35 height 31
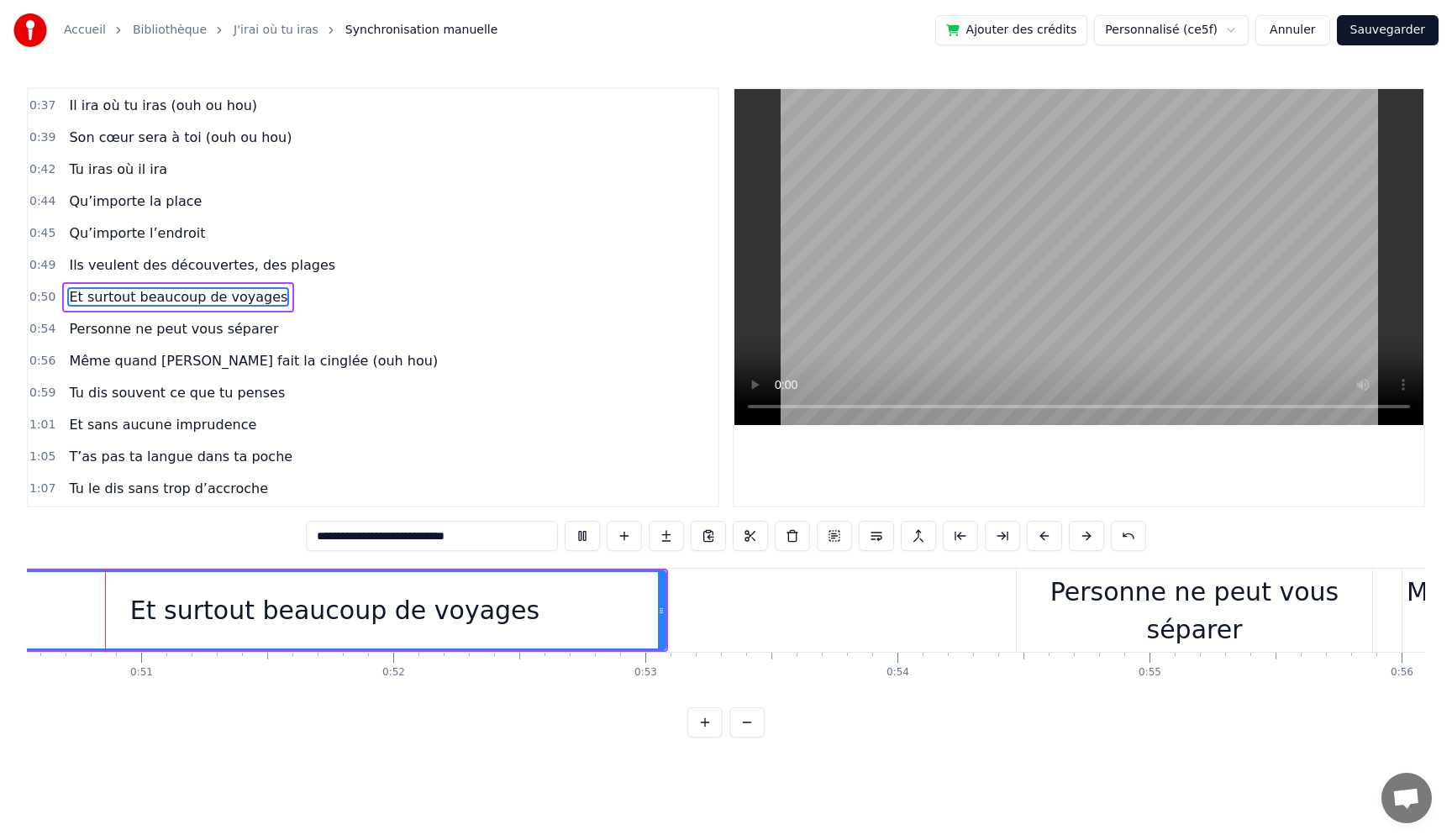
scroll to position [0, 12685]
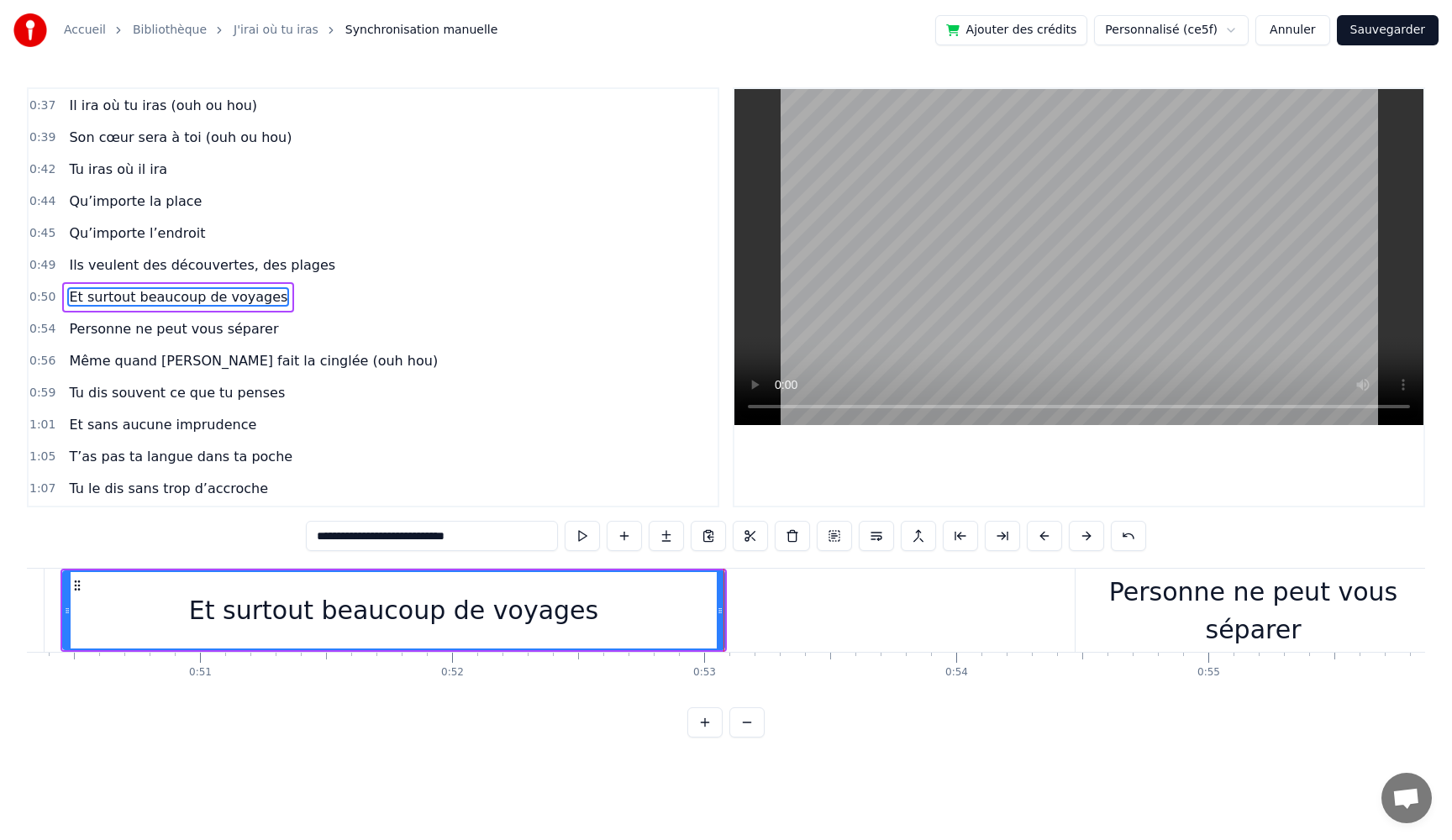
click at [1179, 630] on div "Personne ne peut vous séparer" at bounding box center [1253, 609] width 356 height 83
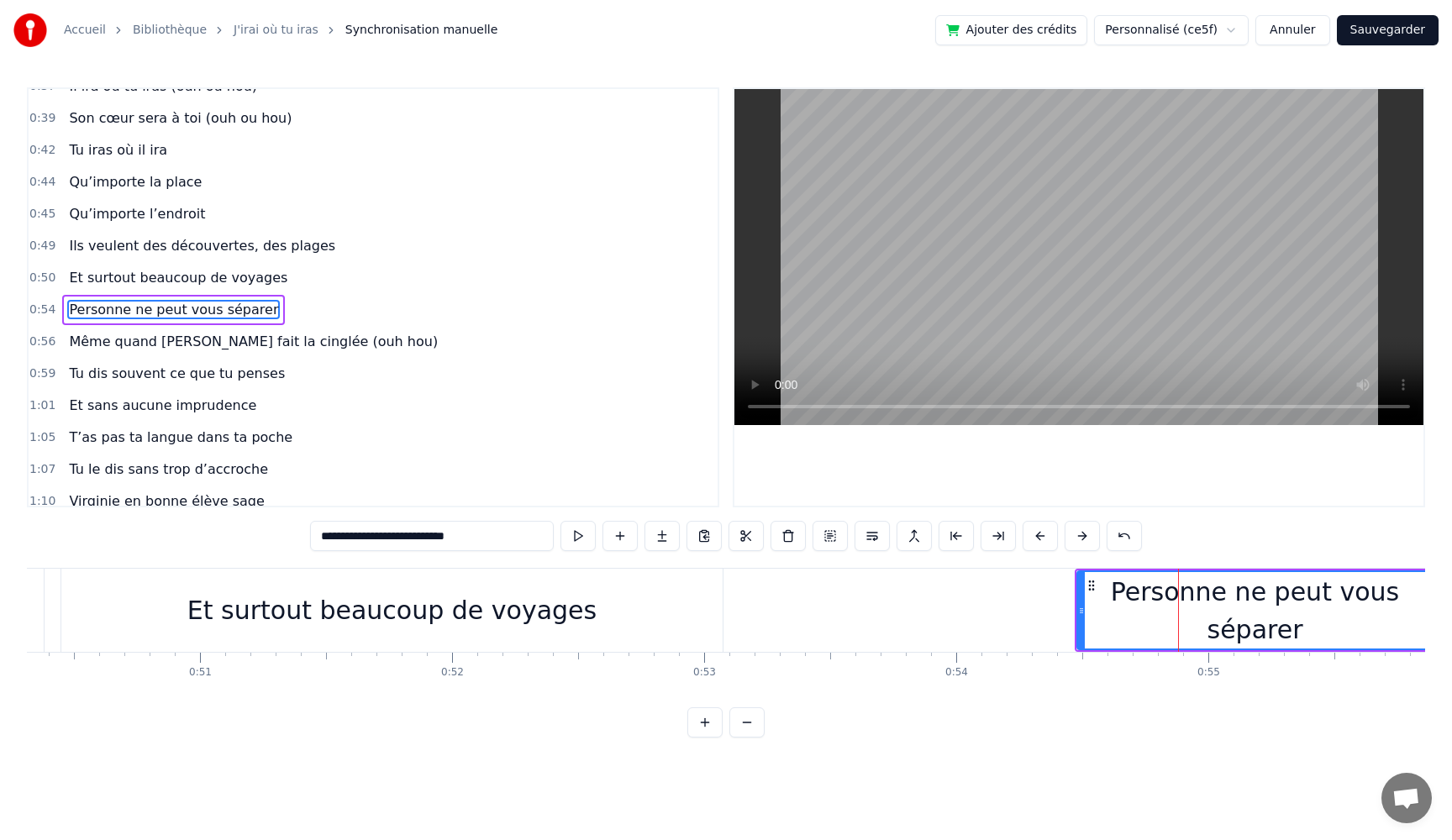
scroll to position [350, 0]
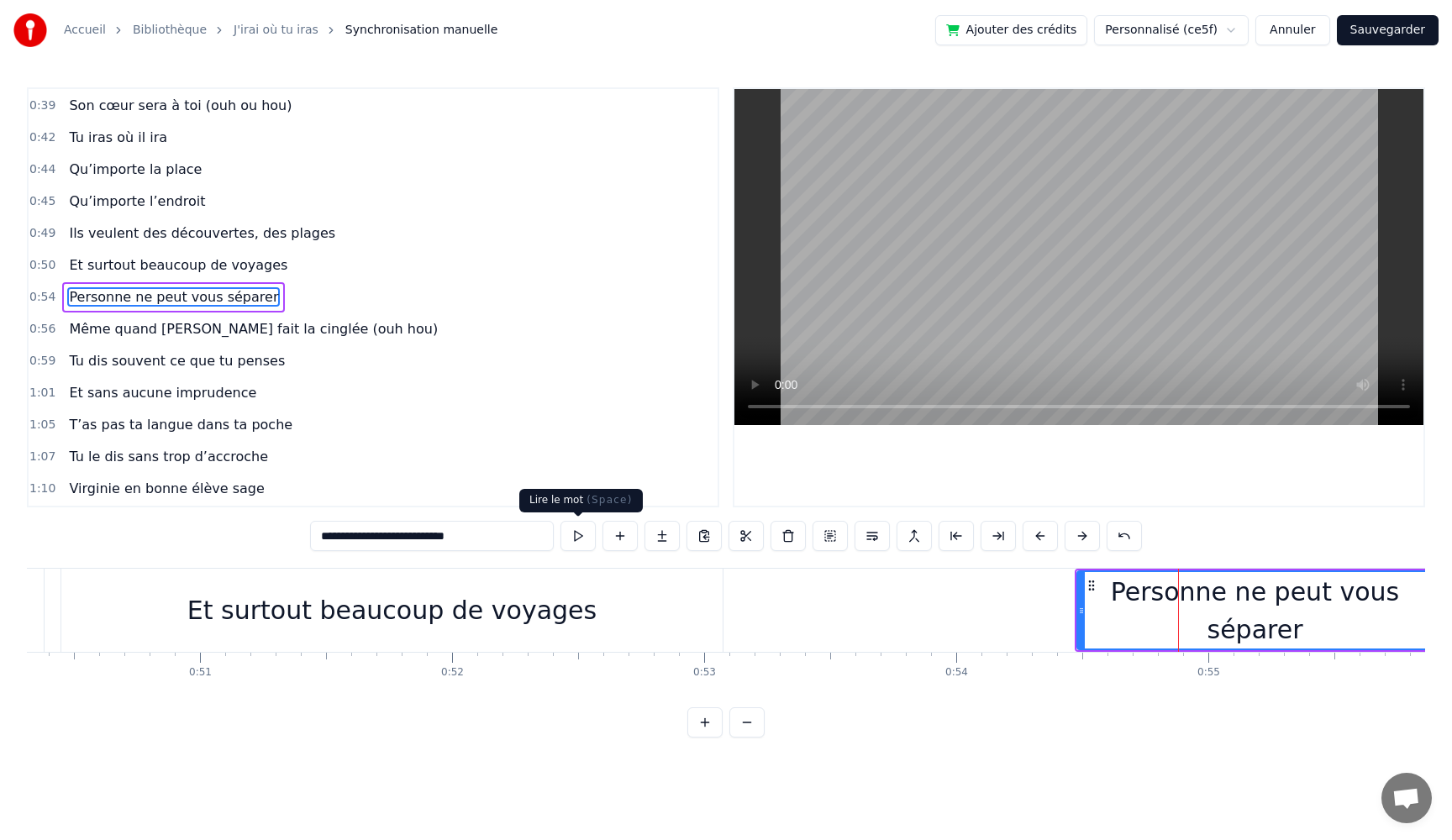
click at [582, 535] on button at bounding box center [578, 535] width 35 height 31
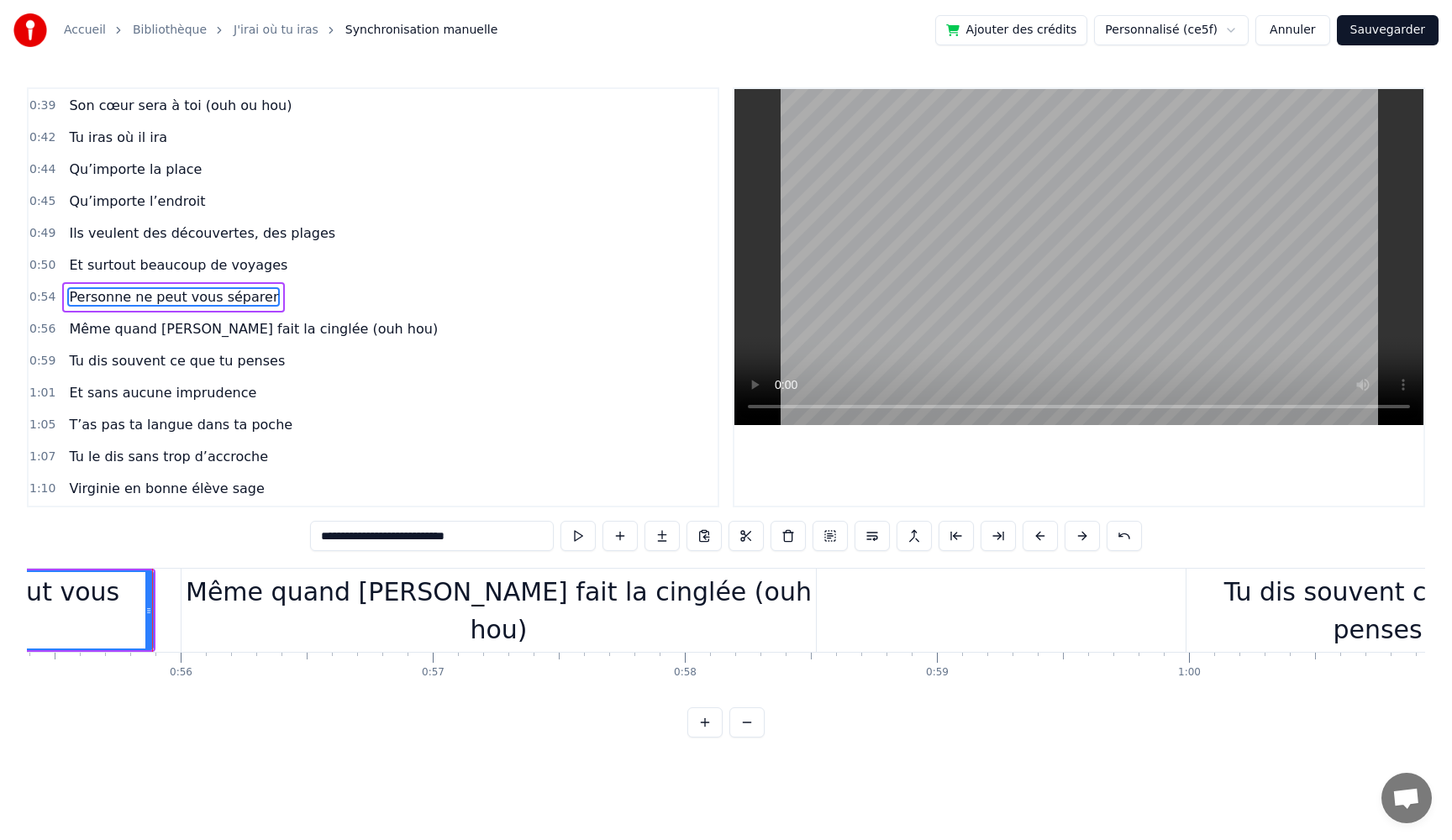
click at [582, 534] on button at bounding box center [578, 535] width 35 height 31
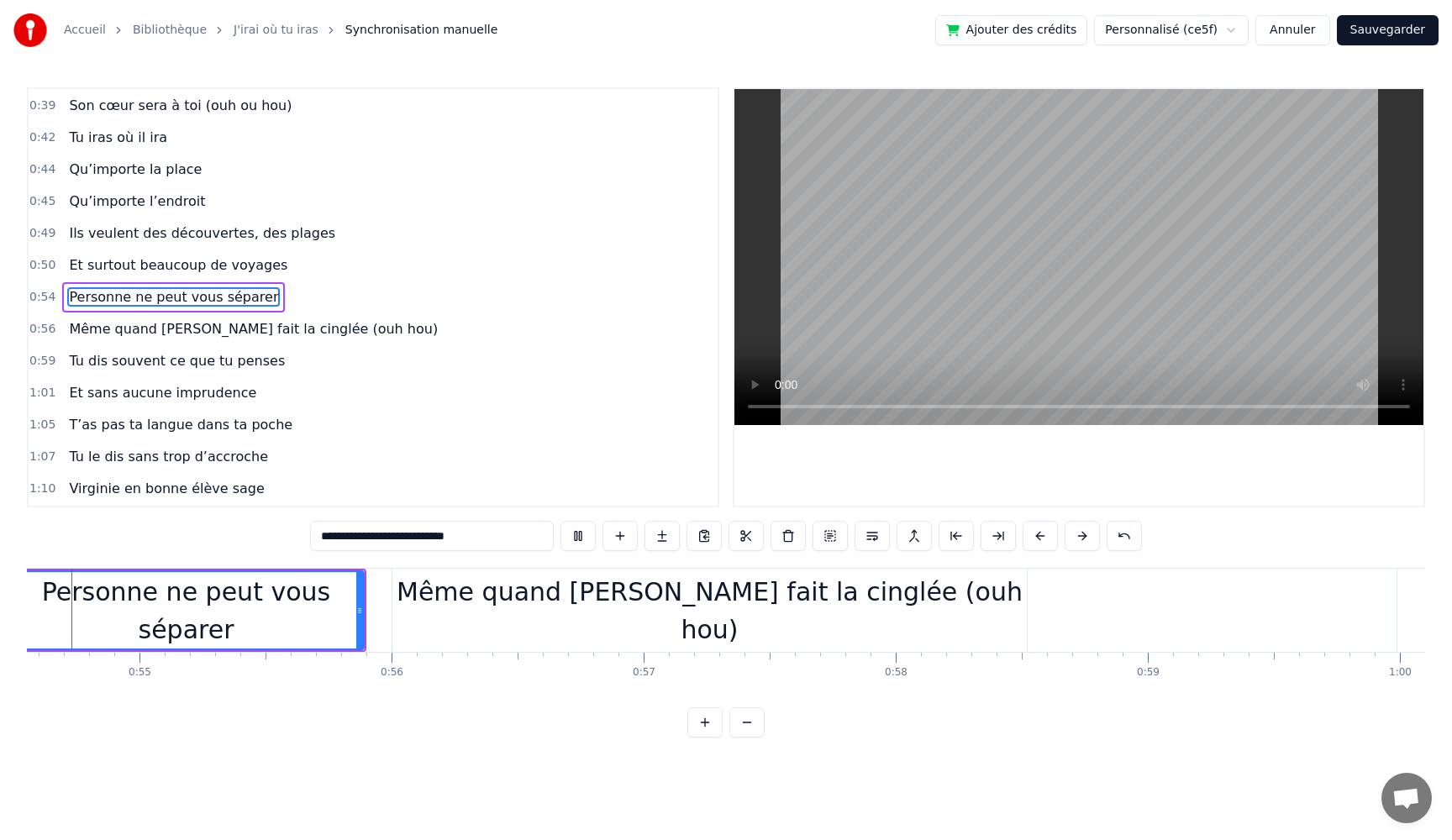
scroll to position [0, 13701]
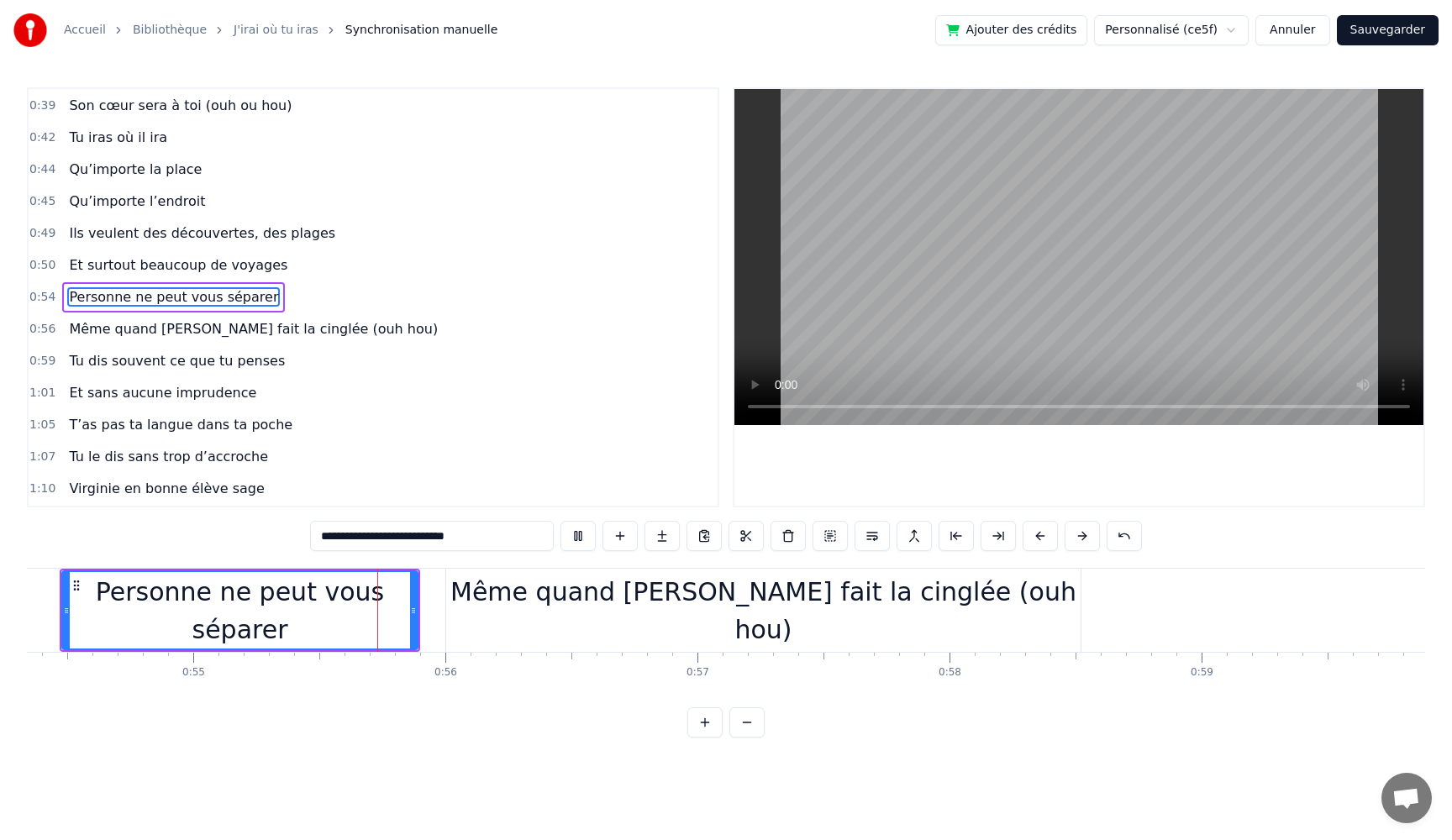
click at [582, 534] on button at bounding box center [578, 535] width 35 height 31
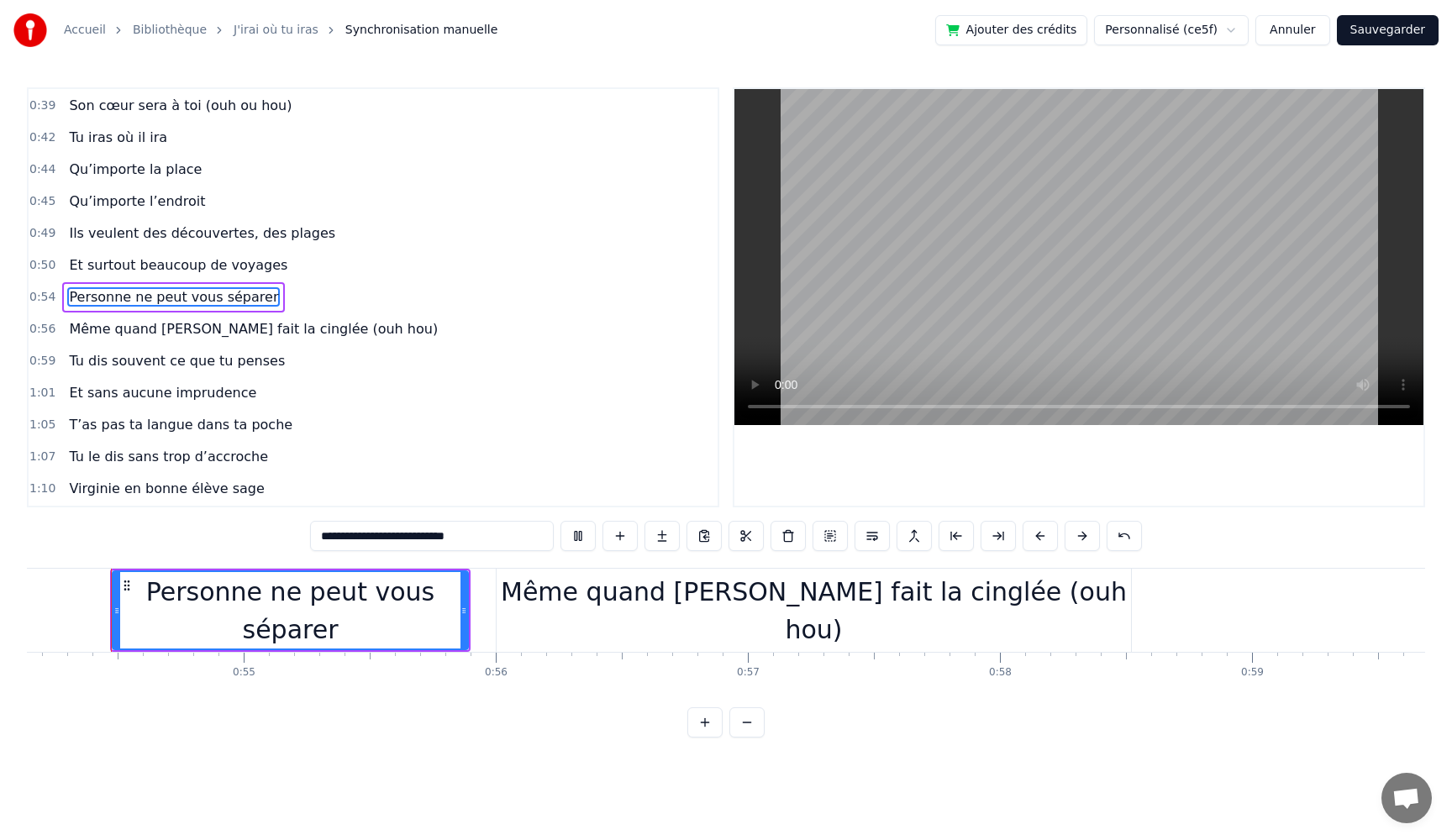
scroll to position [0, 13649]
click at [582, 534] on button at bounding box center [578, 535] width 35 height 31
click at [757, 615] on div "Même quand [PERSON_NAME] fait la cinglée (ouh hou)" at bounding box center [814, 610] width 634 height 76
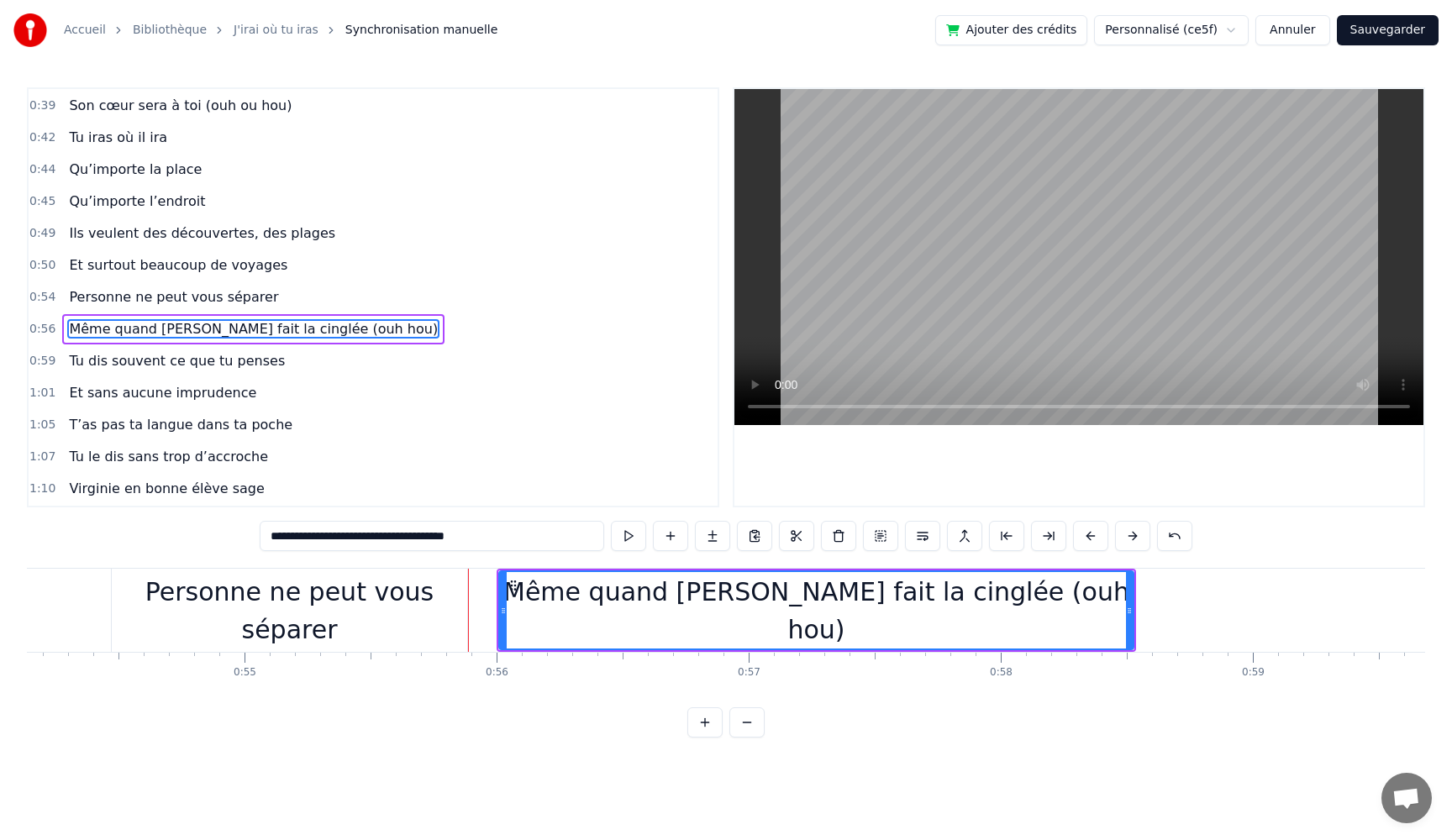
scroll to position [382, 0]
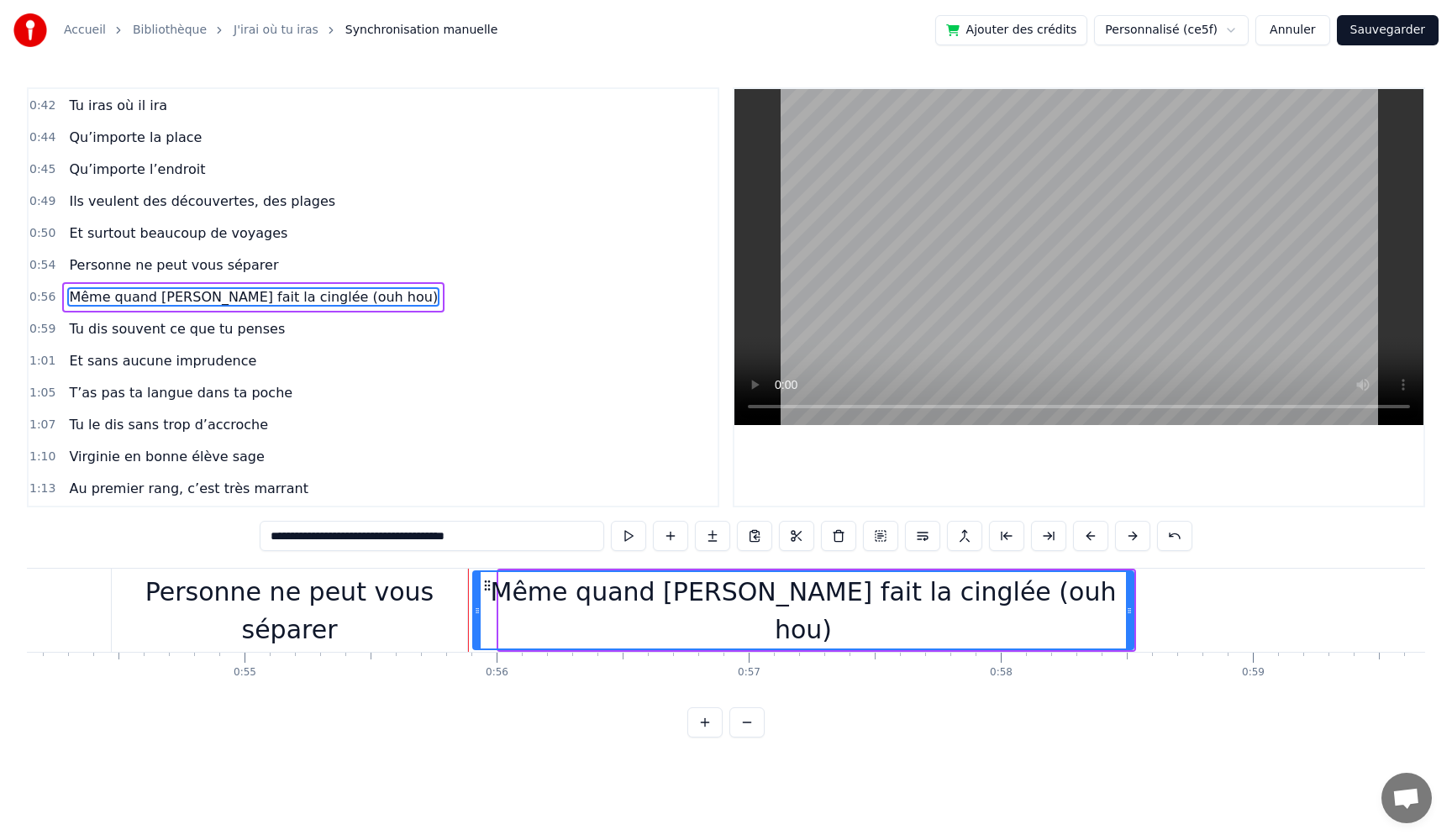
drag, startPoint x: 504, startPoint y: 620, endPoint x: 475, endPoint y: 620, distance: 29.0
click at [475, 620] on div at bounding box center [478, 610] width 7 height 77
click at [633, 538] on button at bounding box center [628, 535] width 35 height 31
click at [628, 538] on button at bounding box center [628, 535] width 35 height 31
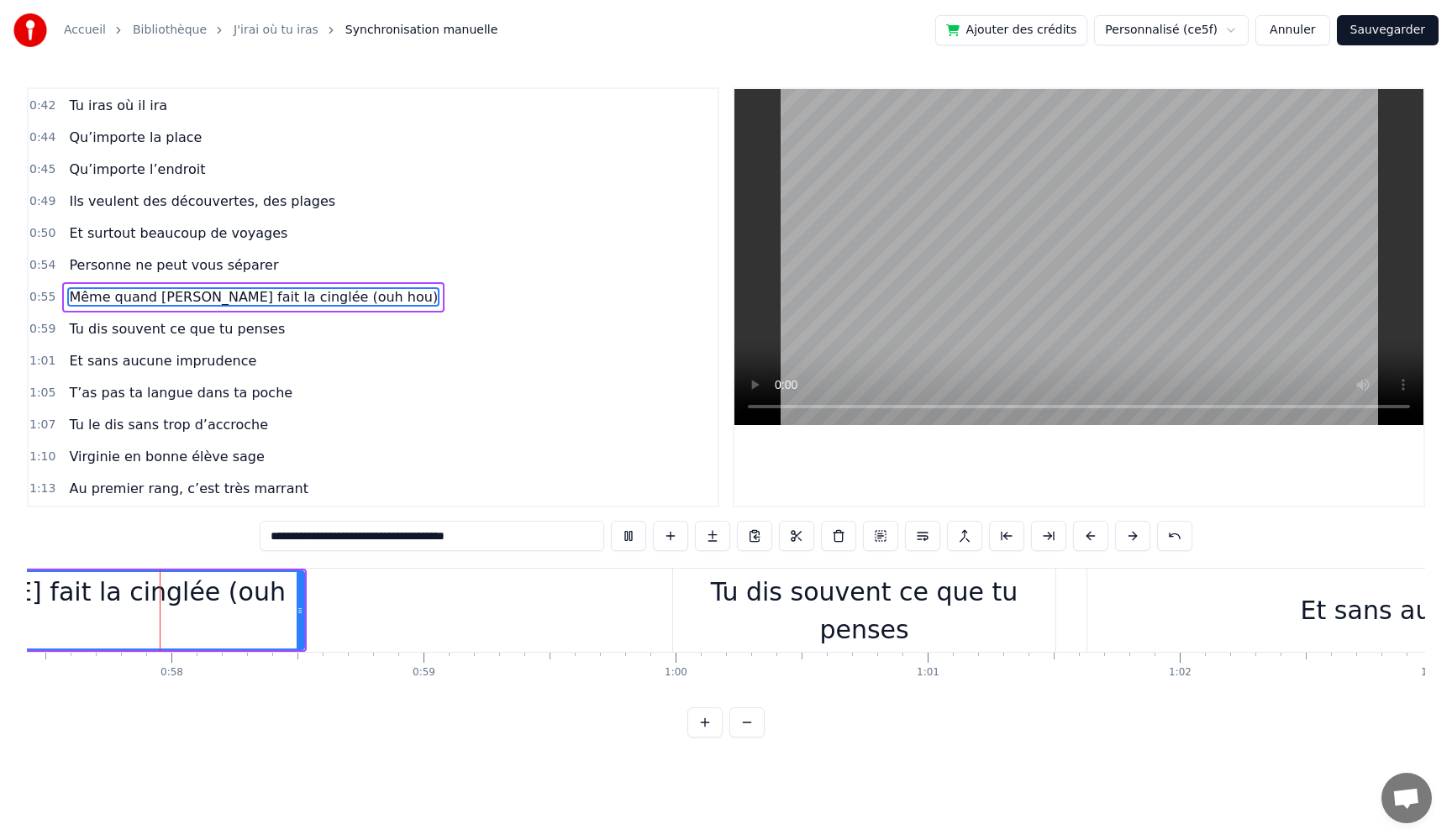
scroll to position [0, 14457]
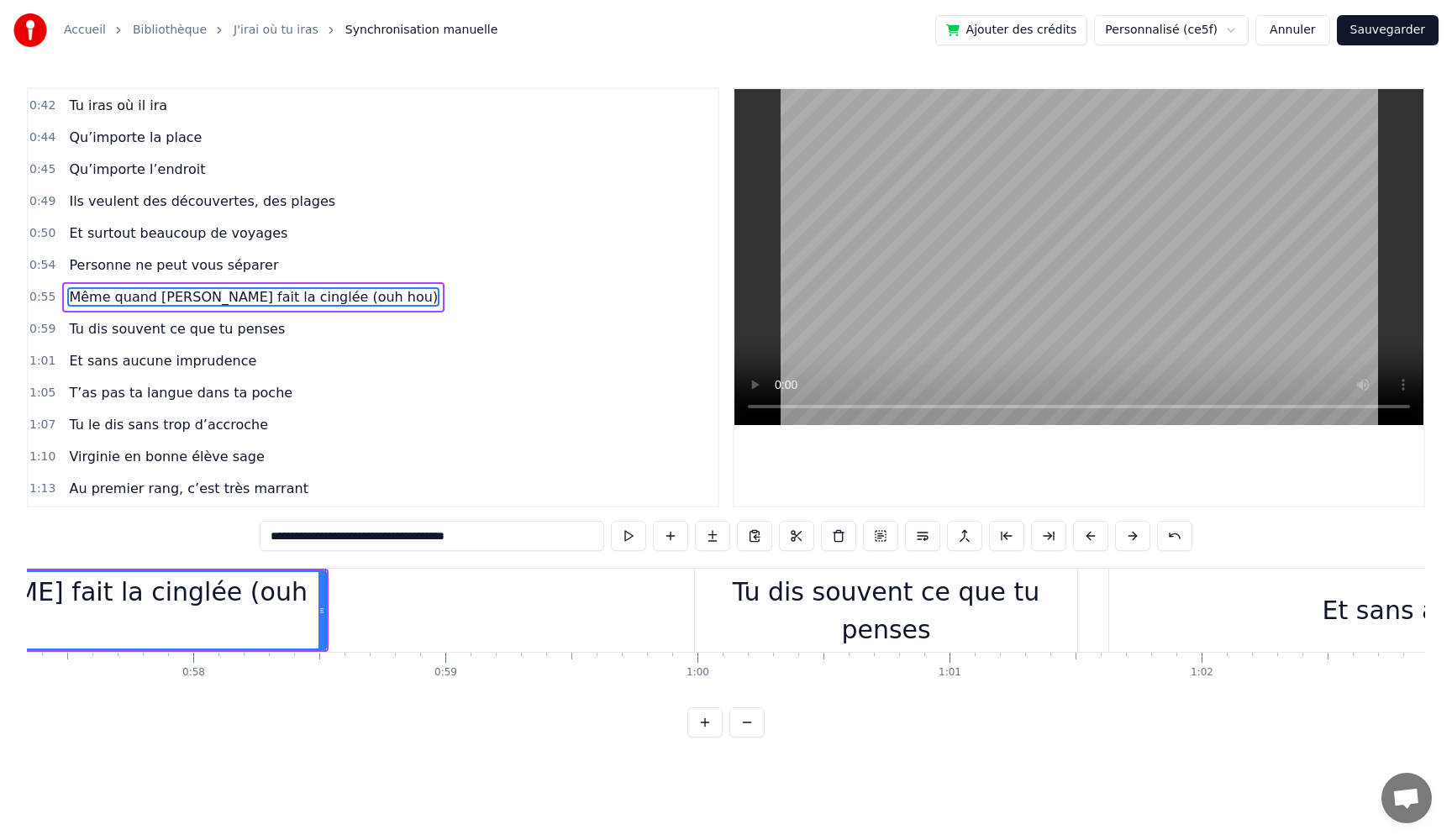
click at [751, 620] on div "Tu dis souvent ce que tu penses" at bounding box center [887, 610] width 383 height 76
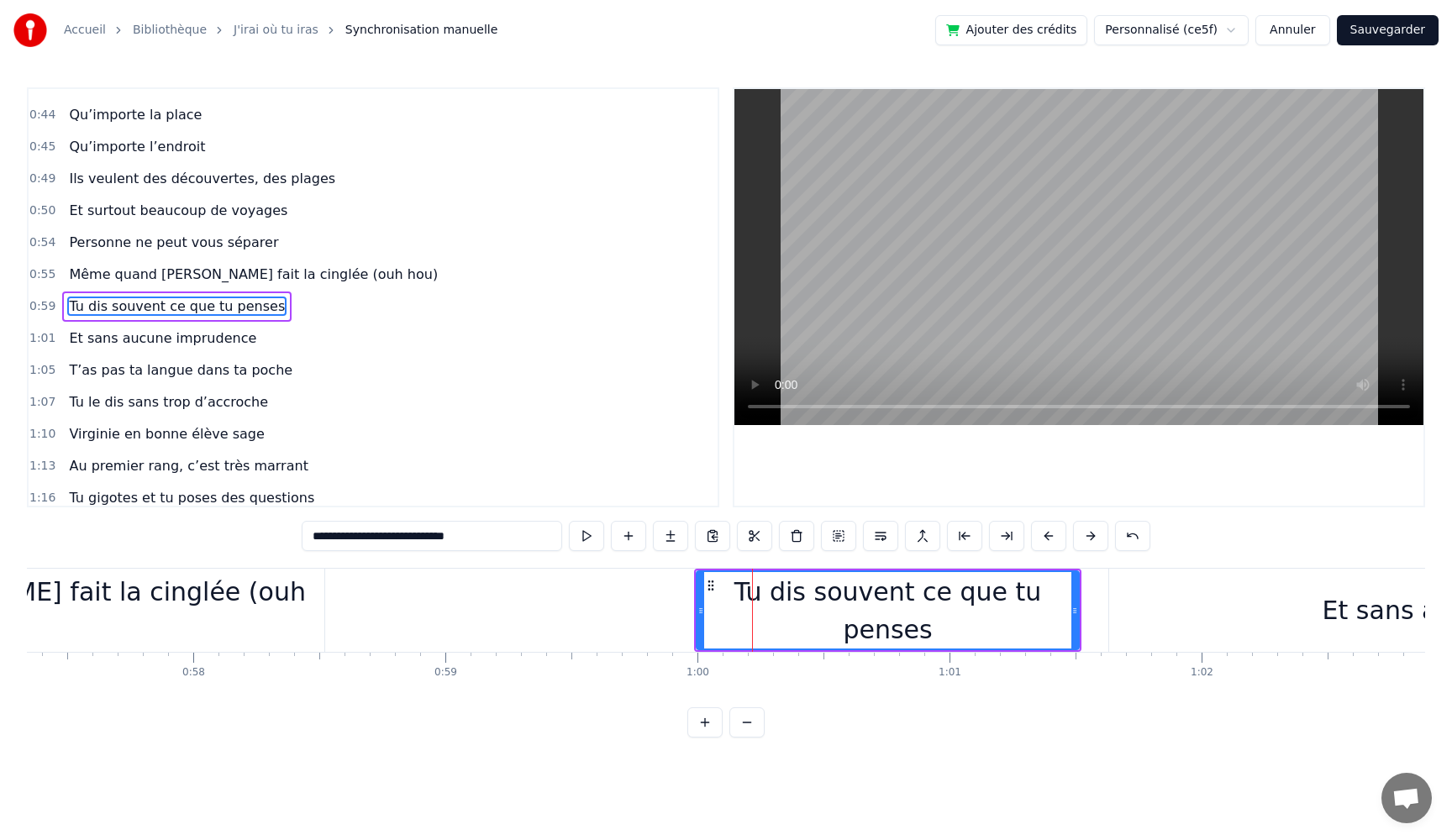
scroll to position [414, 0]
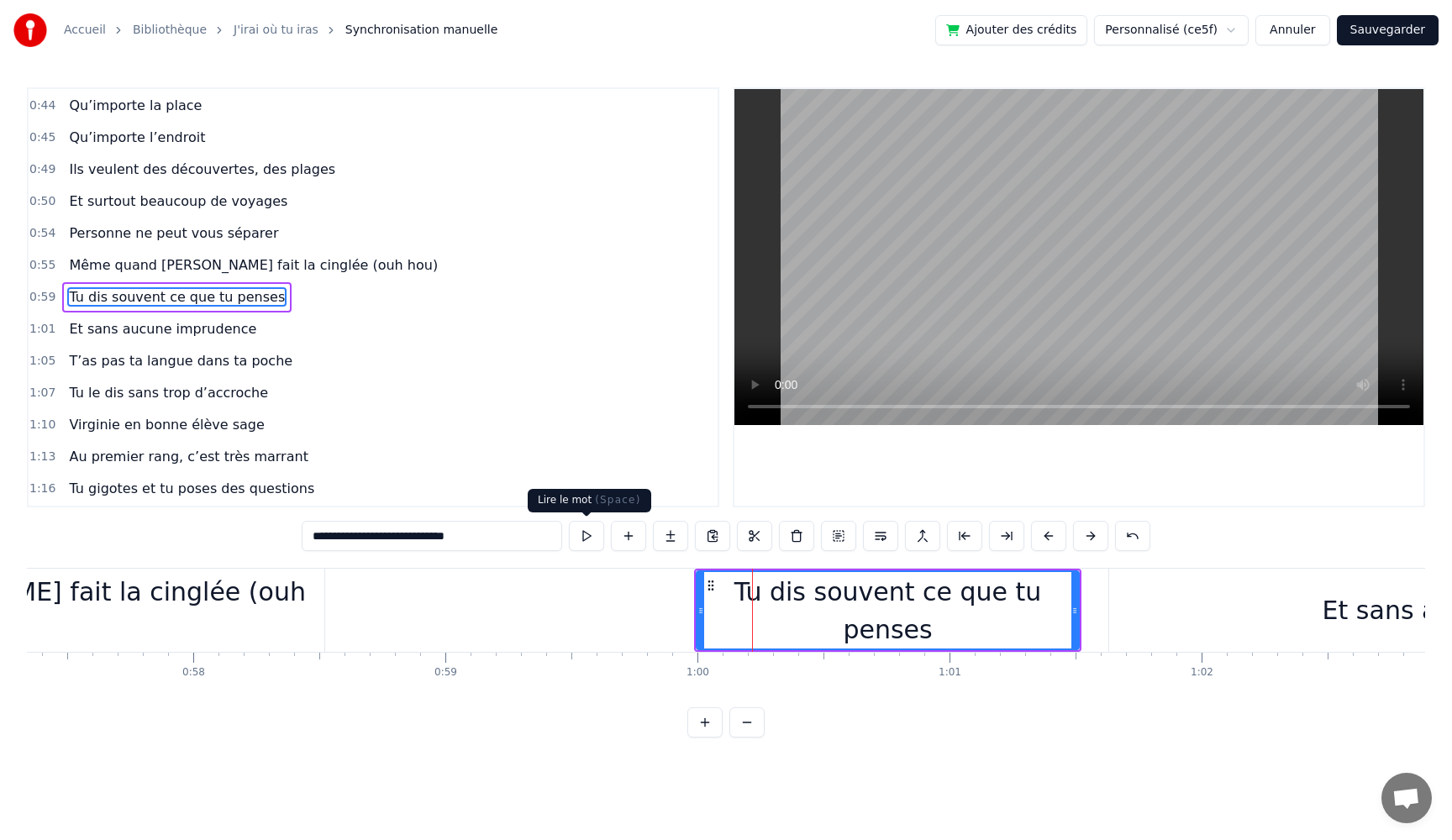
click at [584, 538] on button at bounding box center [586, 535] width 35 height 31
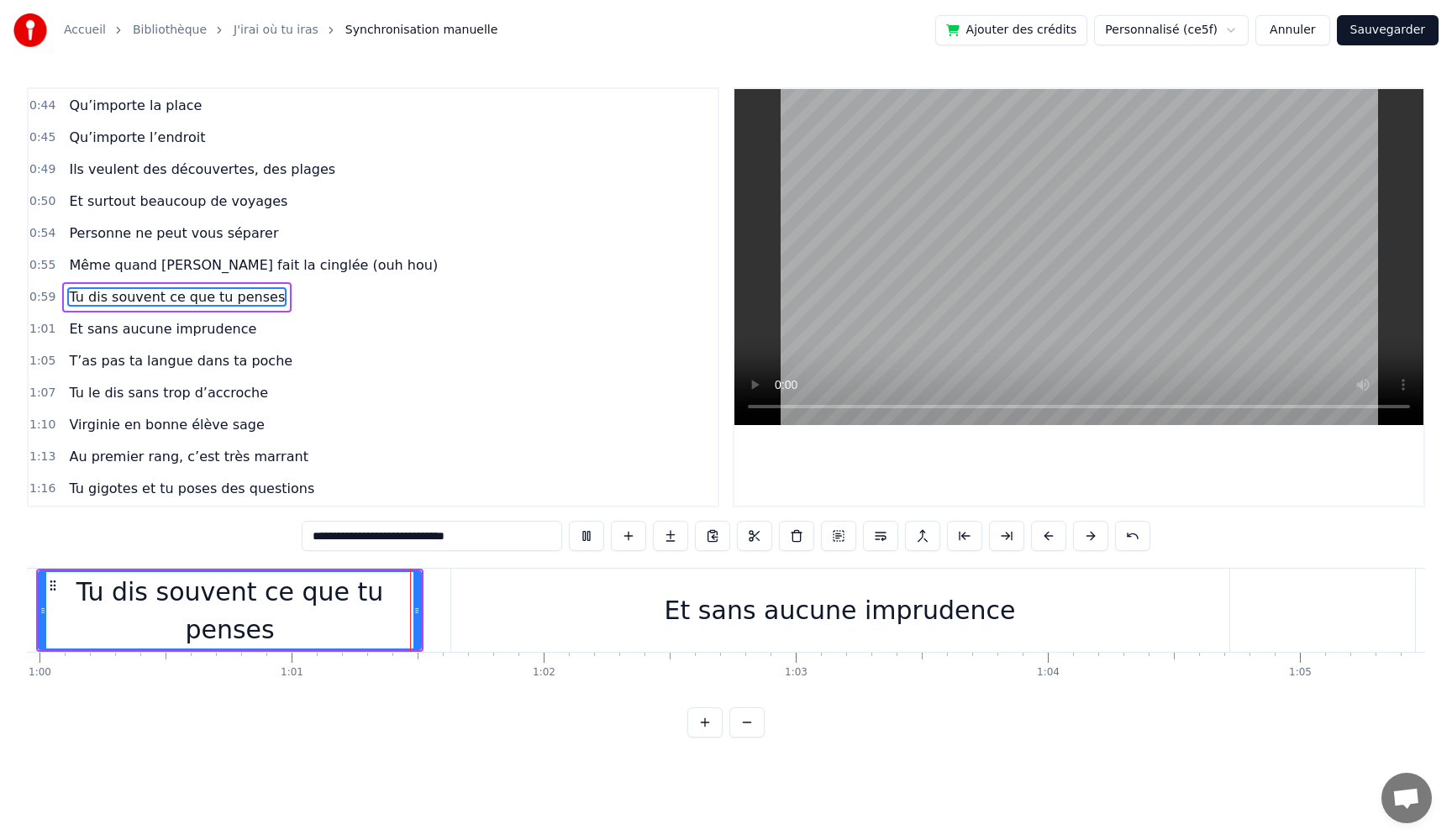
scroll to position [0, 15271]
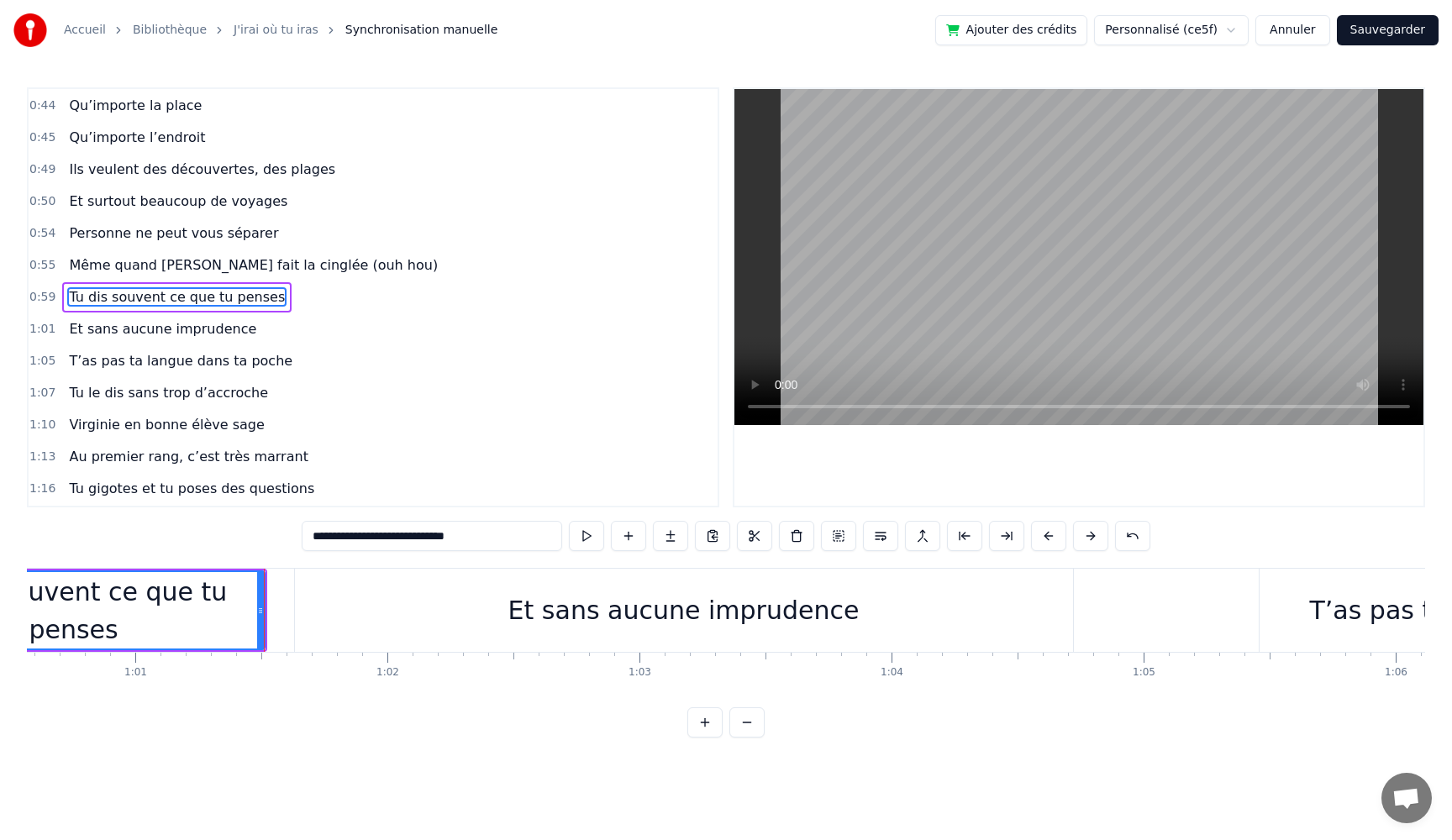
click at [538, 609] on div "Et sans aucune imprudence" at bounding box center [684, 609] width 351 height 38
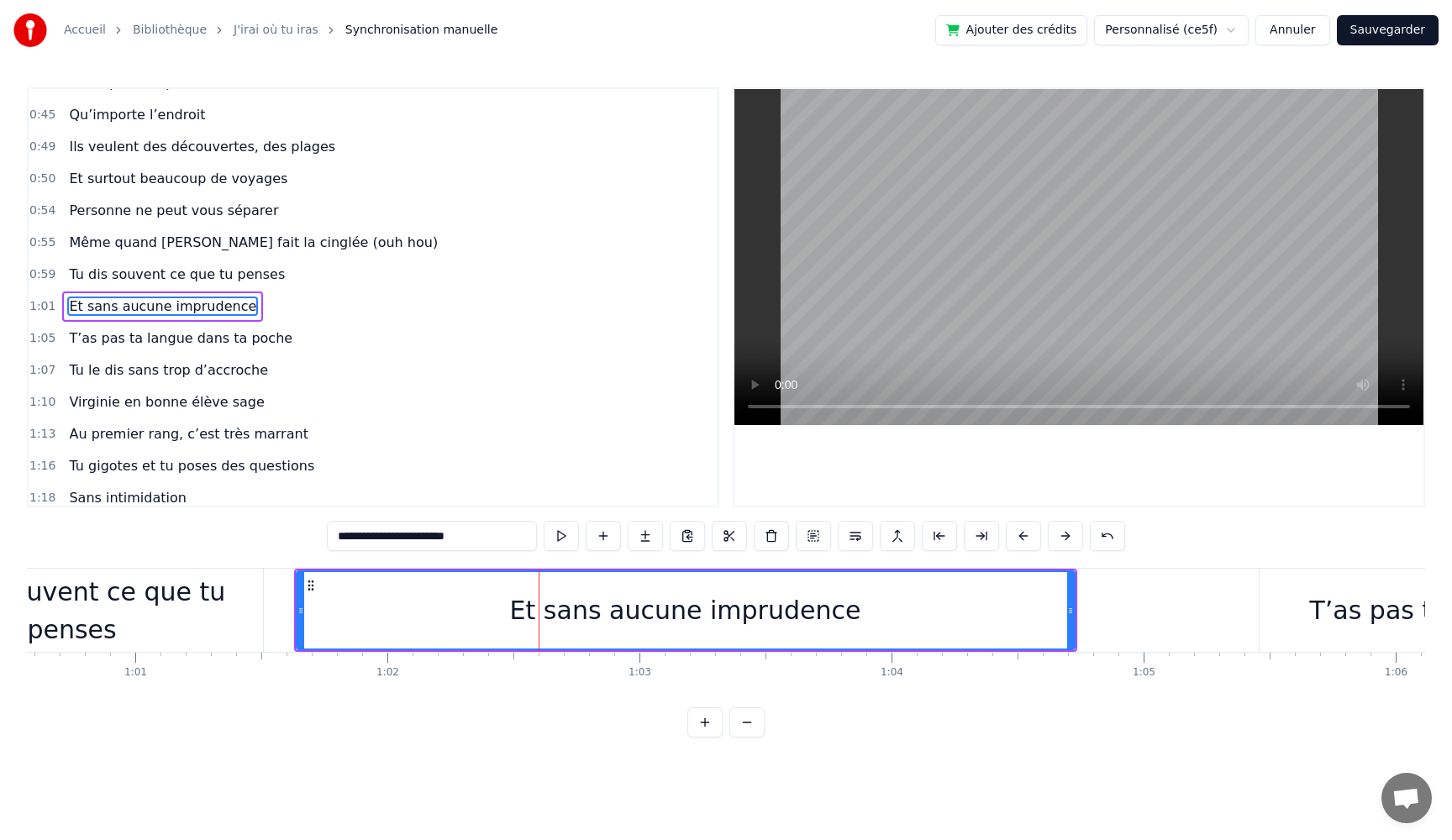
scroll to position [446, 0]
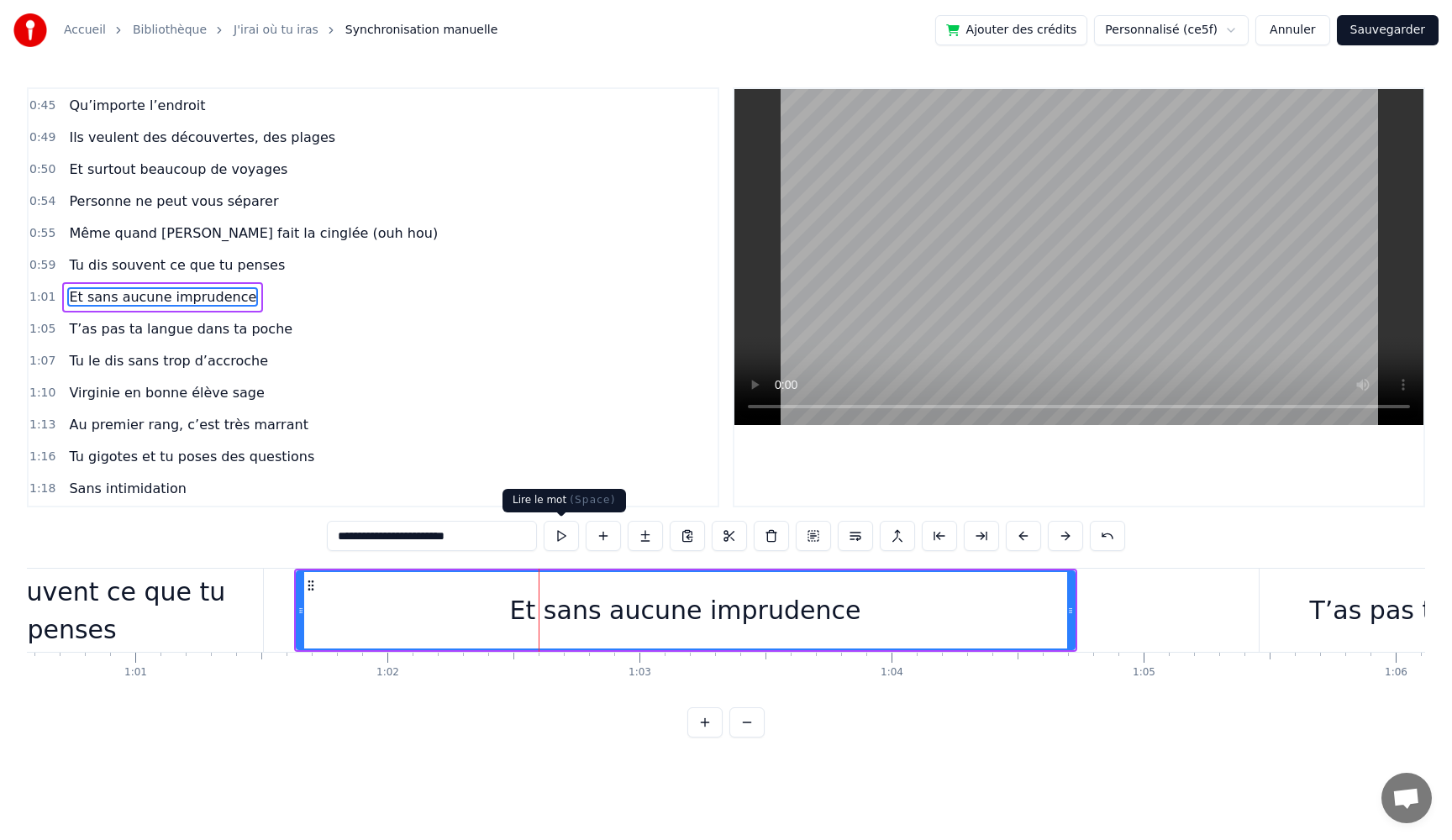
click at [558, 537] on button at bounding box center [561, 535] width 35 height 31
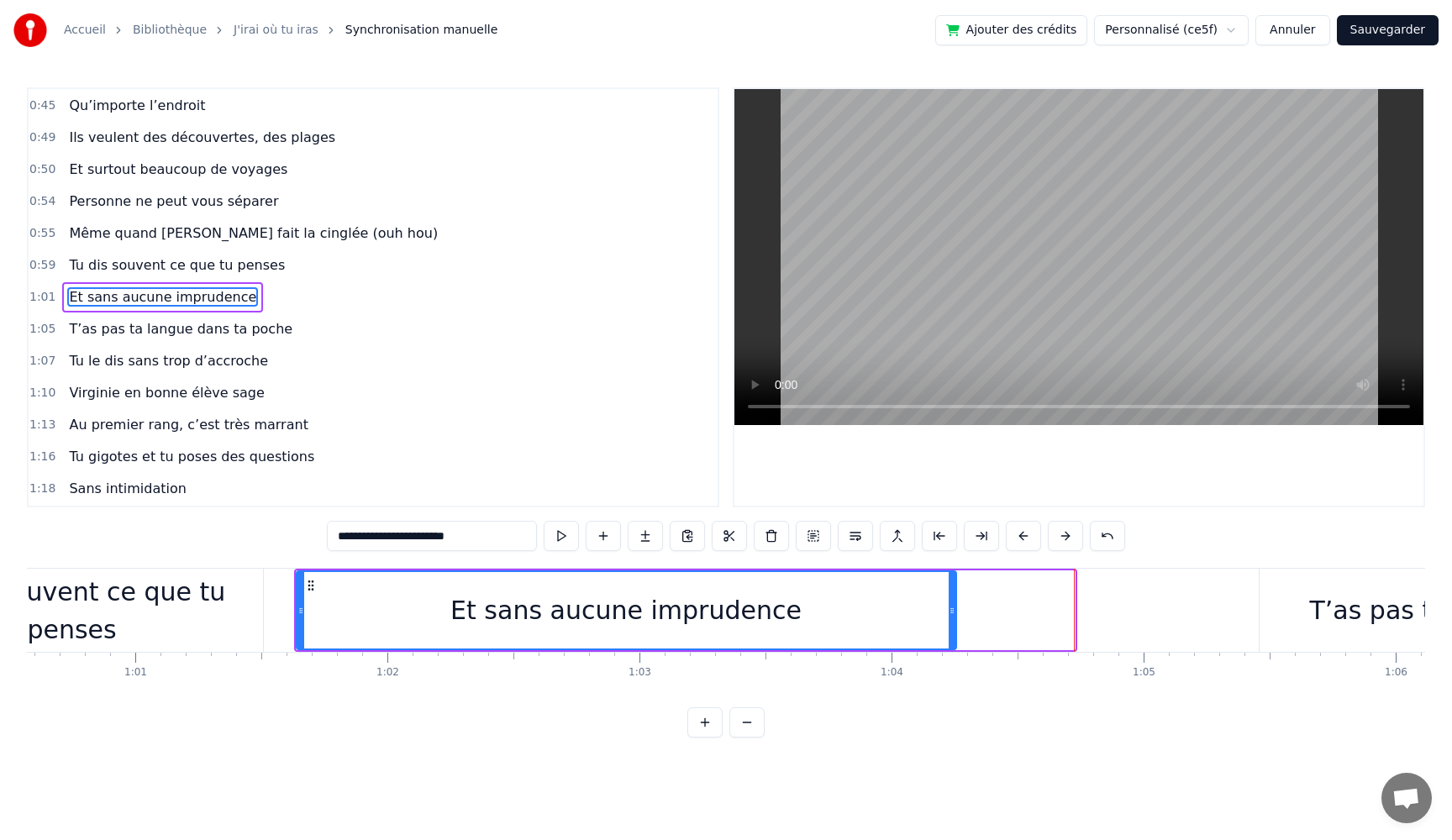
drag, startPoint x: 1069, startPoint y: 613, endPoint x: 939, endPoint y: 609, distance: 130.1
click at [949, 609] on icon at bounding box center [952, 610] width 7 height 13
click at [554, 530] on button at bounding box center [561, 535] width 35 height 31
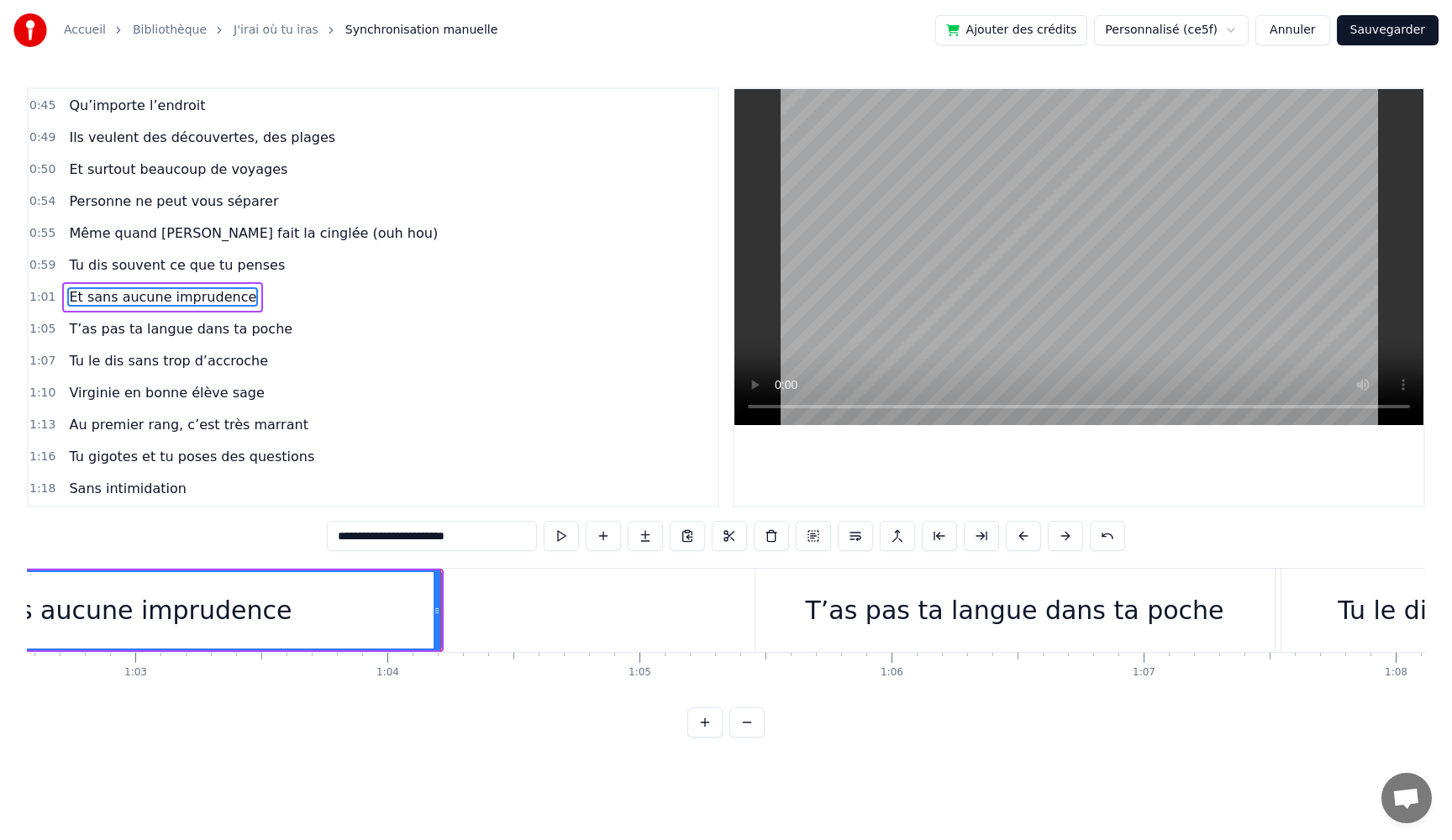
scroll to position [0, 15980]
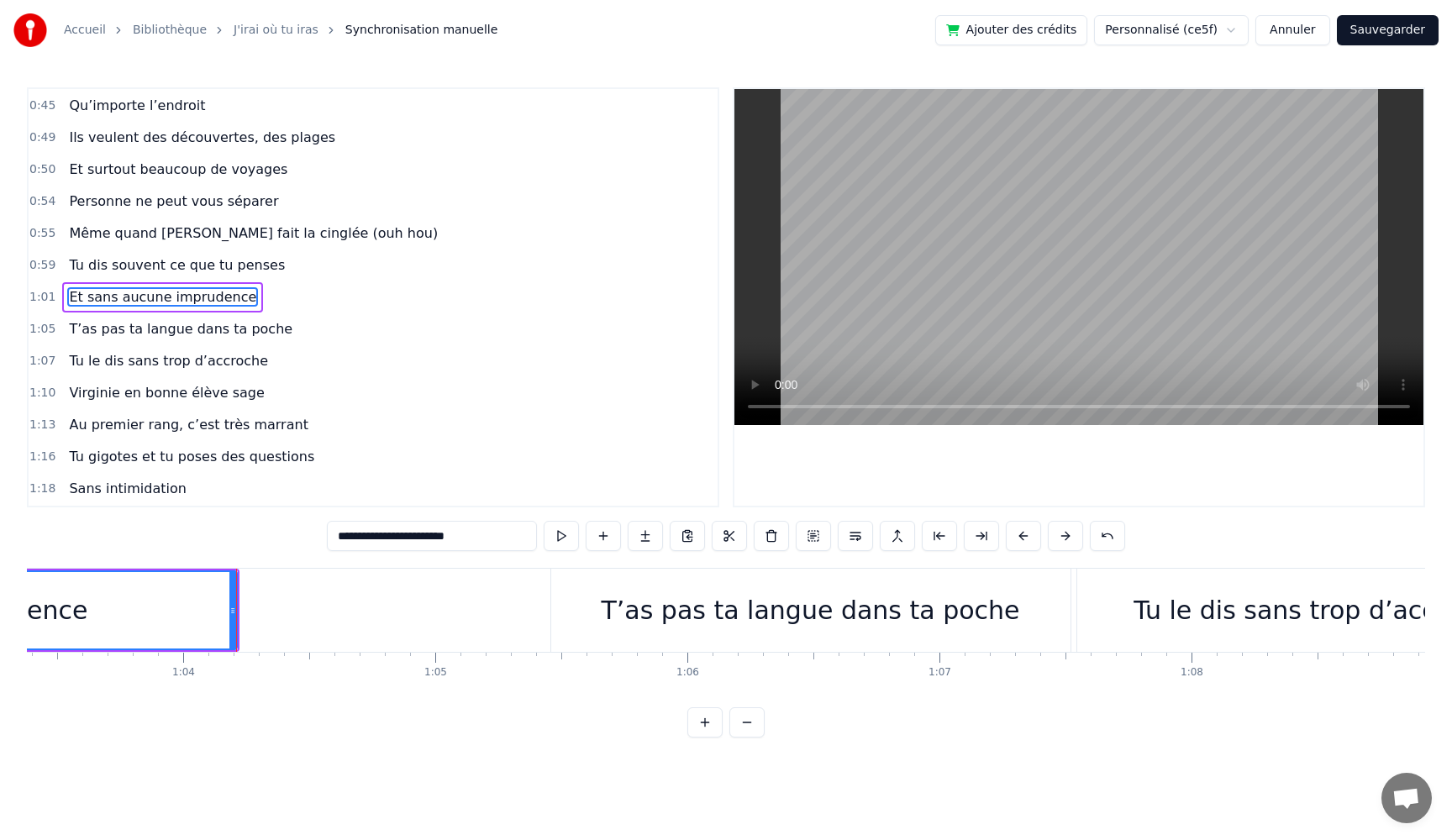
click at [676, 610] on div "T’as pas ta langue dans ta poche" at bounding box center [810, 609] width 418 height 38
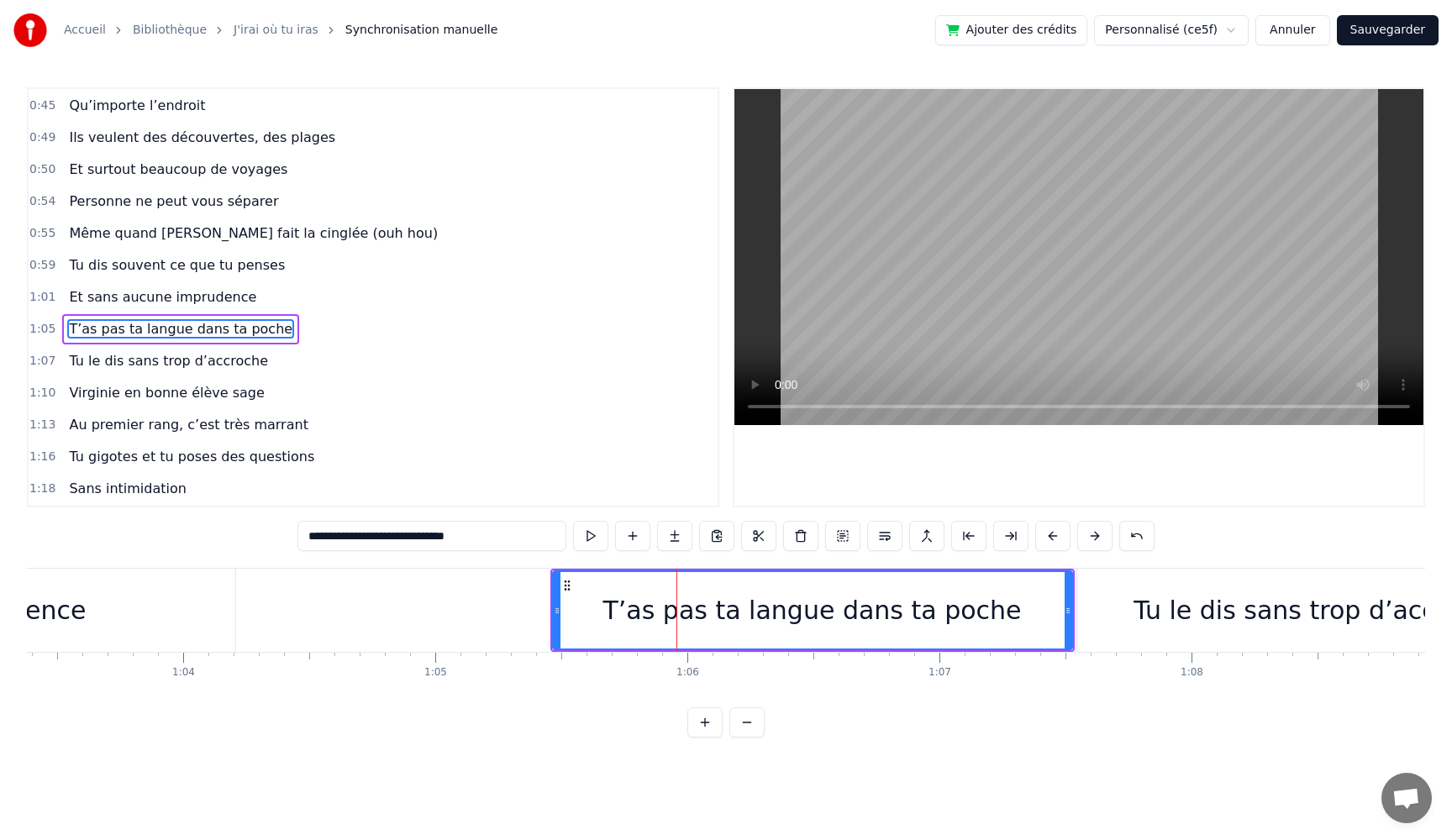
scroll to position [478, 0]
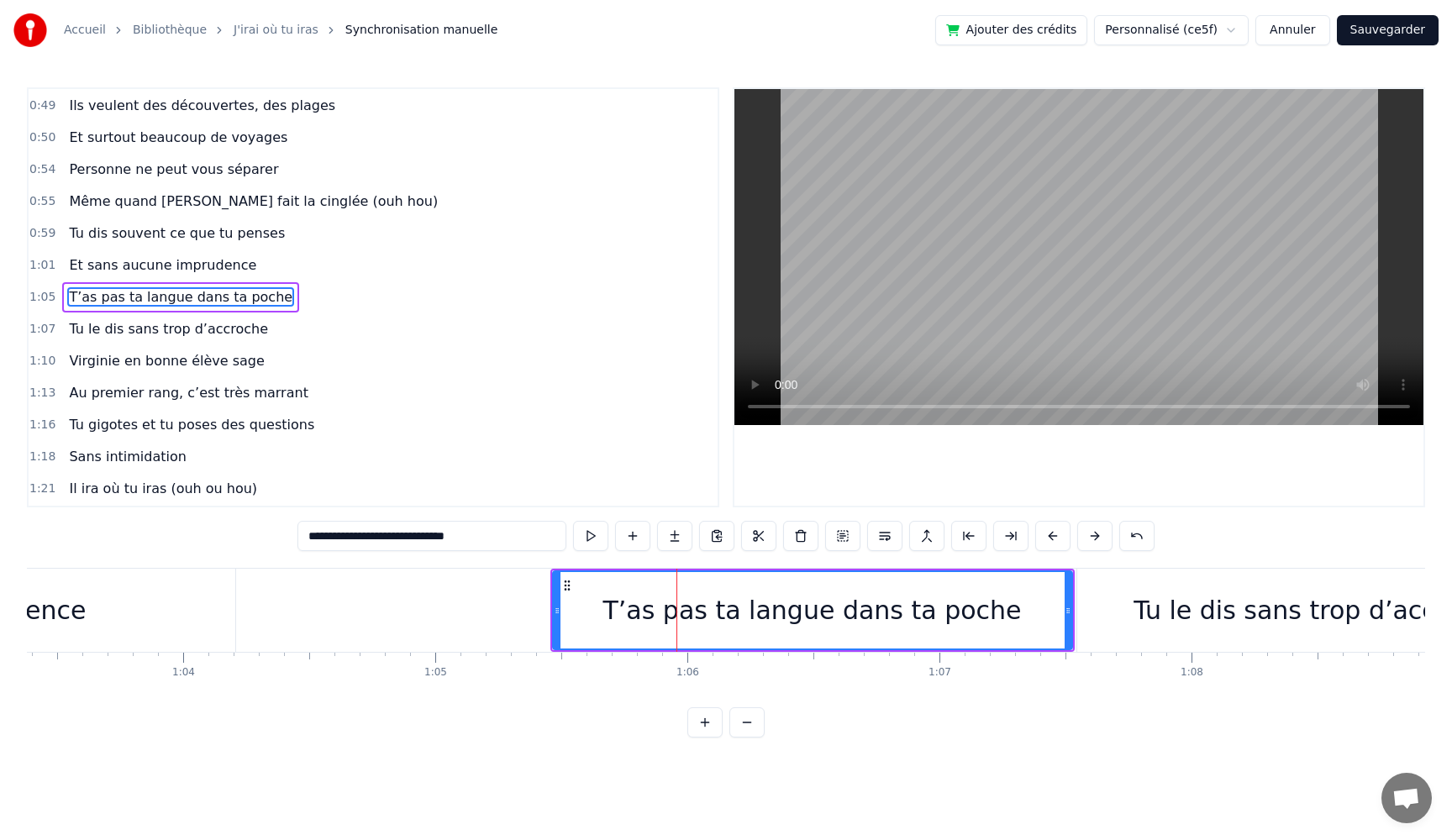
click at [590, 539] on button at bounding box center [591, 535] width 35 height 31
click at [1232, 635] on div "Tu le dis sans trop d’accroche" at bounding box center [1320, 609] width 486 height 83
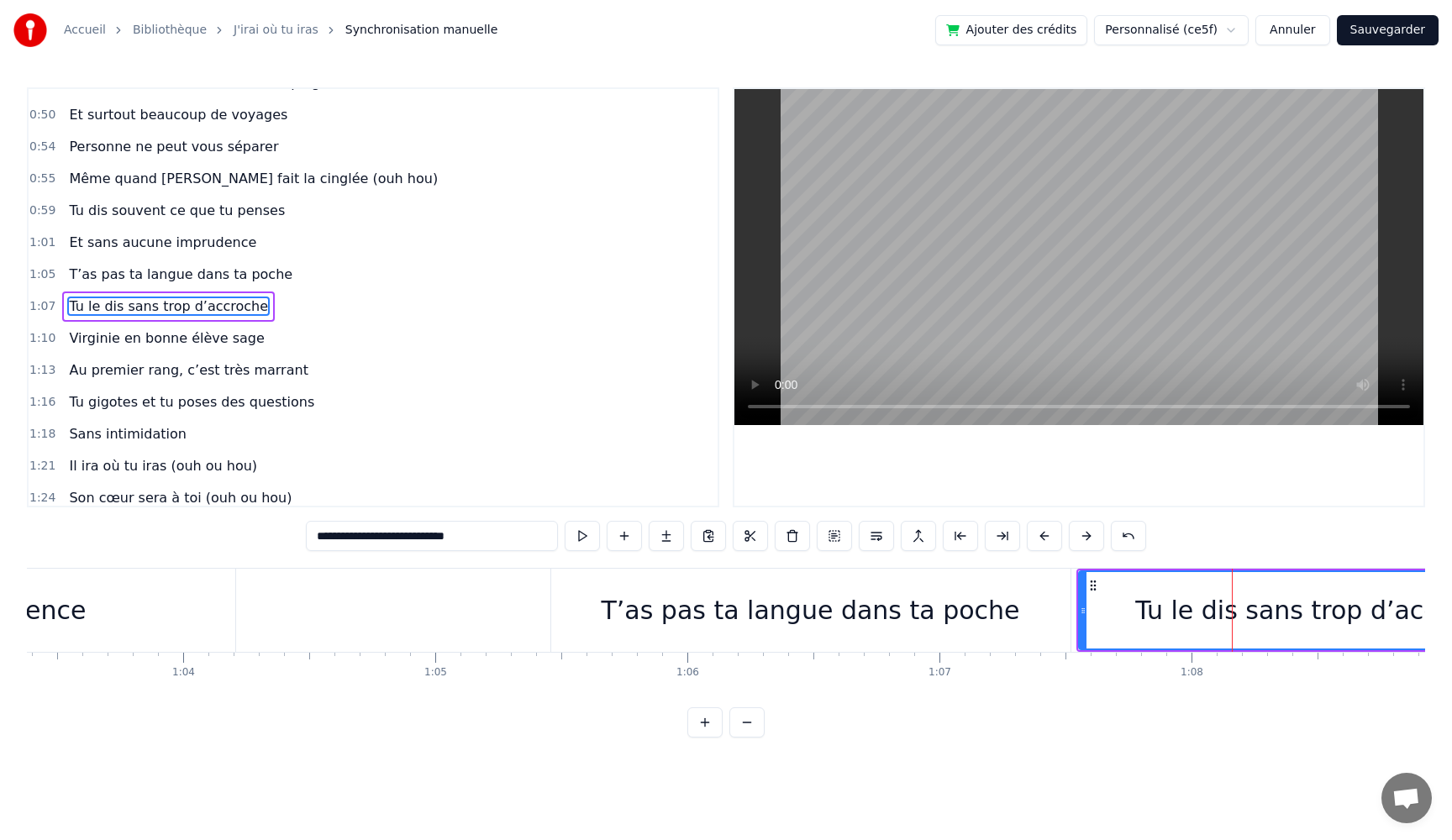
scroll to position [510, 0]
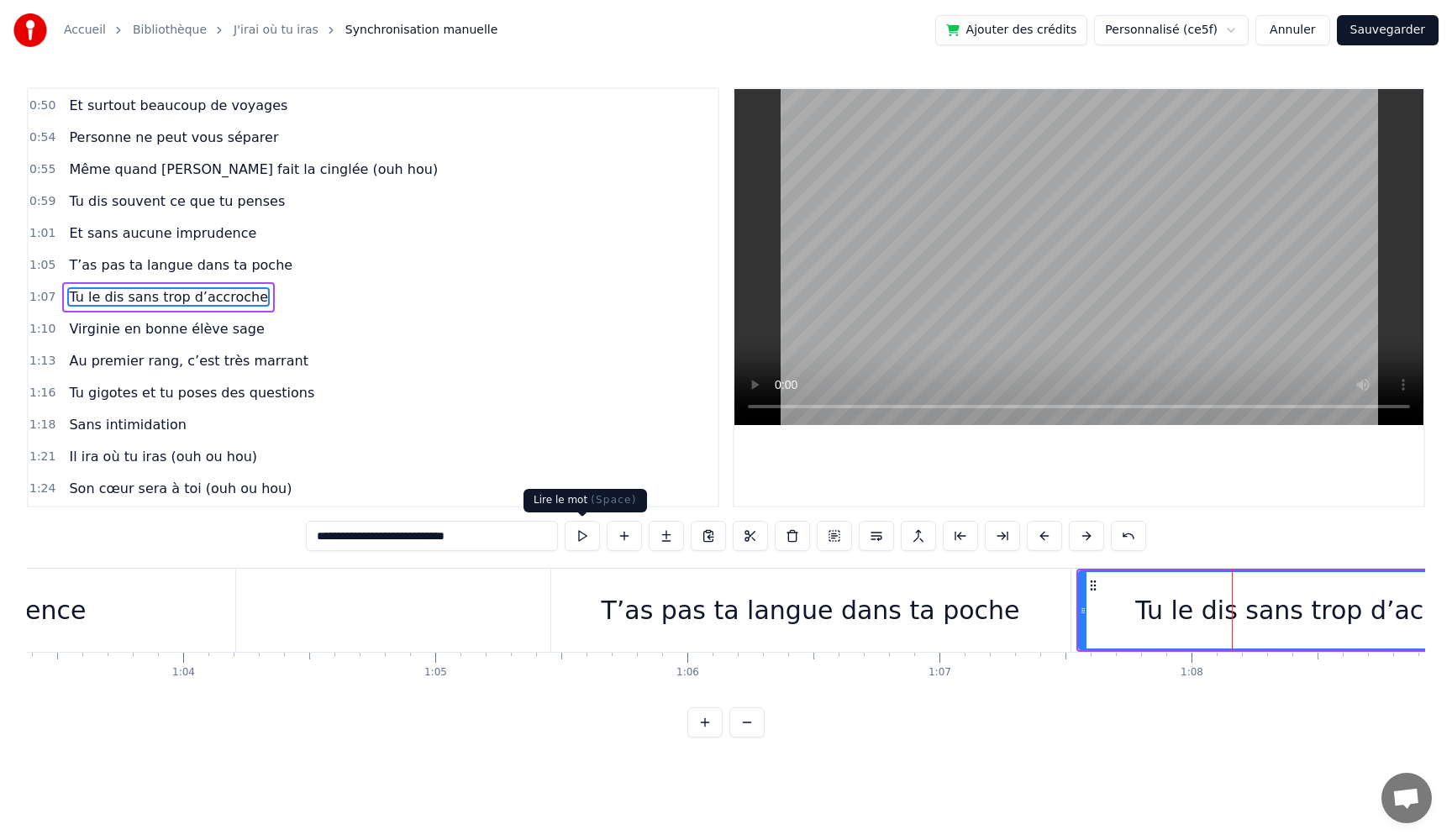
click at [585, 538] on button at bounding box center [582, 535] width 35 height 31
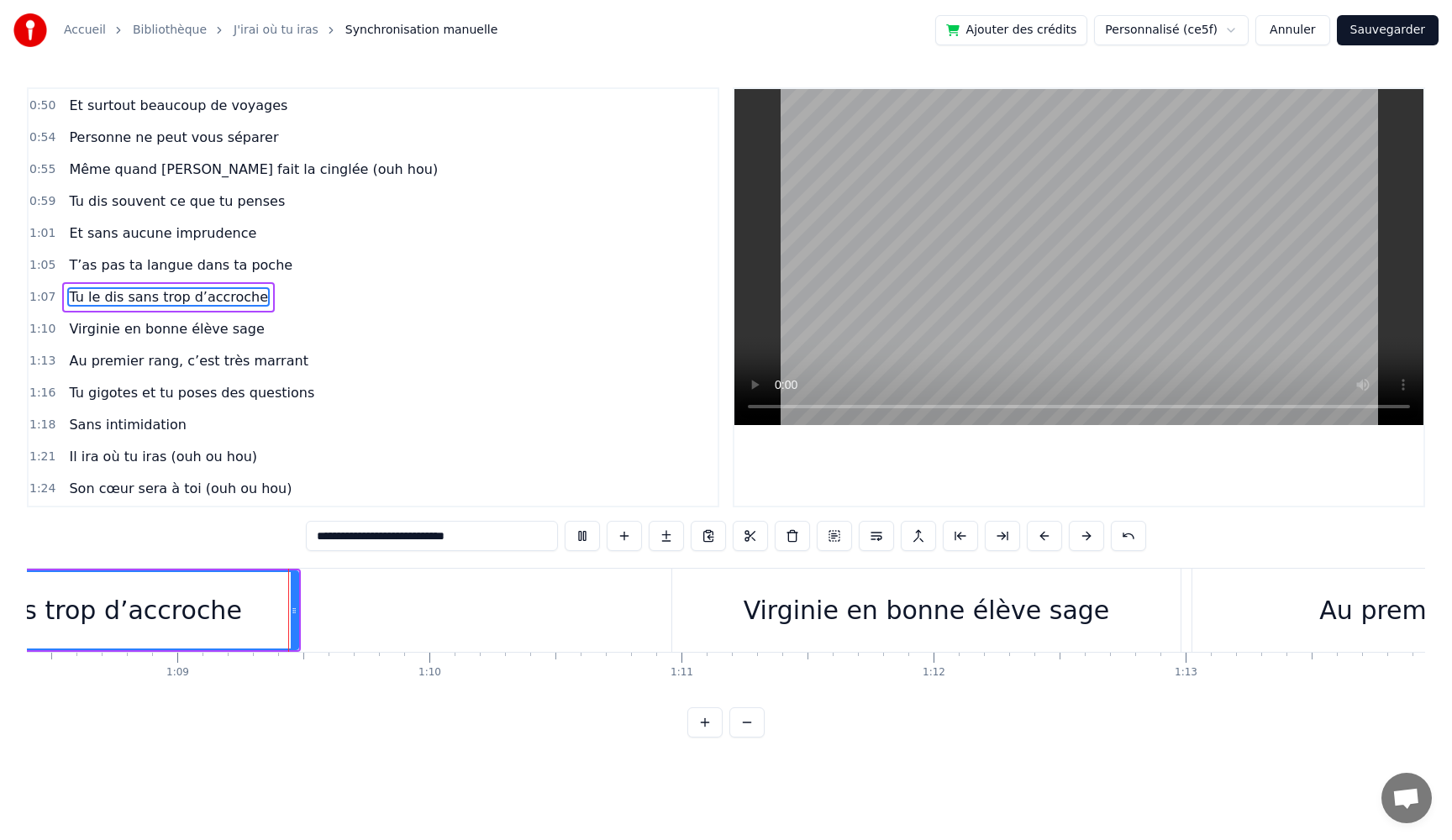
scroll to position [0, 17264]
click at [959, 627] on div "Virginie en bonne élève sage" at bounding box center [909, 609] width 366 height 38
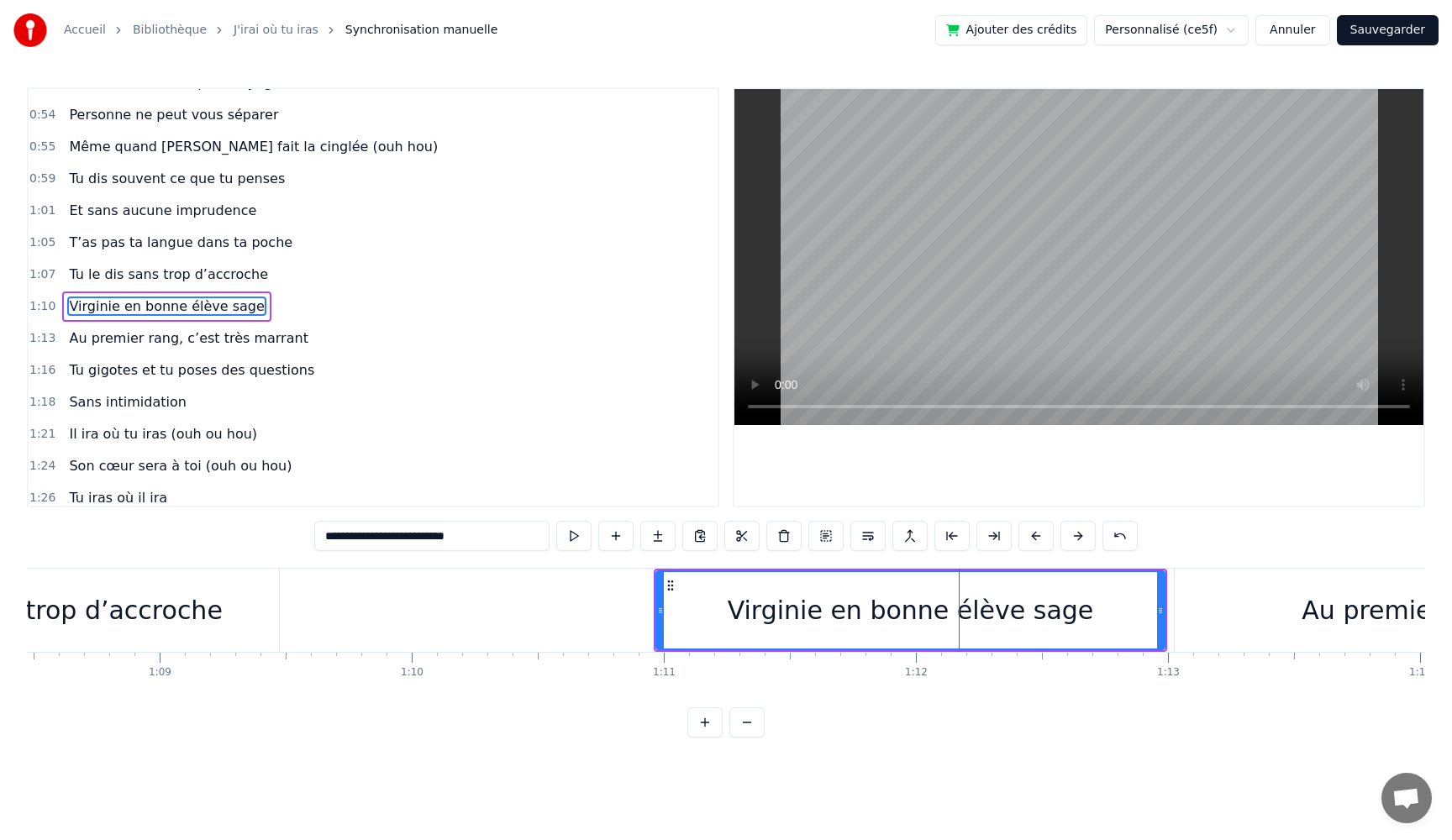
scroll to position [541, 0]
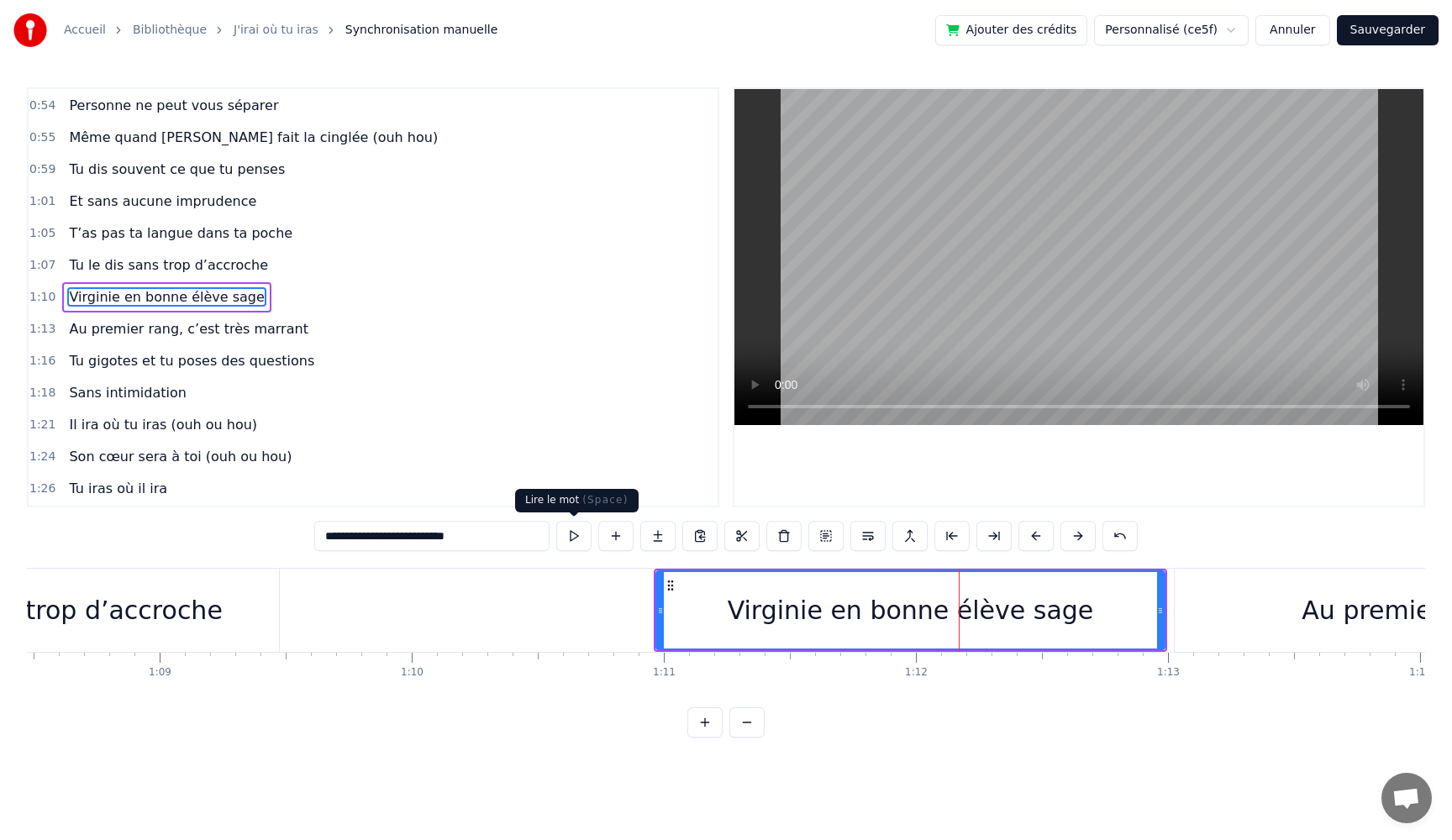
click at [575, 537] on button at bounding box center [574, 535] width 35 height 31
type input "**********"
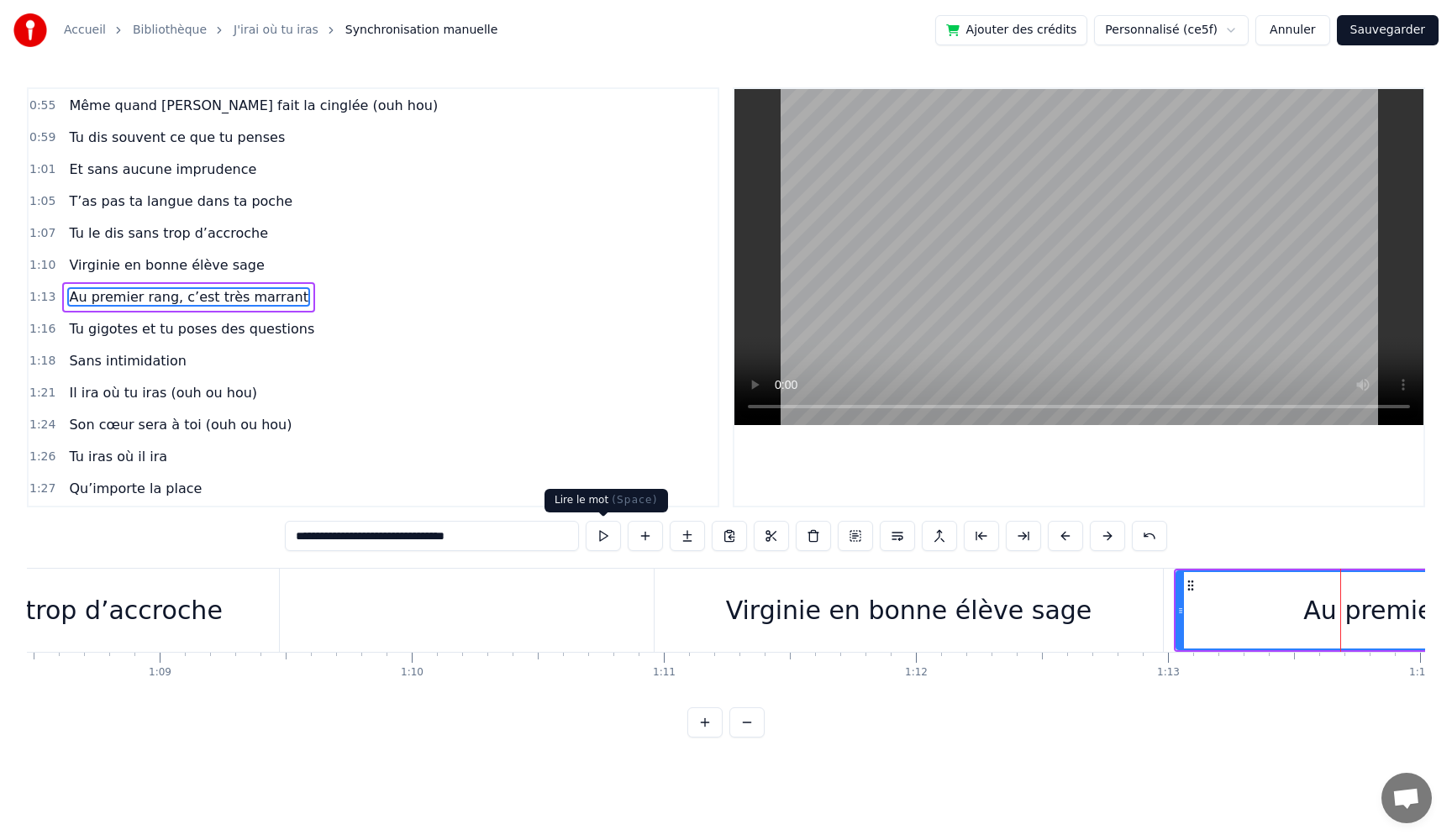
click at [605, 544] on button at bounding box center [603, 535] width 35 height 31
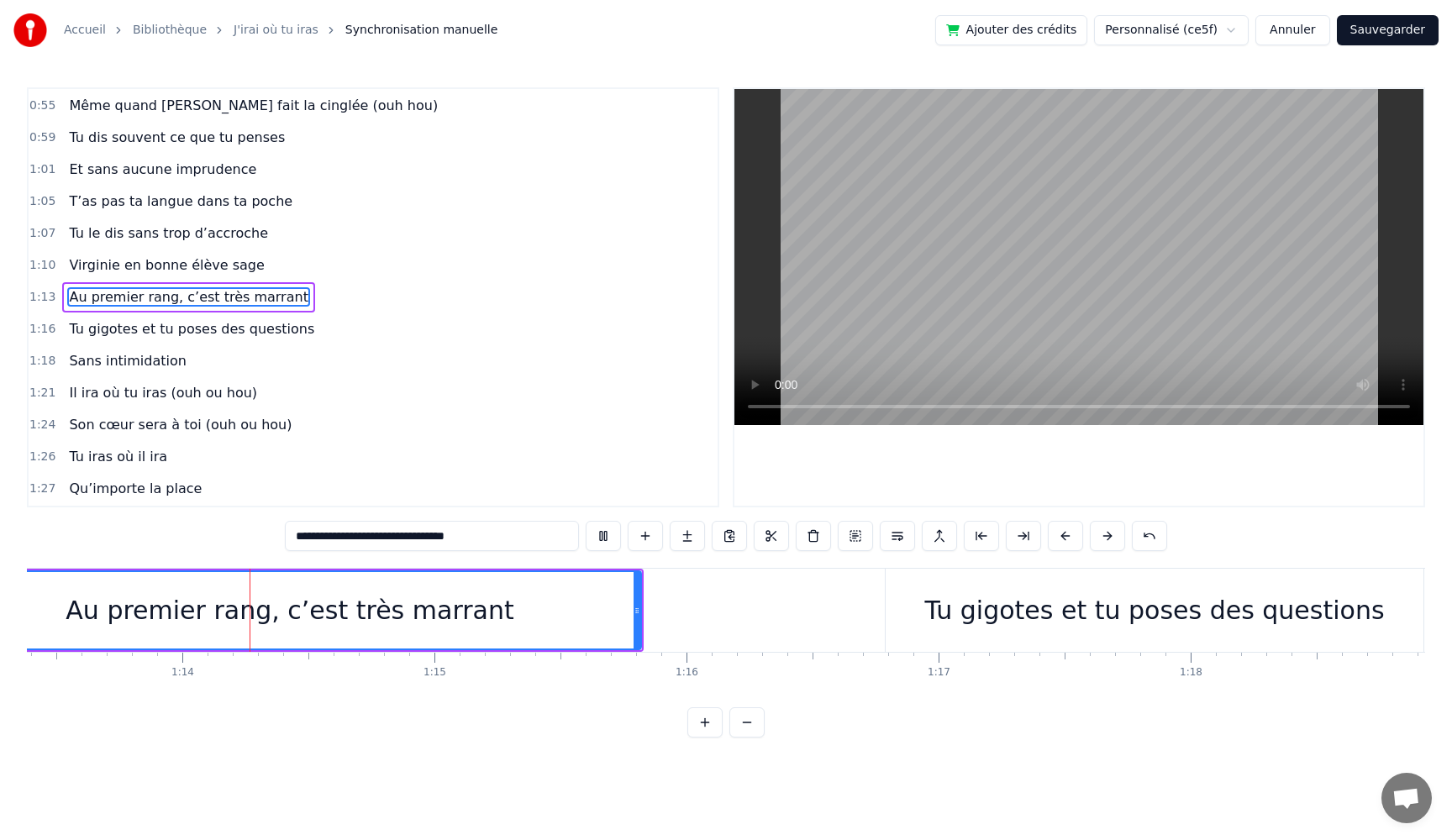
click at [585, 520] on button at bounding box center [603, 535] width 35 height 31
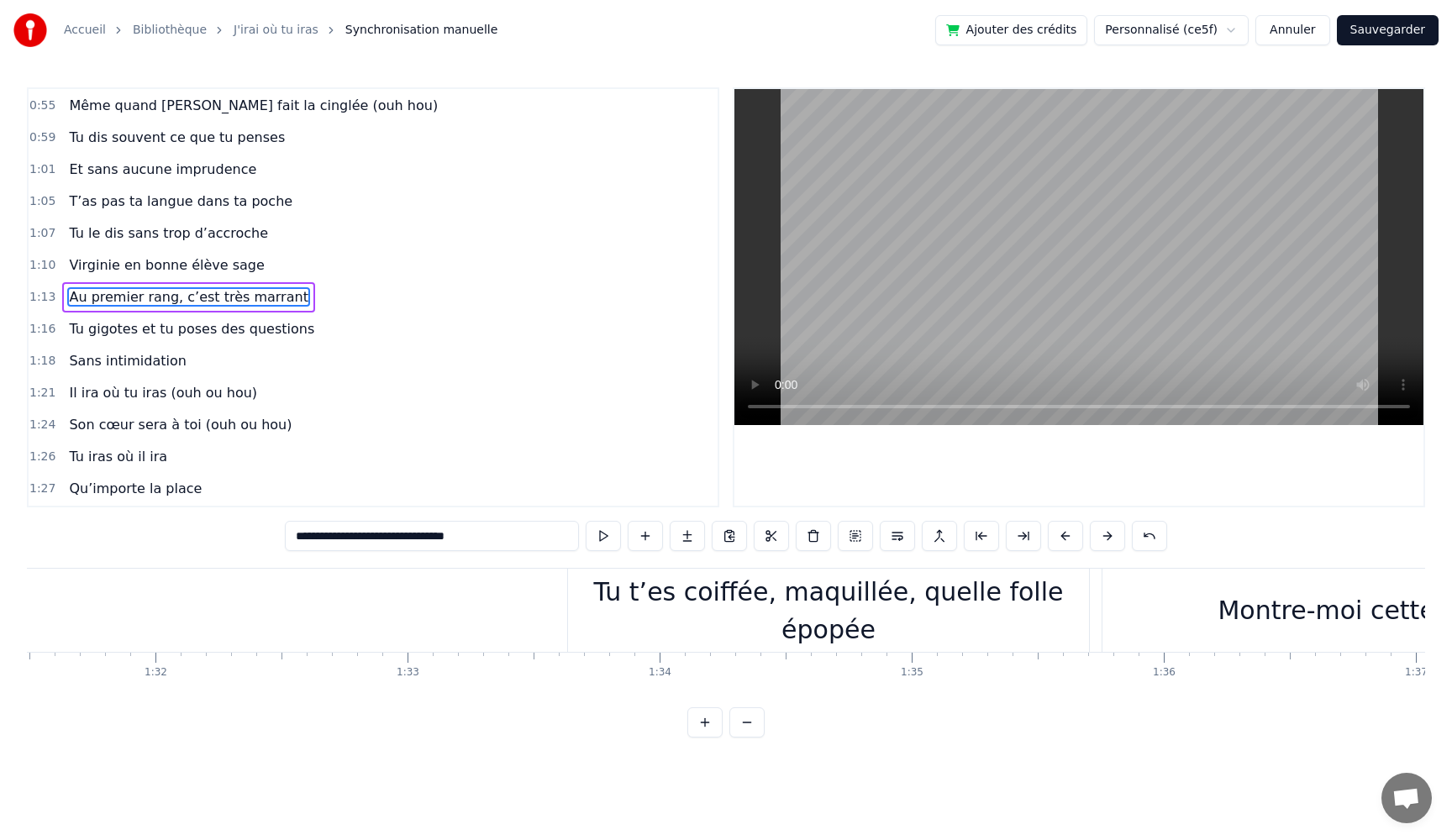
scroll to position [0, 23083]
click at [666, 632] on div "Tu t’es coiffée, maquillée, quelle folle épopée" at bounding box center [812, 609] width 521 height 83
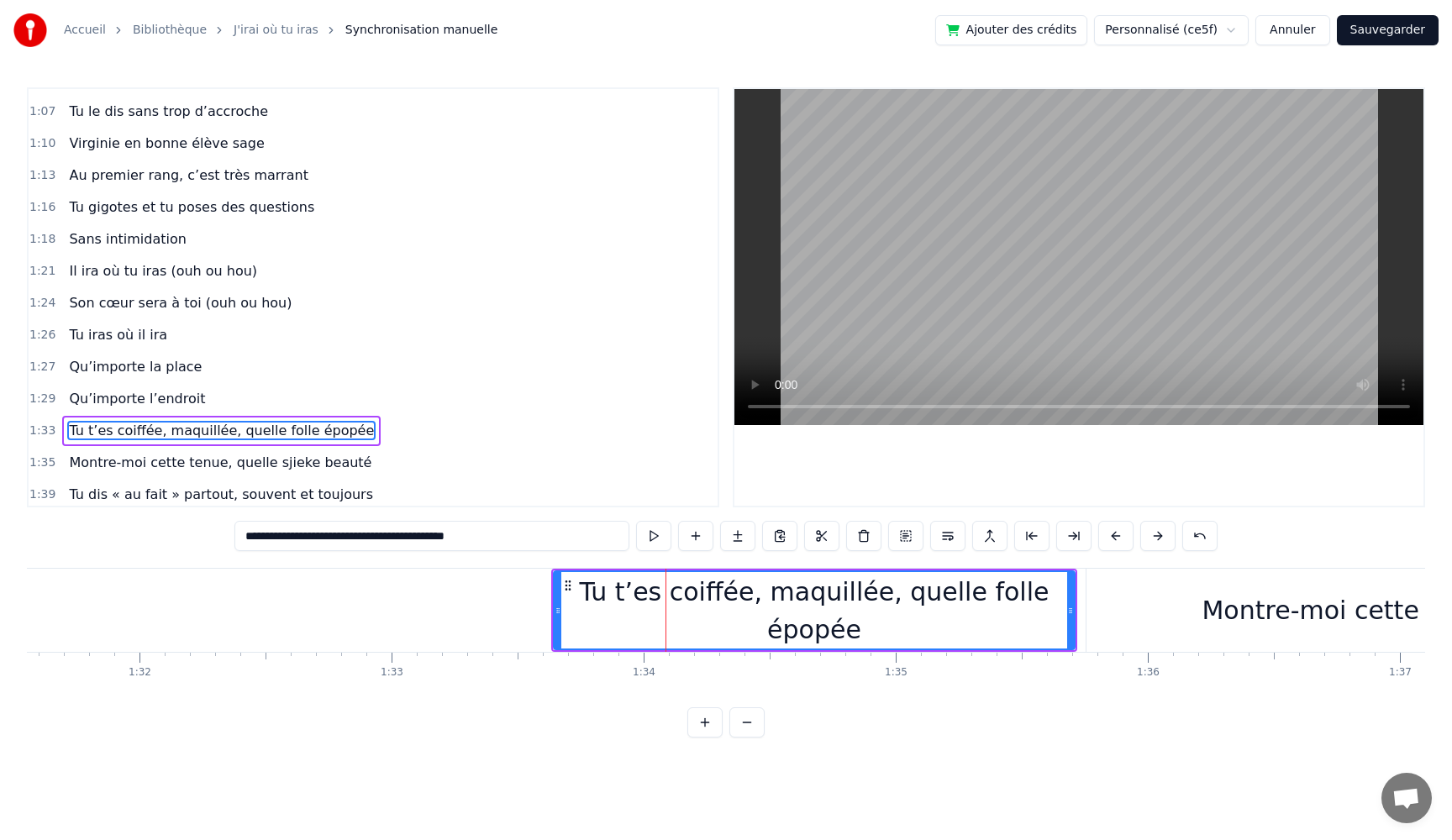
scroll to position [700, 0]
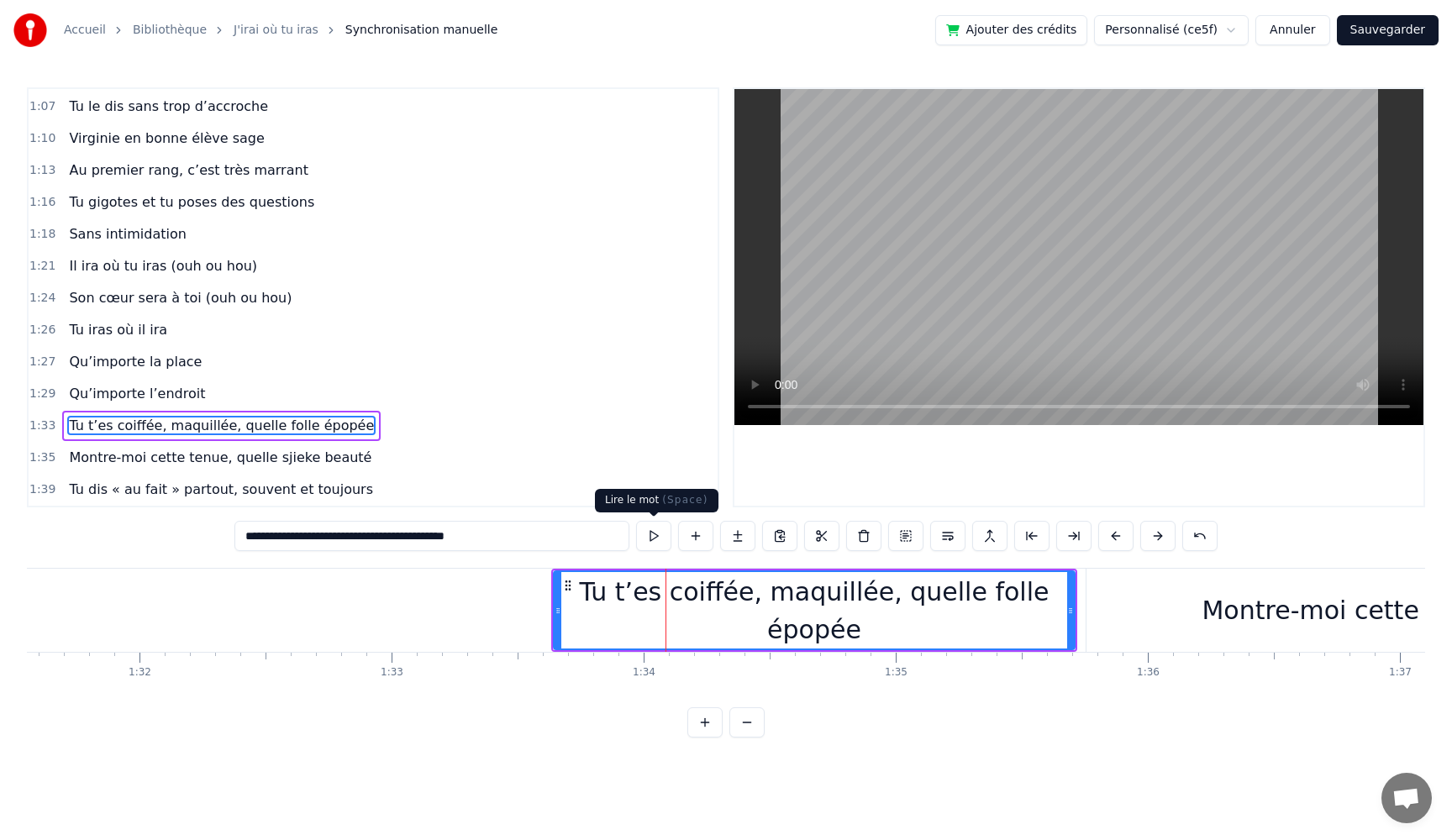
click at [658, 539] on button at bounding box center [653, 535] width 35 height 31
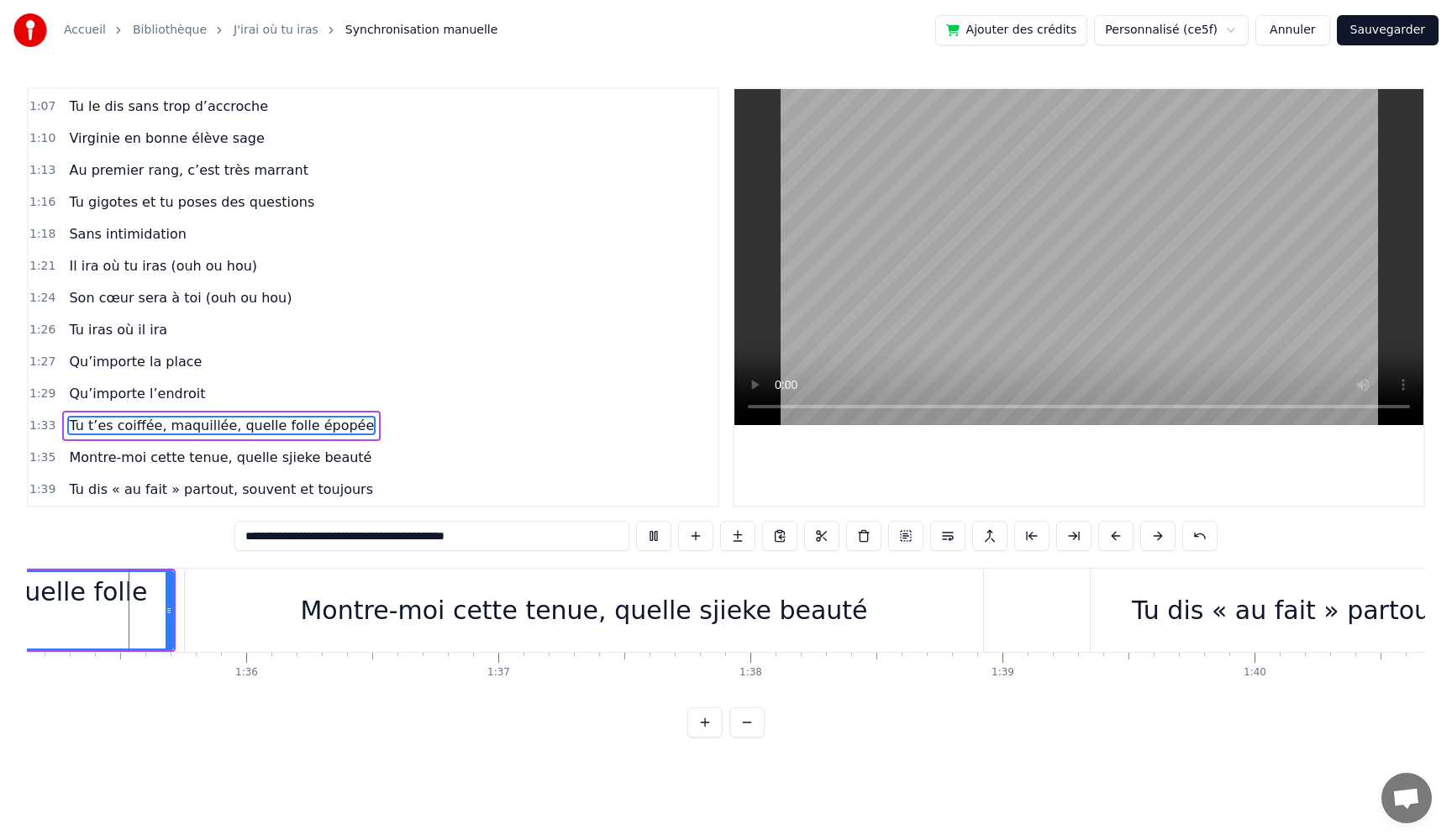
scroll to position [0, 23975]
click at [635, 604] on div "Montre-moi cette tenue, quelle sjieke beauté" at bounding box center [592, 609] width 567 height 38
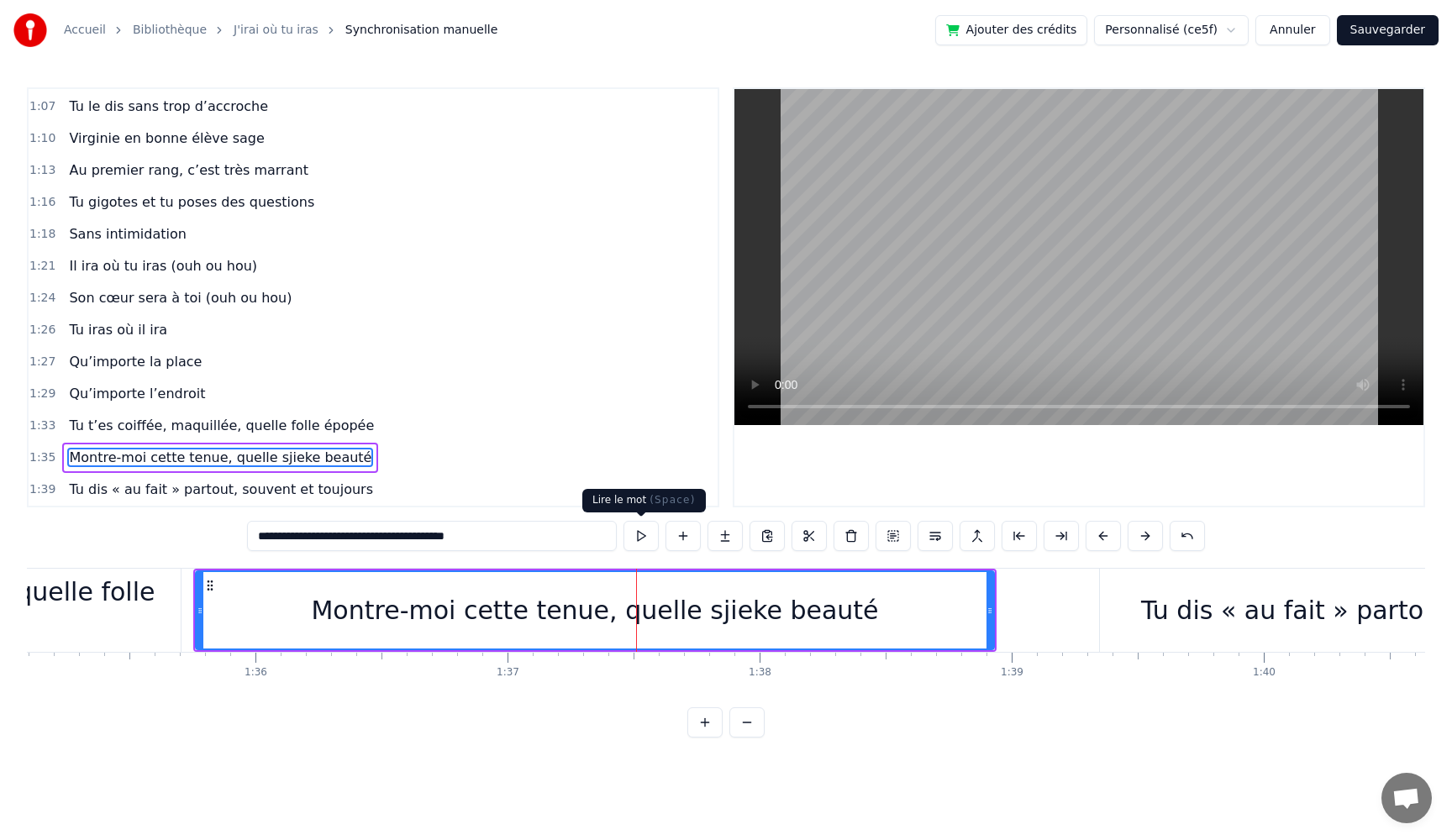
click at [633, 542] on button at bounding box center [641, 535] width 35 height 31
click at [1241, 626] on div "Tu dis « au fait » partout, souvent et toujours" at bounding box center [1426, 609] width 570 height 38
type input "**********"
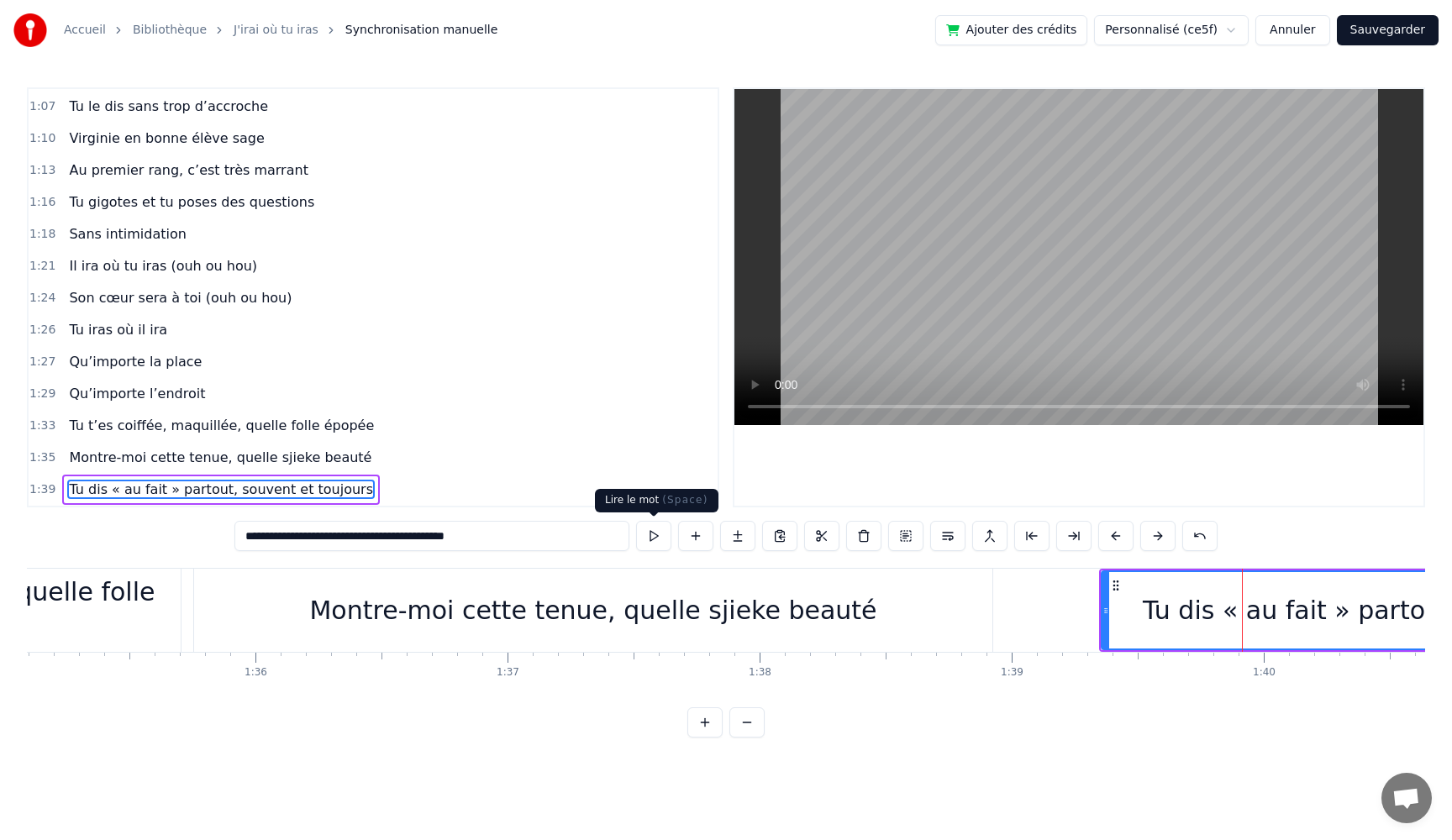
click at [633, 539] on div "**********" at bounding box center [725, 535] width 983 height 31
click at [648, 540] on button at bounding box center [653, 535] width 35 height 31
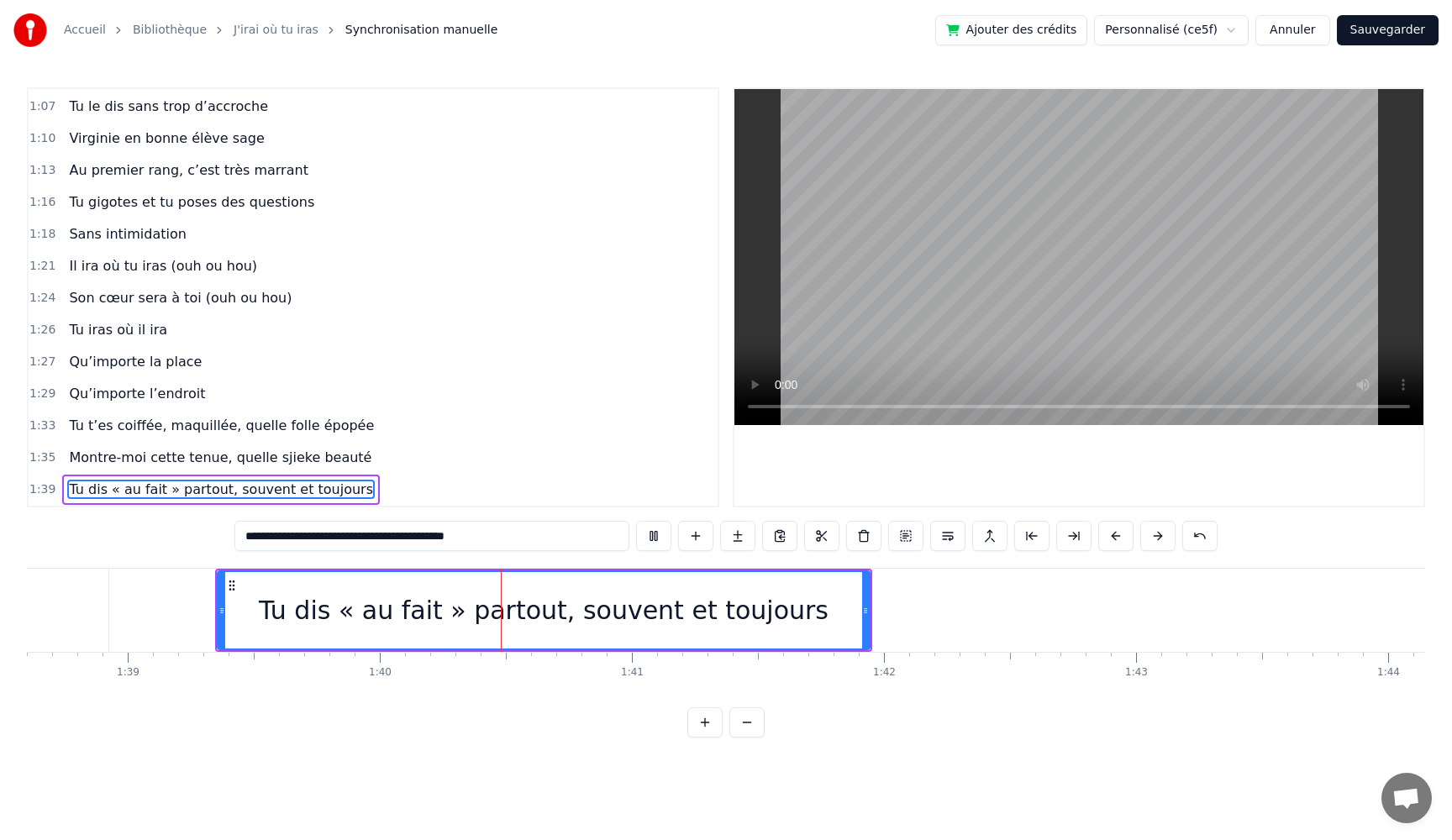
scroll to position [0, 24937]
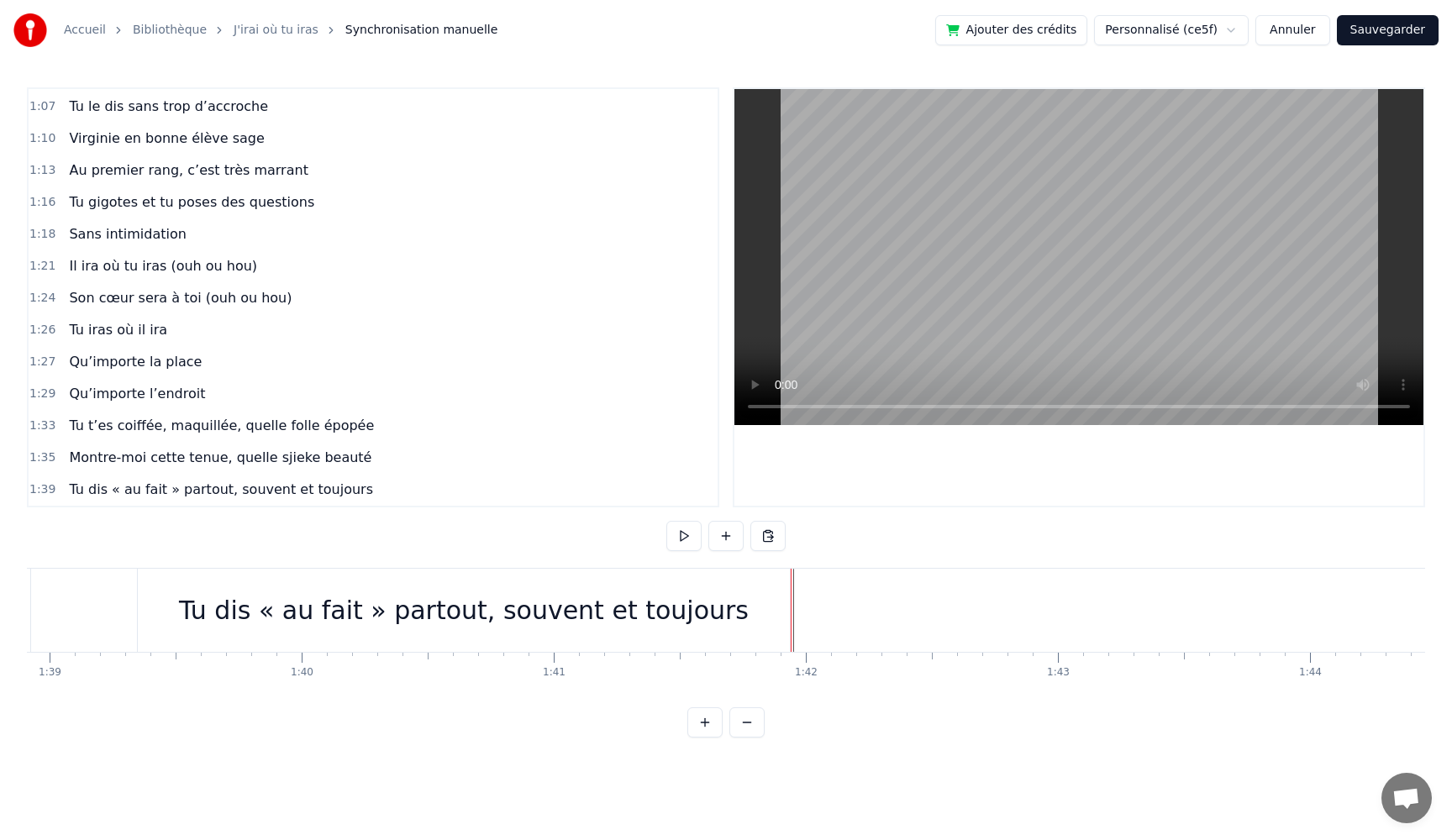
click at [771, 629] on div "Tu dis « au fait » partout, souvent et toujours" at bounding box center [464, 609] width 652 height 83
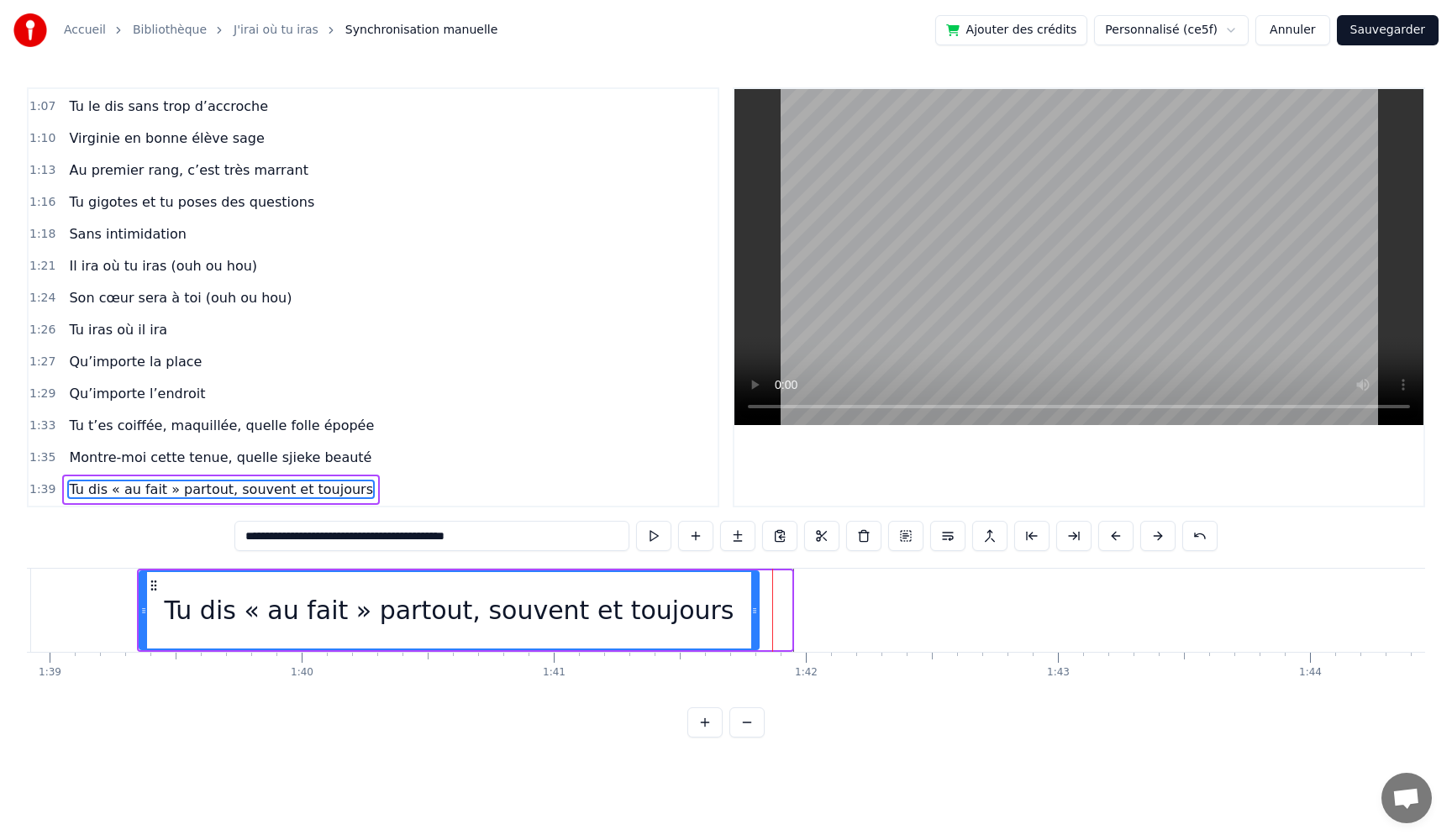
drag, startPoint x: 787, startPoint y: 623, endPoint x: 755, endPoint y: 624, distance: 32.0
click at [755, 624] on div at bounding box center [755, 610] width 7 height 77
click at [771, 625] on div at bounding box center [1184, 609] width 52190 height 83
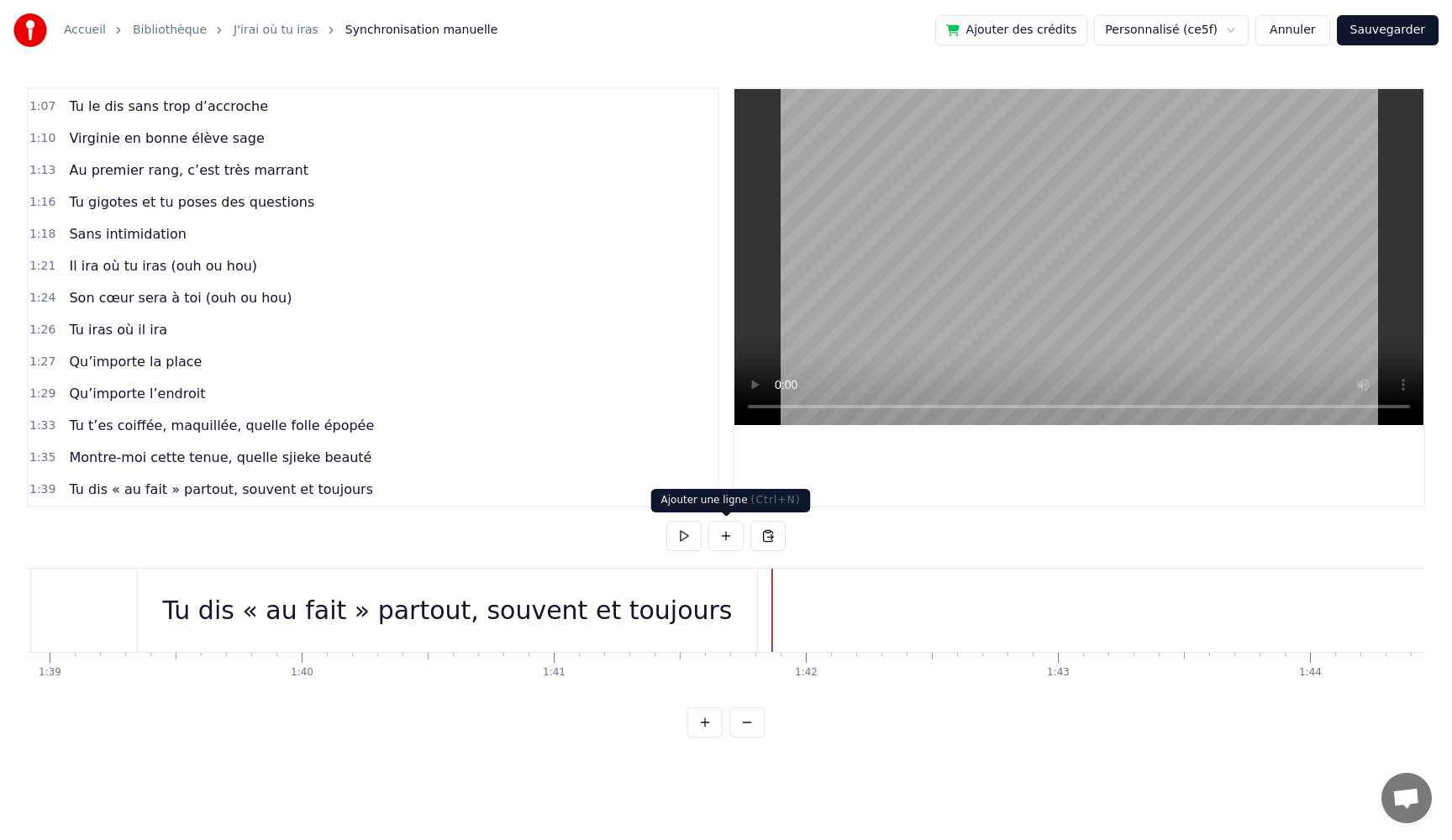
click at [729, 543] on button at bounding box center [726, 535] width 35 height 31
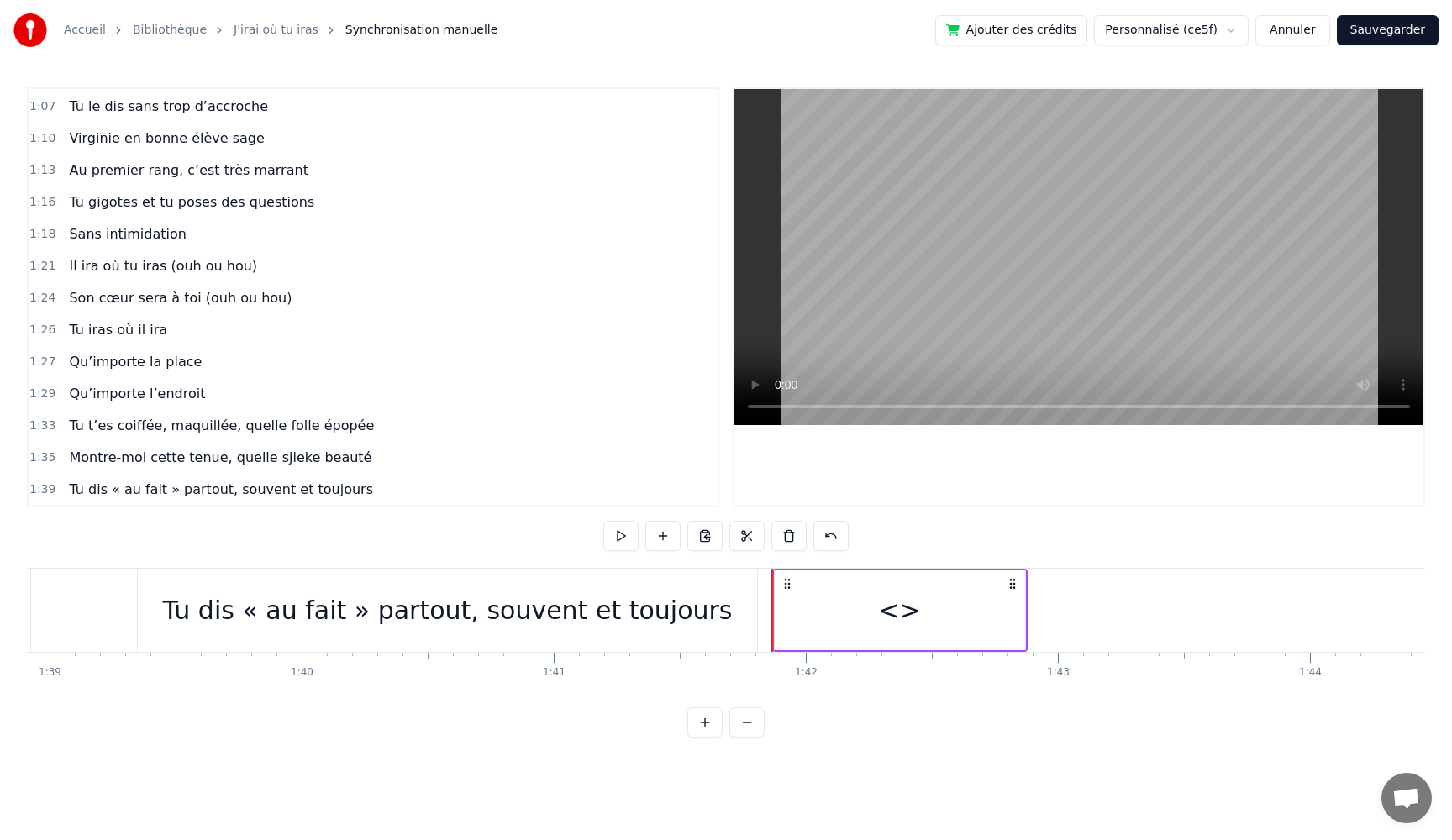
click at [828, 600] on div "<>" at bounding box center [900, 609] width 251 height 79
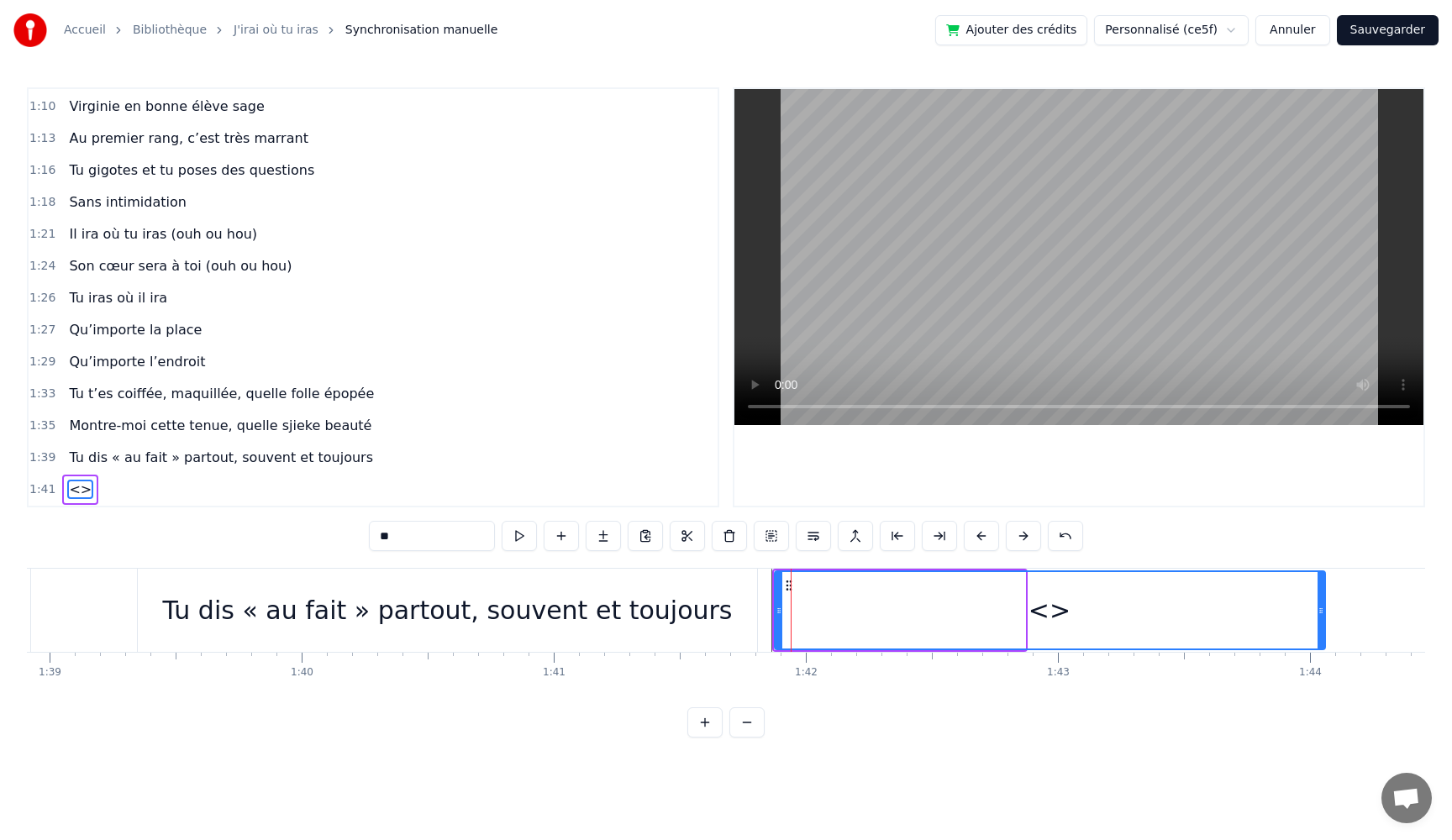
drag, startPoint x: 1020, startPoint y: 612, endPoint x: 1320, endPoint y: 619, distance: 300.1
click at [1320, 619] on div at bounding box center [1321, 610] width 7 height 77
drag, startPoint x: 368, startPoint y: 539, endPoint x: 237, endPoint y: 522, distance: 132.1
click at [237, 522] on div "0:05 Très chers [PERSON_NAME] et [PERSON_NAME] 0:06 C’est beau de vous voir pou…" at bounding box center [726, 412] width 1399 height 651
paste input "**********"
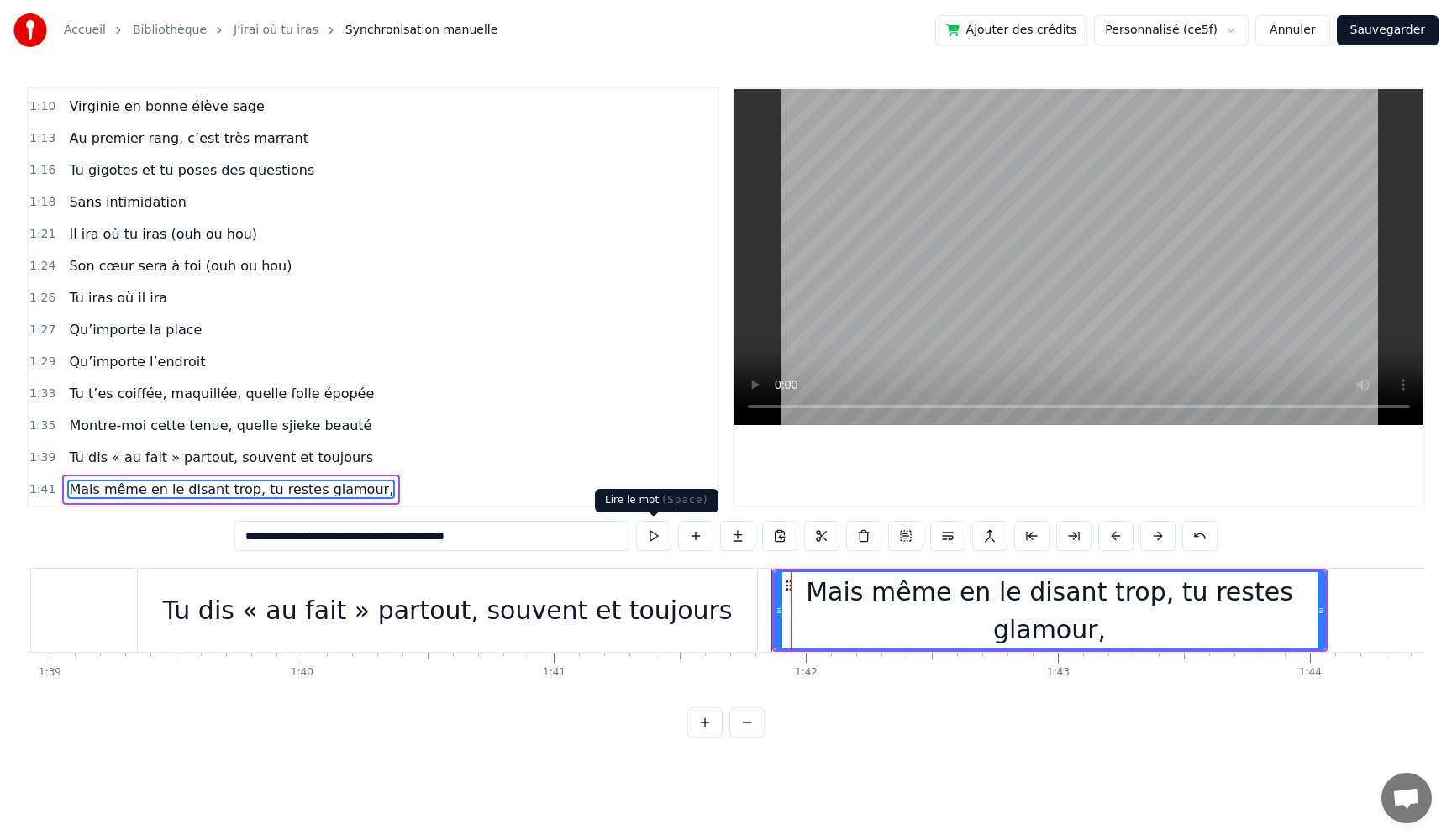
type input "**********"
click at [656, 539] on button at bounding box center [653, 535] width 35 height 31
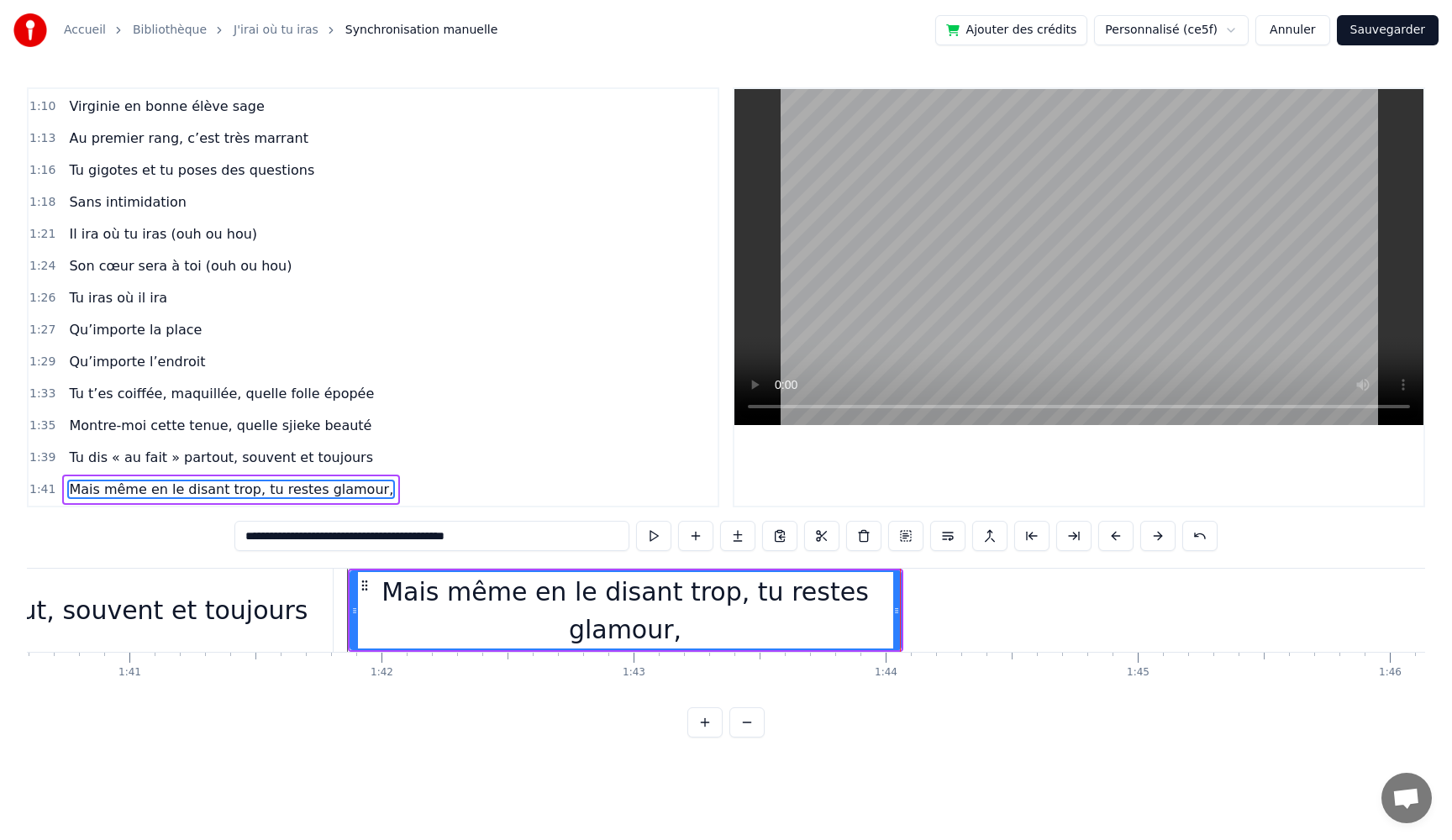
scroll to position [0, 25425]
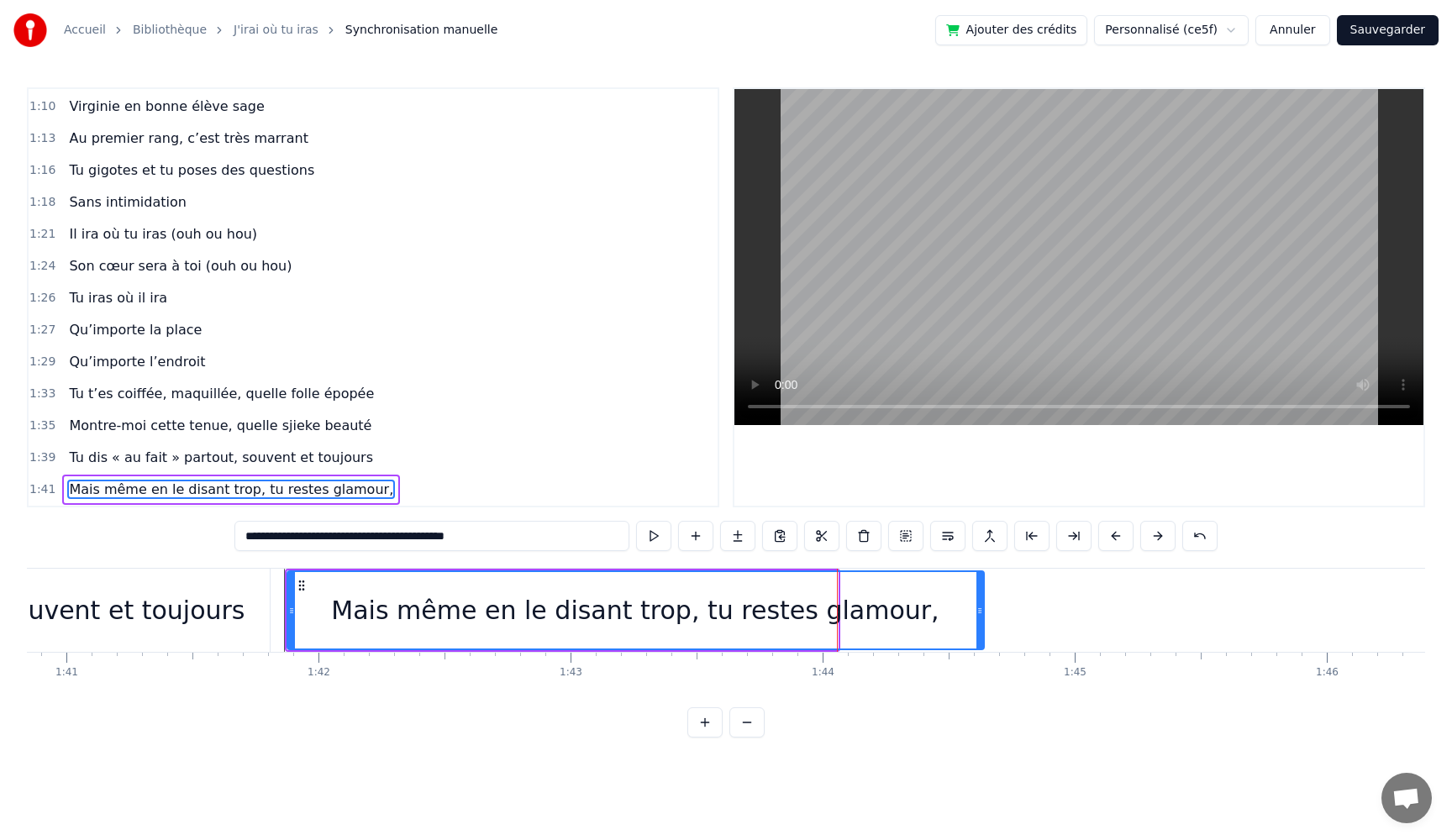
drag, startPoint x: 835, startPoint y: 611, endPoint x: 983, endPoint y: 625, distance: 148.7
click at [982, 624] on div at bounding box center [980, 610] width 7 height 77
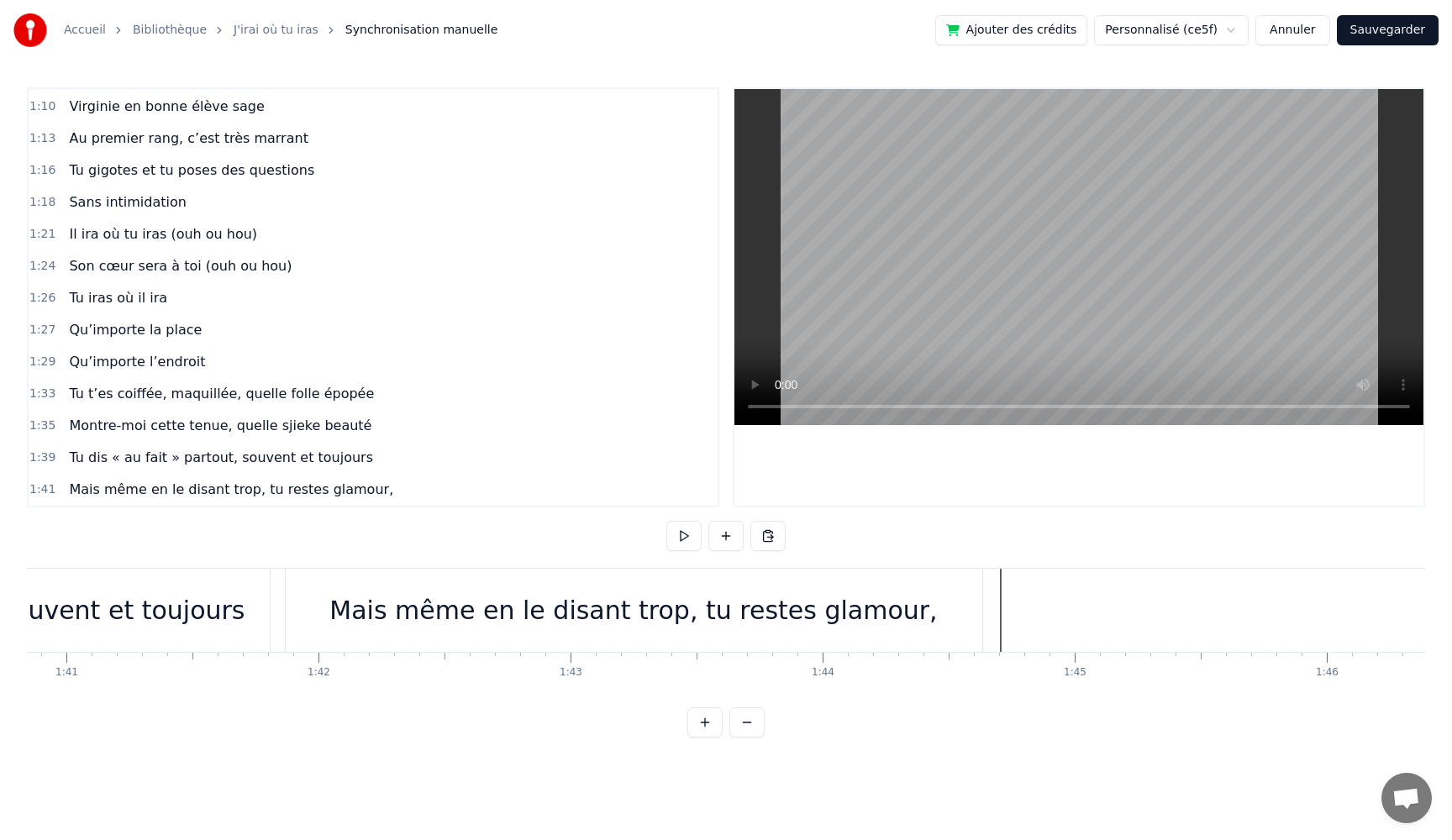
click at [998, 626] on div at bounding box center [697, 609] width 52190 height 83
click at [724, 534] on button at bounding box center [726, 535] width 35 height 31
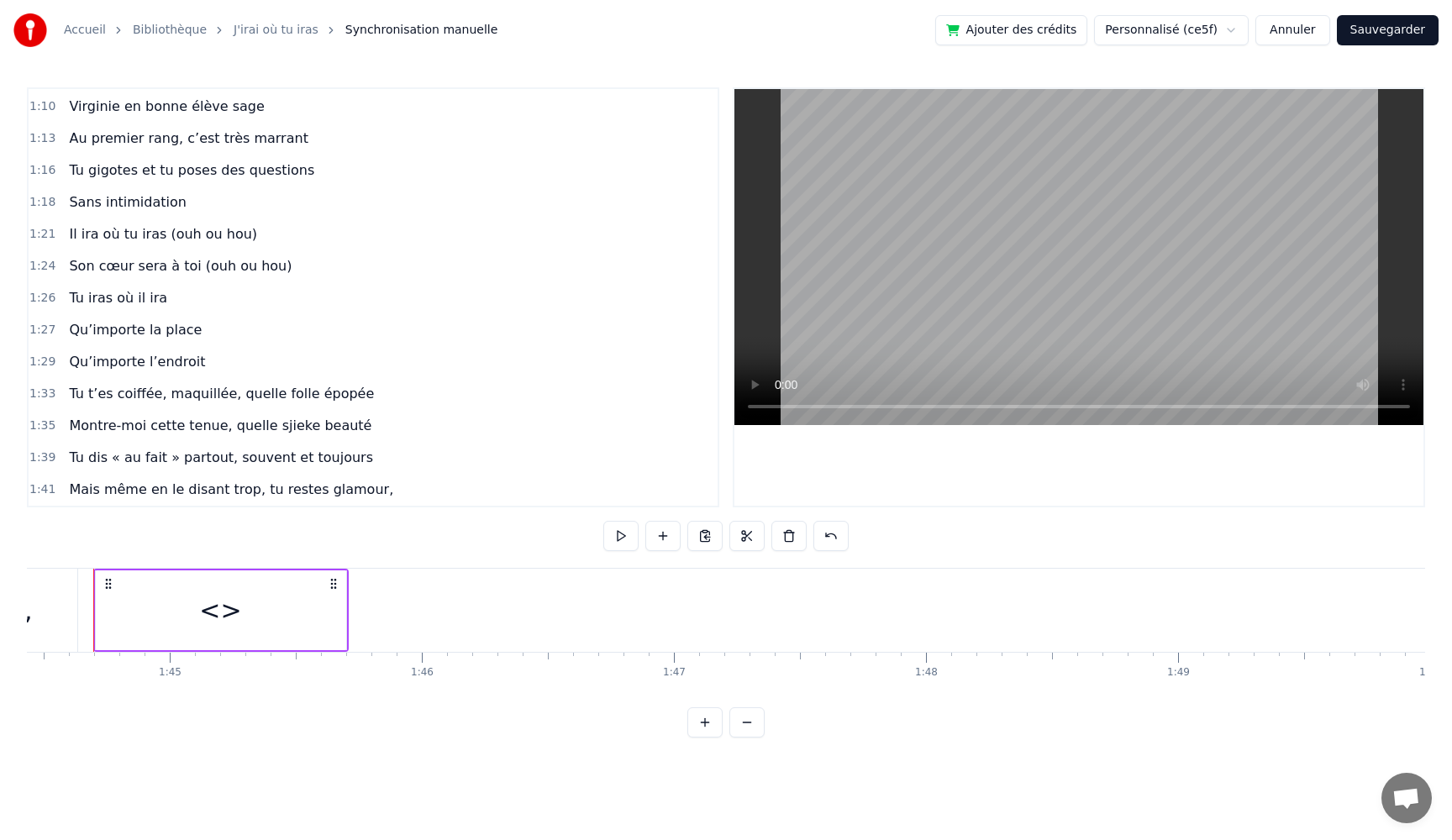
scroll to position [0, 26220]
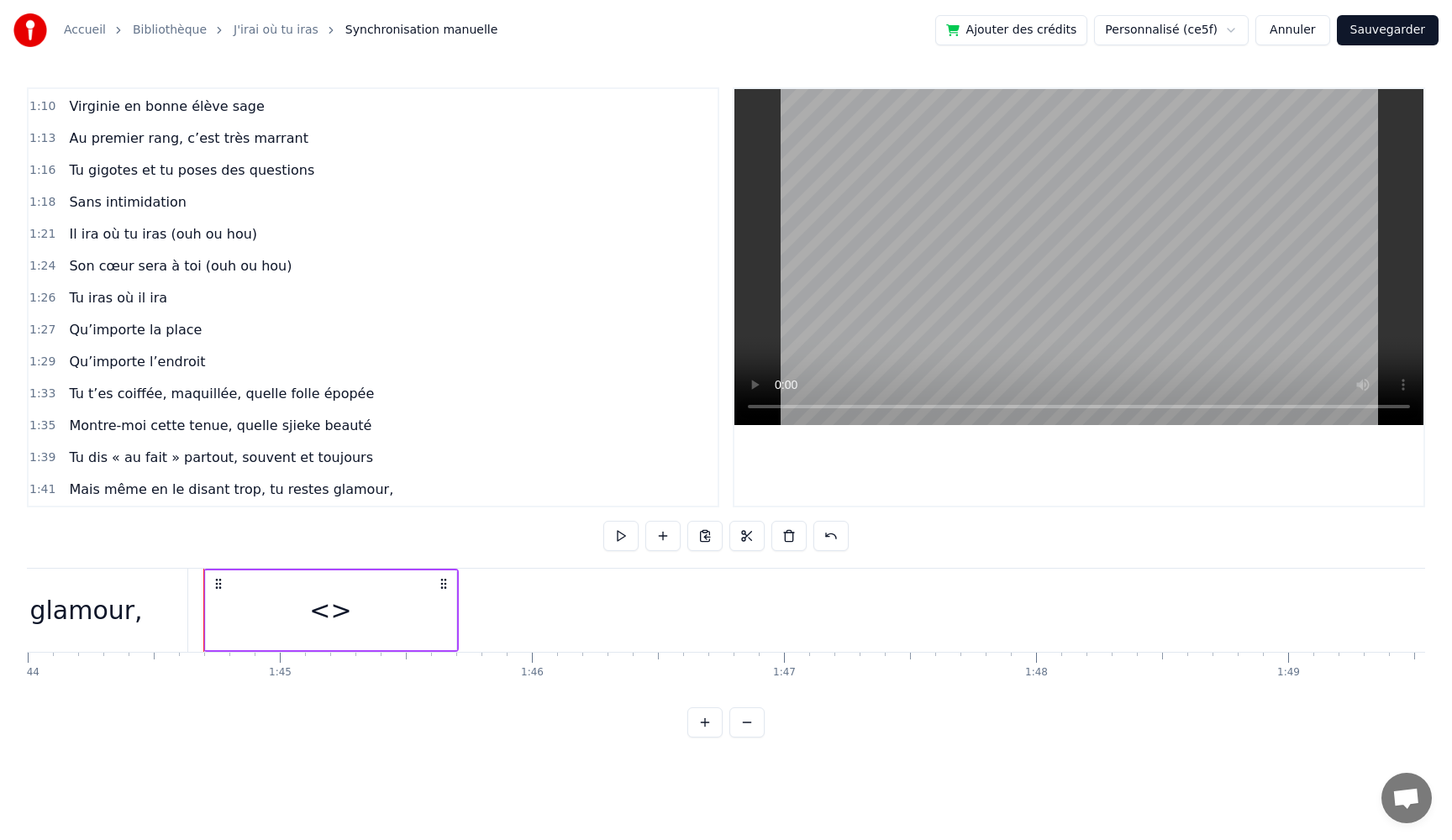
click at [415, 596] on div "<>" at bounding box center [331, 609] width 251 height 79
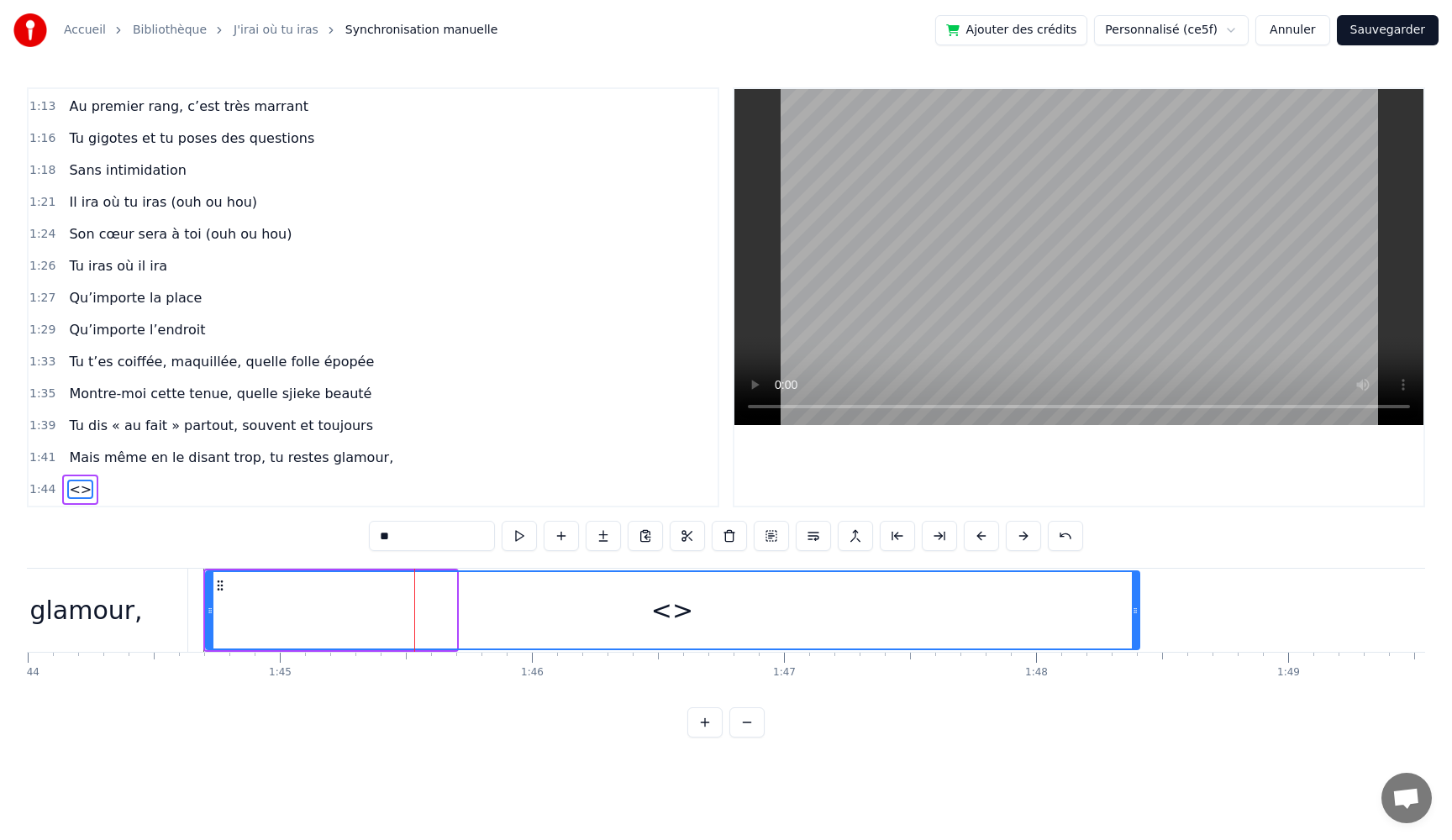
drag, startPoint x: 453, startPoint y: 602, endPoint x: 1137, endPoint y: 640, distance: 685.1
click at [1137, 640] on div at bounding box center [1136, 610] width 7 height 77
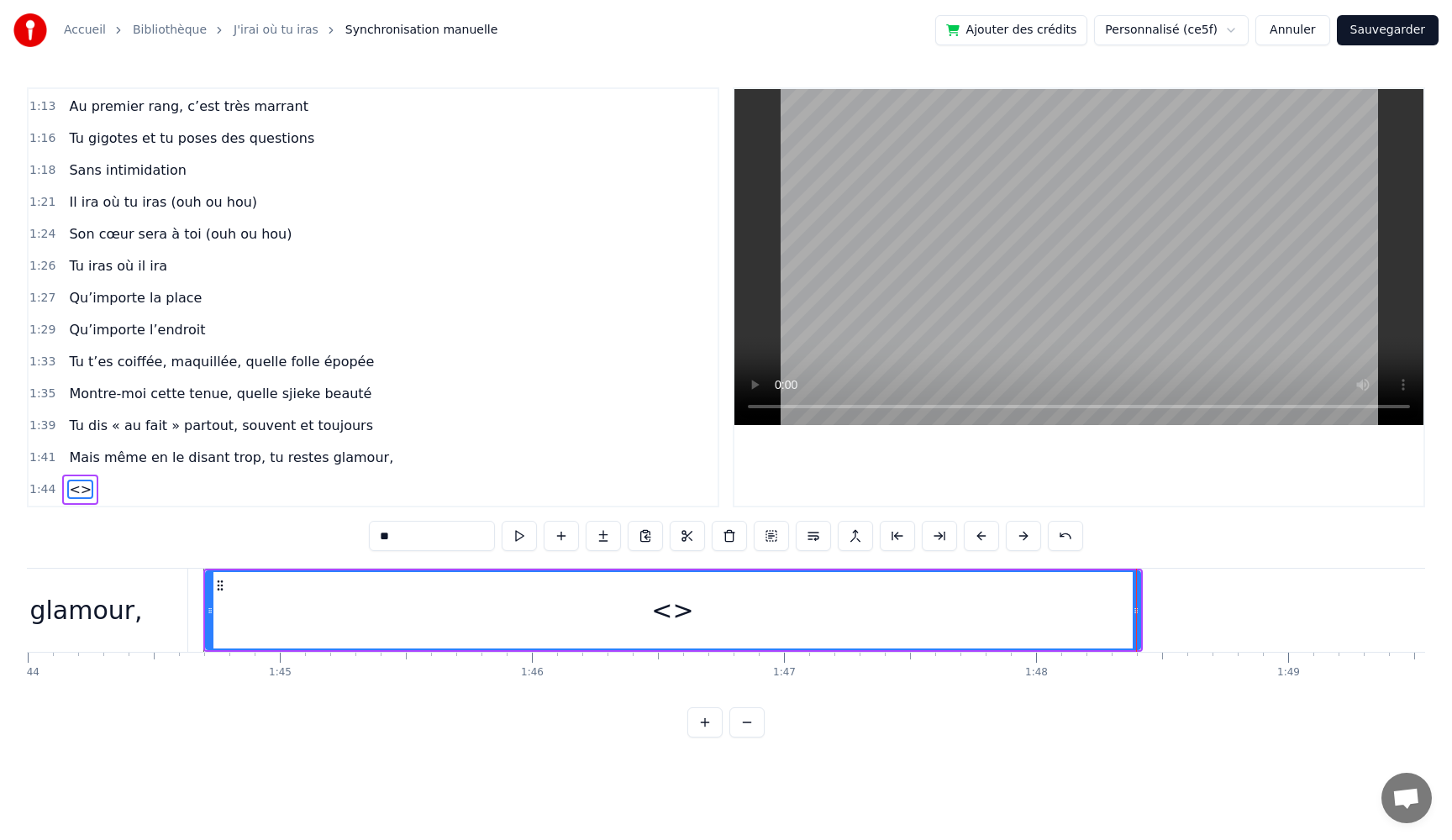
drag, startPoint x: 409, startPoint y: 538, endPoint x: 188, endPoint y: 506, distance: 223.3
click at [183, 503] on div "0:05 Très chers [PERSON_NAME] et [PERSON_NAME] 0:06 C’est beau de vous voir pou…" at bounding box center [726, 412] width 1399 height 651
paste input "**********"
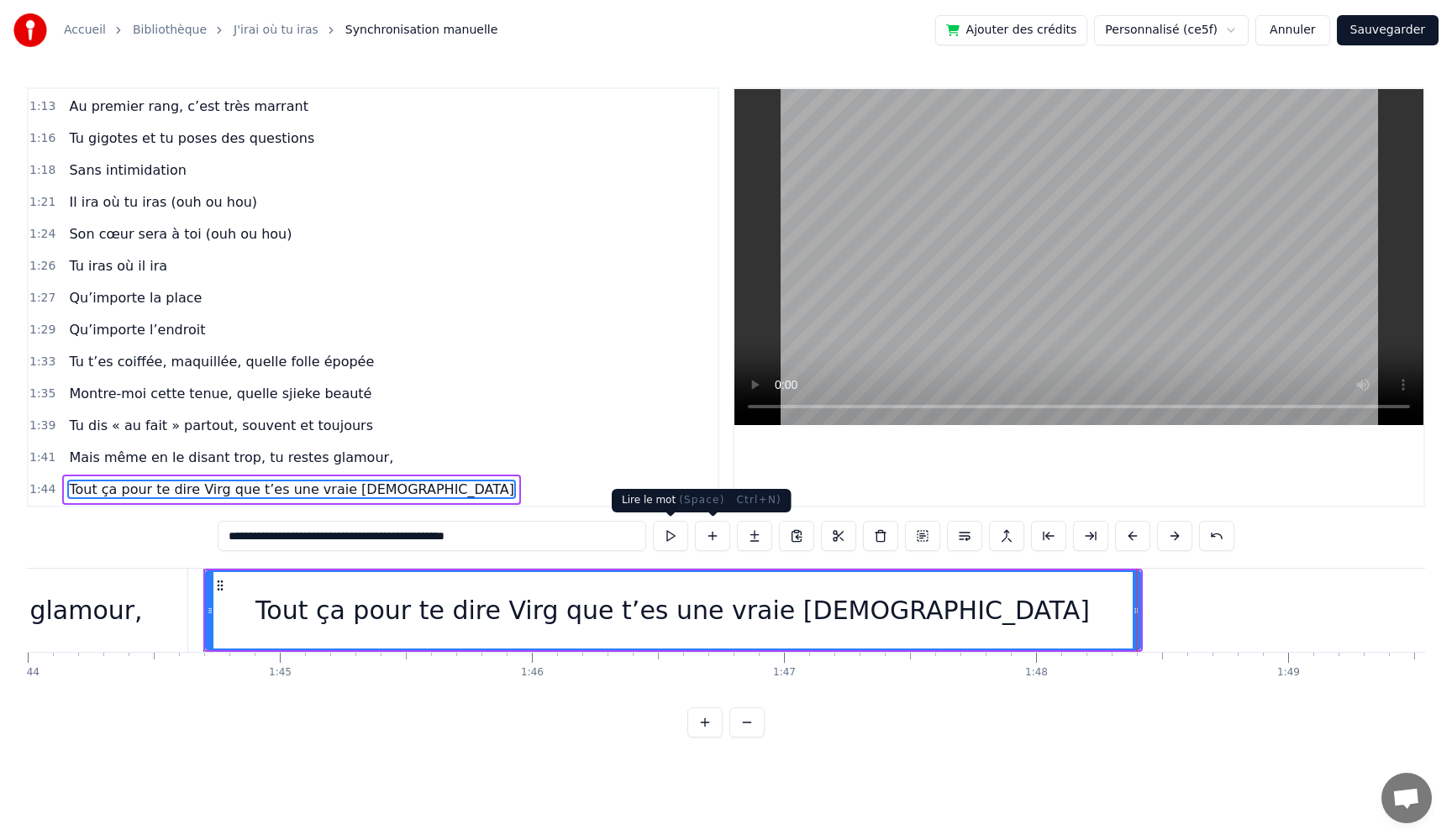
type input "**********"
click at [672, 538] on button at bounding box center [670, 535] width 35 height 31
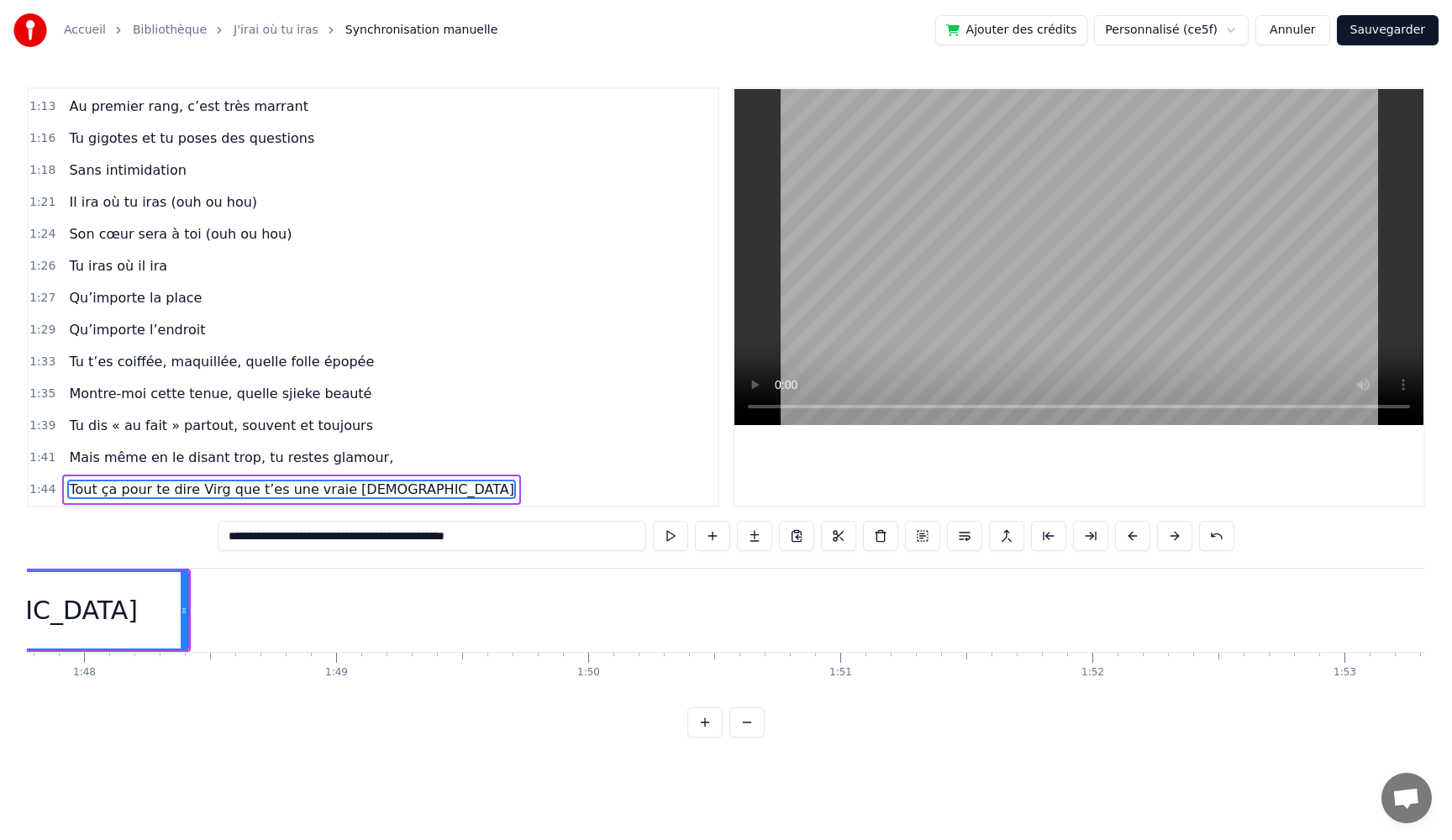
scroll to position [0, 27187]
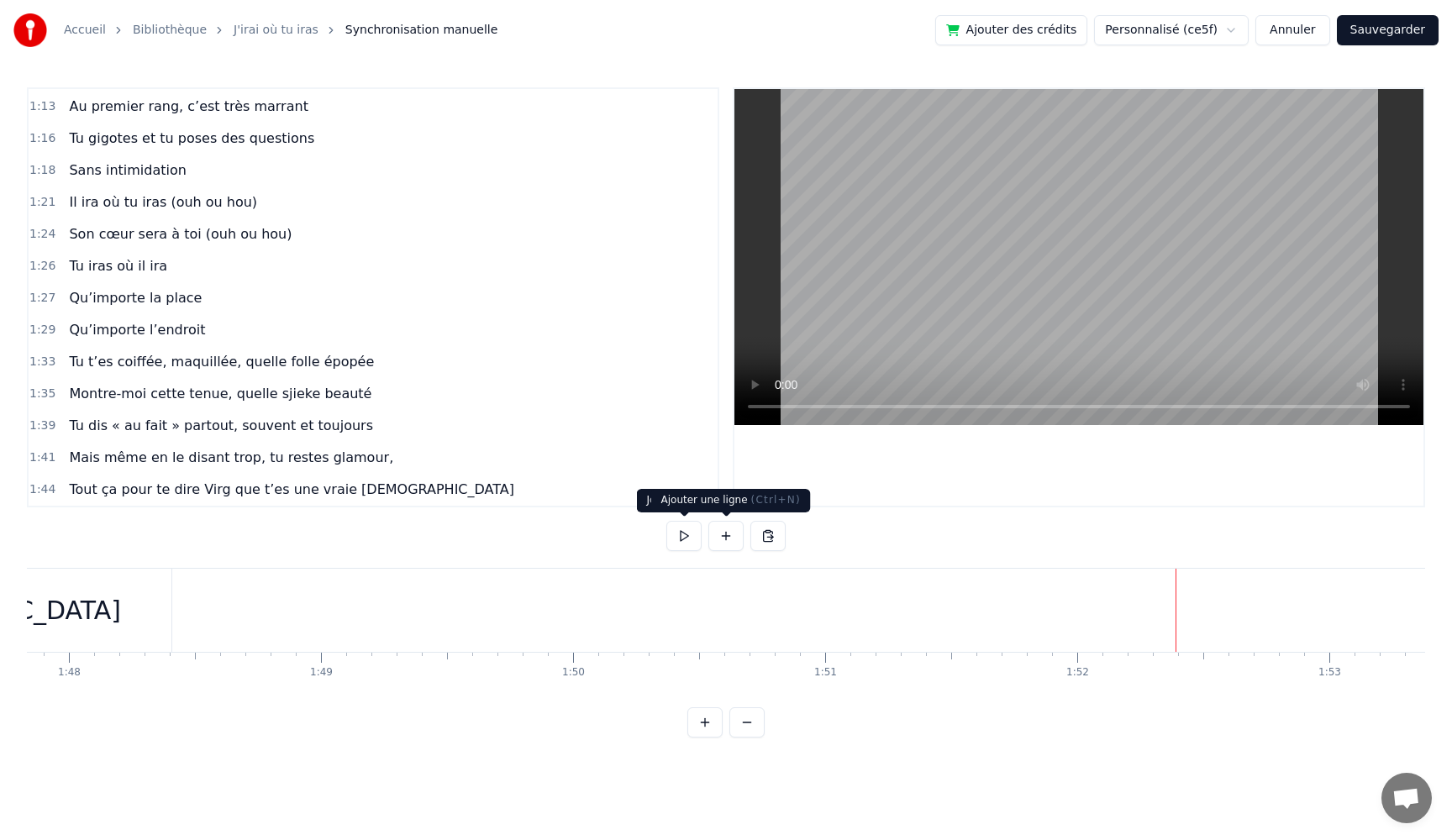
click at [676, 538] on button at bounding box center [684, 535] width 35 height 31
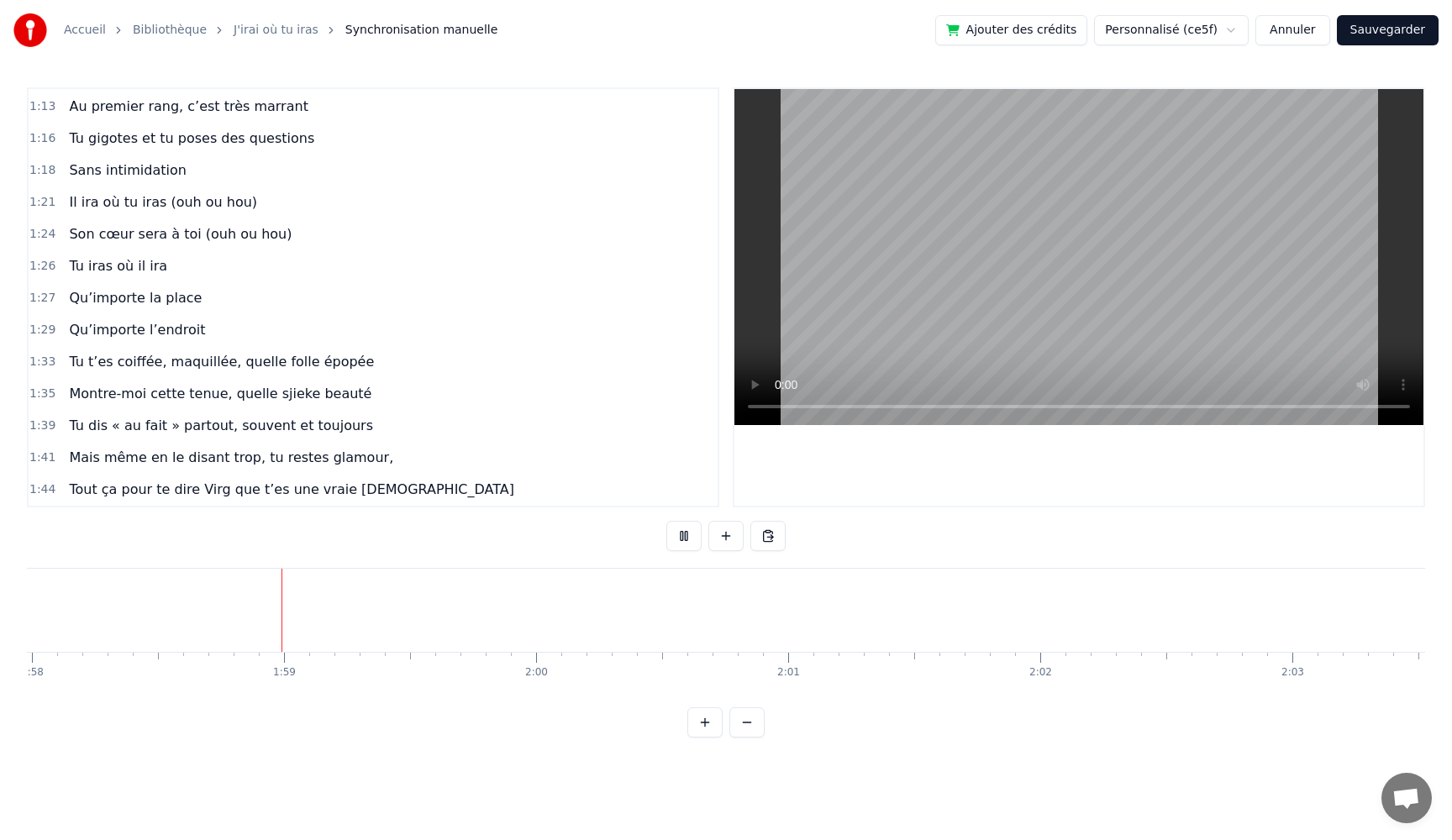
click at [676, 538] on button at bounding box center [684, 535] width 35 height 31
click at [721, 536] on button at bounding box center [726, 535] width 35 height 31
click at [760, 636] on div "<>" at bounding box center [743, 609] width 251 height 79
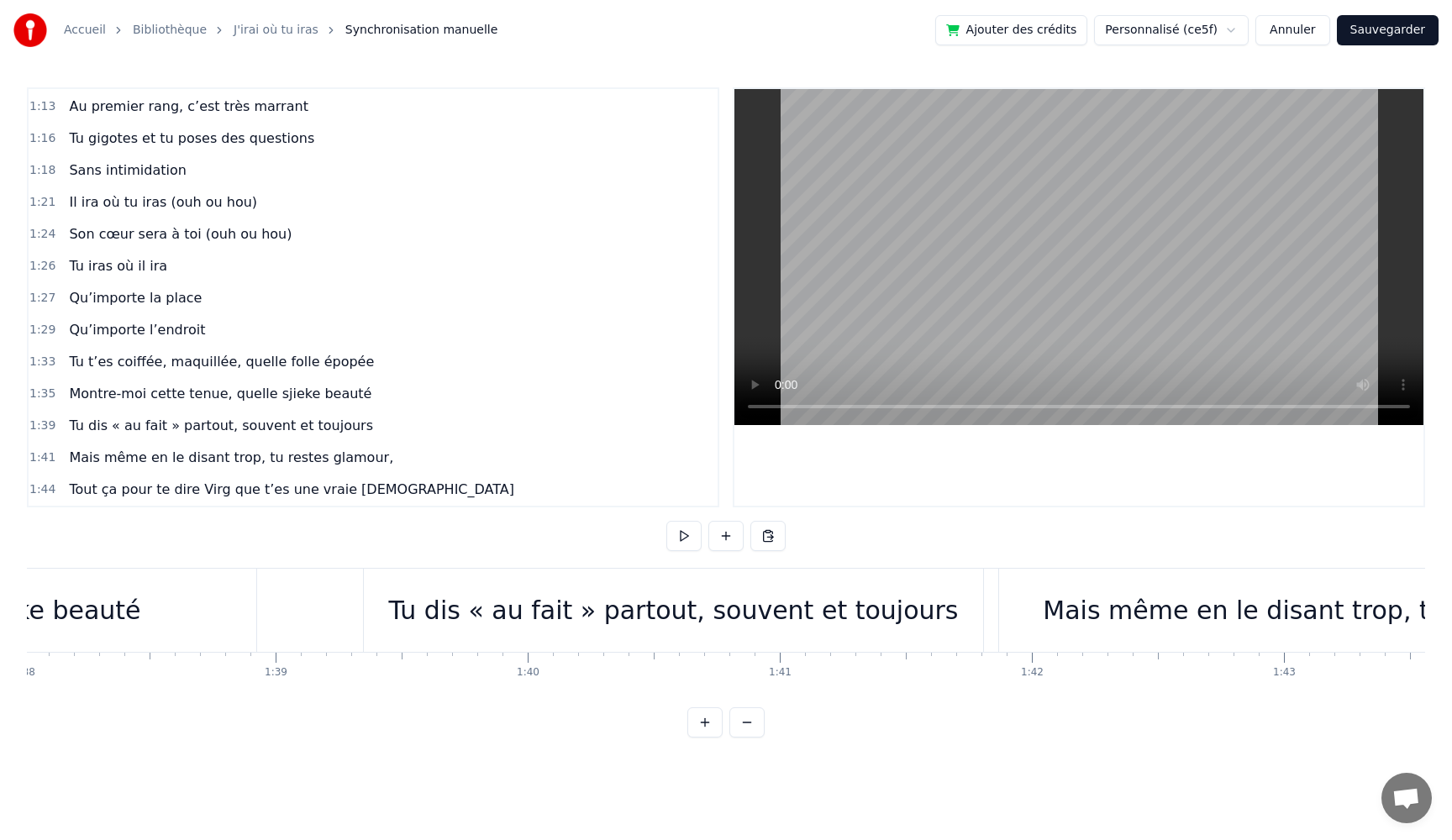
scroll to position [0, 24366]
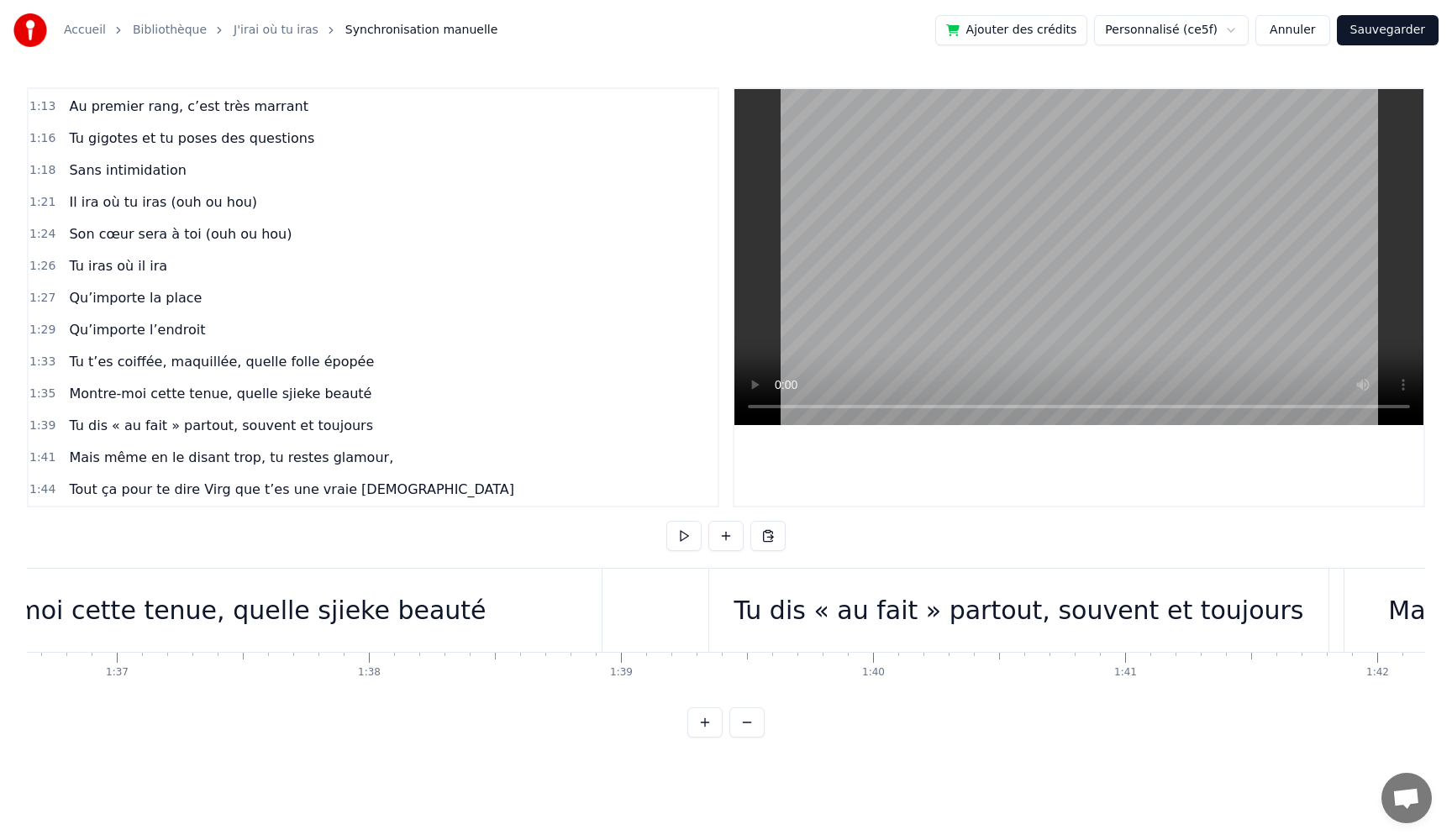
click at [345, 616] on div "Montre-moi cette tenue, quelle sjieke beauté" at bounding box center [202, 609] width 567 height 38
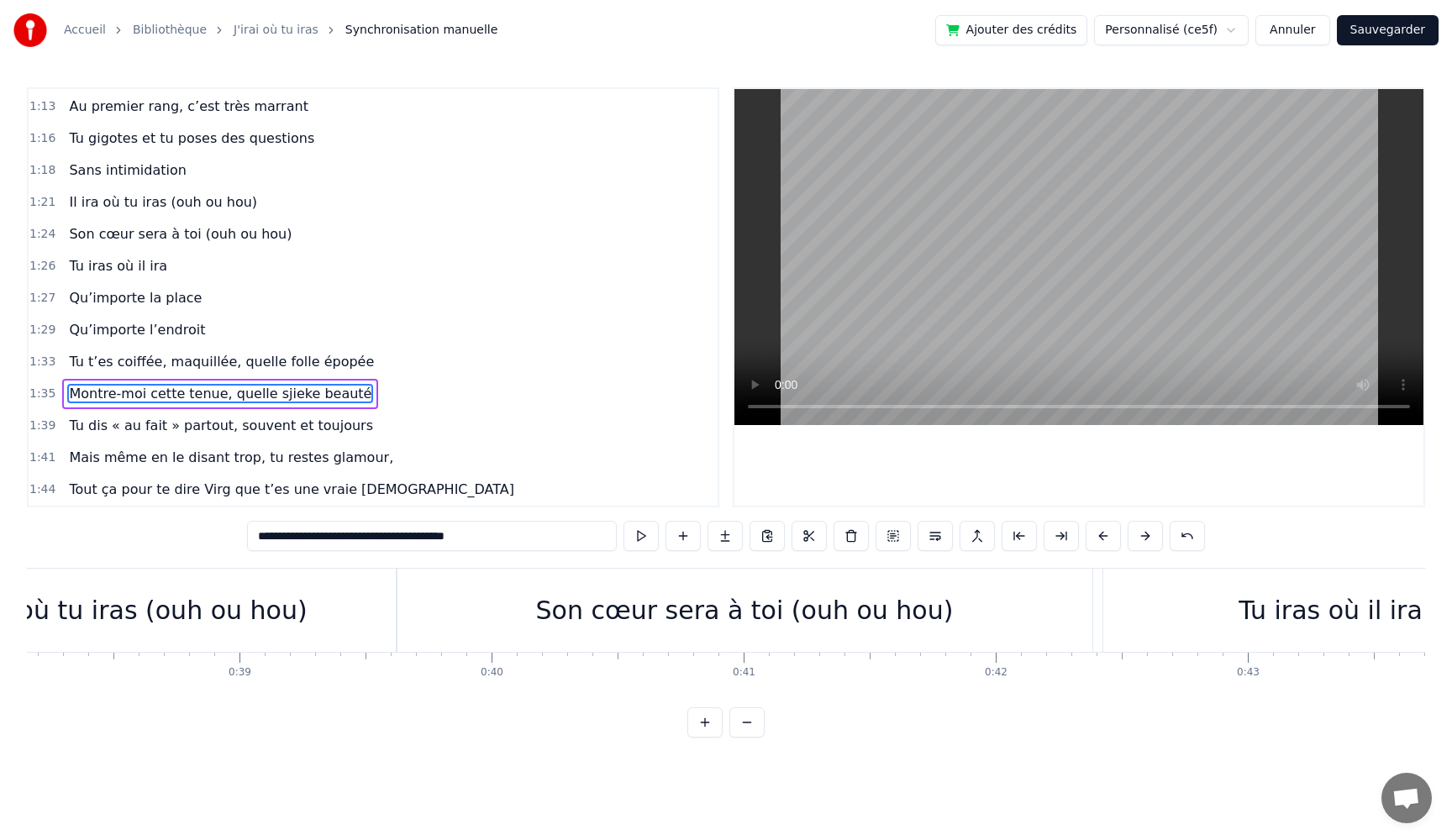
scroll to position [0, 9605]
click at [190, 616] on div "Il ira où tu iras (ouh ou hou)" at bounding box center [145, 609] width 352 height 38
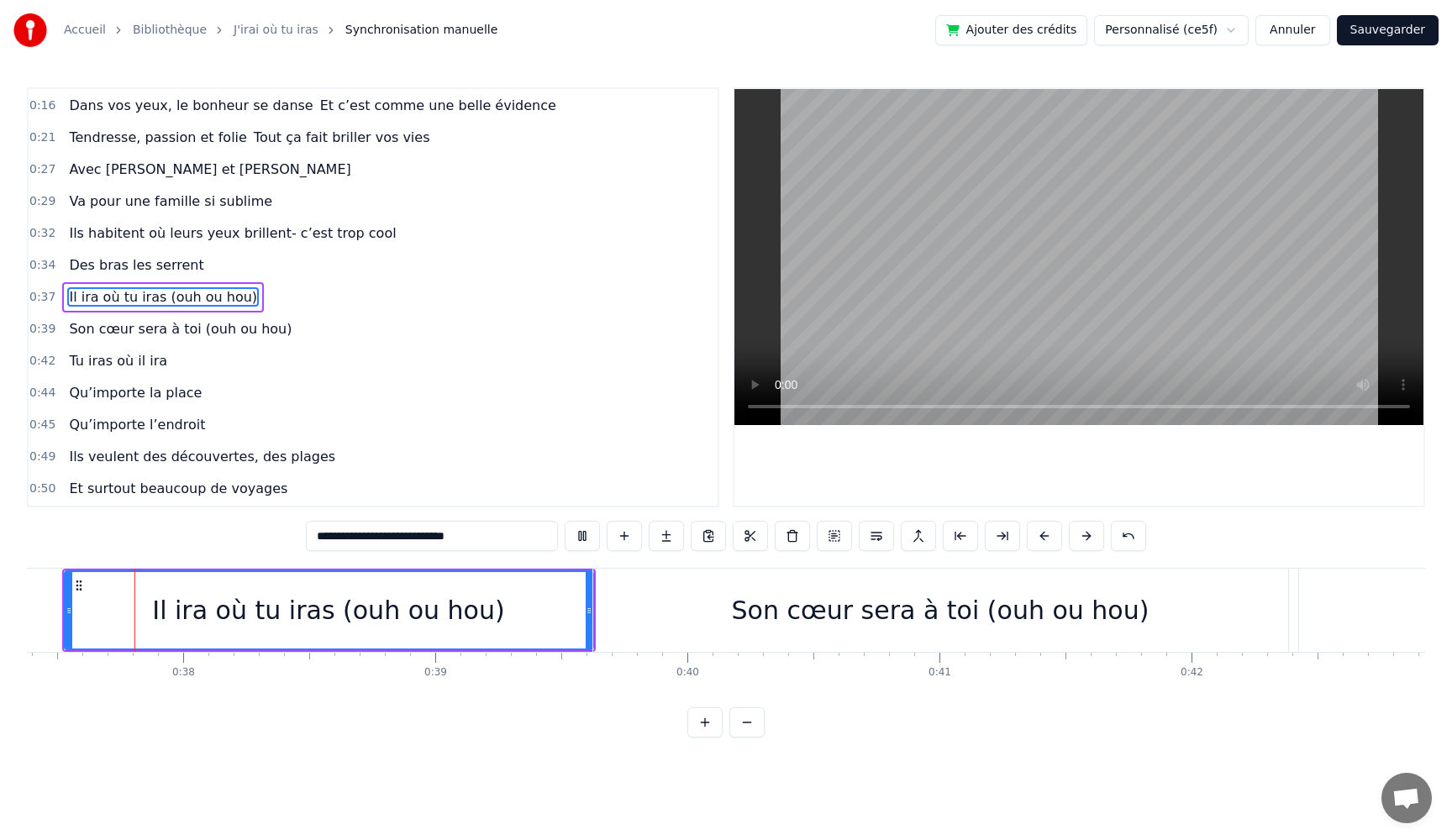
scroll to position [0, 9421]
click at [860, 631] on div "Son cœur sera à toi (ouh ou hou)" at bounding box center [944, 609] width 695 height 83
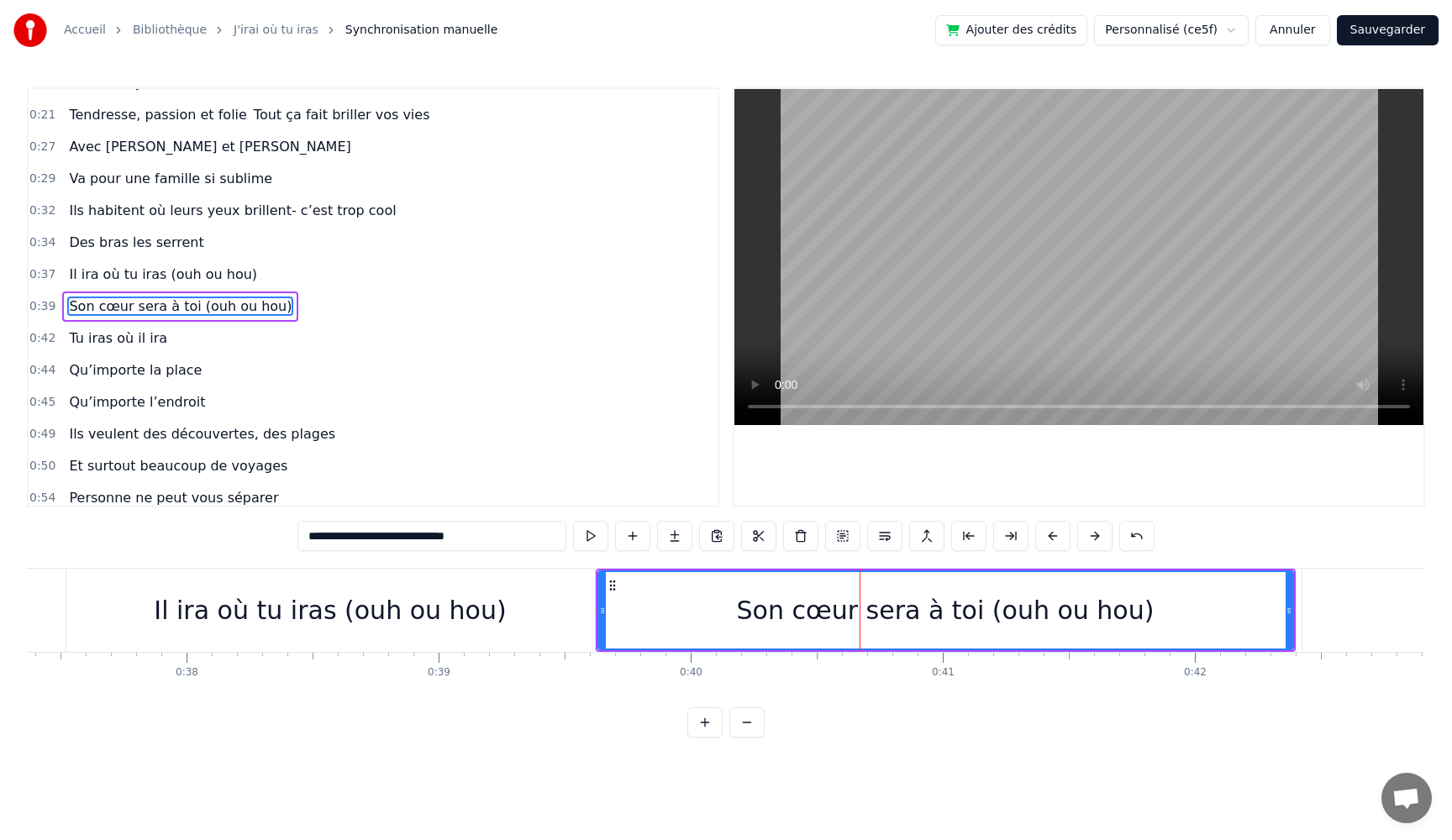
scroll to position [159, 0]
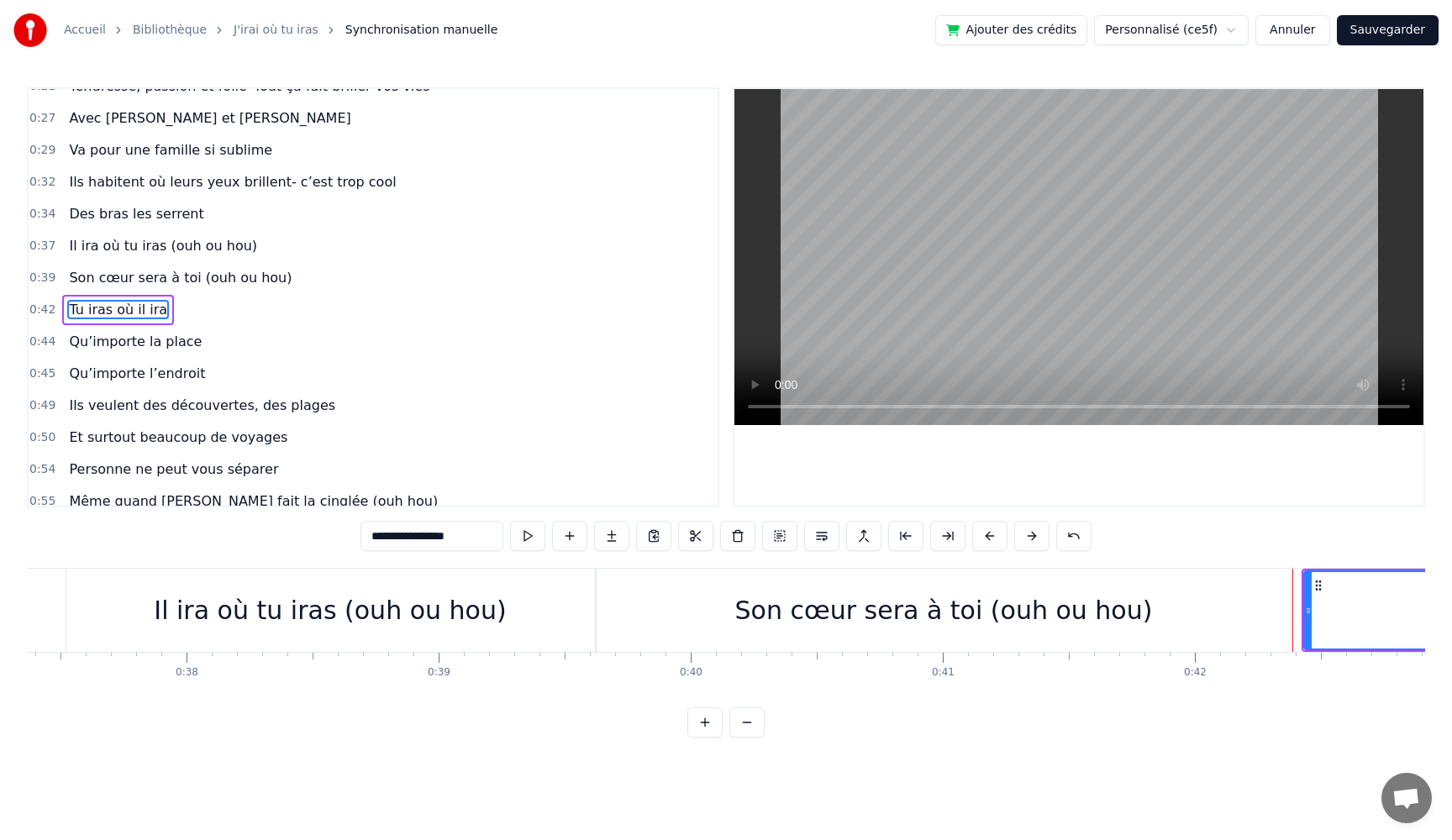
scroll to position [190, 0]
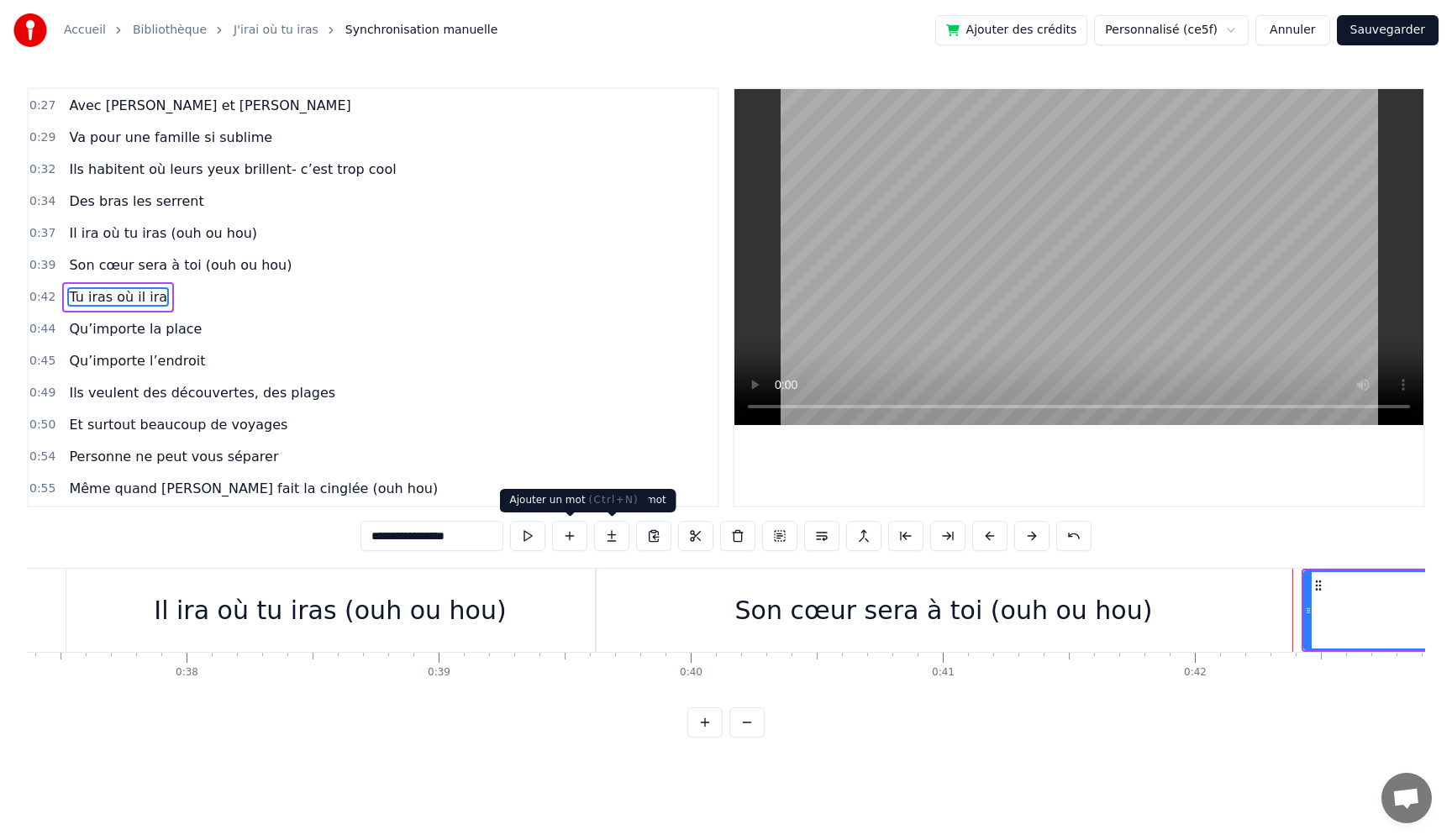
click at [516, 536] on button at bounding box center [528, 535] width 35 height 31
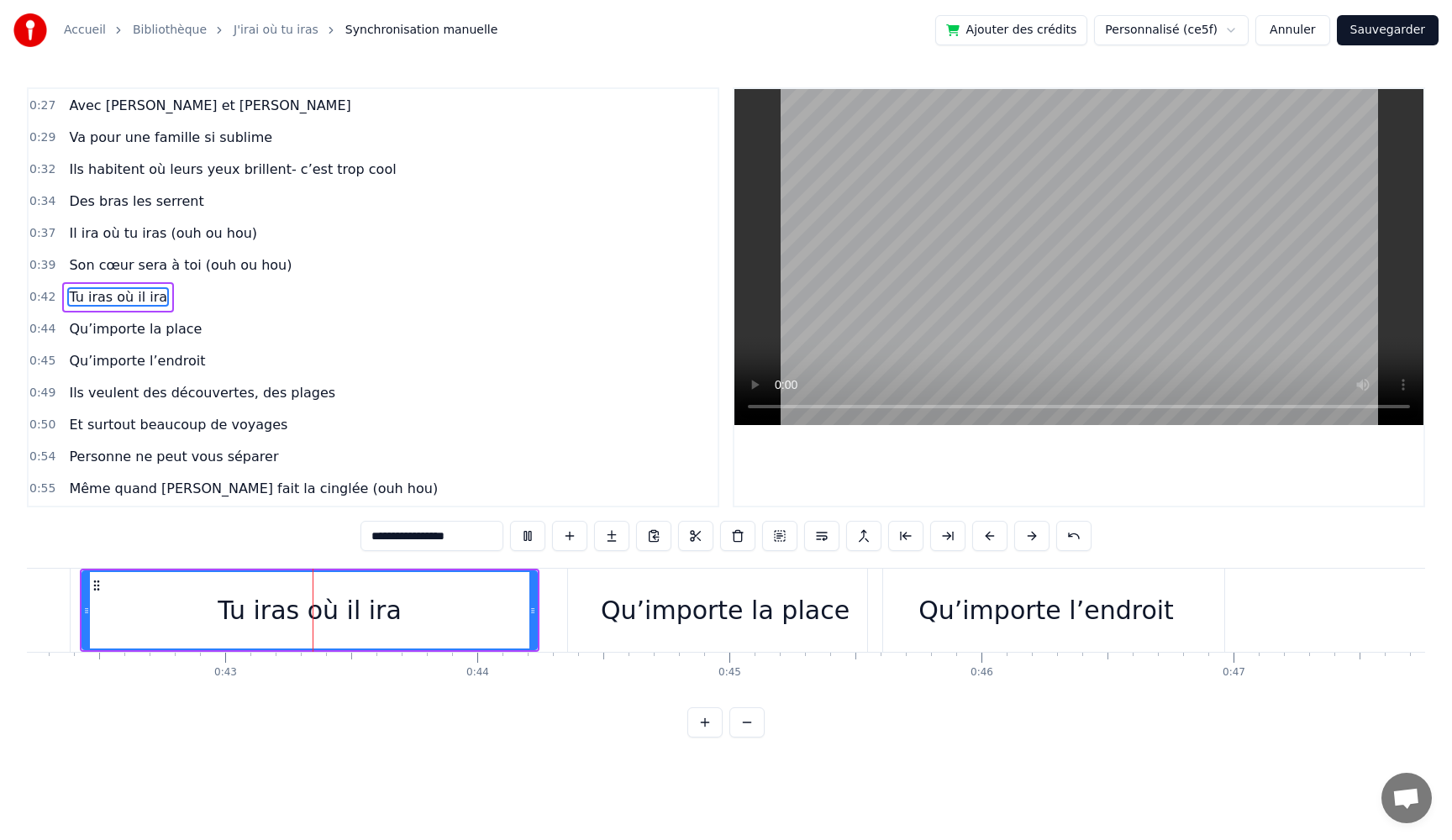
scroll to position [0, 10665]
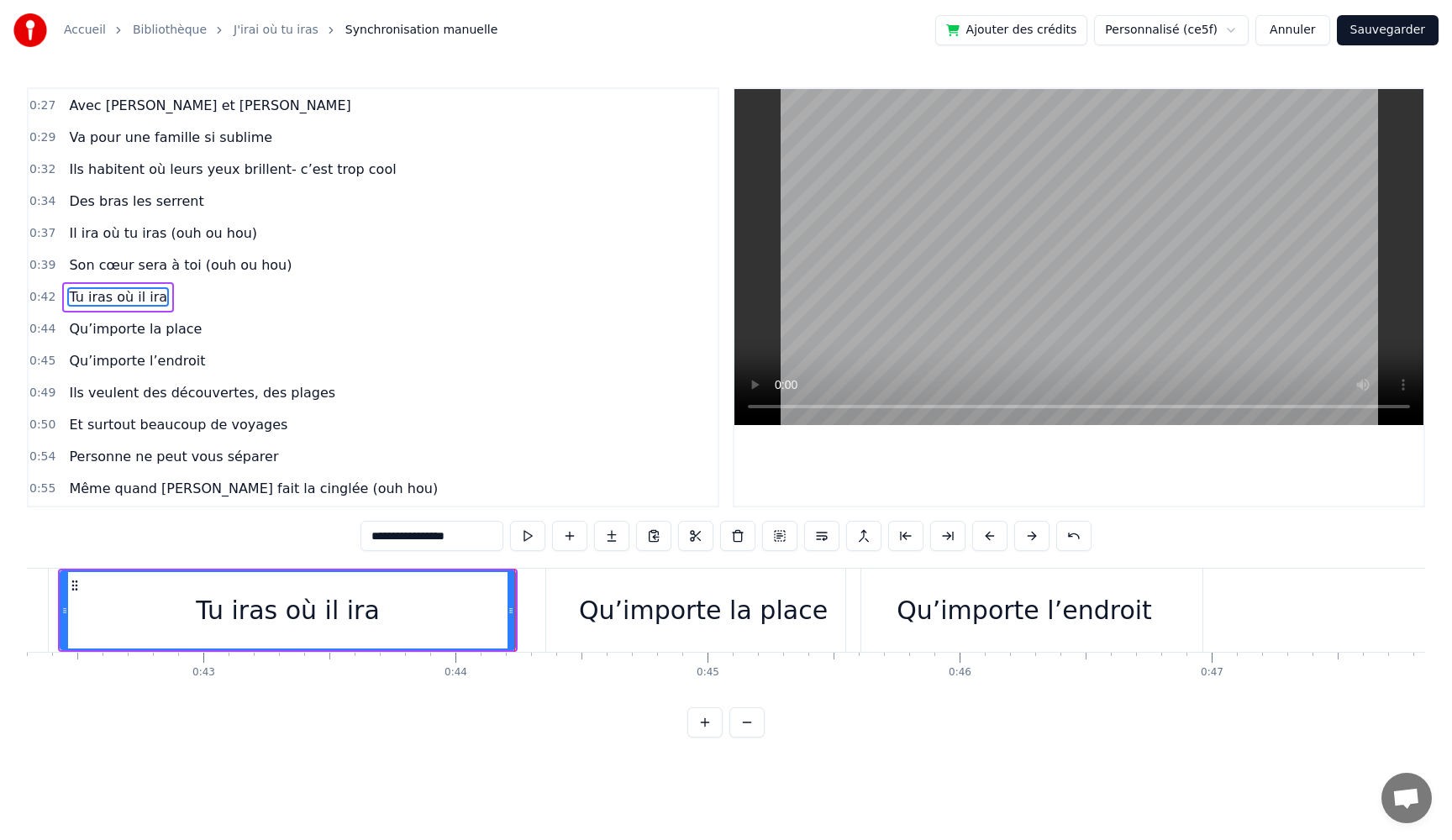
click at [525, 685] on div "Très chers [PERSON_NAME] et [PERSON_NAME]est beau de vous voir pour ce grand OU…" at bounding box center [726, 630] width 1399 height 126
click at [529, 541] on button at bounding box center [528, 535] width 35 height 31
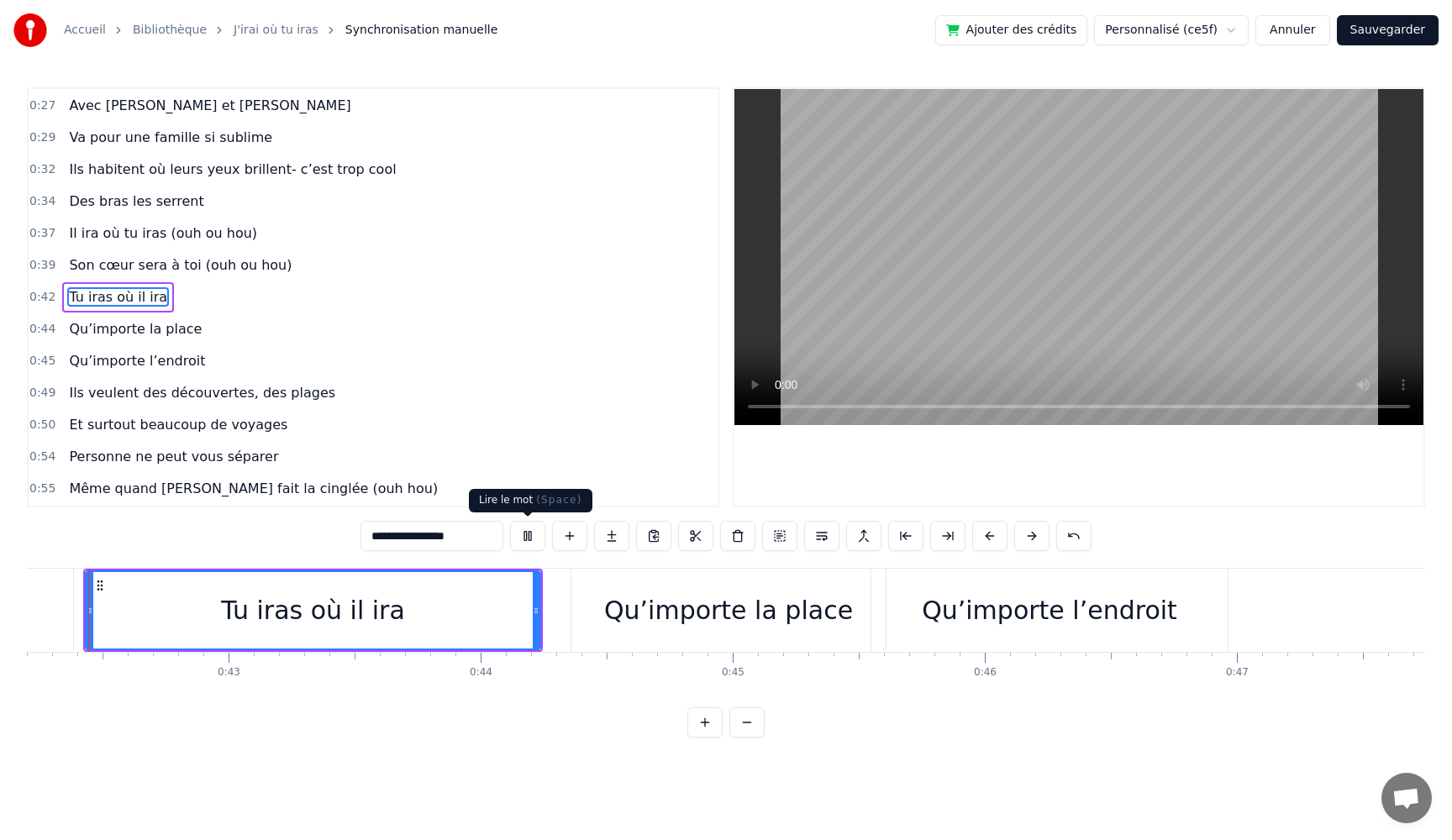
scroll to position [0, 10612]
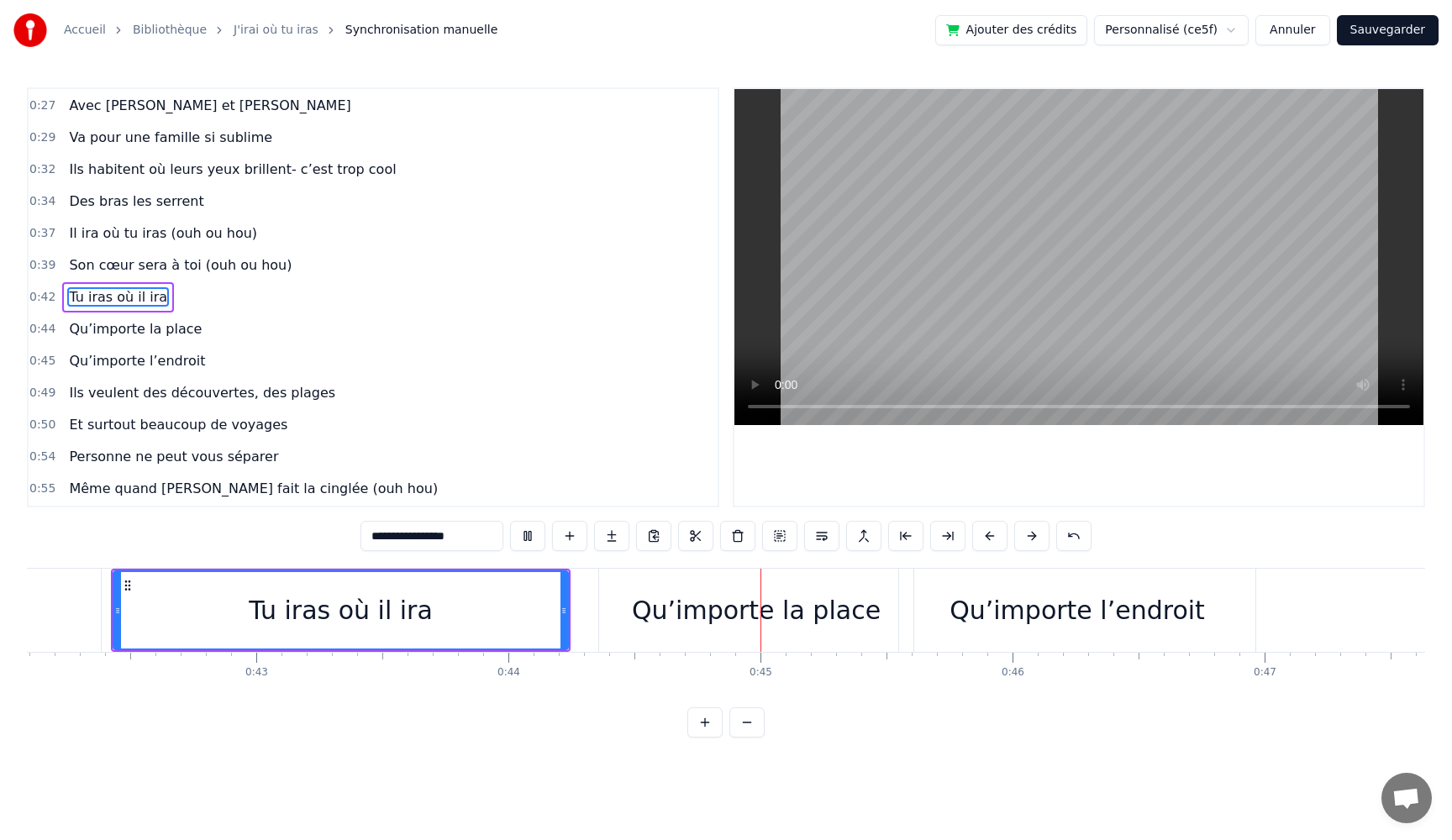
click at [625, 595] on div "Qu’importe la place" at bounding box center [757, 609] width 315 height 83
type input "**********"
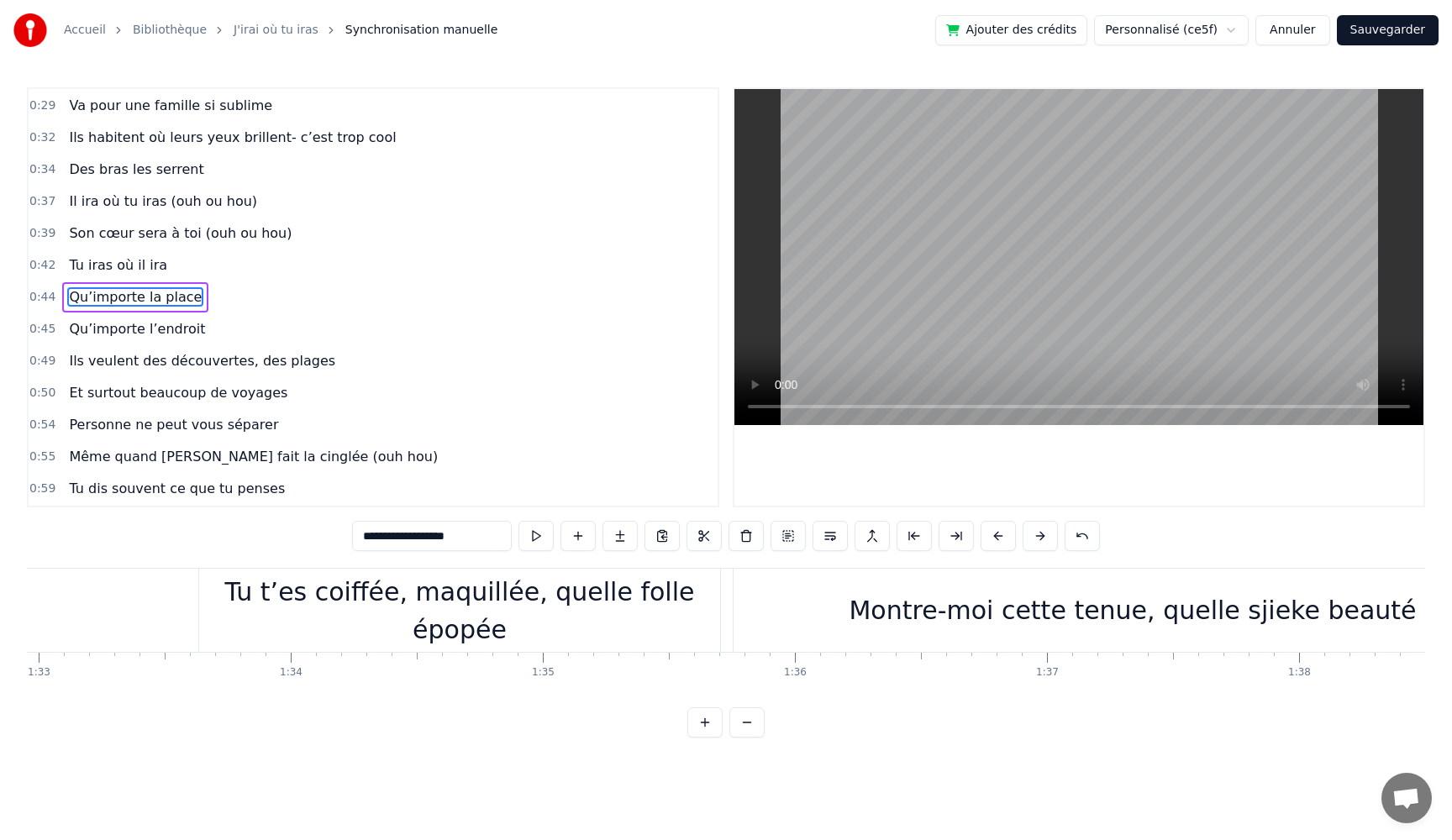
scroll to position [0, 23388]
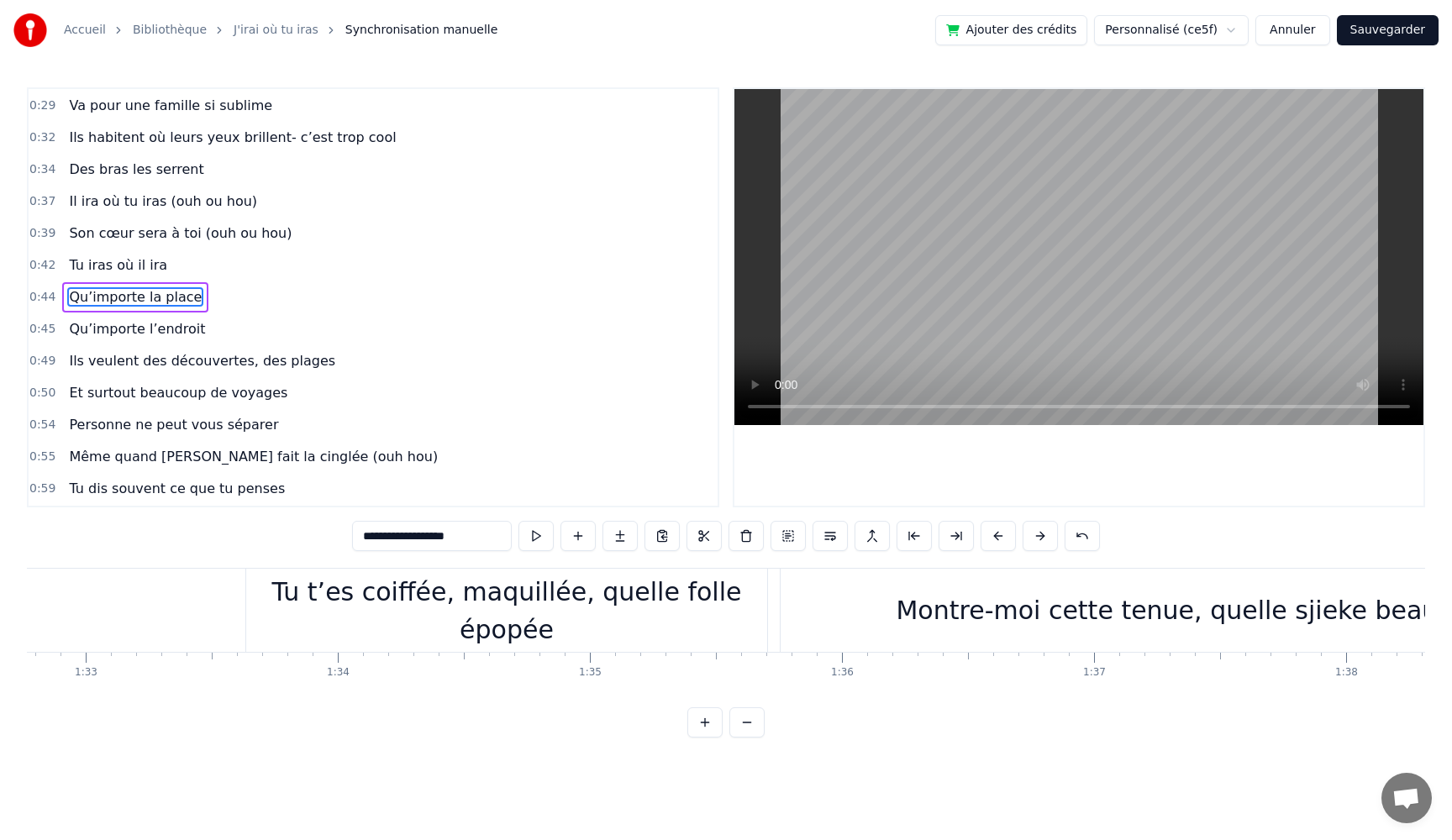
click at [1376, 36] on button "Sauvegarder" at bounding box center [1387, 30] width 101 height 31
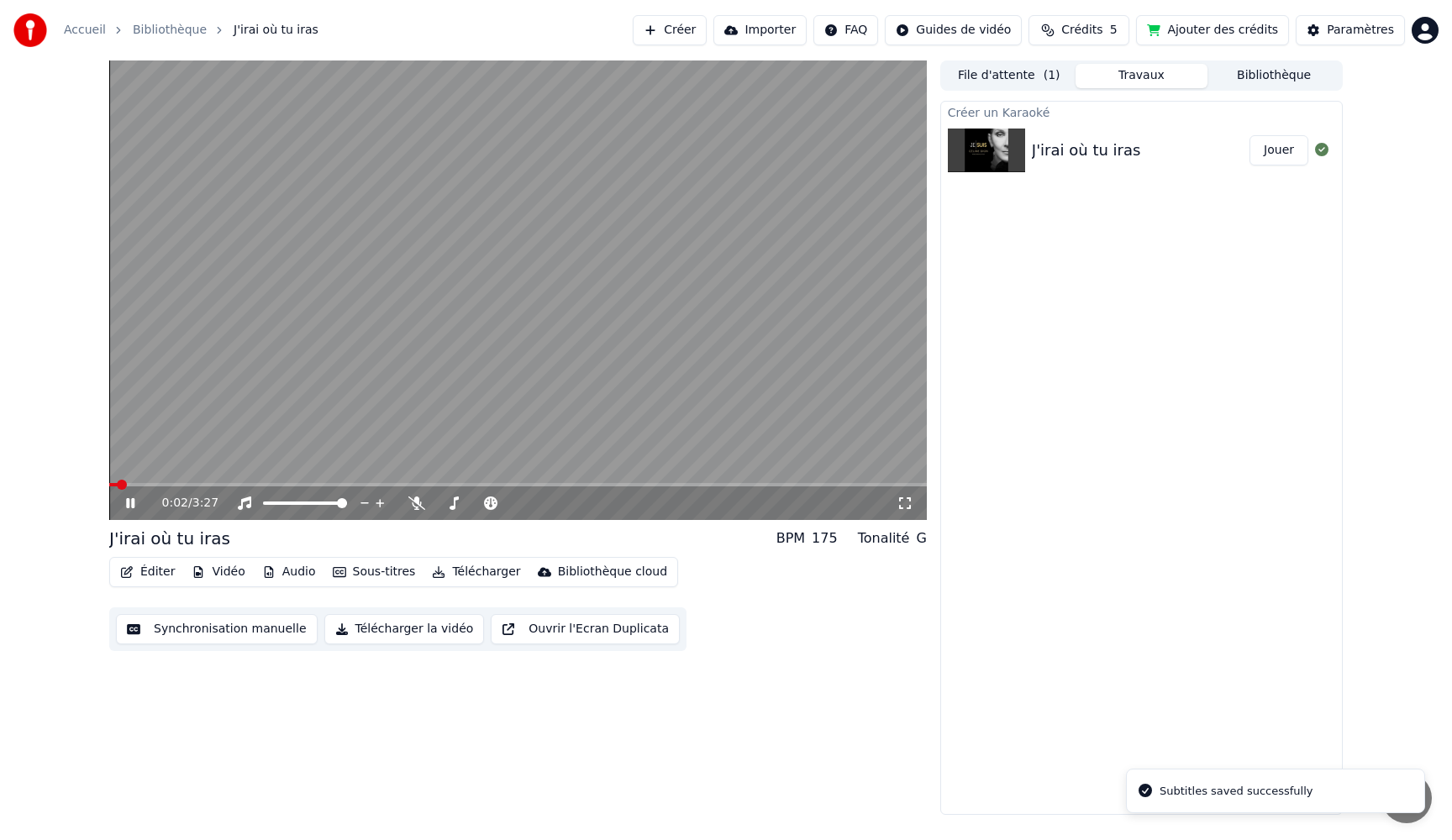
click at [121, 505] on div "0:02 / 3:27" at bounding box center [518, 503] width 805 height 17
click at [130, 503] on icon at bounding box center [142, 503] width 39 height 13
